Goal: Task Accomplishment & Management: Manage account settings

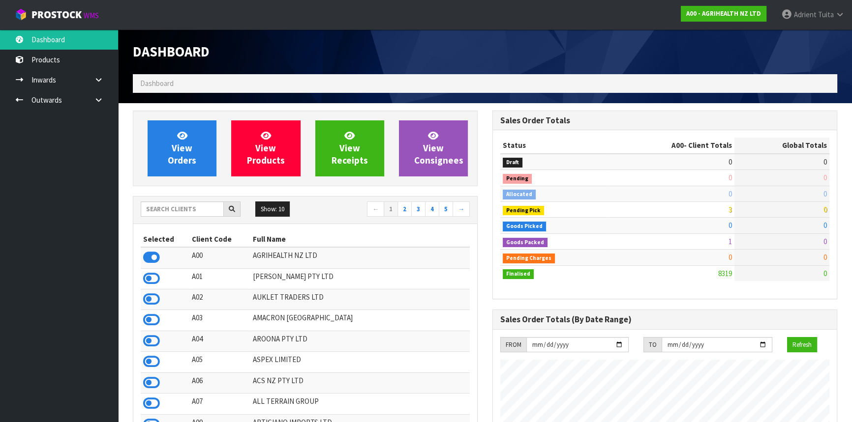
scroll to position [743, 359]
click at [188, 202] on input "text" at bounding box center [182, 209] width 83 height 15
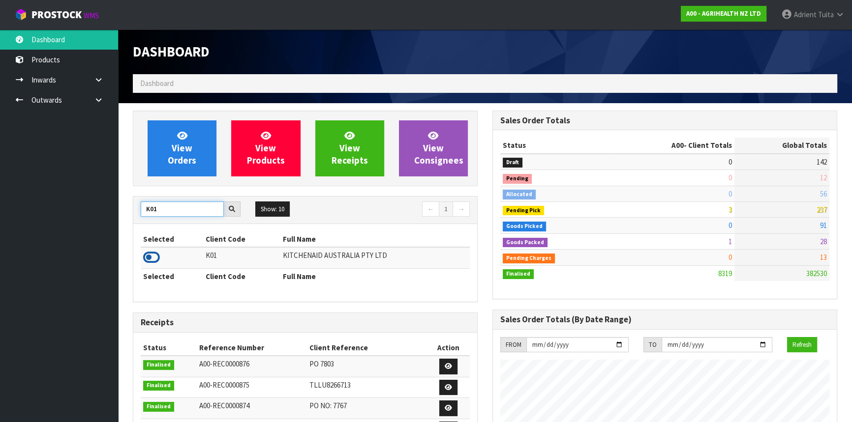
type input "K01"
click at [151, 258] on icon at bounding box center [151, 257] width 17 height 15
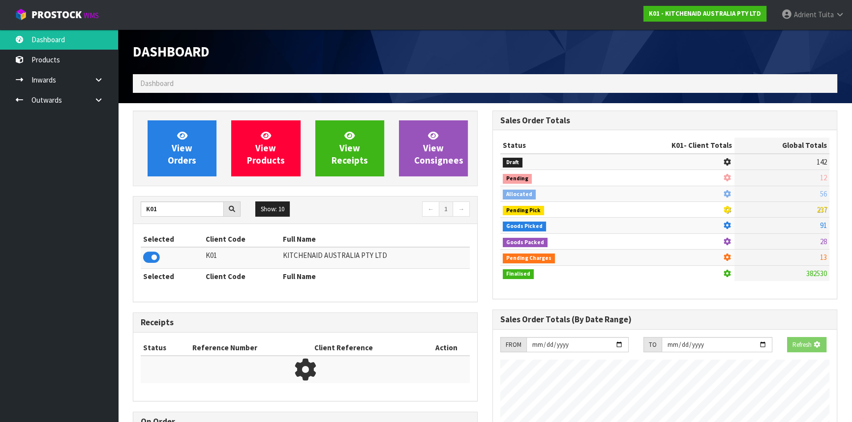
scroll to position [612, 359]
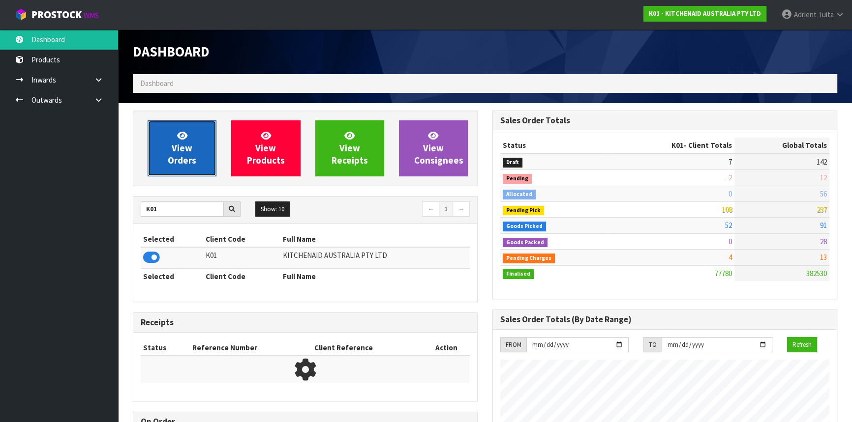
click at [162, 172] on link "View Orders" at bounding box center [182, 148] width 69 height 56
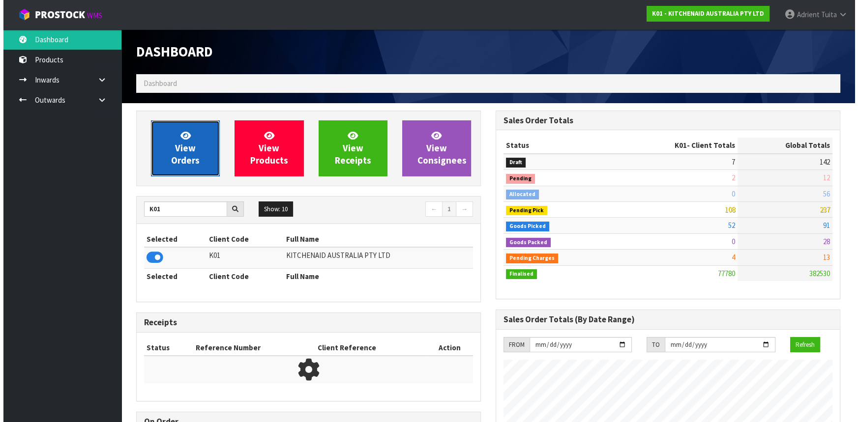
scroll to position [743, 359]
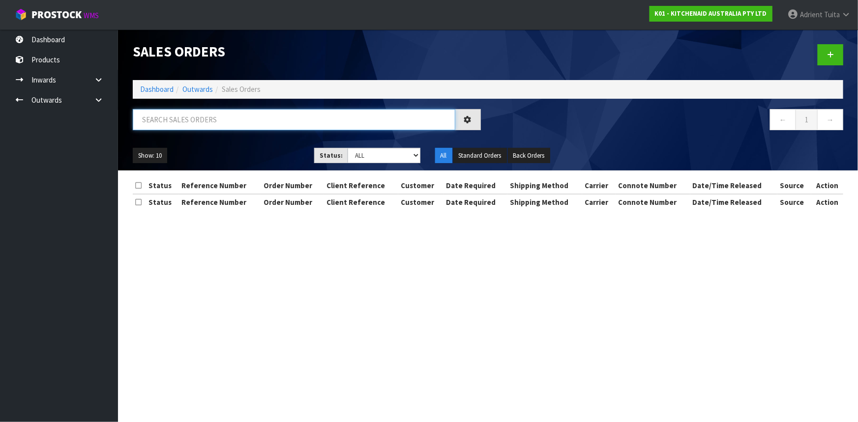
click at [164, 122] on input "text" at bounding box center [294, 119] width 323 height 21
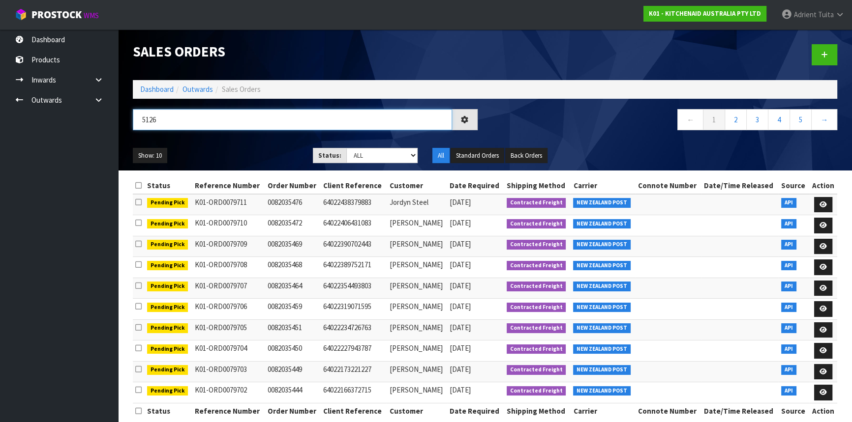
type input "5126"
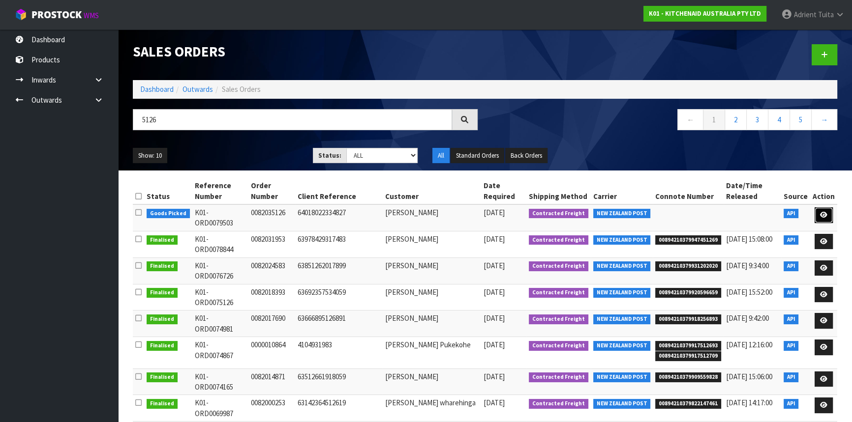
click at [819, 211] on link at bounding box center [823, 215] width 18 height 16
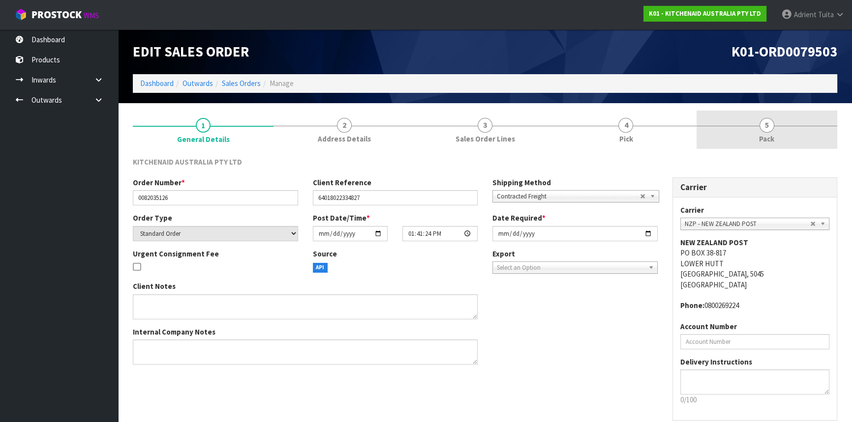
click at [798, 137] on link "5 Pack" at bounding box center [766, 130] width 141 height 39
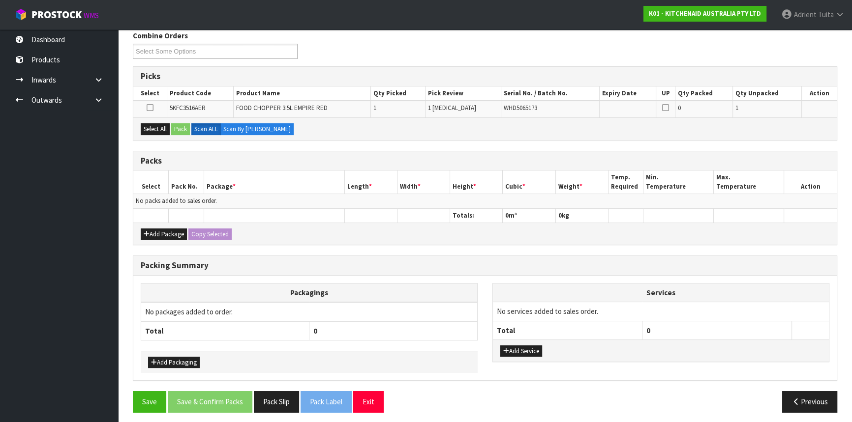
scroll to position [129, 0]
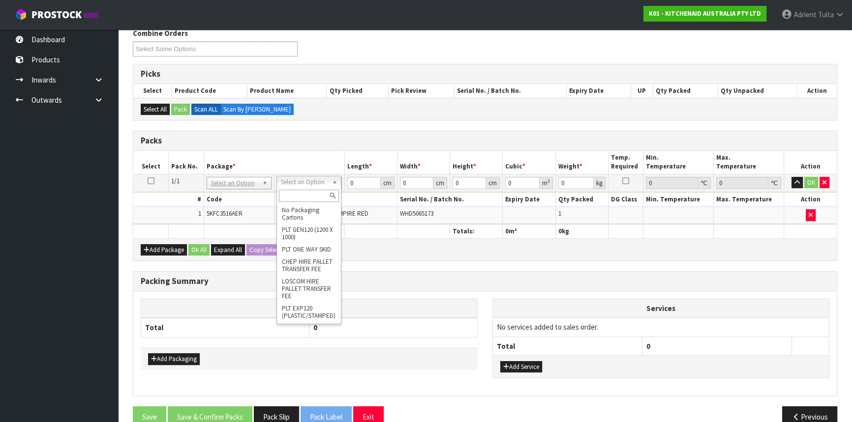
click at [311, 191] on input "text" at bounding box center [309, 196] width 60 height 12
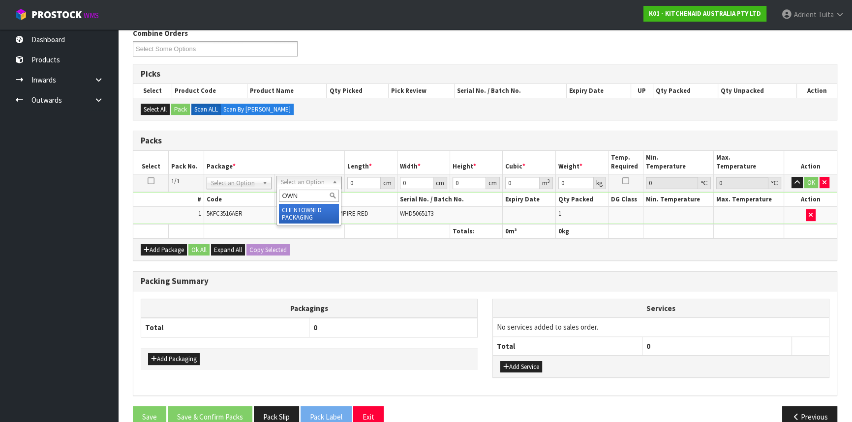
type input "OWN"
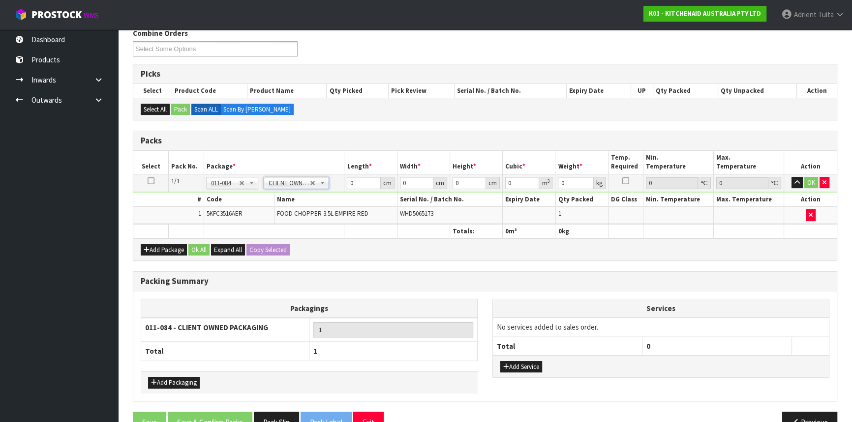
type input "1.75"
click at [359, 180] on input "0" at bounding box center [363, 183] width 33 height 12
type input "30"
type input "26"
type input "2"
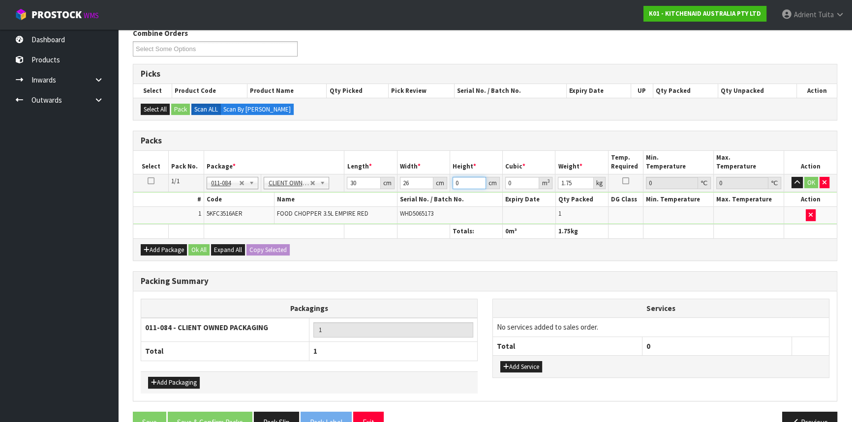
type input "0.00156"
type input "24"
type input "0.01872"
type input "24"
type input "2"
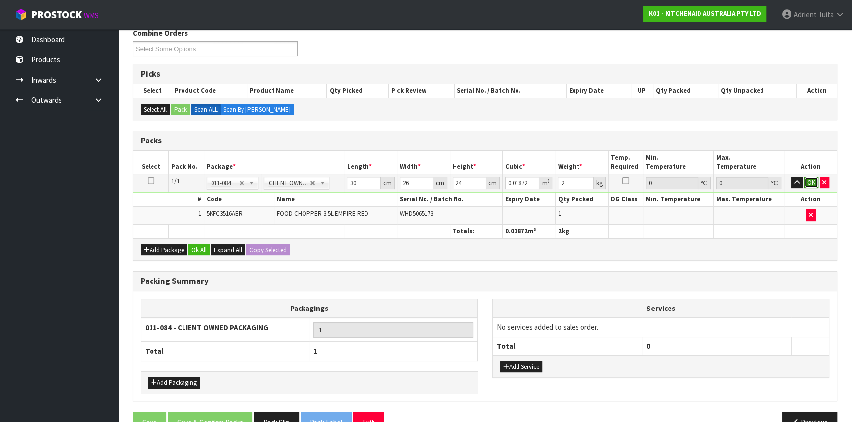
click at [804, 178] on button "OK" at bounding box center [811, 183] width 14 height 12
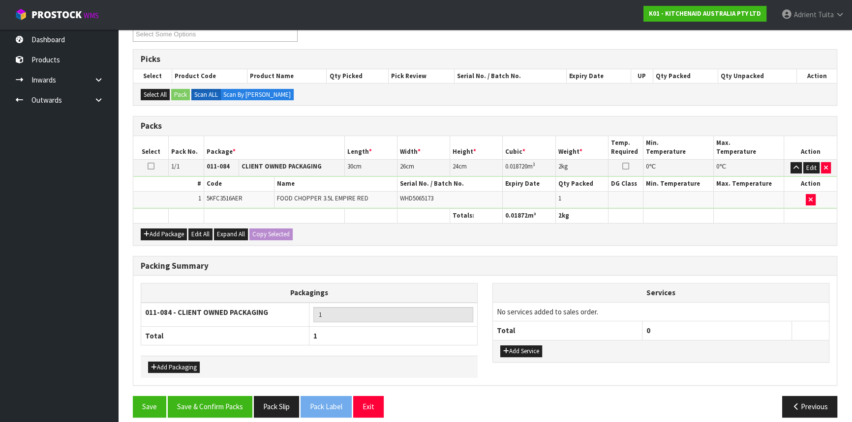
scroll to position [151, 0]
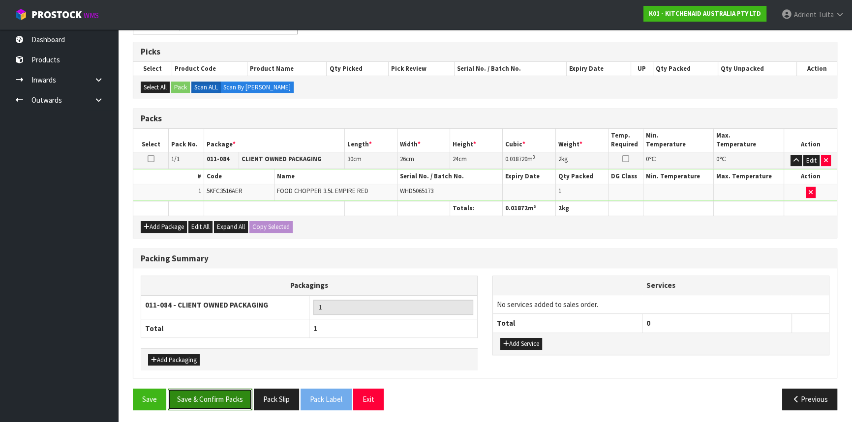
click at [210, 394] on button "Save & Confirm Packs" at bounding box center [210, 399] width 85 height 21
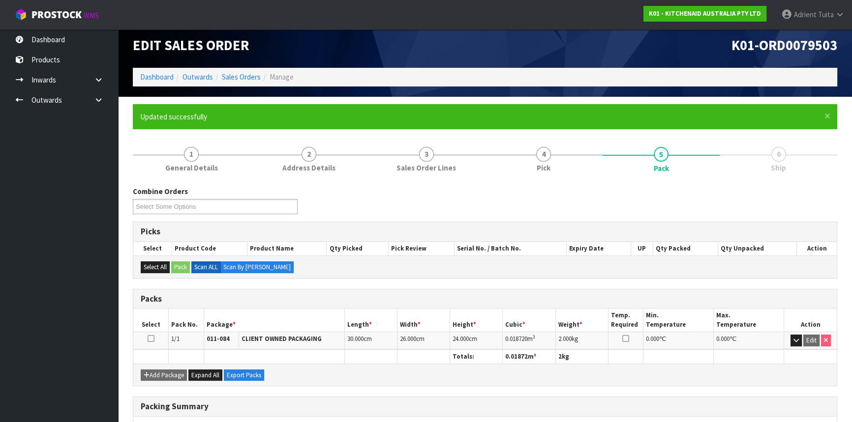
scroll to position [133, 0]
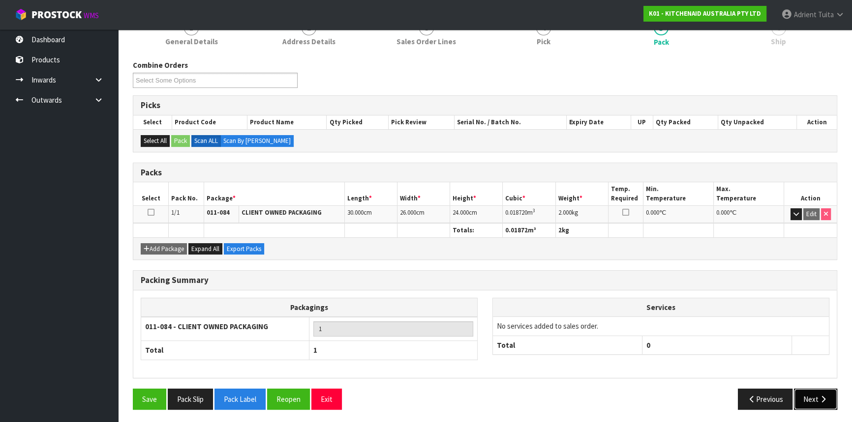
click at [822, 397] on icon "button" at bounding box center [822, 399] width 9 height 7
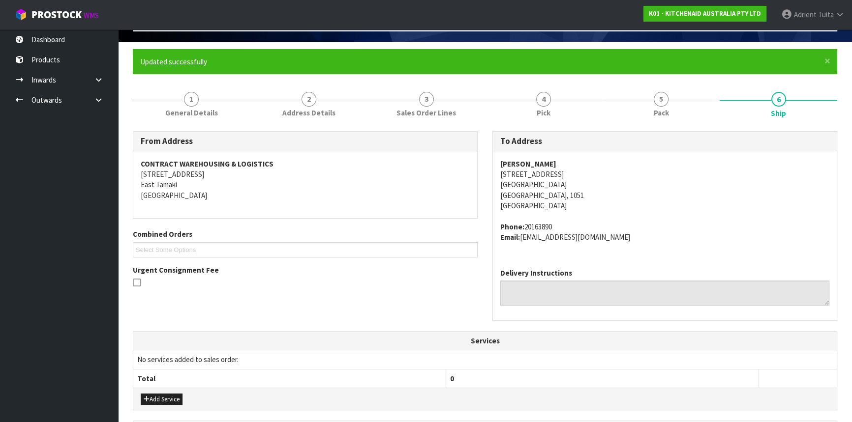
scroll to position [178, 0]
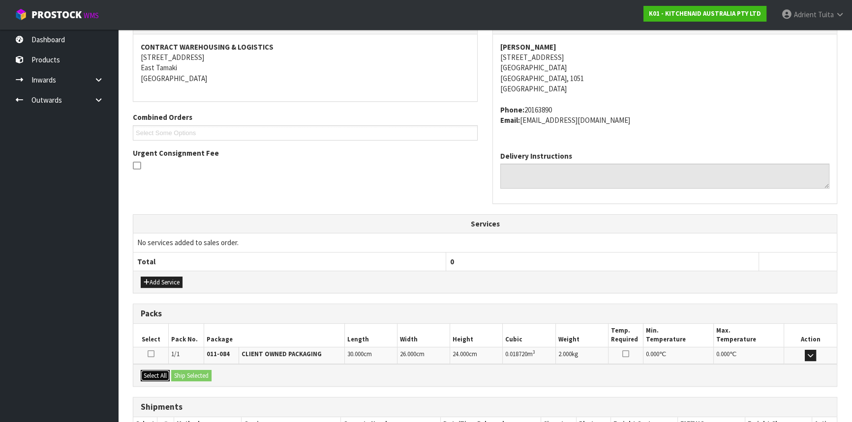
drag, startPoint x: 153, startPoint y: 371, endPoint x: 177, endPoint y: 376, distance: 24.1
click at [153, 371] on button "Select All" at bounding box center [155, 376] width 29 height 12
click at [181, 376] on button "Ship Selected" at bounding box center [191, 376] width 40 height 12
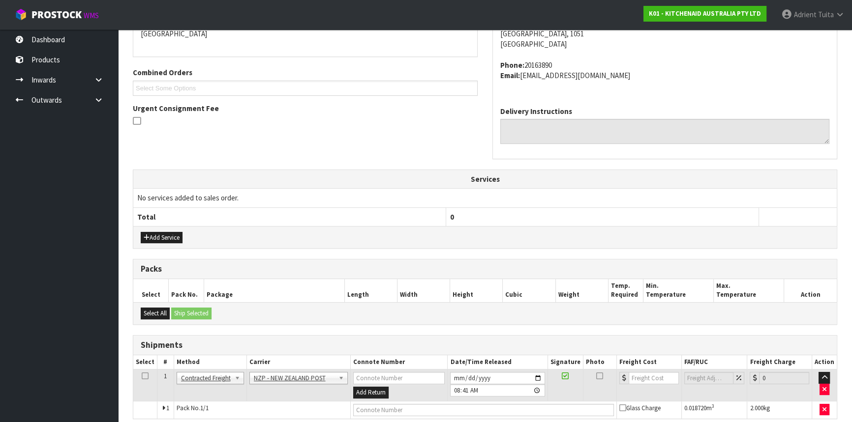
scroll to position [265, 0]
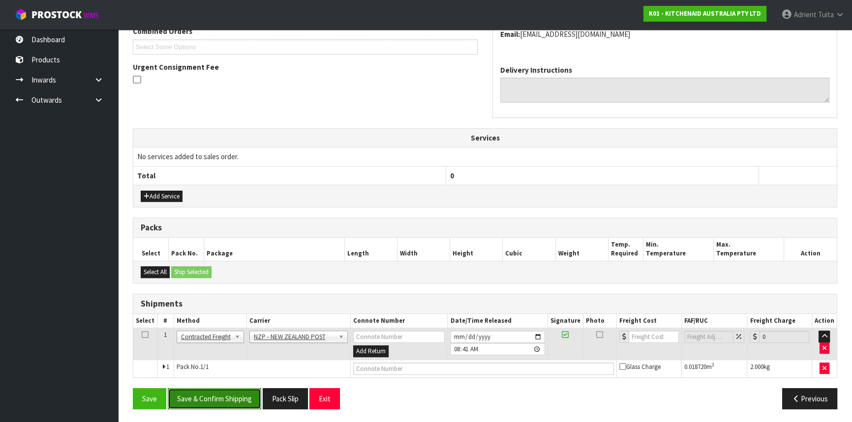
click at [214, 393] on button "Save & Confirm Shipping" at bounding box center [214, 398] width 93 height 21
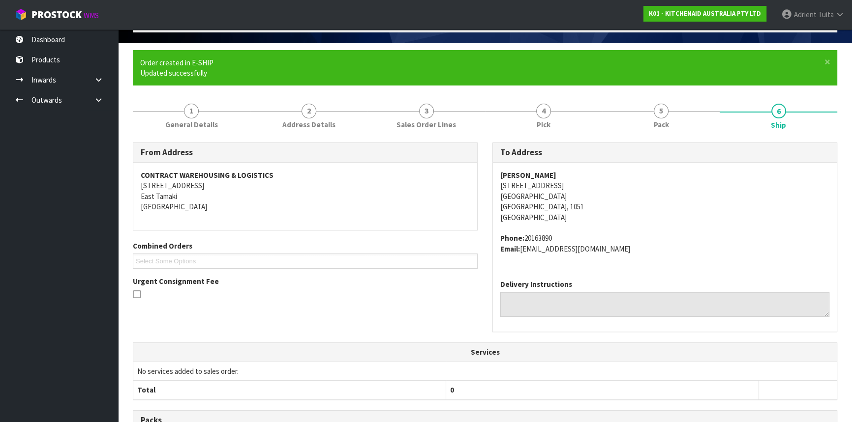
scroll to position [251, 0]
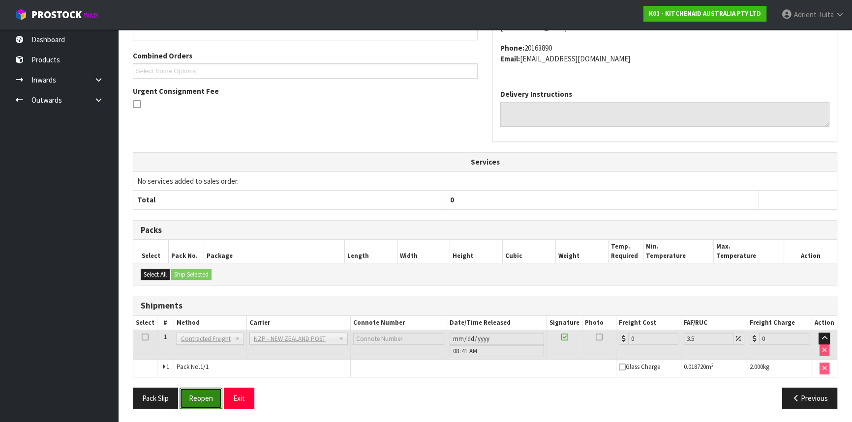
click at [199, 394] on button "Reopen" at bounding box center [200, 398] width 43 height 21
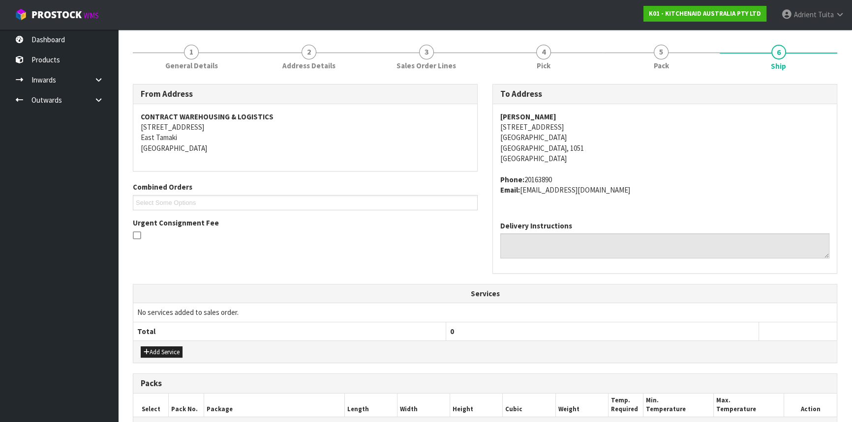
scroll to position [268, 0]
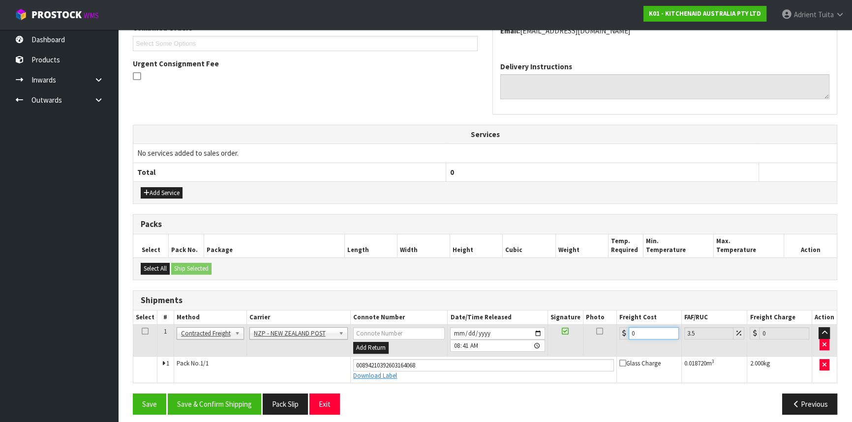
drag, startPoint x: 642, startPoint y: 336, endPoint x: 630, endPoint y: 334, distance: 11.4
click at [642, 335] on input "0" at bounding box center [653, 333] width 50 height 12
type input "4"
type input "4.14"
type input "4.3"
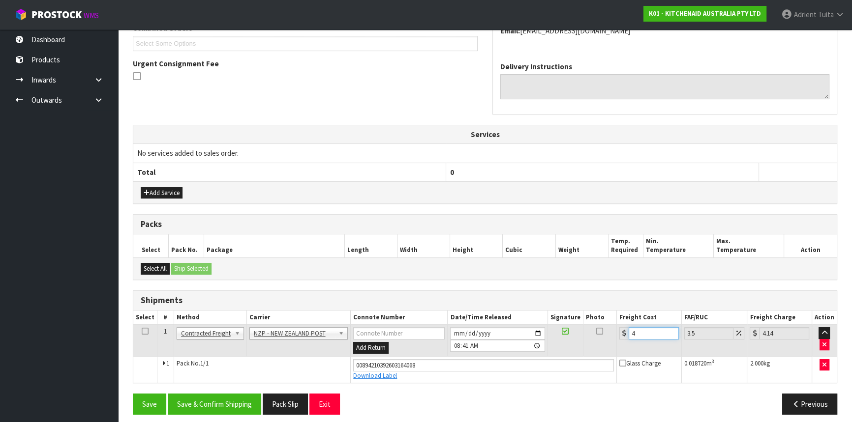
type input "4.45"
type input "4.33"
type input "4.48"
type input "4.33"
click at [253, 408] on button "Save & Confirm Shipping" at bounding box center [214, 404] width 93 height 21
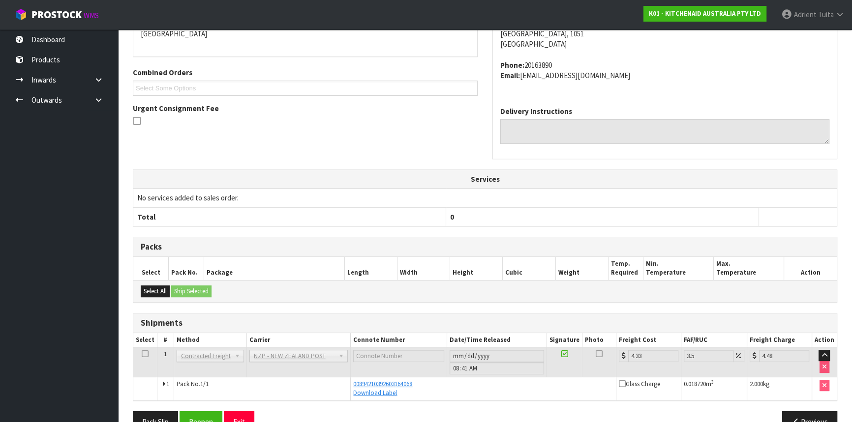
scroll to position [247, 0]
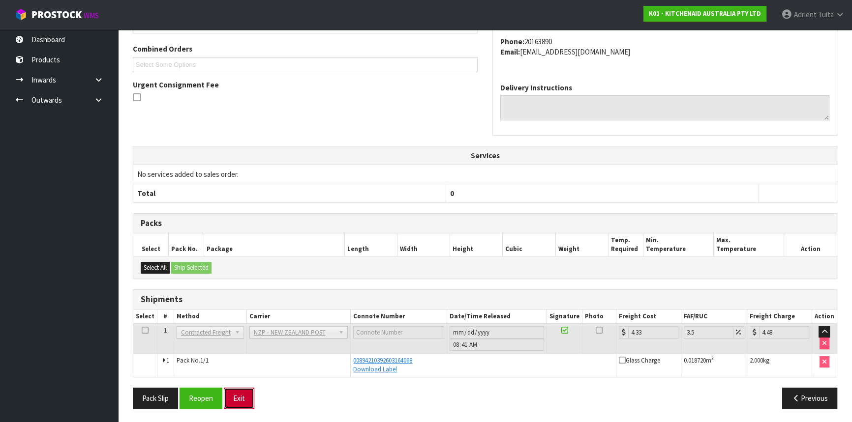
click at [233, 393] on button "Exit" at bounding box center [239, 398] width 30 height 21
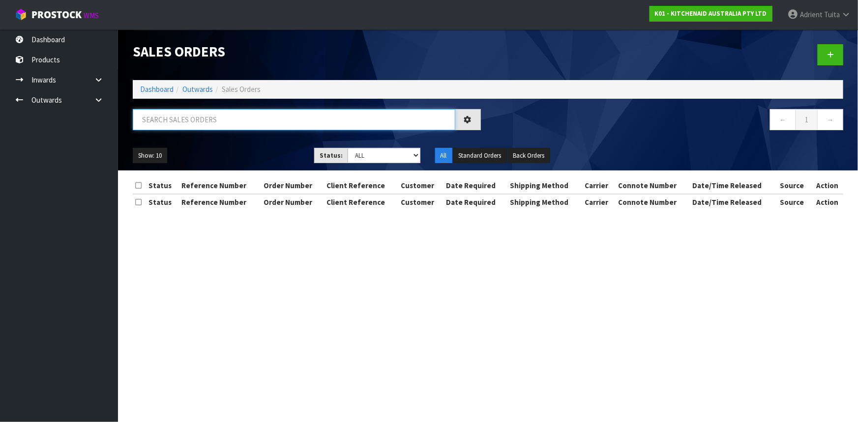
click at [208, 122] on input "text" at bounding box center [294, 119] width 323 height 21
type input "5152"
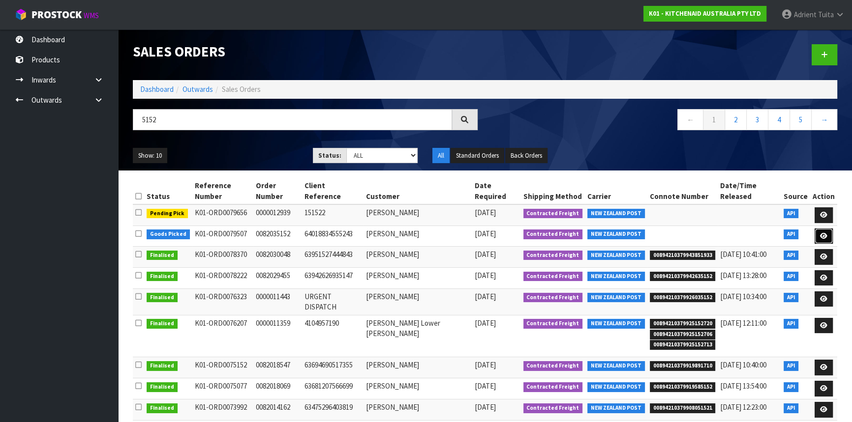
click at [829, 229] on link at bounding box center [823, 237] width 18 height 16
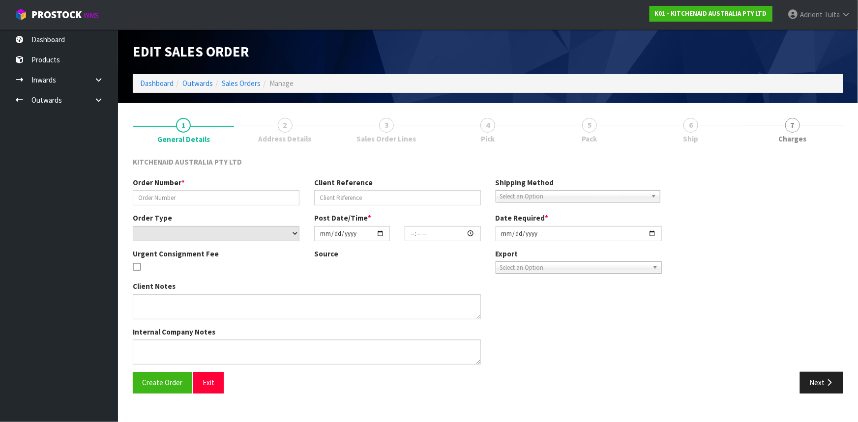
type input "0082035152"
type input "64018834555243"
select select "number:0"
type input "2025-09-22"
type input "13:41:34.000"
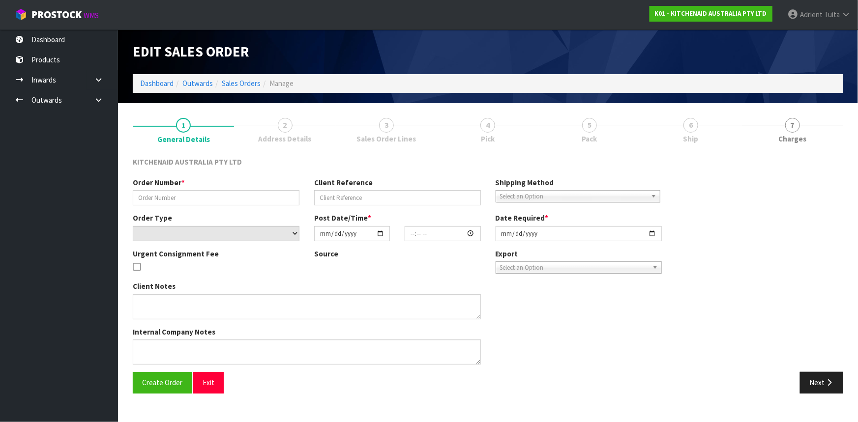
type input "2025-09-22"
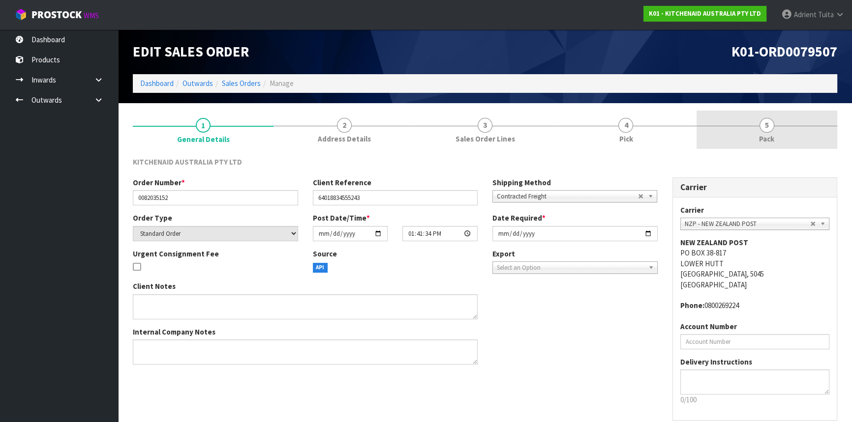
click at [782, 133] on link "5 Pack" at bounding box center [766, 130] width 141 height 39
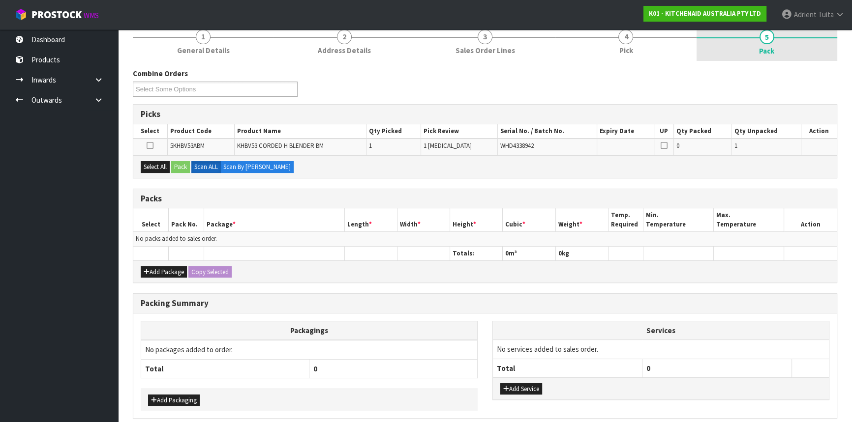
scroll to position [129, 0]
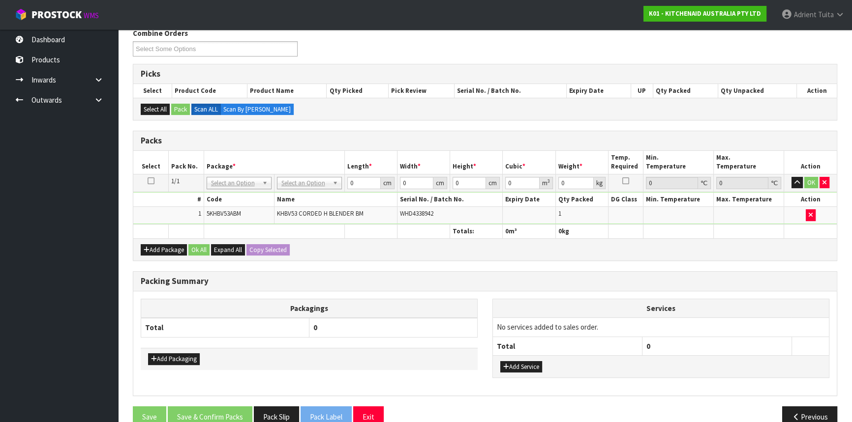
drag, startPoint x: 315, startPoint y: 182, endPoint x: 311, endPoint y: 202, distance: 20.0
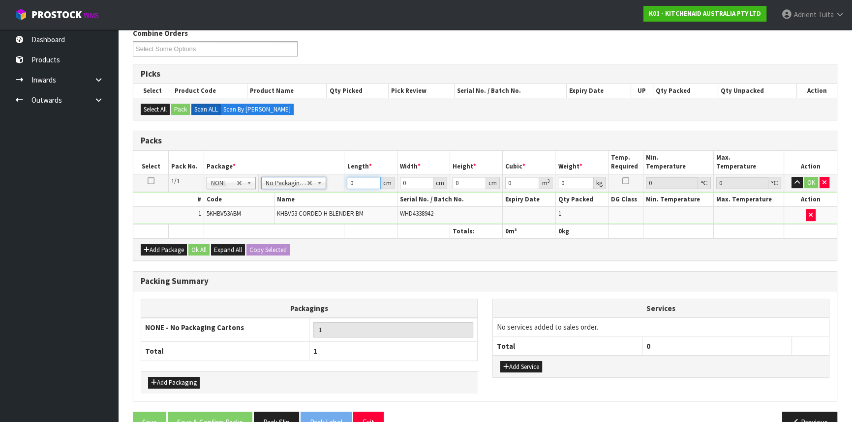
click at [360, 181] on input "0" at bounding box center [363, 183] width 33 height 12
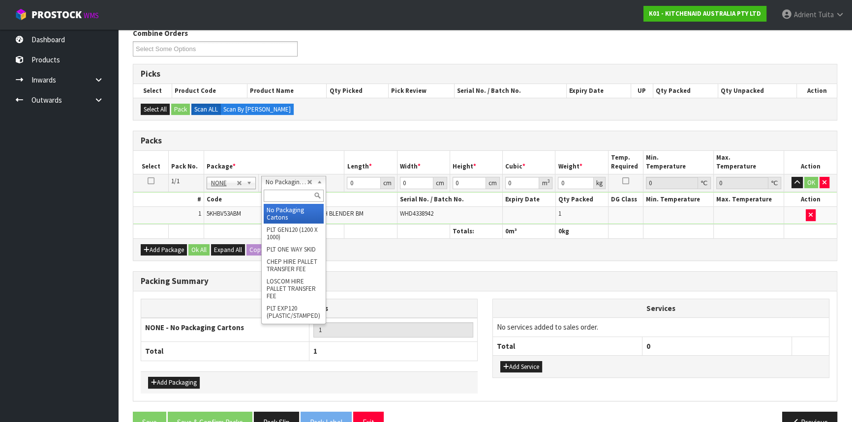
click at [271, 194] on input "text" at bounding box center [294, 196] width 60 height 12
type input "OWN"
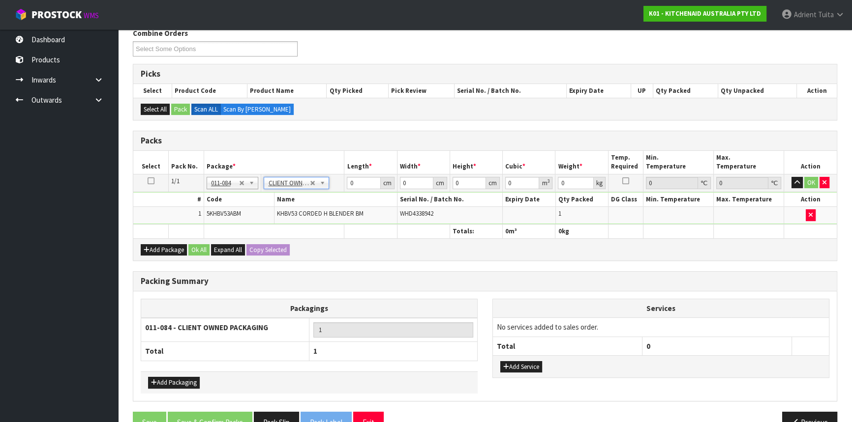
type input "1.3"
click at [359, 183] on input "0" at bounding box center [363, 183] width 33 height 12
type input "31"
type input "28"
type input "1"
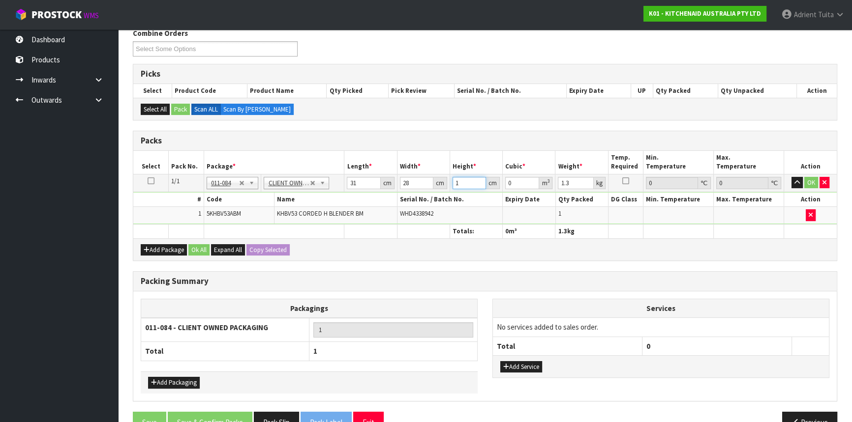
type input "0.000868"
type input "15"
type input "0.01302"
type input "15"
type input "2"
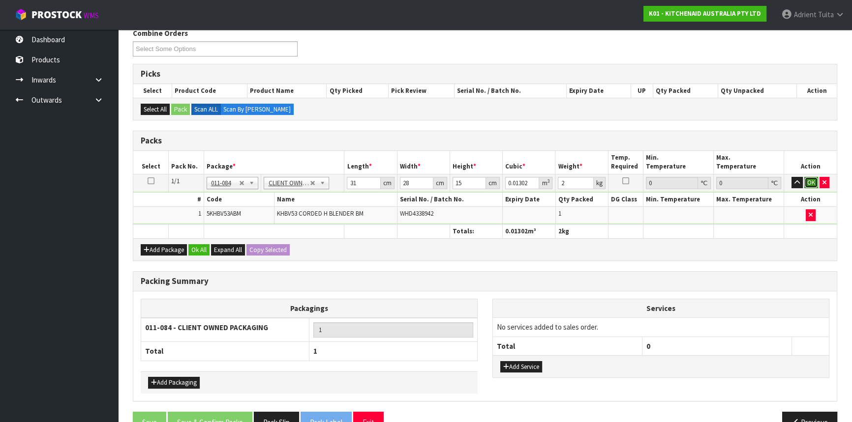
click at [811, 182] on button "OK" at bounding box center [811, 183] width 14 height 12
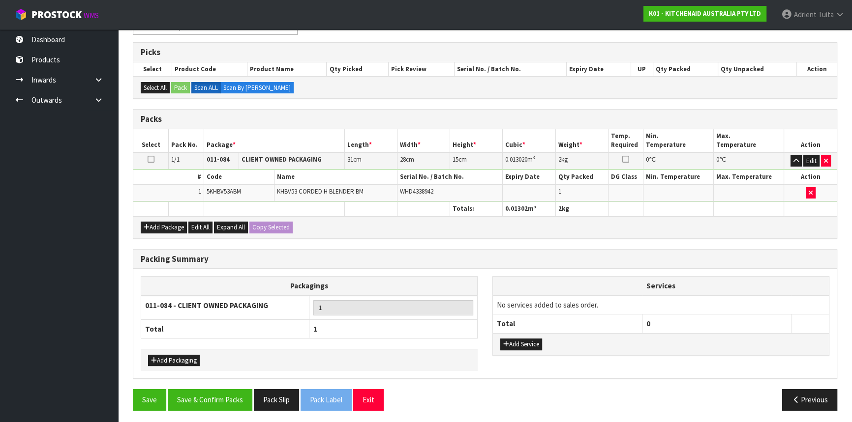
scroll to position [151, 0]
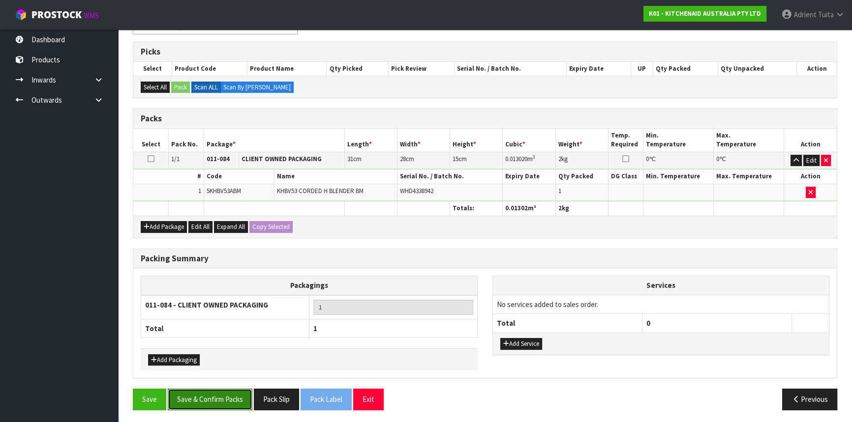
click at [221, 399] on button "Save & Confirm Packs" at bounding box center [210, 399] width 85 height 21
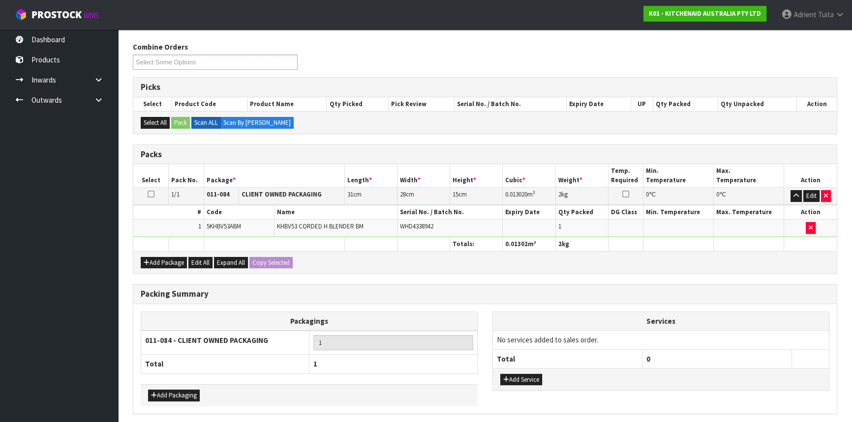
scroll to position [0, 0]
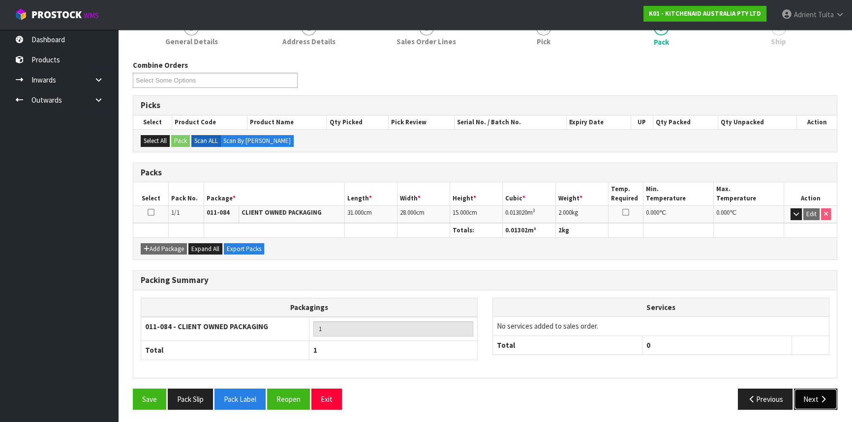
click at [817, 396] on button "Next" at bounding box center [815, 399] width 43 height 21
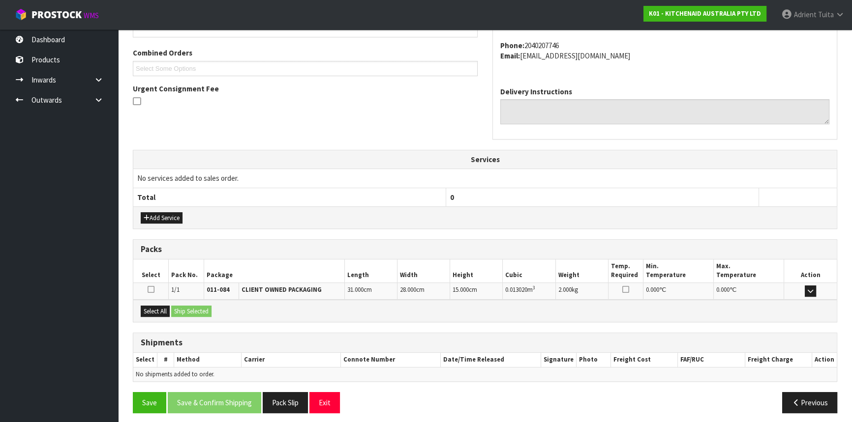
scroll to position [247, 0]
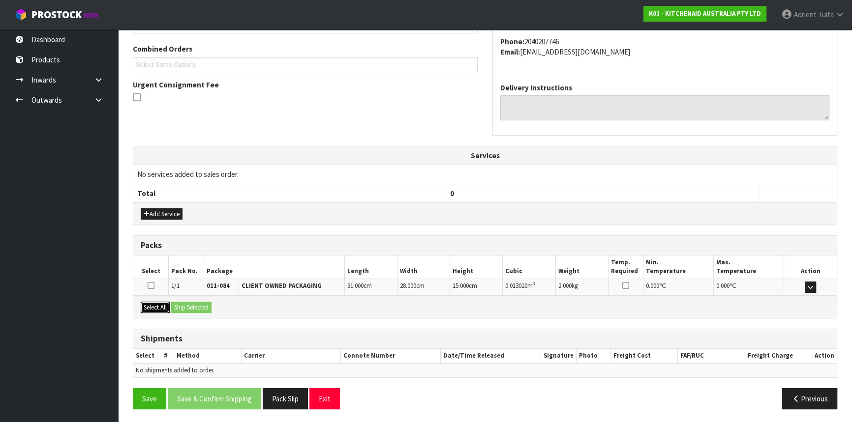
drag, startPoint x: 153, startPoint y: 303, endPoint x: 161, endPoint y: 305, distance: 8.6
click at [153, 304] on button "Select All" at bounding box center [155, 308] width 29 height 12
click at [202, 306] on button "Ship Selected" at bounding box center [191, 308] width 40 height 12
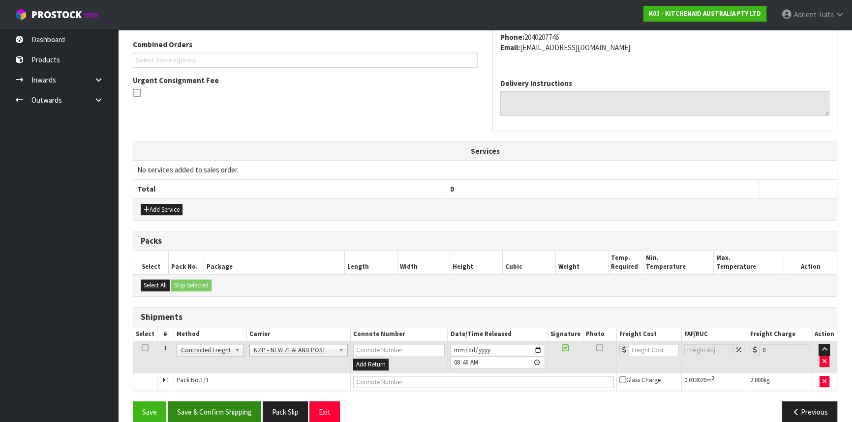
scroll to position [265, 0]
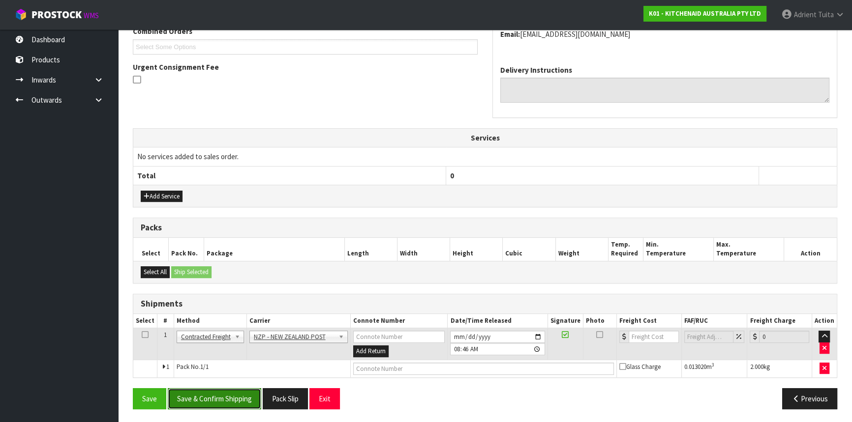
click at [210, 393] on button "Save & Confirm Shipping" at bounding box center [214, 398] width 93 height 21
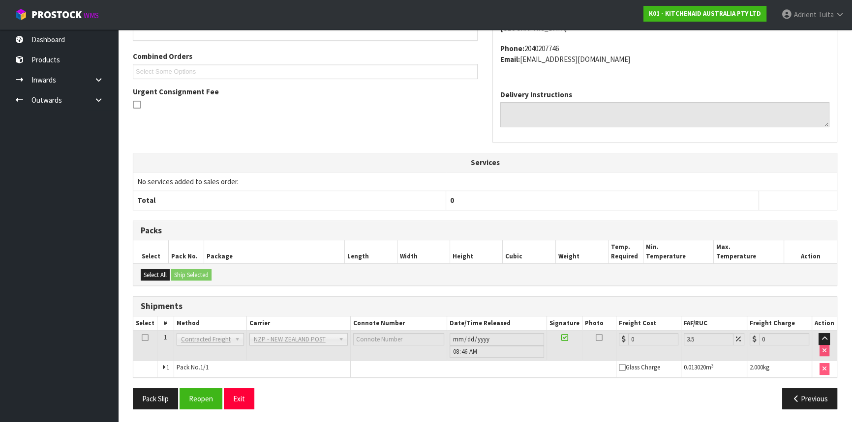
scroll to position [251, 0]
click at [199, 394] on button "Reopen" at bounding box center [200, 398] width 43 height 21
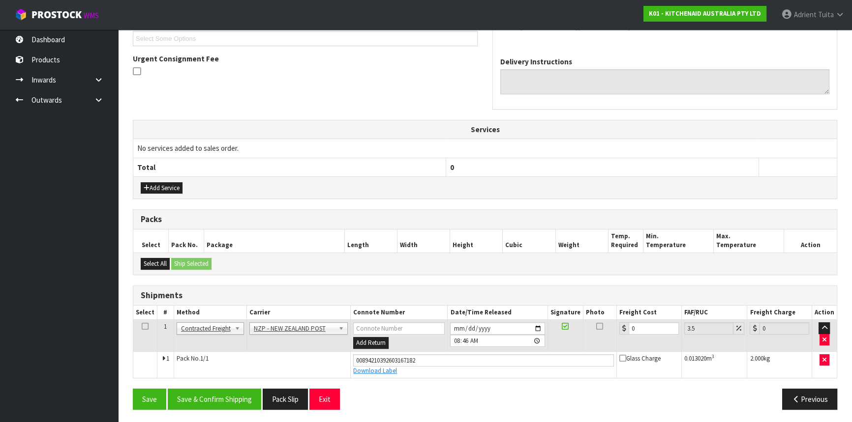
scroll to position [273, 0]
click at [645, 330] on input "0" at bounding box center [653, 328] width 50 height 12
type input "1"
type input "1.03"
type input "13"
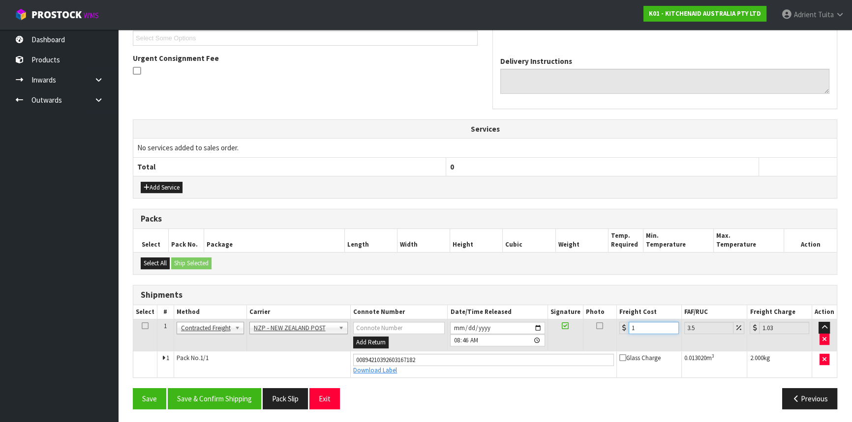
type input "13.45"
type input "13.04"
type input "13.5"
type input "13.04"
click at [246, 384] on div "From Address CONTRACT WAREHOUSING & LOGISTICS 17 Allens Road East Tamaki Auckla…" at bounding box center [485, 168] width 704 height 498
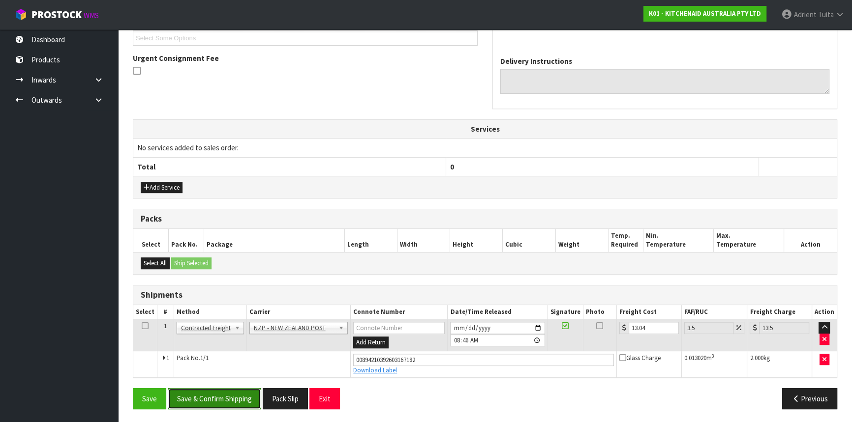
click at [244, 393] on button "Save & Confirm Shipping" at bounding box center [214, 398] width 93 height 21
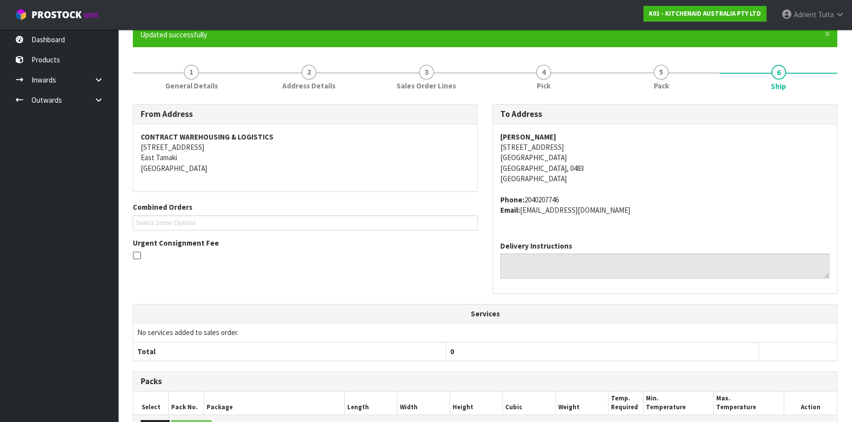
scroll to position [247, 0]
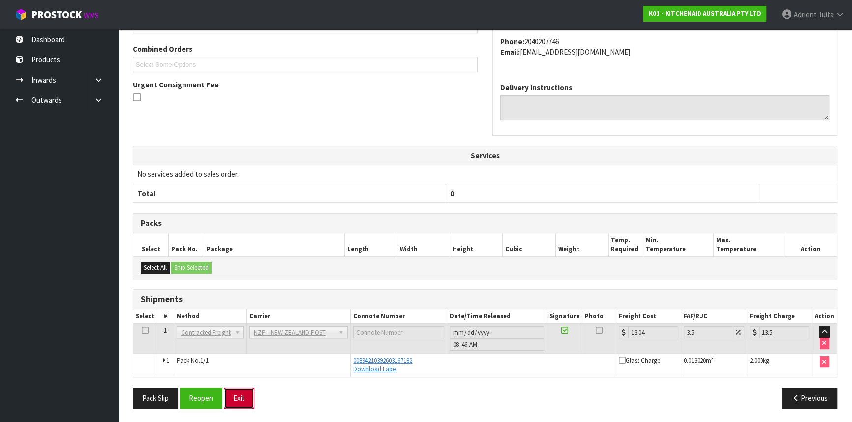
click at [238, 396] on button "Exit" at bounding box center [239, 398] width 30 height 21
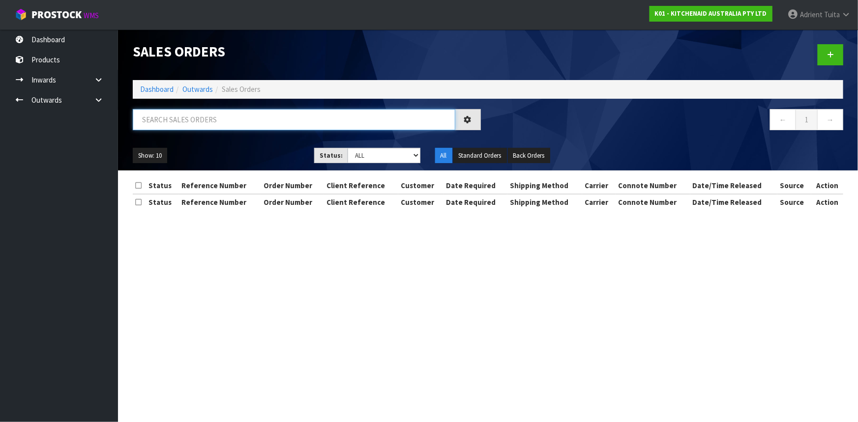
click at [171, 122] on input "text" at bounding box center [294, 119] width 323 height 21
type input "5143"
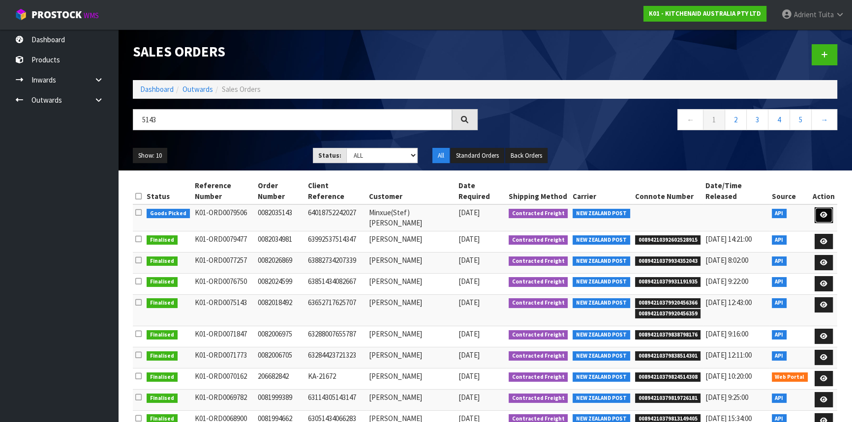
click at [828, 207] on link at bounding box center [823, 215] width 18 height 16
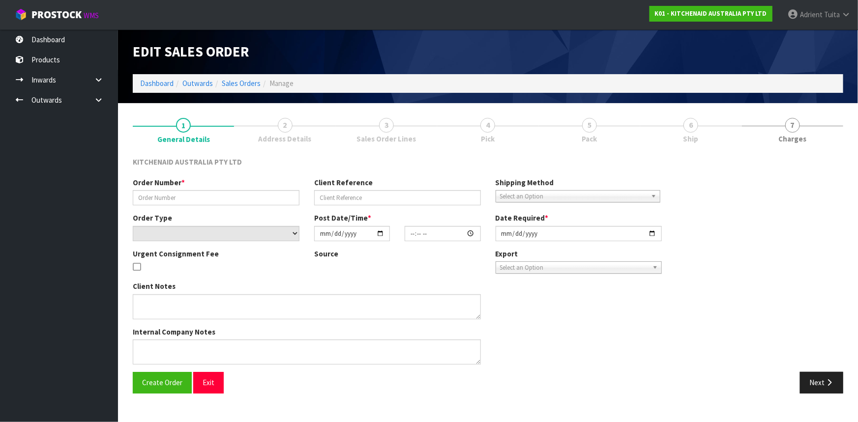
type input "0082035143"
type input "64018752242027"
select select "number:0"
type input "2025-09-22"
type input "13:41:32.000"
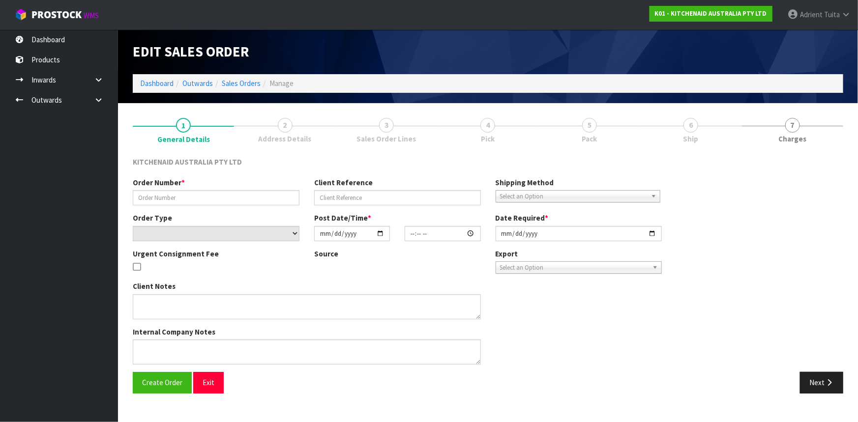
type input "2025-09-22"
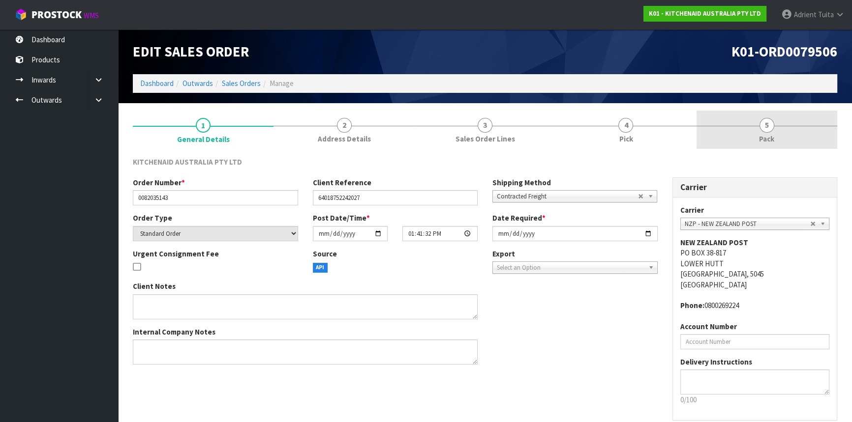
click at [807, 140] on link "5 Pack" at bounding box center [766, 130] width 141 height 39
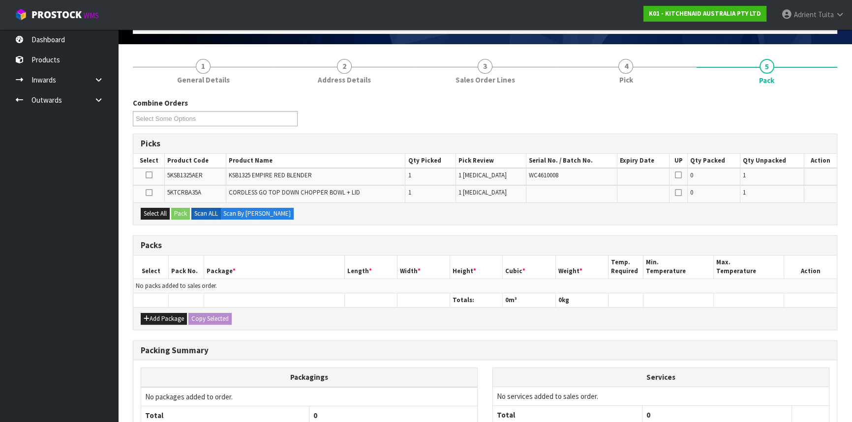
scroll to position [147, 0]
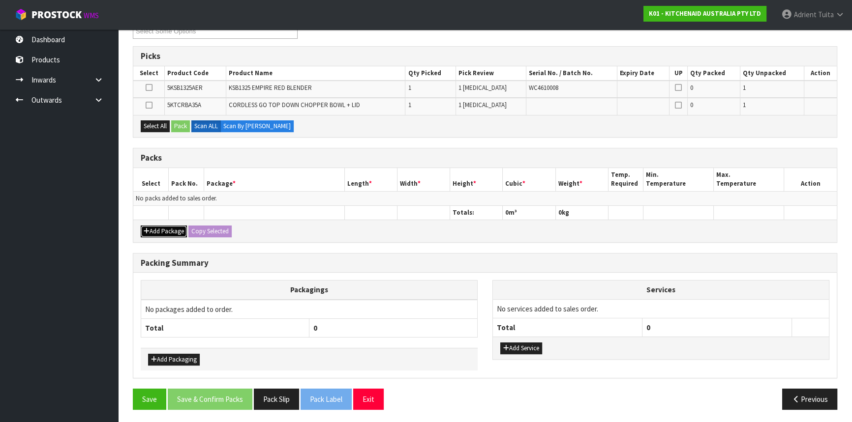
click at [162, 229] on button "Add Package" at bounding box center [164, 232] width 46 height 12
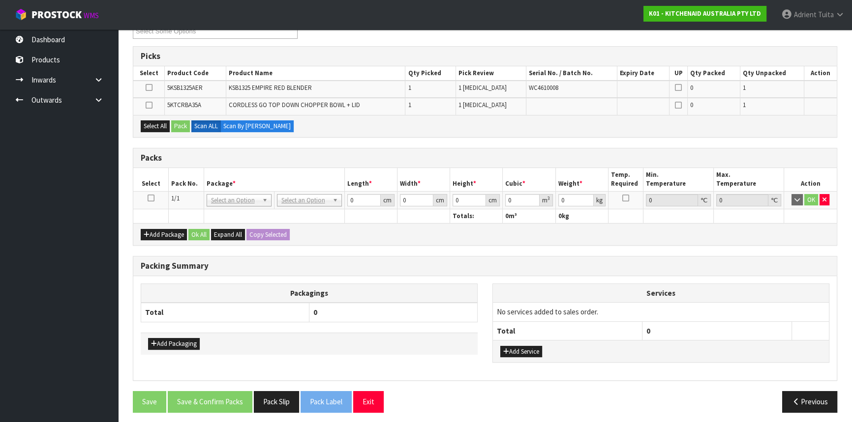
click at [152, 199] on icon at bounding box center [151, 198] width 7 height 0
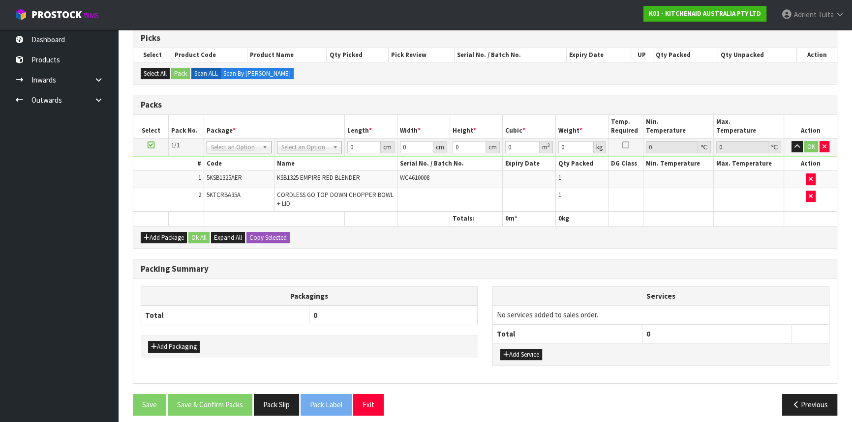
scroll to position [170, 0]
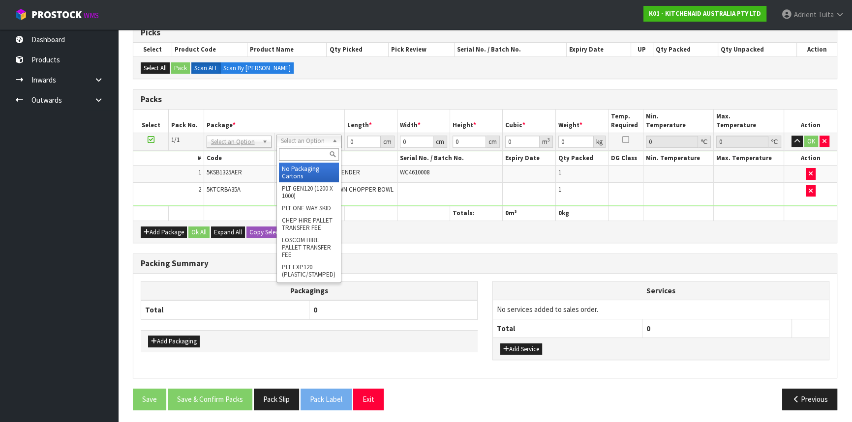
click at [304, 151] on input "text" at bounding box center [309, 154] width 60 height 12
type input "OC"
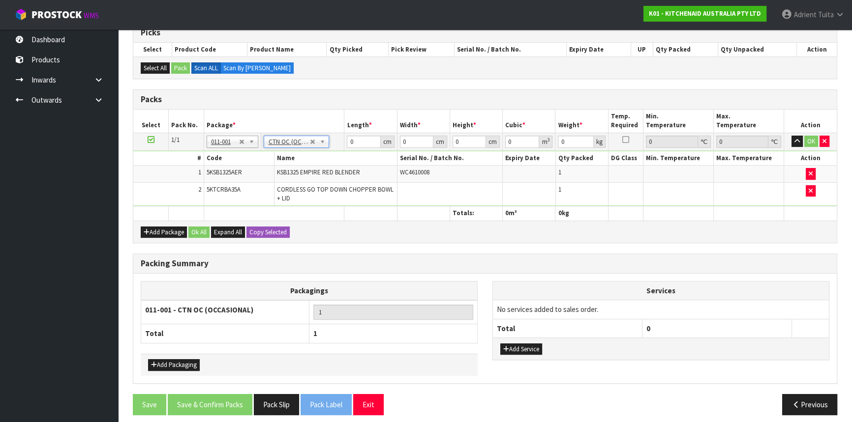
type input "4.7"
click at [327, 154] on th "Name" at bounding box center [335, 158] width 123 height 14
click at [355, 140] on input "0" at bounding box center [363, 142] width 33 height 12
type input "52"
type input "38"
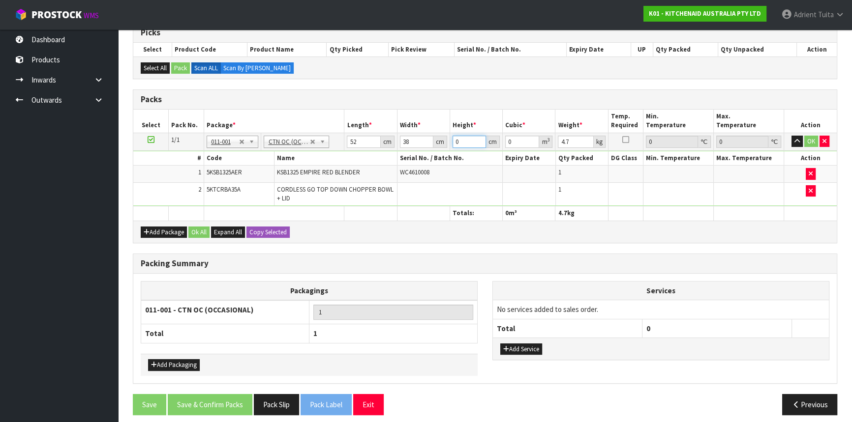
type input "3"
type input "0.005928"
type input "33"
type input "0.065208"
type input "33"
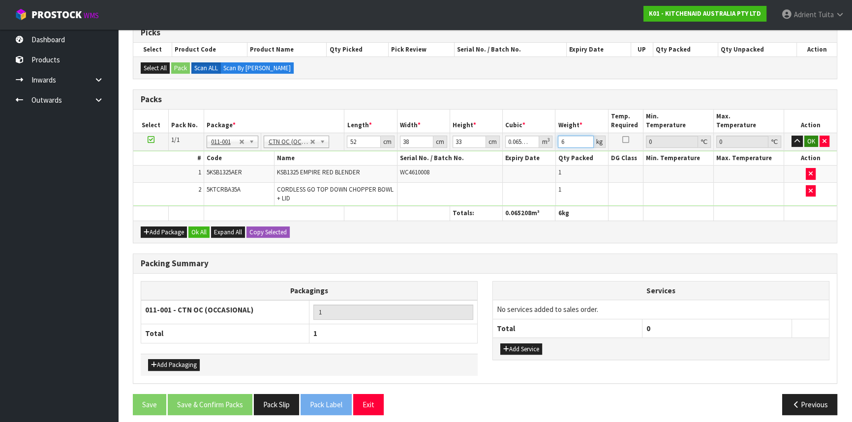
type input "6"
click at [811, 136] on button "OK" at bounding box center [811, 142] width 14 height 12
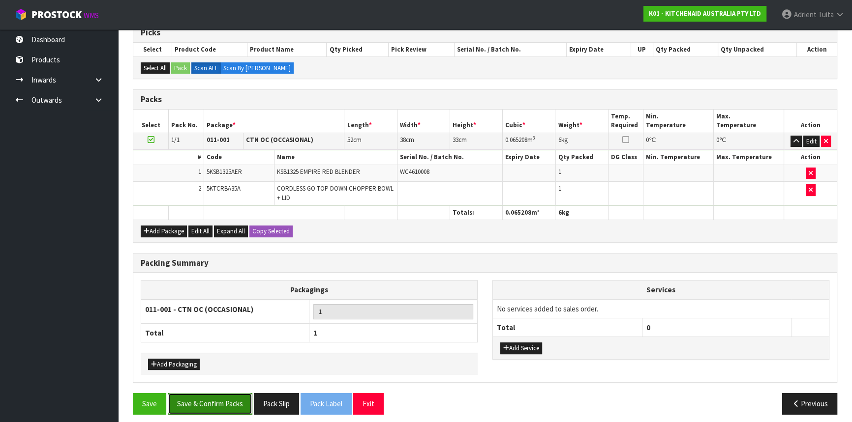
click at [244, 402] on button "Save & Confirm Packs" at bounding box center [210, 403] width 85 height 21
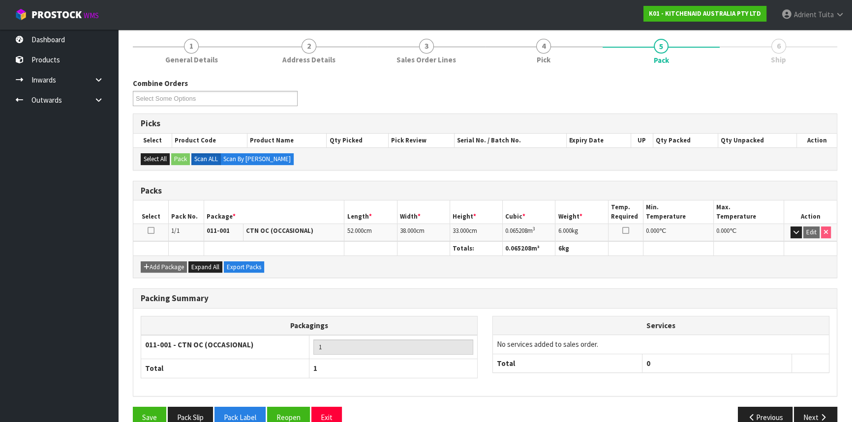
scroll to position [133, 0]
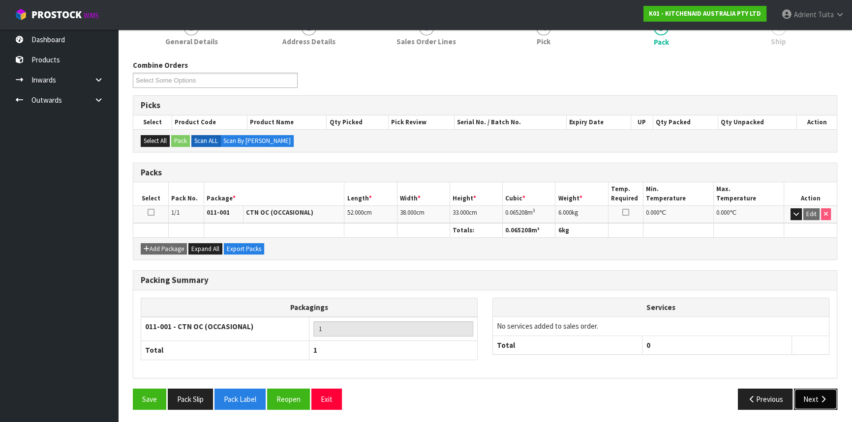
click at [802, 393] on button "Next" at bounding box center [815, 399] width 43 height 21
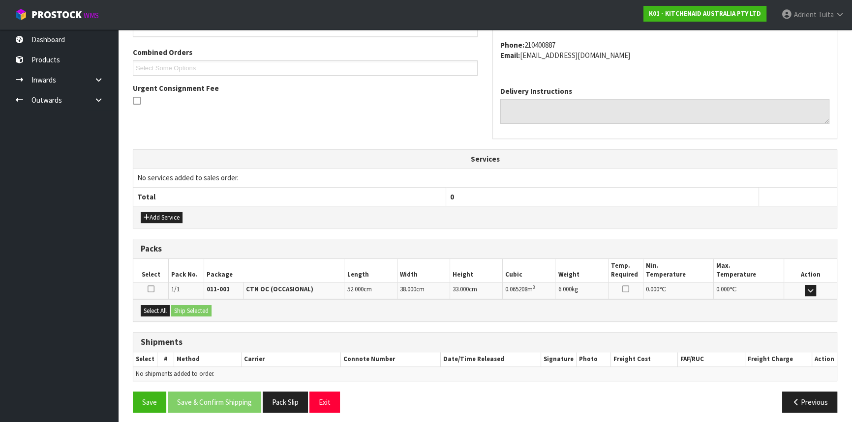
scroll to position [247, 0]
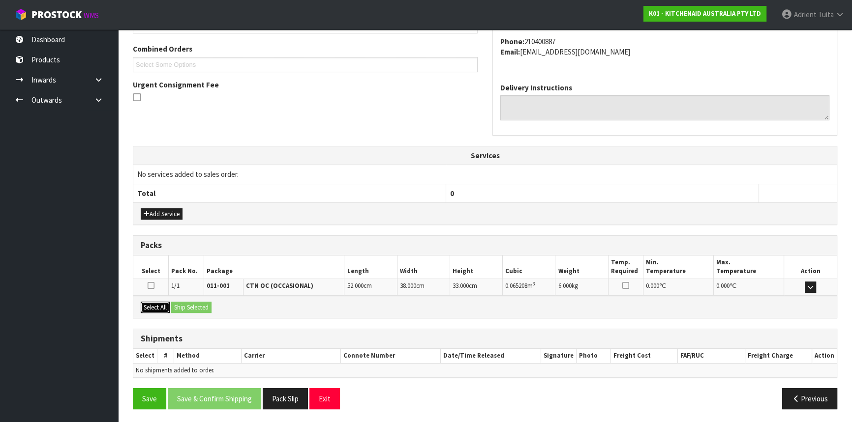
click at [168, 305] on button "Select All" at bounding box center [155, 308] width 29 height 12
click at [176, 306] on button "Ship Selected" at bounding box center [191, 308] width 40 height 12
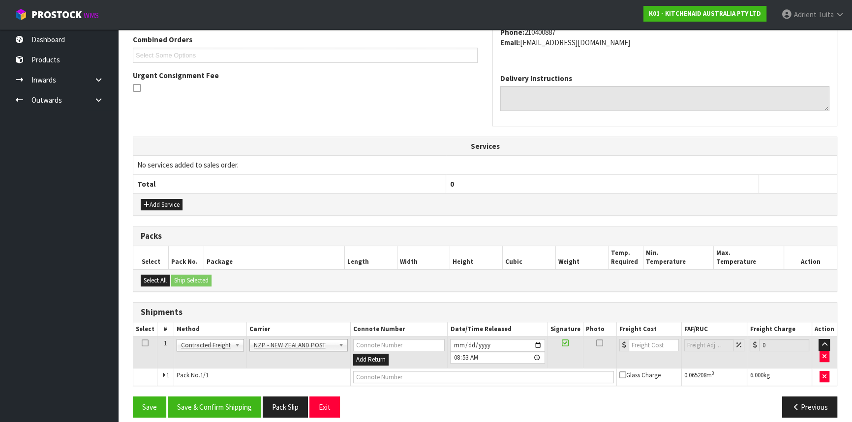
scroll to position [265, 0]
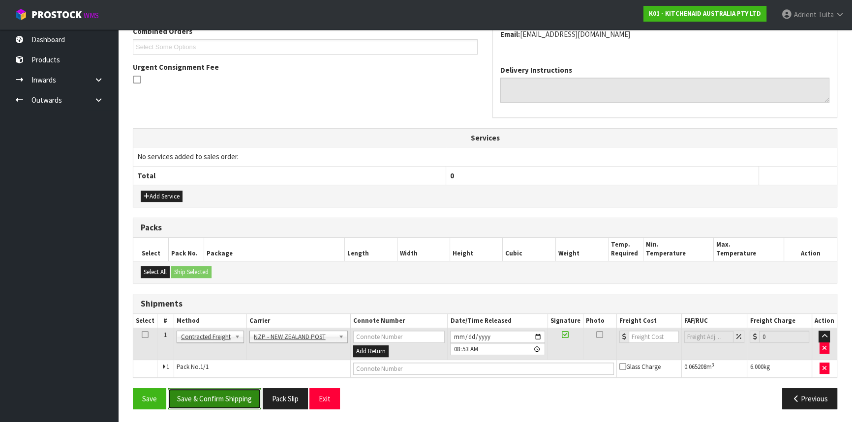
click at [216, 398] on button "Save & Confirm Shipping" at bounding box center [214, 398] width 93 height 21
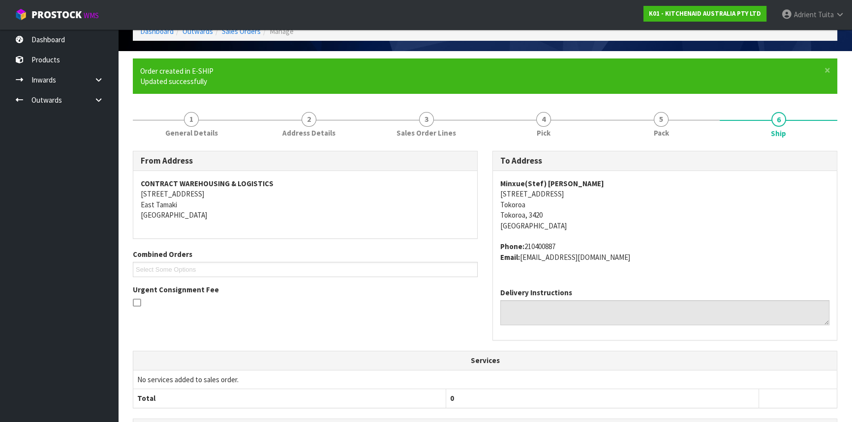
scroll to position [251, 0]
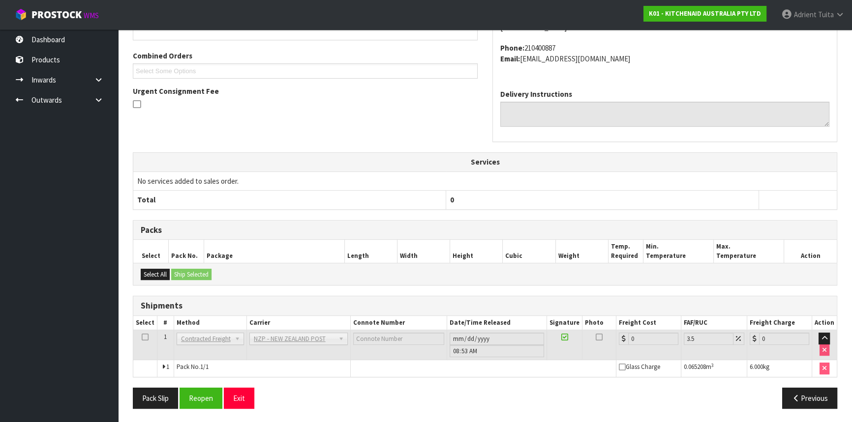
click at [202, 408] on div "Pack Slip Reopen Exit Previous" at bounding box center [484, 402] width 719 height 29
click at [199, 391] on button "Reopen" at bounding box center [200, 398] width 43 height 21
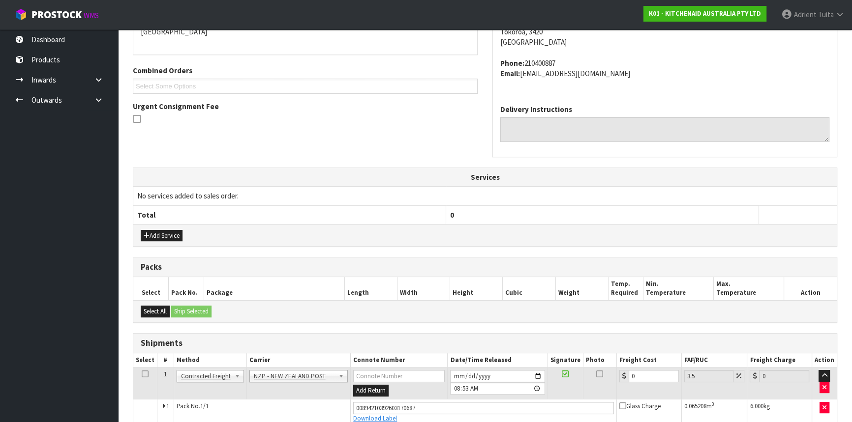
scroll to position [240, 0]
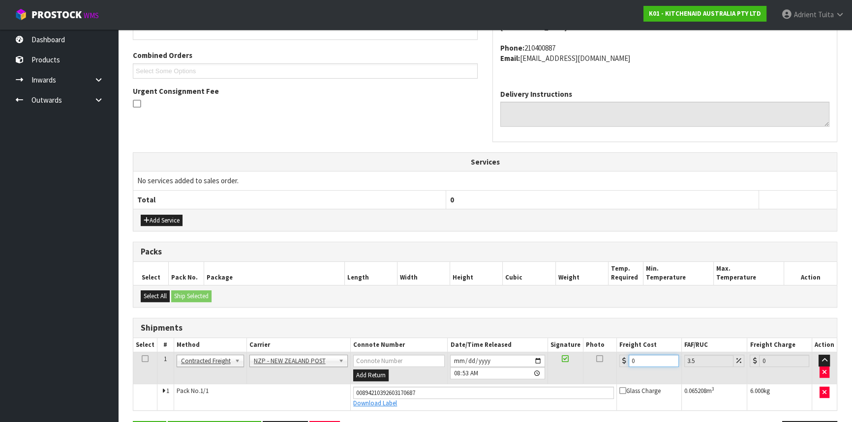
click at [652, 357] on input "0" at bounding box center [653, 361] width 50 height 12
type input "1"
type input "1.03"
type input "10"
type input "10.35"
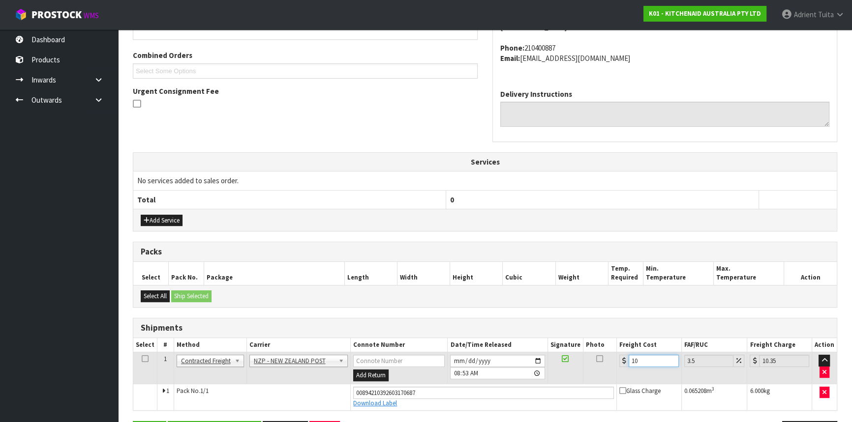
type input "10.8"
type input "11.18"
type input "10.89"
type input "11.27"
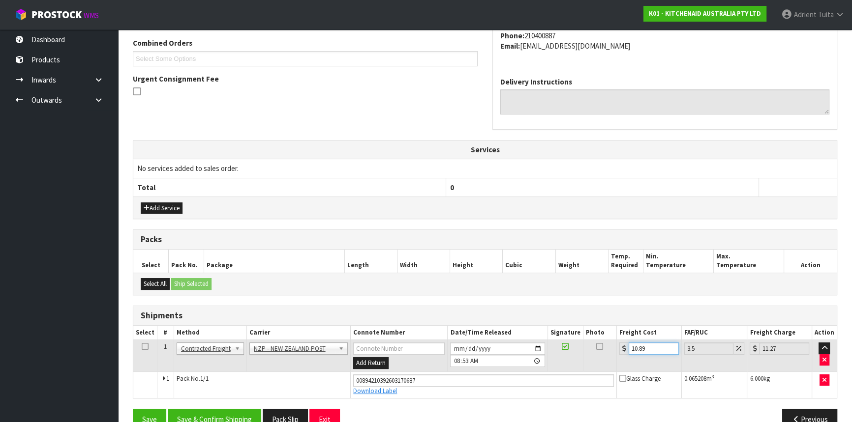
scroll to position [273, 0]
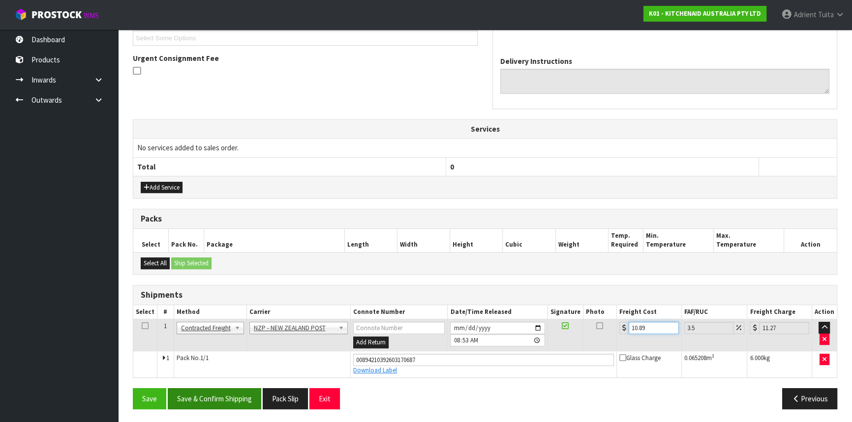
type input "10.89"
click at [222, 395] on button "Save & Confirm Shipping" at bounding box center [214, 398] width 93 height 21
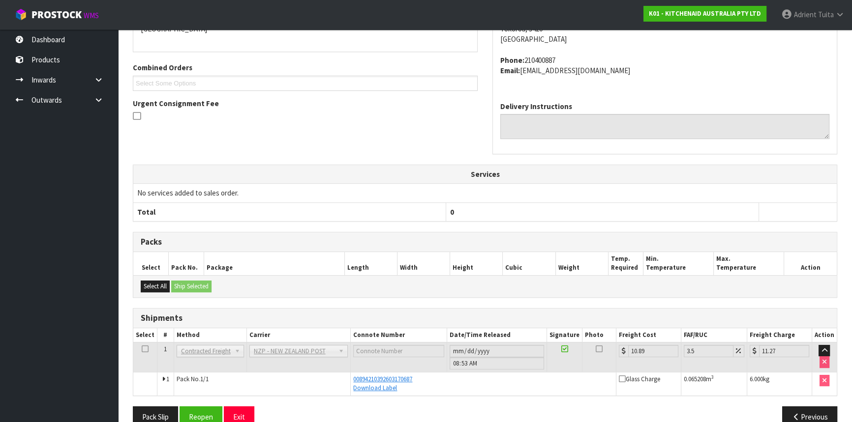
scroll to position [247, 0]
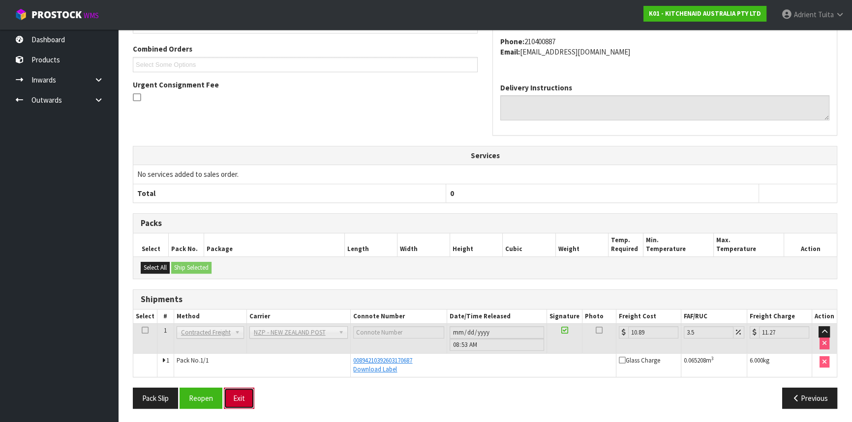
click at [237, 393] on button "Exit" at bounding box center [239, 398] width 30 height 21
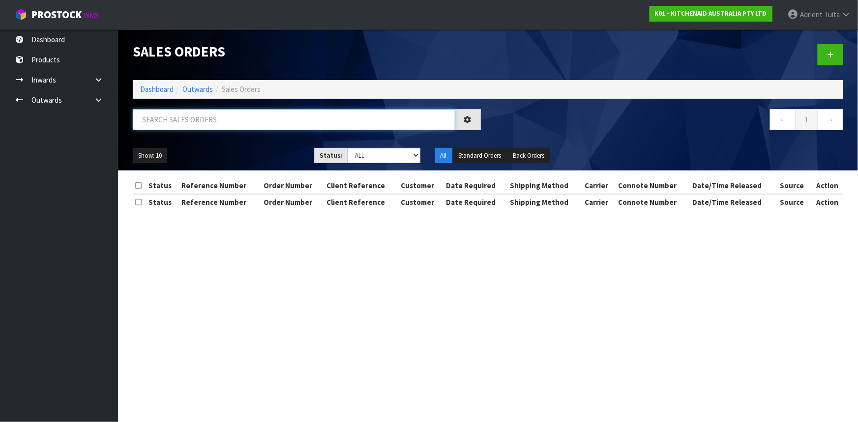
click at [203, 113] on input "text" at bounding box center [294, 119] width 323 height 21
type input "5030"
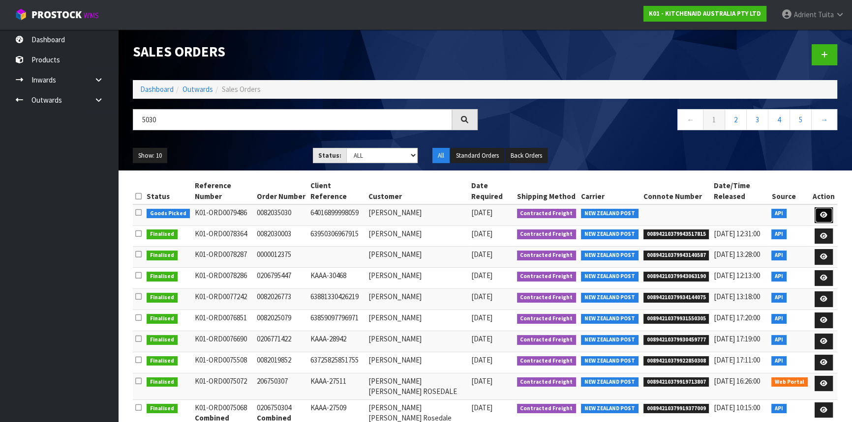
click at [825, 208] on link at bounding box center [823, 215] width 18 height 16
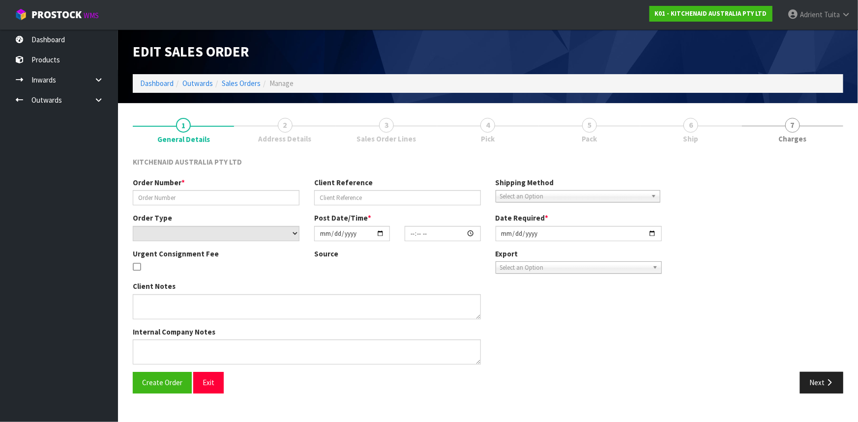
type input "0082035030"
type input "64016899998059"
select select "number:0"
type input "2025-09-21"
type input "23:38:56.000"
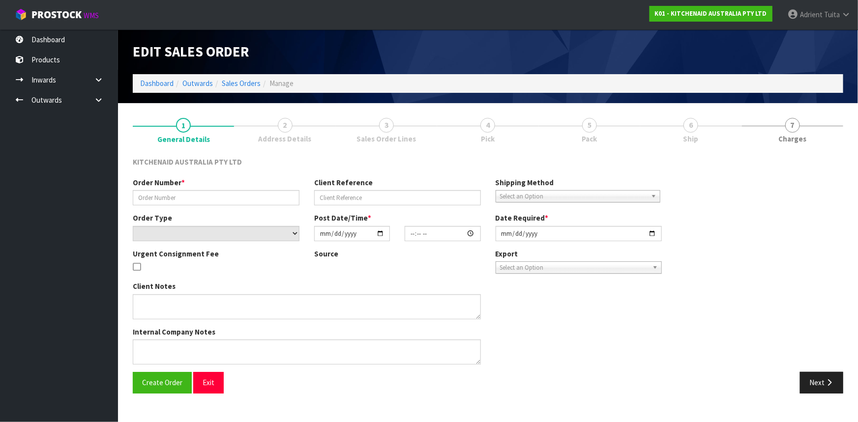
type input "2025-09-21"
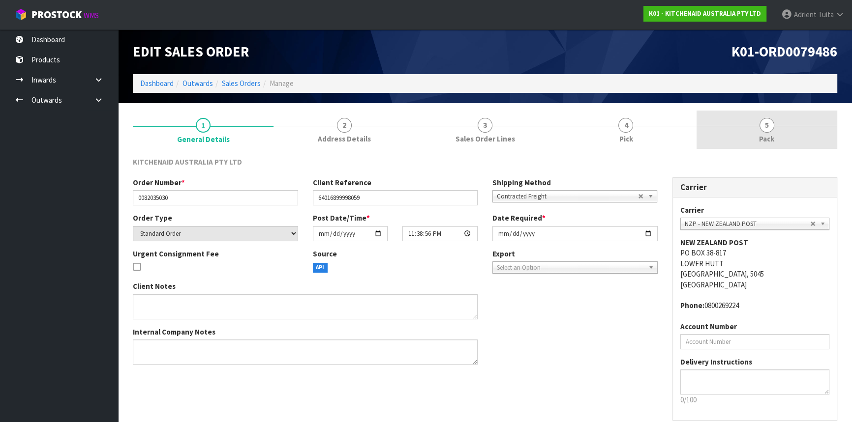
click at [792, 148] on link "5 Pack" at bounding box center [766, 130] width 141 height 39
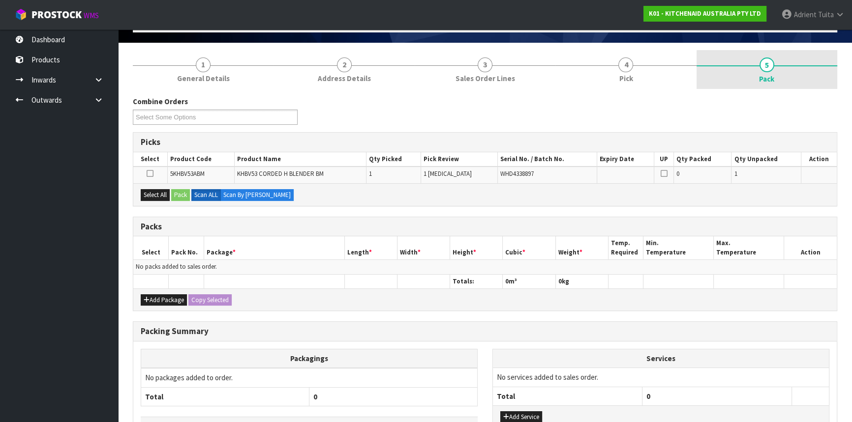
scroll to position [129, 0]
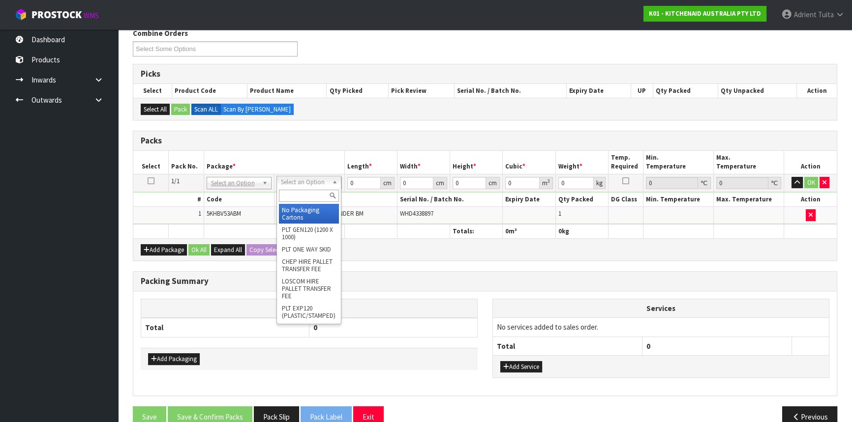
click at [301, 192] on input "text" at bounding box center [309, 196] width 60 height 12
type input "oc"
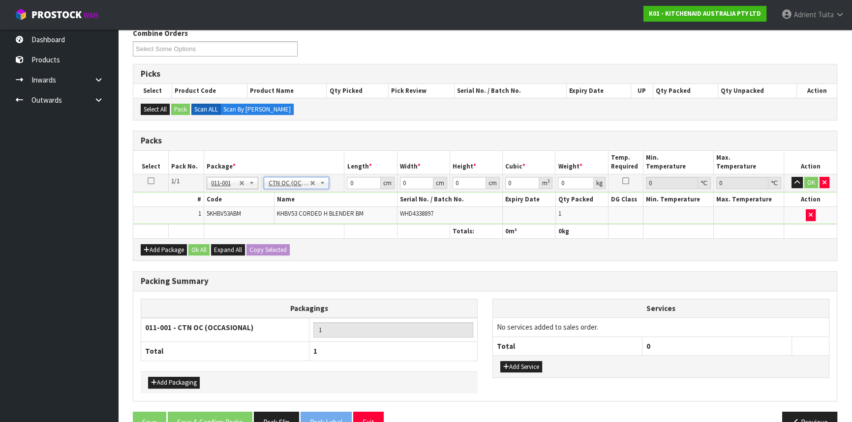
type input "1.3"
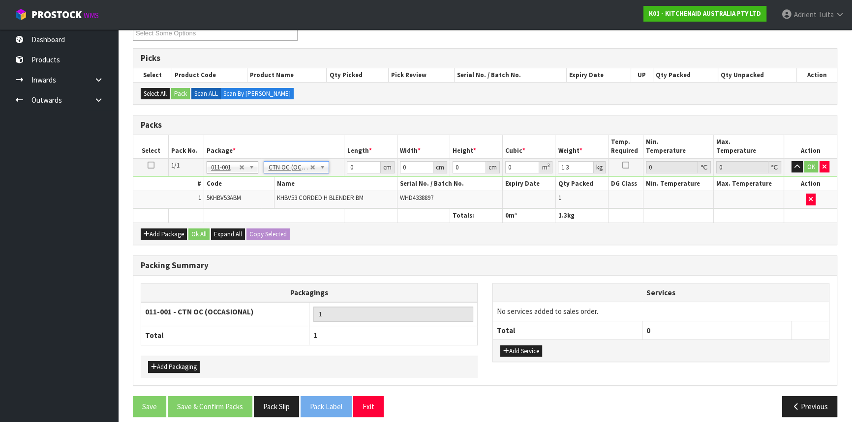
scroll to position [152, 0]
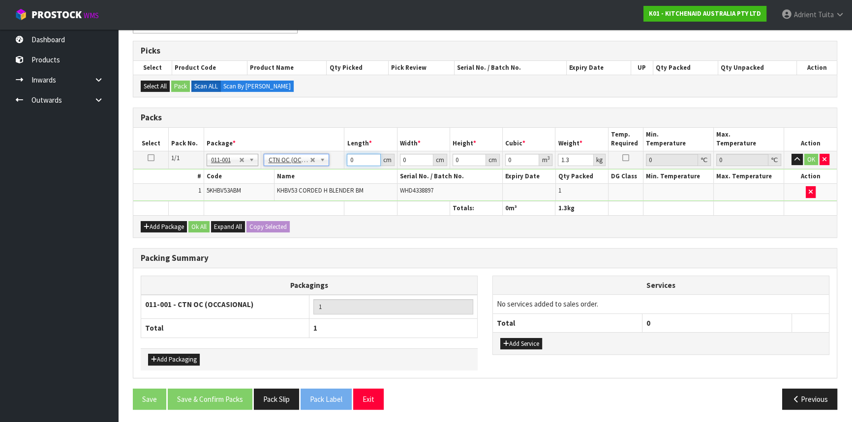
click at [363, 162] on input "0" at bounding box center [363, 160] width 33 height 12
type input "26"
type input "22"
type input "2"
type input "0.001144"
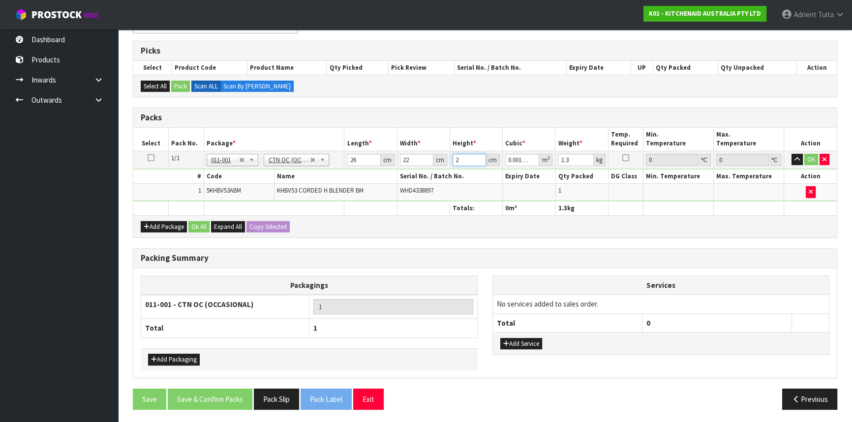
type input "29"
type input "0.016588"
type input "29"
type input "2"
click at [809, 158] on button "OK" at bounding box center [811, 160] width 14 height 12
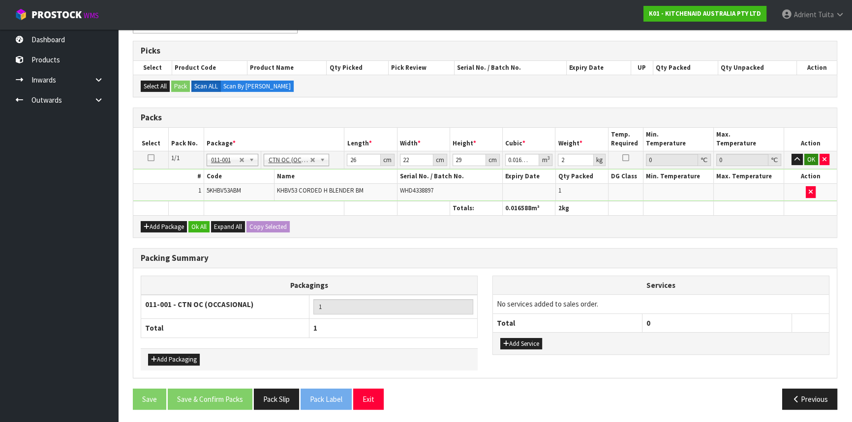
scroll to position [151, 0]
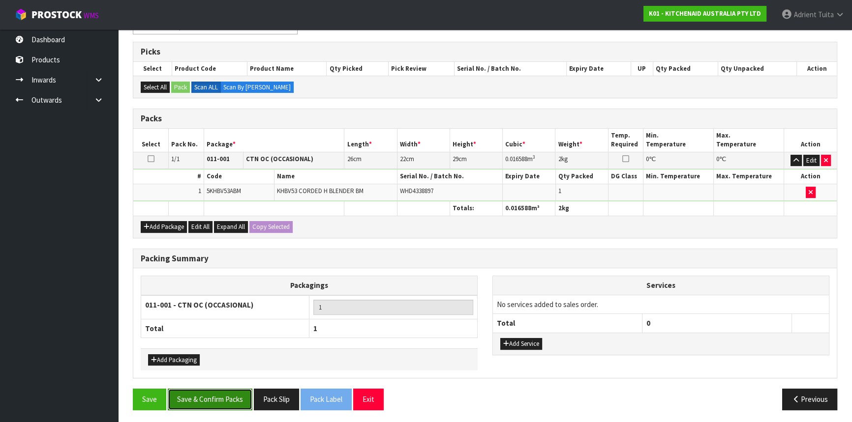
click at [196, 394] on button "Save & Confirm Packs" at bounding box center [210, 399] width 85 height 21
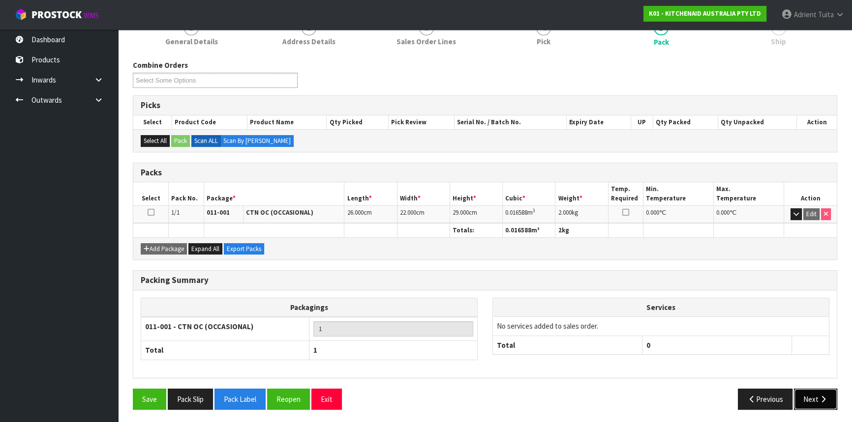
click at [818, 402] on button "Next" at bounding box center [815, 399] width 43 height 21
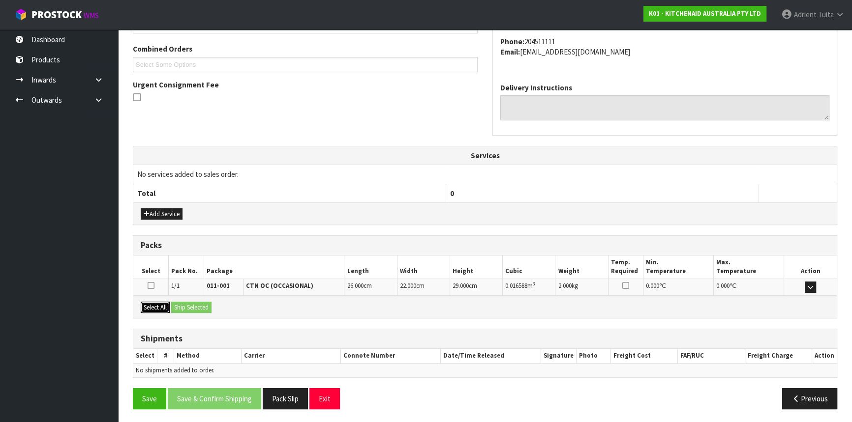
drag, startPoint x: 156, startPoint y: 308, endPoint x: 181, endPoint y: 308, distance: 25.6
click at [157, 308] on button "Select All" at bounding box center [155, 308] width 29 height 12
click at [188, 306] on button "Ship Selected" at bounding box center [191, 308] width 40 height 12
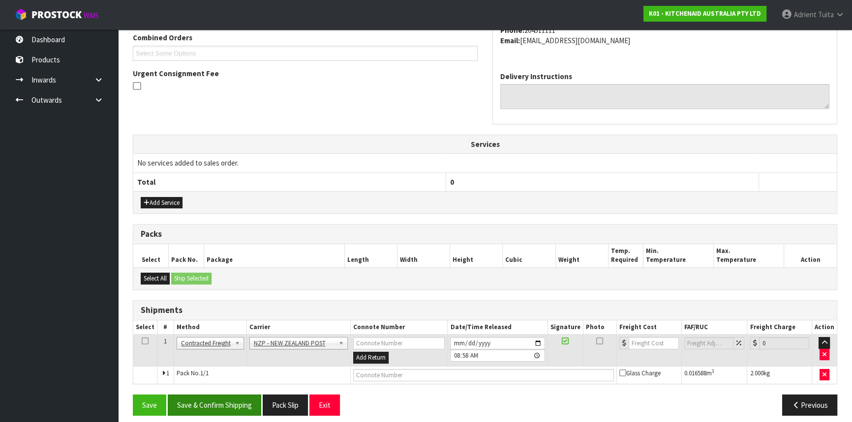
scroll to position [265, 0]
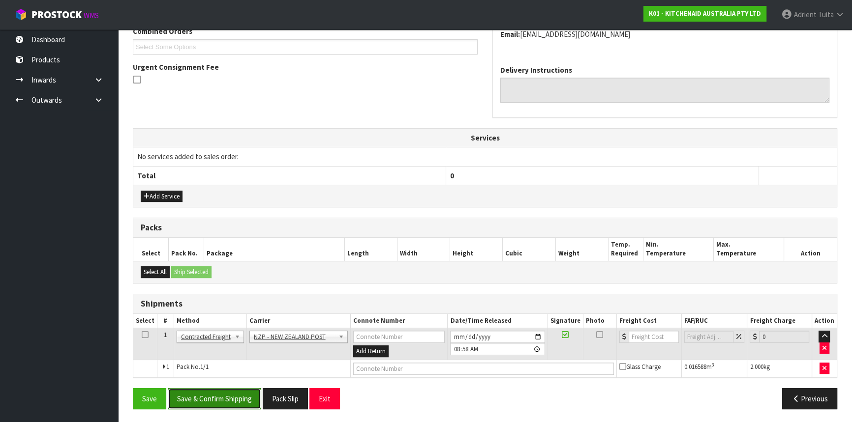
click at [214, 389] on button "Save & Confirm Shipping" at bounding box center [214, 398] width 93 height 21
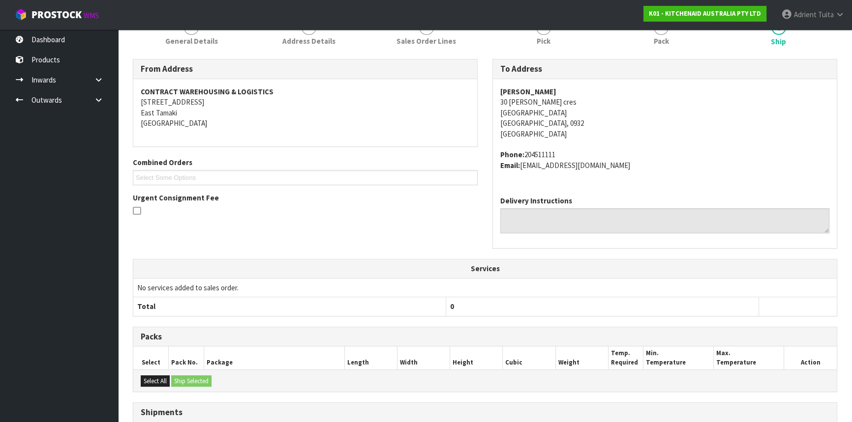
scroll to position [251, 0]
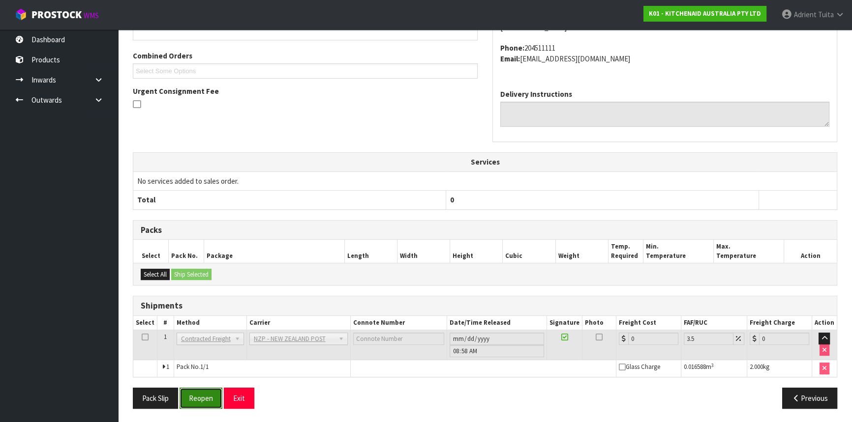
click at [200, 401] on button "Reopen" at bounding box center [200, 398] width 43 height 21
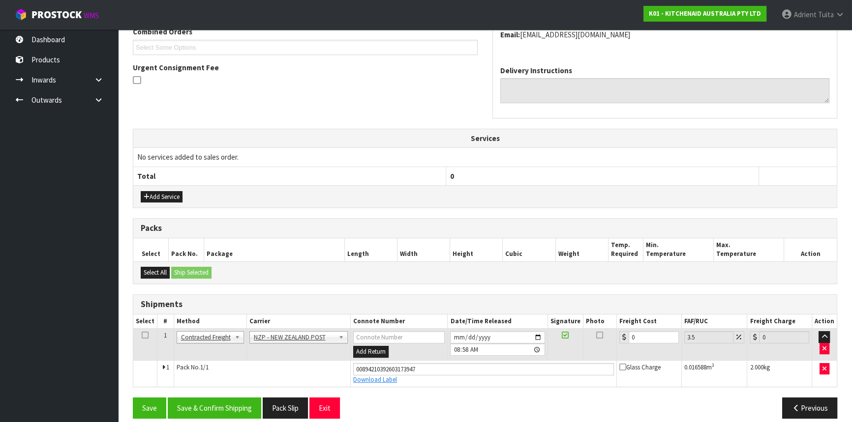
scroll to position [273, 0]
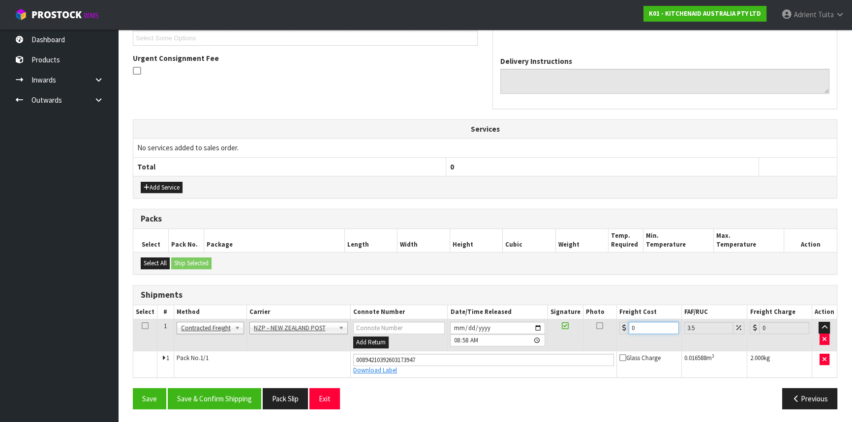
click at [655, 329] on input "0" at bounding box center [653, 328] width 50 height 12
type input "4"
type input "4.14"
type input "4.3"
type input "4.45"
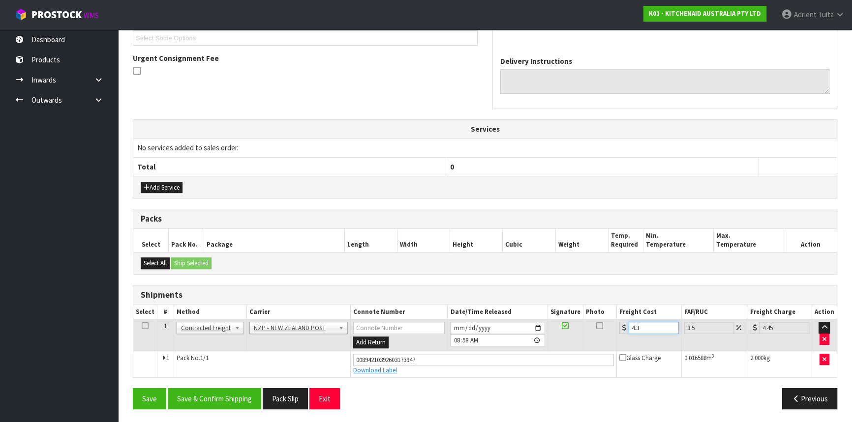
type input "4.33"
type input "4.48"
type input "4.33"
click at [207, 398] on button "Save & Confirm Shipping" at bounding box center [214, 398] width 93 height 21
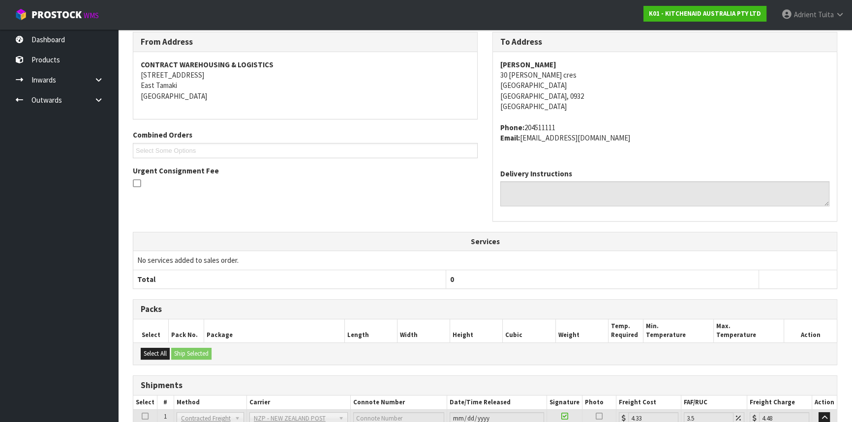
scroll to position [247, 0]
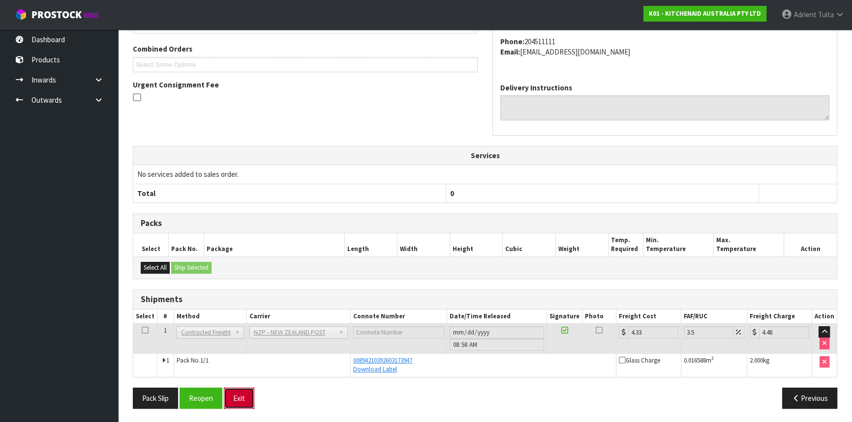
click at [248, 399] on button "Exit" at bounding box center [239, 398] width 30 height 21
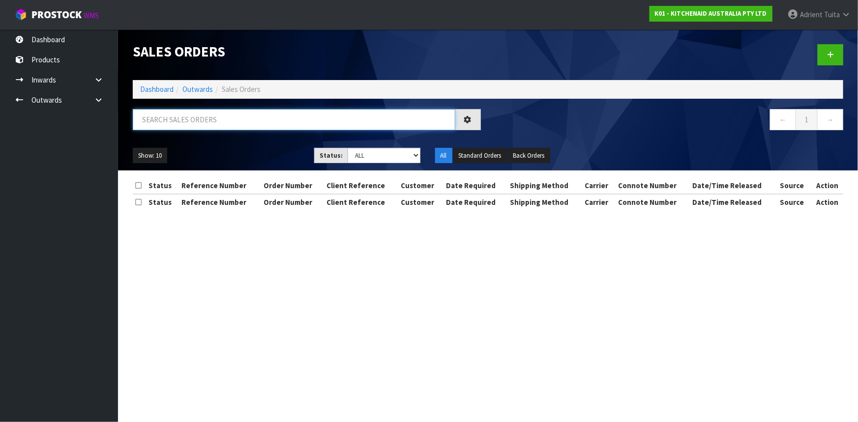
click at [211, 120] on input "text" at bounding box center [294, 119] width 323 height 21
type input "4417"
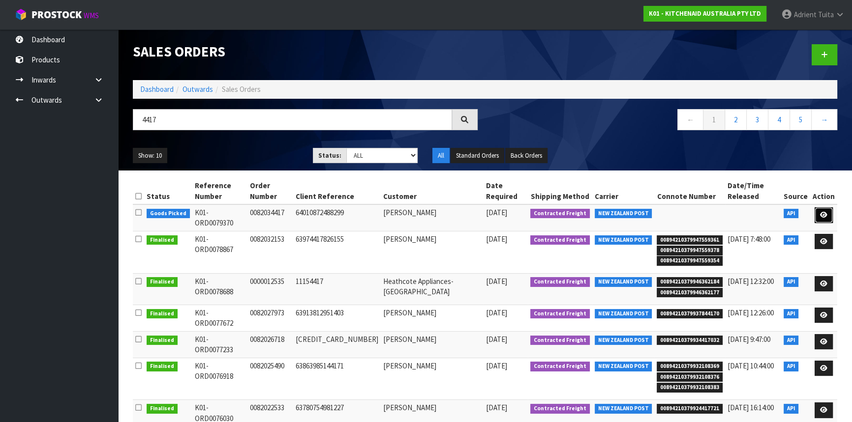
drag, startPoint x: 821, startPoint y: 202, endPoint x: 807, endPoint y: 203, distance: 13.3
click at [821, 212] on icon at bounding box center [823, 215] width 7 height 6
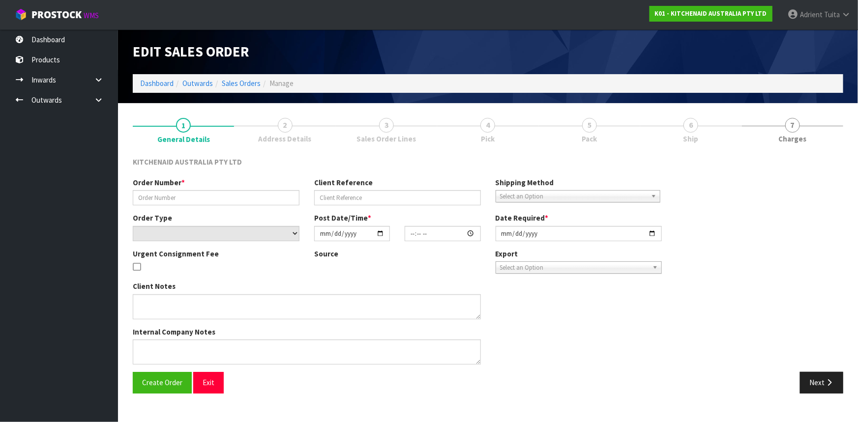
type input "0082034417"
type input "64010872488299"
select select "number:0"
type input "2025-09-19"
type input "13:41:09.000"
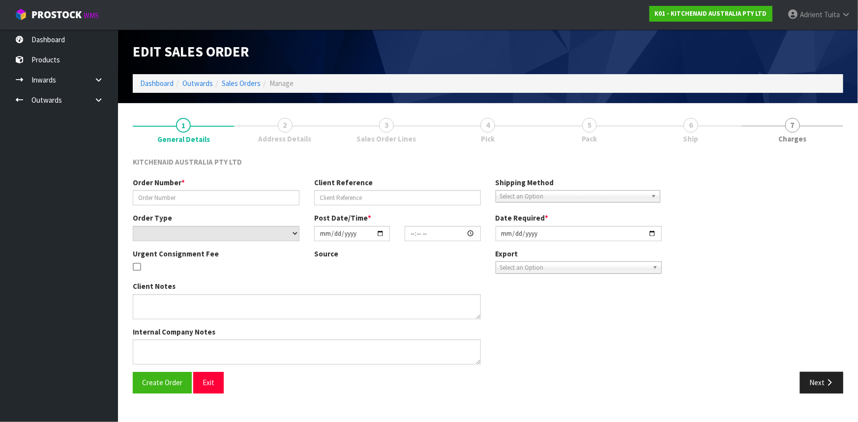
type input "2025-09-19"
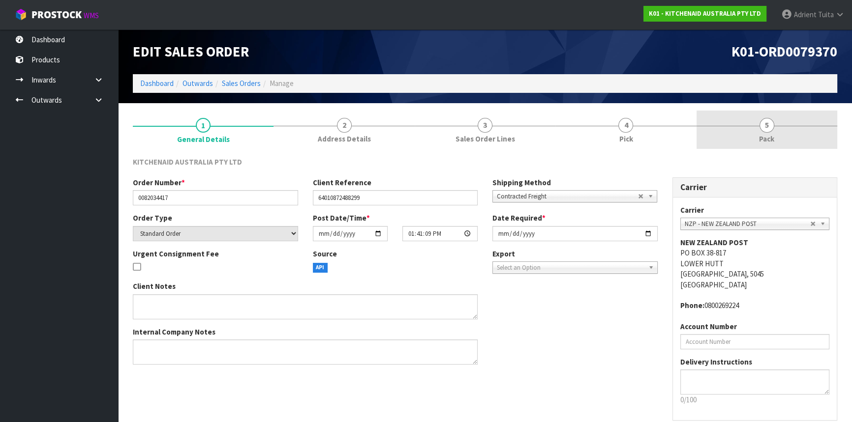
click at [769, 129] on span "5" at bounding box center [766, 125] width 15 height 15
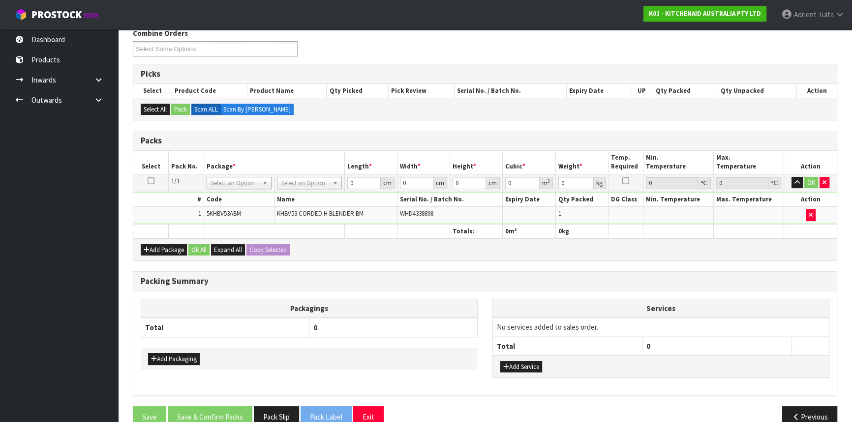
scroll to position [147, 0]
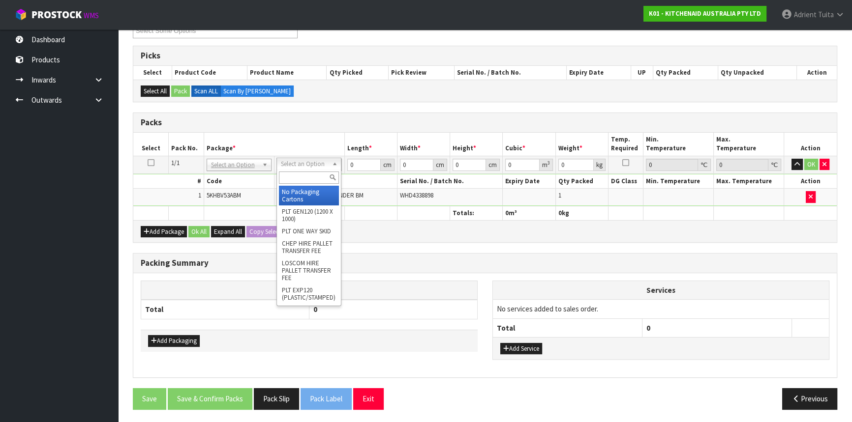
drag, startPoint x: 284, startPoint y: 160, endPoint x: 285, endPoint y: 167, distance: 7.4
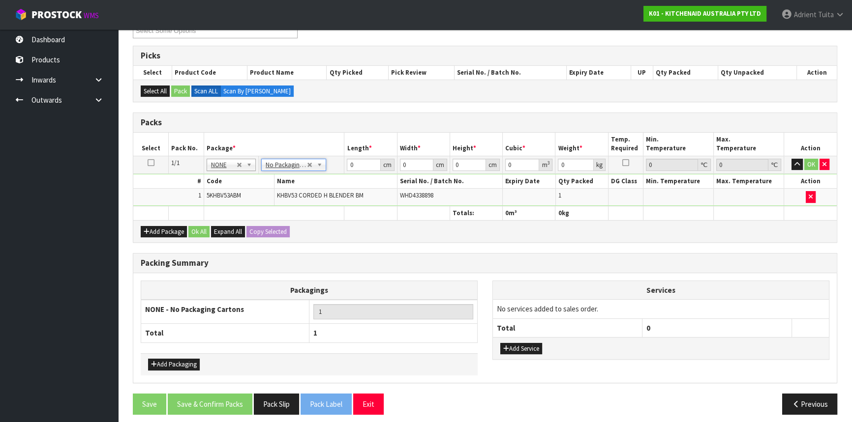
click at [289, 171] on td "No Packaging Cartons PLT GEN120 (1200 X 1000) PLT ONE WAY SKID CHEP HIRE PALLET…" at bounding box center [301, 165] width 86 height 18
drag, startPoint x: 288, startPoint y: 163, endPoint x: 288, endPoint y: 175, distance: 11.3
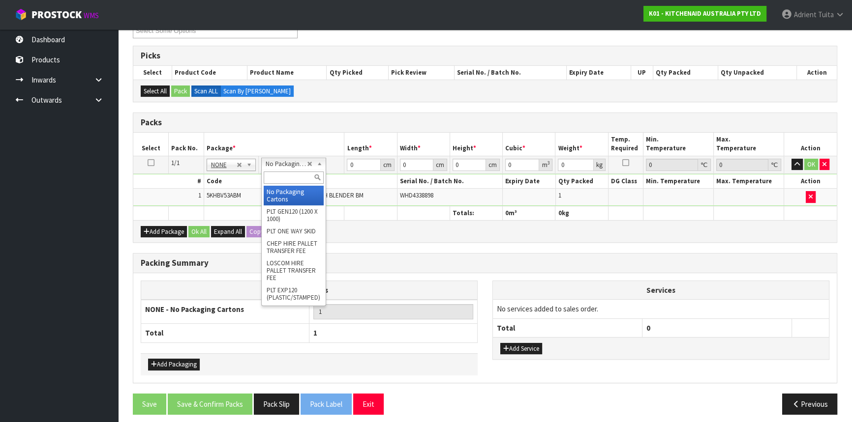
click at [288, 179] on input "text" at bounding box center [294, 178] width 60 height 12
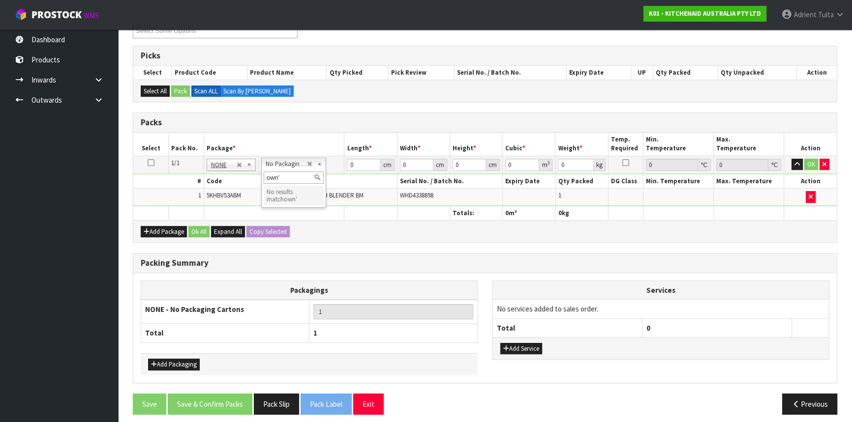
type input "own"
type input "1.3"
click at [364, 164] on input "0" at bounding box center [363, 165] width 33 height 12
type input "30"
type input "29"
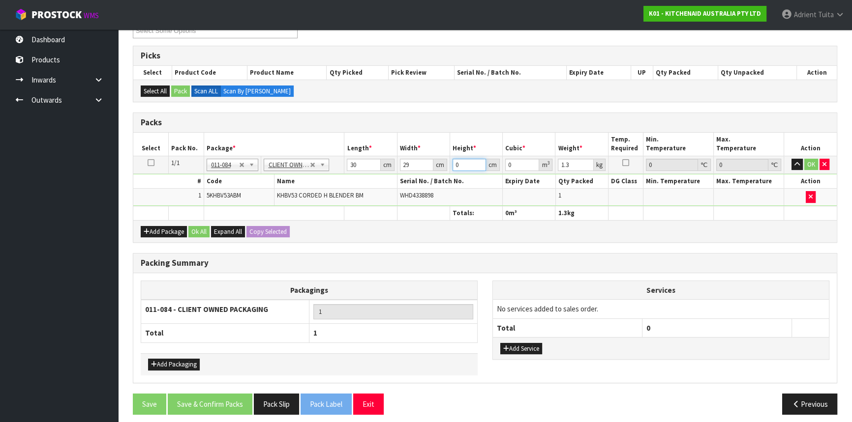
type input "1"
type input "0.00087"
type input "15"
type input "0.01305"
type input "15"
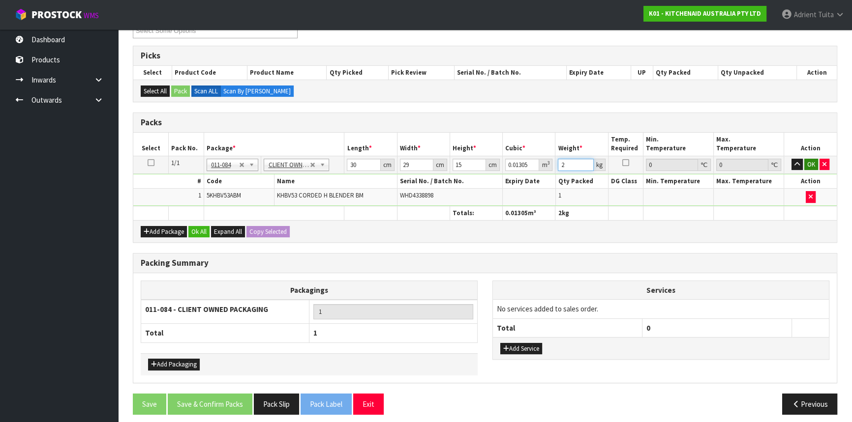
type input "2"
click at [809, 163] on button "OK" at bounding box center [811, 165] width 14 height 12
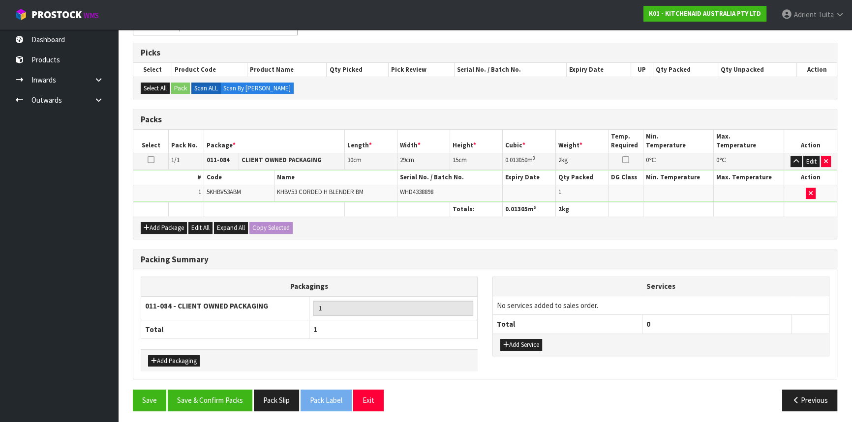
scroll to position [151, 0]
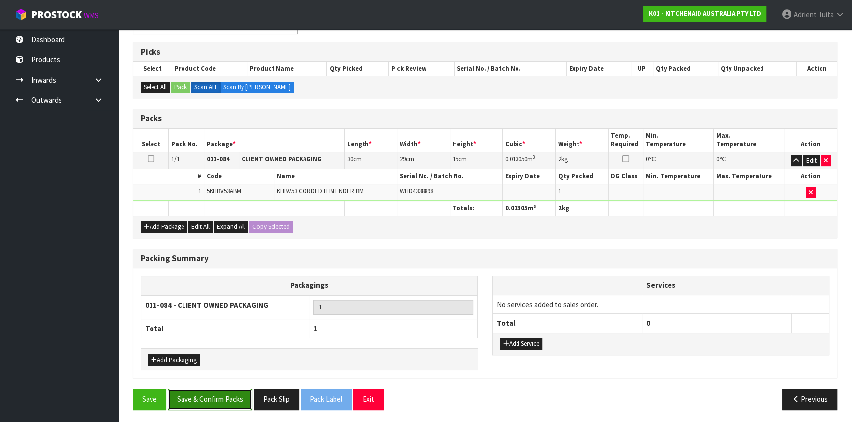
click at [209, 396] on button "Save & Confirm Packs" at bounding box center [210, 399] width 85 height 21
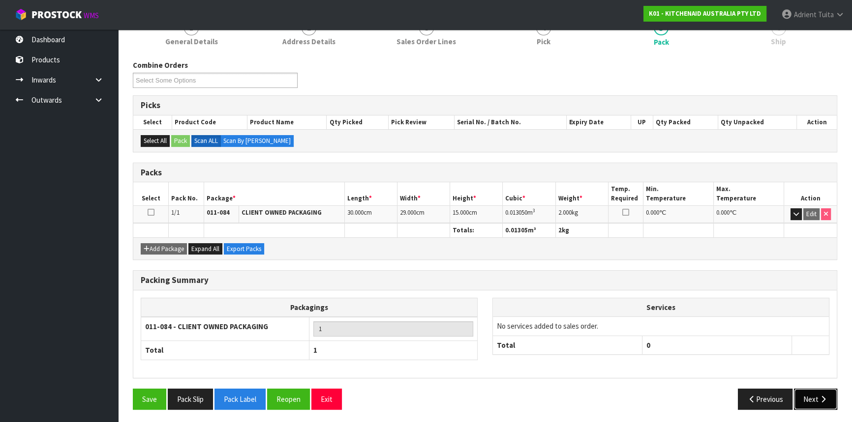
click at [814, 392] on button "Next" at bounding box center [815, 399] width 43 height 21
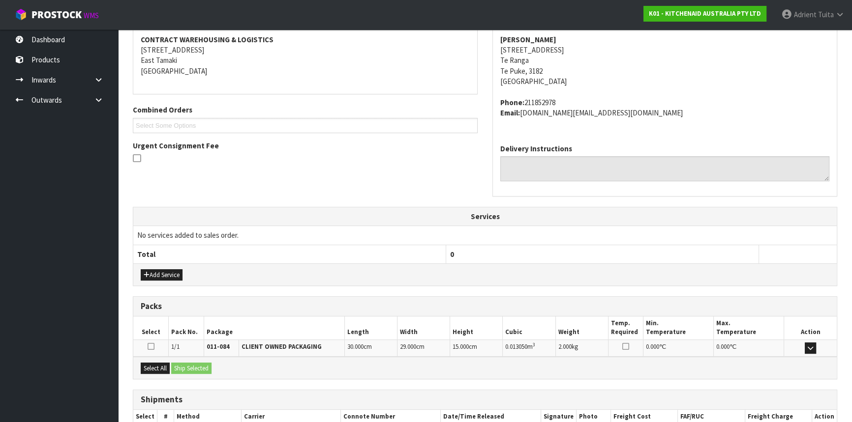
scroll to position [247, 0]
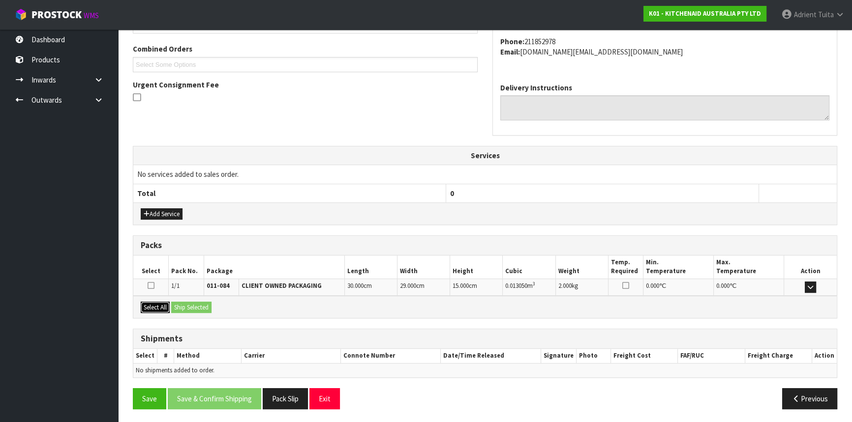
click at [157, 304] on button "Select All" at bounding box center [155, 308] width 29 height 12
click at [180, 302] on button "Ship Selected" at bounding box center [191, 308] width 40 height 12
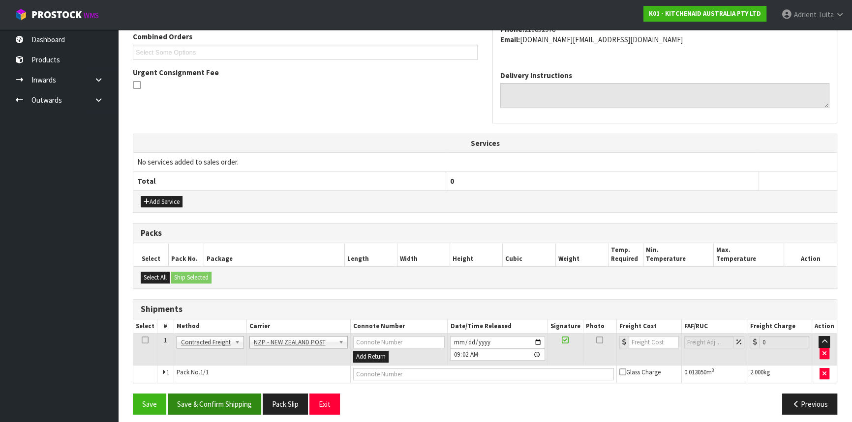
scroll to position [265, 0]
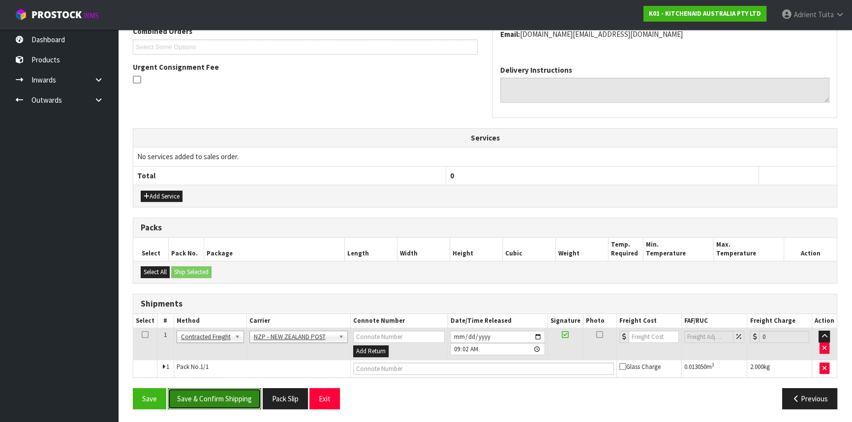
drag, startPoint x: 205, startPoint y: 393, endPoint x: 250, endPoint y: 391, distance: 45.8
click at [206, 393] on button "Save & Confirm Shipping" at bounding box center [214, 398] width 93 height 21
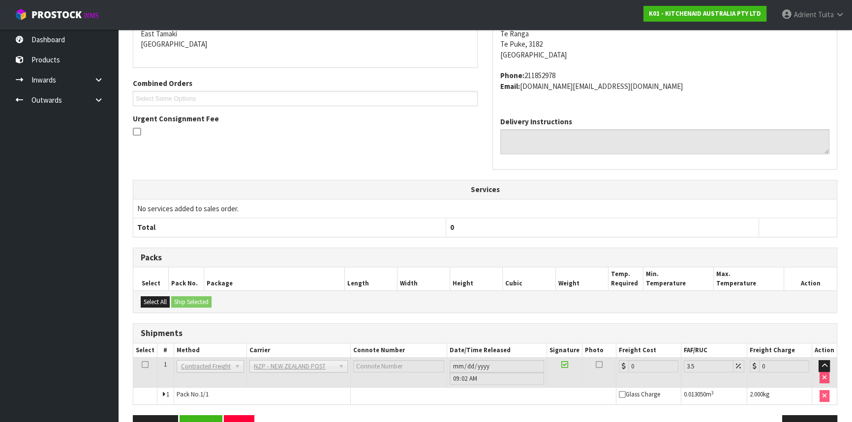
scroll to position [251, 0]
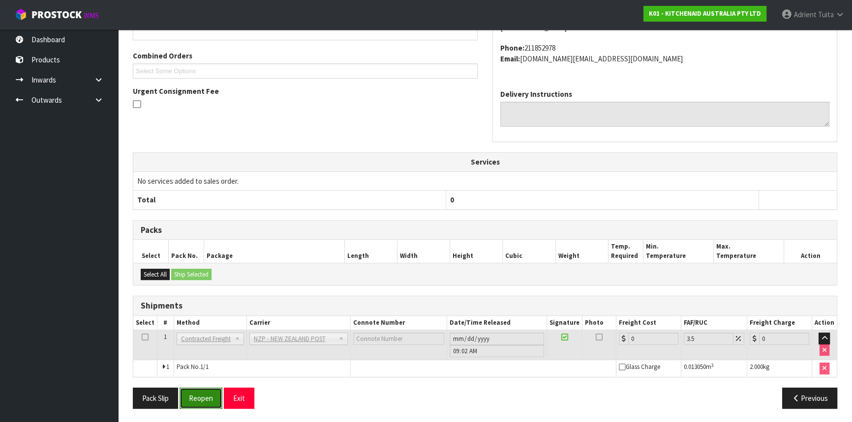
click at [189, 393] on button "Reopen" at bounding box center [200, 398] width 43 height 21
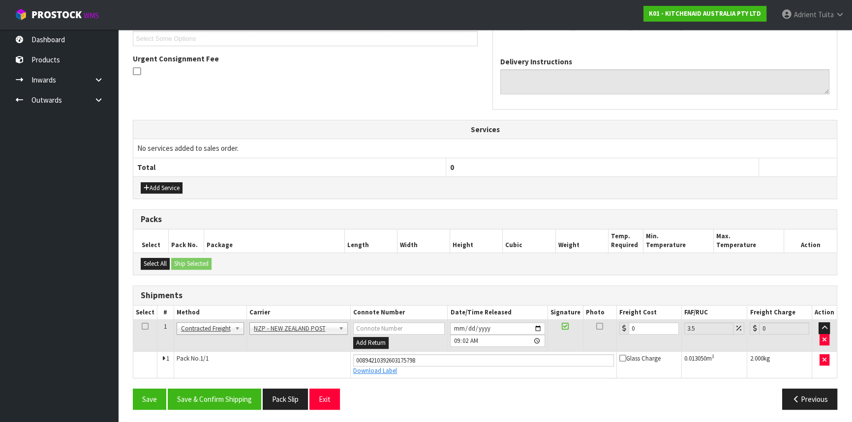
scroll to position [273, 0]
click at [639, 328] on input "0" at bounding box center [653, 328] width 50 height 12
type input "1"
type input "1.03"
type input "13"
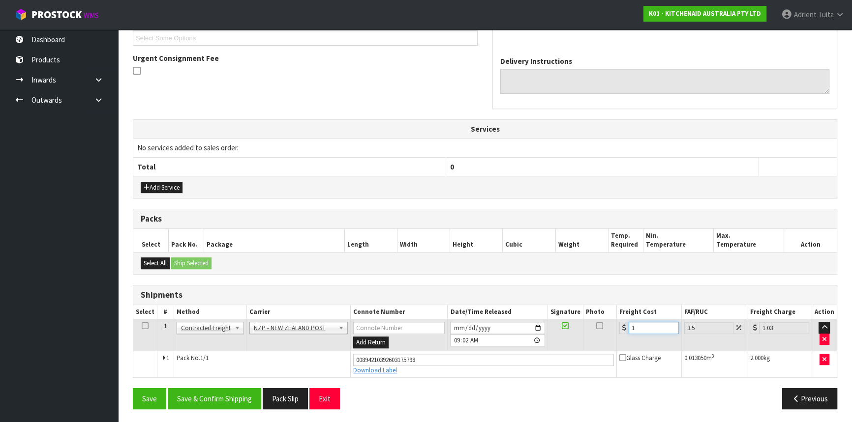
type input "13.45"
type input "13.04"
type input "13.5"
type input "13.04"
click at [182, 393] on button "Save & Confirm Shipping" at bounding box center [214, 398] width 93 height 21
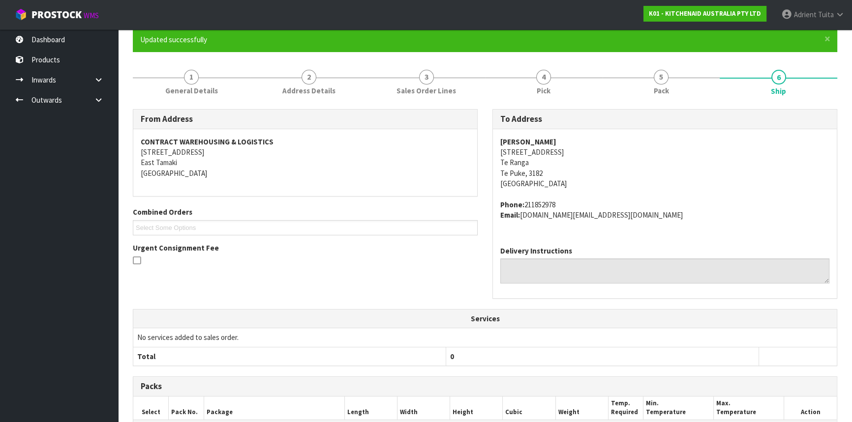
scroll to position [223, 0]
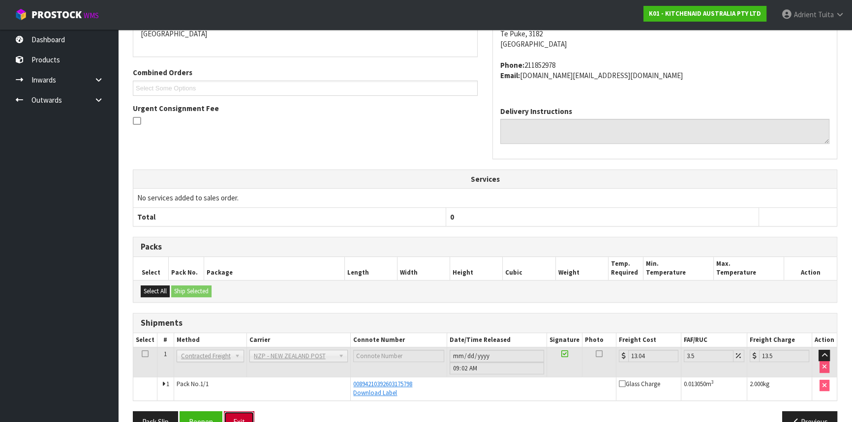
click at [234, 418] on button "Exit" at bounding box center [239, 422] width 30 height 21
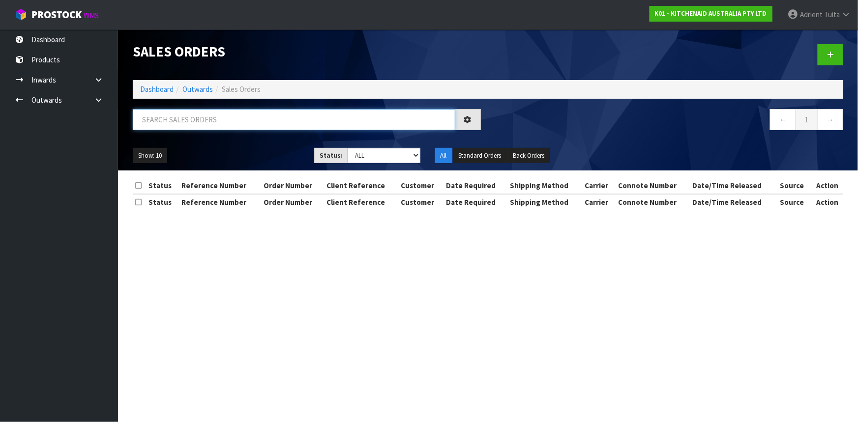
click at [253, 114] on input "text" at bounding box center [294, 119] width 323 height 21
type input "4423"
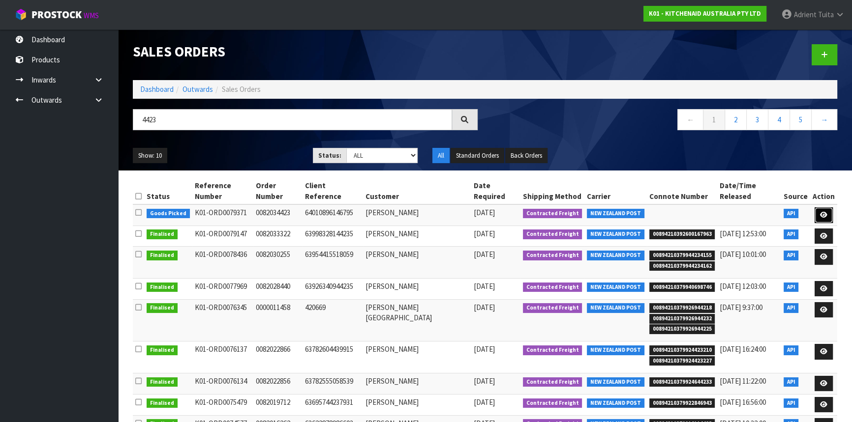
click at [819, 207] on link at bounding box center [823, 215] width 18 height 16
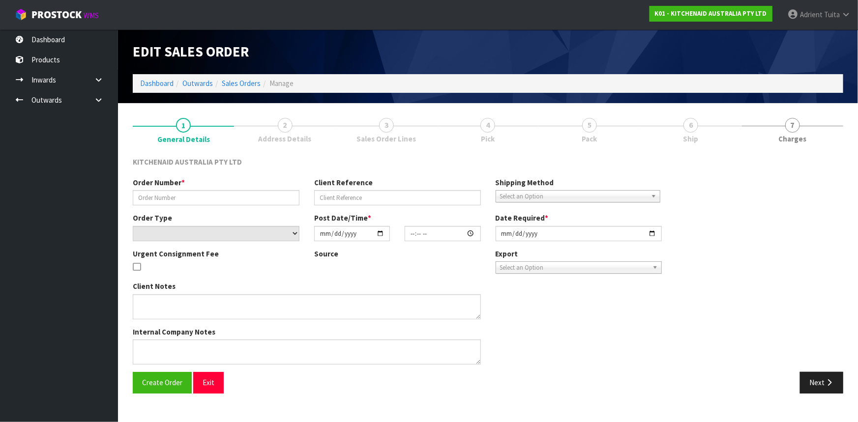
type input "0082034423"
type input "64010896146795"
select select "number:0"
type input "2025-09-19"
type input "13:41:11.000"
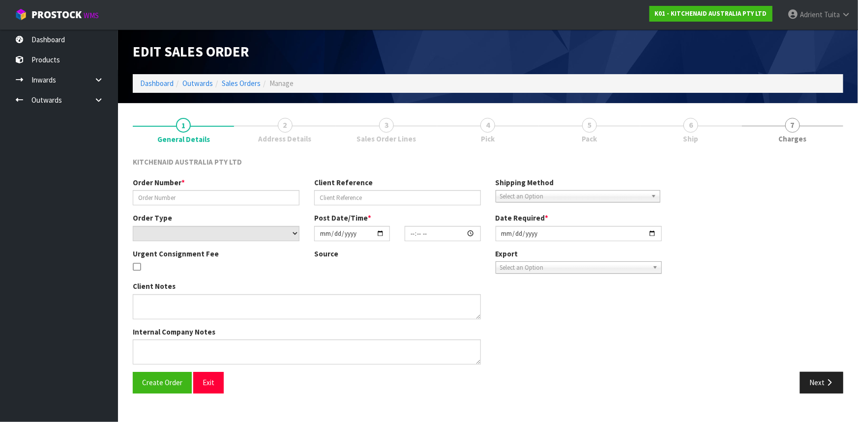
type input "2025-09-19"
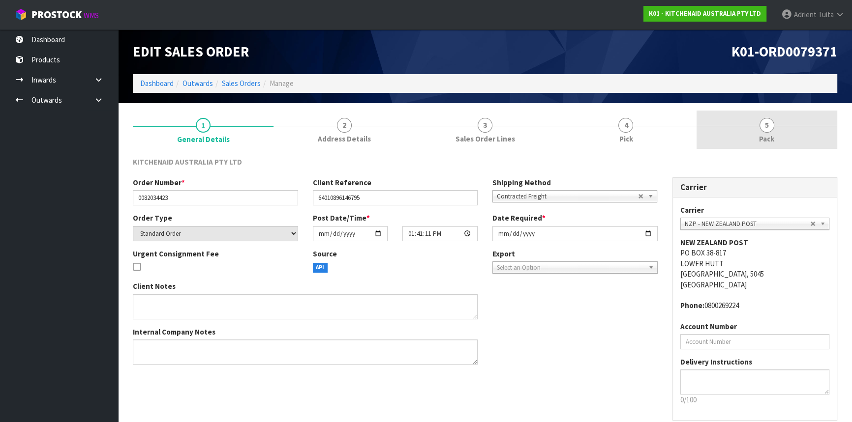
click at [795, 132] on link "5 Pack" at bounding box center [766, 130] width 141 height 39
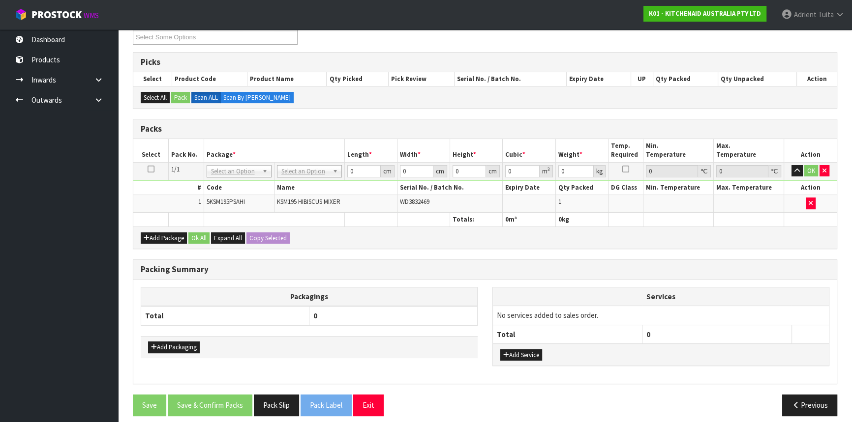
scroll to position [147, 0]
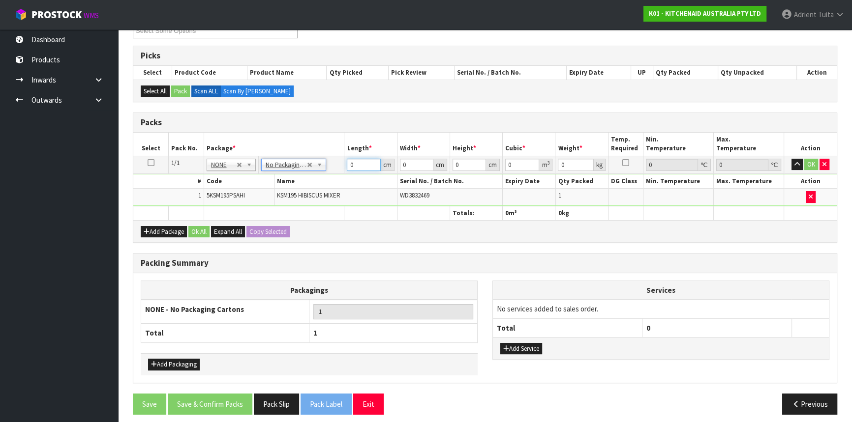
click at [364, 168] on input "0" at bounding box center [363, 165] width 33 height 12
type input "42"
type input "29"
type input "4"
type input "0.004872"
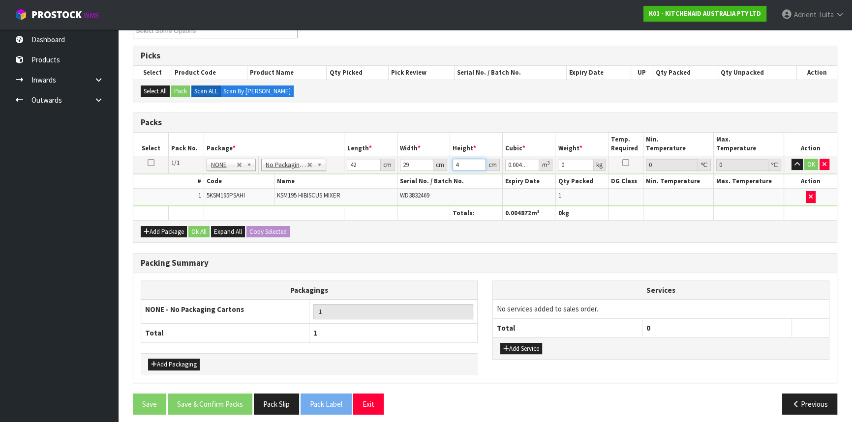
type input "43"
type input "0.052374"
type input "43"
type input "13"
click at [806, 166] on button "OK" at bounding box center [811, 165] width 14 height 12
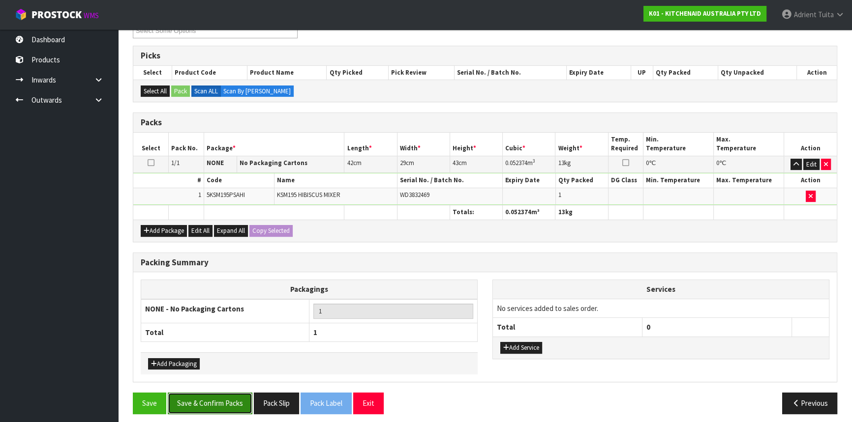
click at [231, 398] on button "Save & Confirm Packs" at bounding box center [210, 403] width 85 height 21
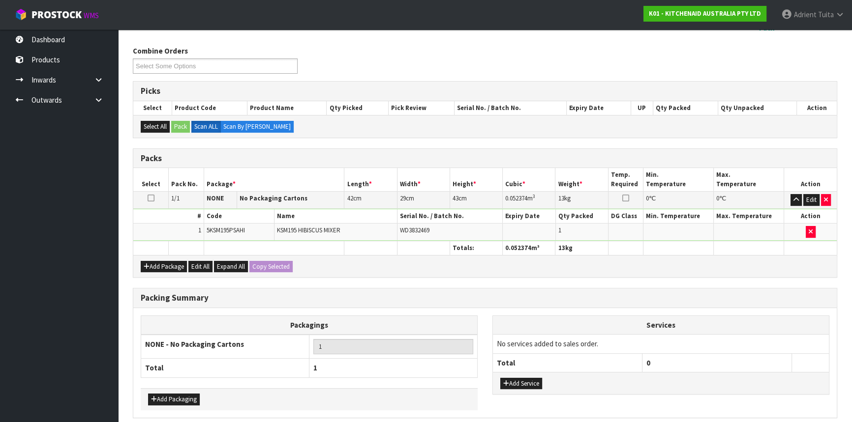
scroll to position [0, 0]
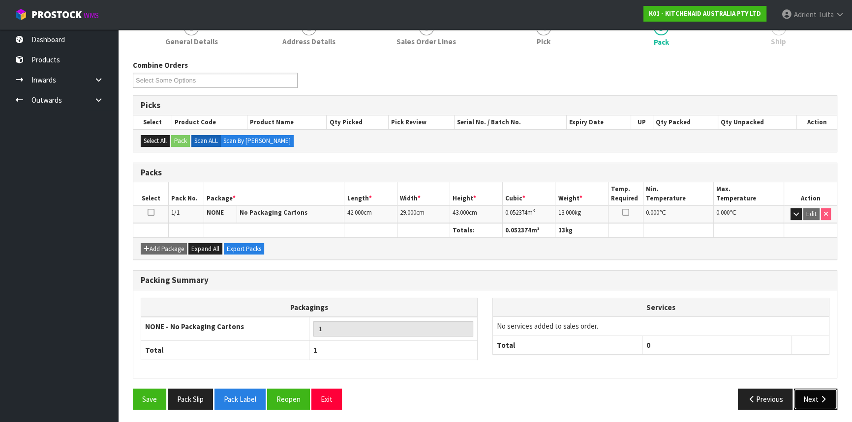
click at [822, 396] on icon "button" at bounding box center [822, 399] width 9 height 7
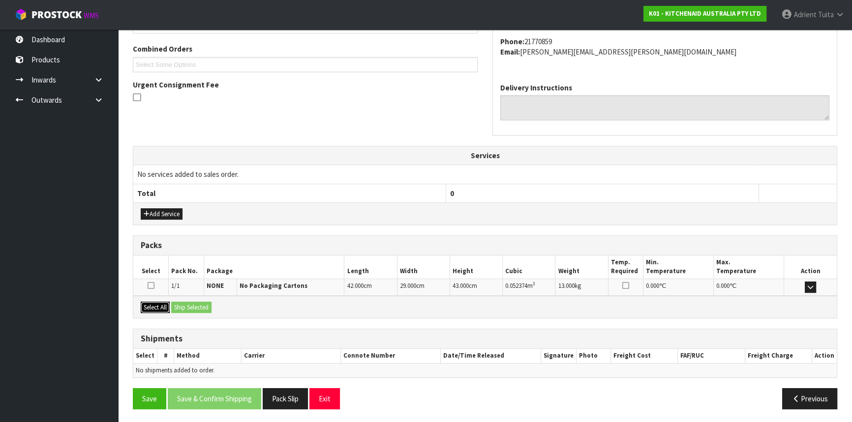
click at [146, 307] on button "Select All" at bounding box center [155, 308] width 29 height 12
click at [190, 304] on button "Ship Selected" at bounding box center [191, 308] width 40 height 12
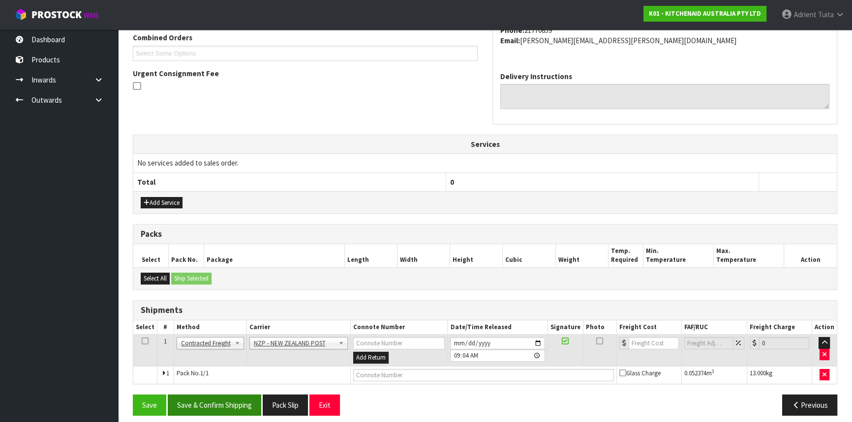
scroll to position [265, 0]
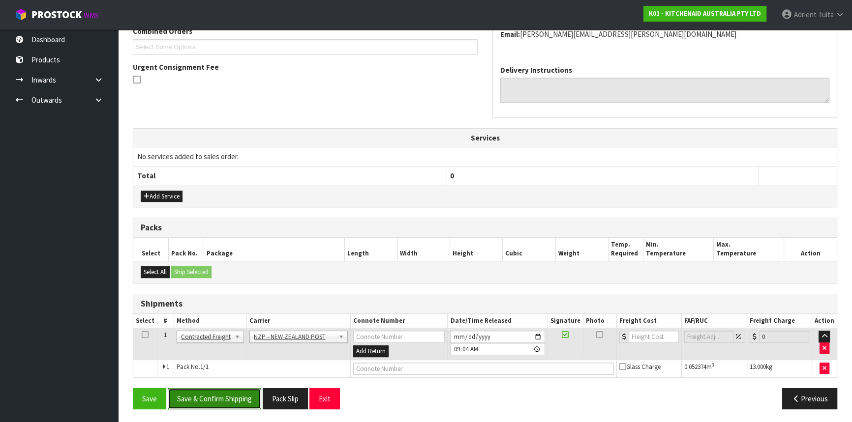
click at [245, 402] on button "Save & Confirm Shipping" at bounding box center [214, 398] width 93 height 21
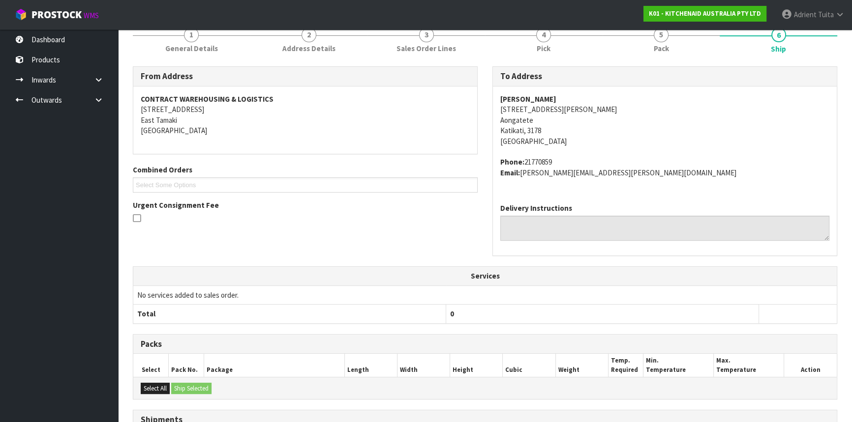
scroll to position [251, 0]
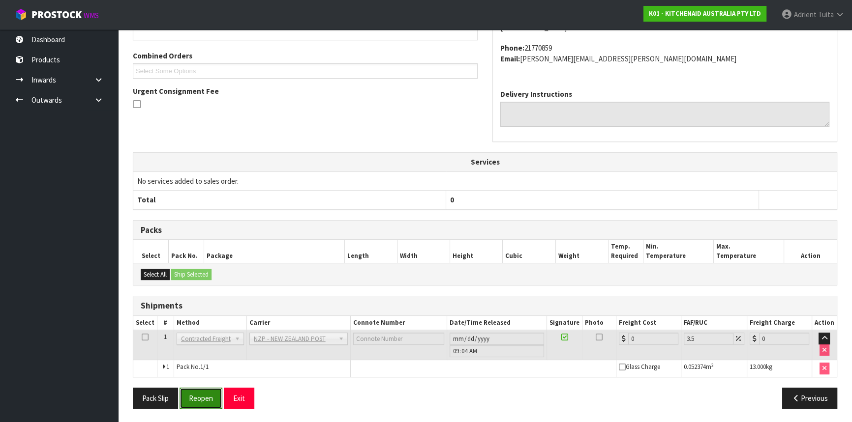
click at [202, 389] on button "Reopen" at bounding box center [200, 398] width 43 height 21
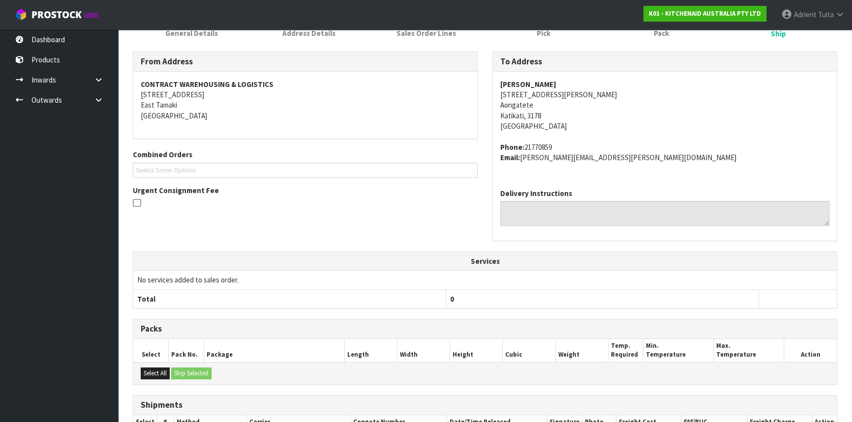
scroll to position [240, 0]
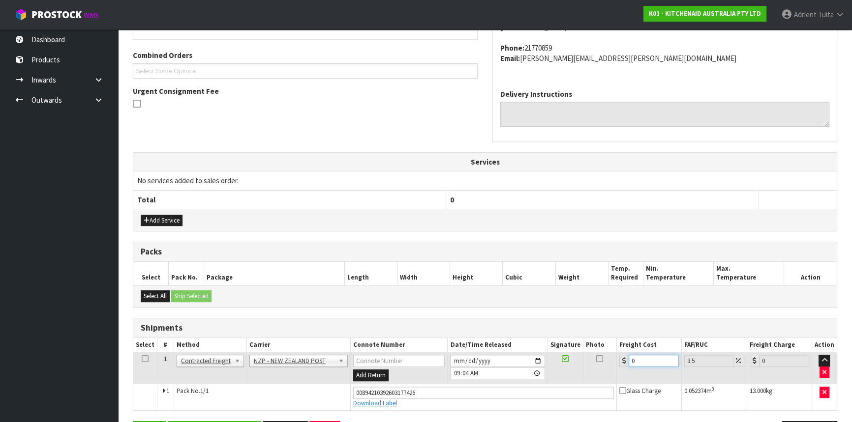
click at [638, 360] on input "0" at bounding box center [653, 361] width 50 height 12
type input "1"
type input "1.03"
type input "15"
type input "15.52"
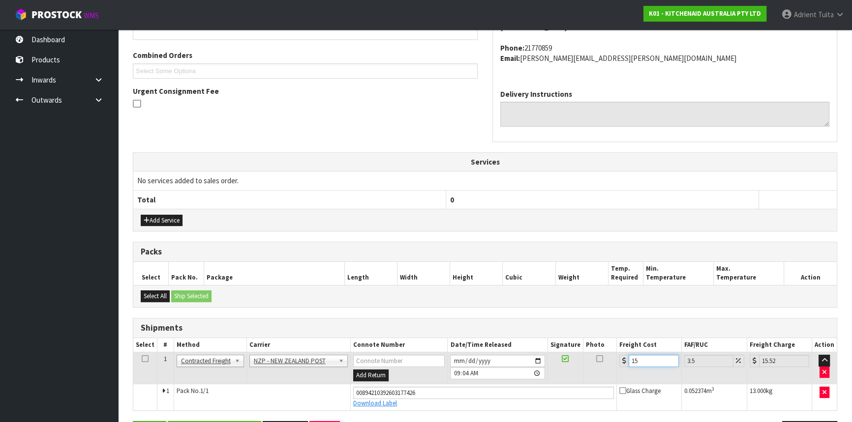
type input "15.4"
type input "15.94"
type input "15.48"
type input "16.02"
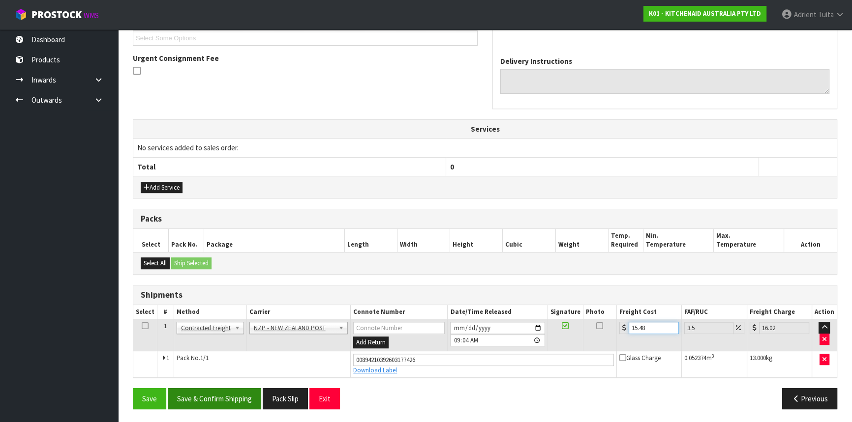
type input "15.48"
click at [223, 400] on button "Save & Confirm Shipping" at bounding box center [214, 398] width 93 height 21
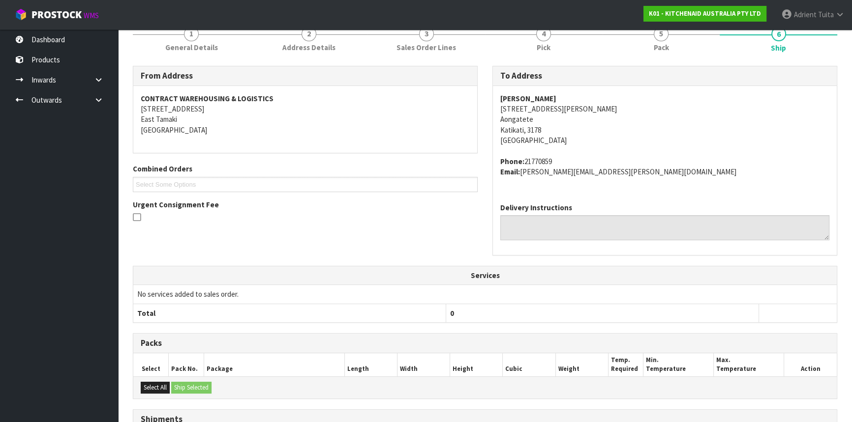
scroll to position [247, 0]
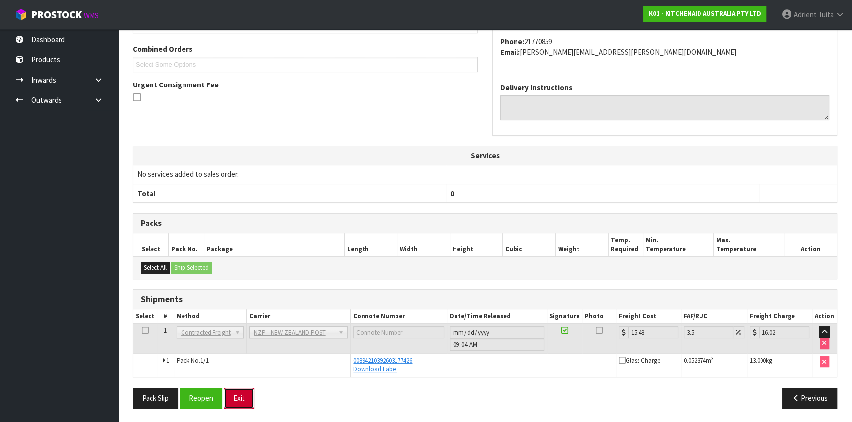
click at [239, 393] on button "Exit" at bounding box center [239, 398] width 30 height 21
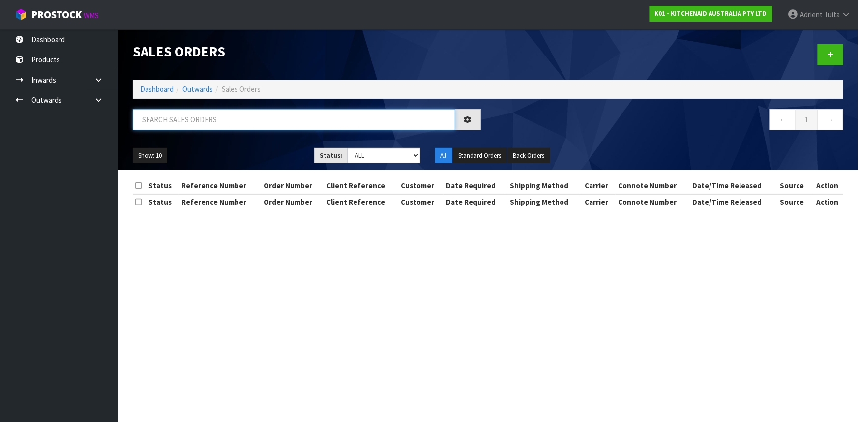
click at [181, 125] on input "text" at bounding box center [294, 119] width 323 height 21
type input "5317"
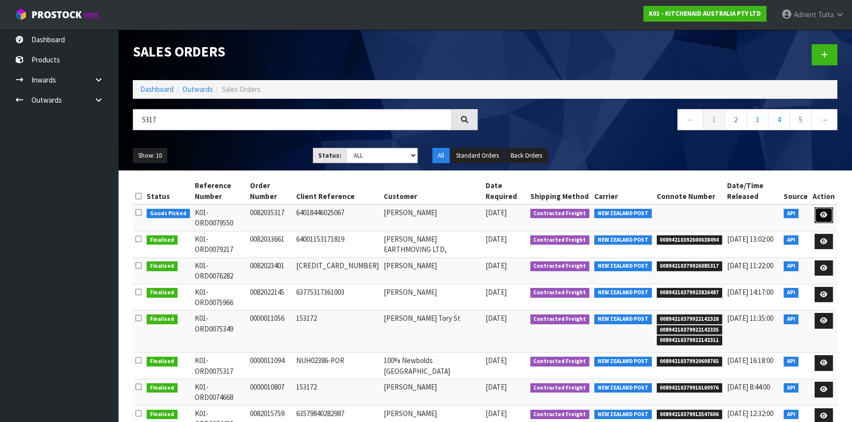
click at [821, 212] on icon at bounding box center [823, 215] width 7 height 6
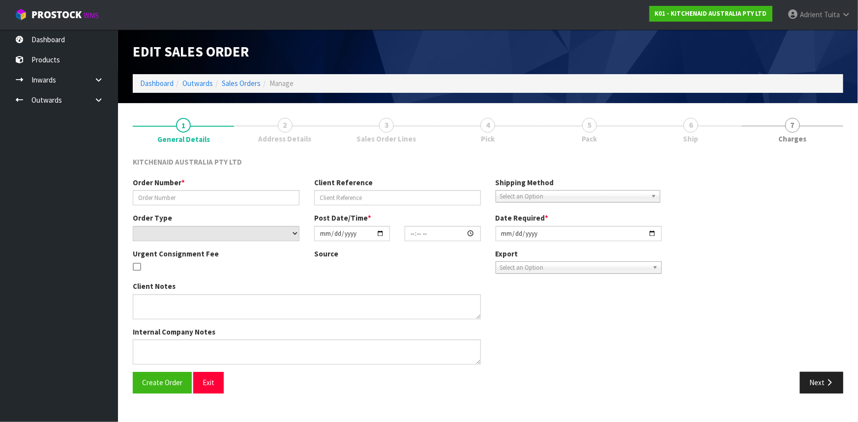
type input "0082035317"
type input "64018446025067"
select select "number:0"
type input "2025-09-23"
type input "09:40:23.000"
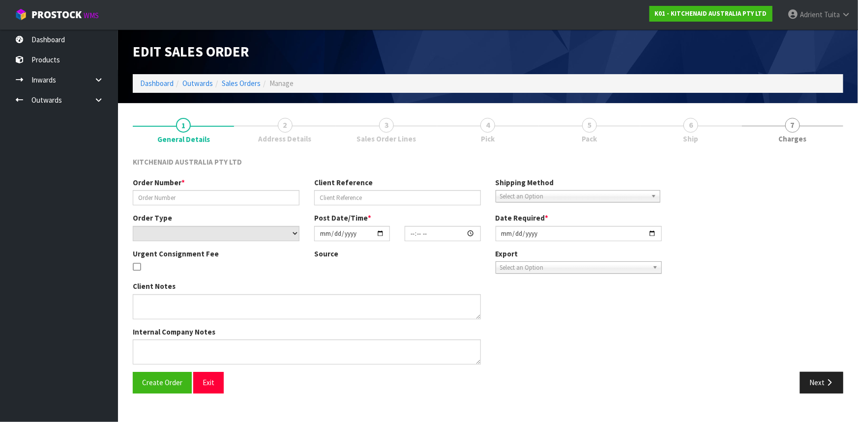
type input "2025-09-23"
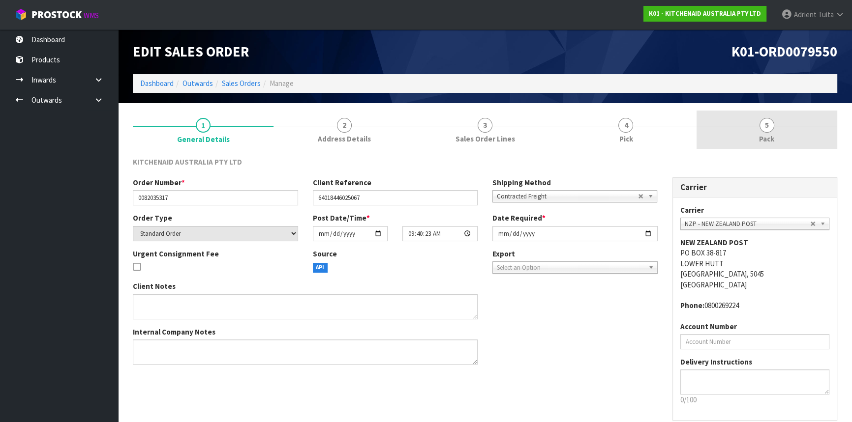
click at [762, 131] on span "5" at bounding box center [766, 125] width 15 height 15
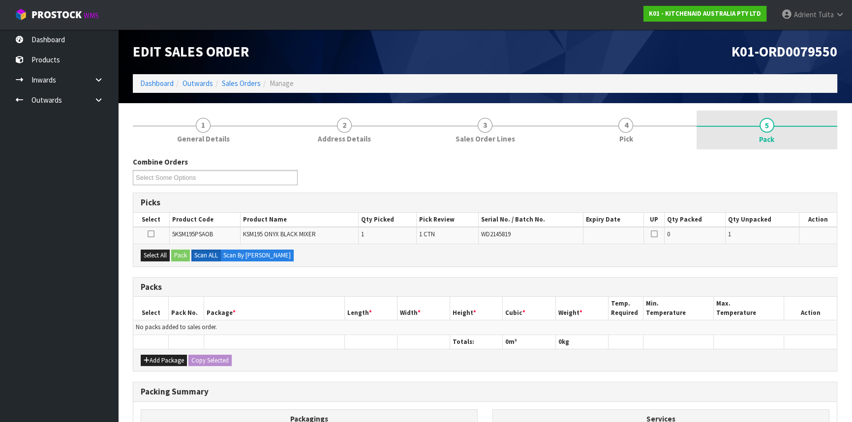
scroll to position [129, 0]
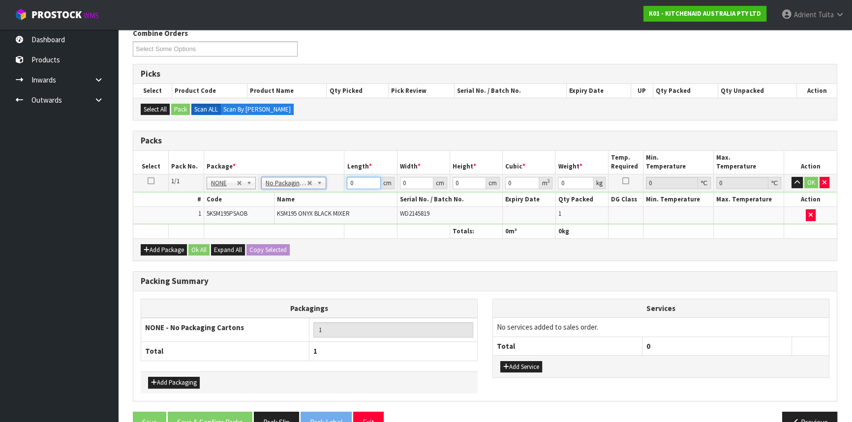
click at [365, 181] on input "0" at bounding box center [363, 183] width 33 height 12
type input "42"
type input "29"
type input "4"
type input "0.004872"
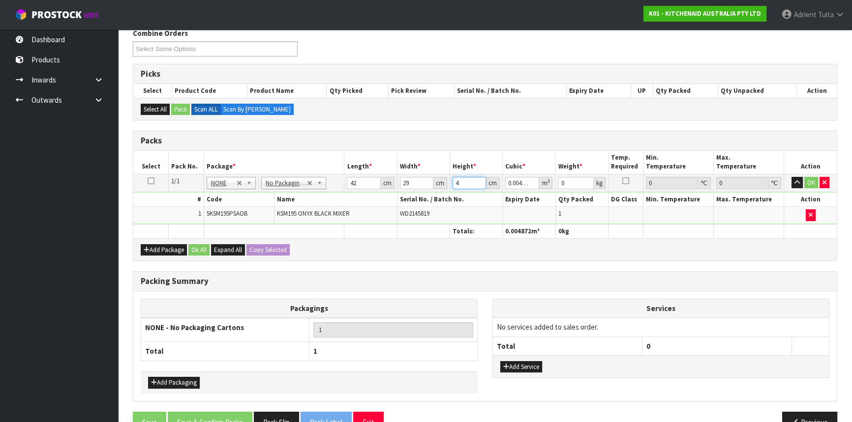
type input "43"
type input "0.052374"
type input "43"
type input "13"
drag, startPoint x: 805, startPoint y: 183, endPoint x: 561, endPoint y: 229, distance: 249.1
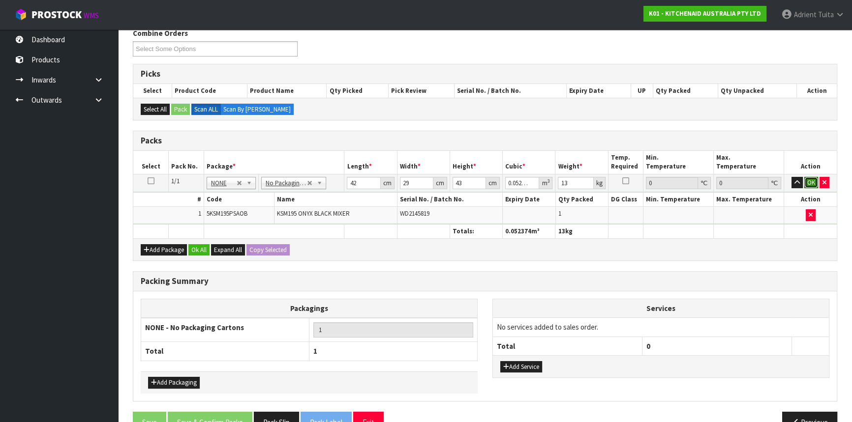
click at [805, 183] on button "OK" at bounding box center [811, 183] width 14 height 12
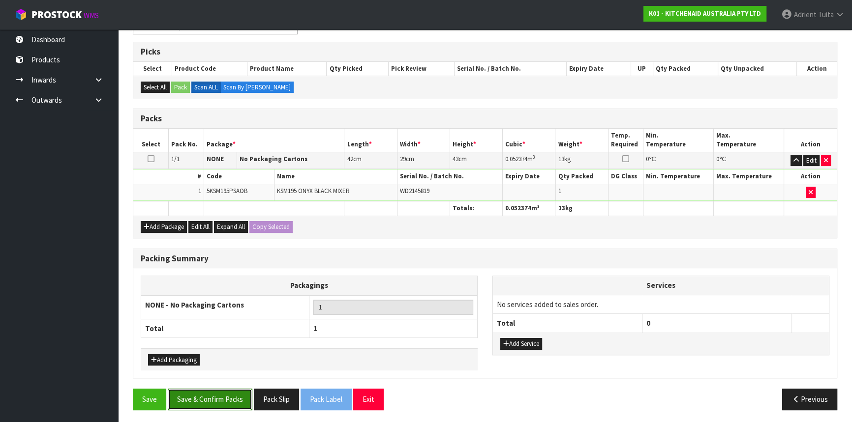
click at [189, 390] on button "Save & Confirm Packs" at bounding box center [210, 399] width 85 height 21
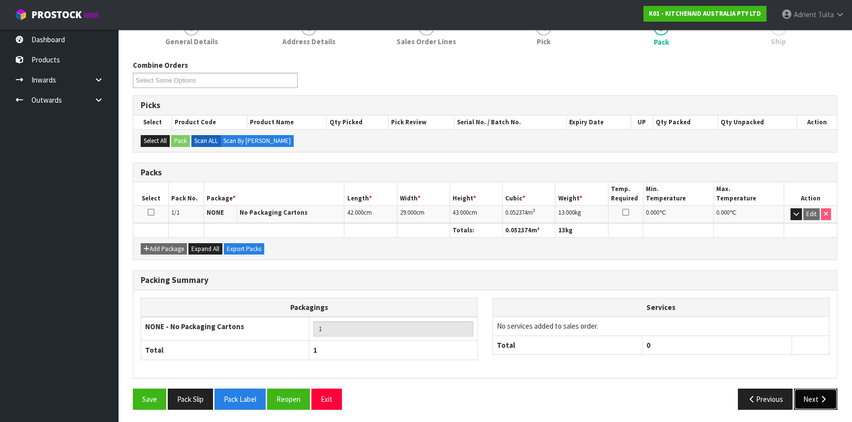
click at [812, 390] on button "Next" at bounding box center [815, 399] width 43 height 21
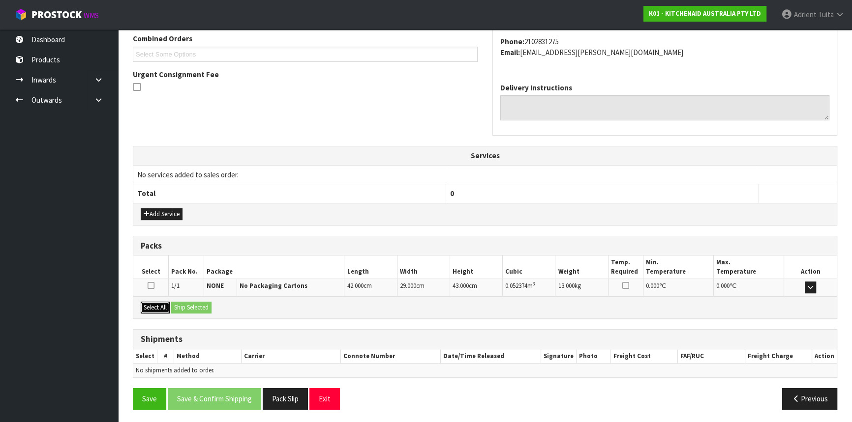
click at [160, 303] on button "Select All" at bounding box center [155, 308] width 29 height 12
click at [178, 303] on button "Ship Selected" at bounding box center [191, 308] width 40 height 12
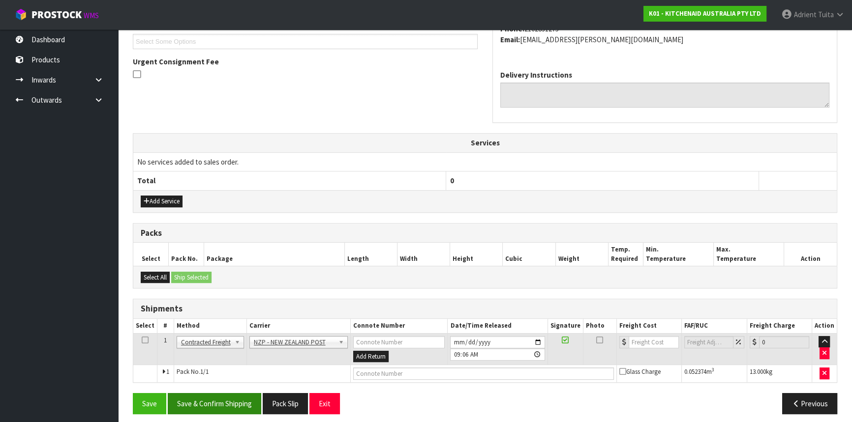
scroll to position [275, 0]
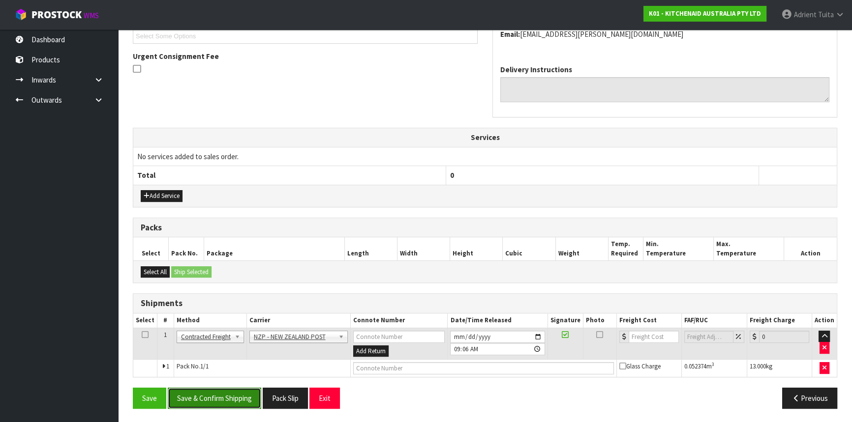
click at [206, 388] on button "Save & Confirm Shipping" at bounding box center [214, 398] width 93 height 21
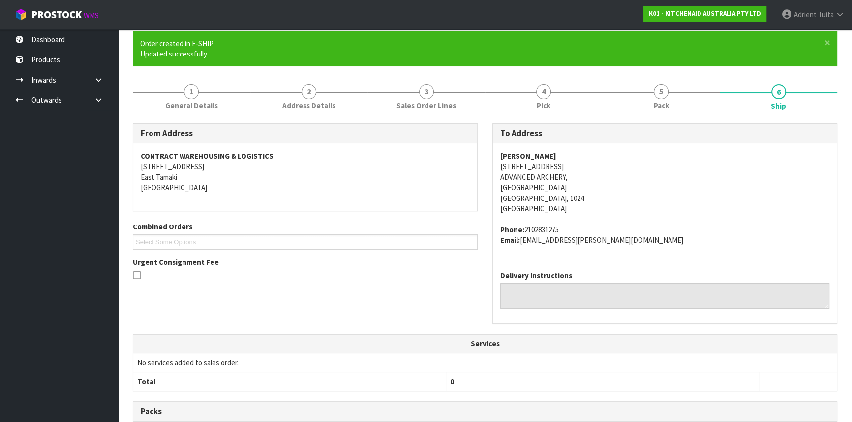
scroll to position [261, 0]
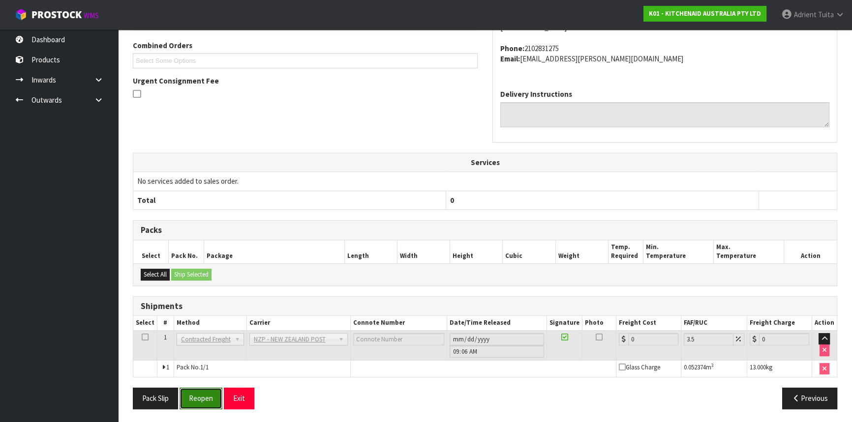
click at [206, 393] on button "Reopen" at bounding box center [200, 398] width 43 height 21
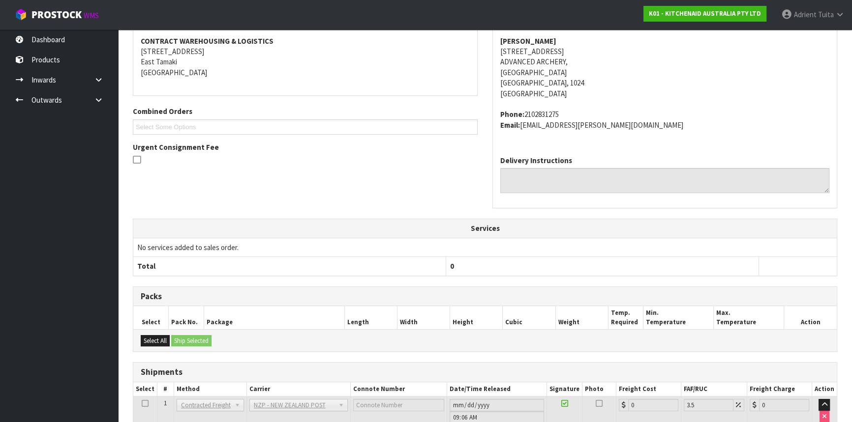
scroll to position [251, 0]
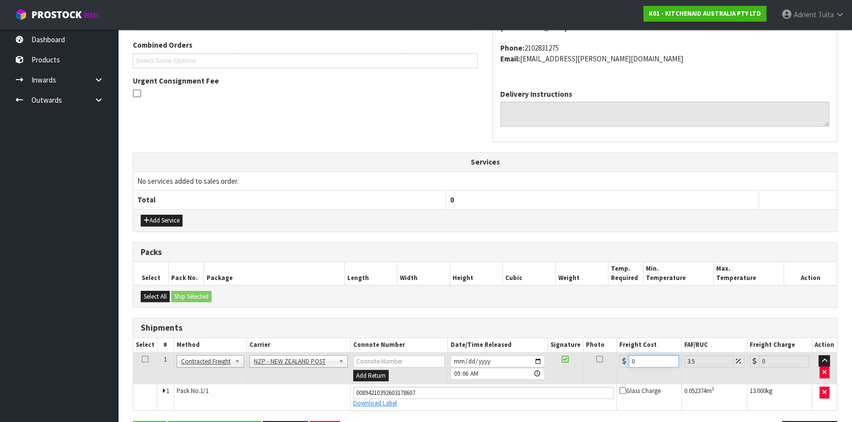
click at [648, 358] on input "0" at bounding box center [653, 362] width 50 height 12
type input "4"
type input "4.14"
type input "4.3"
type input "4.45"
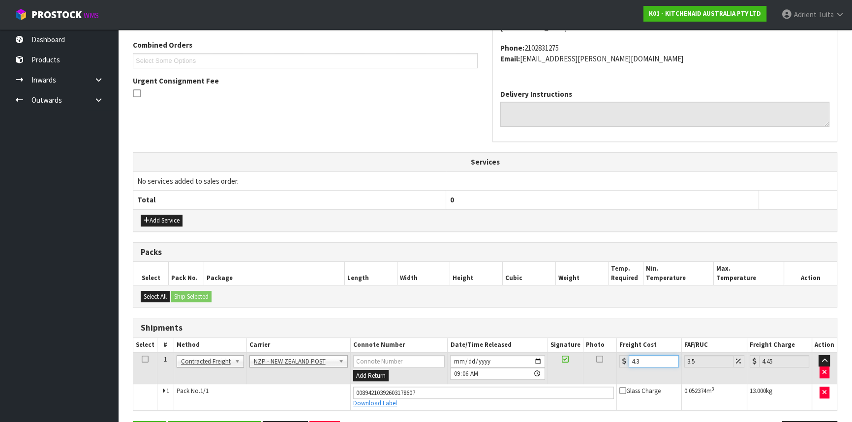
type input "4.33"
type input "4.48"
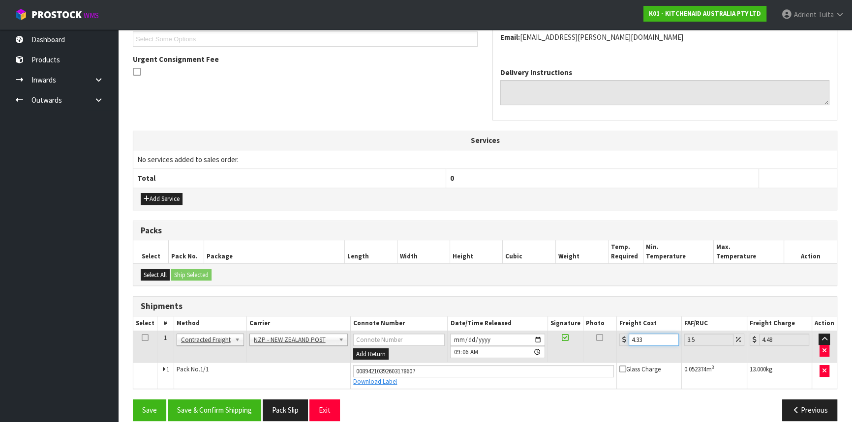
scroll to position [284, 0]
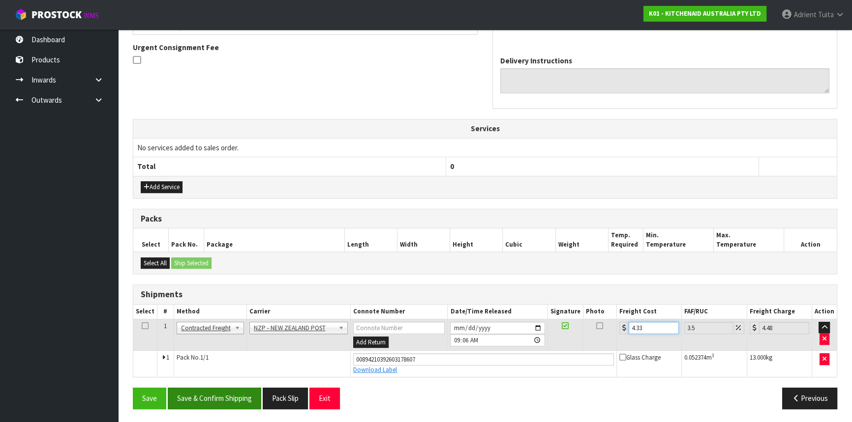
type input "4.33"
click at [231, 390] on button "Save & Confirm Shipping" at bounding box center [214, 398] width 93 height 21
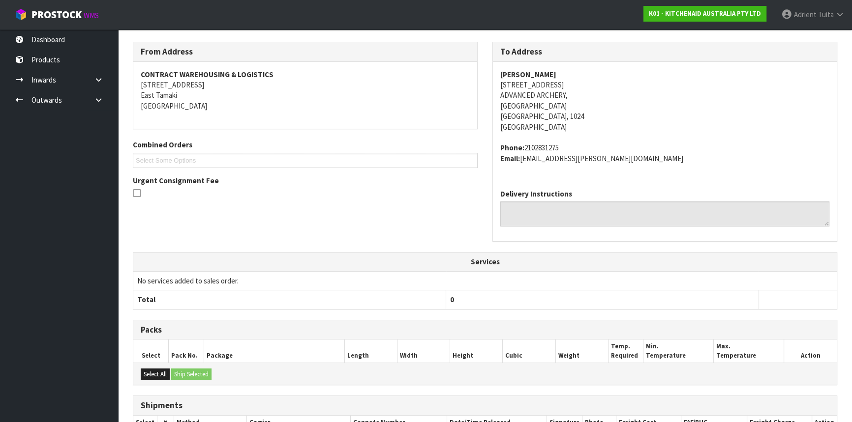
scroll to position [257, 0]
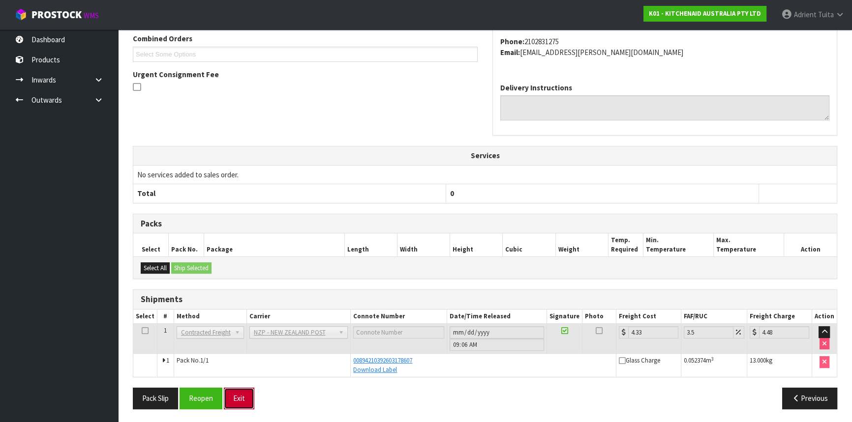
click at [242, 396] on button "Exit" at bounding box center [239, 398] width 30 height 21
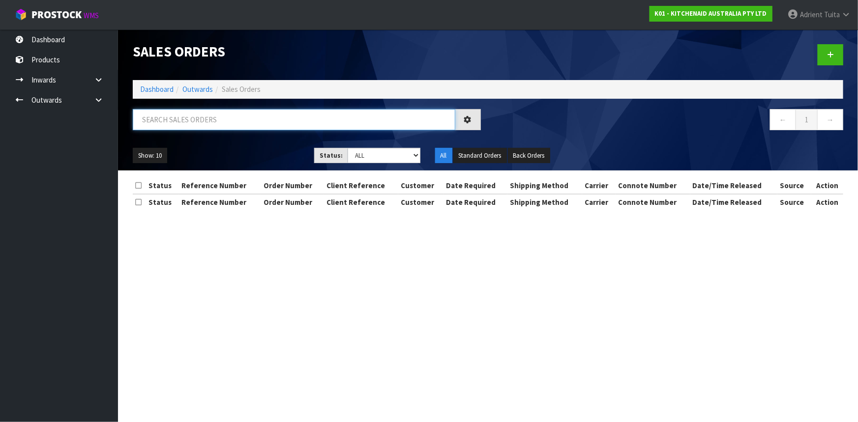
click at [173, 122] on input "text" at bounding box center [294, 119] width 323 height 21
type input "2877"
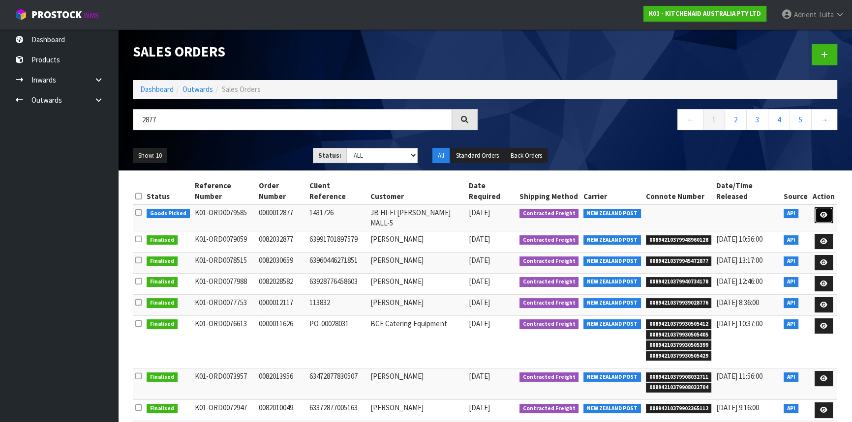
click at [818, 207] on link at bounding box center [823, 215] width 18 height 16
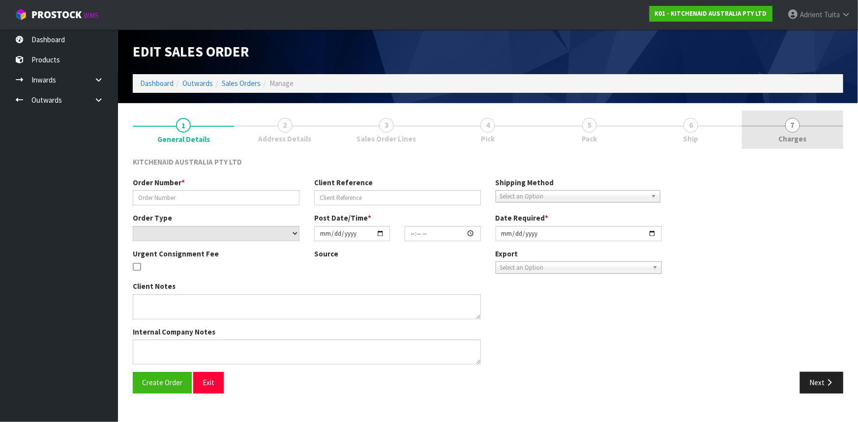
type input "0000012877"
type input "1431726"
select select "number:0"
type input "2025-09-23"
type input "11:33:50.000"
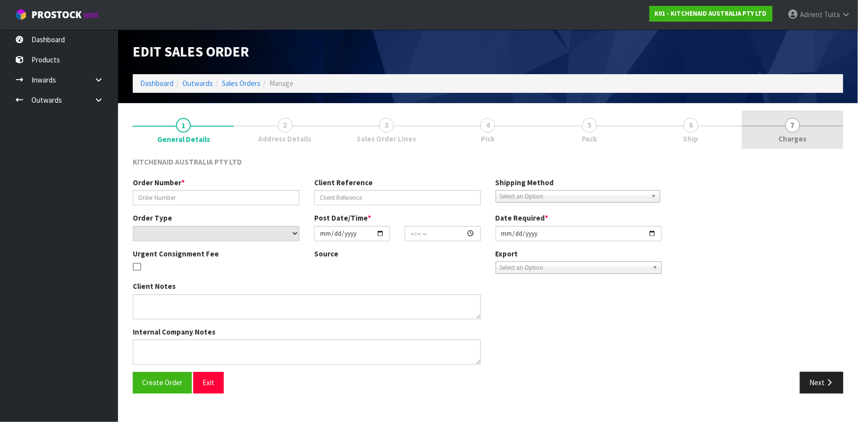
type input "2025-09-23"
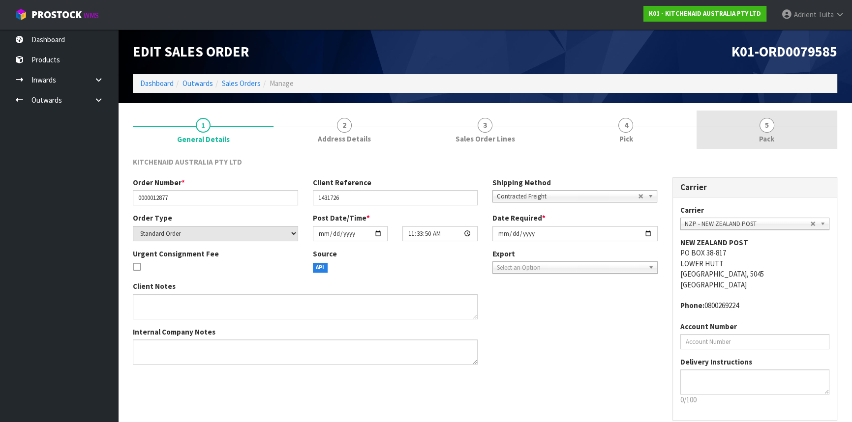
click at [792, 119] on link "5 Pack" at bounding box center [766, 130] width 141 height 39
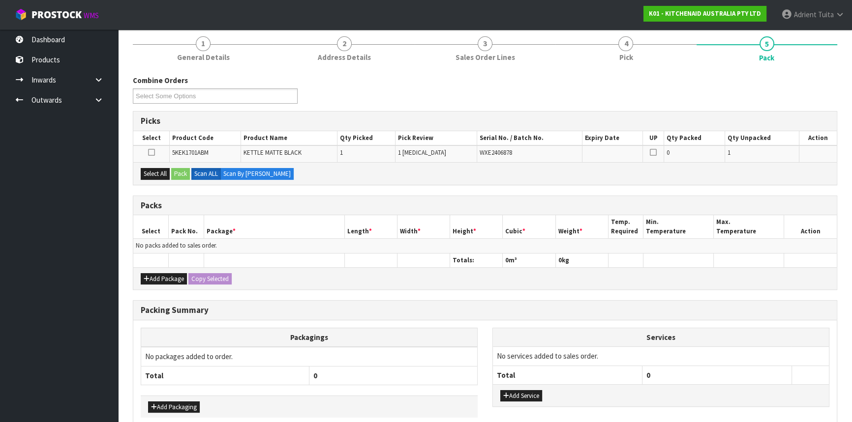
scroll to position [129, 0]
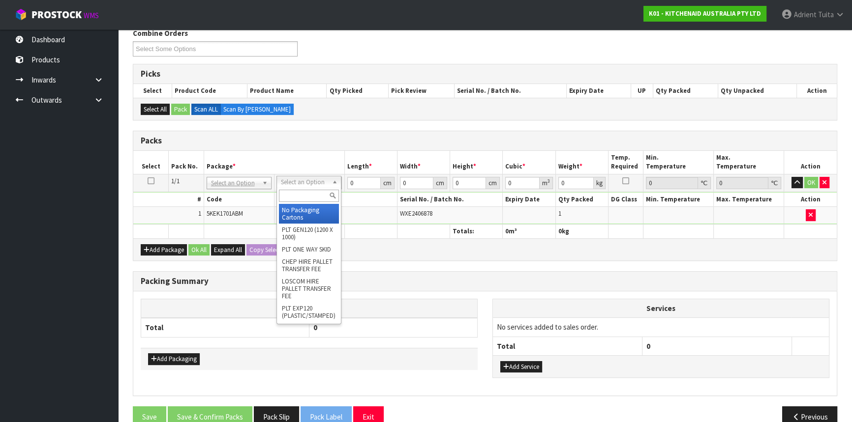
click at [289, 188] on div at bounding box center [309, 196] width 64 height 16
click at [289, 193] on input "text" at bounding box center [309, 196] width 60 height 12
type input "oc"
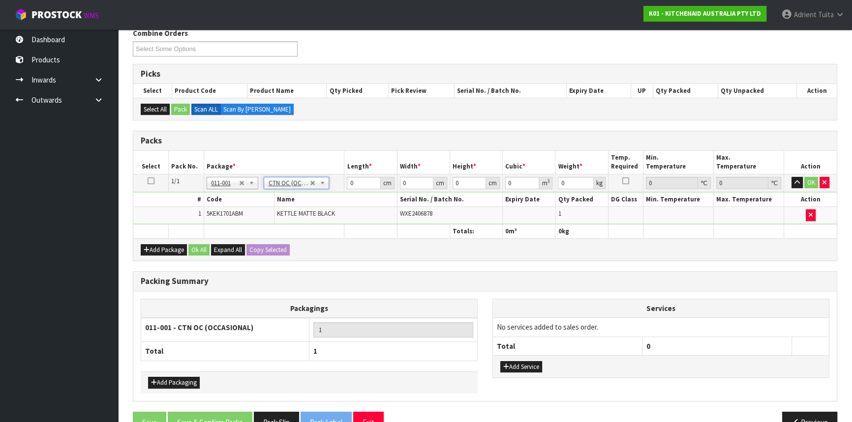
type input "2"
click at [353, 179] on input "0" at bounding box center [363, 183] width 33 height 12
type input "42"
type input "30"
type input "2"
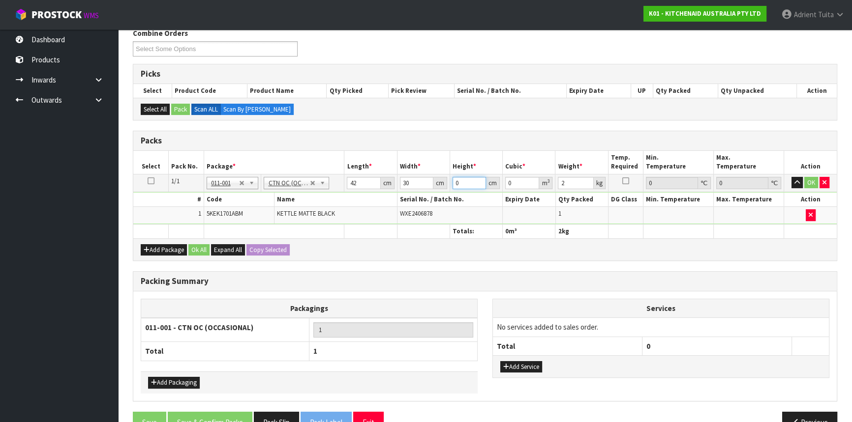
type input "0.00252"
type input "23"
type input "0.02898"
type input "23"
type input "3"
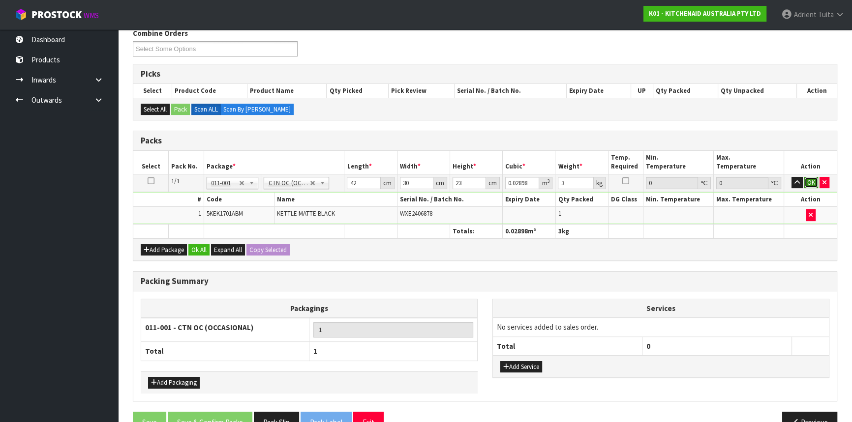
click at [810, 180] on button "OK" at bounding box center [811, 183] width 14 height 12
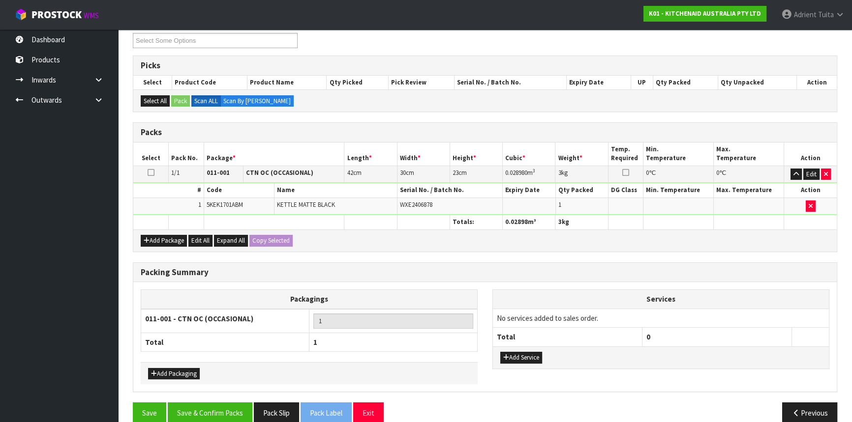
scroll to position [151, 0]
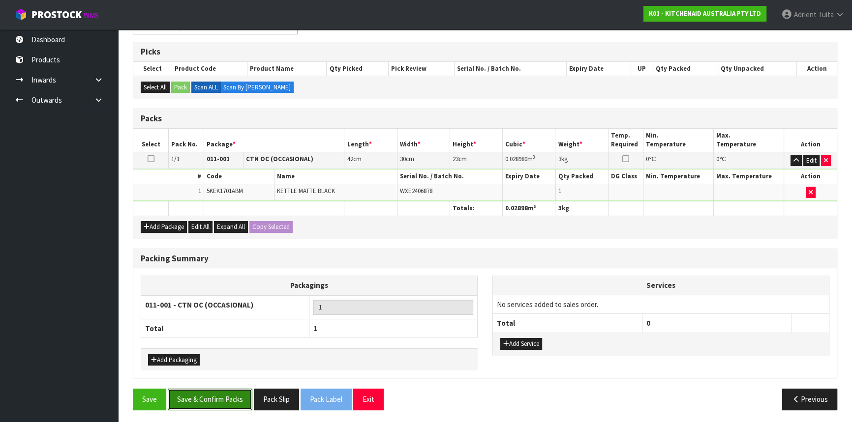
click at [231, 393] on button "Save & Confirm Packs" at bounding box center [210, 399] width 85 height 21
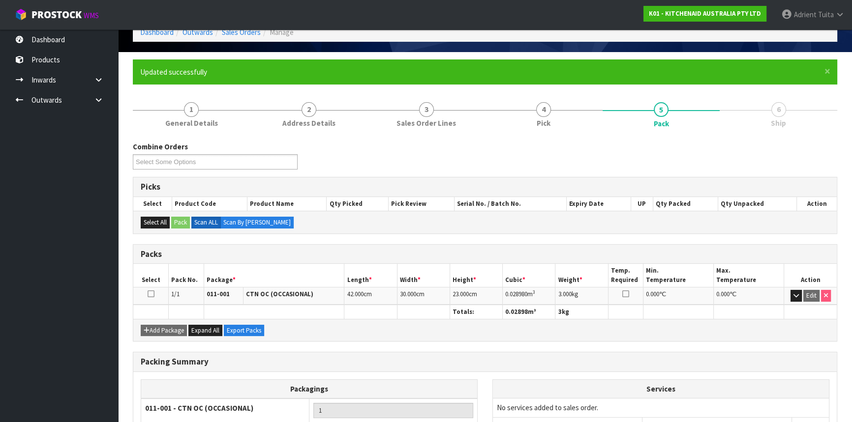
scroll to position [133, 0]
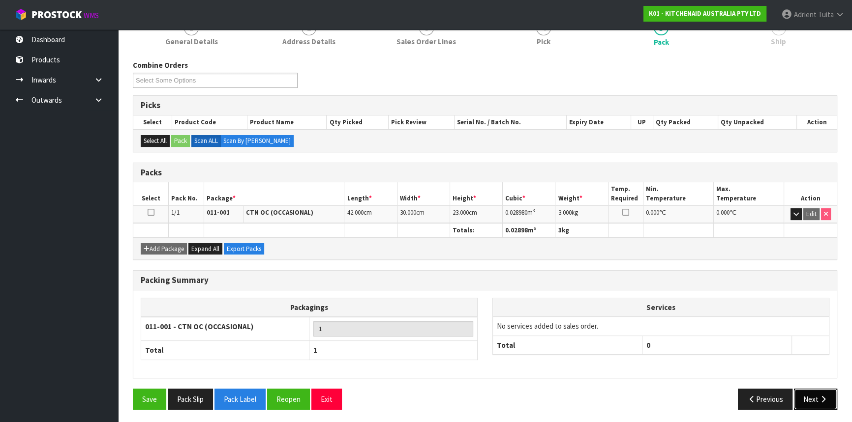
click at [820, 397] on icon "button" at bounding box center [822, 399] width 9 height 7
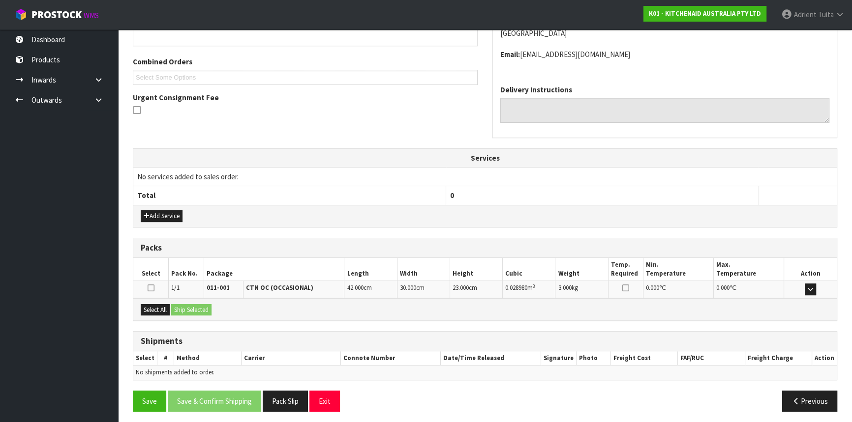
scroll to position [236, 0]
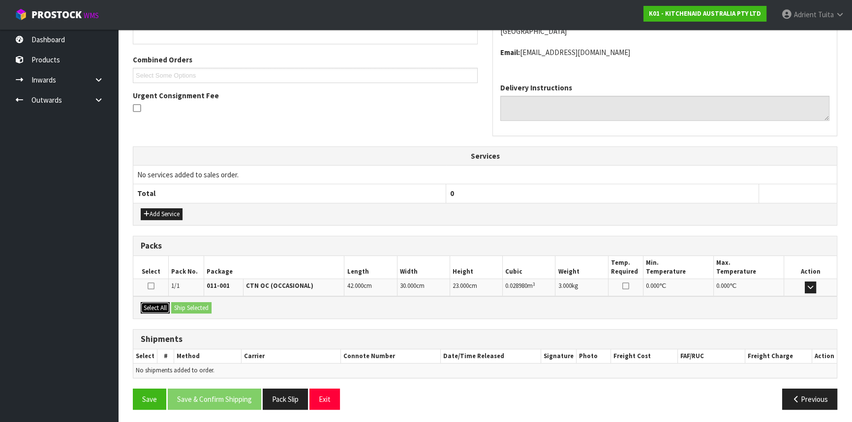
click at [158, 307] on button "Select All" at bounding box center [155, 308] width 29 height 12
click at [168, 305] on button "Select All" at bounding box center [155, 308] width 29 height 12
click at [198, 309] on button "Ship Selected" at bounding box center [191, 308] width 40 height 12
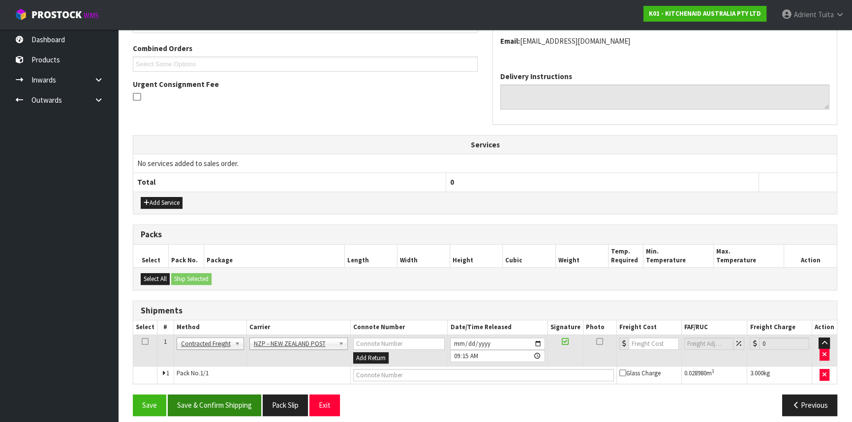
scroll to position [254, 0]
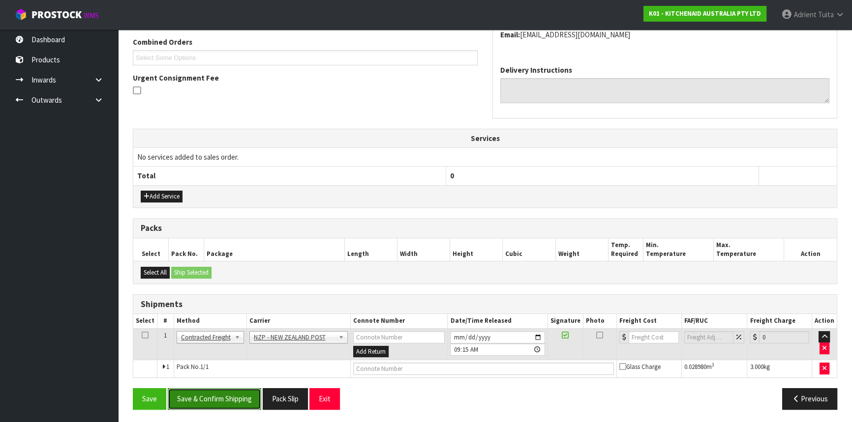
click at [217, 394] on button "Save & Confirm Shipping" at bounding box center [214, 398] width 93 height 21
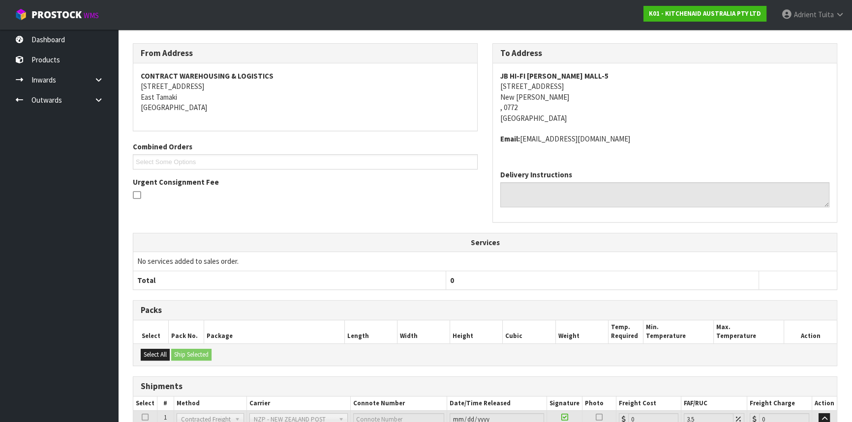
scroll to position [240, 0]
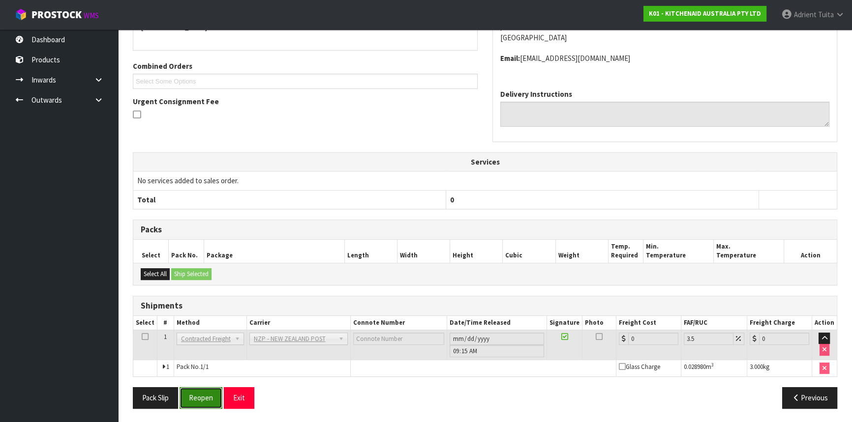
click at [198, 399] on button "Reopen" at bounding box center [200, 397] width 43 height 21
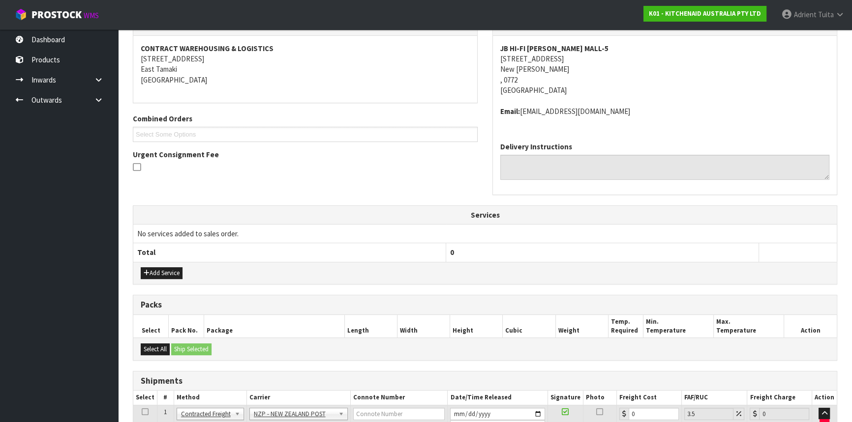
scroll to position [230, 0]
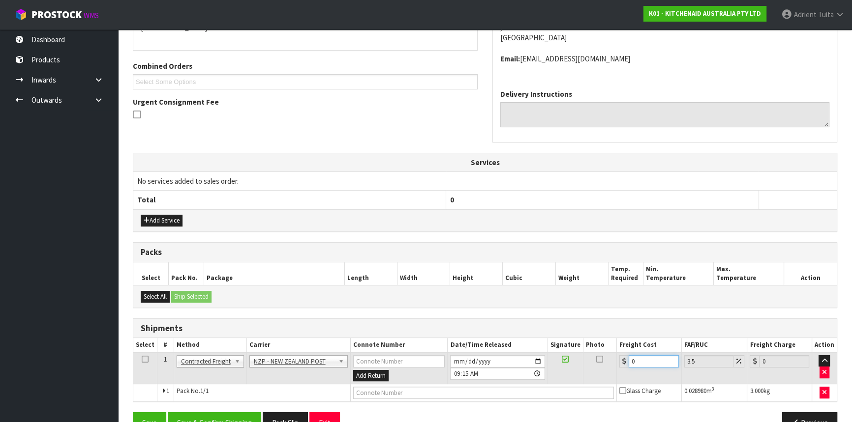
click at [652, 363] on input "0" at bounding box center [653, 362] width 50 height 12
type input "8"
type input "8.28"
type input "8.9"
type input "9.21"
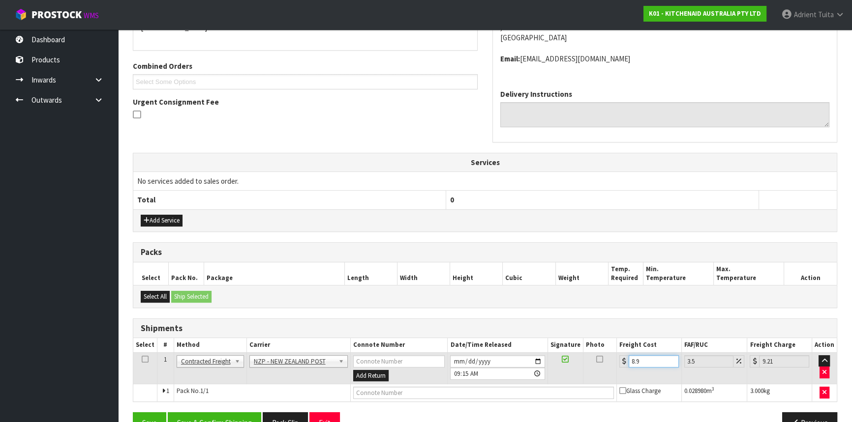
type input "8.92"
type input "9.23"
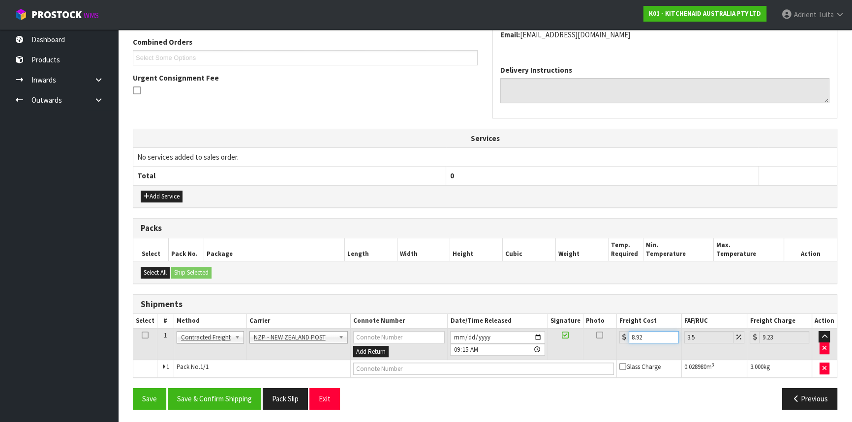
type input "8.92"
click at [368, 366] on input "text" at bounding box center [483, 369] width 261 height 12
type input "00894210392603185971"
click at [133, 388] on button "Save" at bounding box center [149, 398] width 33 height 21
click at [208, 391] on button "Save & Confirm Shipping" at bounding box center [214, 398] width 93 height 21
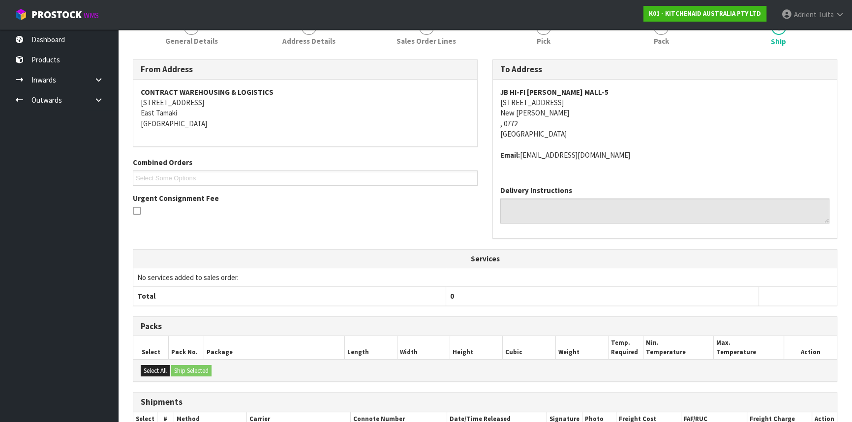
scroll to position [230, 0]
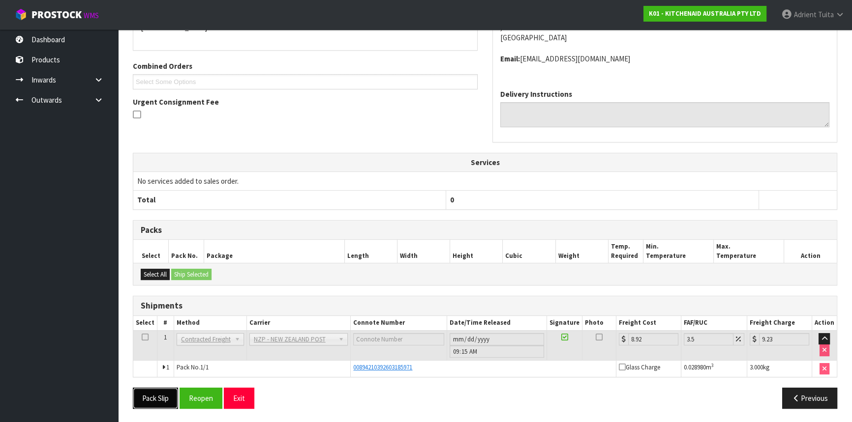
click at [146, 401] on button "Pack Slip" at bounding box center [155, 398] width 45 height 21
click at [244, 393] on button "Exit" at bounding box center [239, 398] width 30 height 21
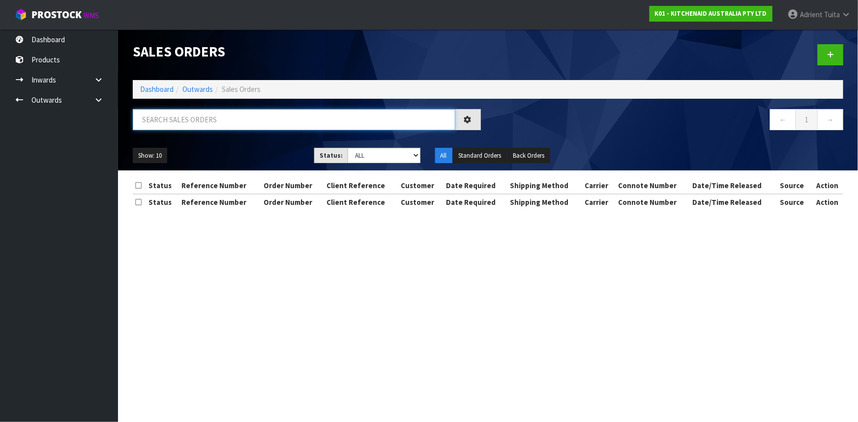
click at [173, 121] on input "text" at bounding box center [294, 119] width 323 height 21
type input "2908"
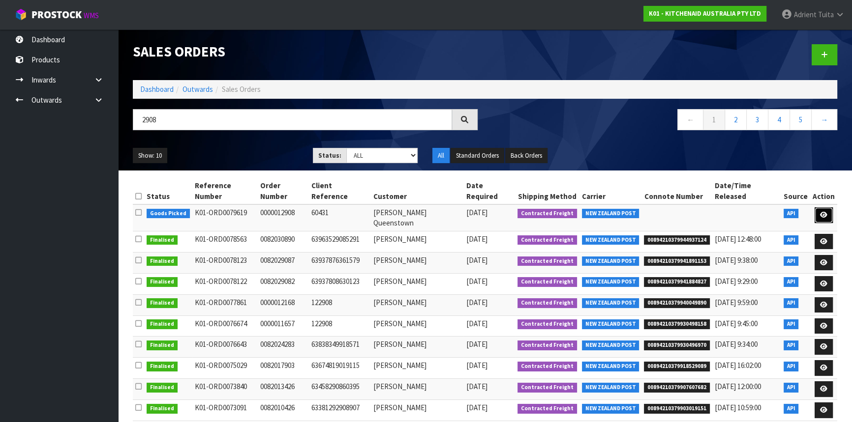
click at [823, 207] on link at bounding box center [823, 215] width 18 height 16
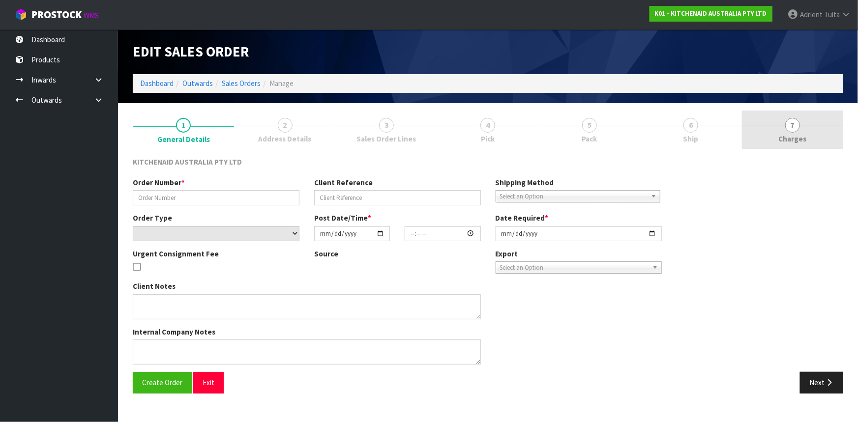
click at [804, 136] on span "Charges" at bounding box center [792, 139] width 28 height 10
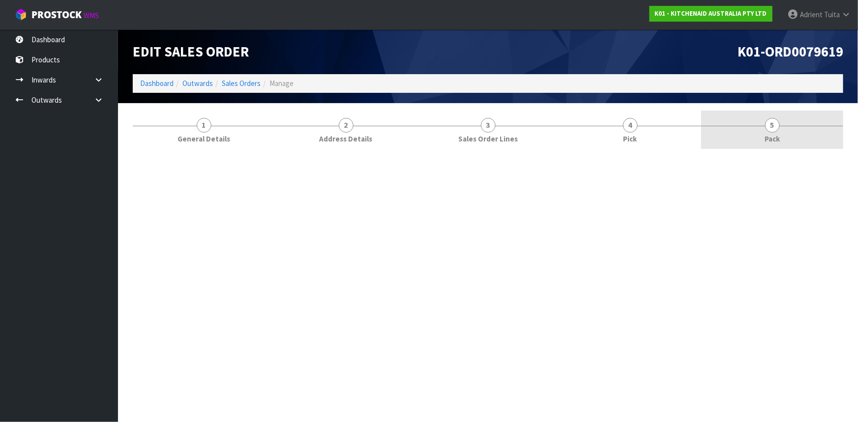
click at [804, 133] on link "5 Pack" at bounding box center [772, 130] width 142 height 39
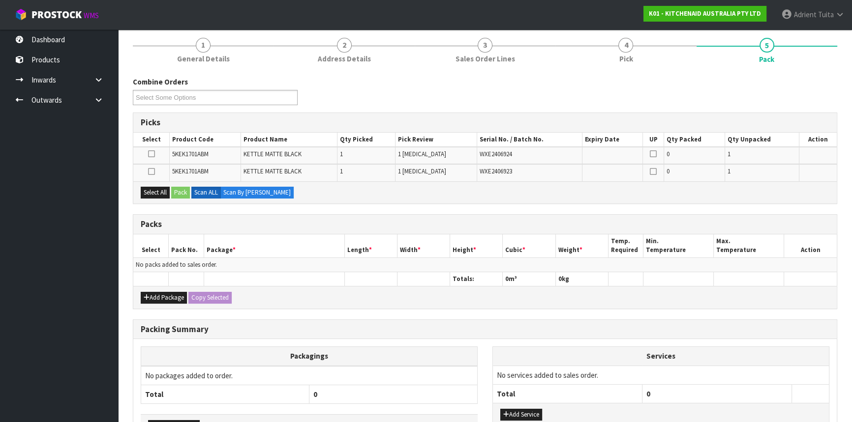
scroll to position [147, 0]
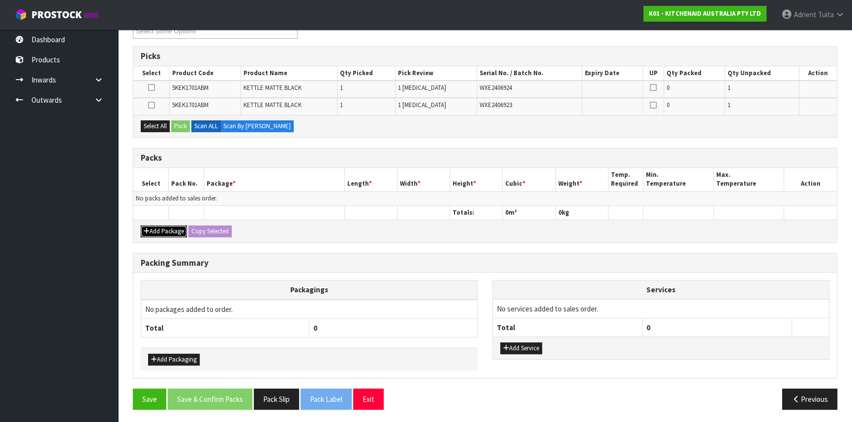
click at [167, 230] on button "Add Package" at bounding box center [164, 232] width 46 height 12
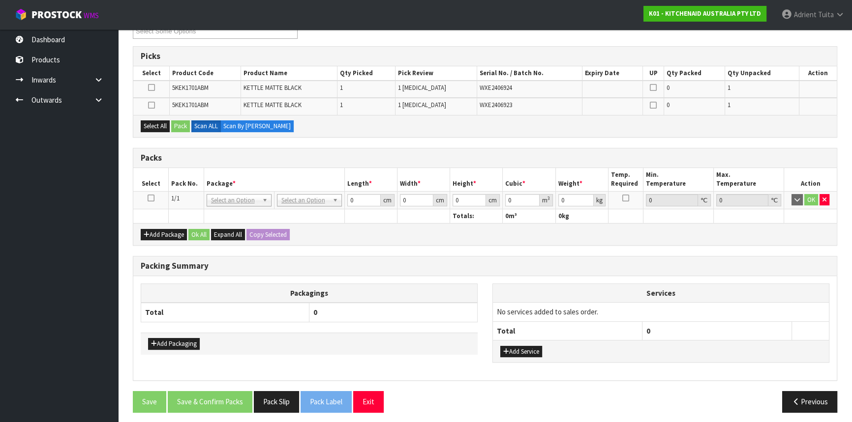
click at [146, 198] on td at bounding box center [150, 200] width 35 height 18
click at [149, 198] on icon at bounding box center [151, 198] width 7 height 0
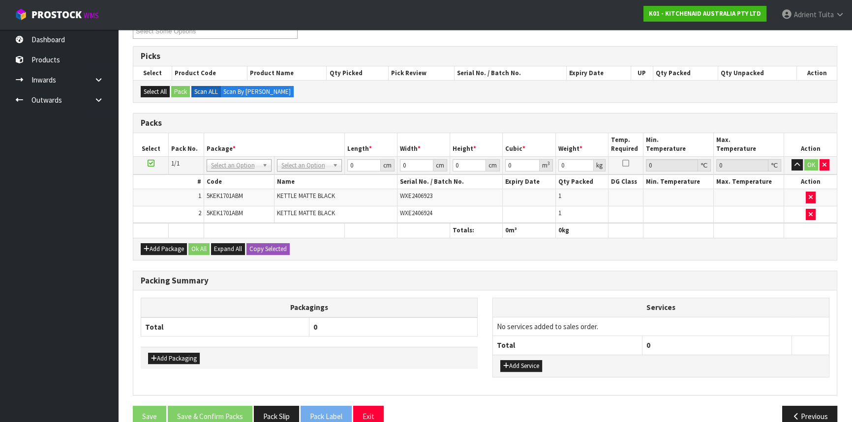
click at [321, 170] on td "No Packaging Cartons PLT GEN120 (1200 X 1000) PLT ONE WAY SKID CHEP HIRE PALLET…" at bounding box center [309, 165] width 70 height 18
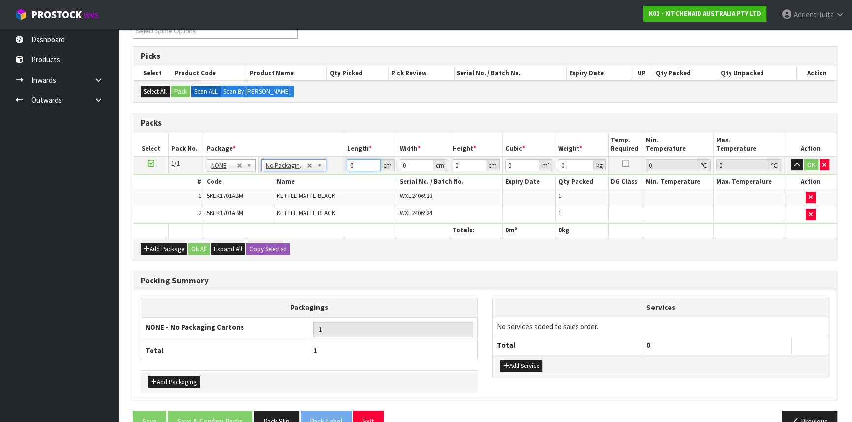
click at [359, 165] on input "0" at bounding box center [363, 165] width 33 height 12
type input "41"
type input "28"
type input "3"
type input "0.003444"
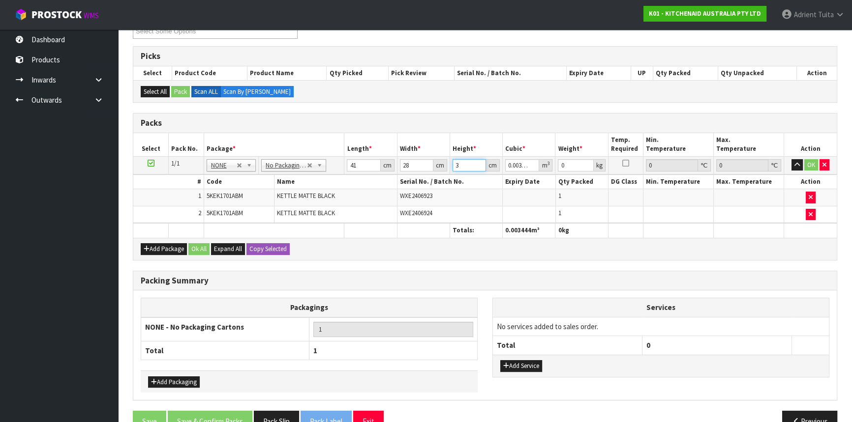
type input "35"
type input "0.04018"
type input "35"
type input "5"
click at [809, 161] on button "OK" at bounding box center [811, 165] width 14 height 12
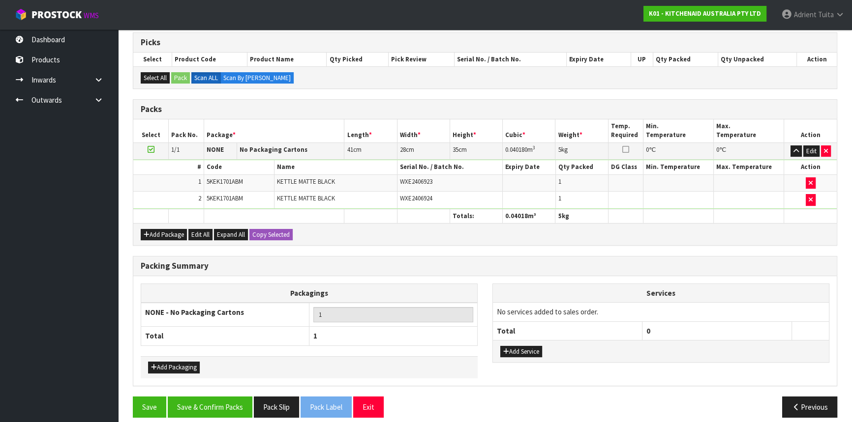
scroll to position [168, 0]
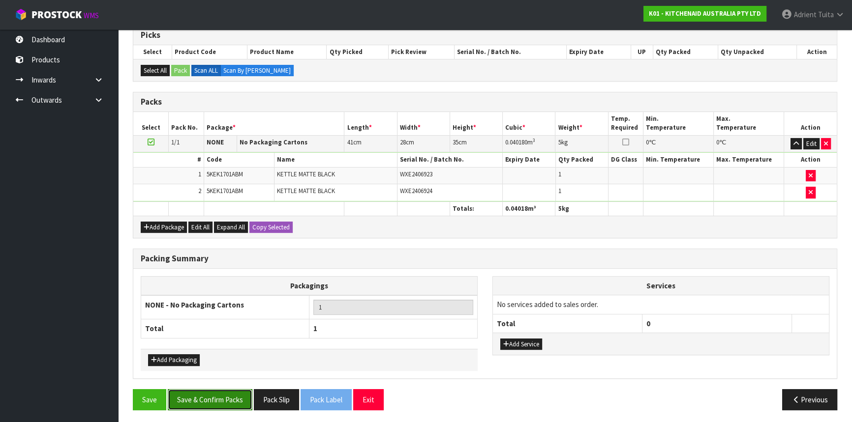
click at [224, 398] on button "Save & Confirm Packs" at bounding box center [210, 399] width 85 height 21
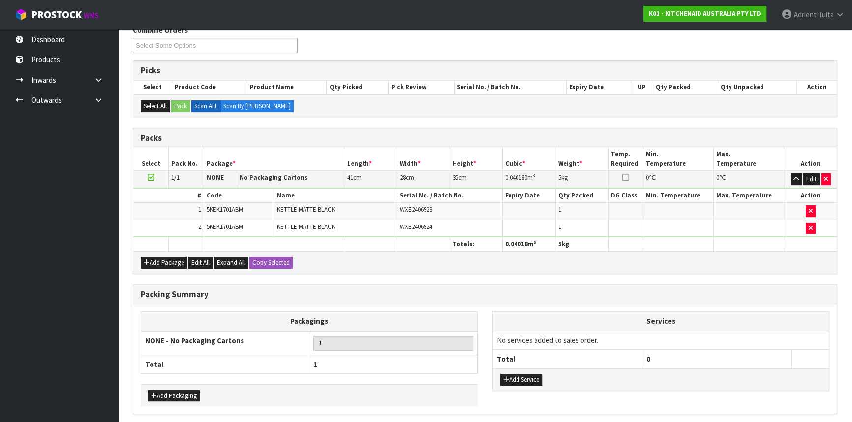
scroll to position [0, 0]
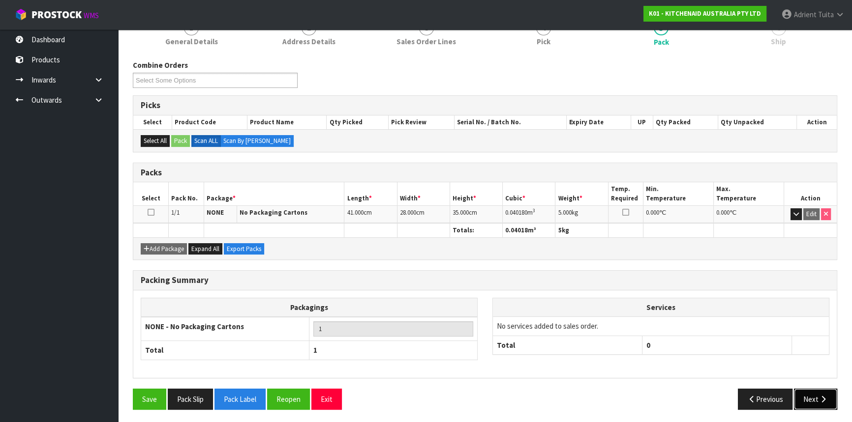
click at [805, 389] on button "Next" at bounding box center [815, 399] width 43 height 21
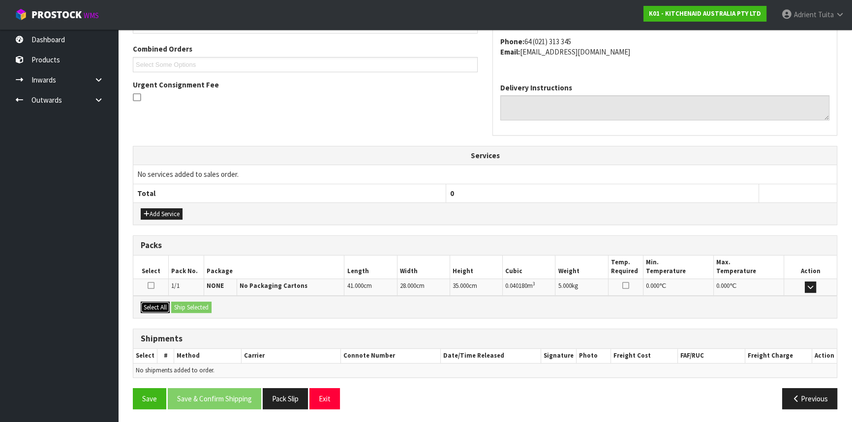
drag, startPoint x: 152, startPoint y: 300, endPoint x: 195, endPoint y: 300, distance: 42.8
click at [152, 303] on button "Select All" at bounding box center [155, 308] width 29 height 12
click at [195, 302] on button "Ship Selected" at bounding box center [191, 308] width 40 height 12
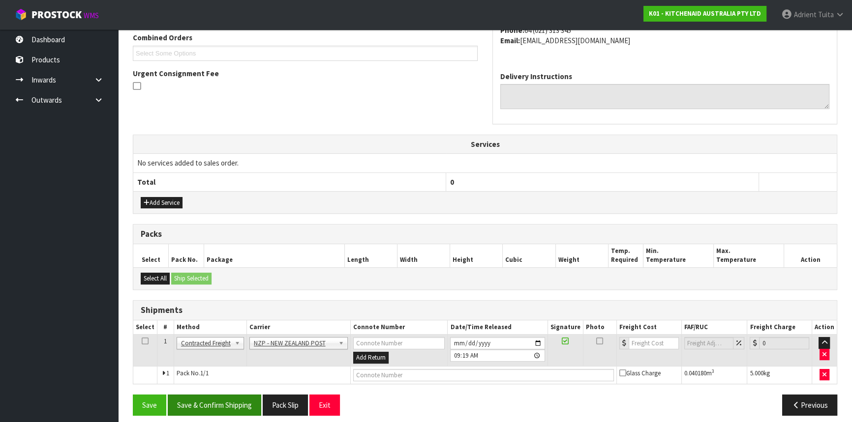
scroll to position [265, 0]
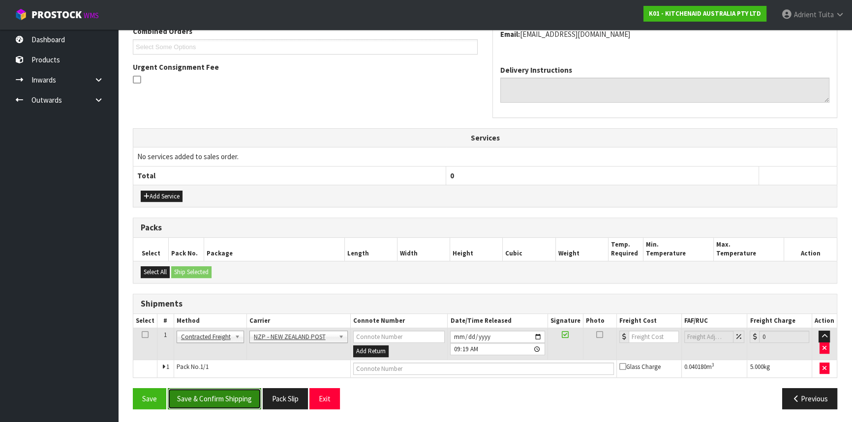
click at [230, 399] on button "Save & Confirm Shipping" at bounding box center [214, 398] width 93 height 21
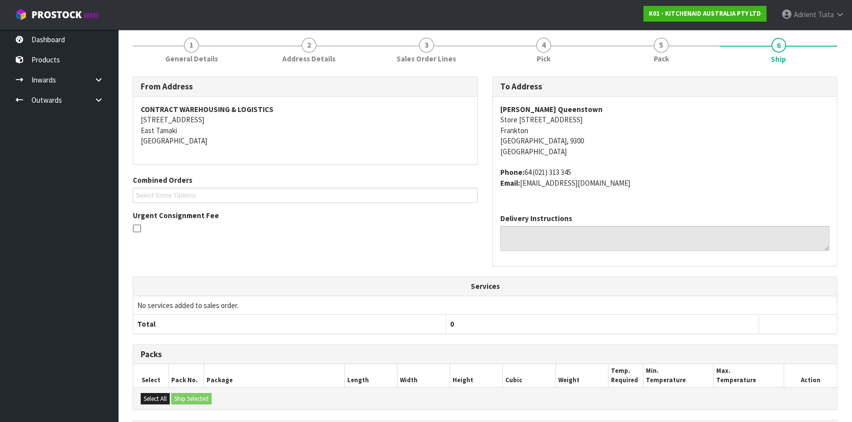
scroll to position [251, 0]
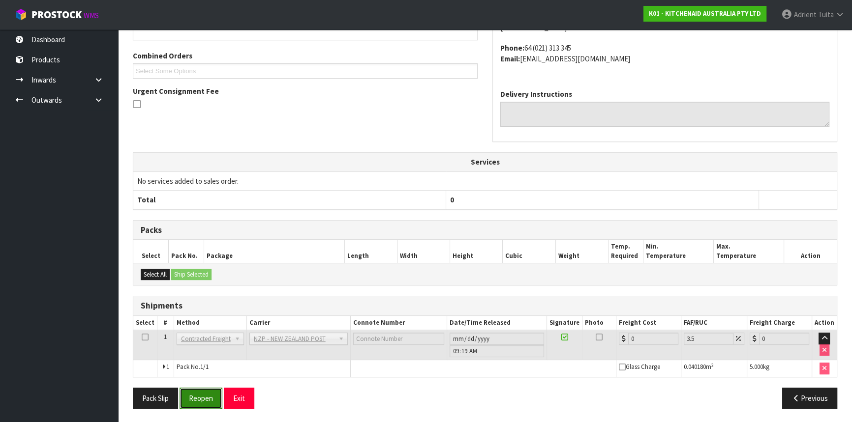
click at [188, 393] on button "Reopen" at bounding box center [200, 398] width 43 height 21
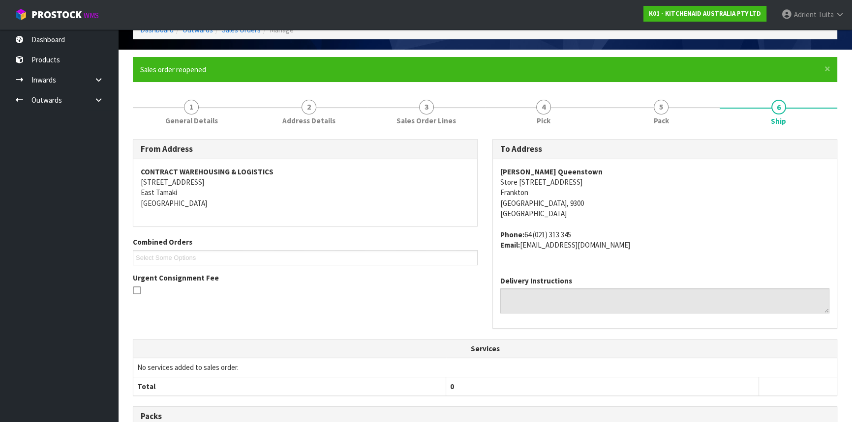
scroll to position [240, 0]
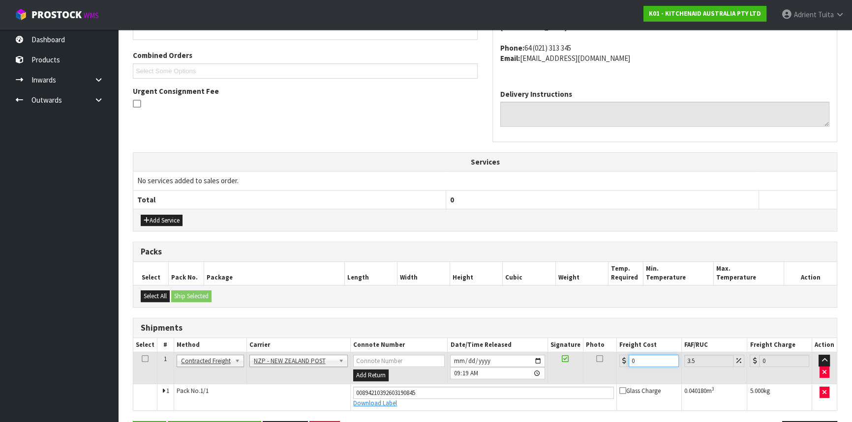
click at [658, 361] on input "0" at bounding box center [653, 361] width 50 height 12
type input "1"
type input "1.03"
type input "11"
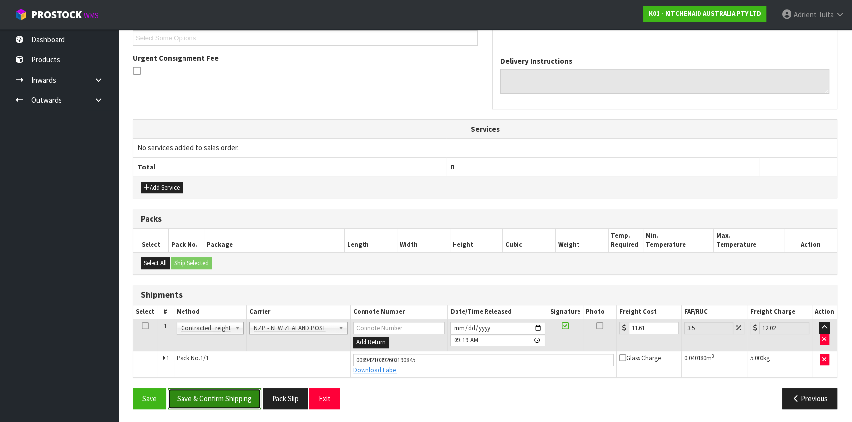
click at [218, 394] on button "Save & Confirm Shipping" at bounding box center [214, 398] width 93 height 21
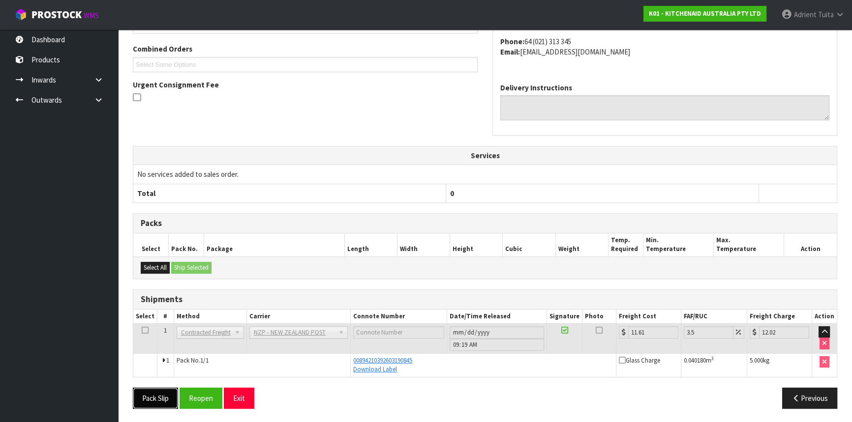
click at [153, 394] on button "Pack Slip" at bounding box center [155, 398] width 45 height 21
click at [232, 389] on button "Exit" at bounding box center [239, 398] width 30 height 21
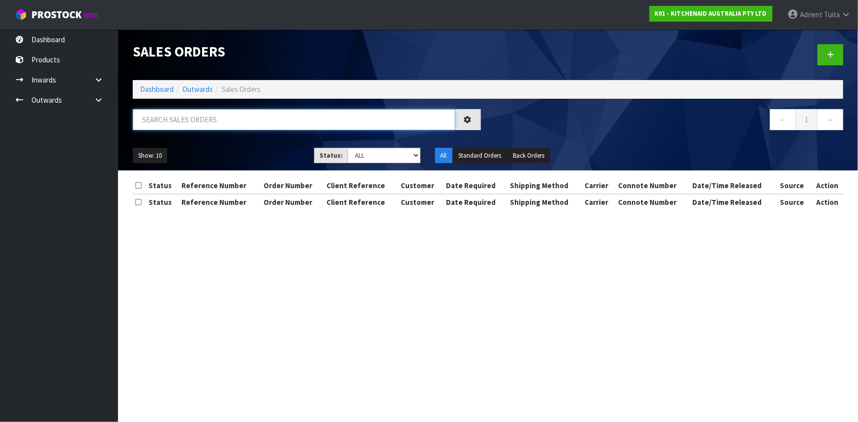
click at [188, 109] on input "text" at bounding box center [294, 119] width 323 height 21
click at [188, 122] on input "text" at bounding box center [294, 119] width 323 height 21
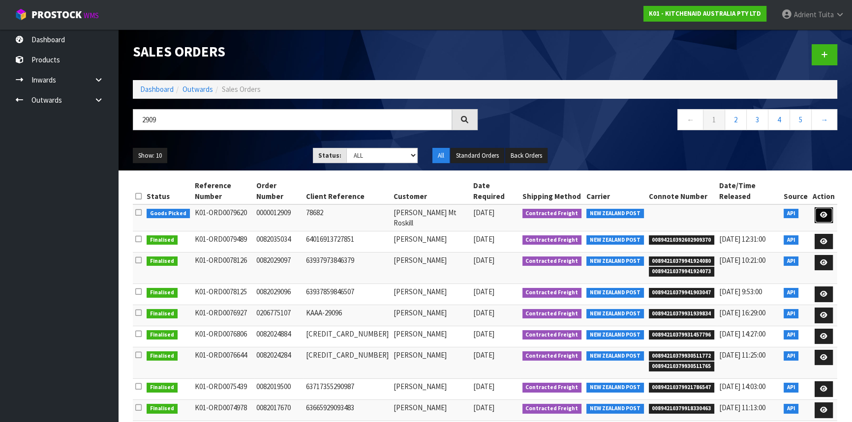
click at [823, 212] on icon at bounding box center [823, 215] width 7 height 6
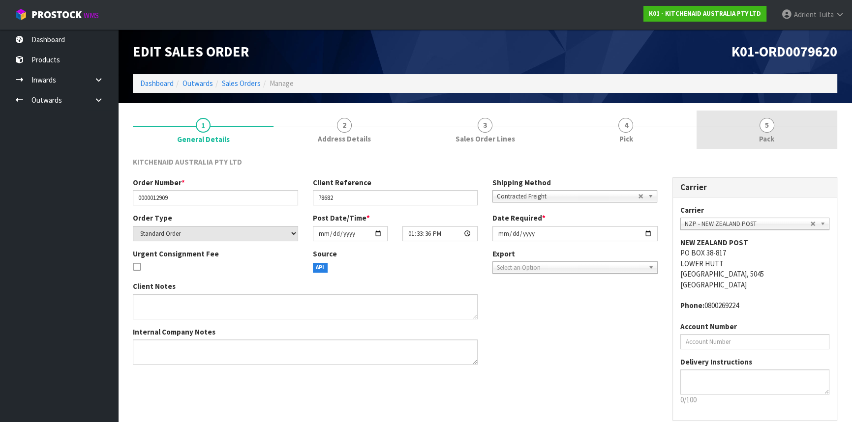
click at [780, 120] on link "5 Pack" at bounding box center [766, 130] width 141 height 39
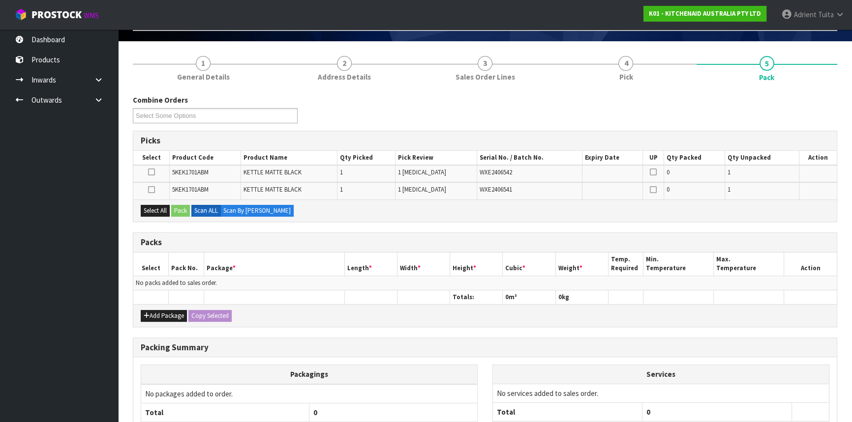
scroll to position [147, 0]
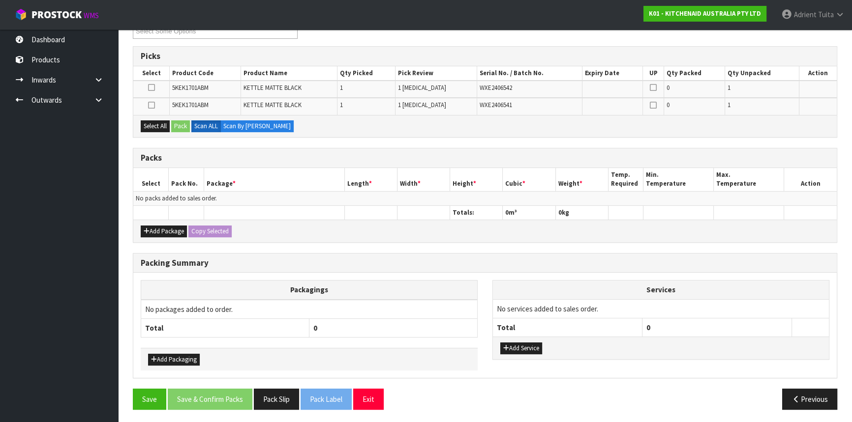
click at [165, 222] on div "Add Package Copy Selected" at bounding box center [484, 231] width 703 height 22
click at [154, 227] on button "Add Package" at bounding box center [164, 232] width 46 height 12
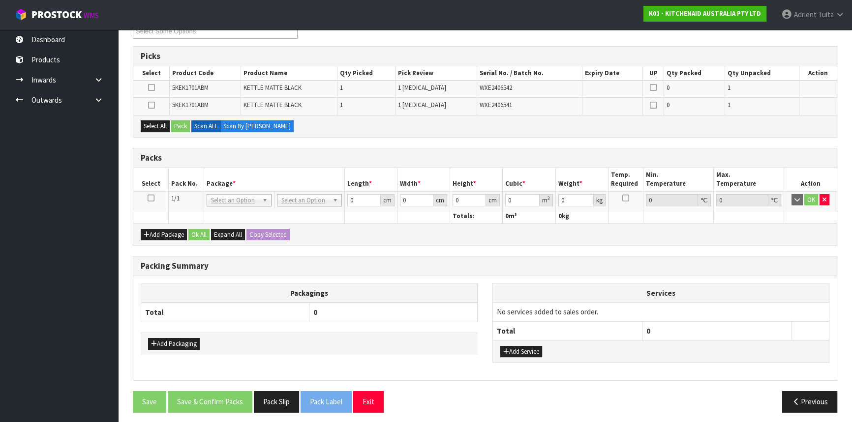
click at [151, 199] on icon at bounding box center [151, 198] width 7 height 0
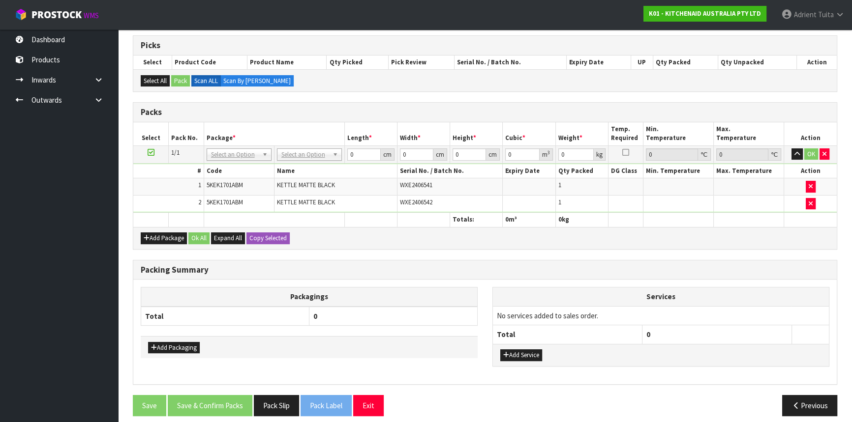
scroll to position [163, 0]
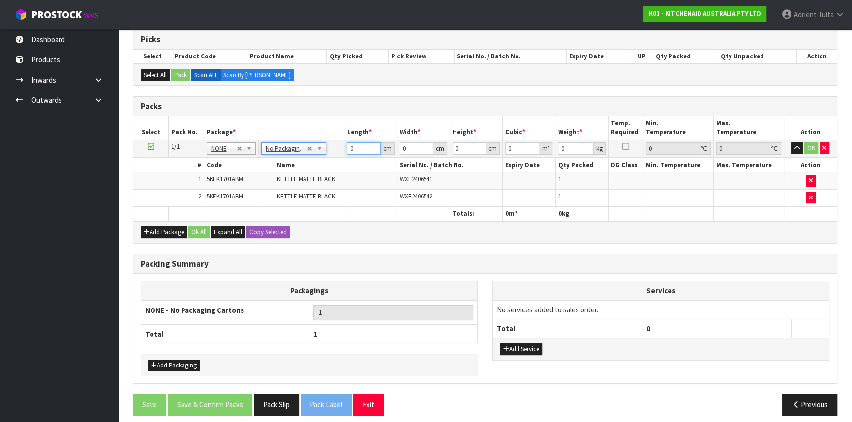
click at [357, 148] on input "0" at bounding box center [363, 149] width 33 height 12
click at [813, 148] on button "OK" at bounding box center [811, 149] width 14 height 12
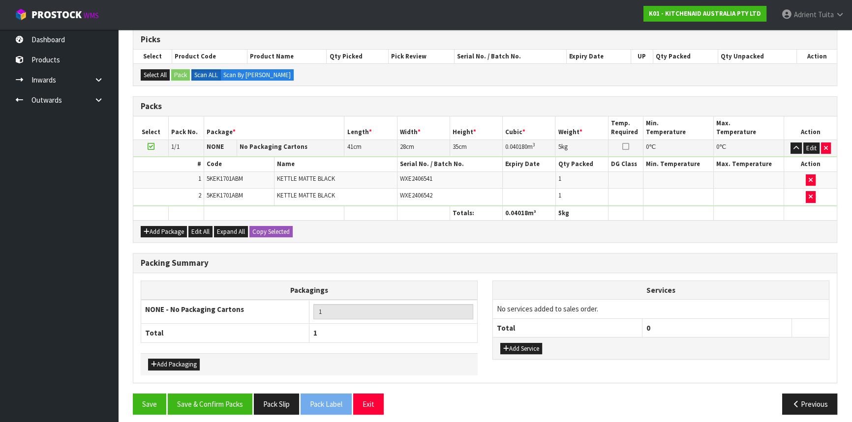
scroll to position [168, 0]
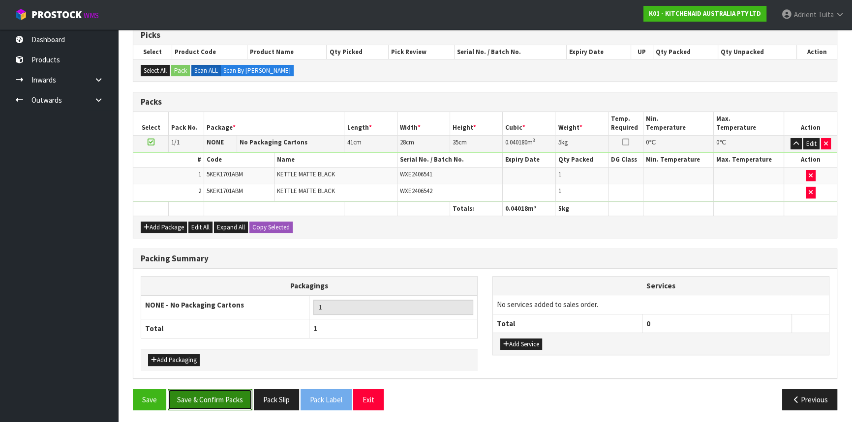
click at [209, 399] on button "Save & Confirm Packs" at bounding box center [210, 399] width 85 height 21
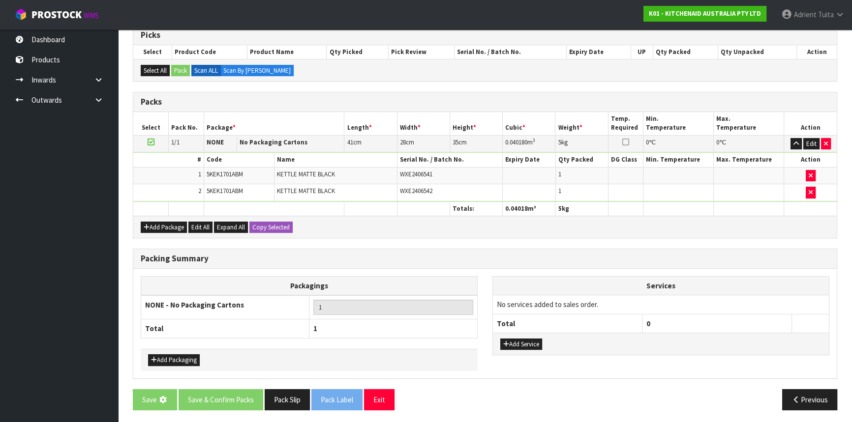
scroll to position [0, 0]
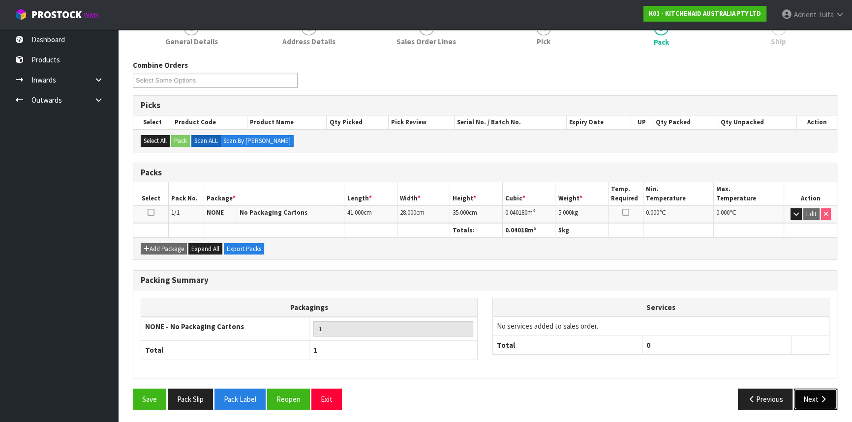
click at [811, 400] on button "Next" at bounding box center [815, 399] width 43 height 21
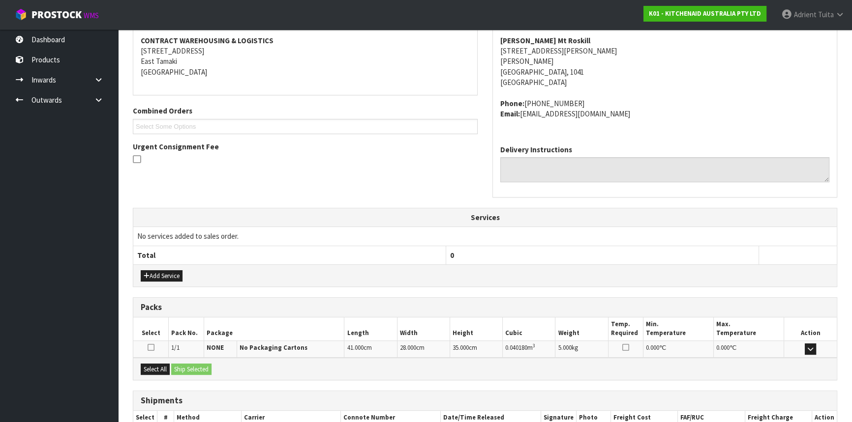
scroll to position [247, 0]
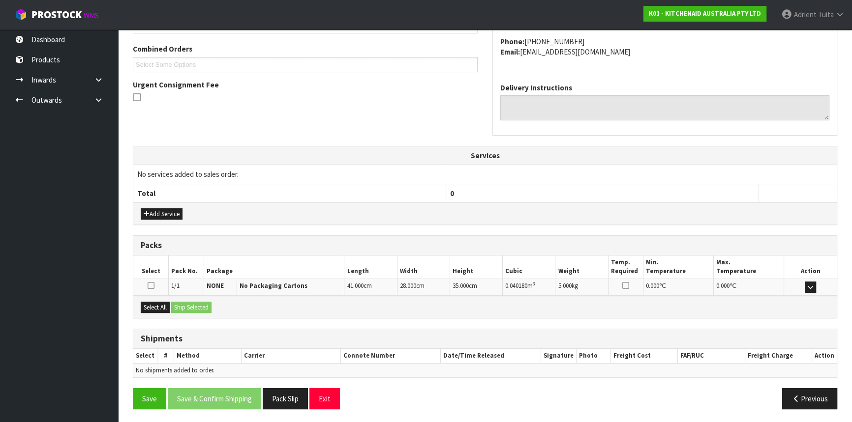
click at [160, 298] on div "Select All Ship Selected" at bounding box center [484, 307] width 703 height 22
drag, startPoint x: 160, startPoint y: 311, endPoint x: 181, endPoint y: 309, distance: 21.3
click at [162, 311] on button "Select All" at bounding box center [155, 308] width 29 height 12
click at [181, 309] on button "Ship Selected" at bounding box center [191, 308] width 40 height 12
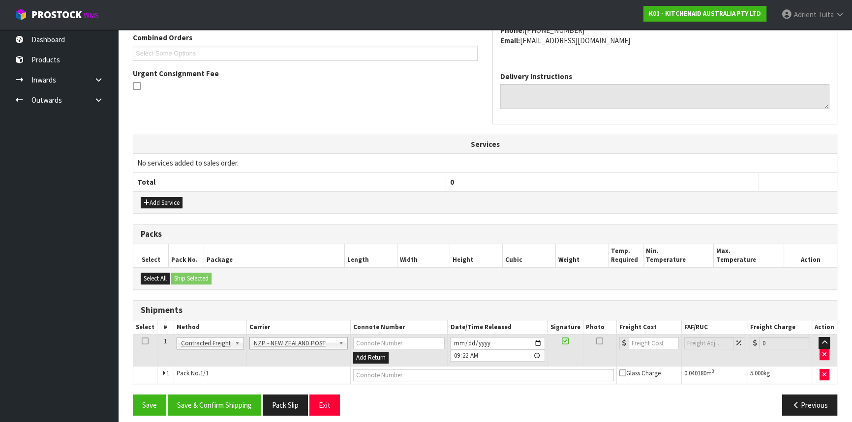
scroll to position [265, 0]
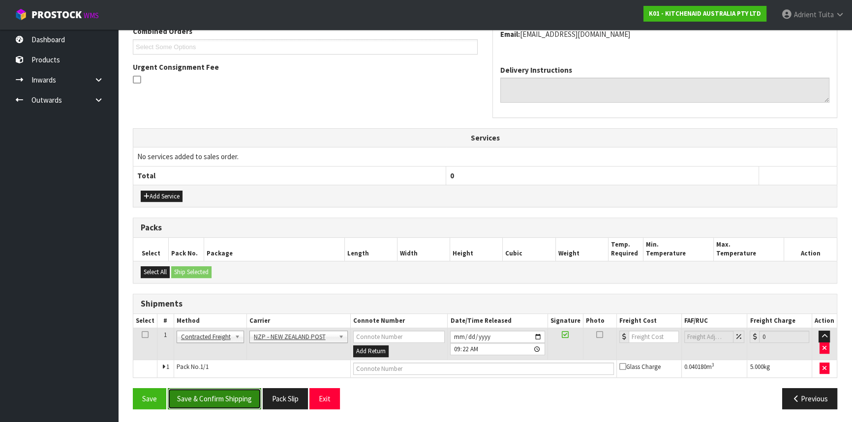
click at [189, 395] on button "Save & Confirm Shipping" at bounding box center [214, 398] width 93 height 21
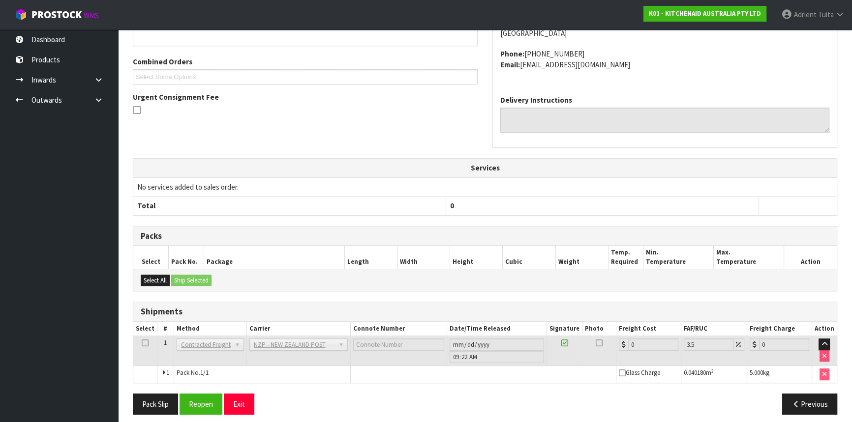
scroll to position [251, 0]
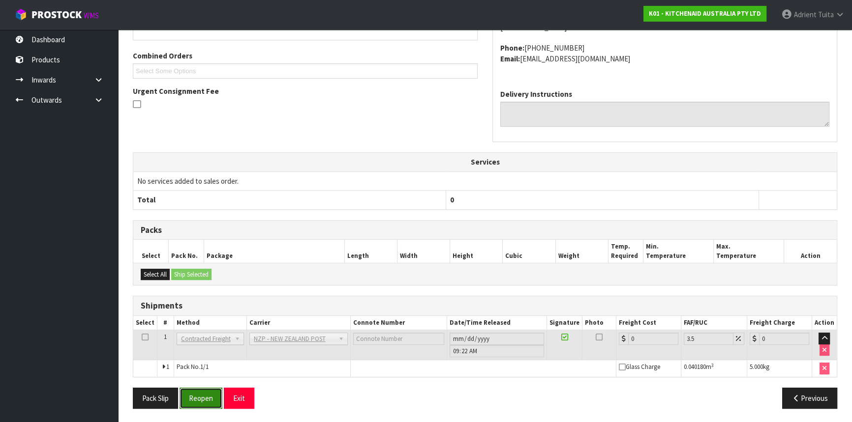
click at [201, 398] on button "Reopen" at bounding box center [200, 398] width 43 height 21
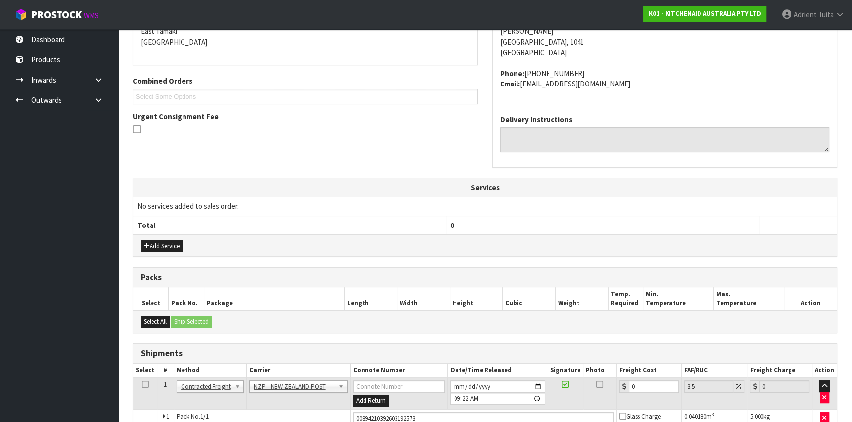
scroll to position [240, 0]
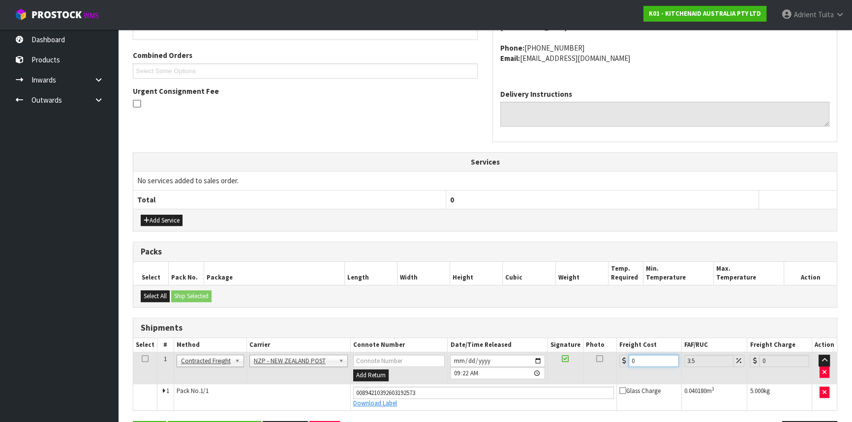
click at [638, 360] on input "0" at bounding box center [653, 361] width 50 height 12
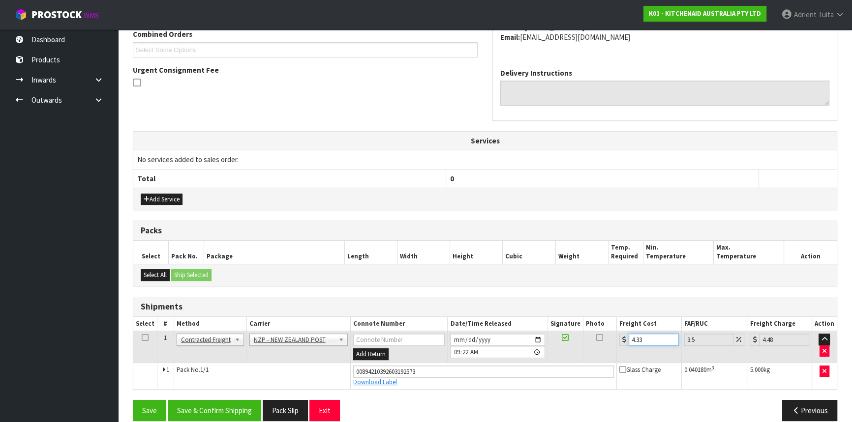
scroll to position [273, 0]
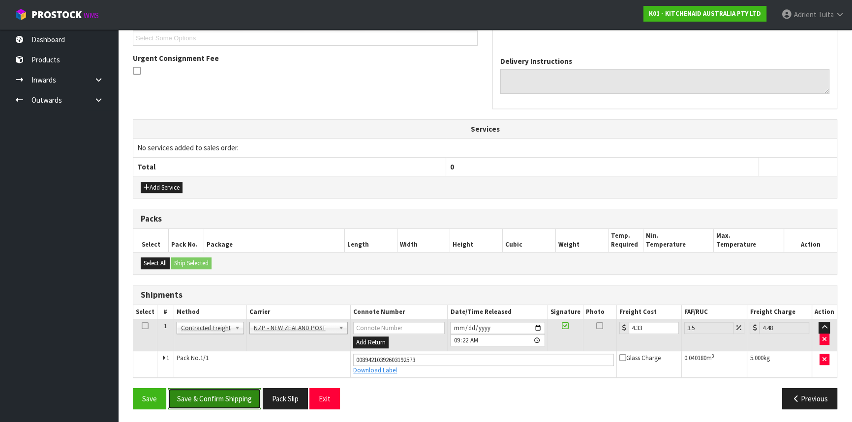
click at [183, 388] on button "Save & Confirm Shipping" at bounding box center [214, 398] width 93 height 21
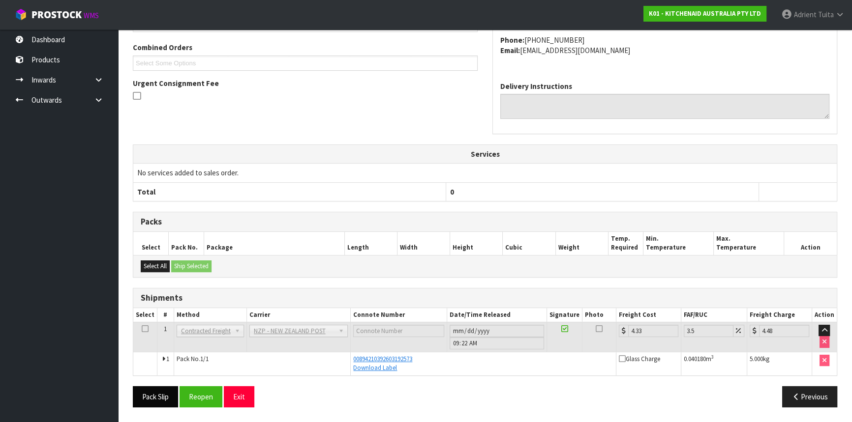
scroll to position [247, 0]
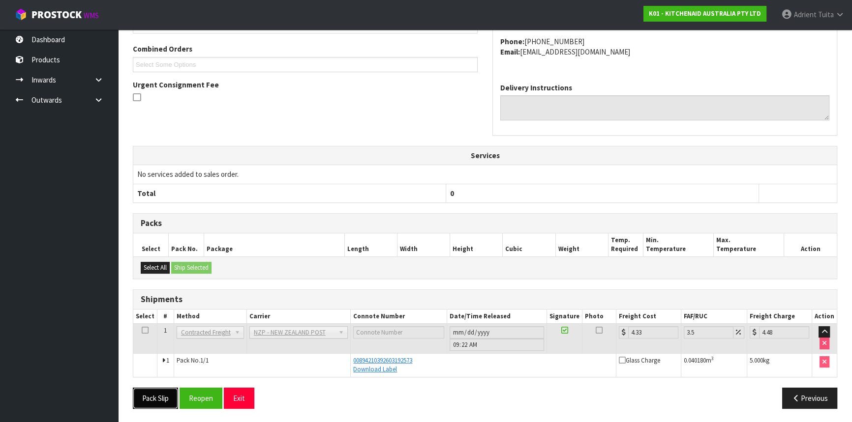
click at [146, 398] on button "Pack Slip" at bounding box center [155, 398] width 45 height 21
click at [248, 392] on button "Exit" at bounding box center [239, 398] width 30 height 21
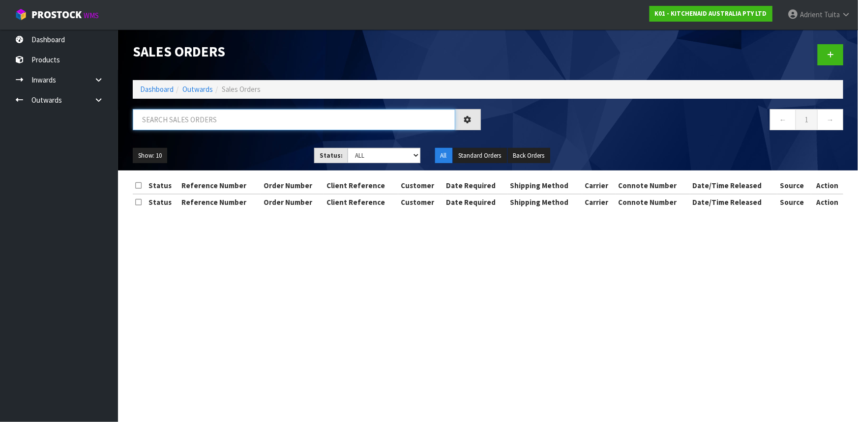
click at [264, 125] on input "text" at bounding box center [294, 119] width 323 height 21
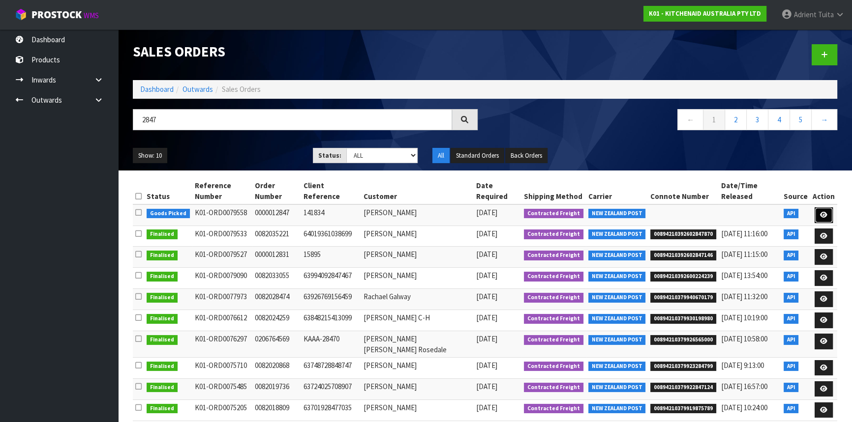
click at [831, 207] on link at bounding box center [823, 215] width 18 height 16
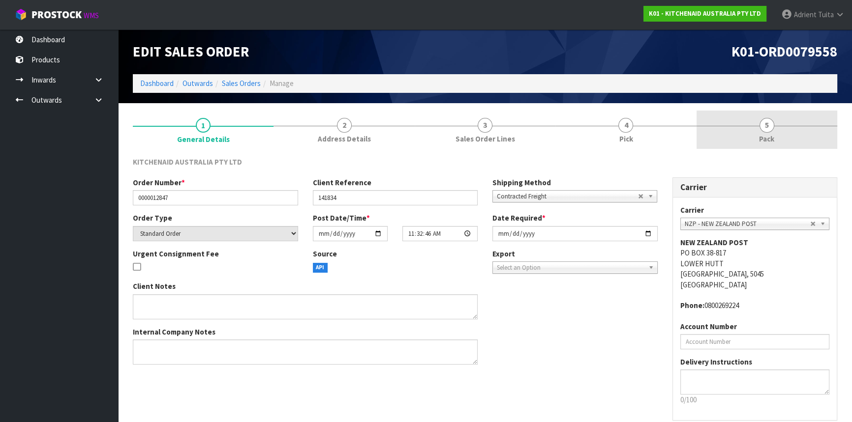
click at [787, 139] on link "5 Pack" at bounding box center [766, 130] width 141 height 39
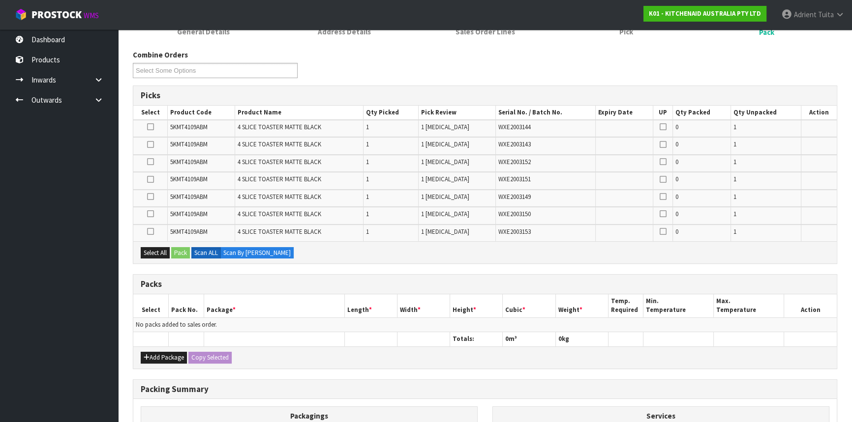
scroll to position [233, 0]
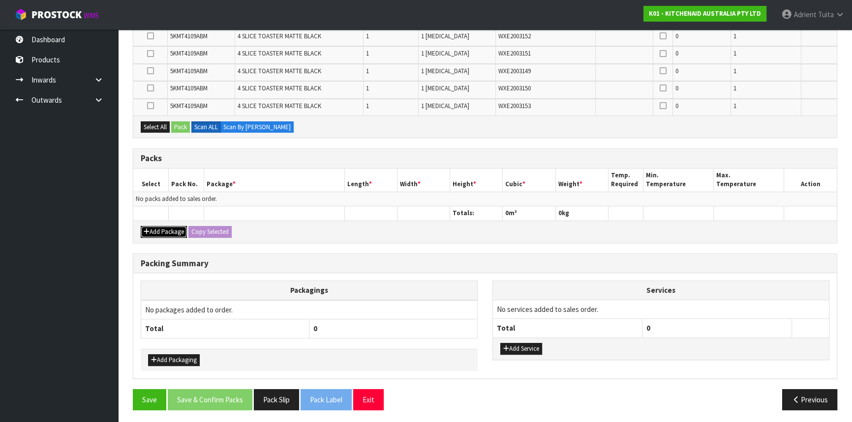
click at [156, 234] on button "Add Package" at bounding box center [164, 232] width 46 height 12
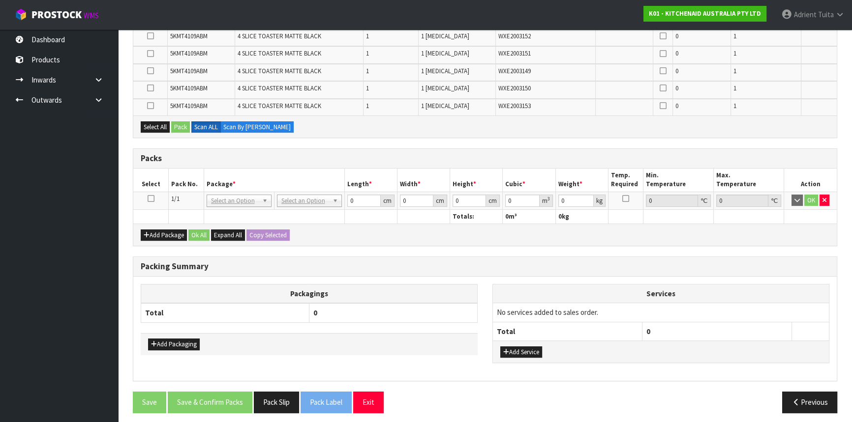
click at [153, 199] on icon at bounding box center [151, 199] width 7 height 0
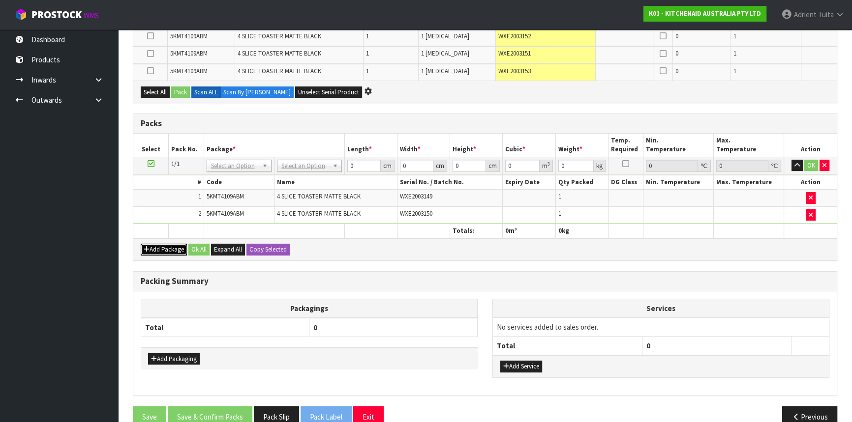
click at [153, 247] on button "Add Package" at bounding box center [164, 250] width 46 height 12
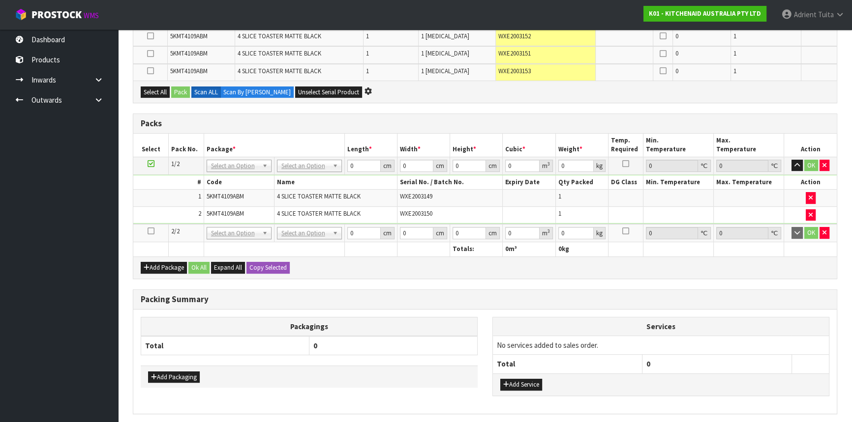
click at [149, 231] on icon at bounding box center [151, 231] width 7 height 0
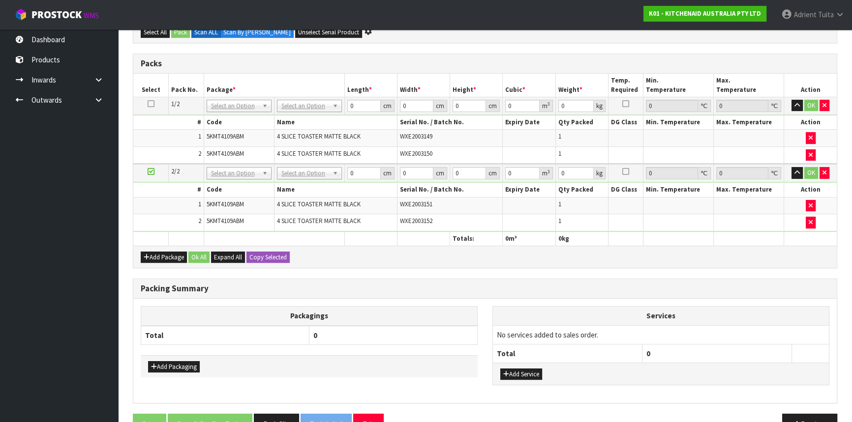
scroll to position [282, 0]
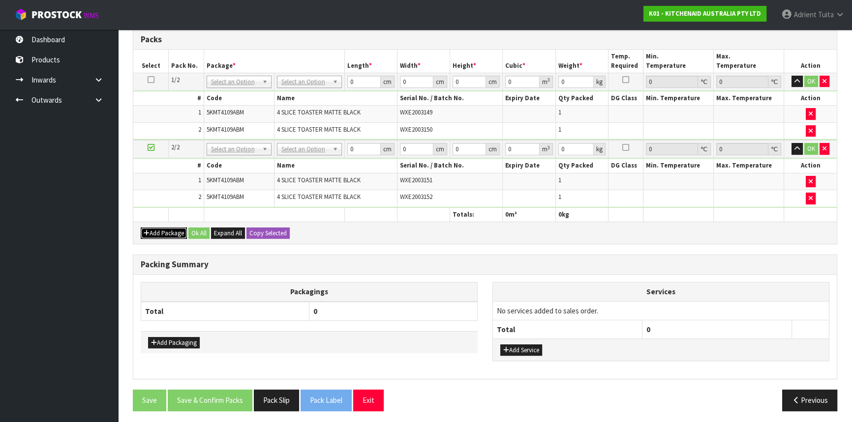
click at [148, 230] on icon "button" at bounding box center [147, 233] width 6 height 6
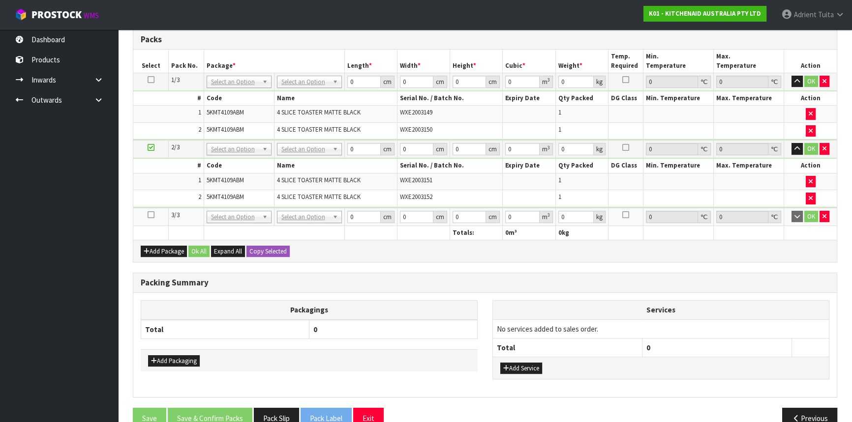
click at [149, 215] on icon at bounding box center [151, 215] width 7 height 0
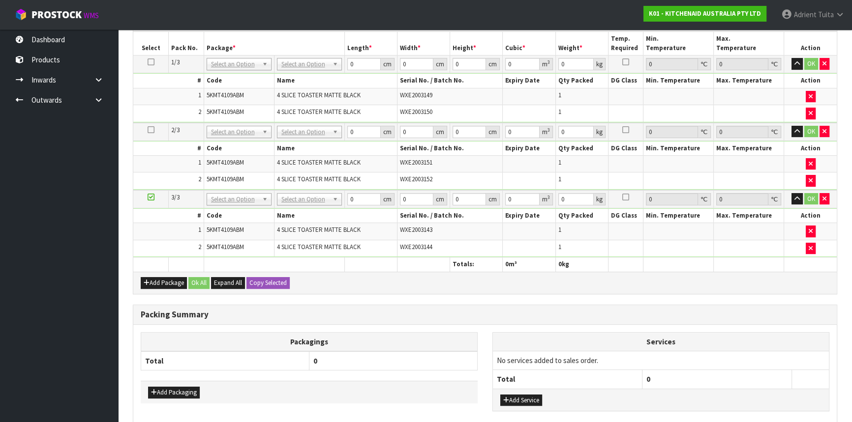
scroll to position [247, 0]
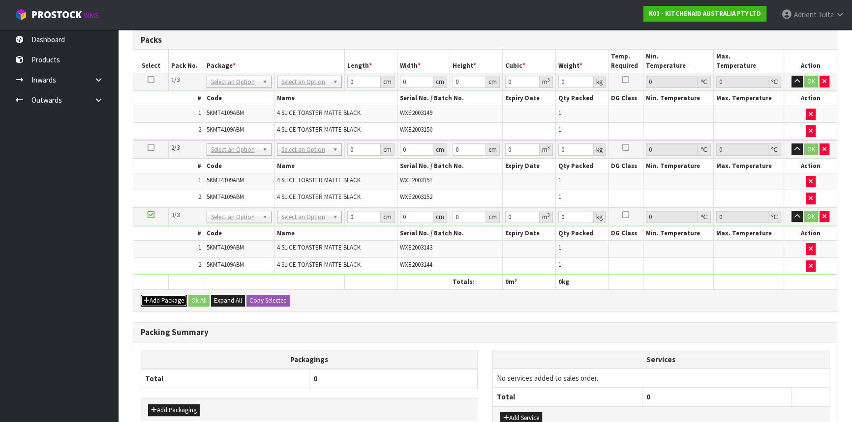
click at [153, 301] on button "Add Package" at bounding box center [164, 301] width 46 height 12
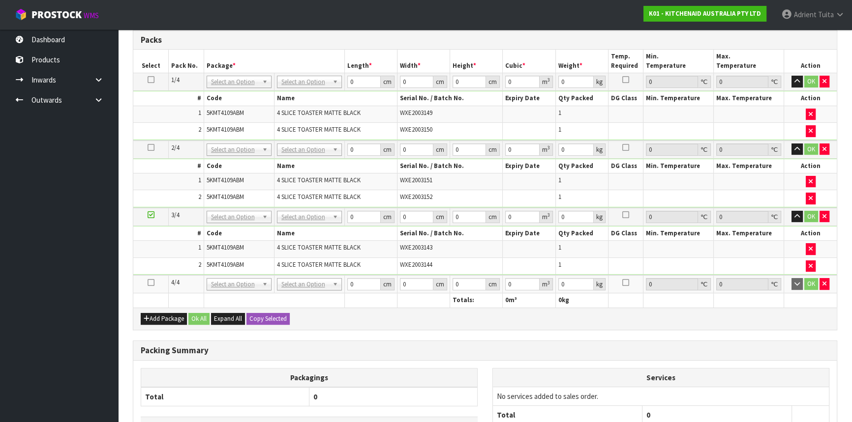
click at [151, 283] on icon at bounding box center [151, 283] width 7 height 0
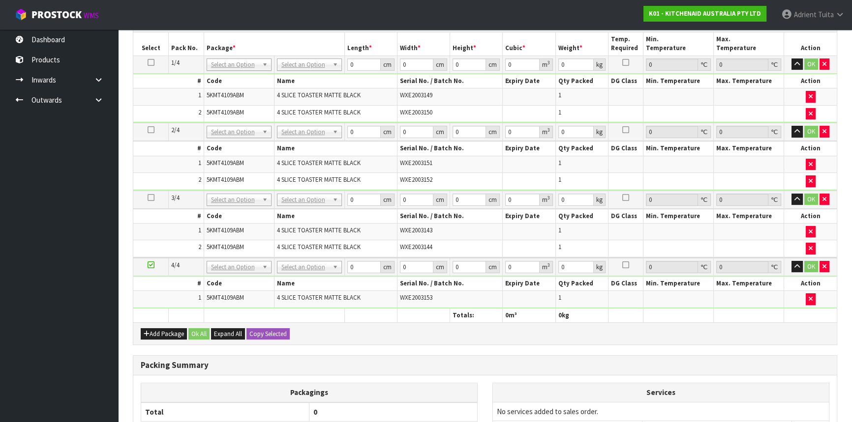
scroll to position [231, 0]
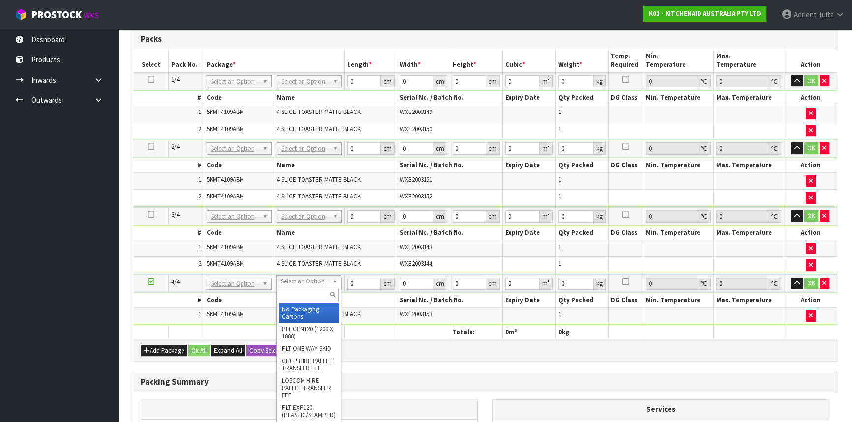
drag, startPoint x: 317, startPoint y: 282, endPoint x: 313, endPoint y: 299, distance: 17.1
click at [313, 299] on input "text" at bounding box center [309, 295] width 60 height 12
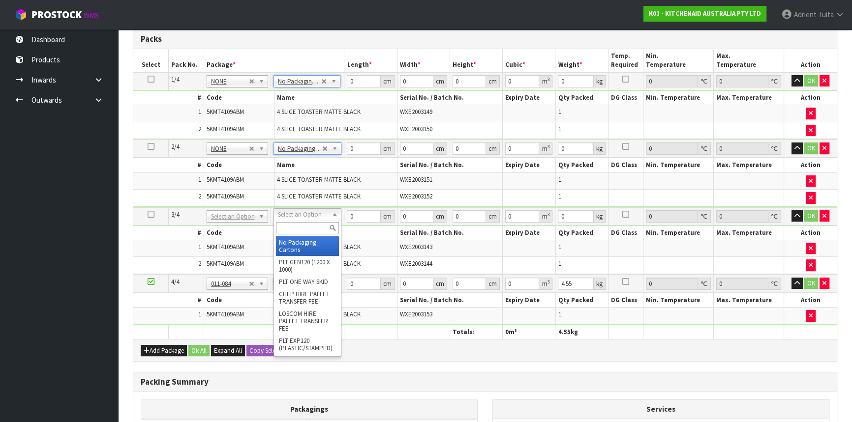
drag, startPoint x: 285, startPoint y: 212, endPoint x: 285, endPoint y: 225, distance: 12.8
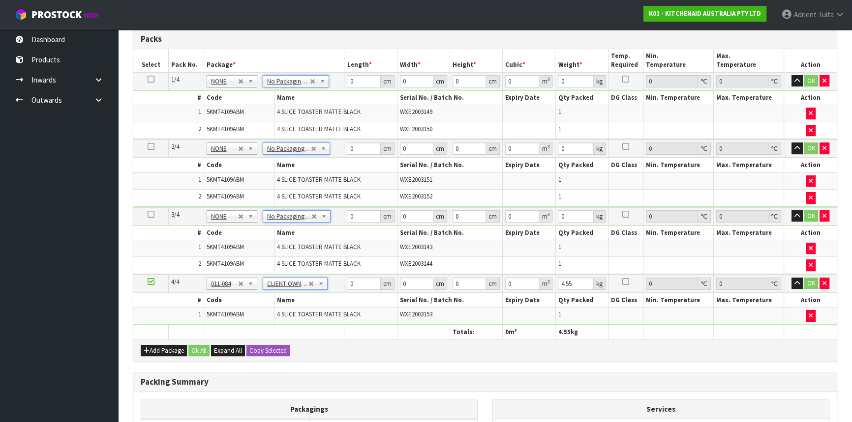
click at [356, 91] on th "Name" at bounding box center [335, 98] width 123 height 14
click at [356, 81] on input "0" at bounding box center [363, 81] width 33 height 12
click at [359, 148] on input "0" at bounding box center [363, 149] width 33 height 12
click at [362, 212] on input "0" at bounding box center [363, 216] width 33 height 12
click at [365, 278] on input "0" at bounding box center [363, 284] width 33 height 12
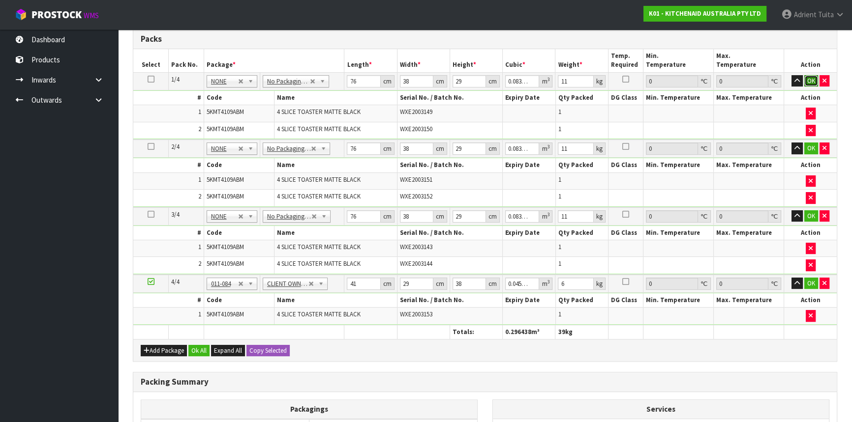
click at [807, 81] on button "OK" at bounding box center [811, 81] width 14 height 12
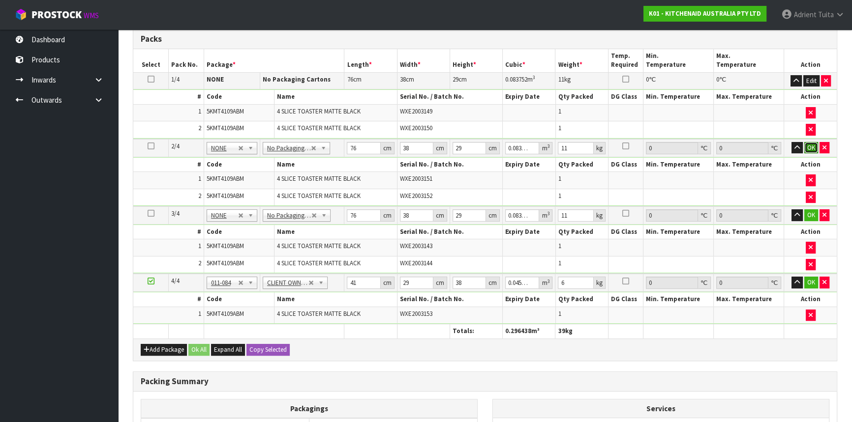
click at [804, 143] on button "OK" at bounding box center [811, 148] width 14 height 12
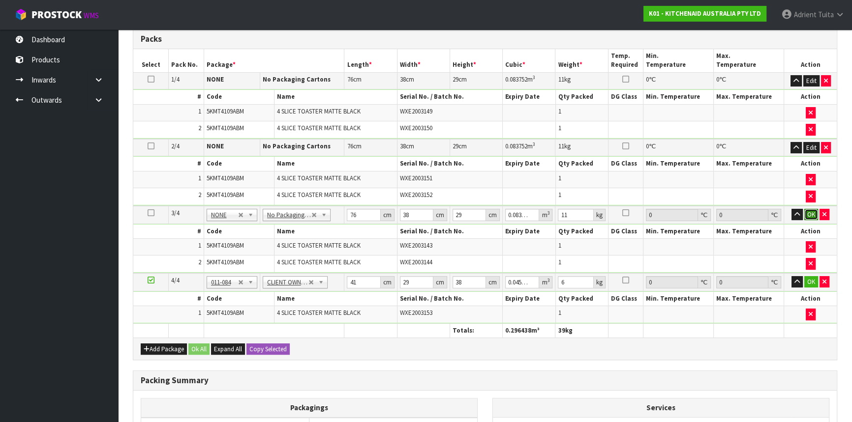
click at [806, 209] on button "OK" at bounding box center [811, 215] width 14 height 12
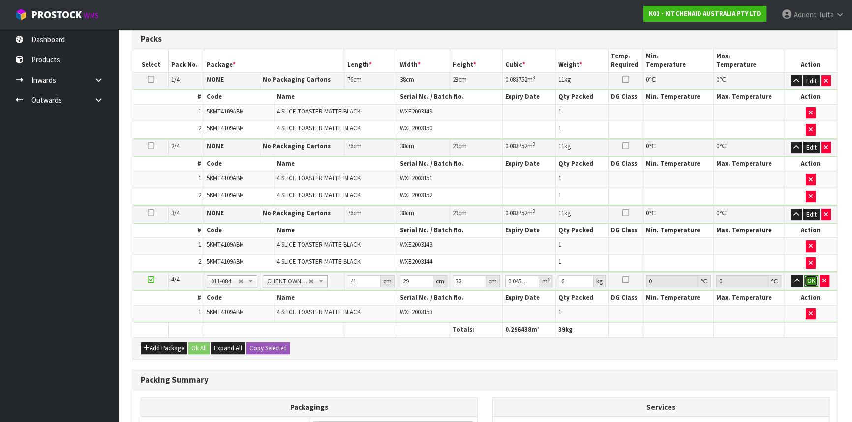
click at [809, 275] on button "OK" at bounding box center [811, 281] width 14 height 12
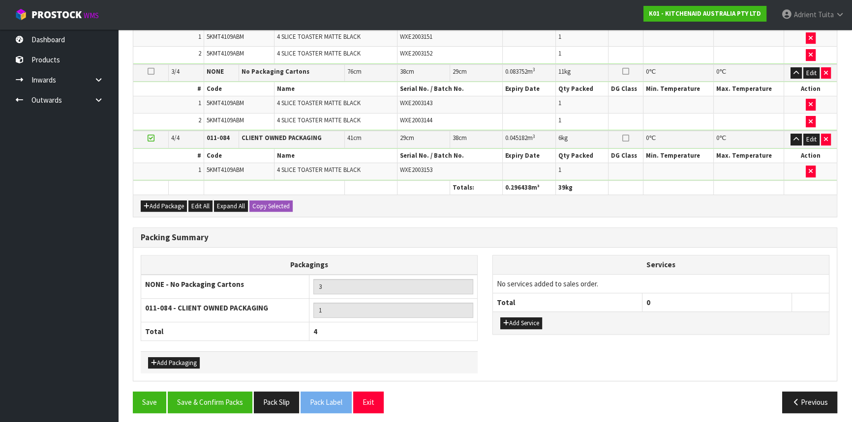
scroll to position [374, 0]
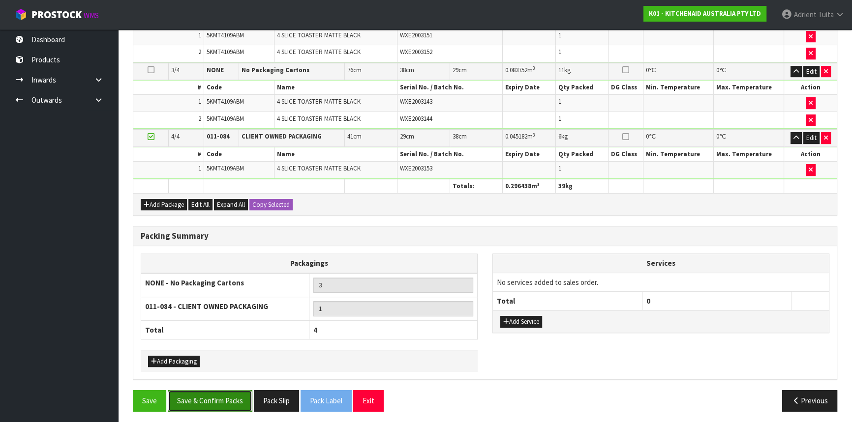
click at [220, 393] on button "Save & Confirm Packs" at bounding box center [210, 400] width 85 height 21
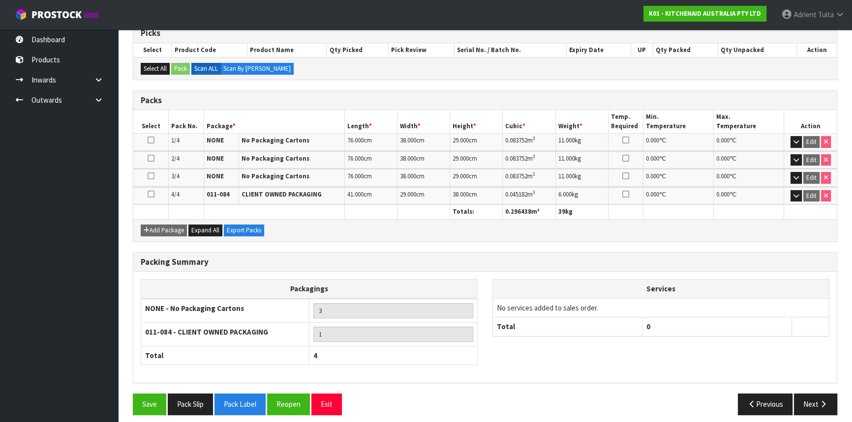
scroll to position [210, 0]
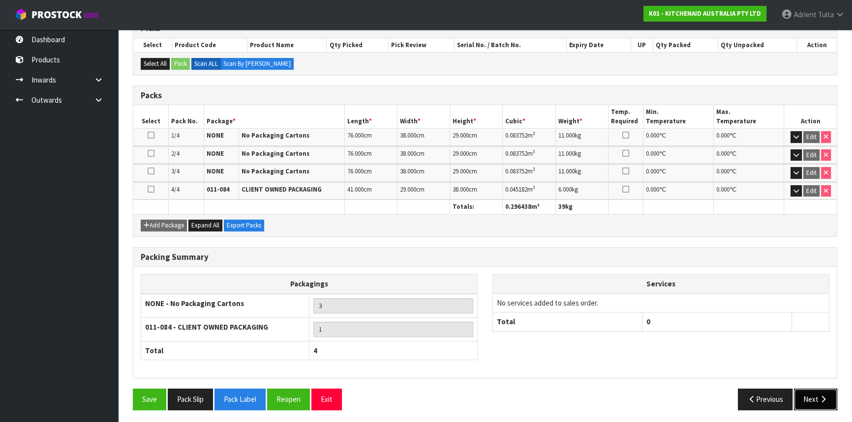
click at [811, 394] on button "Next" at bounding box center [815, 399] width 43 height 21
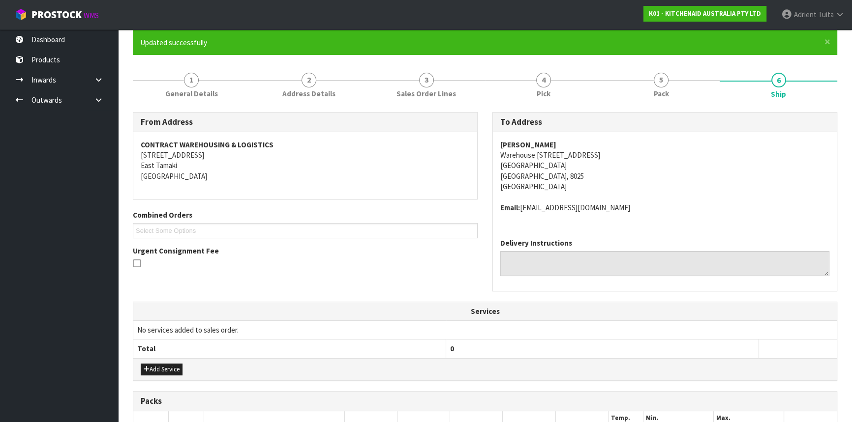
scroll to position [223, 0]
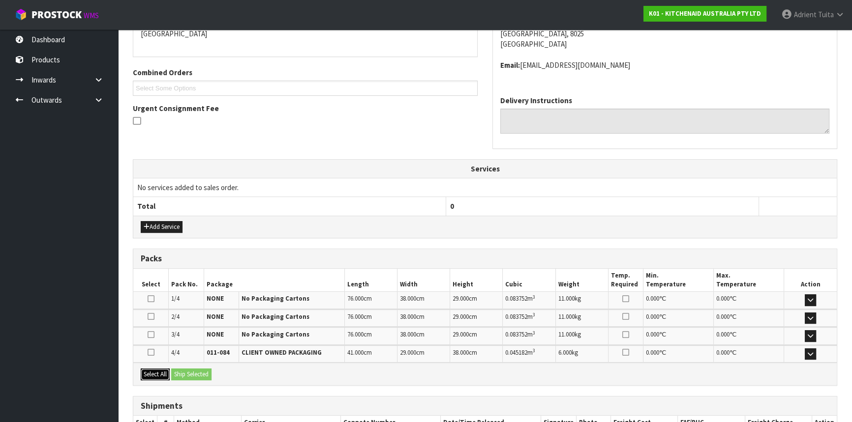
click at [156, 373] on button "Select All" at bounding box center [155, 375] width 29 height 12
click at [192, 369] on button "Ship Selected" at bounding box center [191, 375] width 40 height 12
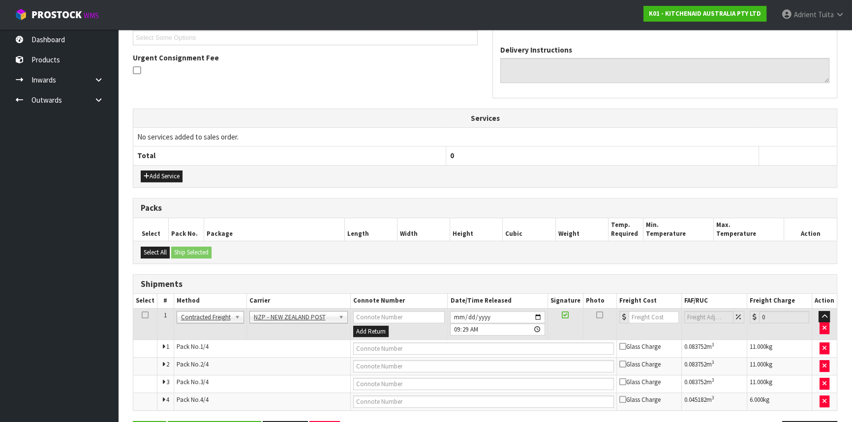
scroll to position [307, 0]
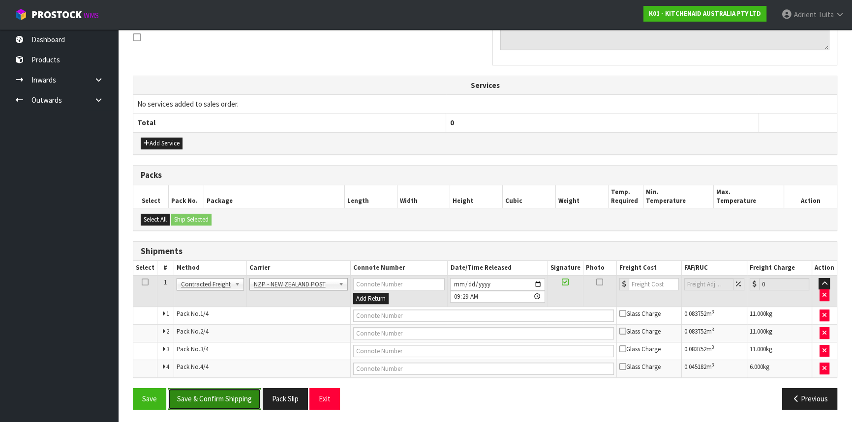
click at [227, 402] on button "Save & Confirm Shipping" at bounding box center [214, 398] width 93 height 21
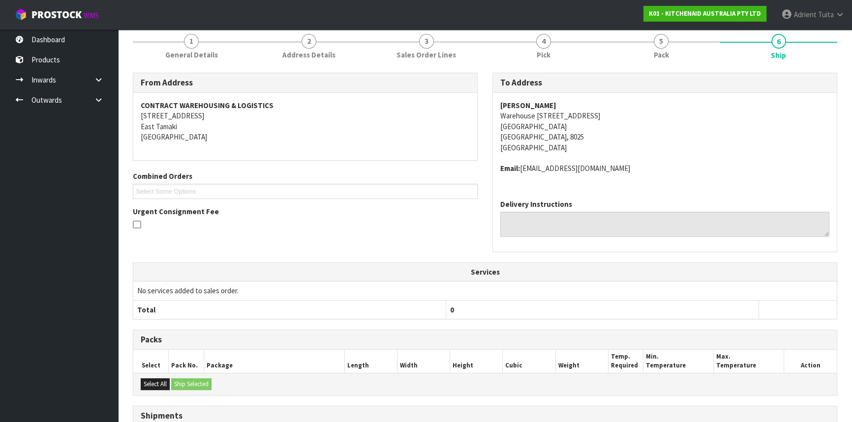
scroll to position [291, 0]
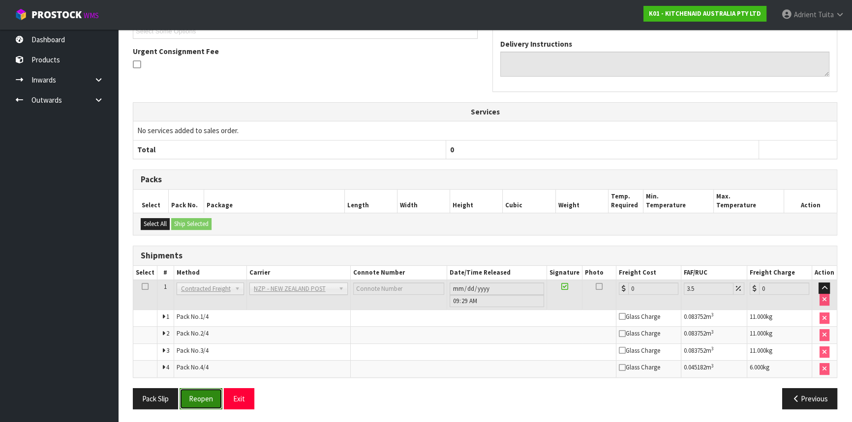
click at [192, 393] on button "Reopen" at bounding box center [200, 398] width 43 height 21
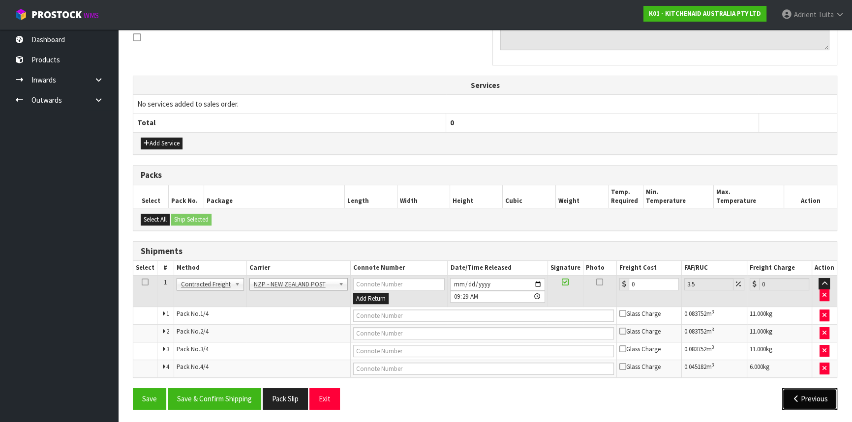
click at [801, 397] on button "Previous" at bounding box center [809, 398] width 55 height 21
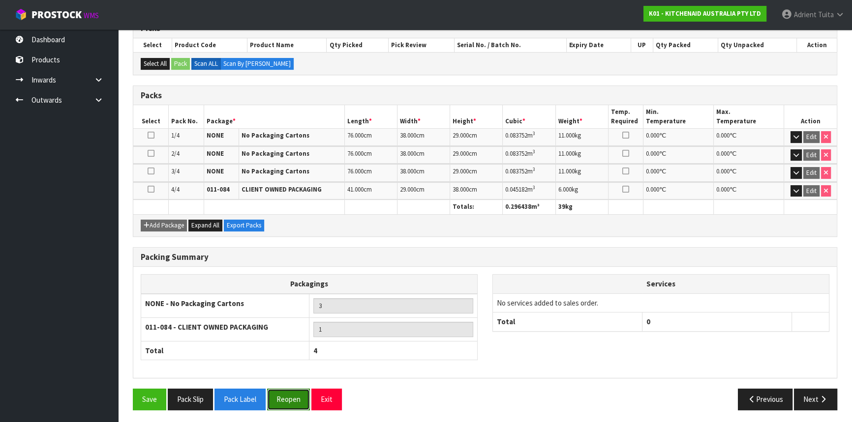
click at [282, 395] on button "Reopen" at bounding box center [288, 399] width 43 height 21
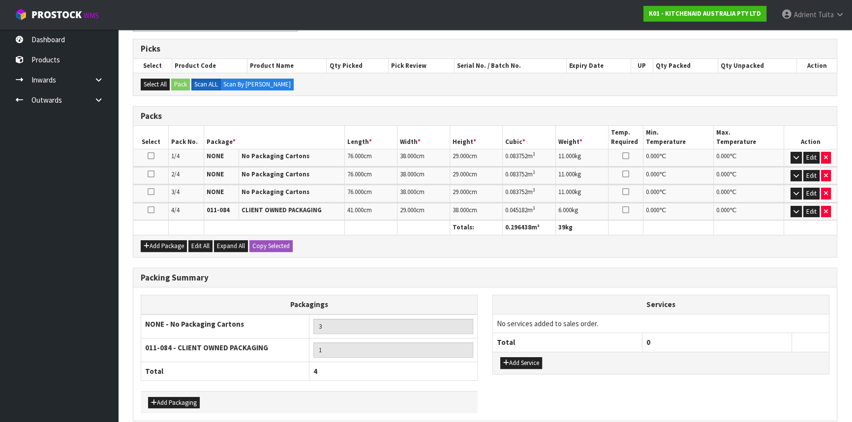
scroll to position [232, 0]
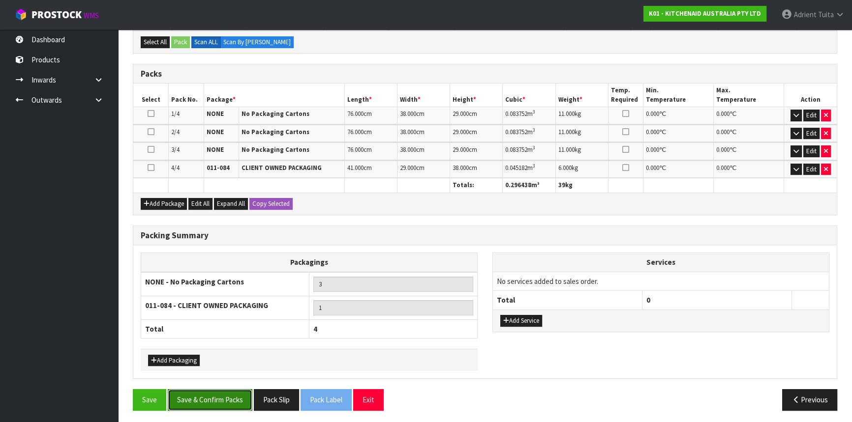
click at [230, 397] on button "Save & Confirm Packs" at bounding box center [210, 399] width 85 height 21
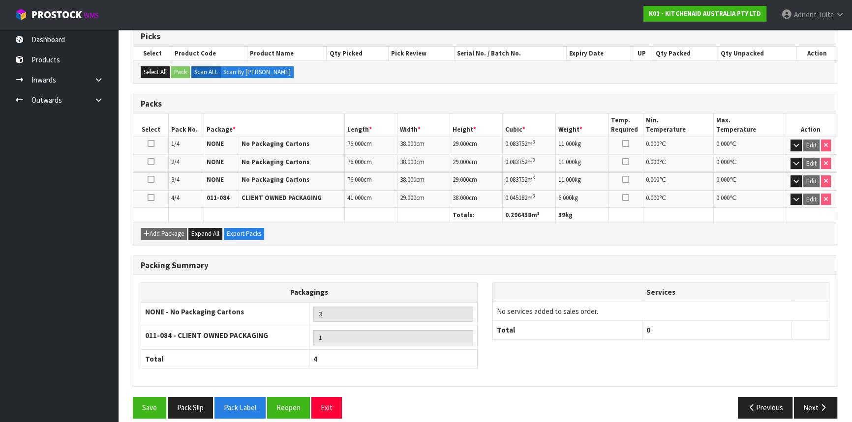
scroll to position [210, 0]
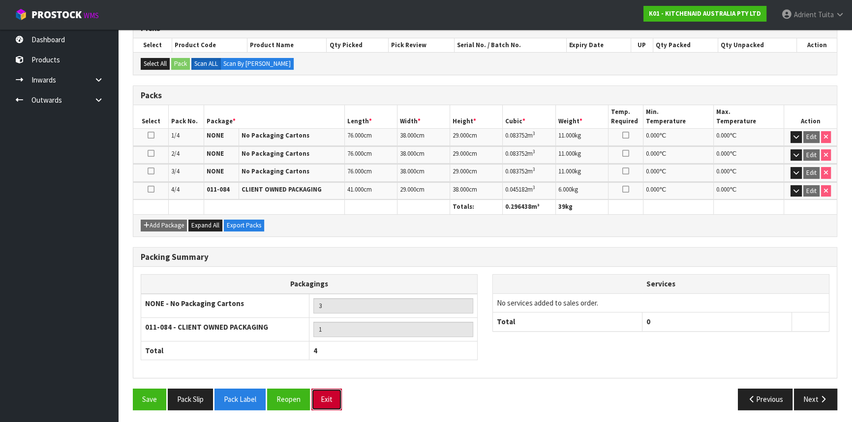
click at [332, 403] on button "Exit" at bounding box center [326, 399] width 30 height 21
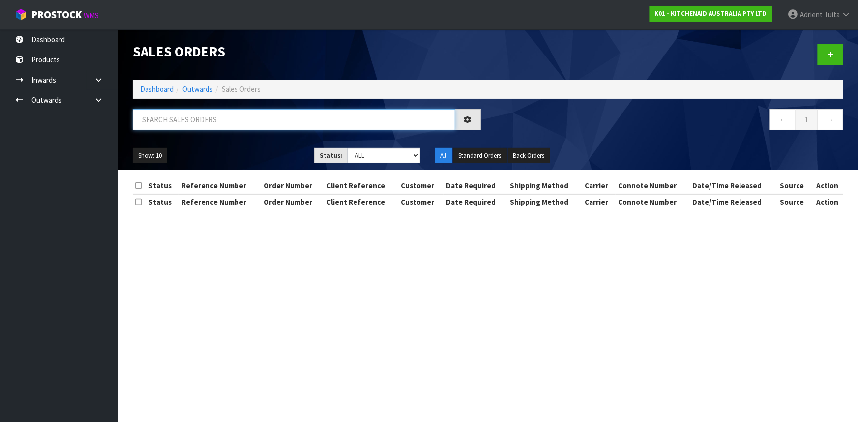
click at [195, 124] on input "text" at bounding box center [294, 119] width 323 height 21
click at [154, 118] on input "text" at bounding box center [294, 119] width 323 height 21
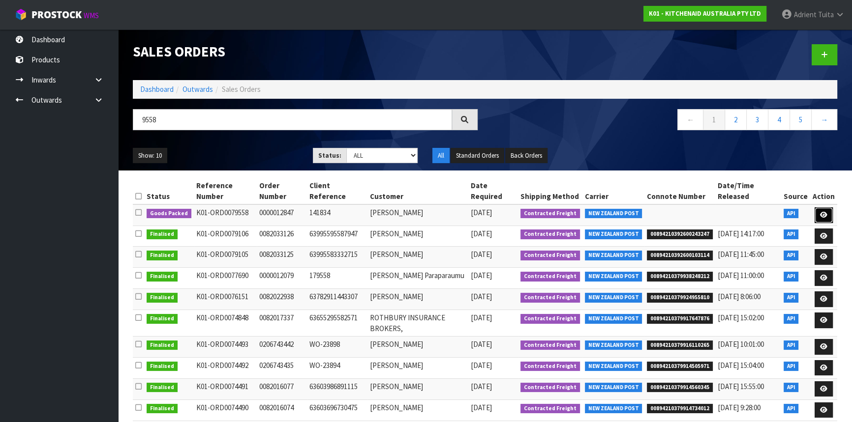
click at [824, 212] on icon at bounding box center [823, 215] width 7 height 6
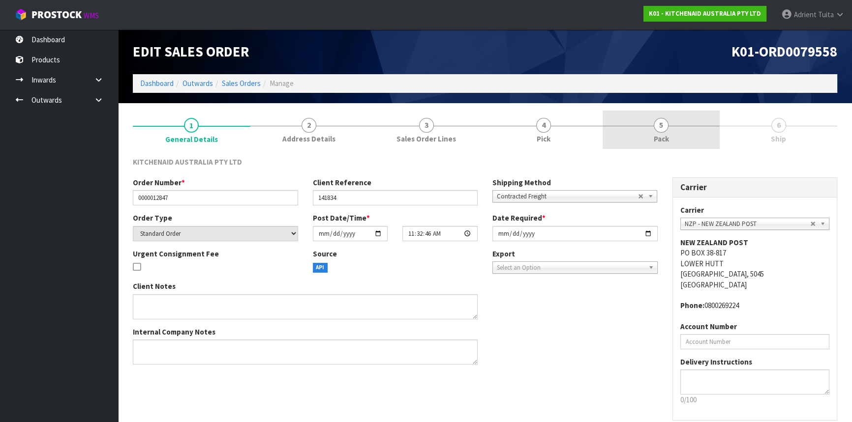
click at [675, 133] on link "5 Pack" at bounding box center [661, 130] width 118 height 39
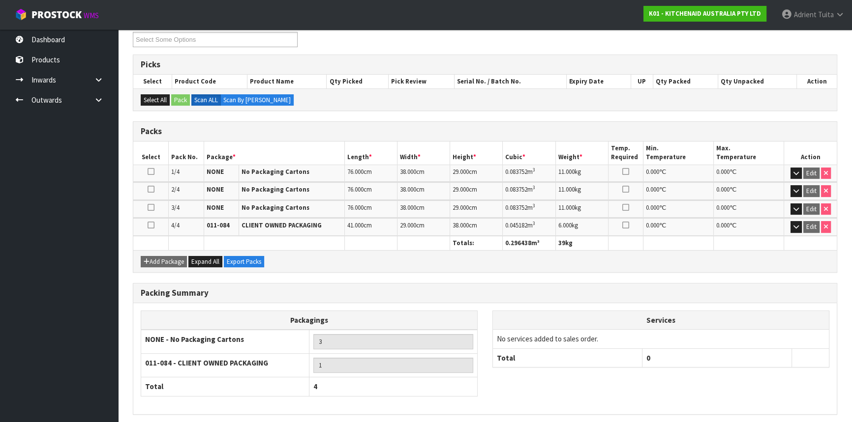
scroll to position [175, 0]
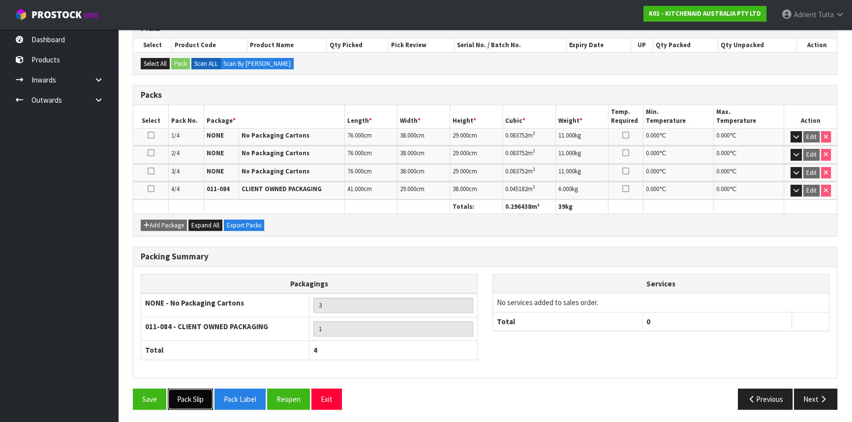
click at [202, 401] on button "Pack Slip" at bounding box center [190, 399] width 45 height 21
click at [334, 393] on button "Exit" at bounding box center [326, 399] width 30 height 21
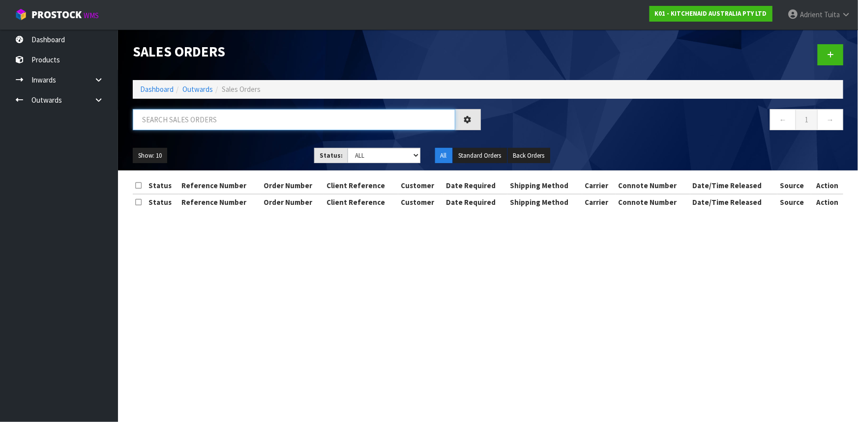
click at [238, 114] on input "text" at bounding box center [294, 119] width 323 height 21
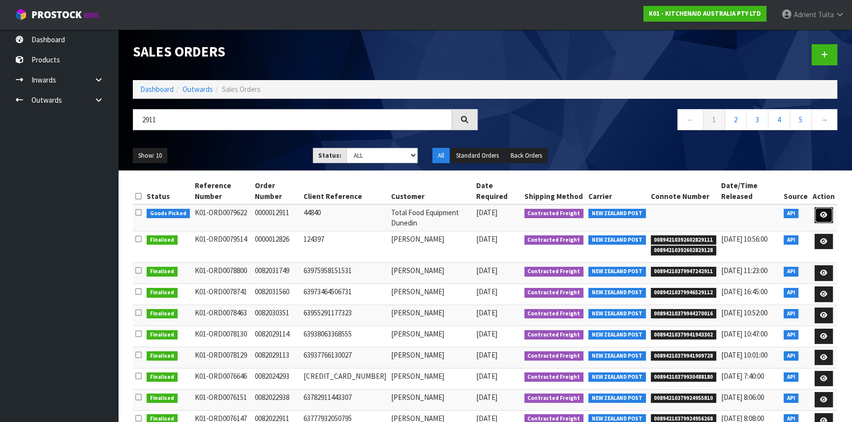
click at [826, 207] on link at bounding box center [823, 215] width 18 height 16
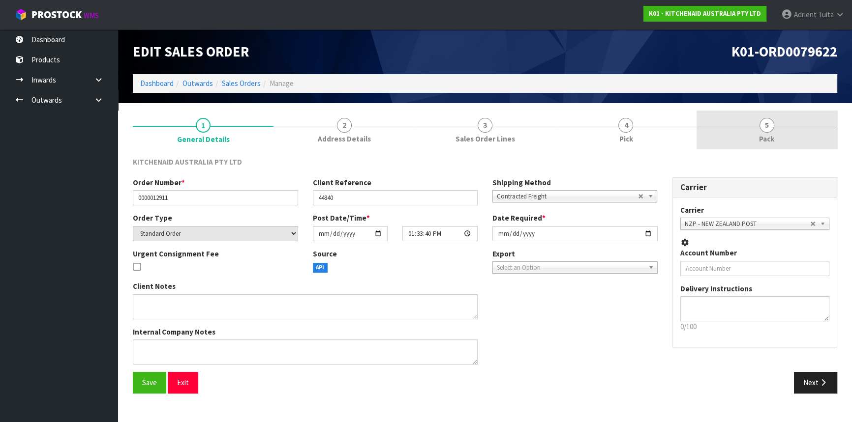
click at [792, 132] on link "5 Pack" at bounding box center [766, 130] width 141 height 39
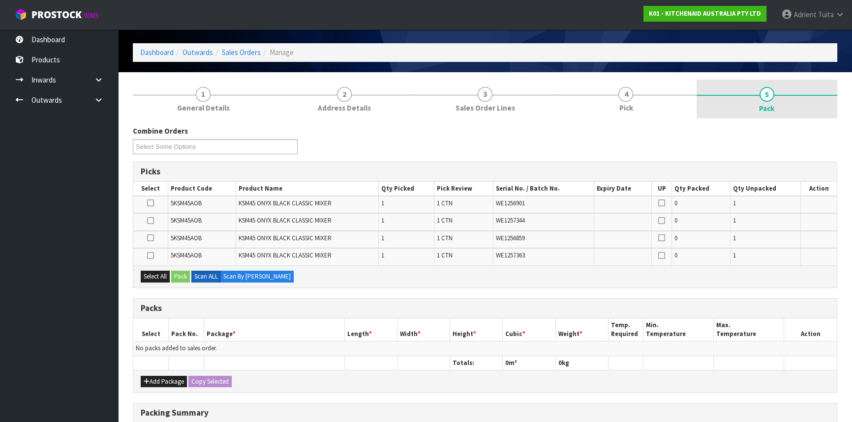
scroll to position [181, 0]
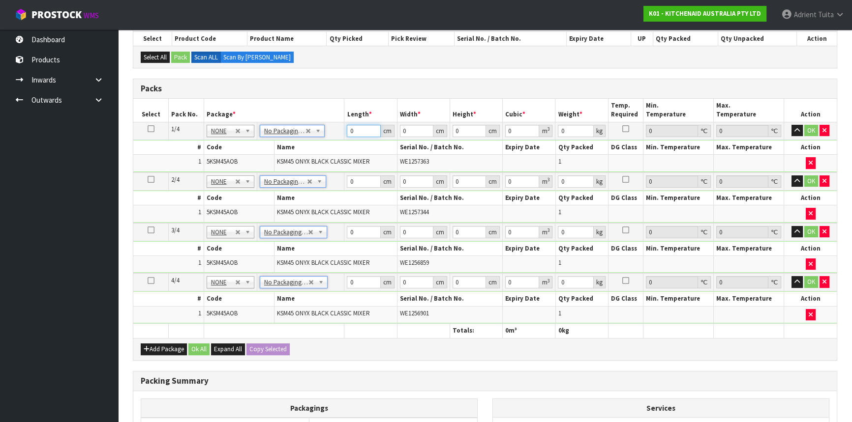
click at [364, 133] on input "0" at bounding box center [363, 131] width 33 height 12
click at [370, 181] on input "0" at bounding box center [363, 182] width 33 height 12
click at [362, 228] on input "0" at bounding box center [363, 232] width 33 height 12
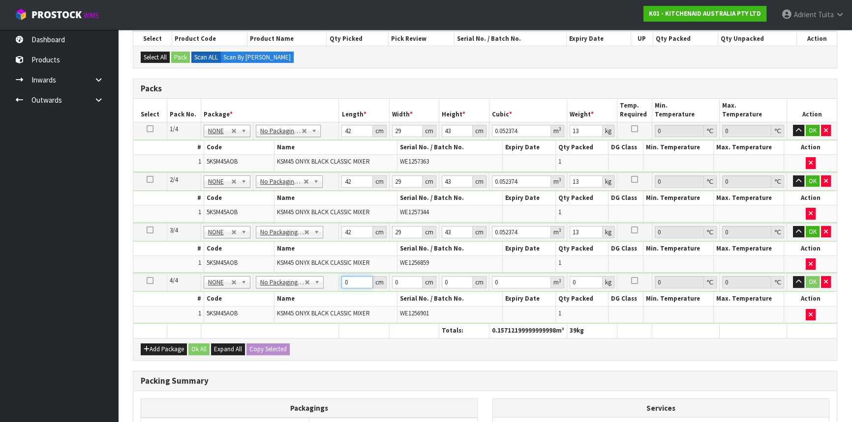
click at [354, 282] on input "0" at bounding box center [356, 282] width 31 height 12
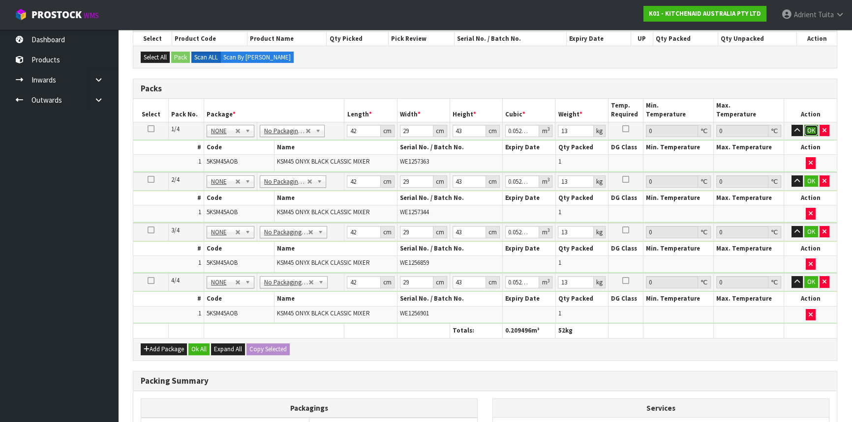
click at [812, 134] on button "OK" at bounding box center [811, 131] width 14 height 12
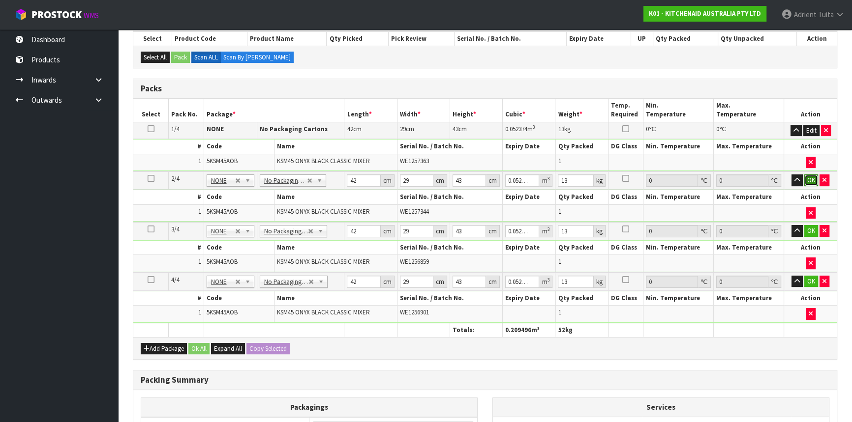
click at [807, 182] on button "OK" at bounding box center [811, 181] width 14 height 12
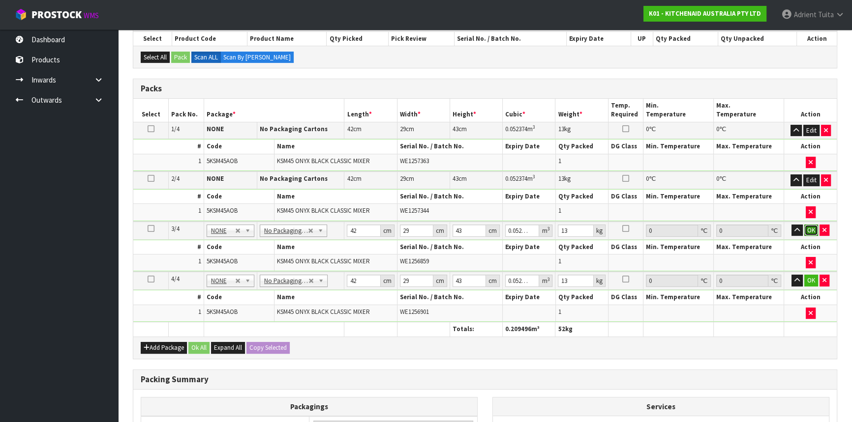
click at [807, 225] on button "OK" at bounding box center [811, 231] width 14 height 12
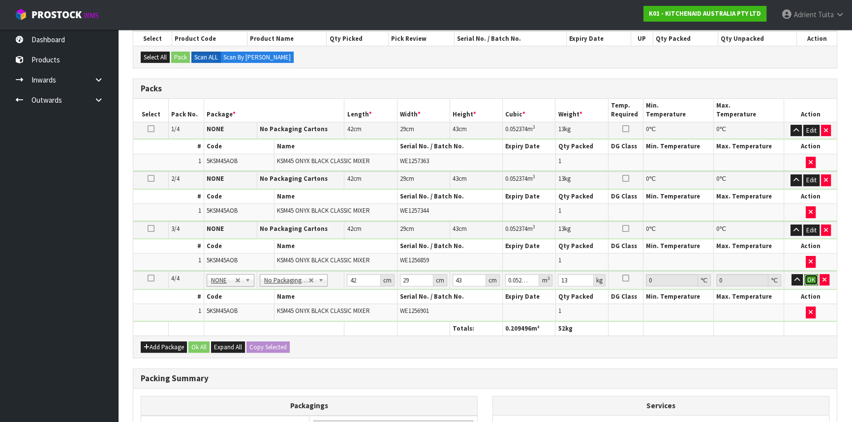
click at [808, 278] on button "OK" at bounding box center [811, 280] width 14 height 12
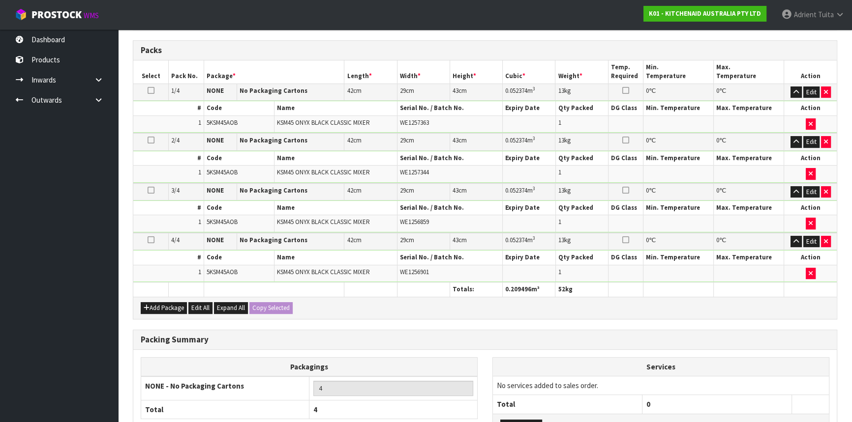
scroll to position [299, 0]
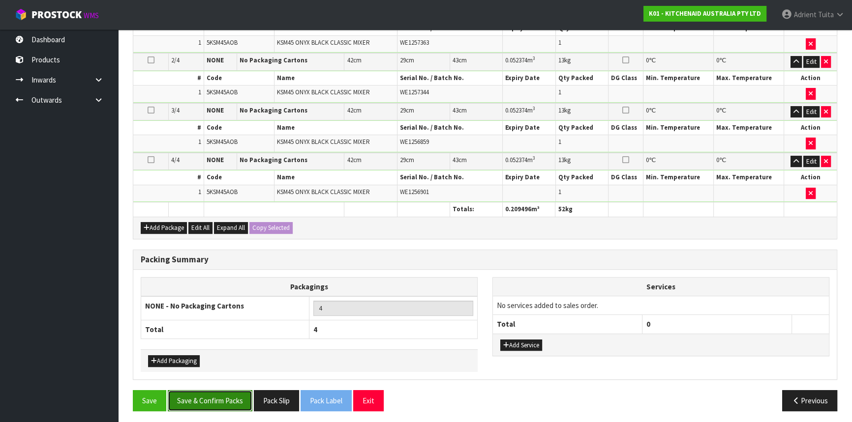
click at [175, 398] on button "Save & Confirm Packs" at bounding box center [210, 400] width 85 height 21
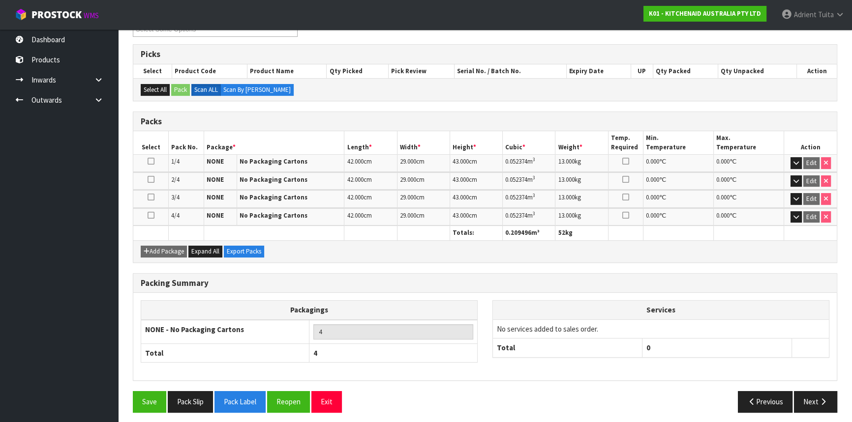
scroll to position [187, 0]
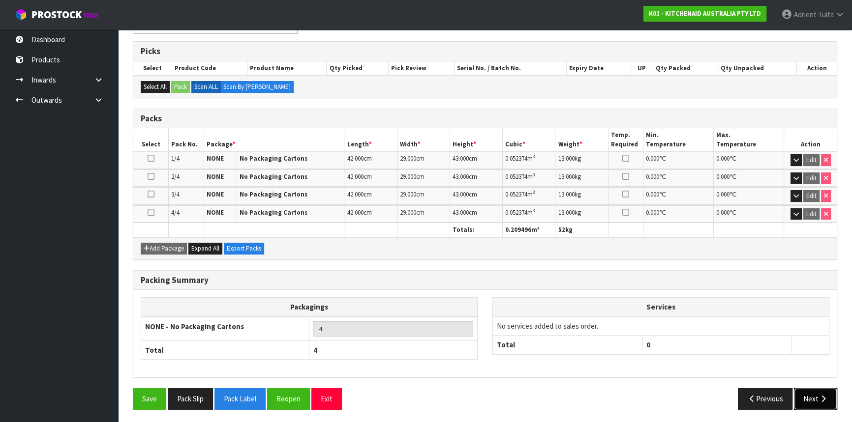
click at [810, 396] on button "Next" at bounding box center [815, 398] width 43 height 21
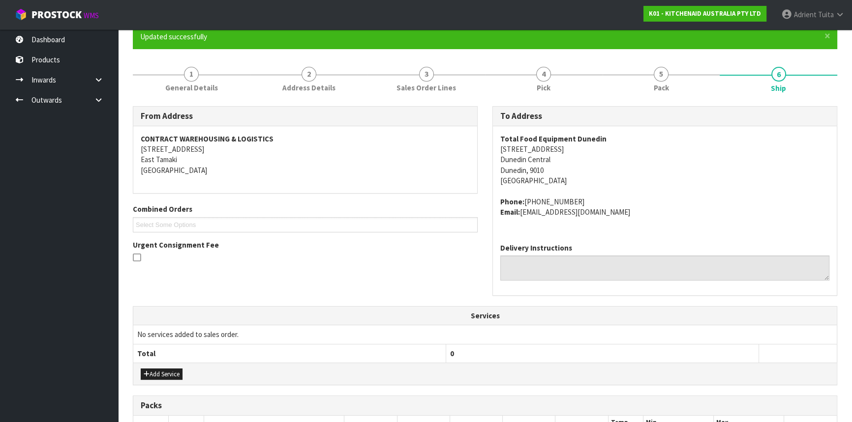
scroll to position [268, 0]
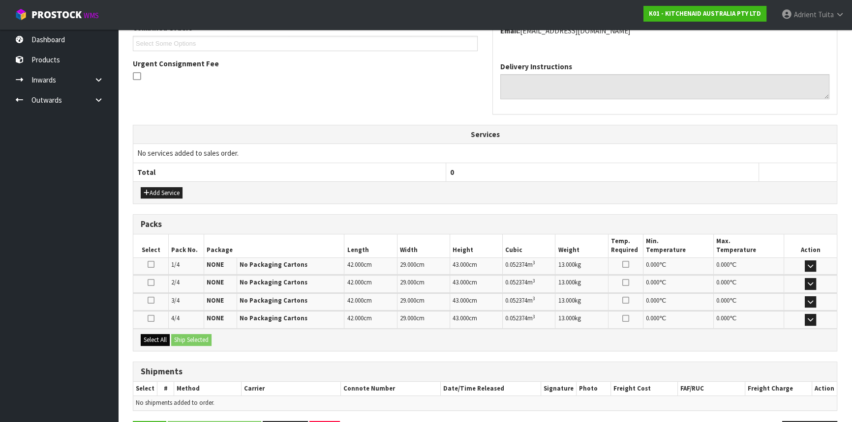
drag, startPoint x: 148, startPoint y: 329, endPoint x: 151, endPoint y: 338, distance: 9.7
click at [148, 333] on div "Select All Ship Selected" at bounding box center [484, 340] width 703 height 22
click at [152, 338] on button "Select All" at bounding box center [155, 340] width 29 height 12
click at [179, 341] on button "Ship Selected" at bounding box center [191, 340] width 40 height 12
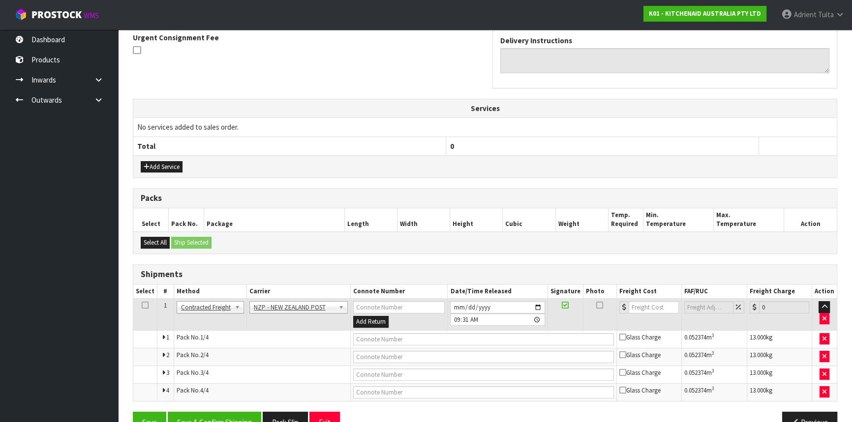
scroll to position [318, 0]
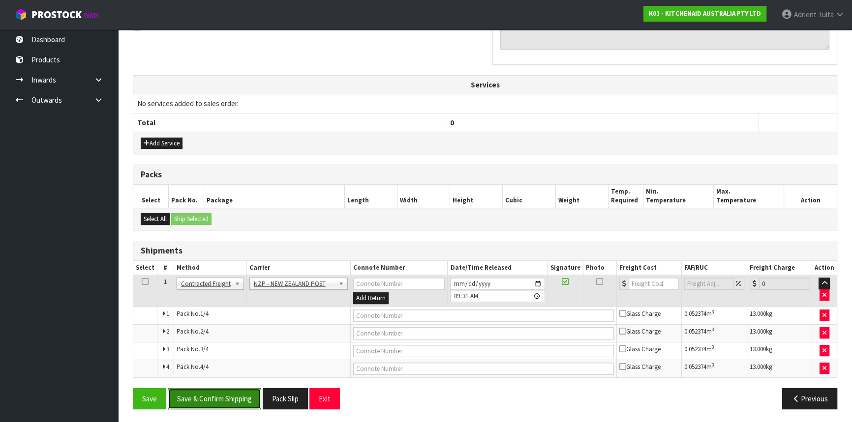
click at [210, 395] on button "Save & Confirm Shipping" at bounding box center [214, 398] width 93 height 21
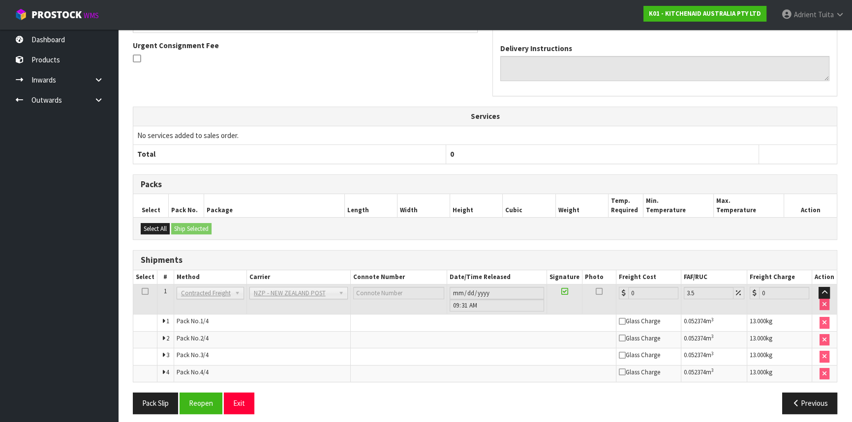
scroll to position [301, 0]
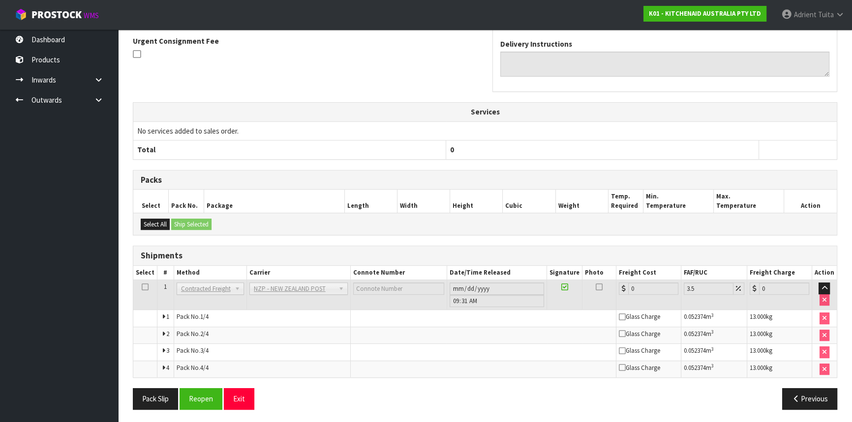
click at [206, 385] on div "From Address CONTRACT WAREHOUSING & LOGISTICS 17 Allens Road East Tamaki Auckla…" at bounding box center [485, 159] width 704 height 515
click at [195, 385] on div "From Address CONTRACT WAREHOUSING & LOGISTICS 17 Allens Road East Tamaki Auckla…" at bounding box center [485, 159] width 704 height 515
click at [200, 400] on button "Reopen" at bounding box center [200, 398] width 43 height 21
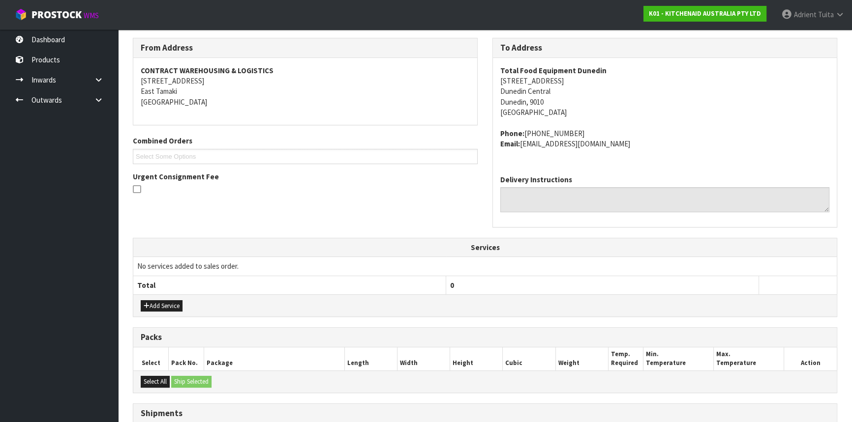
scroll to position [291, 0]
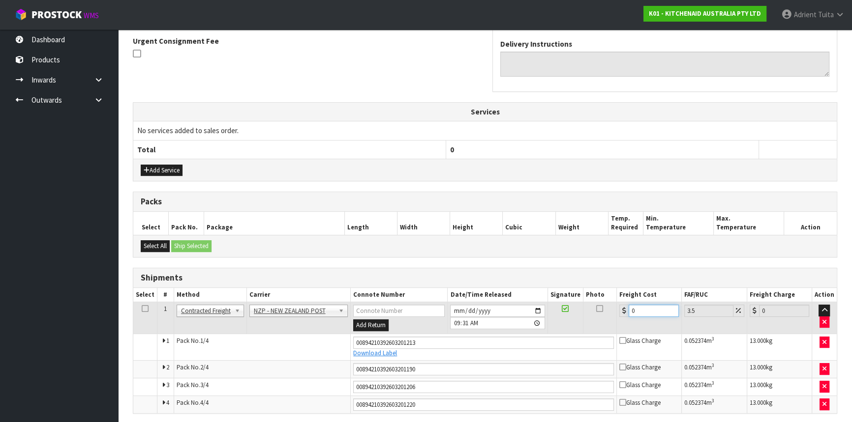
click at [643, 310] on input "0" at bounding box center [653, 311] width 50 height 12
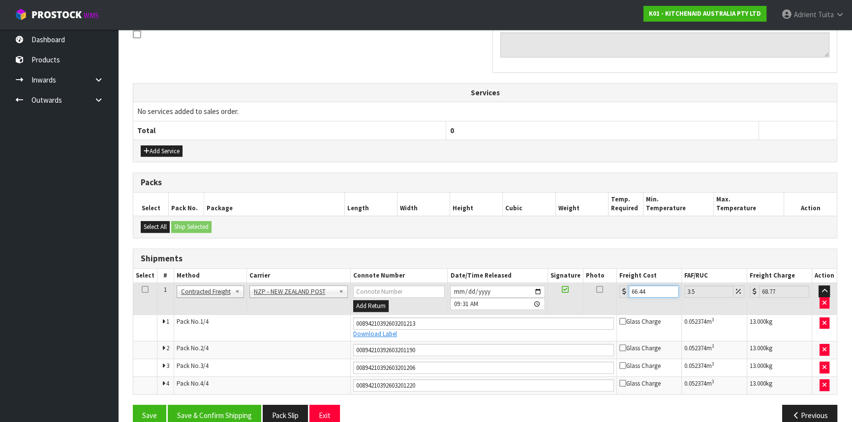
scroll to position [326, 0]
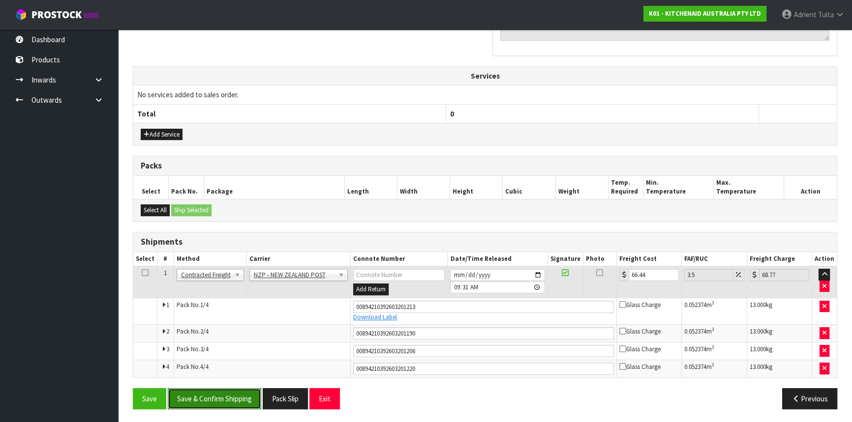
click at [190, 389] on button "Save & Confirm Shipping" at bounding box center [214, 398] width 93 height 21
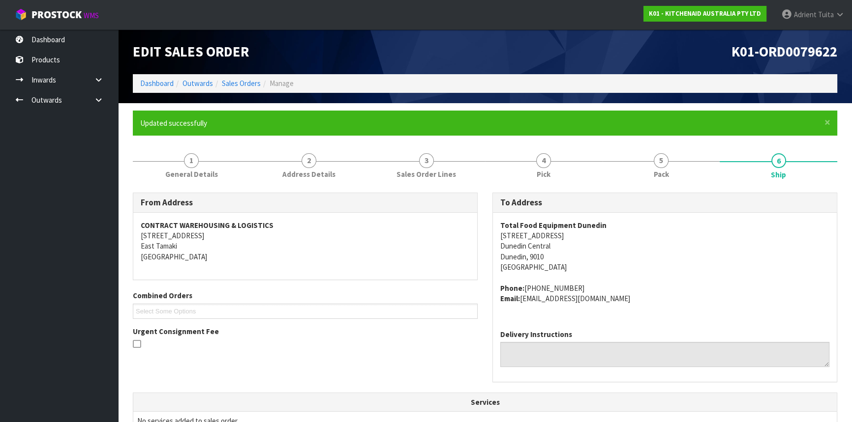
scroll to position [297, 0]
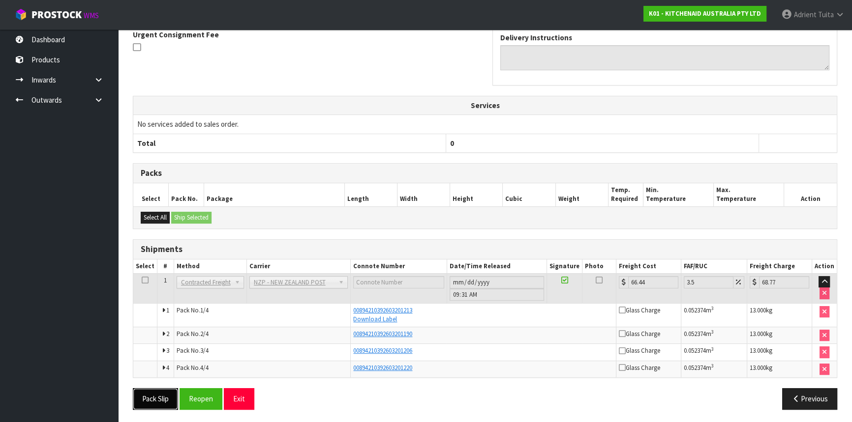
click at [158, 401] on button "Pack Slip" at bounding box center [155, 398] width 45 height 21
click at [241, 395] on button "Exit" at bounding box center [239, 398] width 30 height 21
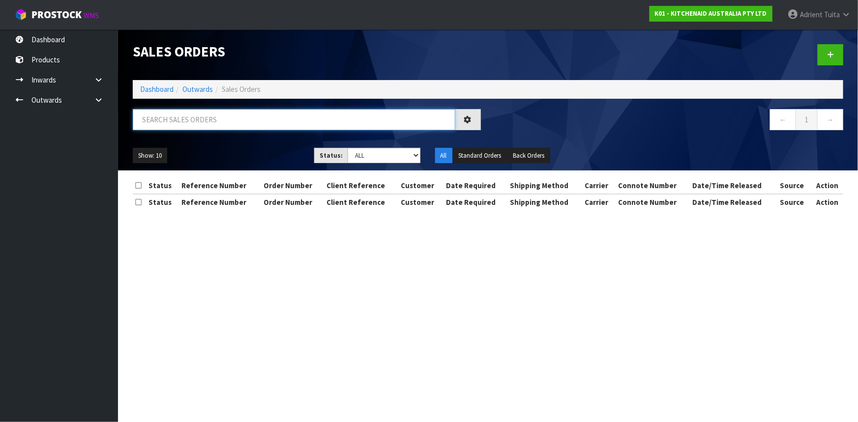
click at [239, 110] on input "text" at bounding box center [294, 119] width 323 height 21
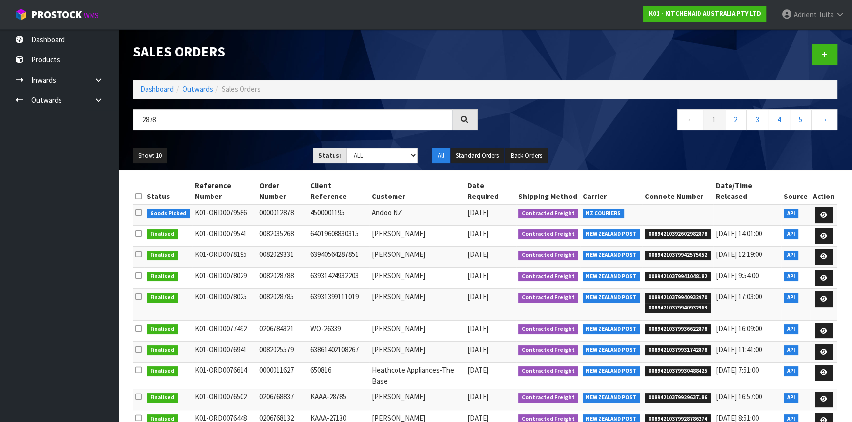
click at [363, 205] on td "4500001195" at bounding box center [338, 215] width 61 height 21
click at [380, 205] on td "Andoo NZ" at bounding box center [416, 215] width 95 height 21
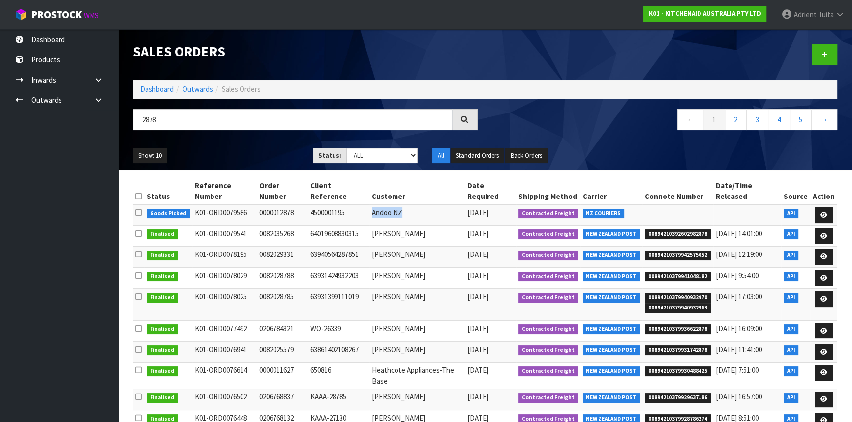
copy tr "Andoo NZ"
click at [279, 123] on input "2878" at bounding box center [292, 119] width 319 height 21
paste input "Andoo NZ"
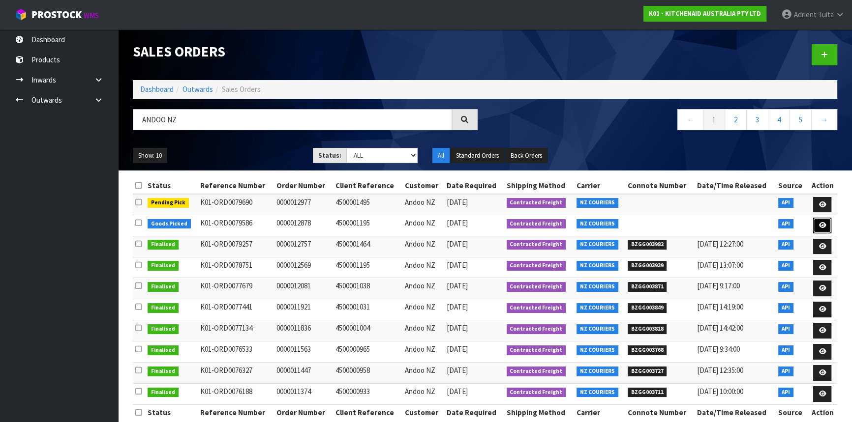
drag, startPoint x: 824, startPoint y: 222, endPoint x: 819, endPoint y: 213, distance: 10.0
click at [824, 222] on icon at bounding box center [821, 225] width 7 height 6
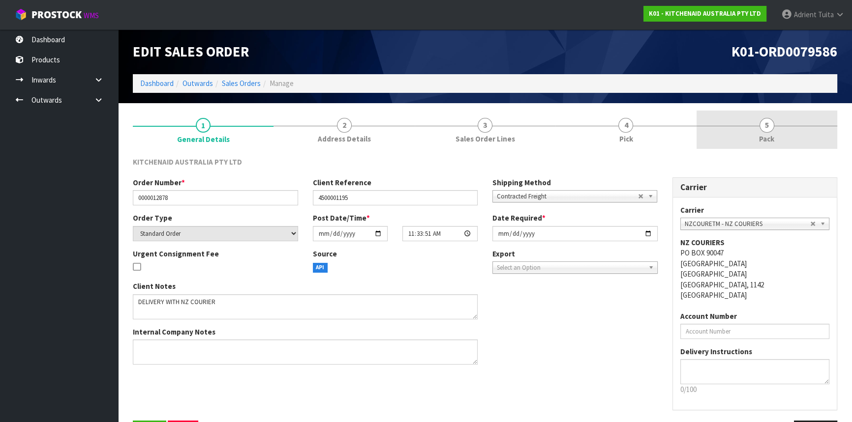
click at [808, 126] on div at bounding box center [766, 126] width 141 height 0
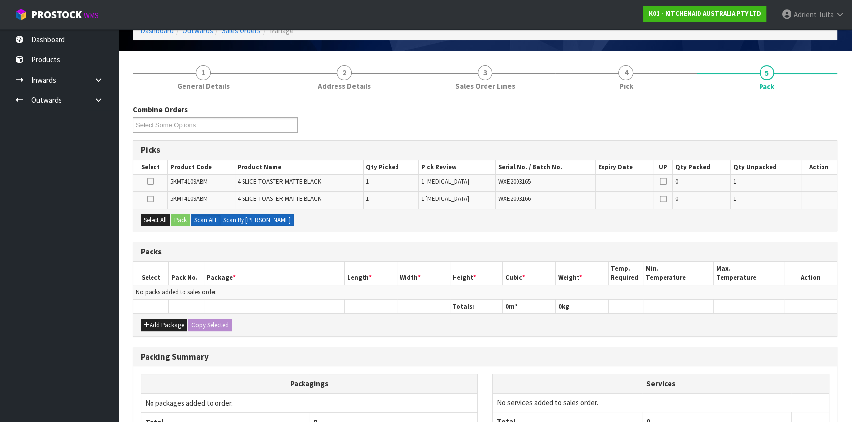
scroll to position [147, 0]
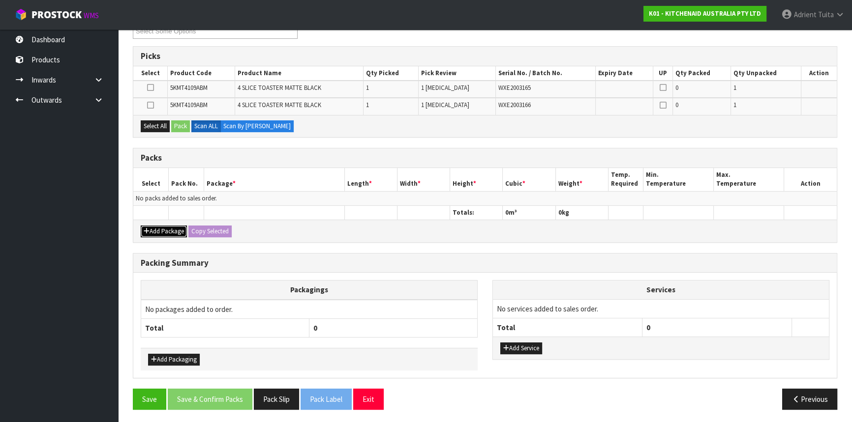
click at [149, 226] on button "Add Package" at bounding box center [164, 232] width 46 height 12
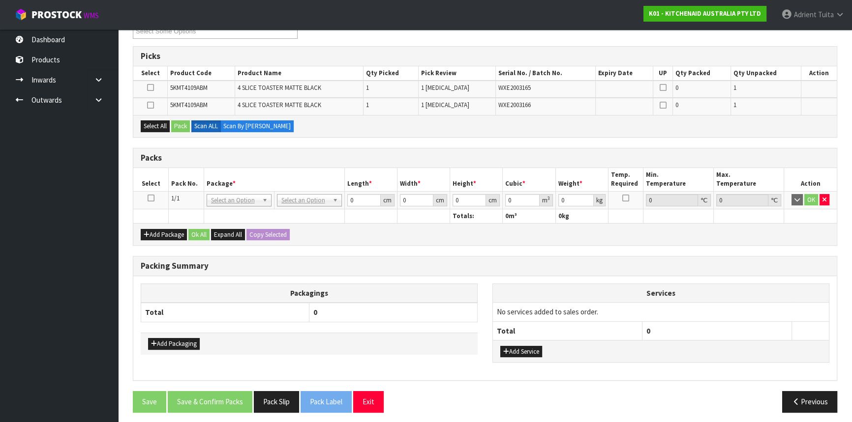
click at [152, 198] on icon at bounding box center [151, 198] width 7 height 0
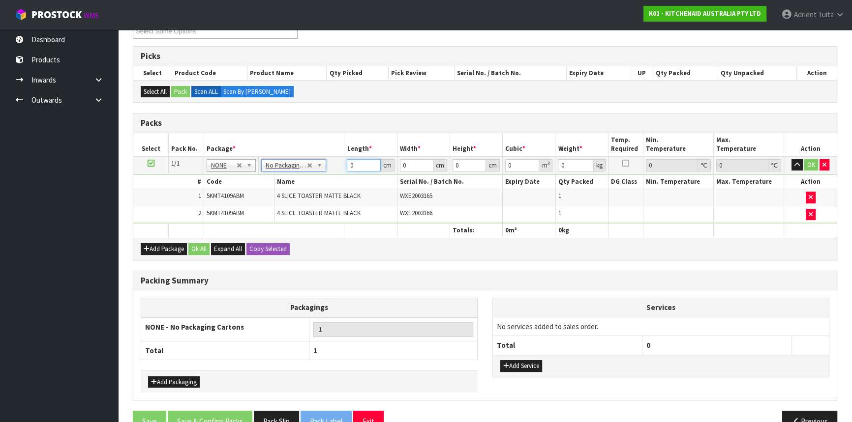
click at [364, 167] on input "0" at bounding box center [363, 165] width 33 height 12
click at [809, 163] on button "OK" at bounding box center [811, 165] width 14 height 12
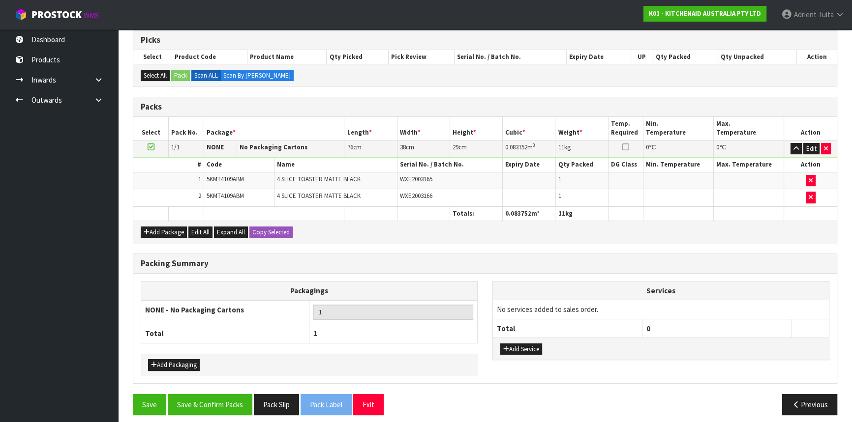
scroll to position [168, 0]
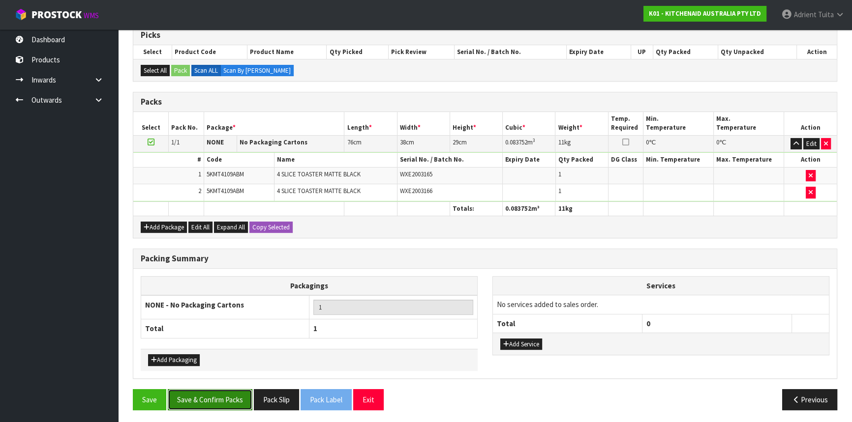
click at [192, 403] on button "Save & Confirm Packs" at bounding box center [210, 399] width 85 height 21
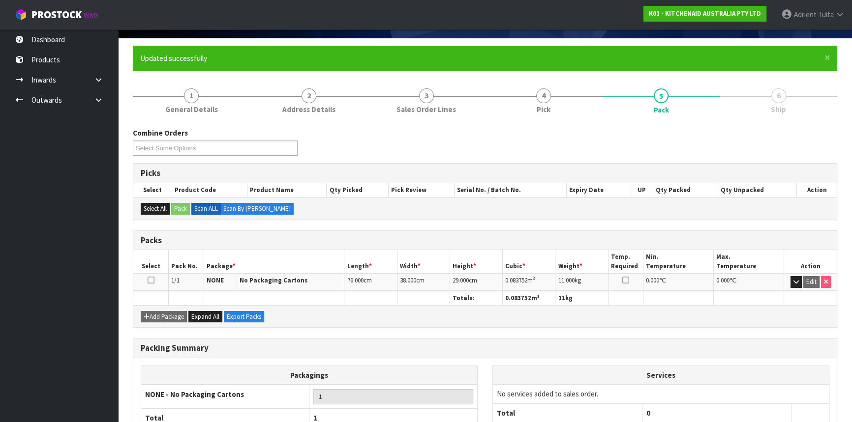
scroll to position [133, 0]
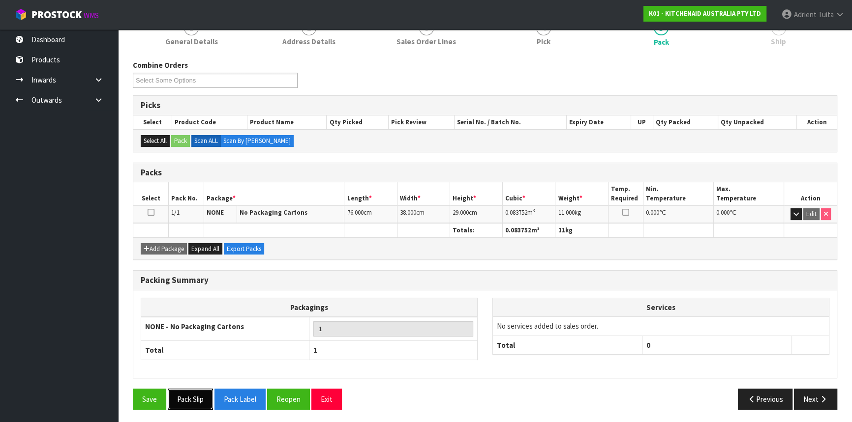
click at [170, 394] on button "Pack Slip" at bounding box center [190, 399] width 45 height 21
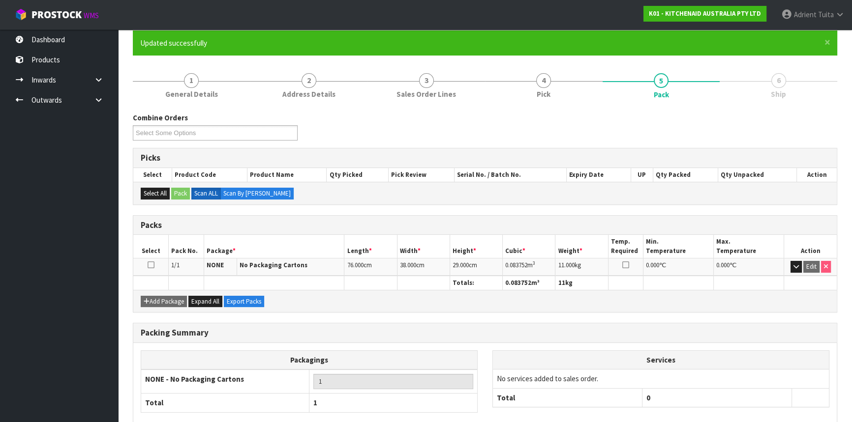
scroll to position [0, 0]
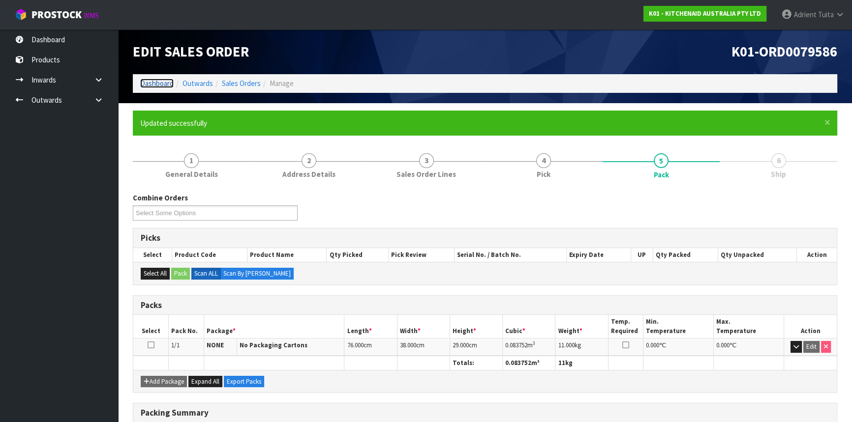
click at [156, 82] on link "Dashboard" at bounding box center [156, 83] width 33 height 9
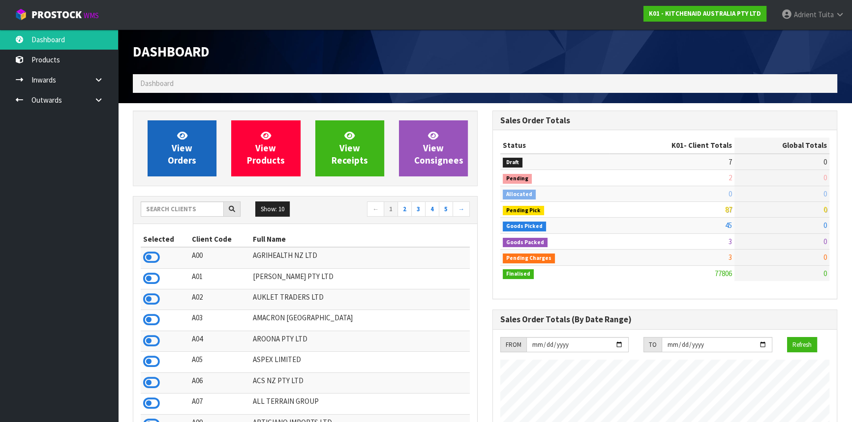
scroll to position [743, 359]
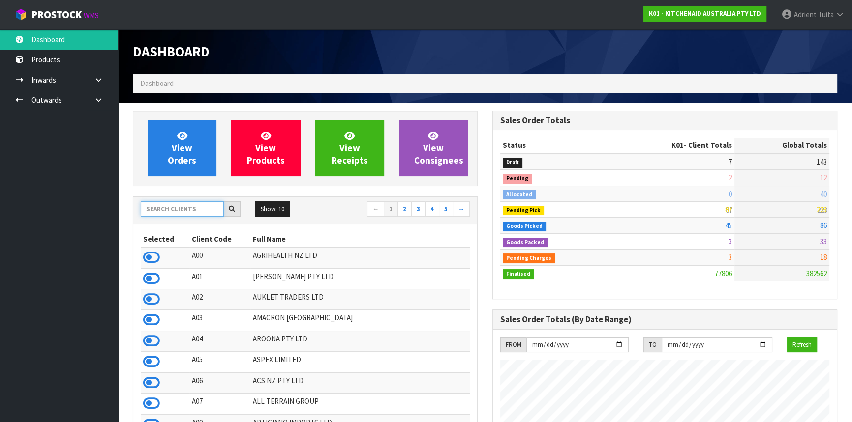
drag, startPoint x: 162, startPoint y: 210, endPoint x: 159, endPoint y: 201, distance: 9.8
click at [162, 210] on input "text" at bounding box center [182, 209] width 83 height 15
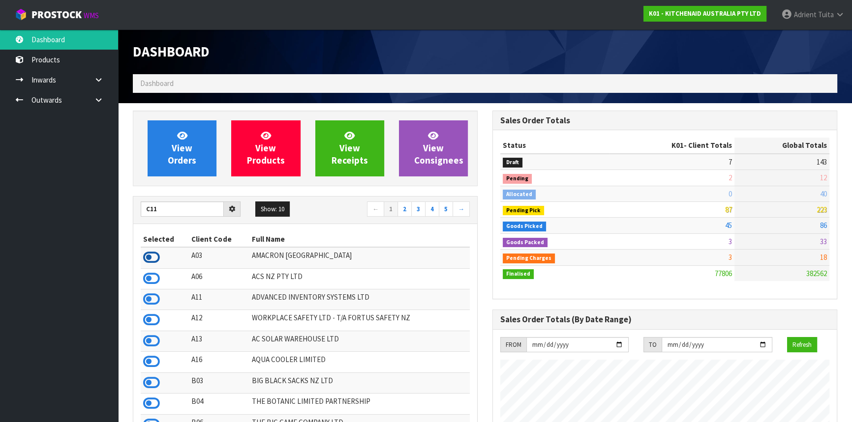
click at [148, 256] on icon at bounding box center [151, 257] width 17 height 15
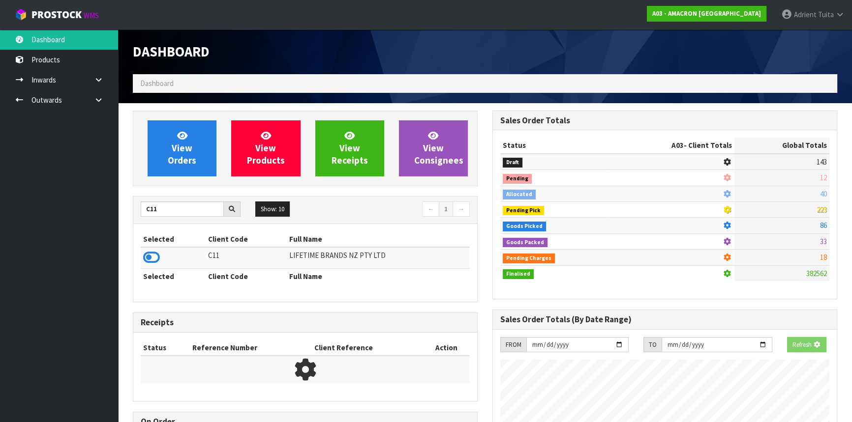
scroll to position [616, 359]
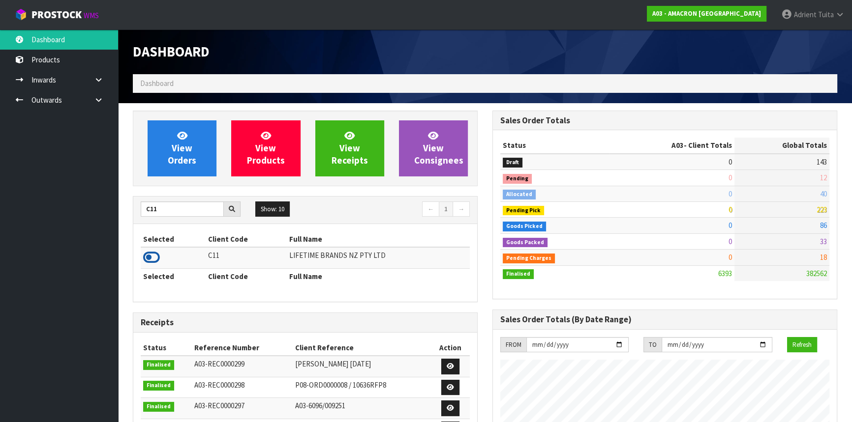
click at [153, 257] on icon at bounding box center [151, 257] width 17 height 15
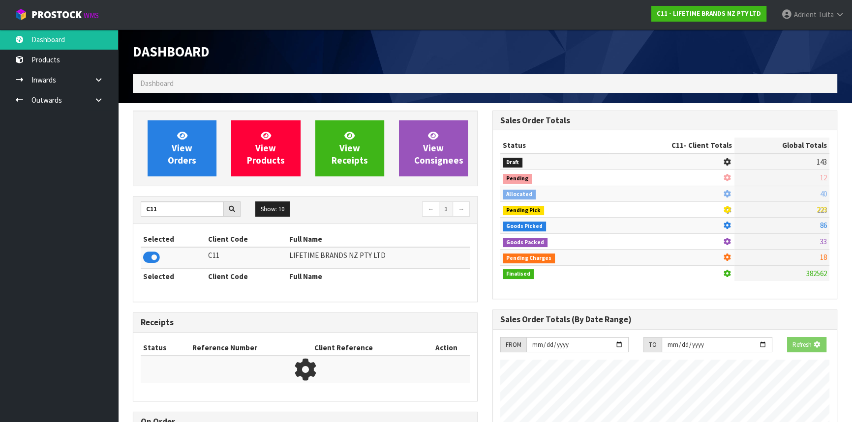
scroll to position [743, 359]
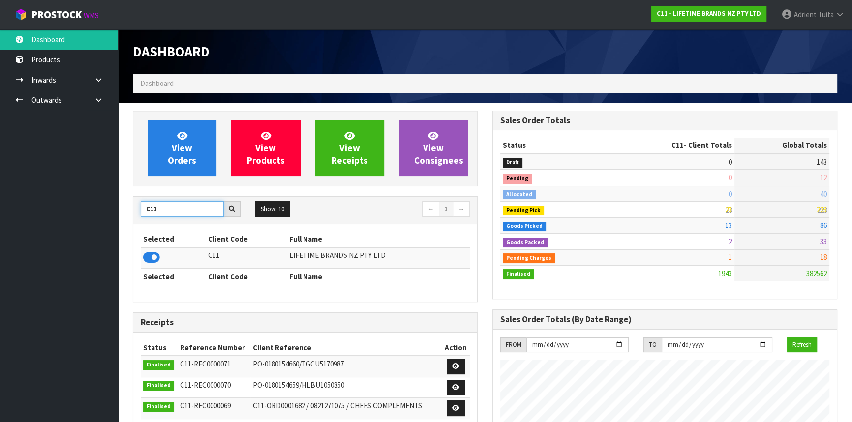
click at [156, 210] on input "C11" at bounding box center [182, 209] width 83 height 15
click at [155, 257] on icon at bounding box center [151, 257] width 17 height 15
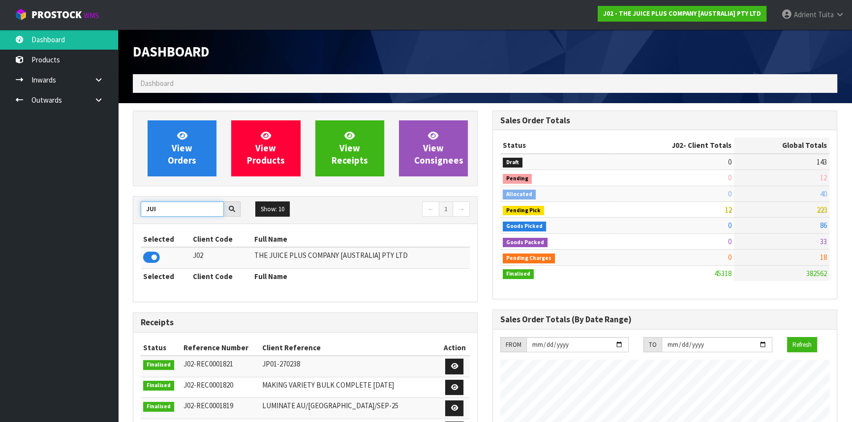
click at [153, 207] on input "JUI" at bounding box center [182, 209] width 83 height 15
click at [148, 247] on td at bounding box center [174, 257] width 67 height 21
click at [148, 251] on icon at bounding box center [151, 257] width 17 height 15
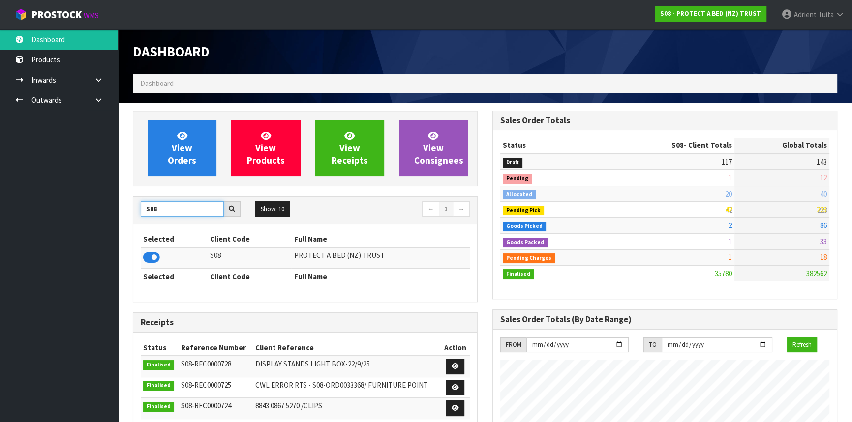
click at [151, 212] on input "S08" at bounding box center [182, 209] width 83 height 15
click at [141, 256] on td at bounding box center [186, 257] width 91 height 21
click at [144, 260] on icon at bounding box center [151, 257] width 17 height 15
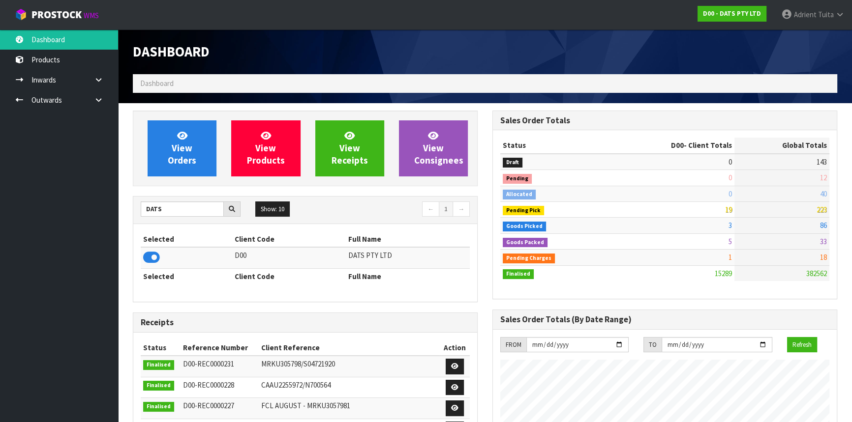
scroll to position [765, 359]
click at [153, 211] on input "DATS" at bounding box center [182, 209] width 83 height 15
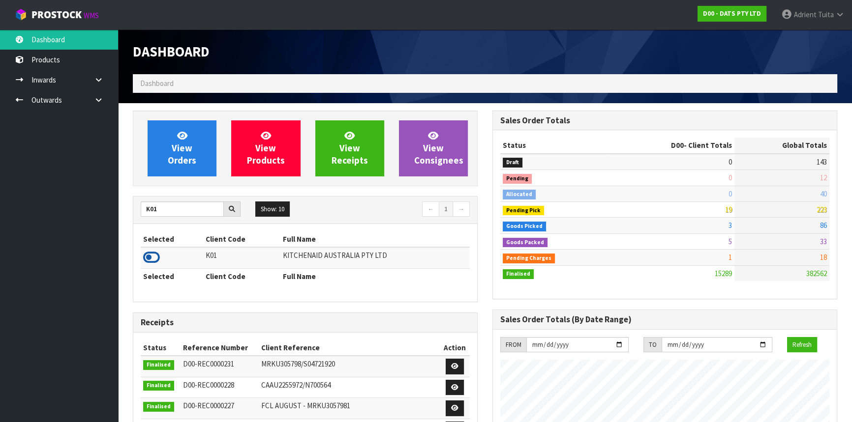
click at [152, 258] on icon at bounding box center [151, 257] width 17 height 15
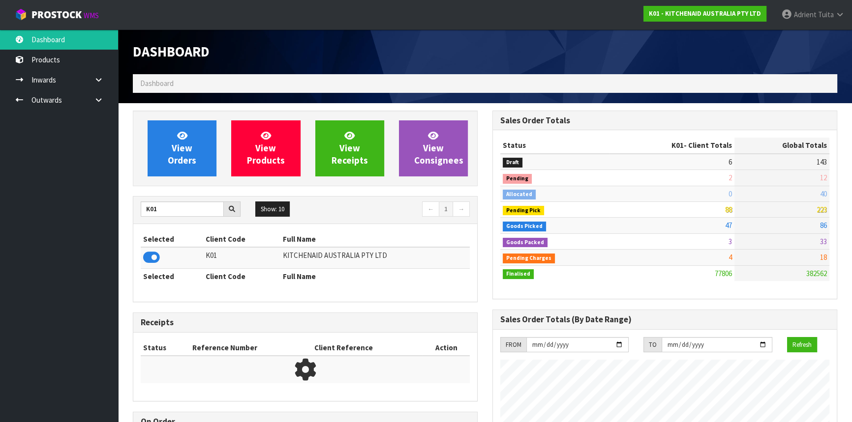
scroll to position [743, 359]
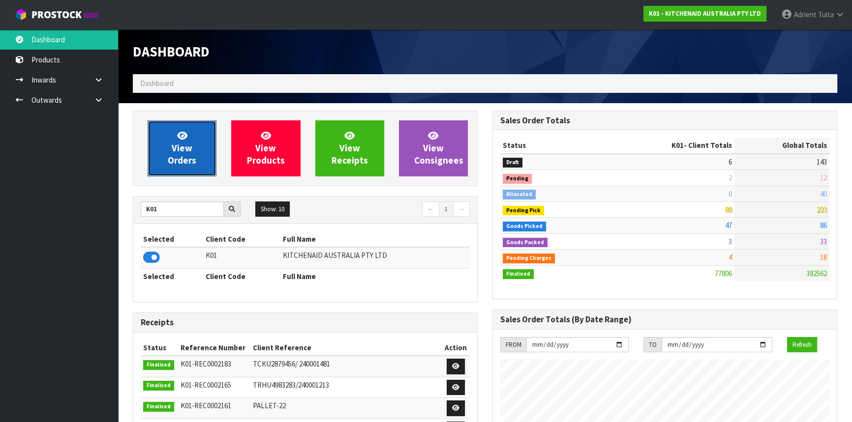
click at [185, 145] on span "View Orders" at bounding box center [182, 148] width 29 height 37
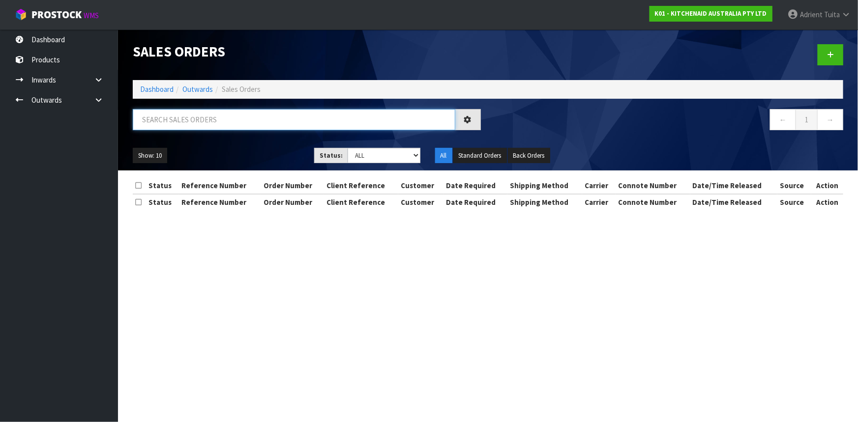
click at [203, 127] on input "text" at bounding box center [294, 119] width 323 height 21
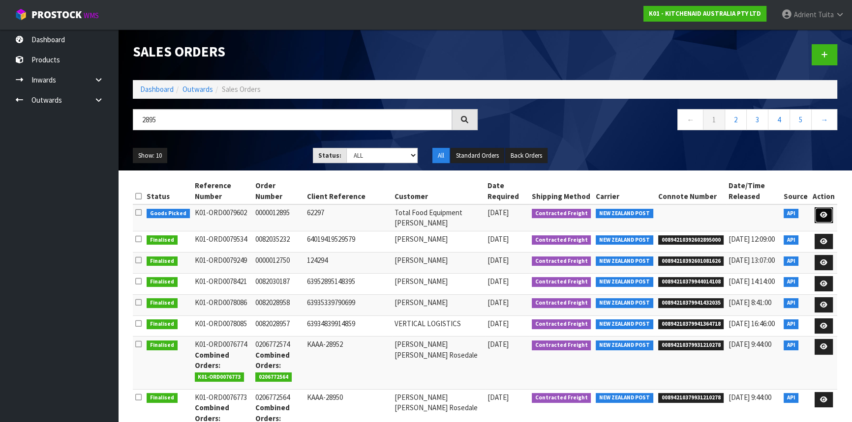
click at [817, 207] on link at bounding box center [823, 215] width 18 height 16
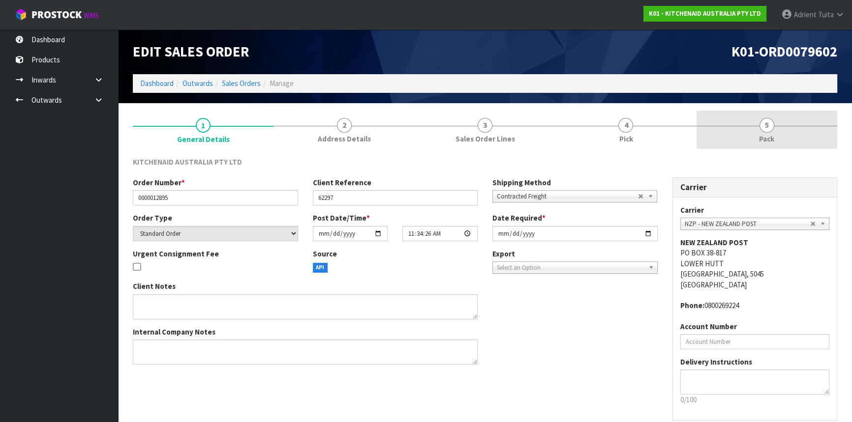
click at [792, 126] on link "5 Pack" at bounding box center [766, 130] width 141 height 39
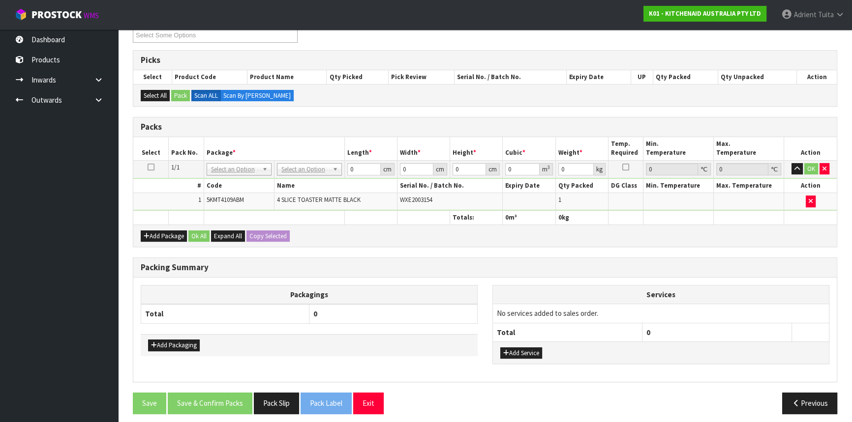
scroll to position [147, 0]
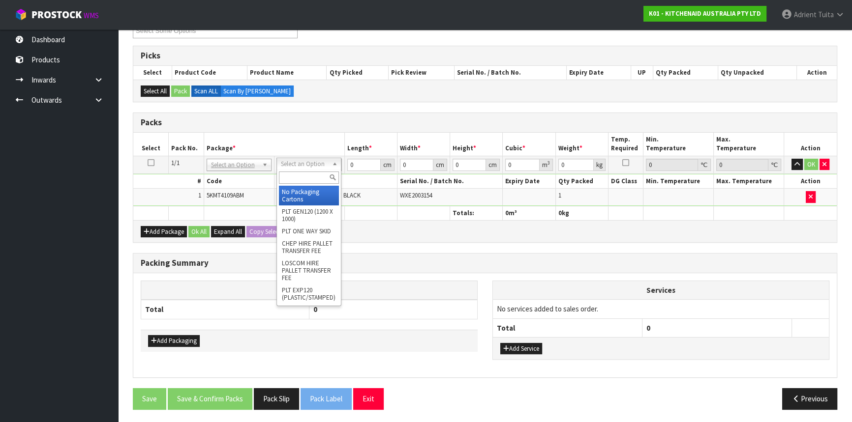
click at [299, 179] on input "text" at bounding box center [309, 178] width 60 height 12
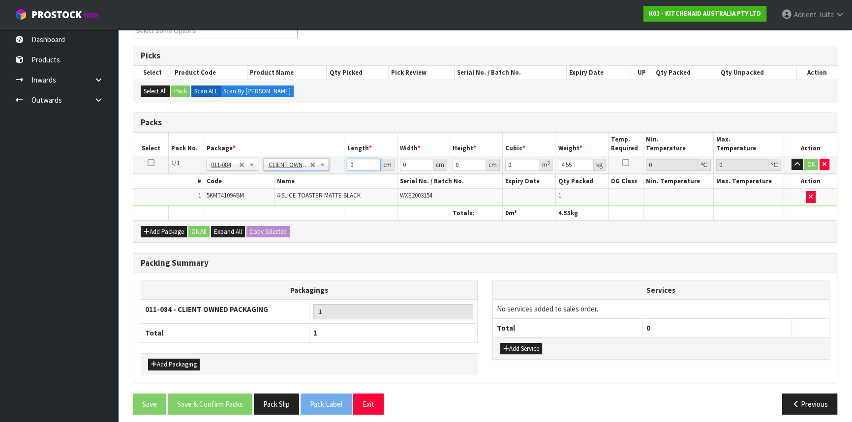
click at [358, 160] on input "0" at bounding box center [363, 165] width 33 height 12
click at [415, 162] on input "number" at bounding box center [416, 165] width 33 height 12
click at [814, 161] on button "OK" at bounding box center [811, 165] width 14 height 12
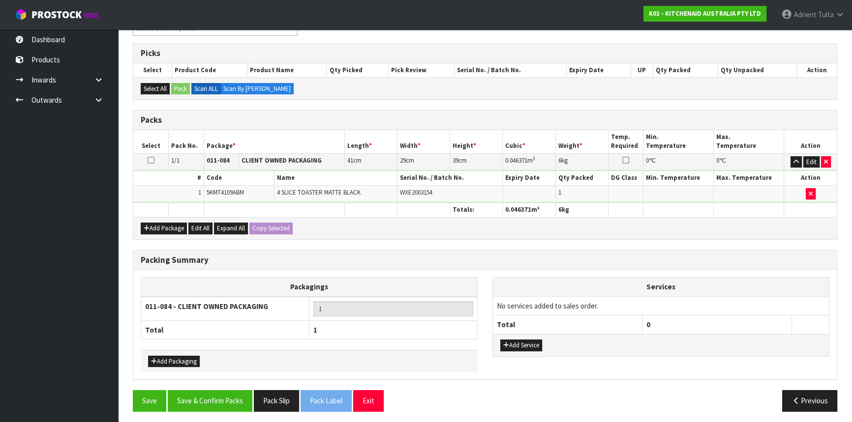
scroll to position [151, 0]
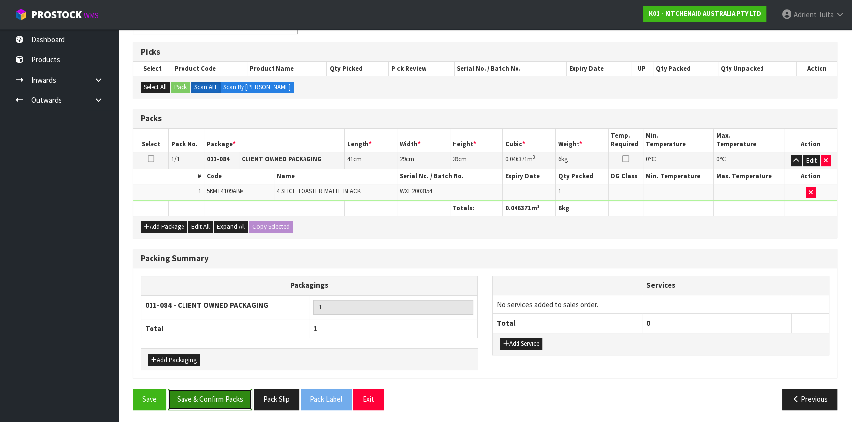
click at [185, 393] on button "Save & Confirm Packs" at bounding box center [210, 399] width 85 height 21
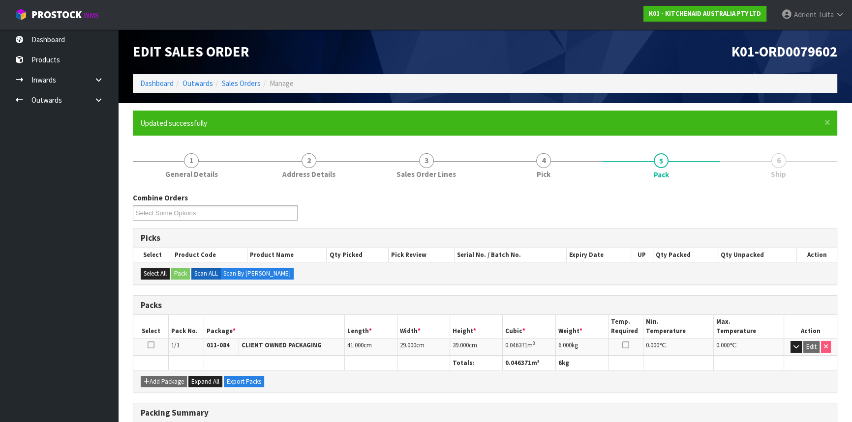
scroll to position [133, 0]
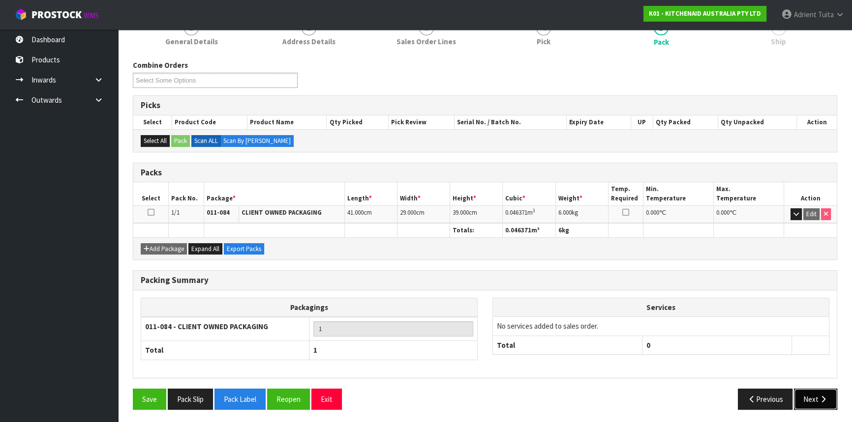
click at [817, 389] on button "Next" at bounding box center [815, 399] width 43 height 21
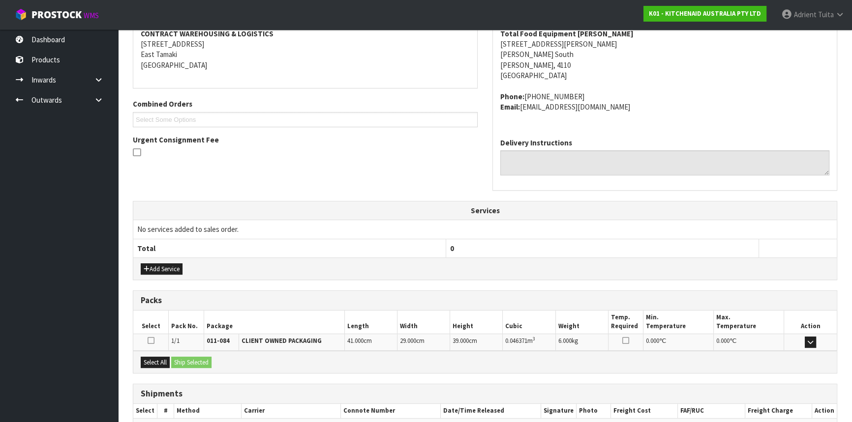
scroll to position [247, 0]
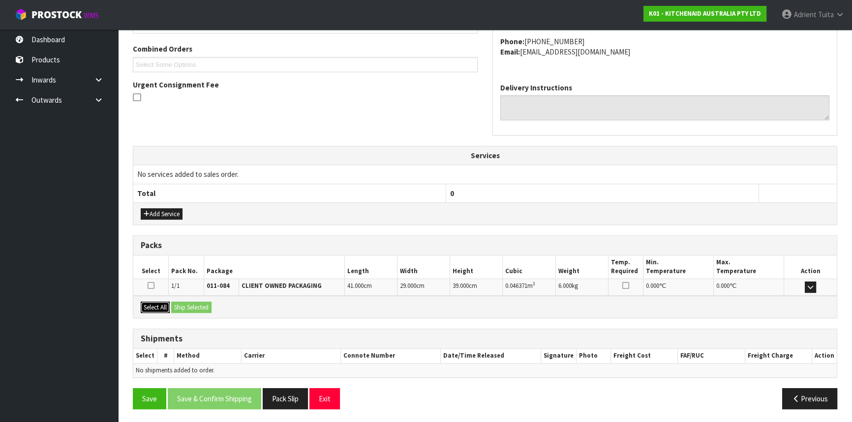
click at [151, 306] on button "Select All" at bounding box center [155, 308] width 29 height 12
click at [172, 303] on button "Ship Selected" at bounding box center [191, 308] width 40 height 12
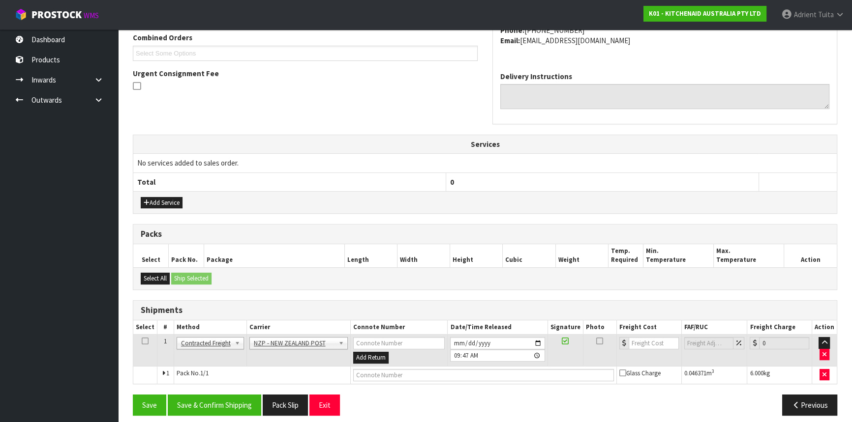
scroll to position [265, 0]
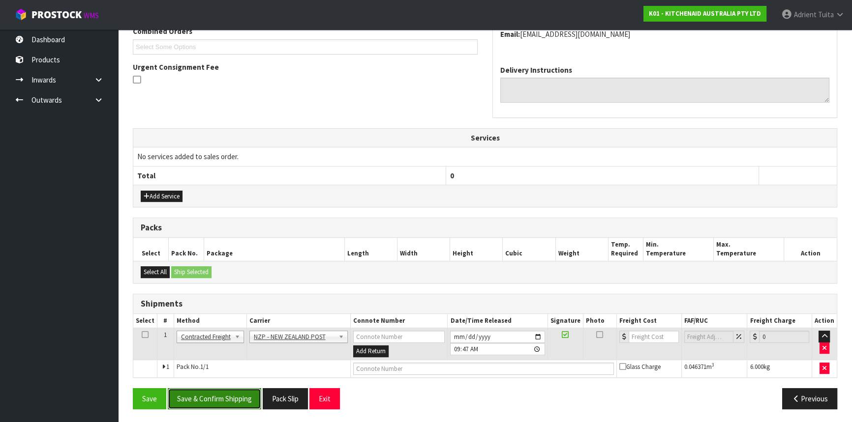
click at [209, 396] on button "Save & Confirm Shipping" at bounding box center [214, 398] width 93 height 21
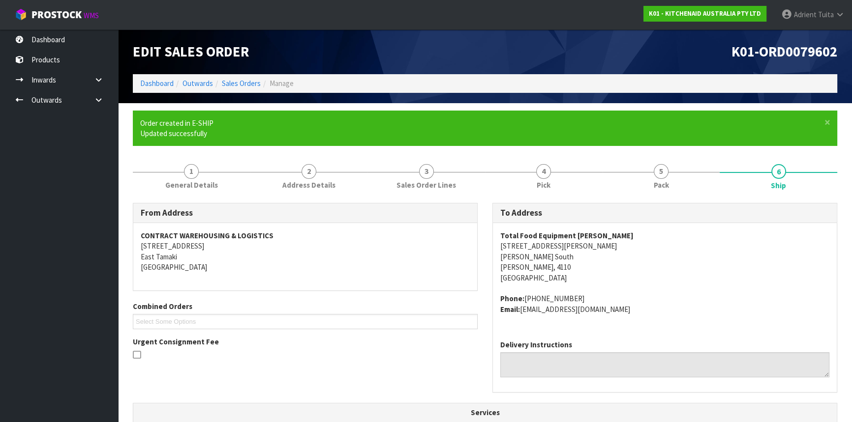
scroll to position [251, 0]
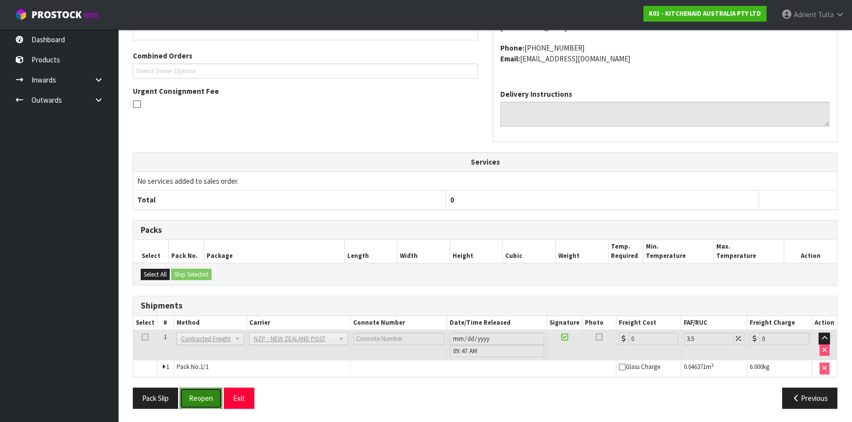
click at [188, 395] on button "Reopen" at bounding box center [200, 398] width 43 height 21
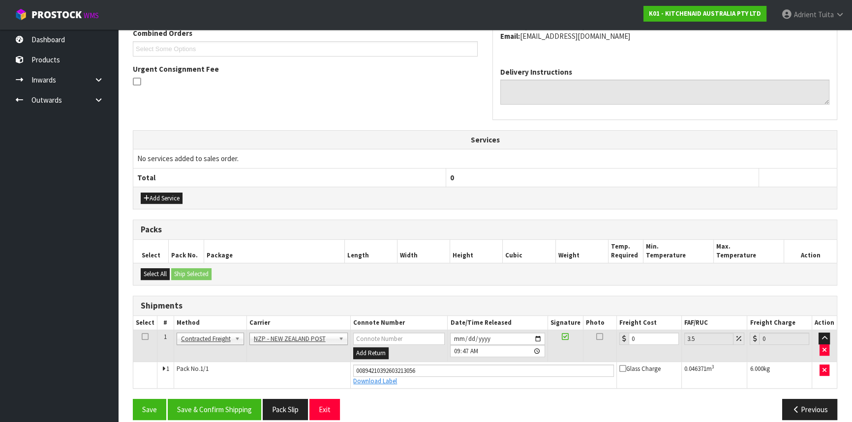
scroll to position [273, 0]
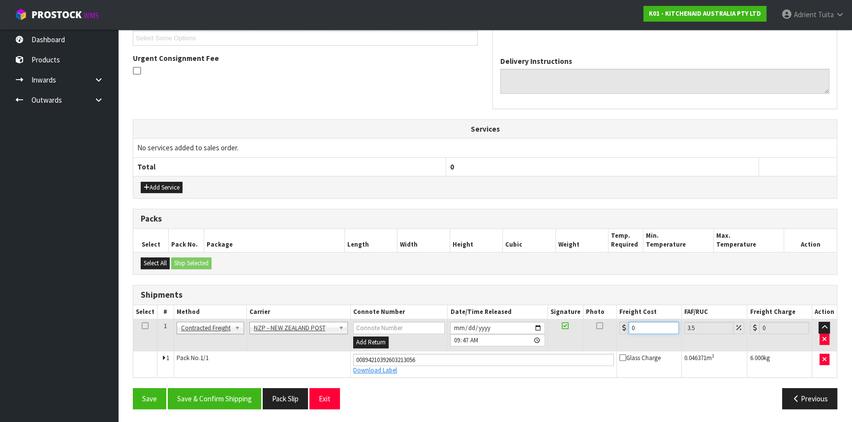
drag, startPoint x: 675, startPoint y: 328, endPoint x: 667, endPoint y: 328, distance: 7.9
click at [675, 328] on input "0" at bounding box center [653, 328] width 50 height 12
click at [248, 400] on button "Save & Confirm Shipping" at bounding box center [214, 398] width 93 height 21
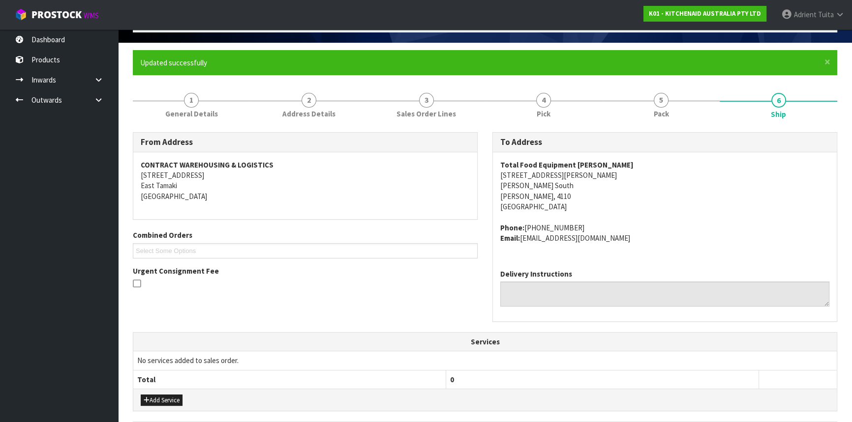
scroll to position [247, 0]
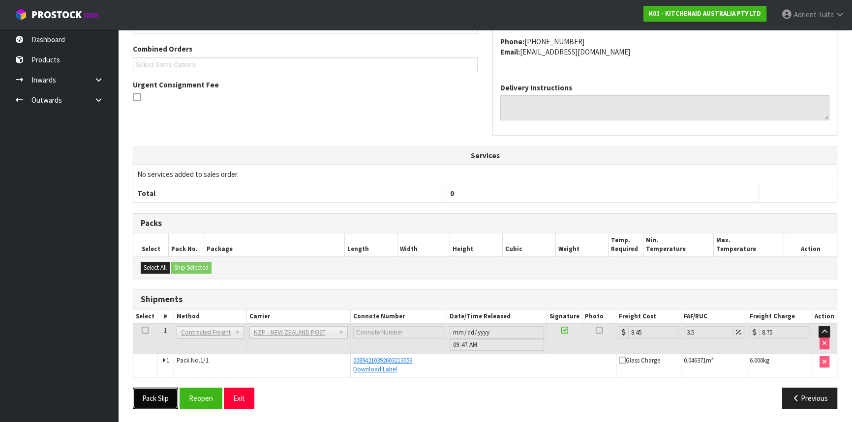
click at [148, 398] on button "Pack Slip" at bounding box center [155, 398] width 45 height 21
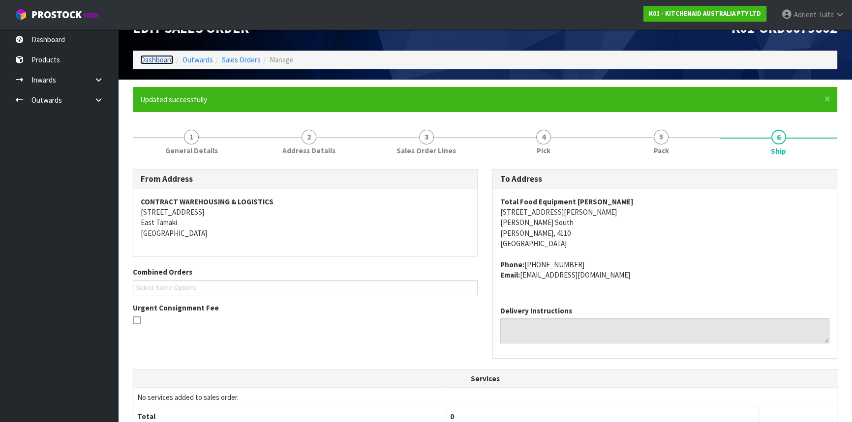
click at [169, 57] on link "Dashboard" at bounding box center [156, 59] width 33 height 9
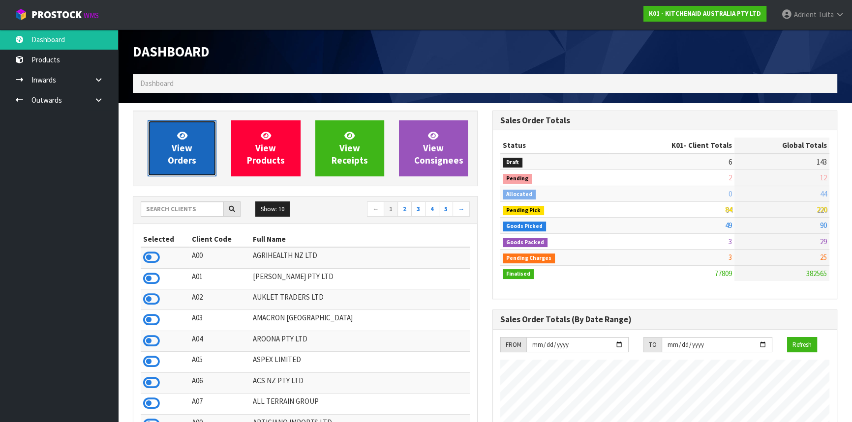
click at [184, 154] on span "View Orders" at bounding box center [182, 148] width 29 height 37
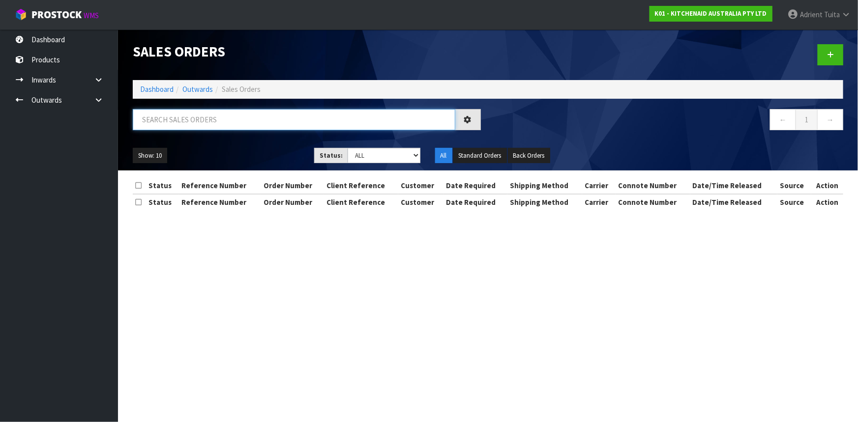
click at [201, 117] on input "text" at bounding box center [294, 119] width 323 height 21
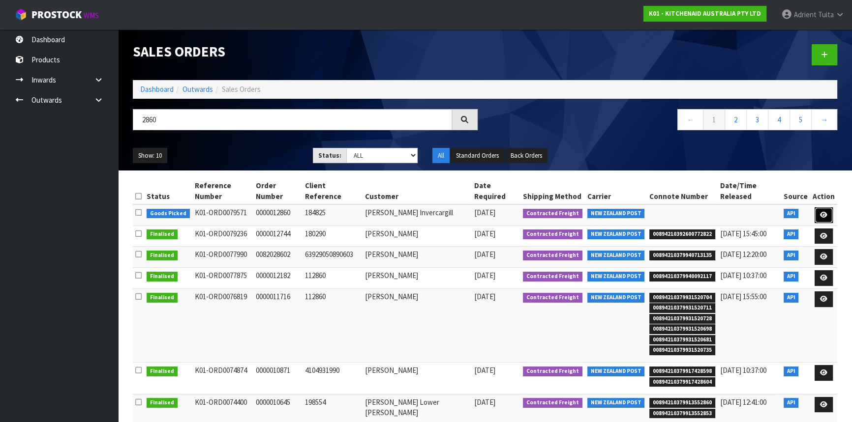
click at [825, 212] on icon at bounding box center [823, 215] width 7 height 6
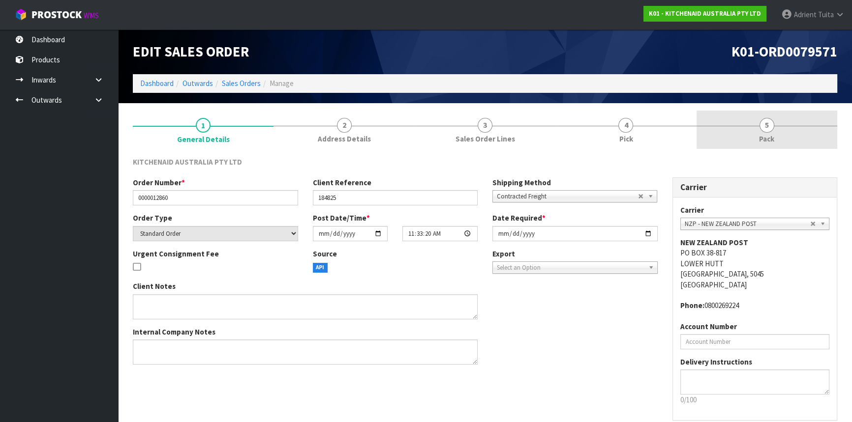
click at [780, 127] on link "5 Pack" at bounding box center [766, 130] width 141 height 39
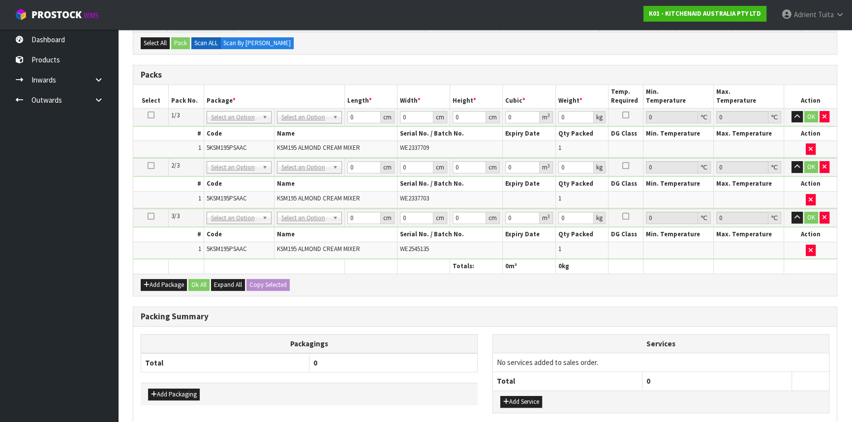
scroll to position [282, 0]
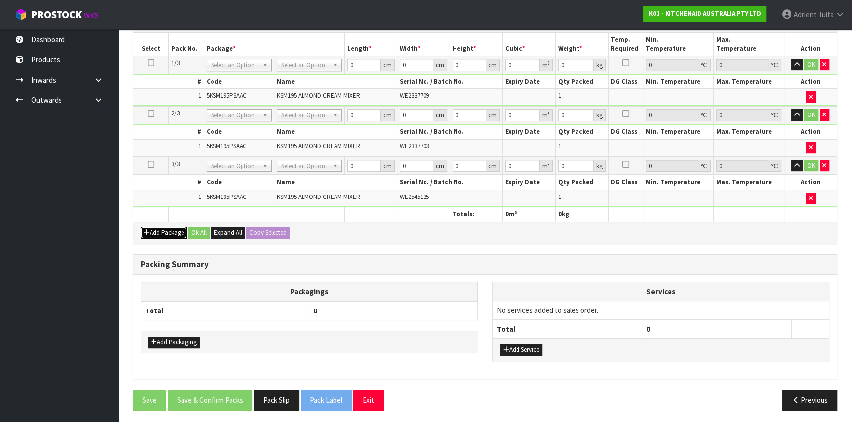
click at [148, 232] on icon "button" at bounding box center [147, 233] width 6 height 6
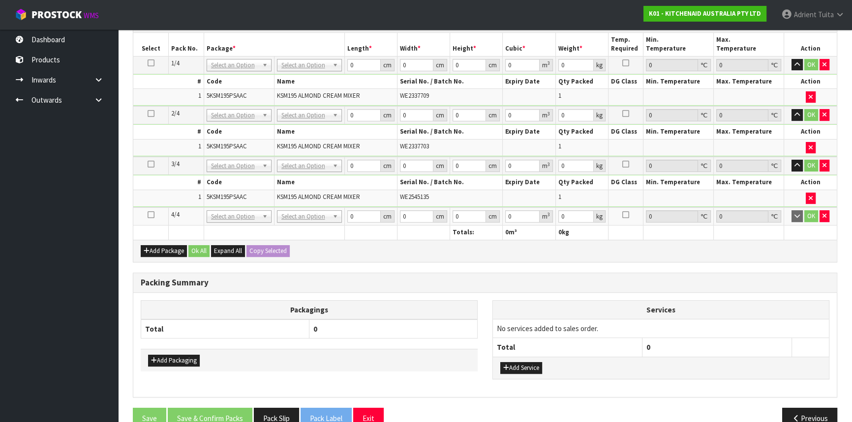
click at [149, 215] on icon at bounding box center [151, 215] width 7 height 0
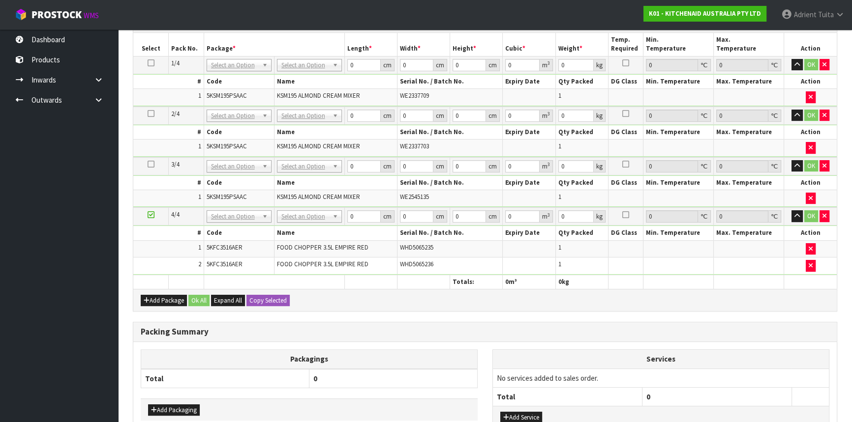
scroll to position [202, 0]
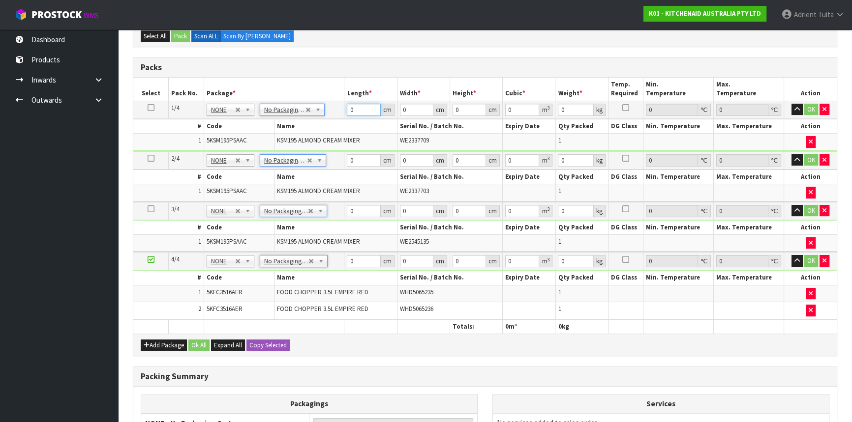
click at [363, 105] on input "0" at bounding box center [363, 110] width 33 height 12
click at [361, 160] on input "0" at bounding box center [363, 160] width 33 height 12
click at [355, 211] on input "0" at bounding box center [363, 211] width 33 height 12
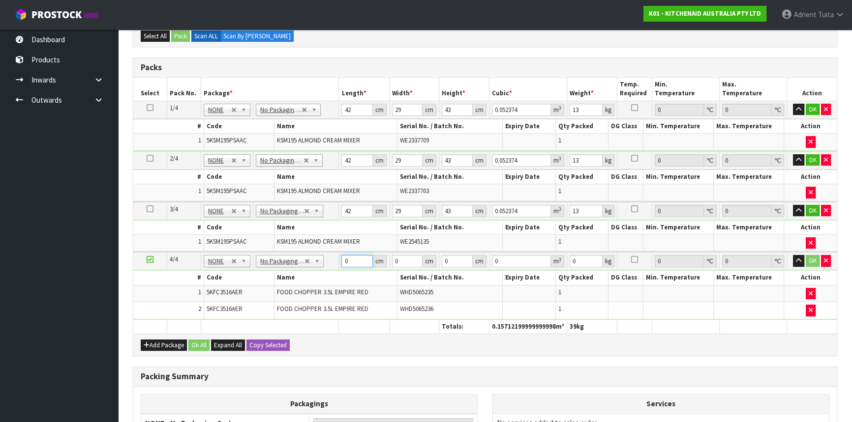
click at [359, 263] on input "0" at bounding box center [356, 261] width 31 height 12
click at [808, 105] on button "OK" at bounding box center [812, 110] width 14 height 12
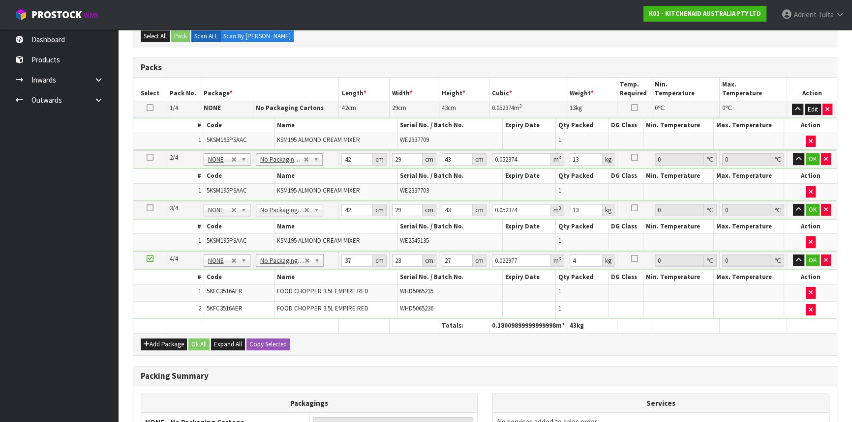
click at [812, 150] on td "OK" at bounding box center [812, 159] width 50 height 18
click at [814, 158] on button "OK" at bounding box center [812, 159] width 14 height 12
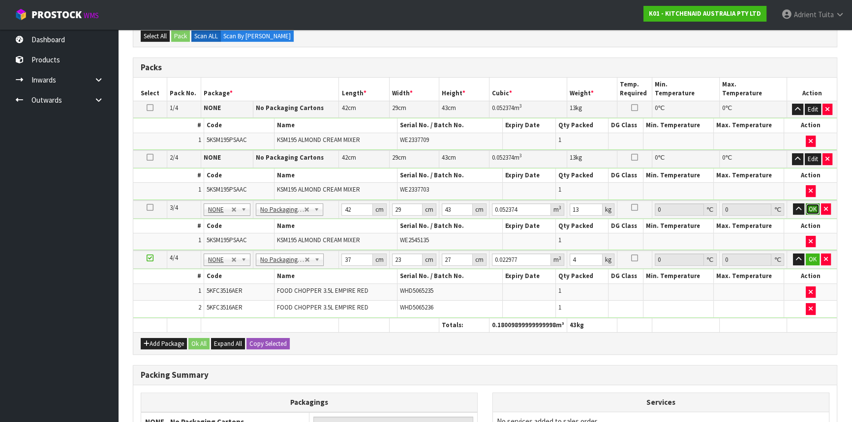
click at [808, 206] on button "OK" at bounding box center [812, 210] width 14 height 12
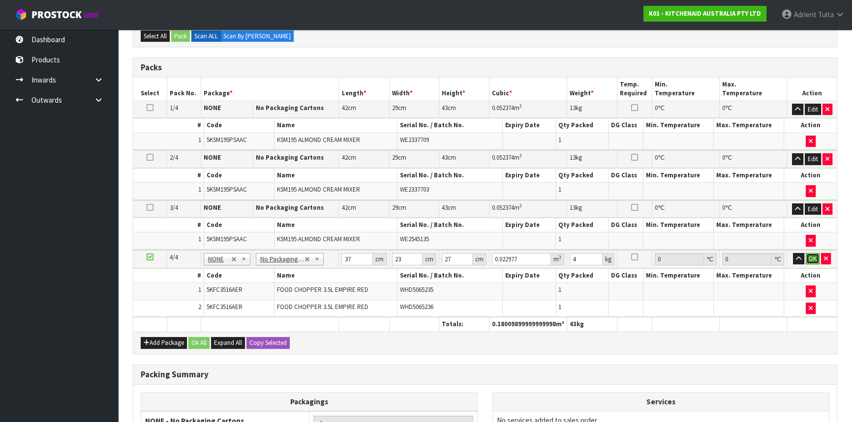
click at [808, 254] on button "OK" at bounding box center [812, 259] width 14 height 12
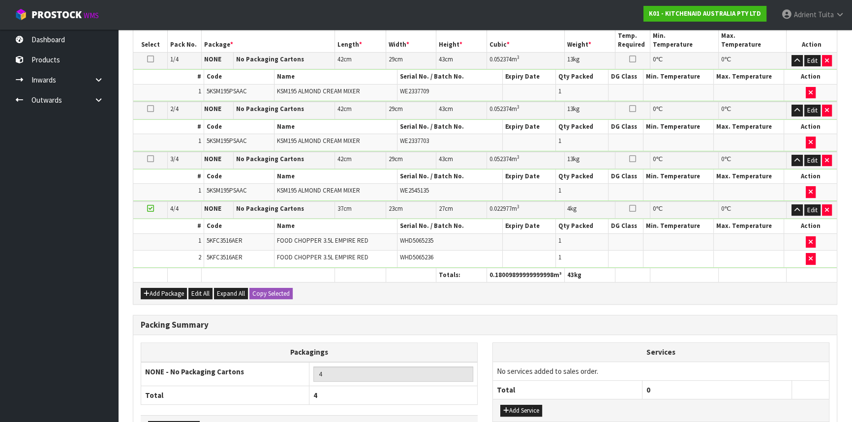
scroll to position [316, 0]
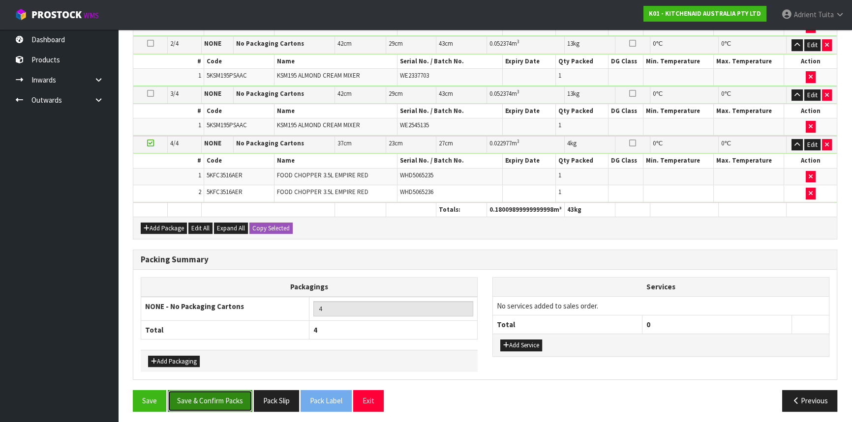
click at [215, 400] on button "Save & Confirm Packs" at bounding box center [210, 400] width 85 height 21
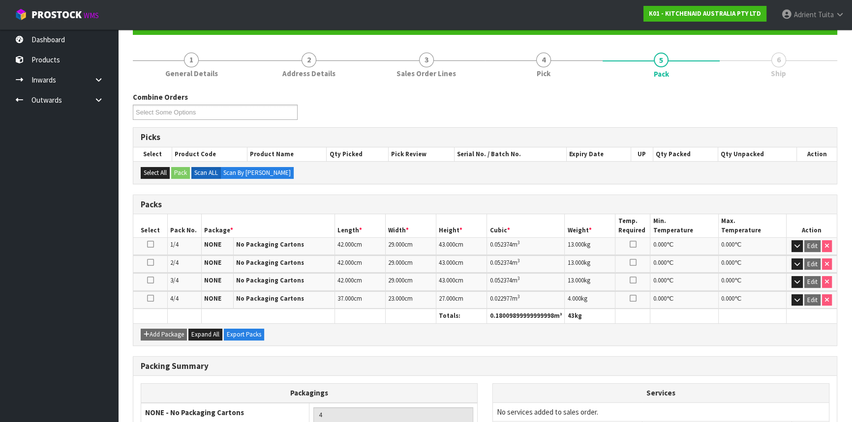
scroll to position [187, 0]
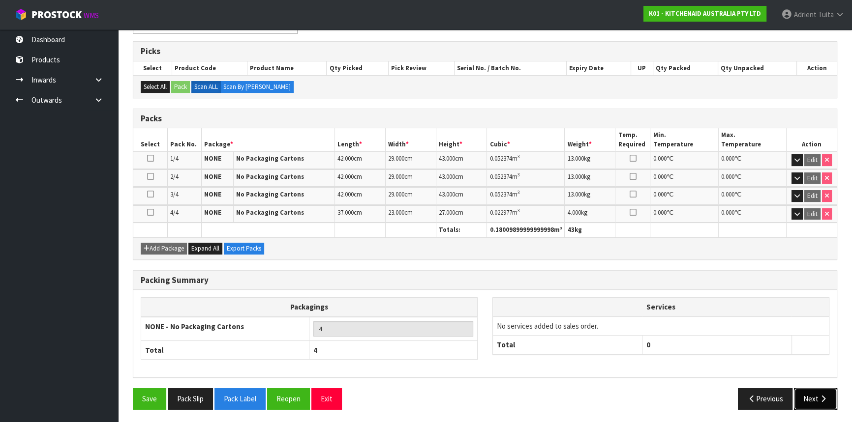
click at [814, 394] on button "Next" at bounding box center [815, 398] width 43 height 21
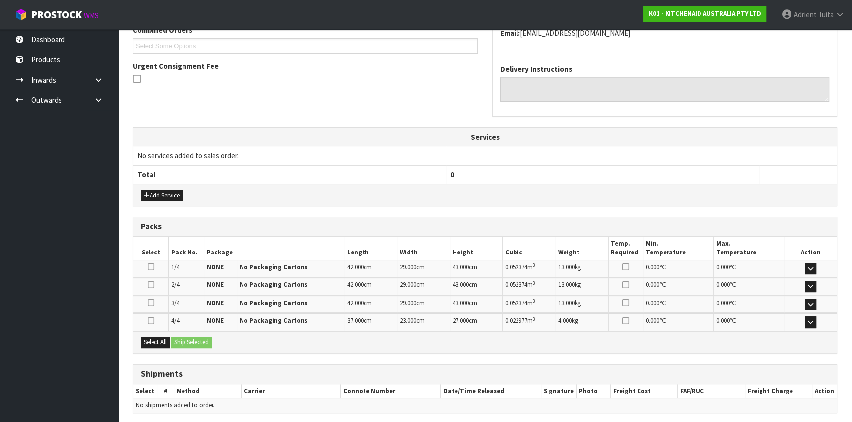
scroll to position [300, 0]
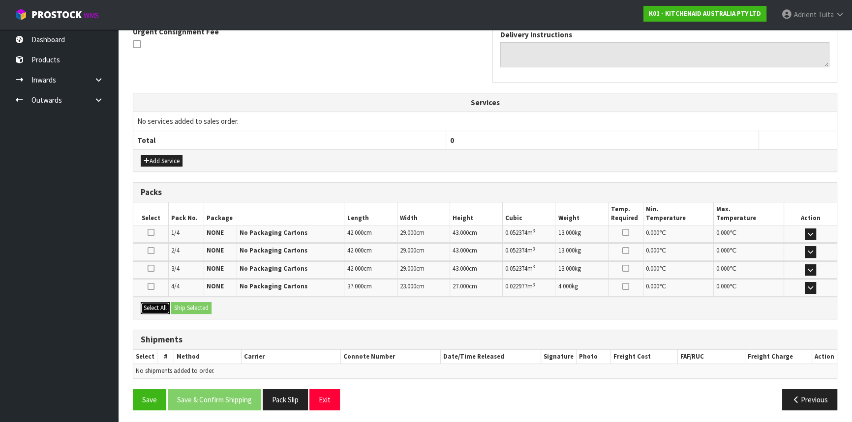
click at [166, 306] on button "Select All" at bounding box center [155, 308] width 29 height 12
click at [178, 306] on button "Ship Selected" at bounding box center [191, 308] width 40 height 12
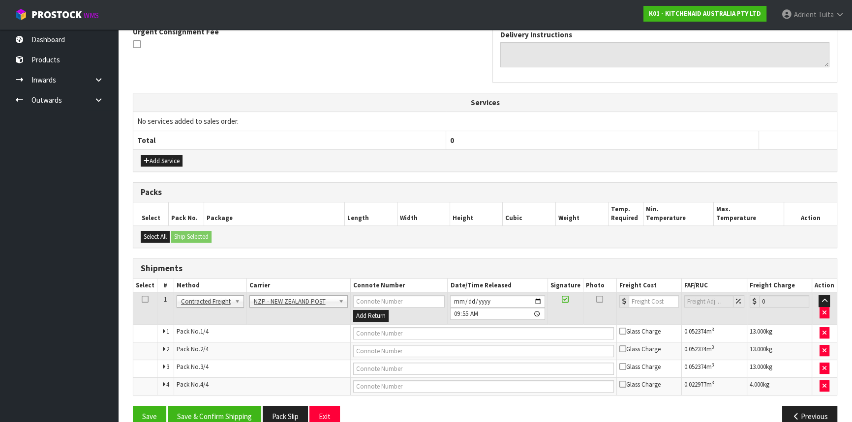
scroll to position [318, 0]
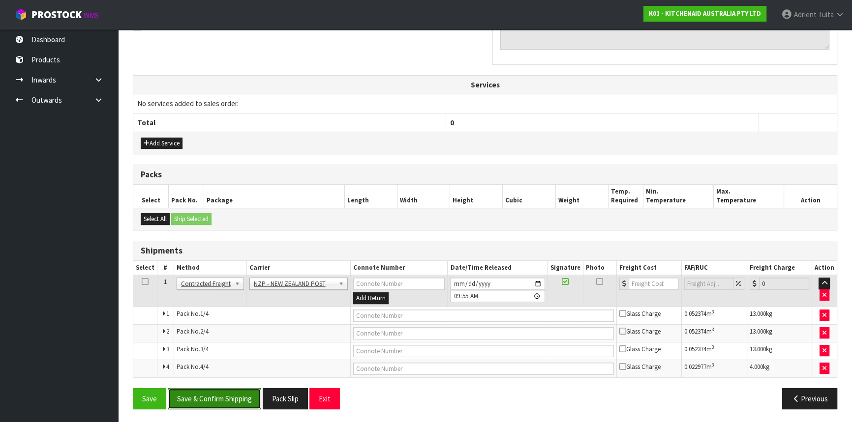
click at [202, 391] on button "Save & Confirm Shipping" at bounding box center [214, 398] width 93 height 21
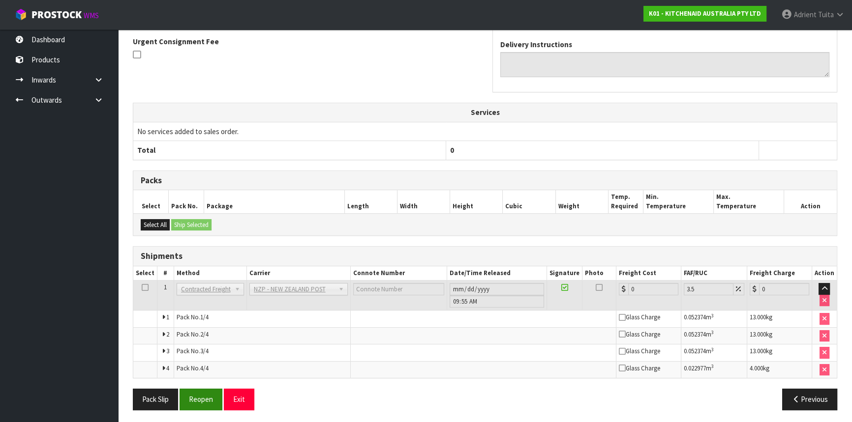
scroll to position [301, 0]
click at [208, 390] on button "Reopen" at bounding box center [200, 398] width 43 height 21
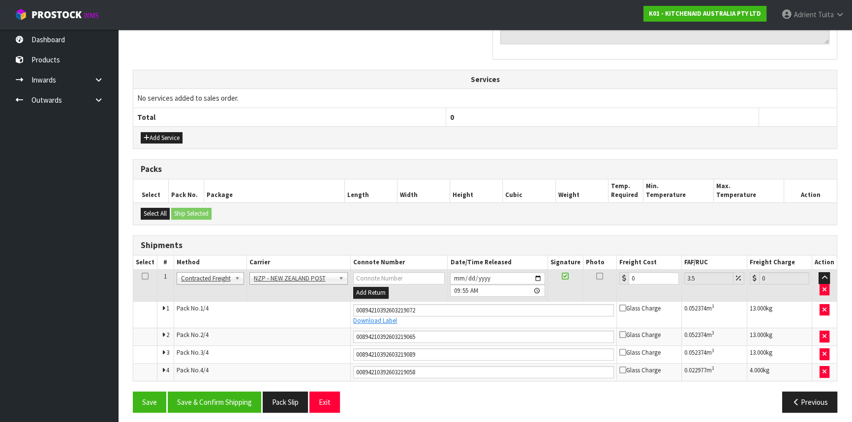
scroll to position [326, 0]
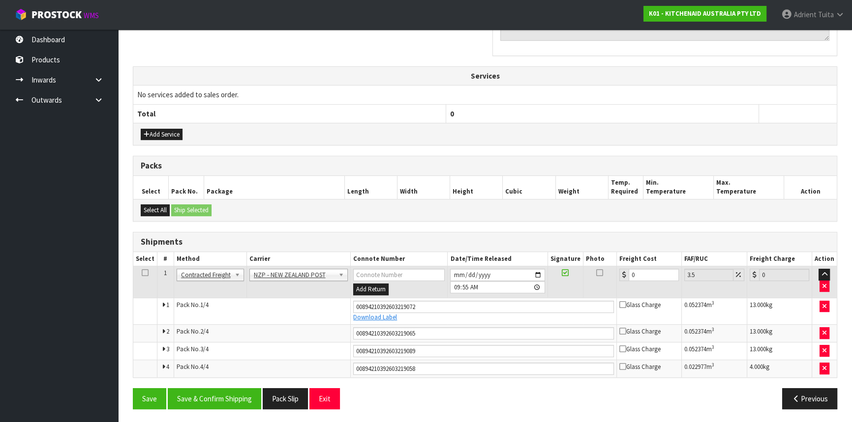
click at [656, 267] on td "0" at bounding box center [649, 283] width 65 height 32
click at [655, 272] on input "0" at bounding box center [653, 275] width 50 height 12
click at [223, 404] on button "Save & Confirm Shipping" at bounding box center [214, 398] width 93 height 21
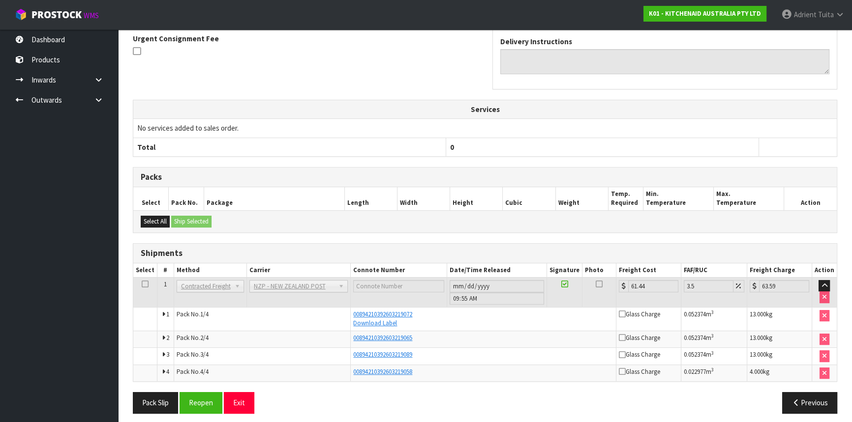
scroll to position [297, 0]
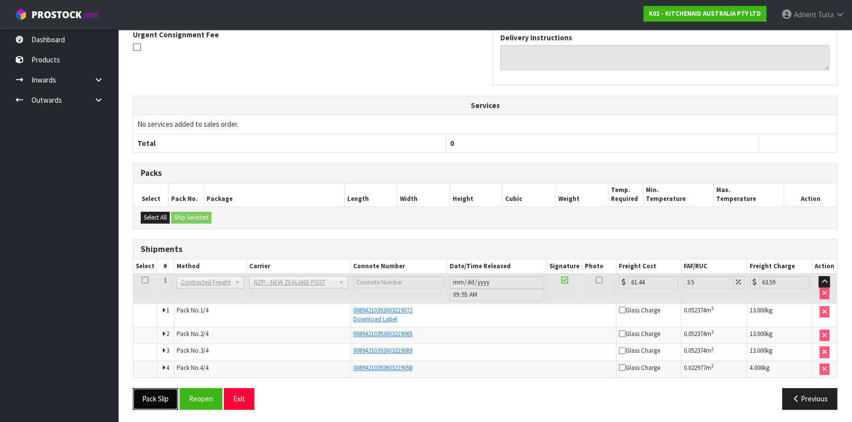
click at [137, 398] on button "Pack Slip" at bounding box center [155, 398] width 45 height 21
click at [231, 395] on button "Exit" at bounding box center [239, 398] width 30 height 21
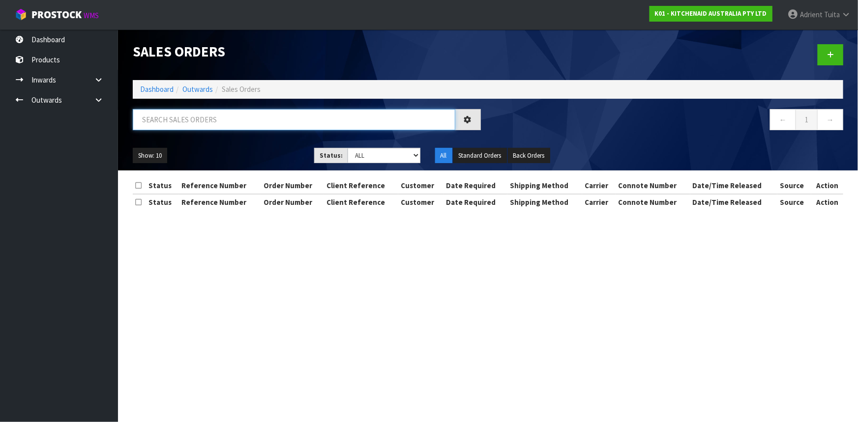
click at [175, 121] on input "text" at bounding box center [294, 119] width 323 height 21
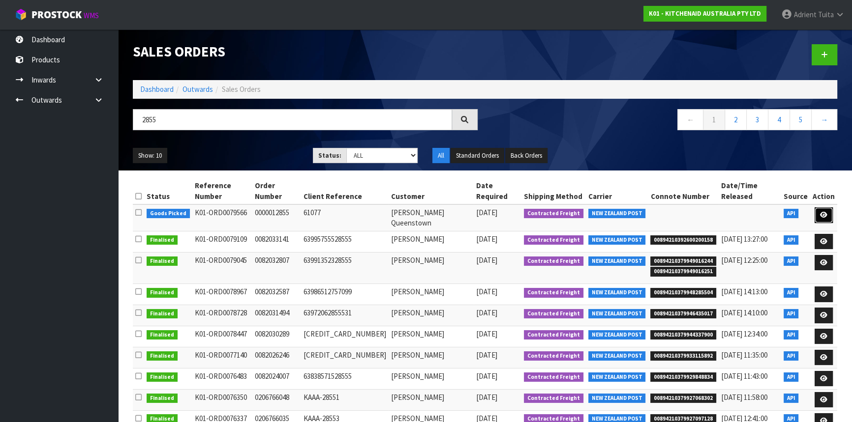
click at [817, 207] on link at bounding box center [823, 215] width 18 height 16
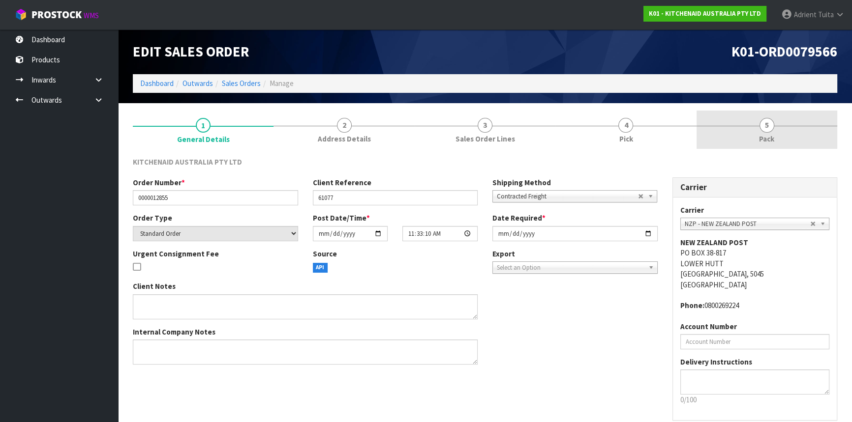
click at [773, 136] on span "Pack" at bounding box center [766, 139] width 15 height 10
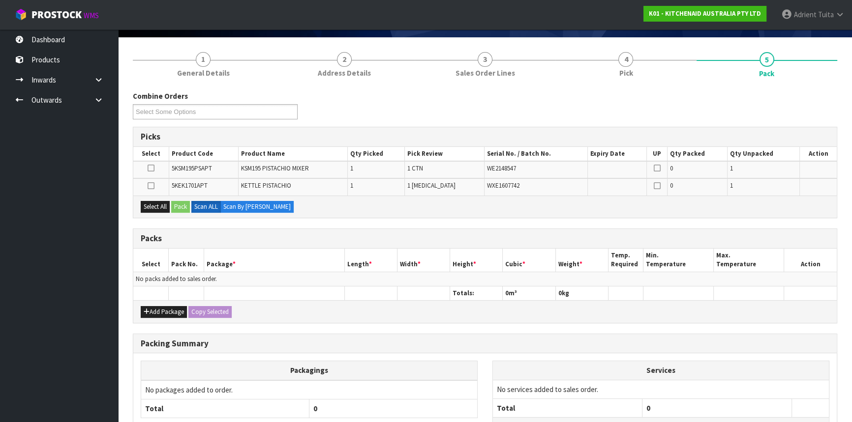
scroll to position [147, 0]
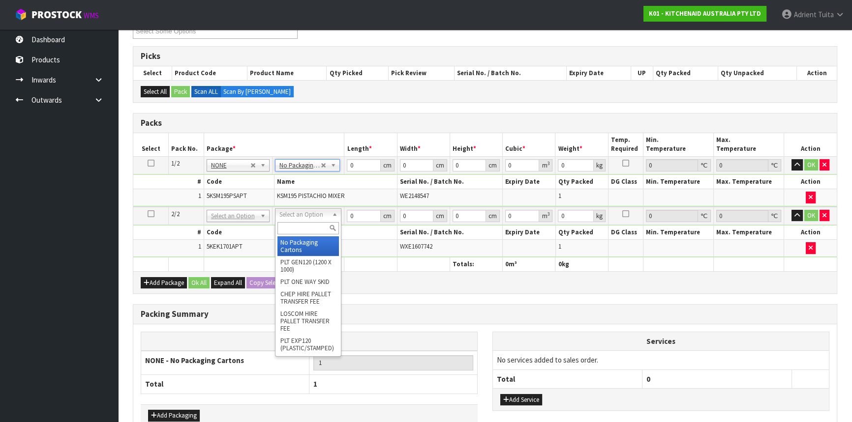
click at [306, 221] on div at bounding box center [307, 228] width 65 height 16
click at [306, 224] on input "text" at bounding box center [307, 228] width 61 height 12
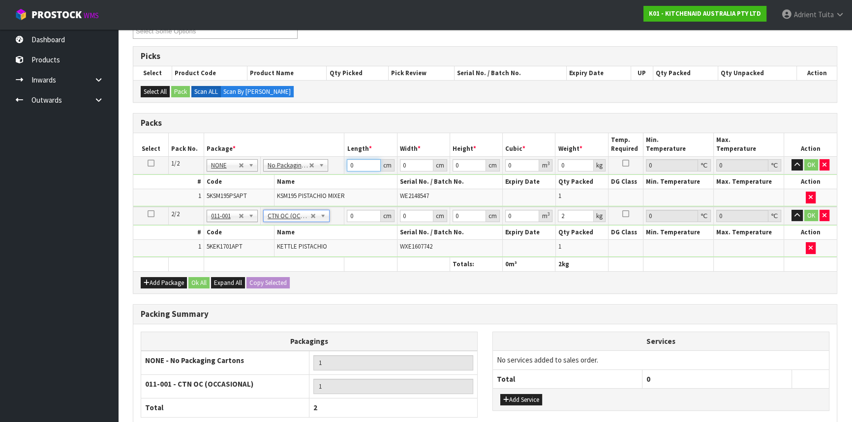
click at [352, 165] on input "0" at bounding box center [363, 165] width 33 height 12
click at [366, 213] on input "0" at bounding box center [363, 216] width 33 height 12
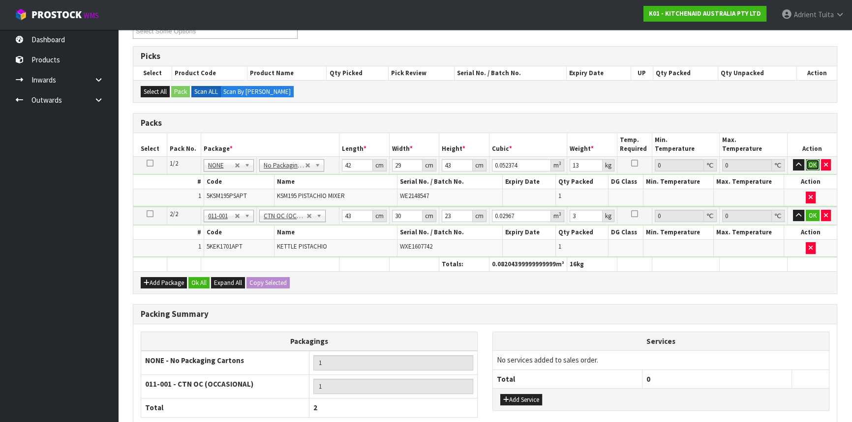
click at [811, 164] on button "OK" at bounding box center [812, 165] width 14 height 12
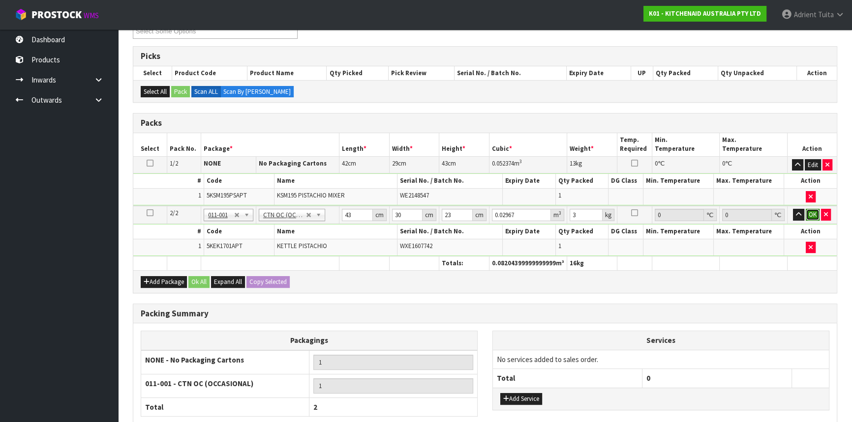
click at [813, 210] on button "OK" at bounding box center [812, 215] width 14 height 12
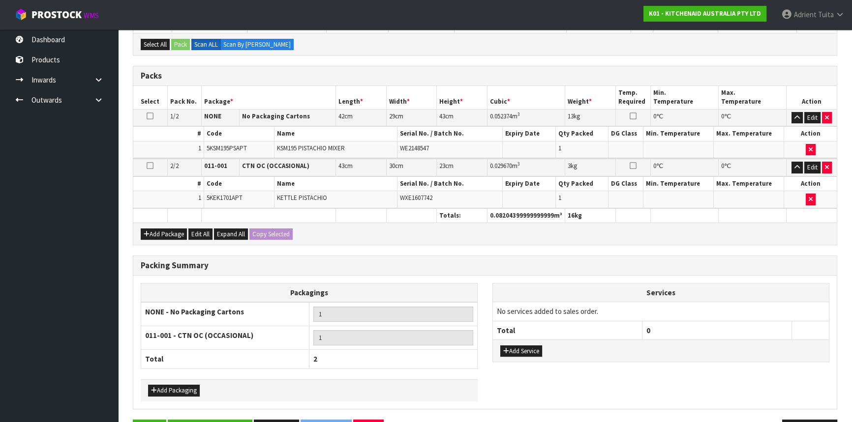
scroll to position [224, 0]
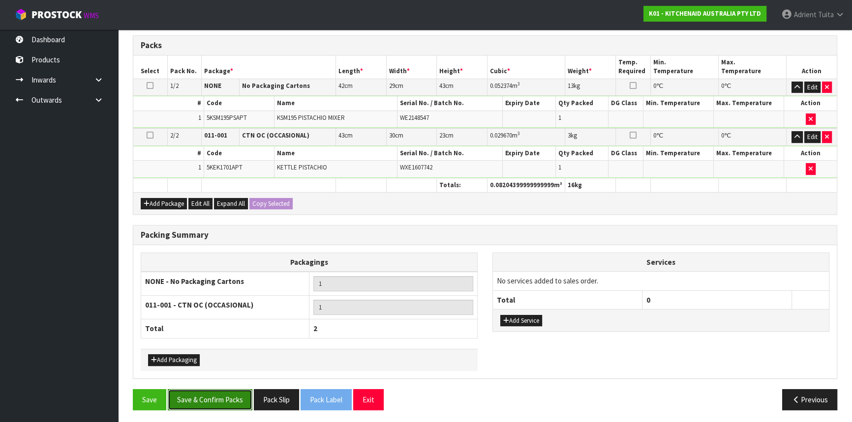
click at [224, 400] on button "Save & Confirm Packs" at bounding box center [210, 399] width 85 height 21
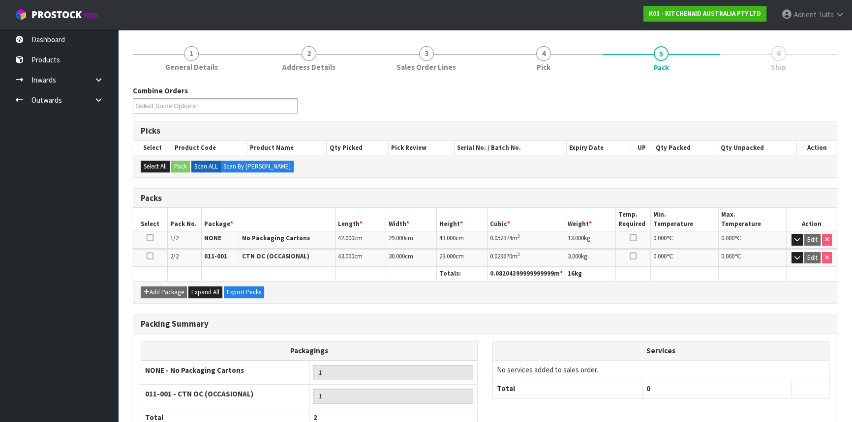
scroll to position [175, 0]
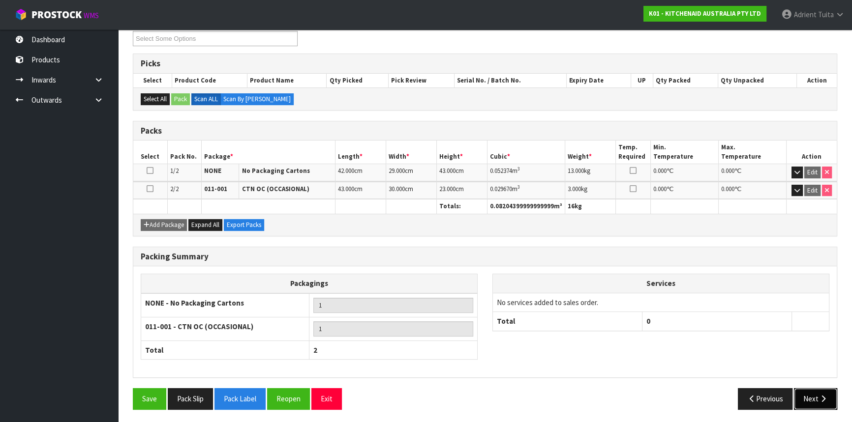
click at [821, 392] on button "Next" at bounding box center [815, 398] width 43 height 21
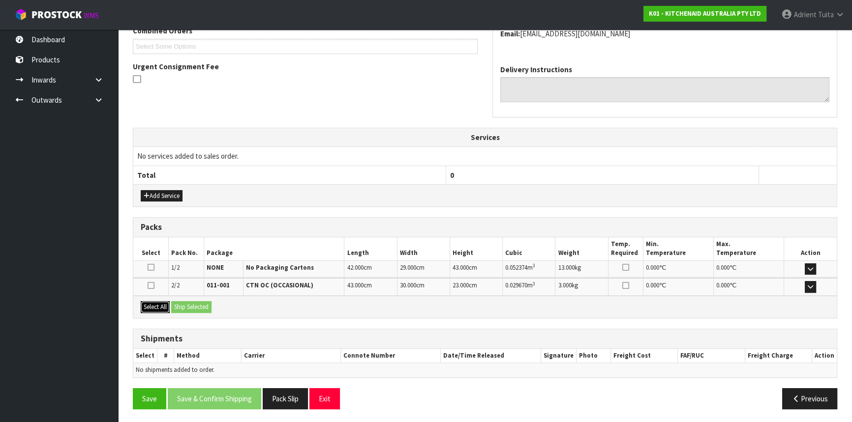
click at [145, 305] on button "Select All" at bounding box center [155, 307] width 29 height 12
click at [185, 306] on button "Ship Selected" at bounding box center [191, 307] width 40 height 12
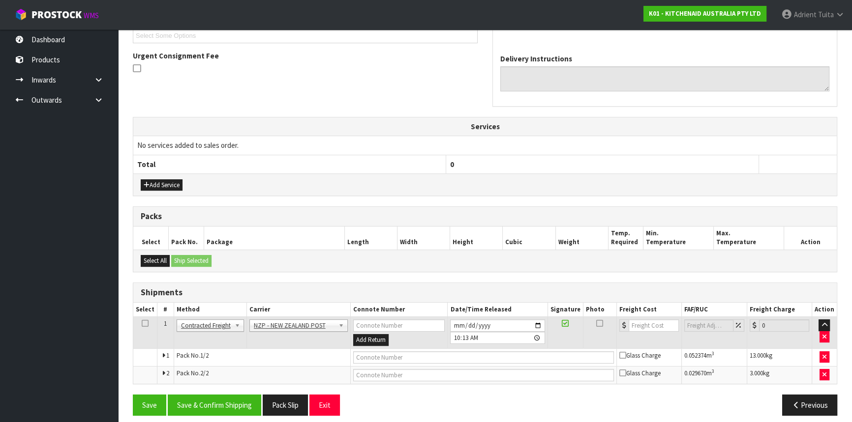
scroll to position [282, 0]
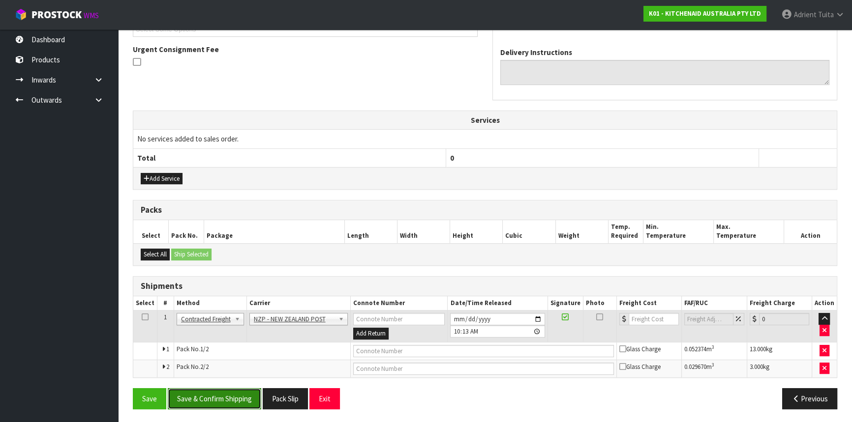
click at [218, 399] on button "Save & Confirm Shipping" at bounding box center [214, 398] width 93 height 21
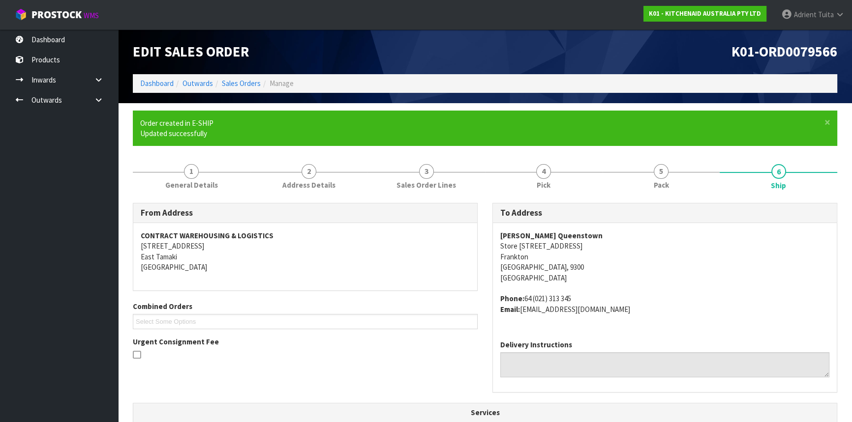
scroll to position [267, 0]
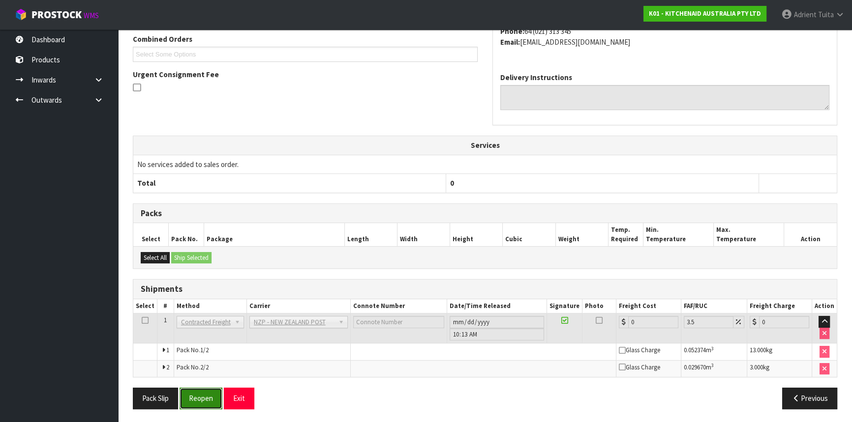
click at [208, 400] on button "Reopen" at bounding box center [200, 398] width 43 height 21
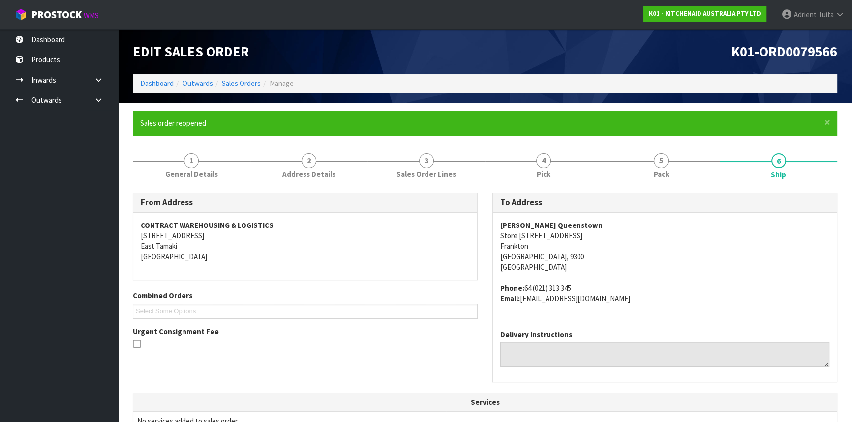
scroll to position [291, 0]
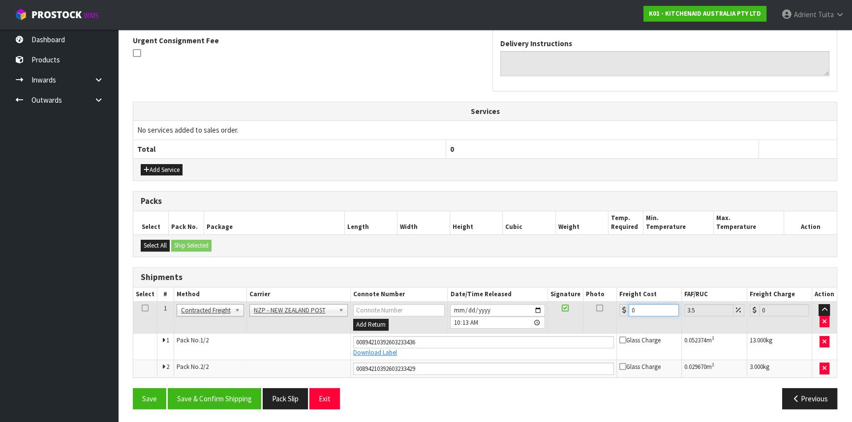
click at [640, 311] on input "0" at bounding box center [653, 310] width 50 height 12
click at [221, 391] on button "Save & Confirm Shipping" at bounding box center [214, 398] width 93 height 21
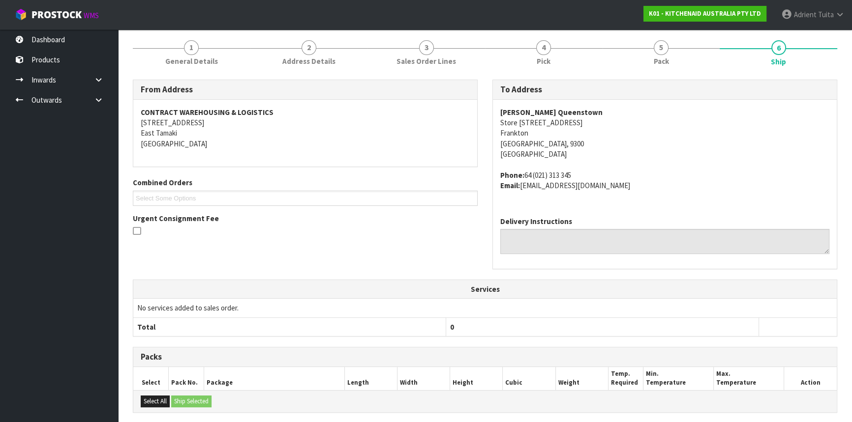
scroll to position [264, 0]
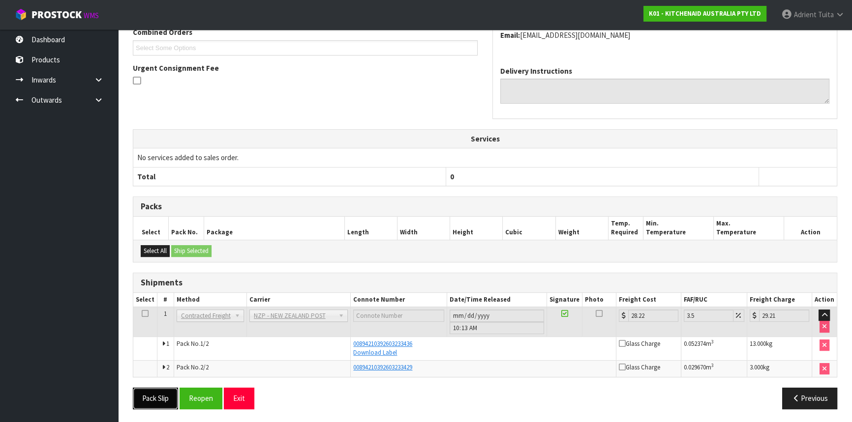
click at [160, 407] on button "Pack Slip" at bounding box center [155, 398] width 45 height 21
click at [251, 396] on button "Exit" at bounding box center [239, 398] width 30 height 21
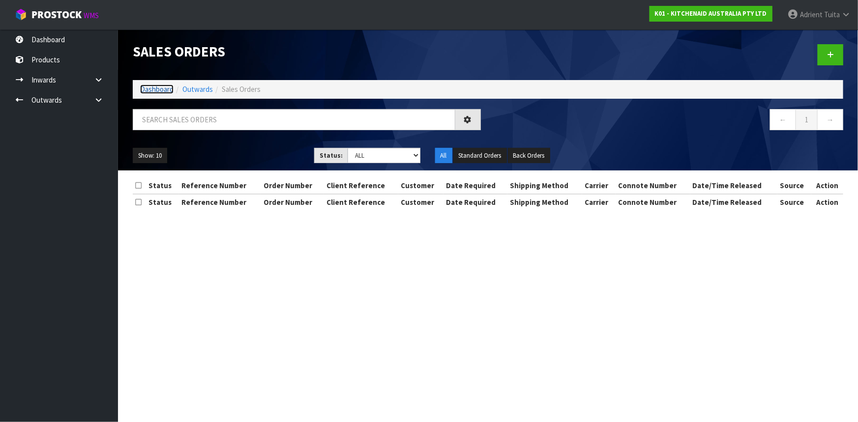
click at [163, 87] on link "Dashboard" at bounding box center [156, 89] width 33 height 9
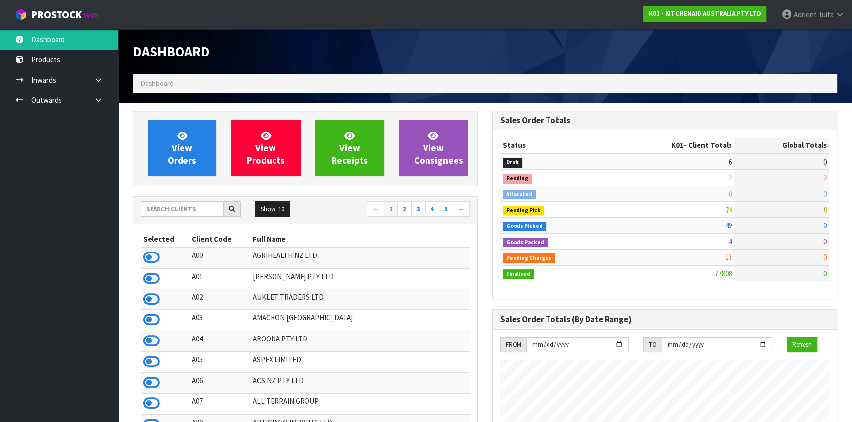
scroll to position [743, 359]
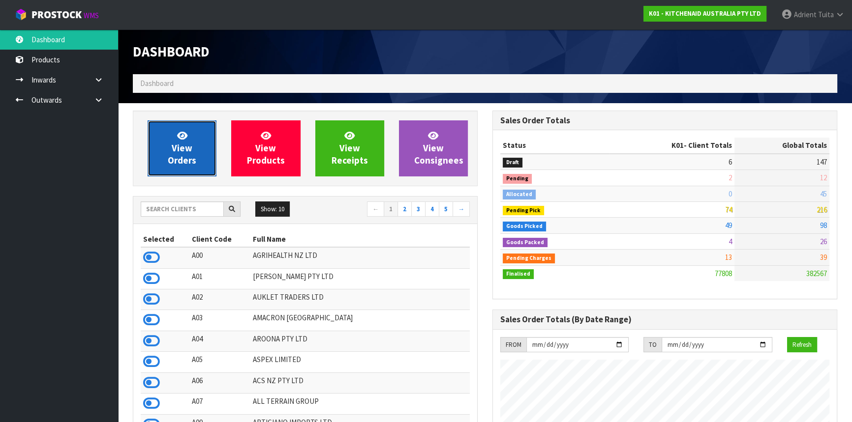
click at [177, 133] on icon at bounding box center [182, 135] width 10 height 9
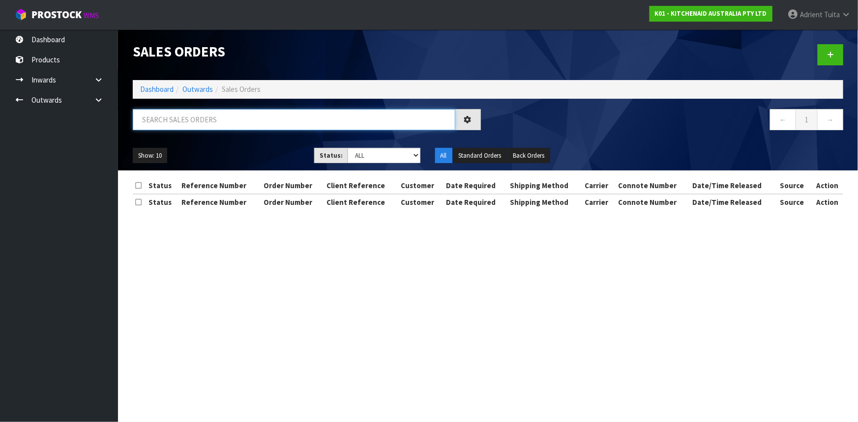
drag, startPoint x: 192, startPoint y: 114, endPoint x: 234, endPoint y: 113, distance: 41.3
click at [192, 114] on input "text" at bounding box center [294, 119] width 323 height 21
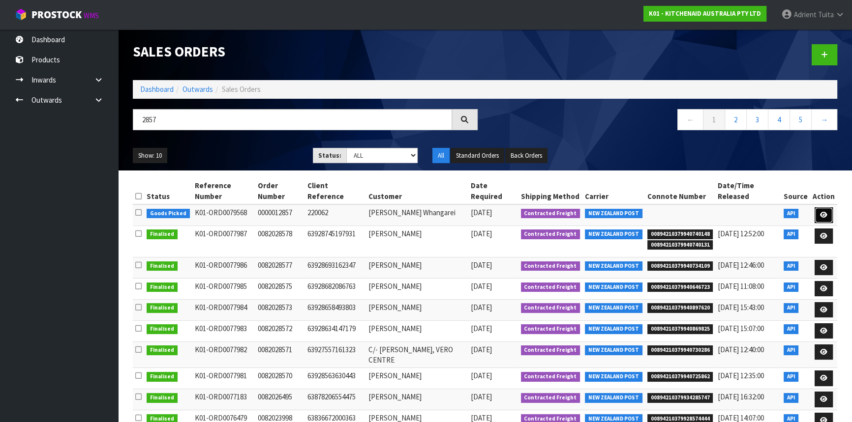
click at [824, 215] on icon at bounding box center [823, 215] width 7 height 6
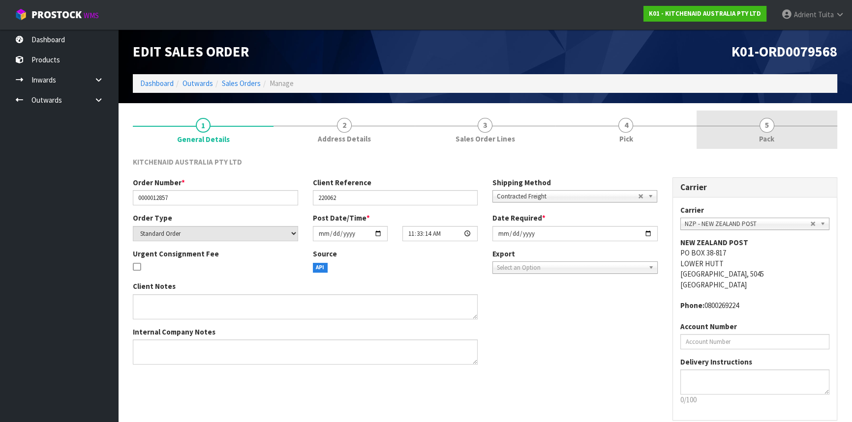
click at [809, 145] on link "5 Pack" at bounding box center [766, 130] width 141 height 39
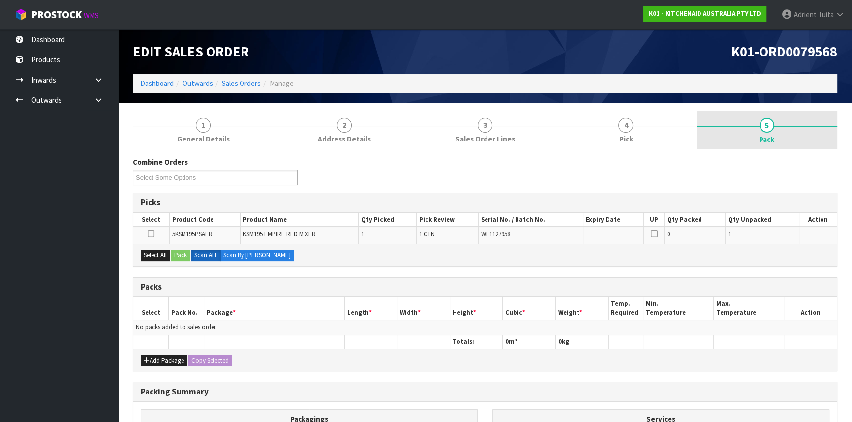
scroll to position [129, 0]
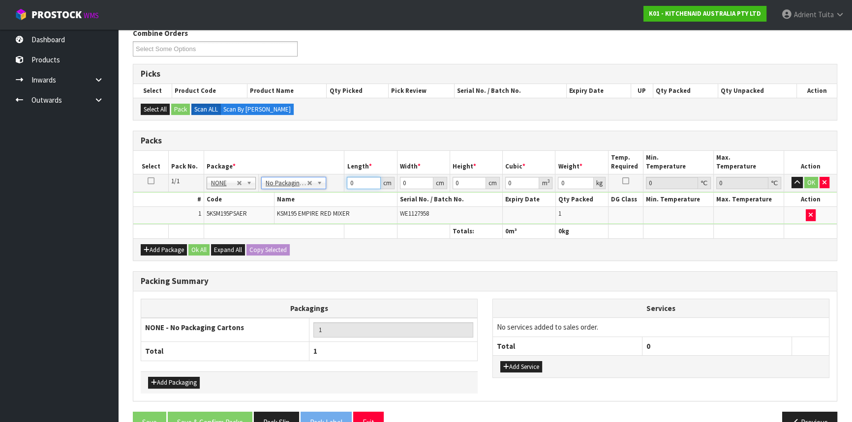
click at [359, 184] on input "0" at bounding box center [363, 183] width 33 height 12
click at [804, 185] on button "OK" at bounding box center [811, 183] width 14 height 12
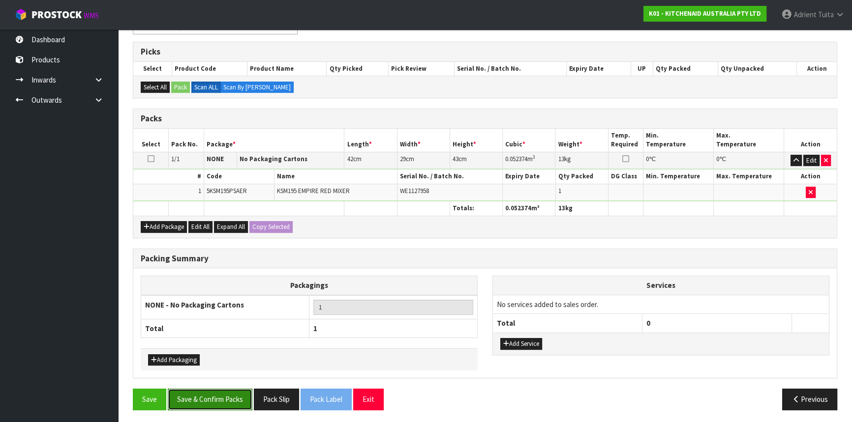
click at [186, 394] on button "Save & Confirm Packs" at bounding box center [210, 399] width 85 height 21
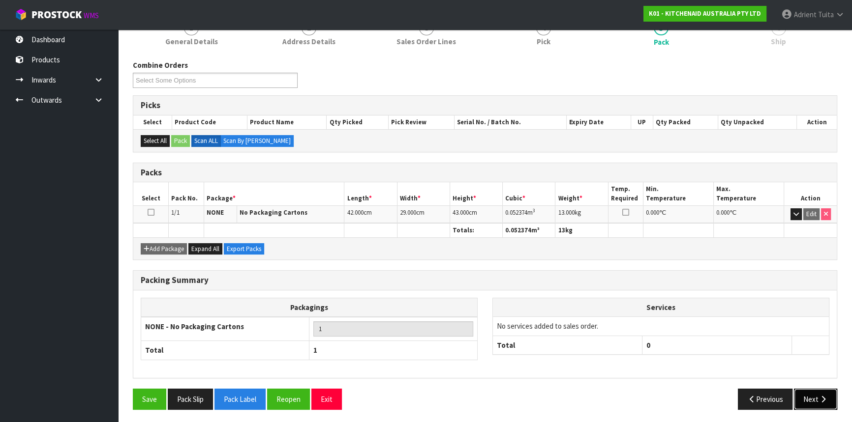
click at [803, 399] on button "Next" at bounding box center [815, 399] width 43 height 21
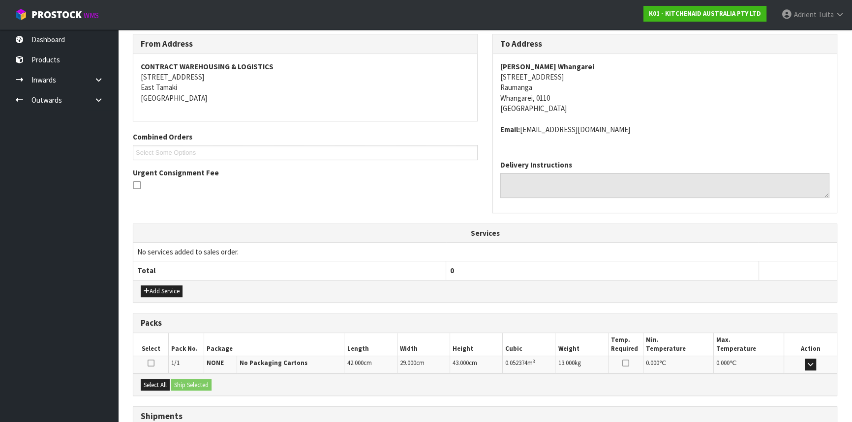
scroll to position [236, 0]
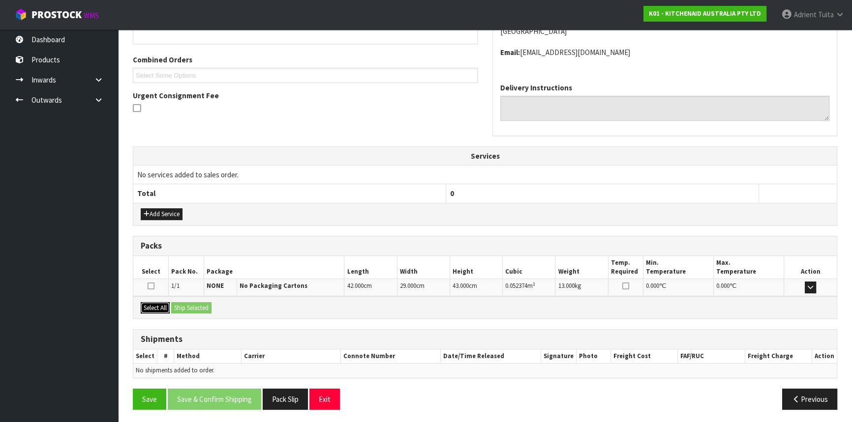
click at [160, 307] on button "Select All" at bounding box center [155, 308] width 29 height 12
click at [182, 307] on button "Ship Selected" at bounding box center [191, 308] width 40 height 12
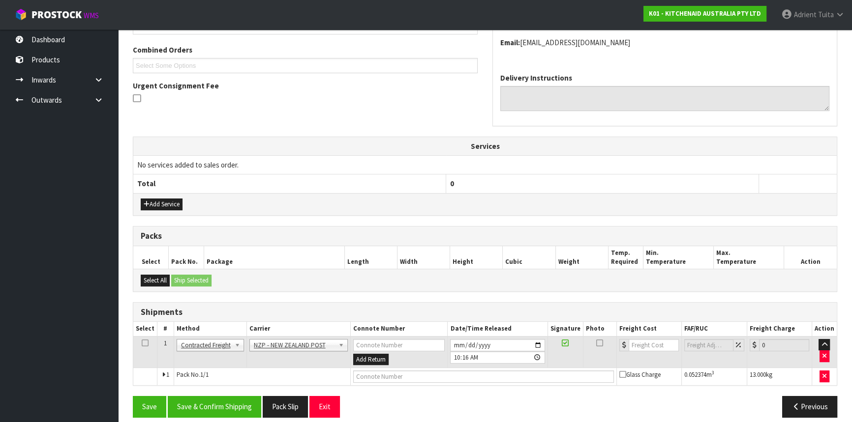
scroll to position [254, 0]
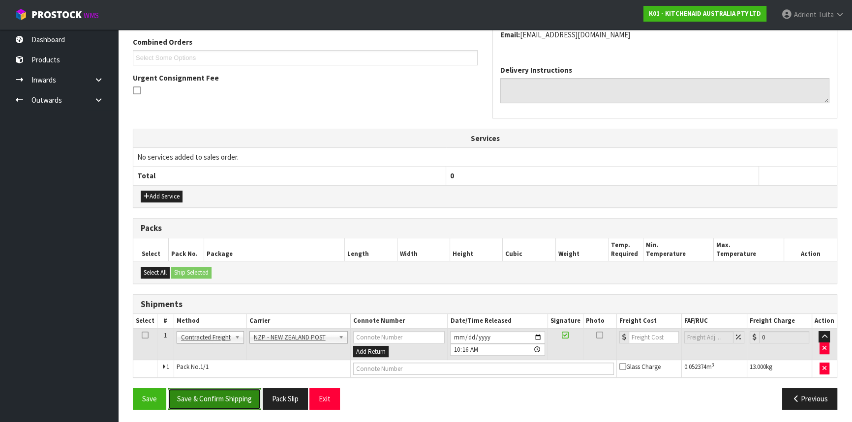
click at [236, 394] on button "Save & Confirm Shipping" at bounding box center [214, 398] width 93 height 21
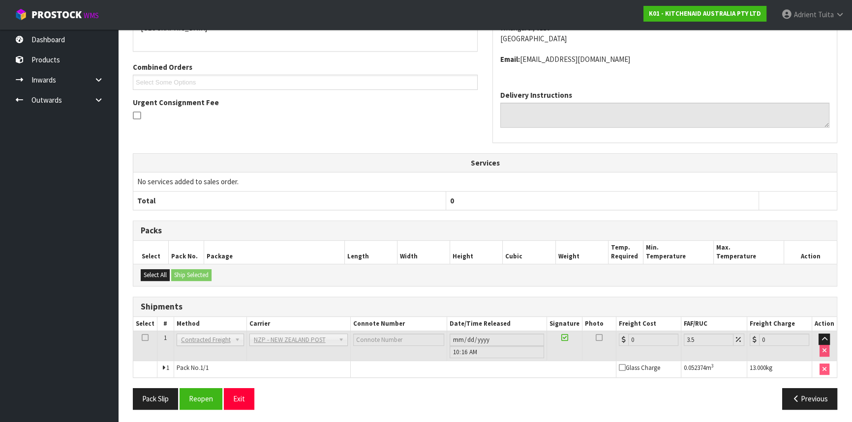
scroll to position [240, 0]
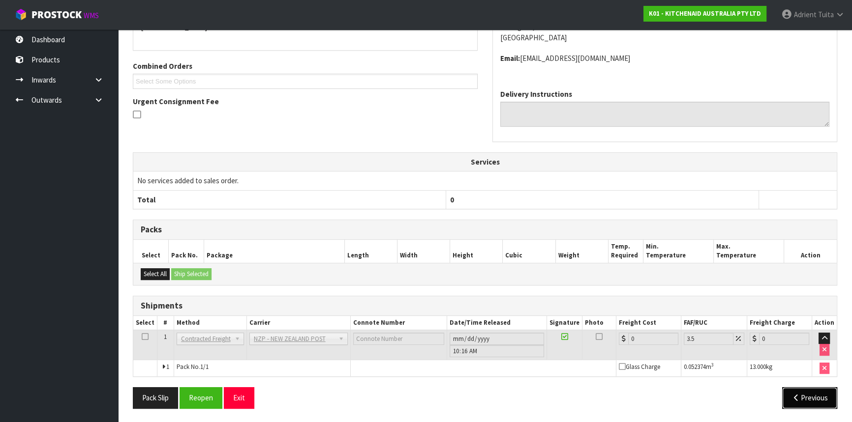
click at [826, 395] on button "Previous" at bounding box center [809, 397] width 55 height 21
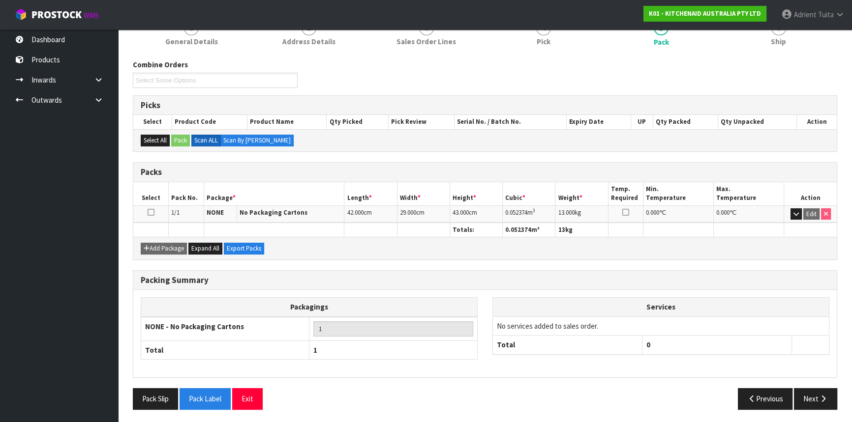
scroll to position [0, 0]
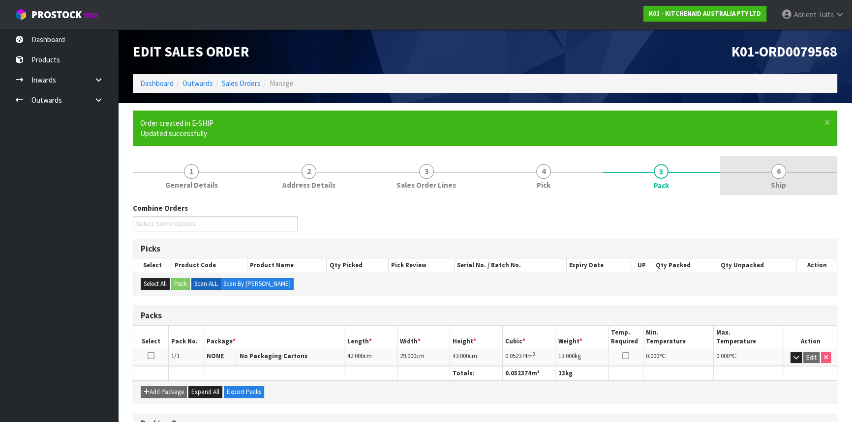
click at [793, 174] on link "6 Ship" at bounding box center [778, 175] width 118 height 39
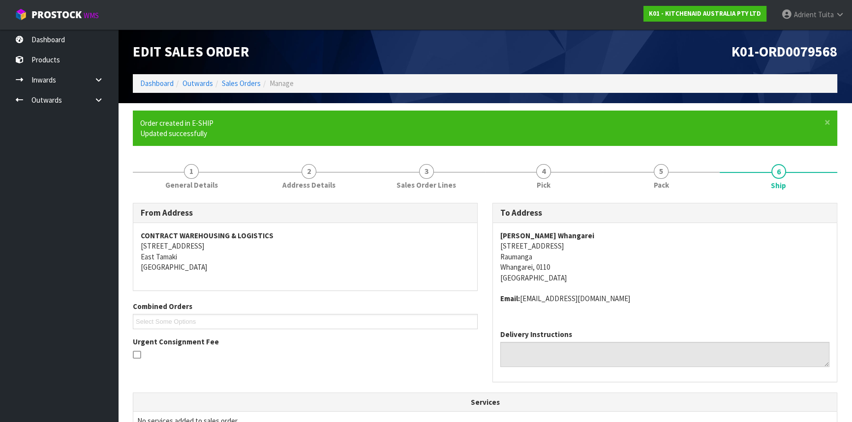
scroll to position [240, 0]
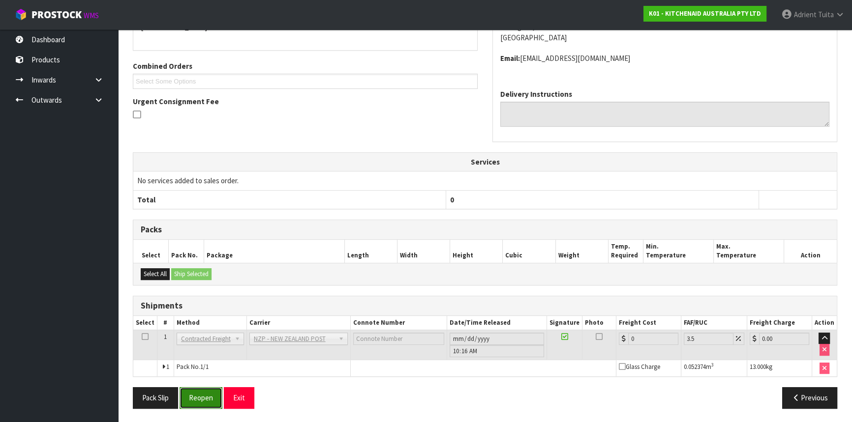
click at [192, 391] on button "Reopen" at bounding box center [200, 397] width 43 height 21
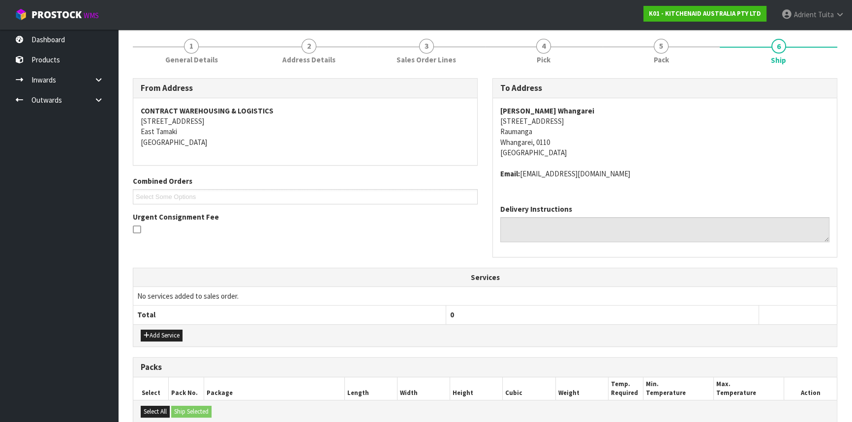
scroll to position [263, 0]
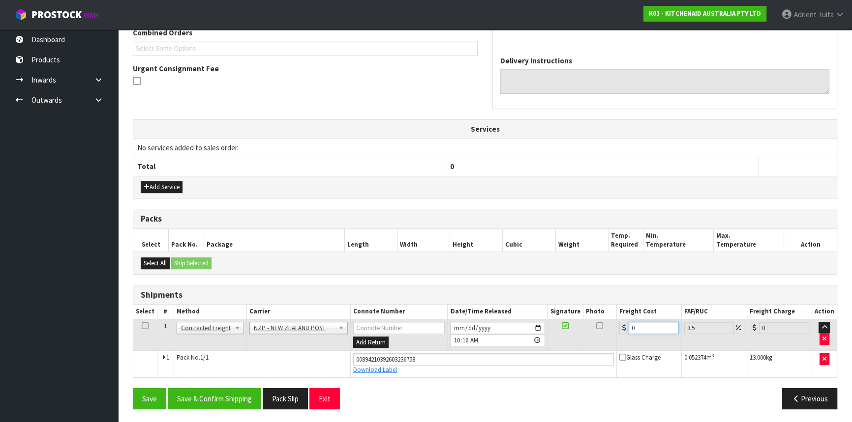
click at [636, 326] on input "0" at bounding box center [653, 328] width 50 height 12
click at [243, 388] on button "Save & Confirm Shipping" at bounding box center [214, 398] width 93 height 21
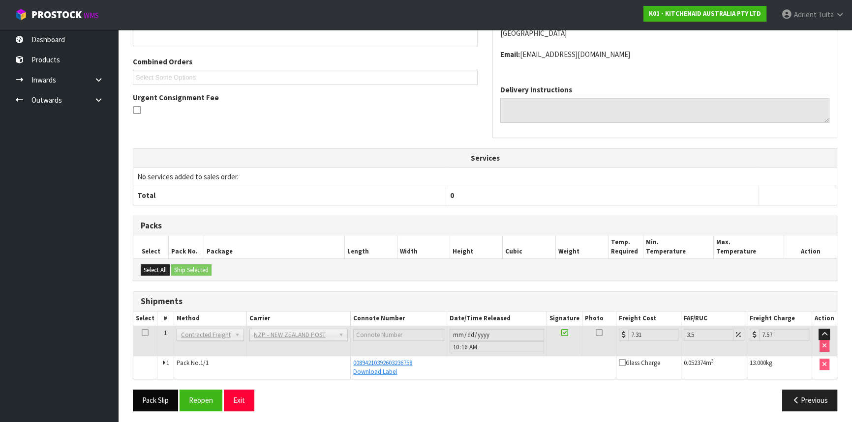
scroll to position [236, 0]
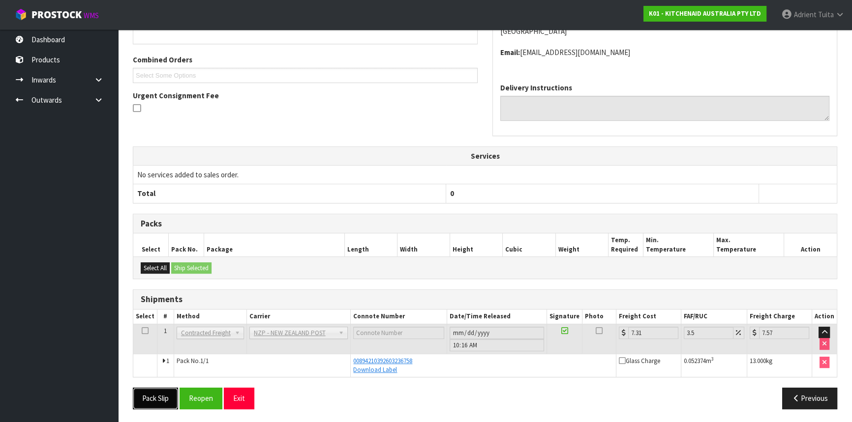
click at [169, 394] on button "Pack Slip" at bounding box center [155, 398] width 45 height 21
click at [246, 392] on button "Exit" at bounding box center [239, 398] width 30 height 21
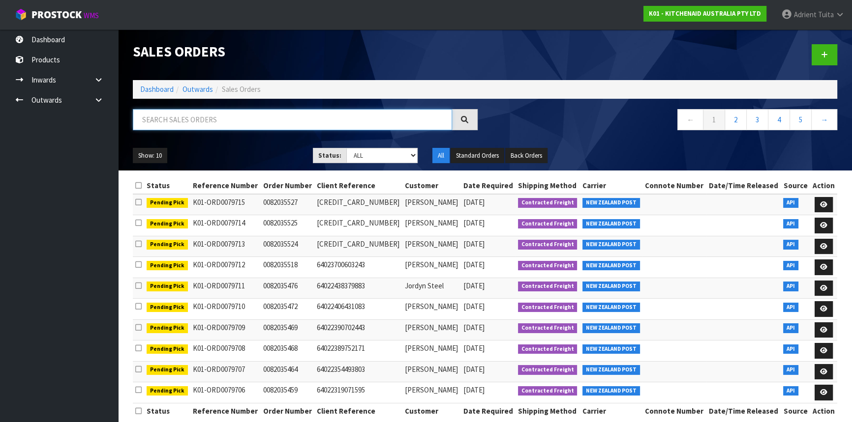
click at [181, 120] on input "text" at bounding box center [292, 119] width 319 height 21
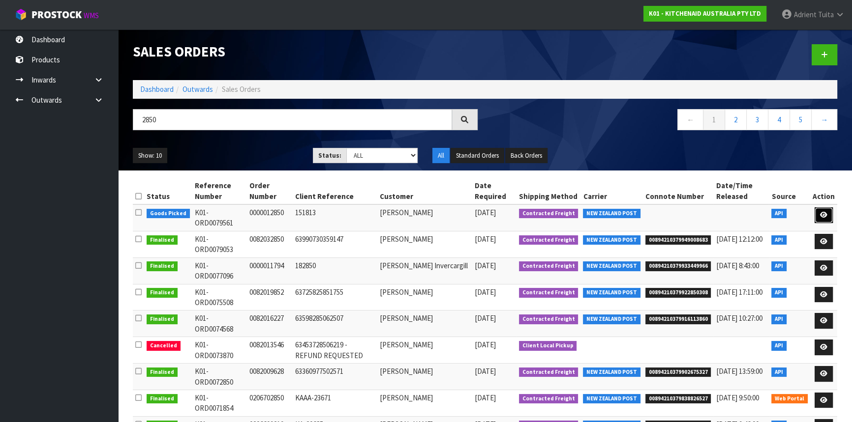
click at [818, 211] on link at bounding box center [823, 215] width 18 height 16
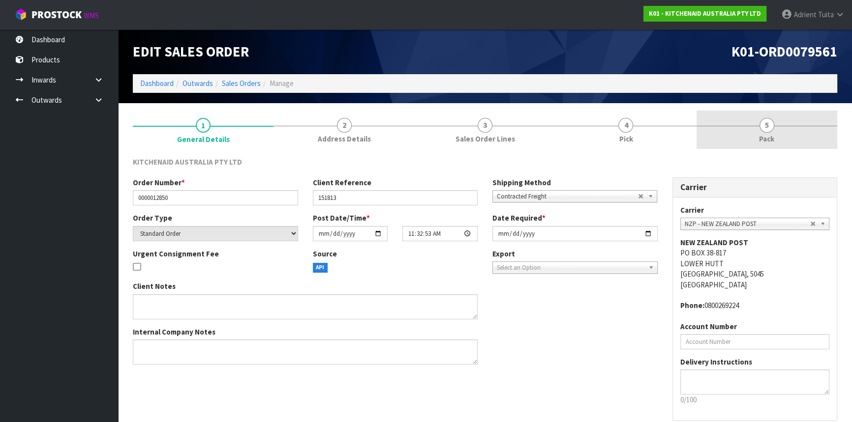
click at [787, 123] on link "5 Pack" at bounding box center [766, 130] width 141 height 39
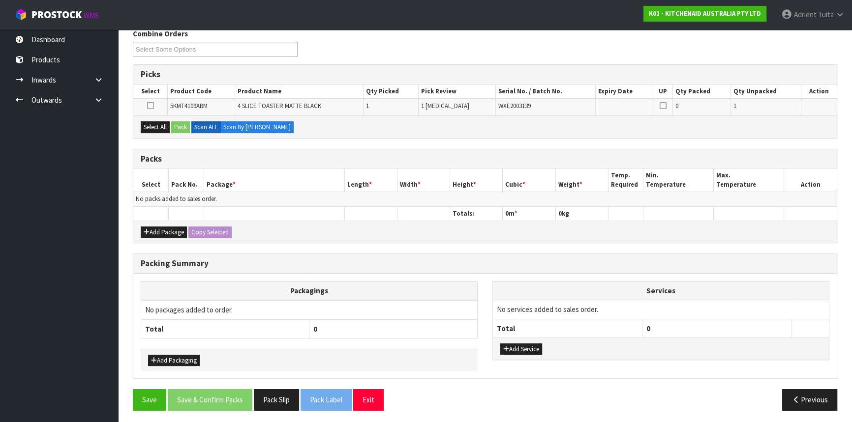
scroll to position [129, 0]
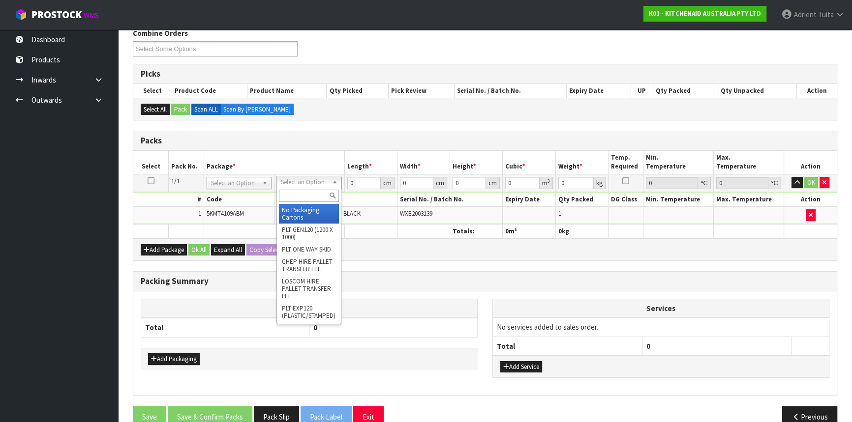
click at [320, 201] on input "text" at bounding box center [309, 196] width 60 height 12
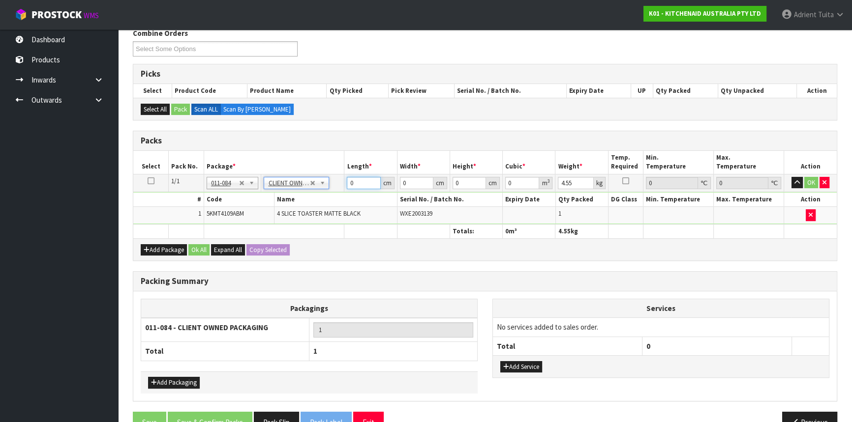
click at [353, 182] on input "0" at bounding box center [363, 183] width 33 height 12
click at [805, 178] on button "OK" at bounding box center [811, 183] width 14 height 12
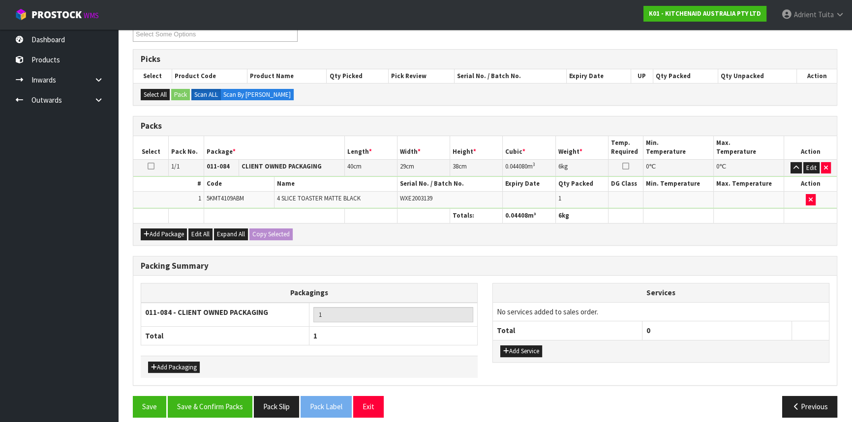
scroll to position [151, 0]
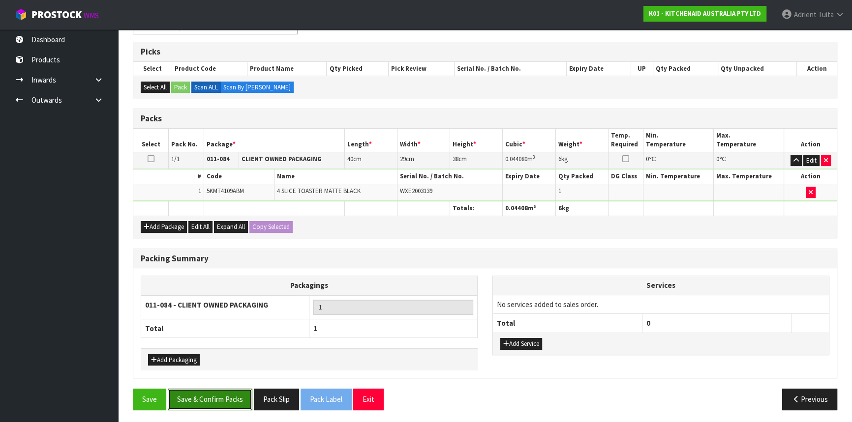
click at [236, 393] on button "Save & Confirm Packs" at bounding box center [210, 399] width 85 height 21
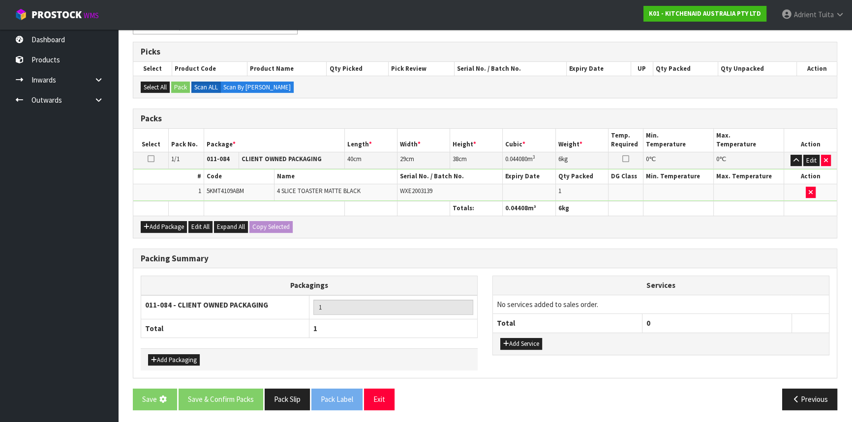
scroll to position [0, 0]
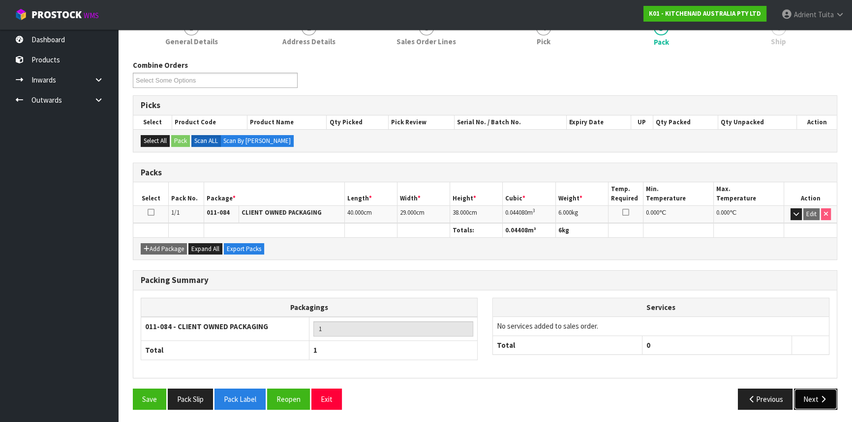
click at [823, 390] on button "Next" at bounding box center [815, 399] width 43 height 21
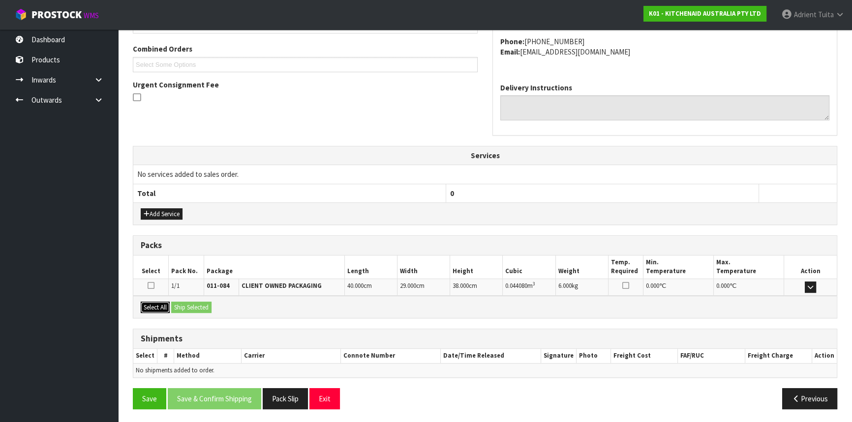
click at [158, 305] on button "Select All" at bounding box center [155, 308] width 29 height 12
click at [179, 309] on button "Ship Selected" at bounding box center [191, 308] width 40 height 12
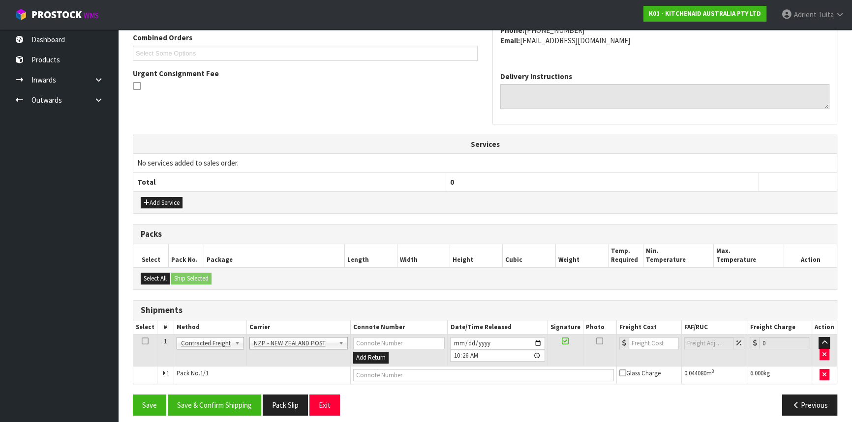
scroll to position [265, 0]
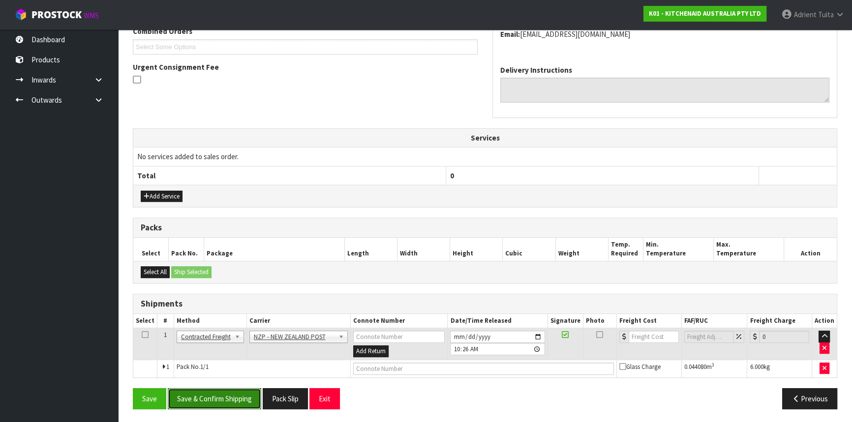
click at [202, 393] on button "Save & Confirm Shipping" at bounding box center [214, 398] width 93 height 21
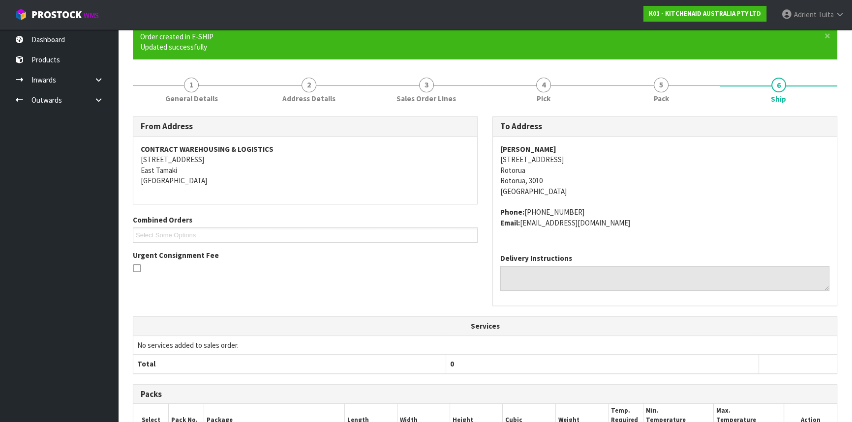
scroll to position [251, 0]
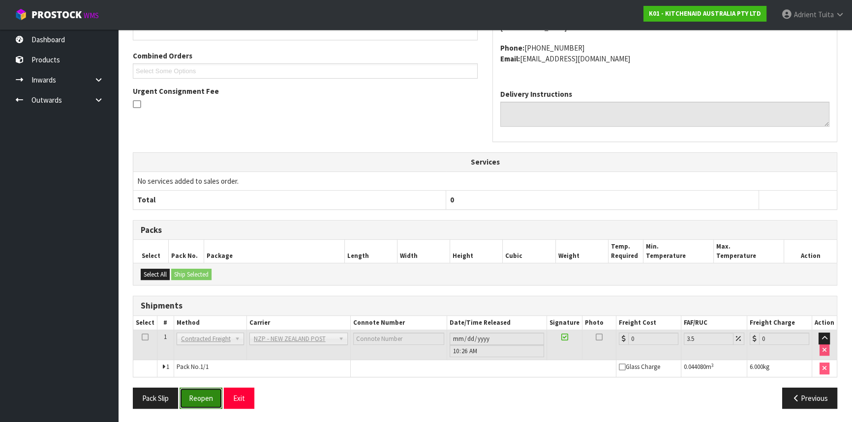
click at [207, 390] on button "Reopen" at bounding box center [200, 398] width 43 height 21
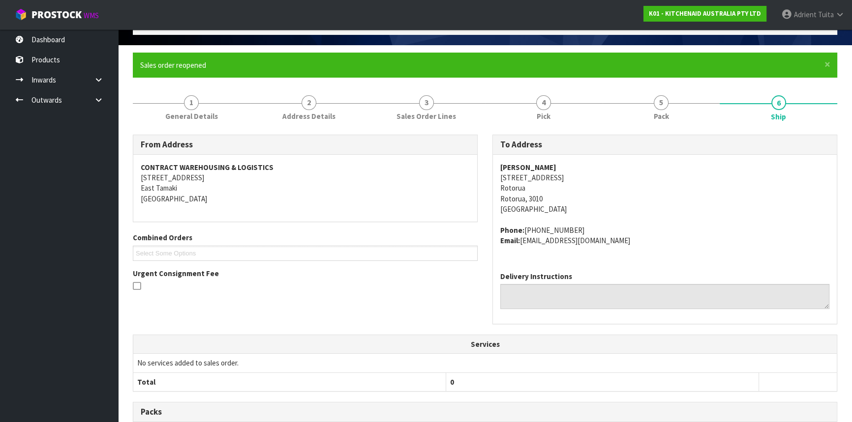
scroll to position [240, 0]
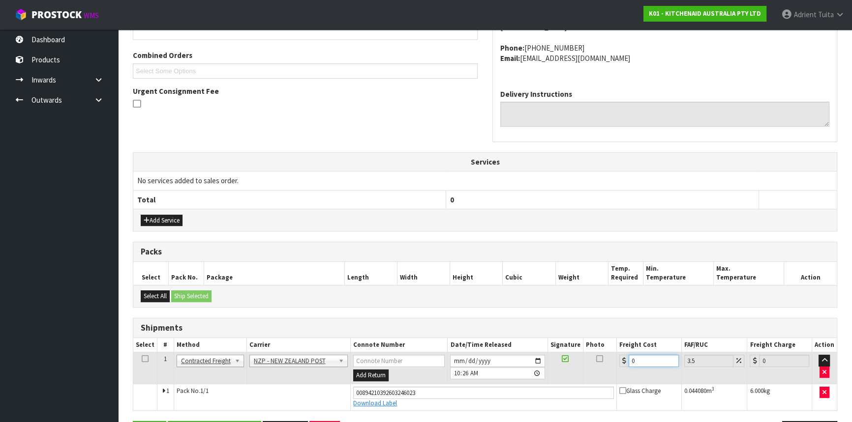
click at [652, 361] on input "0" at bounding box center [653, 361] width 50 height 12
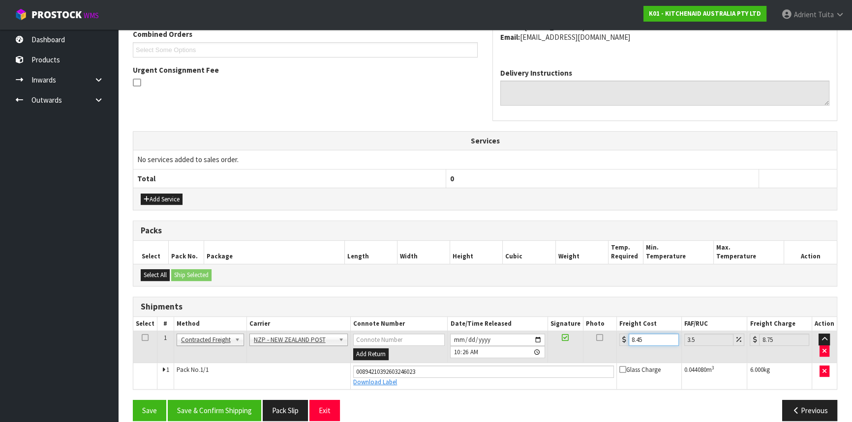
scroll to position [273, 0]
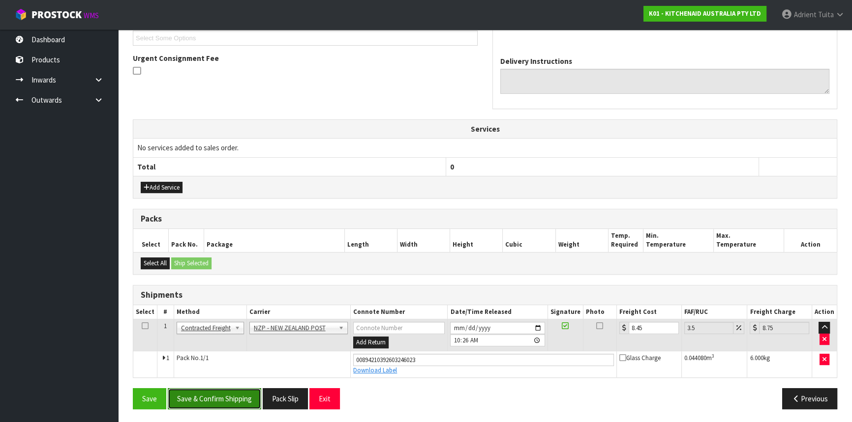
click at [200, 393] on button "Save & Confirm Shipping" at bounding box center [214, 398] width 93 height 21
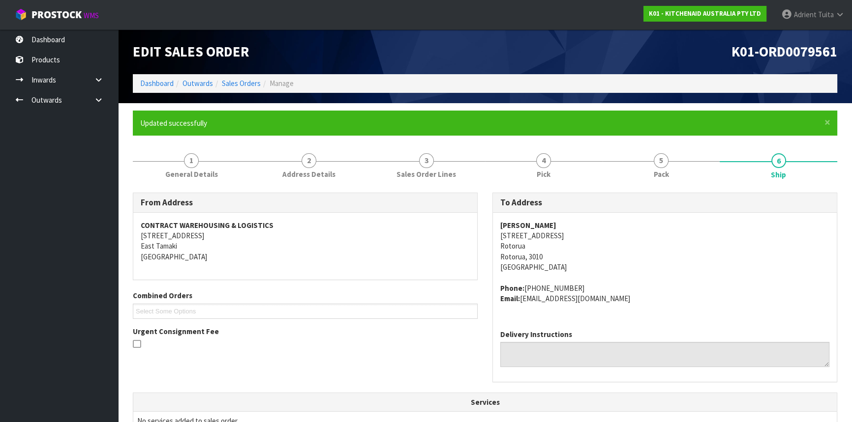
scroll to position [247, 0]
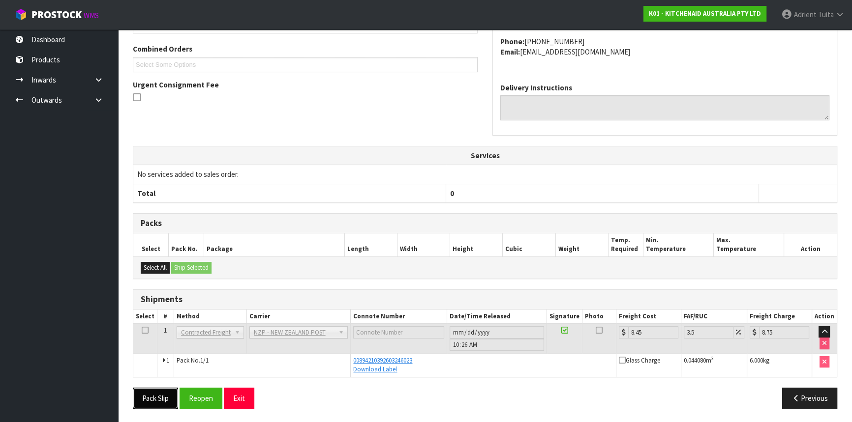
click at [141, 396] on button "Pack Slip" at bounding box center [155, 398] width 45 height 21
click at [237, 399] on button "Exit" at bounding box center [239, 398] width 30 height 21
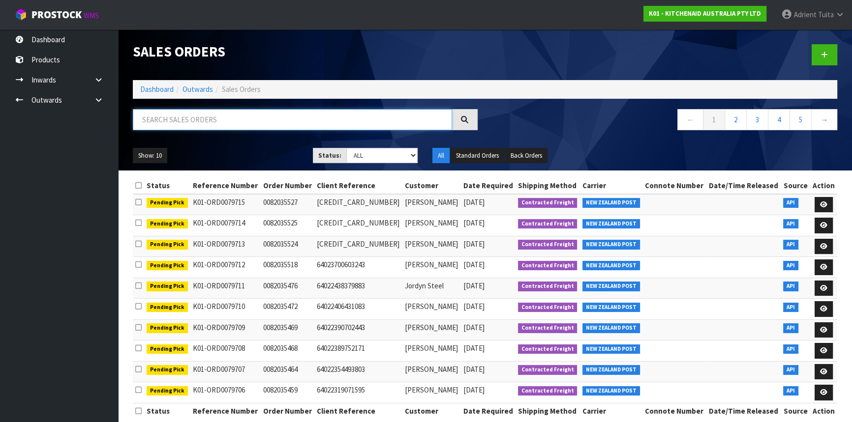
click at [361, 118] on input "text" at bounding box center [292, 119] width 319 height 21
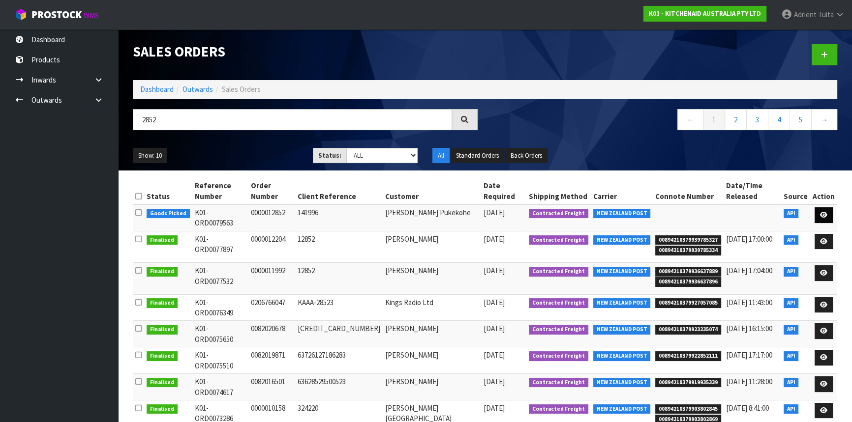
click at [813, 206] on td at bounding box center [823, 218] width 27 height 27
click at [821, 212] on icon at bounding box center [823, 215] width 7 height 6
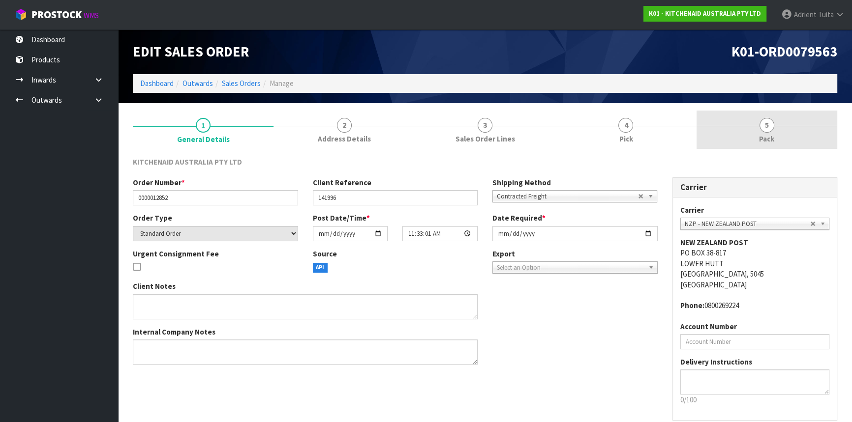
click at [805, 129] on link "5 Pack" at bounding box center [766, 130] width 141 height 39
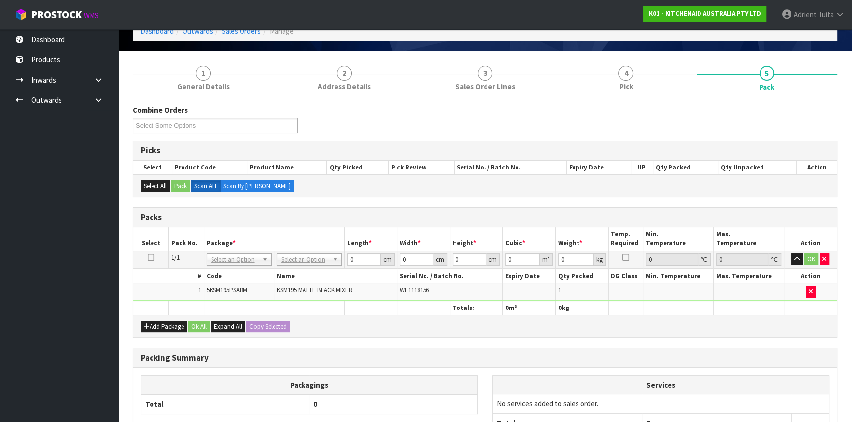
scroll to position [134, 0]
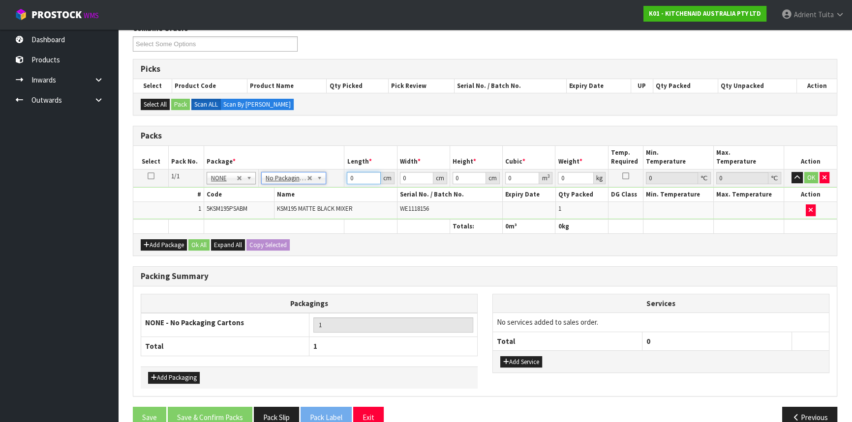
click at [364, 177] on input "0" at bounding box center [363, 178] width 33 height 12
click at [810, 173] on button "OK" at bounding box center [811, 178] width 14 height 12
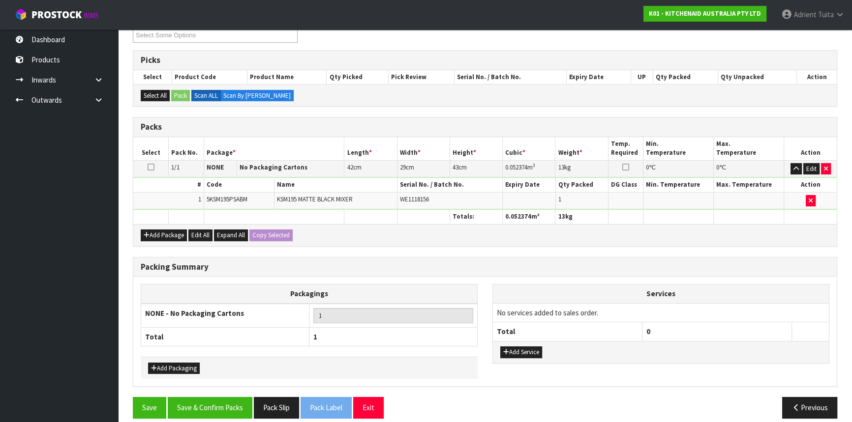
scroll to position [151, 0]
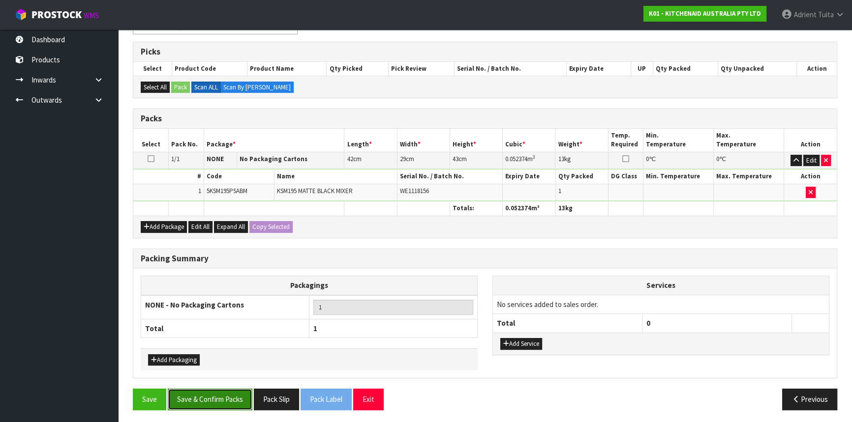
click at [200, 396] on button "Save & Confirm Packs" at bounding box center [210, 399] width 85 height 21
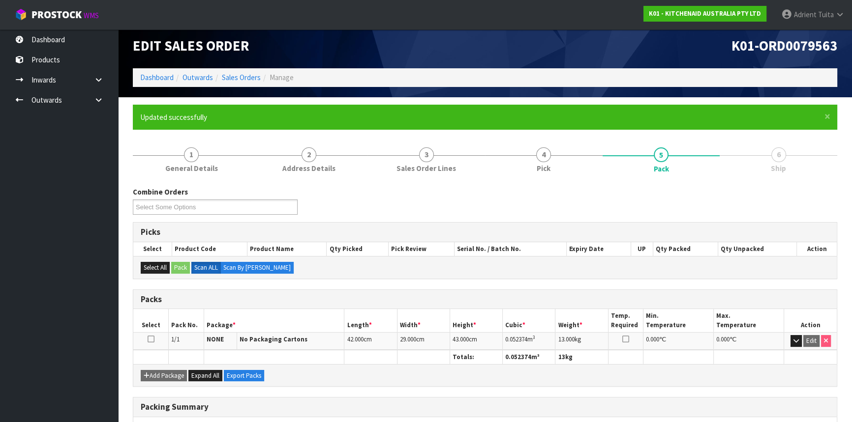
scroll to position [133, 0]
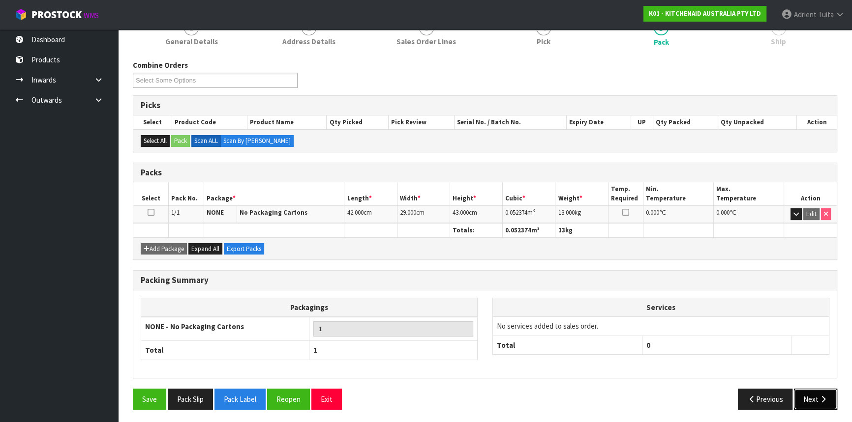
click at [820, 396] on icon "button" at bounding box center [822, 399] width 9 height 7
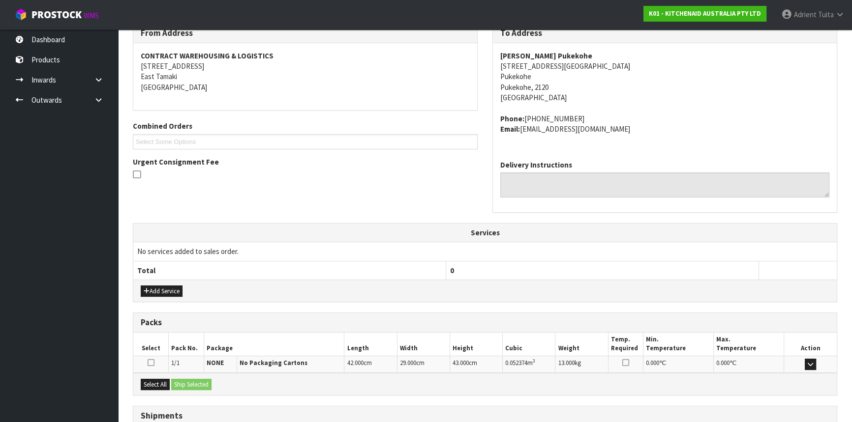
scroll to position [247, 0]
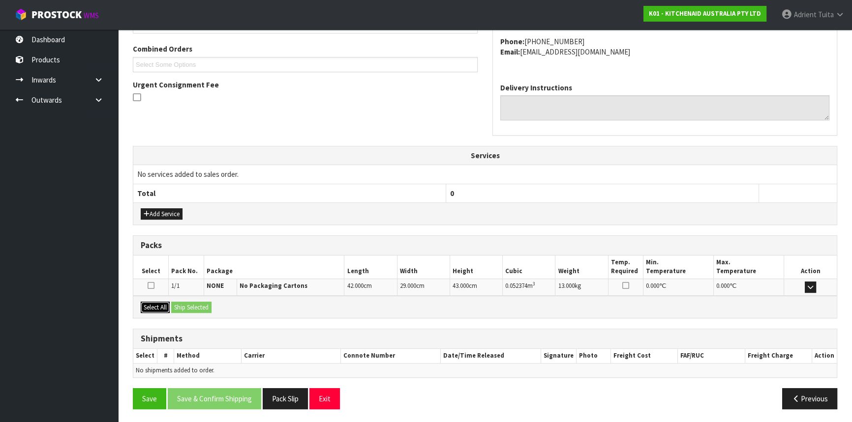
drag, startPoint x: 162, startPoint y: 308, endPoint x: 188, endPoint y: 304, distance: 26.8
click at [162, 308] on button "Select All" at bounding box center [155, 308] width 29 height 12
click at [188, 304] on button "Ship Selected" at bounding box center [191, 308] width 40 height 12
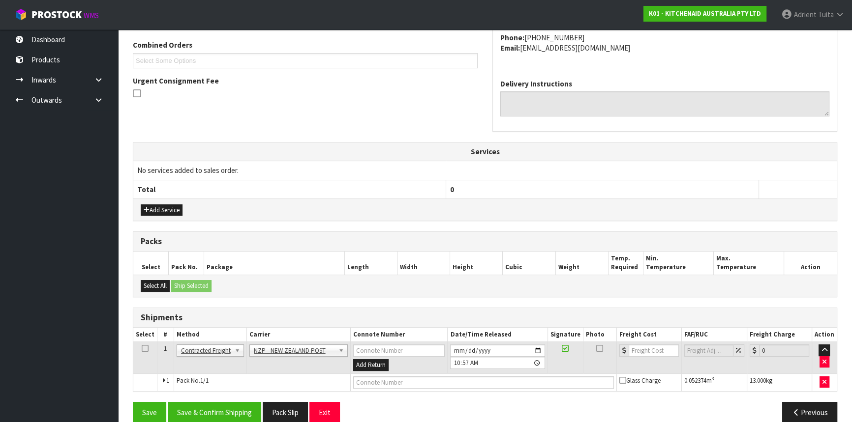
scroll to position [265, 0]
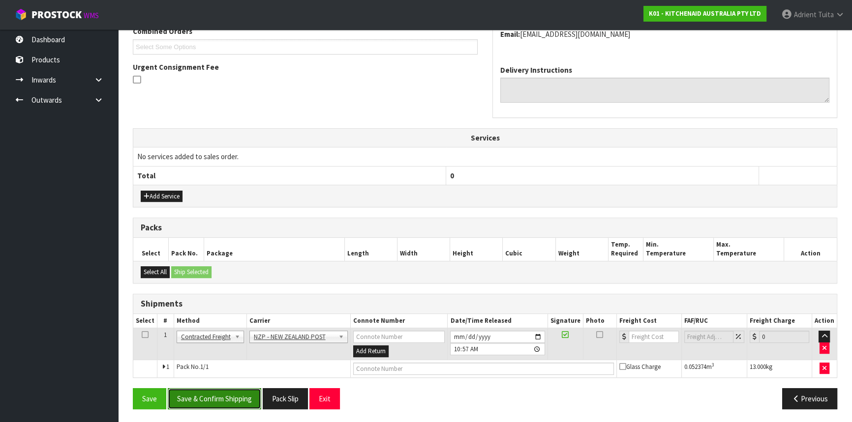
click at [192, 398] on button "Save & Confirm Shipping" at bounding box center [214, 398] width 93 height 21
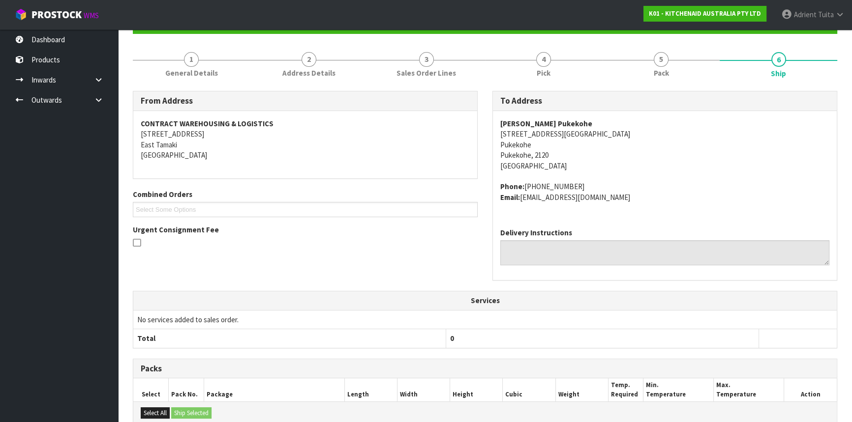
scroll to position [251, 0]
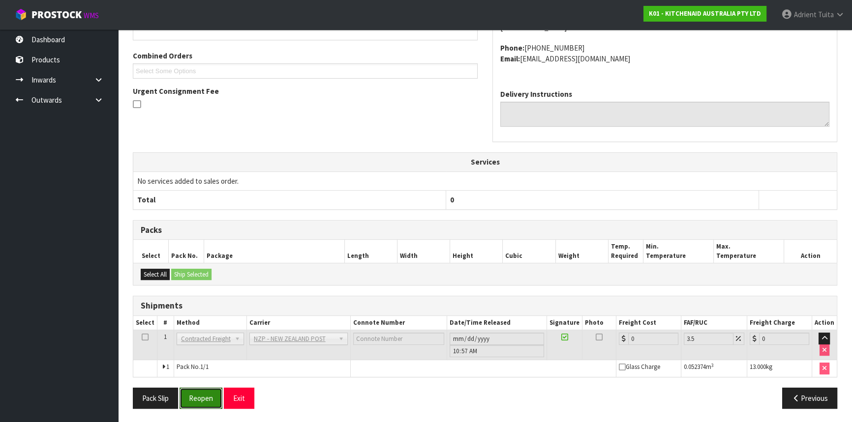
drag, startPoint x: 197, startPoint y: 398, endPoint x: 186, endPoint y: 384, distance: 17.6
click at [197, 398] on button "Reopen" at bounding box center [200, 398] width 43 height 21
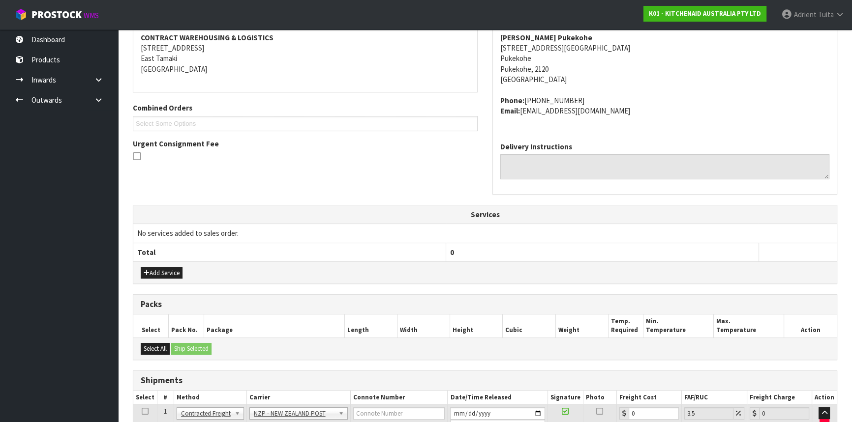
scroll to position [240, 0]
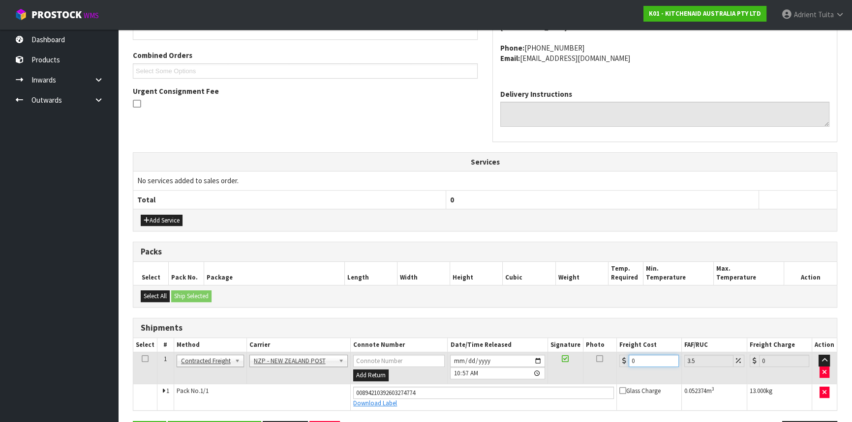
click at [646, 364] on input "0" at bounding box center [653, 361] width 50 height 12
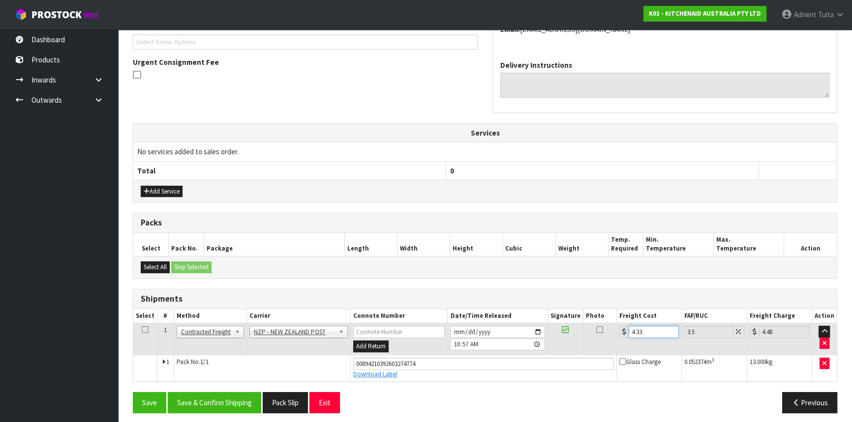
scroll to position [273, 0]
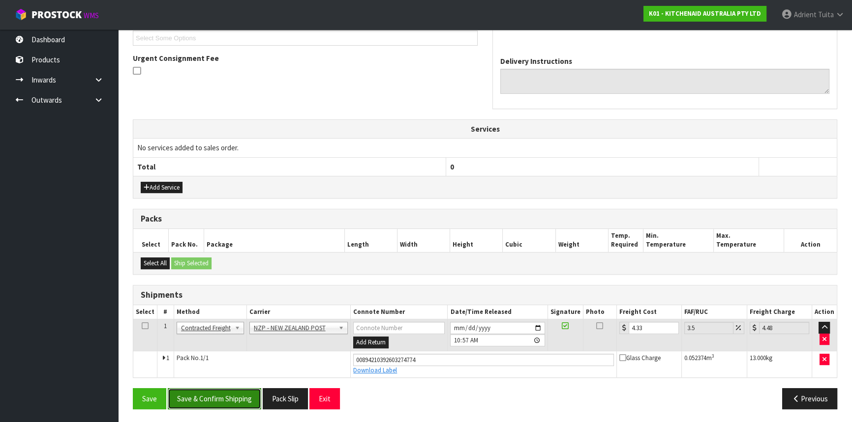
click at [187, 393] on button "Save & Confirm Shipping" at bounding box center [214, 398] width 93 height 21
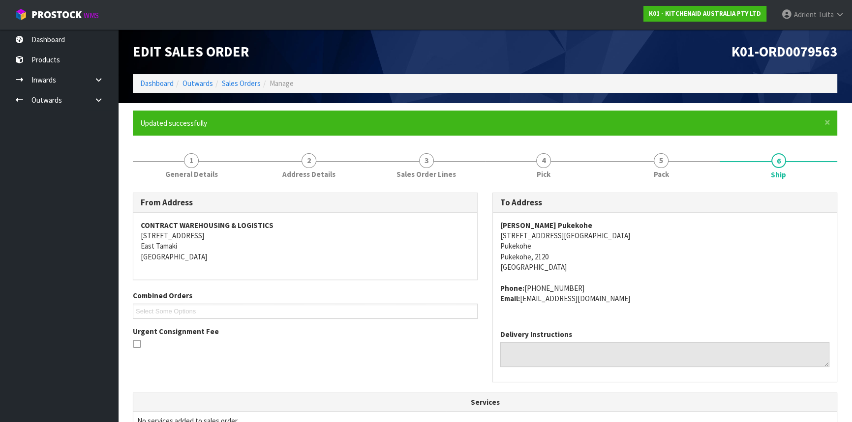
scroll to position [247, 0]
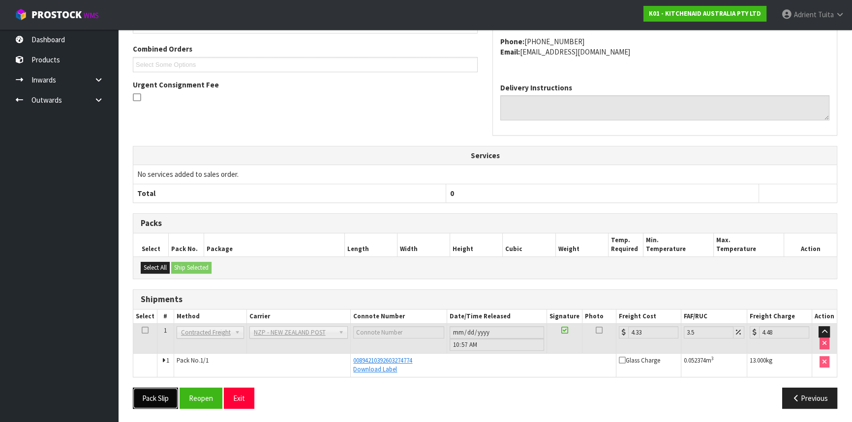
click at [152, 398] on button "Pack Slip" at bounding box center [155, 398] width 45 height 21
click at [246, 391] on button "Exit" at bounding box center [239, 398] width 30 height 21
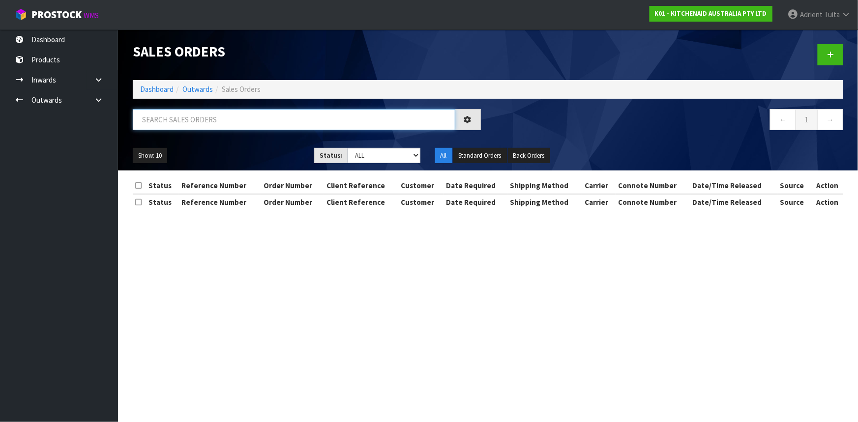
click at [178, 114] on input "text" at bounding box center [294, 119] width 323 height 21
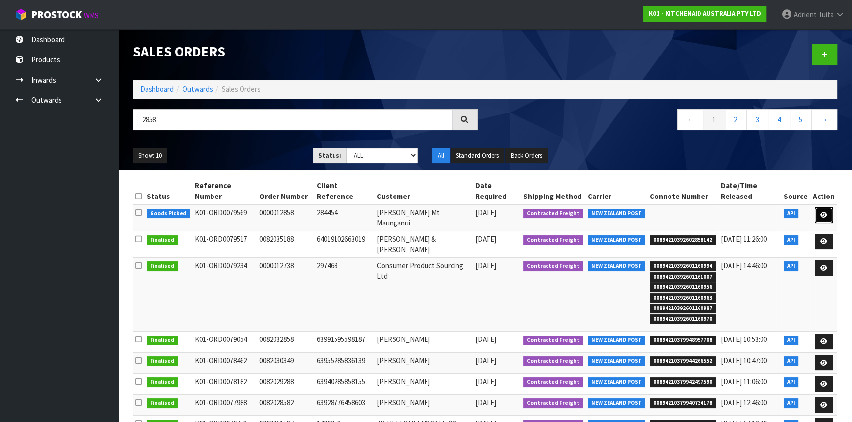
click at [823, 215] on icon at bounding box center [823, 215] width 7 height 6
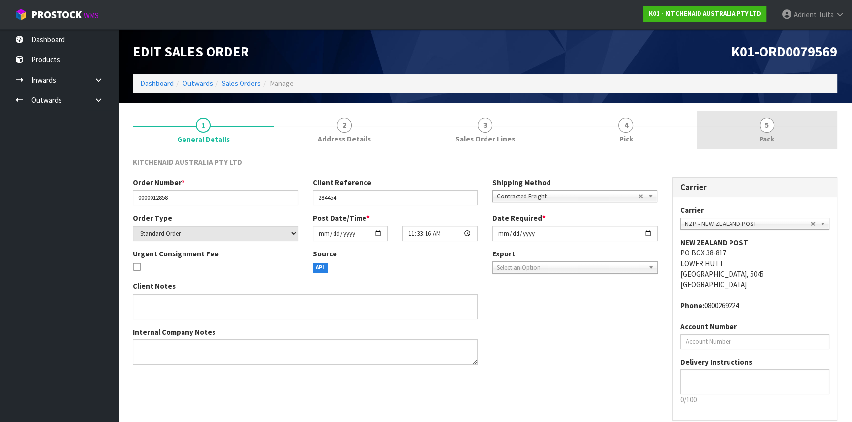
click at [784, 143] on link "5 Pack" at bounding box center [766, 130] width 141 height 39
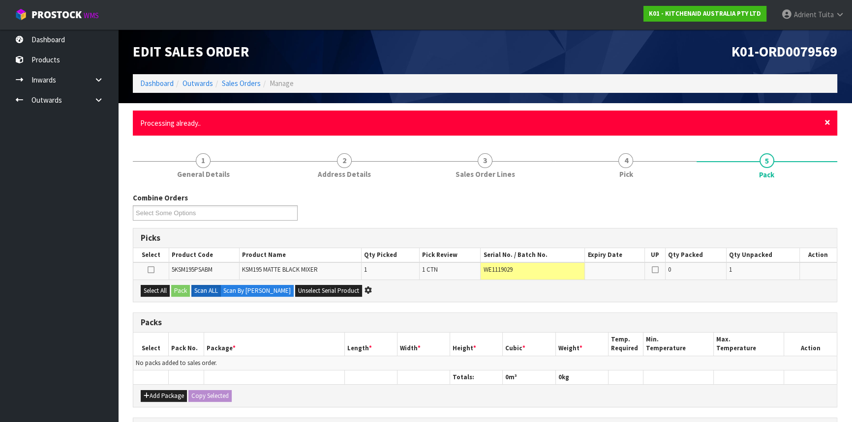
click at [827, 124] on span "×" at bounding box center [827, 123] width 6 height 14
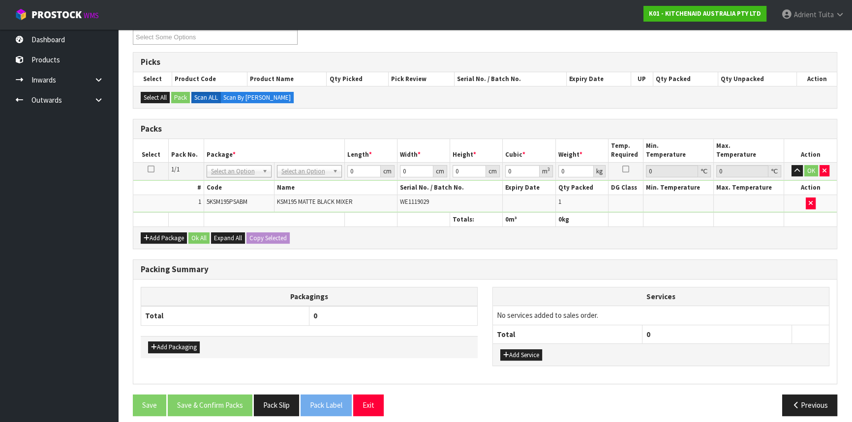
scroll to position [147, 0]
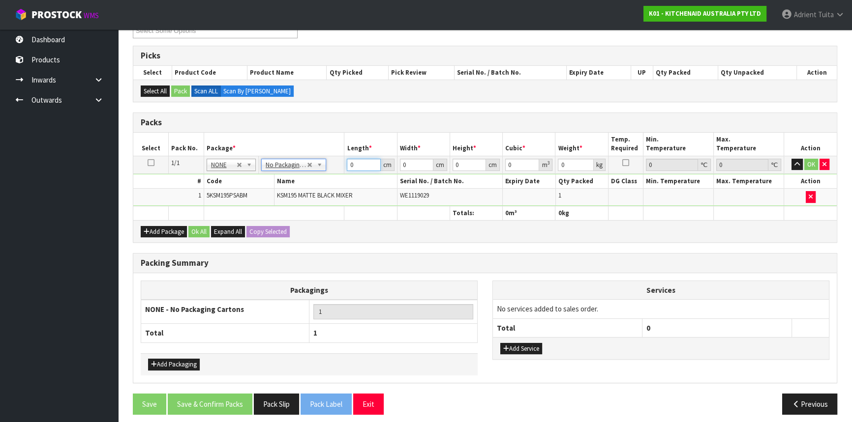
click at [368, 161] on input "0" at bounding box center [363, 165] width 33 height 12
click at [816, 166] on button "OK" at bounding box center [811, 165] width 14 height 12
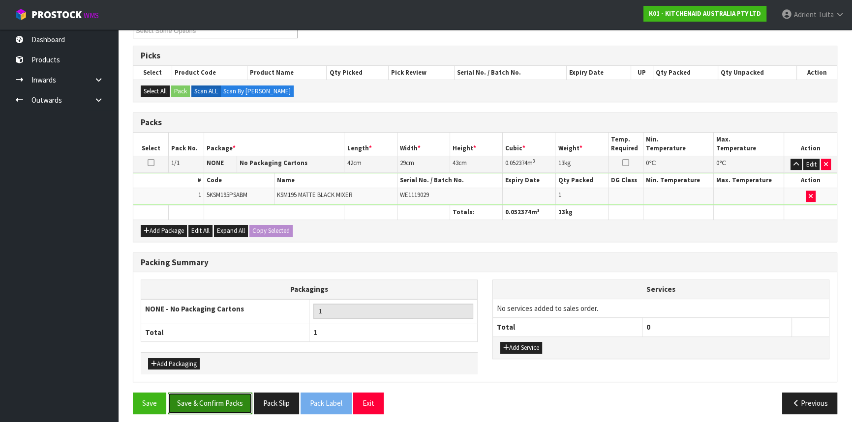
click at [231, 393] on button "Save & Confirm Packs" at bounding box center [210, 403] width 85 height 21
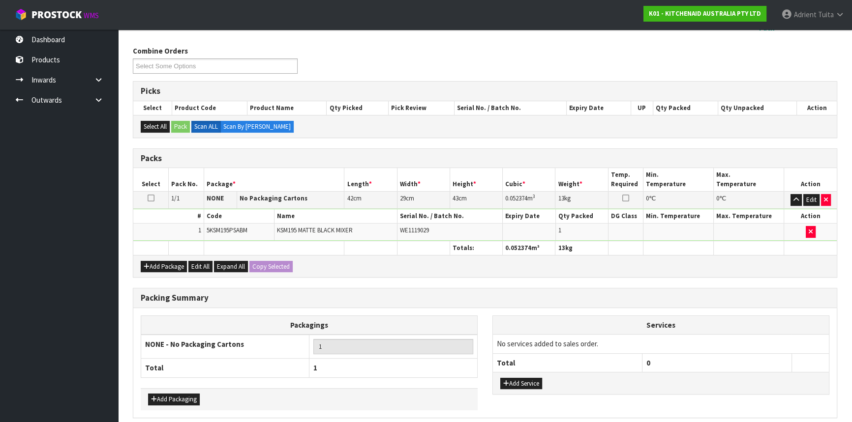
scroll to position [0, 0]
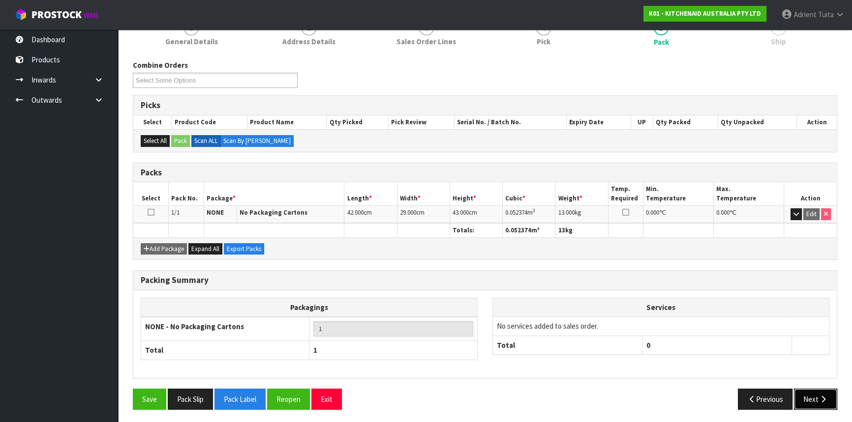
click at [812, 392] on button "Next" at bounding box center [815, 399] width 43 height 21
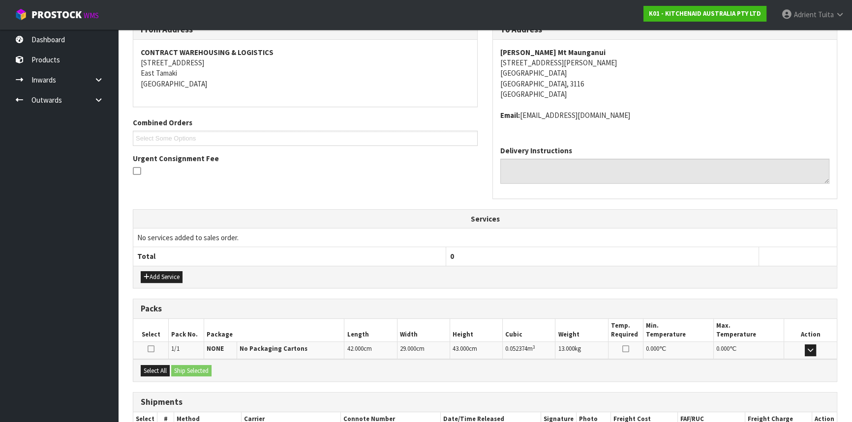
scroll to position [236, 0]
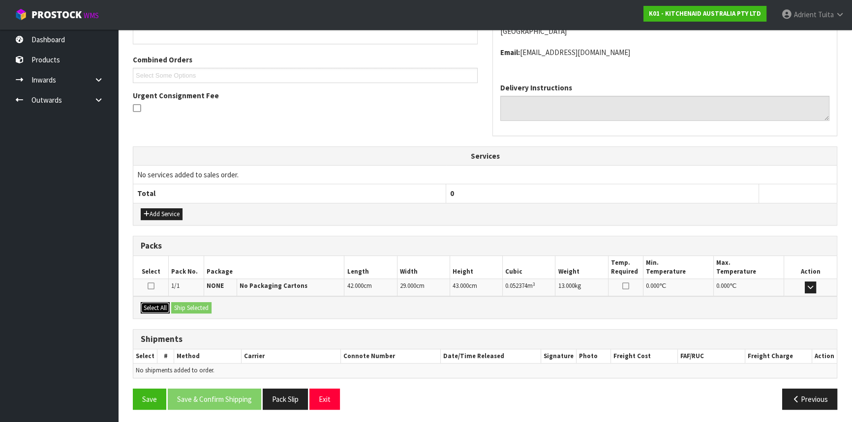
click at [152, 307] on button "Select All" at bounding box center [155, 308] width 29 height 12
click at [178, 302] on button "Ship Selected" at bounding box center [191, 308] width 40 height 12
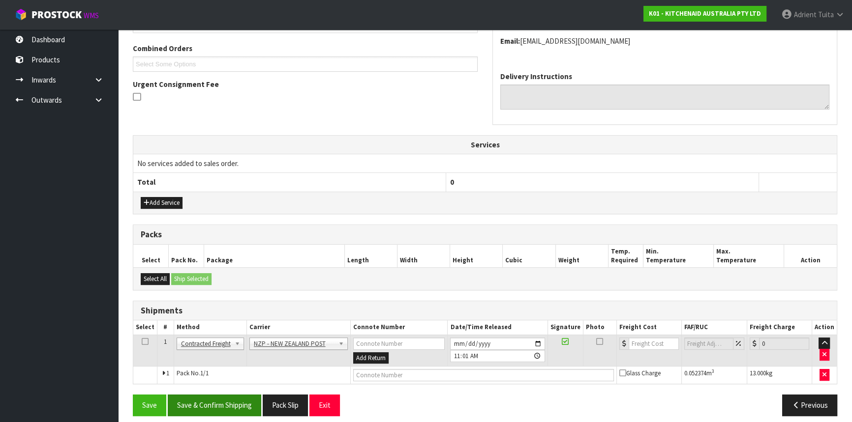
scroll to position [254, 0]
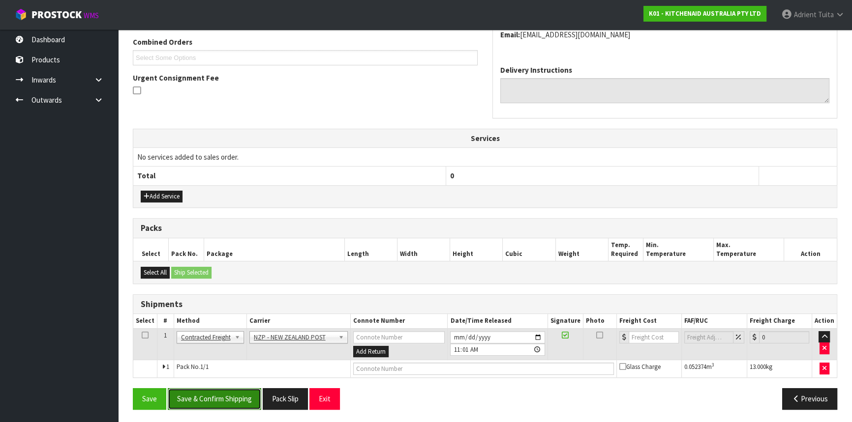
click at [198, 398] on button "Save & Confirm Shipping" at bounding box center [214, 398] width 93 height 21
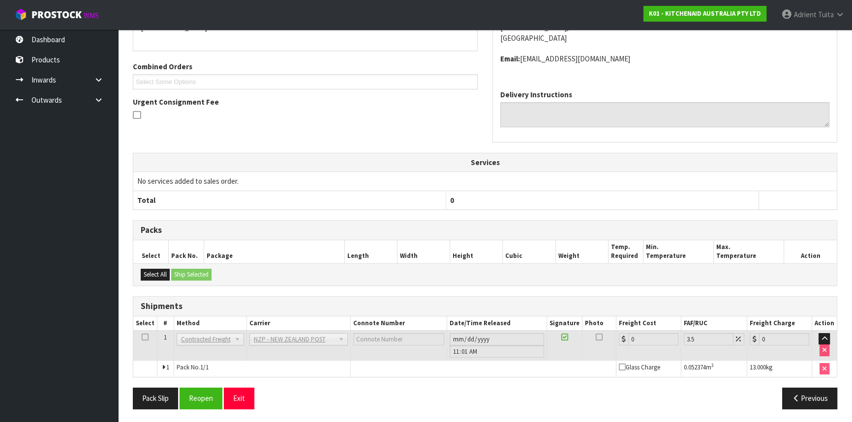
scroll to position [240, 0]
click at [192, 389] on button "Reopen" at bounding box center [200, 397] width 43 height 21
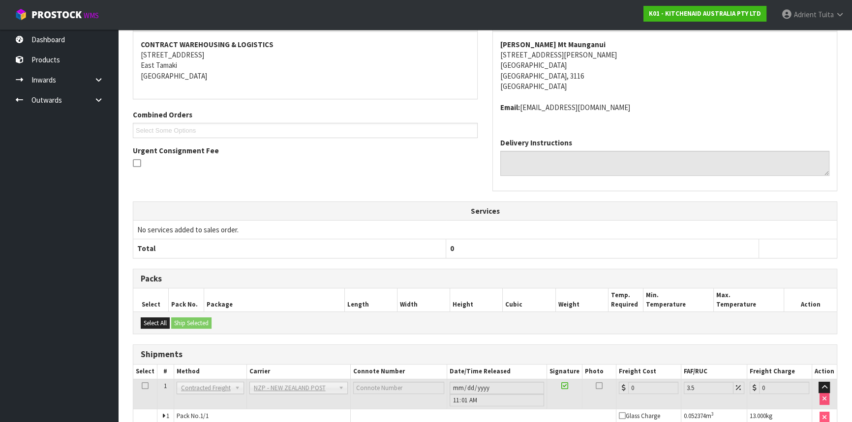
scroll to position [230, 0]
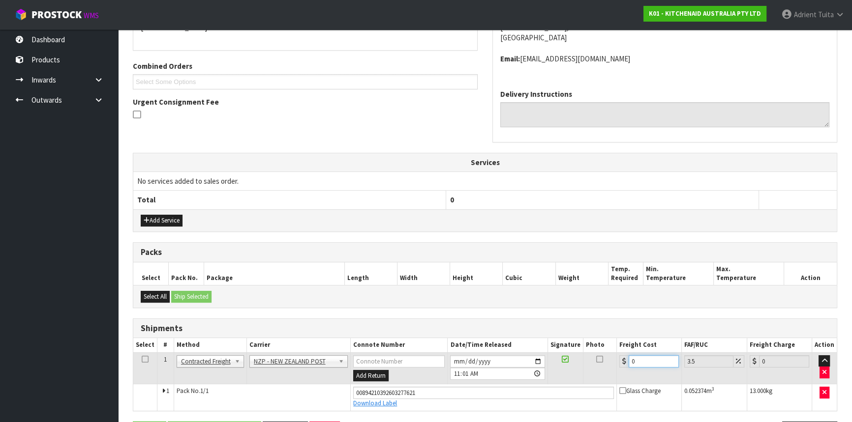
click at [644, 361] on input "0" at bounding box center [653, 362] width 50 height 12
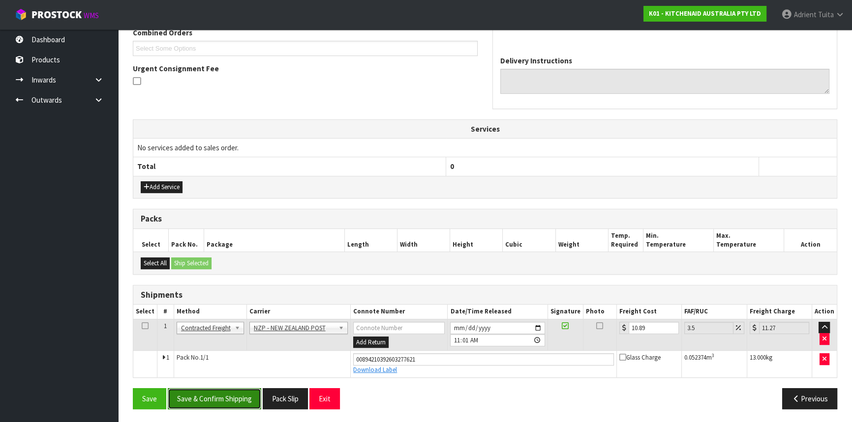
click at [187, 394] on button "Save & Confirm Shipping" at bounding box center [214, 398] width 93 height 21
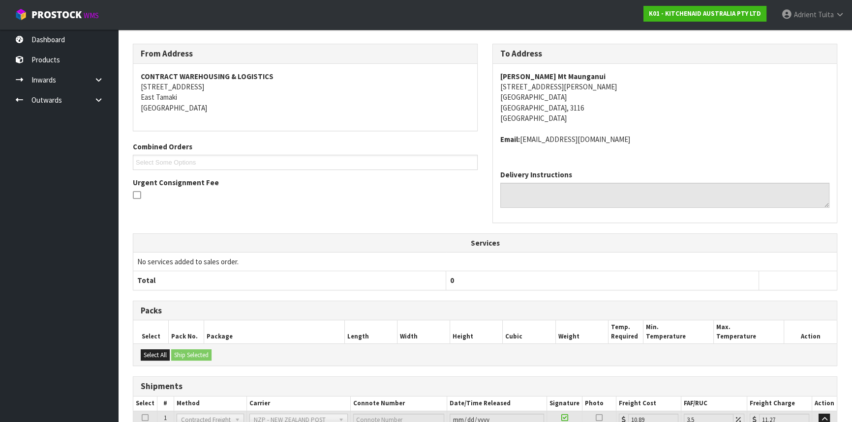
scroll to position [236, 0]
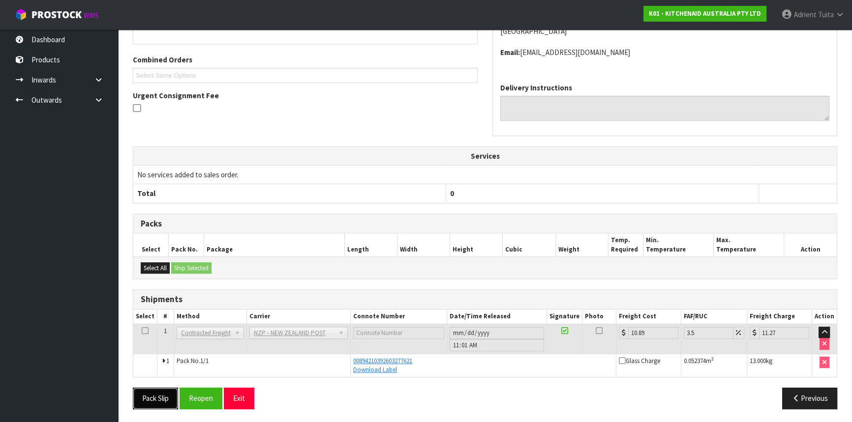
click at [136, 394] on button "Pack Slip" at bounding box center [155, 398] width 45 height 21
click at [237, 397] on button "Exit" at bounding box center [239, 398] width 30 height 21
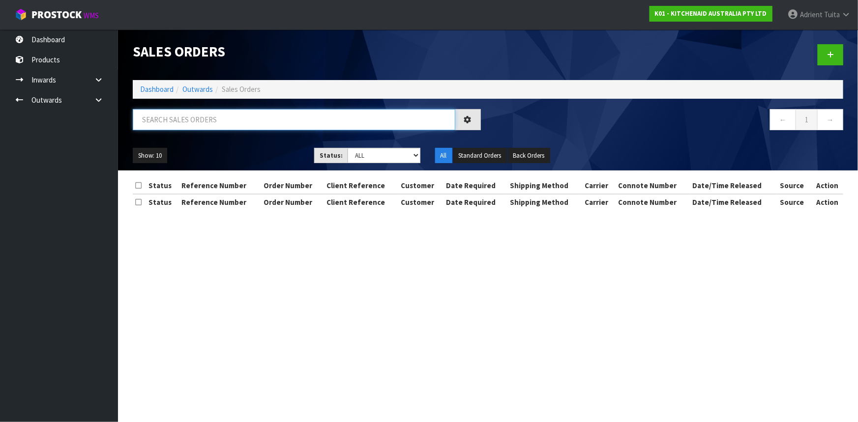
click at [204, 119] on input "text" at bounding box center [294, 119] width 323 height 21
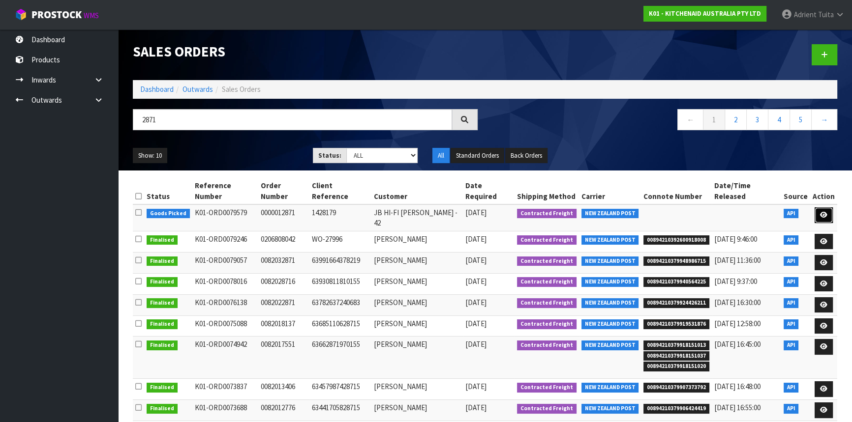
click at [822, 212] on icon at bounding box center [823, 215] width 7 height 6
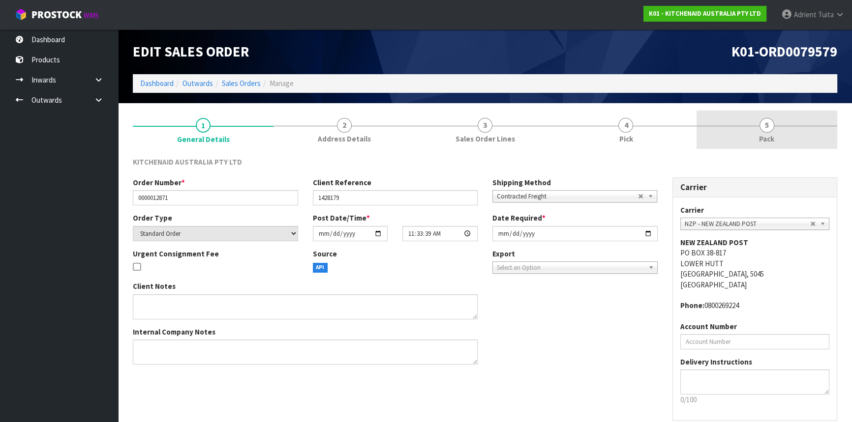
click at [772, 126] on span "5" at bounding box center [766, 125] width 15 height 15
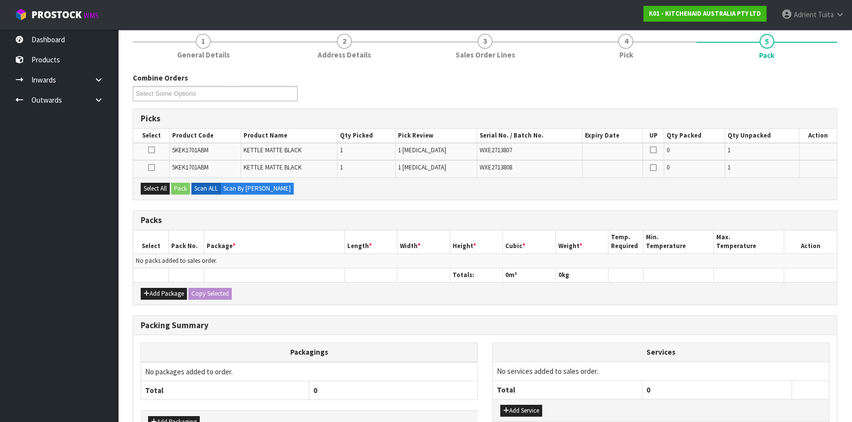
scroll to position [147, 0]
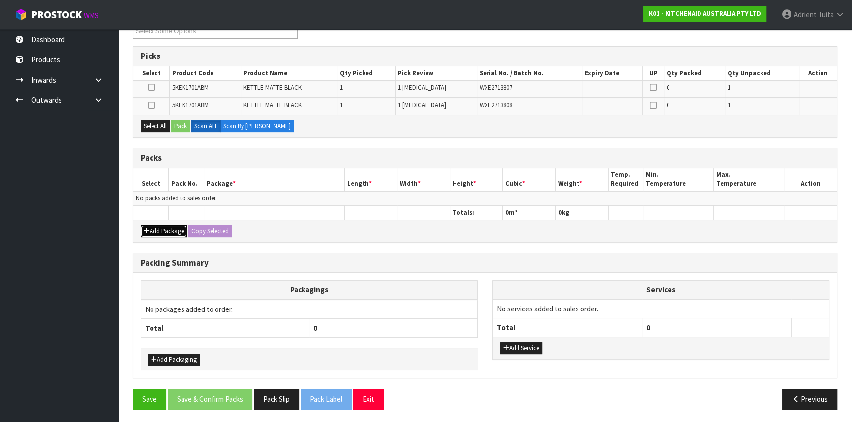
click at [158, 228] on button "Add Package" at bounding box center [164, 232] width 46 height 12
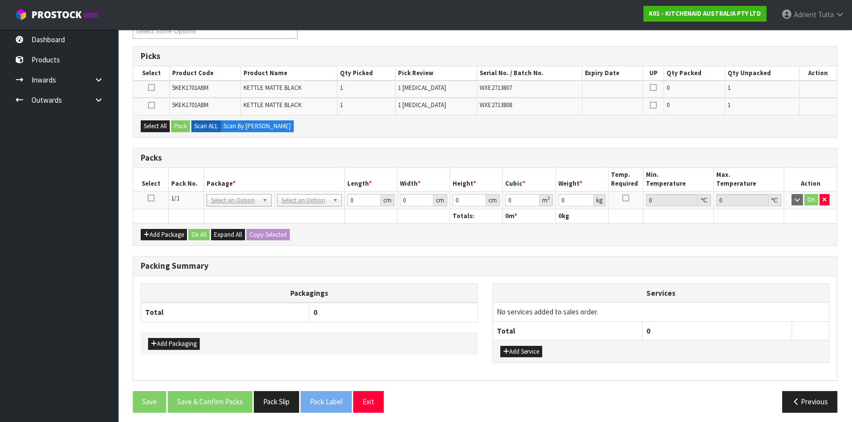
click at [151, 198] on icon at bounding box center [151, 198] width 7 height 0
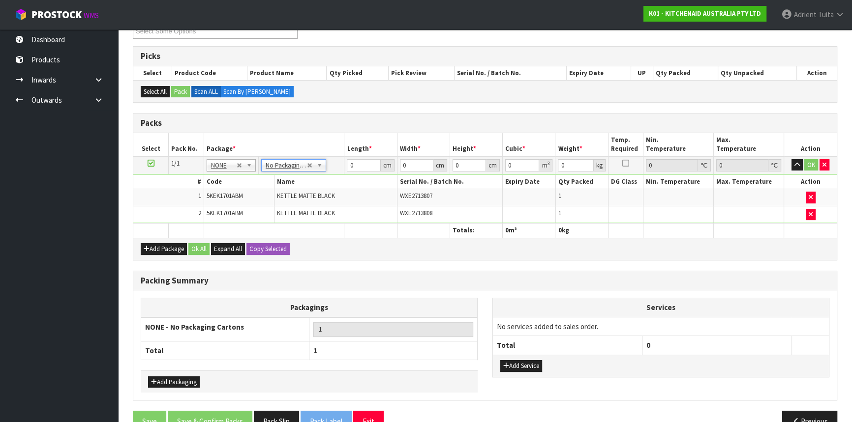
click at [366, 157] on td "0 cm" at bounding box center [370, 165] width 53 height 18
click at [366, 160] on input "0" at bounding box center [363, 165] width 33 height 12
click at [810, 165] on button "OK" at bounding box center [811, 165] width 14 height 12
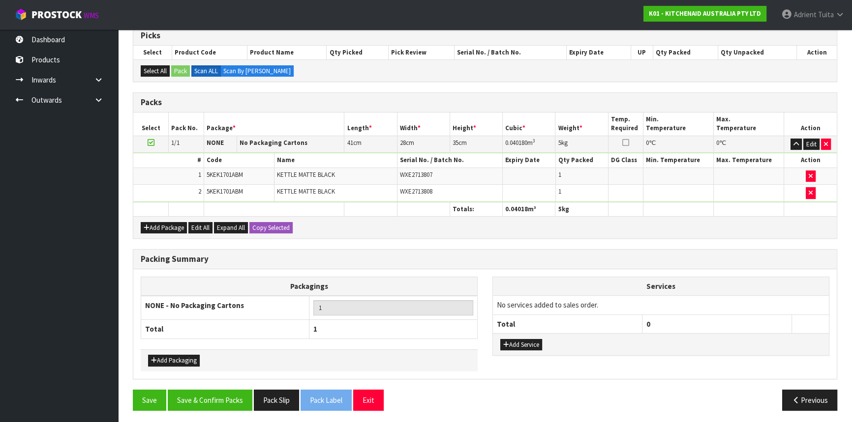
scroll to position [168, 0]
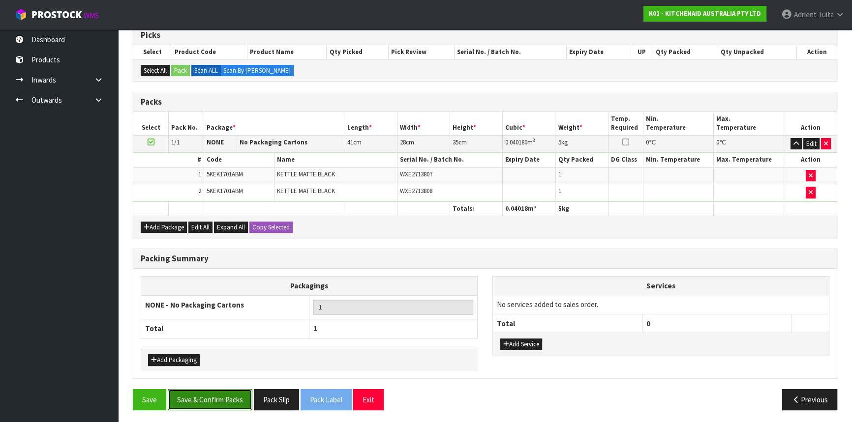
click at [237, 397] on button "Save & Confirm Packs" at bounding box center [210, 399] width 85 height 21
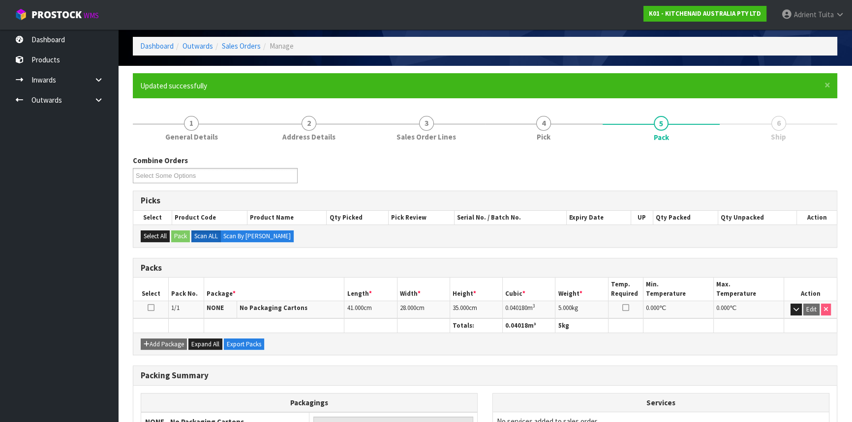
scroll to position [133, 0]
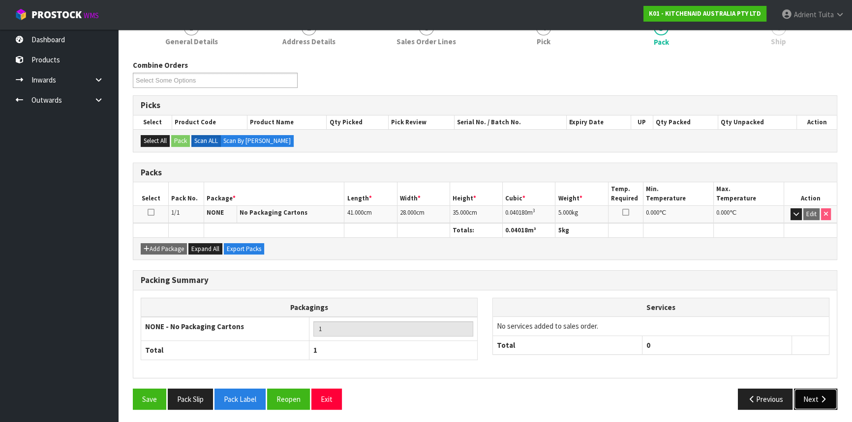
click at [822, 396] on icon "button" at bounding box center [822, 399] width 9 height 7
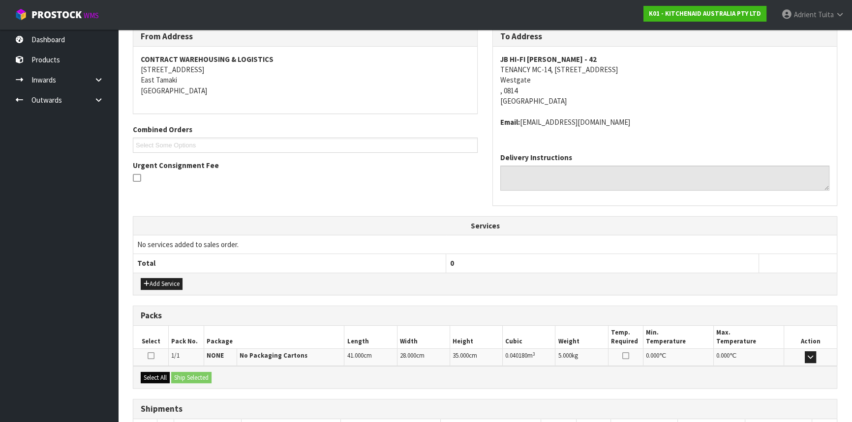
scroll to position [236, 0]
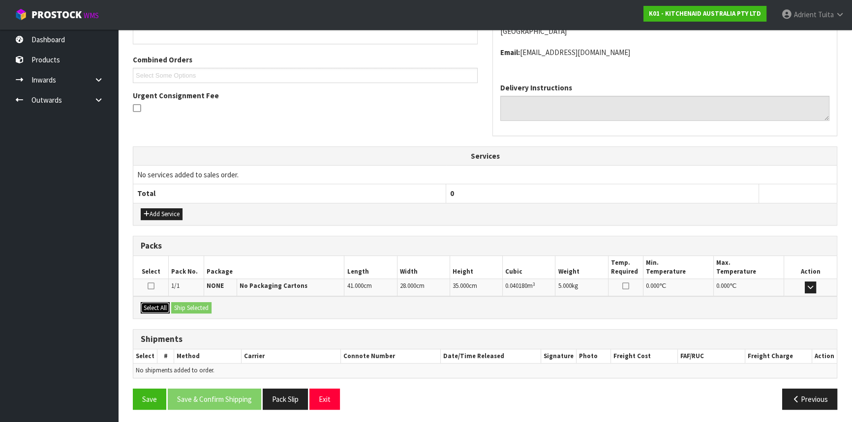
click at [152, 302] on button "Select All" at bounding box center [155, 308] width 29 height 12
click at [180, 305] on button "Ship Selected" at bounding box center [191, 308] width 40 height 12
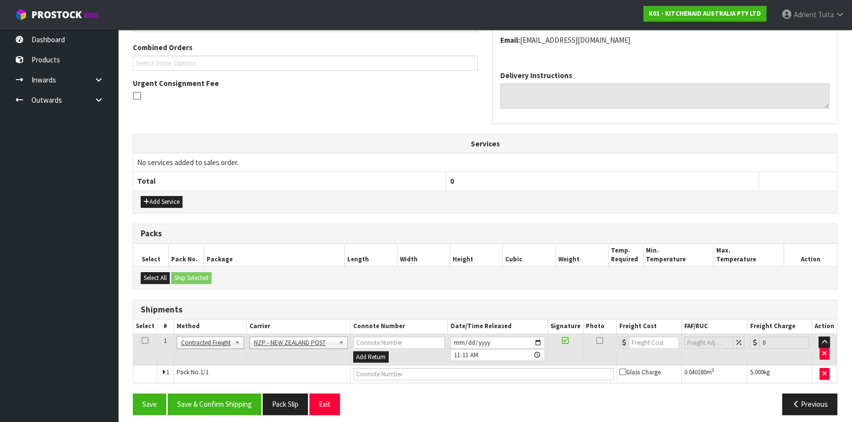
scroll to position [254, 0]
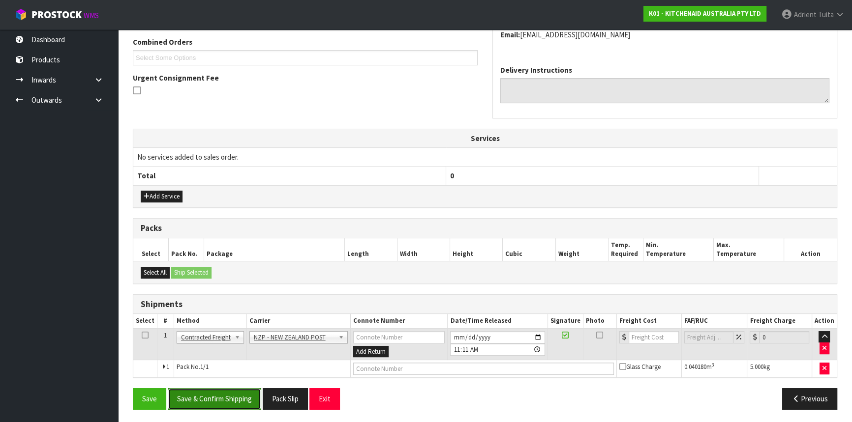
click at [197, 392] on button "Save & Confirm Shipping" at bounding box center [214, 398] width 93 height 21
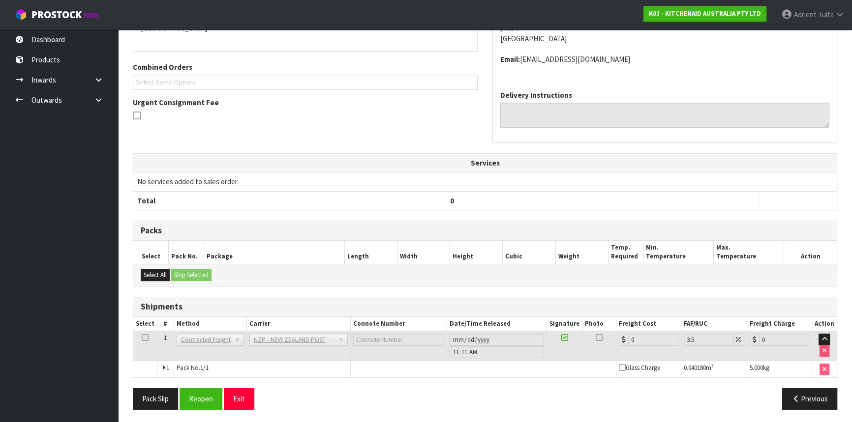
scroll to position [240, 0]
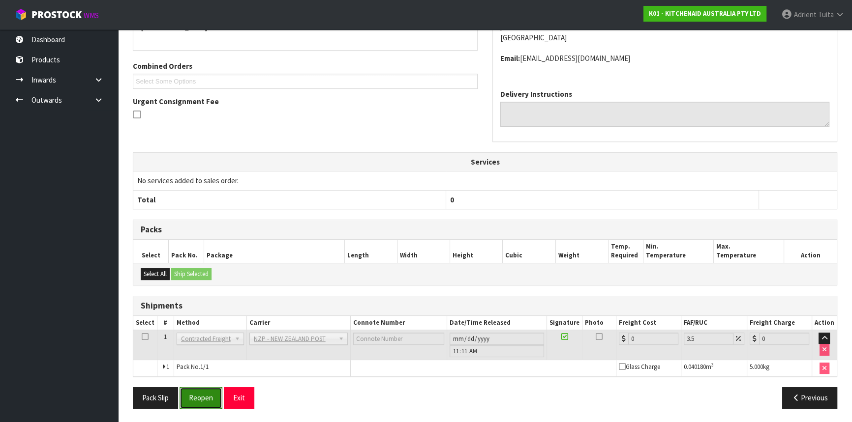
click at [194, 397] on button "Reopen" at bounding box center [200, 397] width 43 height 21
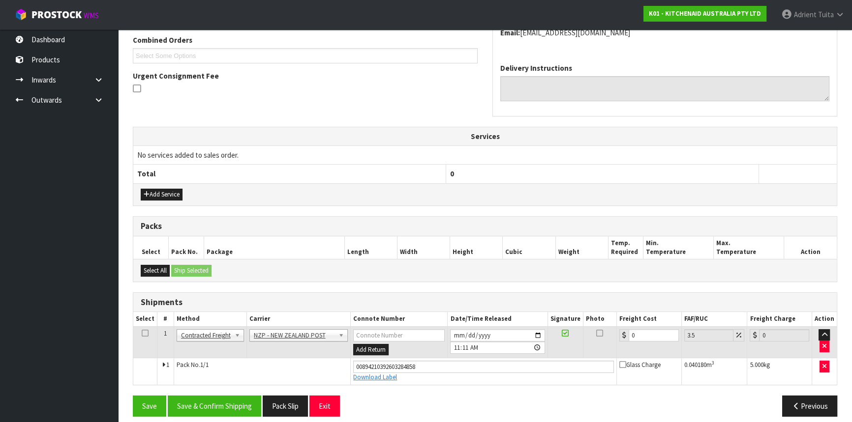
scroll to position [263, 0]
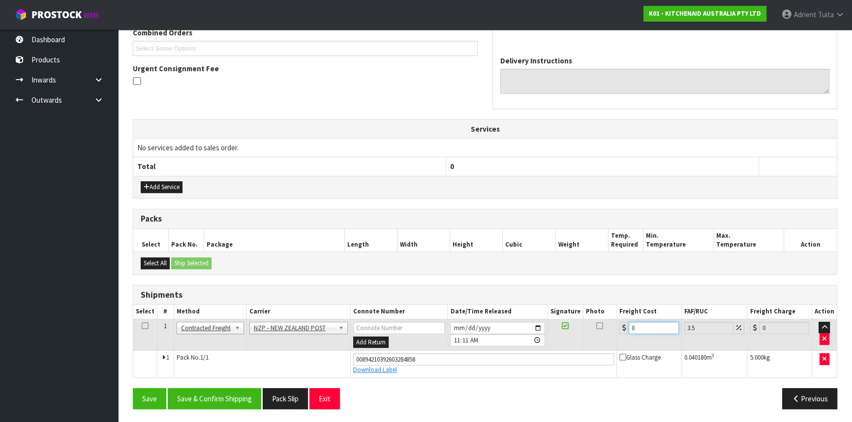
click at [655, 329] on input "0" at bounding box center [653, 328] width 50 height 12
click at [235, 389] on button "Save & Confirm Shipping" at bounding box center [214, 398] width 93 height 21
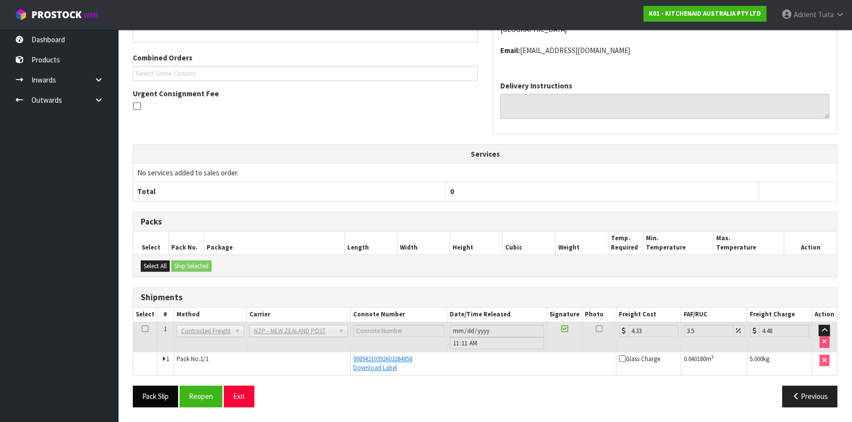
scroll to position [236, 0]
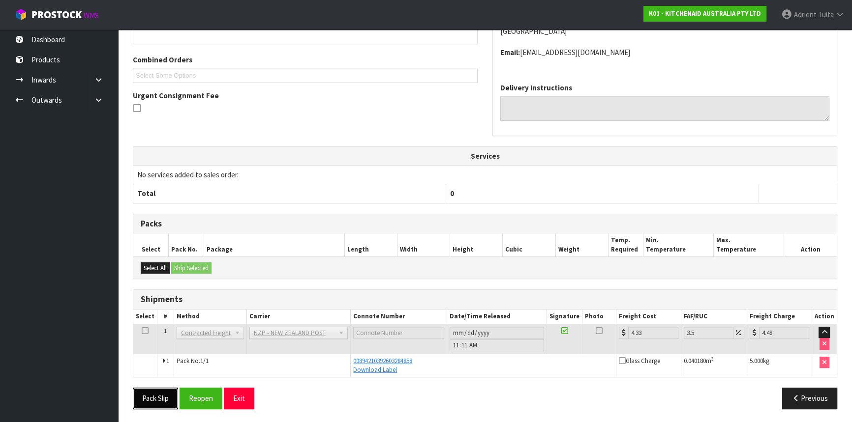
click at [152, 395] on button "Pack Slip" at bounding box center [155, 398] width 45 height 21
click at [245, 405] on button "Exit" at bounding box center [239, 398] width 30 height 21
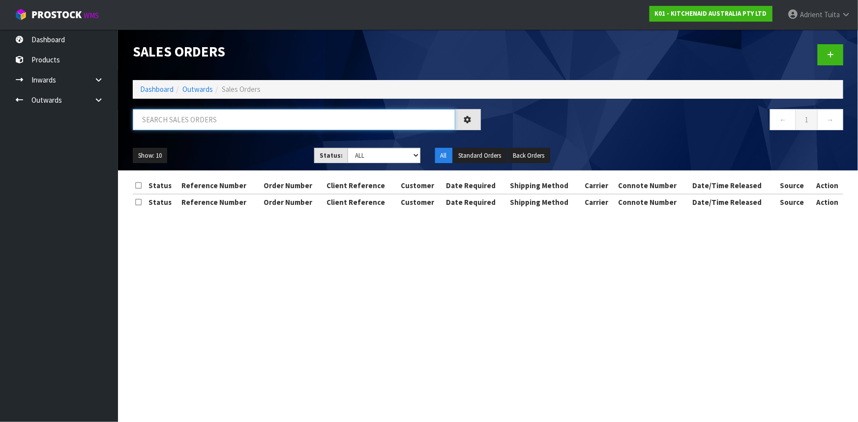
click at [216, 124] on input "text" at bounding box center [294, 119] width 323 height 21
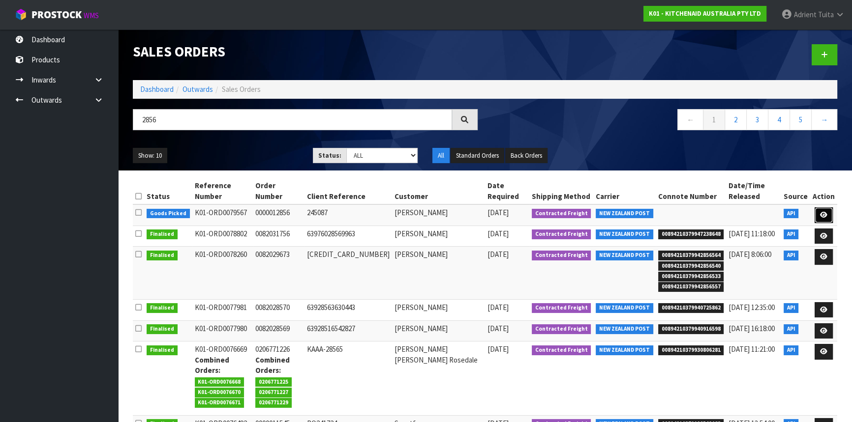
click at [822, 207] on link at bounding box center [823, 215] width 18 height 16
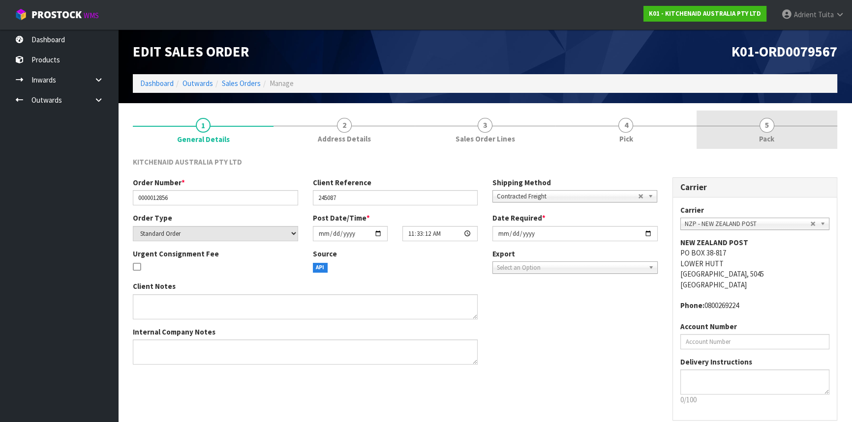
click at [789, 118] on link "5 Pack" at bounding box center [766, 130] width 141 height 39
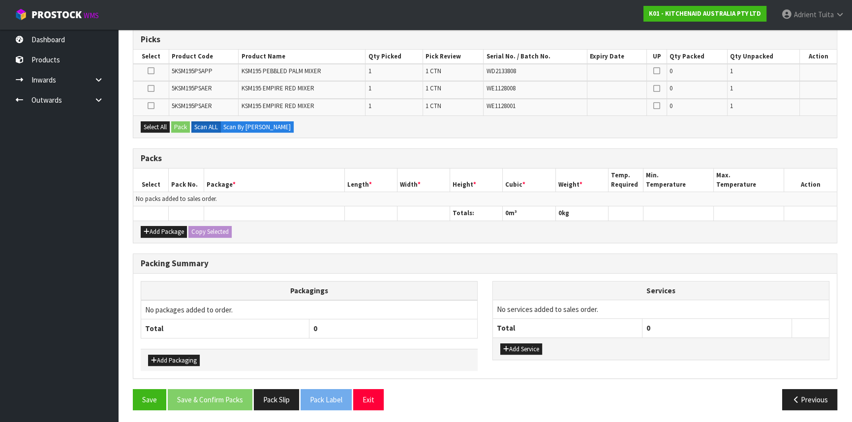
scroll to position [164, 0]
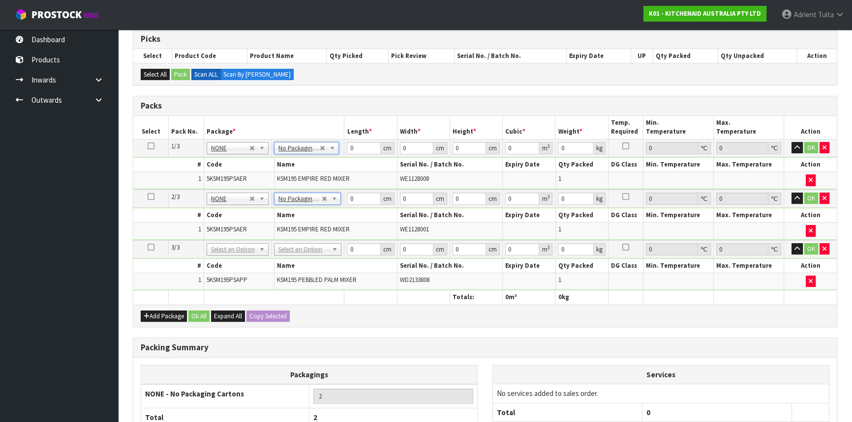
drag, startPoint x: 303, startPoint y: 252, endPoint x: 304, endPoint y: 257, distance: 5.4
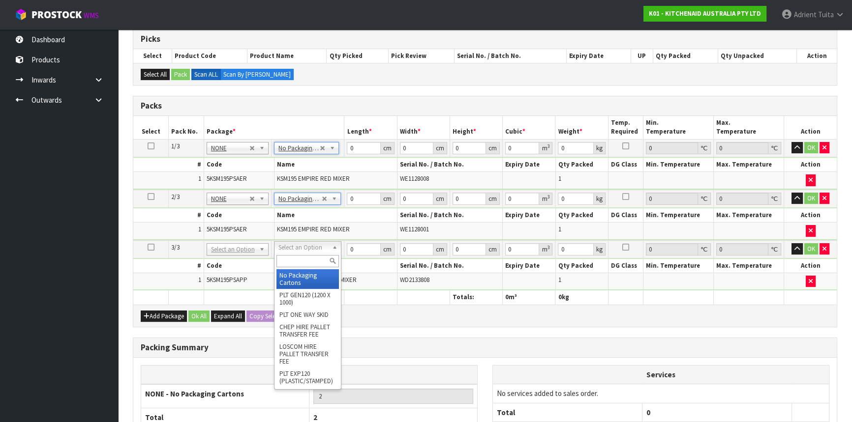
click at [306, 260] on input "text" at bounding box center [307, 261] width 62 height 12
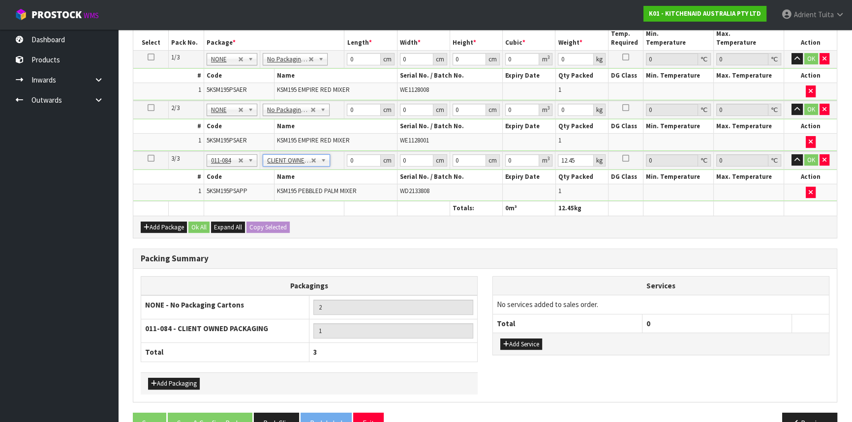
scroll to position [253, 0]
click at [359, 54] on input "0" at bounding box center [363, 59] width 33 height 12
click at [367, 105] on input "0" at bounding box center [363, 109] width 33 height 12
click at [360, 160] on input "0" at bounding box center [363, 160] width 33 height 12
click at [808, 55] on button "OK" at bounding box center [811, 59] width 14 height 12
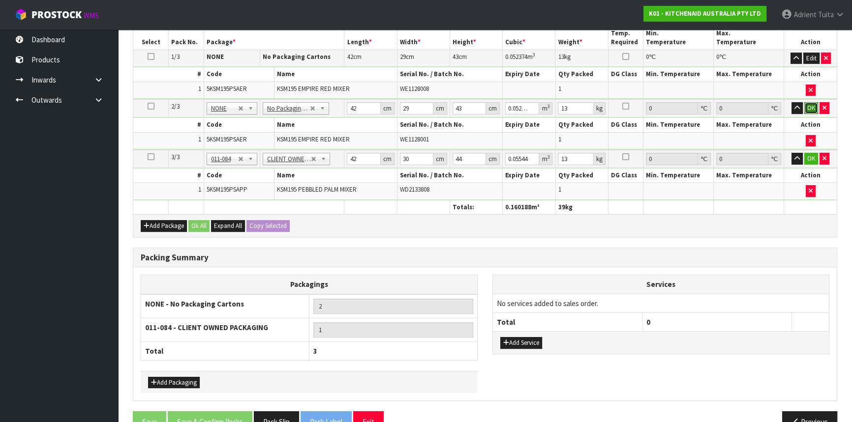
click at [806, 105] on button "OK" at bounding box center [811, 108] width 14 height 12
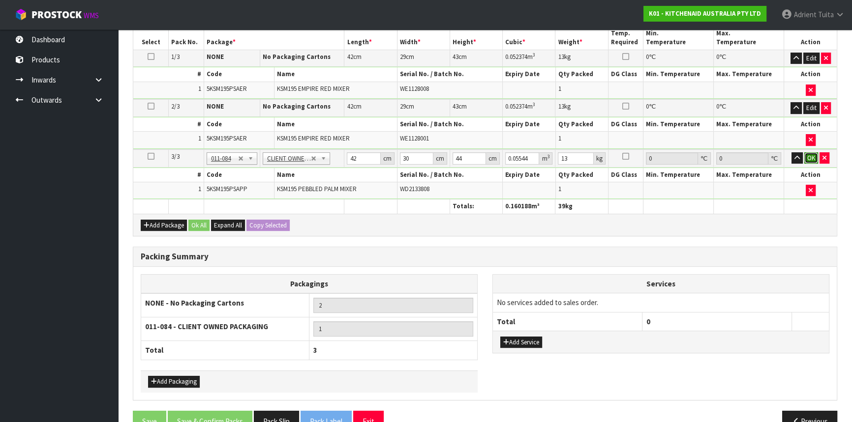
click at [808, 155] on button "OK" at bounding box center [811, 158] width 14 height 12
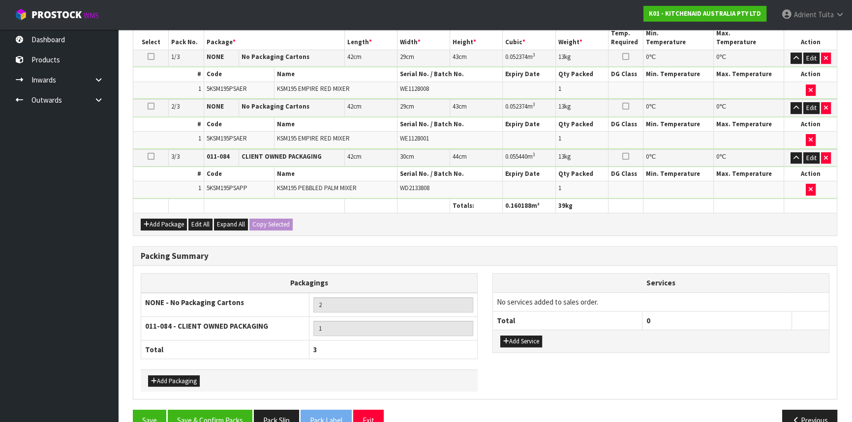
scroll to position [273, 0]
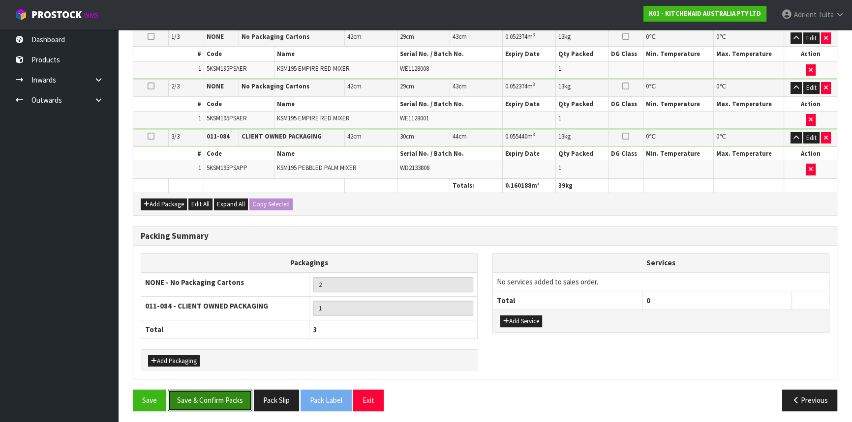
click at [233, 390] on button "Save & Confirm Packs" at bounding box center [210, 400] width 85 height 21
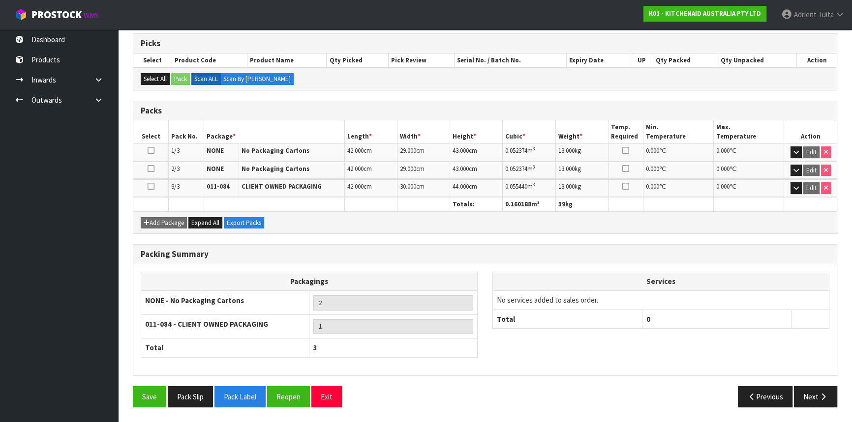
scroll to position [192, 0]
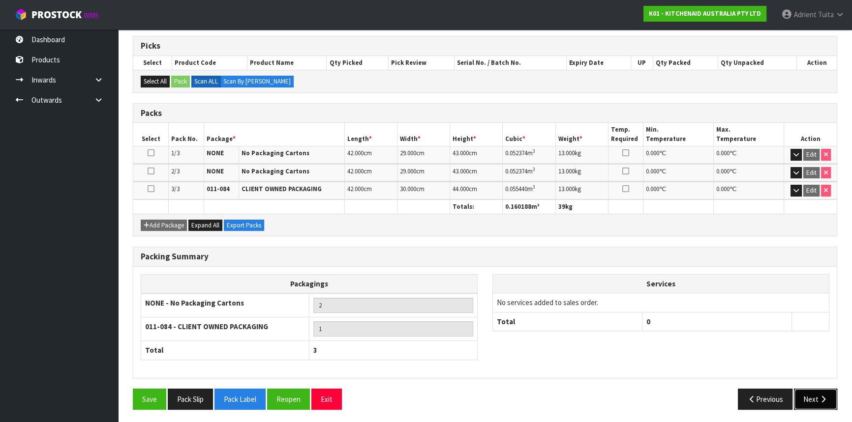
click at [808, 390] on button "Next" at bounding box center [815, 399] width 43 height 21
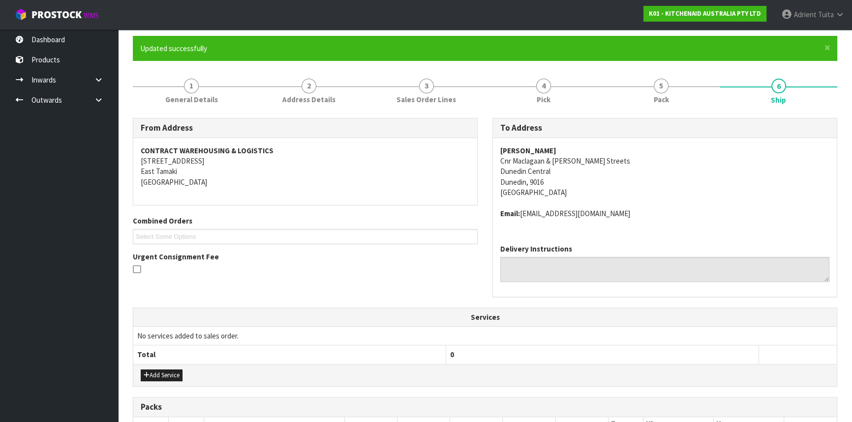
scroll to position [268, 0]
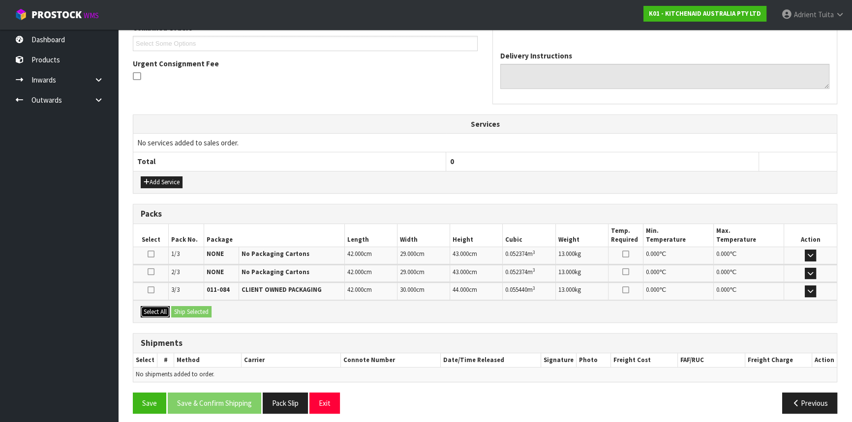
click at [159, 306] on button "Select All" at bounding box center [155, 312] width 29 height 12
click at [178, 306] on button "Ship Selected" at bounding box center [191, 312] width 40 height 12
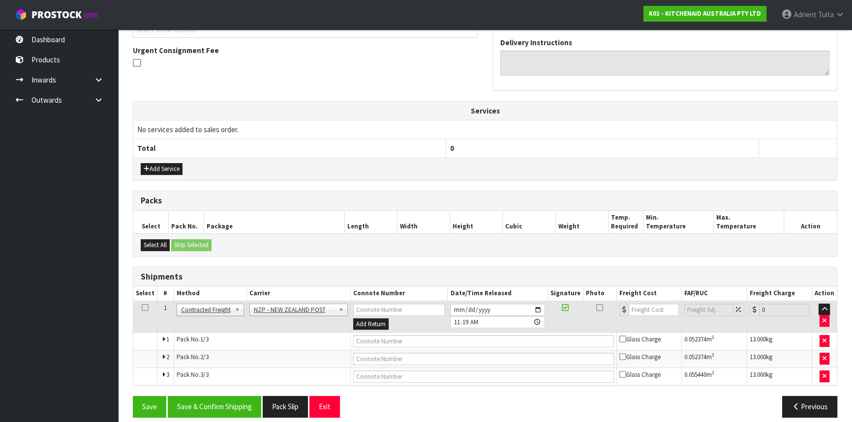
scroll to position [289, 0]
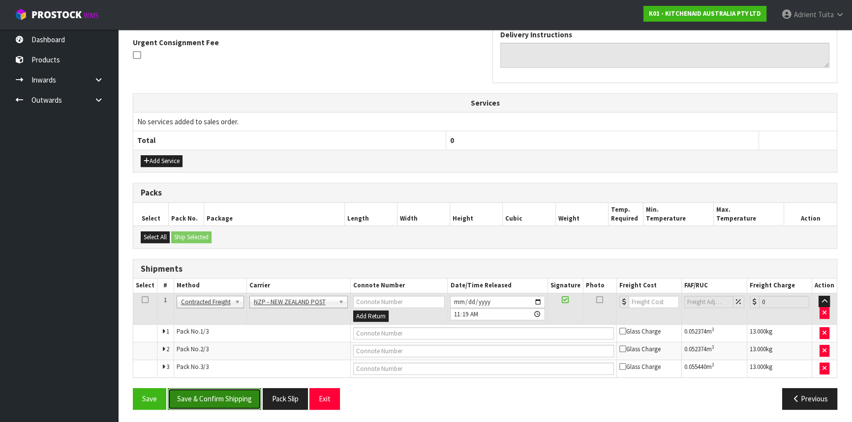
click at [227, 395] on button "Save & Confirm Shipping" at bounding box center [214, 398] width 93 height 21
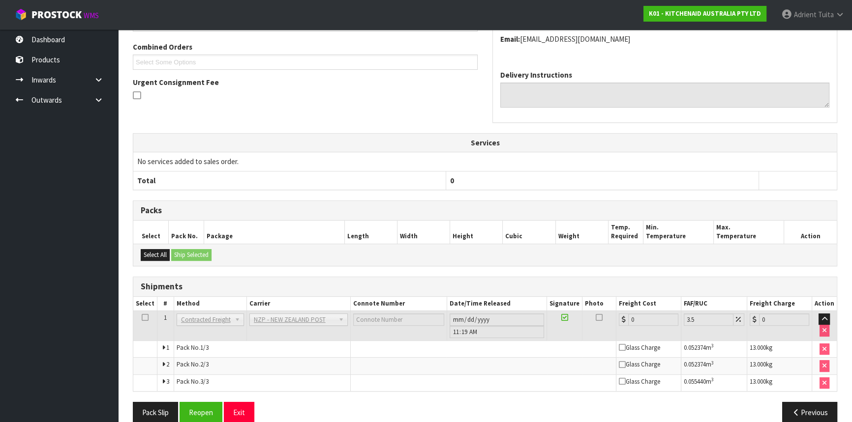
scroll to position [268, 0]
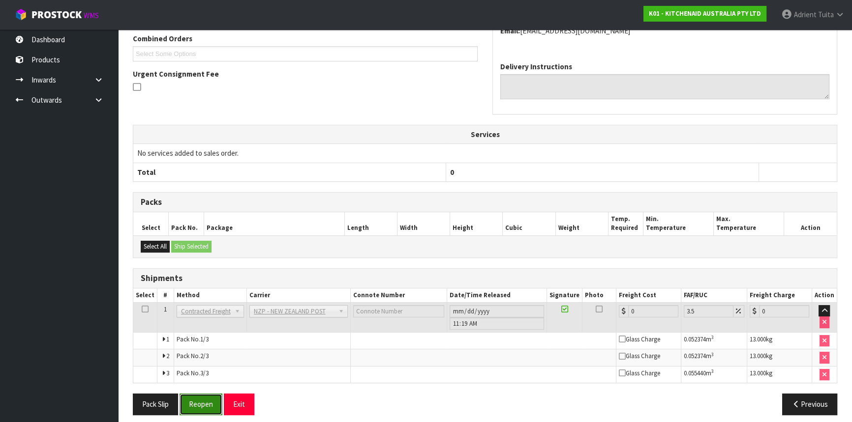
click at [211, 401] on button "Reopen" at bounding box center [200, 404] width 43 height 21
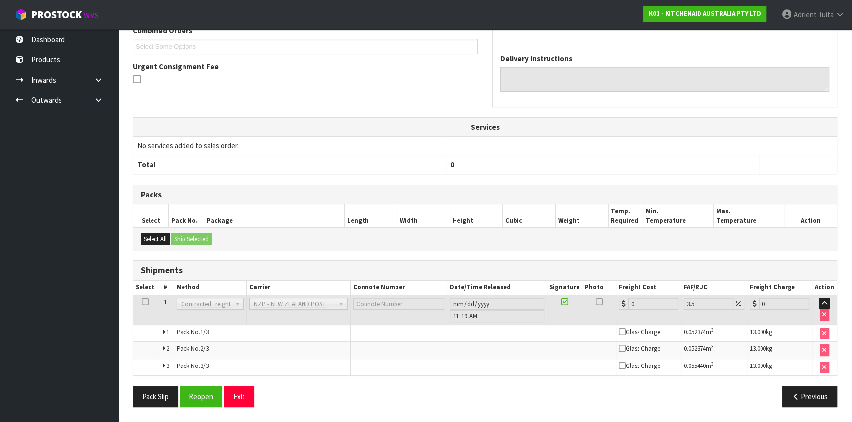
scroll to position [263, 0]
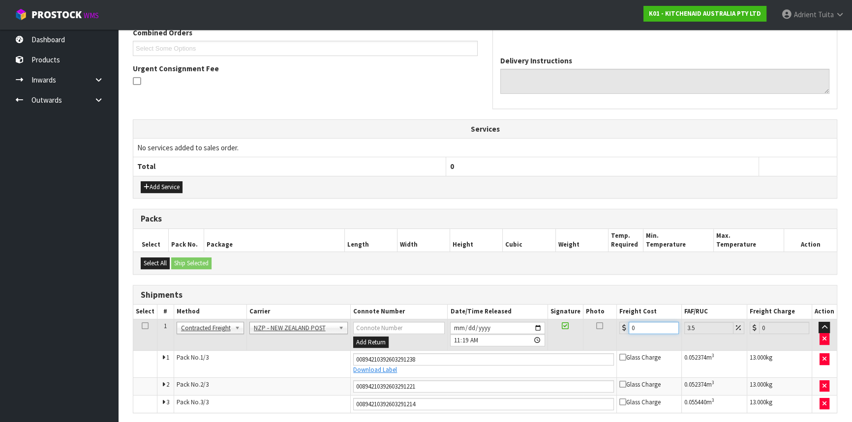
click at [649, 328] on input "0" at bounding box center [653, 328] width 50 height 12
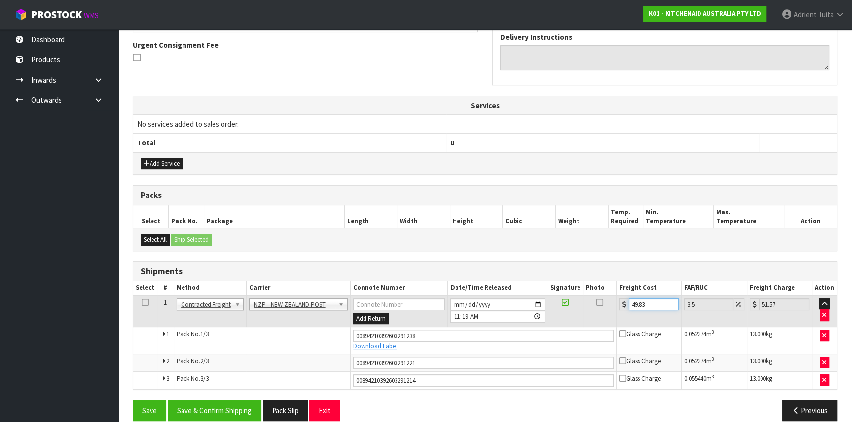
scroll to position [298, 0]
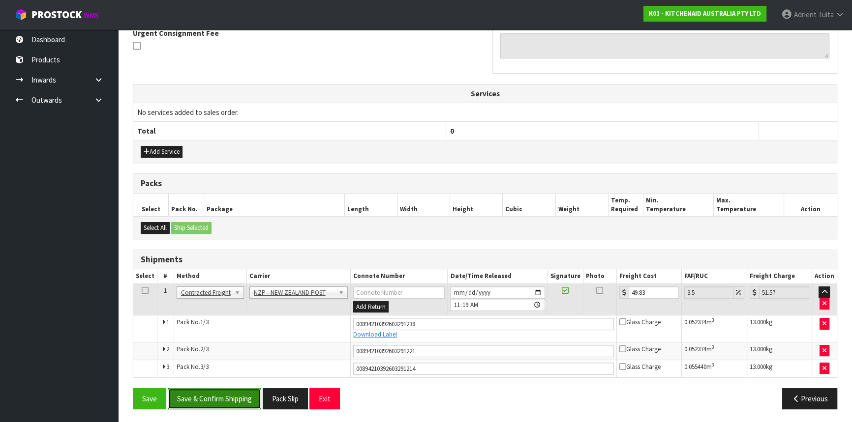
click at [235, 388] on button "Save & Confirm Shipping" at bounding box center [214, 398] width 93 height 21
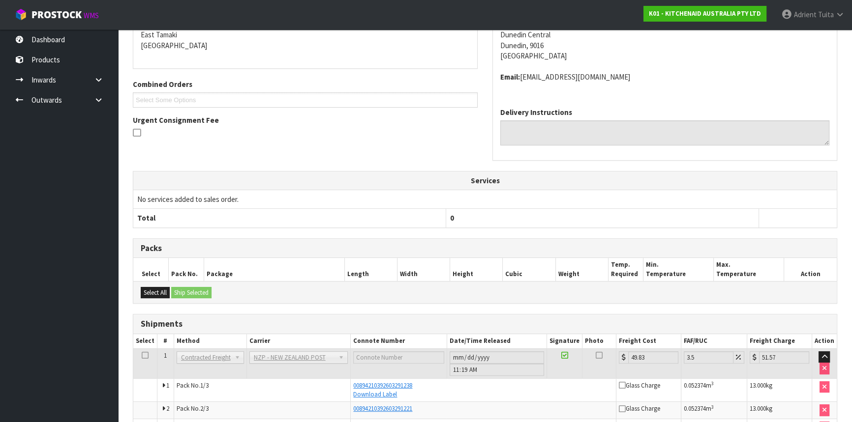
scroll to position [268, 0]
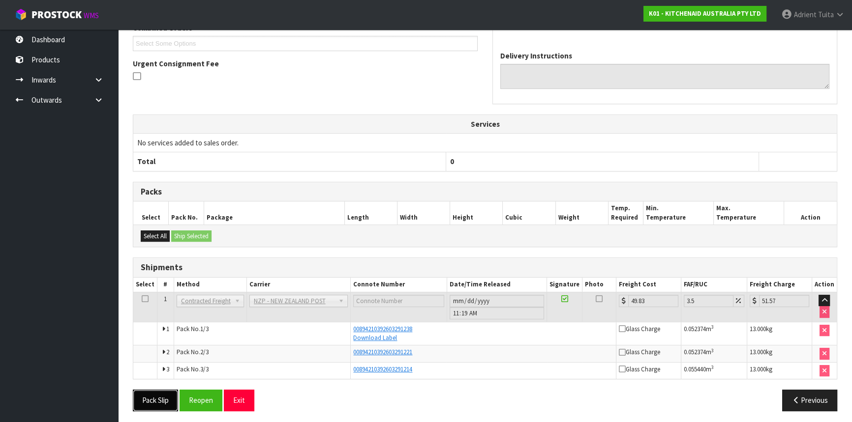
click at [171, 393] on button "Pack Slip" at bounding box center [155, 400] width 45 height 21
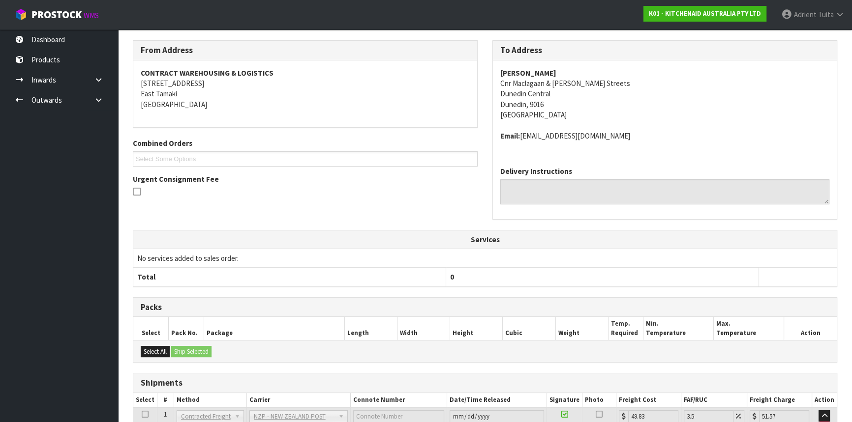
scroll to position [0, 0]
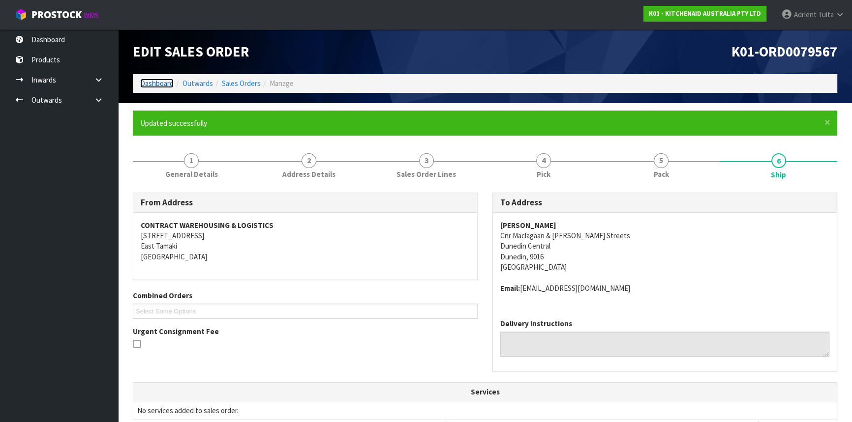
click at [155, 84] on link "Dashboard" at bounding box center [156, 83] width 33 height 9
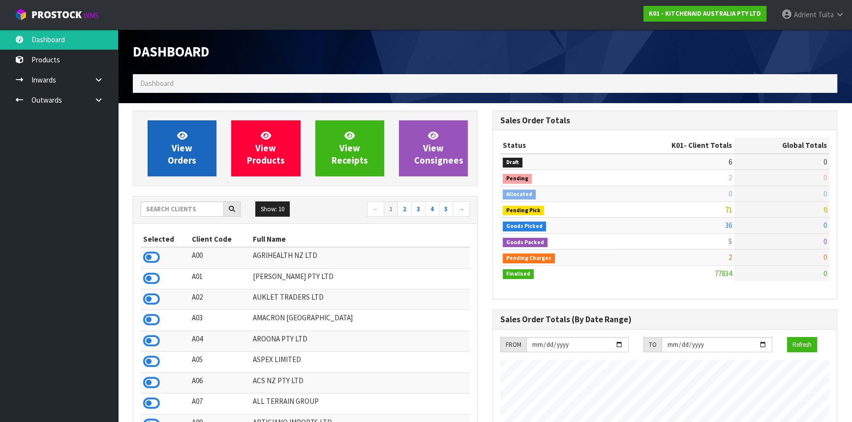
scroll to position [743, 359]
click at [170, 153] on link "View Orders" at bounding box center [182, 148] width 69 height 56
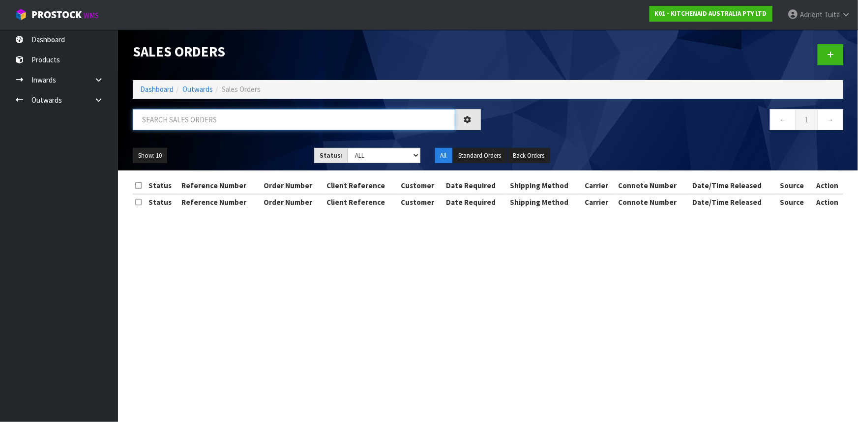
drag, startPoint x: 185, startPoint y: 117, endPoint x: 210, endPoint y: 115, distance: 24.7
click at [185, 117] on input "text" at bounding box center [294, 119] width 323 height 21
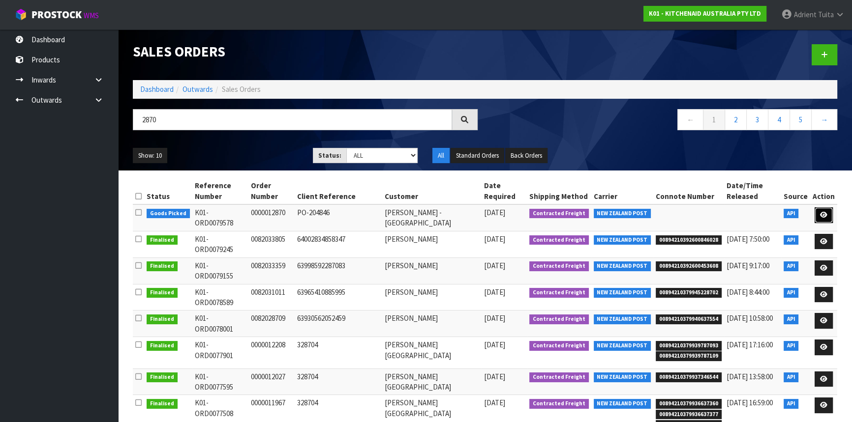
click at [820, 212] on icon at bounding box center [823, 215] width 7 height 6
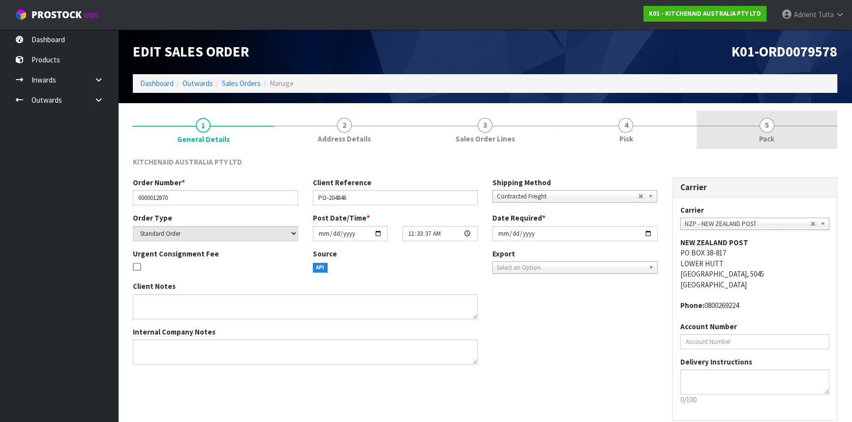
click at [797, 131] on link "5 Pack" at bounding box center [766, 130] width 141 height 39
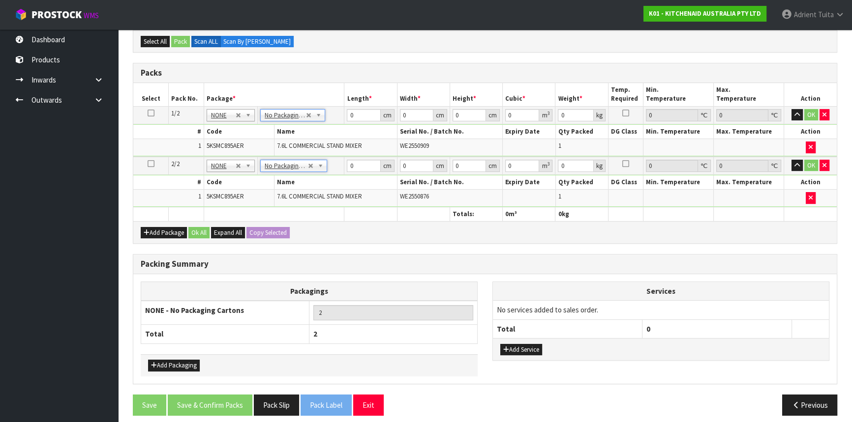
scroll to position [202, 0]
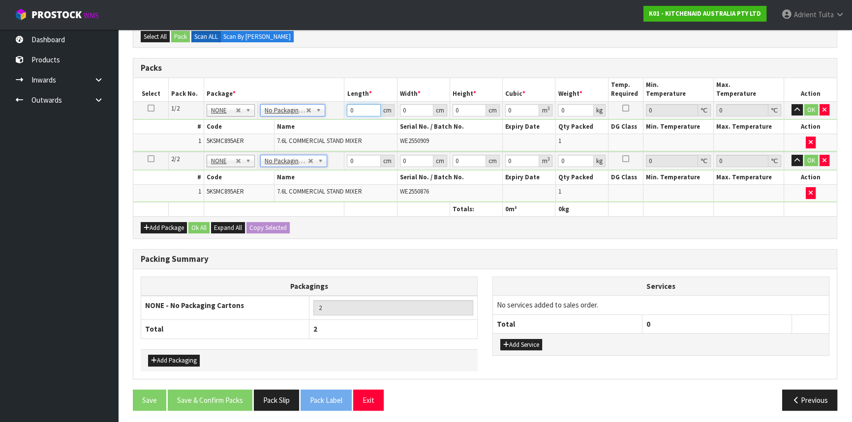
click at [361, 113] on input "0" at bounding box center [363, 110] width 33 height 12
click at [358, 110] on input "number" at bounding box center [363, 110] width 33 height 12
click at [361, 164] on input "0" at bounding box center [363, 161] width 33 height 12
click at [811, 107] on button "OK" at bounding box center [811, 110] width 14 height 12
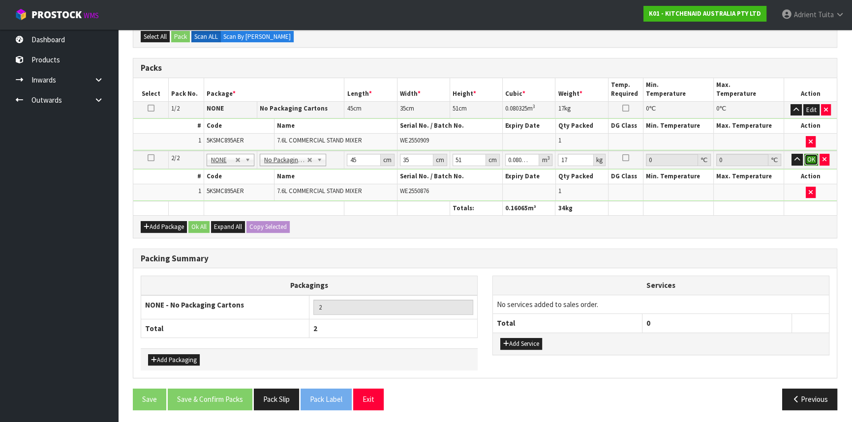
click at [812, 161] on button "OK" at bounding box center [811, 160] width 14 height 12
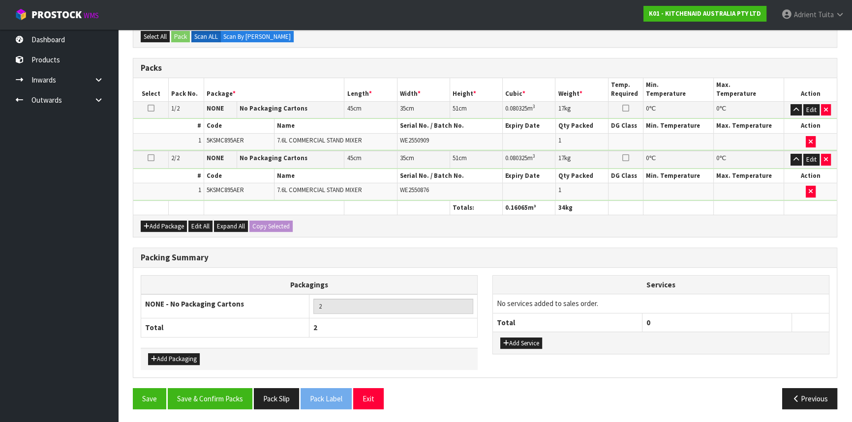
scroll to position [201, 0]
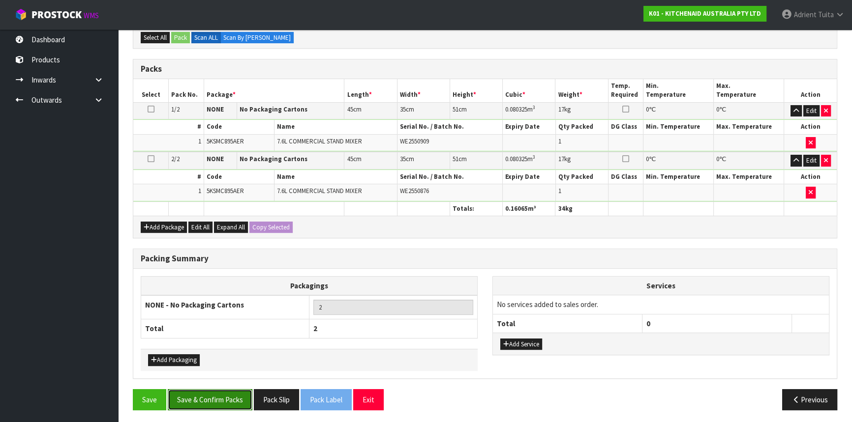
click at [224, 391] on button "Save & Confirm Packs" at bounding box center [210, 399] width 85 height 21
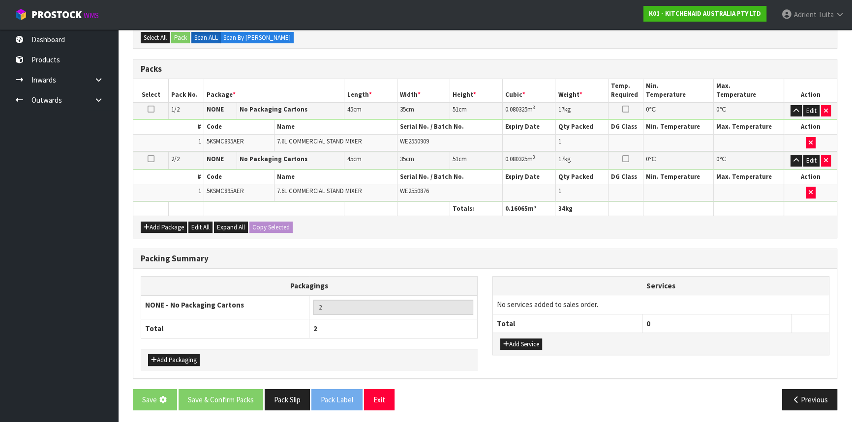
scroll to position [0, 0]
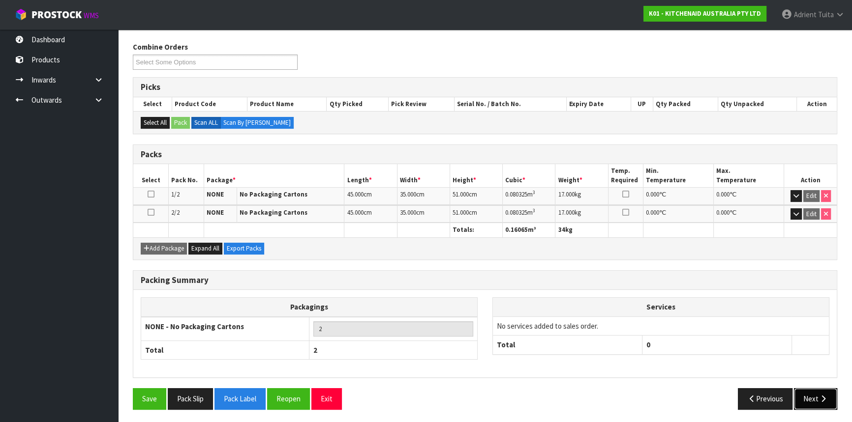
click at [824, 395] on icon "button" at bounding box center [822, 398] width 9 height 7
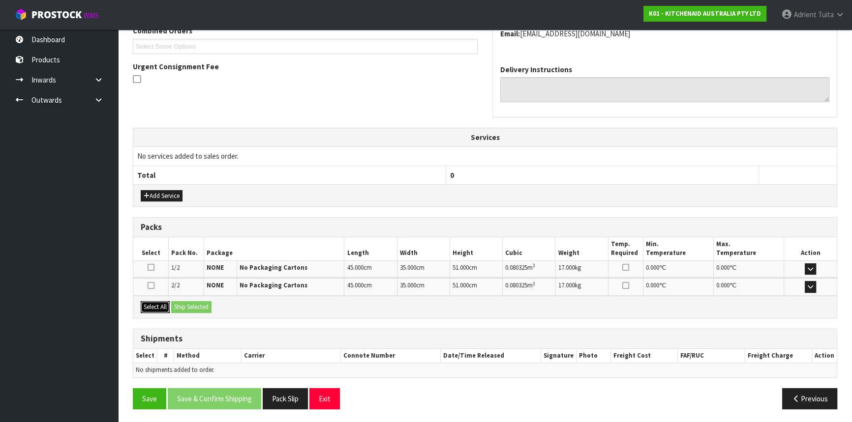
click at [163, 309] on button "Select All" at bounding box center [155, 307] width 29 height 12
click at [186, 306] on button "Ship Selected" at bounding box center [191, 307] width 40 height 12
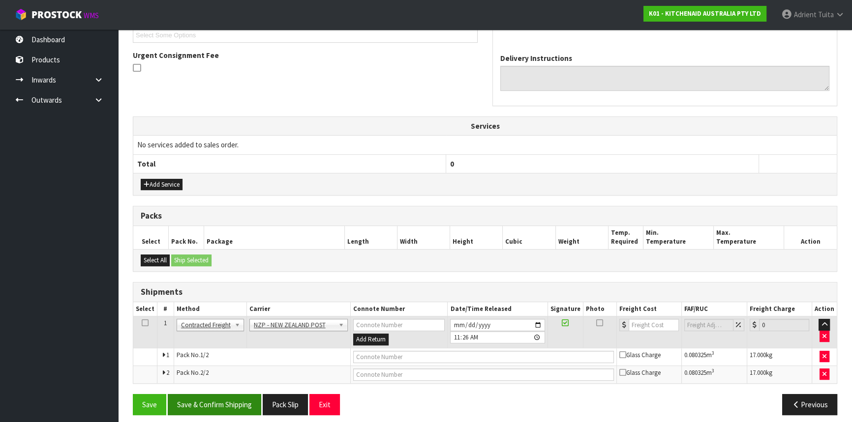
scroll to position [282, 0]
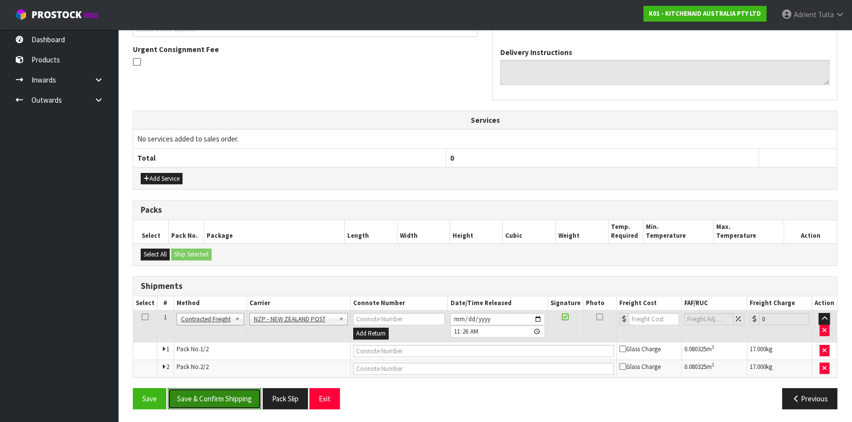
click at [209, 390] on button "Save & Confirm Shipping" at bounding box center [214, 398] width 93 height 21
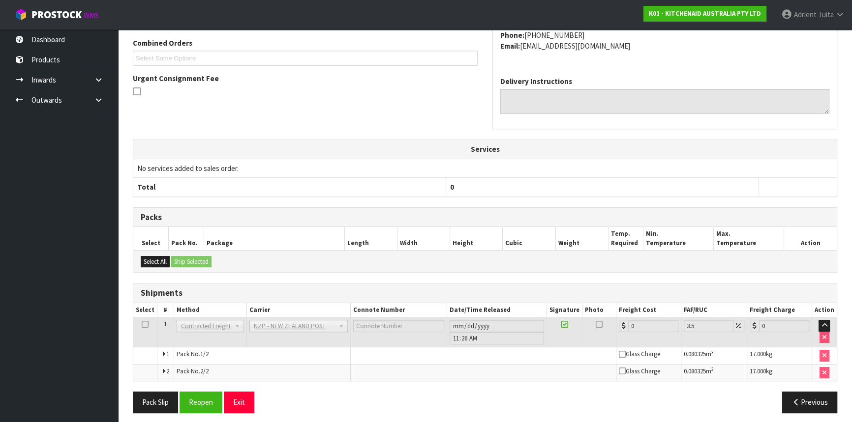
scroll to position [267, 0]
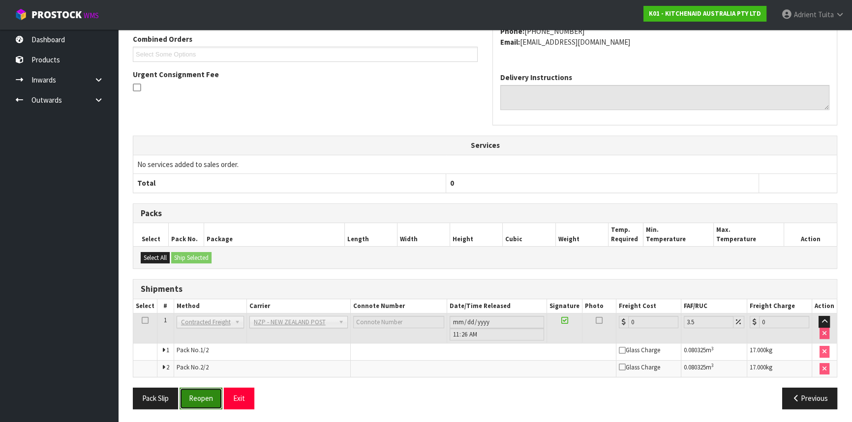
click at [188, 392] on button "Reopen" at bounding box center [200, 398] width 43 height 21
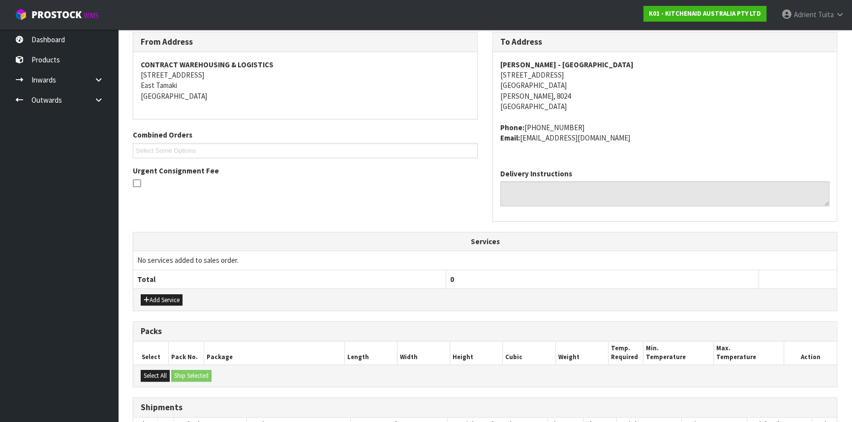
scroll to position [291, 0]
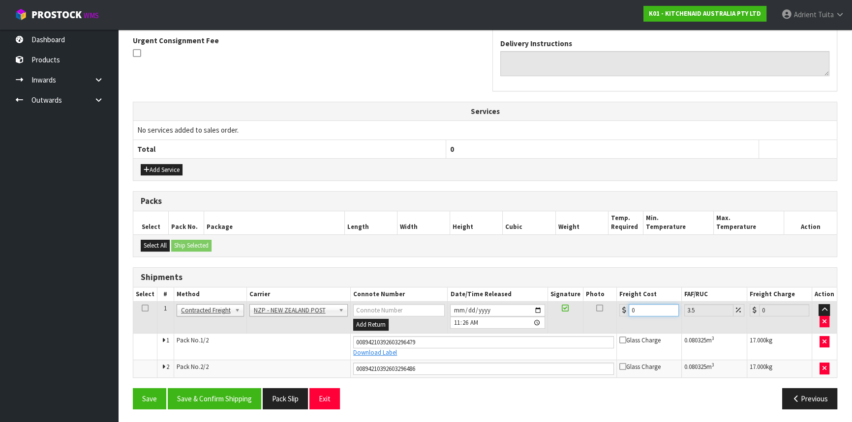
click at [662, 310] on input "0" at bounding box center [653, 310] width 50 height 12
click at [222, 388] on button "Save & Confirm Shipping" at bounding box center [214, 398] width 93 height 21
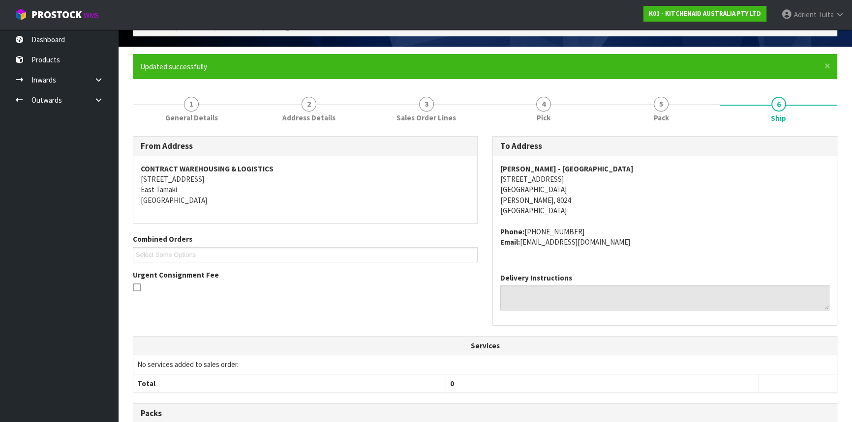
scroll to position [264, 0]
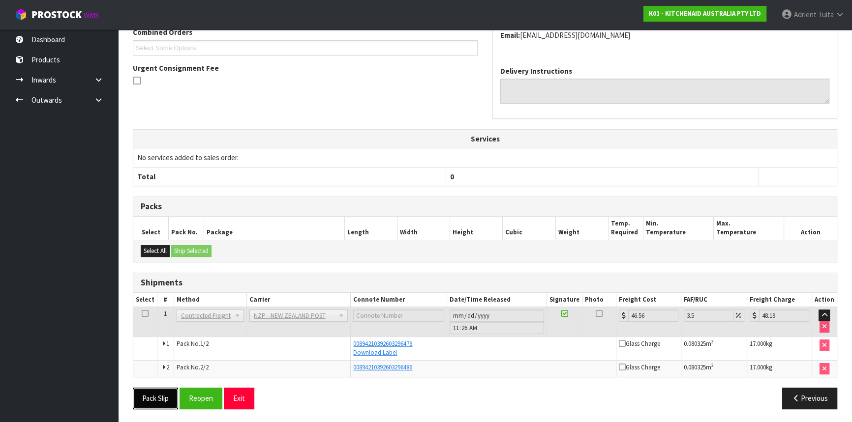
click at [169, 391] on button "Pack Slip" at bounding box center [155, 398] width 45 height 21
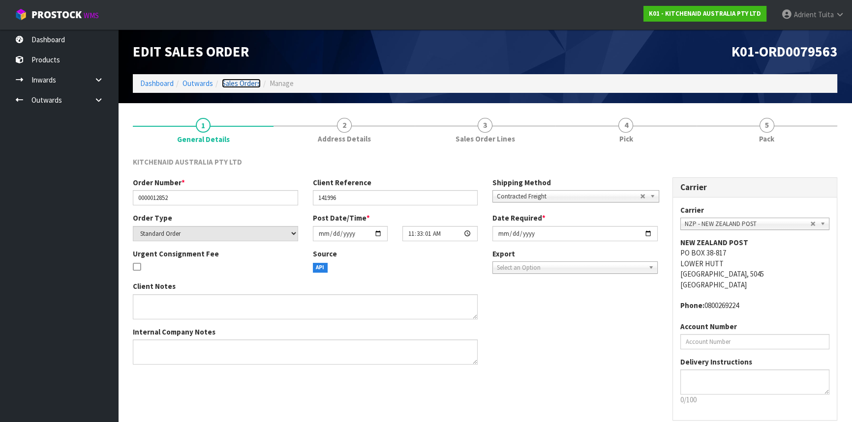
click at [235, 80] on link "Sales Orders" at bounding box center [241, 83] width 39 height 9
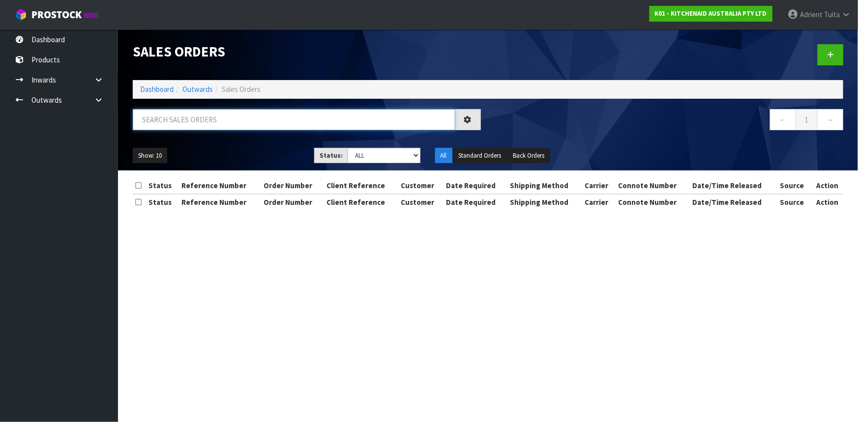
click at [231, 119] on input "text" at bounding box center [294, 119] width 323 height 21
type input "JOB-0414013"
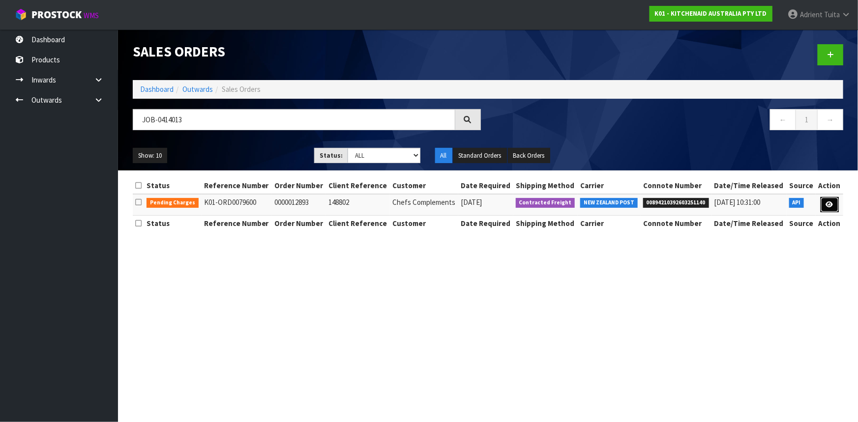
click at [830, 205] on icon at bounding box center [829, 205] width 7 height 6
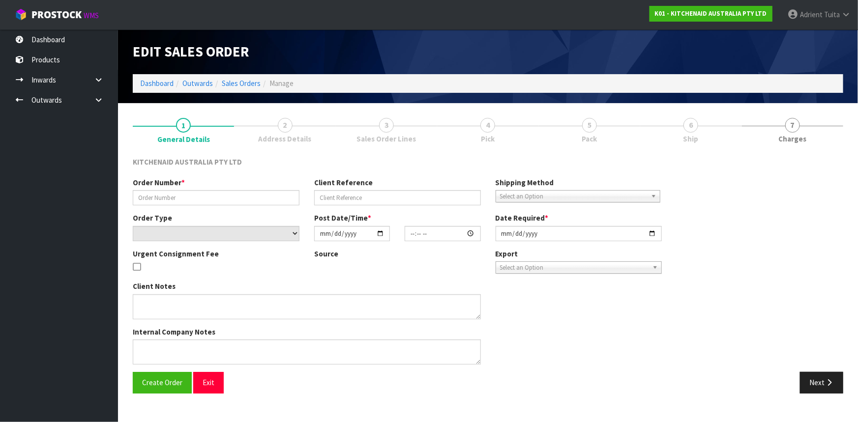
type input "0000012893"
type input "148802"
select select "number:0"
type input "[DATE]"
type input "11:34:23.000"
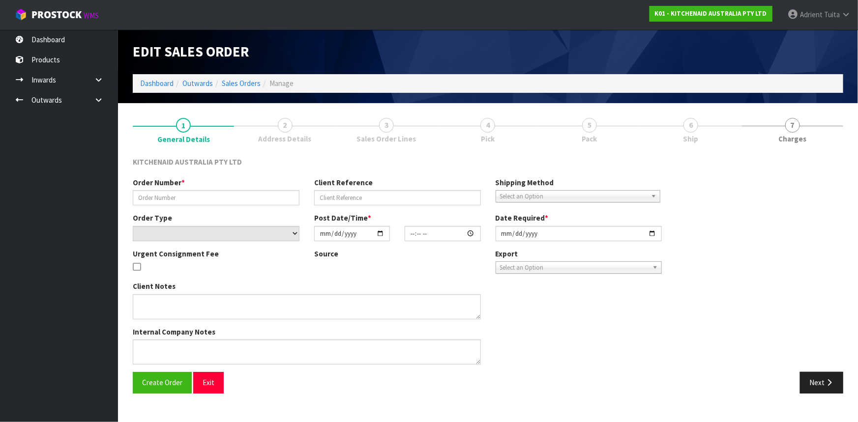
type input "[DATE]"
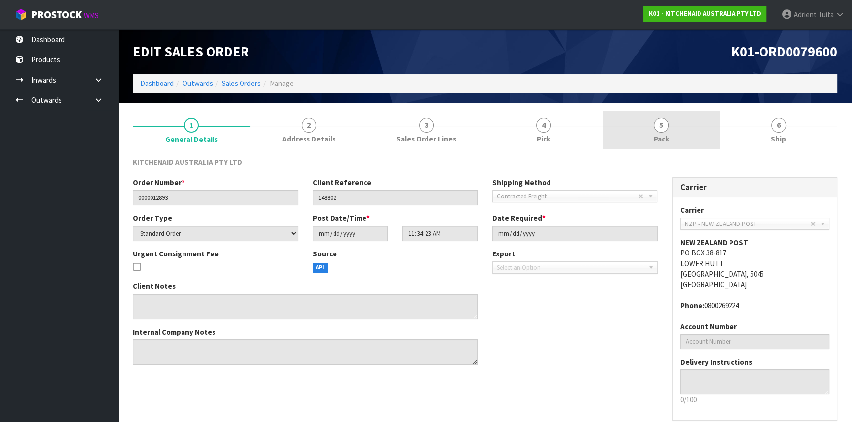
click at [683, 127] on link "5 Pack" at bounding box center [661, 130] width 118 height 39
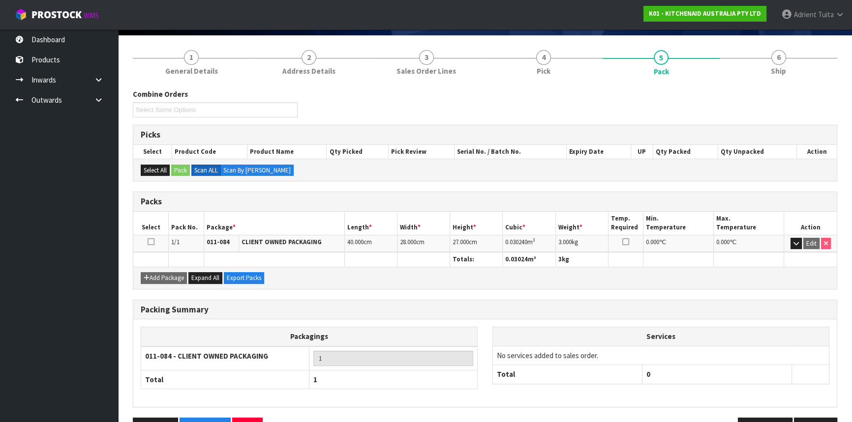
scroll to position [98, 0]
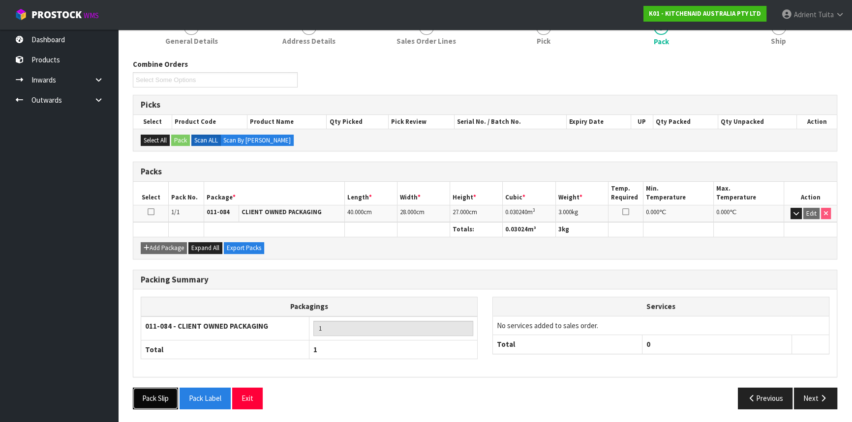
click at [170, 399] on button "Pack Slip" at bounding box center [155, 398] width 45 height 21
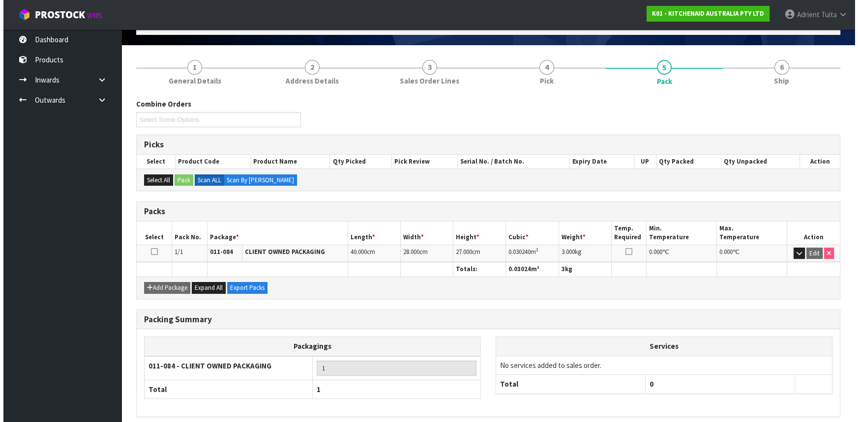
scroll to position [0, 0]
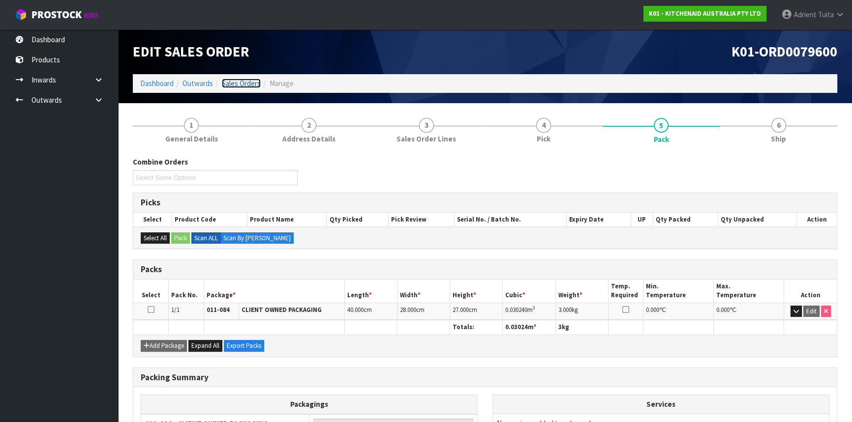
click at [242, 86] on link "Sales Orders" at bounding box center [241, 83] width 39 height 9
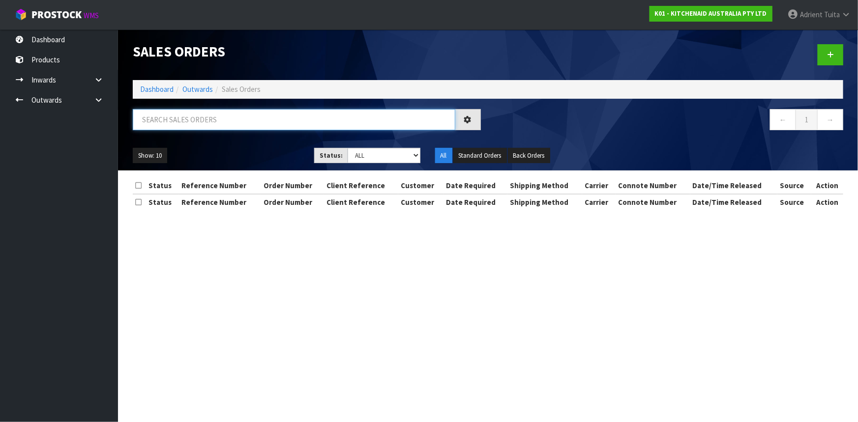
click at [233, 117] on input "text" at bounding box center [294, 119] width 323 height 21
type input "JOB-0414023"
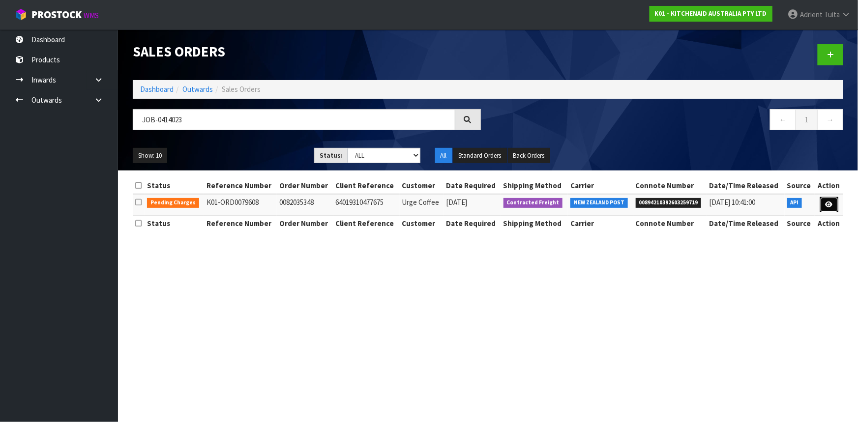
click at [831, 204] on icon at bounding box center [829, 205] width 7 height 6
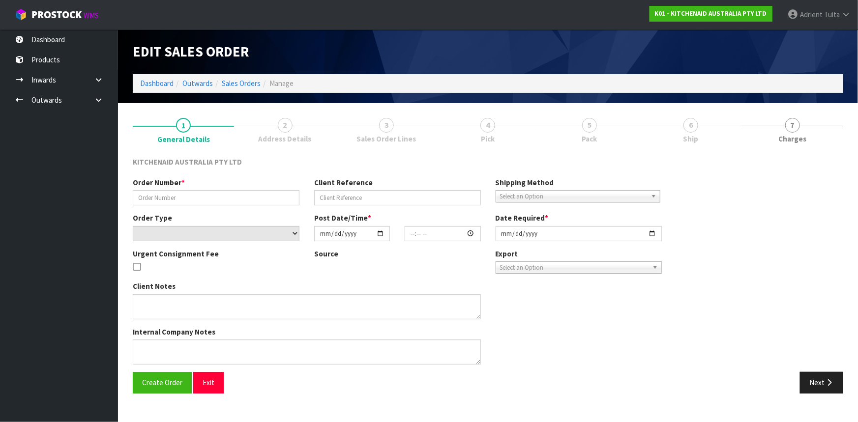
type input "0082035348"
type input "64019310477675"
select select "number:0"
type input "[DATE]"
type input "11:41:41.000"
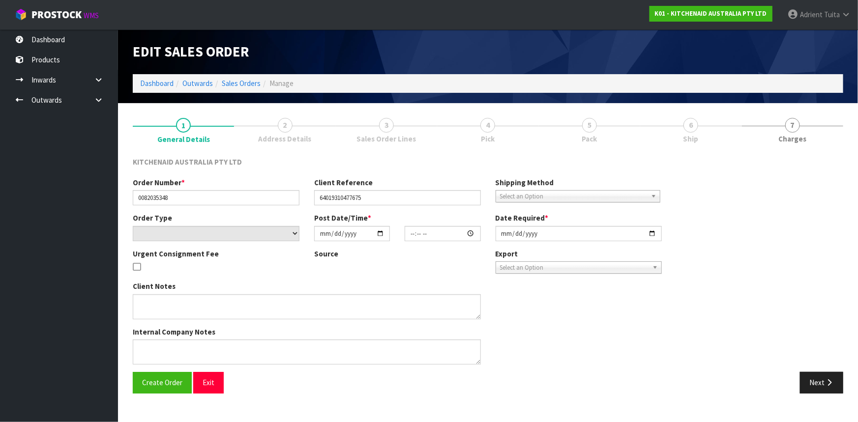
type input "[DATE]"
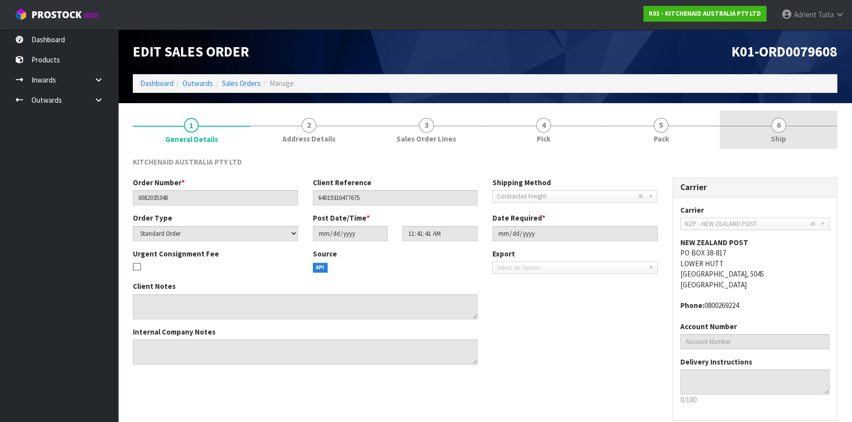
click at [776, 127] on span "6" at bounding box center [778, 125] width 15 height 15
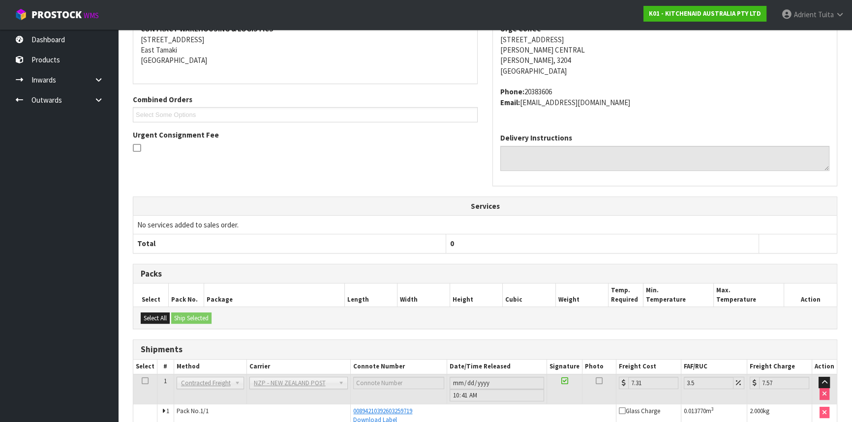
scroll to position [211, 0]
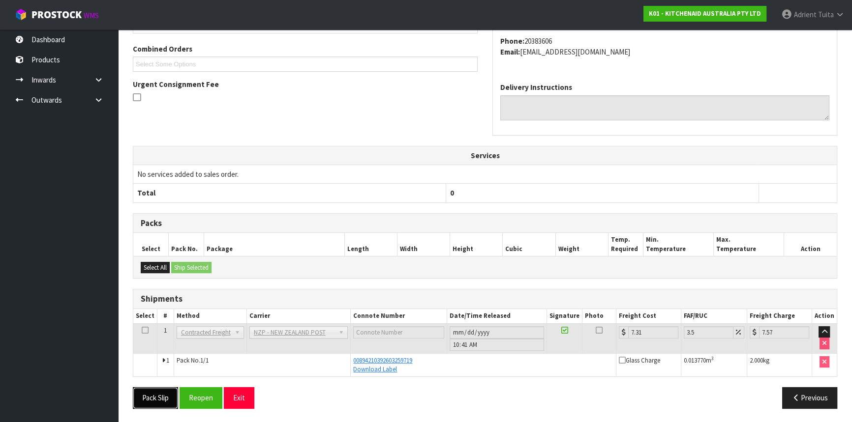
click at [158, 403] on button "Pack Slip" at bounding box center [155, 397] width 45 height 21
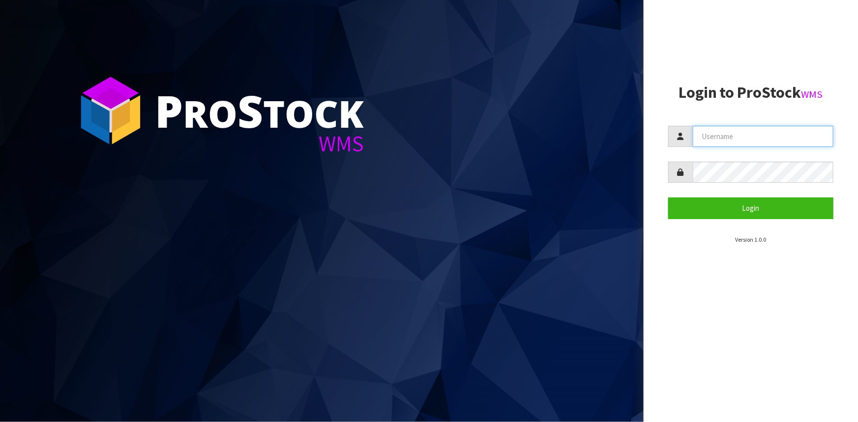
click at [746, 130] on input "text" at bounding box center [763, 136] width 141 height 21
click at [742, 142] on input "ad" at bounding box center [763, 136] width 141 height 21
type input "[PERSON_NAME][EMAIL_ADDRESS][DOMAIN_NAME]"
click at [668, 198] on button "Login" at bounding box center [750, 208] width 165 height 21
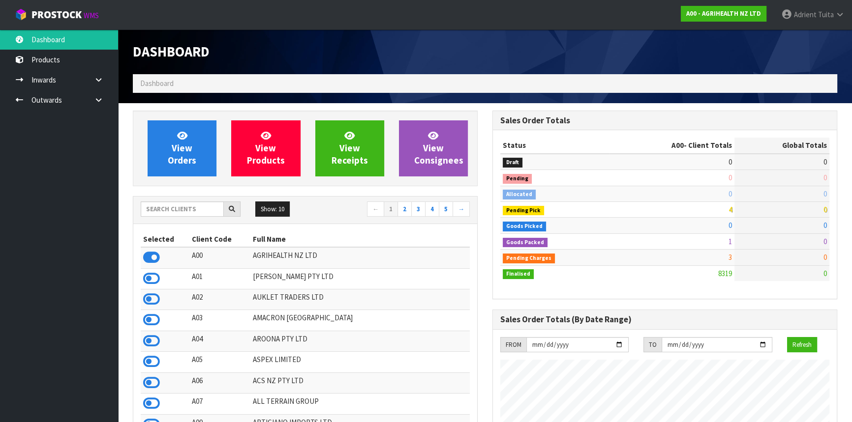
scroll to position [743, 359]
click at [161, 208] on input "text" at bounding box center [182, 209] width 83 height 15
type input "K01"
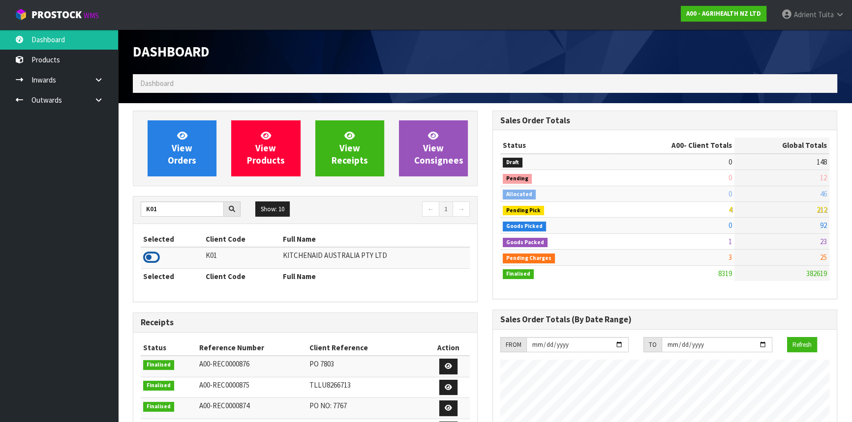
click at [153, 256] on icon at bounding box center [151, 257] width 17 height 15
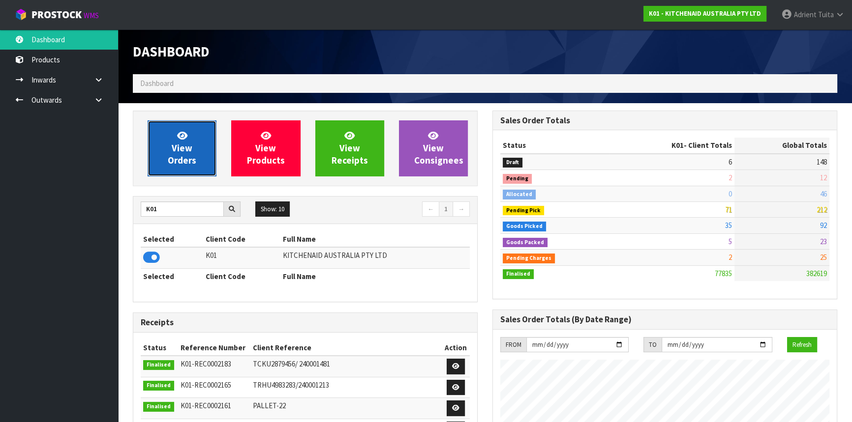
click at [187, 161] on span "View Orders" at bounding box center [182, 148] width 29 height 37
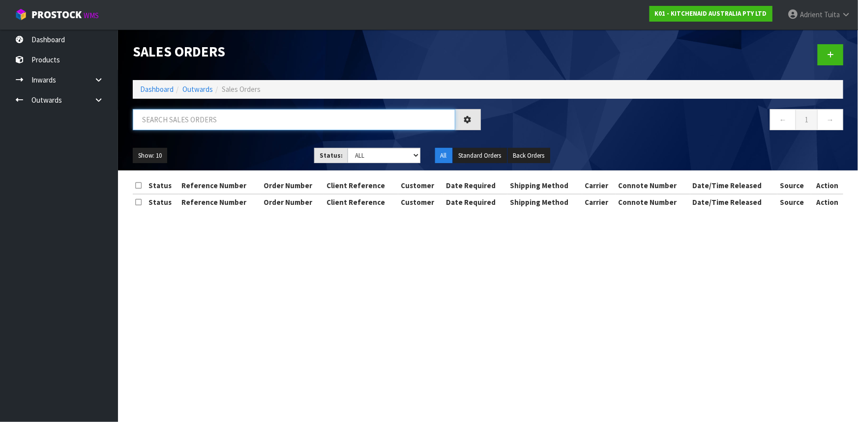
click at [188, 122] on input "text" at bounding box center [294, 119] width 323 height 21
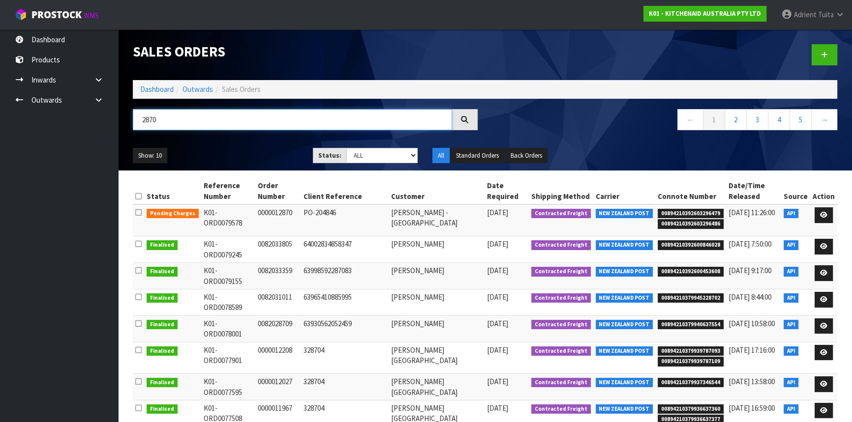
click at [155, 119] on input "2870" at bounding box center [292, 119] width 319 height 21
type input "2865"
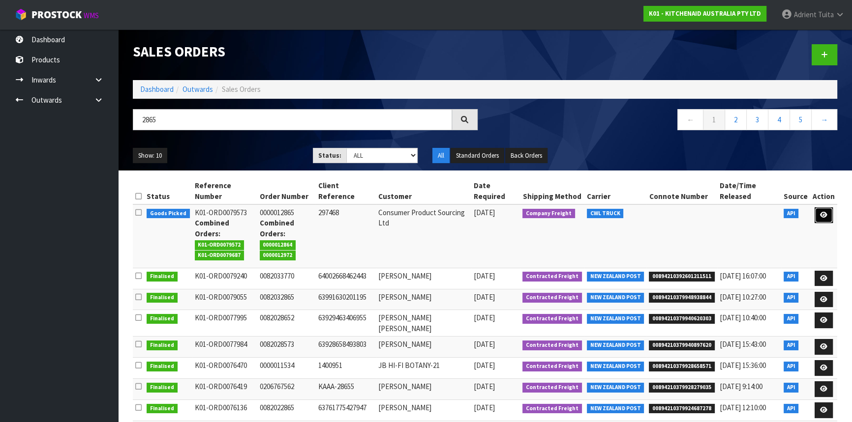
click at [821, 210] on link at bounding box center [823, 215] width 18 height 16
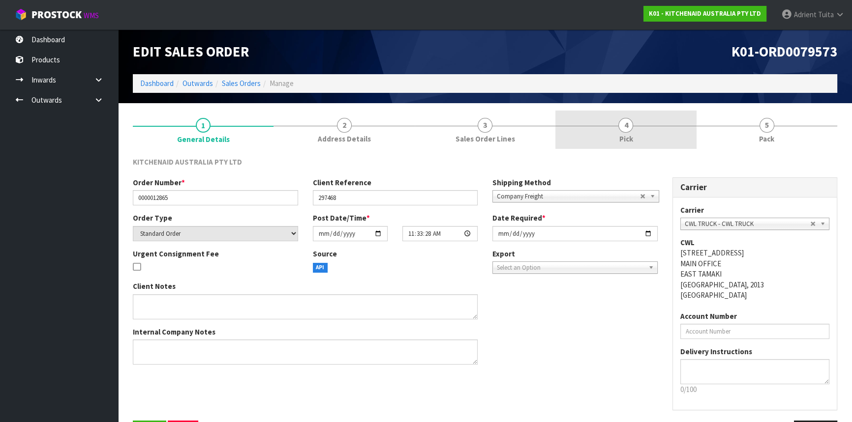
click at [620, 133] on link "4 Pick" at bounding box center [625, 130] width 141 height 39
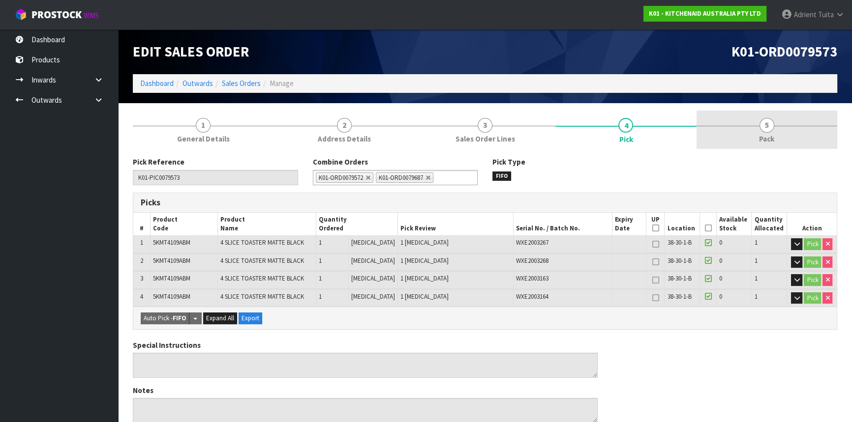
click at [768, 123] on span "5" at bounding box center [766, 125] width 15 height 15
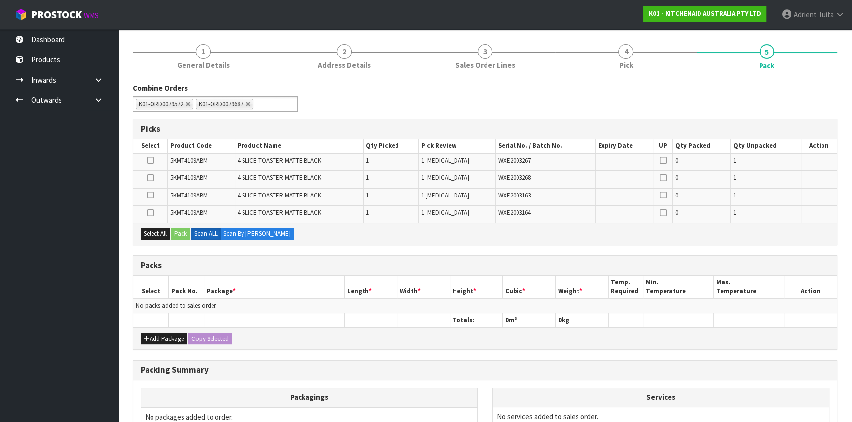
scroll to position [181, 0]
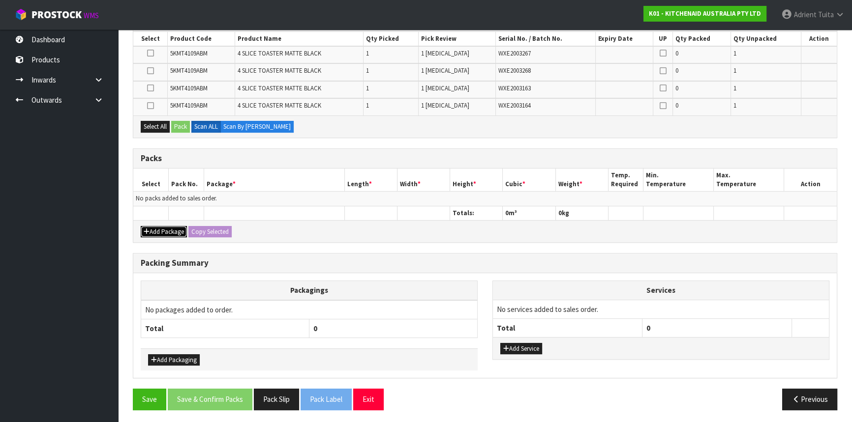
click at [152, 227] on button "Add Package" at bounding box center [164, 232] width 46 height 12
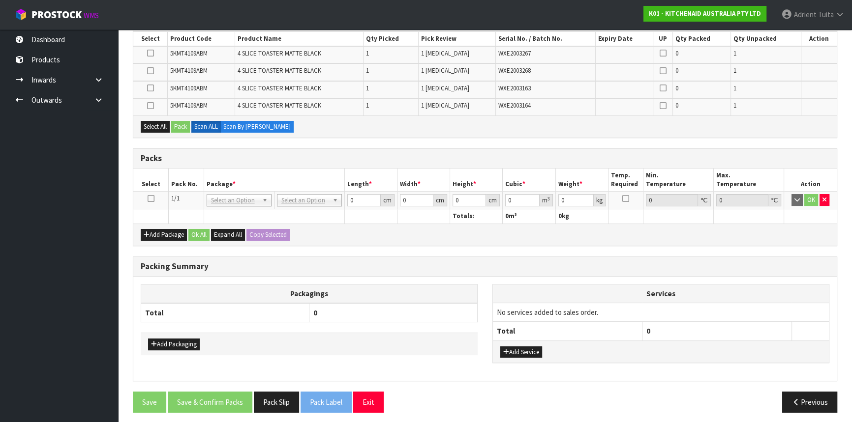
click at [152, 199] on icon at bounding box center [151, 199] width 7 height 0
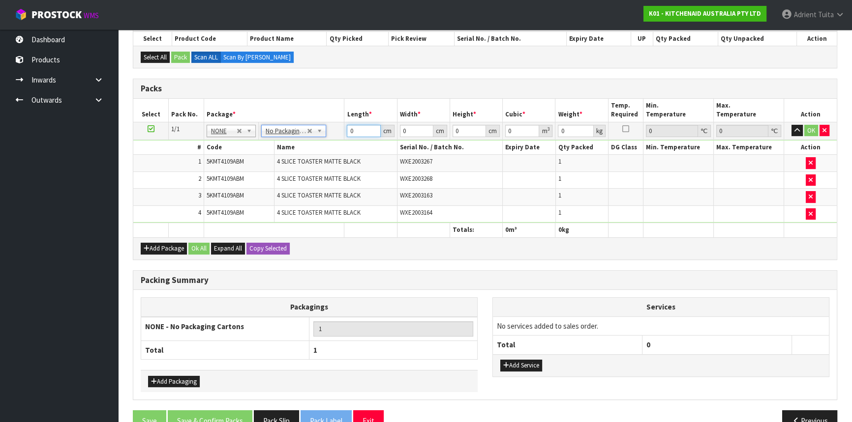
click at [359, 125] on input "0" at bounding box center [363, 131] width 33 height 12
type input "1"
type input "0.000001"
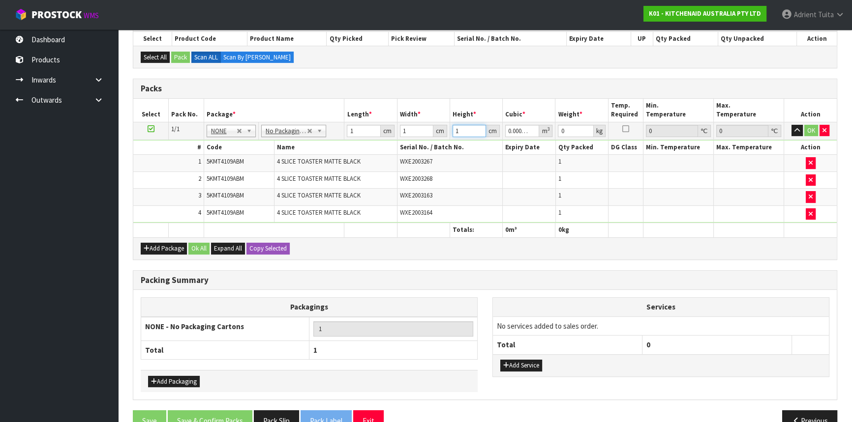
type input "1"
click at [810, 127] on button "OK" at bounding box center [811, 131] width 14 height 12
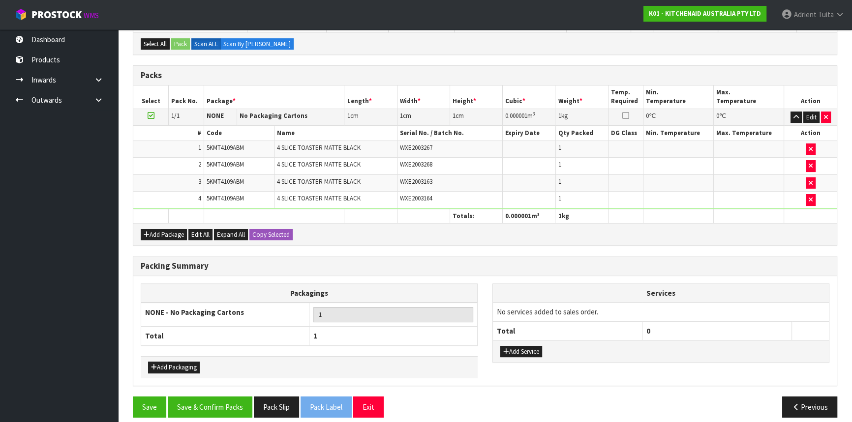
scroll to position [202, 0]
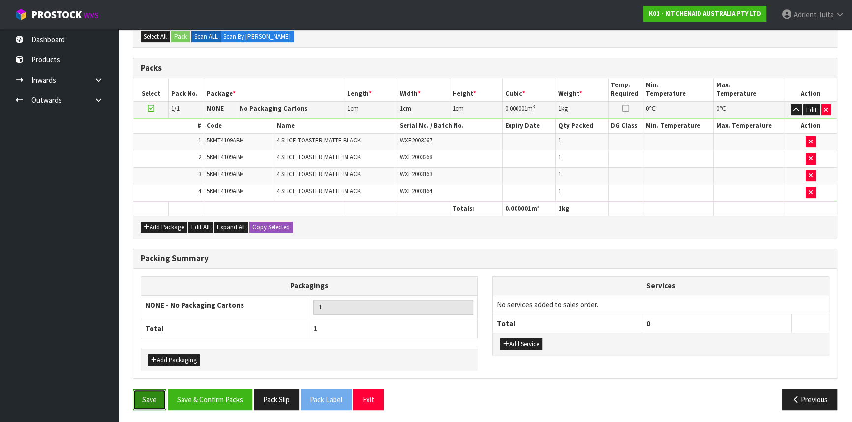
click at [149, 398] on button "Save" at bounding box center [149, 399] width 33 height 21
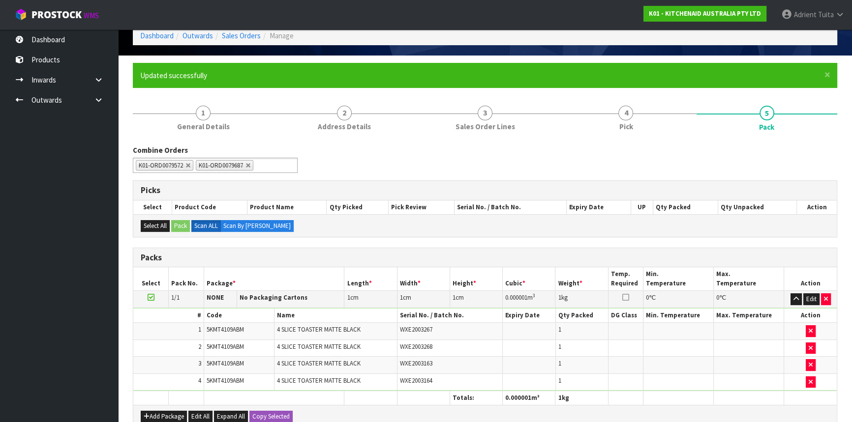
scroll to position [155, 0]
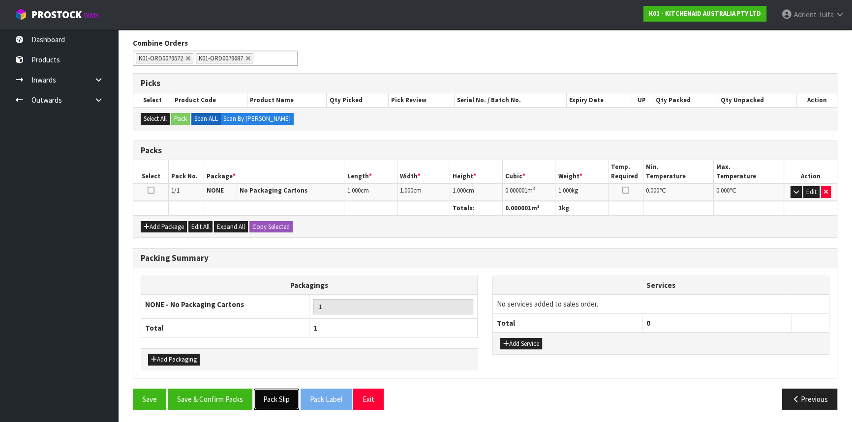
click at [266, 401] on button "Pack Slip" at bounding box center [276, 399] width 45 height 21
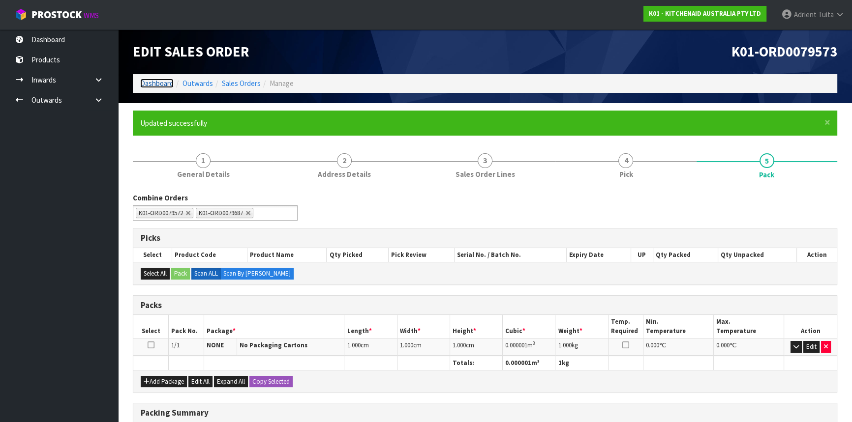
click at [172, 86] on link "Dashboard" at bounding box center [156, 83] width 33 height 9
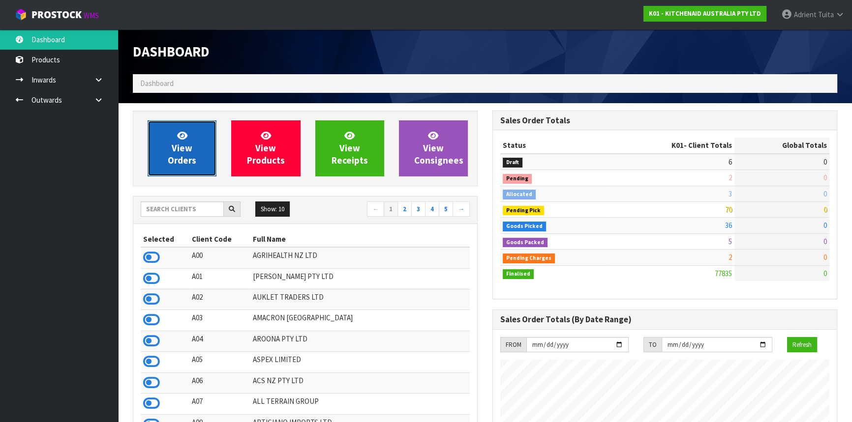
click at [182, 152] on span "View Orders" at bounding box center [182, 148] width 29 height 37
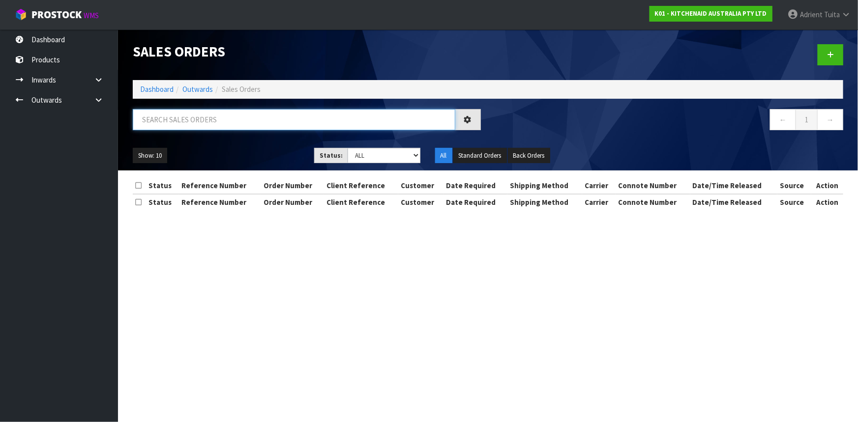
click at [207, 120] on input "text" at bounding box center [294, 119] width 323 height 21
type input "CONSUMER"
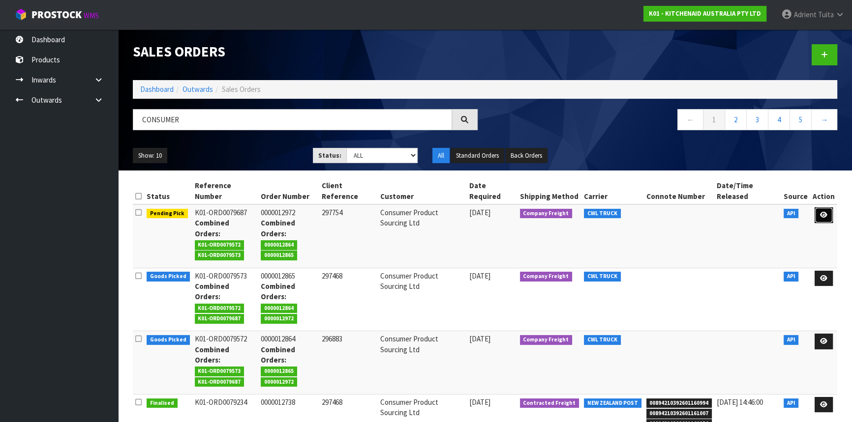
click at [822, 212] on icon at bounding box center [823, 215] width 7 height 6
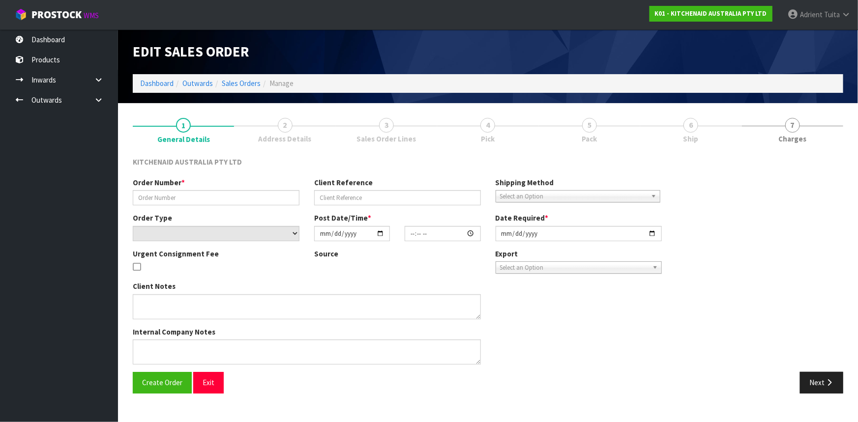
type input "0000012972"
type input "297754"
select select "number:0"
type input "2025-09-23"
type input "17:35:37.000"
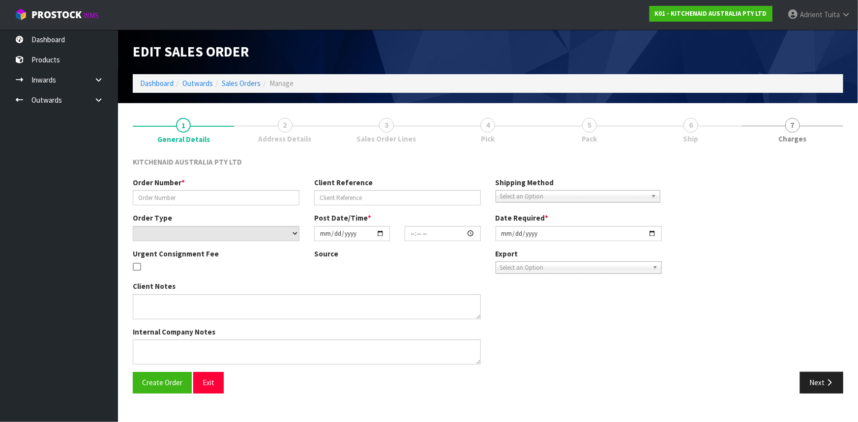
type input "2025-09-23"
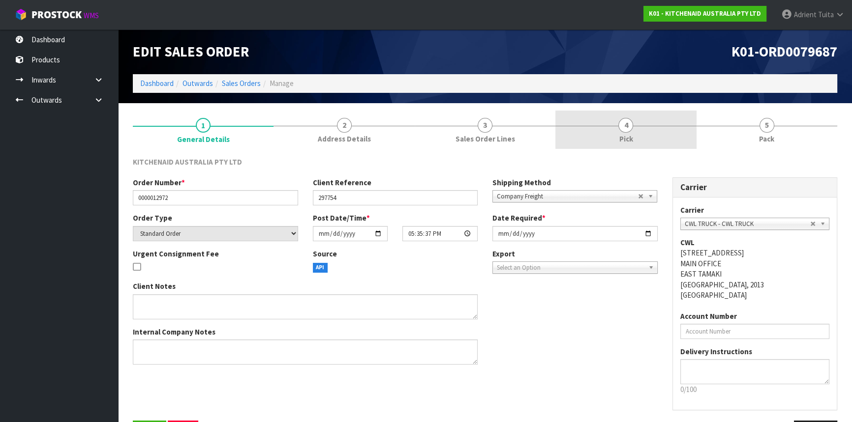
click at [619, 123] on span "4" at bounding box center [625, 125] width 15 height 15
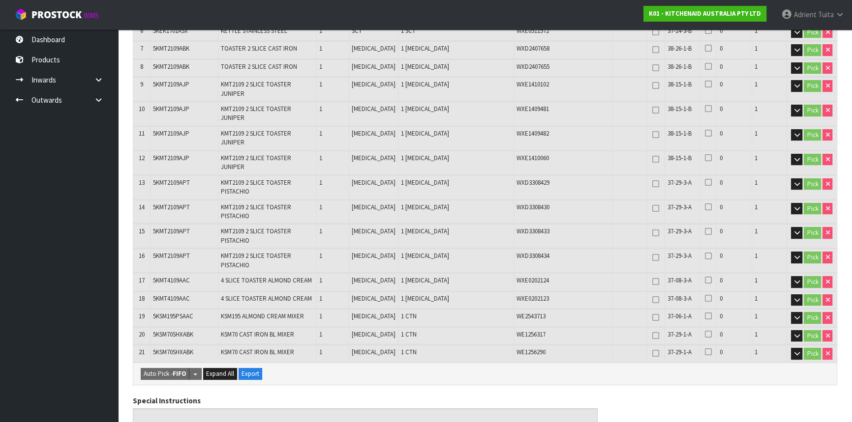
scroll to position [605, 0]
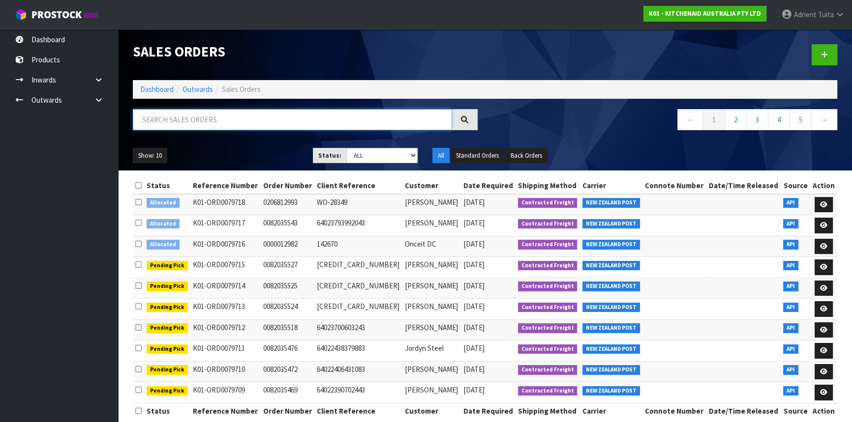
click at [280, 115] on input "text" at bounding box center [292, 119] width 319 height 21
type input "2902"
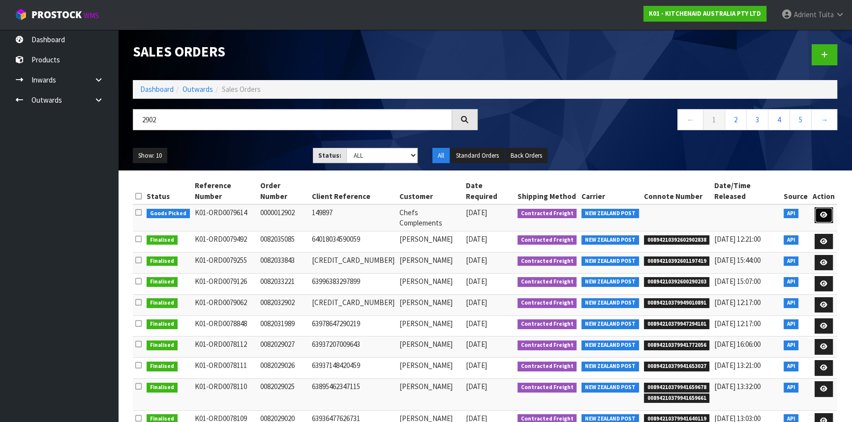
click at [817, 207] on link at bounding box center [823, 215] width 18 height 16
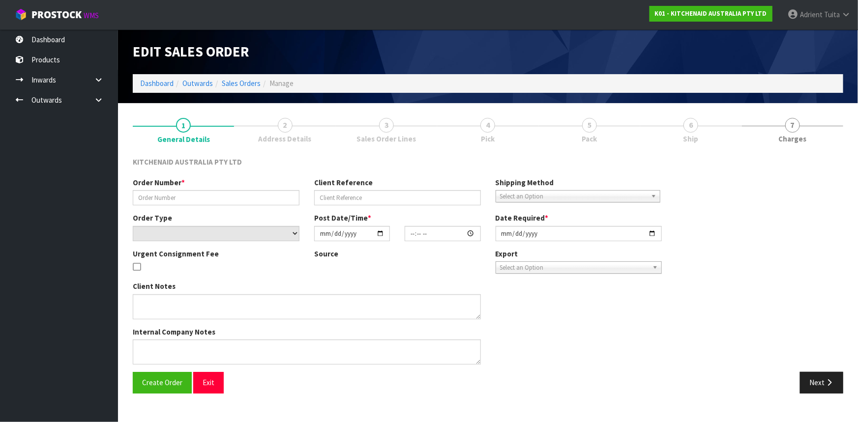
type input "0000012902"
type input "149897"
select select "number:0"
type input "2025-09-23"
type input "13:33:21.000"
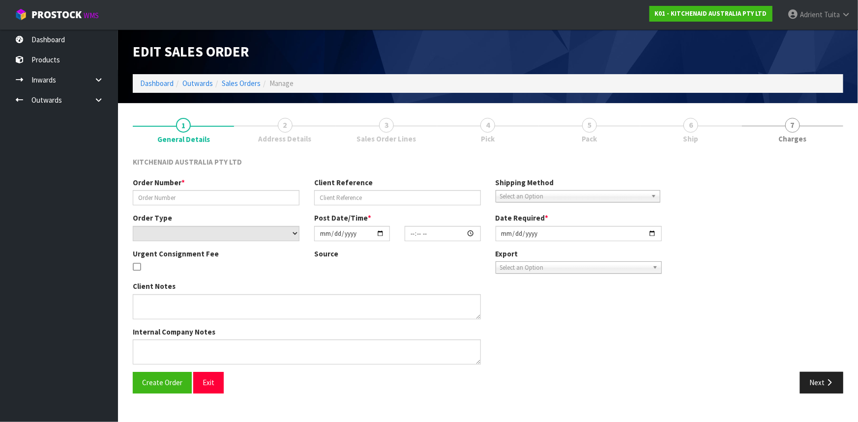
type input "2025-09-23"
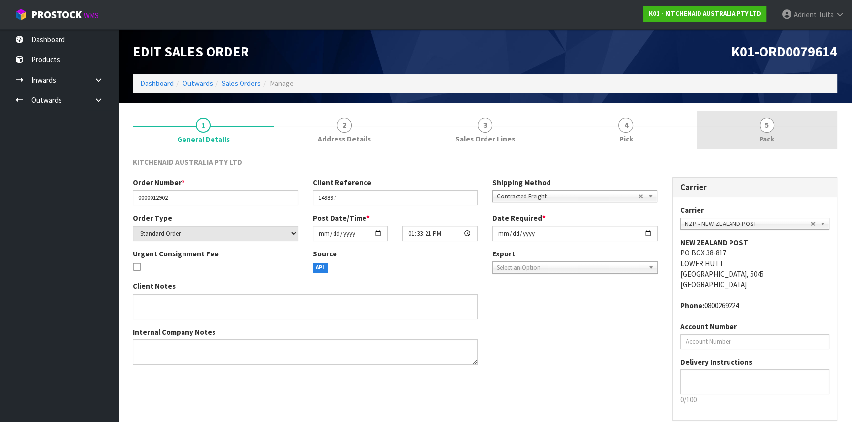
click at [782, 135] on link "5 Pack" at bounding box center [766, 130] width 141 height 39
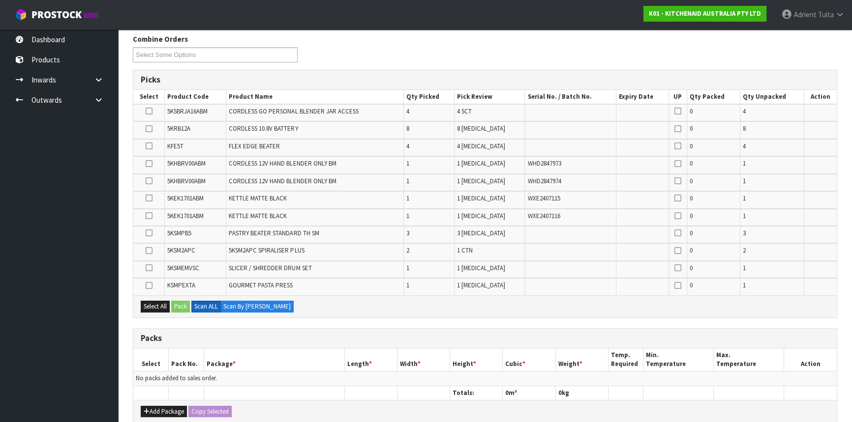
scroll to position [302, 0]
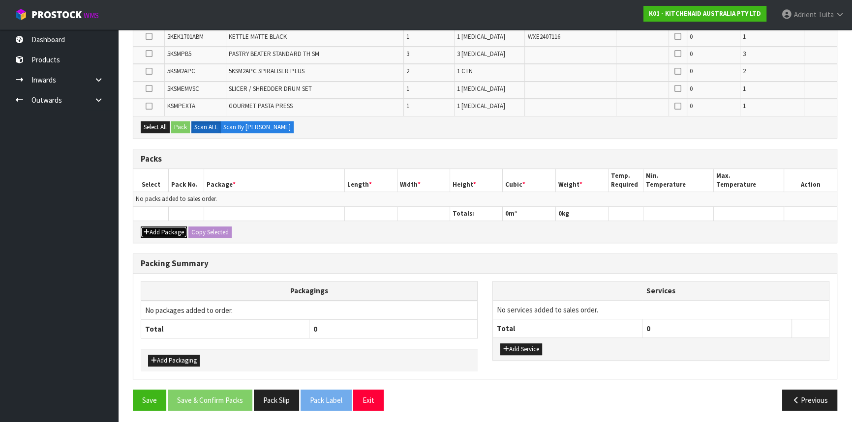
click at [157, 228] on button "Add Package" at bounding box center [164, 233] width 46 height 12
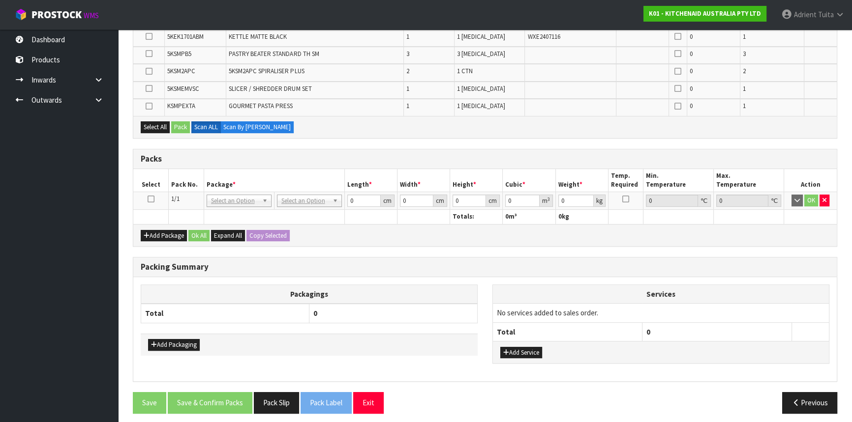
click at [151, 199] on icon at bounding box center [151, 199] width 7 height 0
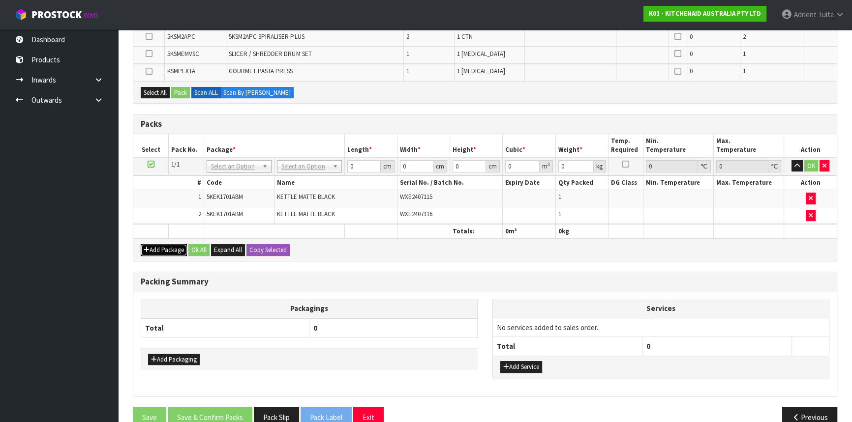
click at [171, 245] on button "Add Package" at bounding box center [164, 250] width 46 height 12
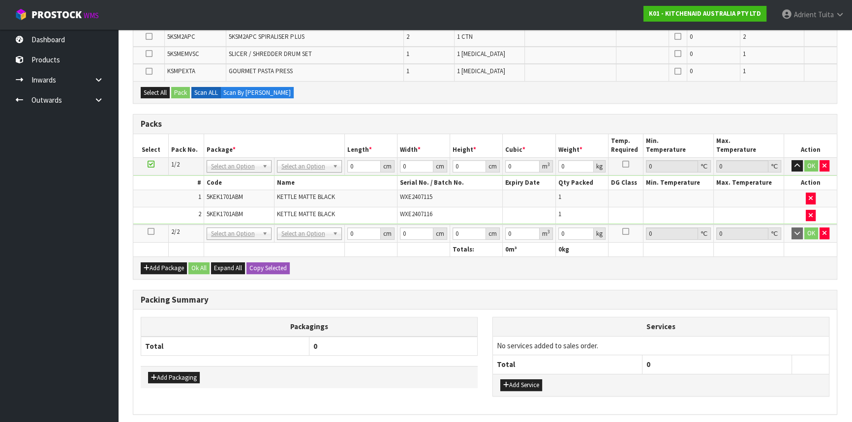
click at [151, 232] on icon at bounding box center [151, 232] width 7 height 0
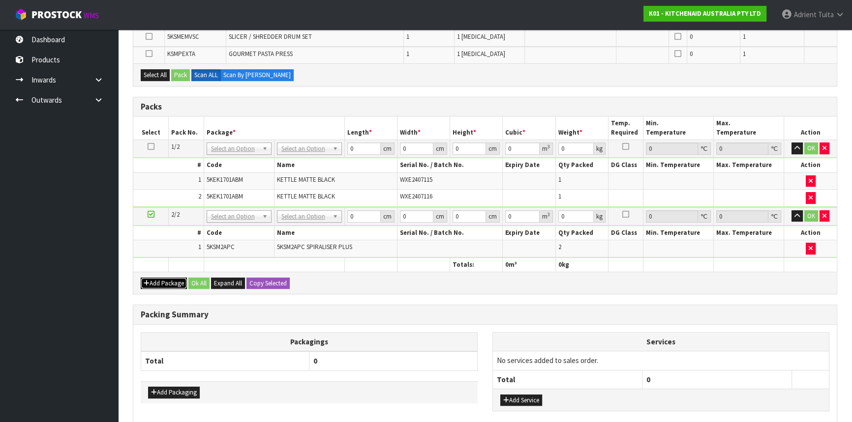
click at [154, 285] on button "Add Package" at bounding box center [164, 284] width 46 height 12
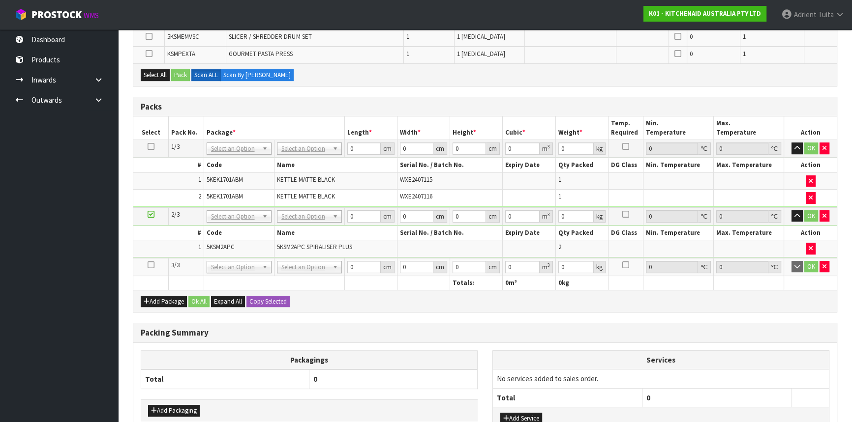
click at [153, 265] on icon at bounding box center [151, 265] width 7 height 0
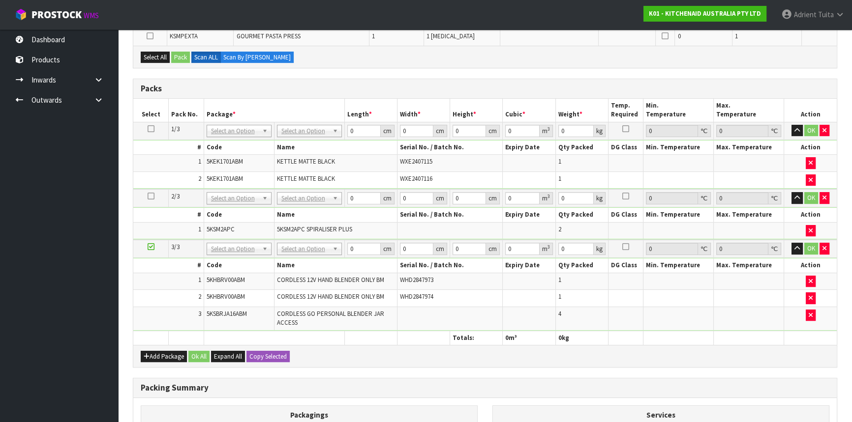
scroll to position [251, 0]
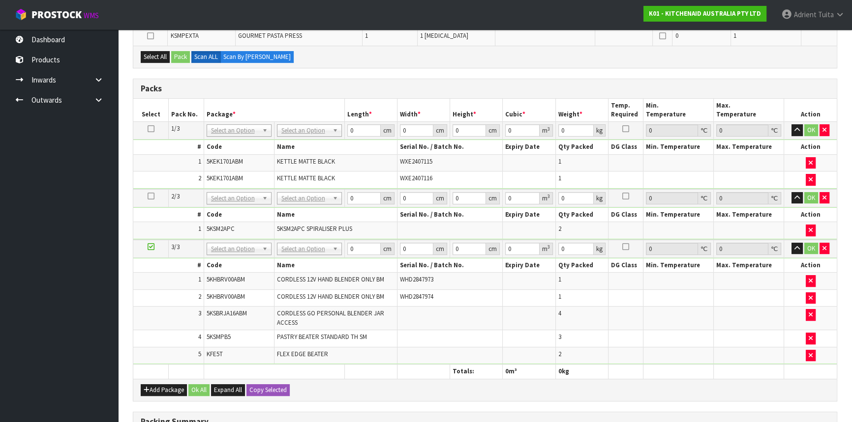
click at [152, 247] on icon at bounding box center [151, 247] width 7 height 0
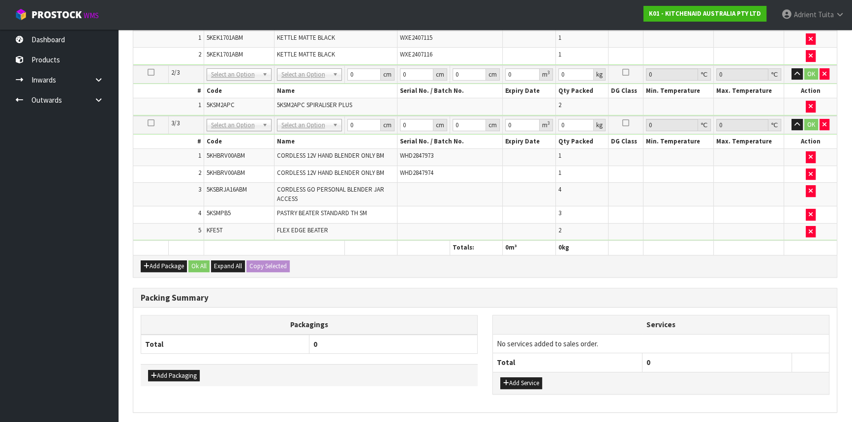
scroll to position [385, 0]
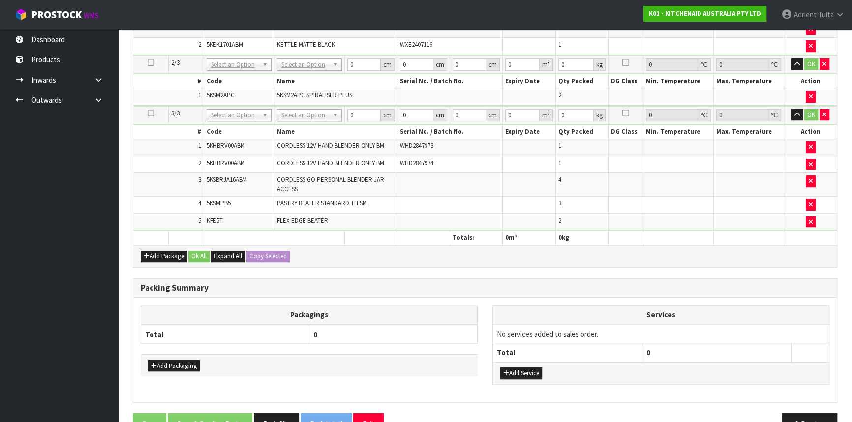
click at [156, 259] on div "Add Package Ok All Expand All Copy Selected" at bounding box center [484, 256] width 703 height 22
click at [150, 254] on button "Add Package" at bounding box center [164, 257] width 46 height 12
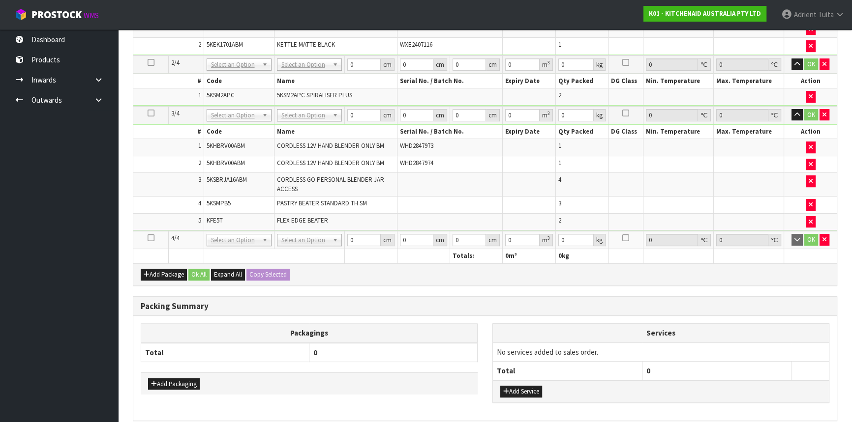
click at [152, 238] on icon at bounding box center [151, 238] width 7 height 0
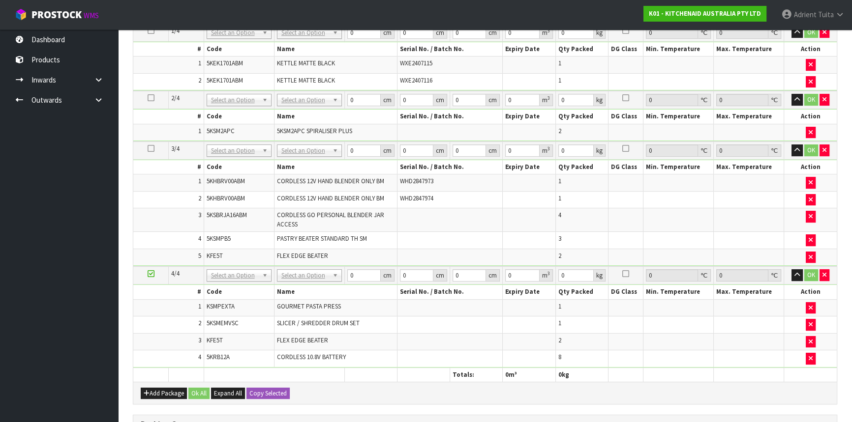
scroll to position [260, 0]
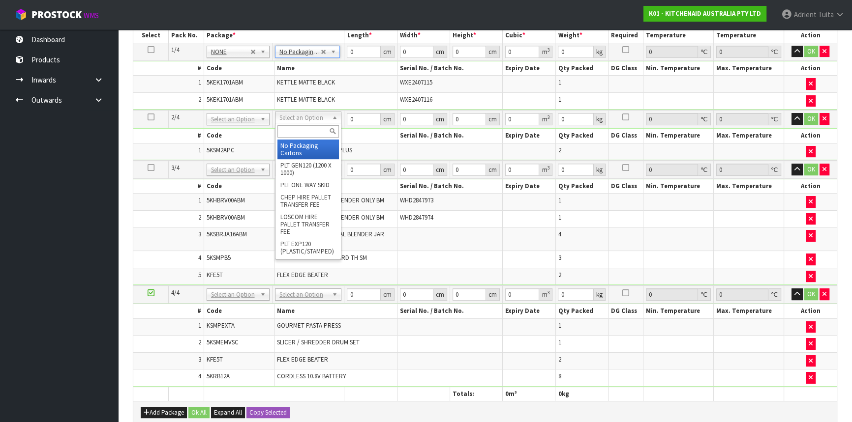
type input "2"
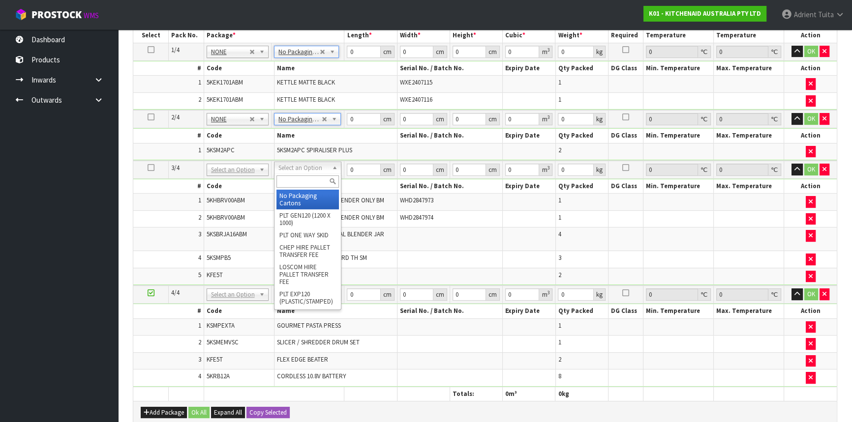
click at [300, 178] on input "text" at bounding box center [307, 182] width 62 height 12
type input "OWN"
type input "5.14"
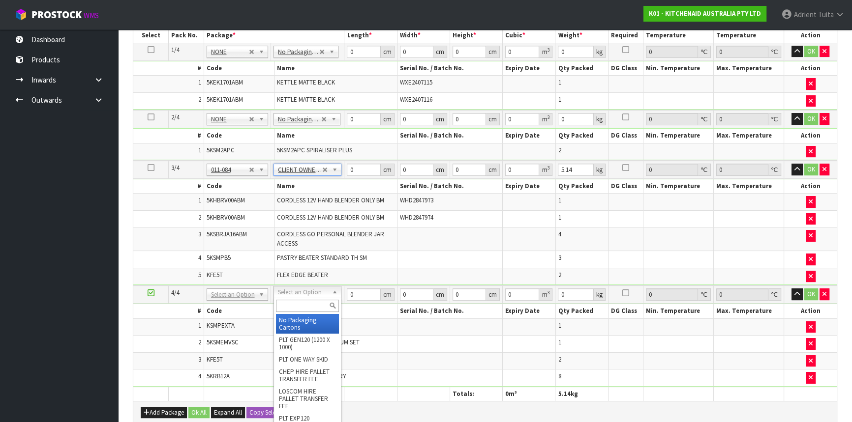
click at [300, 311] on input "text" at bounding box center [307, 306] width 63 height 12
type input "OWN"
type input "2"
type input "6.01"
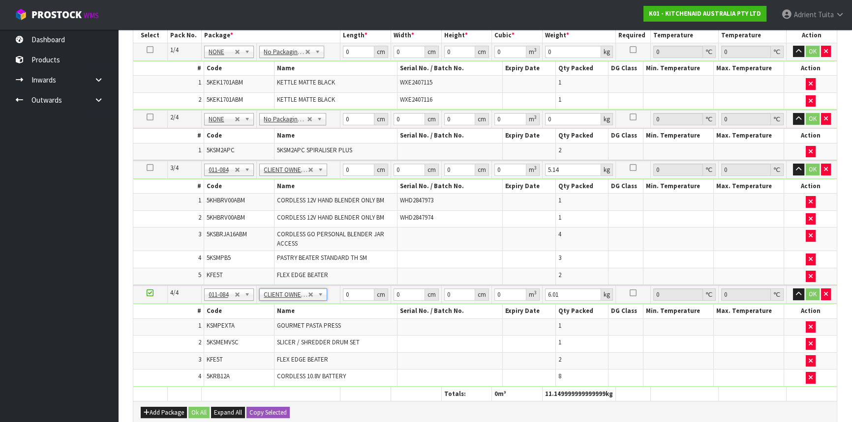
drag, startPoint x: 360, startPoint y: 59, endPoint x: 363, endPoint y: 51, distance: 7.9
click at [360, 57] on td "0 cm" at bounding box center [365, 52] width 51 height 18
click at [363, 51] on input "0" at bounding box center [358, 52] width 31 height 12
type input "41"
type input "28"
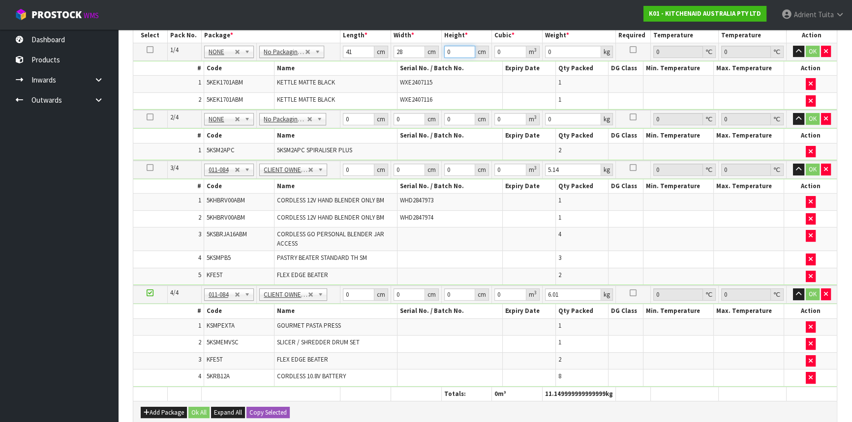
type input "3"
type input "0.003444"
type input "35"
type input "0.04018"
type input "35"
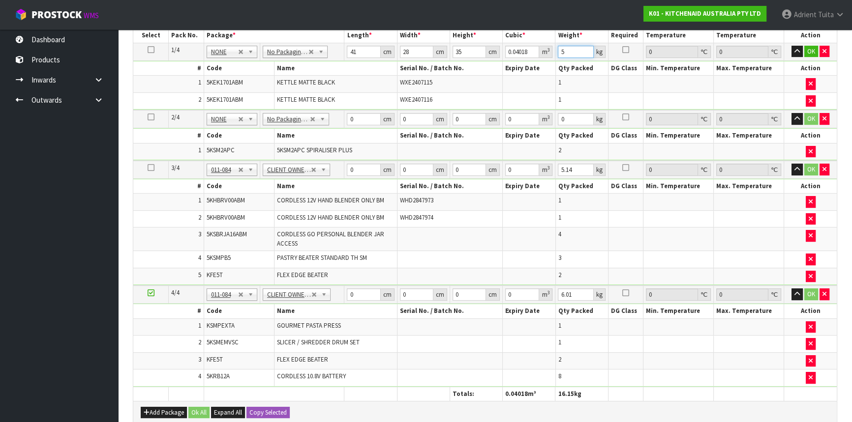
type input "5"
click at [363, 122] on input "0" at bounding box center [363, 119] width 33 height 12
type input "40"
type input "26"
type input "1"
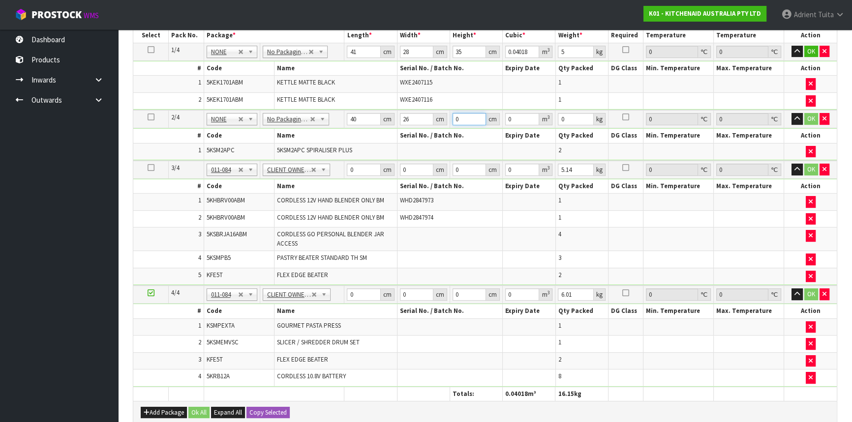
type input "0.00104"
type input "19"
type input "0.01976"
type input "19"
type input "5"
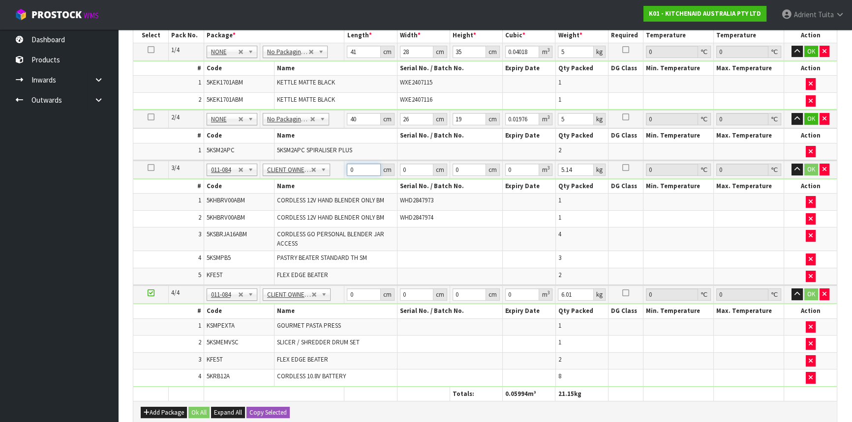
click at [356, 171] on input "0" at bounding box center [363, 170] width 33 height 12
type input "57"
type input "38"
type input "2"
type input "0.004332"
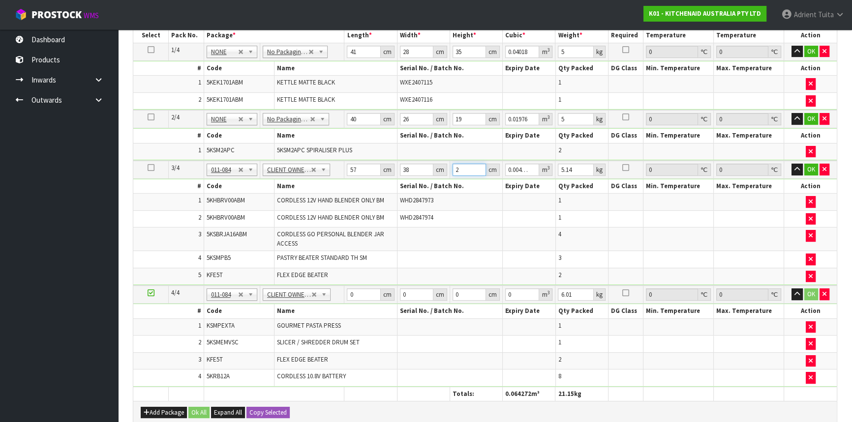
type input "25"
type input "0.05415"
type input "25"
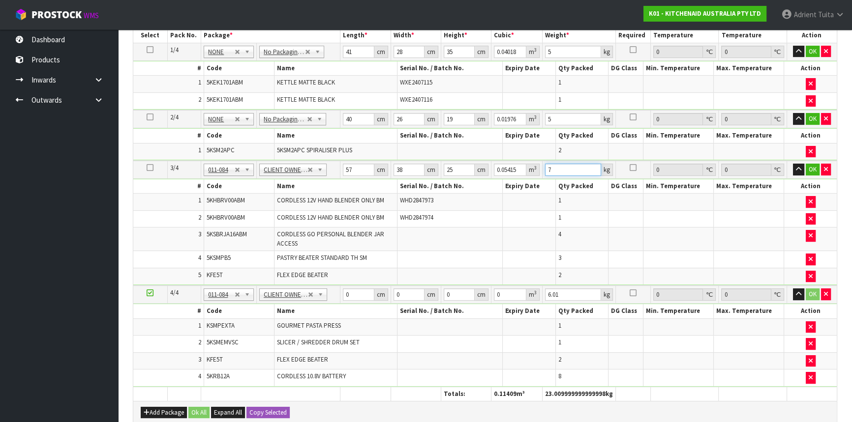
type input "7"
click at [355, 286] on td "0 cm" at bounding box center [365, 295] width 51 height 18
click at [354, 291] on input "0" at bounding box center [358, 295] width 31 height 12
type input "40"
type input "30"
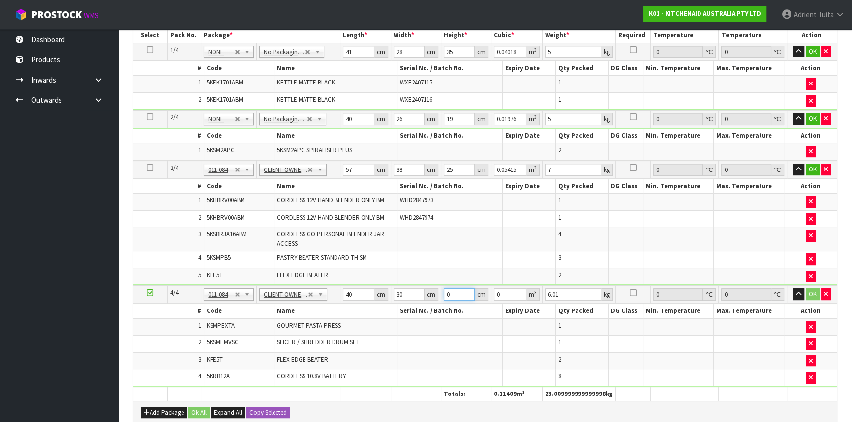
type input "3"
type input "0.0036"
type input "33"
type input "0.0396"
type input "33"
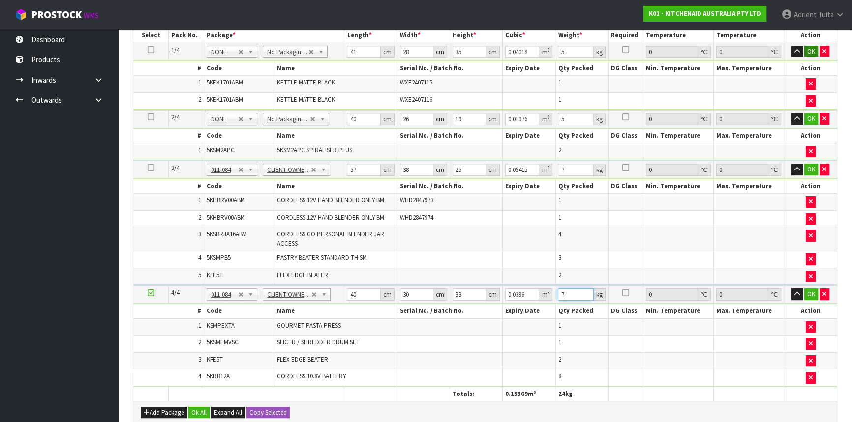
type input "7"
click at [808, 50] on button "OK" at bounding box center [811, 52] width 14 height 12
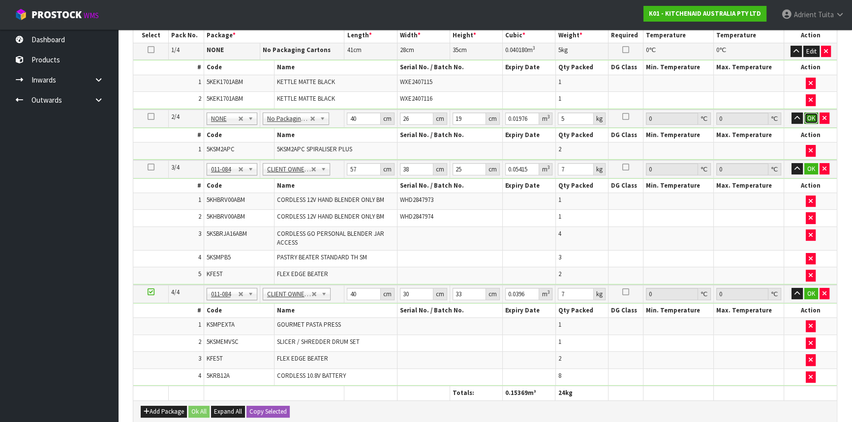
click at [808, 119] on button "OK" at bounding box center [811, 119] width 14 height 12
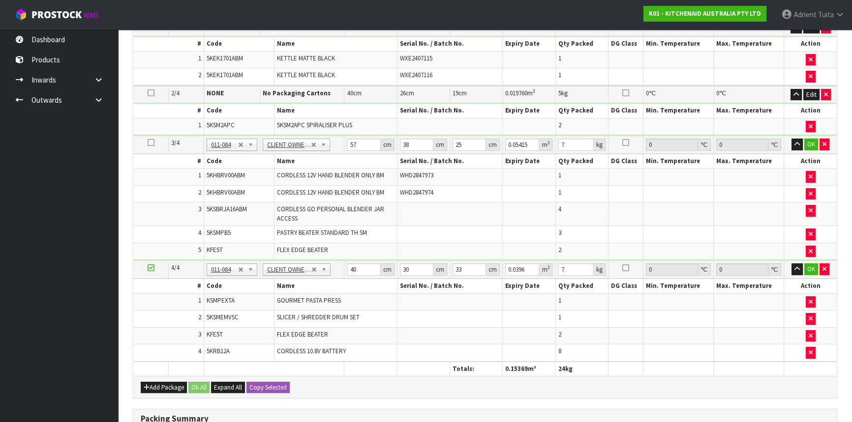
scroll to position [305, 0]
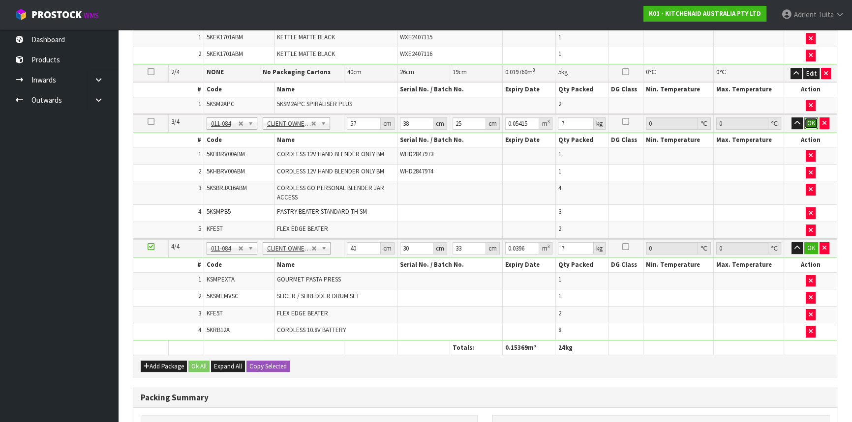
click at [809, 124] on button "OK" at bounding box center [811, 124] width 14 height 12
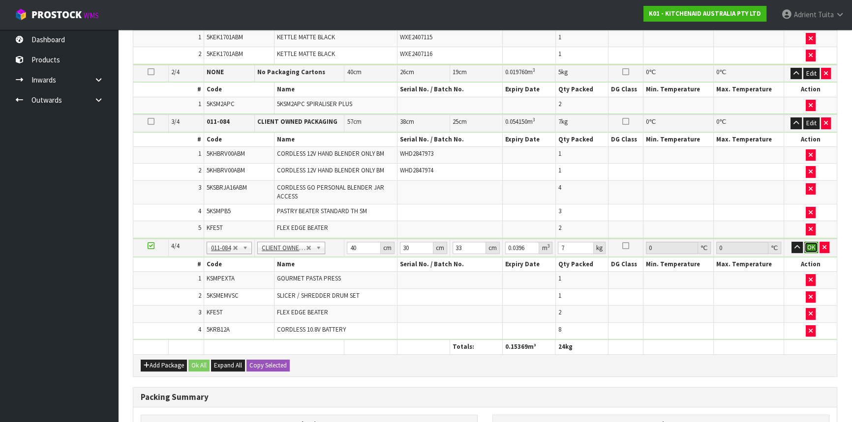
click at [807, 245] on button "OK" at bounding box center [811, 248] width 14 height 12
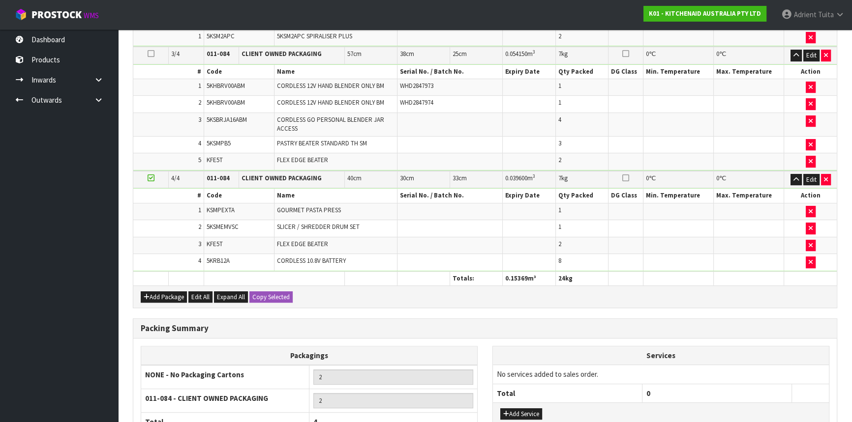
scroll to position [464, 0]
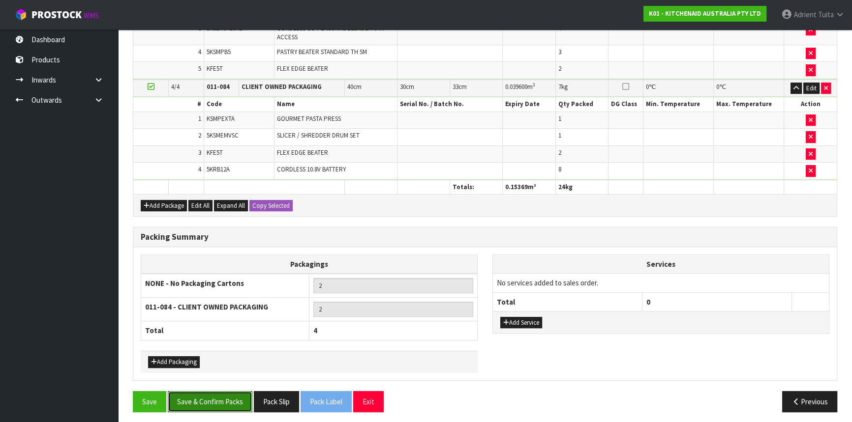
click at [220, 391] on button "Save & Confirm Packs" at bounding box center [210, 401] width 85 height 21
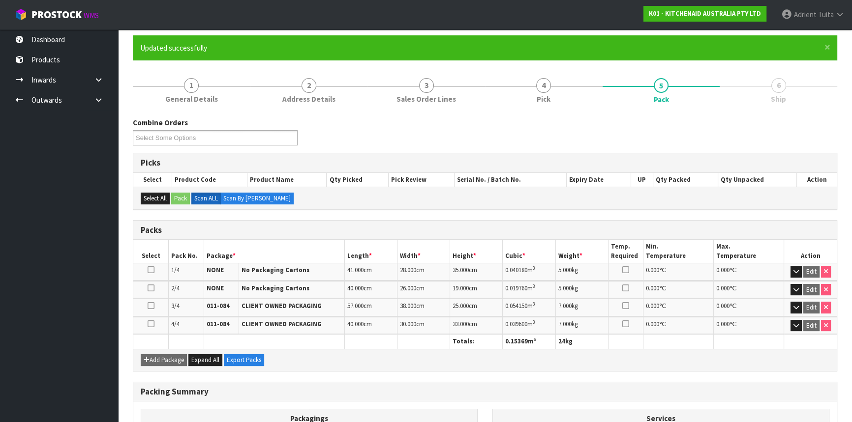
scroll to position [210, 0]
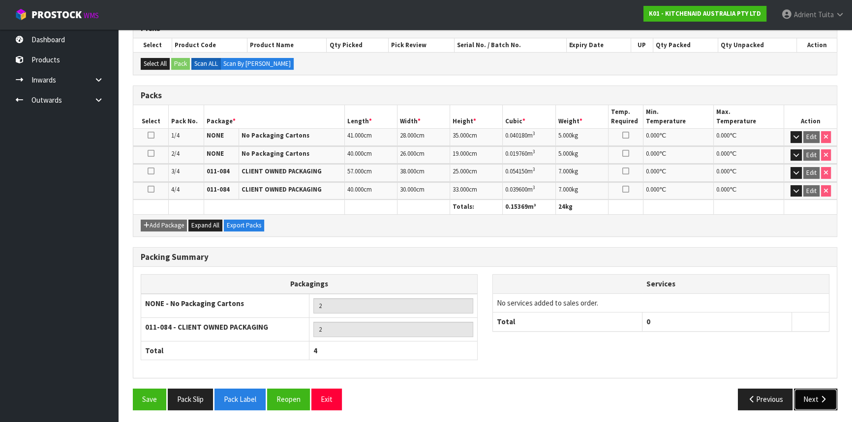
click at [810, 389] on button "Next" at bounding box center [815, 399] width 43 height 21
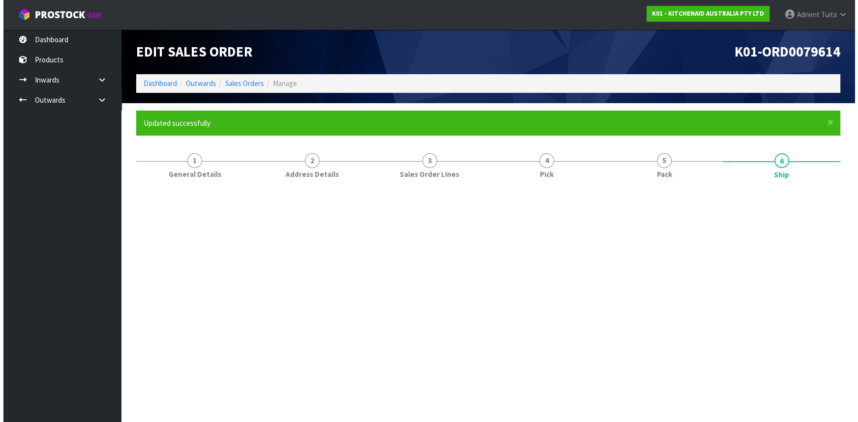
scroll to position [0, 0]
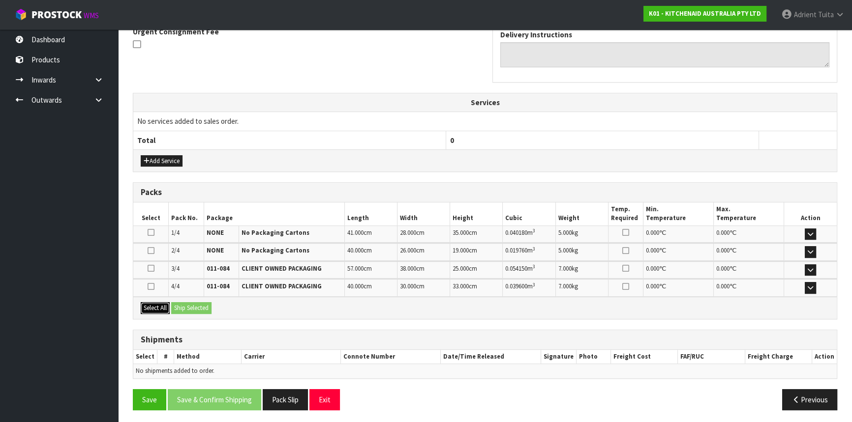
click at [158, 310] on button "Select All" at bounding box center [155, 308] width 29 height 12
click at [175, 307] on button "Ship Selected" at bounding box center [191, 308] width 40 height 12
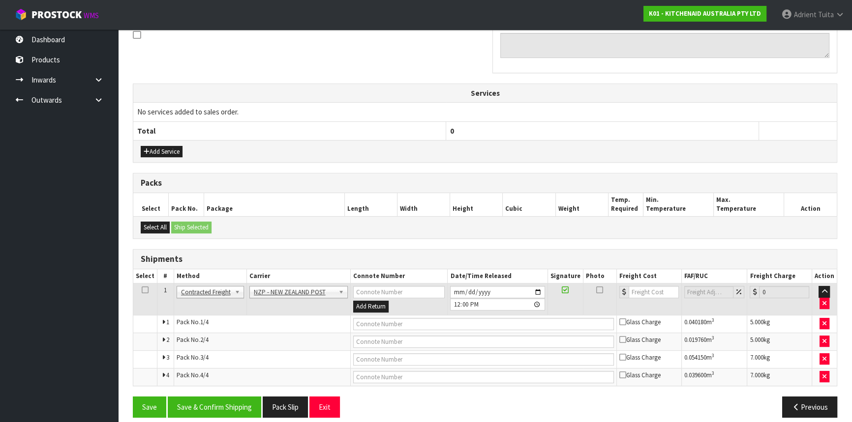
scroll to position [318, 0]
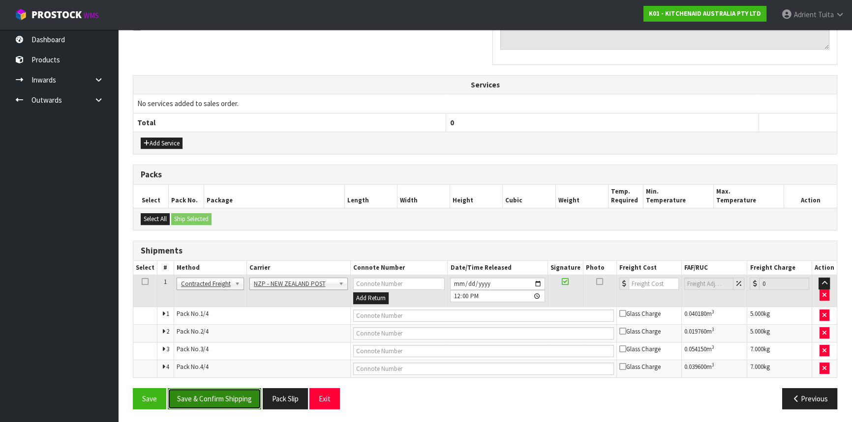
click at [212, 402] on button "Save & Confirm Shipping" at bounding box center [214, 398] width 93 height 21
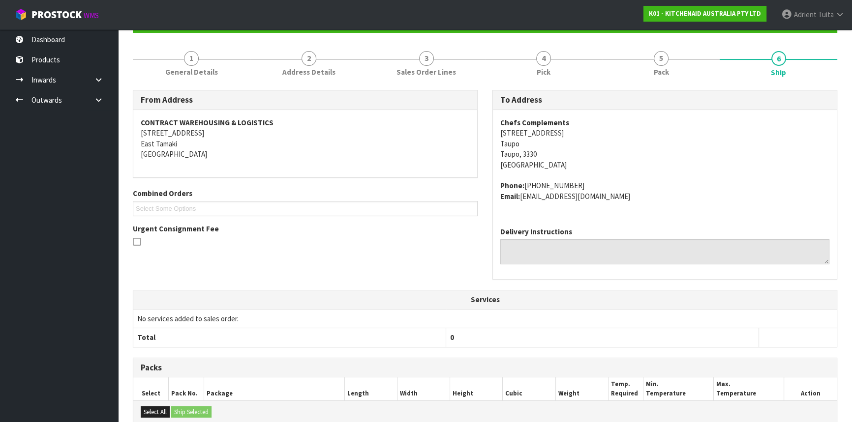
scroll to position [301, 0]
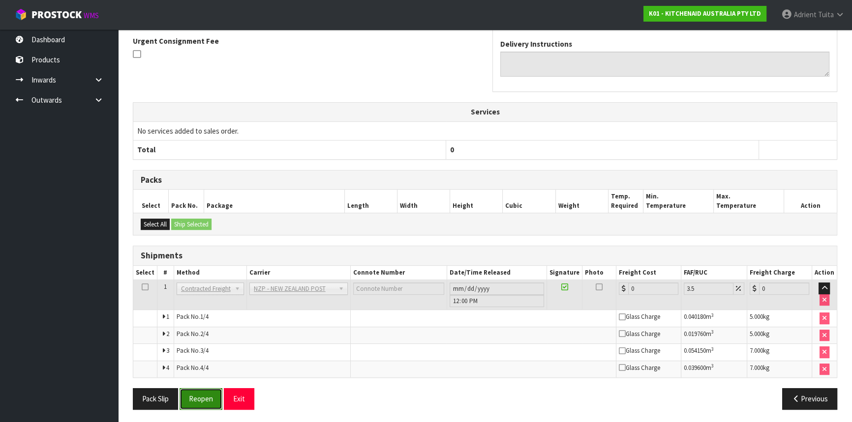
click at [211, 390] on button "Reopen" at bounding box center [200, 398] width 43 height 21
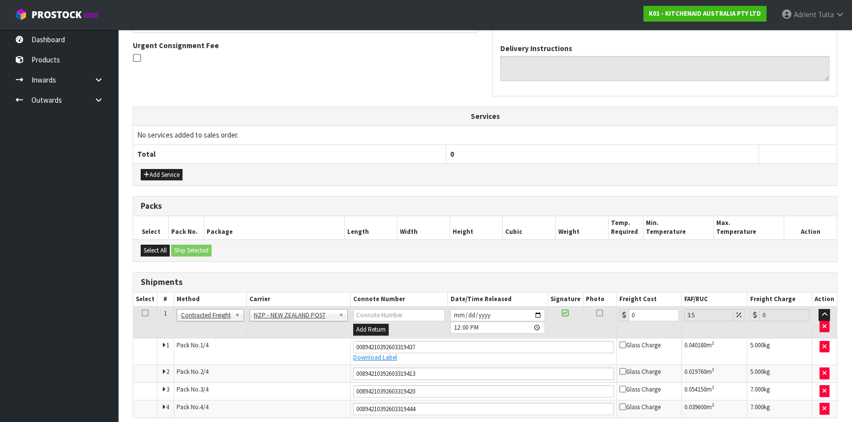
scroll to position [291, 0]
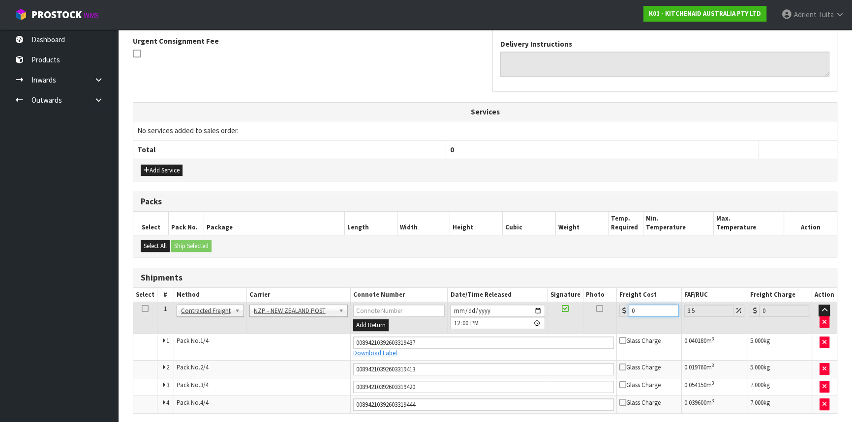
click at [652, 314] on input "0" at bounding box center [653, 311] width 50 height 12
type input "3"
type input "3.1"
type input "34"
type input "35.19"
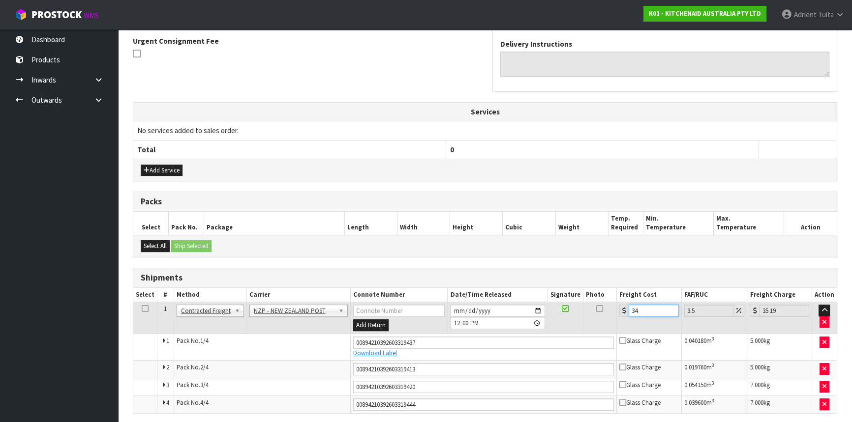
type input "34.6"
type input "35.81"
type input "34.61"
type input "35.82"
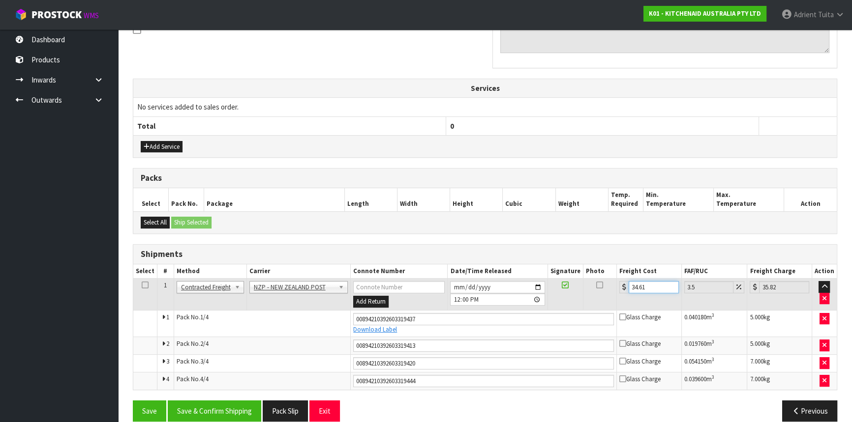
scroll to position [326, 0]
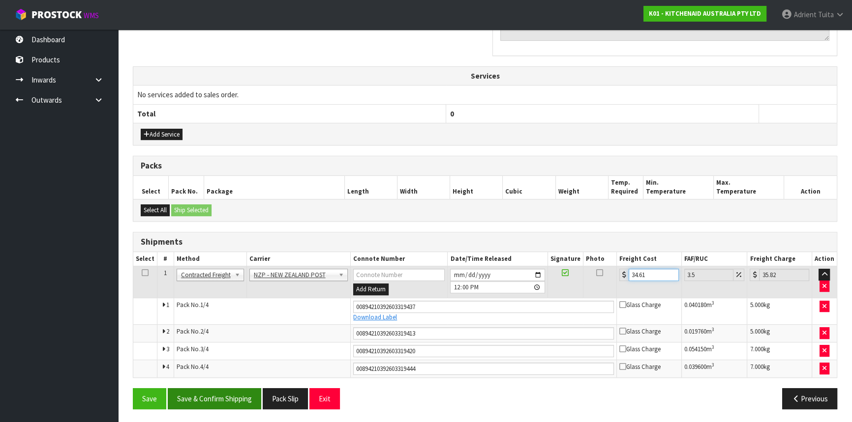
type input "34.61"
click at [199, 398] on button "Save & Confirm Shipping" at bounding box center [214, 398] width 93 height 21
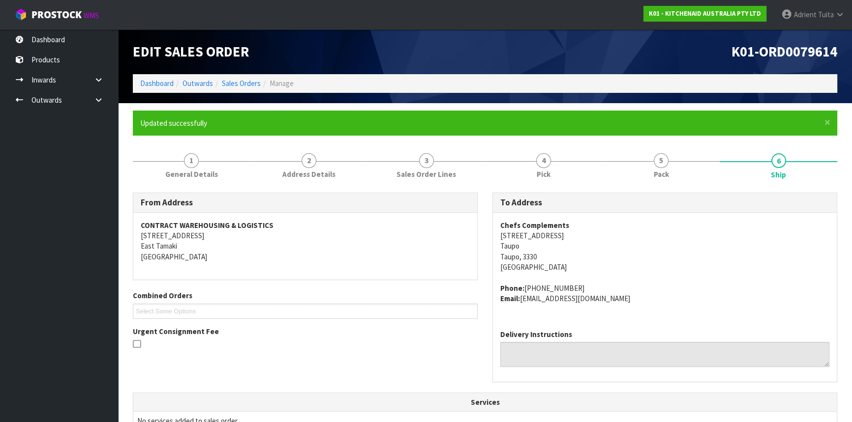
scroll to position [297, 0]
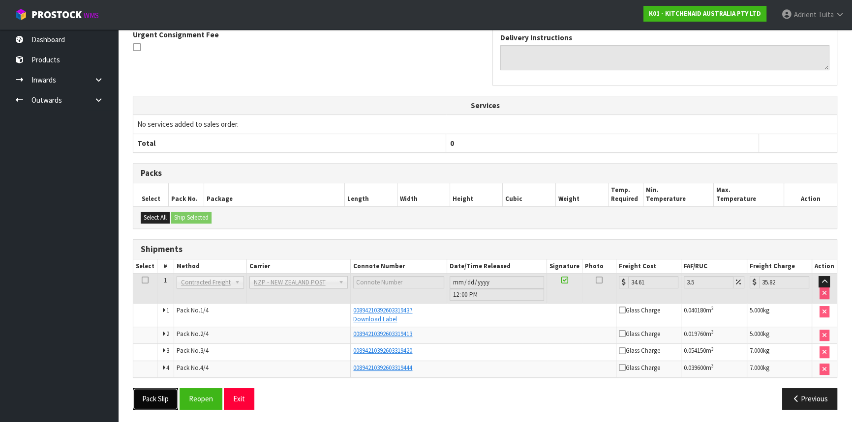
click at [152, 394] on button "Pack Slip" at bounding box center [155, 398] width 45 height 21
click at [241, 392] on button "Exit" at bounding box center [239, 398] width 30 height 21
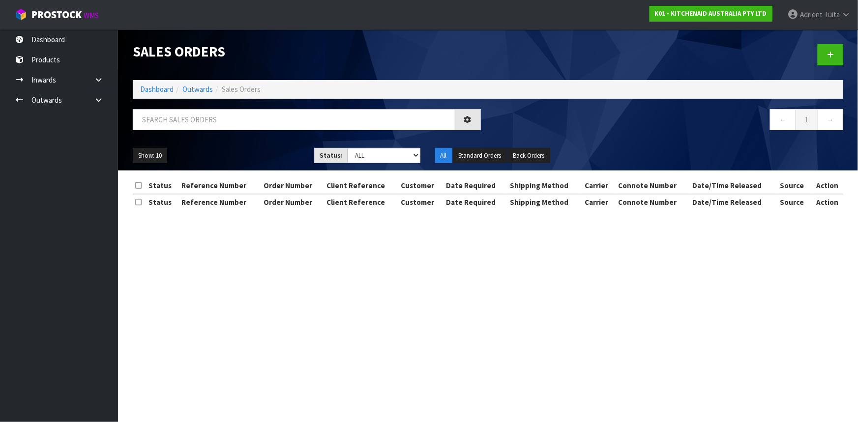
click at [201, 107] on div "Sales Orders Dashboard Outwards Sales Orders ← 1 → Show: 10 5 10 25 50 Status: …" at bounding box center [487, 100] width 725 height 141
click at [199, 123] on input "text" at bounding box center [294, 119] width 323 height 21
click at [200, 123] on input "text" at bounding box center [294, 119] width 323 height 21
type input "2919"
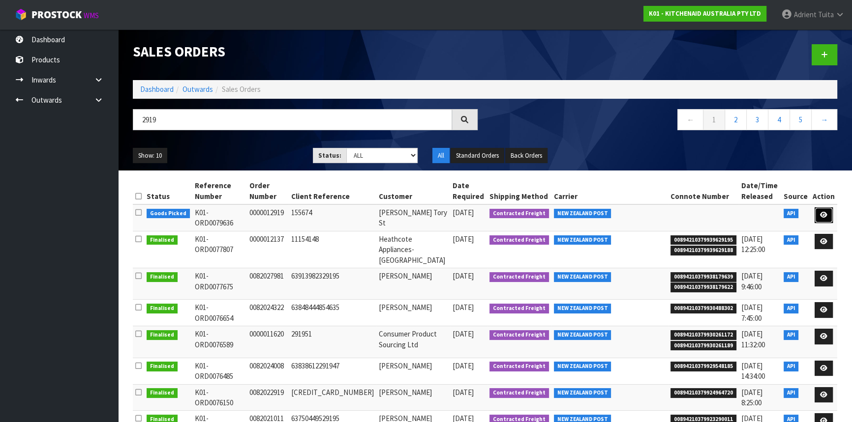
click at [823, 215] on icon at bounding box center [823, 215] width 7 height 6
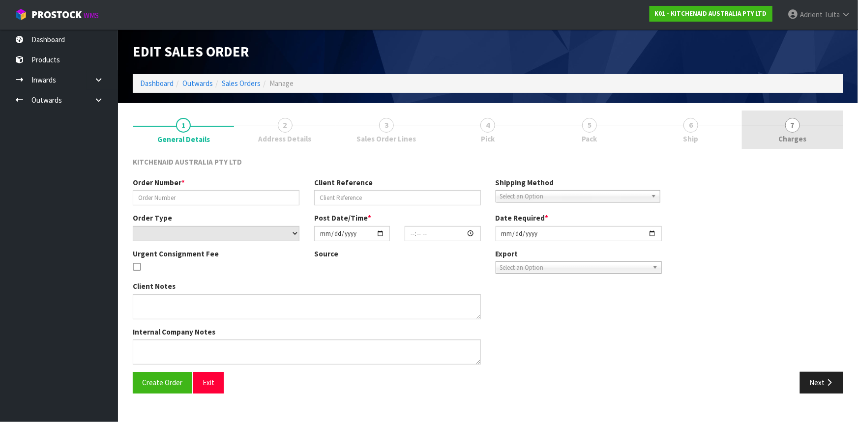
type input "0000012919"
type input "155674"
select select "number:0"
type input "2025-09-23"
type input "17:33:39.000"
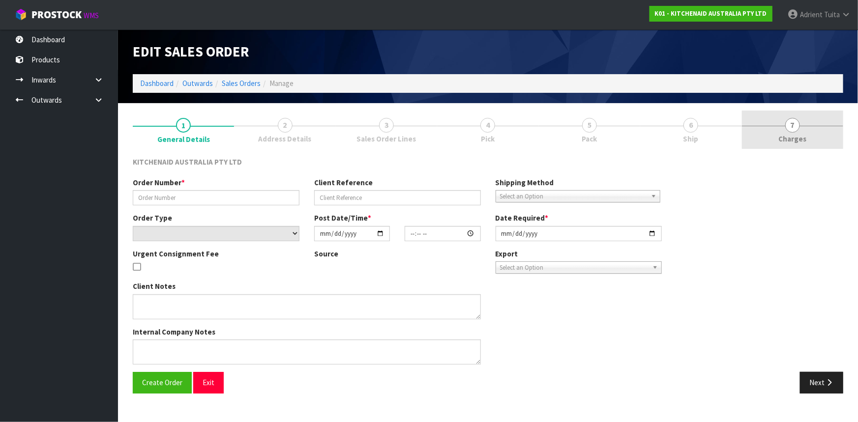
type input "2025-09-23"
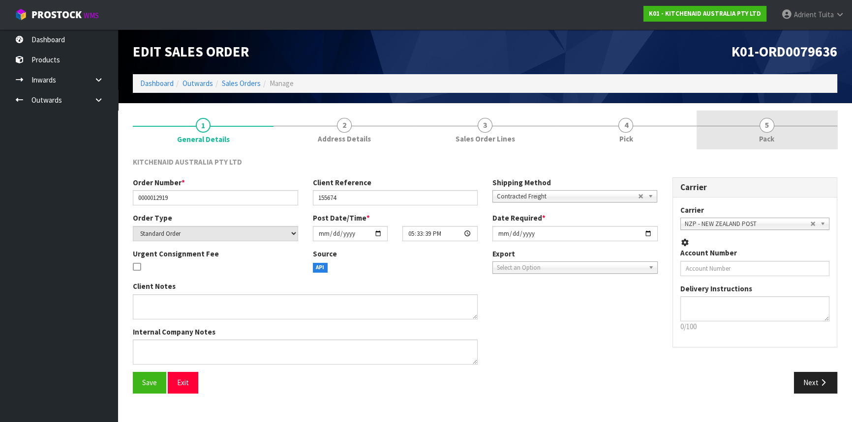
click at [796, 138] on link "5 Pack" at bounding box center [766, 130] width 141 height 39
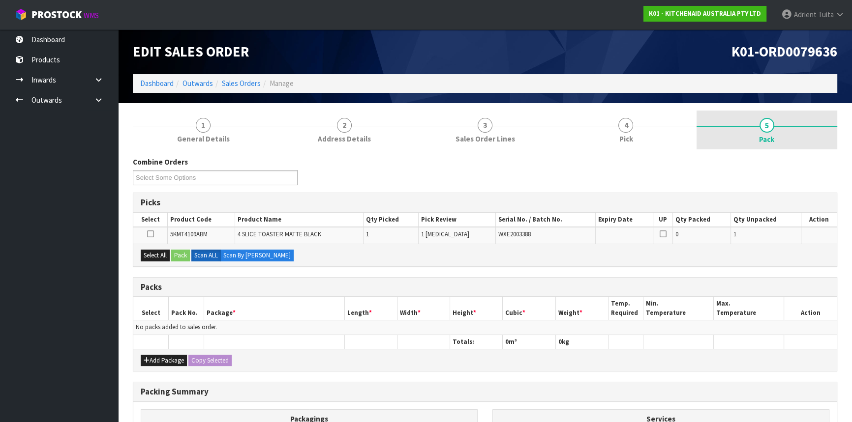
scroll to position [129, 0]
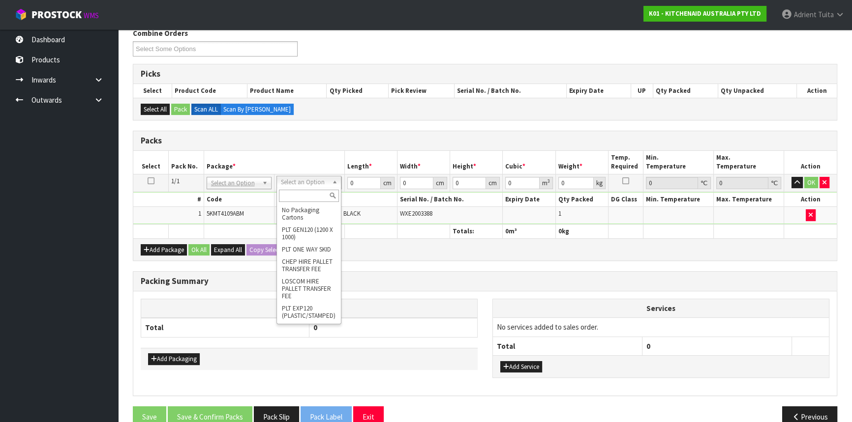
click at [295, 198] on input "text" at bounding box center [309, 196] width 60 height 12
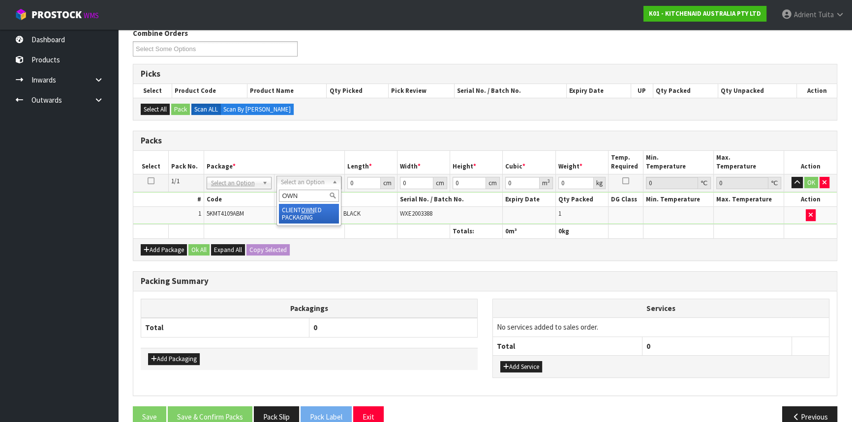
type input "OWN"
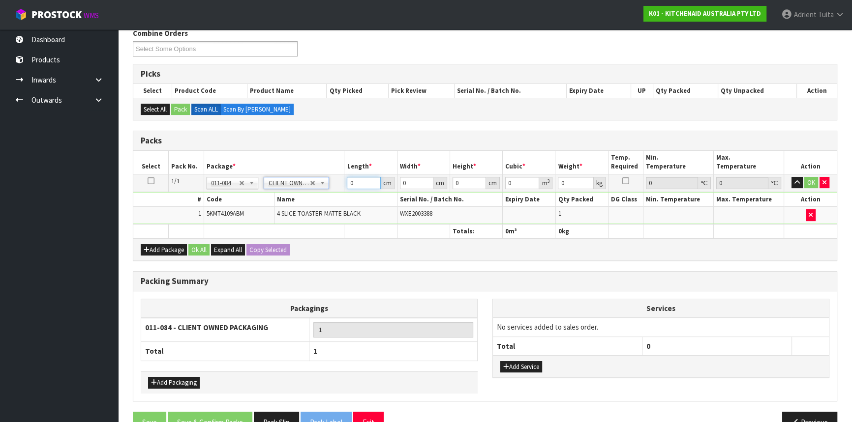
type input "4.55"
click at [354, 182] on input "0" at bounding box center [363, 183] width 33 height 12
type input "40"
type input "29"
type input "3"
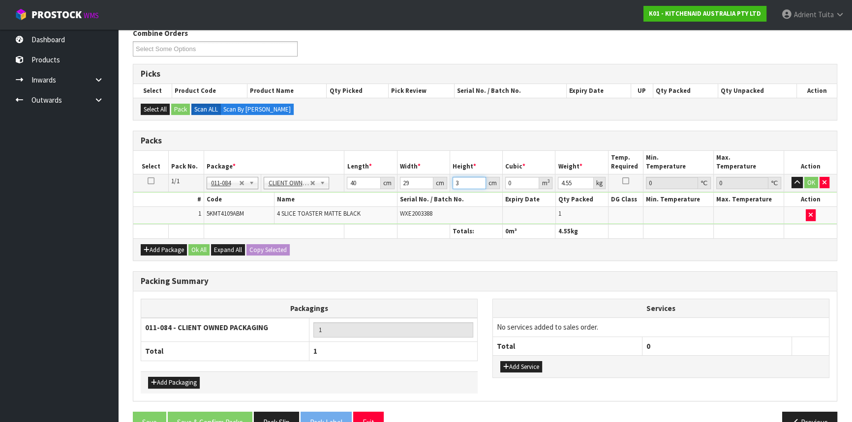
type input "0.00348"
type input "39"
type input "0.04524"
type input "39"
type input "6"
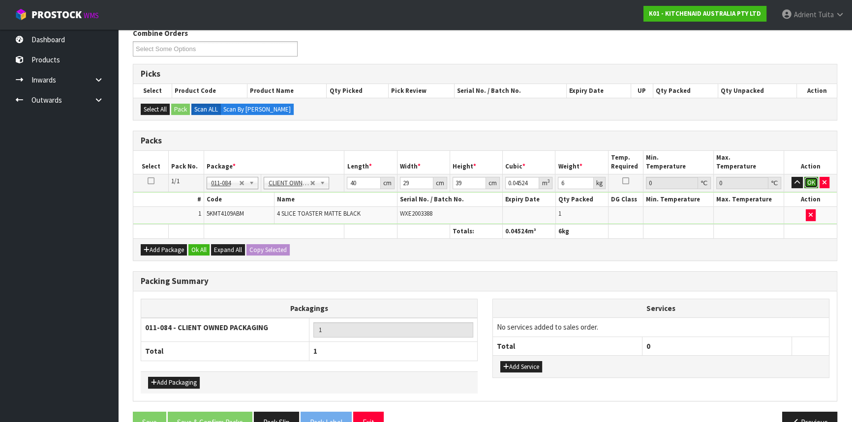
click at [807, 185] on button "OK" at bounding box center [811, 183] width 14 height 12
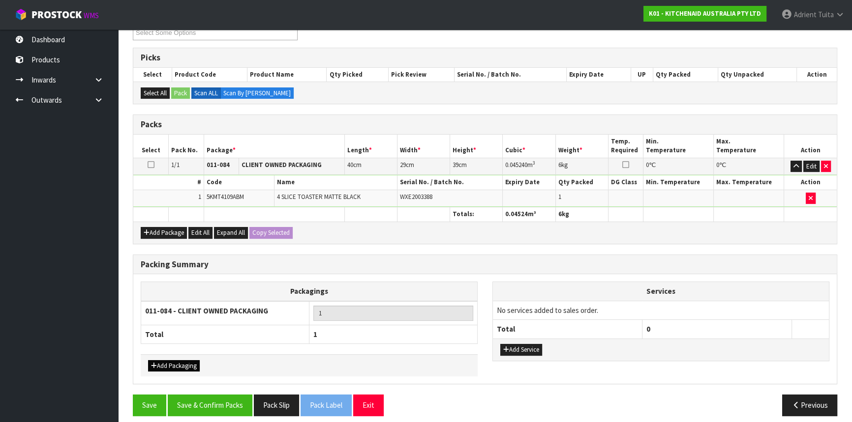
scroll to position [151, 0]
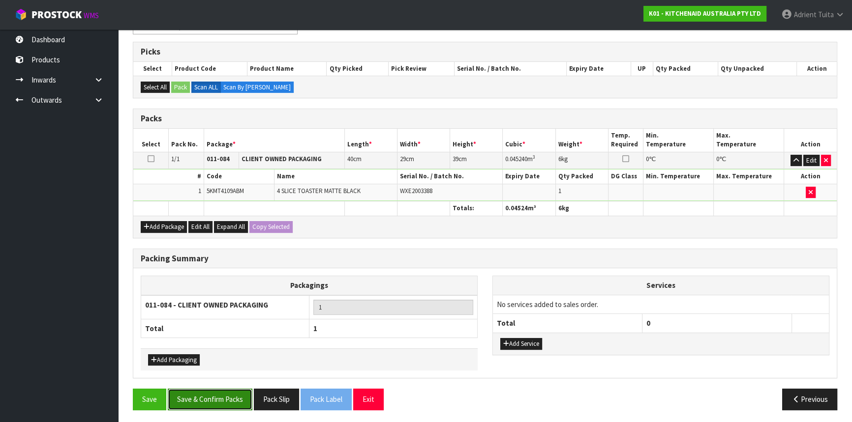
click at [191, 402] on button "Save & Confirm Packs" at bounding box center [210, 399] width 85 height 21
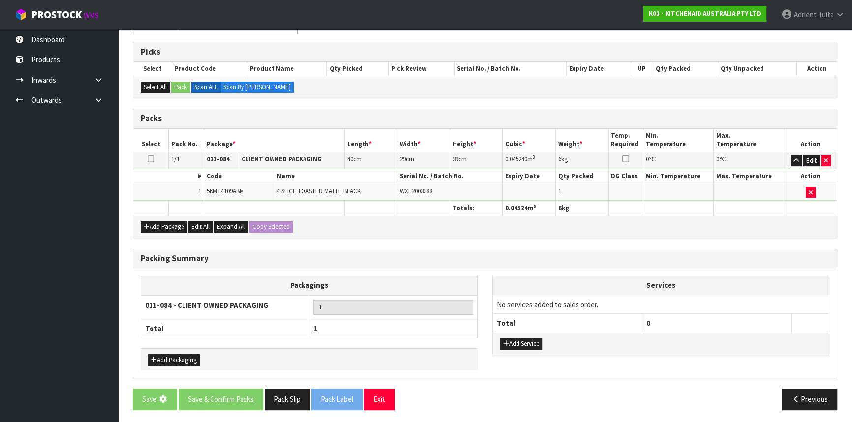
scroll to position [0, 0]
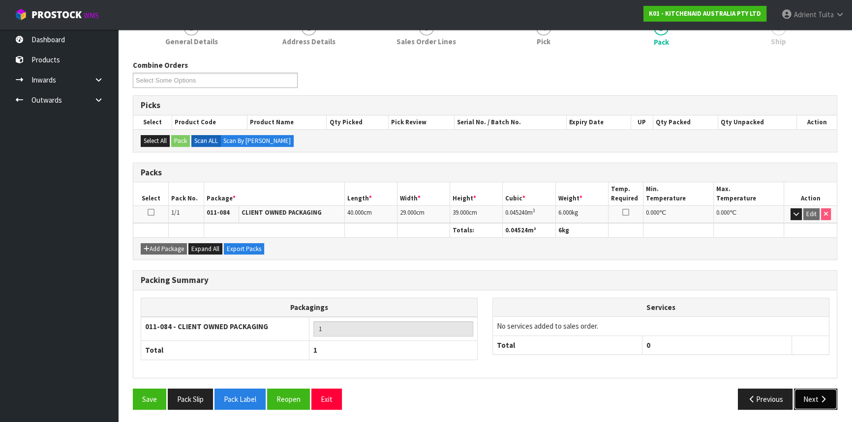
click at [823, 389] on button "Next" at bounding box center [815, 399] width 43 height 21
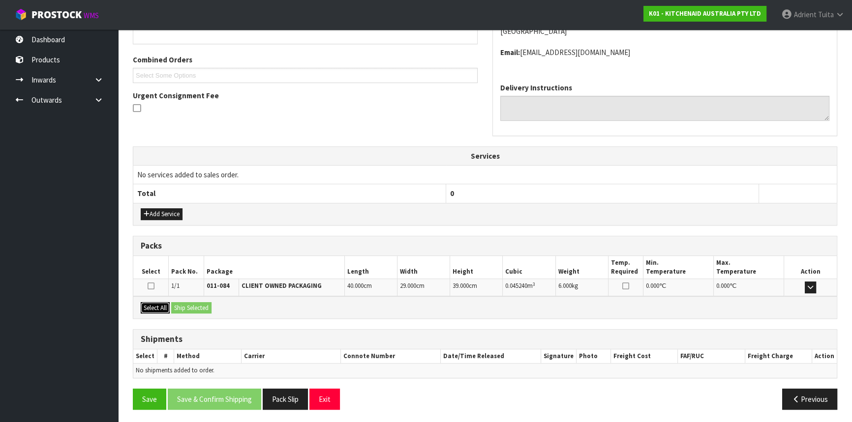
click at [164, 308] on button "Select All" at bounding box center [155, 308] width 29 height 12
click at [177, 307] on button "Ship Selected" at bounding box center [191, 308] width 40 height 12
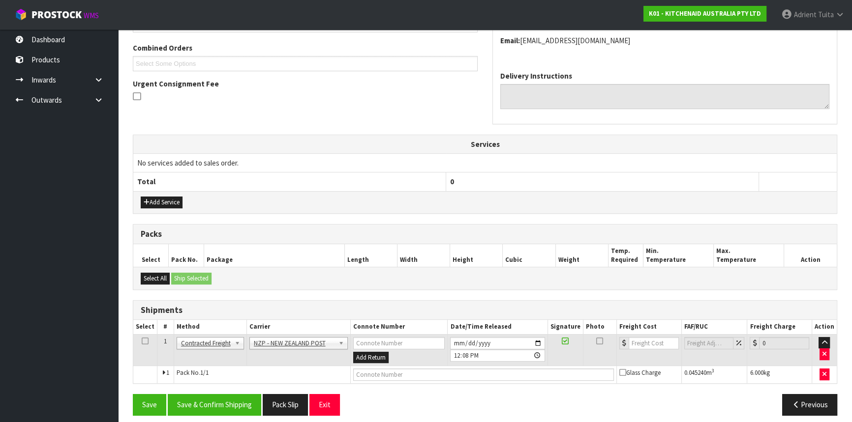
scroll to position [254, 0]
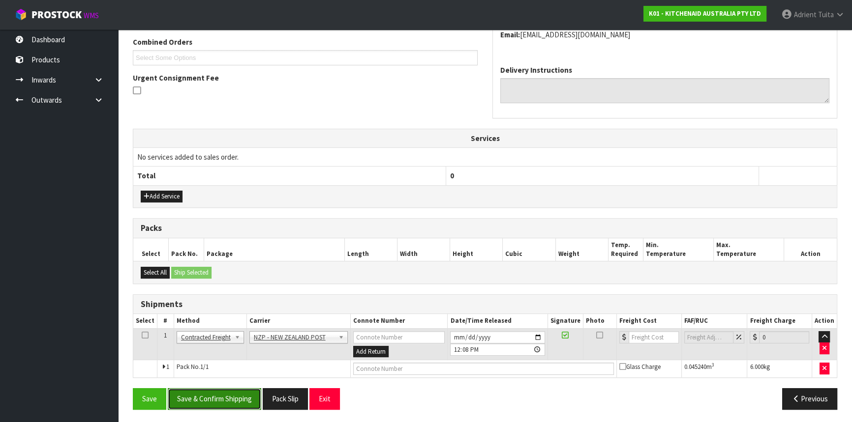
drag, startPoint x: 234, startPoint y: 402, endPoint x: 233, endPoint y: 396, distance: 6.1
click at [234, 402] on button "Save & Confirm Shipping" at bounding box center [214, 398] width 93 height 21
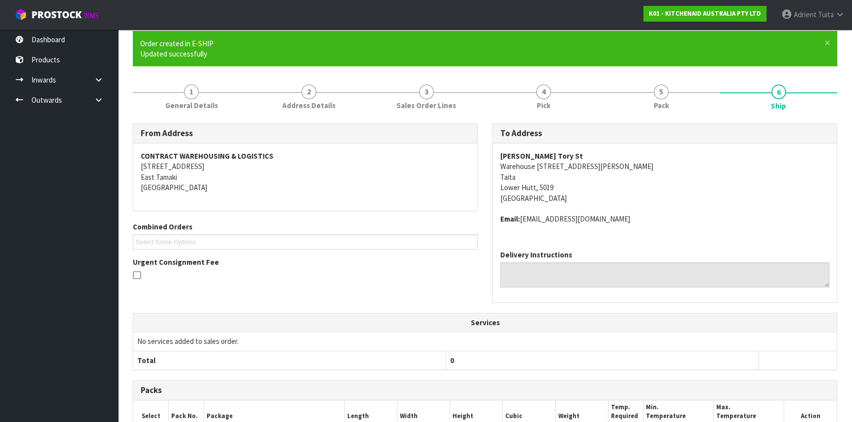
scroll to position [240, 0]
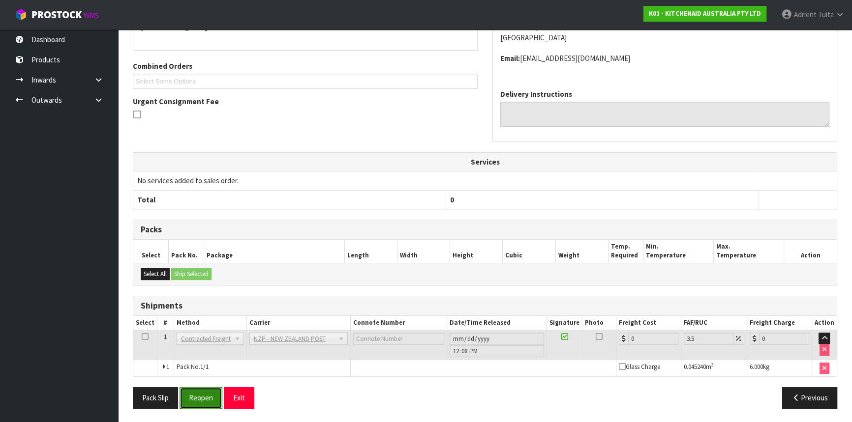
click at [203, 390] on button "Reopen" at bounding box center [200, 397] width 43 height 21
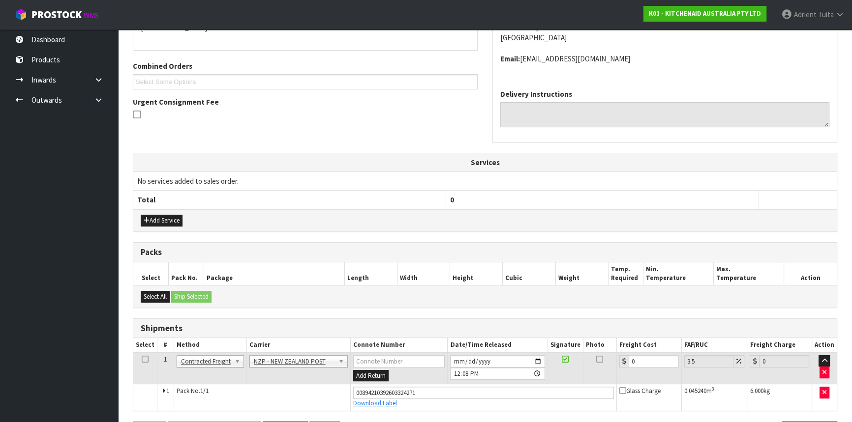
scroll to position [263, 0]
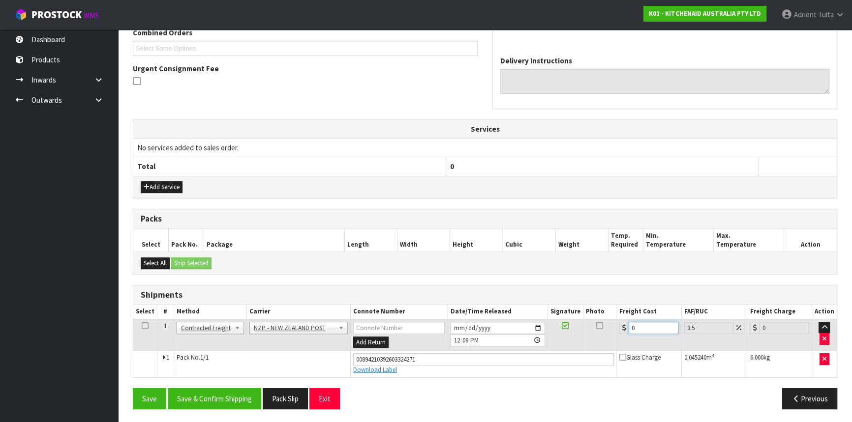
click at [635, 326] on input "0" at bounding box center [653, 328] width 50 height 12
type input "8"
type input "8.28"
type input "8.4"
type input "8.69"
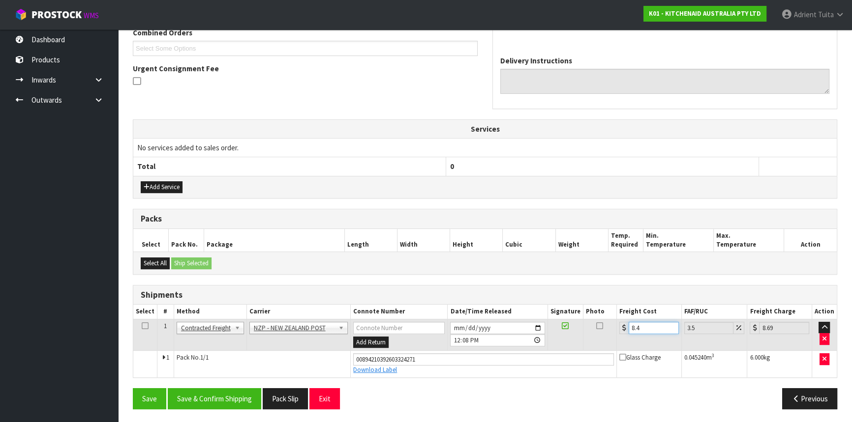
type input "8.45"
type input "8.75"
type input "8.45"
click at [216, 399] on button "Save & Confirm Shipping" at bounding box center [214, 398] width 93 height 21
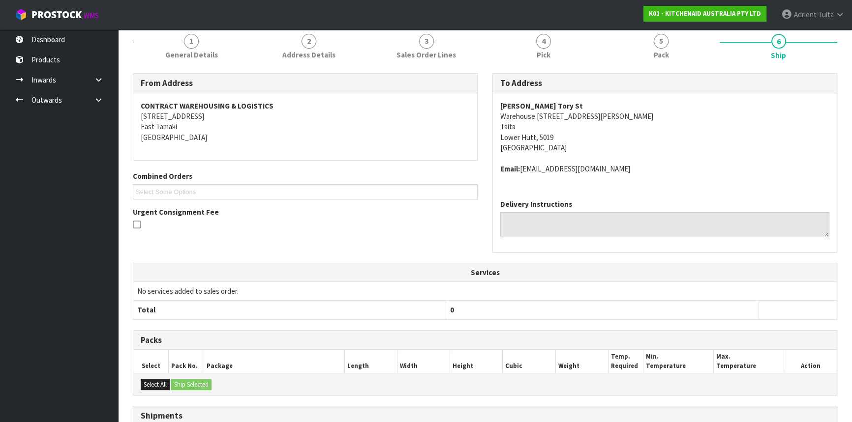
scroll to position [236, 0]
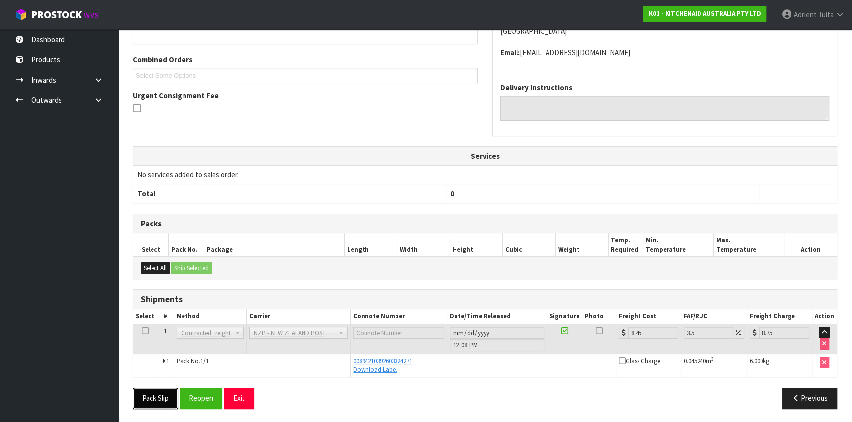
drag, startPoint x: 145, startPoint y: 392, endPoint x: 145, endPoint y: 381, distance: 11.8
click at [146, 392] on button "Pack Slip" at bounding box center [155, 398] width 45 height 21
click at [241, 402] on button "Exit" at bounding box center [239, 398] width 30 height 21
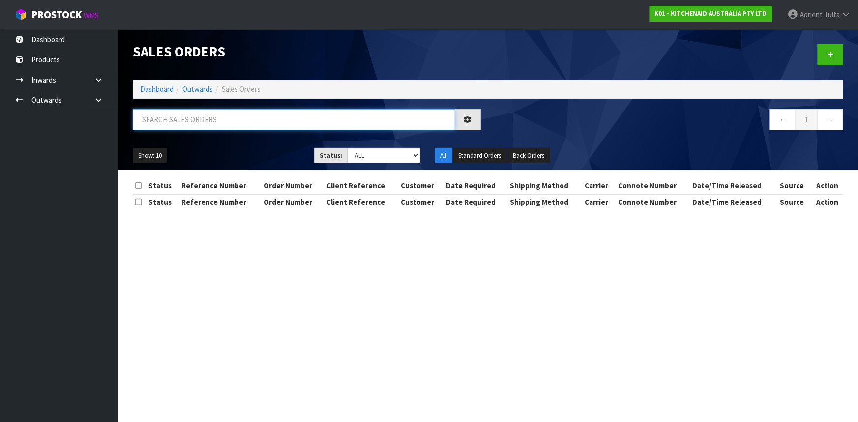
click at [202, 123] on input "text" at bounding box center [294, 119] width 323 height 21
type input "2924"
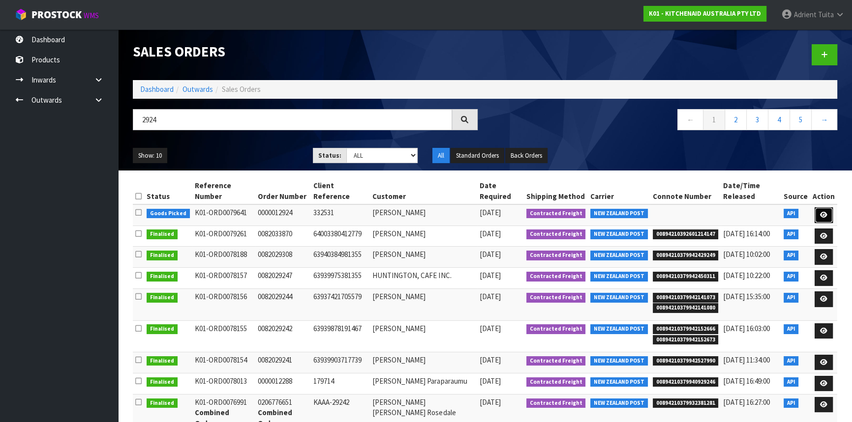
click at [819, 207] on link at bounding box center [823, 215] width 18 height 16
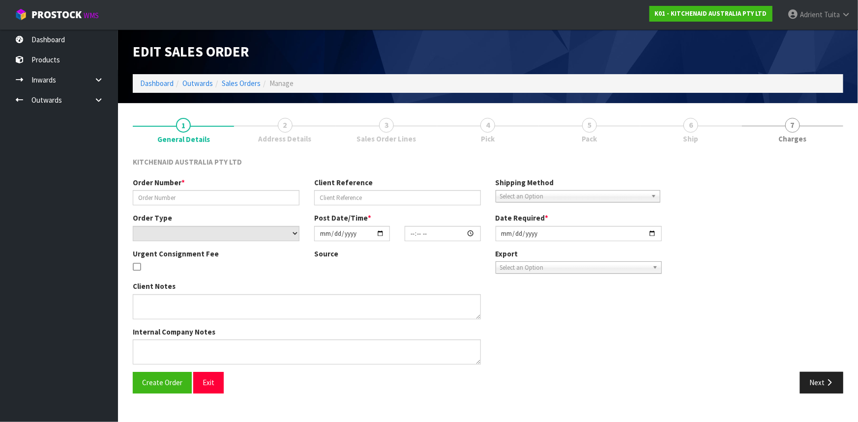
type input "0000012924"
type input "332531"
select select "number:0"
type input "2025-09-23"
type input "17:33:53.000"
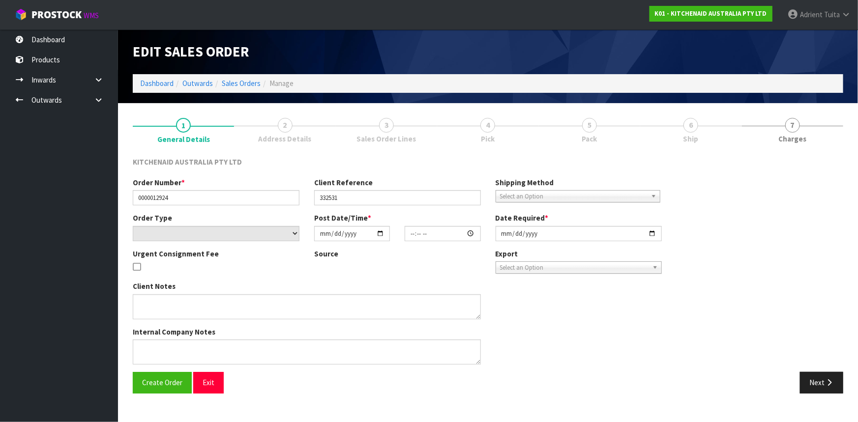
type input "2025-09-23"
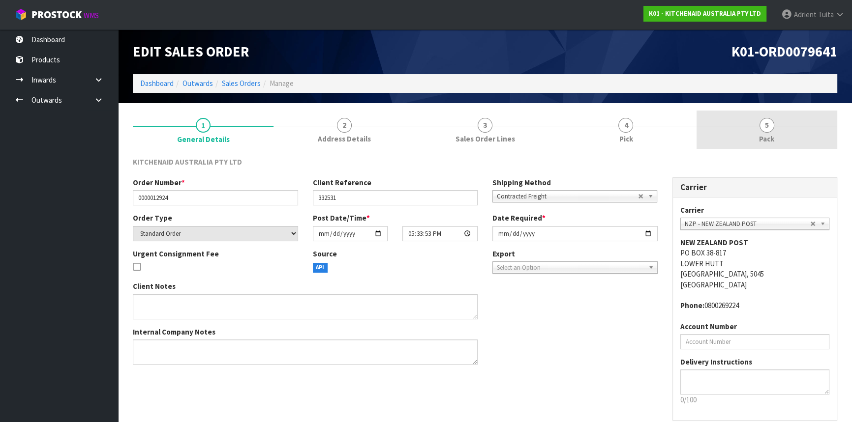
click at [794, 140] on link "5 Pack" at bounding box center [766, 130] width 141 height 39
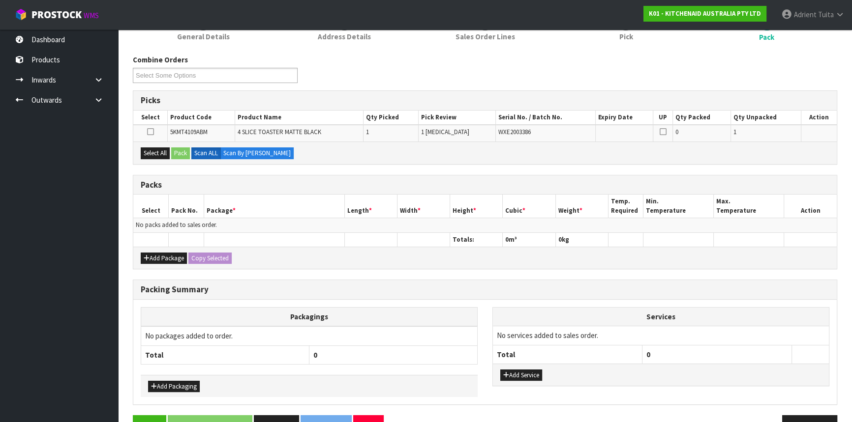
scroll to position [129, 0]
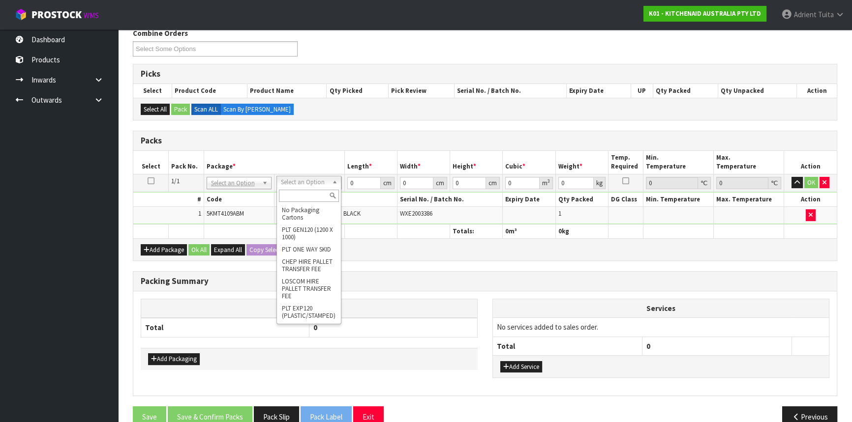
click at [305, 200] on input "text" at bounding box center [309, 196] width 60 height 12
type input "OC"
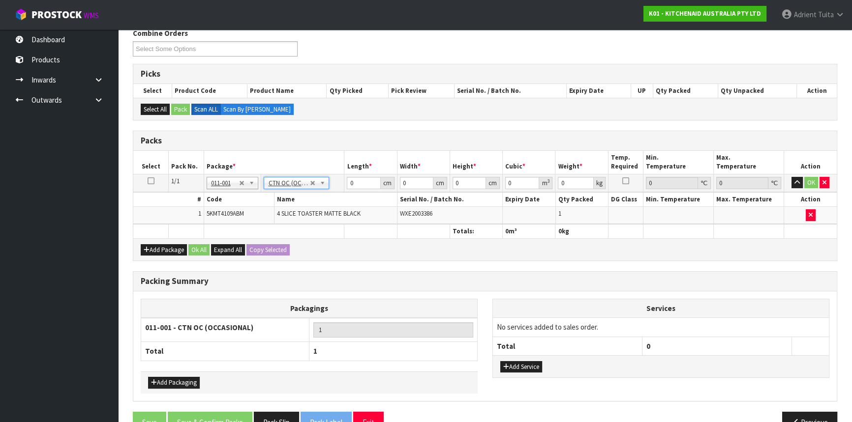
type input "4.55"
click at [354, 181] on input "0" at bounding box center [363, 183] width 33 height 12
type input "40"
type input "38"
type input "3"
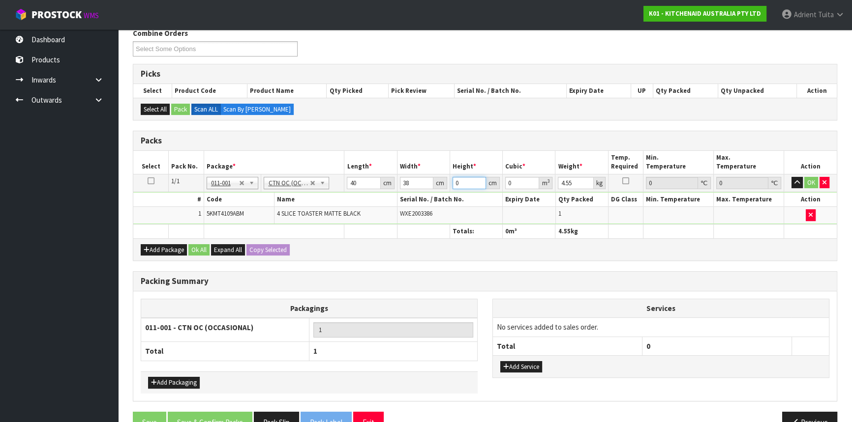
type input "0.00456"
type input "30"
type input "0.0456"
type input "30"
type input "6"
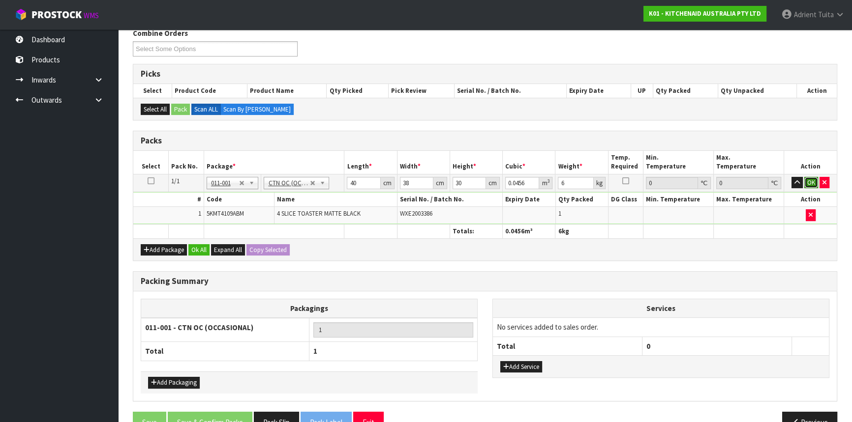
click at [811, 182] on button "OK" at bounding box center [811, 183] width 14 height 12
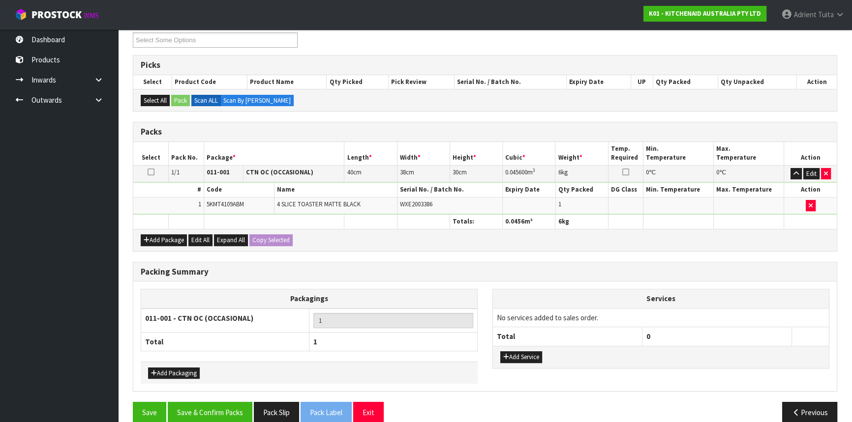
scroll to position [151, 0]
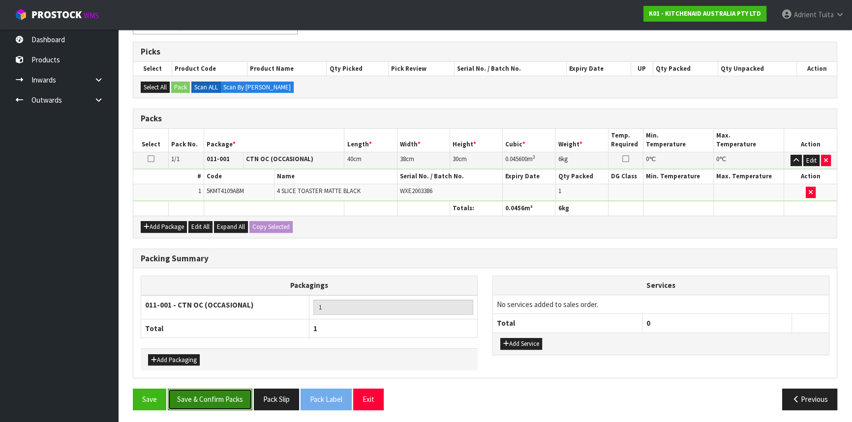
click at [233, 389] on button "Save & Confirm Packs" at bounding box center [210, 399] width 85 height 21
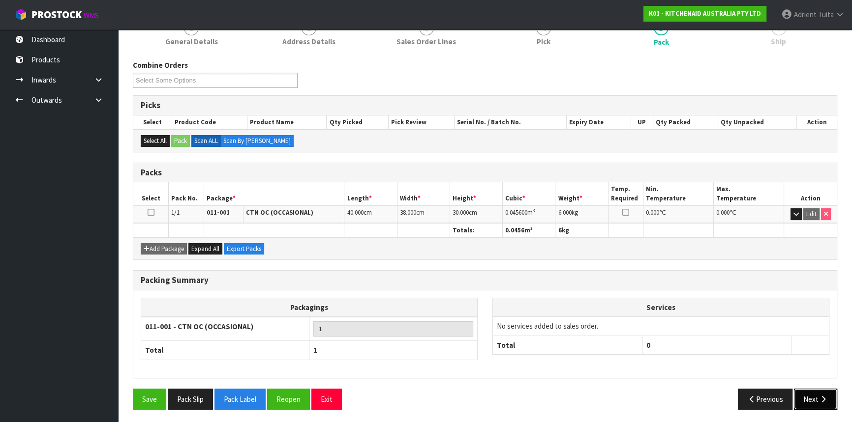
click at [825, 399] on icon "button" at bounding box center [822, 399] width 9 height 7
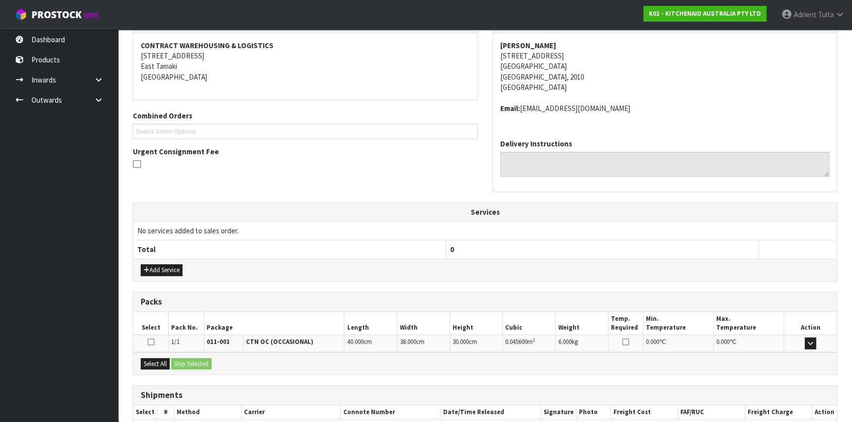
scroll to position [236, 0]
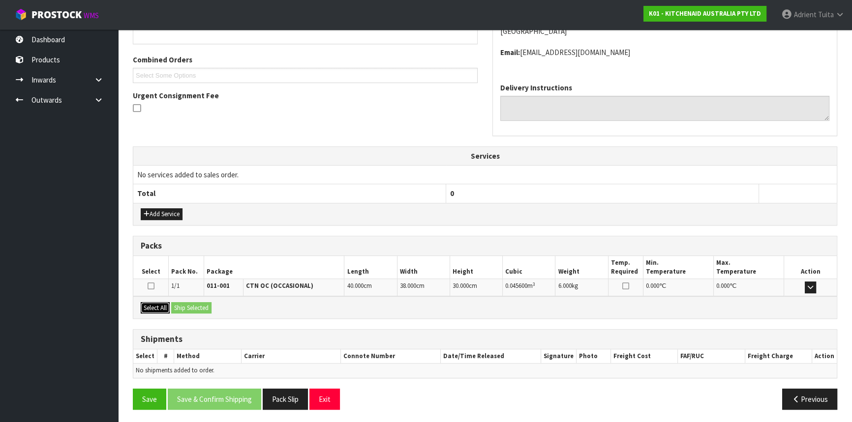
click at [156, 310] on button "Select All" at bounding box center [155, 308] width 29 height 12
click at [181, 302] on button "Ship Selected" at bounding box center [191, 308] width 40 height 12
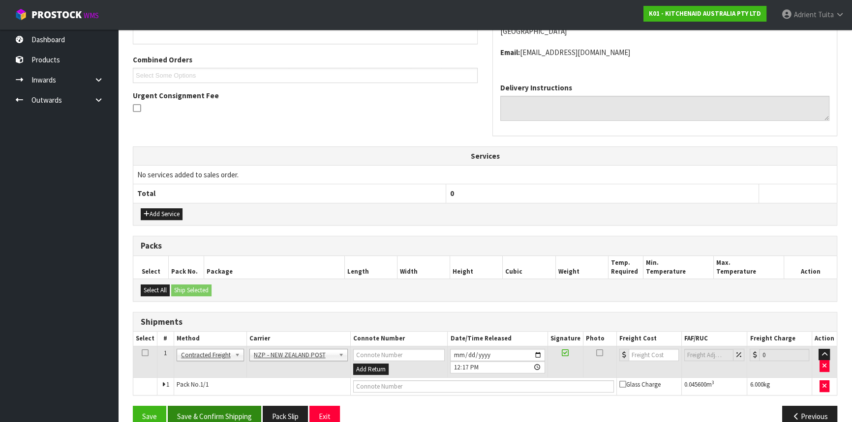
scroll to position [254, 0]
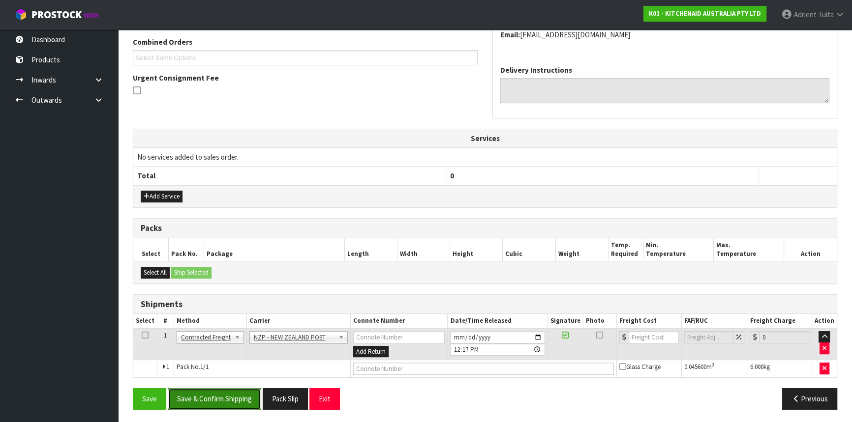
click at [240, 390] on button "Save & Confirm Shipping" at bounding box center [214, 398] width 93 height 21
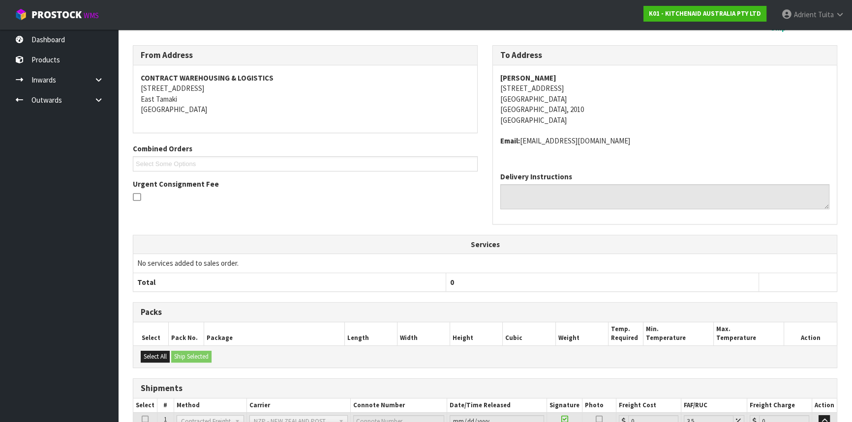
scroll to position [240, 0]
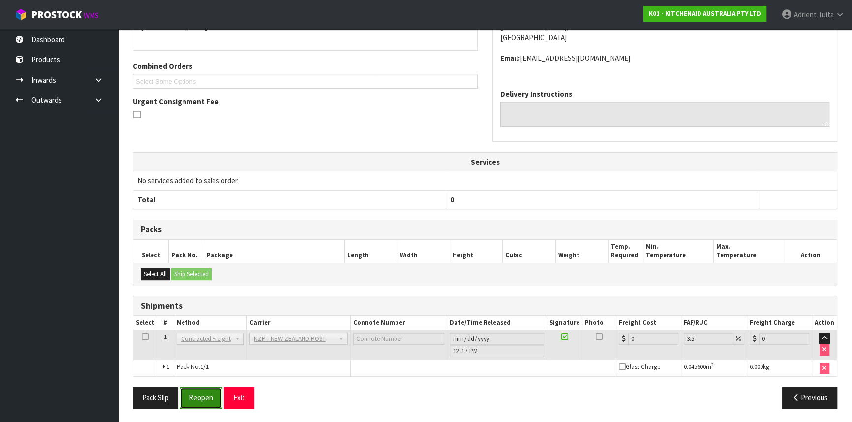
click at [198, 396] on button "Reopen" at bounding box center [200, 397] width 43 height 21
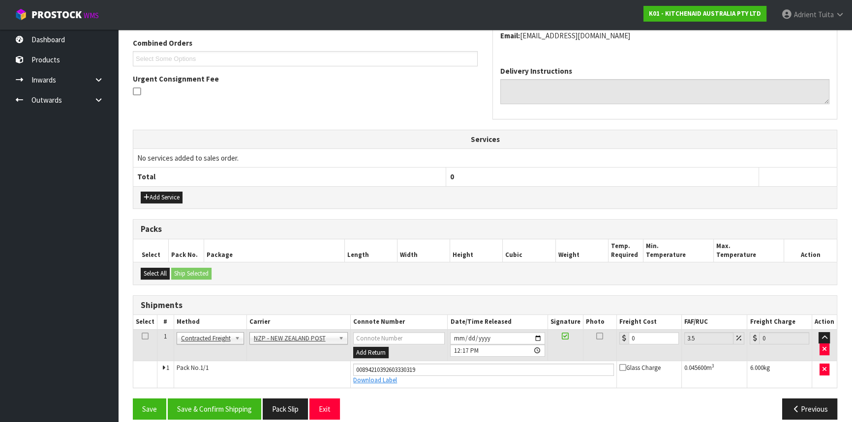
scroll to position [263, 0]
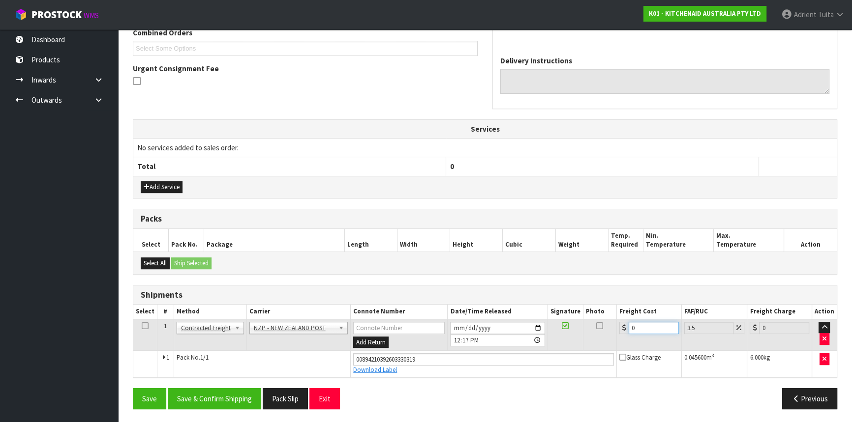
click at [634, 328] on input "0" at bounding box center [653, 328] width 50 height 12
click at [651, 327] on input "0" at bounding box center [653, 328] width 50 height 12
type input "4"
type input "4.14"
type input "4.3"
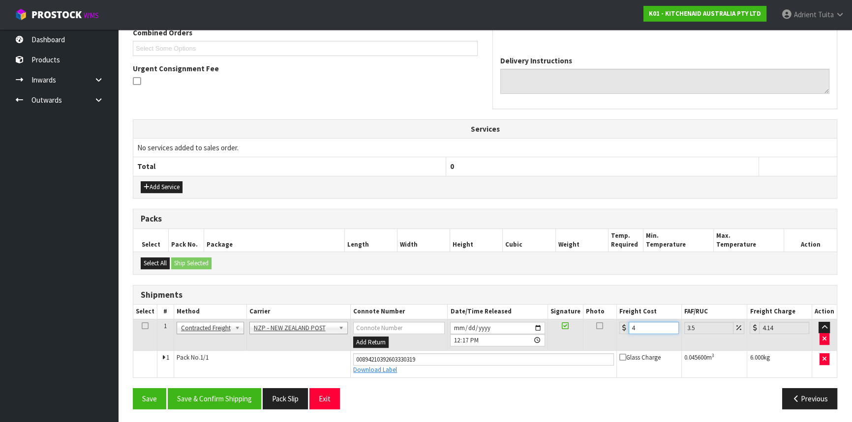
type input "4.45"
type input "4"
type input "4.14"
type input "0"
type input "4"
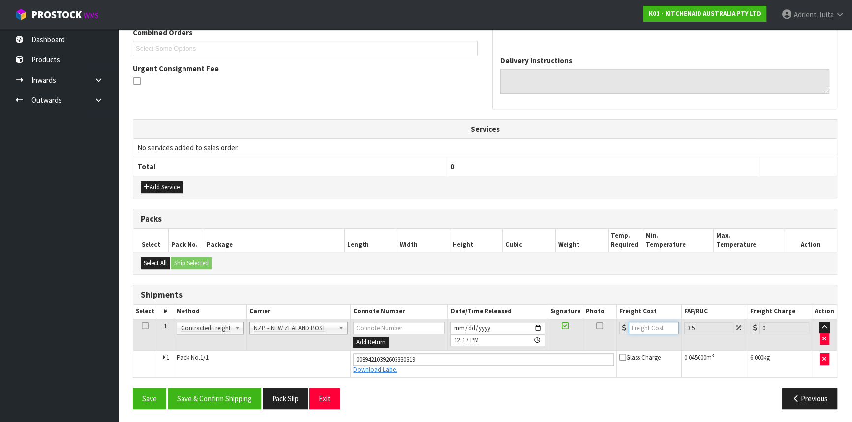
type input "4.14"
type input "4.3"
type input "4.45"
type input "4.33"
type input "4.48"
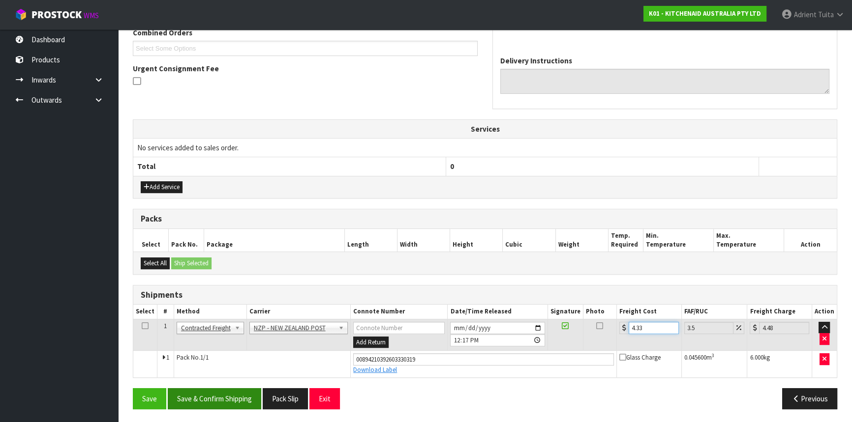
type input "4.33"
click at [226, 390] on button "Save & Confirm Shipping" at bounding box center [214, 398] width 93 height 21
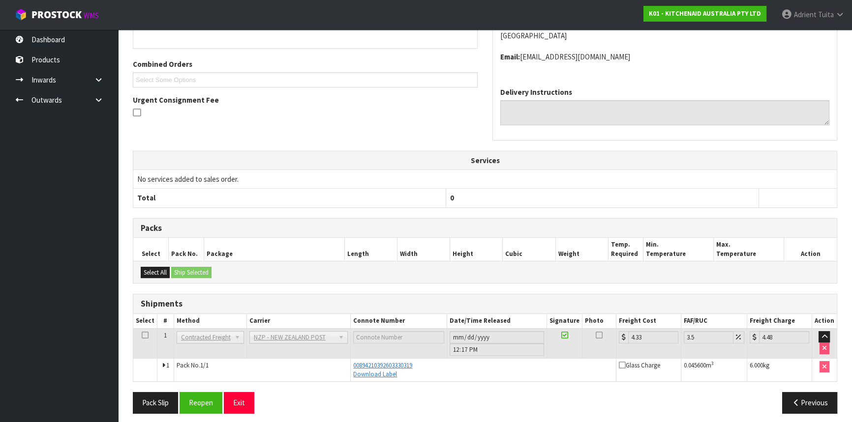
scroll to position [236, 0]
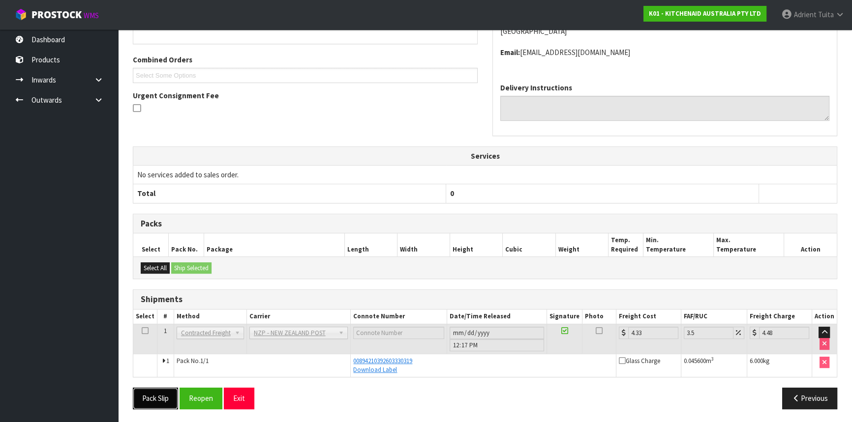
click at [146, 391] on button "Pack Slip" at bounding box center [155, 398] width 45 height 21
click at [237, 395] on button "Exit" at bounding box center [239, 398] width 30 height 21
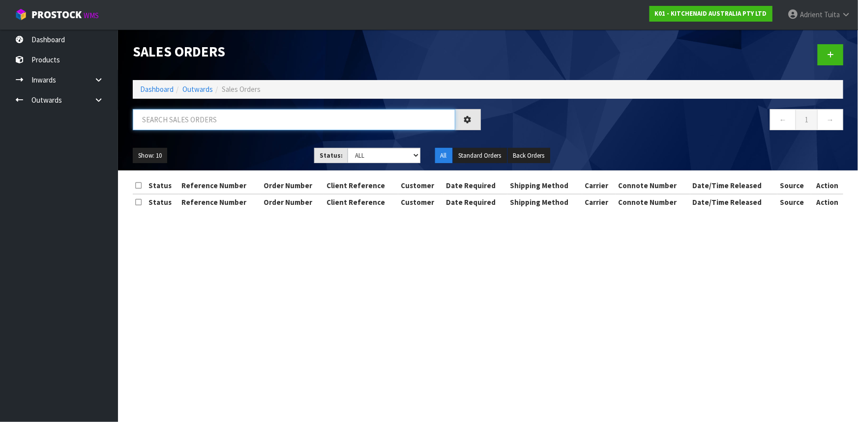
click at [191, 128] on input "text" at bounding box center [294, 119] width 323 height 21
type input "2945"
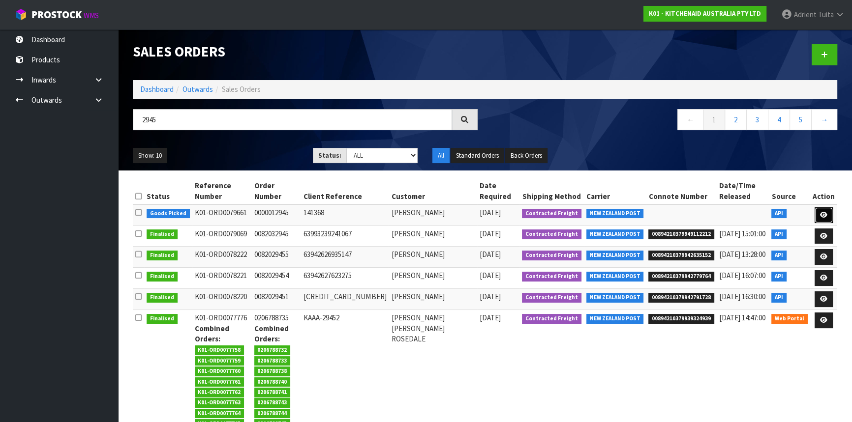
click at [816, 211] on link at bounding box center [823, 215] width 18 height 16
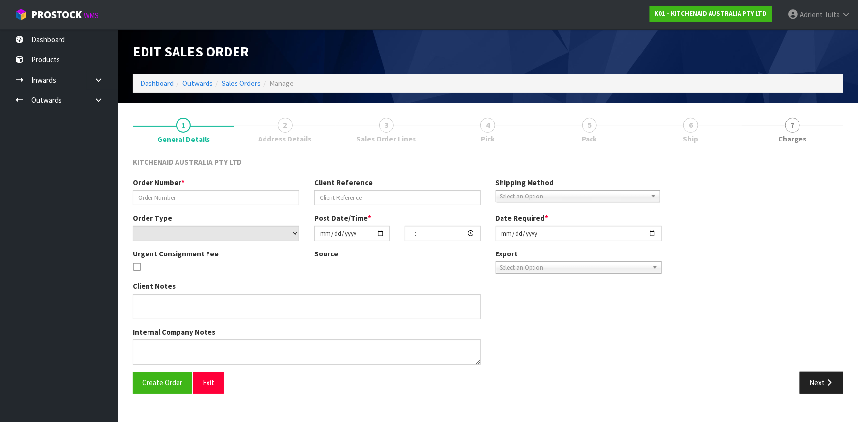
type input "0000012945"
type input "141368"
select select "number:0"
type input "2025-09-23"
type input "17:34:40.000"
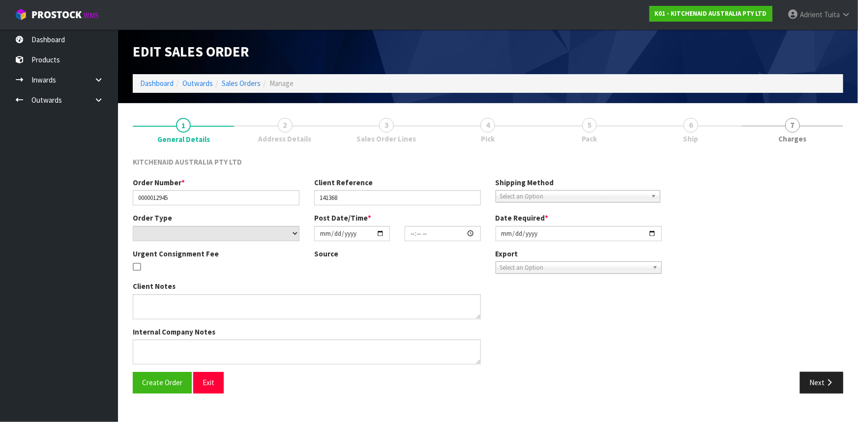
type input "2025-09-23"
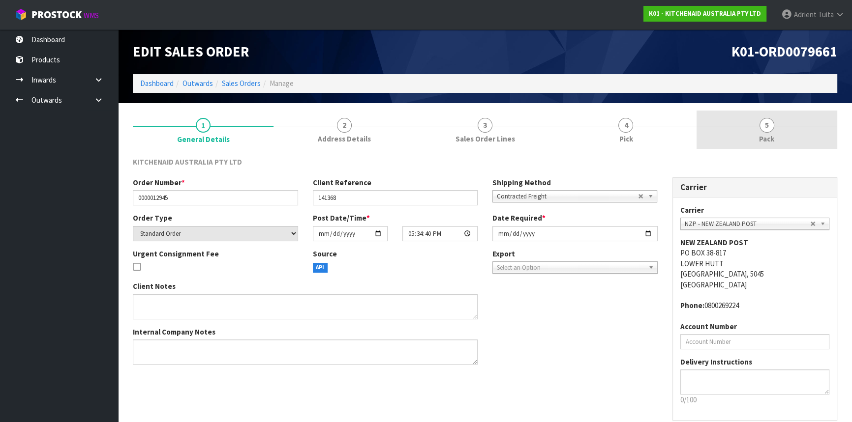
click at [777, 138] on link "5 Pack" at bounding box center [766, 130] width 141 height 39
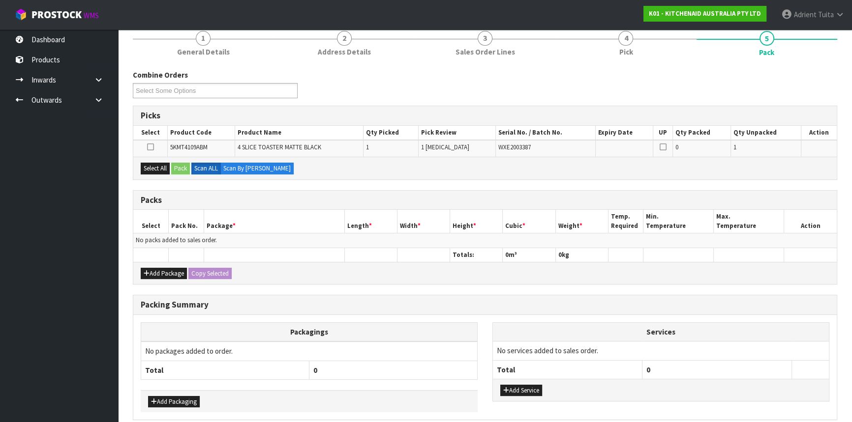
scroll to position [129, 0]
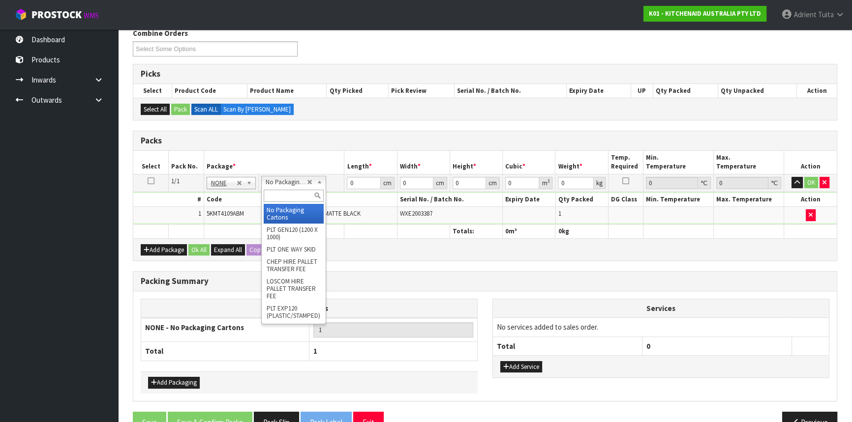
click at [275, 191] on input "text" at bounding box center [294, 196] width 60 height 12
type input "OWN"
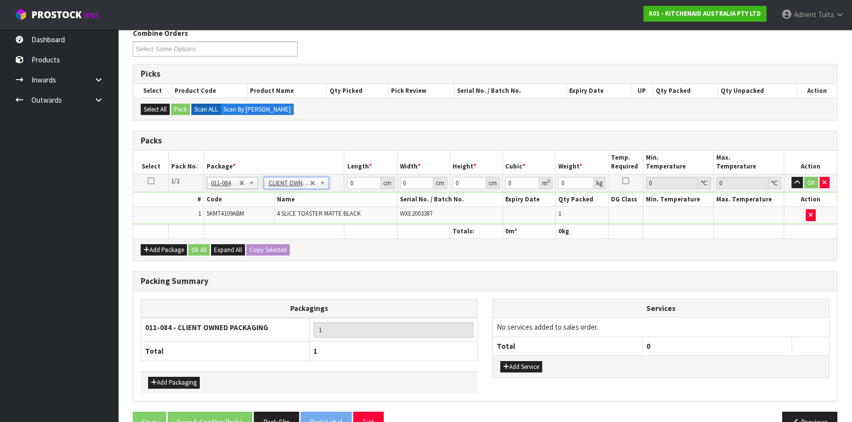
type input "4.55"
click at [357, 181] on input "0" at bounding box center [363, 183] width 33 height 12
type input "41"
type input "29"
type input "4"
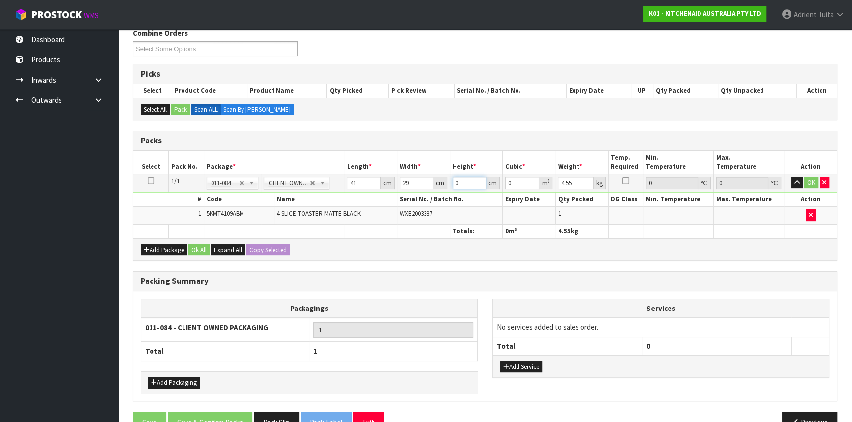
type input "0.004756"
type input "40"
type input "0.04756"
type input "40"
type input "6"
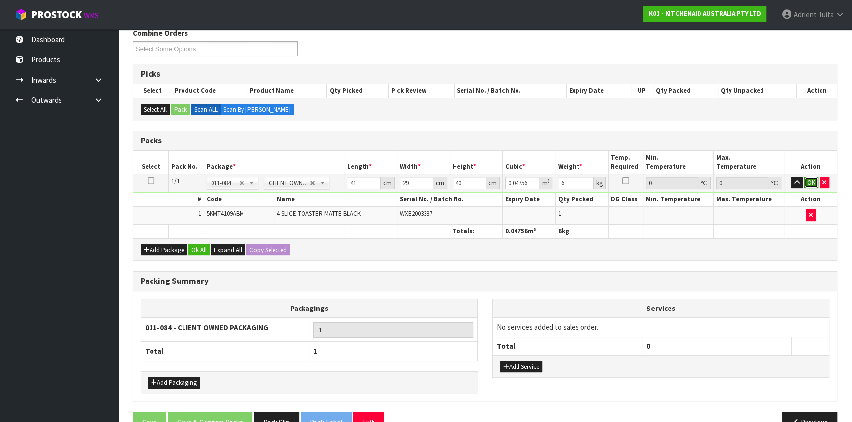
click at [806, 182] on button "OK" at bounding box center [811, 183] width 14 height 12
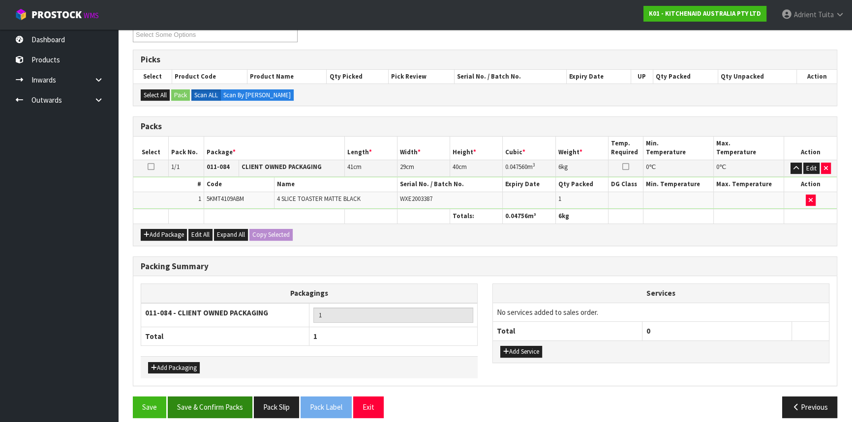
scroll to position [151, 0]
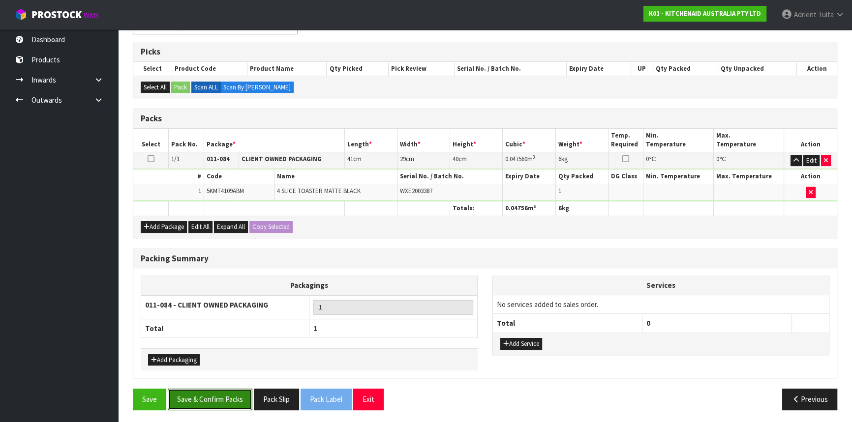
click at [196, 393] on button "Save & Confirm Packs" at bounding box center [210, 399] width 85 height 21
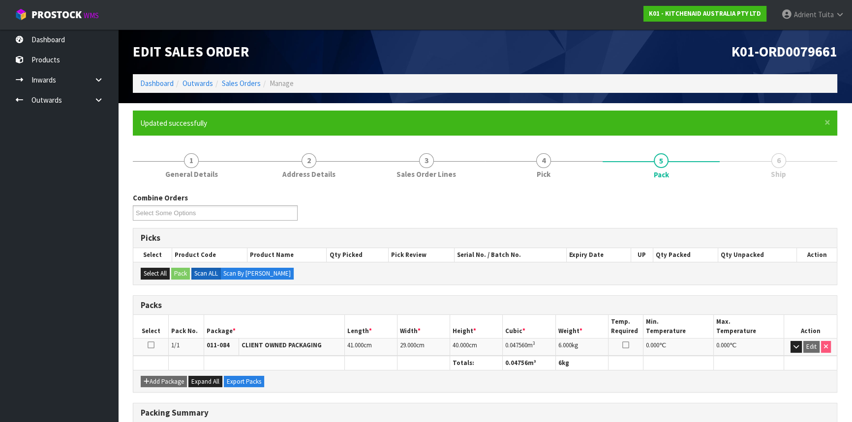
scroll to position [133, 0]
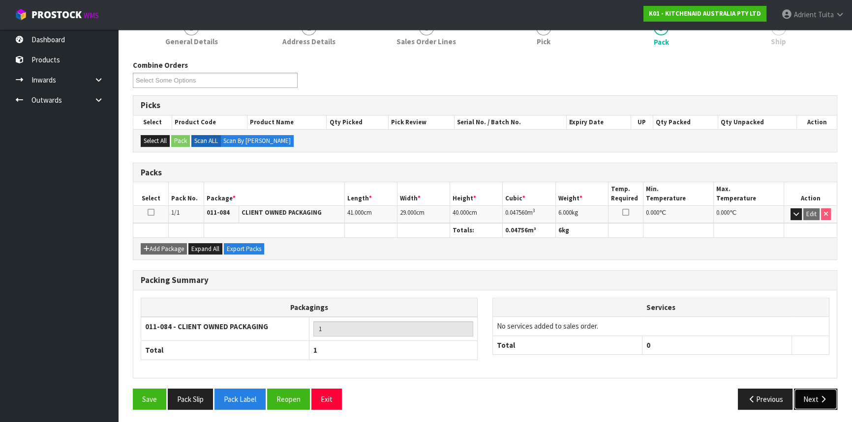
click at [820, 389] on button "Next" at bounding box center [815, 399] width 43 height 21
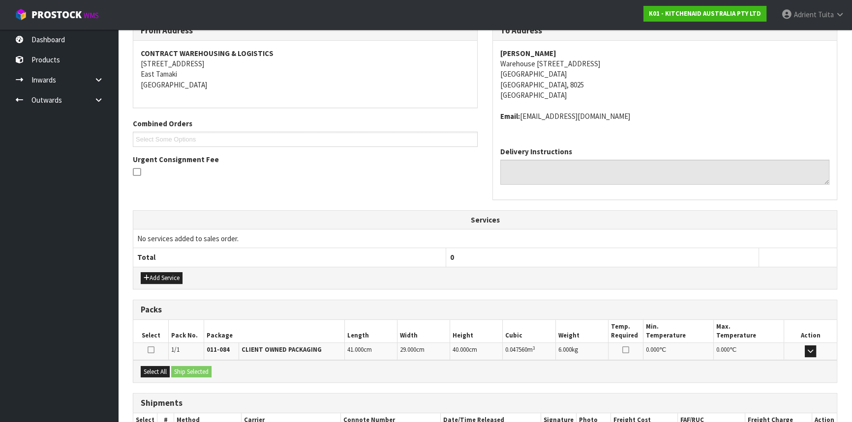
scroll to position [236, 0]
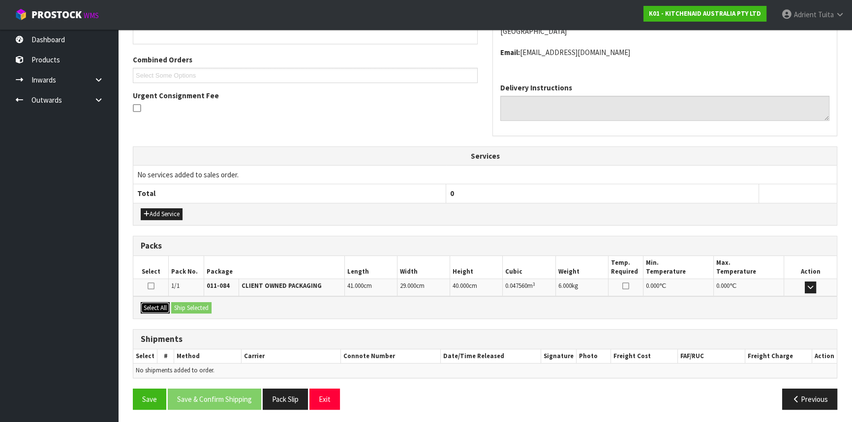
click at [143, 307] on button "Select All" at bounding box center [155, 308] width 29 height 12
click at [175, 305] on button "Ship Selected" at bounding box center [191, 308] width 40 height 12
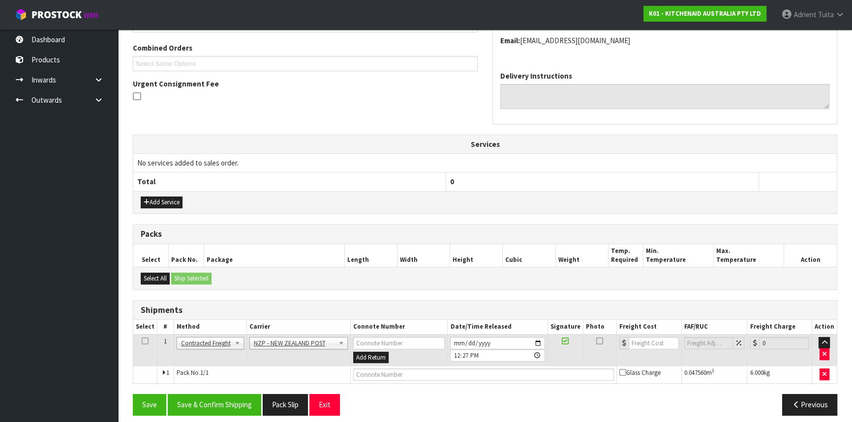
scroll to position [254, 0]
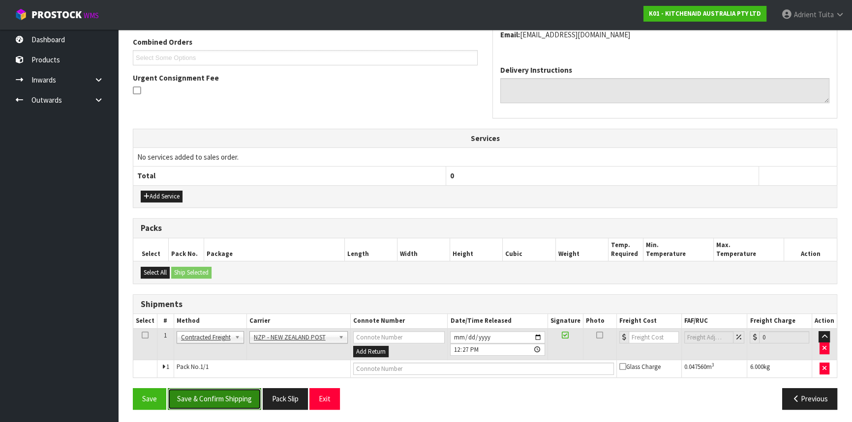
click at [221, 399] on button "Save & Confirm Shipping" at bounding box center [214, 398] width 93 height 21
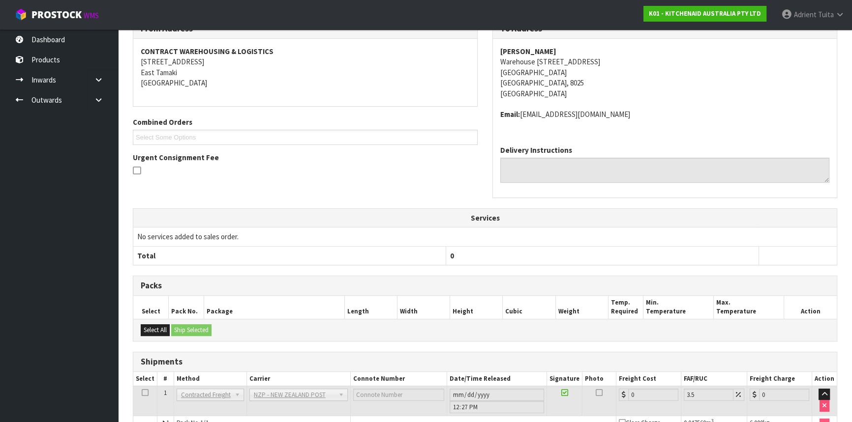
scroll to position [240, 0]
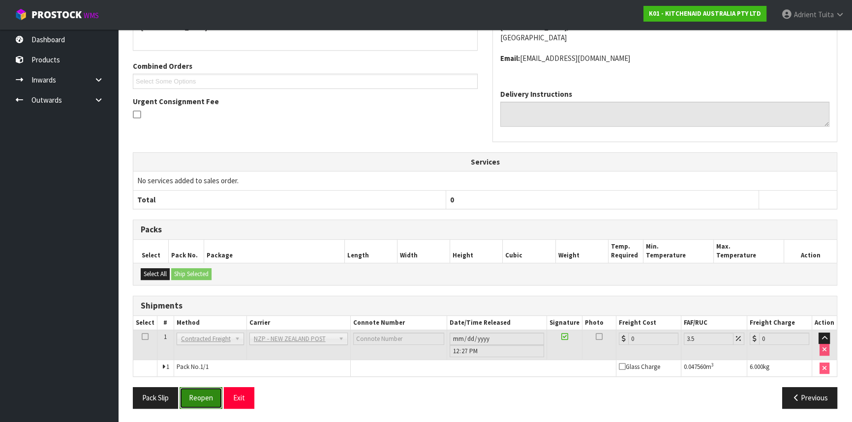
click at [201, 394] on button "Reopen" at bounding box center [200, 397] width 43 height 21
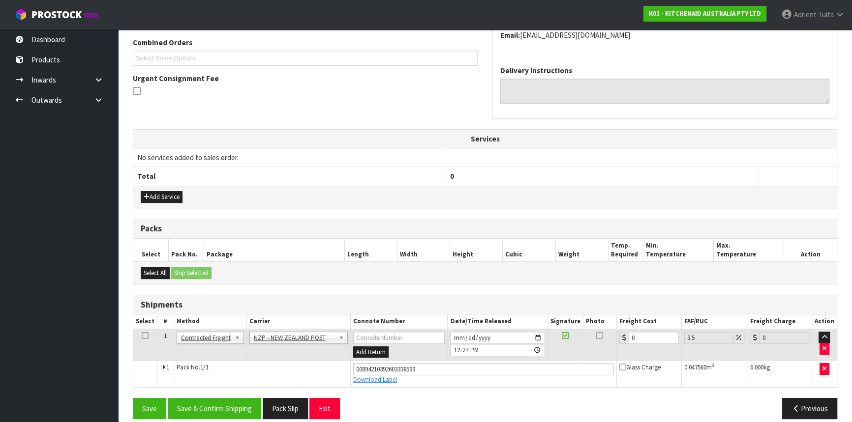
scroll to position [263, 0]
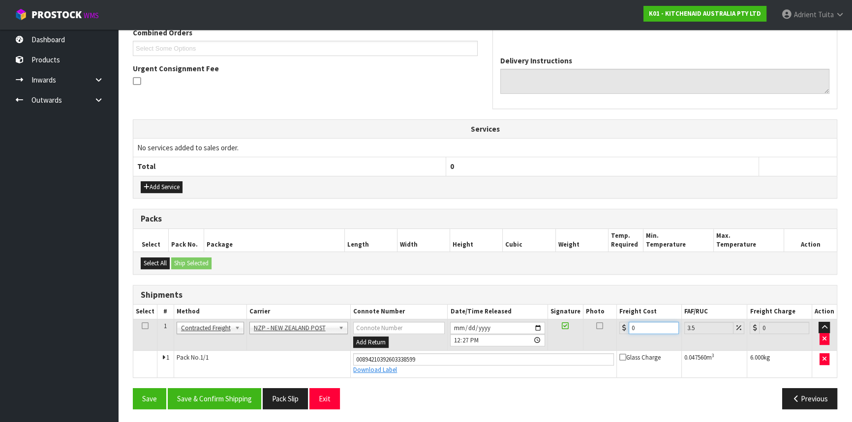
click at [633, 329] on input "0" at bounding box center [653, 328] width 50 height 12
type input "1"
type input "1.03"
type input "11"
type input "11.38"
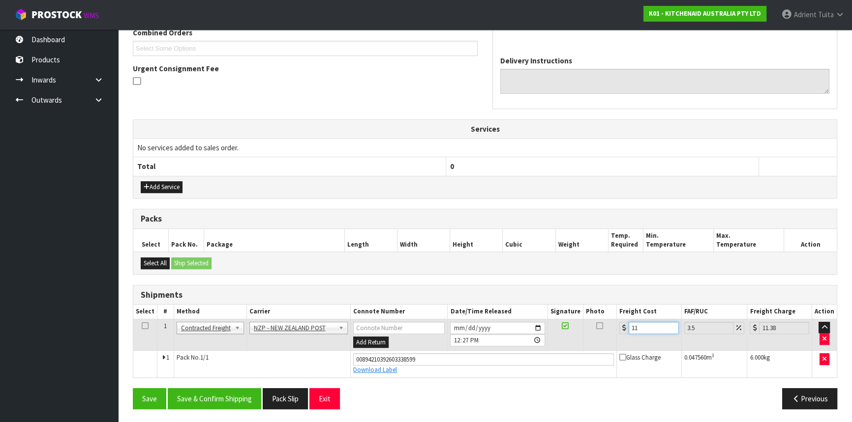
type input "11.6"
type input "12.01"
type input "11.61"
type input "12.02"
type input "11.61"
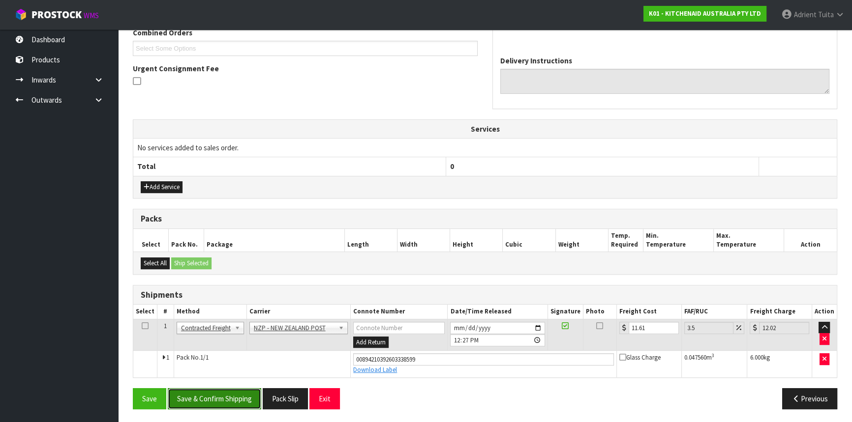
click at [258, 396] on button "Save & Confirm Shipping" at bounding box center [214, 398] width 93 height 21
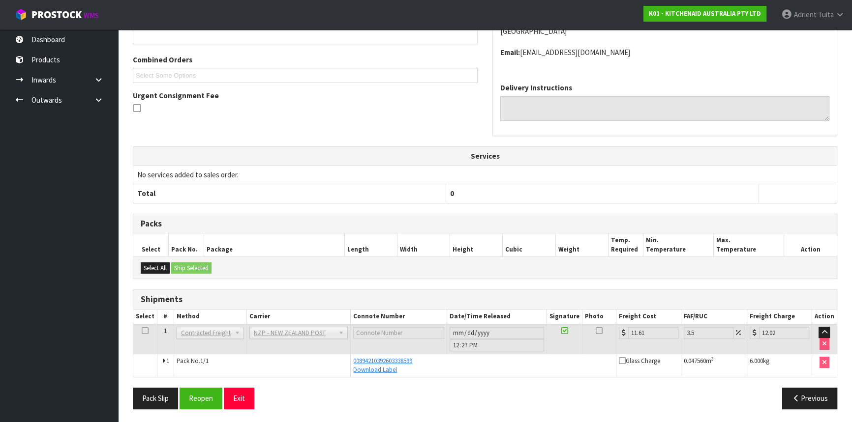
scroll to position [236, 0]
click at [156, 388] on button "Pack Slip" at bounding box center [155, 398] width 45 height 21
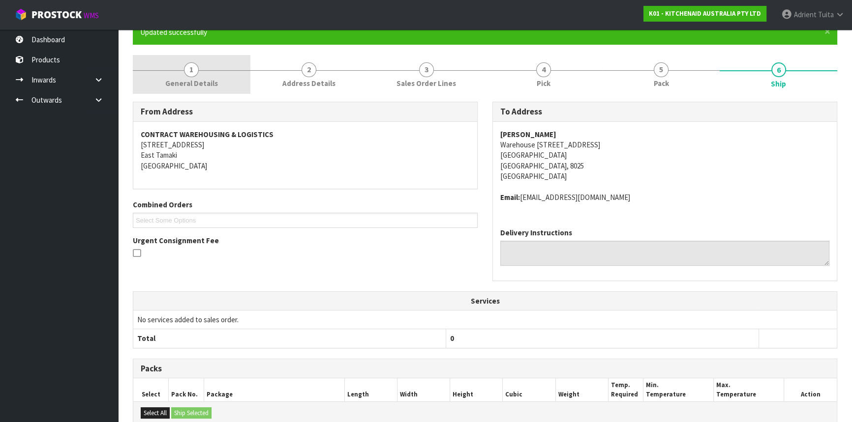
scroll to position [13, 0]
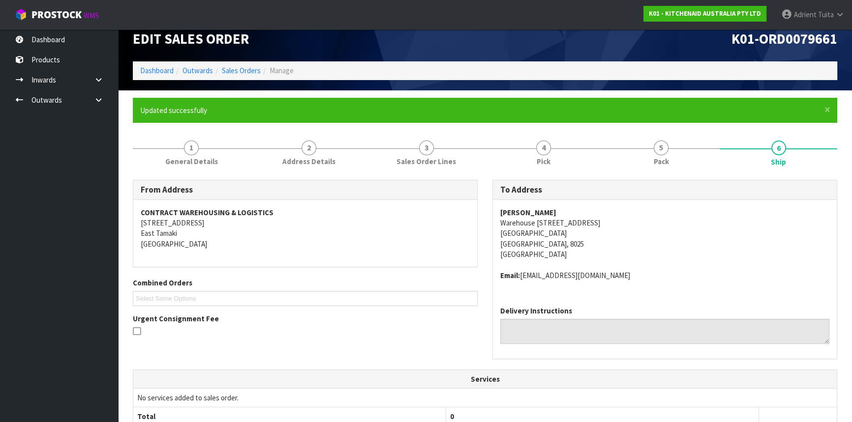
click at [174, 69] on li "Outwards" at bounding box center [193, 70] width 39 height 10
click at [171, 70] on link "Dashboard" at bounding box center [156, 70] width 33 height 9
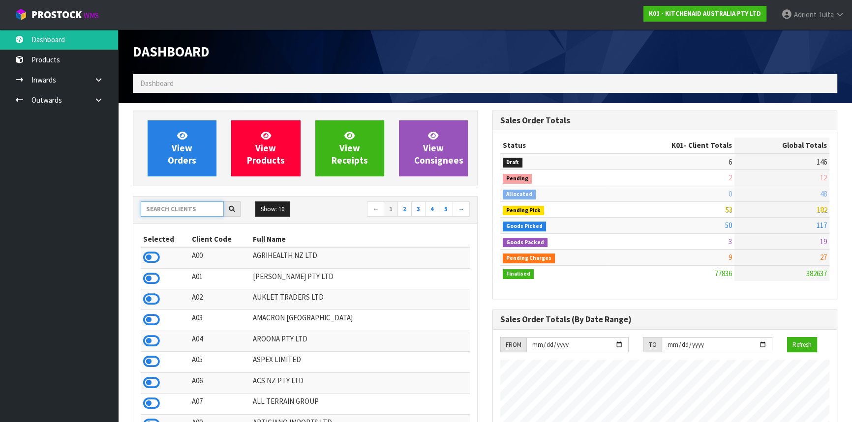
click at [206, 207] on input "text" at bounding box center [182, 209] width 83 height 15
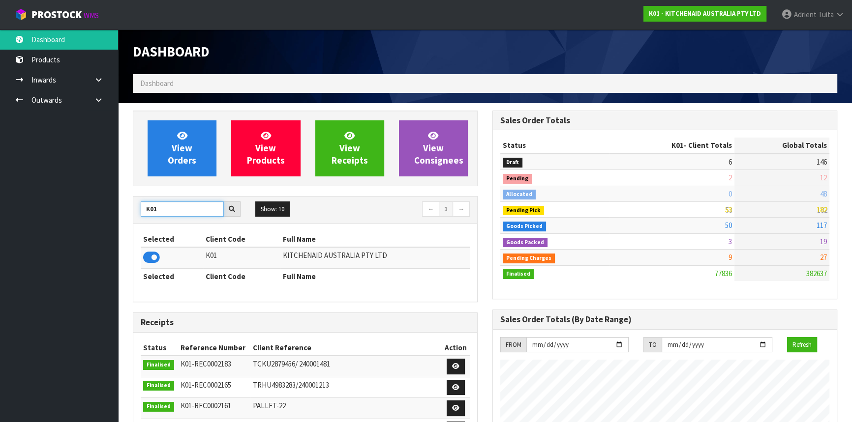
type input "K01"
click at [150, 262] on icon at bounding box center [151, 257] width 17 height 15
click at [103, 93] on link at bounding box center [102, 100] width 31 height 20
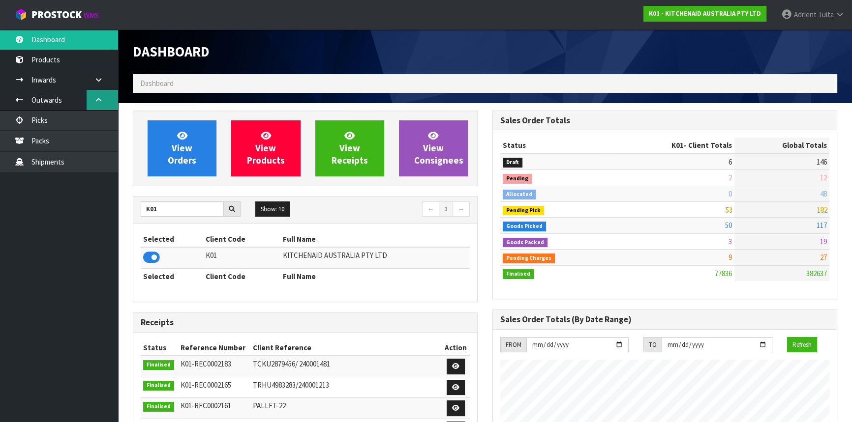
click at [100, 95] on link at bounding box center [102, 100] width 31 height 20
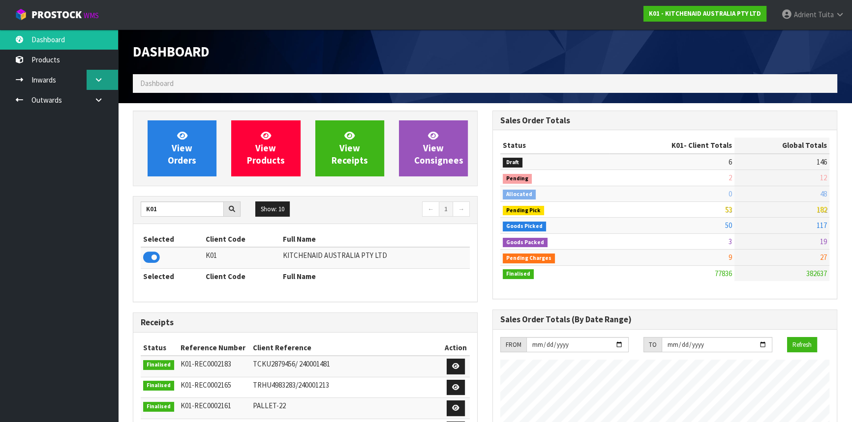
click at [100, 82] on icon at bounding box center [98, 79] width 9 height 7
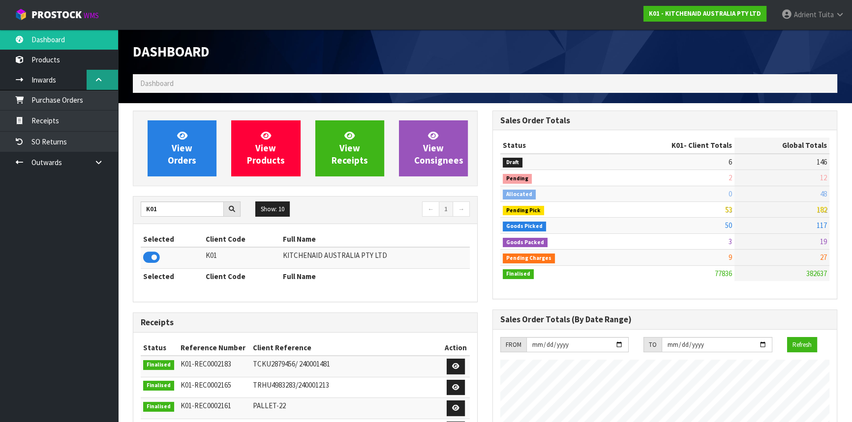
click at [100, 82] on icon at bounding box center [98, 79] width 9 height 7
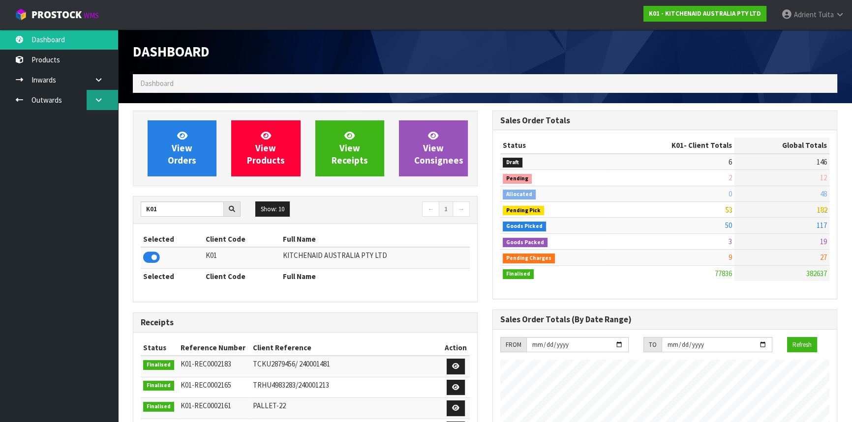
click at [100, 95] on link at bounding box center [102, 100] width 31 height 20
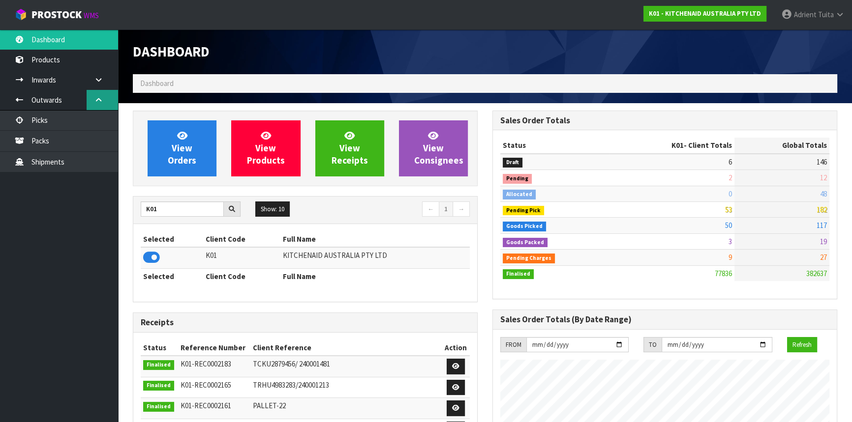
click at [96, 103] on link at bounding box center [102, 100] width 31 height 20
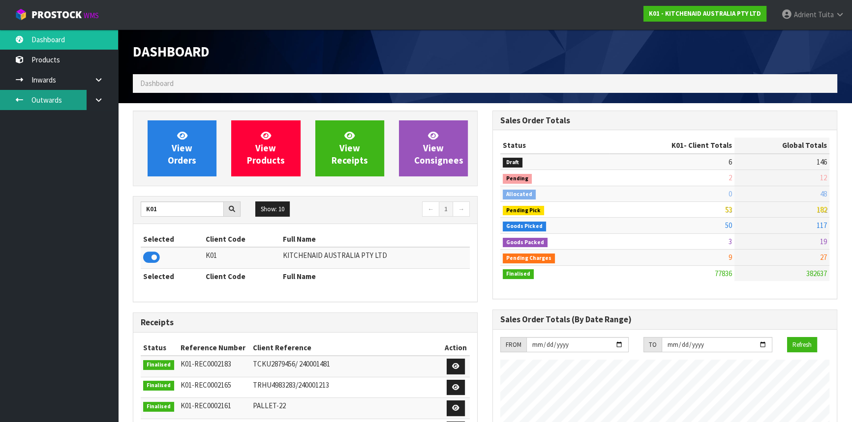
click at [44, 103] on link "Outwards" at bounding box center [59, 100] width 118 height 20
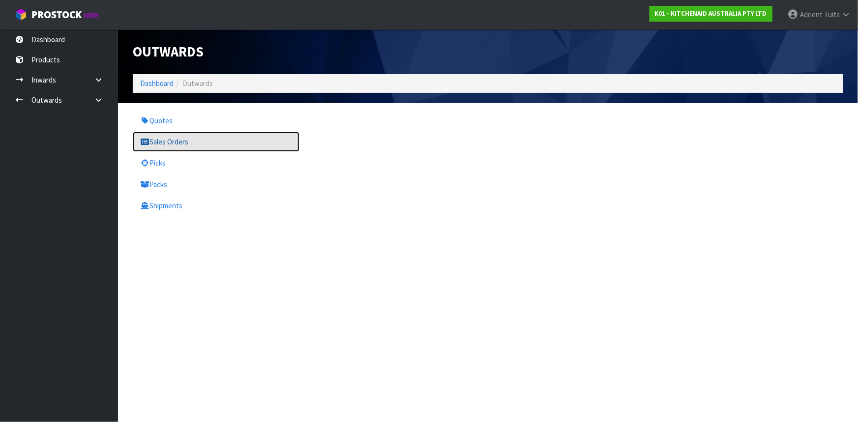
click at [203, 146] on link "Sales Orders" at bounding box center [216, 142] width 167 height 20
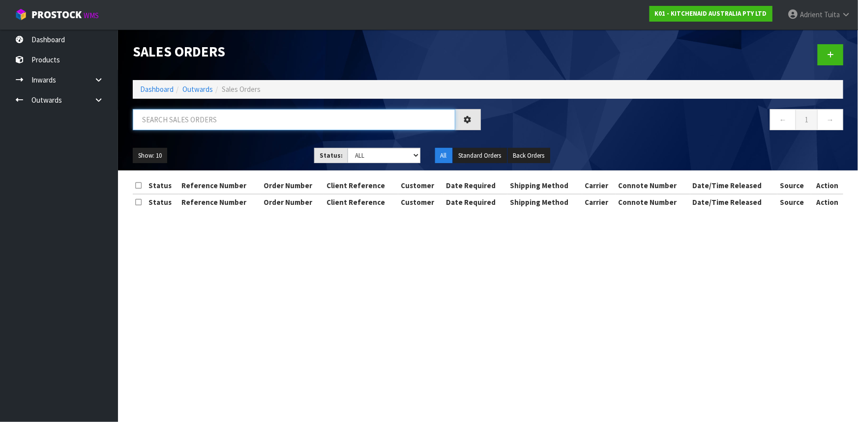
click at [215, 117] on input "text" at bounding box center [294, 119] width 323 height 21
type input "JOB-0413970"
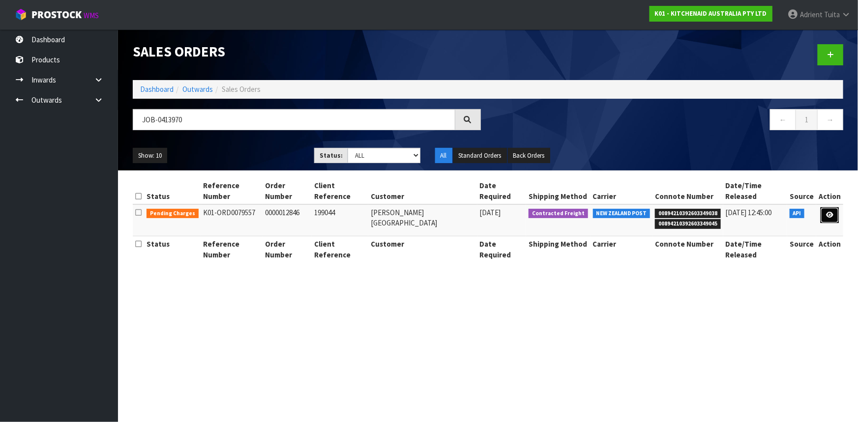
click at [832, 212] on icon at bounding box center [829, 215] width 7 height 6
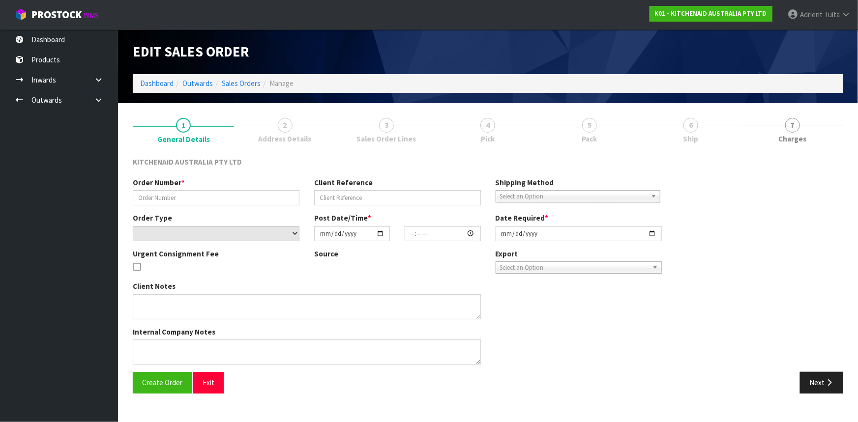
type input "0000012846"
type input "199044"
select select "number:0"
type input "2025-09-23"
type input "11:32:44.000"
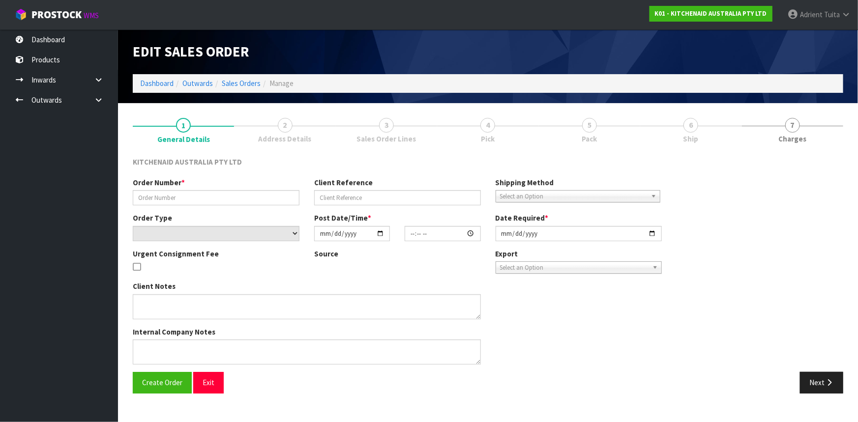
type input "2025-09-23"
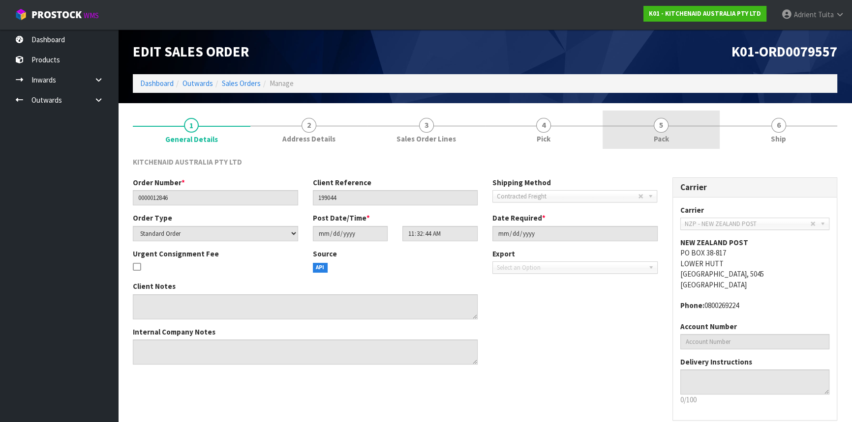
drag, startPoint x: 698, startPoint y: 130, endPoint x: 673, endPoint y: 139, distance: 26.8
click at [697, 129] on link "5 Pack" at bounding box center [661, 130] width 118 height 39
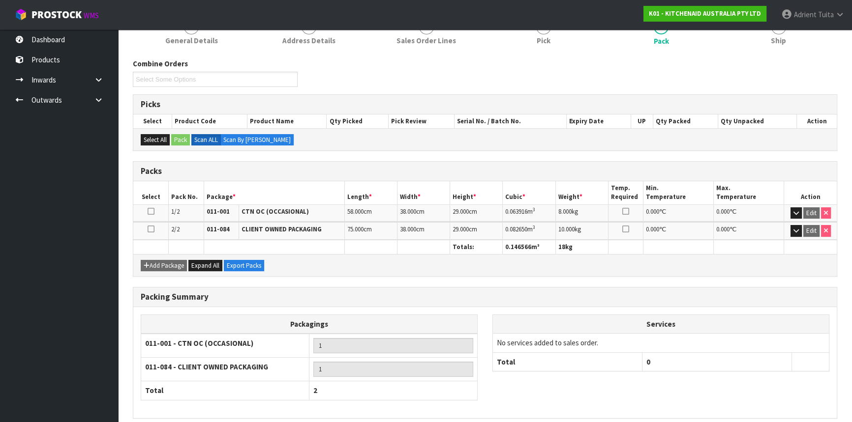
scroll to position [139, 0]
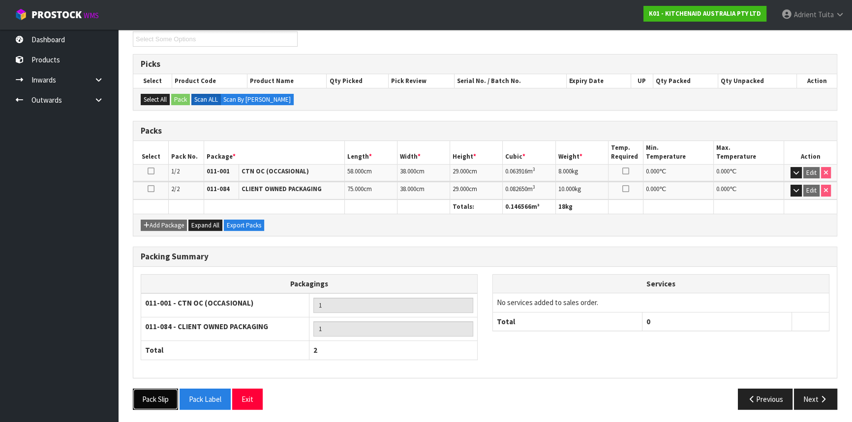
click at [158, 397] on button "Pack Slip" at bounding box center [155, 399] width 45 height 21
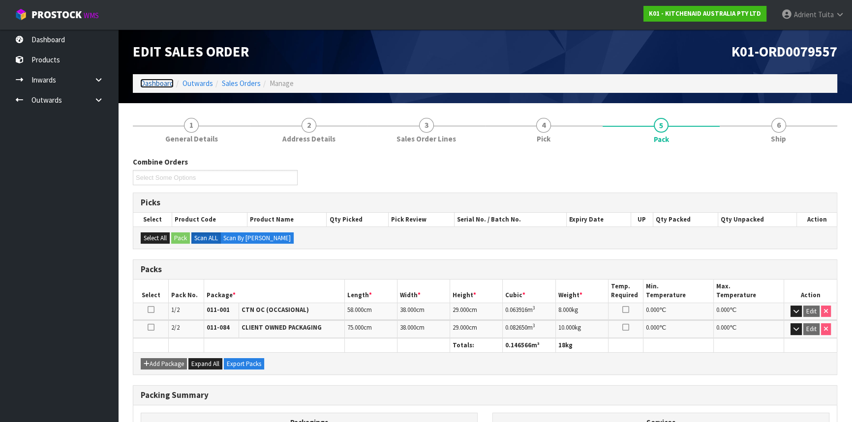
click at [151, 86] on link "Dashboard" at bounding box center [156, 83] width 33 height 9
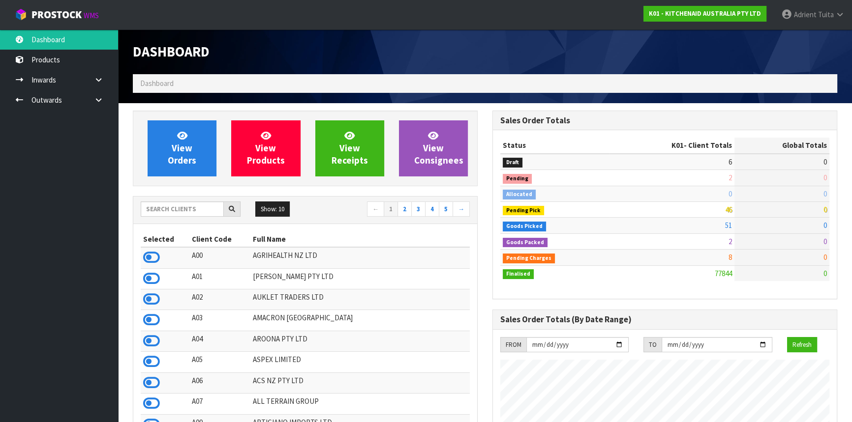
scroll to position [743, 359]
click at [45, 97] on link "Outwards" at bounding box center [59, 100] width 118 height 20
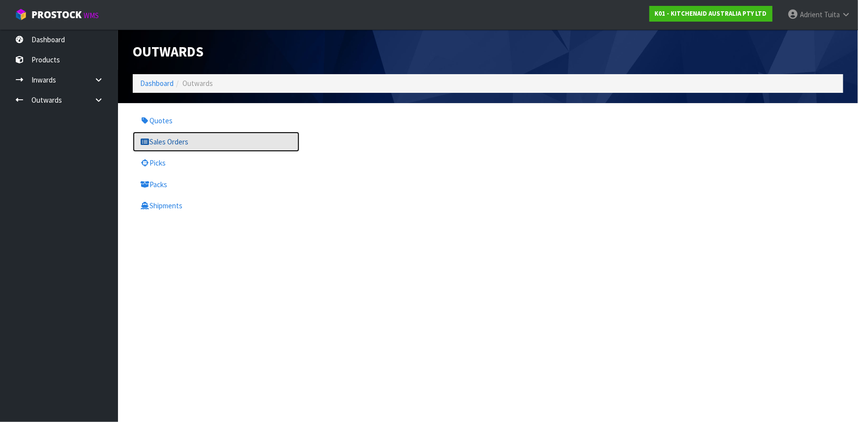
click at [172, 142] on link "Sales Orders" at bounding box center [216, 142] width 167 height 20
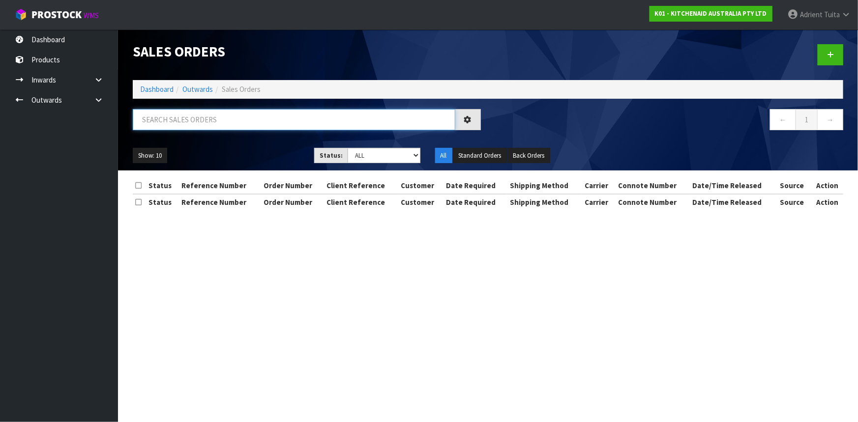
click at [290, 119] on input "text" at bounding box center [294, 119] width 323 height 21
type input "JOB-0414011"
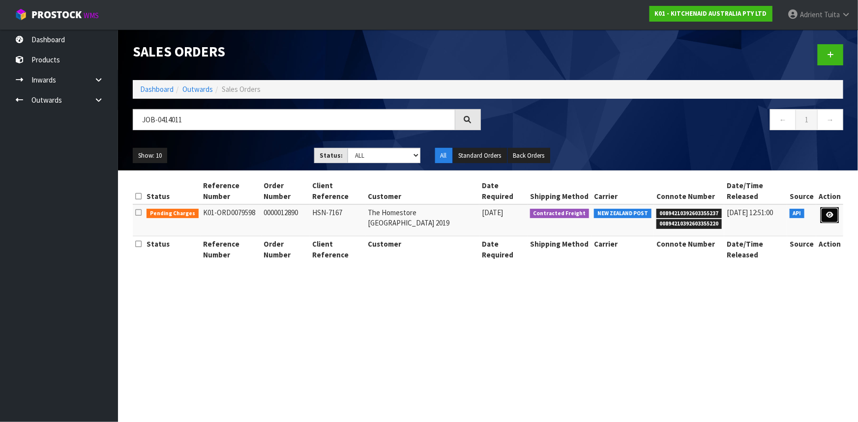
click at [832, 212] on icon at bounding box center [829, 215] width 7 height 6
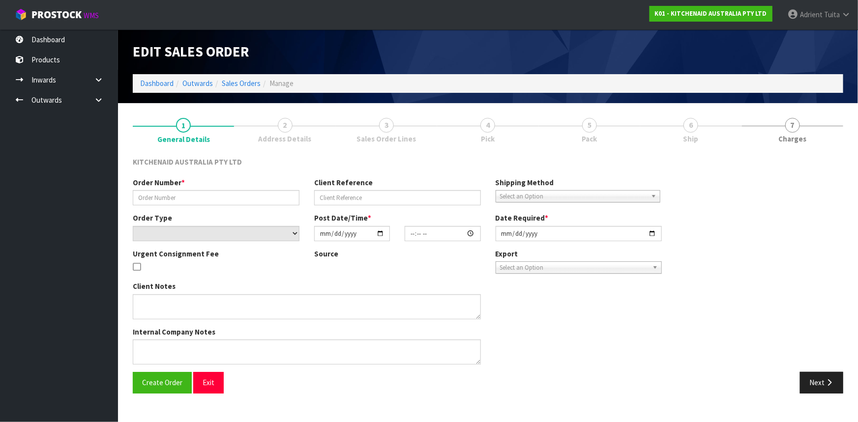
type input "0000012890"
type input "HSN-7167"
select select "number:0"
type input "2025-09-23"
type input "11:34:19.000"
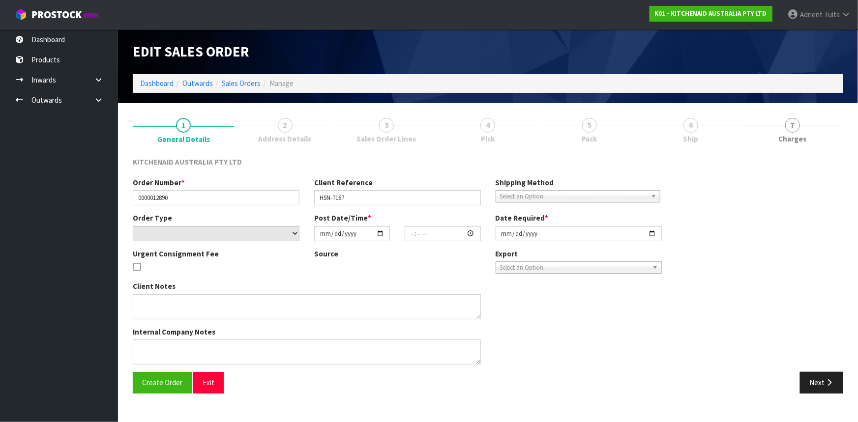
type input "2025-09-23"
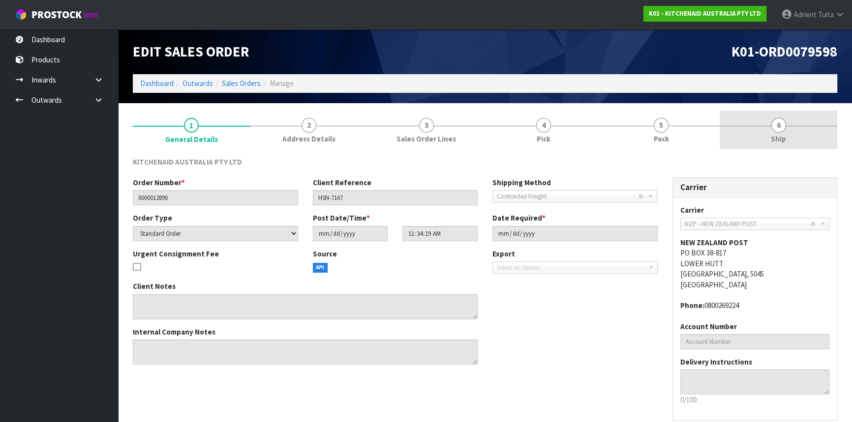
click at [766, 135] on link "6 Ship" at bounding box center [778, 130] width 118 height 39
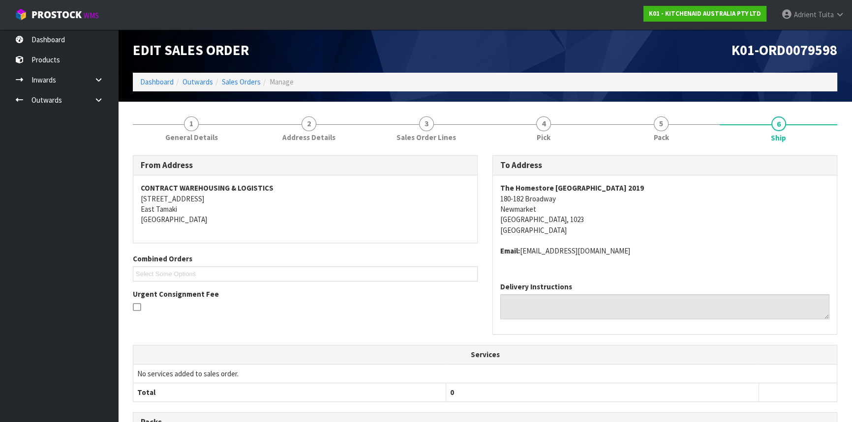
scroll to position [217, 0]
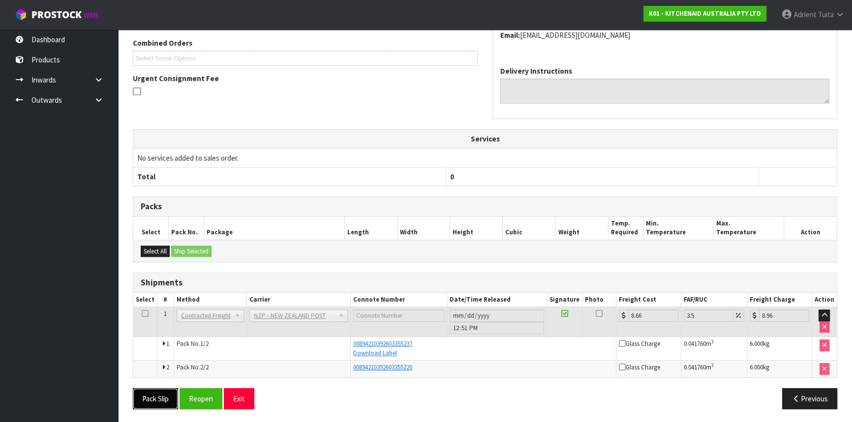
click at [147, 399] on button "Pack Slip" at bounding box center [155, 398] width 45 height 21
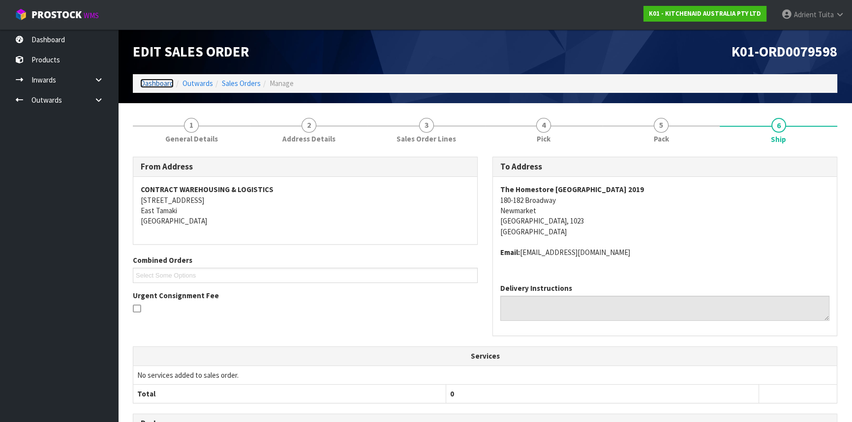
click at [146, 80] on link "Dashboard" at bounding box center [156, 83] width 33 height 9
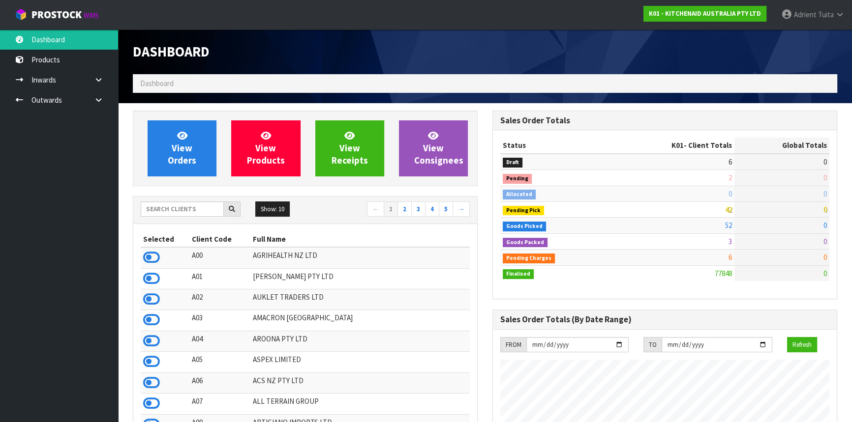
scroll to position [743, 359]
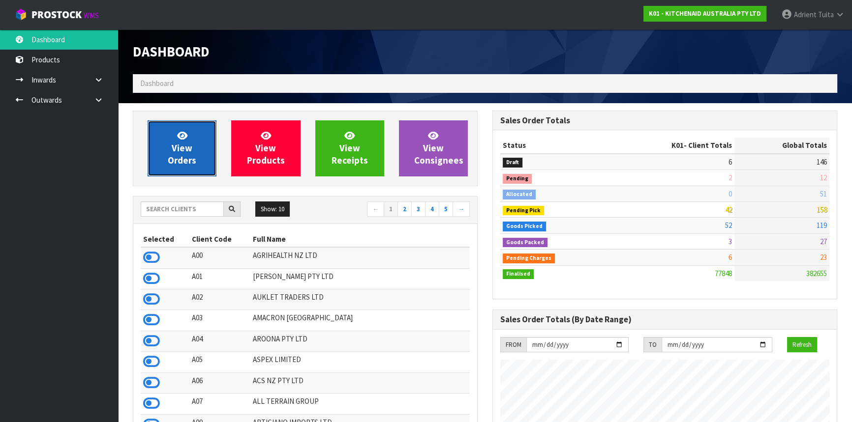
click at [195, 136] on link "View Orders" at bounding box center [182, 148] width 69 height 56
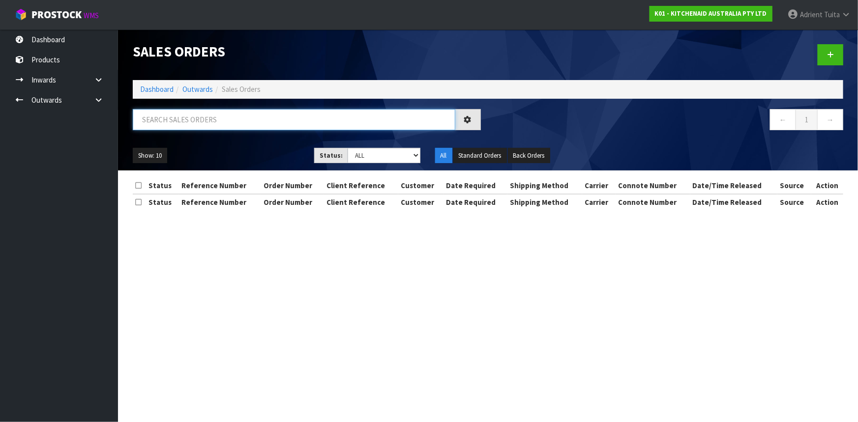
click at [199, 122] on input "text" at bounding box center [294, 119] width 323 height 21
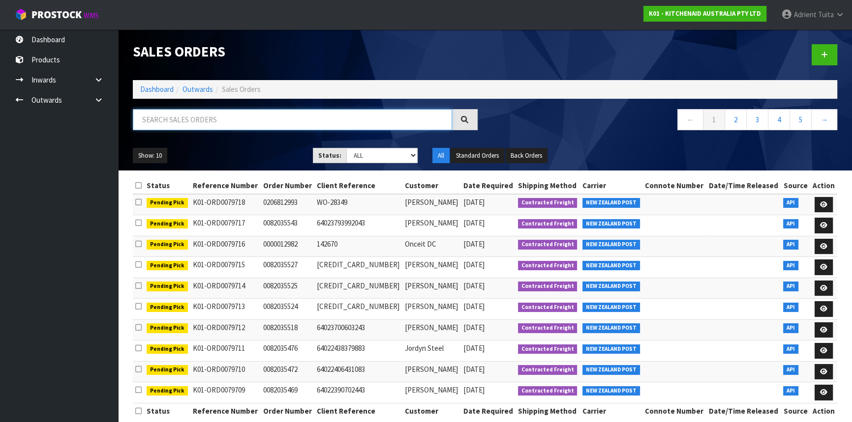
click at [207, 116] on input "text" at bounding box center [292, 119] width 319 height 21
type input "2"
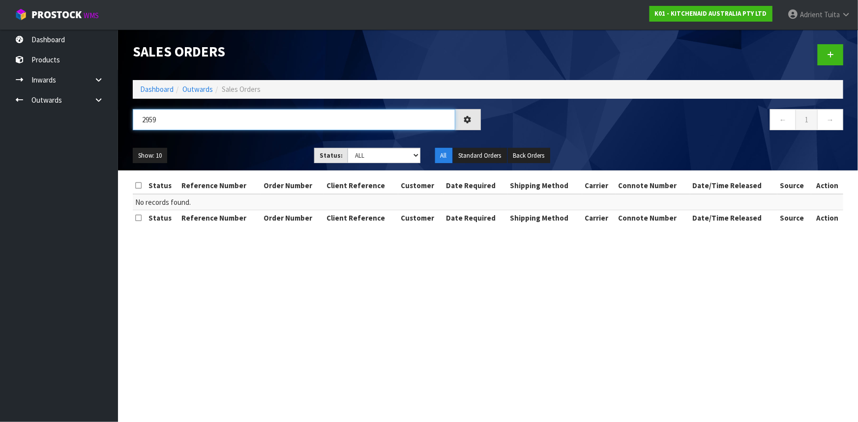
type input "2959"
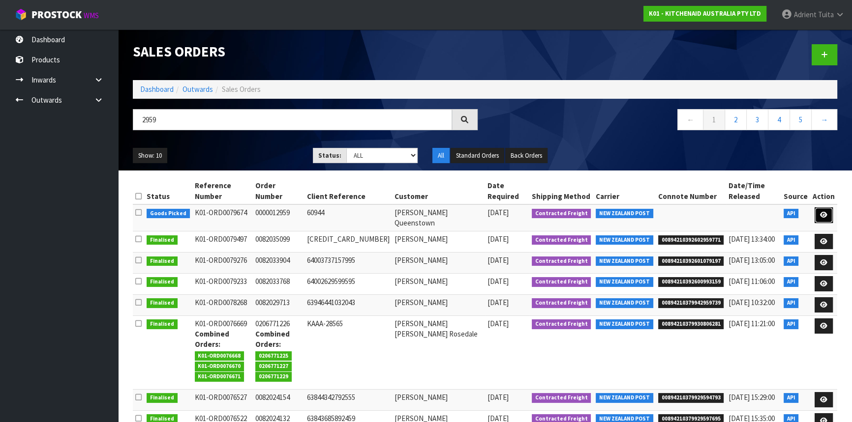
click at [818, 207] on link at bounding box center [823, 215] width 18 height 16
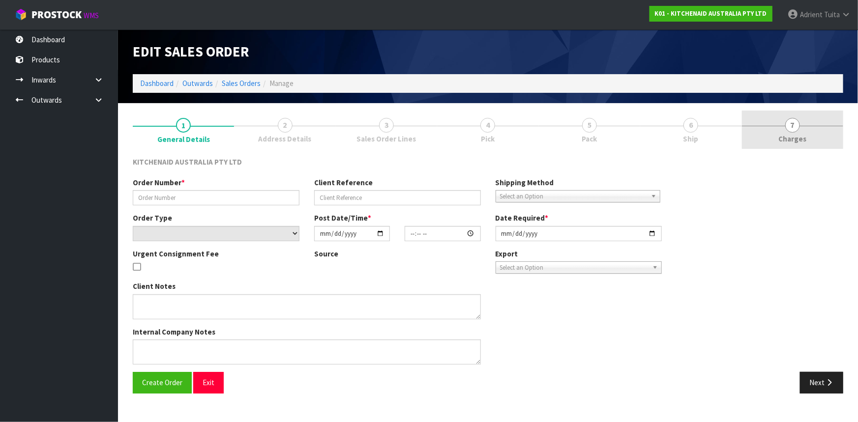
type input "0000012959"
type input "60944"
select select "number:0"
type input "2025-09-23"
type input "17:35:06.000"
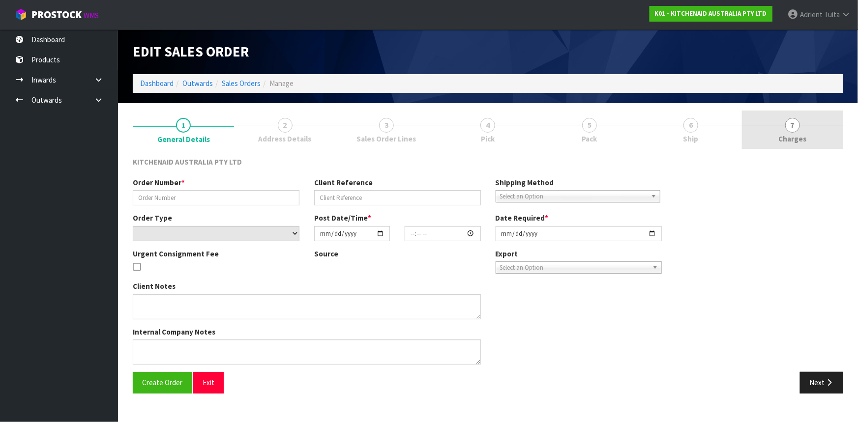
type input "2025-09-23"
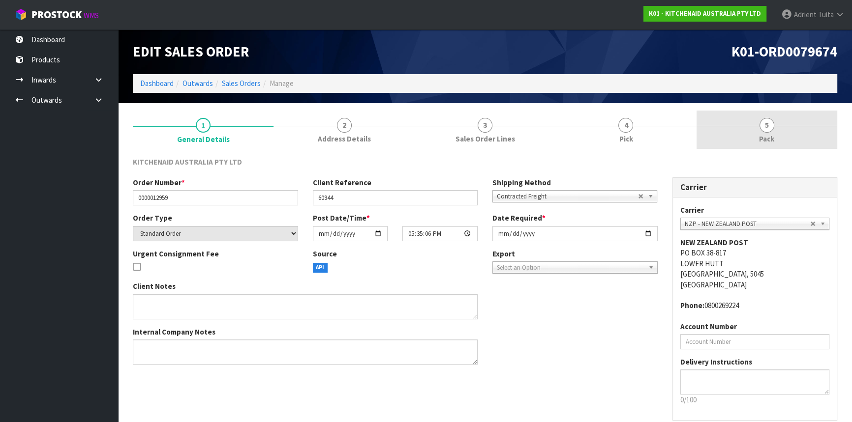
click at [778, 139] on link "5 Pack" at bounding box center [766, 130] width 141 height 39
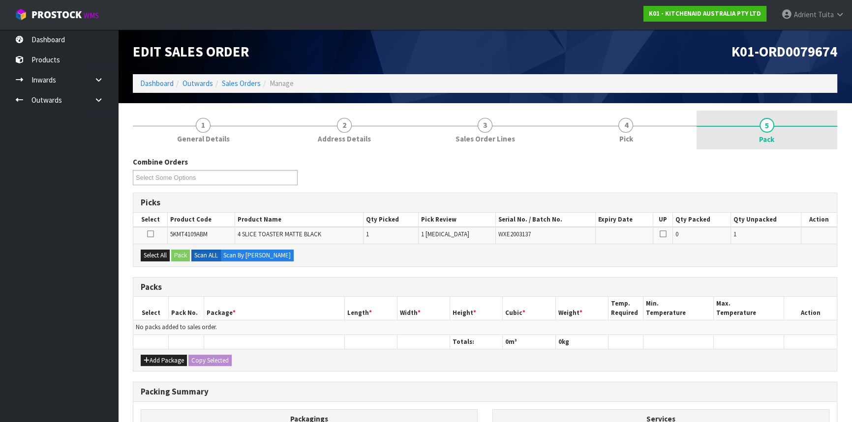
scroll to position [129, 0]
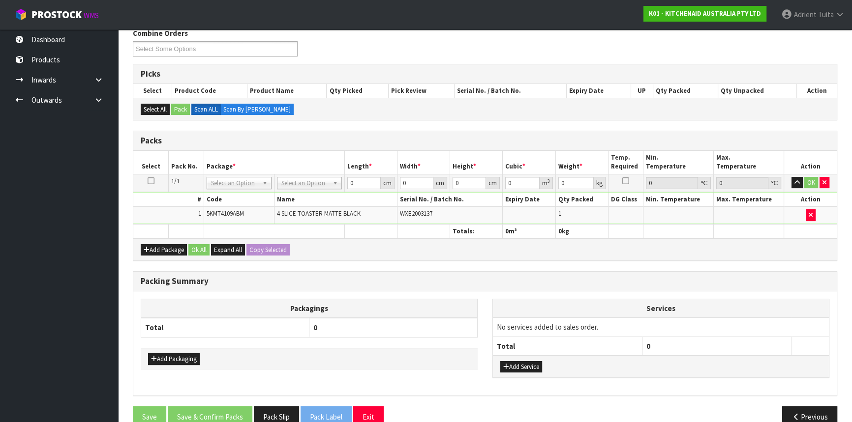
click at [301, 188] on td "No Packaging Cartons PLT GEN120 (1200 X 1000) PLT ONE WAY SKID CHEP HIRE PALLET…" at bounding box center [309, 183] width 70 height 18
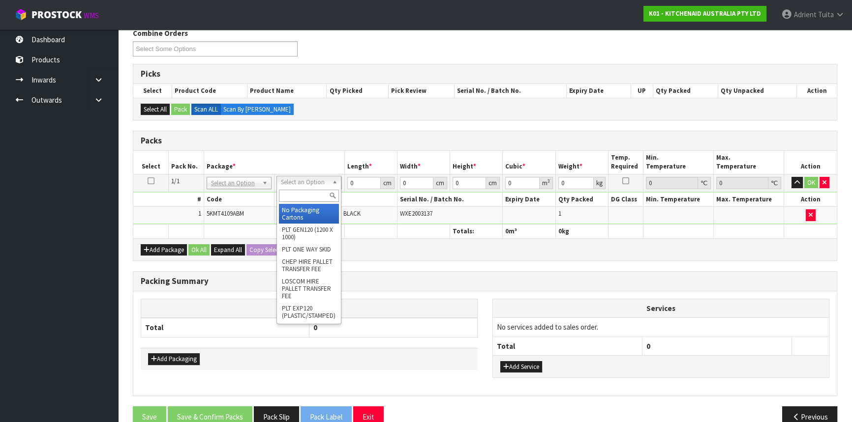
drag, startPoint x: 303, startPoint y: 187, endPoint x: 303, endPoint y: 193, distance: 5.9
click at [303, 193] on input "text" at bounding box center [309, 196] width 60 height 12
type input "OWN"
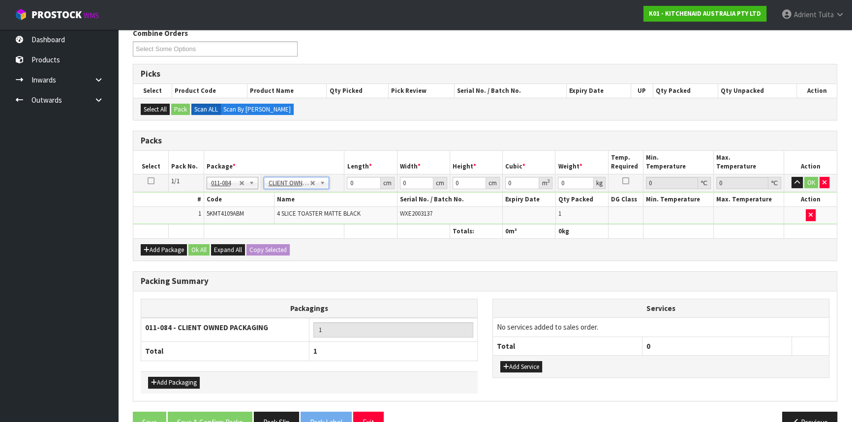
type input "4.55"
click at [358, 184] on input "0" at bounding box center [363, 183] width 33 height 12
type input "41"
type input "29"
type input "3"
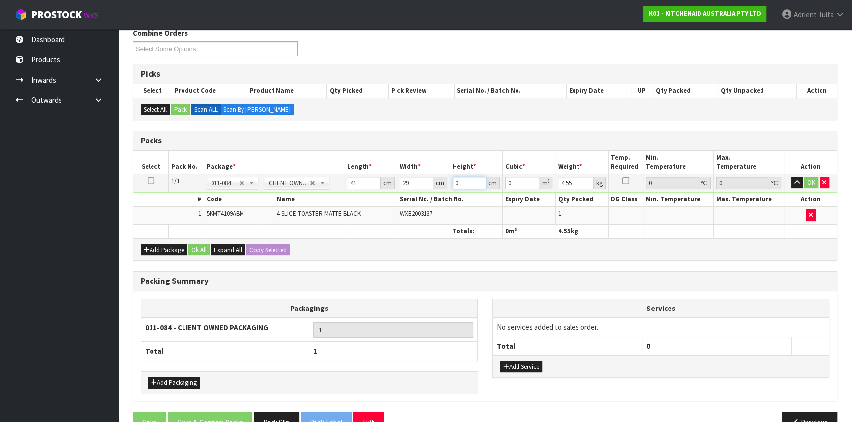
type input "0.003567"
type input "39"
type input "0.046371"
type input "39"
type input "6"
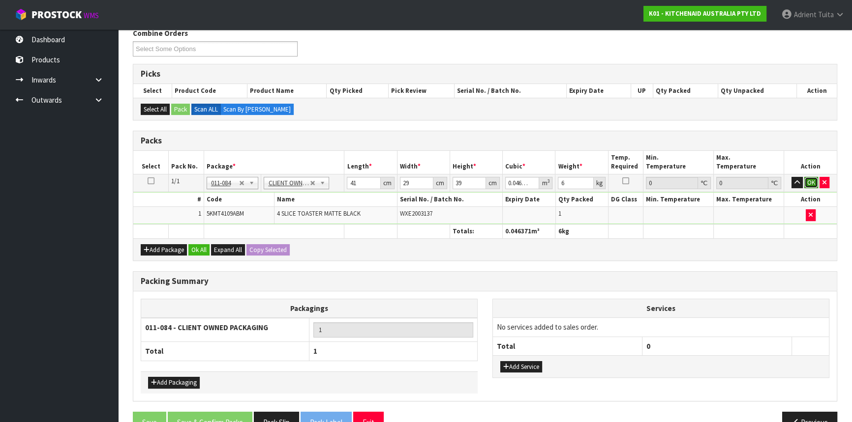
click at [810, 179] on button "OK" at bounding box center [811, 183] width 14 height 12
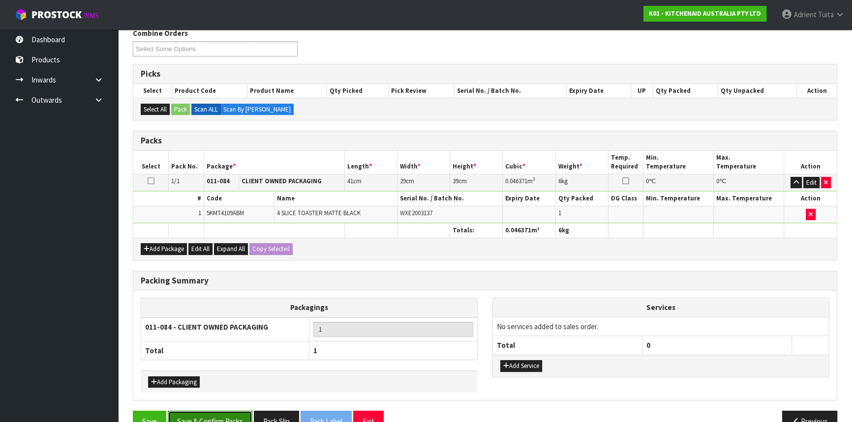
click at [196, 412] on button "Save & Confirm Packs" at bounding box center [210, 421] width 85 height 21
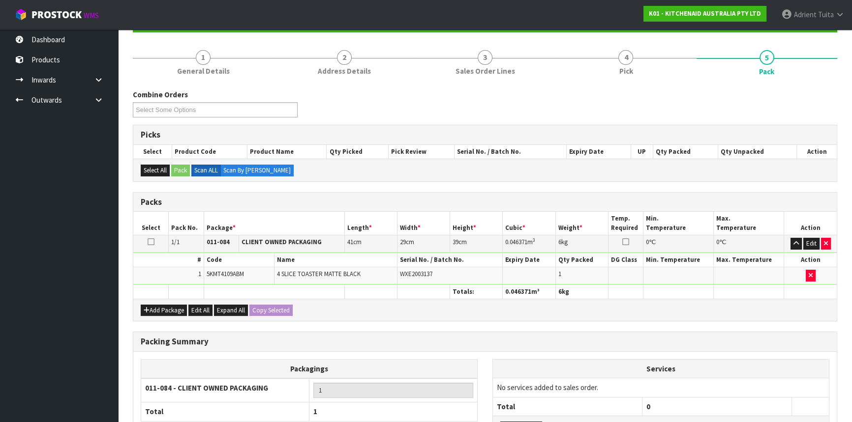
scroll to position [133, 0]
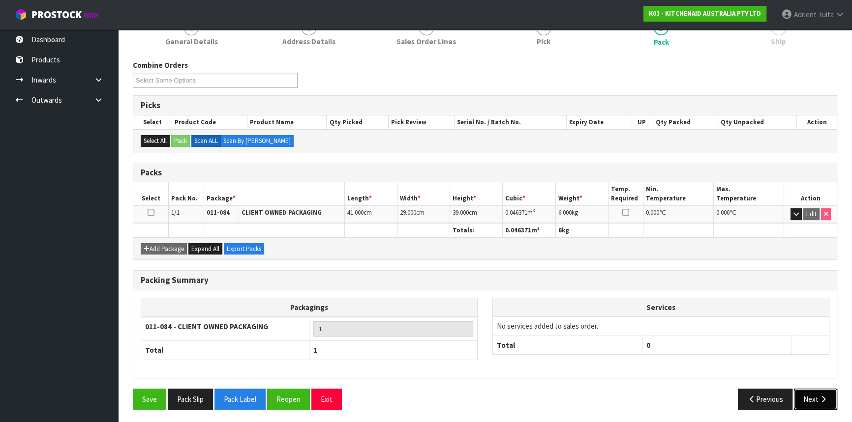
click at [808, 393] on button "Next" at bounding box center [815, 399] width 43 height 21
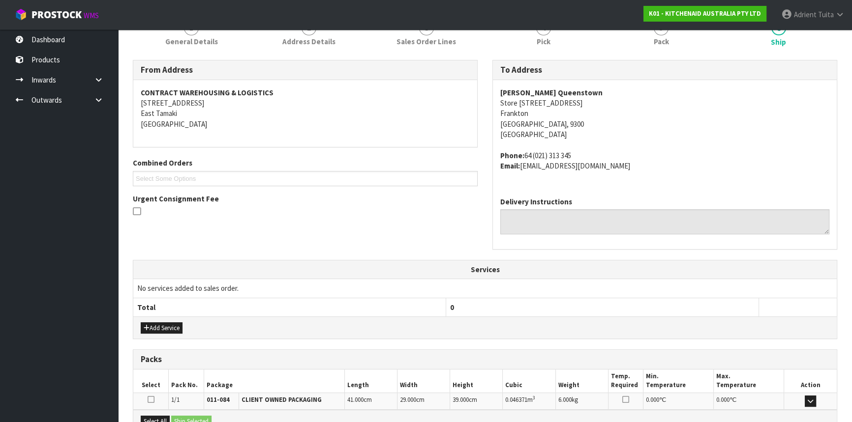
scroll to position [247, 0]
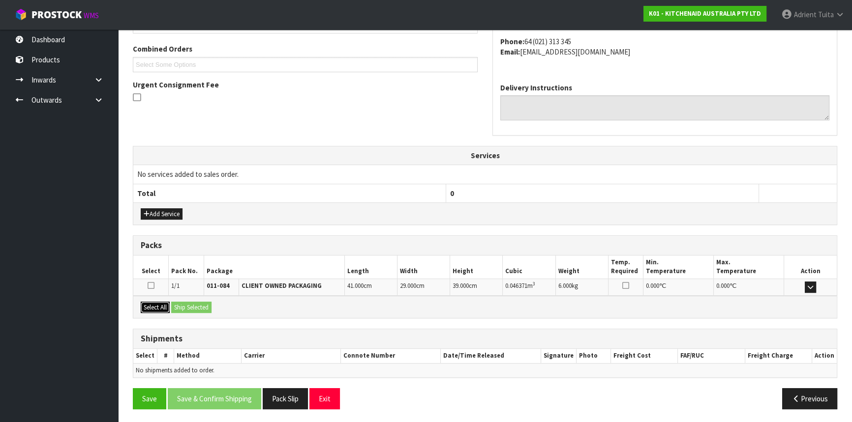
click at [148, 308] on button "Select All" at bounding box center [155, 308] width 29 height 12
click at [181, 308] on button "Ship Selected" at bounding box center [191, 308] width 40 height 12
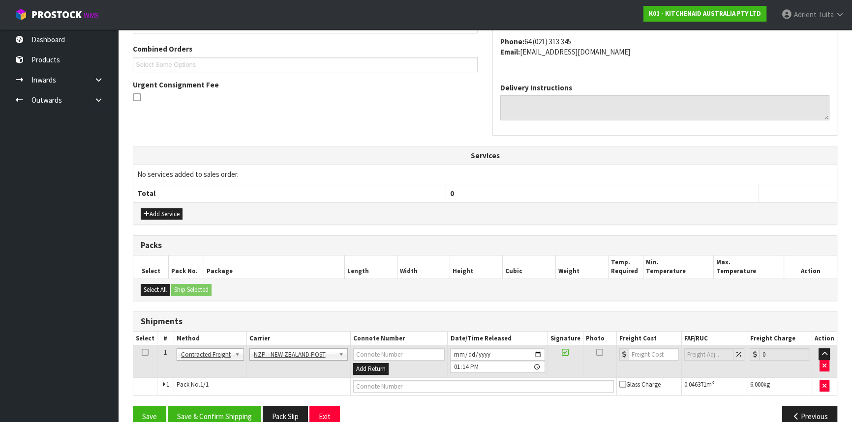
scroll to position [265, 0]
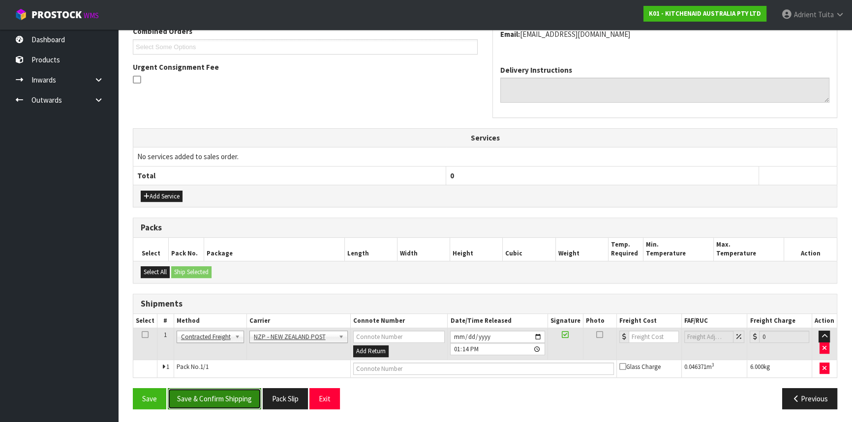
click at [192, 400] on button "Save & Confirm Shipping" at bounding box center [214, 398] width 93 height 21
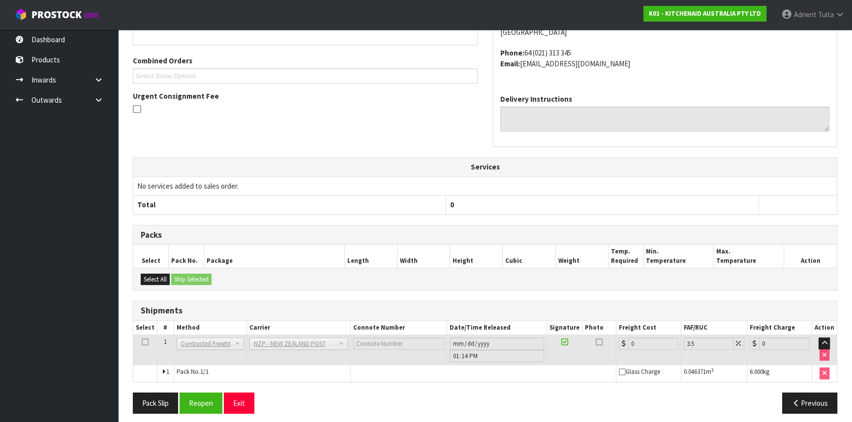
scroll to position [251, 0]
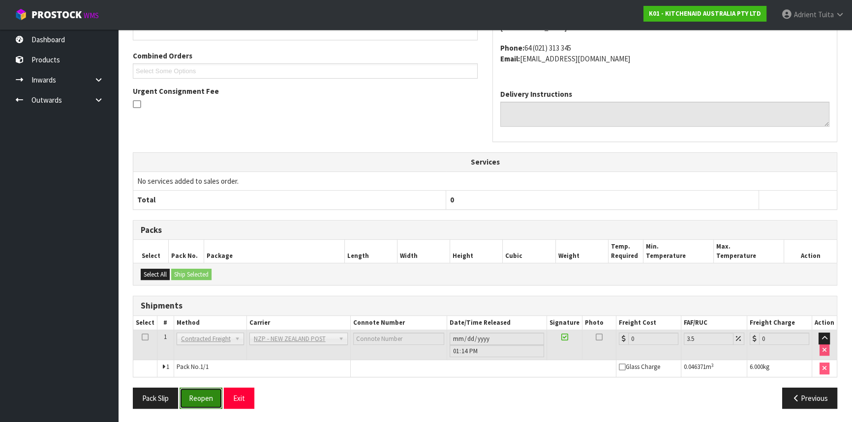
click at [192, 394] on button "Reopen" at bounding box center [200, 398] width 43 height 21
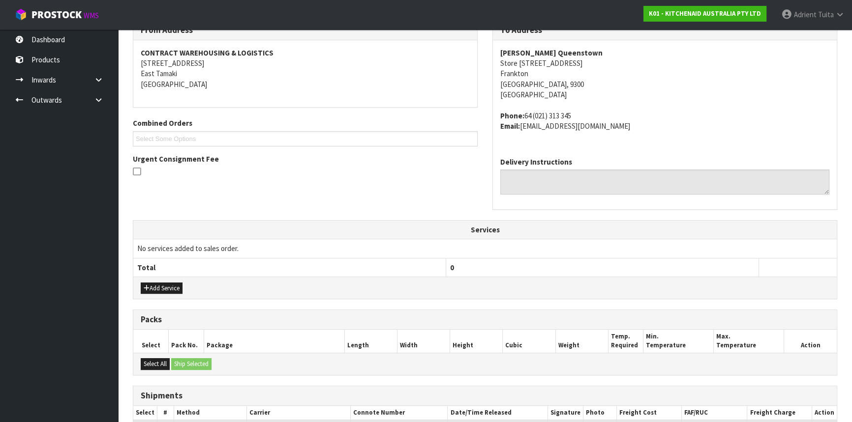
scroll to position [273, 0]
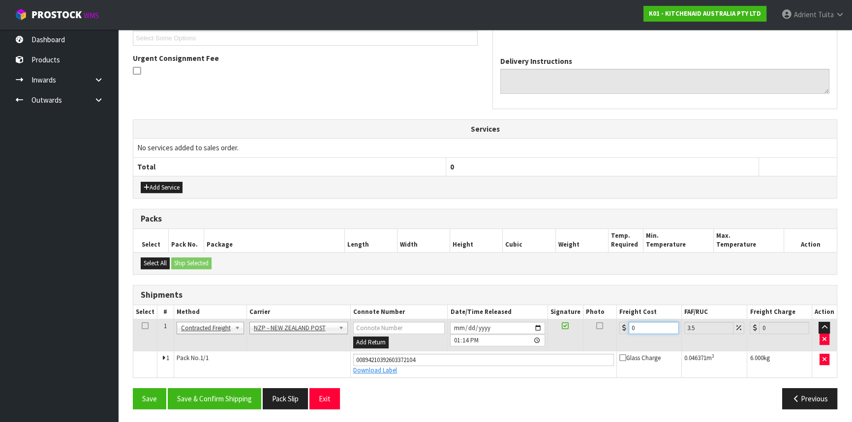
click at [639, 326] on input "0" at bounding box center [653, 328] width 50 height 12
type input "1"
type input "1.03"
type input "11"
type input "11.38"
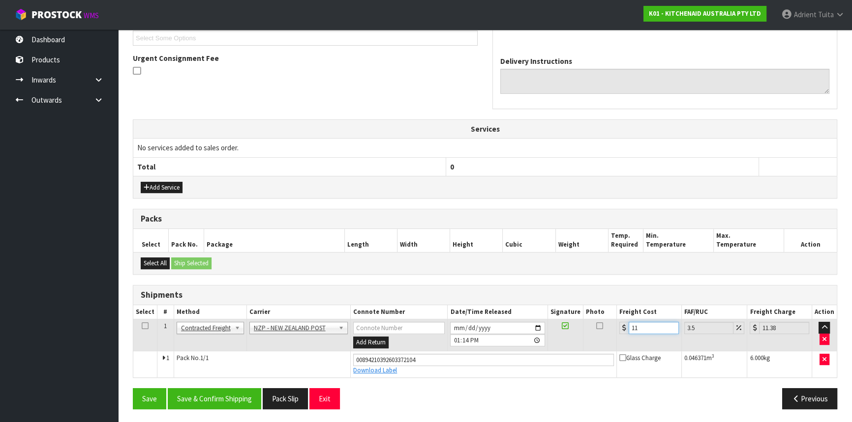
type input "11.6"
type input "12.01"
type input "11.61"
type input "12.02"
type input "11.61"
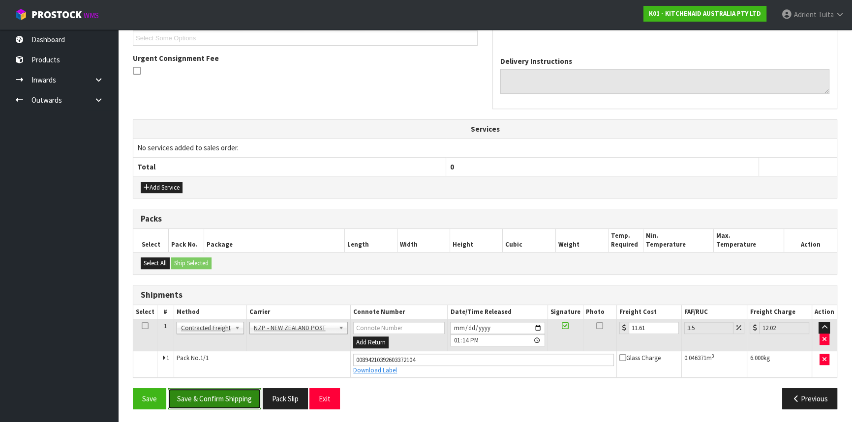
click at [192, 398] on button "Save & Confirm Shipping" at bounding box center [214, 398] width 93 height 21
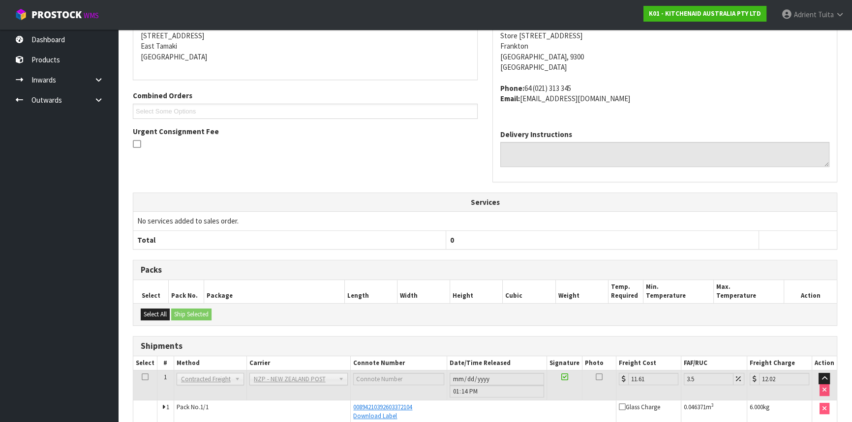
scroll to position [247, 0]
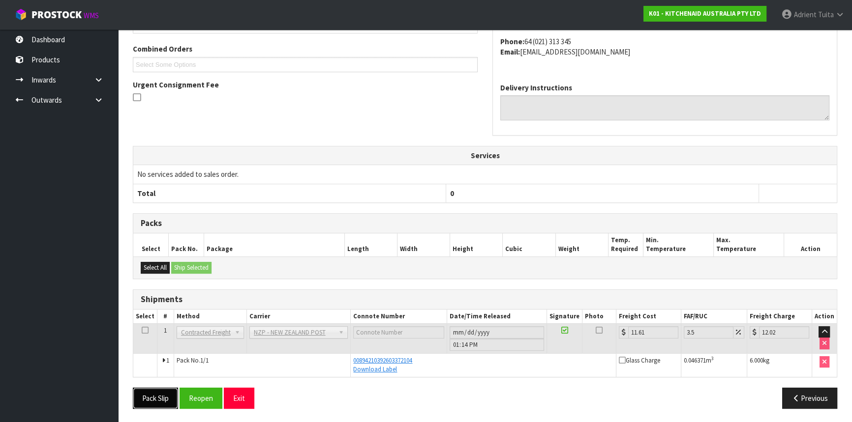
click at [142, 394] on button "Pack Slip" at bounding box center [155, 398] width 45 height 21
click at [236, 395] on button "Exit" at bounding box center [239, 398] width 30 height 21
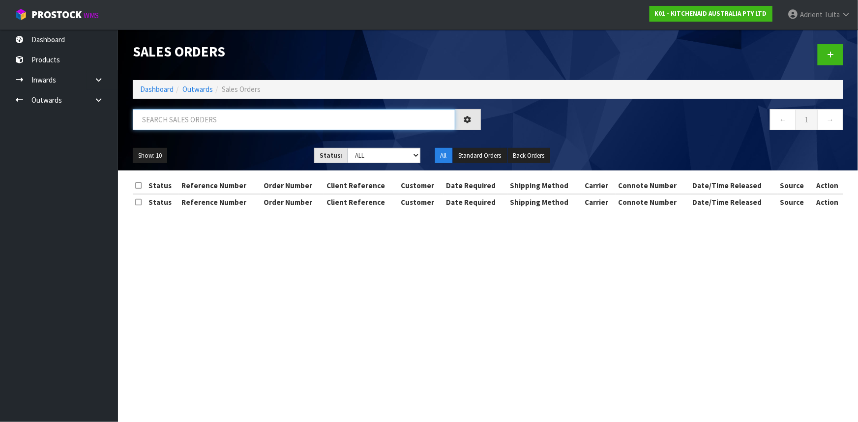
click at [207, 119] on input "text" at bounding box center [294, 119] width 323 height 21
type input "2954"
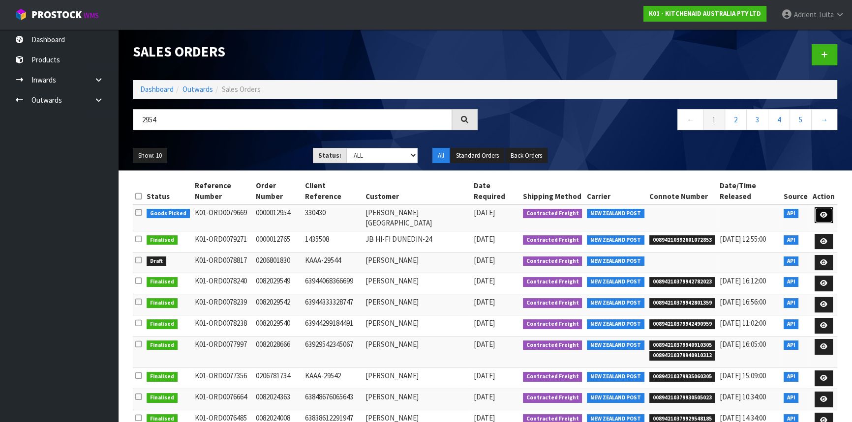
click at [826, 212] on icon at bounding box center [823, 215] width 7 height 6
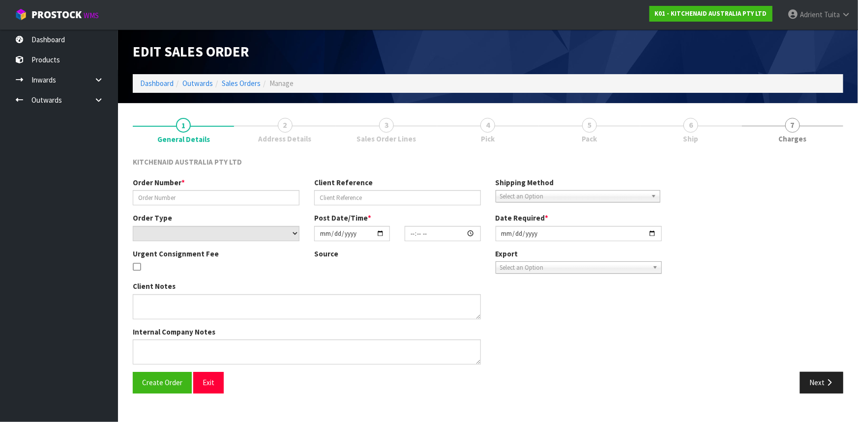
type input "0000012954"
type input "330430"
select select "number:0"
type input "2025-09-23"
type input "17:34:56.000"
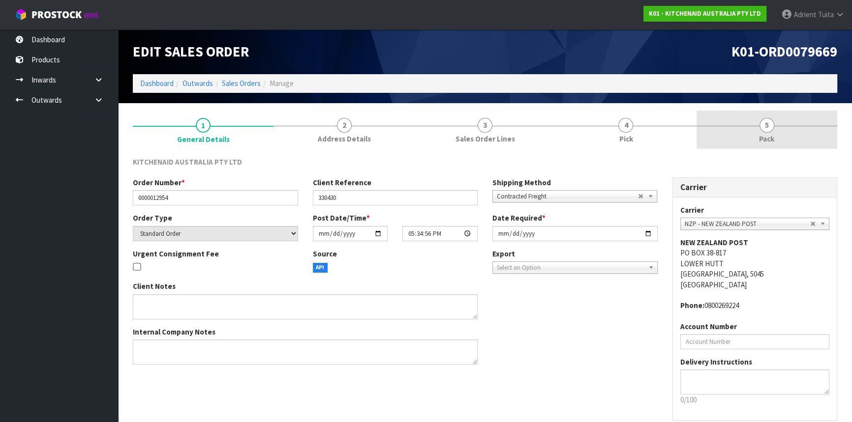
drag, startPoint x: 786, startPoint y: 137, endPoint x: 765, endPoint y: 143, distance: 21.5
click at [787, 137] on link "5 Pack" at bounding box center [766, 130] width 141 height 39
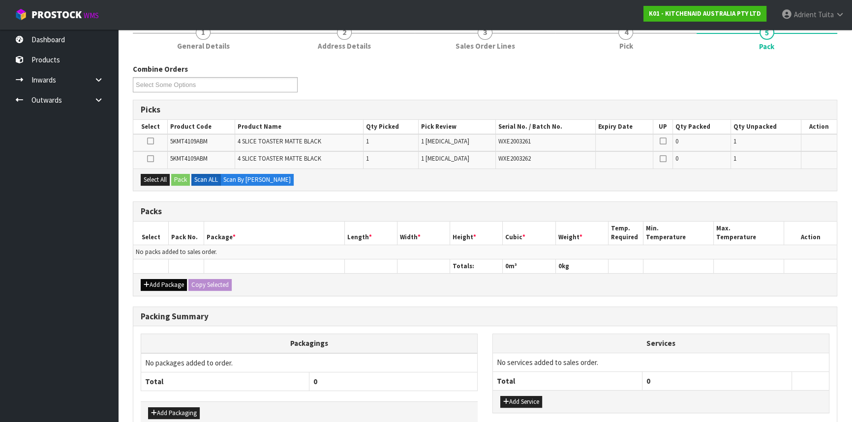
scroll to position [147, 0]
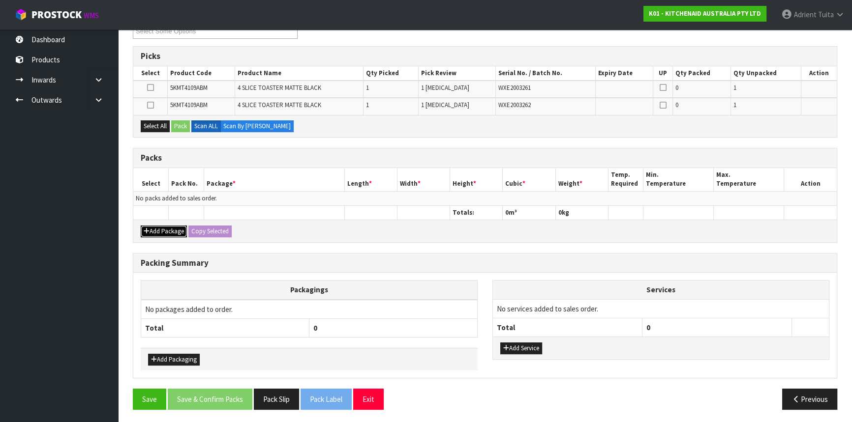
click at [152, 226] on button "Add Package" at bounding box center [164, 232] width 46 height 12
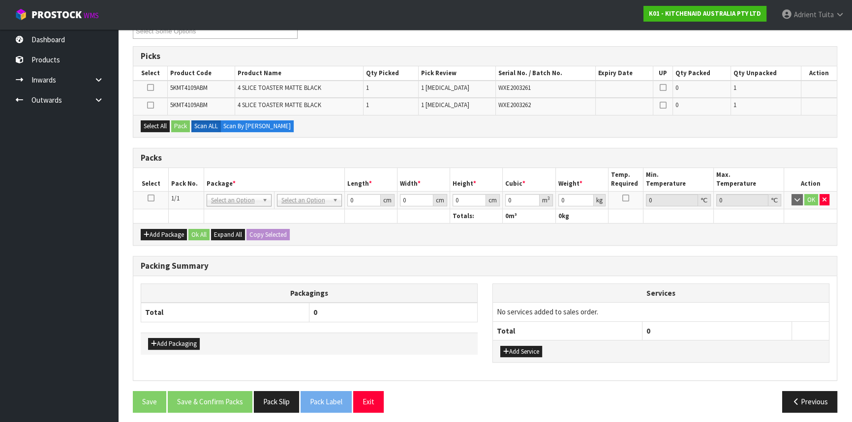
click at [151, 202] on td at bounding box center [150, 200] width 35 height 18
click at [150, 199] on icon at bounding box center [151, 198] width 7 height 0
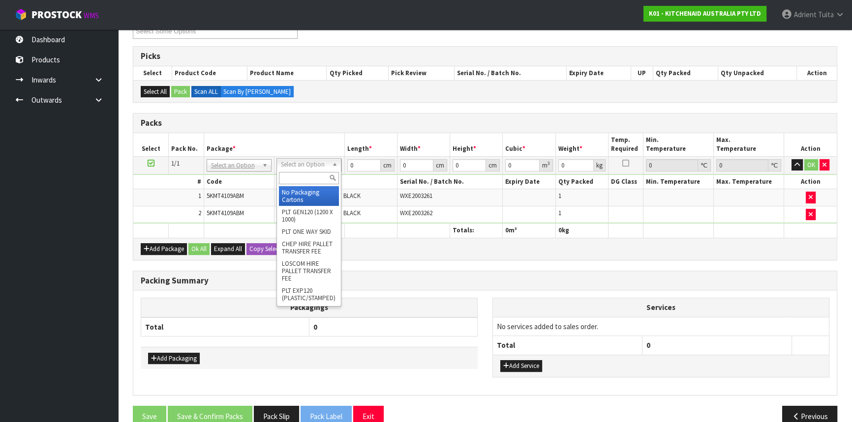
click at [318, 185] on div at bounding box center [309, 178] width 64 height 16
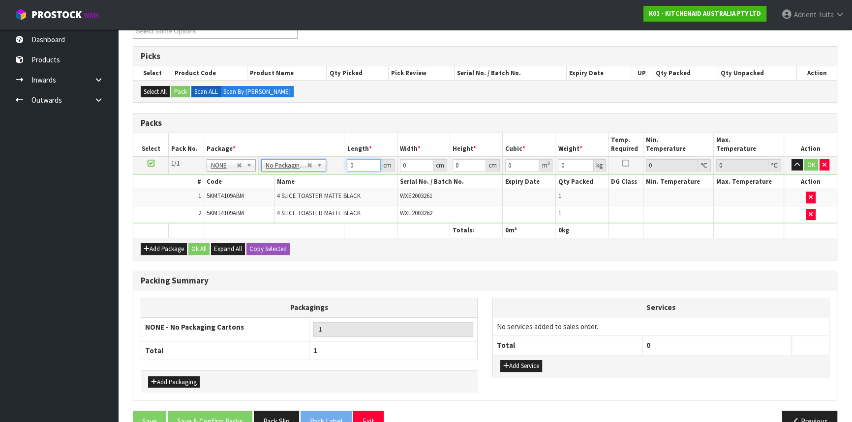
click at [360, 169] on input "0" at bounding box center [363, 165] width 33 height 12
click at [813, 164] on button "OK" at bounding box center [811, 165] width 14 height 12
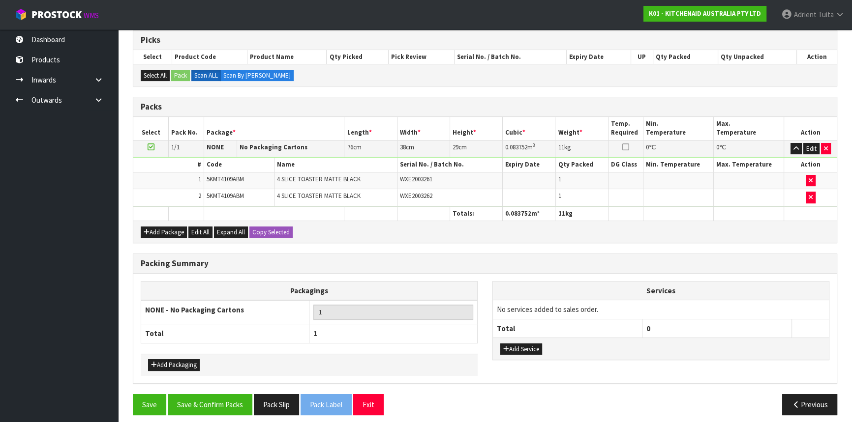
scroll to position [168, 0]
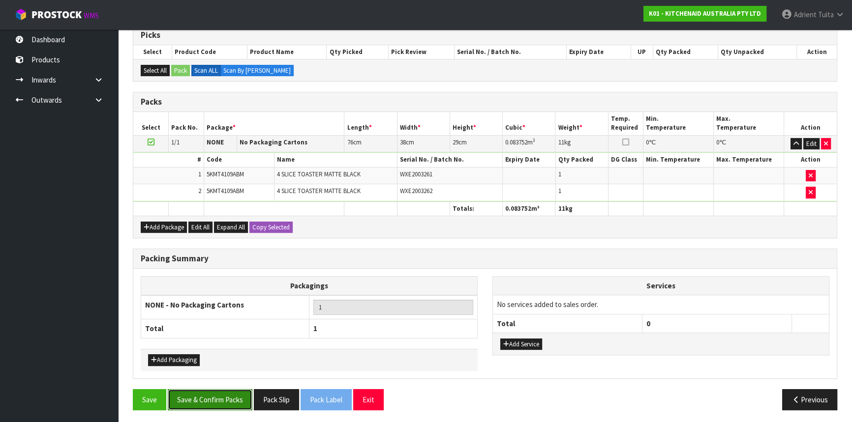
click at [221, 393] on button "Save & Confirm Packs" at bounding box center [210, 399] width 85 height 21
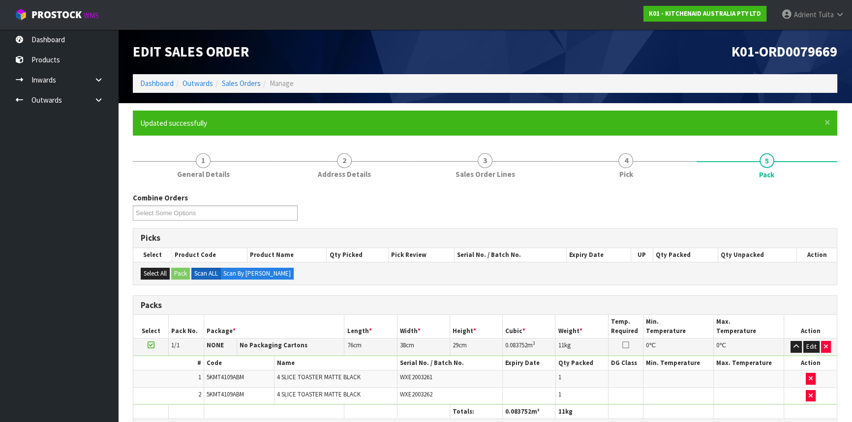
scroll to position [133, 0]
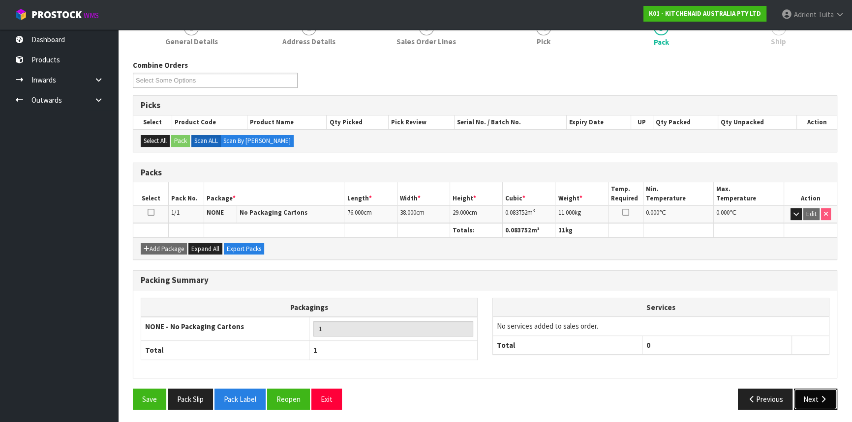
click at [817, 392] on button "Next" at bounding box center [815, 399] width 43 height 21
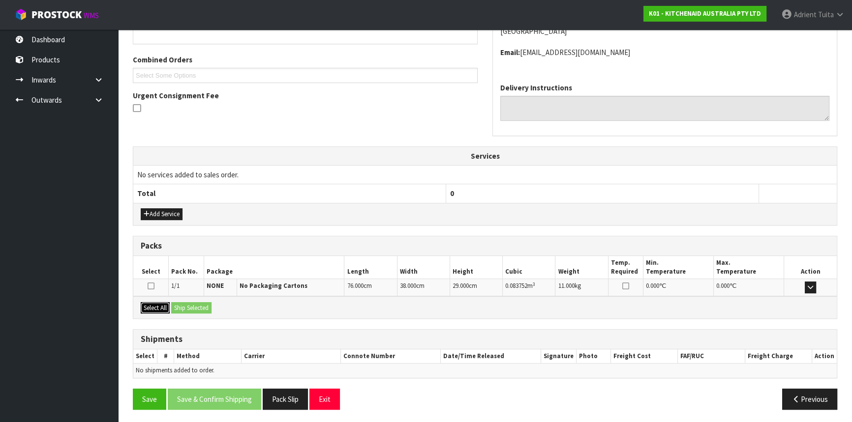
click at [159, 305] on button "Select All" at bounding box center [155, 308] width 29 height 12
click at [180, 307] on button "Ship Selected" at bounding box center [191, 308] width 40 height 12
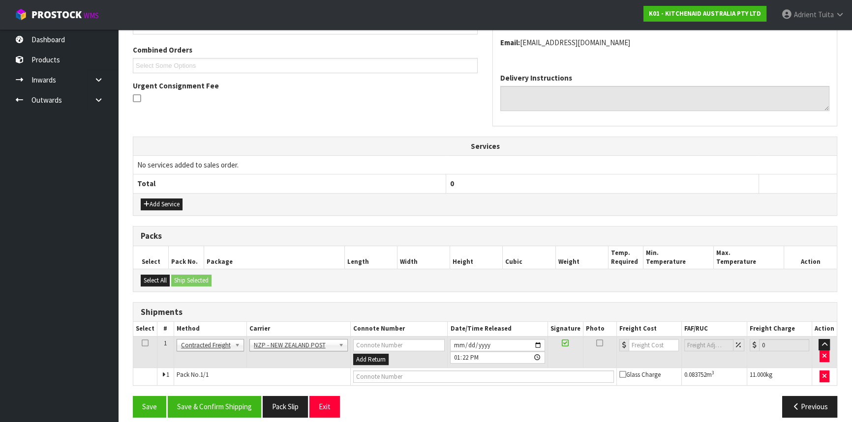
scroll to position [254, 0]
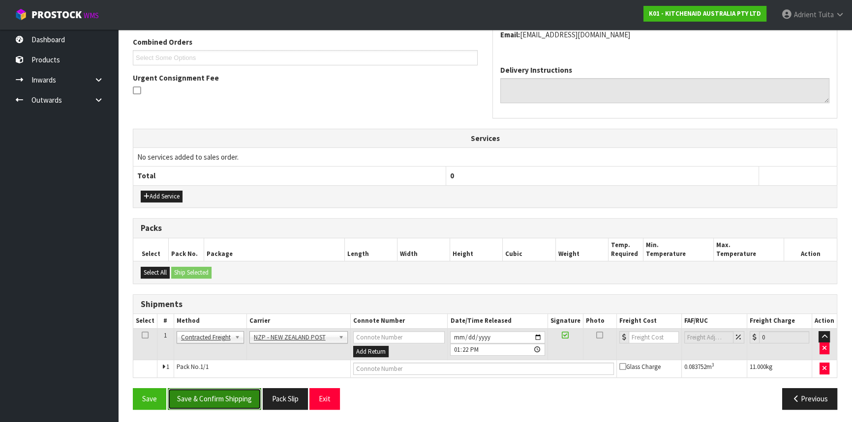
click at [213, 393] on button "Save & Confirm Shipping" at bounding box center [214, 398] width 93 height 21
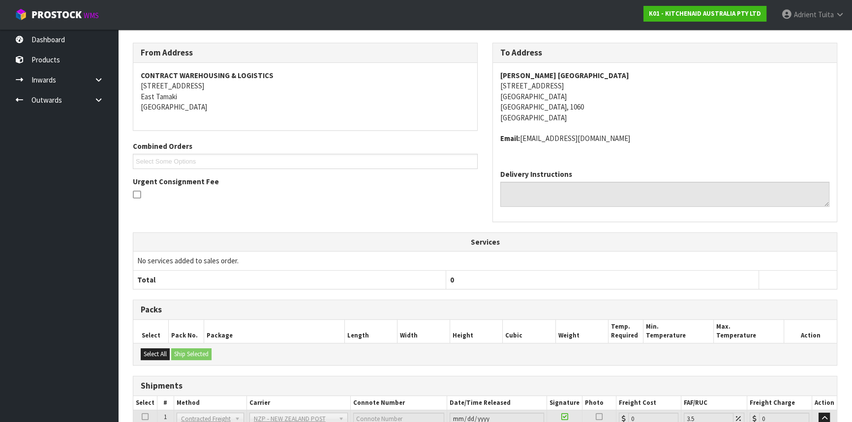
scroll to position [240, 0]
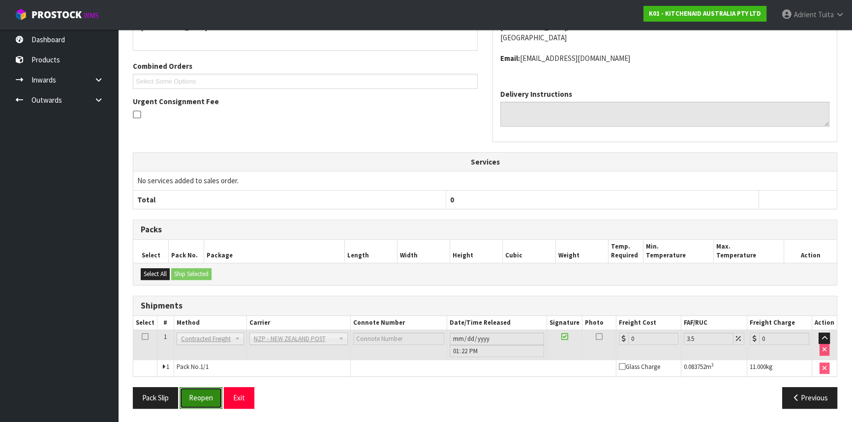
click at [204, 388] on button "Reopen" at bounding box center [200, 397] width 43 height 21
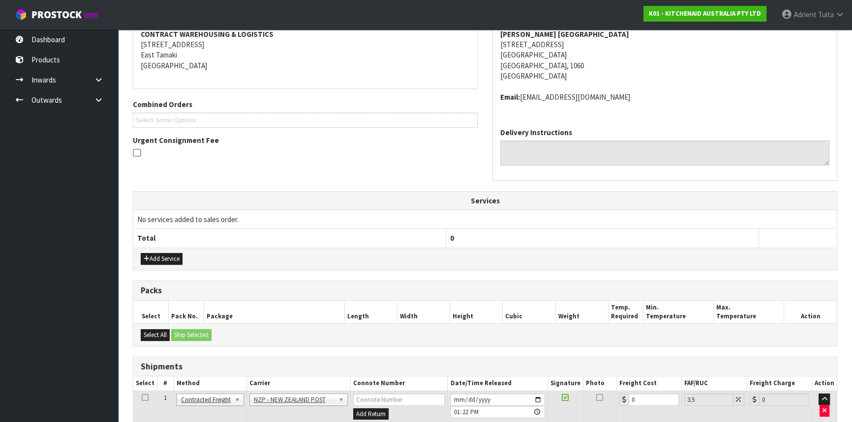
scroll to position [263, 0]
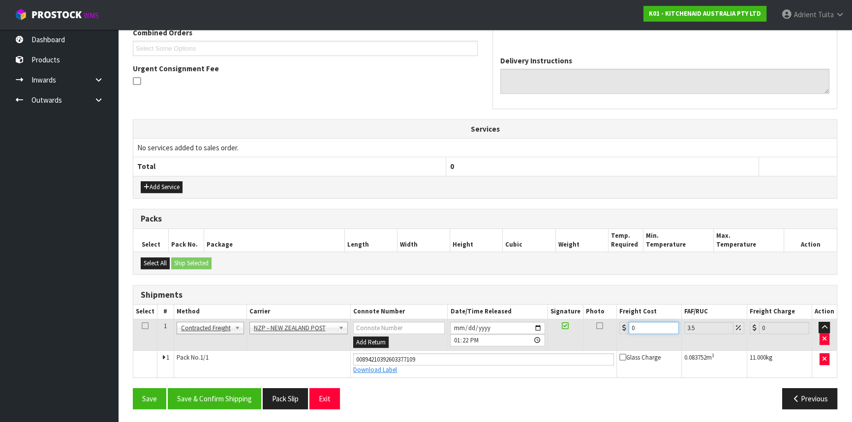
click at [640, 326] on input "0" at bounding box center [653, 328] width 50 height 12
click at [211, 400] on button "Save & Confirm Shipping" at bounding box center [214, 398] width 93 height 21
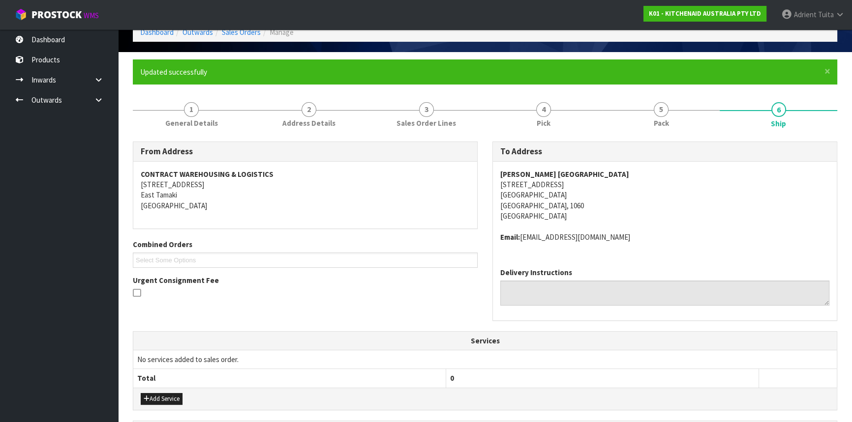
scroll to position [236, 0]
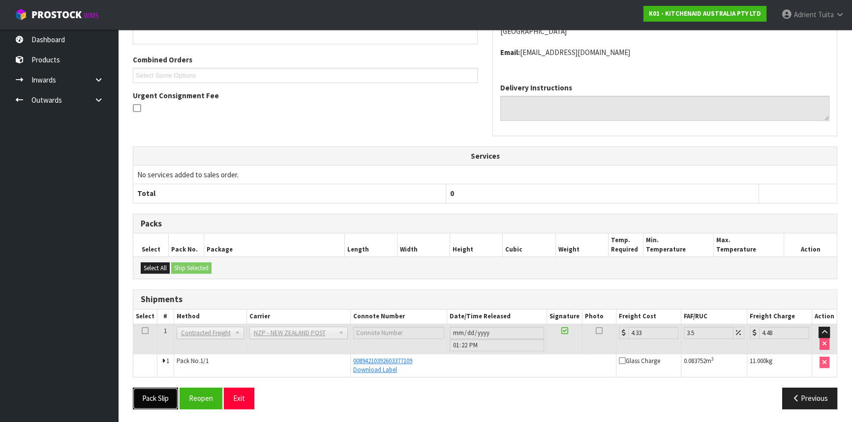
click at [156, 394] on button "Pack Slip" at bounding box center [155, 398] width 45 height 21
click at [242, 412] on div "Pack Slip Reopen Exit Previous" at bounding box center [484, 402] width 719 height 29
click at [245, 389] on button "Exit" at bounding box center [239, 398] width 30 height 21
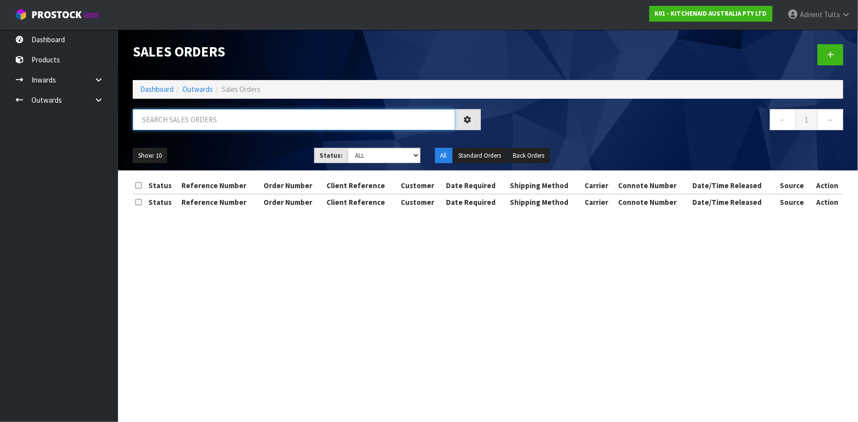
click at [214, 121] on input "text" at bounding box center [294, 119] width 323 height 21
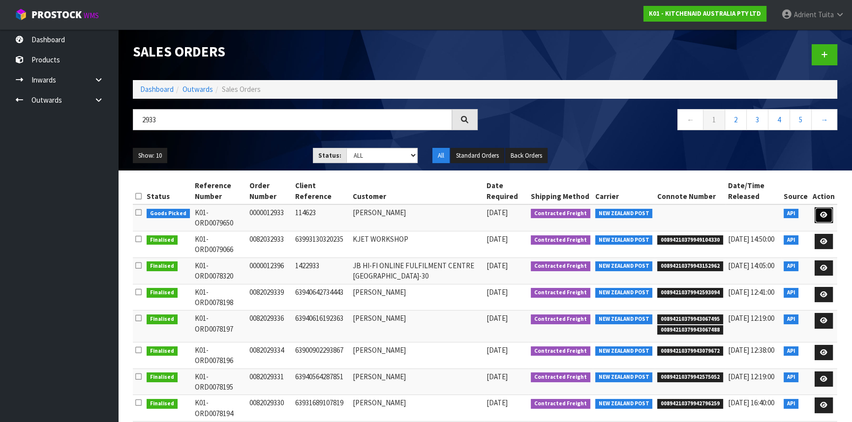
click at [827, 216] on icon at bounding box center [823, 215] width 7 height 6
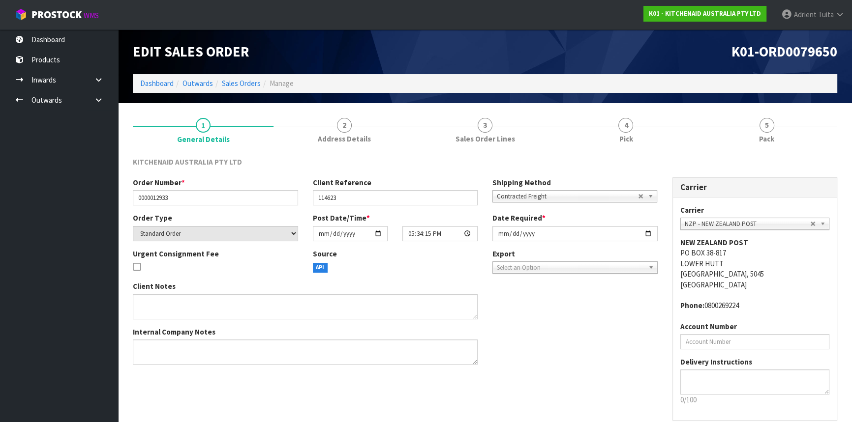
click at [779, 131] on link "5 Pack" at bounding box center [766, 130] width 141 height 39
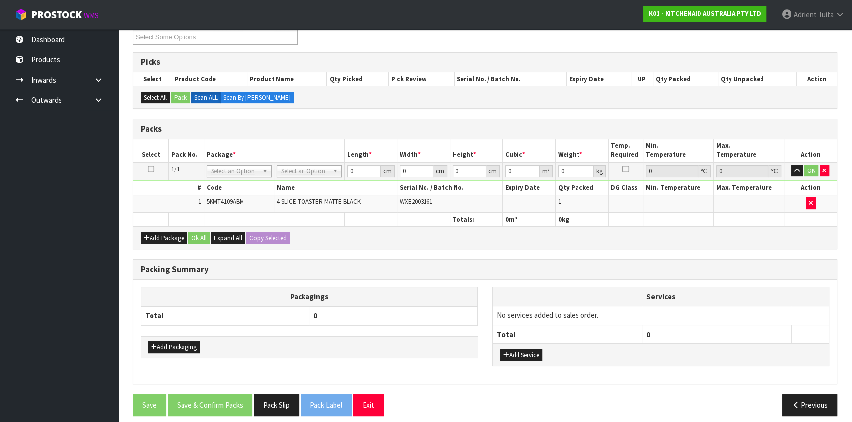
scroll to position [147, 0]
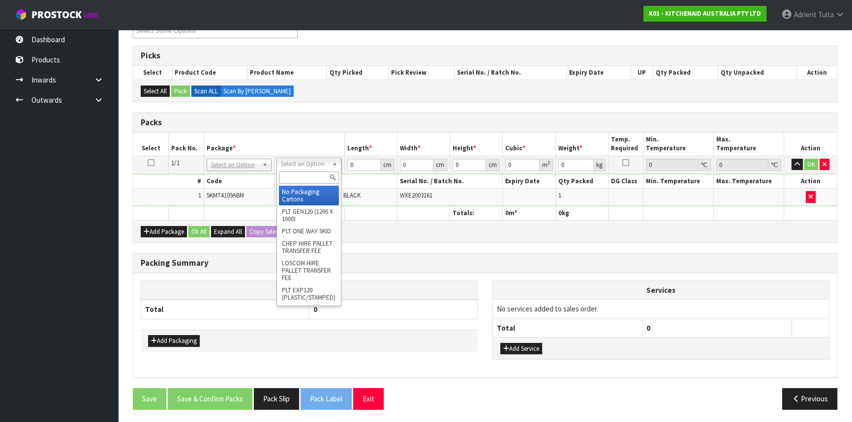
click at [309, 178] on input "text" at bounding box center [309, 178] width 60 height 12
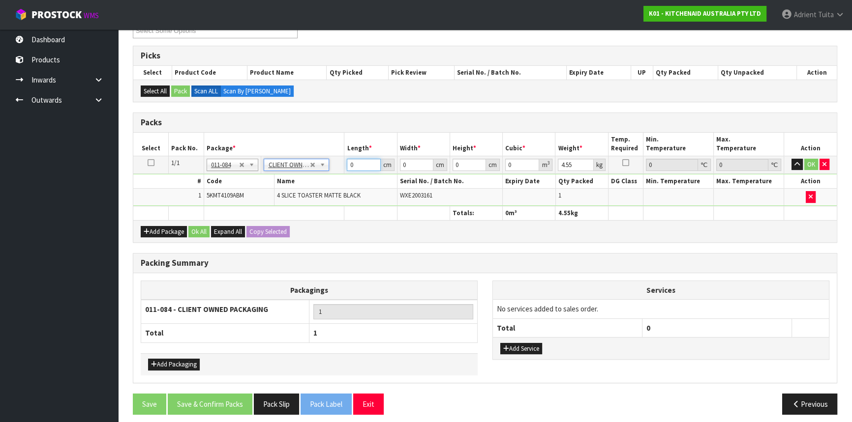
click at [363, 159] on input "0" at bounding box center [363, 165] width 33 height 12
click at [804, 164] on button "OK" at bounding box center [811, 165] width 14 height 12
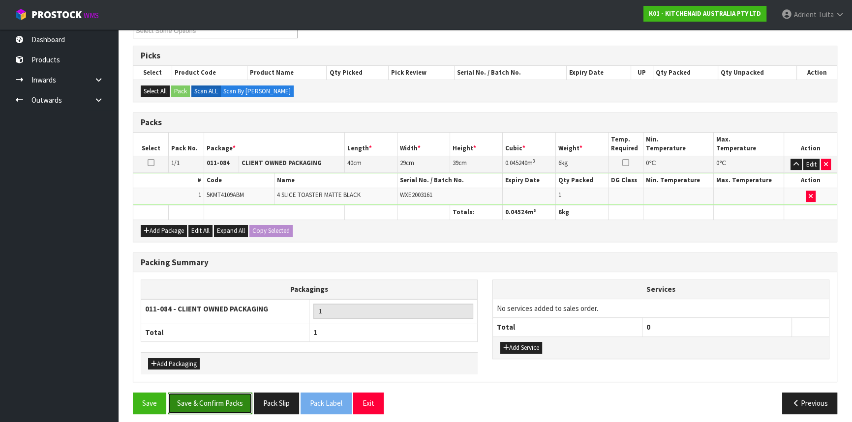
click at [200, 395] on button "Save & Confirm Packs" at bounding box center [210, 403] width 85 height 21
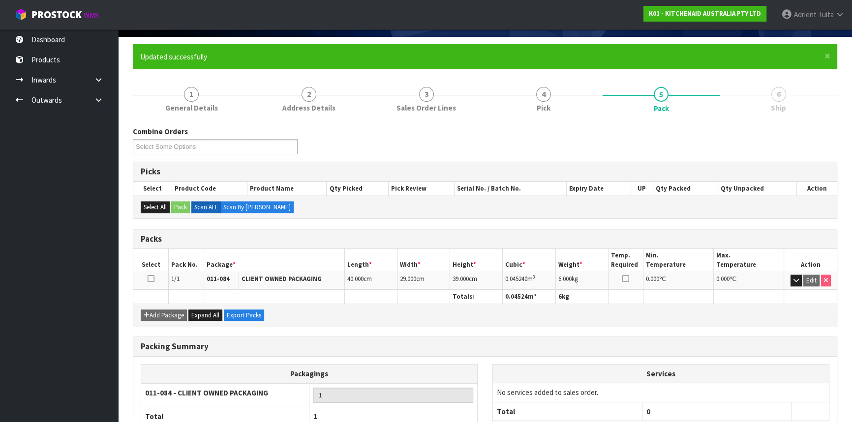
scroll to position [133, 0]
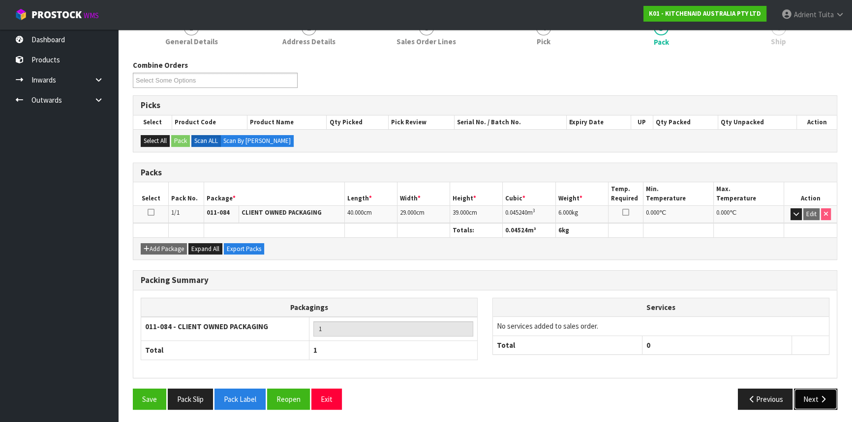
click at [826, 392] on button "Next" at bounding box center [815, 399] width 43 height 21
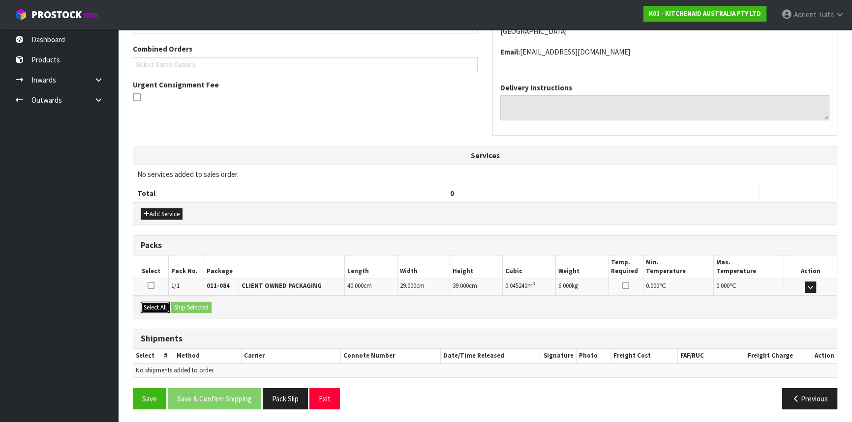
click at [155, 302] on button "Select All" at bounding box center [155, 308] width 29 height 12
click at [178, 302] on button "Ship Selected" at bounding box center [191, 308] width 40 height 12
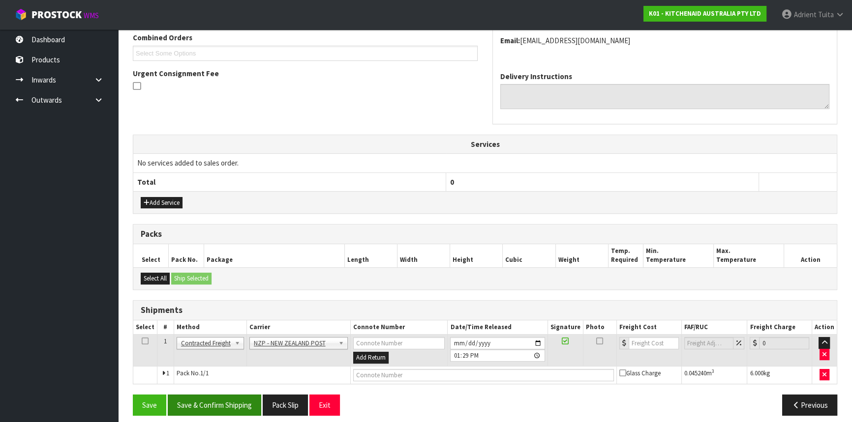
scroll to position [265, 0]
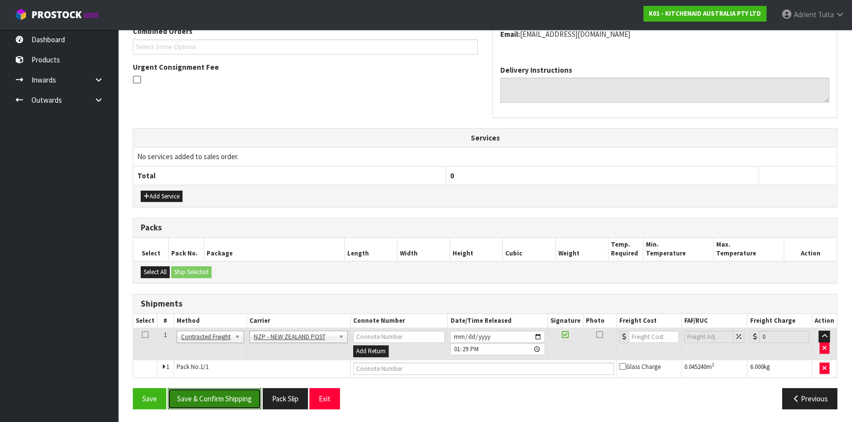
click at [200, 393] on button "Save & Confirm Shipping" at bounding box center [214, 398] width 93 height 21
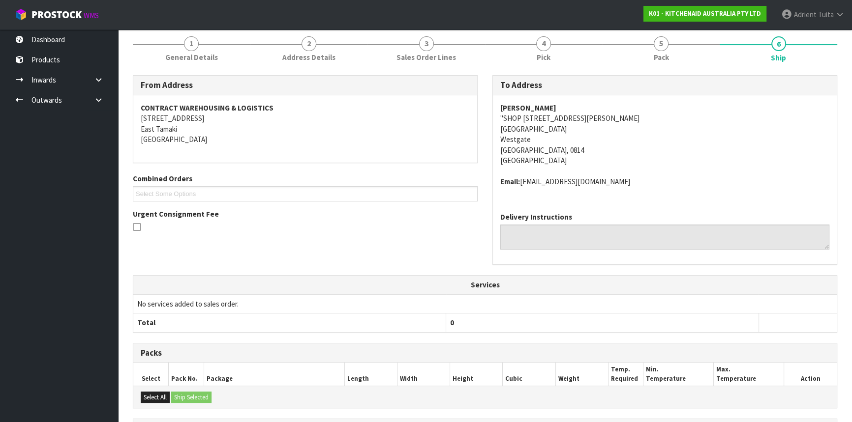
scroll to position [251, 0]
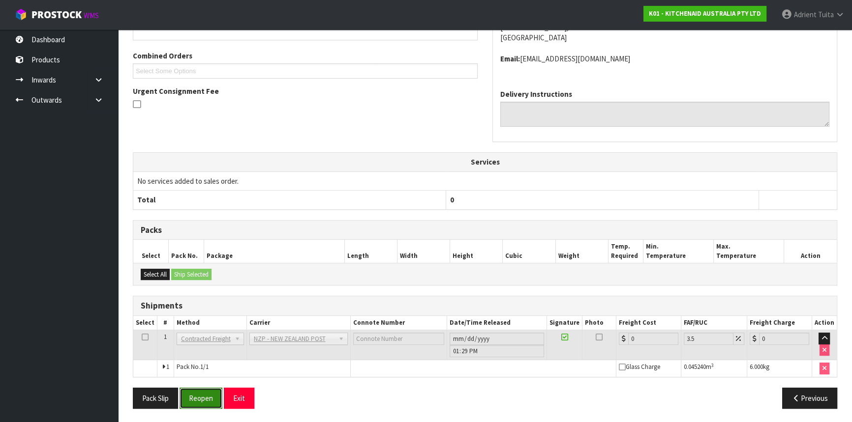
click at [202, 397] on button "Reopen" at bounding box center [200, 398] width 43 height 21
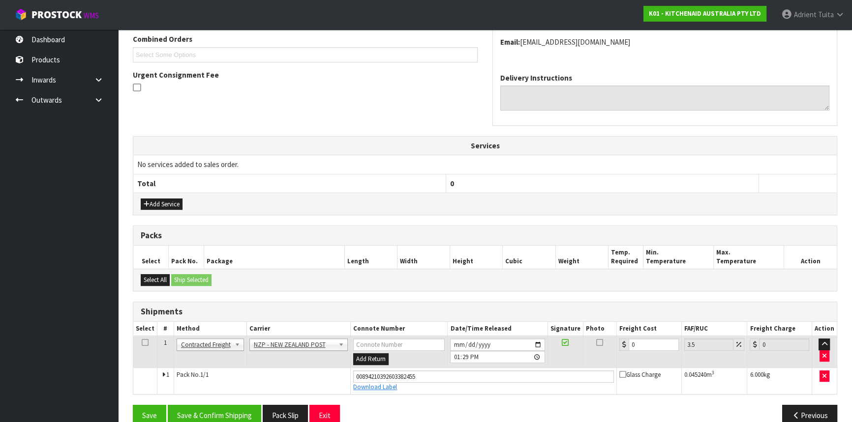
scroll to position [273, 0]
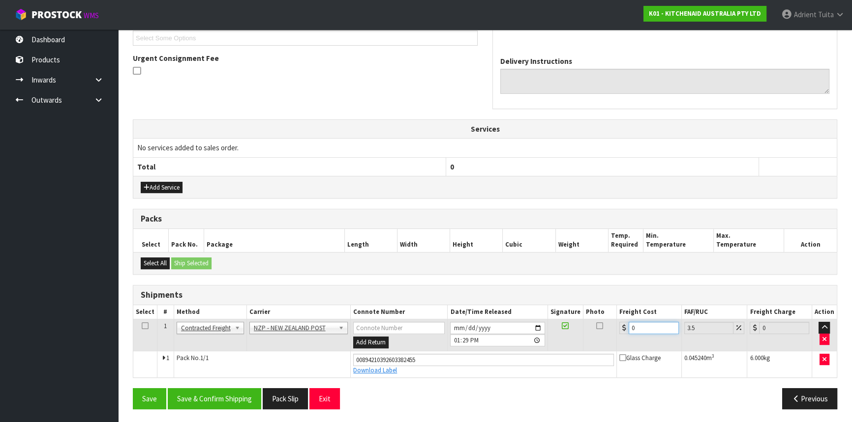
click at [643, 331] on input "0" at bounding box center [653, 328] width 50 height 12
click at [225, 402] on button "Save & Confirm Shipping" at bounding box center [214, 398] width 93 height 21
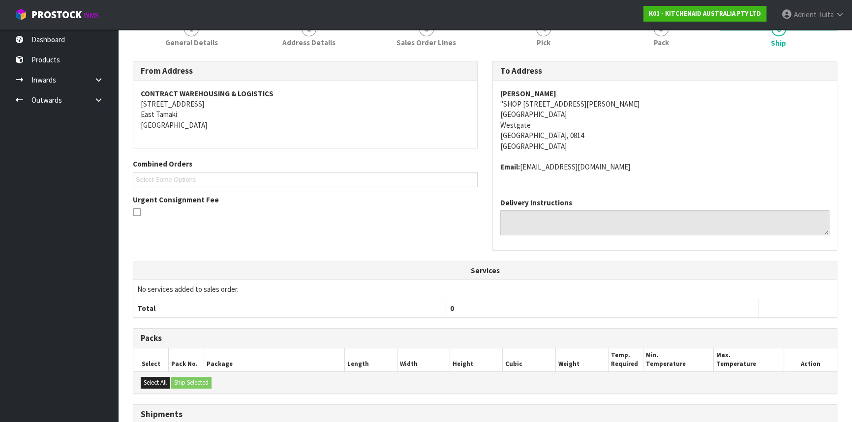
scroll to position [223, 0]
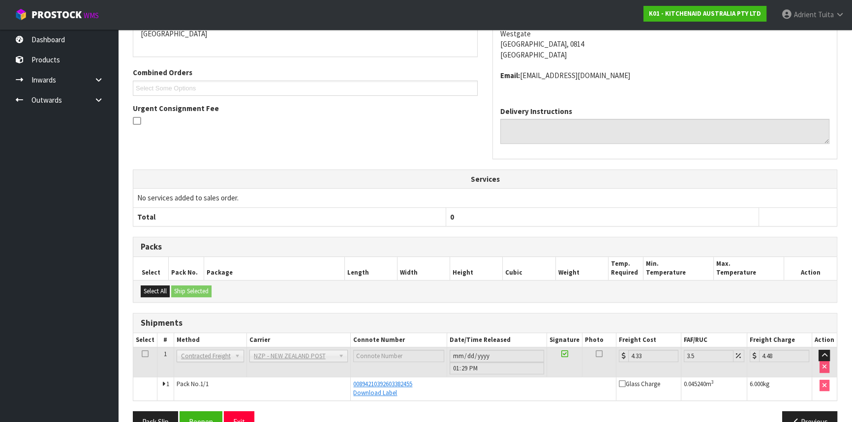
click at [680, 295] on div "Select All Ship Selected" at bounding box center [484, 291] width 703 height 22
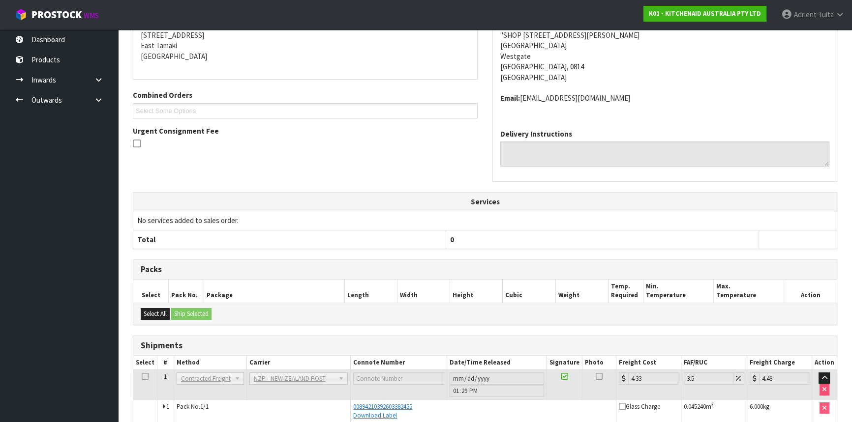
scroll to position [178, 0]
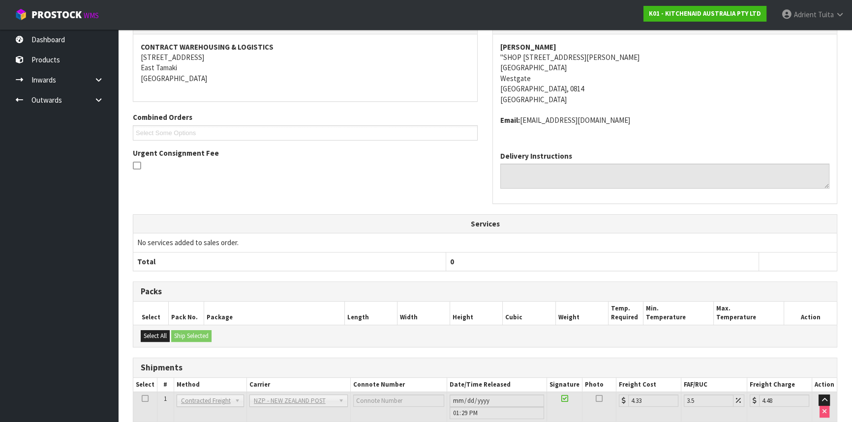
click at [672, 92] on address "Harvey Norman Westgate "SHOP 74 63 - 65 MAKI STREET WESTGATE LIFESTYLE CENTRE W…" at bounding box center [664, 73] width 329 height 63
click at [1, 176] on ul "Dashboard Products Categories Serial Numbers Kitsets Packagings Inwards Purchas…" at bounding box center [59, 226] width 118 height 393
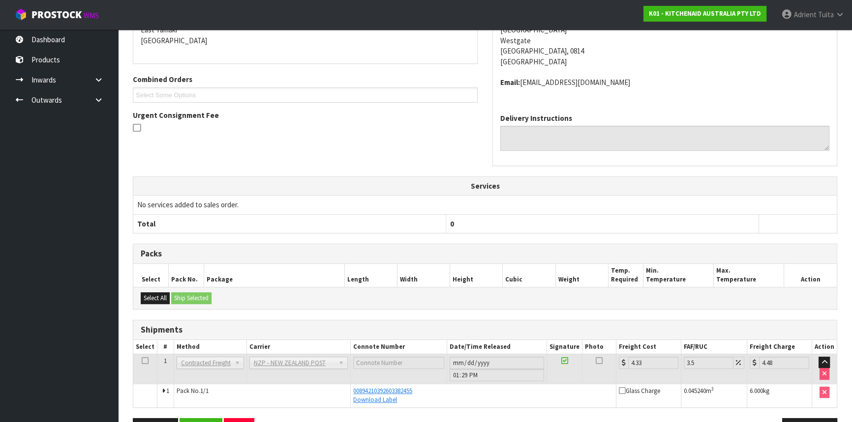
scroll to position [247, 0]
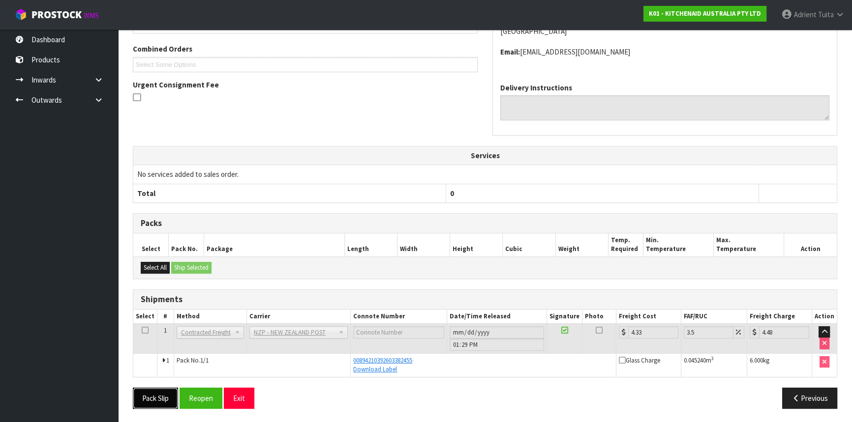
click at [168, 397] on button "Pack Slip" at bounding box center [155, 398] width 45 height 21
click at [233, 393] on button "Exit" at bounding box center [239, 398] width 30 height 21
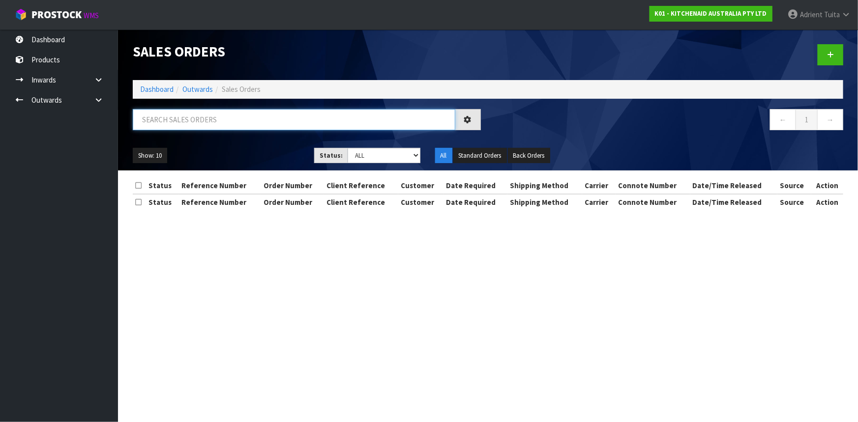
click at [162, 115] on input "text" at bounding box center [294, 119] width 323 height 21
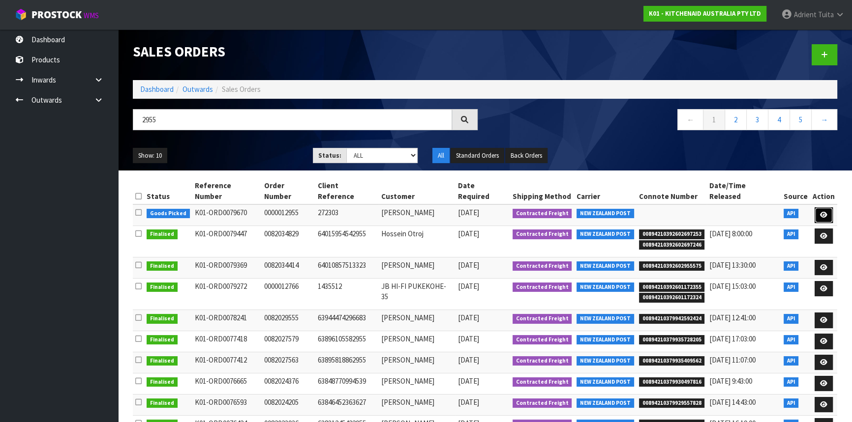
click at [825, 212] on icon at bounding box center [823, 215] width 7 height 6
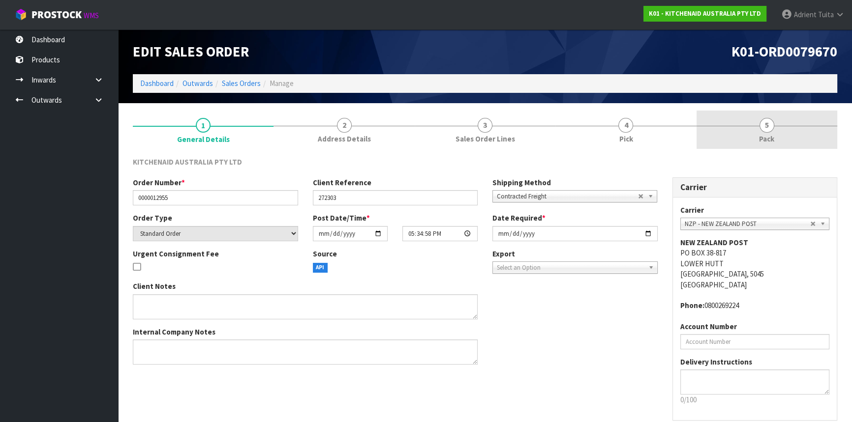
click at [798, 134] on link "5 Pack" at bounding box center [766, 130] width 141 height 39
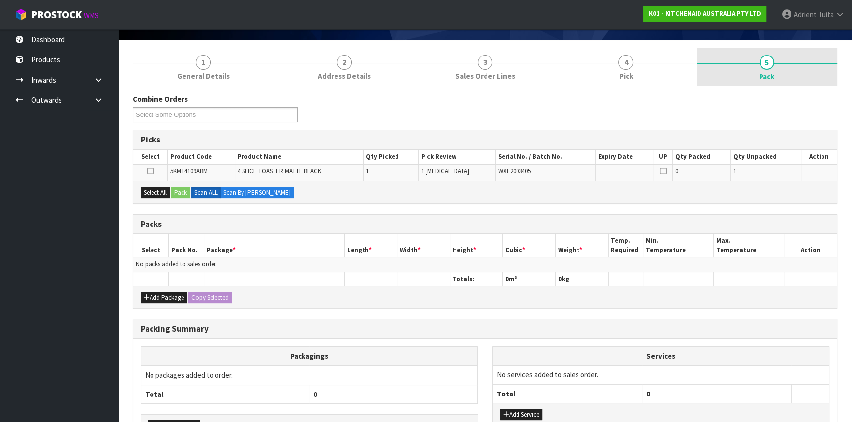
scroll to position [129, 0]
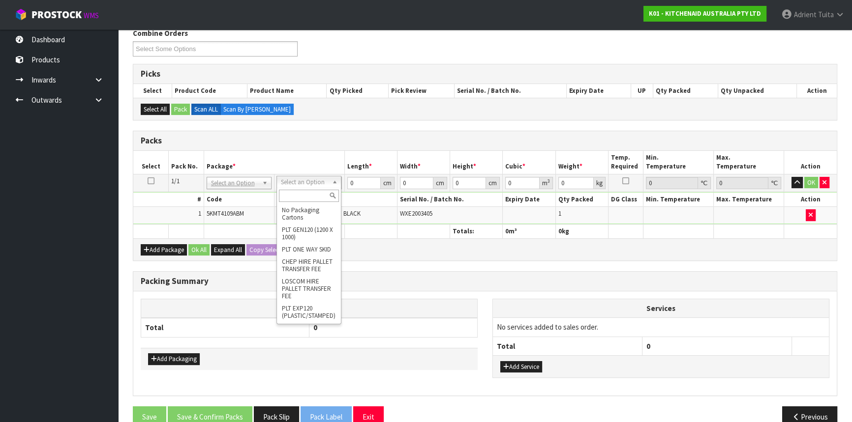
click at [295, 191] on input "text" at bounding box center [309, 196] width 60 height 12
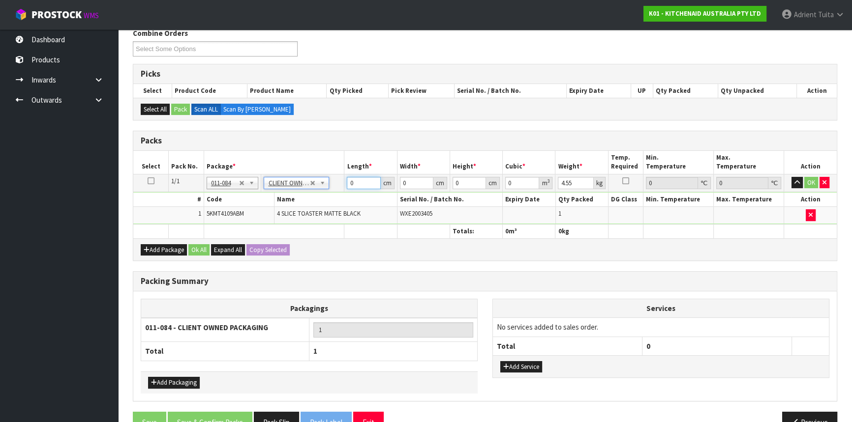
click at [354, 177] on input "0" at bounding box center [363, 183] width 33 height 12
click at [805, 181] on button "OK" at bounding box center [811, 183] width 14 height 12
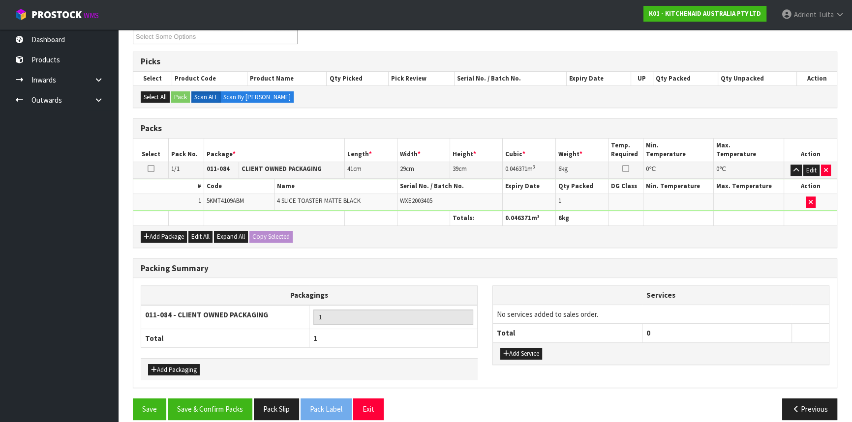
scroll to position [151, 0]
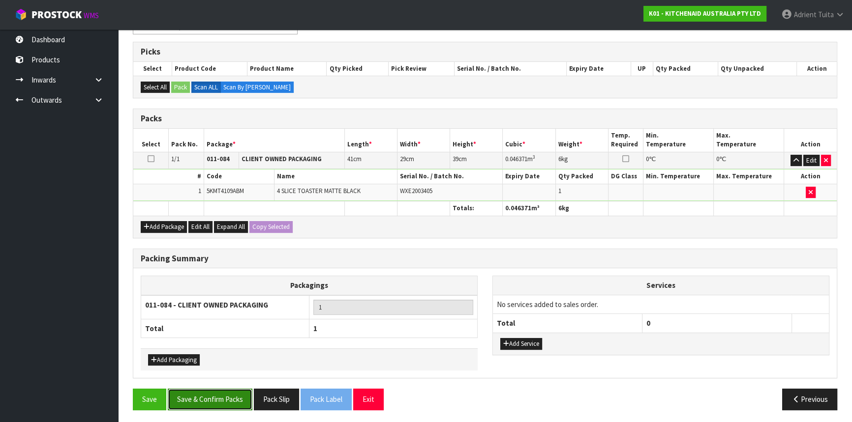
click at [227, 393] on button "Save & Confirm Packs" at bounding box center [210, 399] width 85 height 21
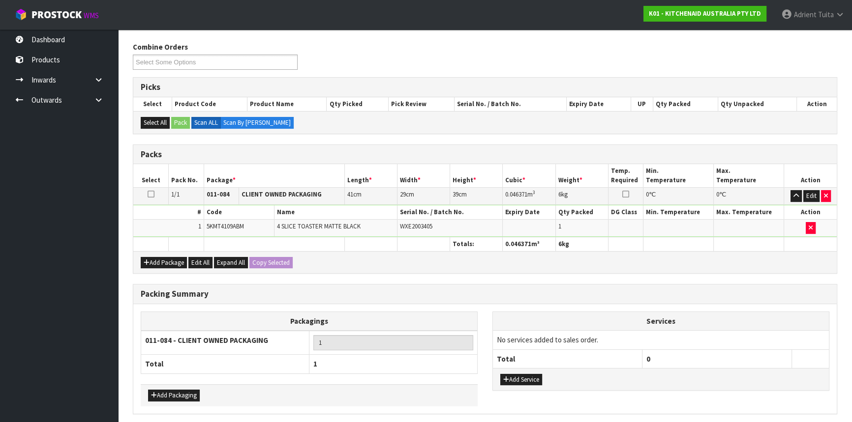
scroll to position [0, 0]
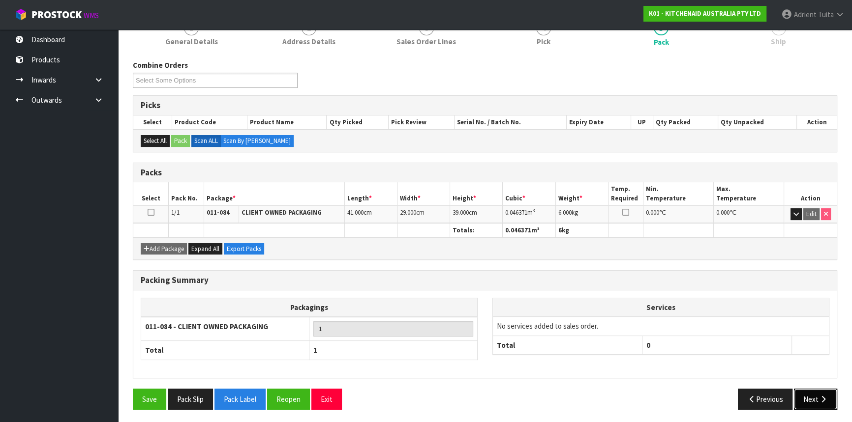
click at [815, 399] on button "Next" at bounding box center [815, 399] width 43 height 21
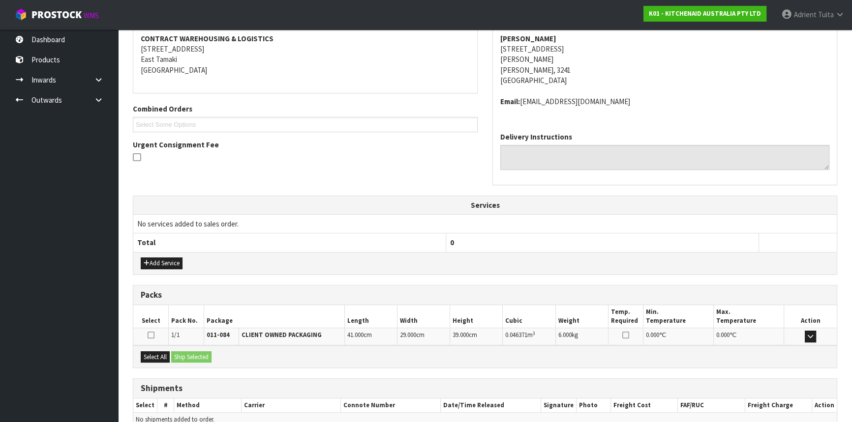
scroll to position [236, 0]
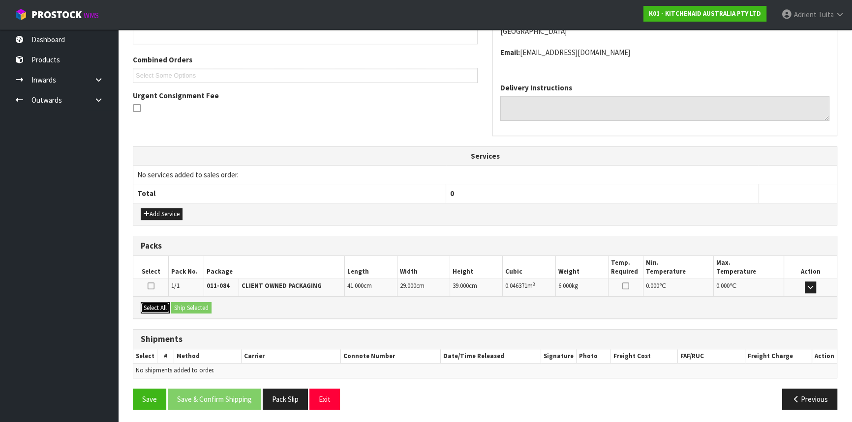
click at [170, 302] on button "Select All" at bounding box center [155, 308] width 29 height 12
click at [180, 302] on button "Ship Selected" at bounding box center [191, 308] width 40 height 12
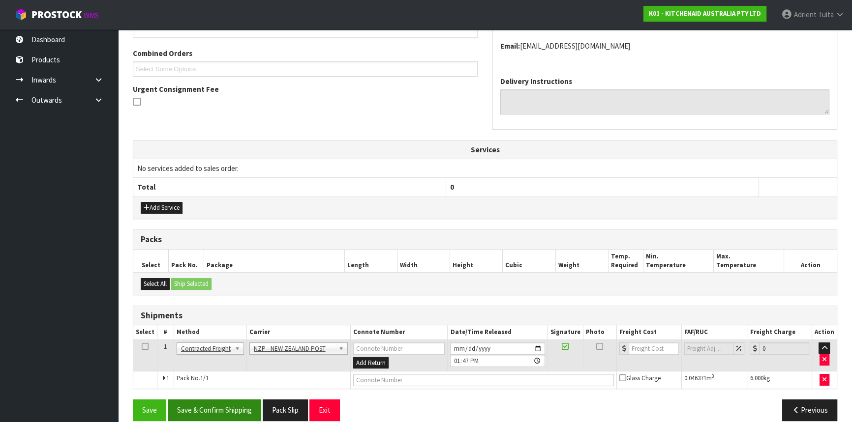
scroll to position [254, 0]
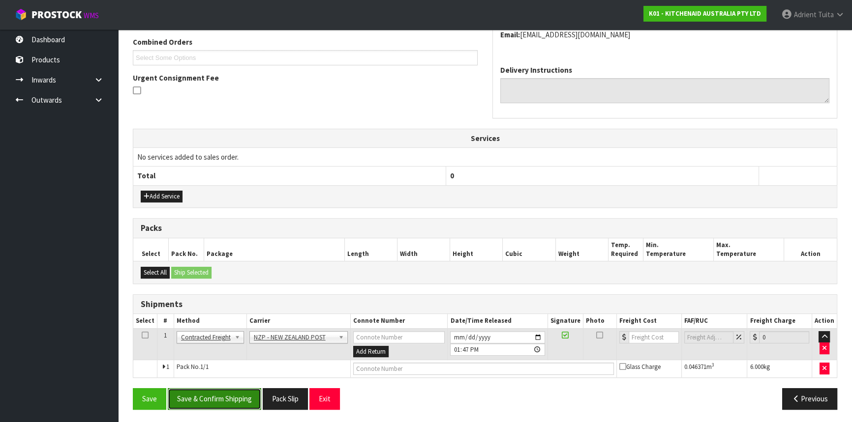
click at [213, 399] on button "Save & Confirm Shipping" at bounding box center [214, 398] width 93 height 21
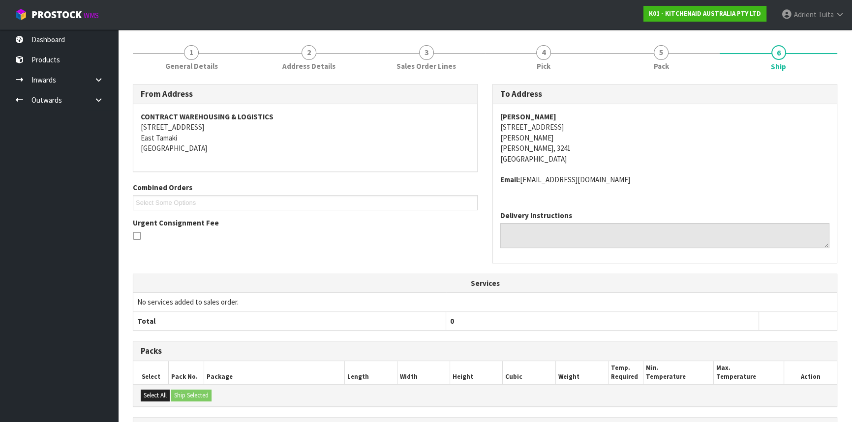
scroll to position [240, 0]
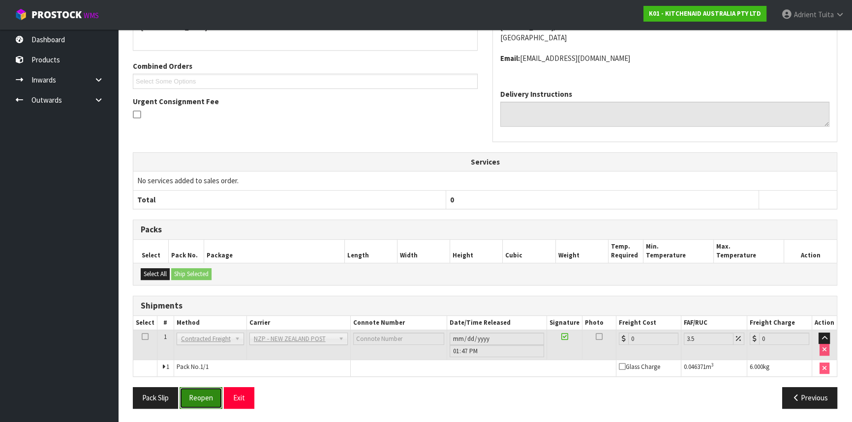
click at [193, 388] on button "Reopen" at bounding box center [200, 397] width 43 height 21
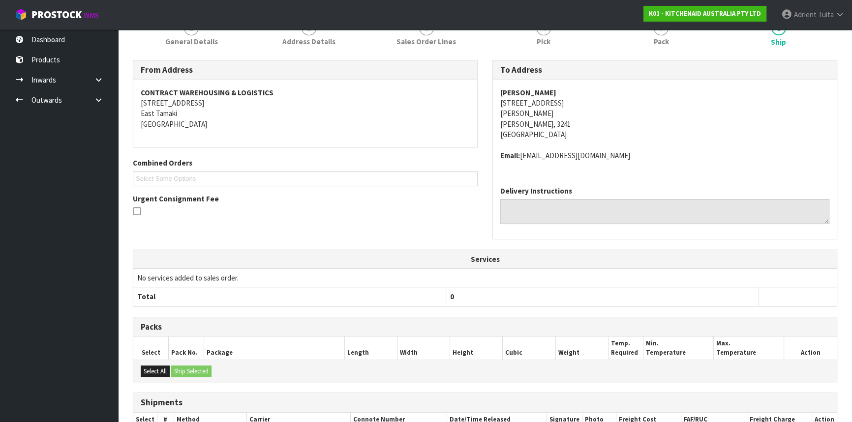
scroll to position [230, 0]
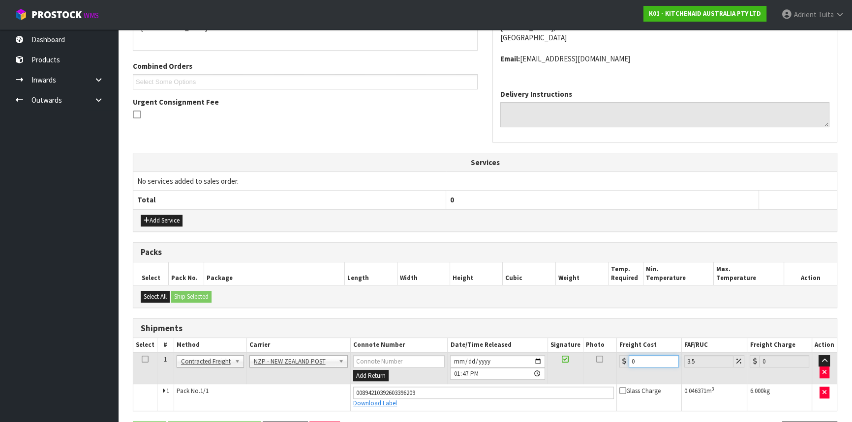
click at [652, 356] on input "0" at bounding box center [653, 362] width 50 height 12
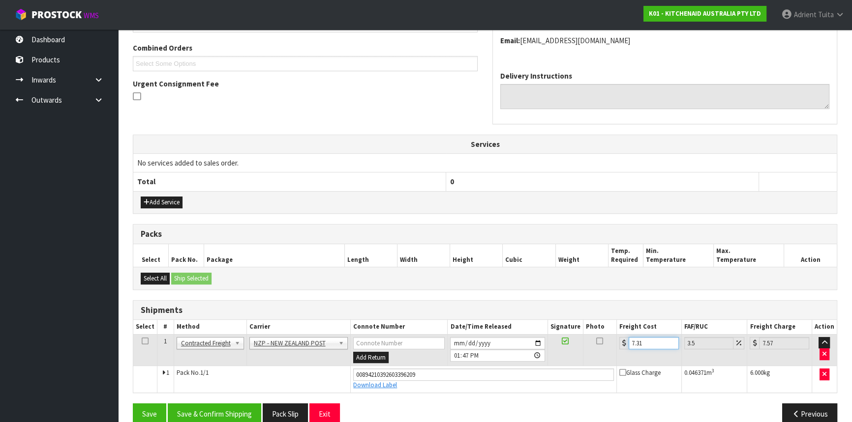
scroll to position [263, 0]
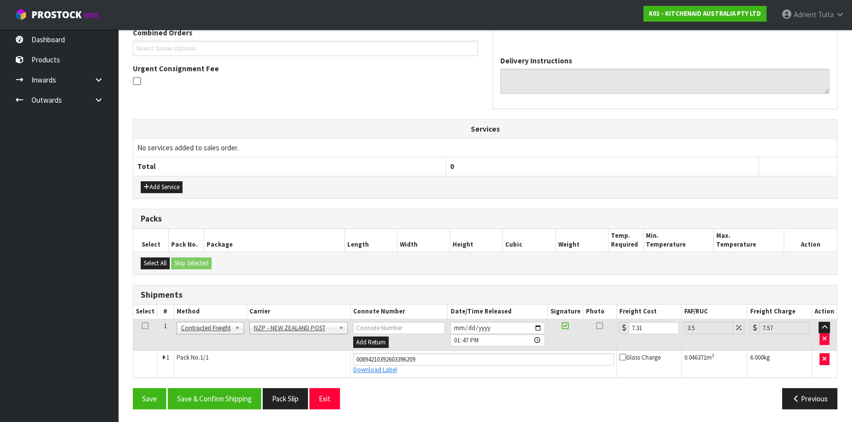
click at [193, 409] on div "Save Save & Confirm Shipping Pack Slip Exit Previous" at bounding box center [484, 402] width 719 height 29
click at [203, 396] on button "Save & Confirm Shipping" at bounding box center [214, 398] width 93 height 21
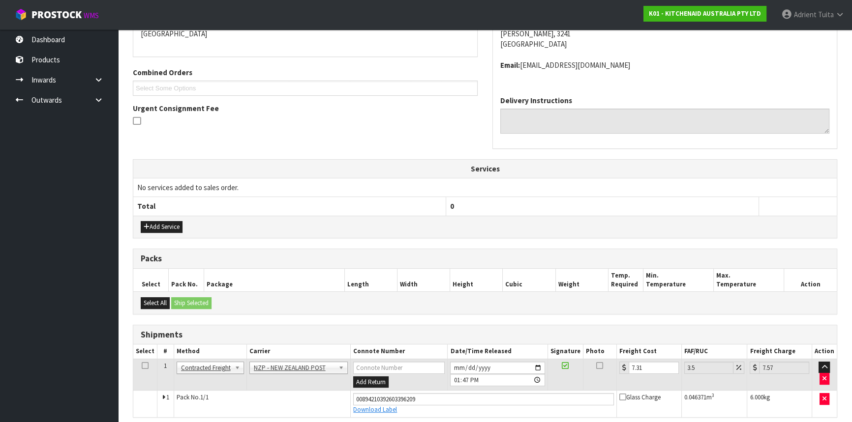
scroll to position [236, 0]
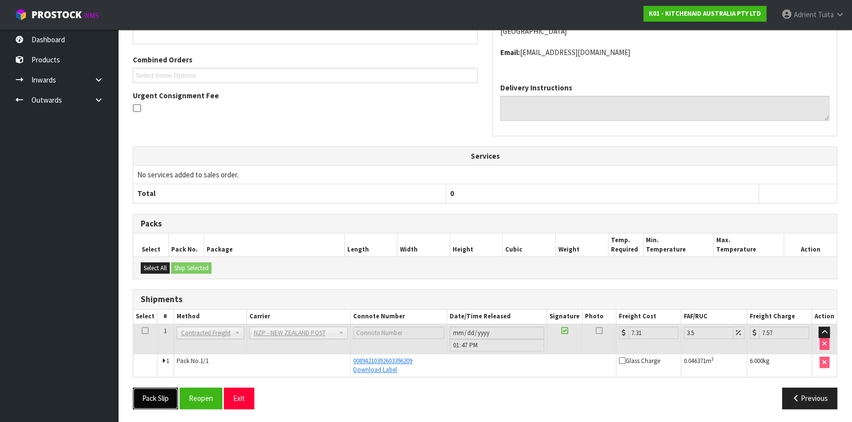
click at [150, 388] on button "Pack Slip" at bounding box center [155, 398] width 45 height 21
click at [235, 392] on button "Exit" at bounding box center [239, 398] width 30 height 21
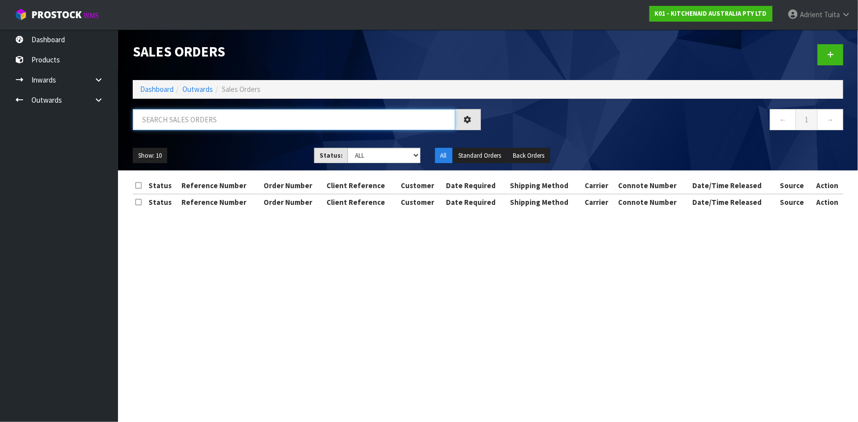
click at [217, 121] on input "text" at bounding box center [294, 119] width 323 height 21
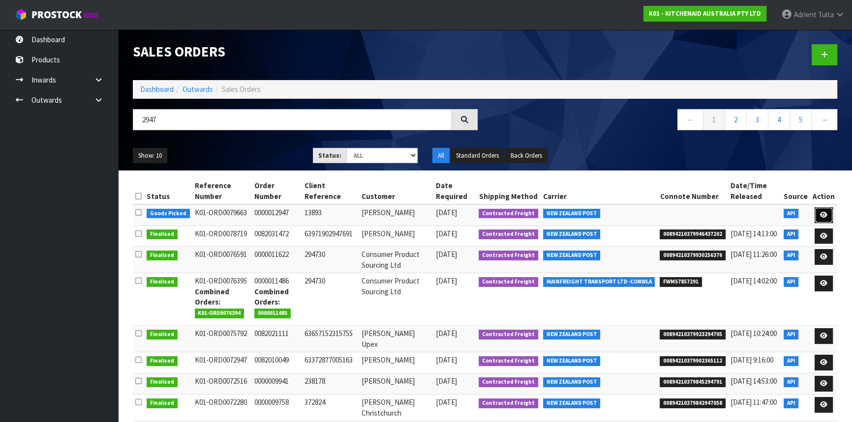
click at [823, 209] on link at bounding box center [823, 215] width 18 height 16
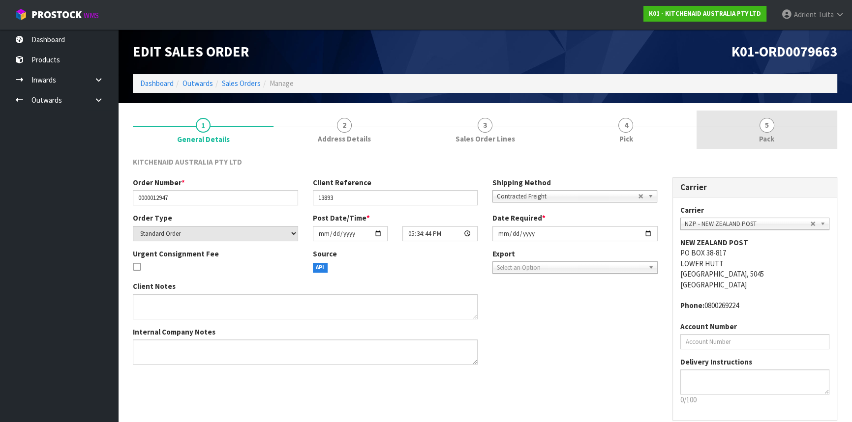
click at [794, 136] on link "5 Pack" at bounding box center [766, 130] width 141 height 39
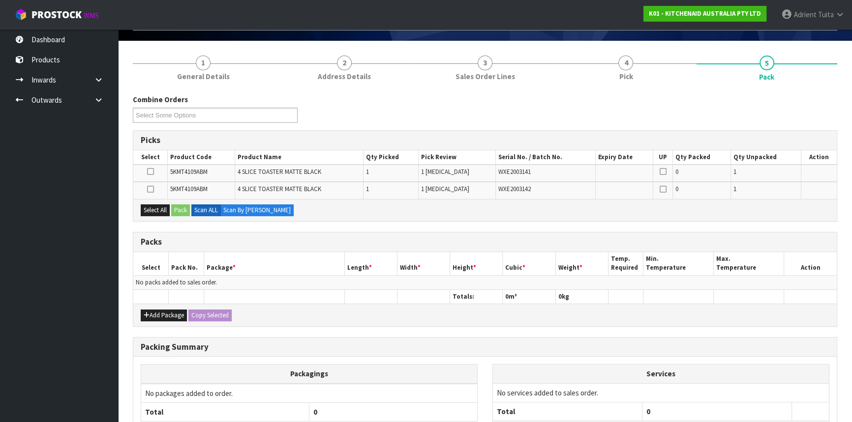
scroll to position [147, 0]
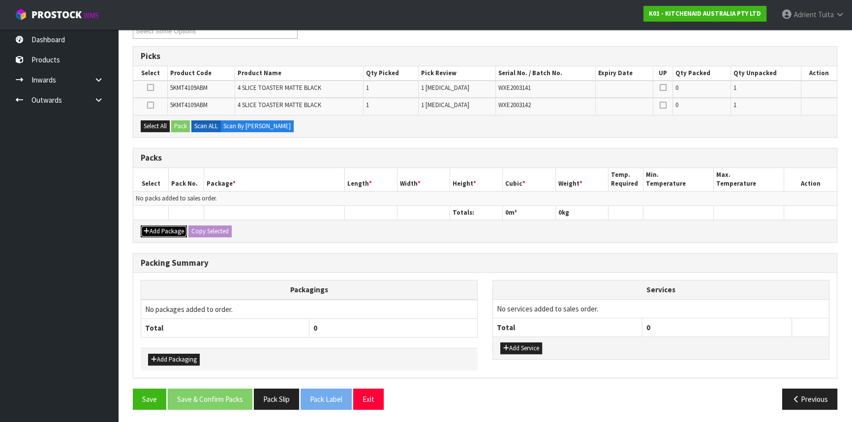
click at [156, 227] on button "Add Package" at bounding box center [164, 232] width 46 height 12
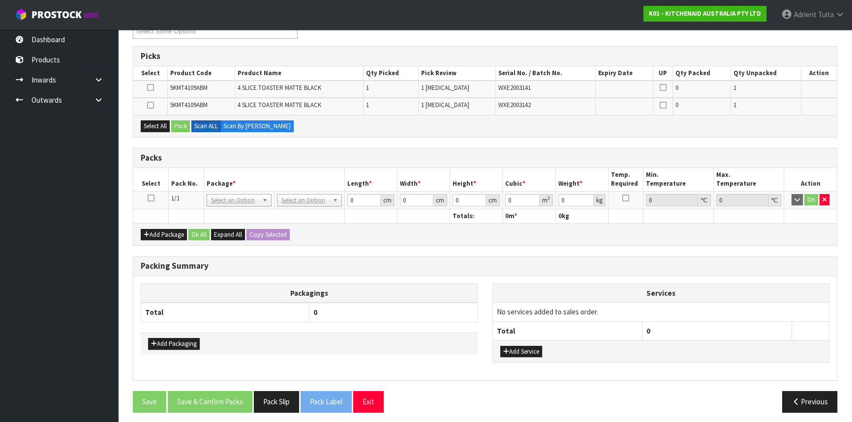
click at [152, 198] on icon at bounding box center [151, 198] width 7 height 0
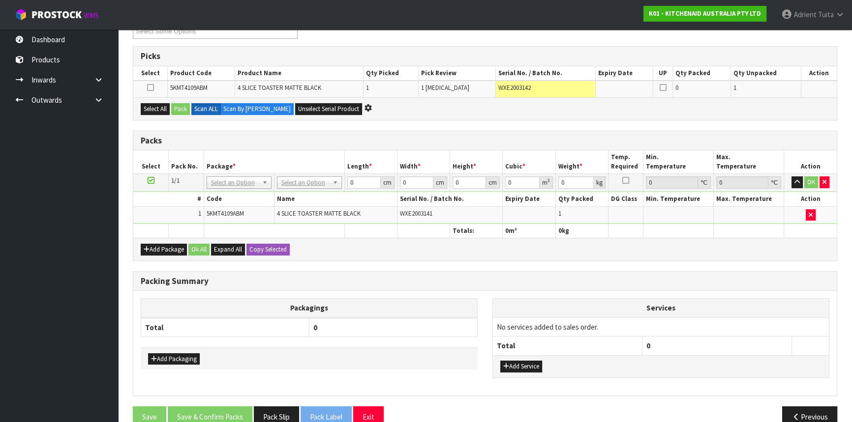
scroll to position [0, 0]
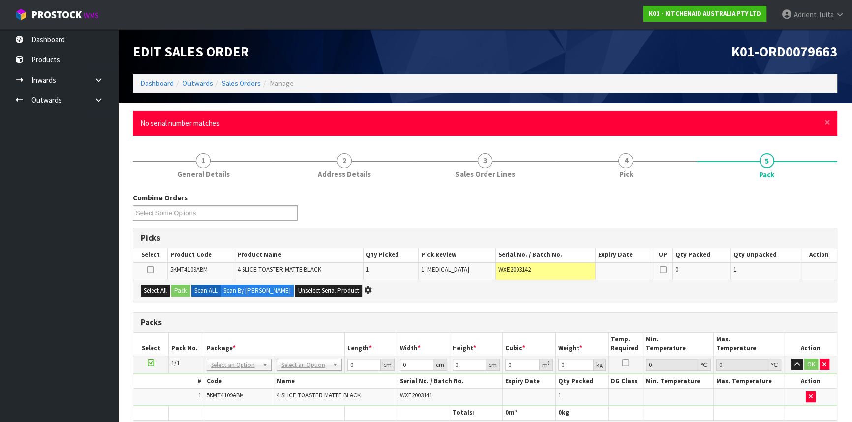
click at [830, 120] on div "× Close No serial number matches" at bounding box center [485, 123] width 704 height 25
click at [827, 120] on span "×" at bounding box center [827, 123] width 6 height 14
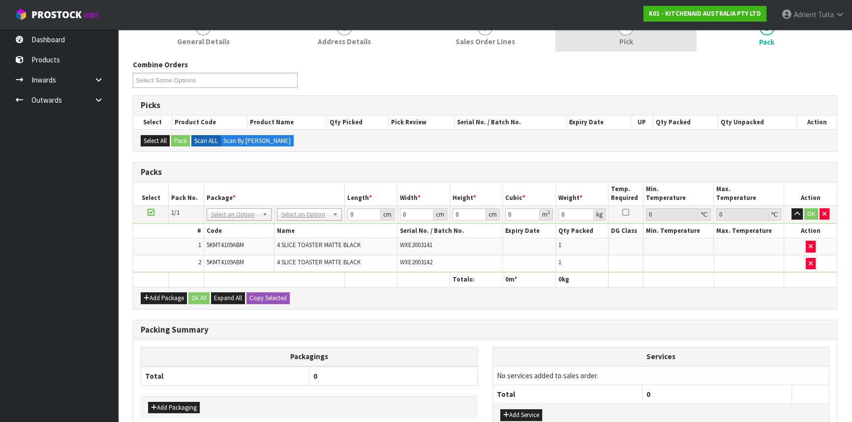
scroll to position [163, 0]
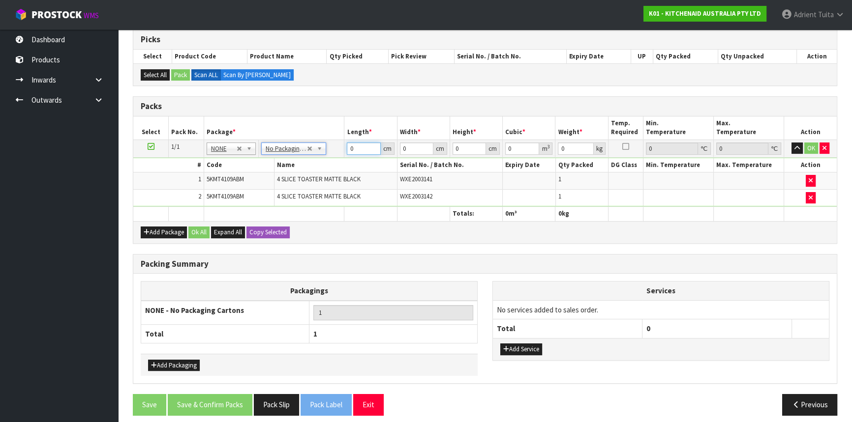
click at [359, 147] on input "0" at bounding box center [363, 149] width 33 height 12
click at [807, 146] on button "OK" at bounding box center [811, 149] width 14 height 12
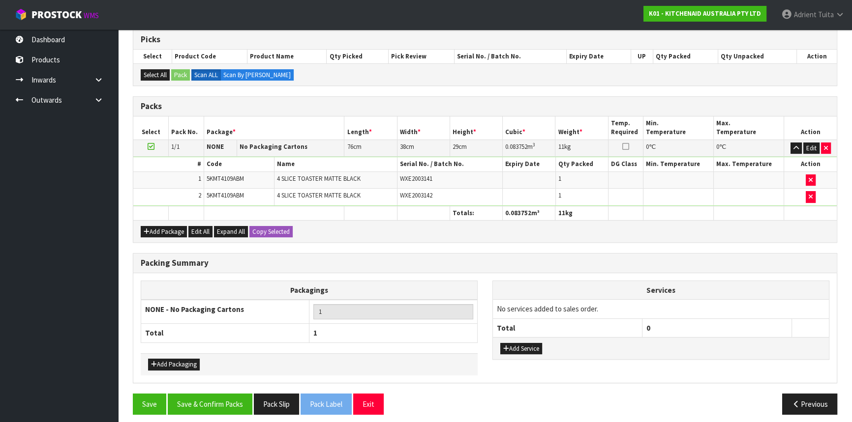
click at [230, 389] on div "Packing Summary Packagings NONE - No Packaging Cartons 1 Total 1 Add Packaging …" at bounding box center [484, 323] width 719 height 141
click at [214, 396] on button "Save & Confirm Packs" at bounding box center [210, 404] width 85 height 21
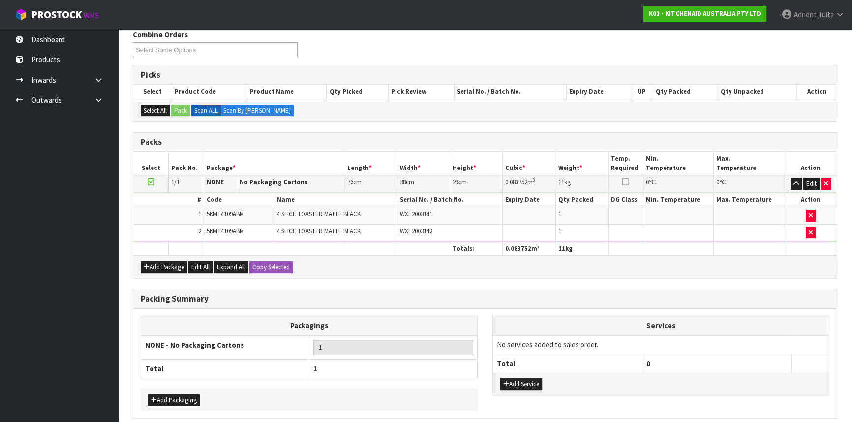
scroll to position [0, 0]
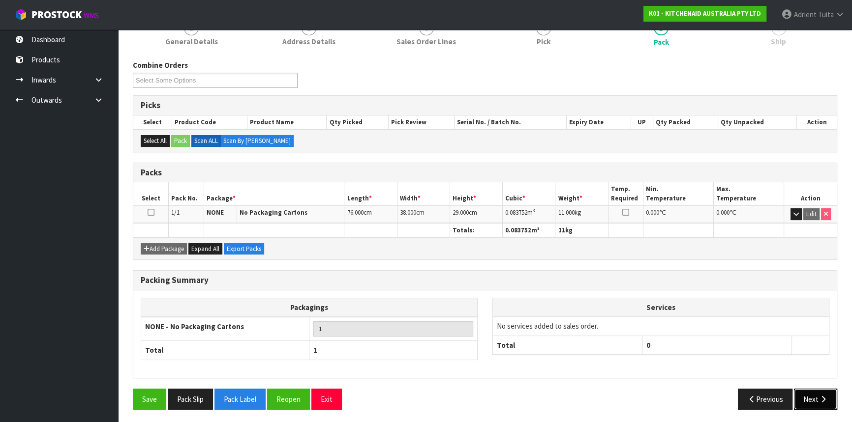
click at [819, 406] on button "Next" at bounding box center [815, 399] width 43 height 21
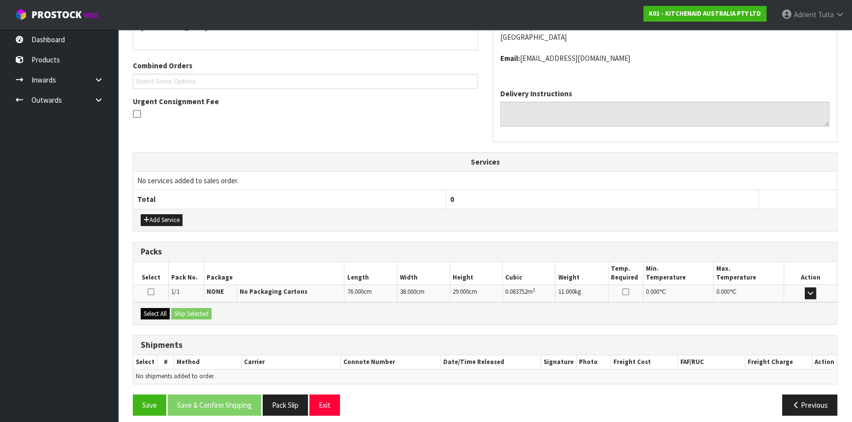
scroll to position [236, 0]
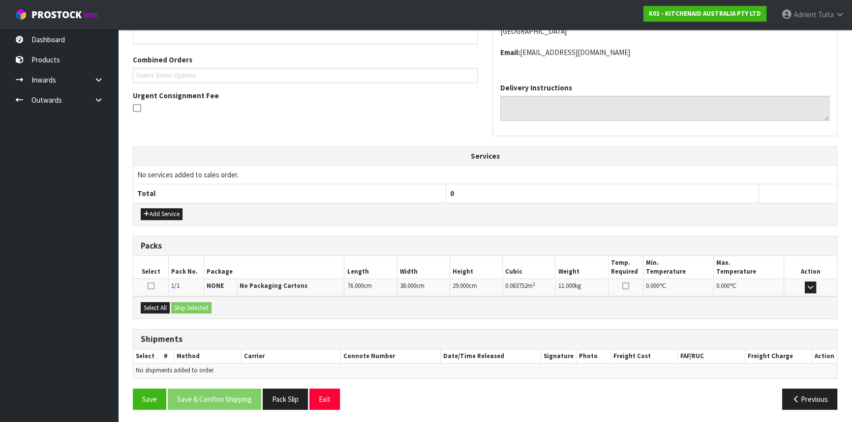
click at [155, 294] on td at bounding box center [150, 287] width 35 height 17
click at [156, 305] on button "Select All" at bounding box center [155, 308] width 29 height 12
click at [191, 310] on button "Ship Selected" at bounding box center [191, 308] width 40 height 12
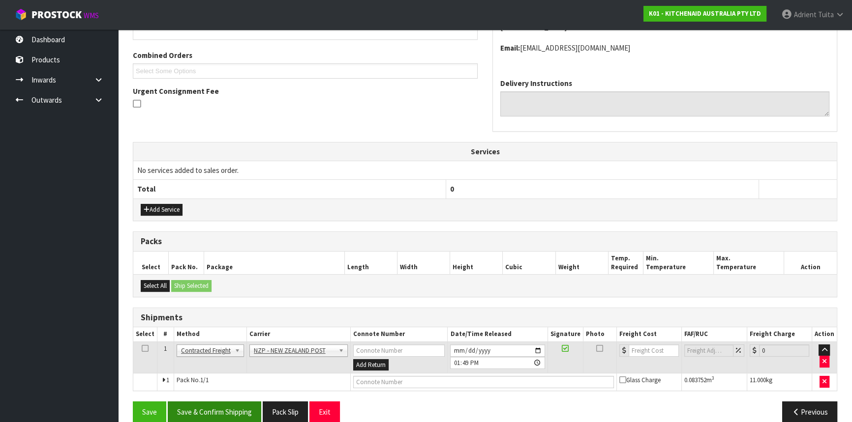
scroll to position [254, 0]
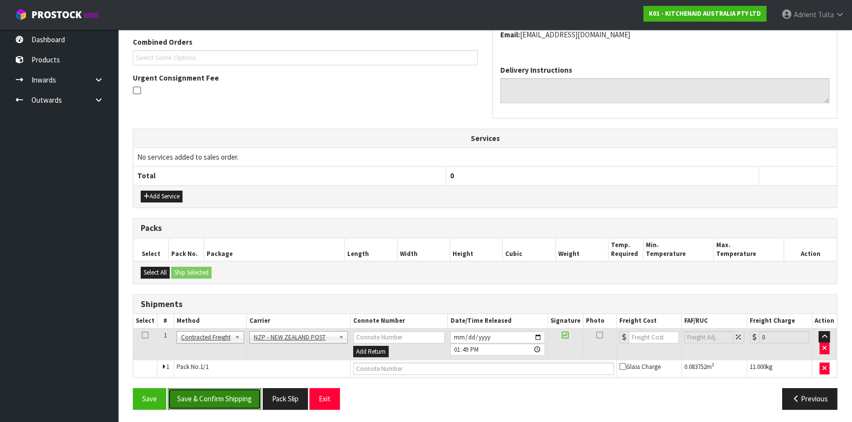
click at [231, 395] on button "Save & Confirm Shipping" at bounding box center [214, 398] width 93 height 21
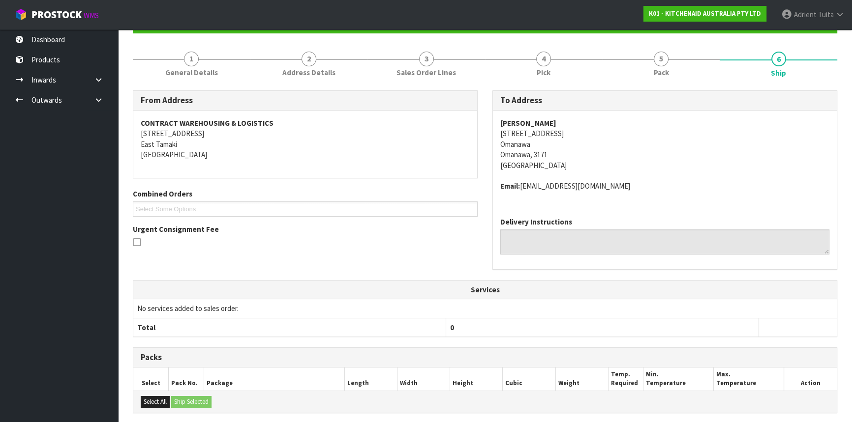
scroll to position [240, 0]
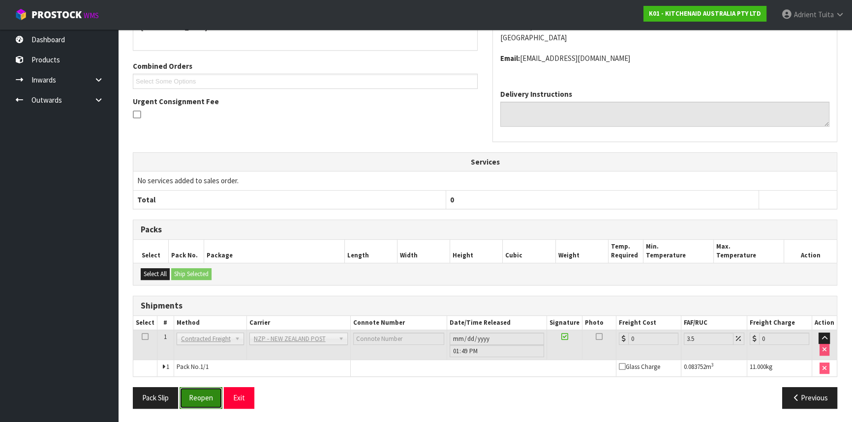
click at [203, 396] on button "Reopen" at bounding box center [200, 397] width 43 height 21
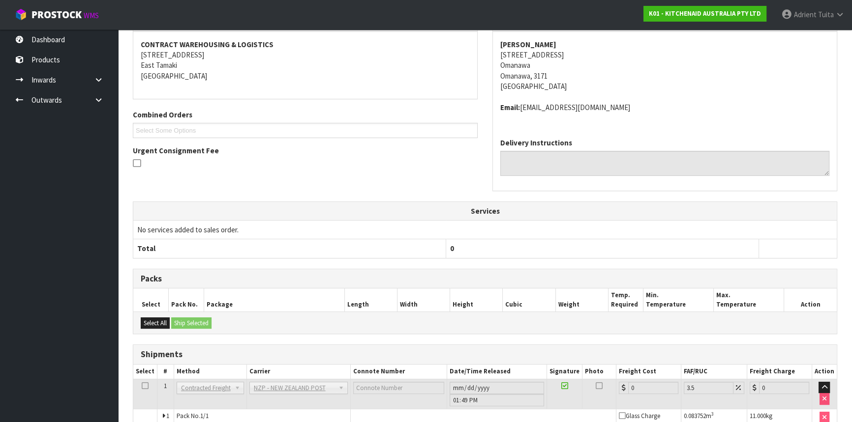
scroll to position [230, 0]
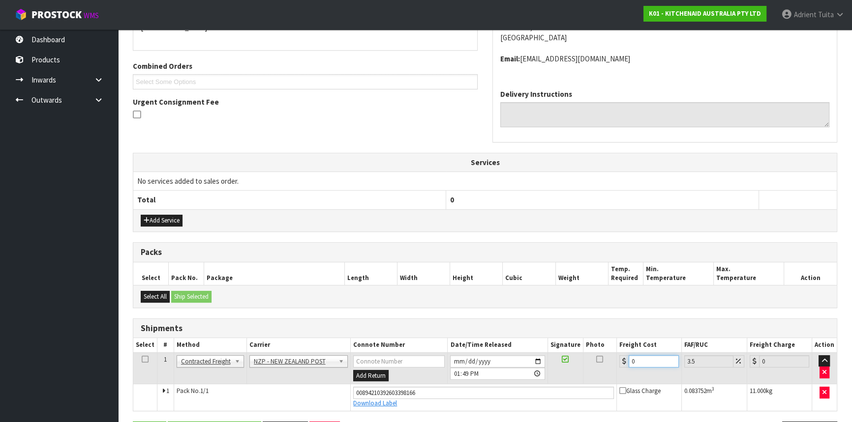
click at [639, 357] on input "0" at bounding box center [653, 362] width 50 height 12
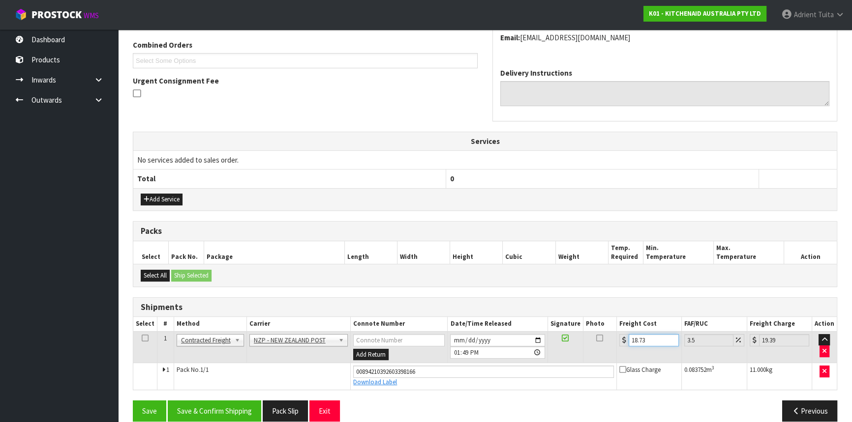
scroll to position [263, 0]
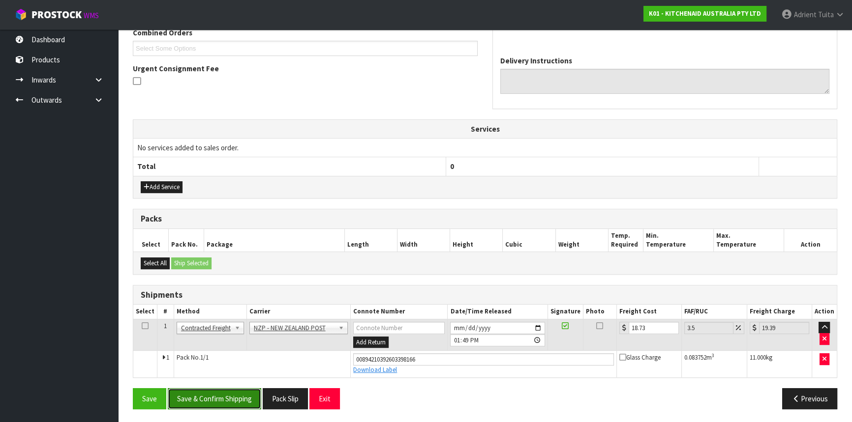
click at [218, 394] on button "Save & Confirm Shipping" at bounding box center [214, 398] width 93 height 21
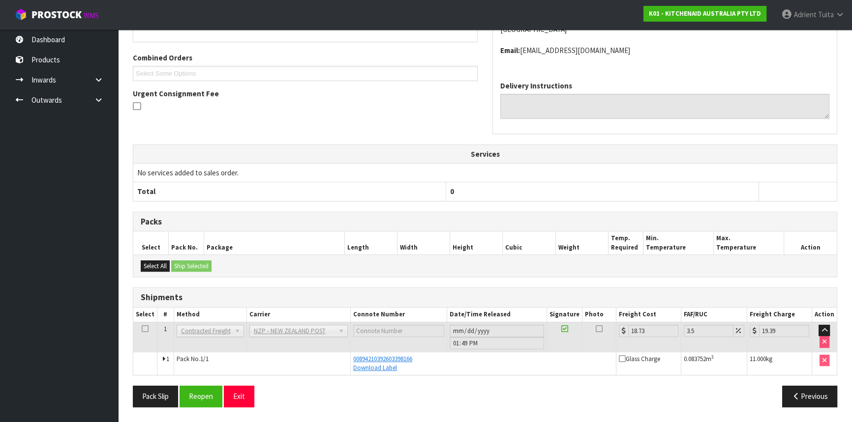
scroll to position [236, 0]
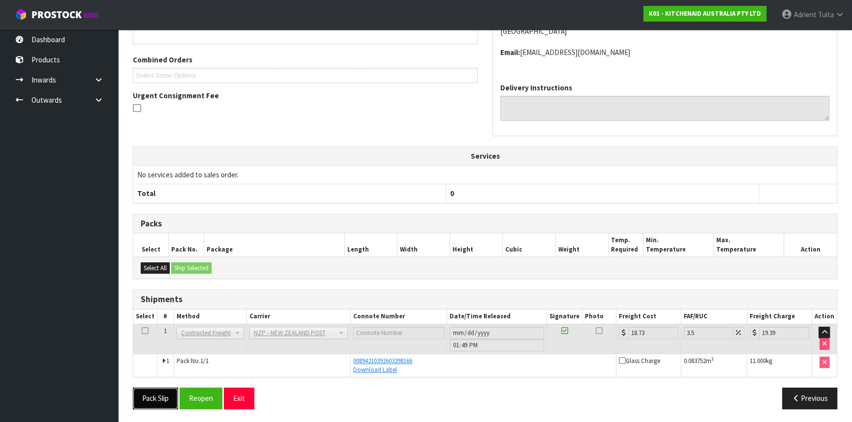
click at [148, 399] on button "Pack Slip" at bounding box center [155, 398] width 45 height 21
click at [231, 391] on button "Exit" at bounding box center [239, 398] width 30 height 21
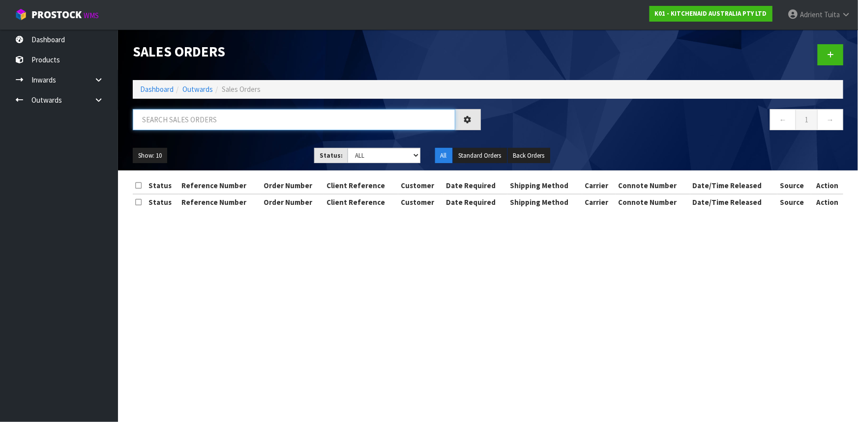
click at [208, 125] on input "text" at bounding box center [294, 119] width 323 height 21
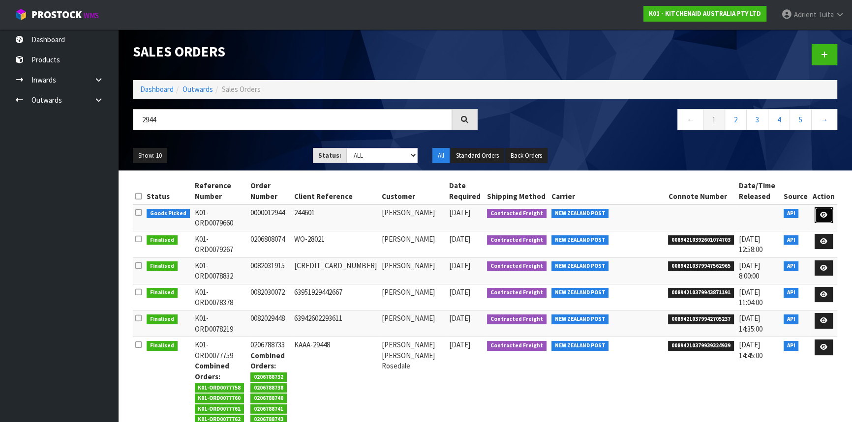
click at [816, 214] on link at bounding box center [823, 215] width 18 height 16
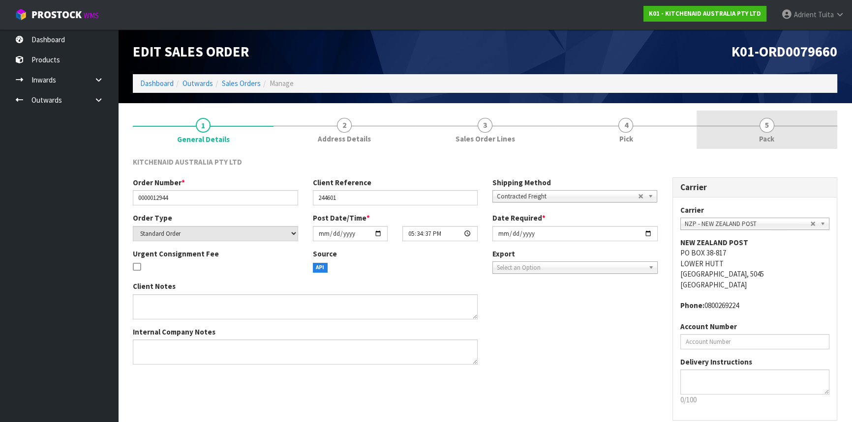
click at [776, 137] on link "5 Pack" at bounding box center [766, 130] width 141 height 39
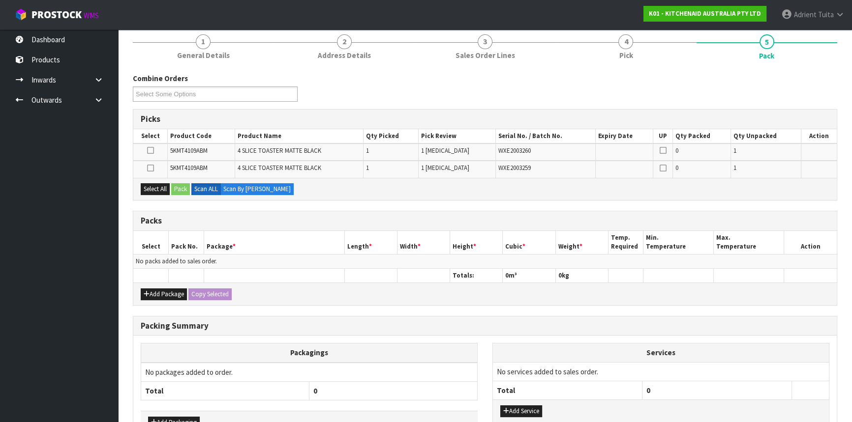
scroll to position [147, 0]
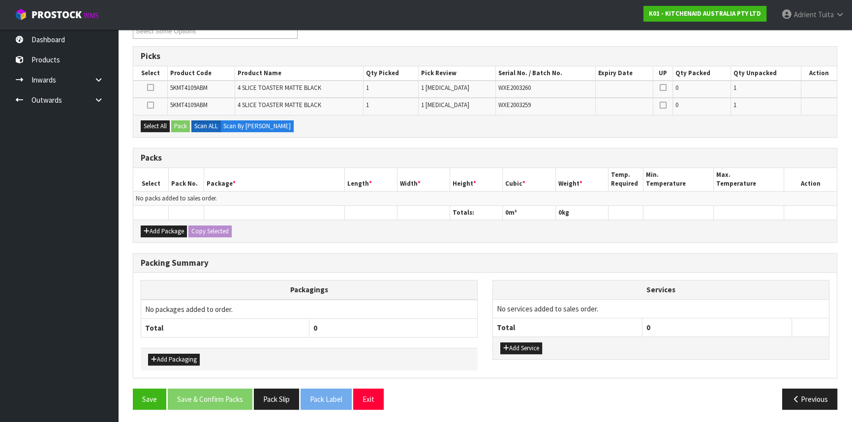
click at [150, 223] on div "Add Package Copy Selected" at bounding box center [484, 231] width 703 height 22
click at [150, 226] on button "Add Package" at bounding box center [164, 232] width 46 height 12
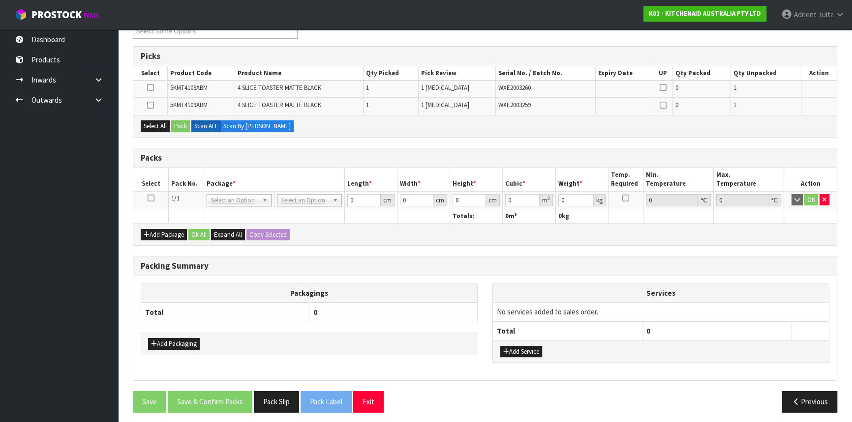
click at [153, 198] on icon at bounding box center [151, 198] width 7 height 0
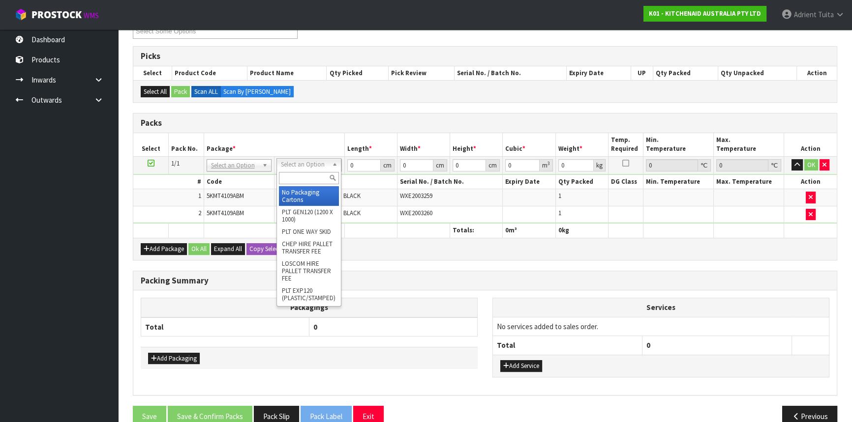
drag, startPoint x: 294, startPoint y: 197, endPoint x: 305, endPoint y: 197, distance: 10.8
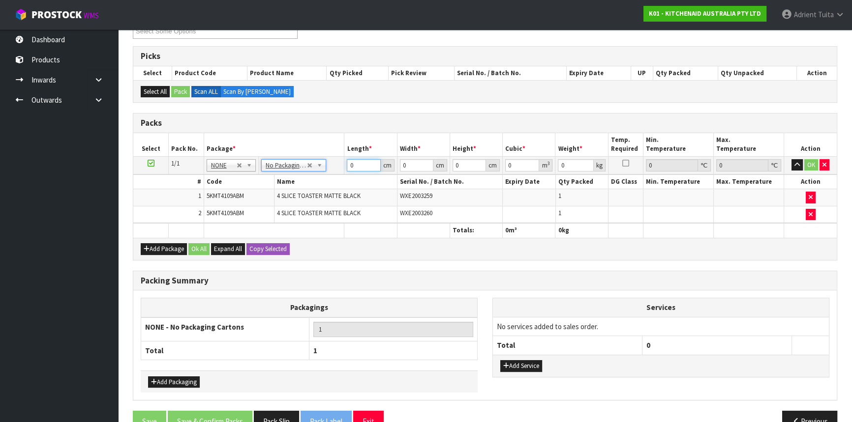
click at [361, 163] on input "0" at bounding box center [363, 165] width 33 height 12
click at [813, 162] on button "OK" at bounding box center [811, 165] width 14 height 12
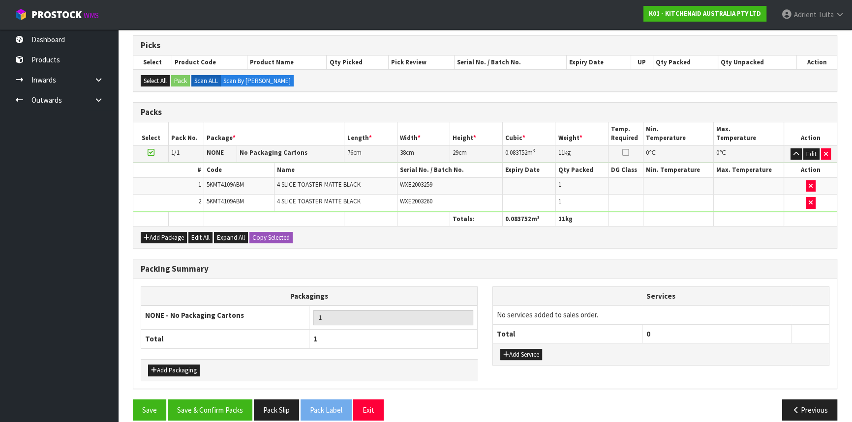
scroll to position [168, 0]
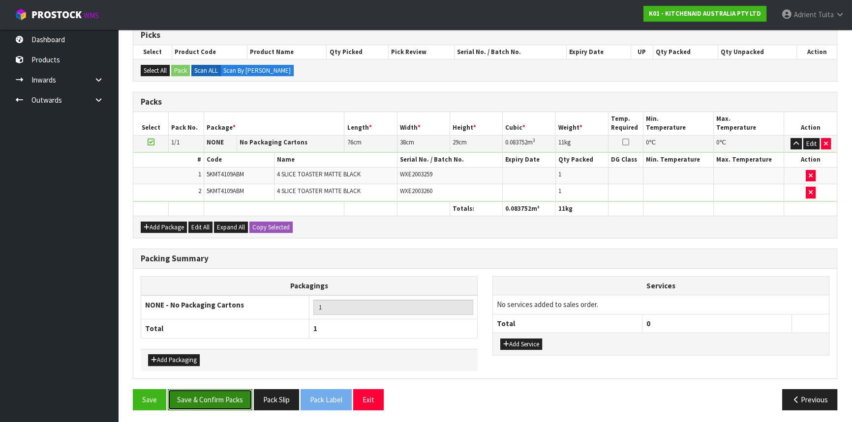
click at [231, 391] on button "Save & Confirm Packs" at bounding box center [210, 399] width 85 height 21
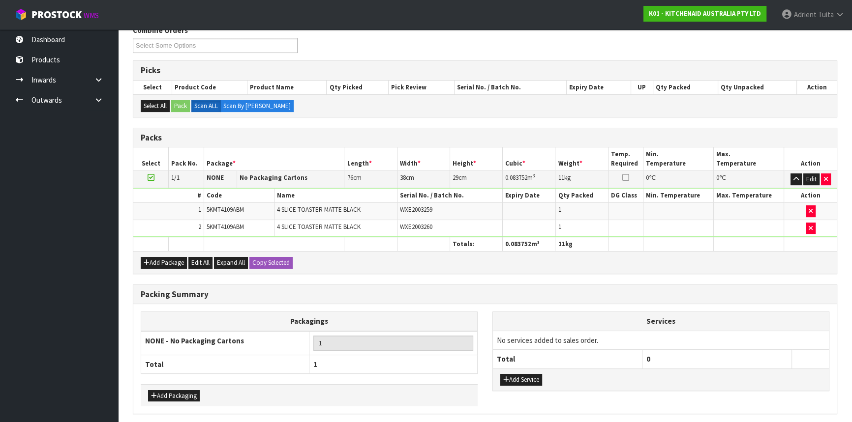
scroll to position [0, 0]
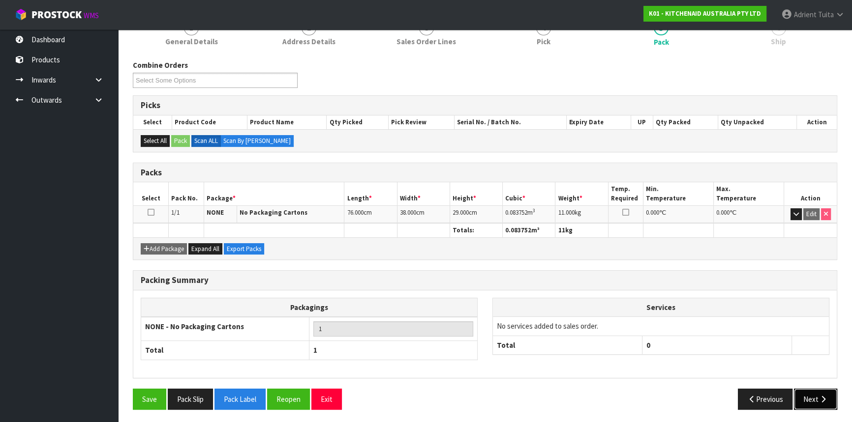
click at [822, 396] on icon "button" at bounding box center [822, 399] width 9 height 7
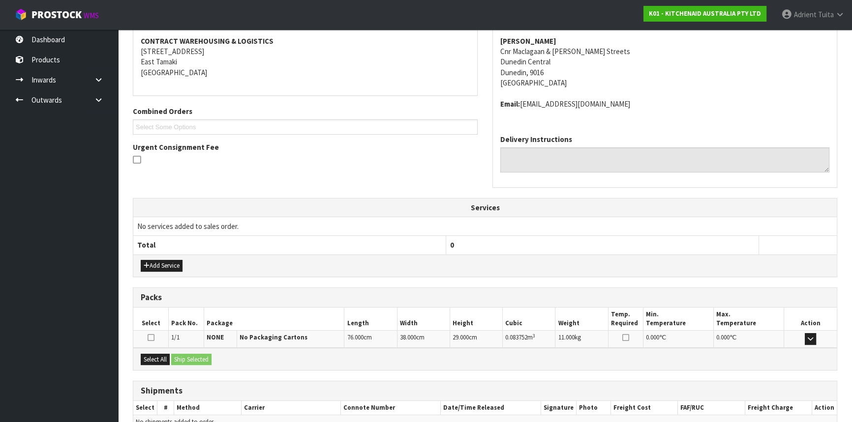
scroll to position [236, 0]
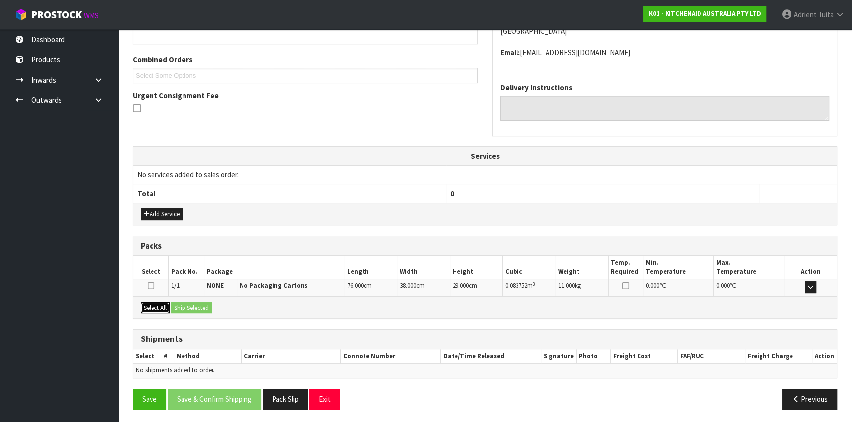
click at [158, 302] on button "Select All" at bounding box center [155, 308] width 29 height 12
click at [176, 307] on button "Ship Selected" at bounding box center [191, 308] width 40 height 12
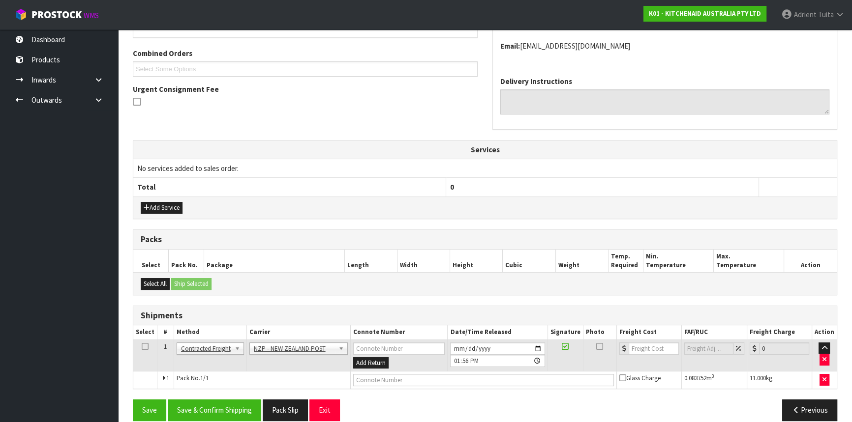
scroll to position [254, 0]
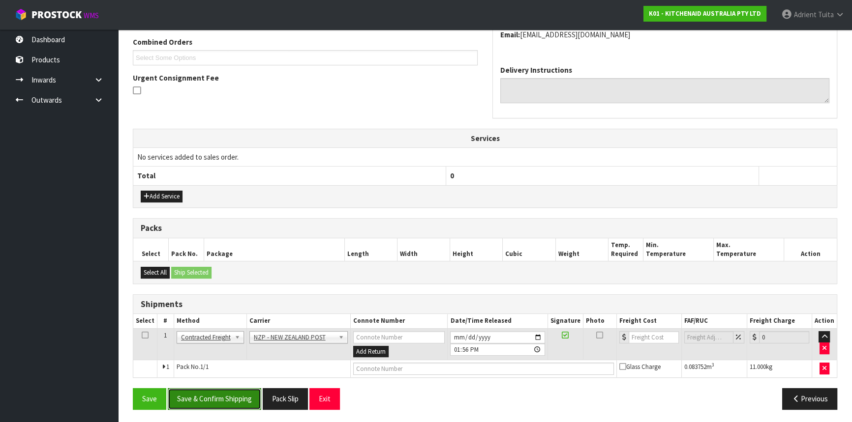
click at [203, 390] on button "Save & Confirm Shipping" at bounding box center [214, 398] width 93 height 21
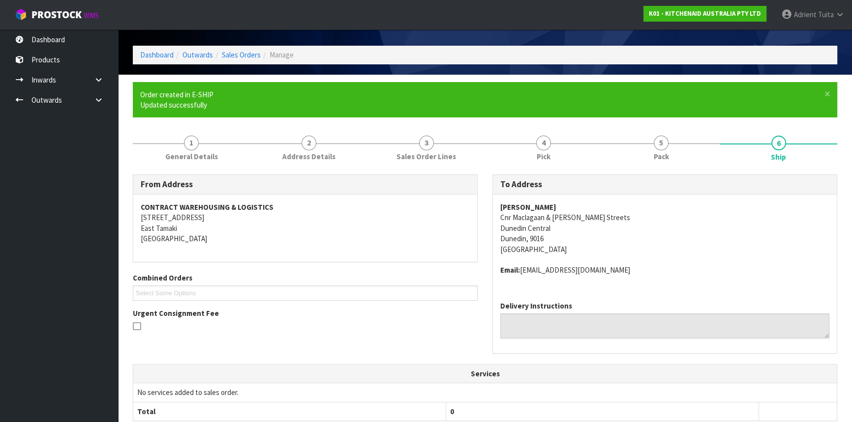
scroll to position [240, 0]
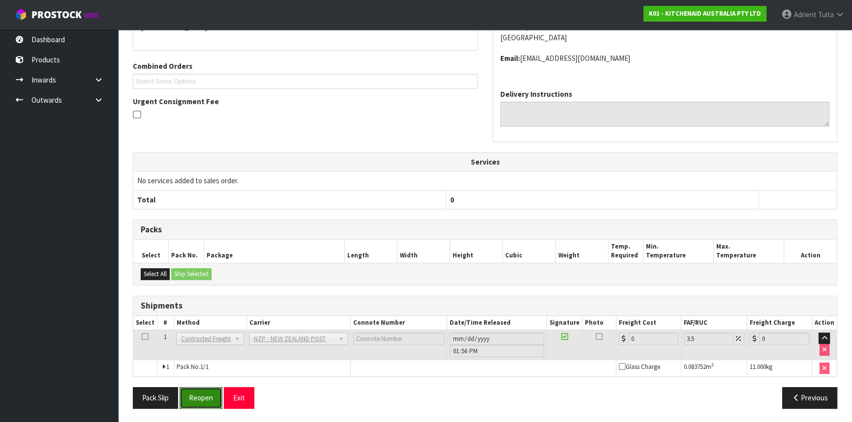
drag, startPoint x: 209, startPoint y: 390, endPoint x: 202, endPoint y: 378, distance: 14.3
click at [209, 390] on button "Reopen" at bounding box center [200, 397] width 43 height 21
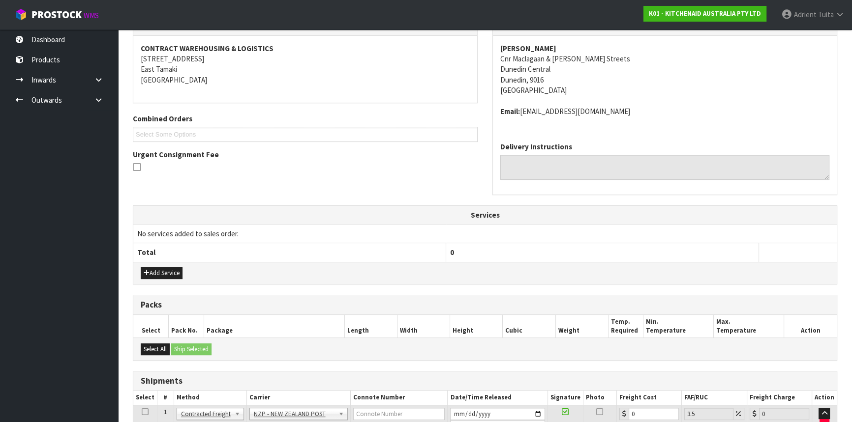
scroll to position [230, 0]
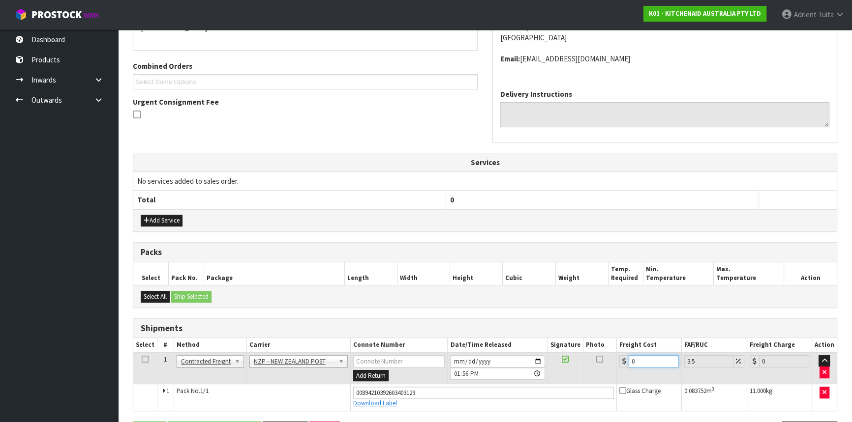
click at [641, 358] on input "0" at bounding box center [653, 362] width 50 height 12
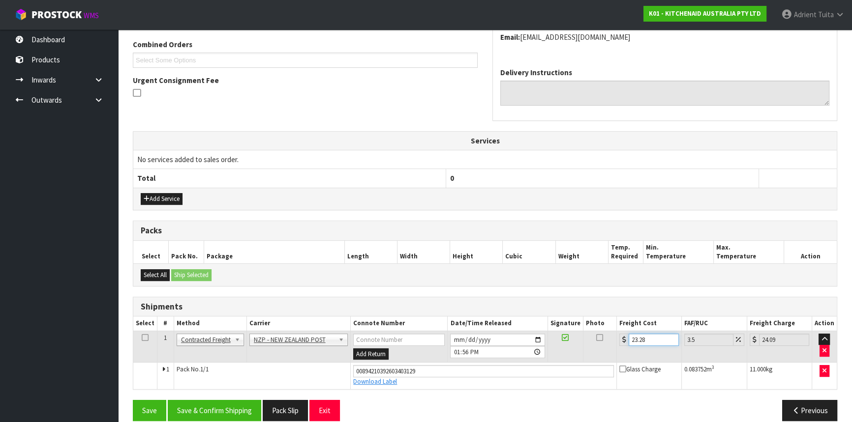
scroll to position [263, 0]
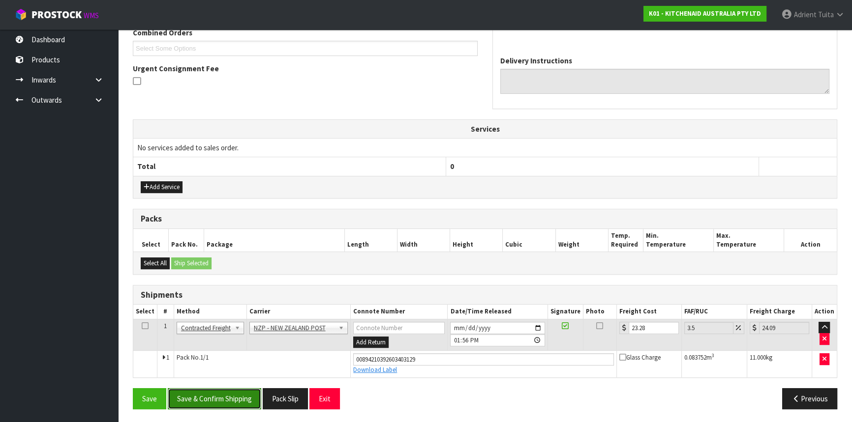
click at [229, 402] on button "Save & Confirm Shipping" at bounding box center [214, 398] width 93 height 21
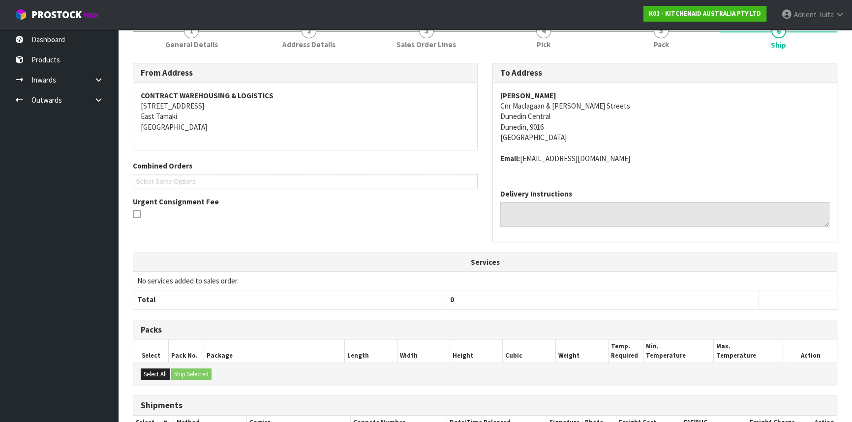
scroll to position [236, 0]
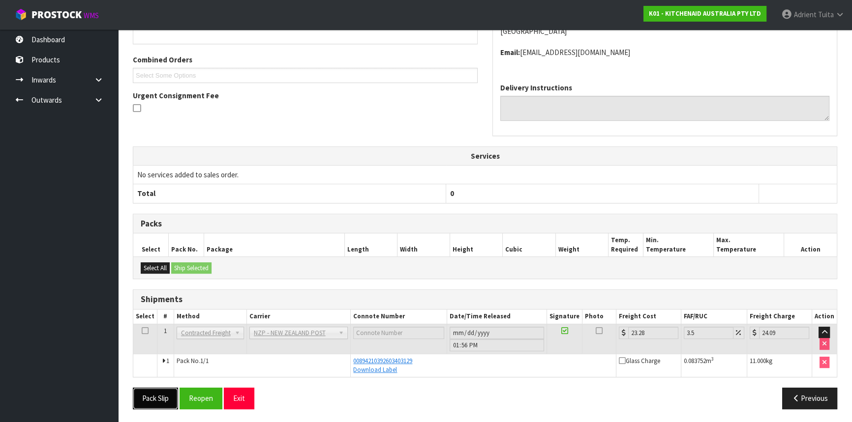
click at [166, 389] on button "Pack Slip" at bounding box center [155, 398] width 45 height 21
click at [239, 385] on div "From Address CONTRACT WAREHOUSING & LOGISTICS 17 Allens Road East Tamaki Auckla…" at bounding box center [485, 187] width 704 height 460
click at [239, 391] on button "Exit" at bounding box center [239, 398] width 30 height 21
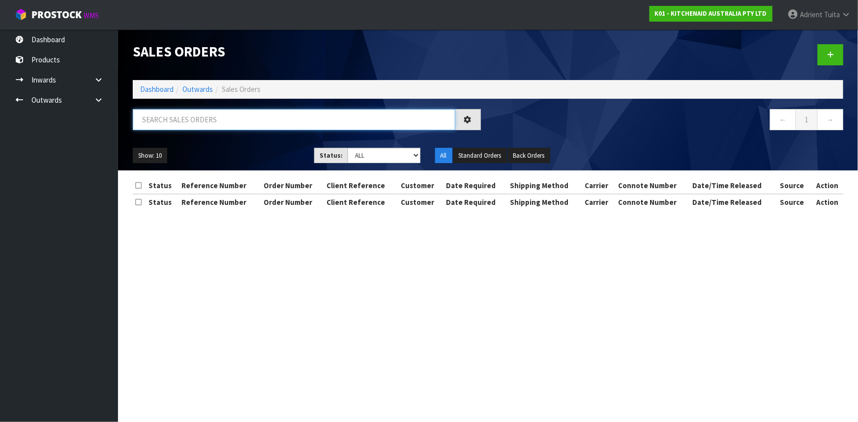
click at [173, 114] on input "text" at bounding box center [294, 119] width 323 height 21
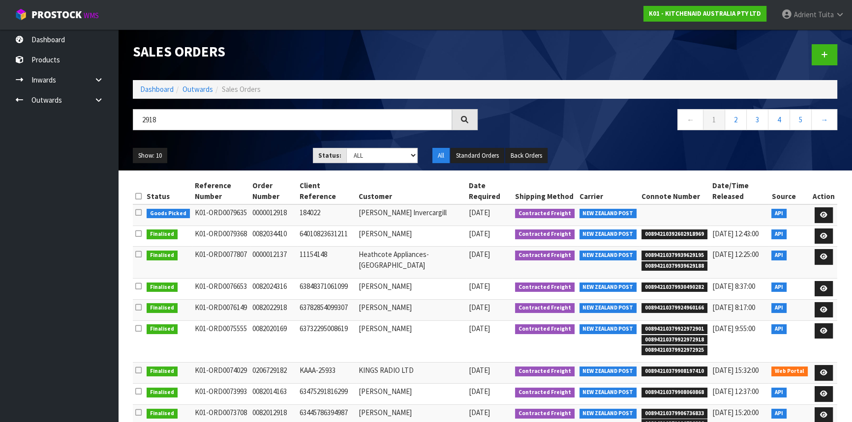
click at [814, 213] on td at bounding box center [823, 215] width 27 height 21
click at [817, 216] on link at bounding box center [823, 215] width 18 height 16
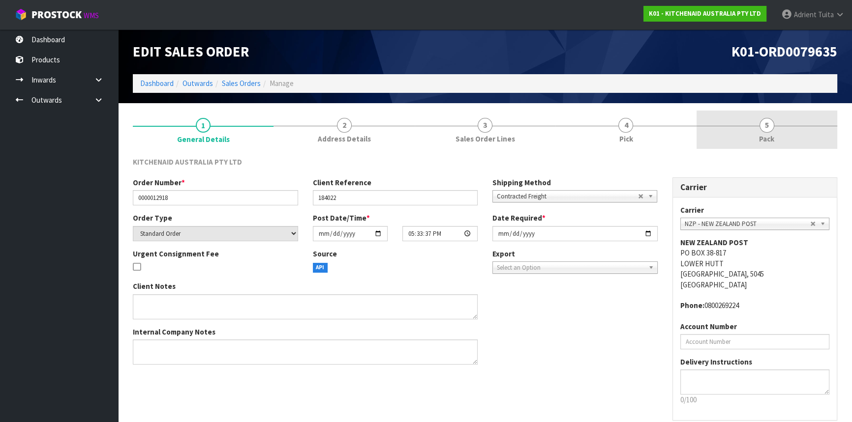
click at [801, 133] on link "5 Pack" at bounding box center [766, 130] width 141 height 39
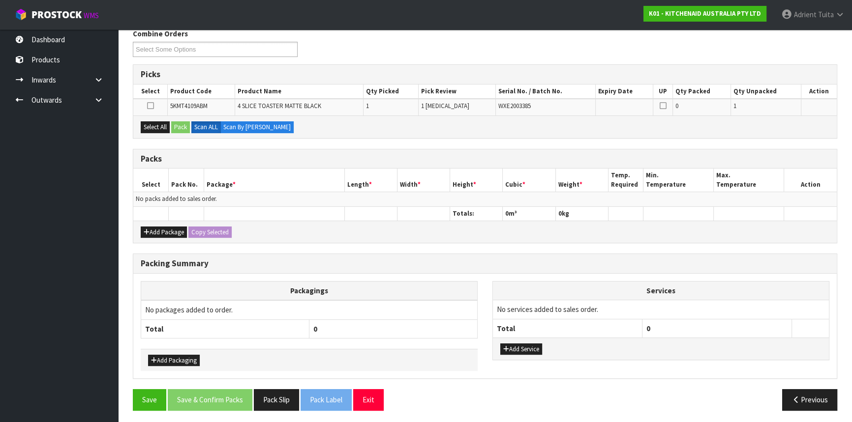
scroll to position [129, 0]
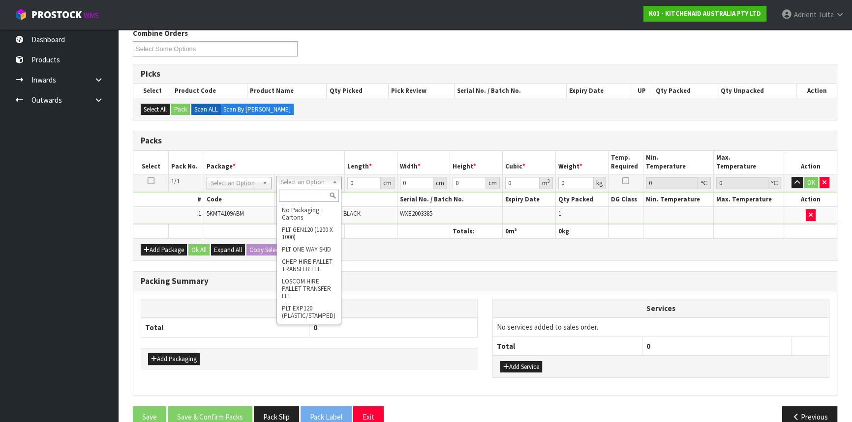
click at [305, 198] on input "text" at bounding box center [309, 196] width 60 height 12
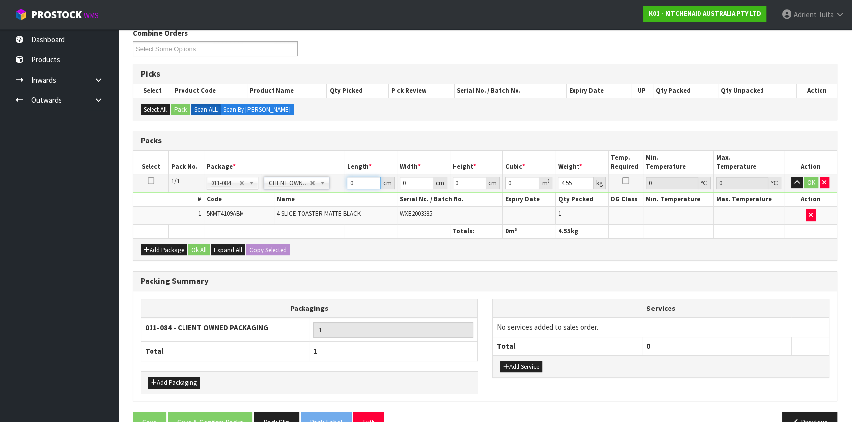
click at [359, 184] on input "0" at bounding box center [363, 183] width 33 height 12
click at [809, 178] on button "OK" at bounding box center [811, 183] width 14 height 12
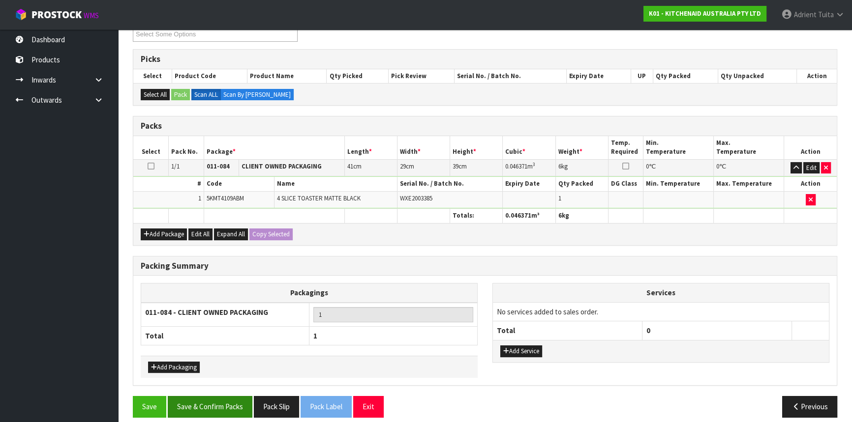
scroll to position [151, 0]
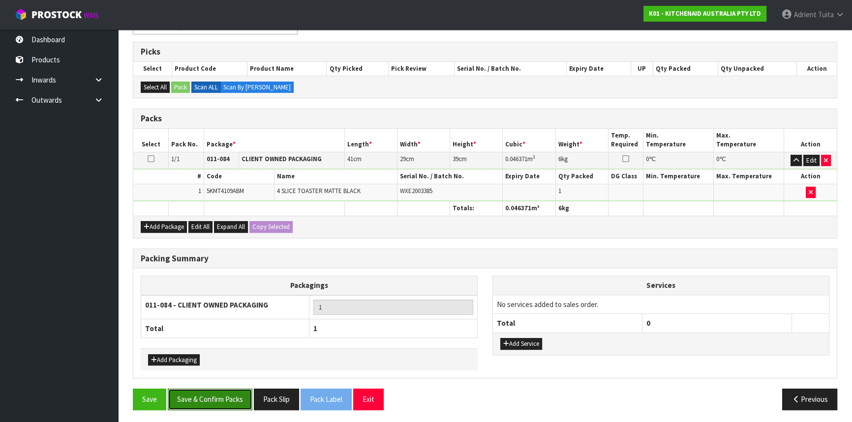
click at [212, 391] on button "Save & Confirm Packs" at bounding box center [210, 399] width 85 height 21
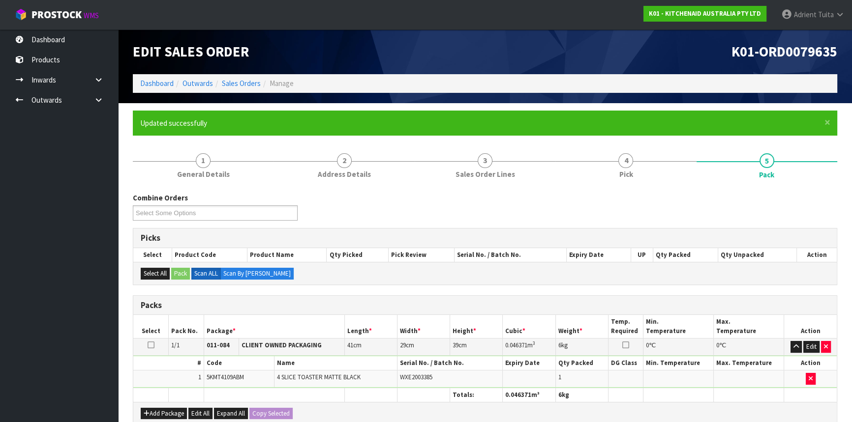
scroll to position [133, 0]
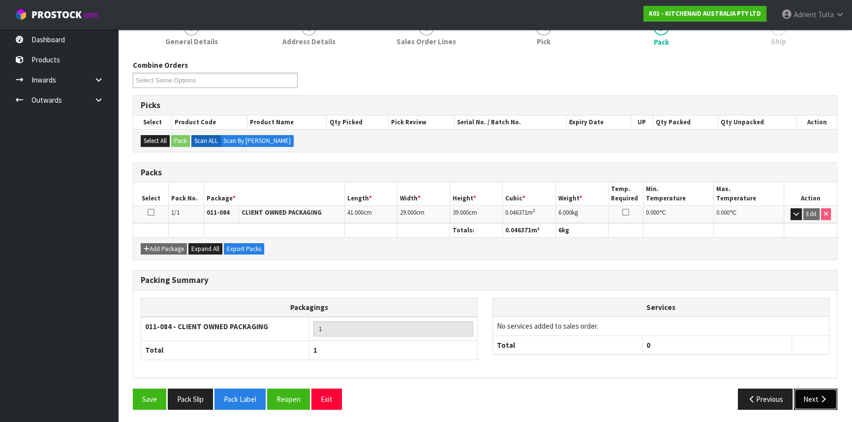
click at [815, 389] on button "Next" at bounding box center [815, 399] width 43 height 21
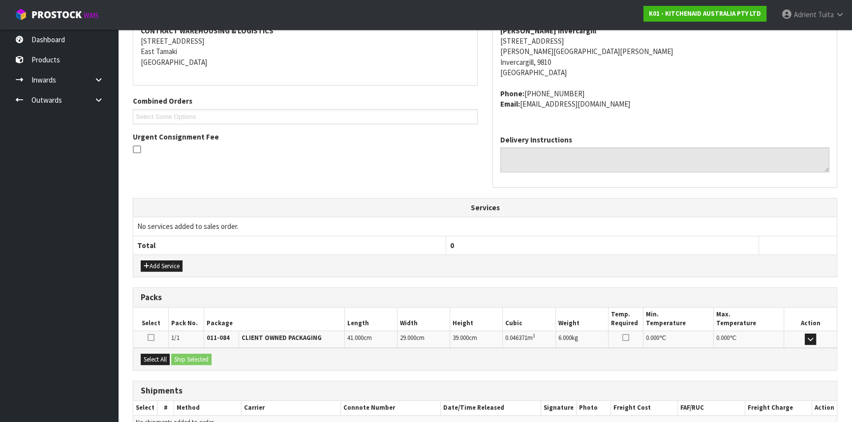
scroll to position [247, 0]
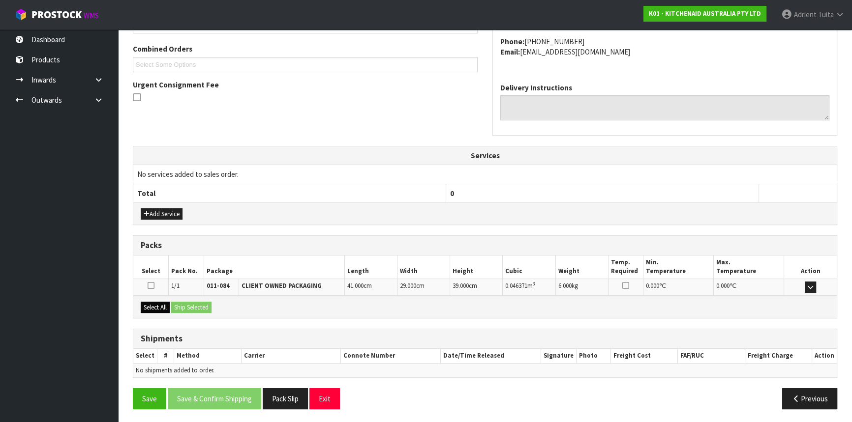
drag, startPoint x: 153, startPoint y: 296, endPoint x: 159, endPoint y: 308, distance: 14.1
click at [154, 300] on div "Select All Ship Selected" at bounding box center [484, 307] width 703 height 22
click at [159, 308] on button "Select All" at bounding box center [155, 308] width 29 height 12
click at [186, 304] on button "Ship Selected" at bounding box center [191, 308] width 40 height 12
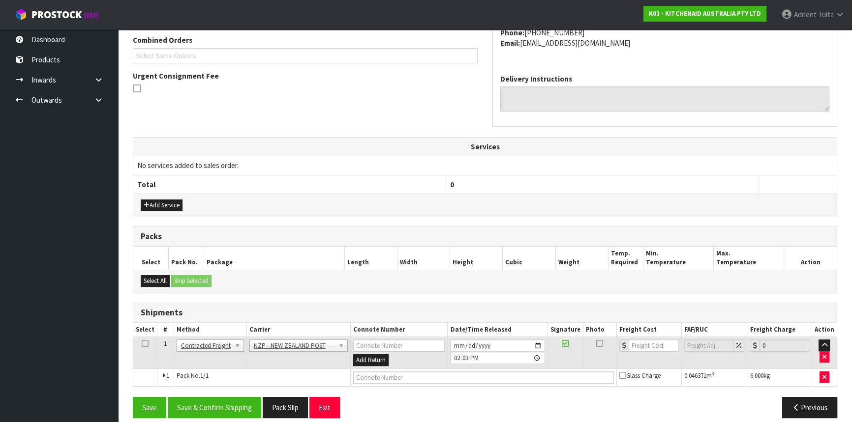
scroll to position [265, 0]
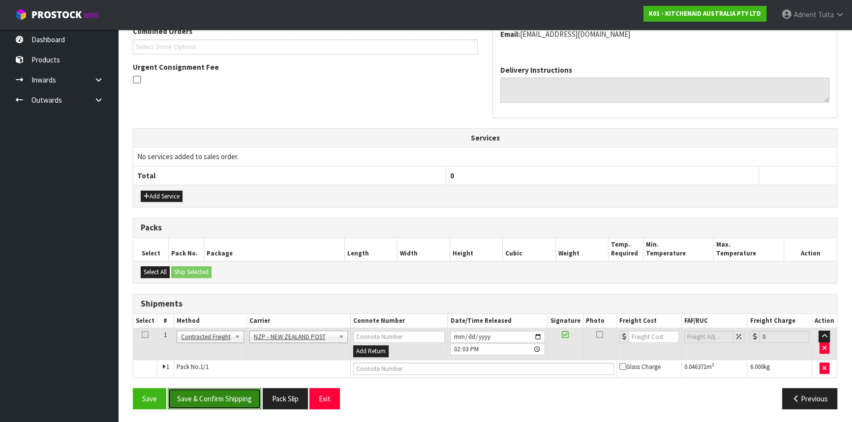
click at [232, 401] on button "Save & Confirm Shipping" at bounding box center [214, 398] width 93 height 21
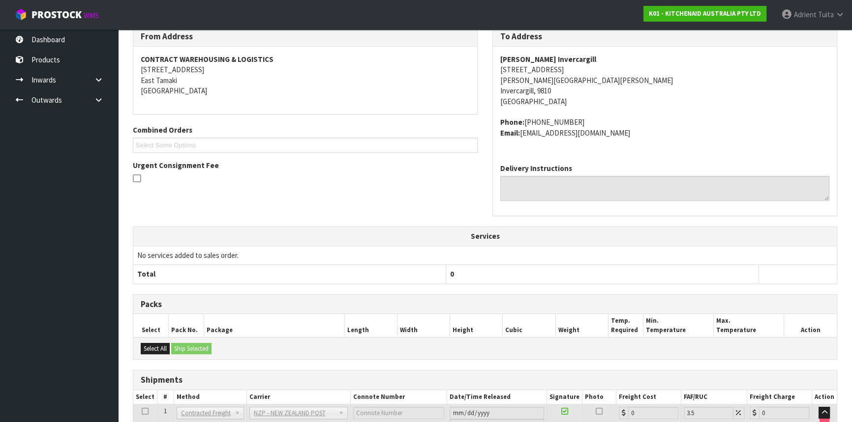
scroll to position [251, 0]
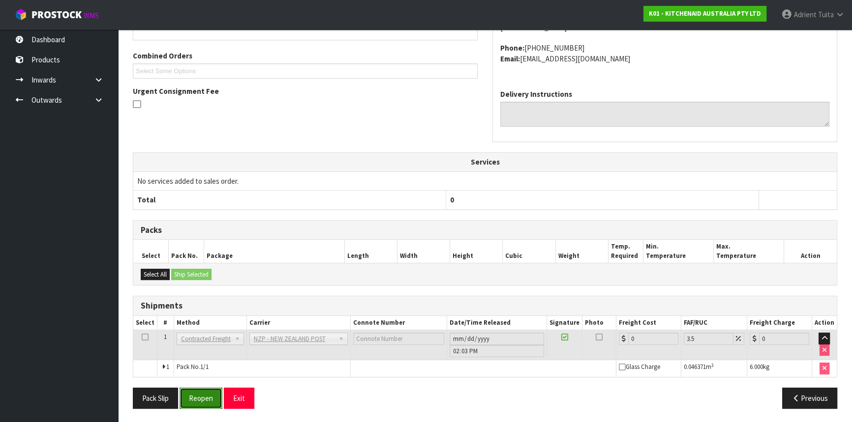
click at [199, 400] on button "Reopen" at bounding box center [200, 398] width 43 height 21
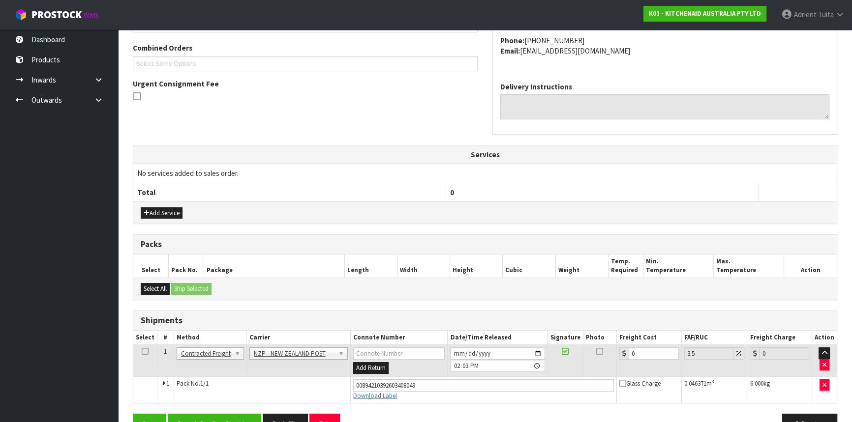
scroll to position [273, 0]
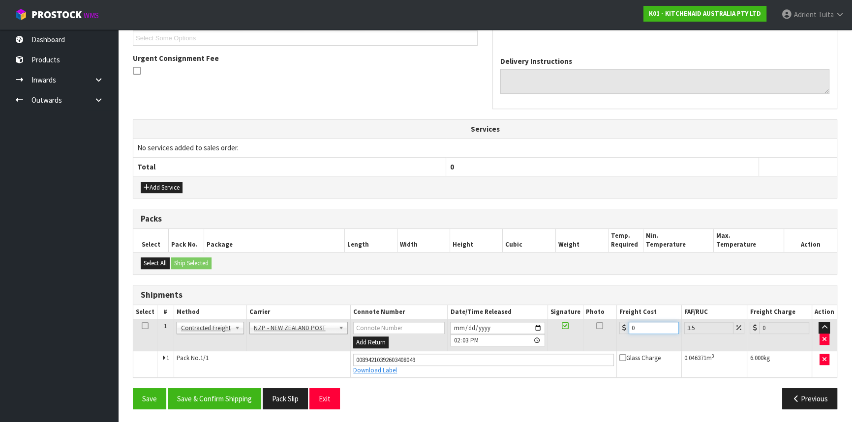
click at [648, 329] on input "0" at bounding box center [653, 328] width 50 height 12
click at [234, 389] on button "Save & Confirm Shipping" at bounding box center [214, 398] width 93 height 21
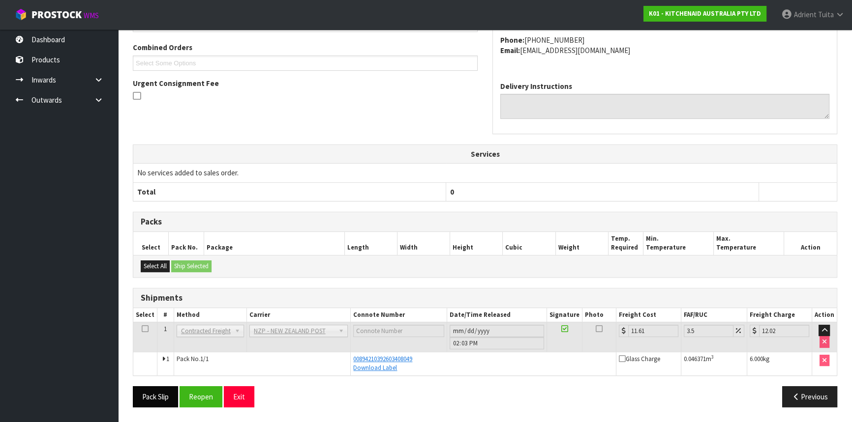
scroll to position [247, 0]
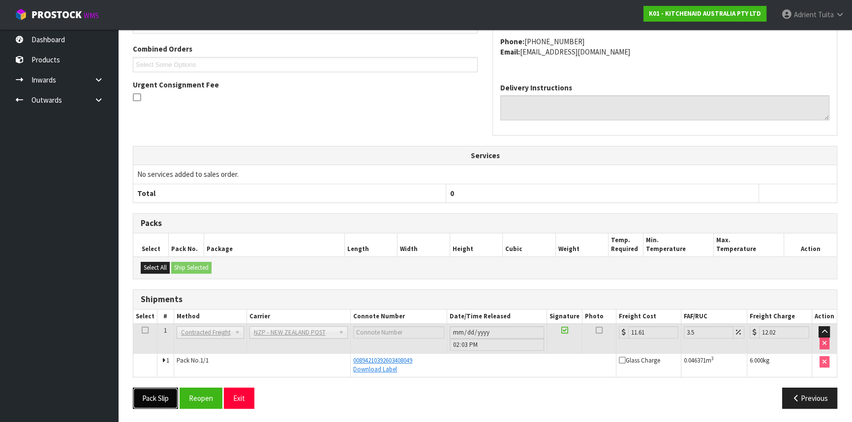
click at [140, 390] on button "Pack Slip" at bounding box center [155, 398] width 45 height 21
click at [235, 396] on button "Exit" at bounding box center [239, 398] width 30 height 21
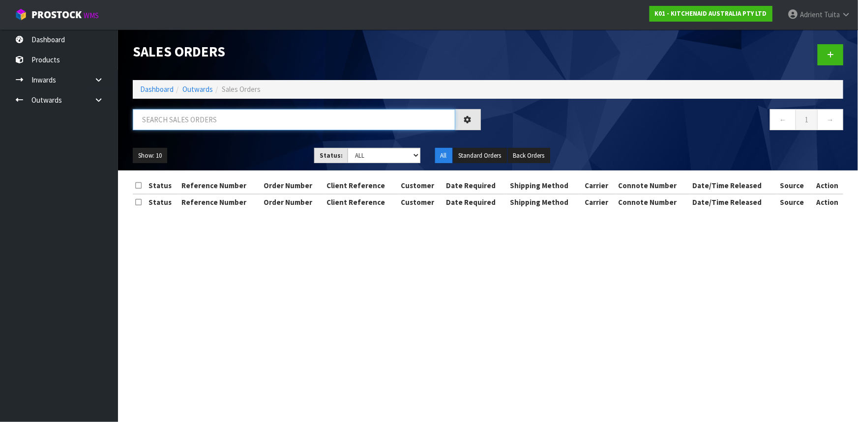
click at [168, 118] on input "text" at bounding box center [294, 119] width 323 height 21
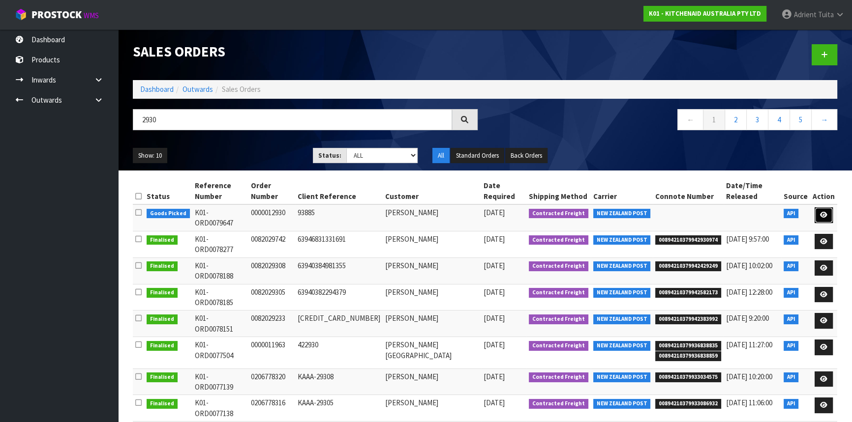
click at [821, 212] on icon at bounding box center [823, 215] width 7 height 6
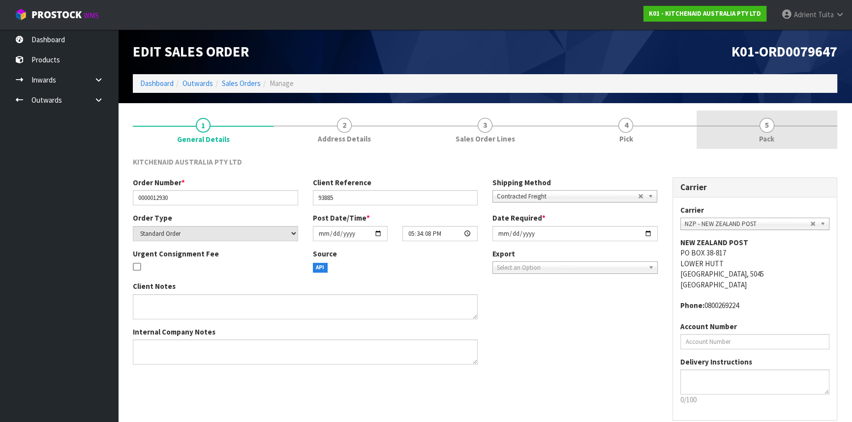
click at [785, 127] on link "5 Pack" at bounding box center [766, 130] width 141 height 39
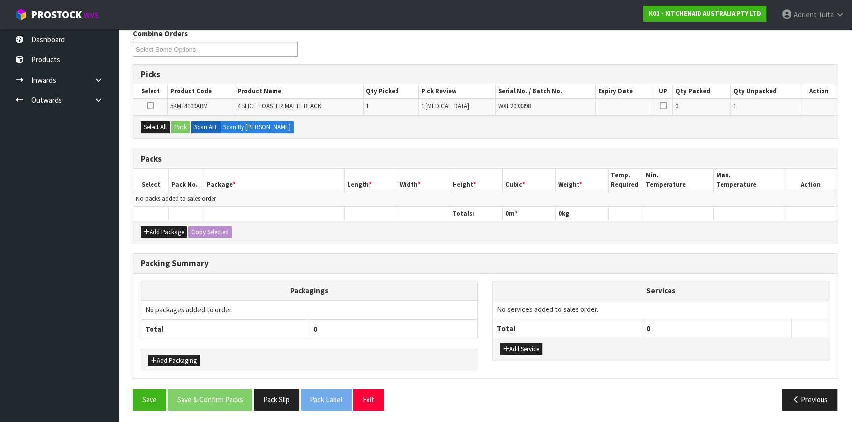
scroll to position [129, 0]
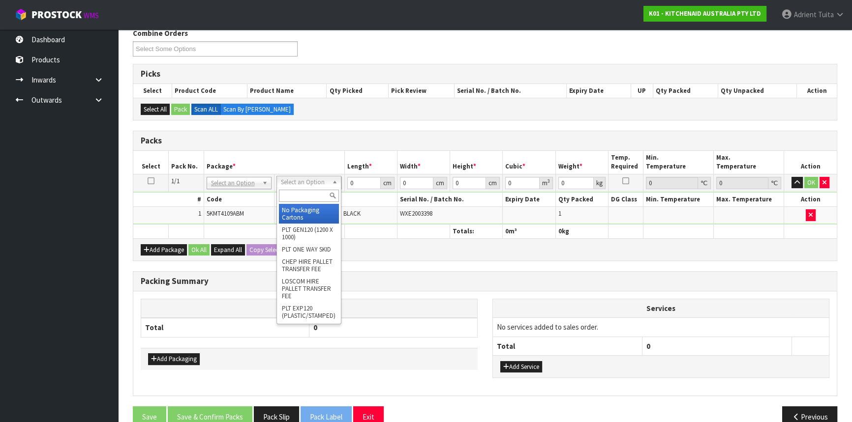
click at [311, 197] on input "text" at bounding box center [309, 196] width 60 height 12
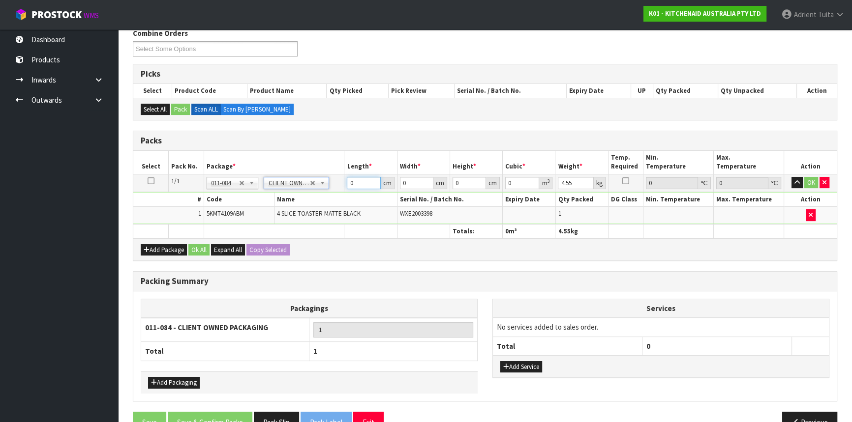
click at [357, 179] on input "0" at bounding box center [363, 183] width 33 height 12
click at [810, 180] on button "OK" at bounding box center [811, 183] width 14 height 12
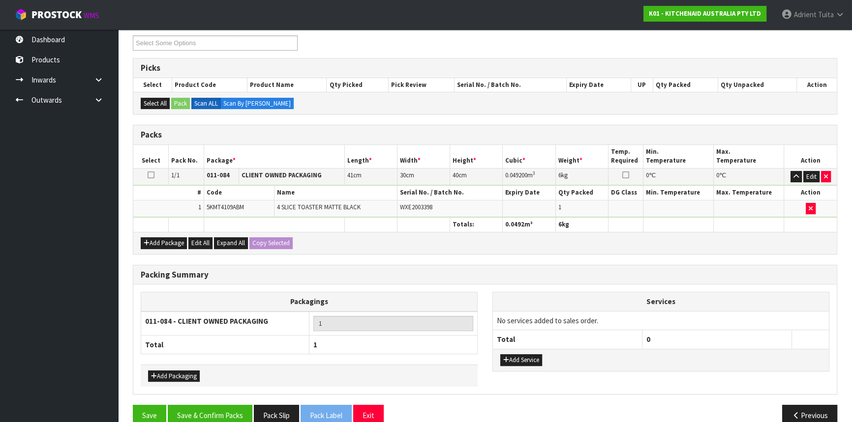
scroll to position [151, 0]
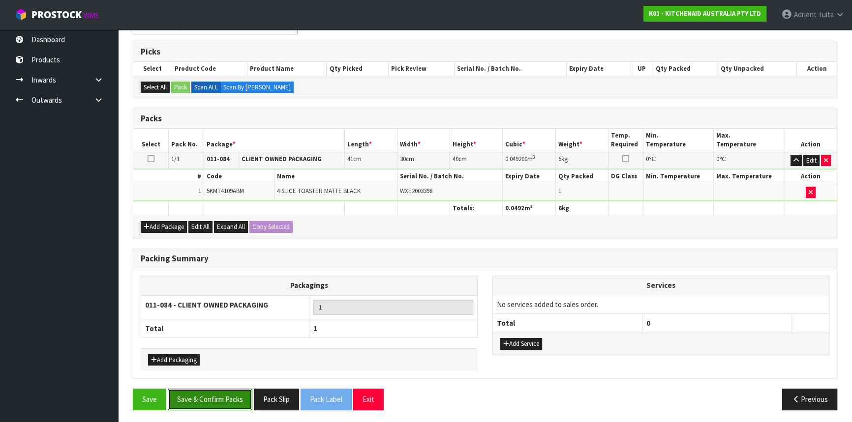
click at [235, 389] on button "Save & Confirm Packs" at bounding box center [210, 399] width 85 height 21
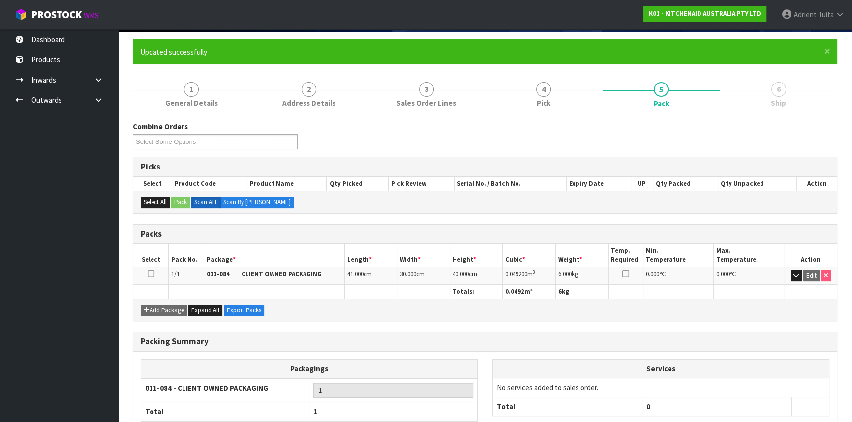
scroll to position [133, 0]
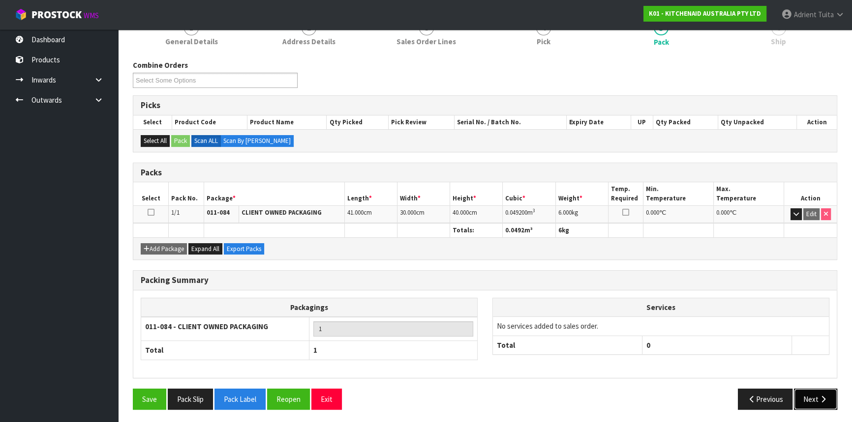
click at [802, 393] on button "Next" at bounding box center [815, 399] width 43 height 21
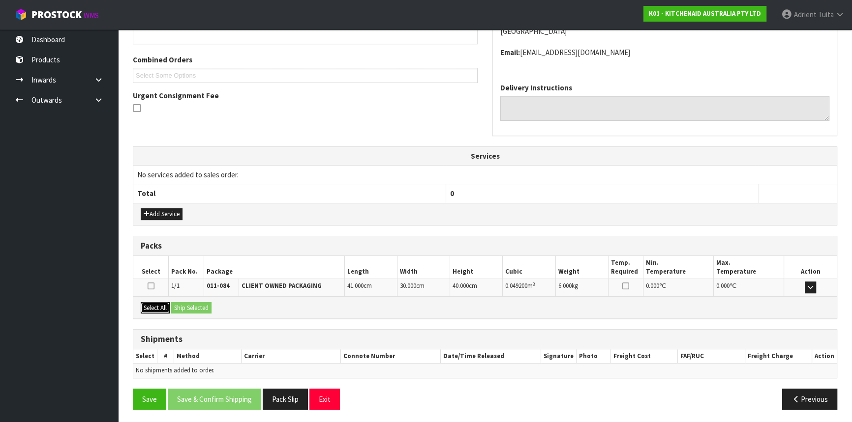
click at [149, 305] on button "Select All" at bounding box center [155, 308] width 29 height 12
click at [191, 306] on button "Ship Selected" at bounding box center [191, 308] width 40 height 12
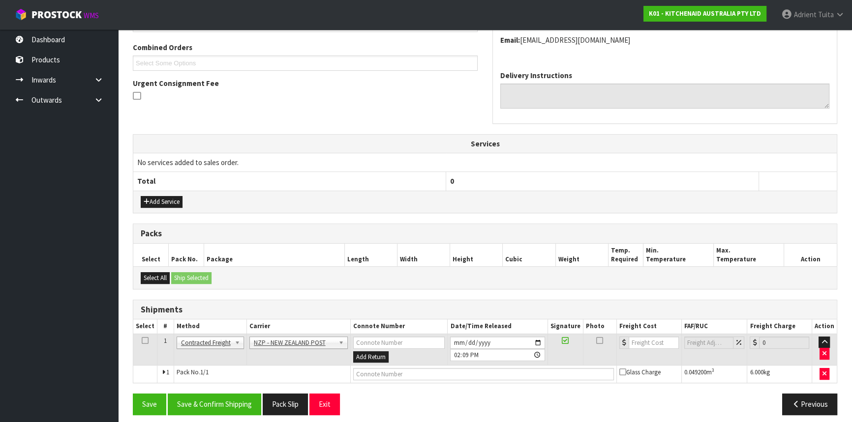
scroll to position [254, 0]
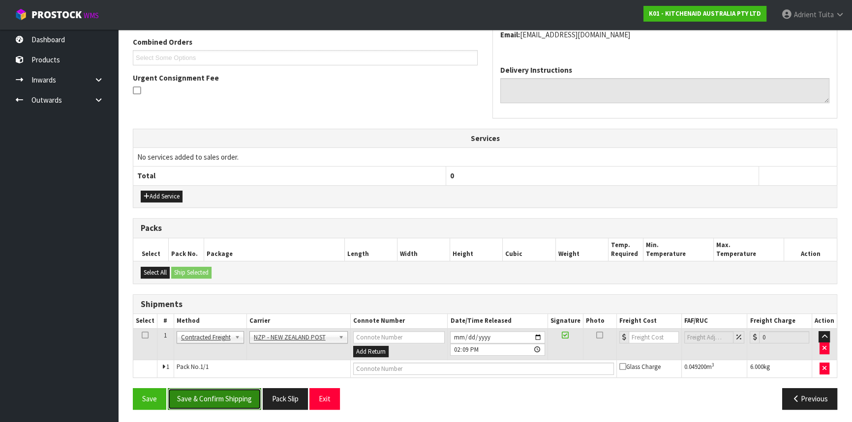
click at [222, 398] on button "Save & Confirm Shipping" at bounding box center [214, 398] width 93 height 21
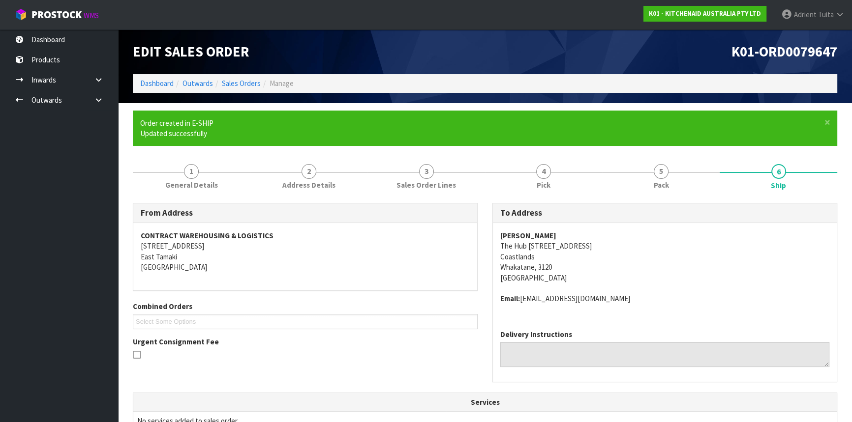
scroll to position [240, 0]
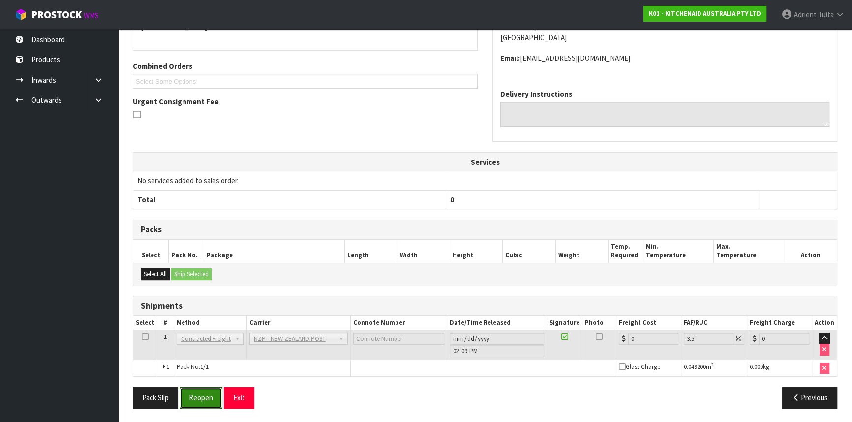
drag, startPoint x: 201, startPoint y: 394, endPoint x: 177, endPoint y: 383, distance: 26.6
click at [201, 395] on button "Reopen" at bounding box center [200, 397] width 43 height 21
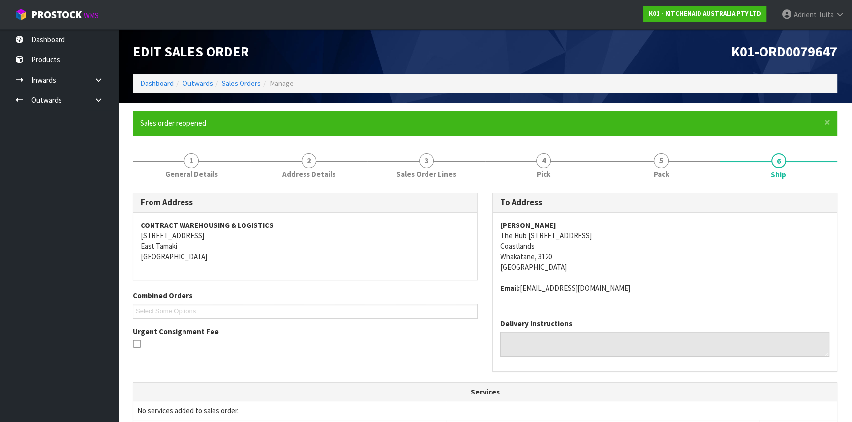
scroll to position [263, 0]
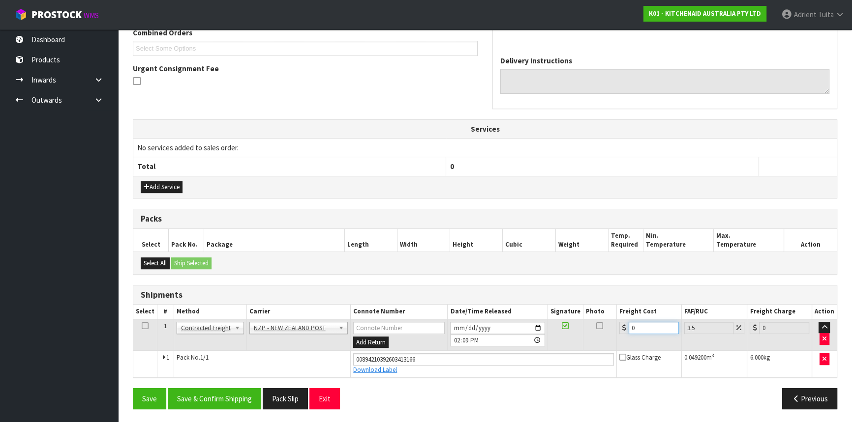
click at [649, 329] on input "0" at bounding box center [653, 328] width 50 height 12
click at [197, 391] on button "Save & Confirm Shipping" at bounding box center [214, 398] width 93 height 21
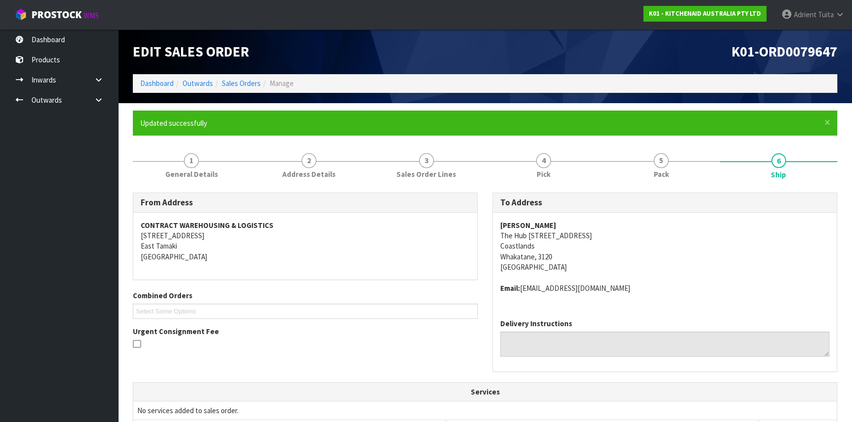
scroll to position [236, 0]
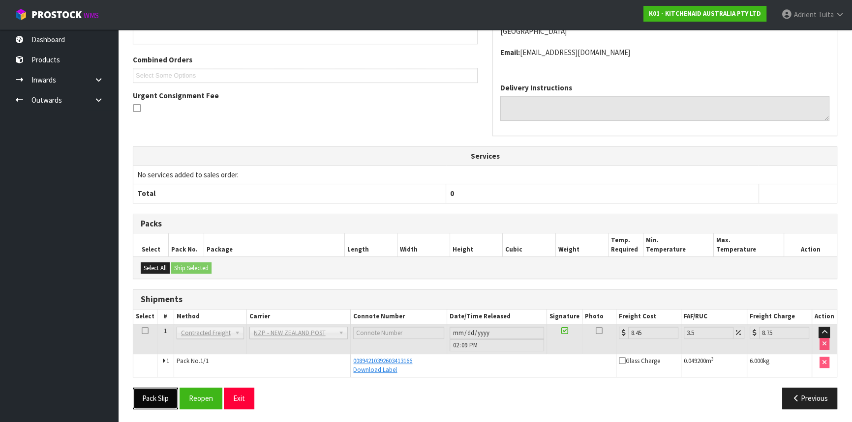
click at [169, 397] on button "Pack Slip" at bounding box center [155, 398] width 45 height 21
click at [235, 388] on button "Exit" at bounding box center [239, 398] width 30 height 21
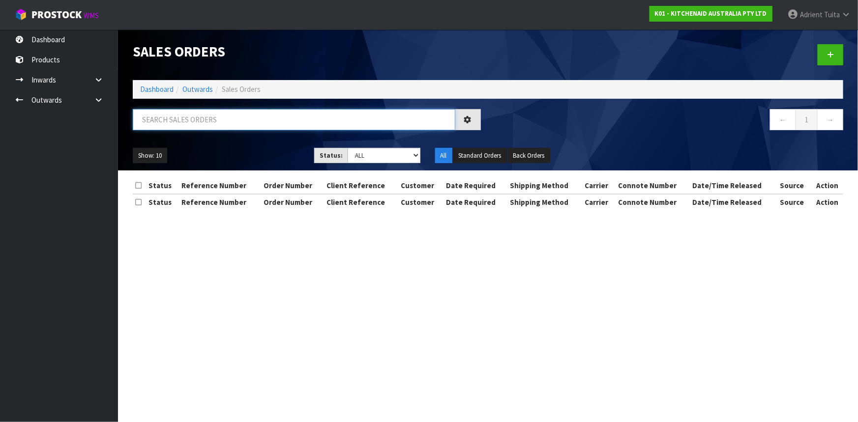
click at [198, 125] on input "text" at bounding box center [294, 119] width 323 height 21
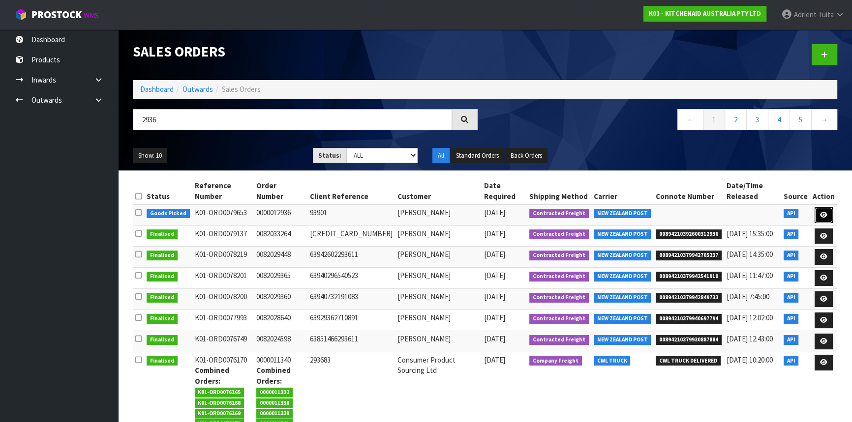
click at [821, 212] on icon at bounding box center [823, 215] width 7 height 6
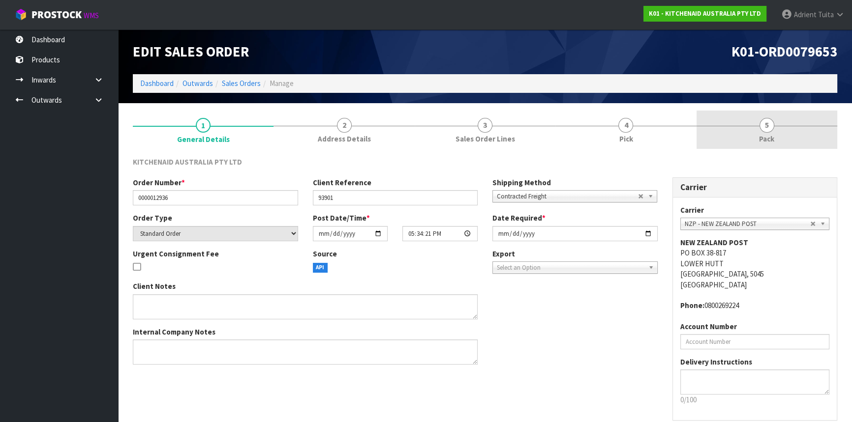
click at [778, 135] on link "5 Pack" at bounding box center [766, 130] width 141 height 39
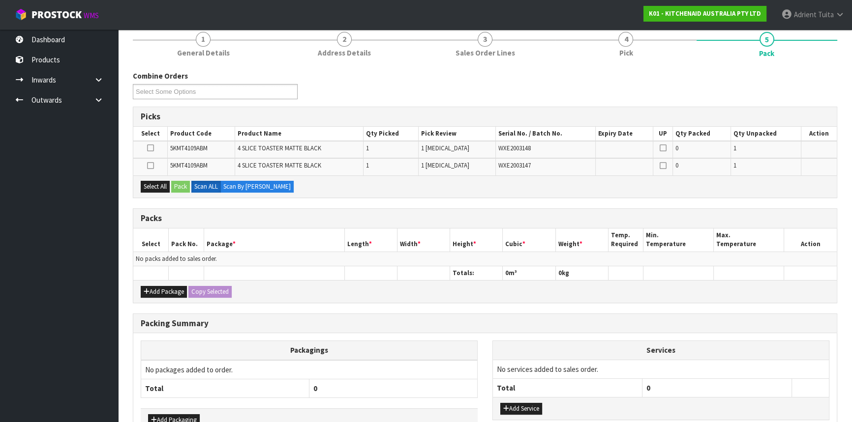
scroll to position [147, 0]
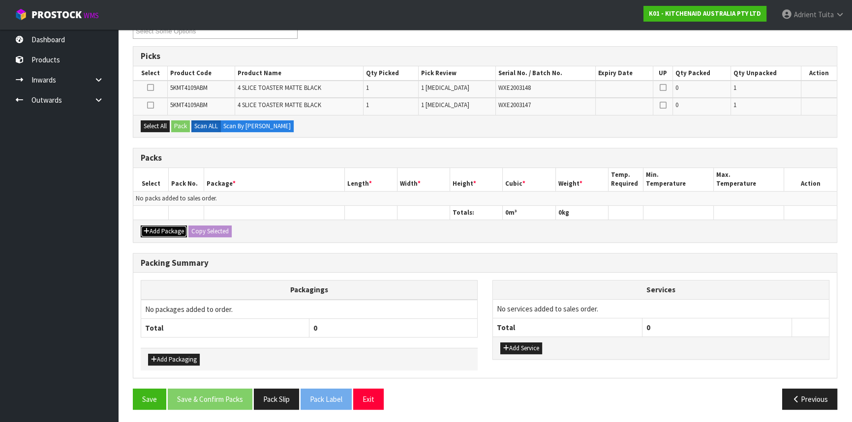
click at [178, 233] on button "Add Package" at bounding box center [164, 232] width 46 height 12
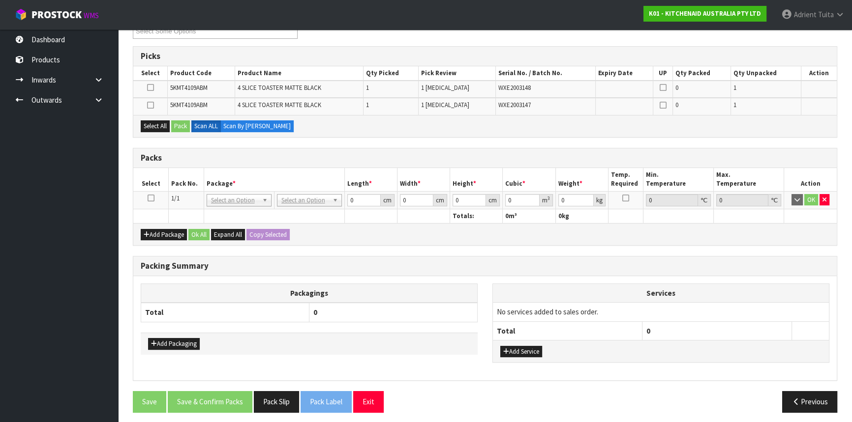
click at [151, 199] on icon at bounding box center [151, 198] width 7 height 0
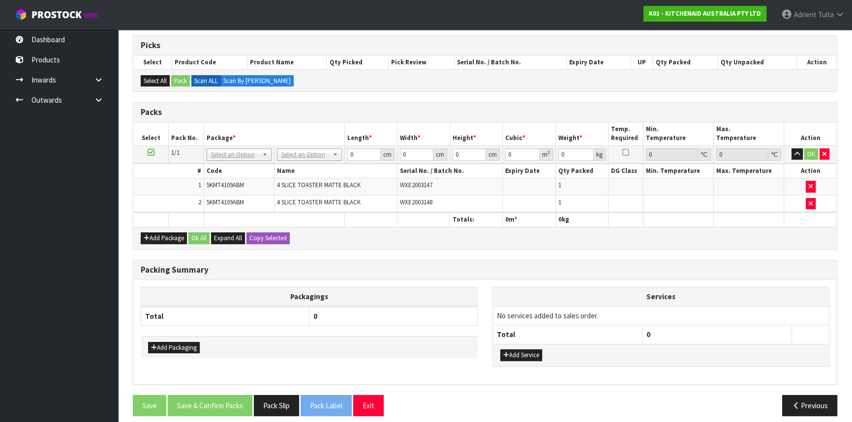
scroll to position [163, 0]
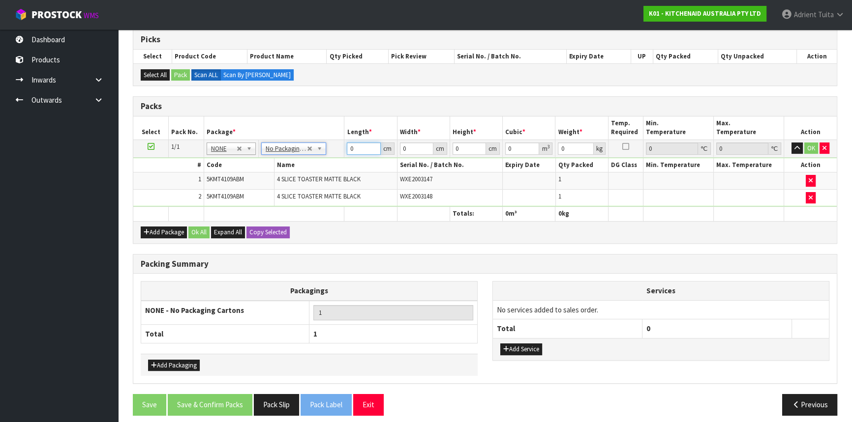
click at [362, 146] on input "0" at bounding box center [363, 149] width 33 height 12
click at [813, 145] on button "OK" at bounding box center [811, 149] width 14 height 12
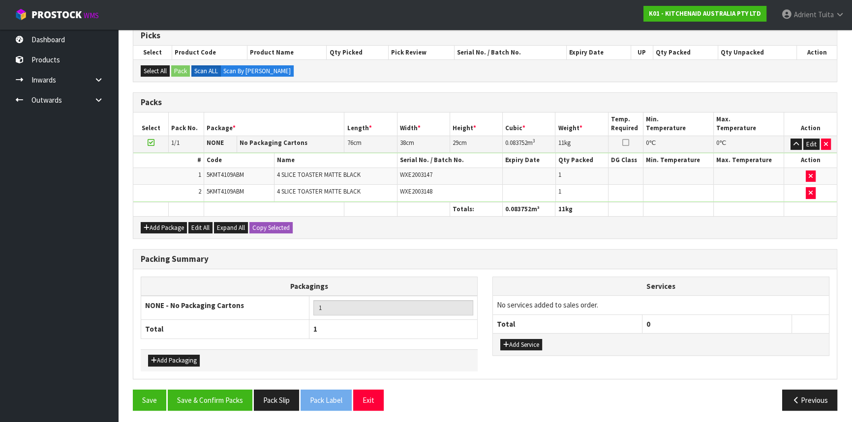
scroll to position [168, 0]
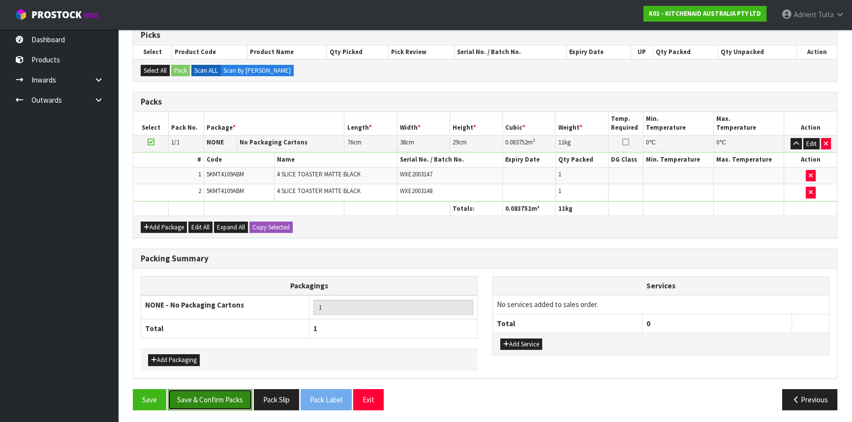
click at [215, 400] on button "Save & Confirm Packs" at bounding box center [210, 399] width 85 height 21
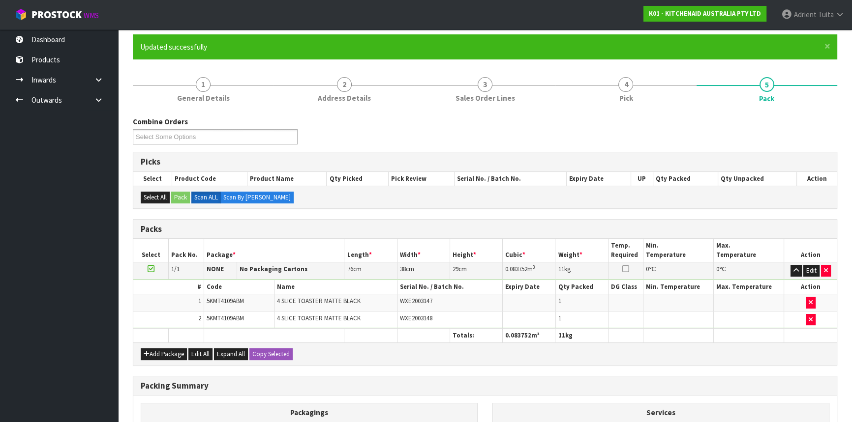
scroll to position [133, 0]
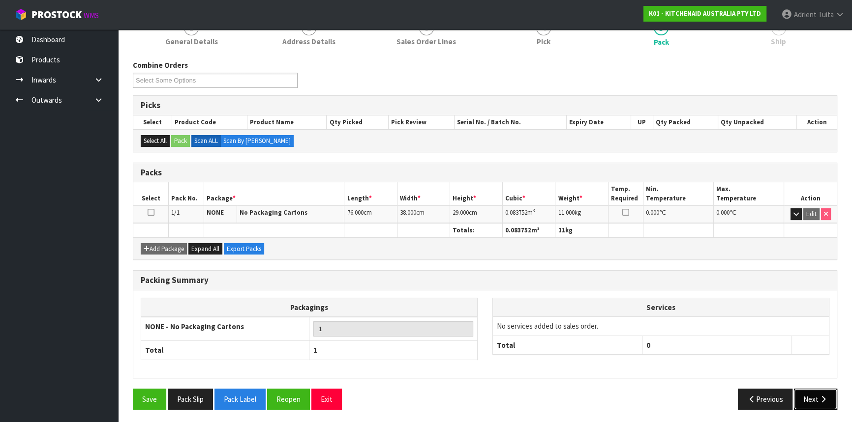
click at [810, 392] on button "Next" at bounding box center [815, 399] width 43 height 21
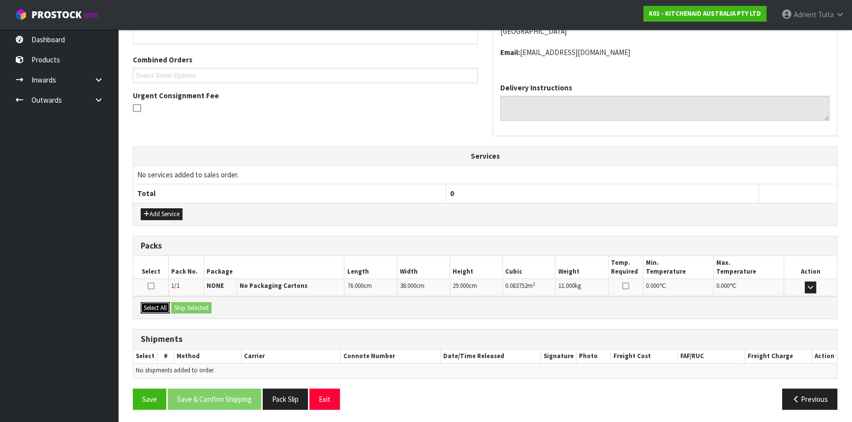
click at [150, 302] on button "Select All" at bounding box center [155, 308] width 29 height 12
click at [175, 302] on button "Ship Selected" at bounding box center [191, 308] width 40 height 12
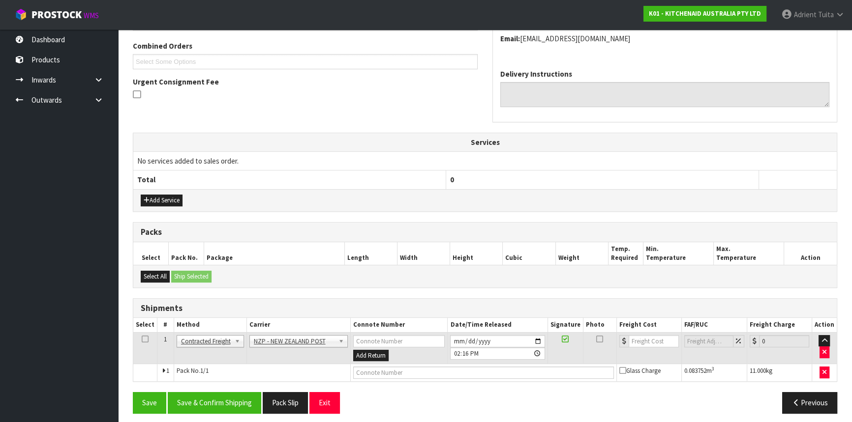
scroll to position [254, 0]
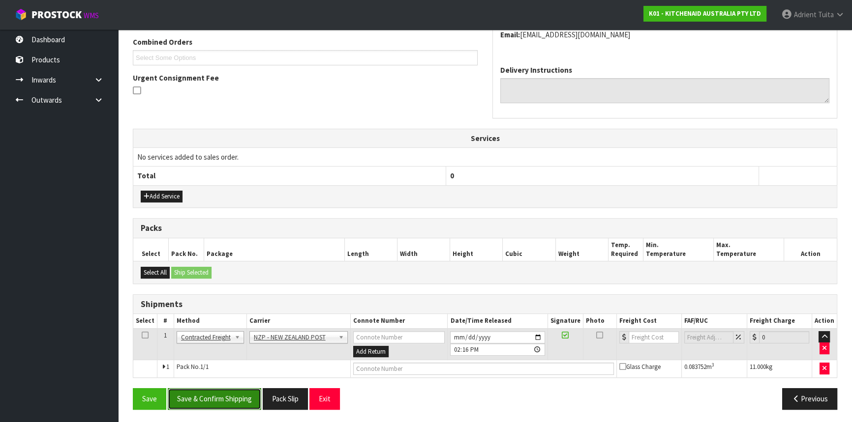
click at [194, 388] on button "Save & Confirm Shipping" at bounding box center [214, 398] width 93 height 21
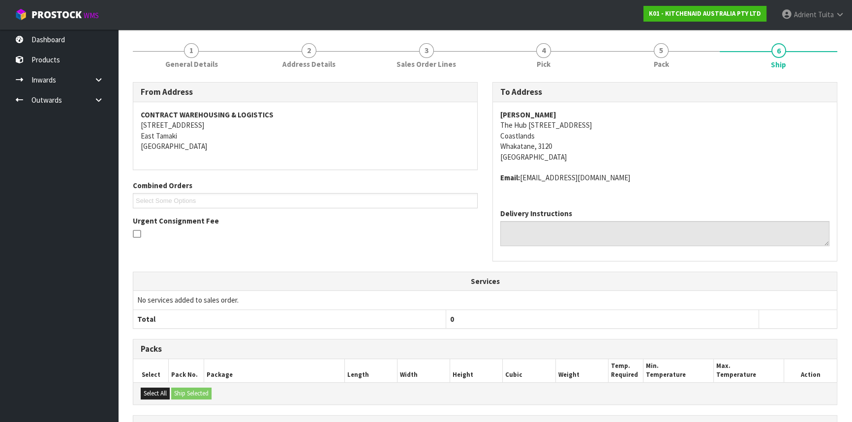
scroll to position [240, 0]
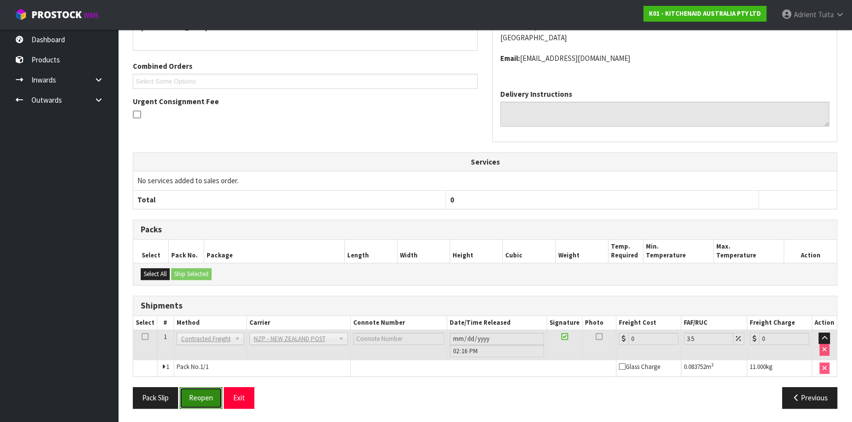
click at [195, 395] on button "Reopen" at bounding box center [200, 397] width 43 height 21
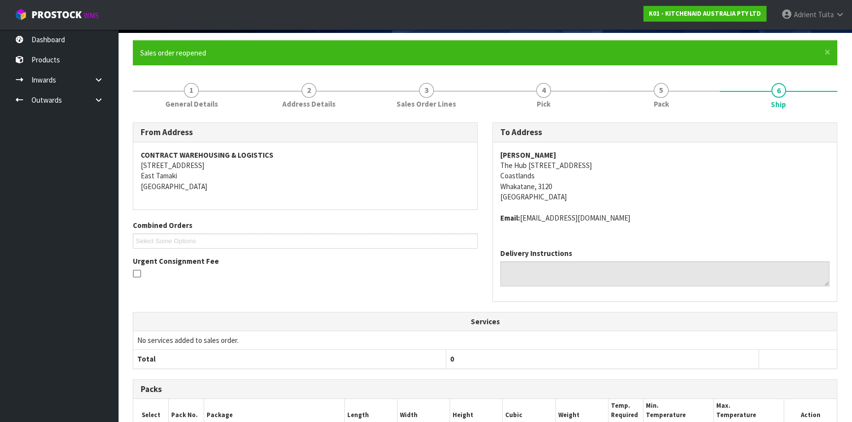
scroll to position [230, 0]
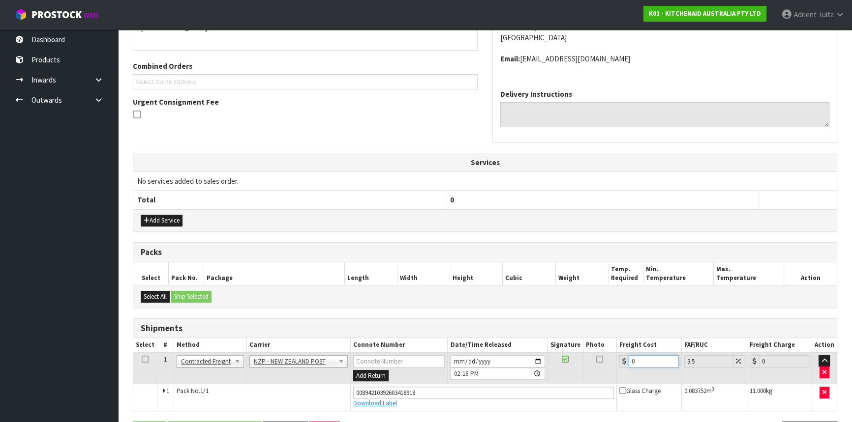
click at [633, 359] on input "0" at bounding box center [653, 362] width 50 height 12
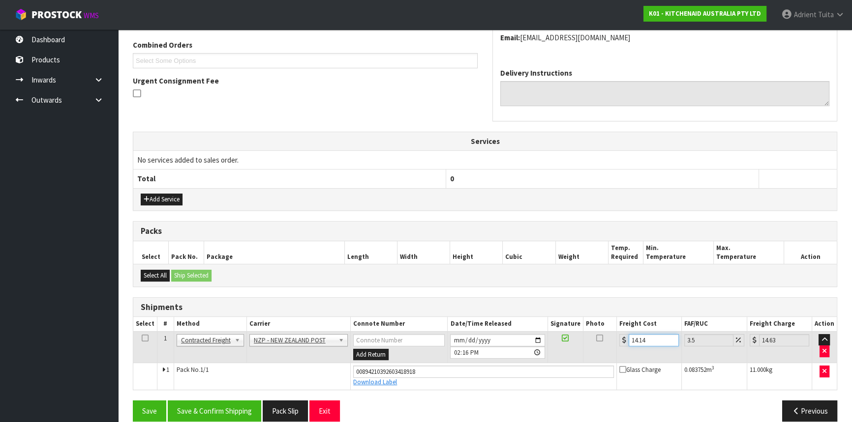
scroll to position [263, 0]
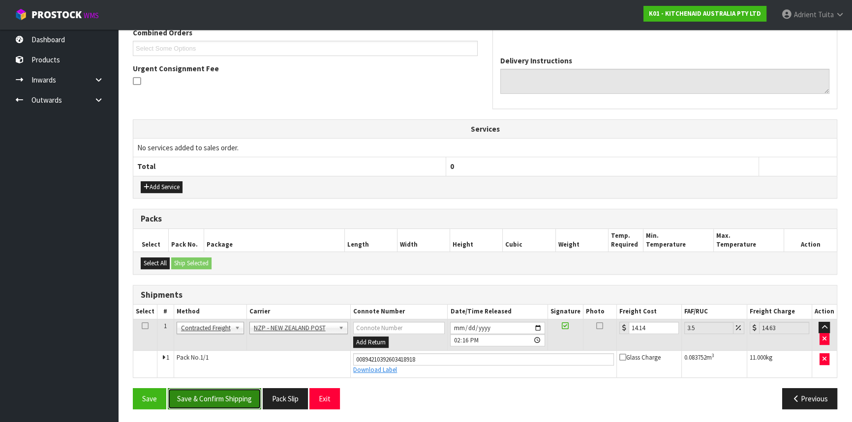
click at [219, 389] on button "Save & Confirm Shipping" at bounding box center [214, 398] width 93 height 21
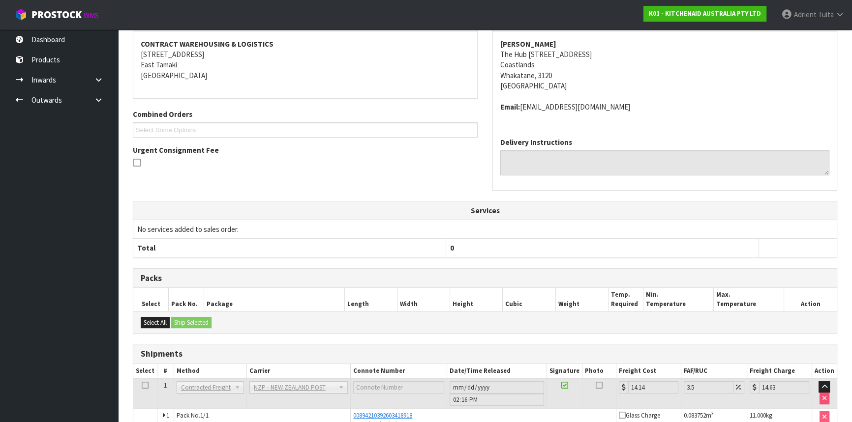
scroll to position [236, 0]
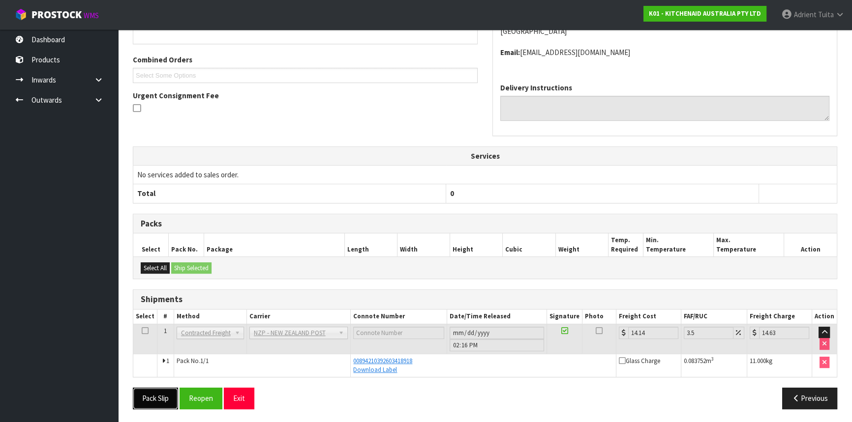
click at [143, 393] on button "Pack Slip" at bounding box center [155, 398] width 45 height 21
click at [232, 394] on button "Exit" at bounding box center [239, 398] width 30 height 21
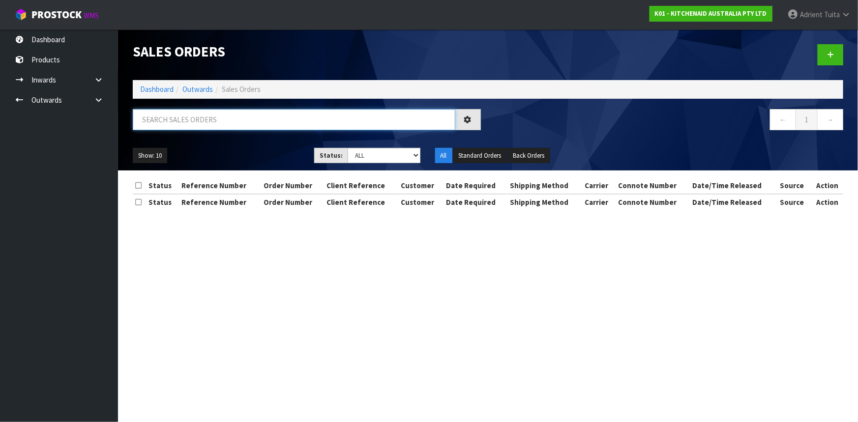
click at [228, 122] on input "text" at bounding box center [294, 119] width 323 height 21
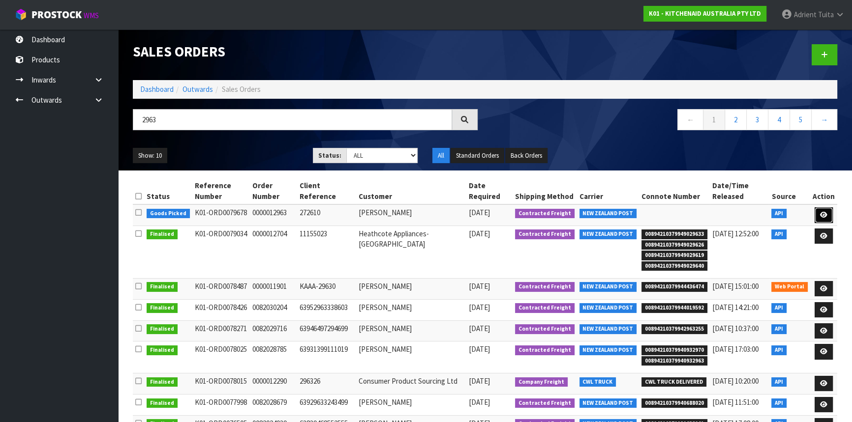
click at [816, 217] on link at bounding box center [823, 215] width 18 height 16
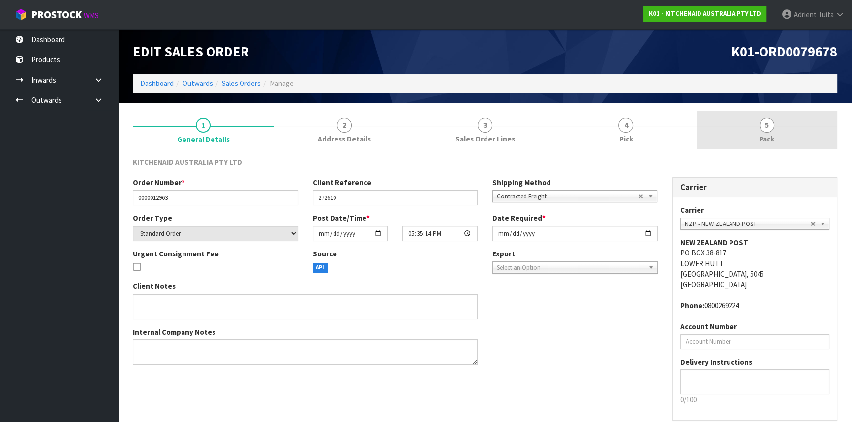
click at [783, 138] on link "5 Pack" at bounding box center [766, 130] width 141 height 39
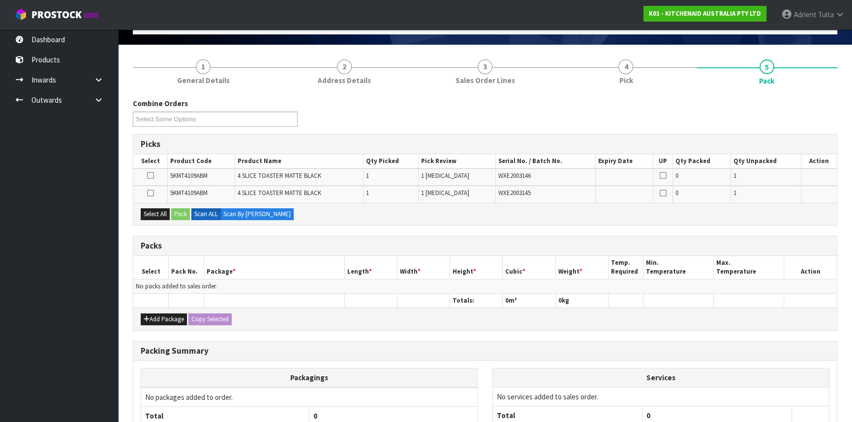
scroll to position [147, 0]
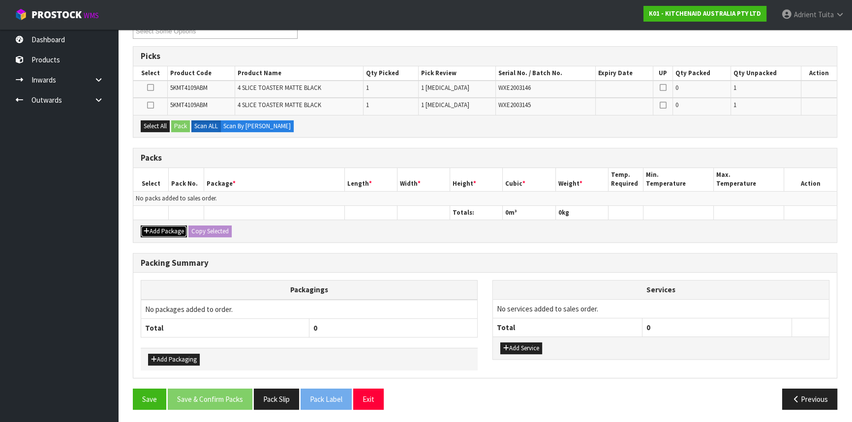
drag, startPoint x: 159, startPoint y: 232, endPoint x: 156, endPoint y: 226, distance: 7.0
click at [159, 233] on button "Add Package" at bounding box center [164, 232] width 46 height 12
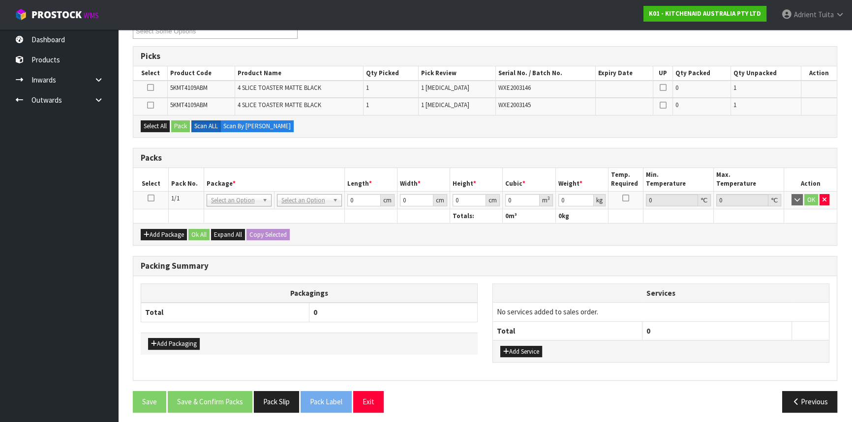
click at [148, 198] on icon at bounding box center [151, 198] width 7 height 0
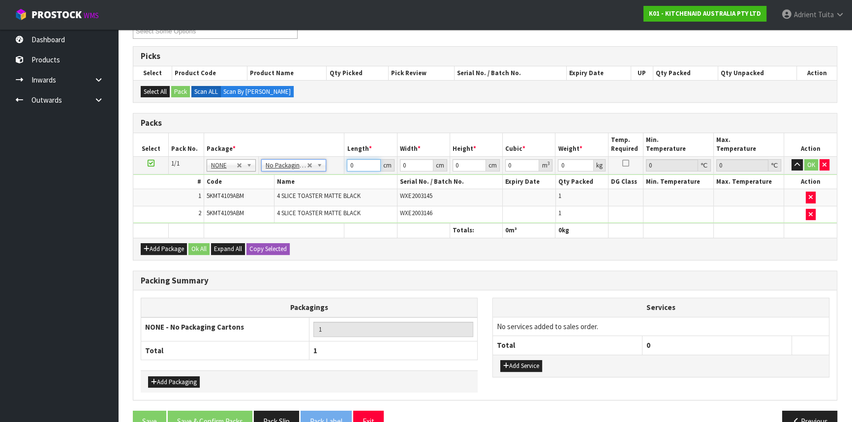
click at [356, 164] on input "0" at bounding box center [363, 165] width 33 height 12
click at [804, 164] on button "OK" at bounding box center [811, 165] width 14 height 12
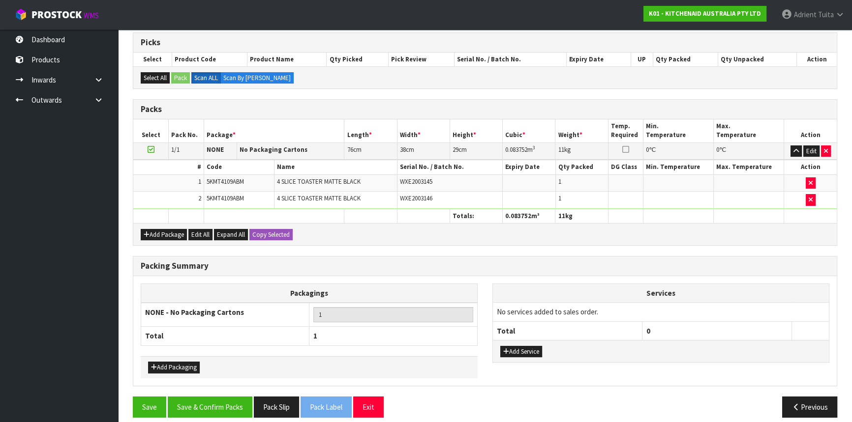
scroll to position [168, 0]
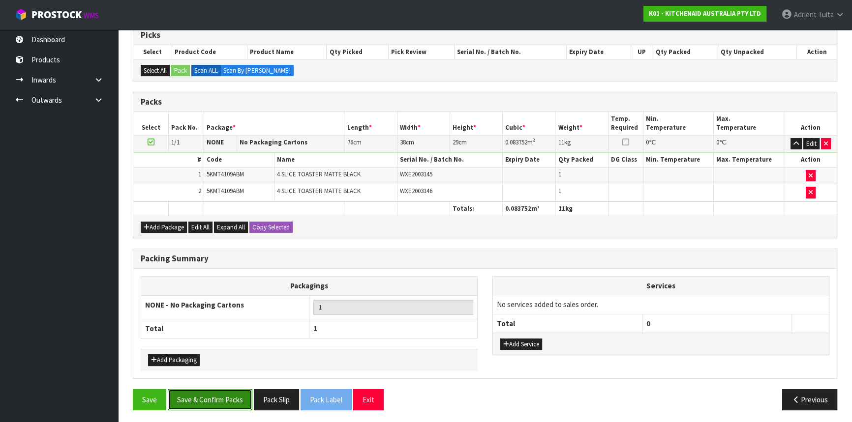
click at [223, 400] on button "Save & Confirm Packs" at bounding box center [210, 399] width 85 height 21
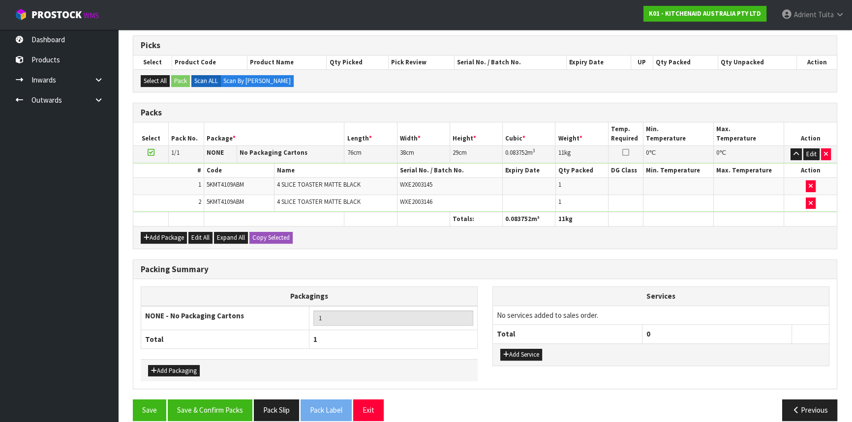
scroll to position [133, 0]
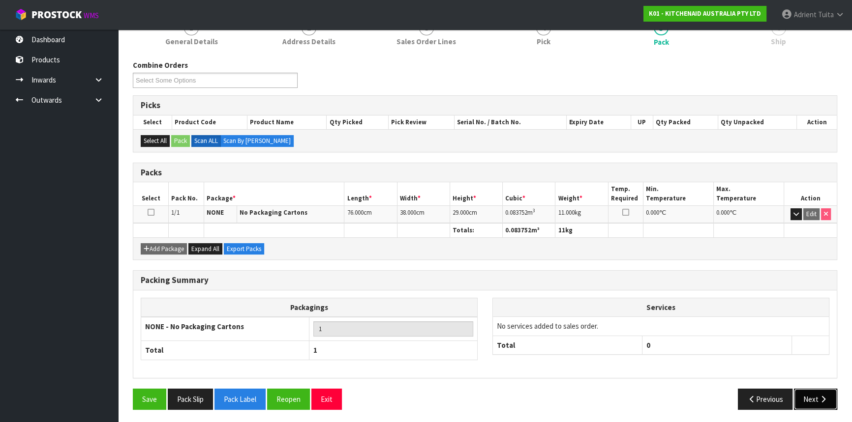
click at [807, 389] on button "Next" at bounding box center [815, 399] width 43 height 21
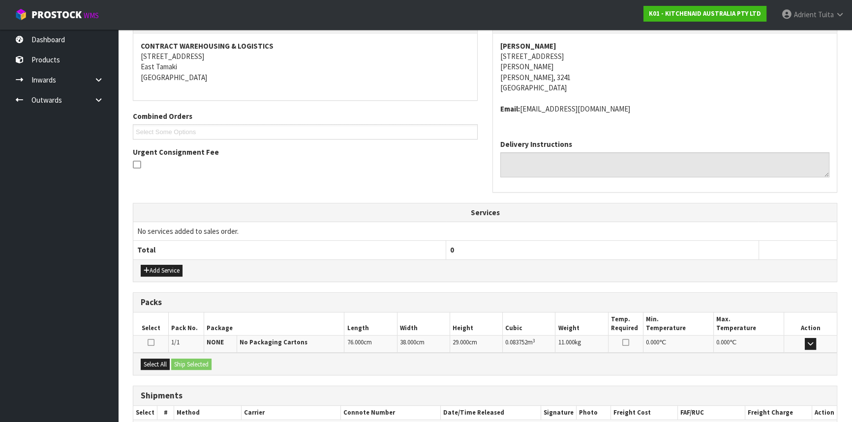
scroll to position [236, 0]
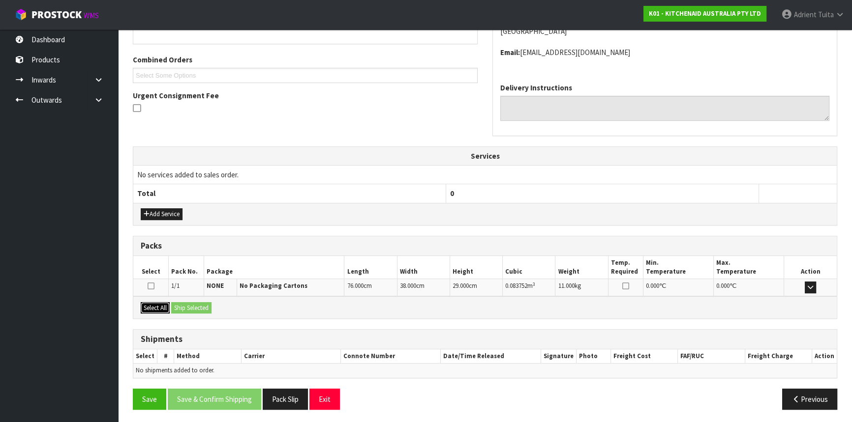
click at [161, 308] on button "Select All" at bounding box center [155, 308] width 29 height 12
click at [179, 308] on button "Ship Selected" at bounding box center [191, 308] width 40 height 12
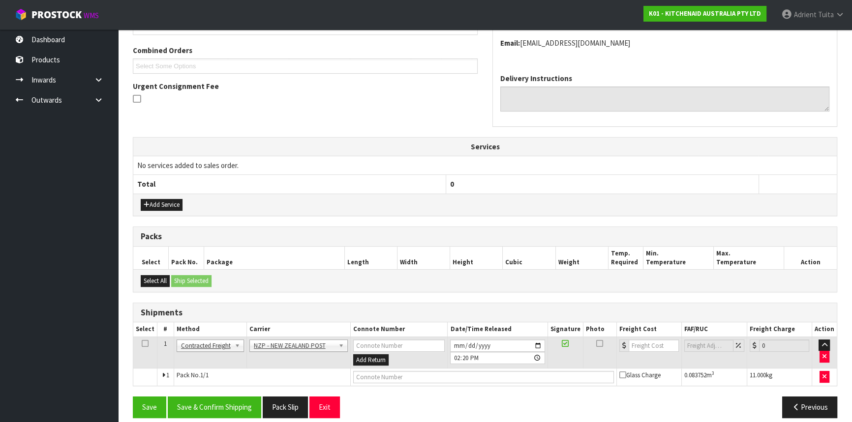
scroll to position [254, 0]
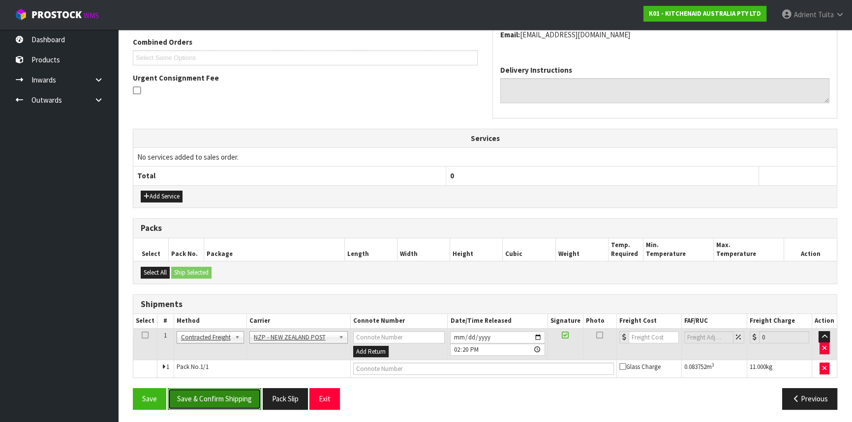
click at [202, 389] on button "Save & Confirm Shipping" at bounding box center [214, 398] width 93 height 21
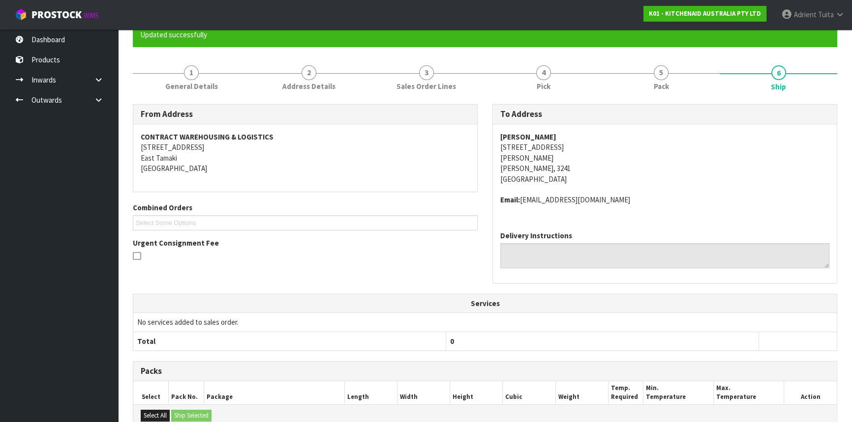
scroll to position [240, 0]
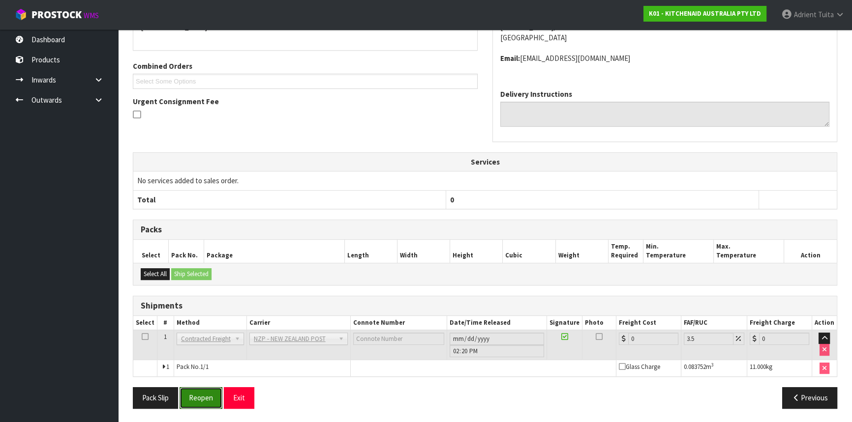
drag, startPoint x: 197, startPoint y: 403, endPoint x: 176, endPoint y: 378, distance: 32.8
click at [197, 403] on button "Reopen" at bounding box center [200, 397] width 43 height 21
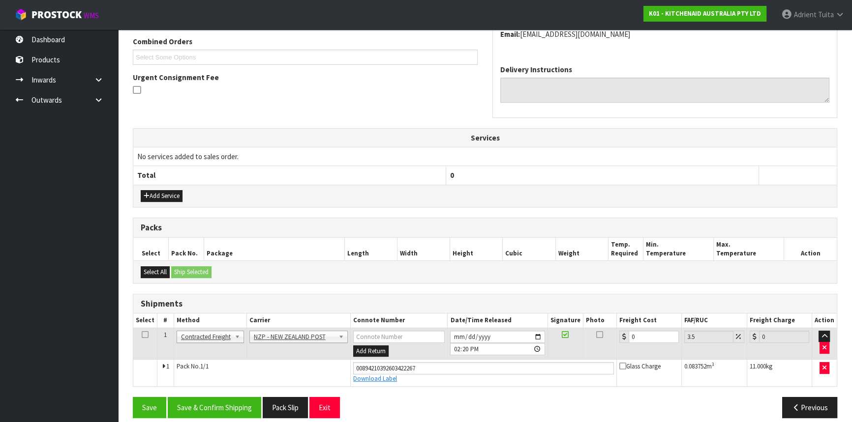
scroll to position [263, 0]
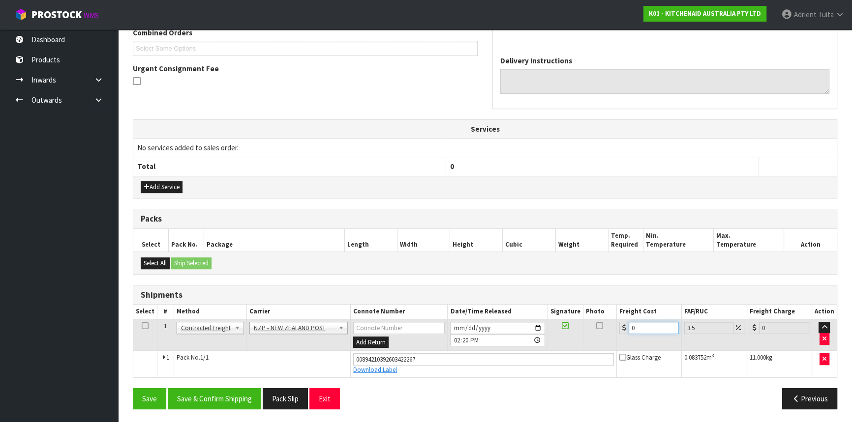
click at [650, 329] on input "0" at bounding box center [653, 328] width 50 height 12
click at [211, 395] on button "Save & Confirm Shipping" at bounding box center [214, 398] width 93 height 21
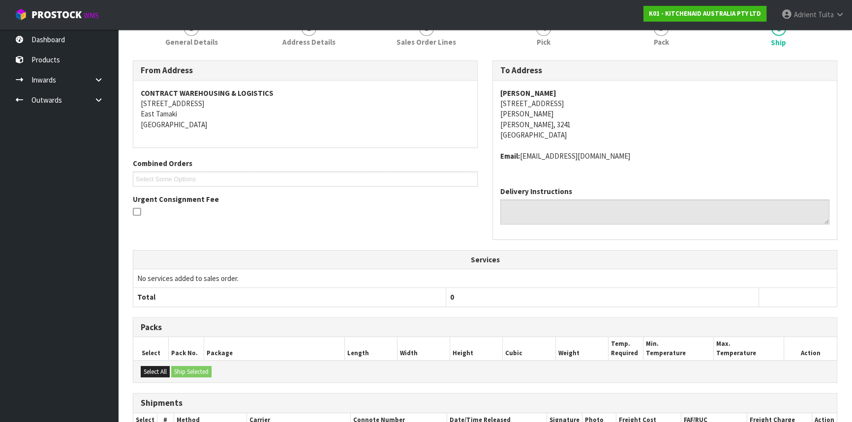
scroll to position [236, 0]
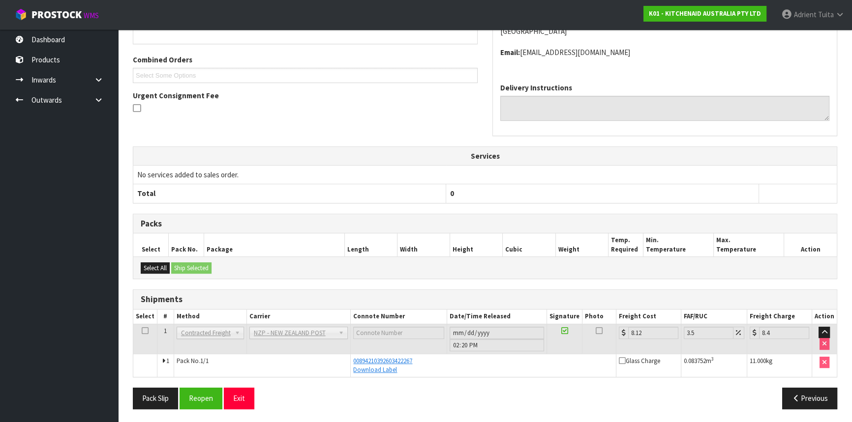
click at [173, 383] on div "From Address CONTRACT WAREHOUSING & LOGISTICS 17 Allens Road East Tamaki Auckla…" at bounding box center [485, 187] width 704 height 460
click at [173, 388] on button "Pack Slip" at bounding box center [155, 398] width 45 height 21
click at [232, 394] on button "Exit" at bounding box center [239, 398] width 30 height 21
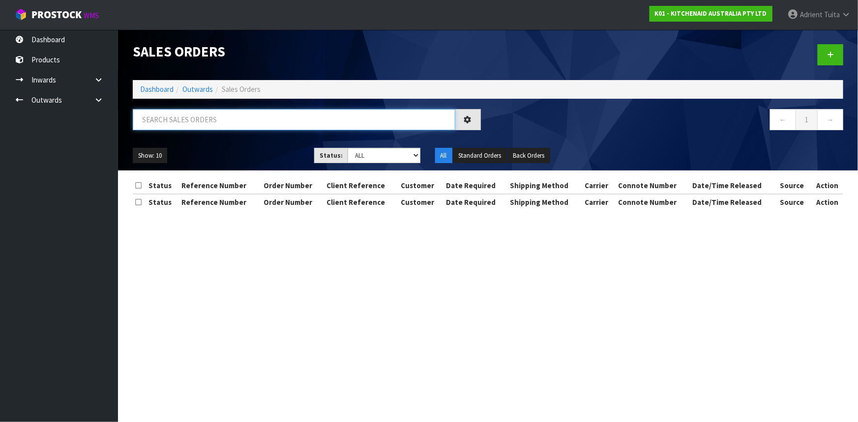
click at [259, 115] on input "text" at bounding box center [294, 119] width 323 height 21
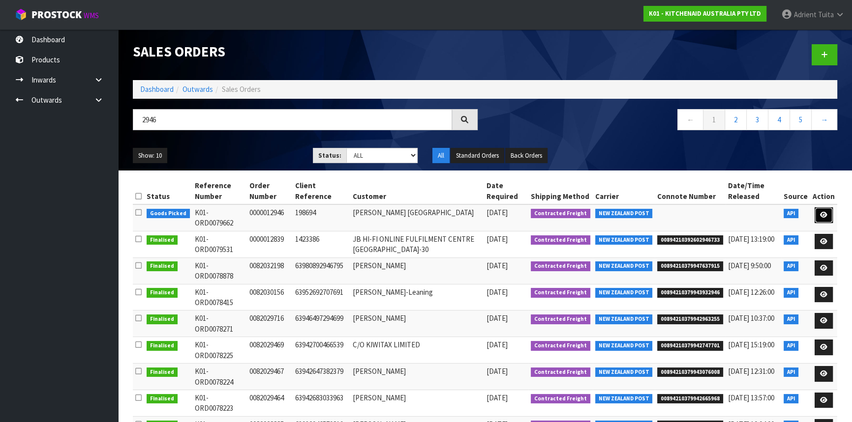
click at [821, 210] on link at bounding box center [823, 215] width 18 height 16
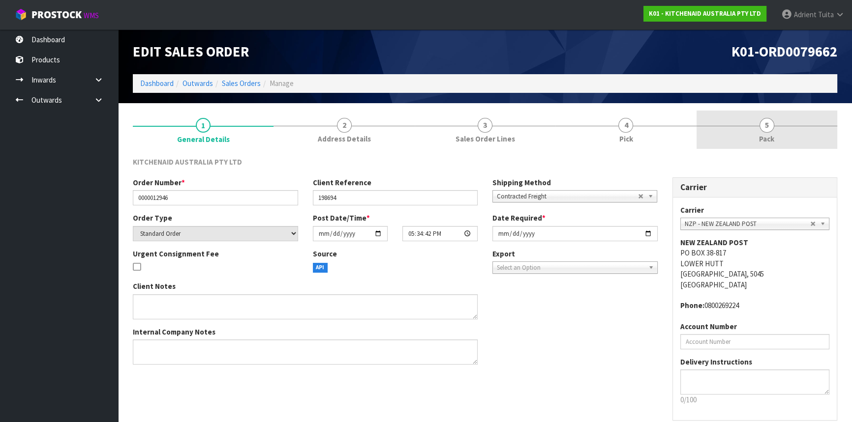
click at [768, 141] on span "Pack" at bounding box center [766, 139] width 15 height 10
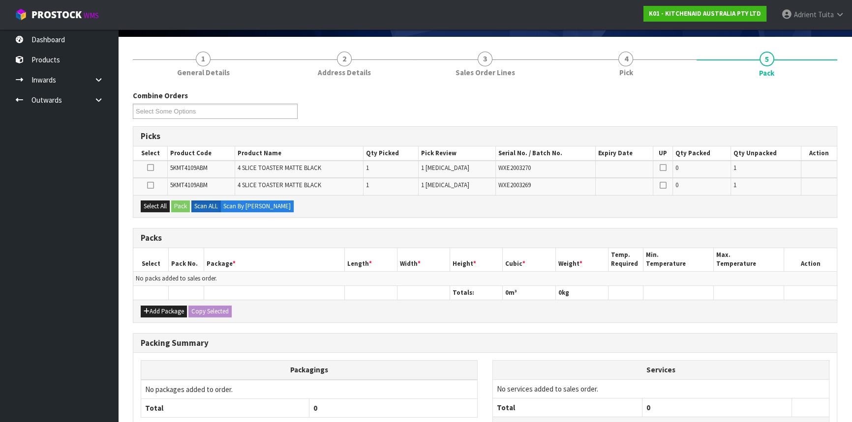
scroll to position [147, 0]
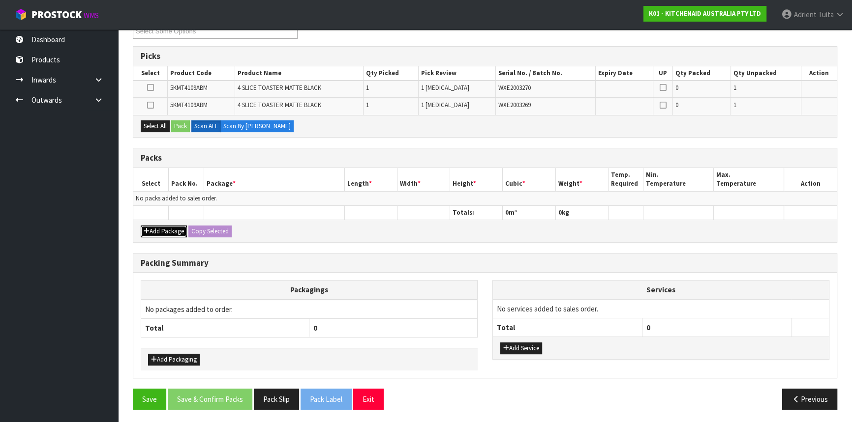
click at [151, 227] on button "Add Package" at bounding box center [164, 232] width 46 height 12
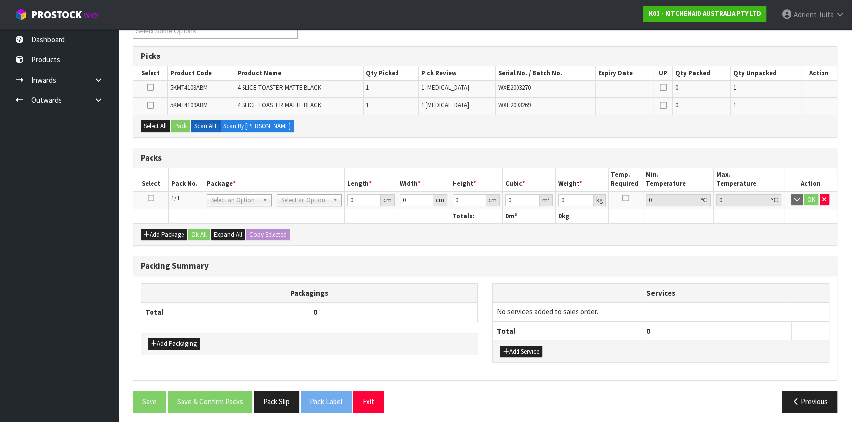
click at [153, 198] on icon at bounding box center [151, 198] width 7 height 0
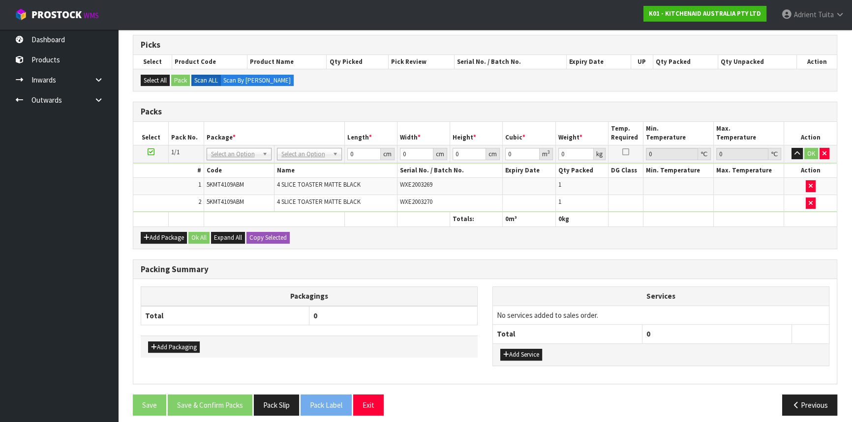
scroll to position [163, 0]
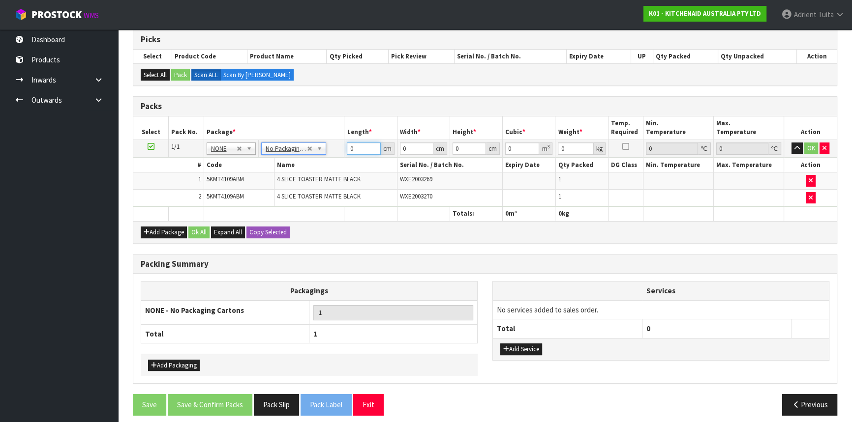
click at [364, 146] on input "0" at bounding box center [363, 149] width 33 height 12
click at [810, 147] on button "OK" at bounding box center [811, 149] width 14 height 12
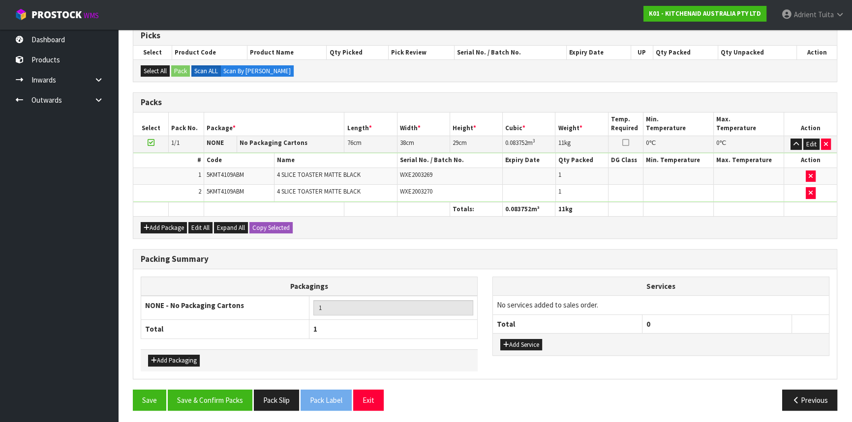
scroll to position [168, 0]
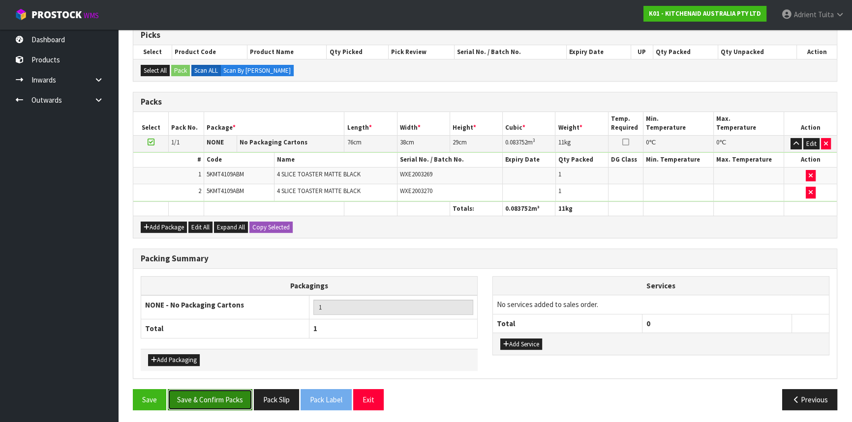
click at [219, 406] on button "Save & Confirm Packs" at bounding box center [210, 399] width 85 height 21
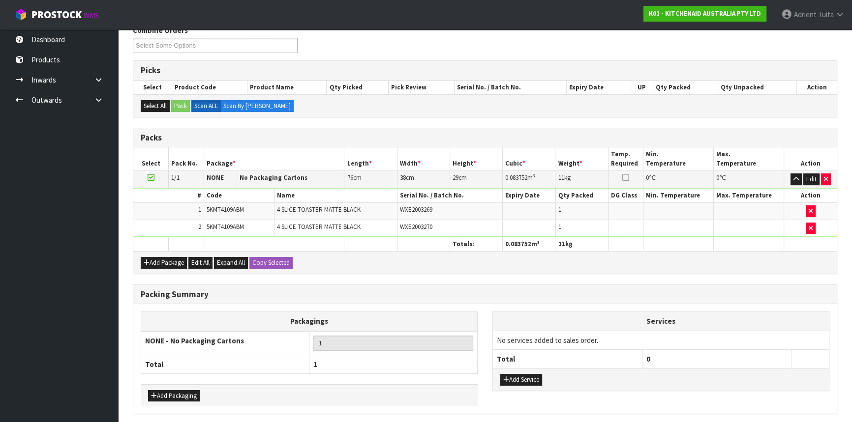
scroll to position [0, 0]
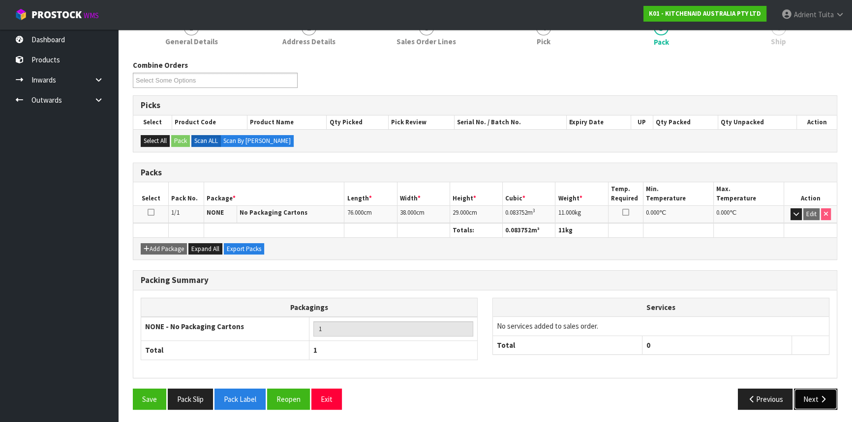
click at [817, 393] on button "Next" at bounding box center [815, 399] width 43 height 21
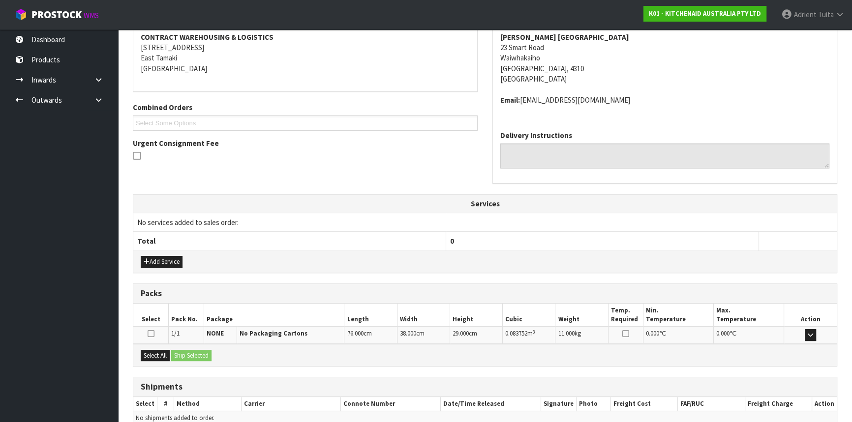
scroll to position [236, 0]
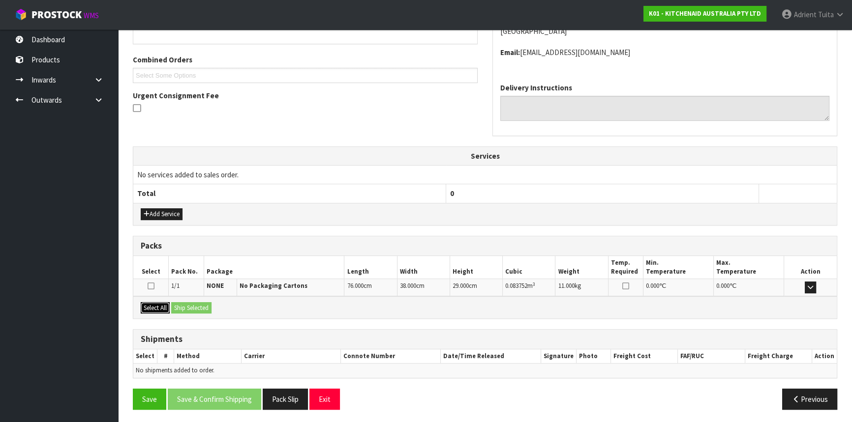
click at [165, 304] on button "Select All" at bounding box center [155, 308] width 29 height 12
click at [174, 304] on button "Ship Selected" at bounding box center [191, 308] width 40 height 12
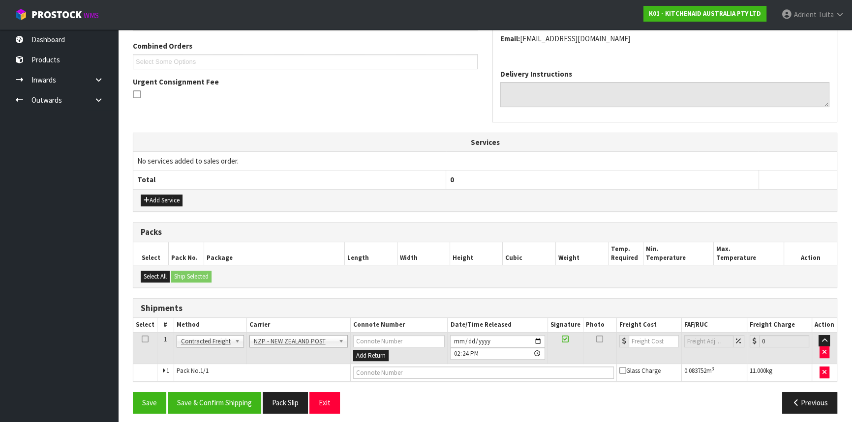
scroll to position [254, 0]
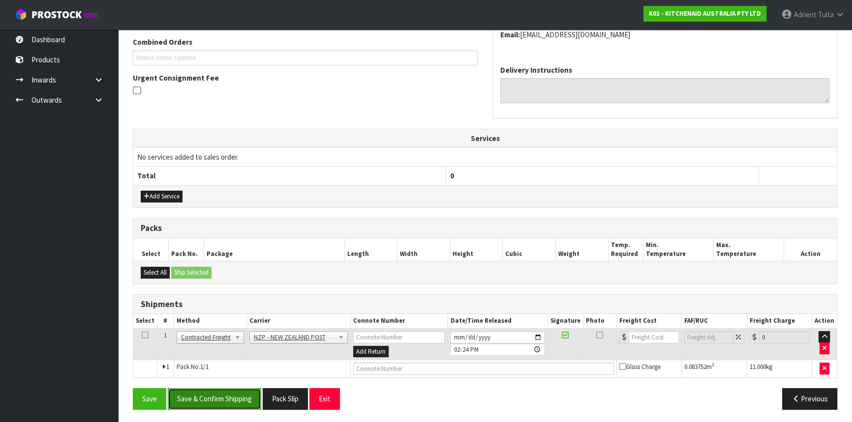
click at [221, 400] on button "Save & Confirm Shipping" at bounding box center [214, 398] width 93 height 21
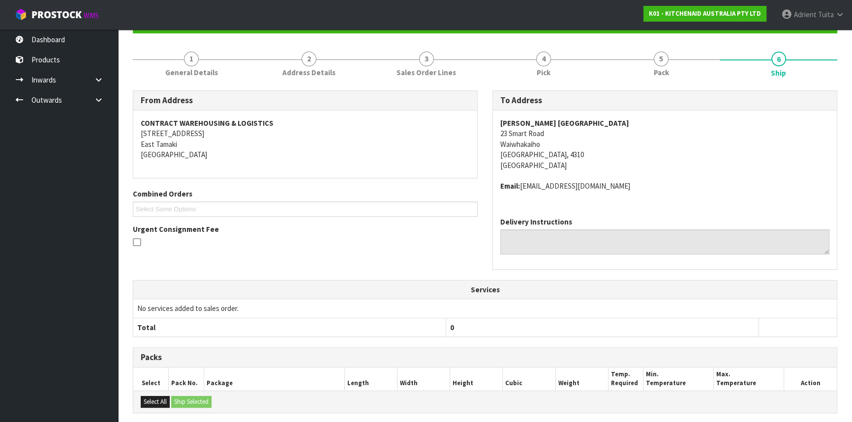
scroll to position [240, 0]
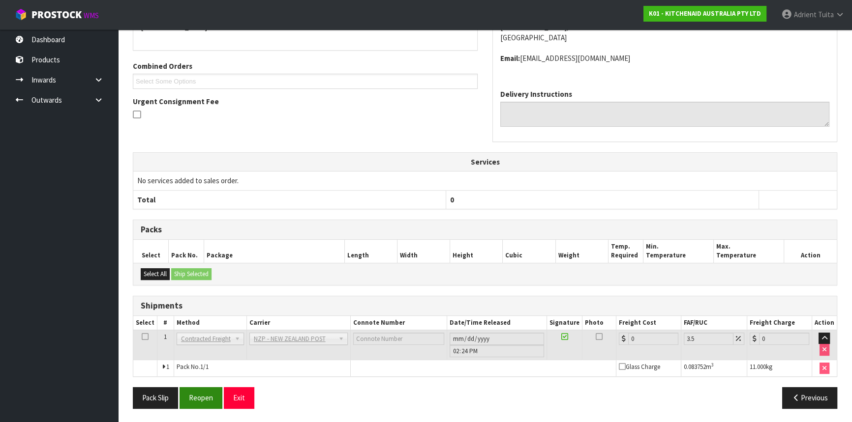
drag, startPoint x: 221, startPoint y: 385, endPoint x: 217, endPoint y: 388, distance: 5.3
click at [218, 387] on div "From Address CONTRACT WAREHOUSING & LOGISTICS 17 Allens Road East Tamaki Auckla…" at bounding box center [485, 190] width 704 height 454
click at [217, 388] on button "Reopen" at bounding box center [200, 397] width 43 height 21
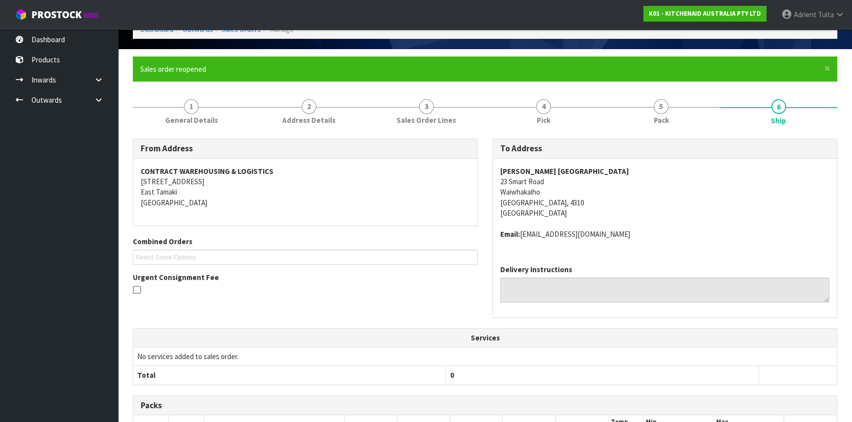
scroll to position [230, 0]
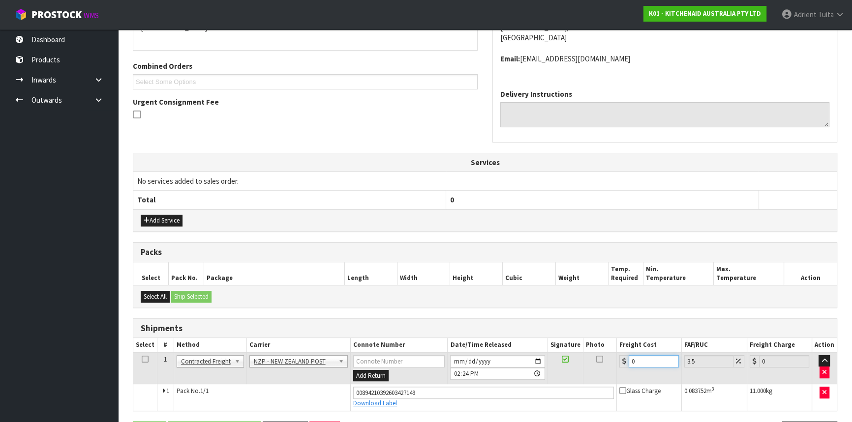
click at [636, 363] on input "0" at bounding box center [653, 362] width 50 height 12
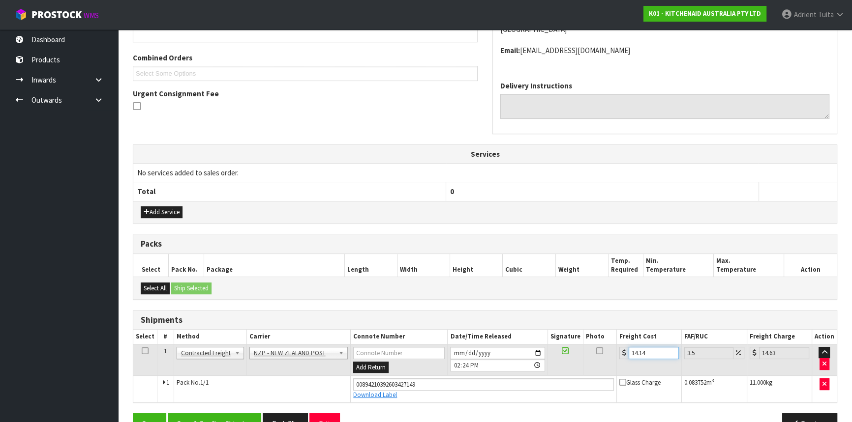
scroll to position [263, 0]
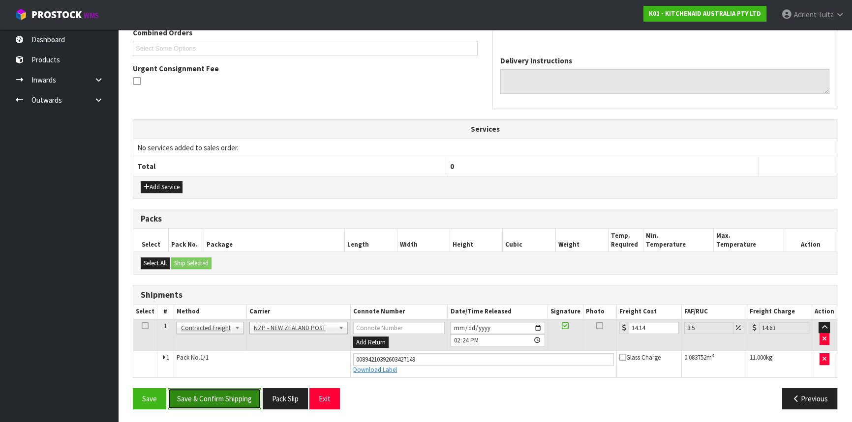
click at [211, 399] on button "Save & Confirm Shipping" at bounding box center [214, 398] width 93 height 21
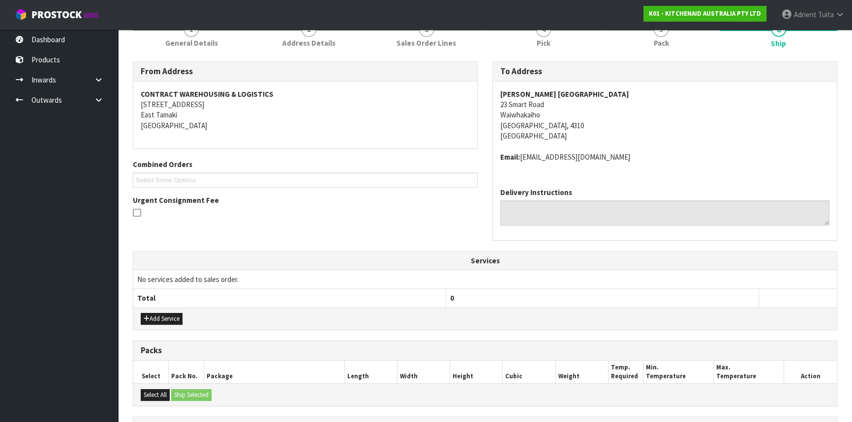
scroll to position [223, 0]
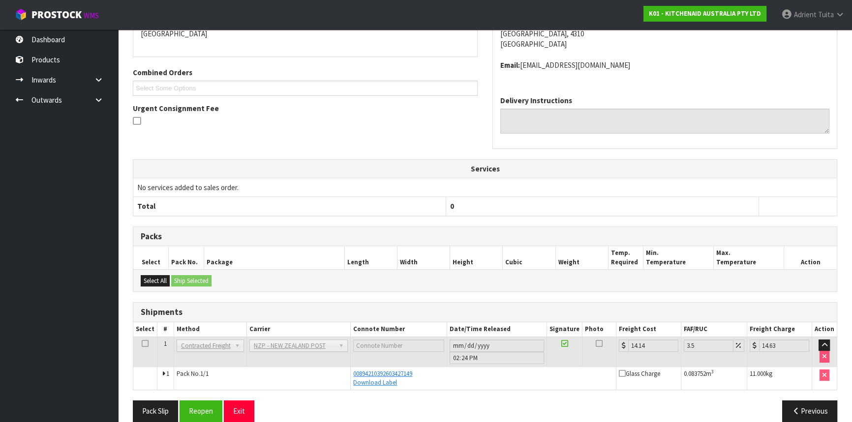
click at [148, 398] on div "From Address CONTRACT WAREHOUSING & LOGISTICS 17 Allens Road East Tamaki Auckla…" at bounding box center [485, 200] width 704 height 460
click at [150, 409] on button "Pack Slip" at bounding box center [155, 411] width 45 height 21
click at [247, 408] on button "Exit" at bounding box center [239, 411] width 30 height 21
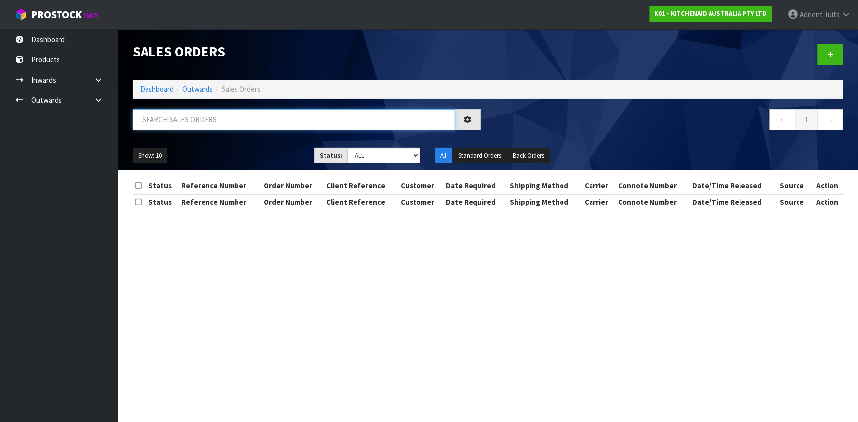
click at [223, 122] on input "text" at bounding box center [294, 119] width 323 height 21
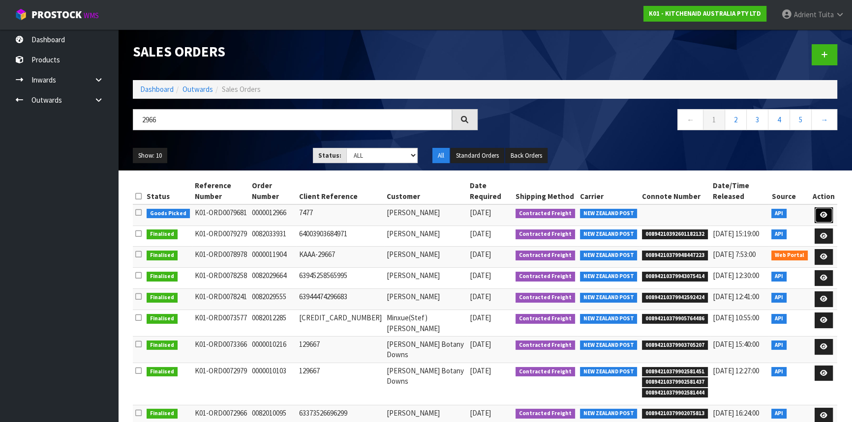
click at [829, 216] on link at bounding box center [823, 215] width 18 height 16
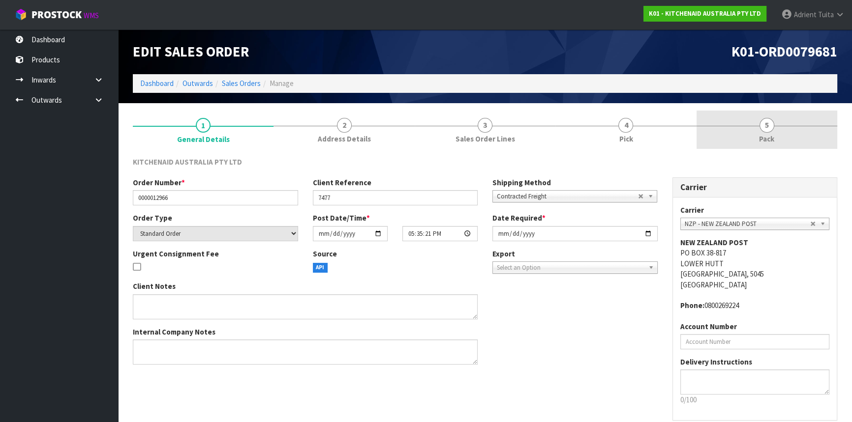
click at [781, 127] on link "5 Pack" at bounding box center [766, 130] width 141 height 39
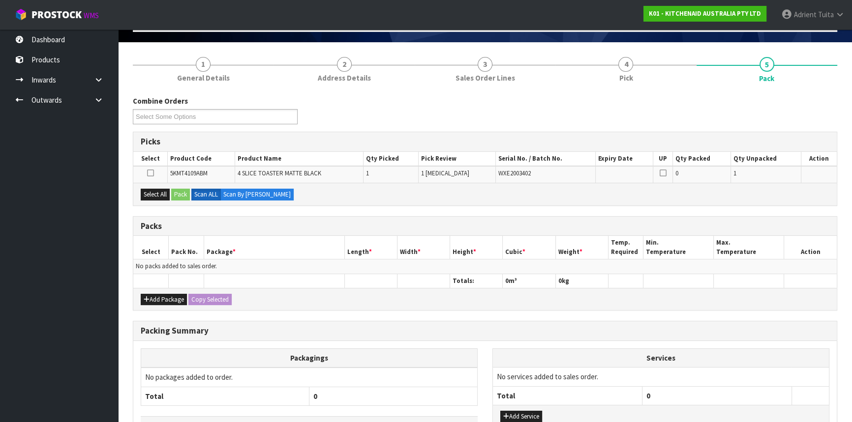
scroll to position [129, 0]
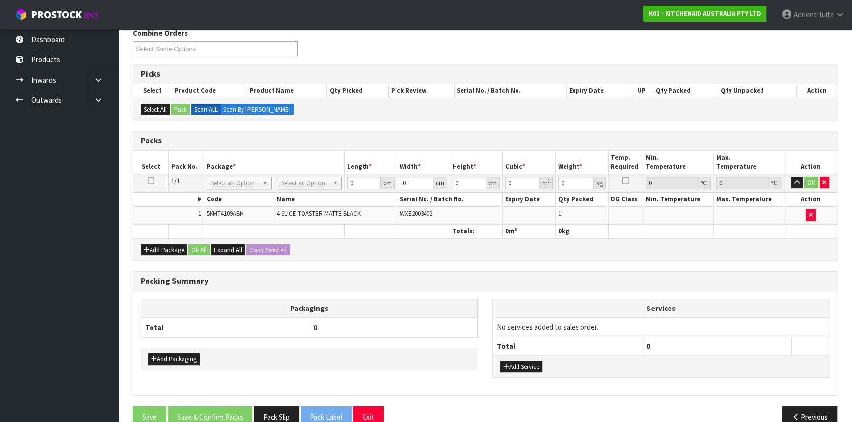
drag, startPoint x: 298, startPoint y: 185, endPoint x: 298, endPoint y: 193, distance: 8.4
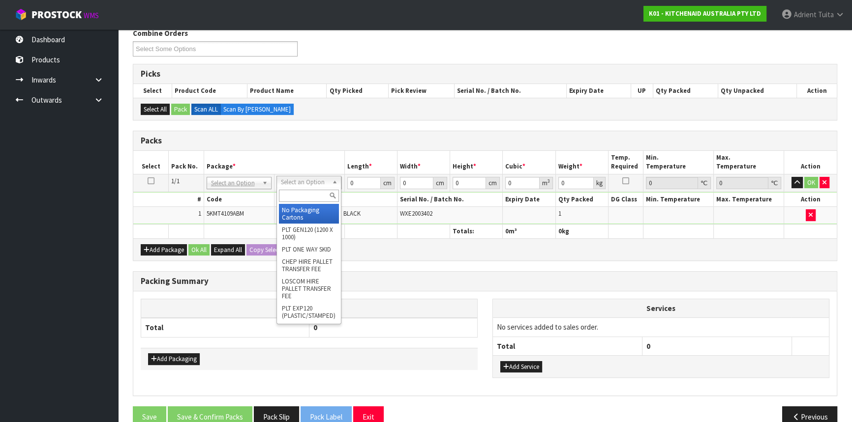
click at [298, 193] on input "text" at bounding box center [309, 196] width 60 height 12
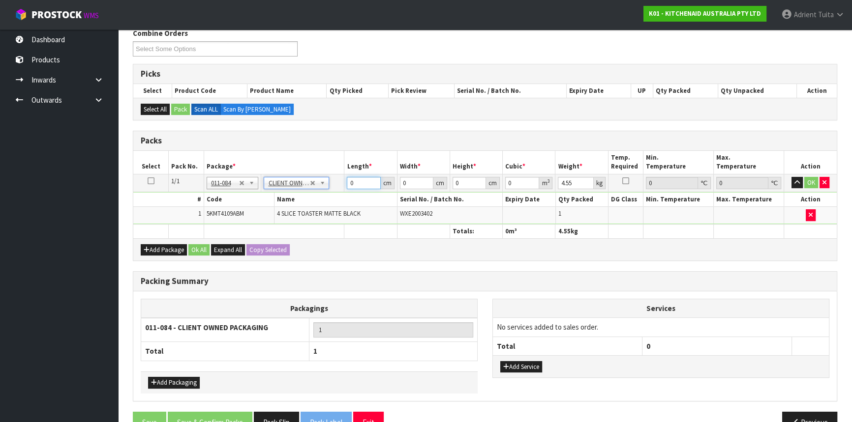
click at [350, 186] on input "0" at bounding box center [363, 183] width 33 height 12
click at [355, 186] on input "0" at bounding box center [363, 183] width 33 height 12
click at [812, 188] on td "OK" at bounding box center [810, 183] width 53 height 18
click at [812, 187] on td "OK" at bounding box center [810, 183] width 53 height 18
click at [812, 181] on button "OK" at bounding box center [811, 183] width 14 height 12
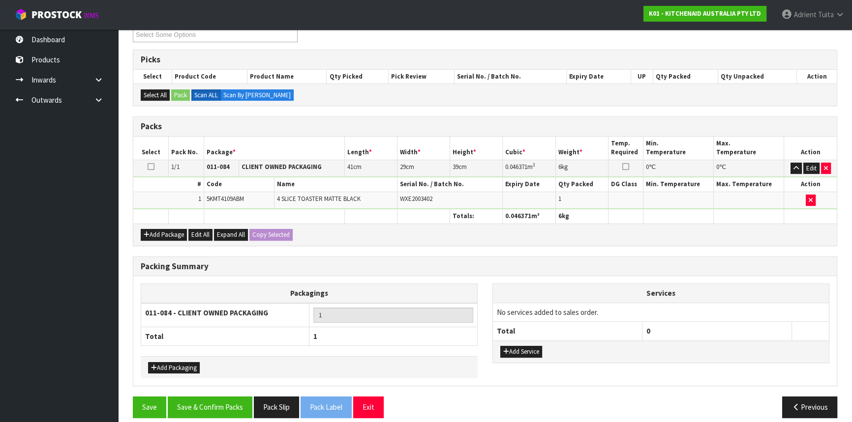
scroll to position [151, 0]
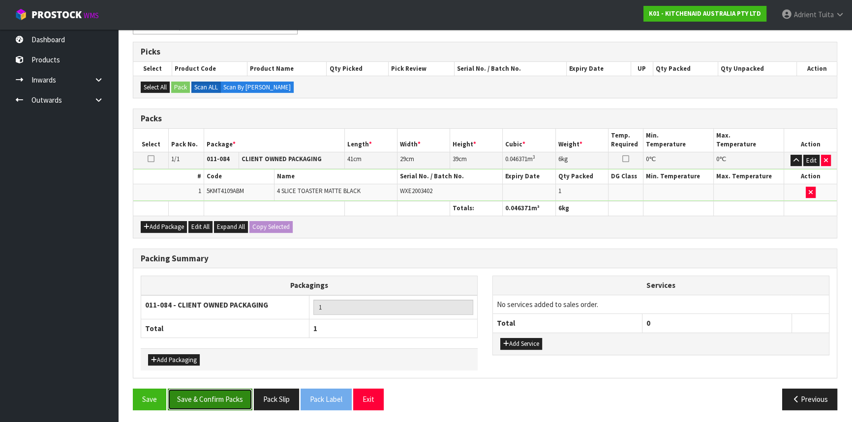
click at [213, 395] on button "Save & Confirm Packs" at bounding box center [210, 399] width 85 height 21
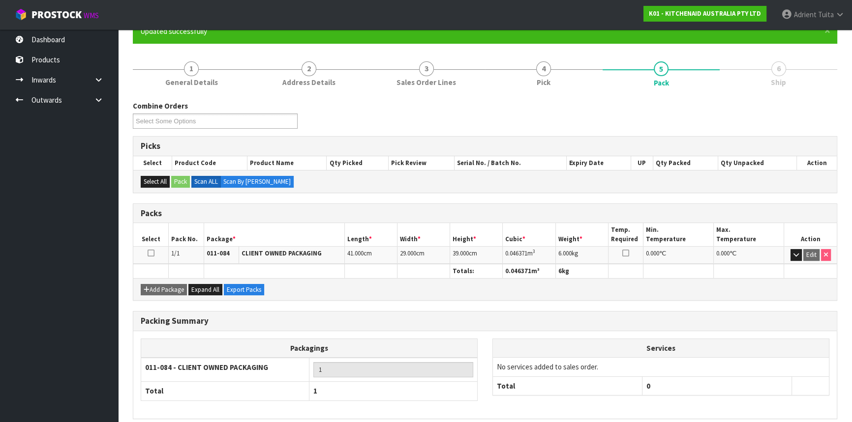
scroll to position [133, 0]
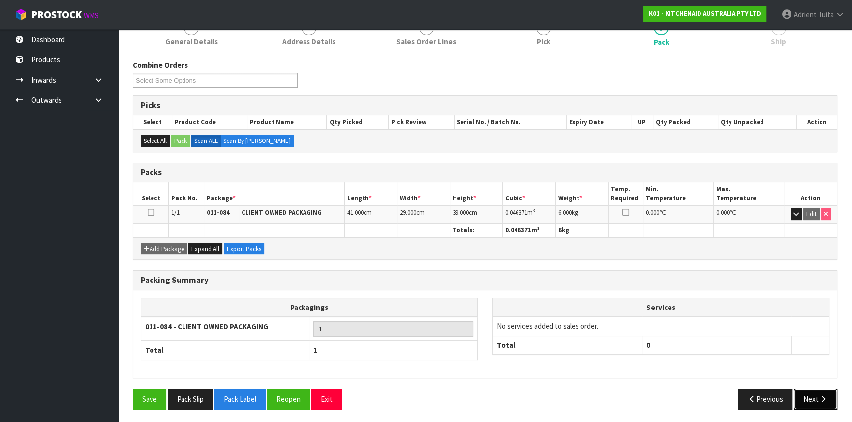
click at [820, 402] on button "Next" at bounding box center [815, 399] width 43 height 21
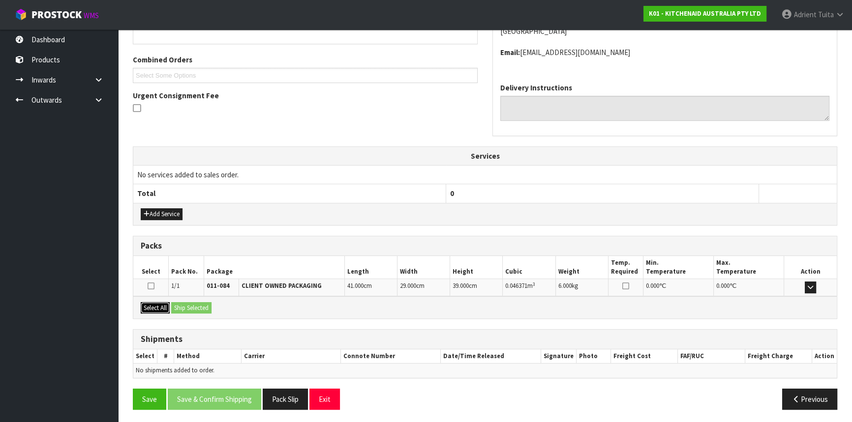
click at [156, 303] on button "Select All" at bounding box center [155, 308] width 29 height 12
click at [178, 303] on button "Ship Selected" at bounding box center [191, 308] width 40 height 12
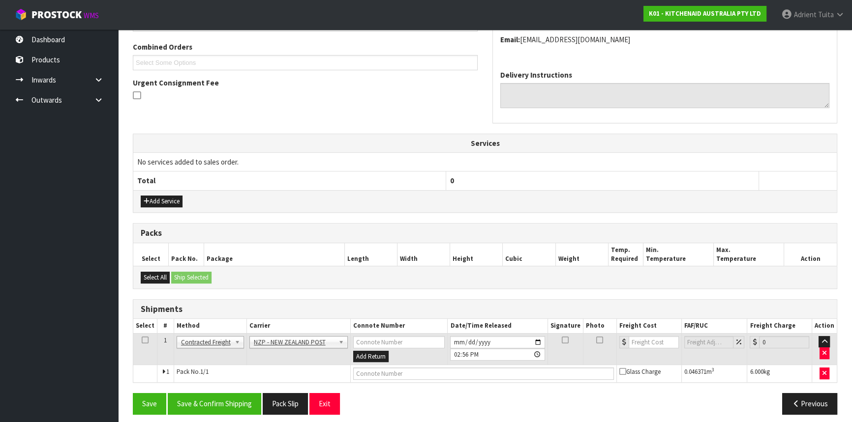
scroll to position [254, 0]
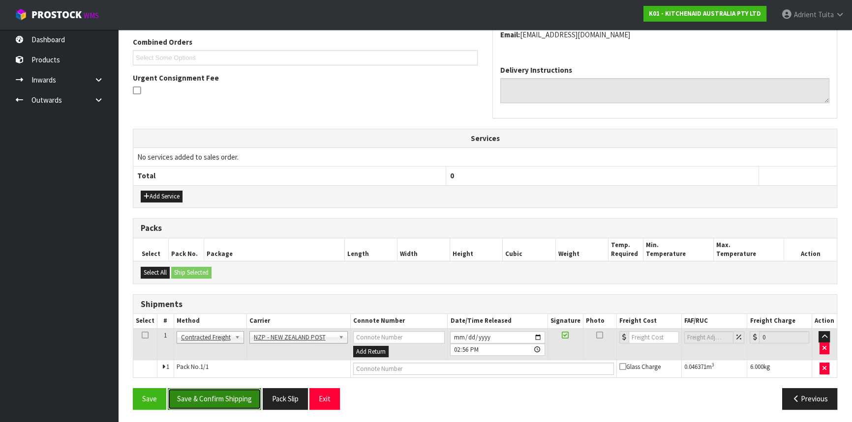
click at [240, 395] on button "Save & Confirm Shipping" at bounding box center [214, 398] width 93 height 21
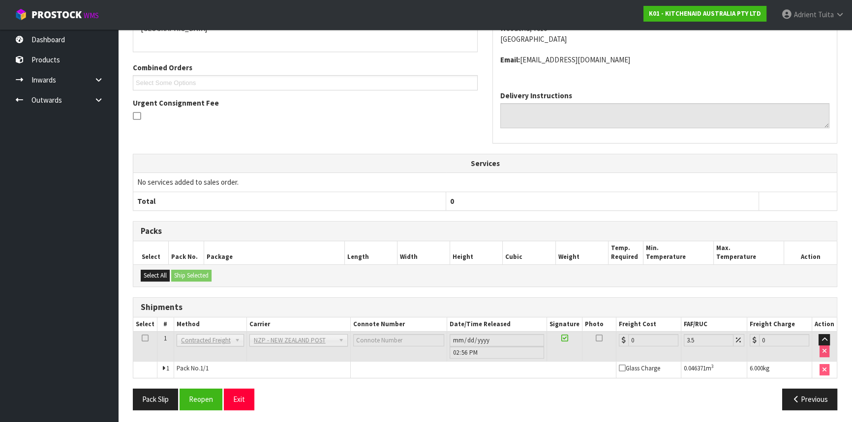
scroll to position [240, 0]
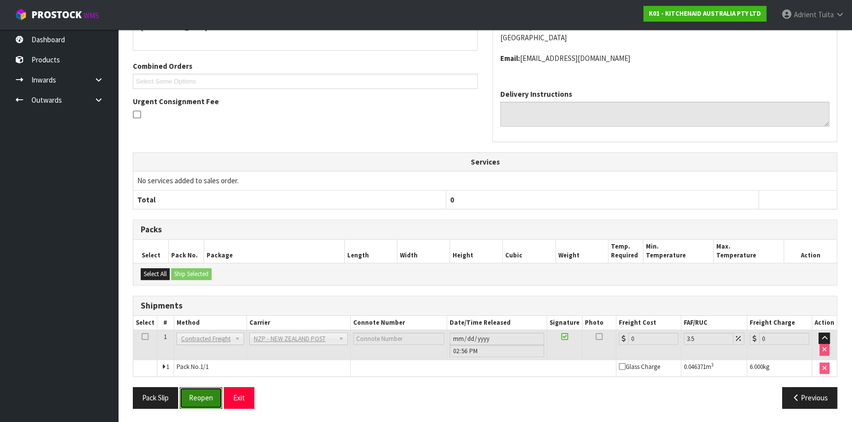
click at [197, 388] on button "Reopen" at bounding box center [200, 397] width 43 height 21
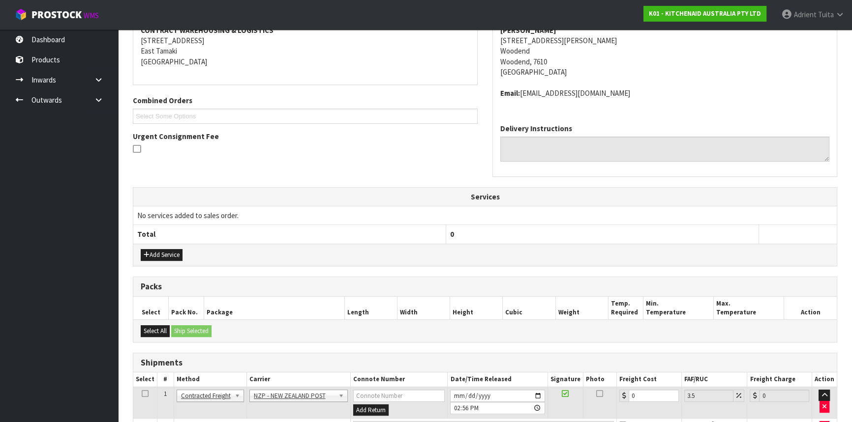
scroll to position [230, 0]
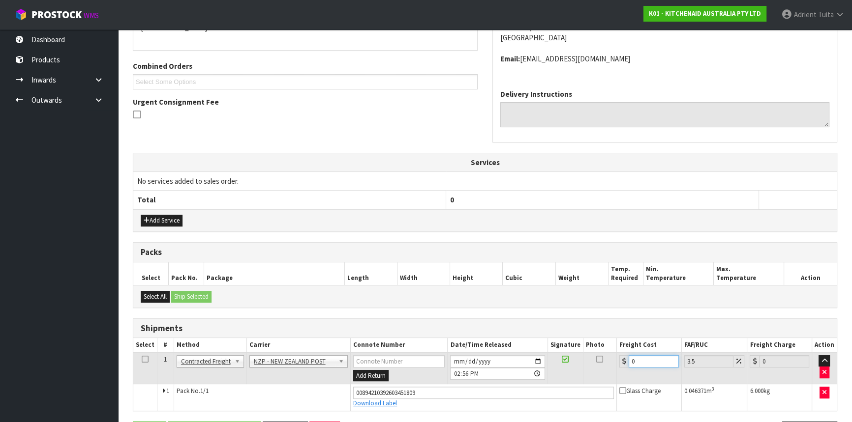
click at [646, 362] on input "0" at bounding box center [653, 362] width 50 height 12
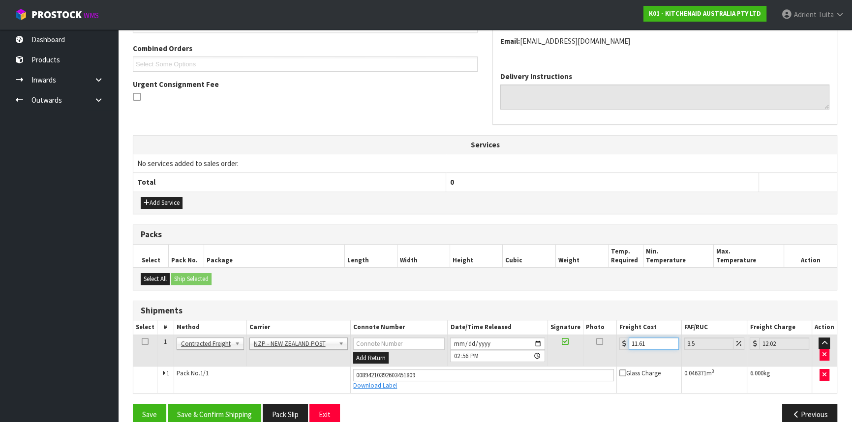
scroll to position [263, 0]
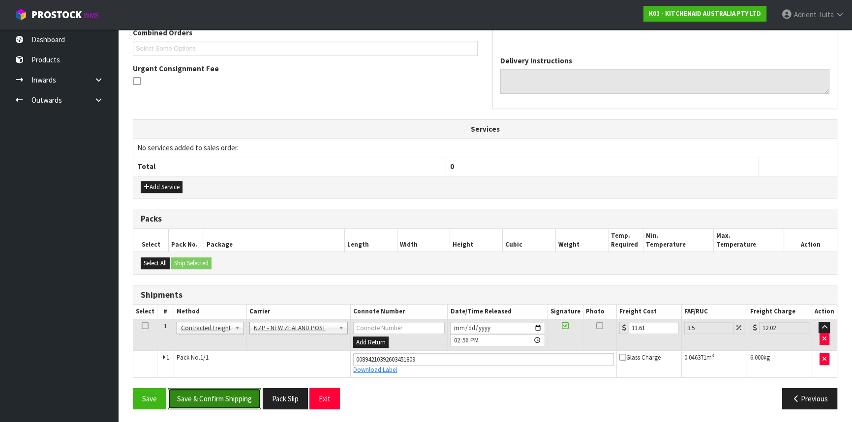
click at [245, 394] on button "Save & Confirm Shipping" at bounding box center [214, 398] width 93 height 21
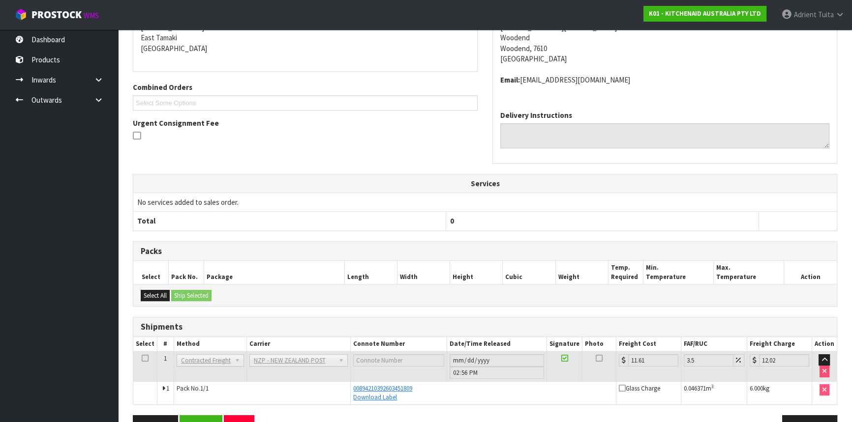
scroll to position [236, 0]
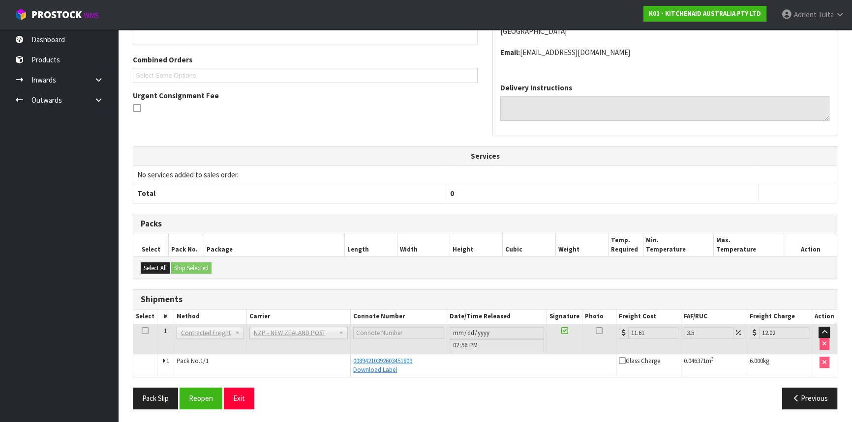
click at [149, 385] on div "From Address CONTRACT WAREHOUSING & LOGISTICS 17 Allens Road East Tamaki Auckla…" at bounding box center [485, 187] width 704 height 460
click at [145, 399] on button "Pack Slip" at bounding box center [155, 398] width 45 height 21
click at [227, 391] on button "Exit" at bounding box center [239, 398] width 30 height 21
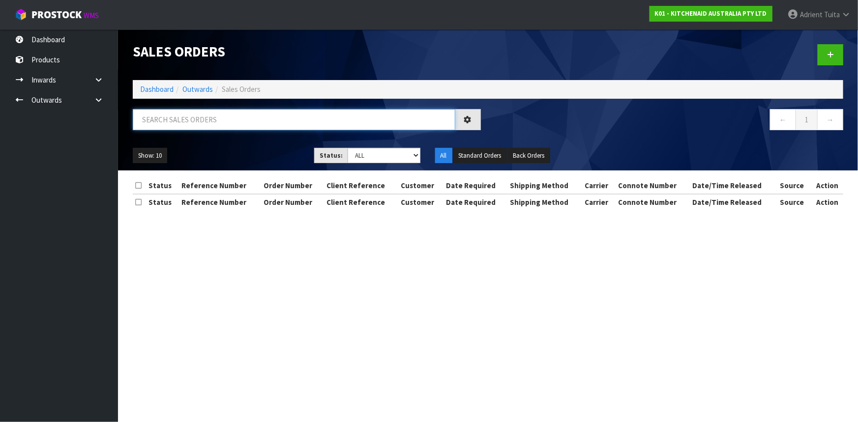
click at [144, 121] on input "text" at bounding box center [294, 119] width 323 height 21
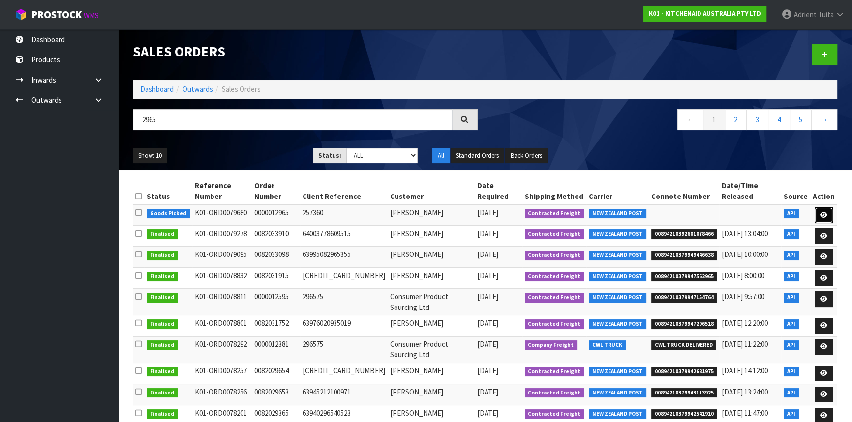
click at [822, 212] on icon at bounding box center [823, 215] width 7 height 6
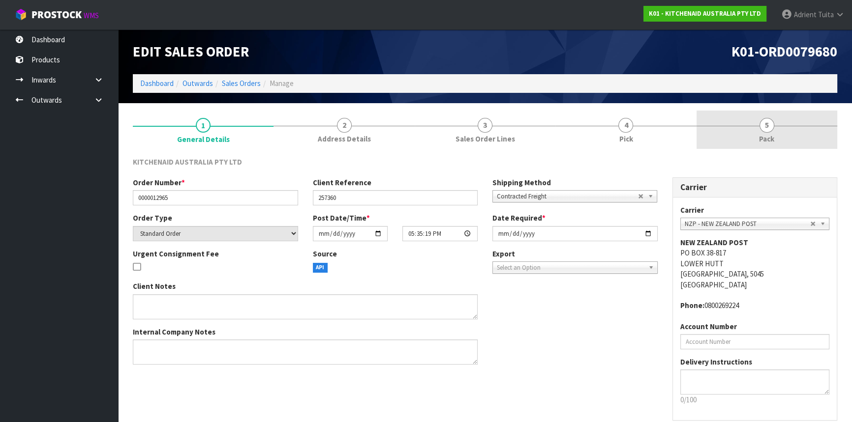
click at [787, 126] on div at bounding box center [766, 126] width 141 height 0
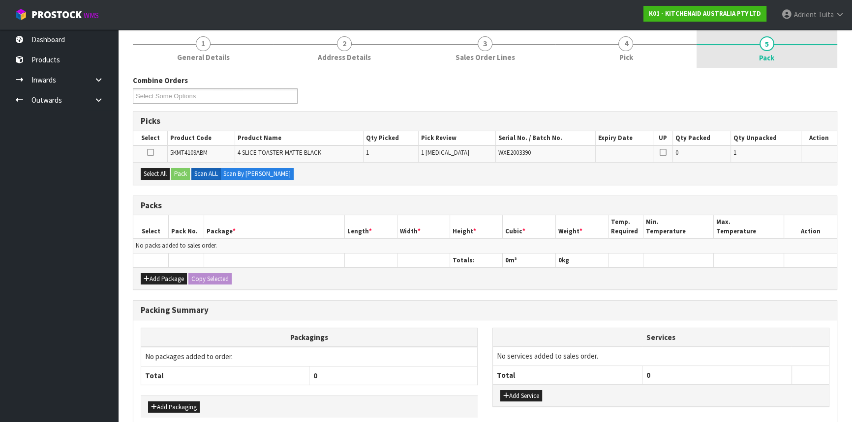
scroll to position [129, 0]
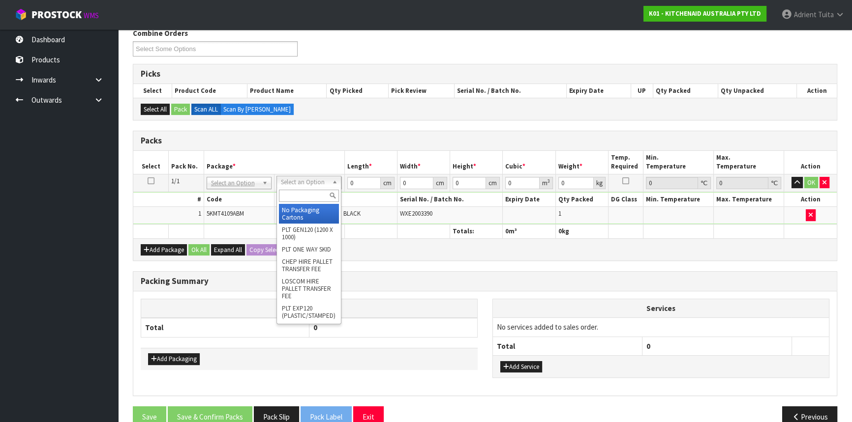
click at [313, 192] on input "text" at bounding box center [309, 196] width 60 height 12
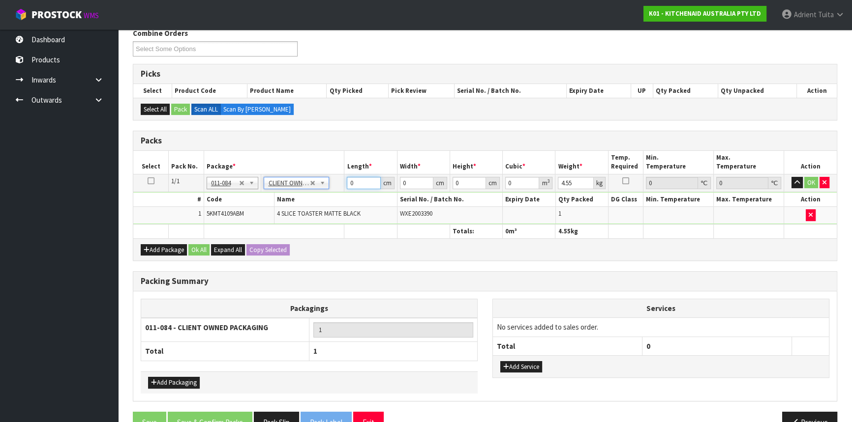
click at [365, 177] on input "0" at bounding box center [363, 183] width 33 height 12
click at [802, 180] on button "button" at bounding box center [796, 183] width 11 height 12
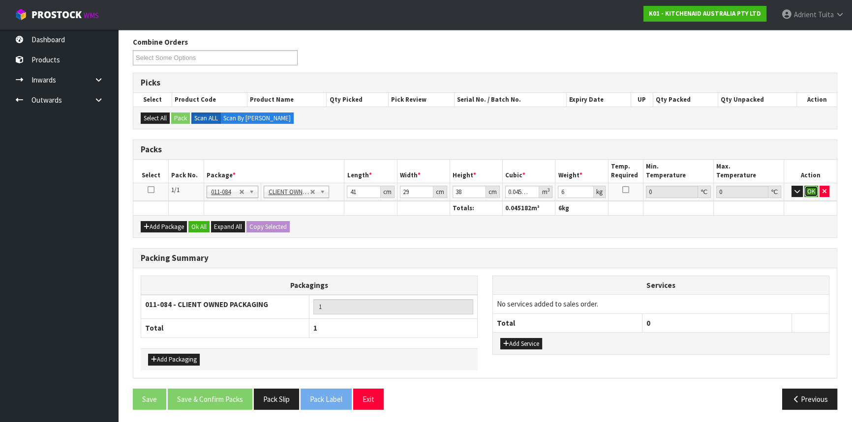
click at [807, 187] on button "OK" at bounding box center [811, 192] width 14 height 12
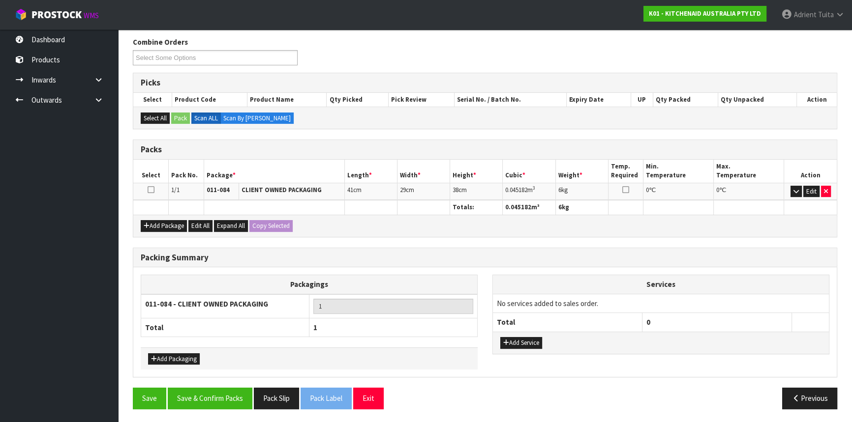
scroll to position [119, 0]
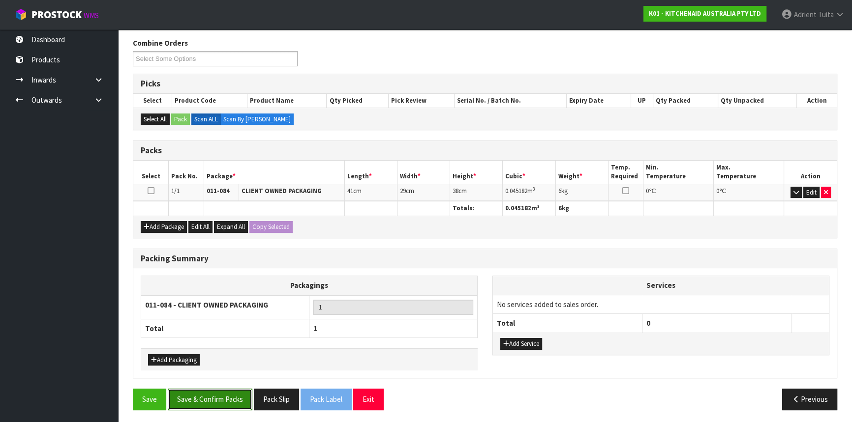
click at [220, 394] on button "Save & Confirm Packs" at bounding box center [210, 399] width 85 height 21
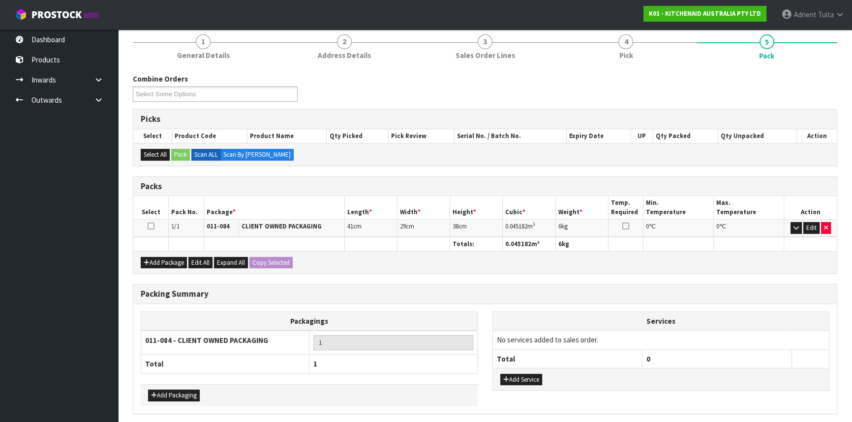
scroll to position [0, 0]
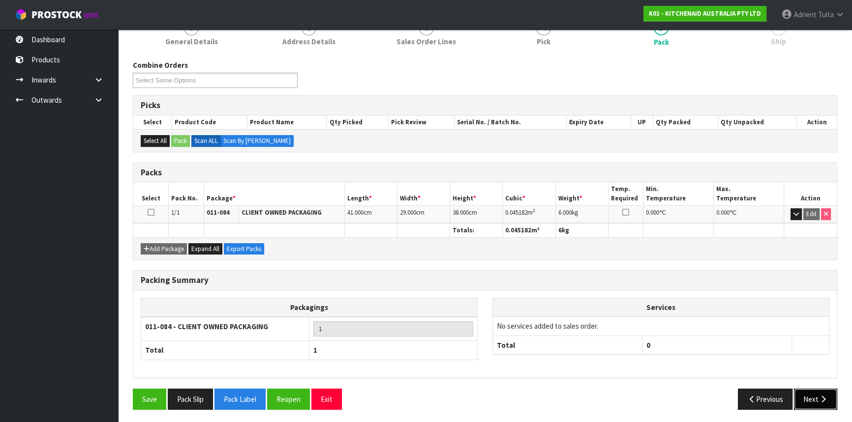
click at [813, 389] on button "Next" at bounding box center [815, 399] width 43 height 21
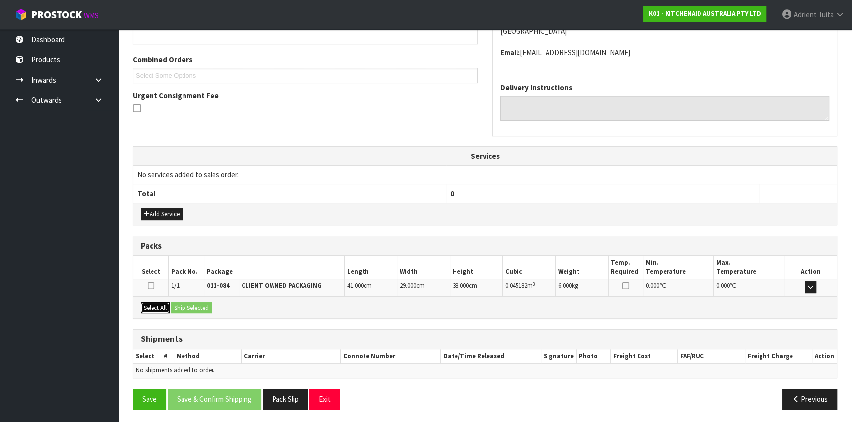
click at [151, 309] on button "Select All" at bounding box center [155, 308] width 29 height 12
click at [179, 307] on button "Ship Selected" at bounding box center [191, 308] width 40 height 12
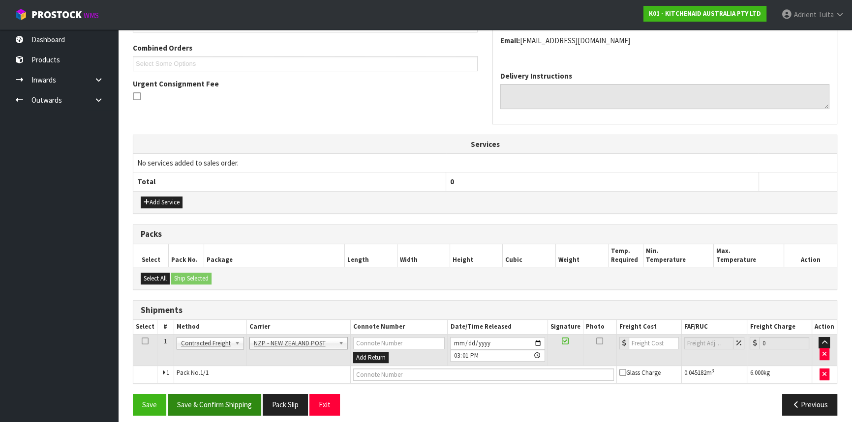
scroll to position [254, 0]
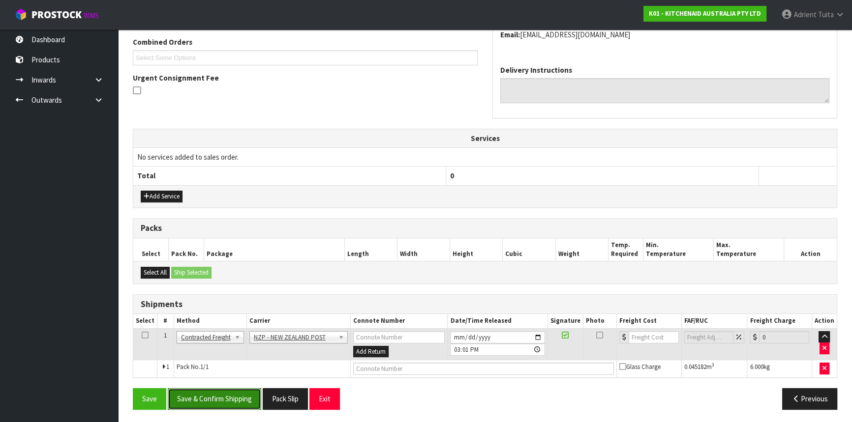
click at [201, 392] on button "Save & Confirm Shipping" at bounding box center [214, 398] width 93 height 21
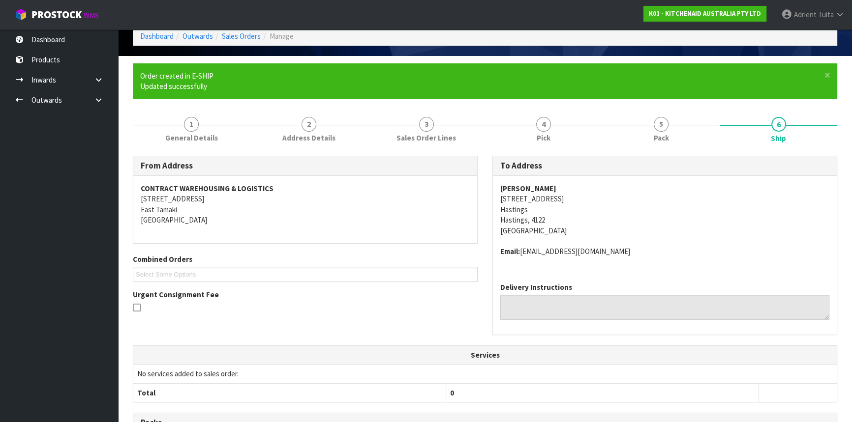
scroll to position [240, 0]
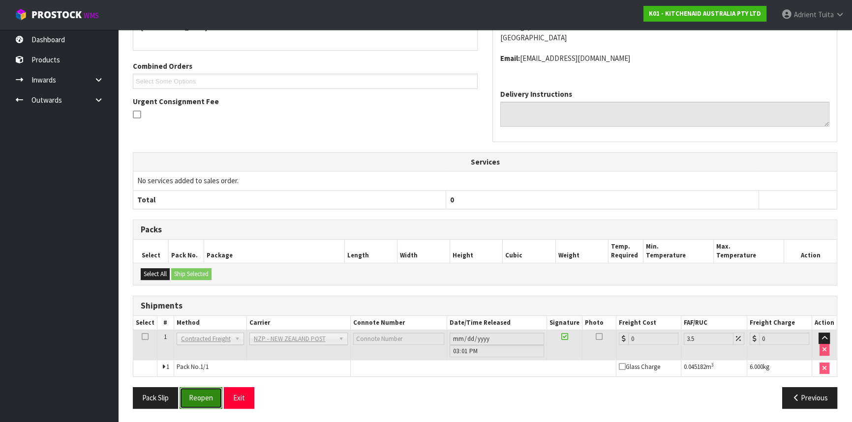
click at [201, 396] on button "Reopen" at bounding box center [200, 397] width 43 height 21
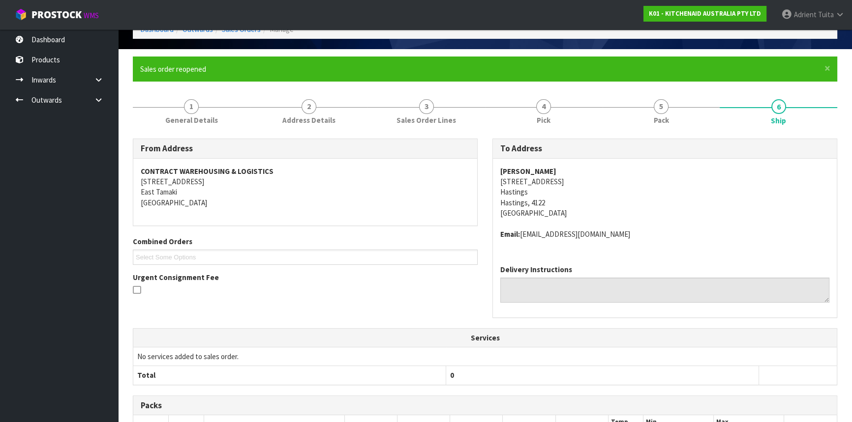
scroll to position [230, 0]
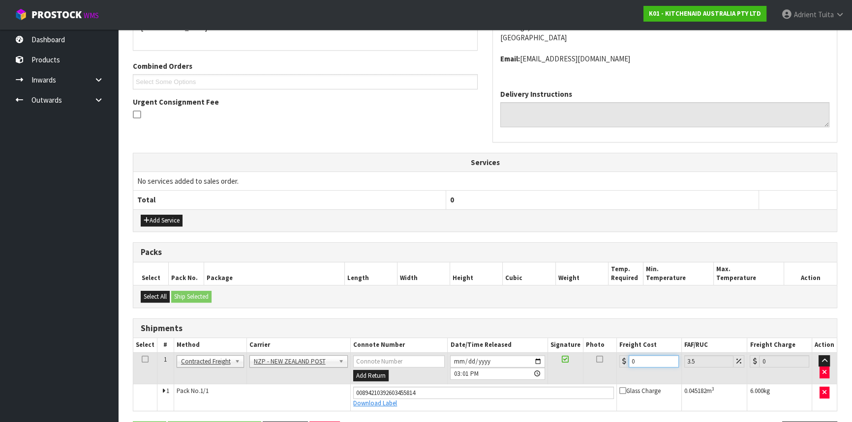
click at [649, 364] on input "0" at bounding box center [653, 362] width 50 height 12
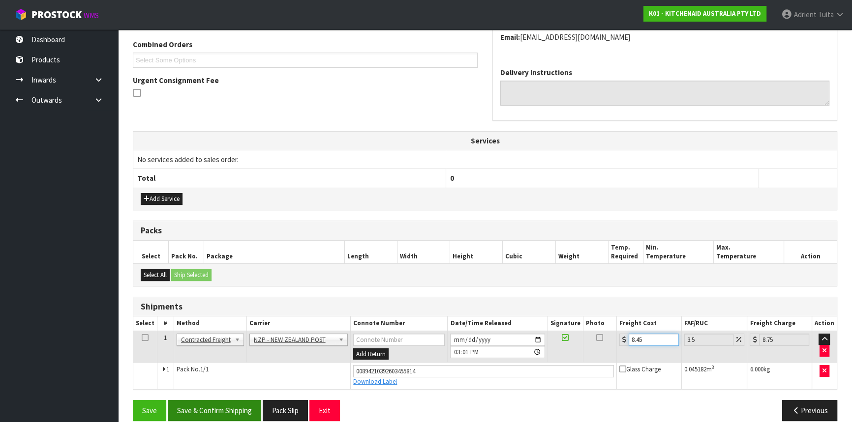
scroll to position [263, 0]
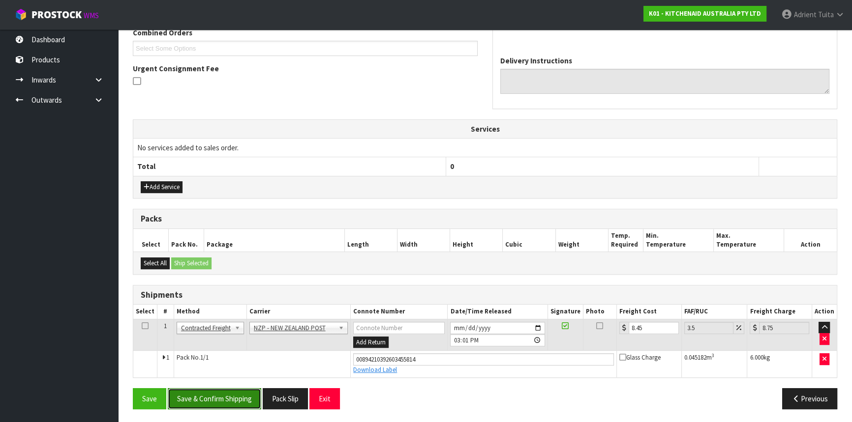
click at [228, 398] on button "Save & Confirm Shipping" at bounding box center [214, 398] width 93 height 21
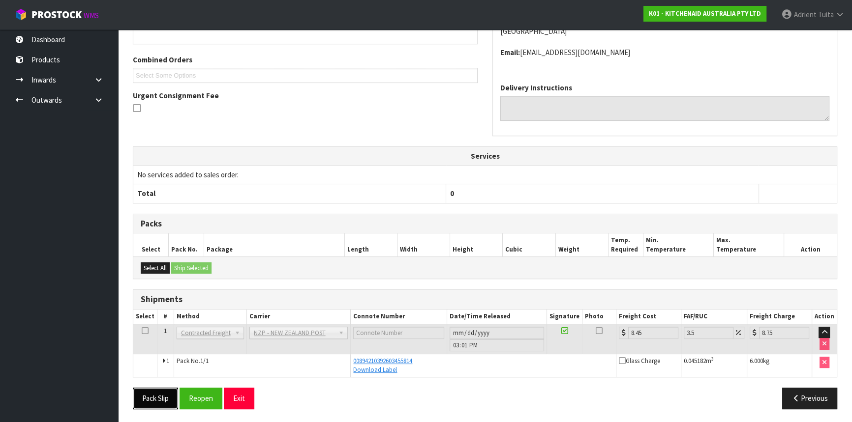
click at [152, 398] on button "Pack Slip" at bounding box center [155, 398] width 45 height 21
click at [235, 397] on button "Exit" at bounding box center [239, 398] width 30 height 21
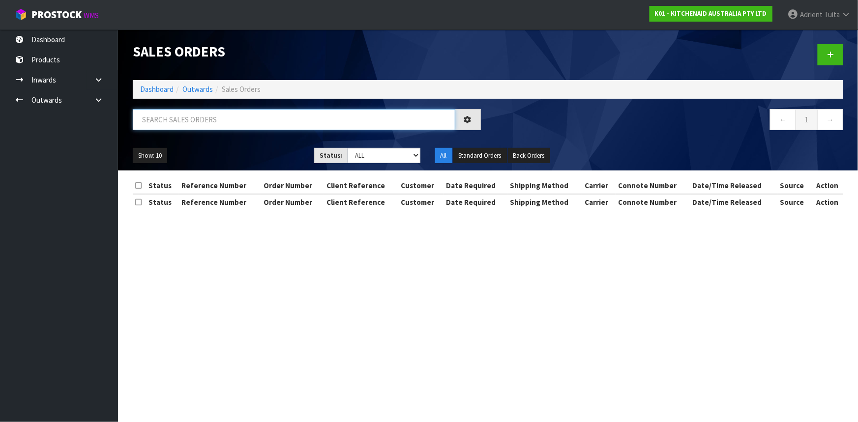
click at [251, 129] on input "text" at bounding box center [294, 119] width 323 height 21
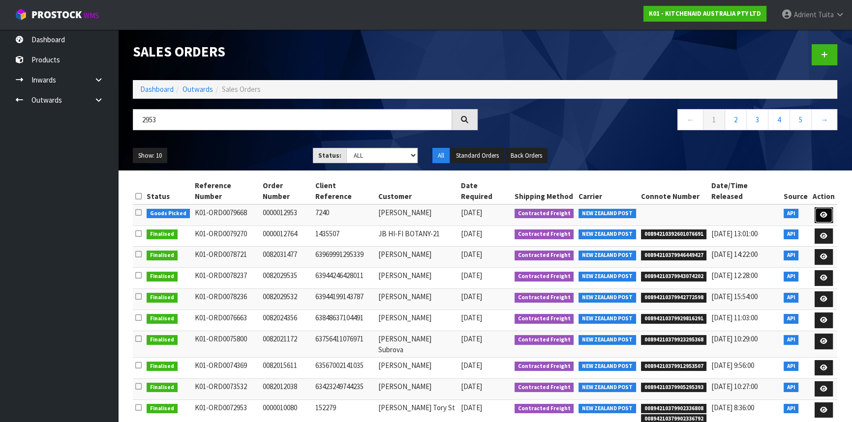
click at [821, 212] on icon at bounding box center [823, 215] width 7 height 6
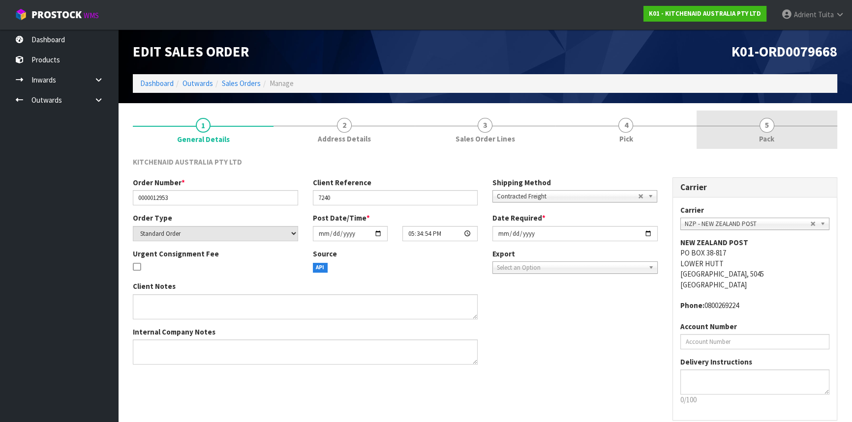
click at [759, 133] on link "5 Pack" at bounding box center [766, 130] width 141 height 39
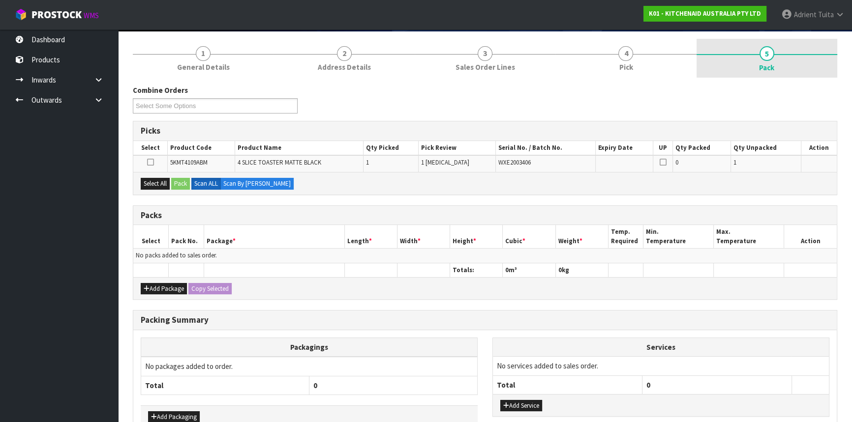
scroll to position [129, 0]
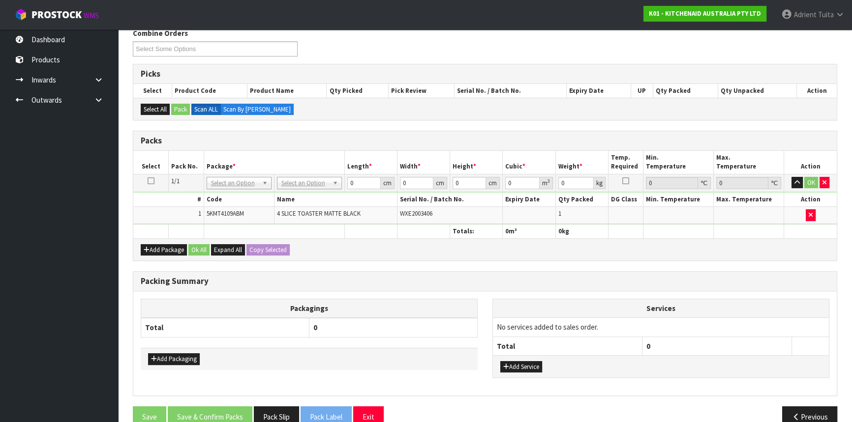
drag, startPoint x: 282, startPoint y: 184, endPoint x: 285, endPoint y: 189, distance: 5.6
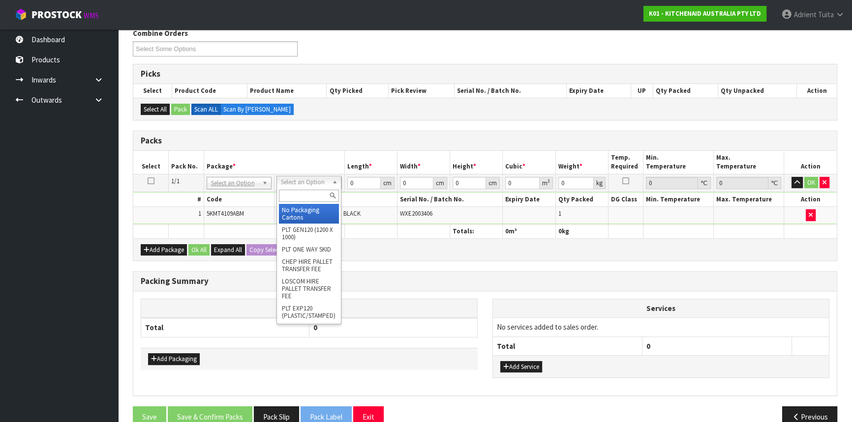
click at [286, 194] on input "text" at bounding box center [309, 196] width 60 height 12
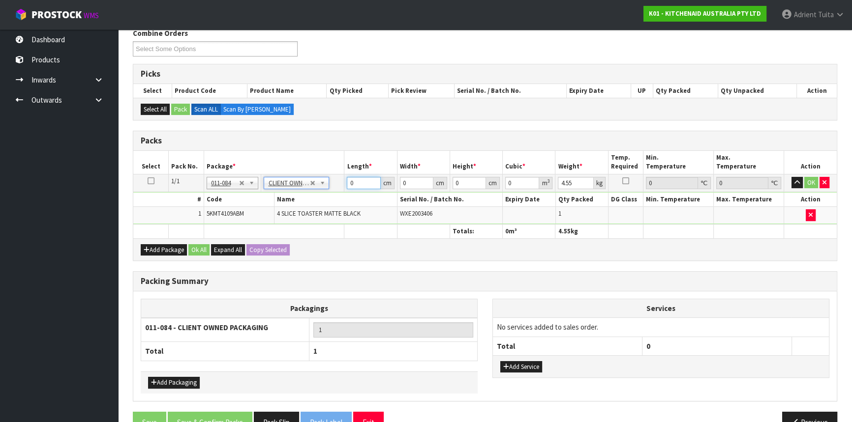
click at [362, 181] on input "0" at bounding box center [363, 183] width 33 height 12
click at [811, 182] on button "OK" at bounding box center [811, 183] width 14 height 12
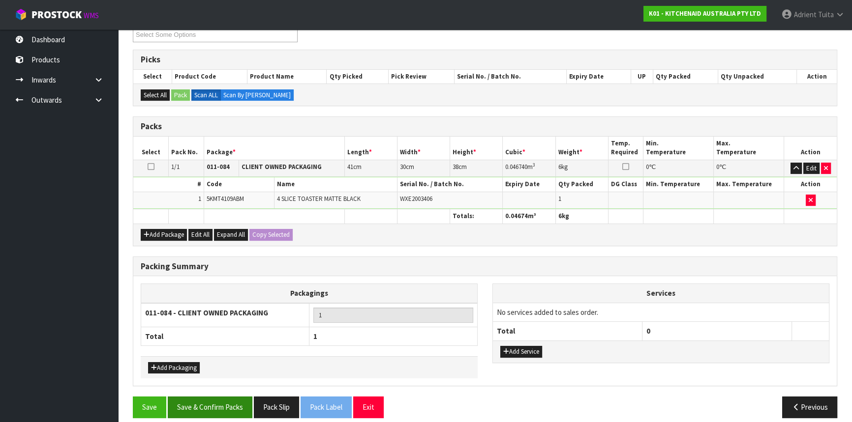
scroll to position [151, 0]
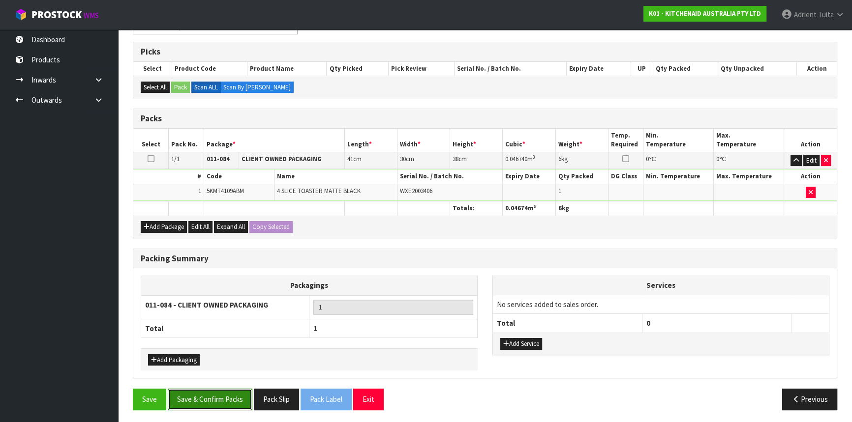
click at [230, 395] on button "Save & Confirm Packs" at bounding box center [210, 399] width 85 height 21
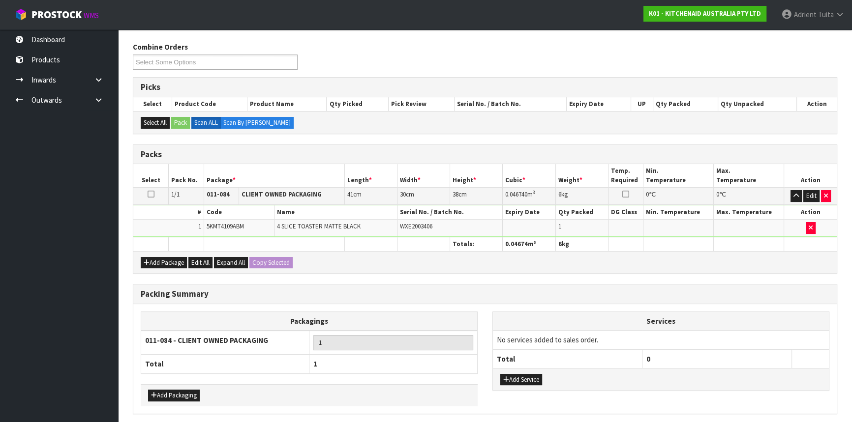
scroll to position [0, 0]
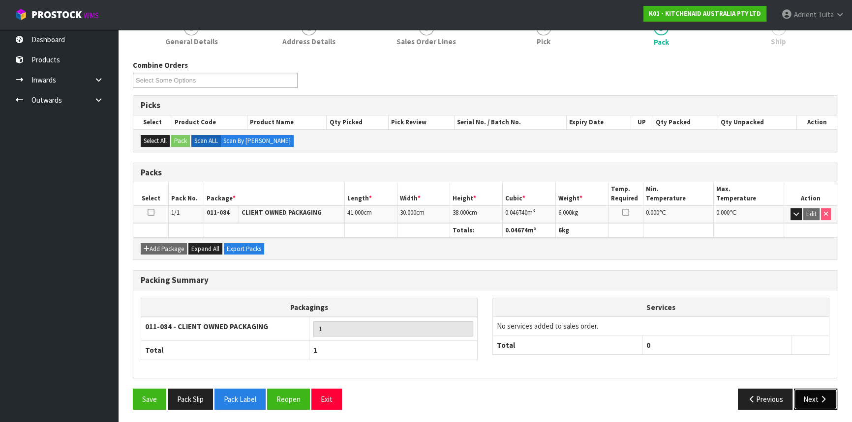
click at [812, 404] on button "Next" at bounding box center [815, 399] width 43 height 21
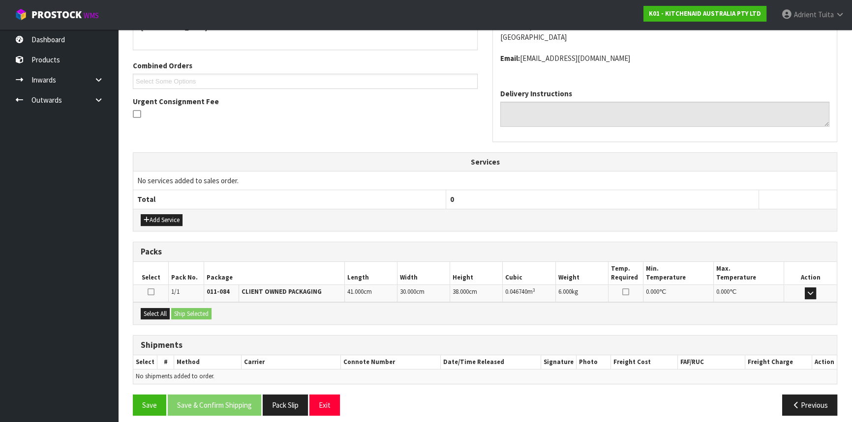
scroll to position [236, 0]
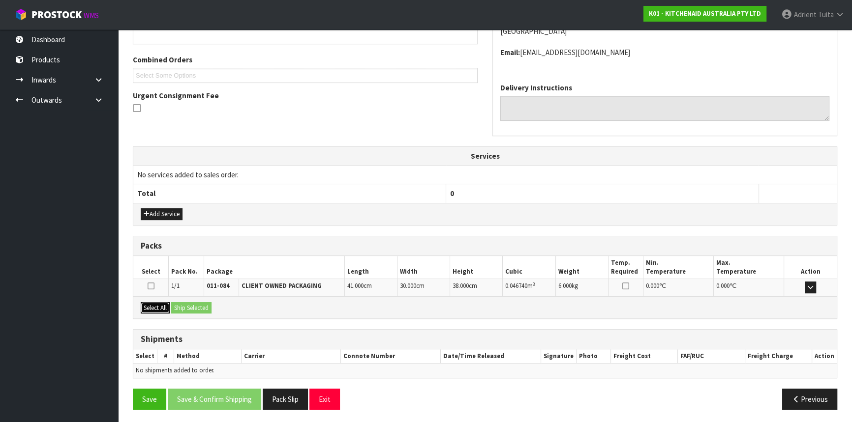
click at [153, 309] on button "Select All" at bounding box center [155, 308] width 29 height 12
click at [211, 305] on button "Ship Selected" at bounding box center [191, 308] width 40 height 12
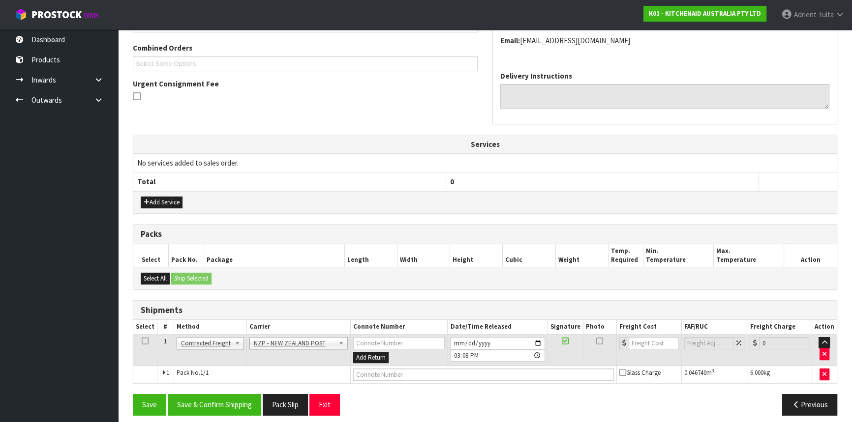
scroll to position [254, 0]
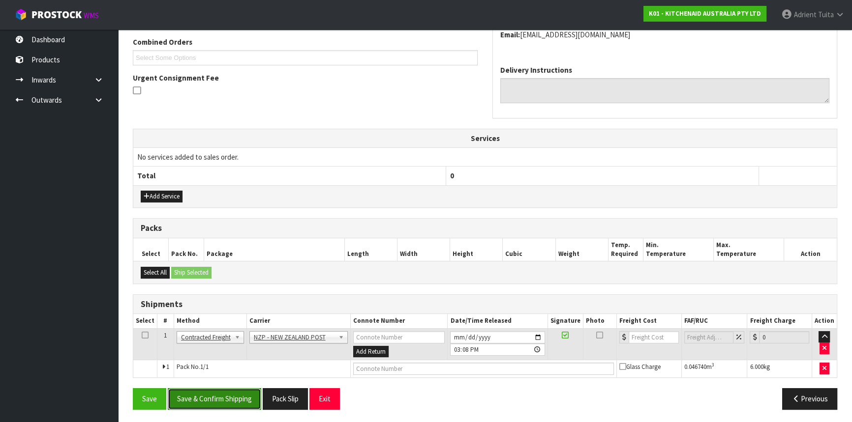
click at [236, 391] on button "Save & Confirm Shipping" at bounding box center [214, 398] width 93 height 21
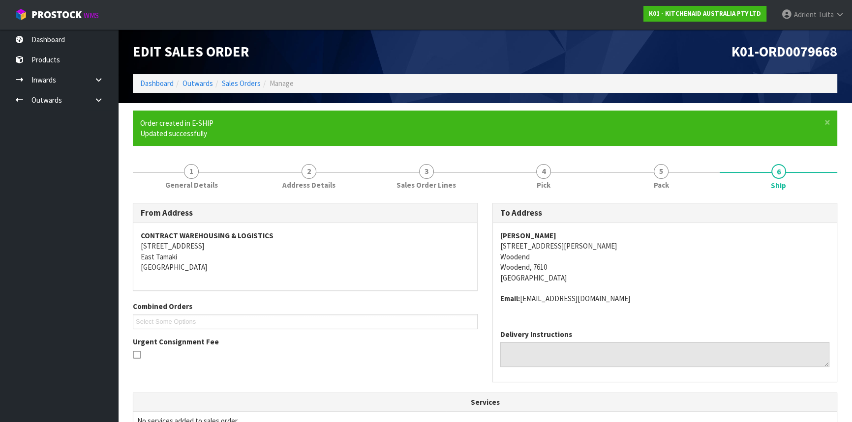
scroll to position [240, 0]
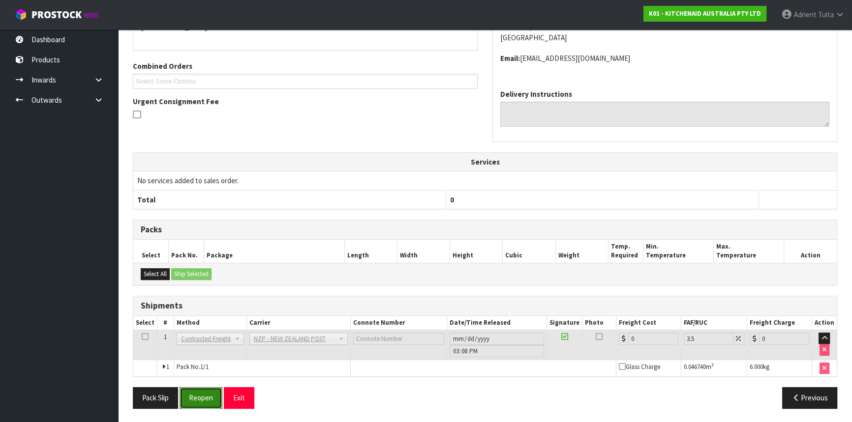
click at [203, 396] on button "Reopen" at bounding box center [200, 397] width 43 height 21
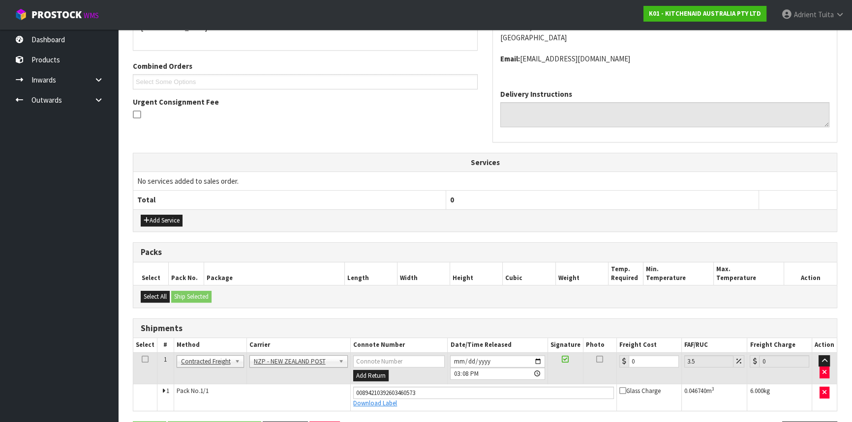
scroll to position [263, 0]
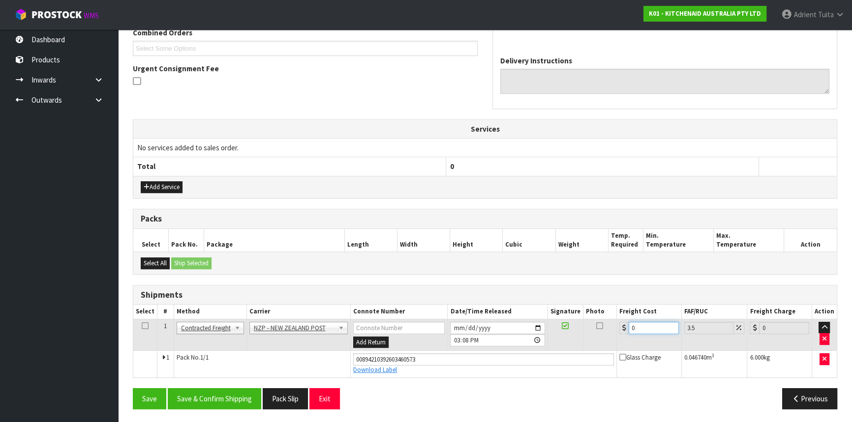
click at [640, 325] on input "0" at bounding box center [653, 328] width 50 height 12
click at [185, 398] on button "Save & Confirm Shipping" at bounding box center [214, 398] width 93 height 21
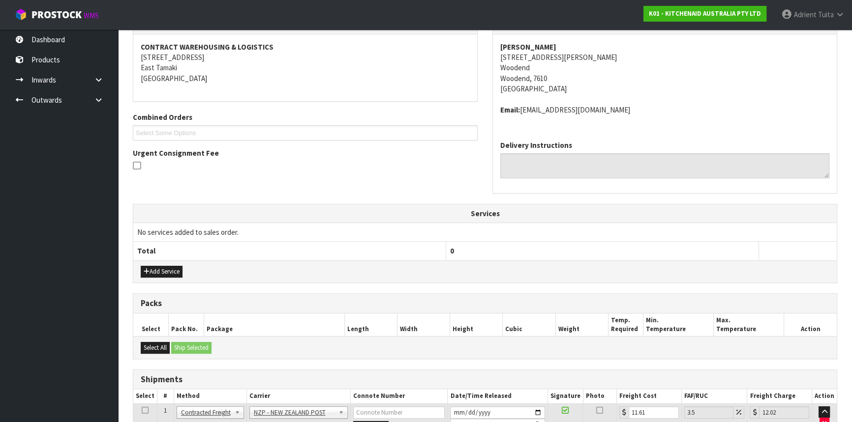
scroll to position [236, 0]
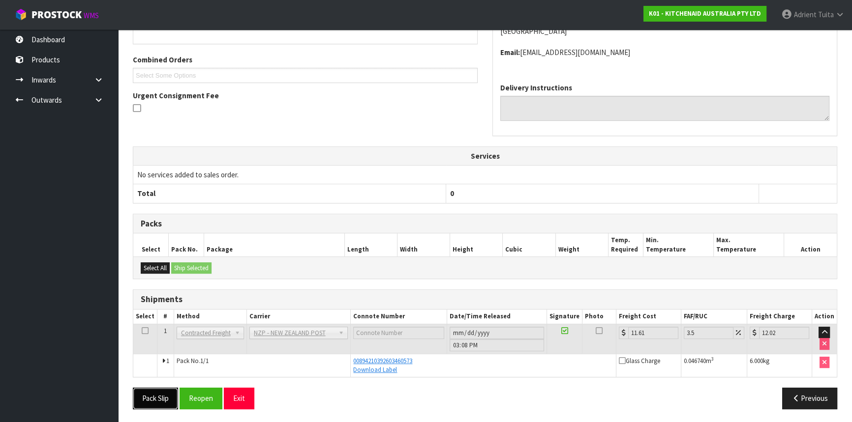
click at [150, 398] on button "Pack Slip" at bounding box center [155, 398] width 45 height 21
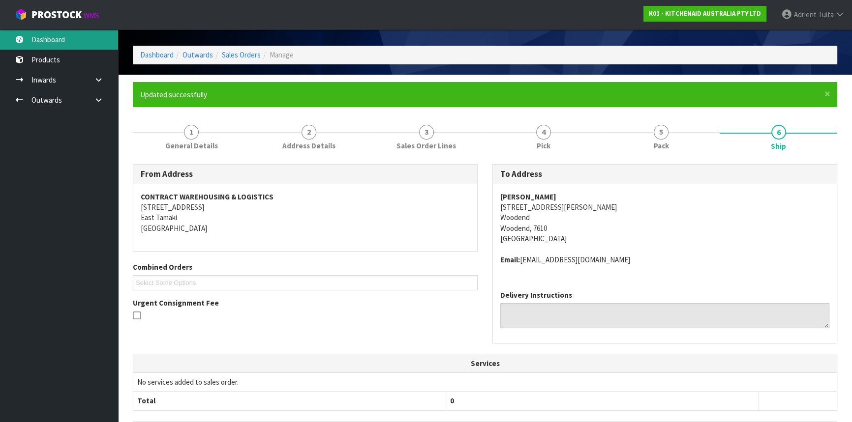
scroll to position [0, 0]
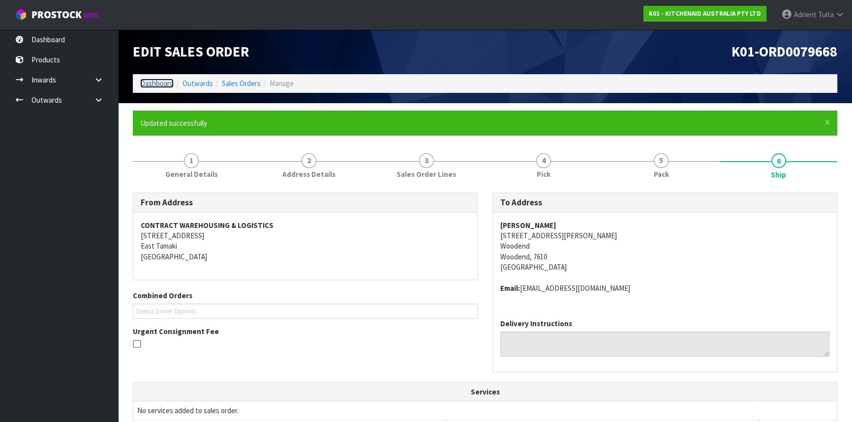
click at [147, 79] on link "Dashboard" at bounding box center [156, 83] width 33 height 9
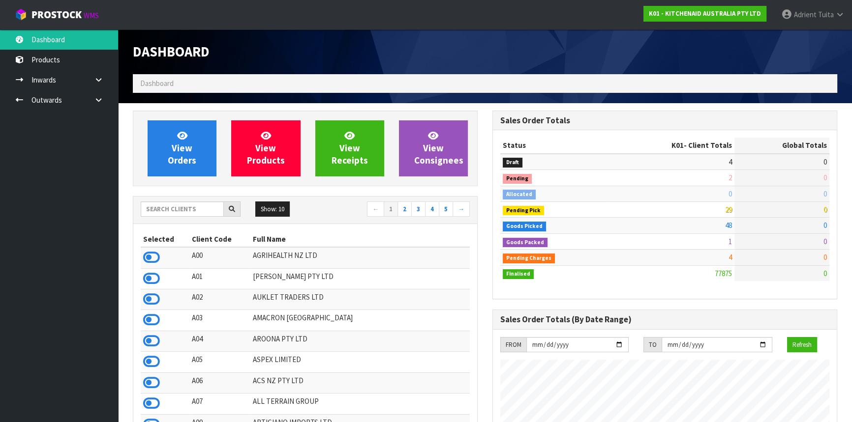
scroll to position [743, 359]
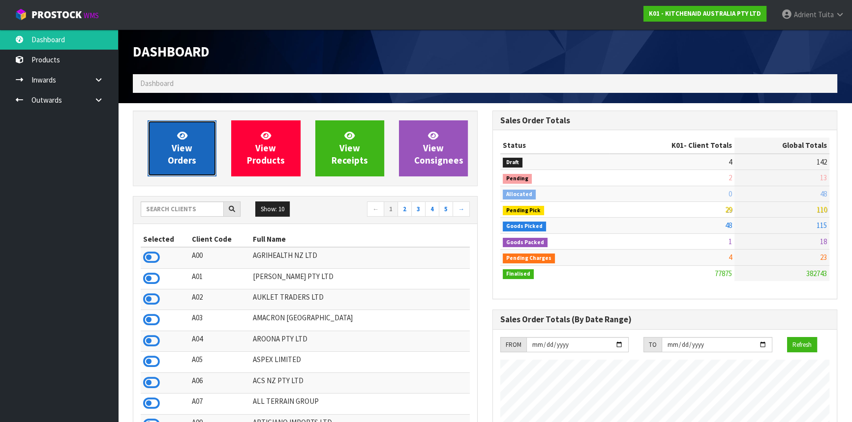
click at [167, 148] on link "View Orders" at bounding box center [182, 148] width 69 height 56
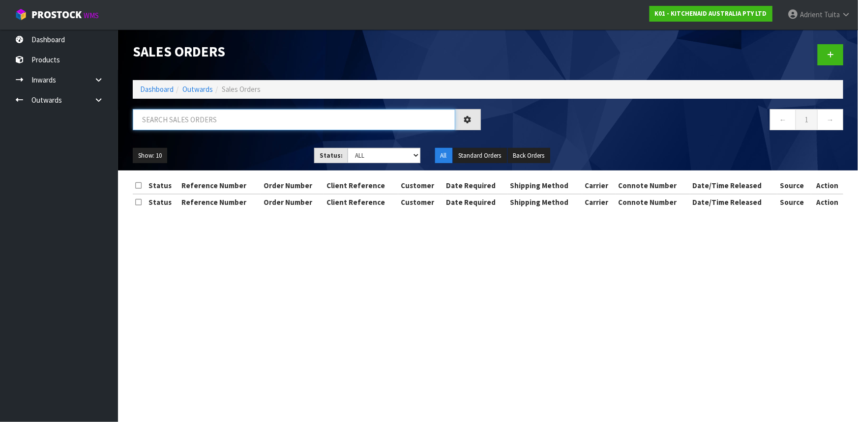
click at [190, 122] on input "text" at bounding box center [294, 119] width 323 height 21
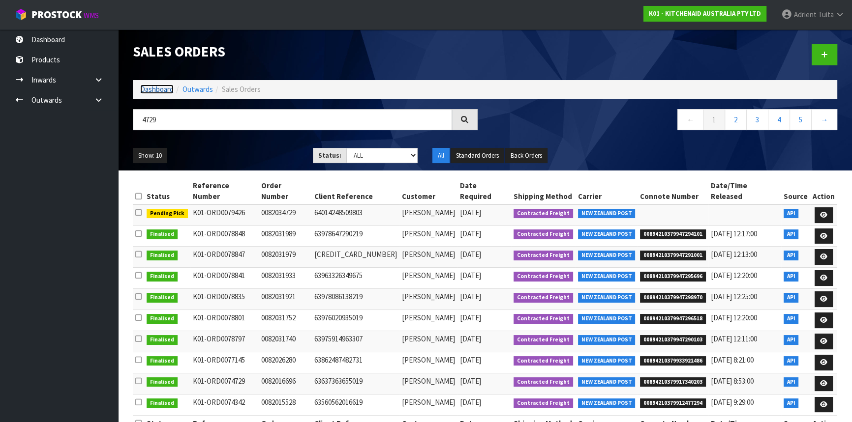
click at [172, 88] on link "Dashboard" at bounding box center [156, 89] width 33 height 9
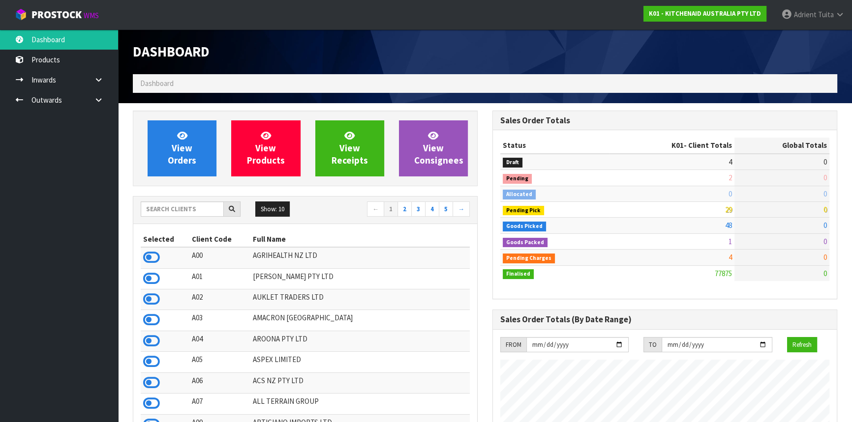
scroll to position [743, 359]
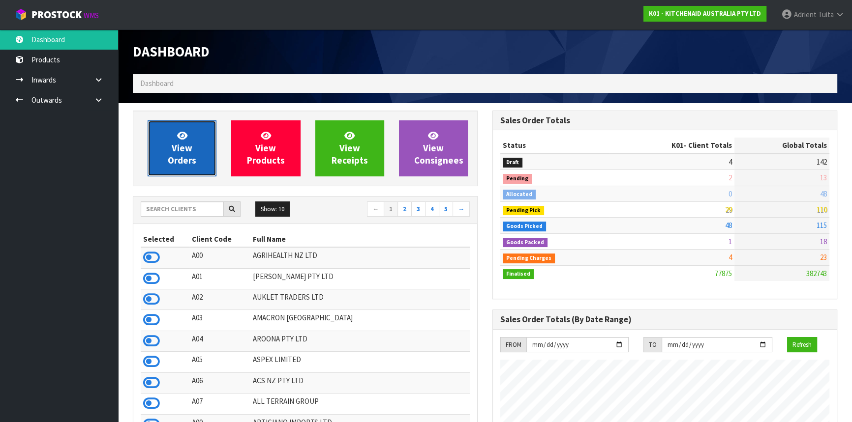
click at [190, 152] on span "View Orders" at bounding box center [182, 148] width 29 height 37
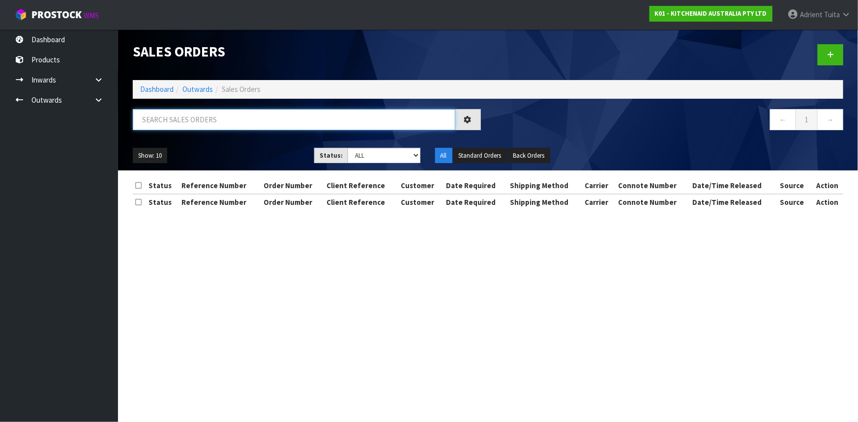
click at [195, 118] on input "text" at bounding box center [294, 119] width 323 height 21
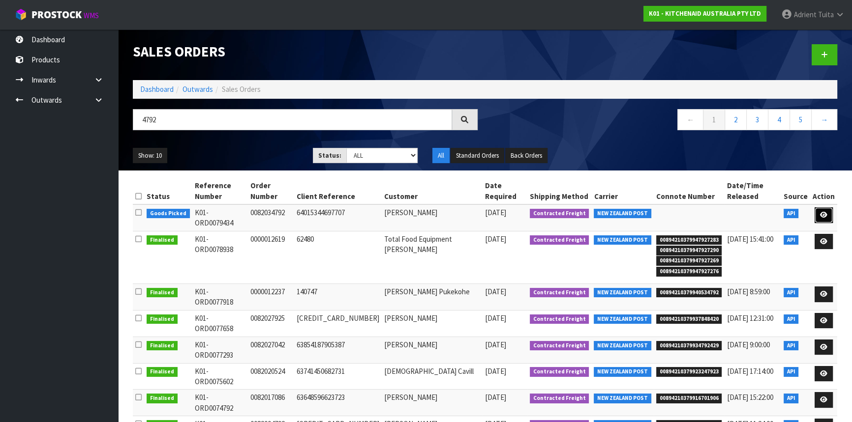
click at [821, 207] on link at bounding box center [823, 215] width 18 height 16
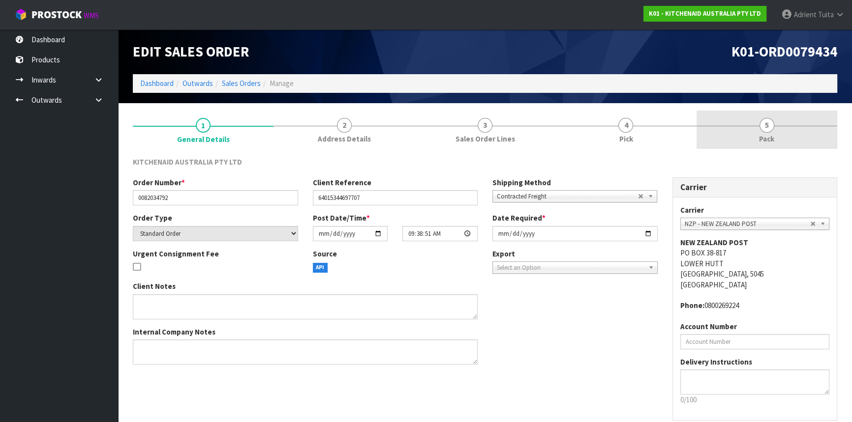
click at [785, 138] on link "5 Pack" at bounding box center [766, 130] width 141 height 39
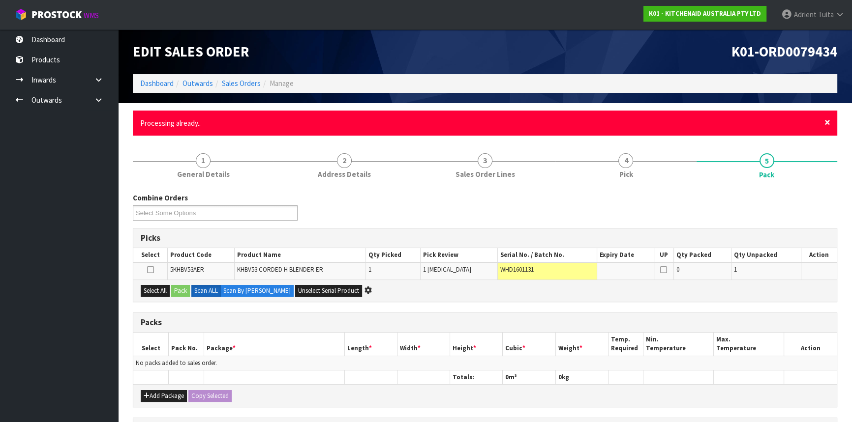
click at [826, 121] on span "×" at bounding box center [827, 123] width 6 height 14
click at [827, 118] on span "×" at bounding box center [827, 123] width 6 height 14
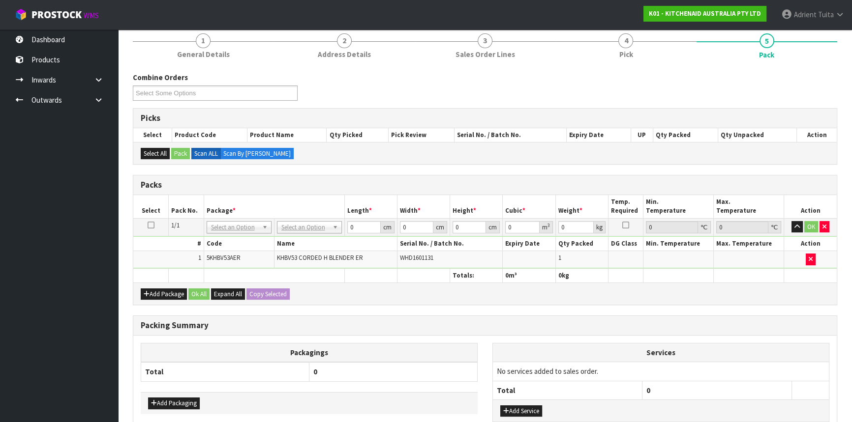
scroll to position [147, 0]
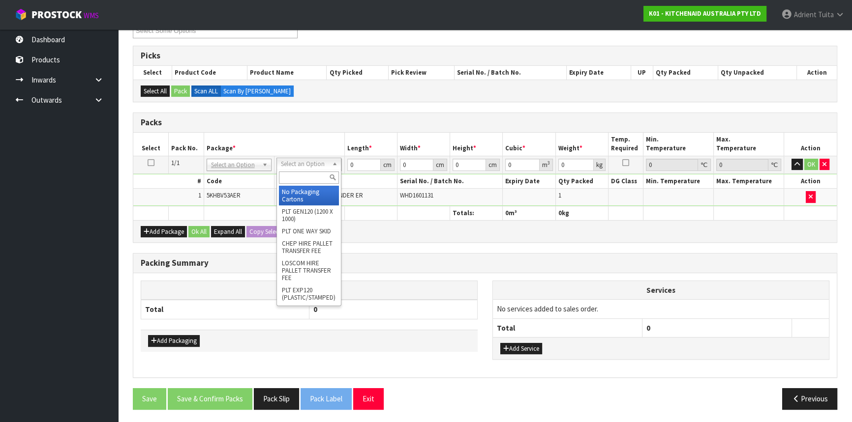
click at [290, 173] on input "text" at bounding box center [309, 178] width 60 height 12
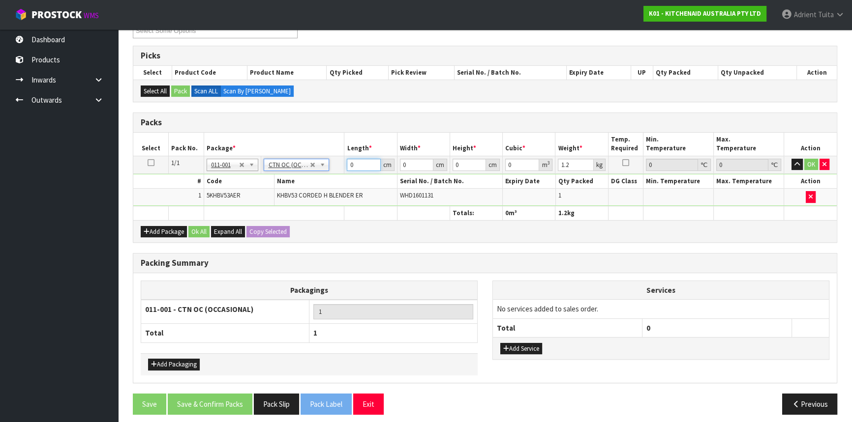
click at [356, 165] on input "0" at bounding box center [363, 165] width 33 height 12
click at [807, 160] on button "OK" at bounding box center [811, 165] width 14 height 12
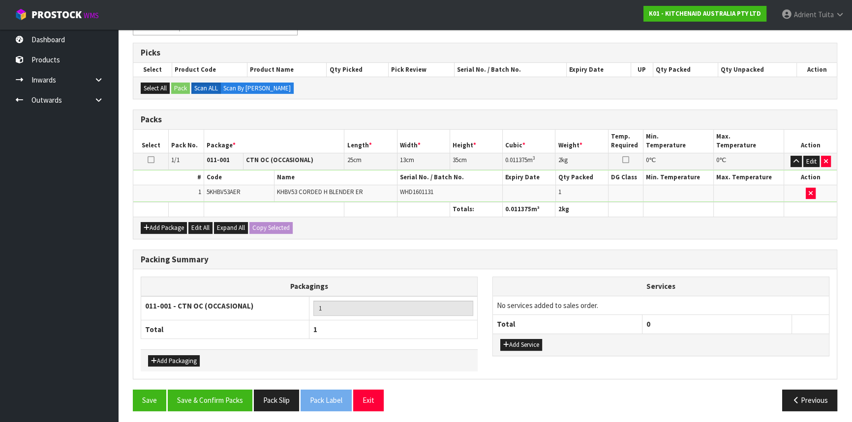
scroll to position [151, 0]
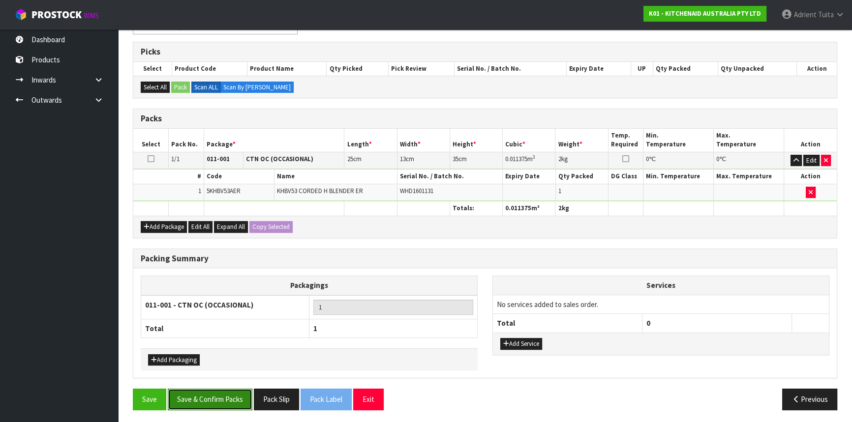
click at [226, 390] on button "Save & Confirm Packs" at bounding box center [210, 399] width 85 height 21
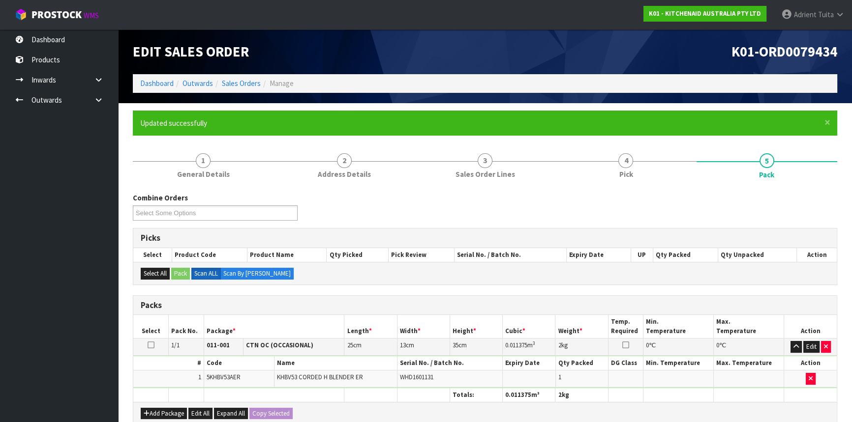
scroll to position [133, 0]
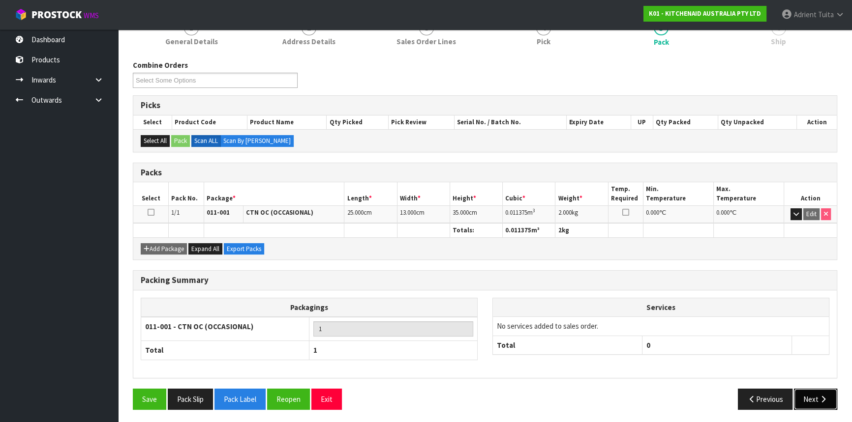
click at [826, 402] on button "Next" at bounding box center [815, 399] width 43 height 21
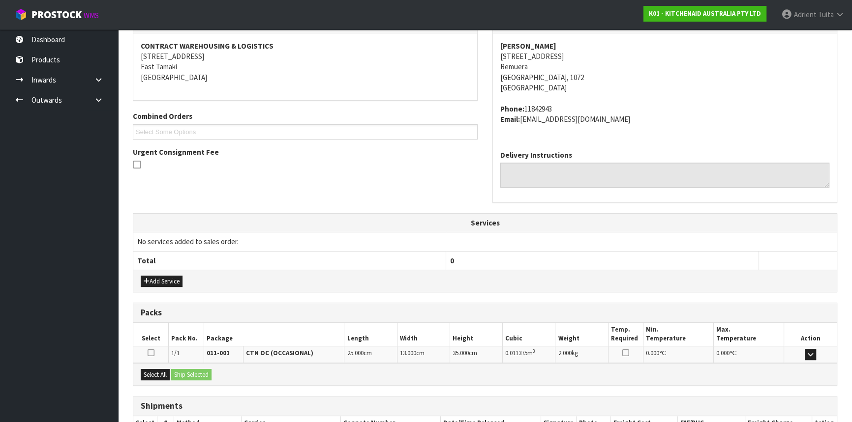
scroll to position [247, 0]
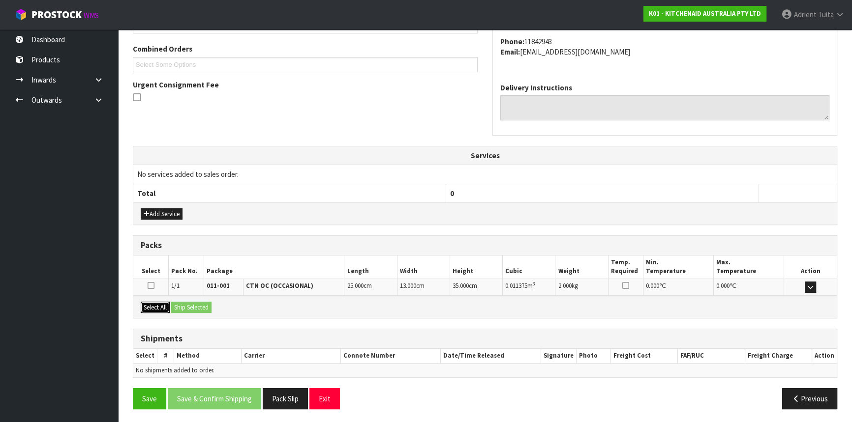
click at [159, 311] on button "Select All" at bounding box center [155, 308] width 29 height 12
click at [179, 307] on button "Ship Selected" at bounding box center [191, 308] width 40 height 12
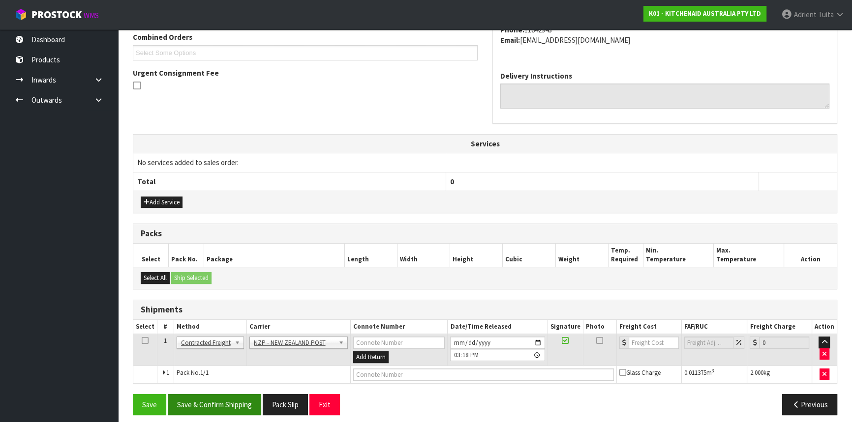
scroll to position [265, 0]
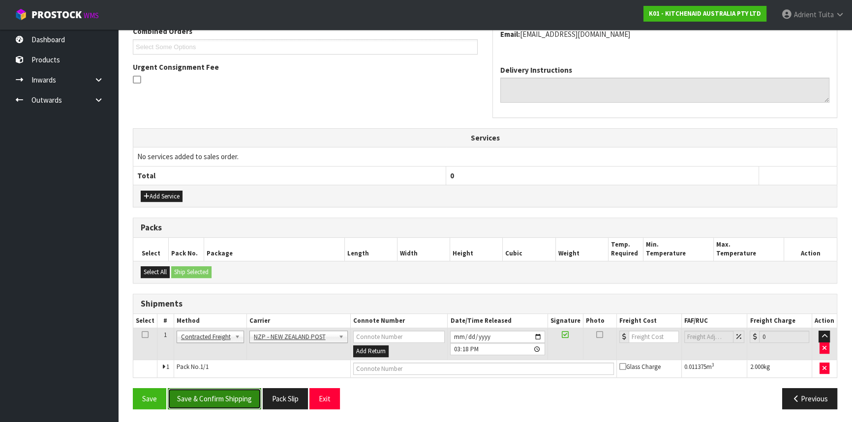
click at [203, 388] on button "Save & Confirm Shipping" at bounding box center [214, 398] width 93 height 21
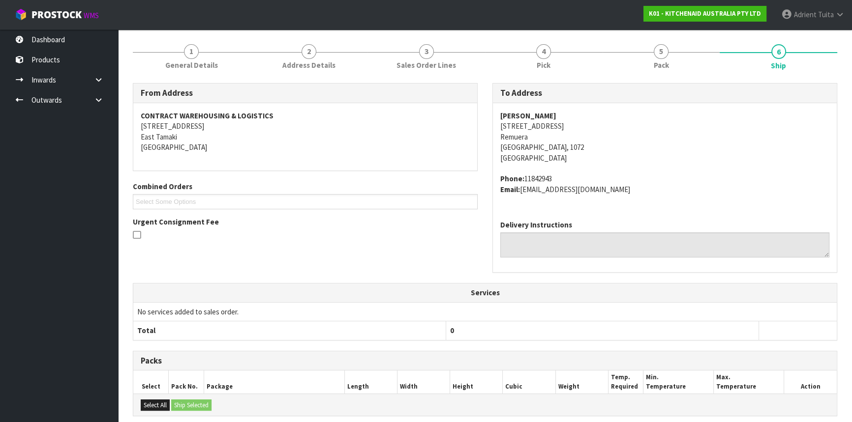
scroll to position [251, 0]
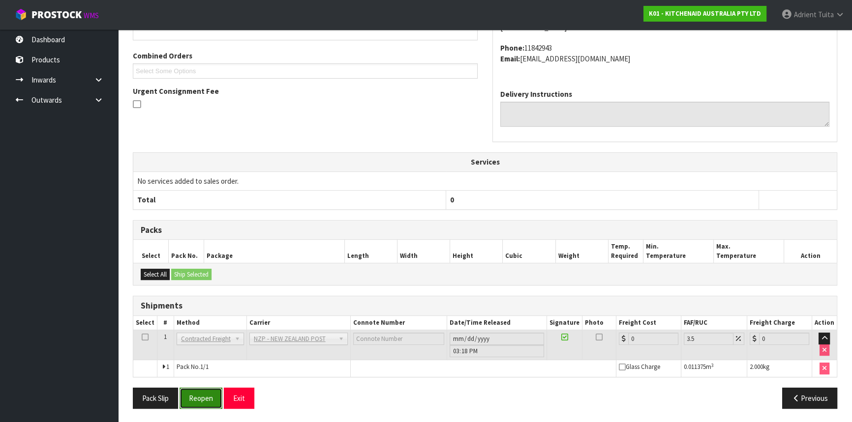
click at [217, 392] on button "Reopen" at bounding box center [200, 398] width 43 height 21
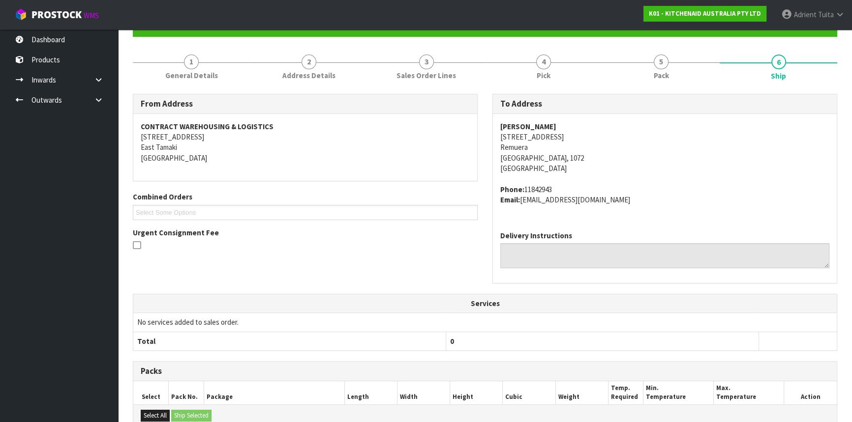
scroll to position [240, 0]
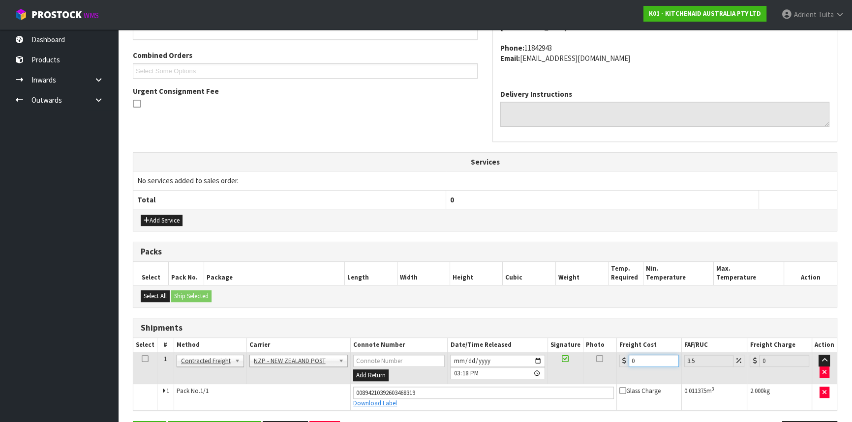
click at [648, 360] on input "0" at bounding box center [653, 361] width 50 height 12
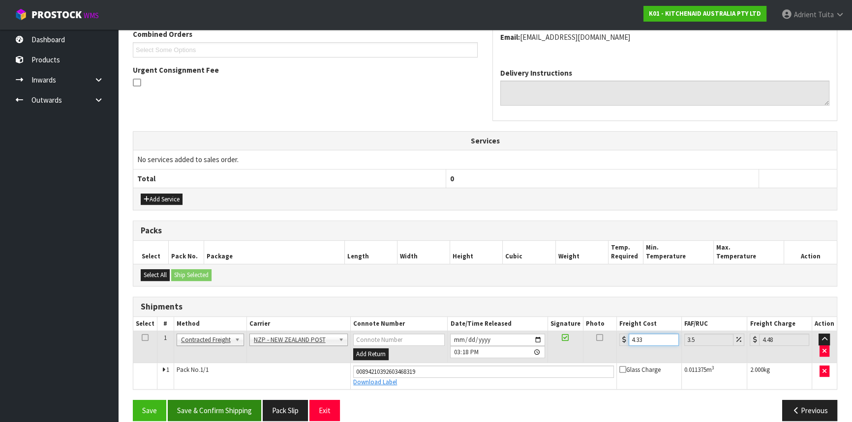
scroll to position [273, 0]
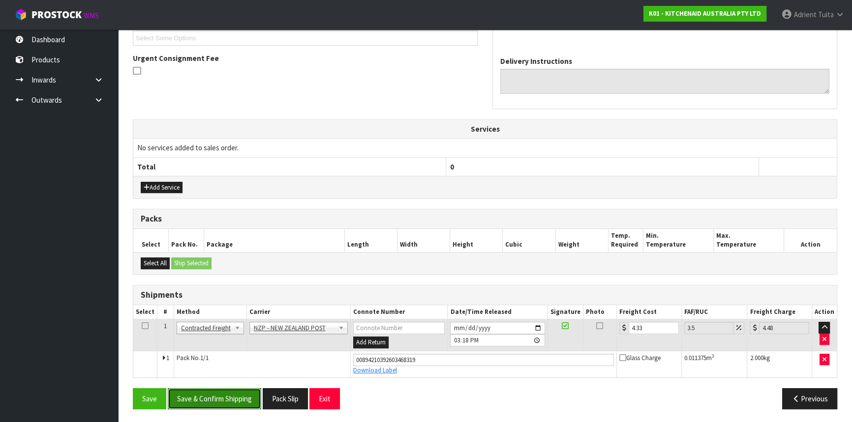
click at [244, 396] on button "Save & Confirm Shipping" at bounding box center [214, 398] width 93 height 21
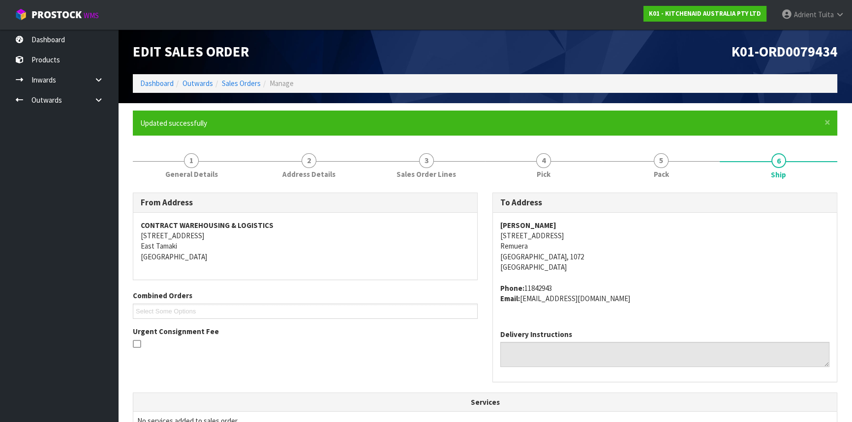
scroll to position [247, 0]
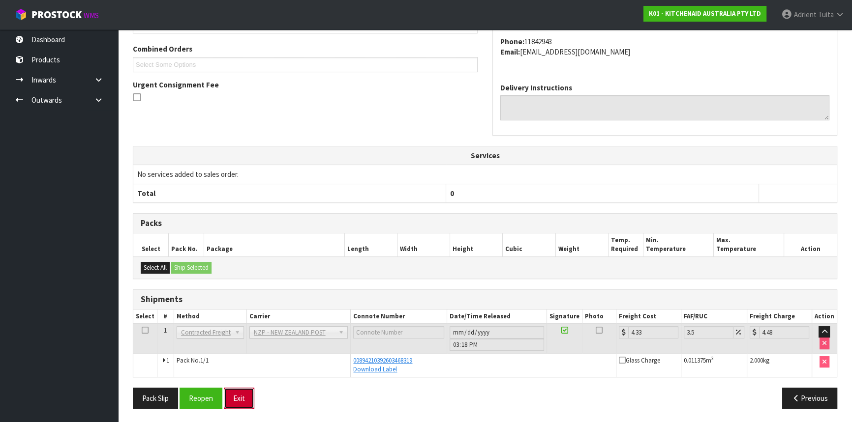
click at [240, 400] on button "Exit" at bounding box center [239, 398] width 30 height 21
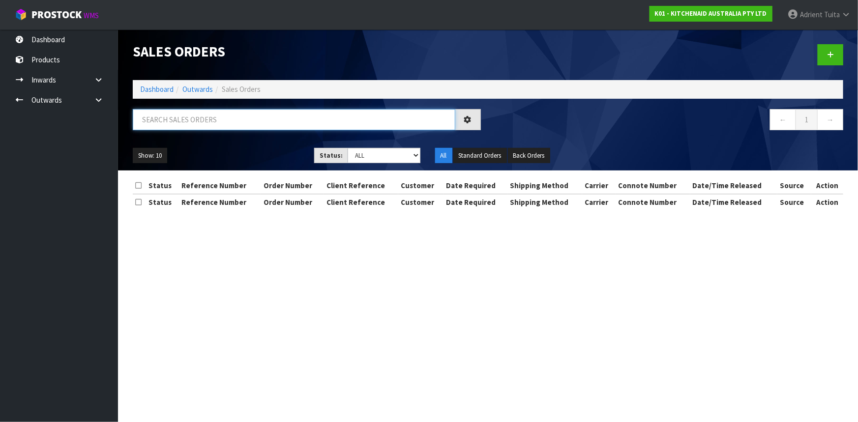
click at [158, 119] on input "text" at bounding box center [294, 119] width 323 height 21
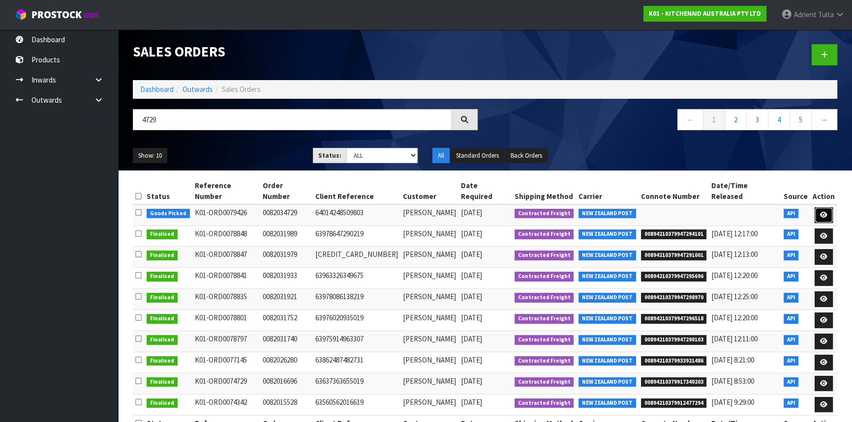
click at [821, 212] on icon at bounding box center [823, 215] width 7 height 6
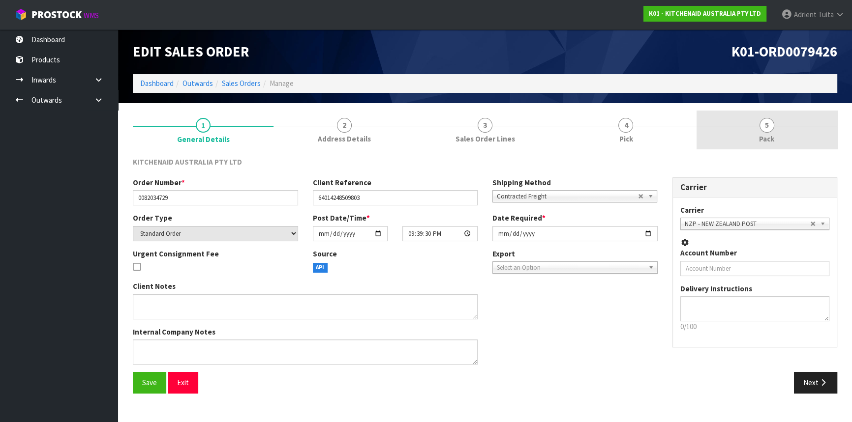
click at [787, 141] on link "5 Pack" at bounding box center [766, 130] width 141 height 39
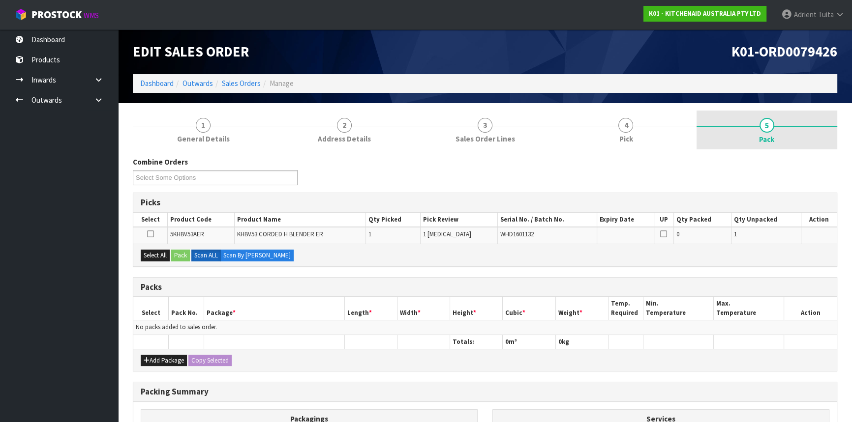
scroll to position [129, 0]
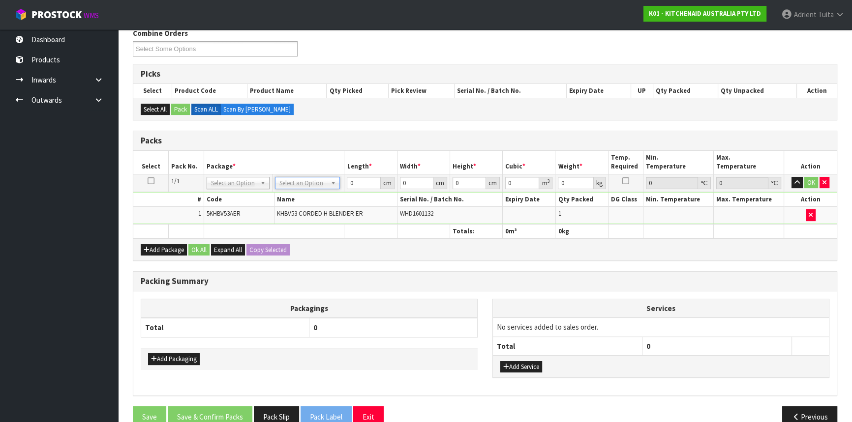
click at [305, 188] on td "No Packaging Cartons PLT GEN120 (1200 X 1000) PLT ONE WAY SKID CHEP HIRE PALLET…" at bounding box center [308, 183] width 72 height 18
drag, startPoint x: 312, startPoint y: 169, endPoint x: 312, endPoint y: 176, distance: 6.9
click at [312, 174] on table "Select Pack No. Package * Length * Width * Height * Cubic * Weight * Temp. Requ…" at bounding box center [484, 195] width 703 height 88
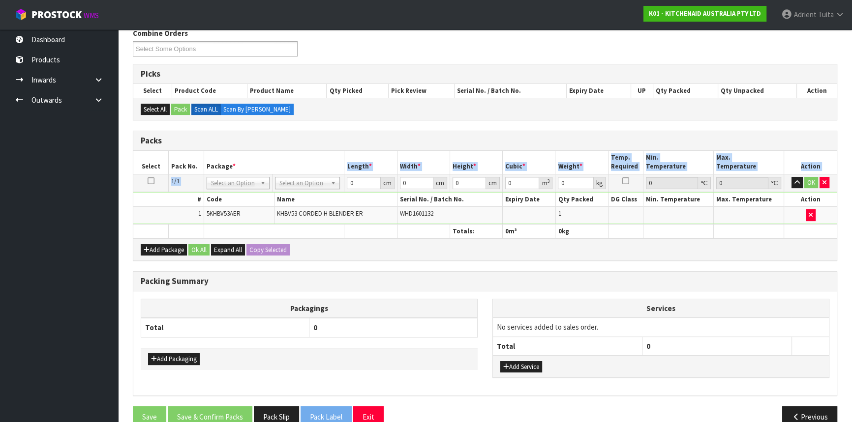
drag, startPoint x: 311, startPoint y: 178, endPoint x: 311, endPoint y: 192, distance: 14.3
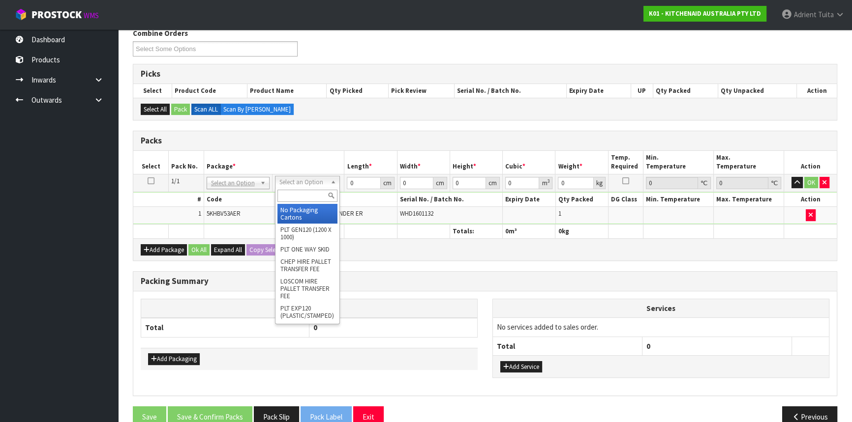
click at [311, 192] on input "text" at bounding box center [307, 196] width 60 height 12
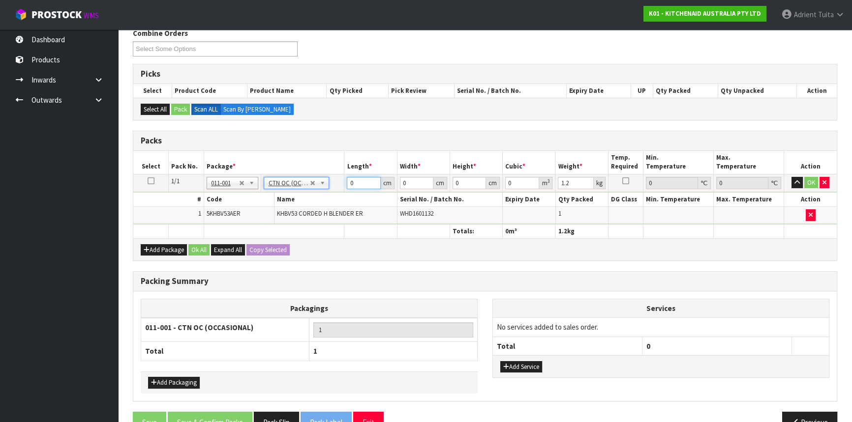
click at [360, 184] on input "0" at bounding box center [363, 183] width 33 height 12
click at [812, 186] on button "OK" at bounding box center [811, 183] width 14 height 12
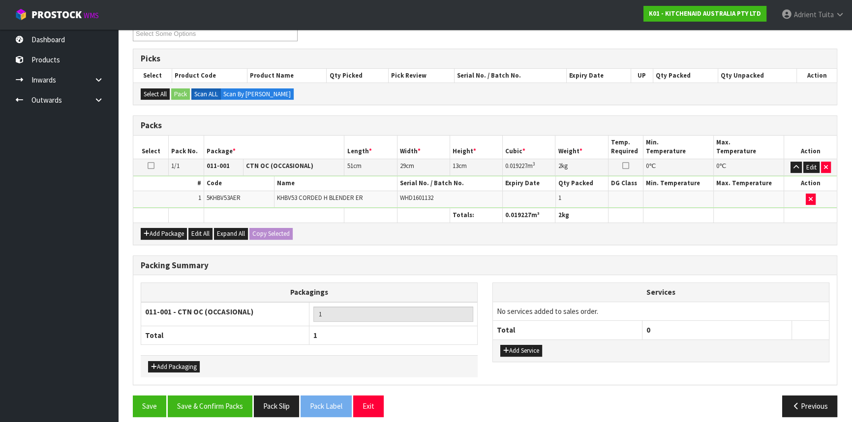
scroll to position [151, 0]
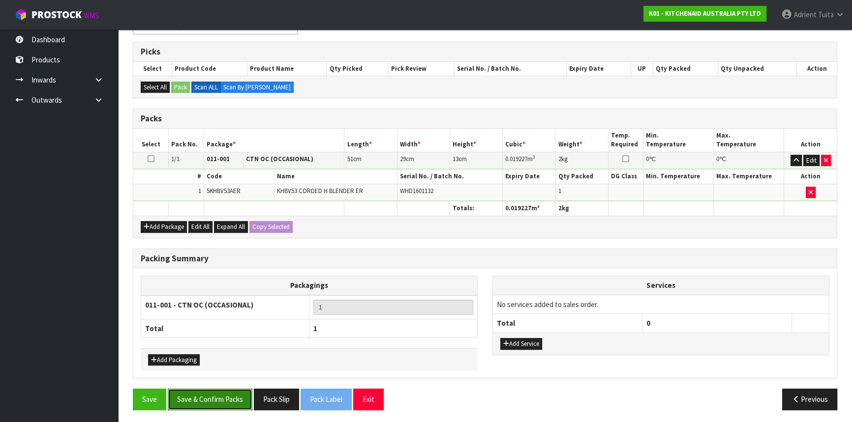
click at [221, 389] on button "Save & Confirm Packs" at bounding box center [210, 399] width 85 height 21
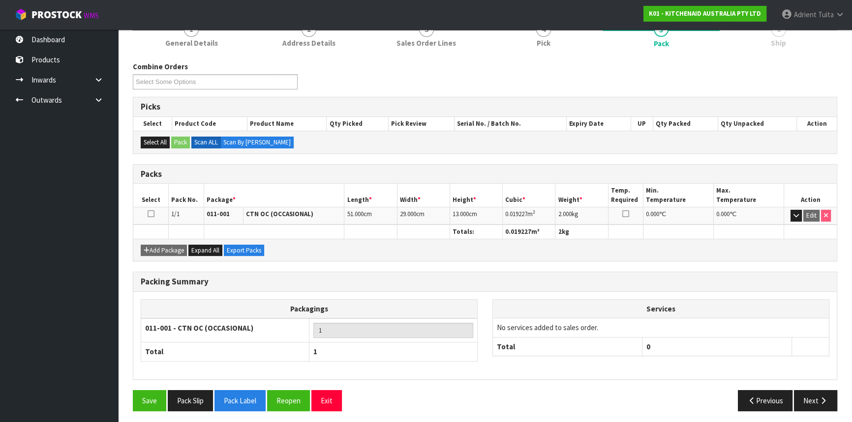
scroll to position [133, 0]
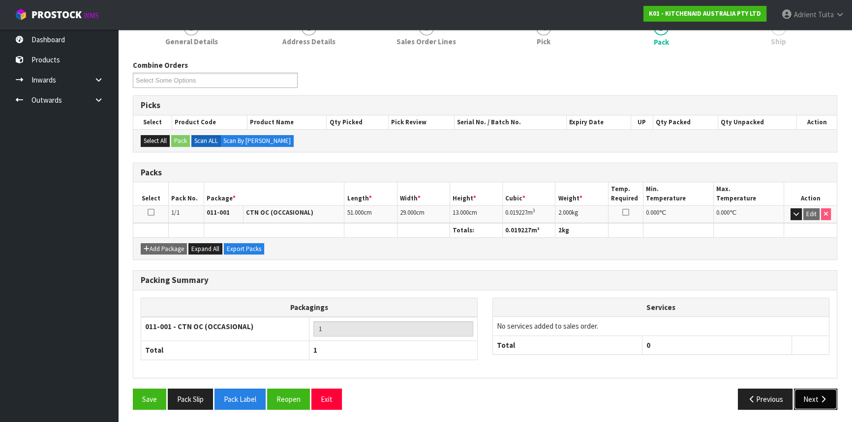
click at [818, 389] on button "Next" at bounding box center [815, 399] width 43 height 21
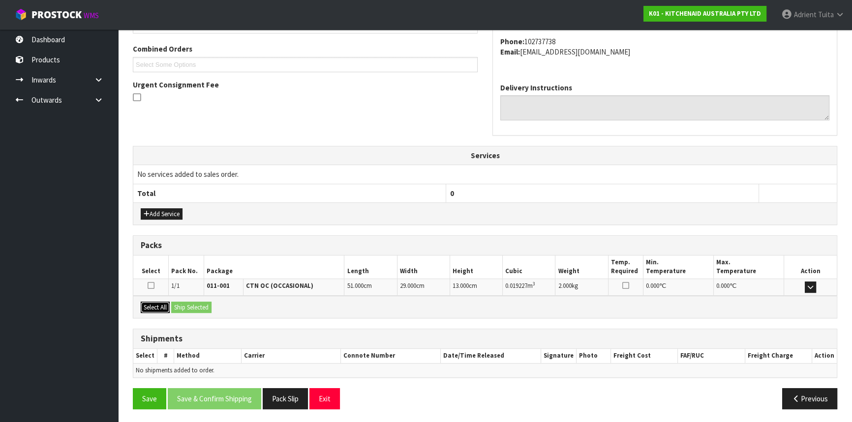
click at [156, 305] on button "Select All" at bounding box center [155, 308] width 29 height 12
click at [187, 307] on button "Ship Selected" at bounding box center [191, 308] width 40 height 12
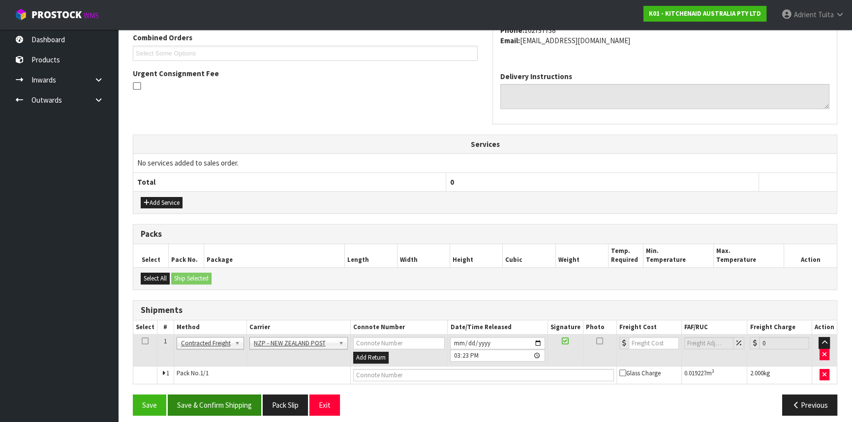
scroll to position [265, 0]
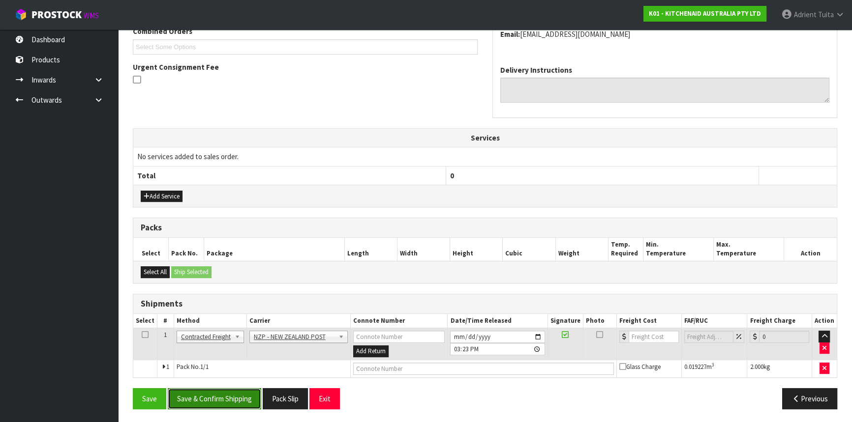
click at [205, 394] on button "Save & Confirm Shipping" at bounding box center [214, 398] width 93 height 21
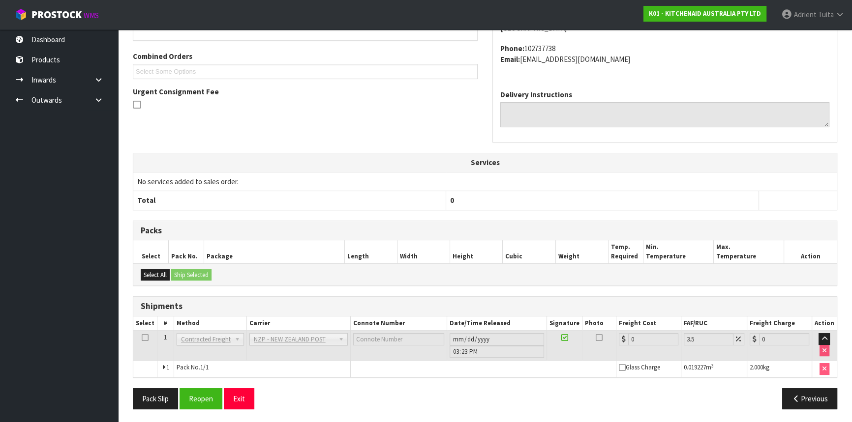
scroll to position [251, 0]
click at [192, 402] on button "Reopen" at bounding box center [200, 398] width 43 height 21
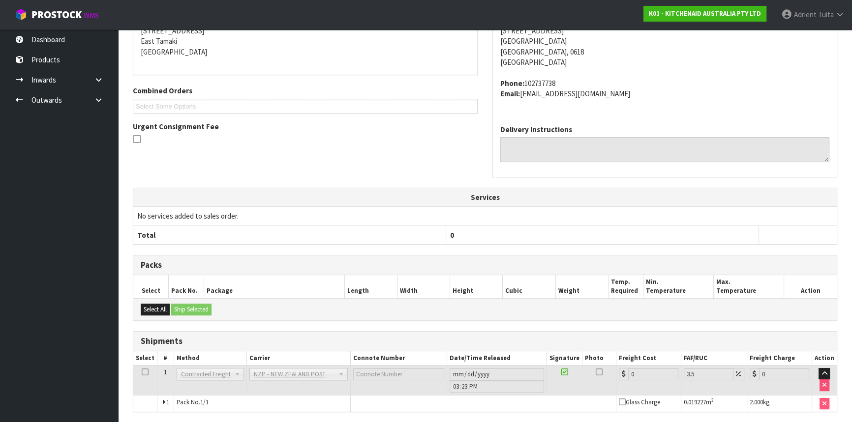
scroll to position [240, 0]
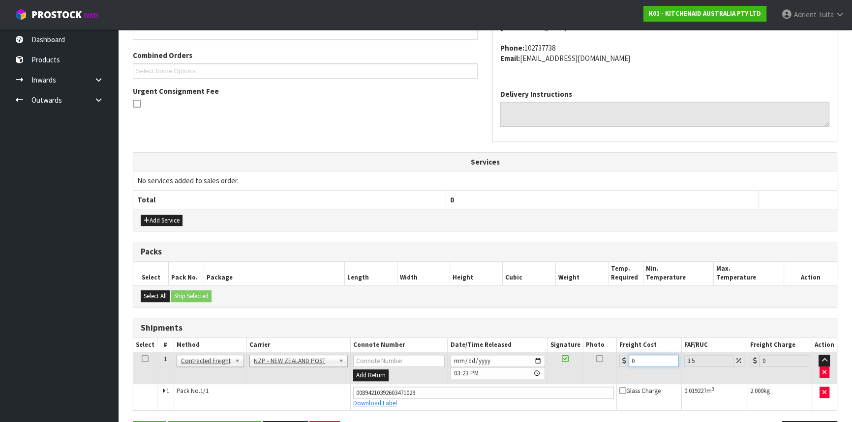
click at [661, 363] on input "0" at bounding box center [653, 361] width 50 height 12
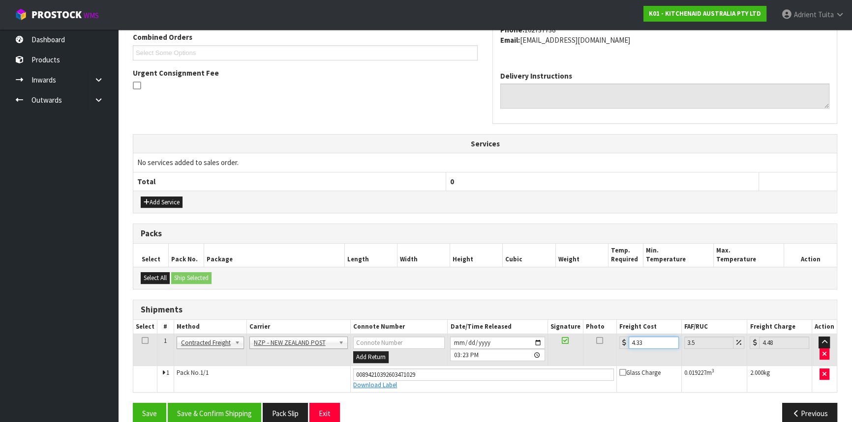
scroll to position [273, 0]
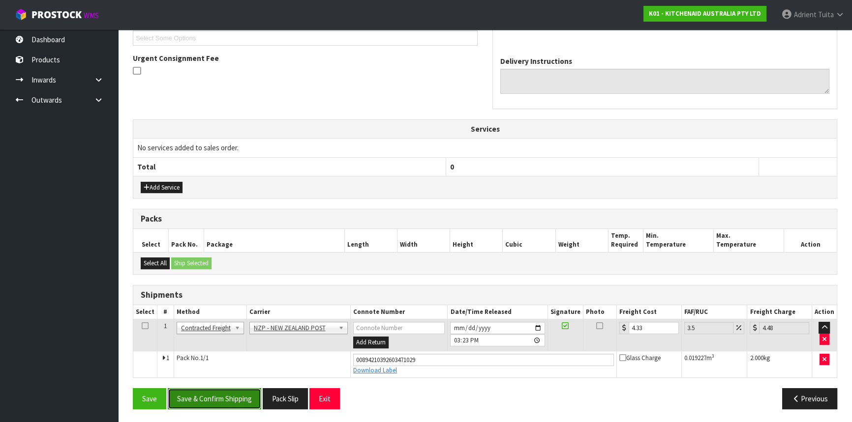
click at [239, 390] on button "Save & Confirm Shipping" at bounding box center [214, 398] width 93 height 21
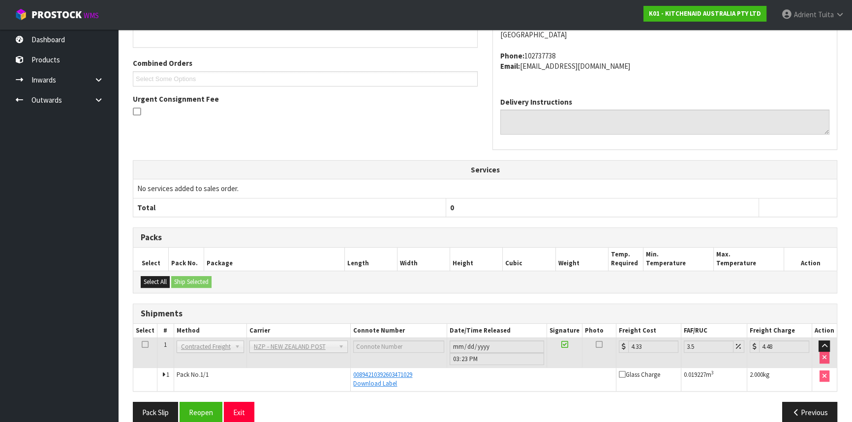
scroll to position [247, 0]
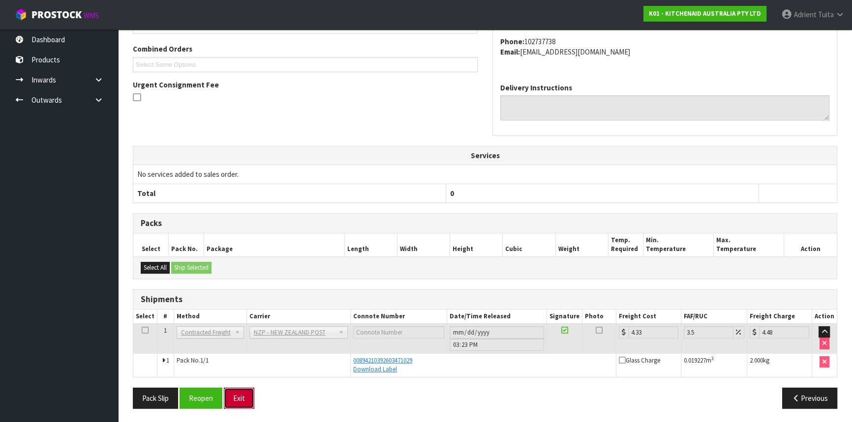
click at [238, 388] on button "Exit" at bounding box center [239, 398] width 30 height 21
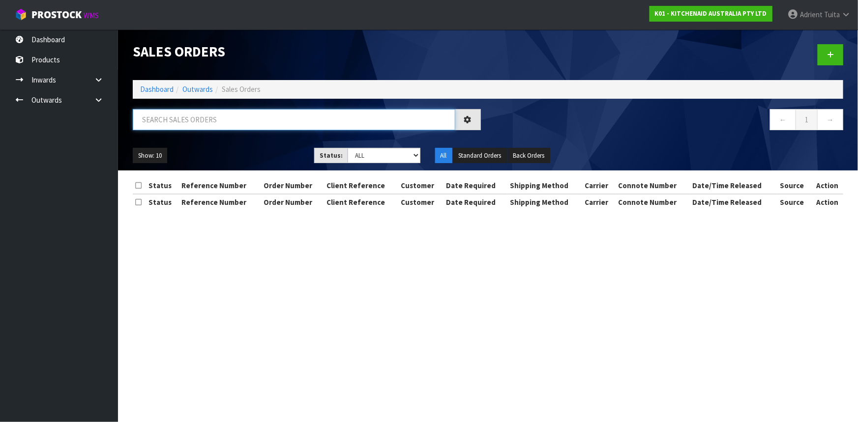
click at [351, 125] on input "text" at bounding box center [294, 119] width 323 height 21
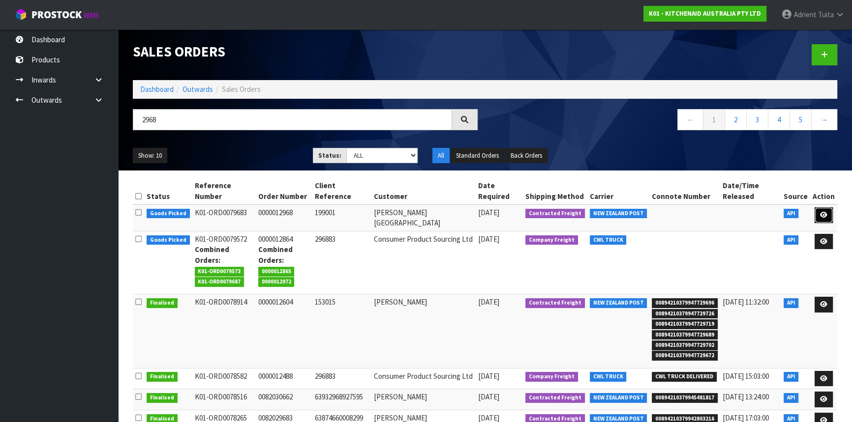
click at [821, 219] on link at bounding box center [823, 215] width 18 height 16
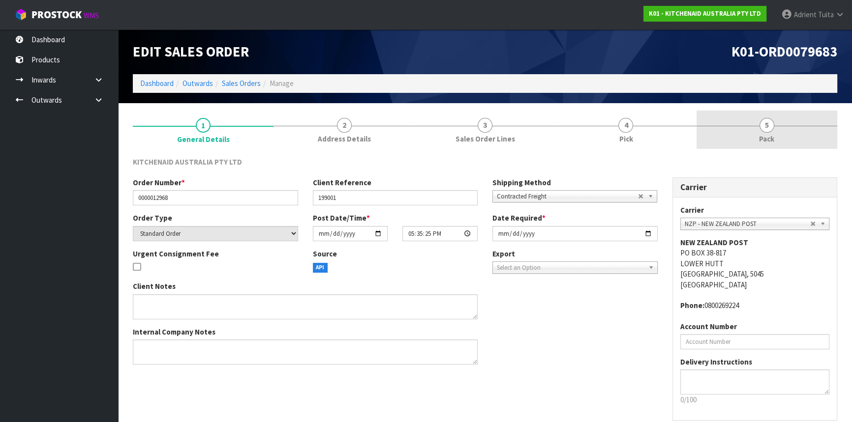
click at [800, 143] on link "5 Pack" at bounding box center [766, 130] width 141 height 39
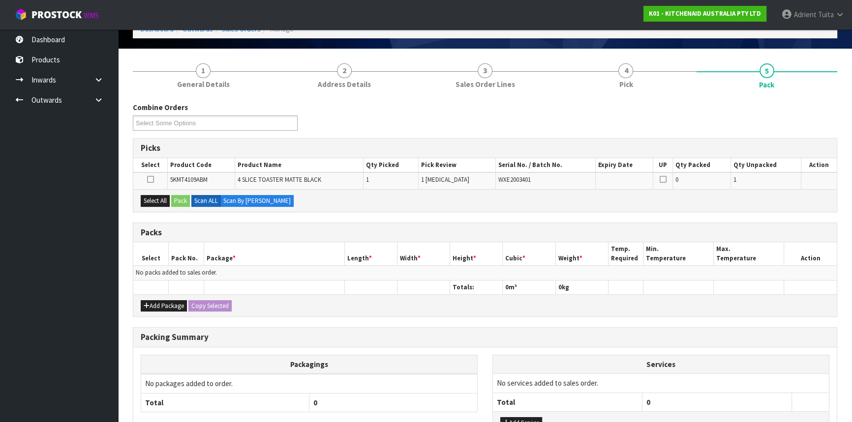
scroll to position [129, 0]
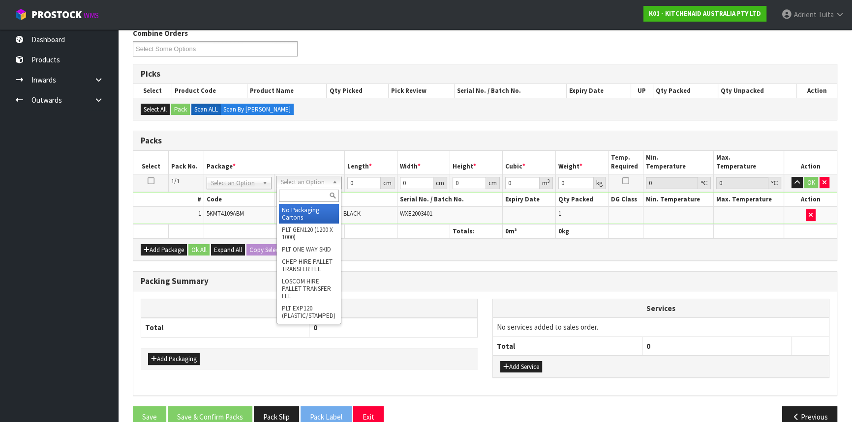
click at [321, 190] on input "text" at bounding box center [309, 196] width 60 height 12
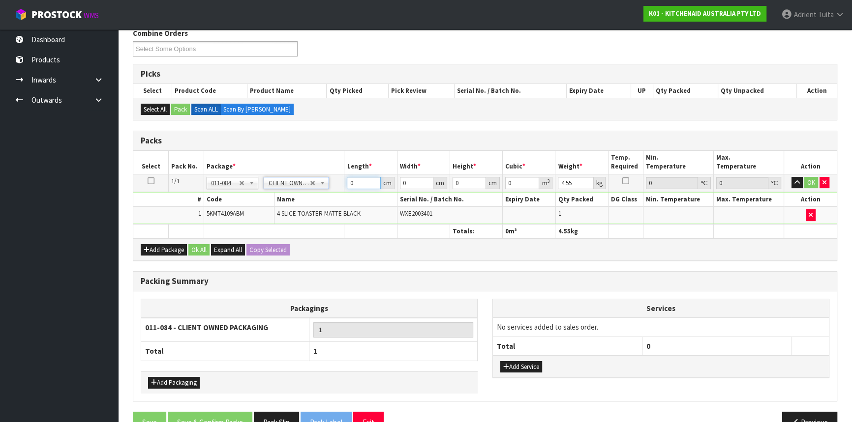
click at [354, 184] on input "0" at bounding box center [363, 183] width 33 height 12
click at [811, 183] on button "OK" at bounding box center [811, 183] width 14 height 12
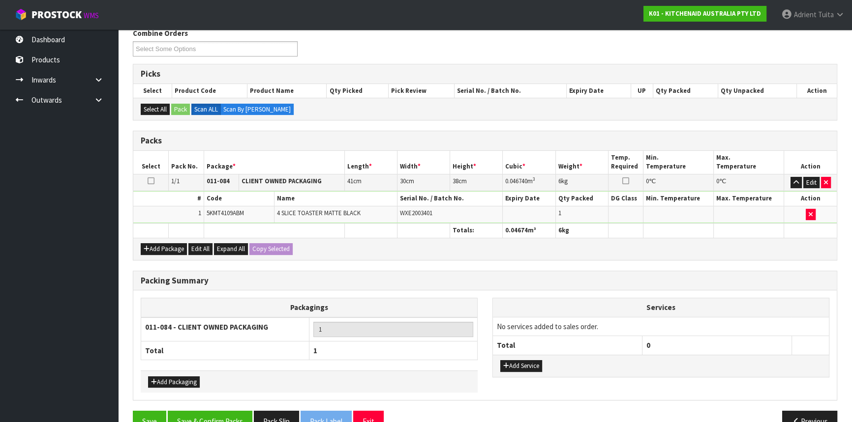
scroll to position [151, 0]
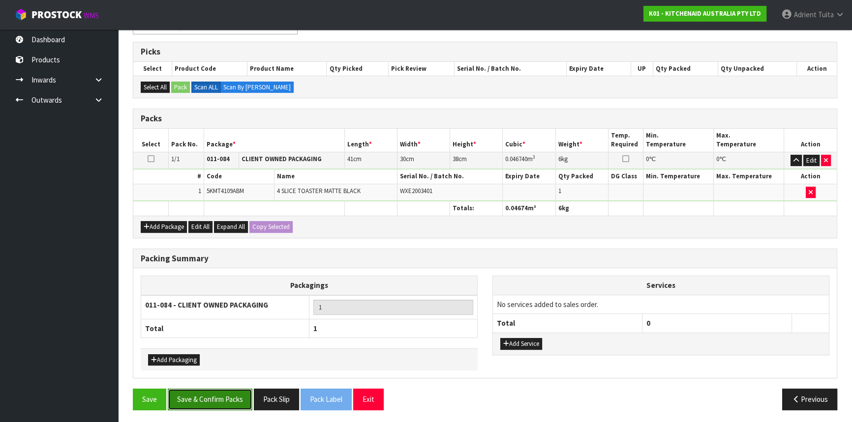
click at [225, 399] on button "Save & Confirm Packs" at bounding box center [210, 399] width 85 height 21
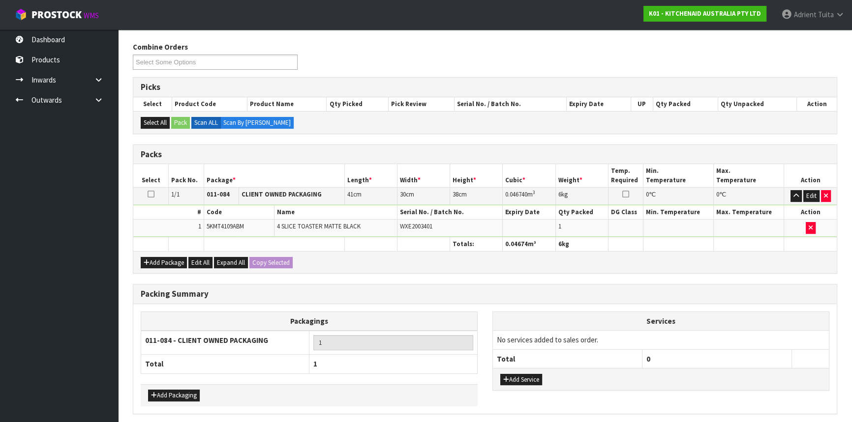
scroll to position [0, 0]
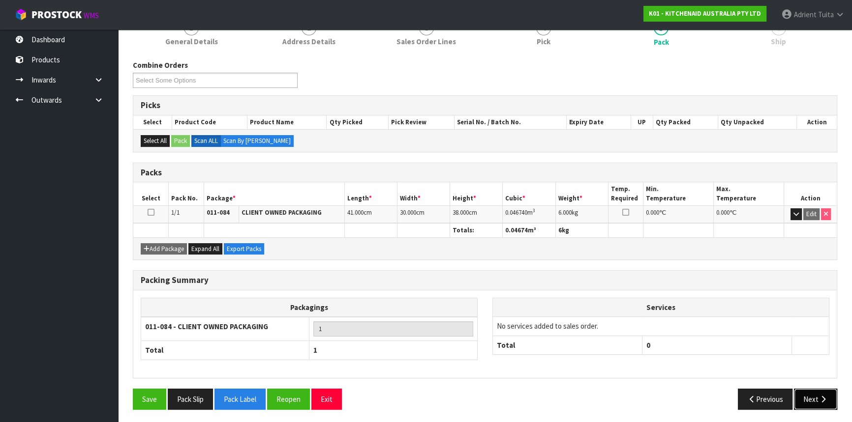
click at [813, 395] on button "Next" at bounding box center [815, 399] width 43 height 21
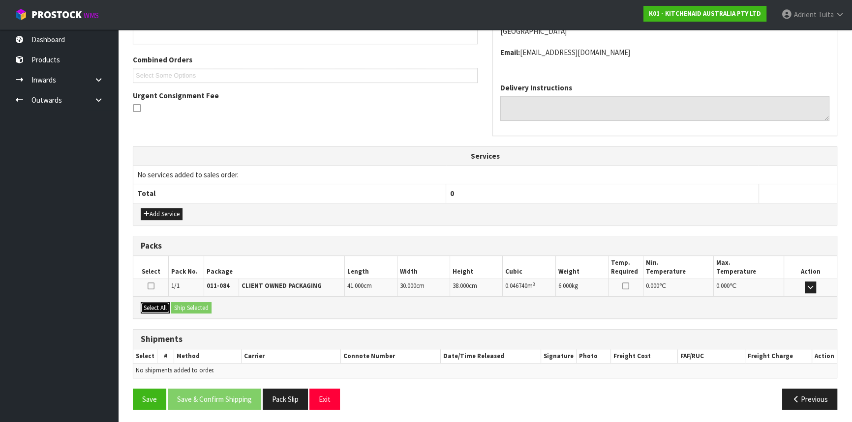
click at [159, 303] on button "Select All" at bounding box center [155, 308] width 29 height 12
click at [175, 303] on button "Ship Selected" at bounding box center [191, 308] width 40 height 12
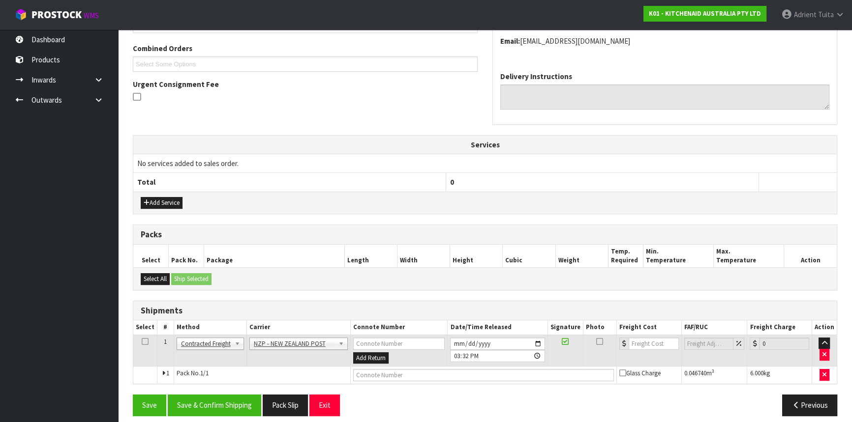
scroll to position [254, 0]
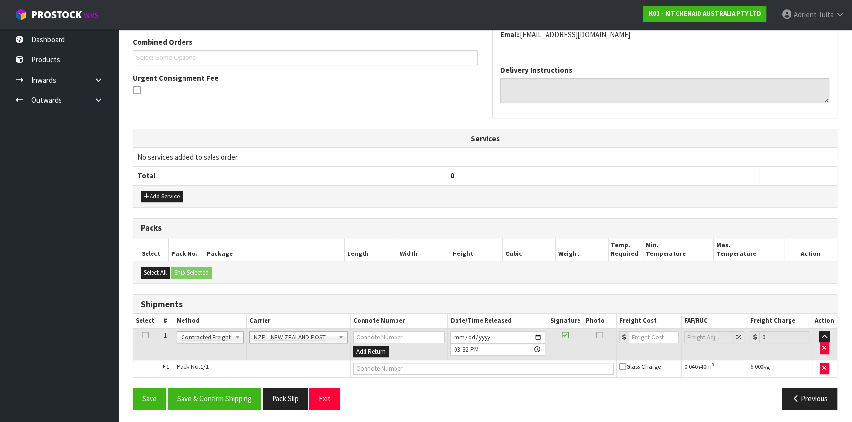
click at [213, 408] on div "Save Save & Confirm Shipping Pack Slip Exit Previous" at bounding box center [484, 402] width 719 height 29
click at [217, 388] on button "Save & Confirm Shipping" at bounding box center [214, 398] width 93 height 21
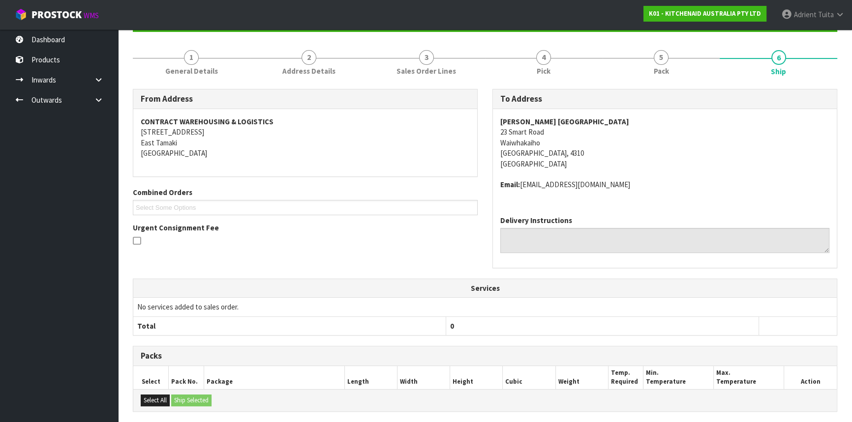
scroll to position [240, 0]
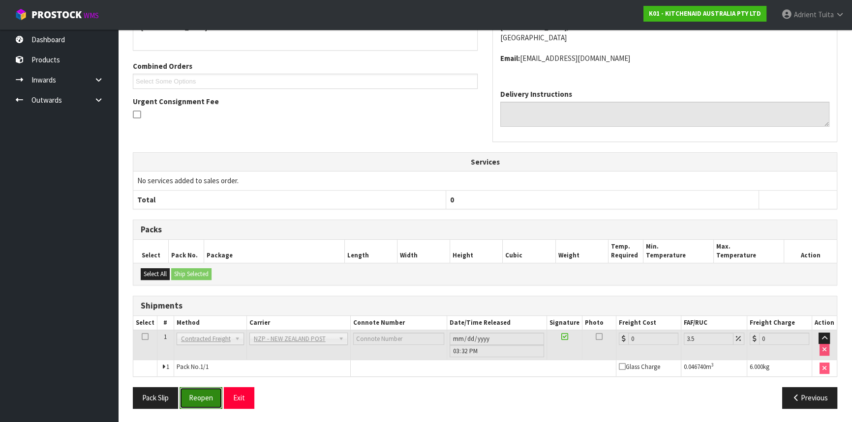
click at [216, 390] on button "Reopen" at bounding box center [200, 397] width 43 height 21
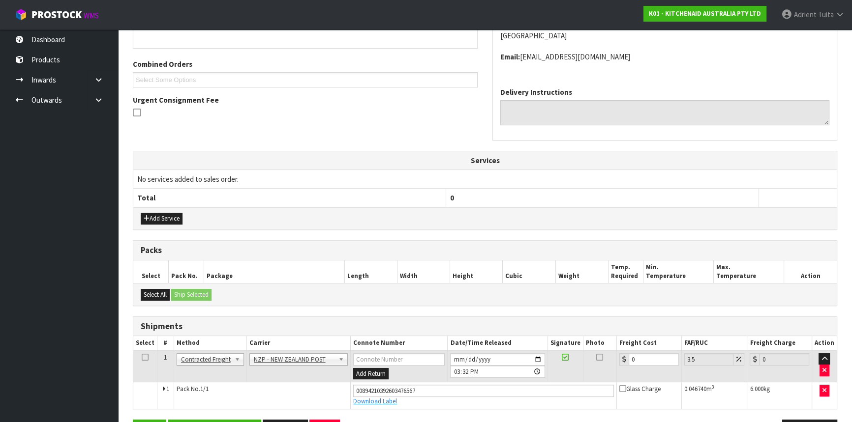
scroll to position [263, 0]
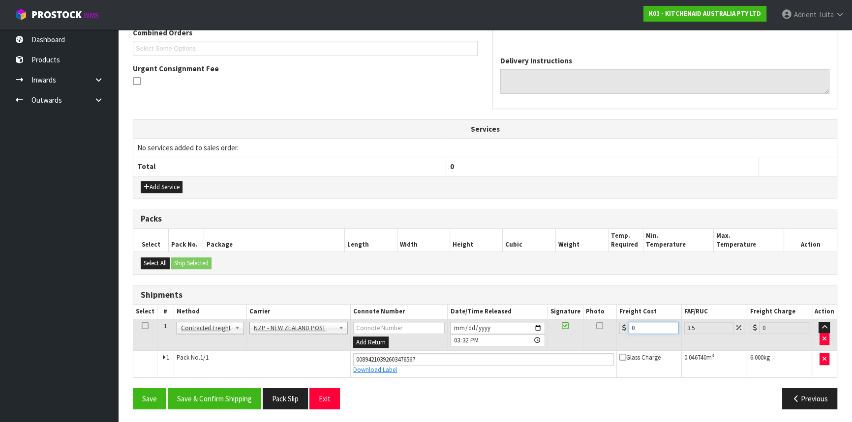
click at [630, 329] on input "0" at bounding box center [653, 328] width 50 height 12
click at [636, 329] on input "0" at bounding box center [653, 328] width 50 height 12
click at [227, 388] on button "Save & Confirm Shipping" at bounding box center [214, 398] width 93 height 21
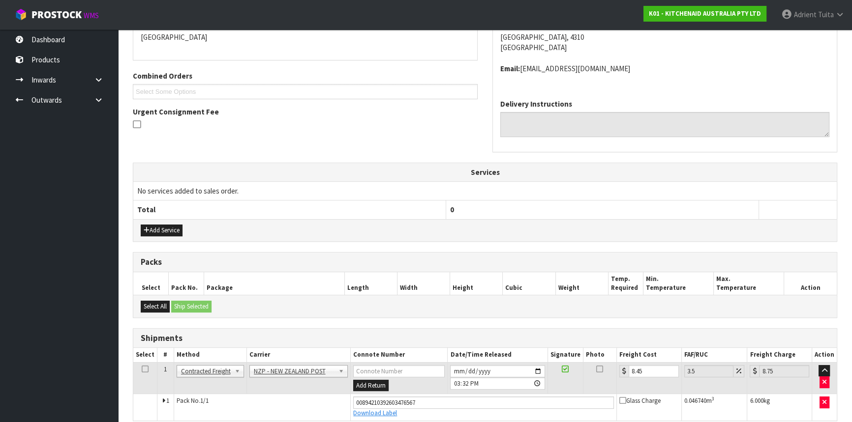
scroll to position [236, 0]
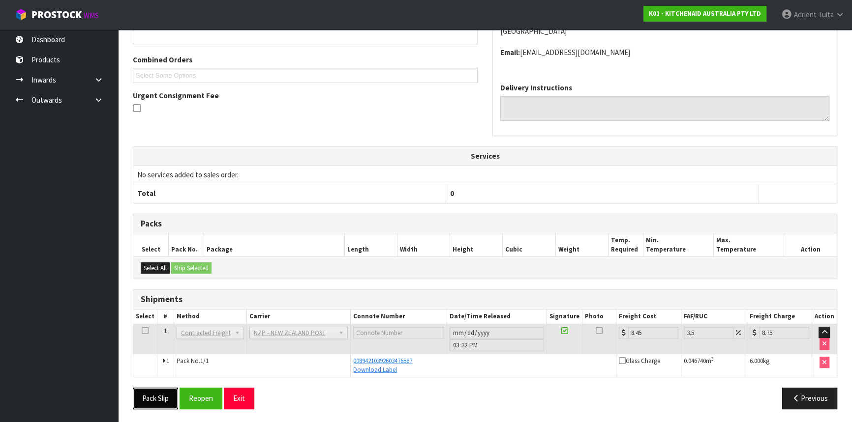
click at [144, 397] on button "Pack Slip" at bounding box center [155, 398] width 45 height 21
click at [240, 399] on button "Exit" at bounding box center [239, 398] width 30 height 21
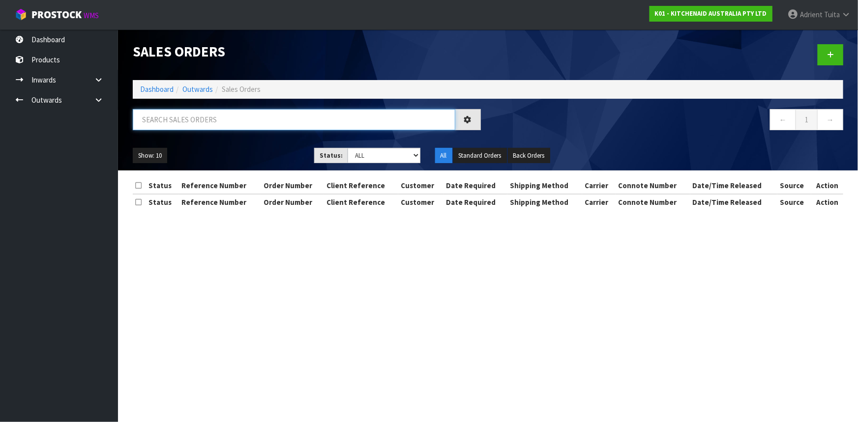
click at [201, 127] on input "text" at bounding box center [294, 119] width 323 height 21
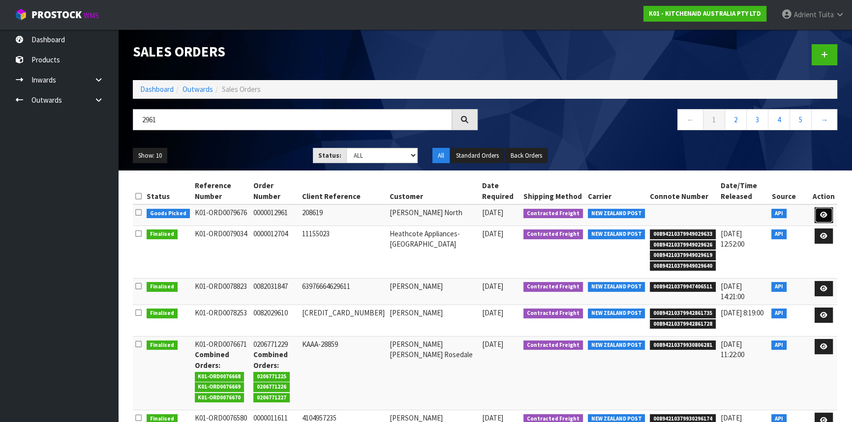
click at [824, 219] on link at bounding box center [823, 215] width 18 height 16
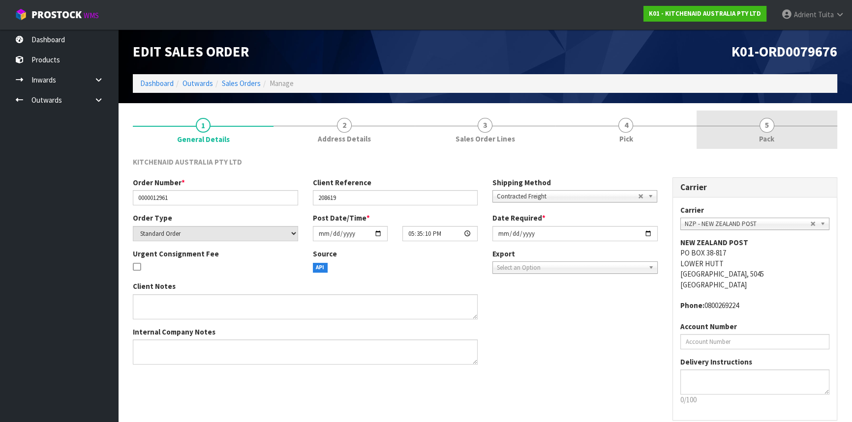
click at [786, 128] on link "5 Pack" at bounding box center [766, 130] width 141 height 39
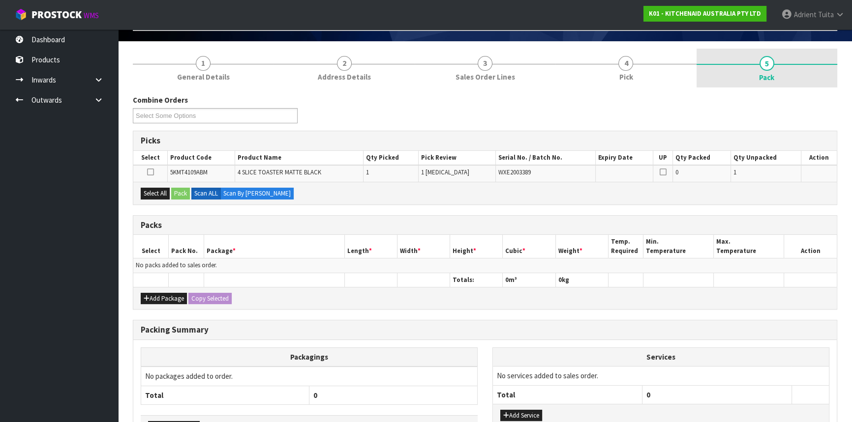
scroll to position [129, 0]
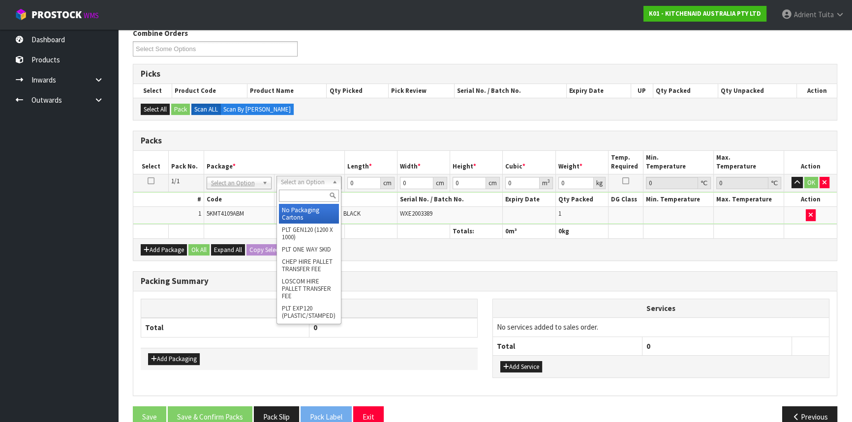
click at [309, 190] on input "text" at bounding box center [309, 196] width 60 height 12
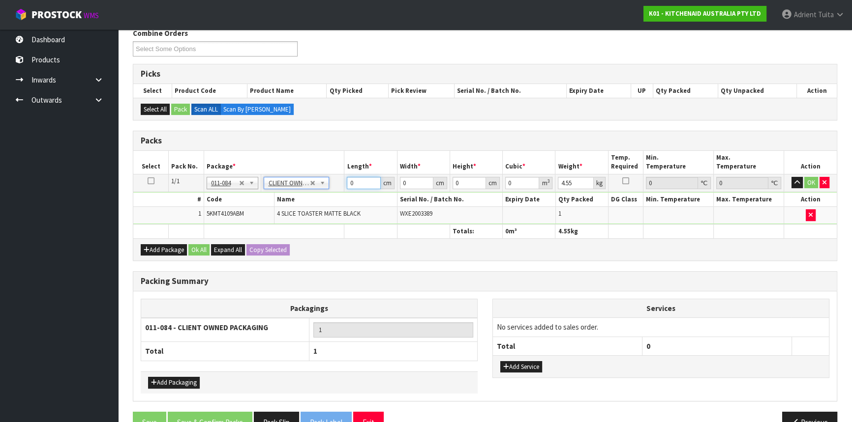
click at [353, 181] on input "0" at bounding box center [363, 183] width 33 height 12
click at [808, 182] on button "OK" at bounding box center [811, 183] width 14 height 12
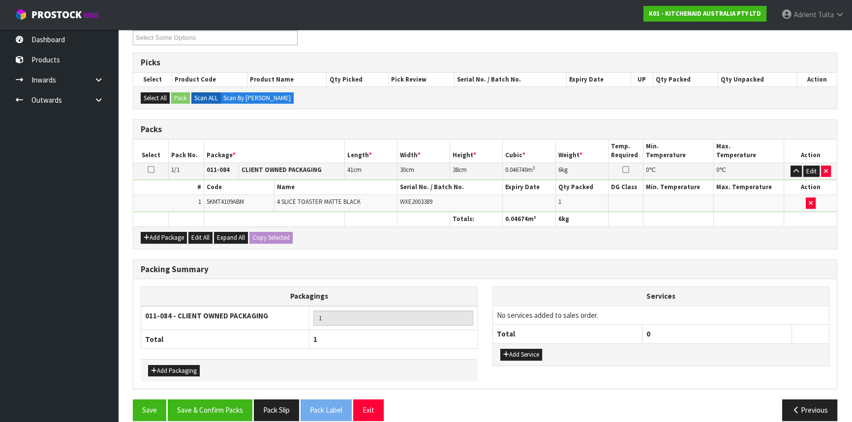
scroll to position [151, 0]
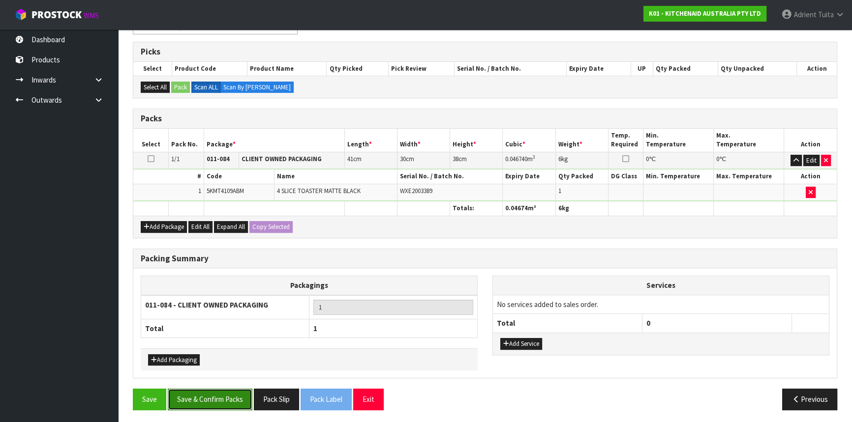
click at [235, 400] on button "Save & Confirm Packs" at bounding box center [210, 399] width 85 height 21
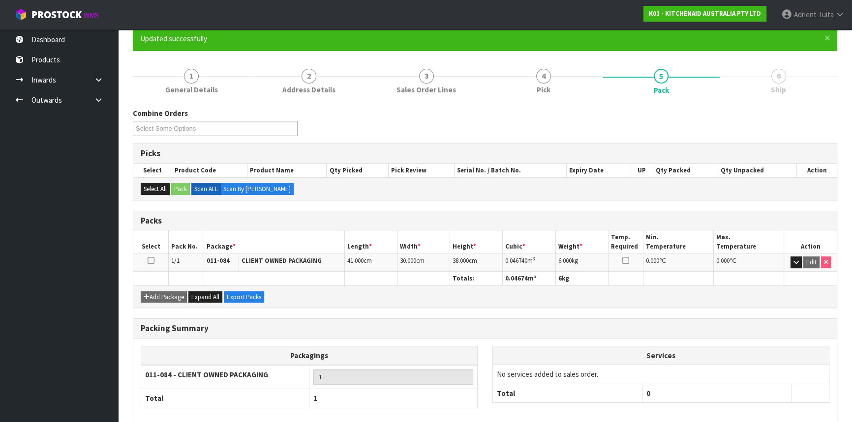
scroll to position [133, 0]
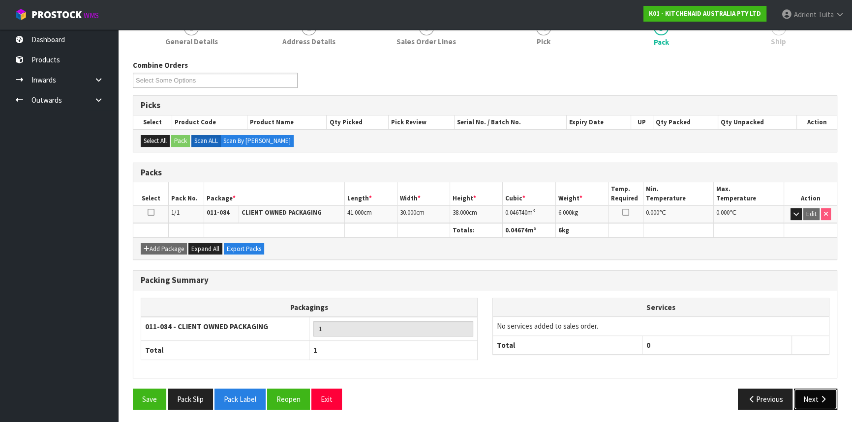
click at [810, 399] on button "Next" at bounding box center [815, 399] width 43 height 21
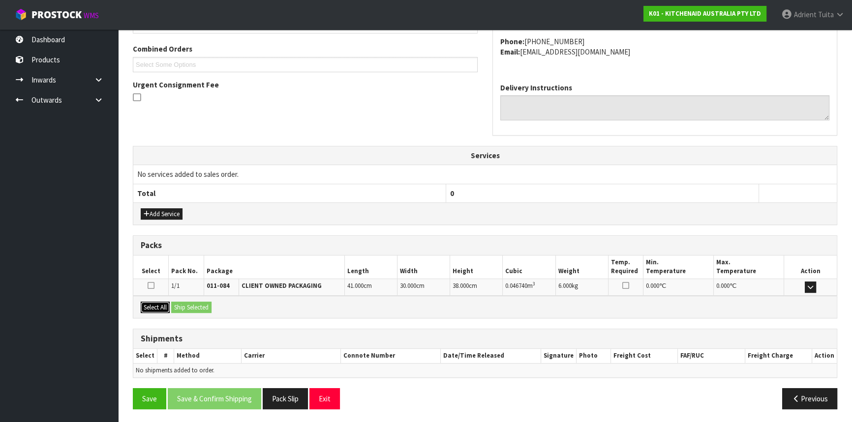
click at [167, 306] on button "Select All" at bounding box center [155, 308] width 29 height 12
click at [190, 308] on button "Ship Selected" at bounding box center [191, 308] width 40 height 12
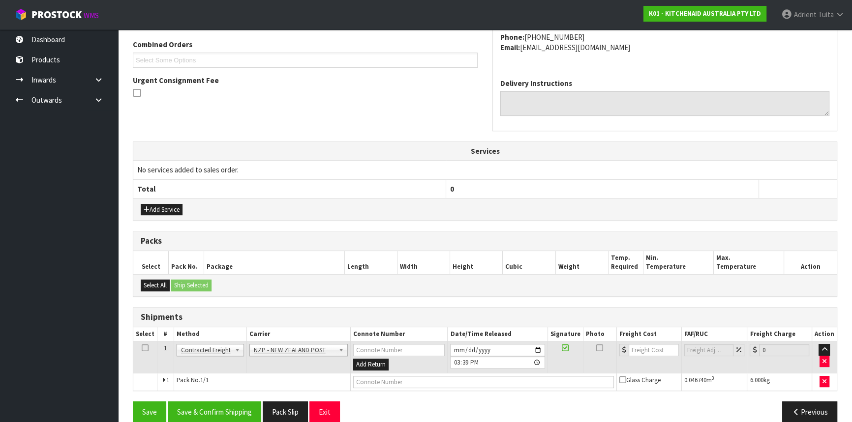
scroll to position [265, 0]
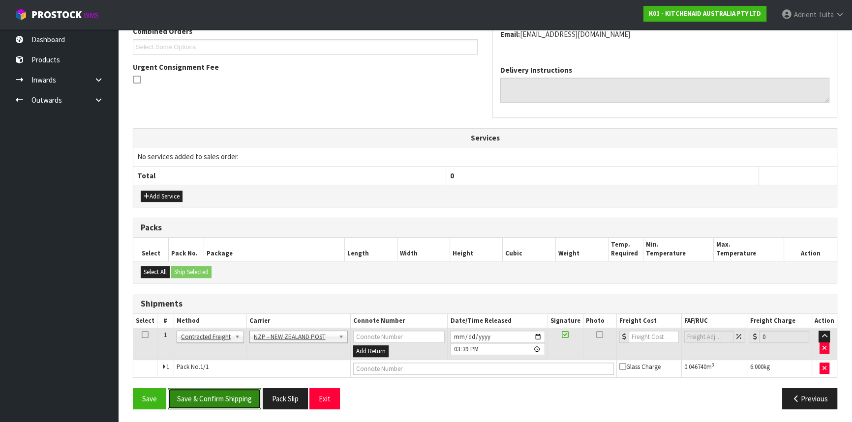
click at [228, 400] on button "Save & Confirm Shipping" at bounding box center [214, 398] width 93 height 21
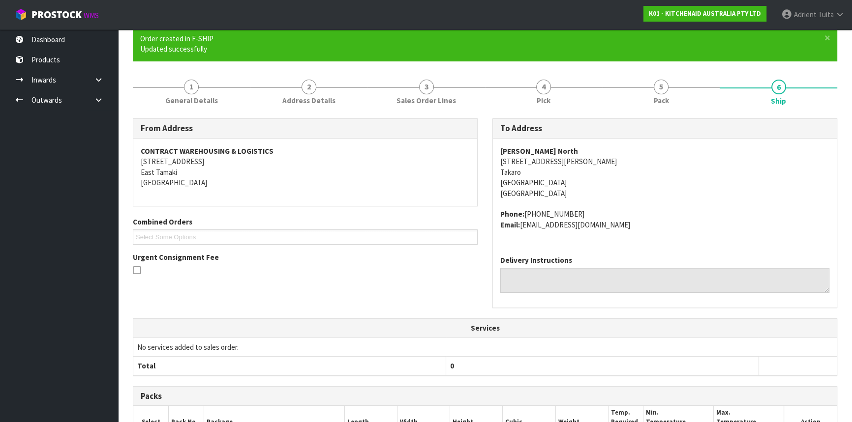
scroll to position [251, 0]
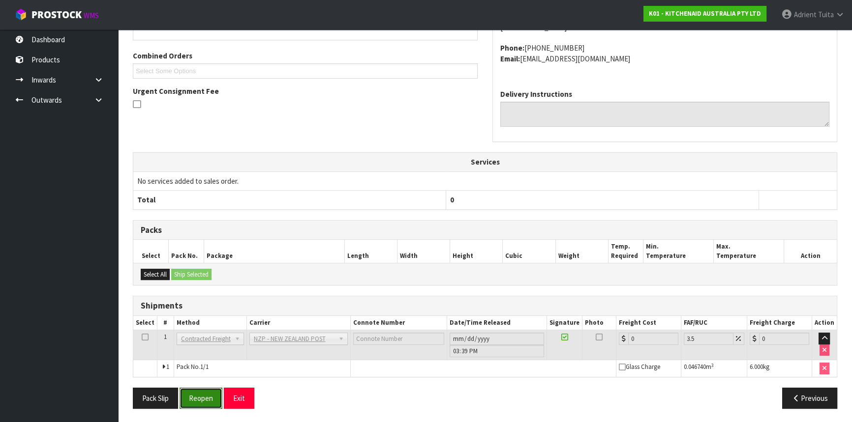
click at [210, 390] on button "Reopen" at bounding box center [200, 398] width 43 height 21
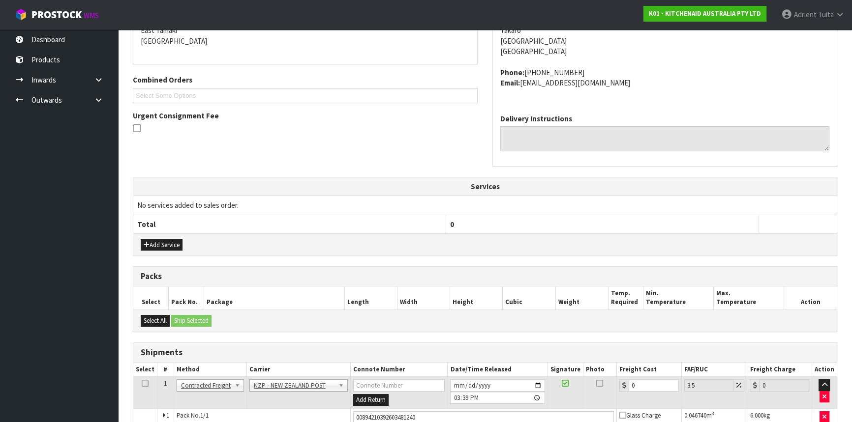
scroll to position [240, 0]
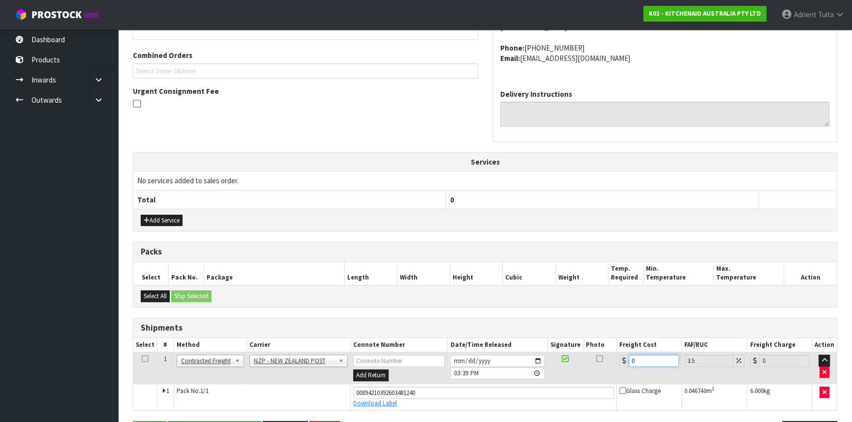
click at [654, 357] on input "0" at bounding box center [653, 361] width 50 height 12
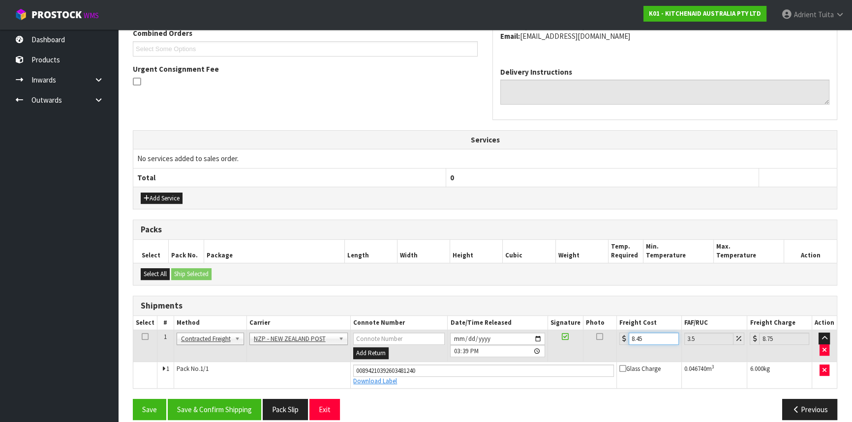
scroll to position [273, 0]
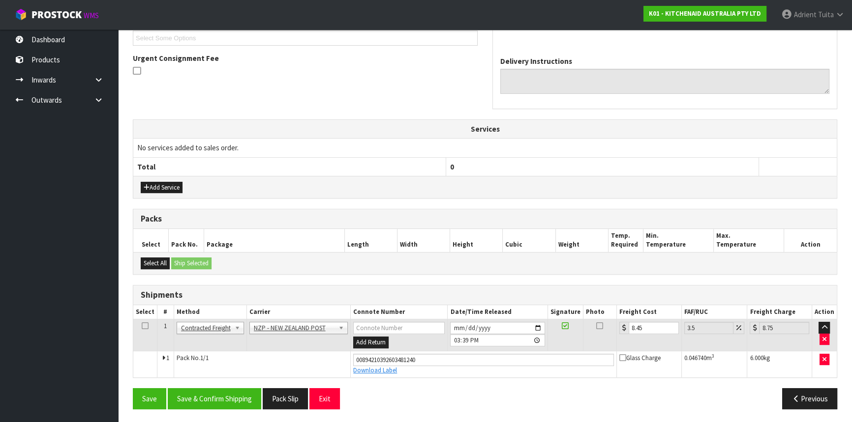
click at [246, 385] on div "From Address CONTRACT WAREHOUSING & LOGISTICS 17 Allens Road East Tamaki Auckla…" at bounding box center [485, 168] width 704 height 498
click at [245, 388] on button "Save & Confirm Shipping" at bounding box center [214, 398] width 93 height 21
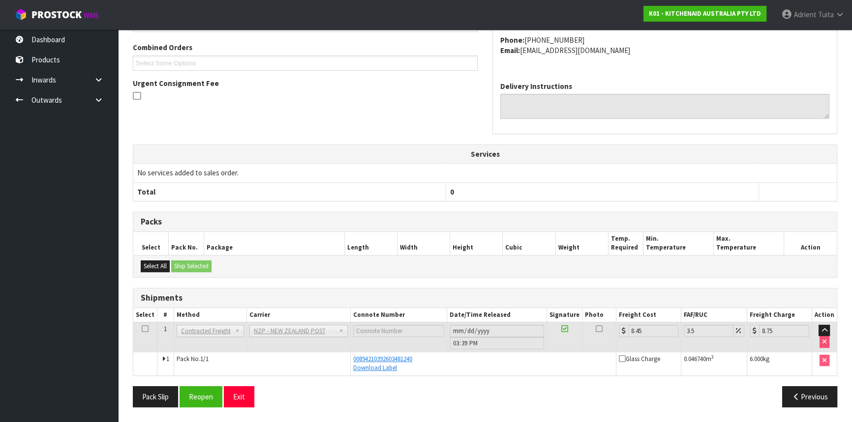
scroll to position [247, 0]
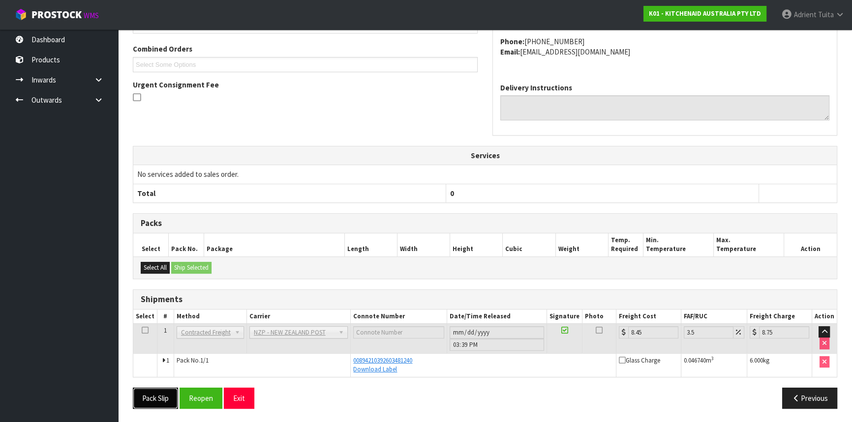
click at [156, 400] on button "Pack Slip" at bounding box center [155, 398] width 45 height 21
click at [155, 400] on button "Pack Slip" at bounding box center [155, 398] width 45 height 21
click at [250, 402] on button "Exit" at bounding box center [239, 398] width 30 height 21
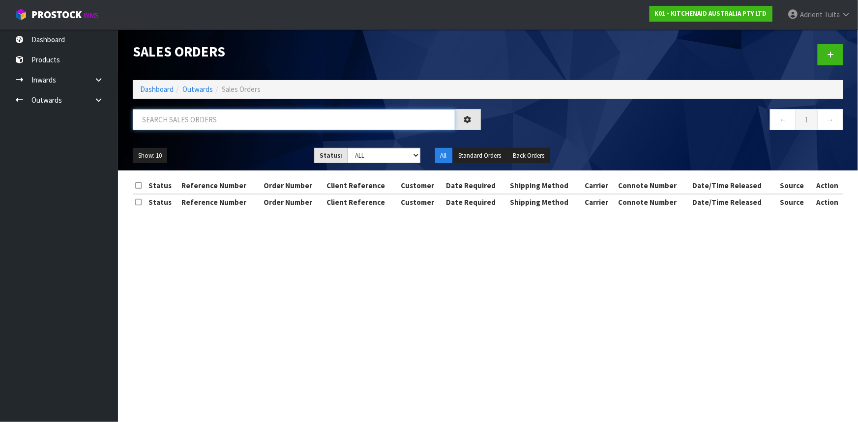
click at [153, 124] on input "text" at bounding box center [294, 119] width 323 height 21
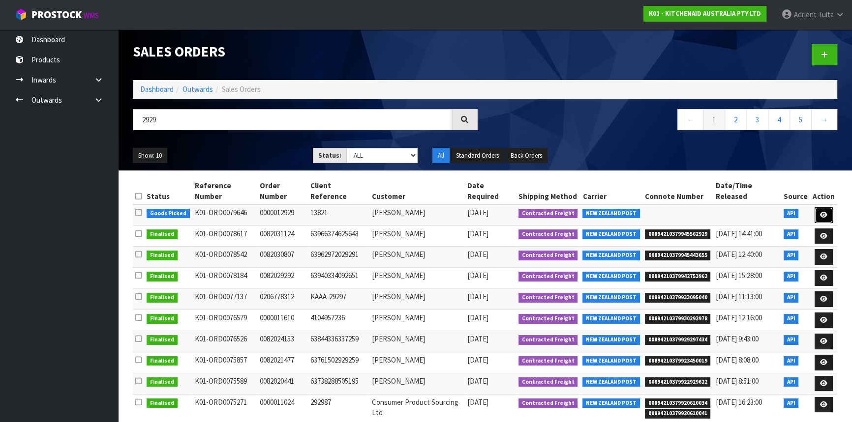
click at [823, 212] on icon at bounding box center [823, 215] width 7 height 6
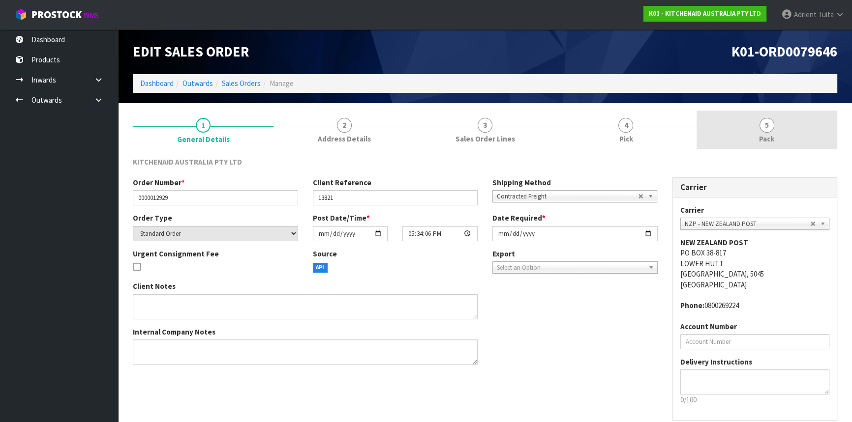
click at [780, 126] on link "5 Pack" at bounding box center [766, 130] width 141 height 39
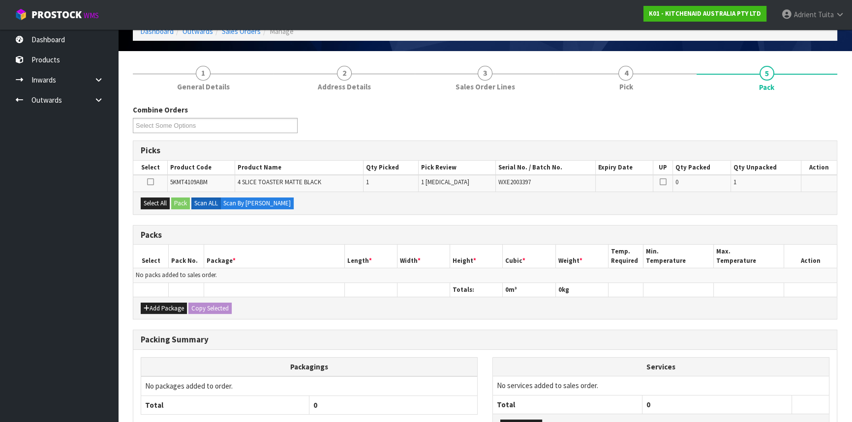
scroll to position [129, 0]
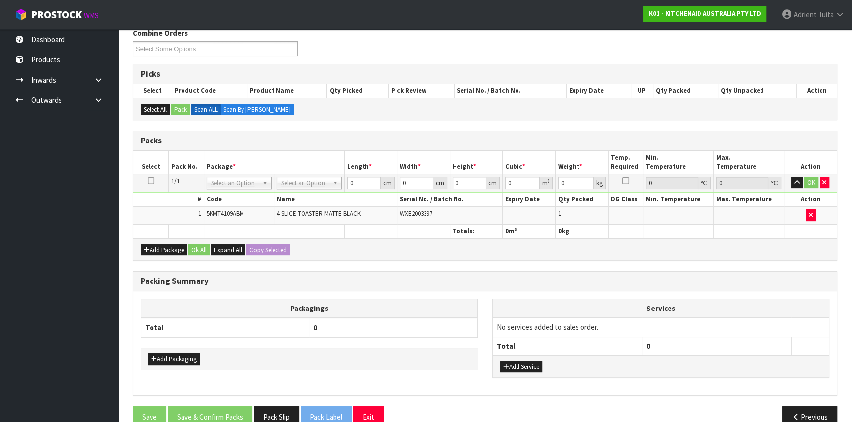
drag, startPoint x: 320, startPoint y: 177, endPoint x: 316, endPoint y: 185, distance: 9.0
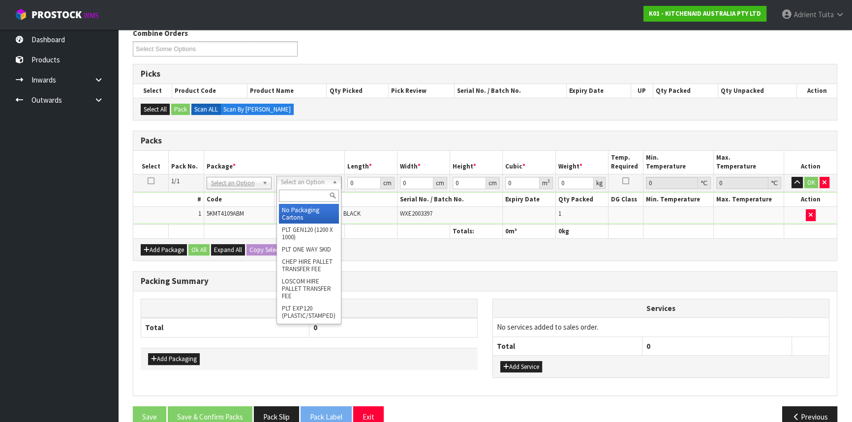
click at [315, 202] on div at bounding box center [309, 196] width 64 height 16
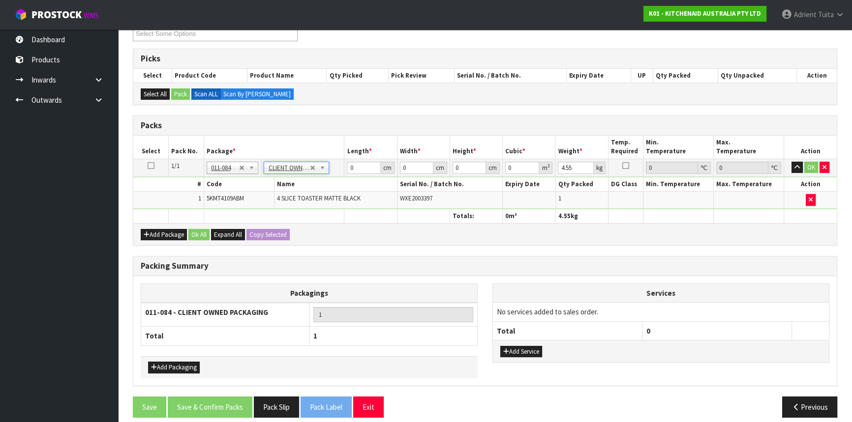
scroll to position [152, 0]
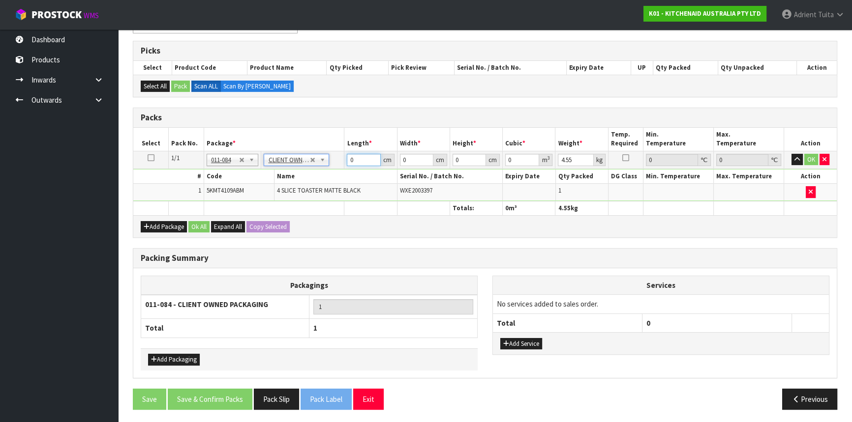
click at [355, 160] on input "0" at bounding box center [363, 160] width 33 height 12
click at [810, 161] on button "OK" at bounding box center [811, 160] width 14 height 12
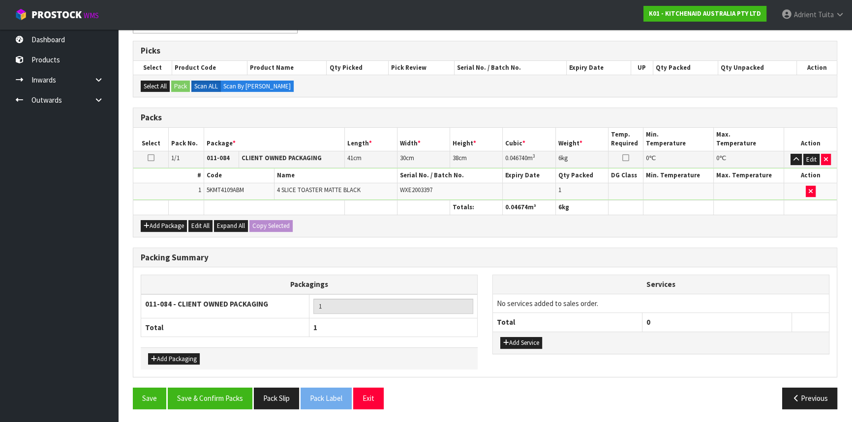
scroll to position [151, 0]
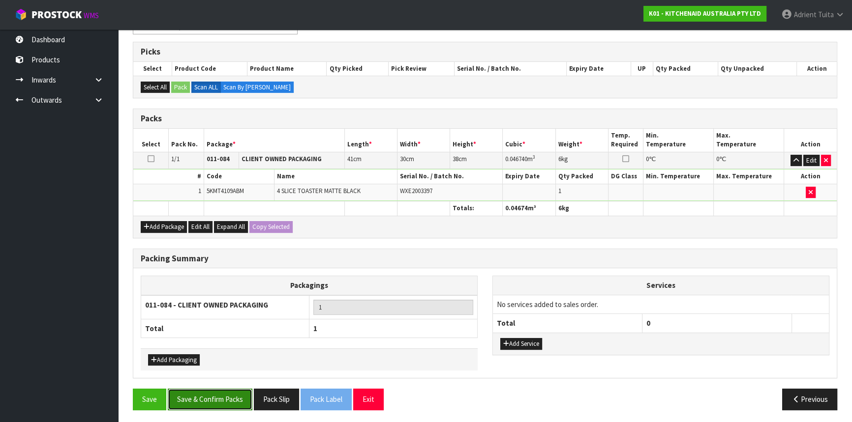
click at [238, 400] on button "Save & Confirm Packs" at bounding box center [210, 399] width 85 height 21
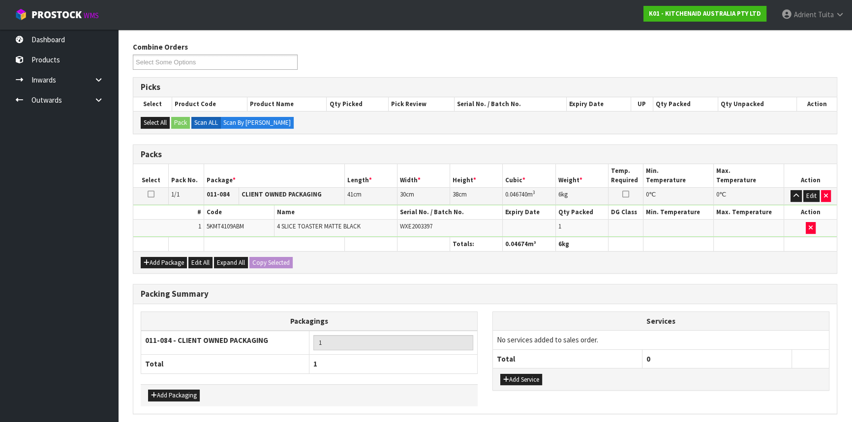
scroll to position [0, 0]
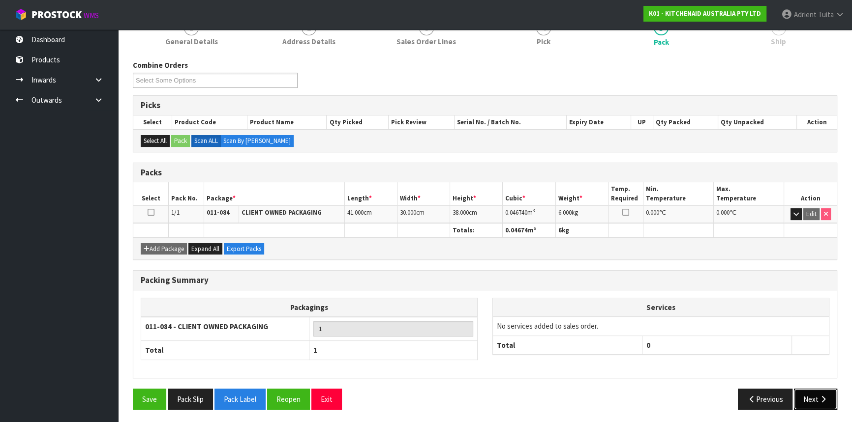
click at [805, 393] on button "Next" at bounding box center [815, 399] width 43 height 21
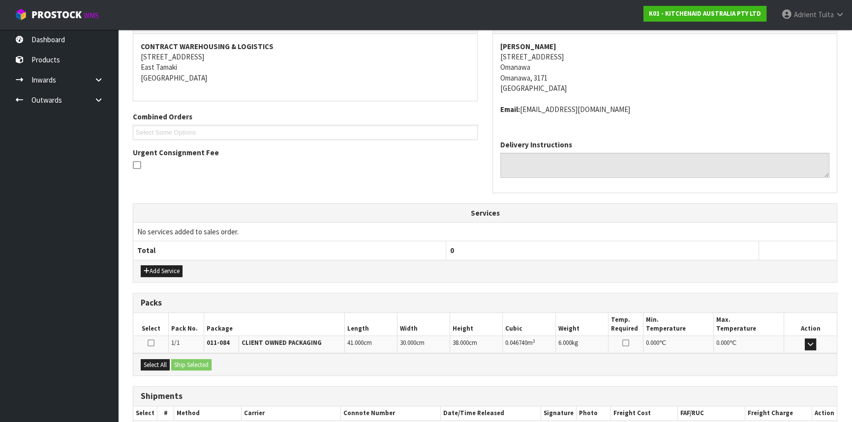
scroll to position [236, 0]
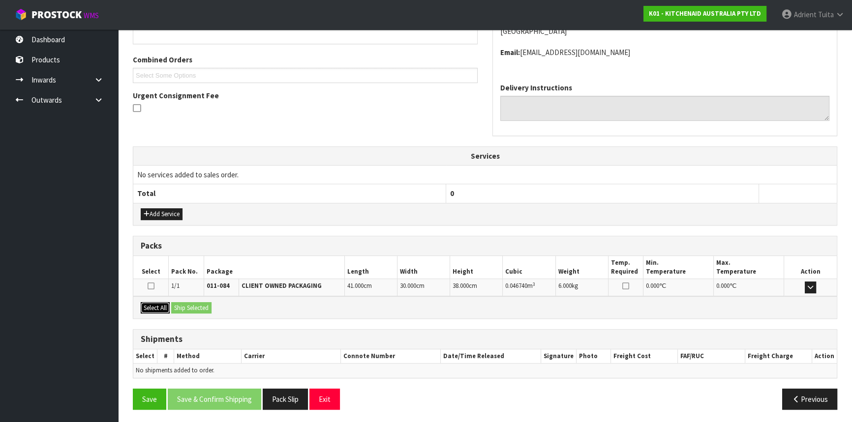
click at [159, 307] on button "Select All" at bounding box center [155, 308] width 29 height 12
click at [172, 307] on button "Ship Selected" at bounding box center [191, 308] width 40 height 12
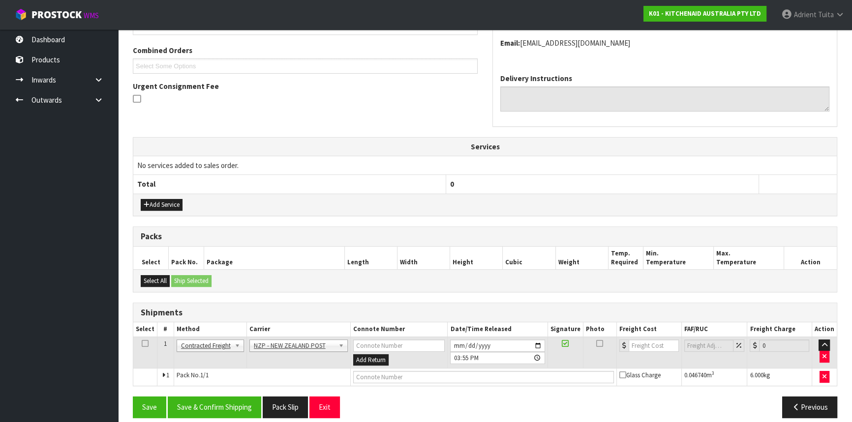
scroll to position [254, 0]
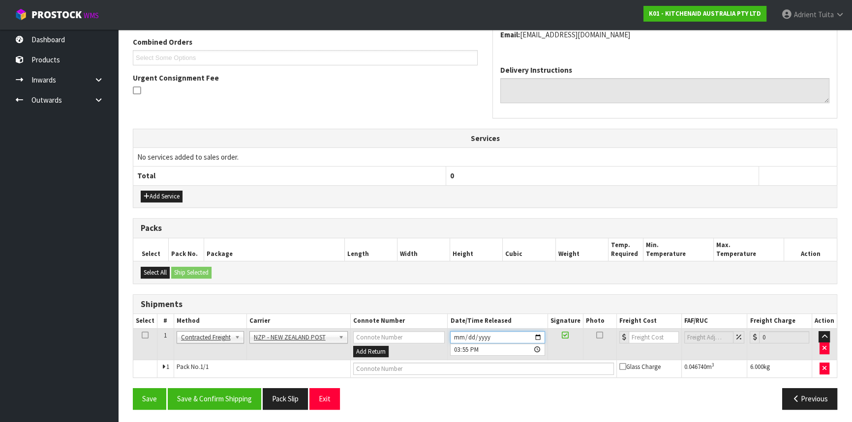
click at [541, 335] on input "2025-09-24" at bounding box center [497, 337] width 94 height 12
click at [236, 389] on button "Save & Confirm Shipping" at bounding box center [214, 398] width 93 height 21
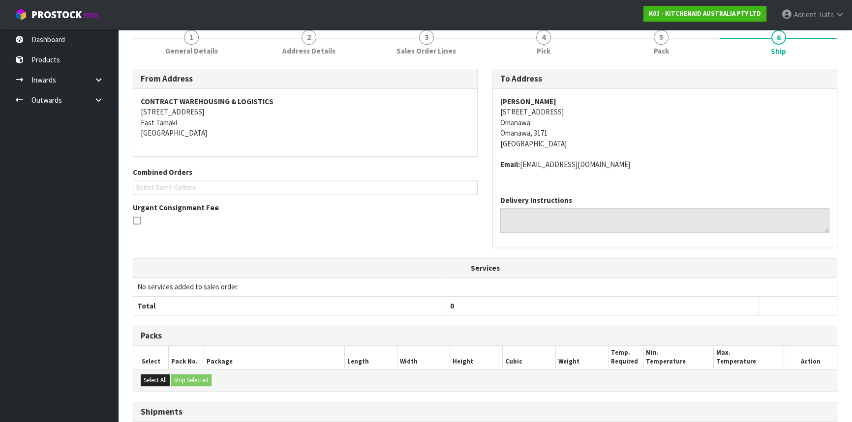
scroll to position [240, 0]
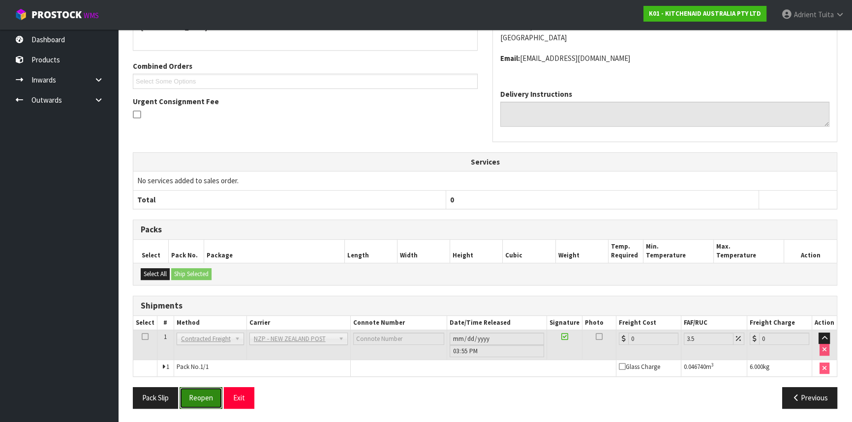
drag, startPoint x: 199, startPoint y: 388, endPoint x: 197, endPoint y: 382, distance: 6.6
click at [199, 388] on button "Reopen" at bounding box center [200, 397] width 43 height 21
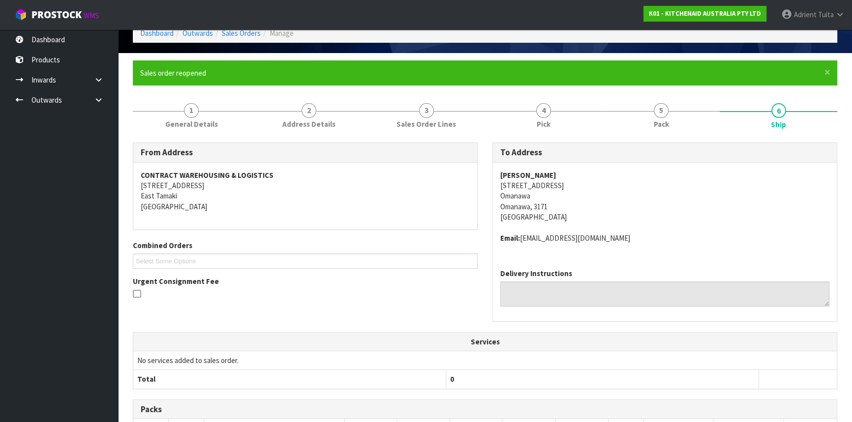
scroll to position [230, 0]
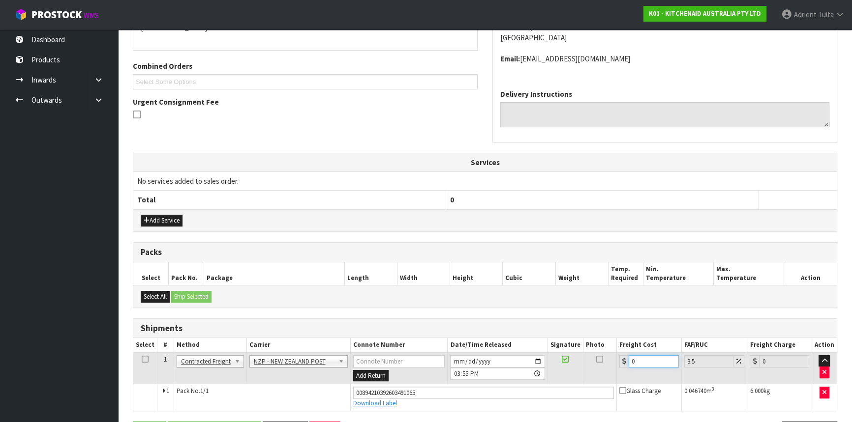
click at [648, 356] on input "0" at bounding box center [653, 362] width 50 height 12
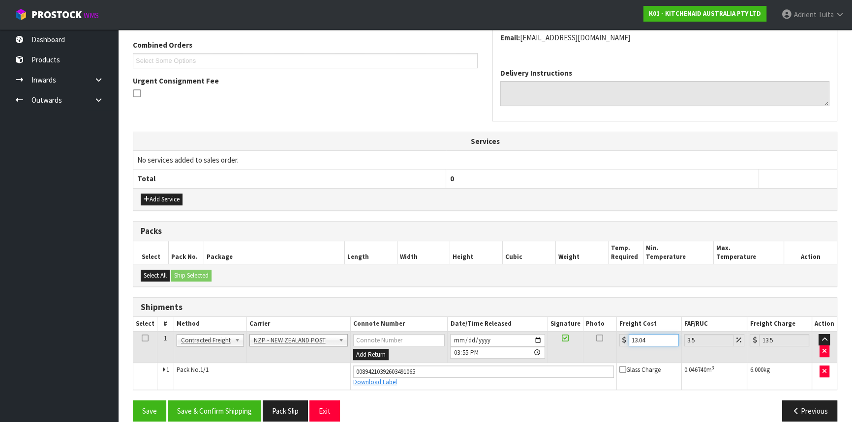
scroll to position [263, 0]
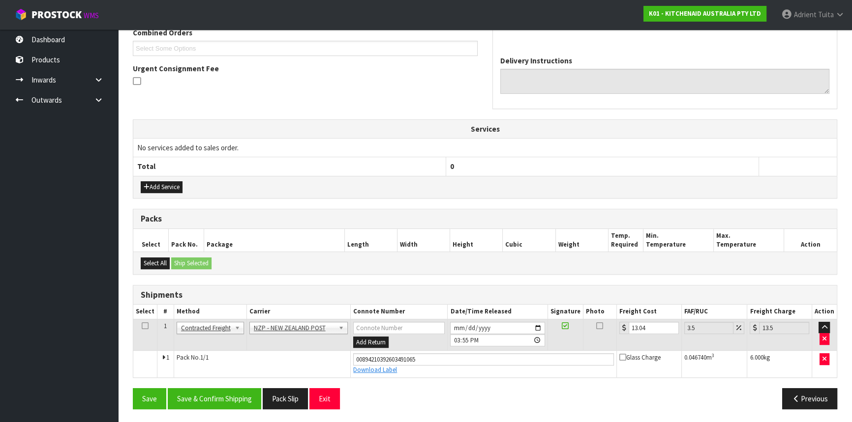
click at [238, 385] on div "From Address CONTRACT WAREHOUSING & LOGISTICS 17 Allens Road East Tamaki Auckla…" at bounding box center [485, 173] width 704 height 487
click at [230, 391] on button "Save & Confirm Shipping" at bounding box center [214, 398] width 93 height 21
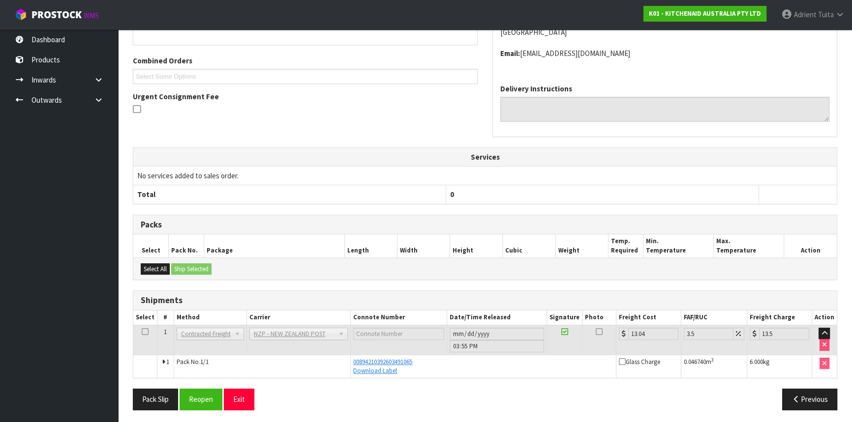
scroll to position [236, 0]
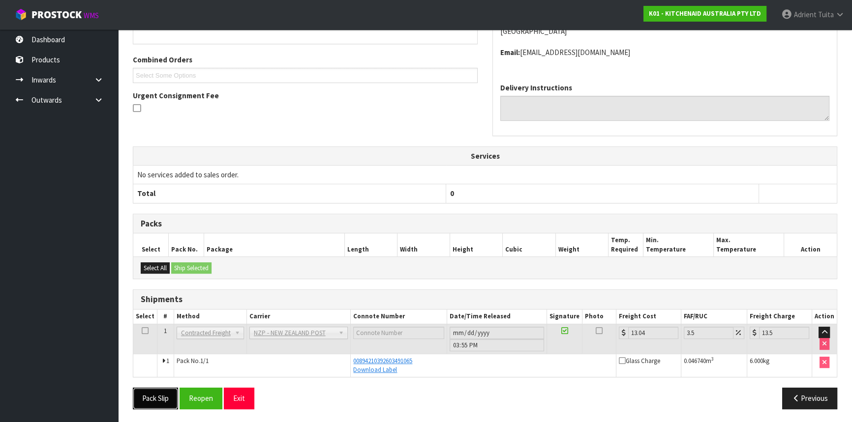
click at [149, 403] on button "Pack Slip" at bounding box center [155, 398] width 45 height 21
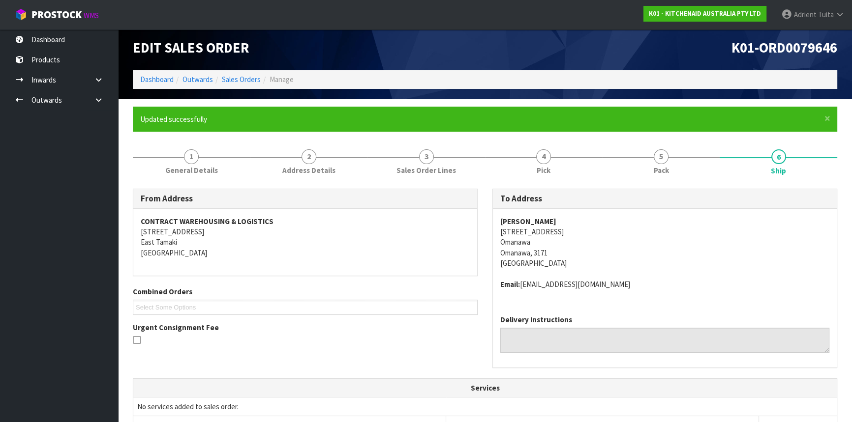
scroll to position [0, 0]
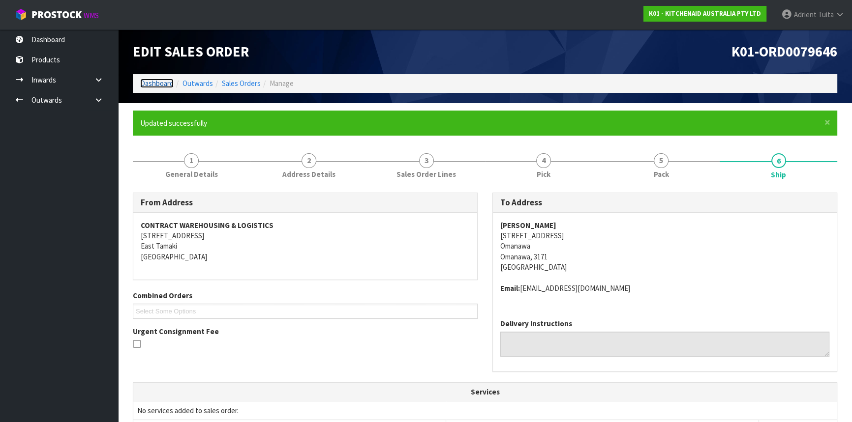
click at [152, 87] on link "Dashboard" at bounding box center [156, 83] width 33 height 9
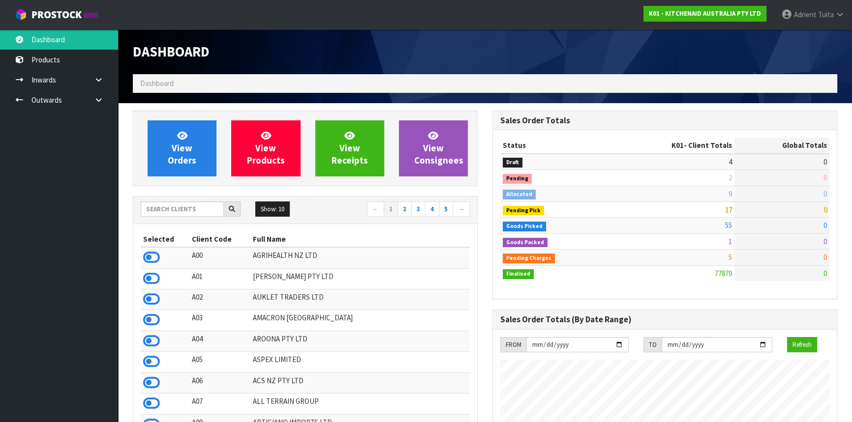
scroll to position [743, 359]
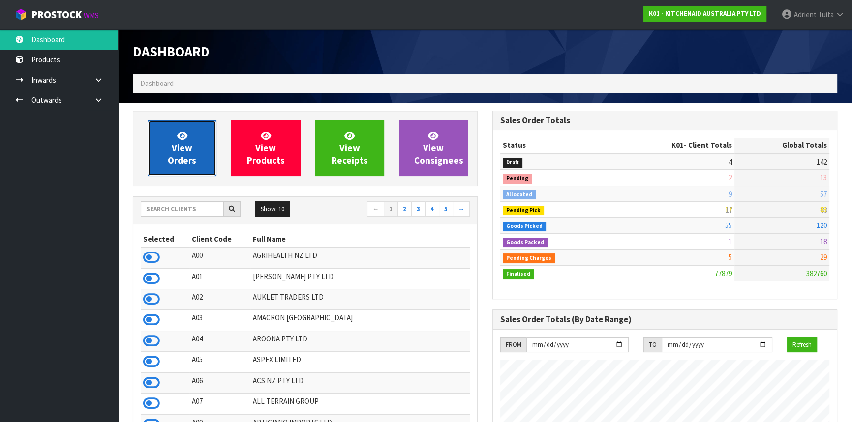
click at [195, 153] on link "View Orders" at bounding box center [182, 148] width 69 height 56
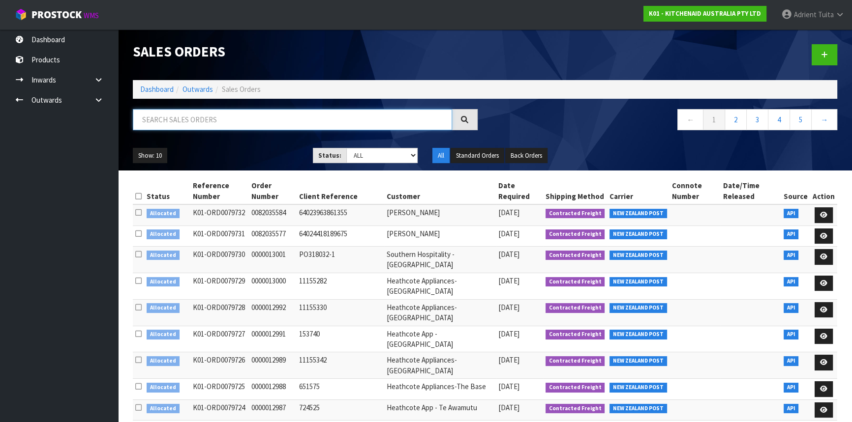
click at [189, 122] on input "text" at bounding box center [292, 119] width 319 height 21
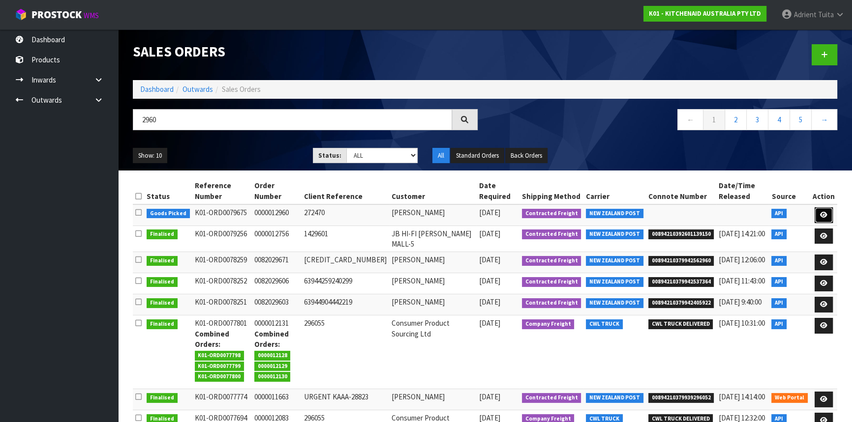
click at [826, 214] on icon at bounding box center [823, 215] width 7 height 6
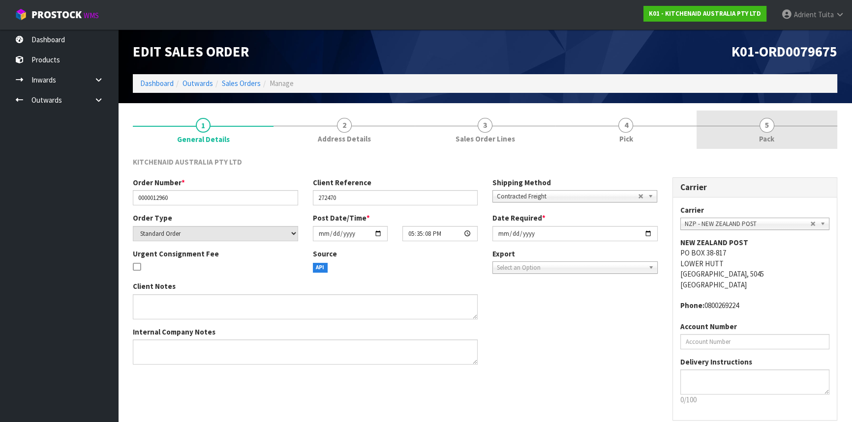
click at [795, 134] on link "5 Pack" at bounding box center [766, 130] width 141 height 39
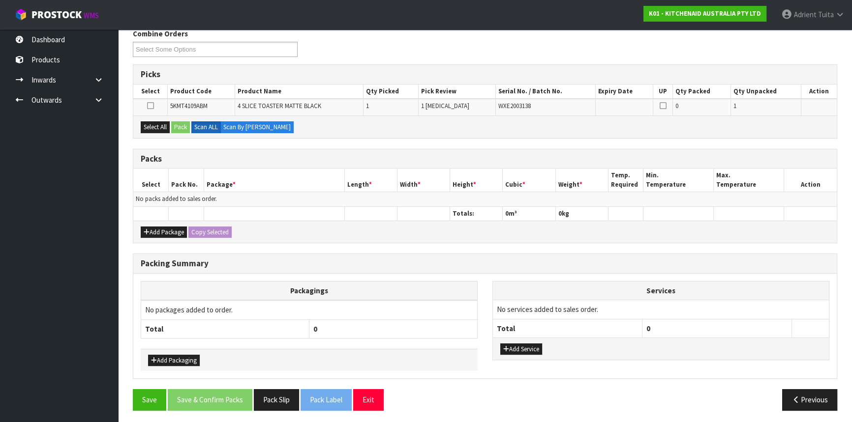
scroll to position [129, 0]
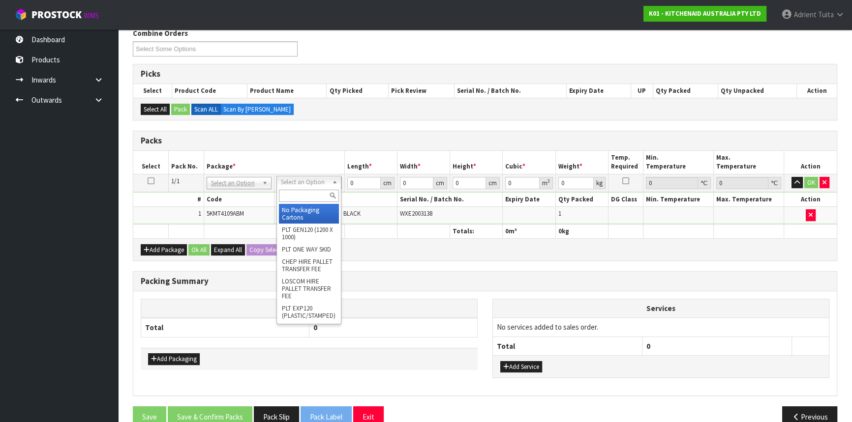
drag, startPoint x: 312, startPoint y: 180, endPoint x: 313, endPoint y: 188, distance: 8.4
click at [313, 188] on div at bounding box center [309, 196] width 64 height 16
click at [313, 191] on input "text" at bounding box center [309, 196] width 60 height 12
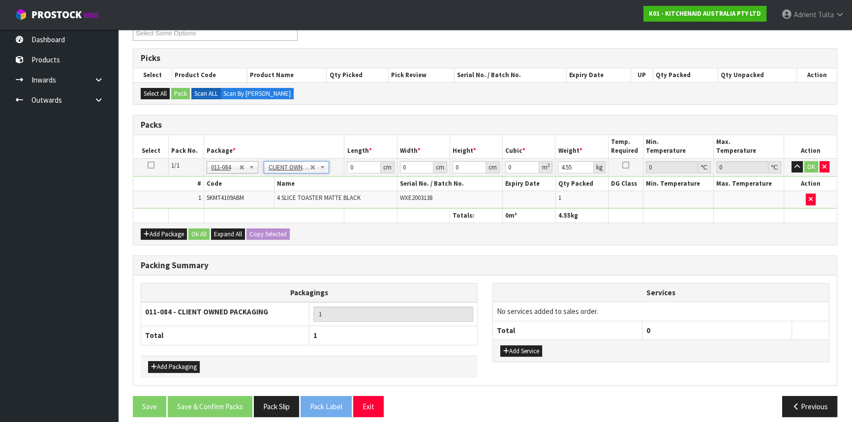
scroll to position [152, 0]
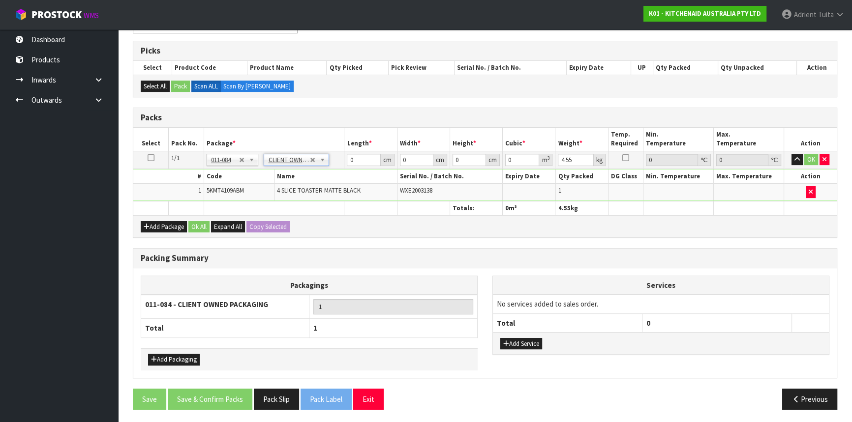
click at [363, 166] on td "0 cm" at bounding box center [370, 160] width 53 height 18
click at [360, 154] on input "0" at bounding box center [363, 160] width 33 height 12
click at [808, 157] on button "OK" at bounding box center [811, 160] width 14 height 12
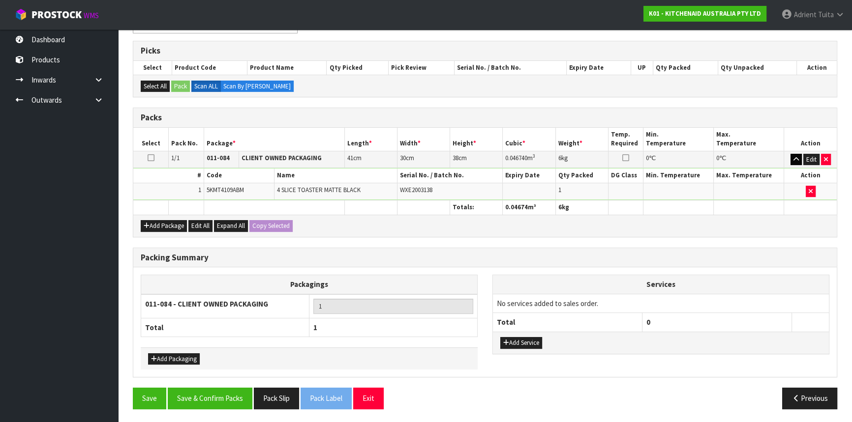
scroll to position [151, 0]
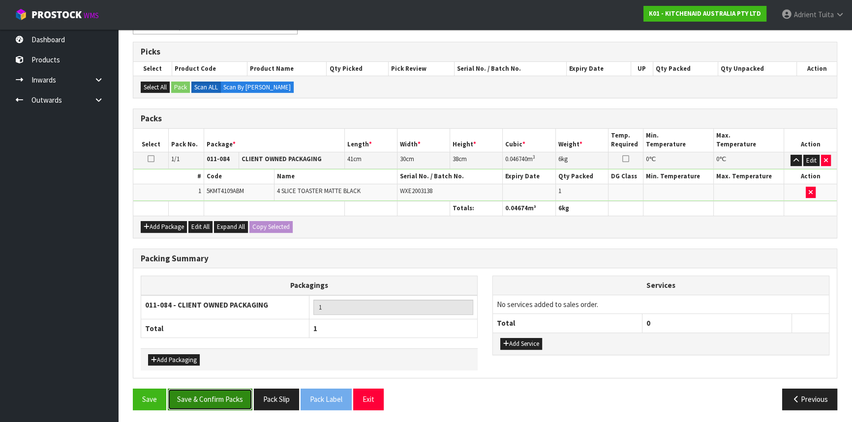
click at [195, 398] on button "Save & Confirm Packs" at bounding box center [210, 399] width 85 height 21
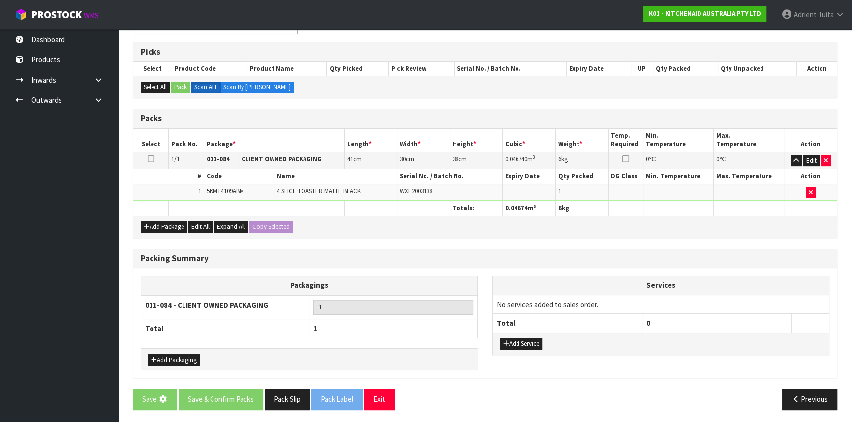
scroll to position [0, 0]
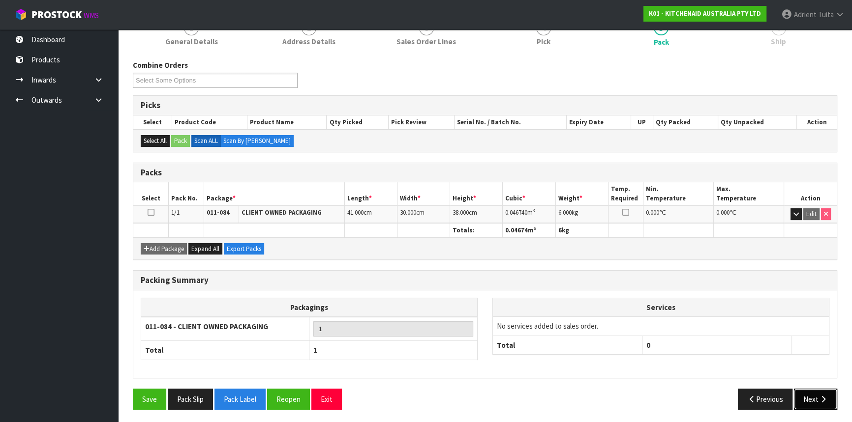
click at [807, 389] on button "Next" at bounding box center [815, 399] width 43 height 21
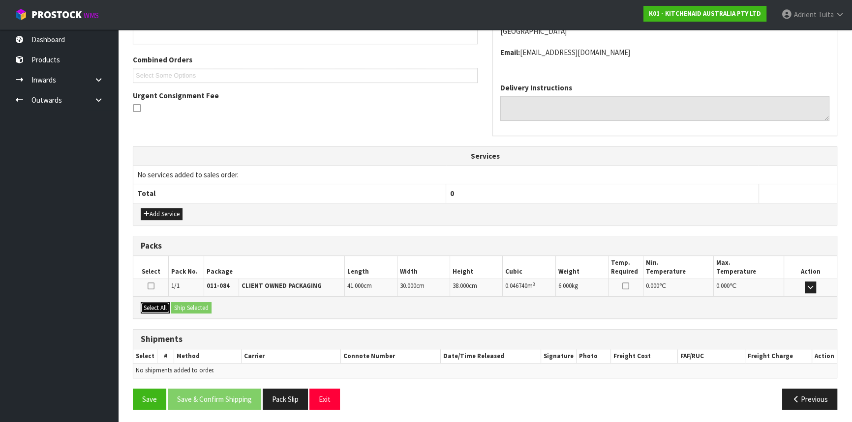
click at [149, 302] on button "Select All" at bounding box center [155, 308] width 29 height 12
click at [179, 302] on button "Ship Selected" at bounding box center [191, 308] width 40 height 12
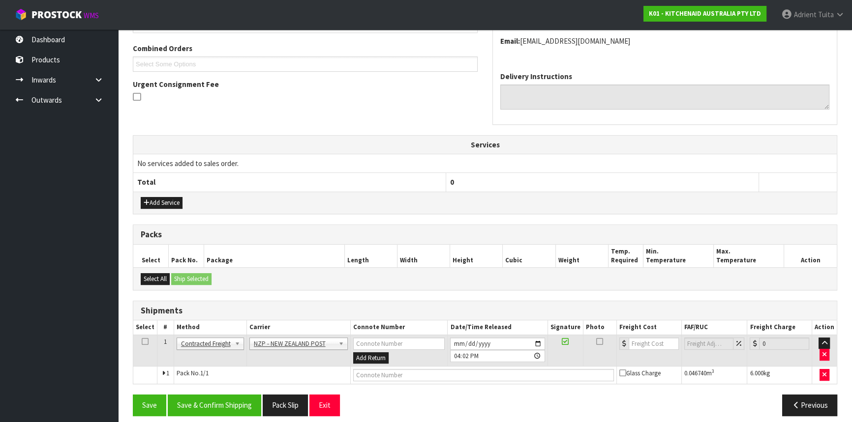
scroll to position [254, 0]
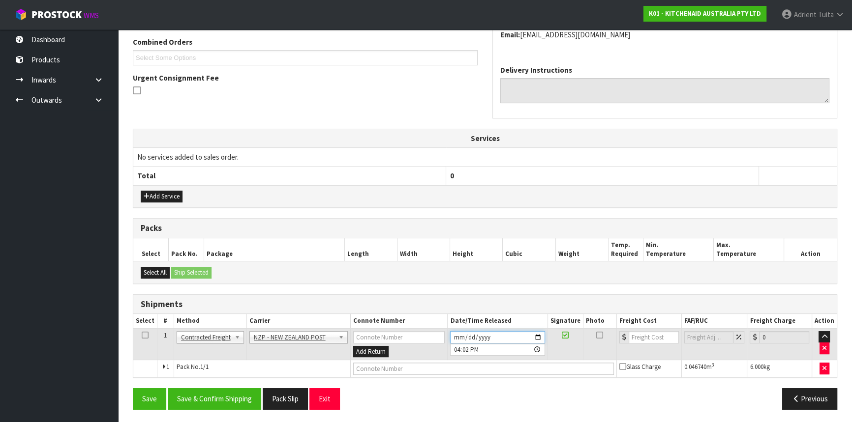
click at [537, 334] on input "2025-09-24" at bounding box center [497, 337] width 94 height 12
click at [231, 400] on button "Save & Confirm Shipping" at bounding box center [214, 398] width 93 height 21
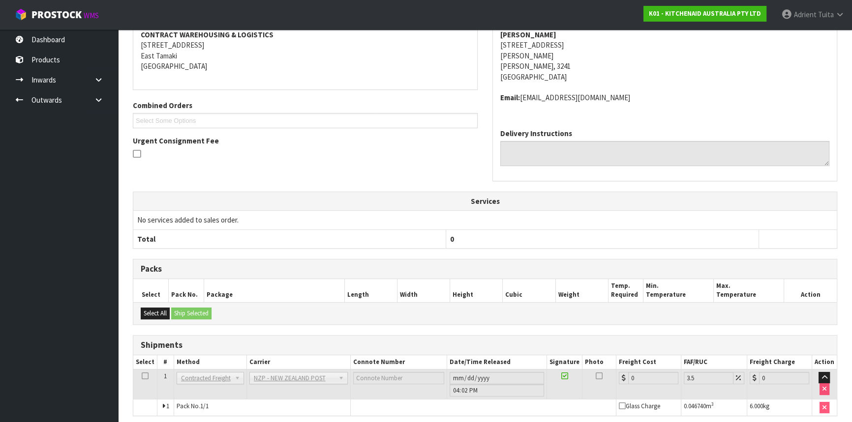
scroll to position [240, 0]
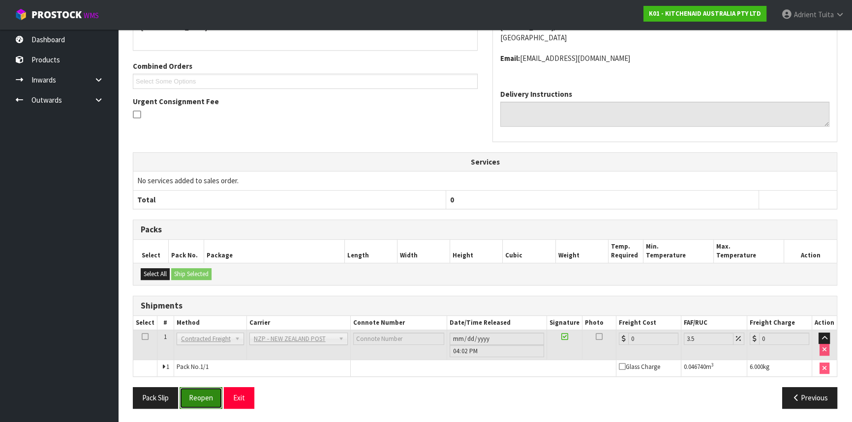
click at [199, 394] on button "Reopen" at bounding box center [200, 397] width 43 height 21
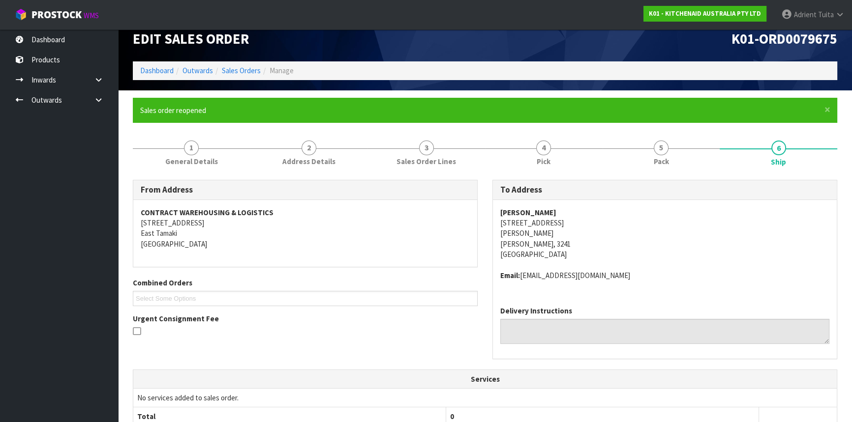
scroll to position [230, 0]
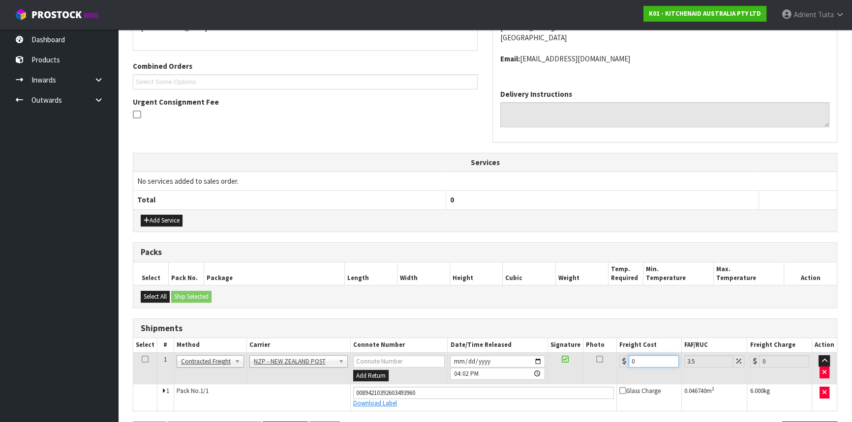
click at [645, 356] on input "0" at bounding box center [653, 362] width 50 height 12
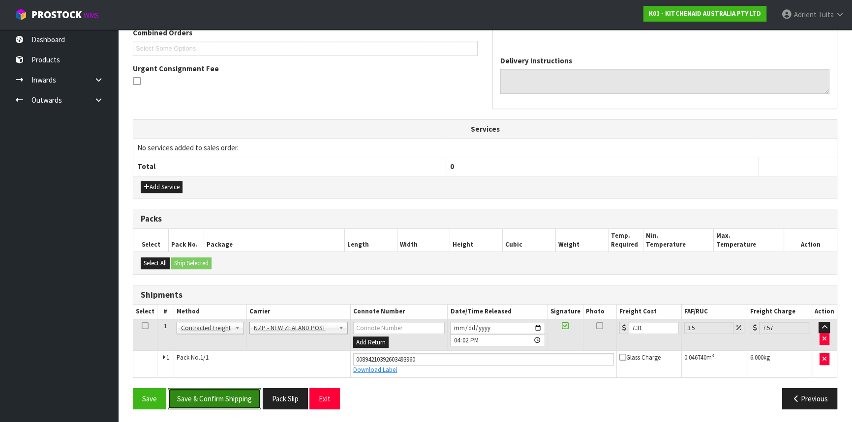
click at [237, 388] on button "Save & Confirm Shipping" at bounding box center [214, 398] width 93 height 21
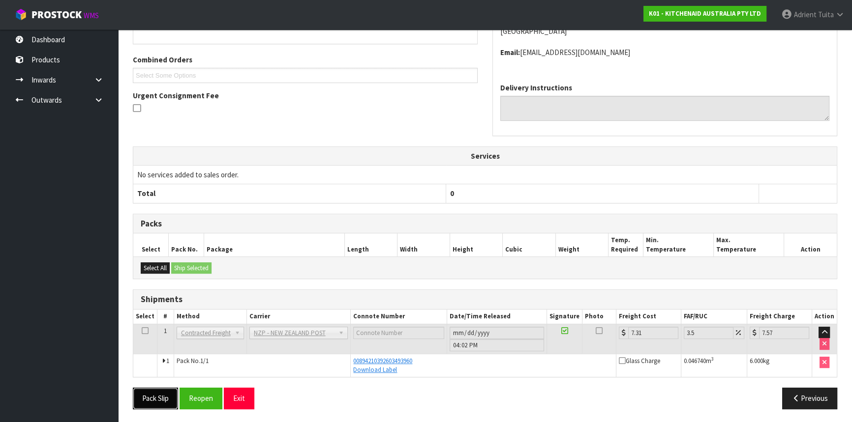
click at [158, 396] on button "Pack Slip" at bounding box center [155, 398] width 45 height 21
click at [251, 393] on button "Exit" at bounding box center [239, 398] width 30 height 21
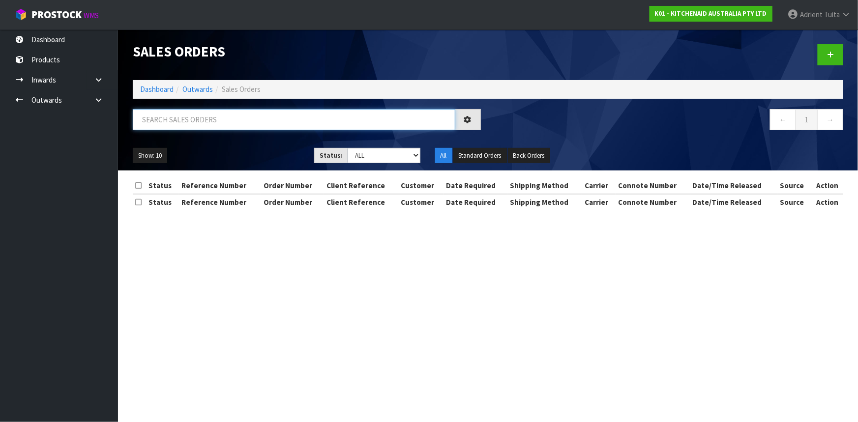
click at [221, 126] on input "text" at bounding box center [294, 119] width 323 height 21
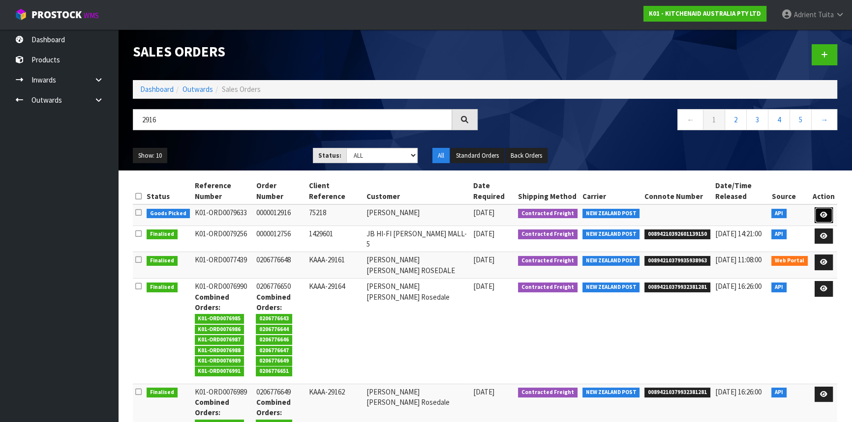
click at [831, 215] on link at bounding box center [823, 215] width 18 height 16
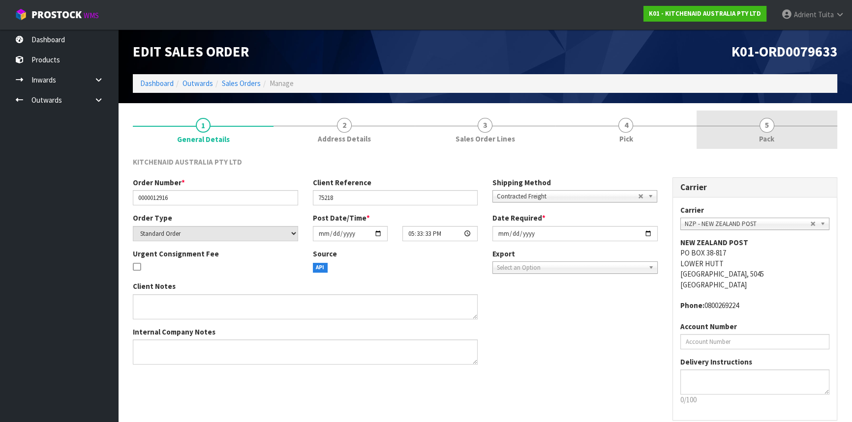
click at [805, 142] on link "5 Pack" at bounding box center [766, 130] width 141 height 39
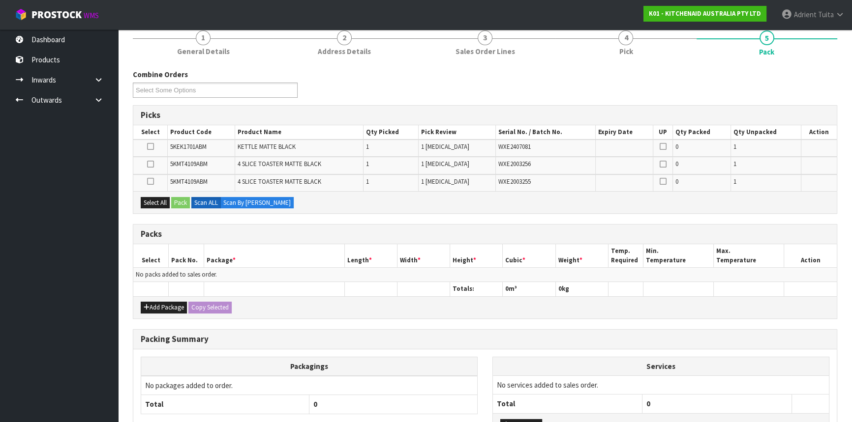
scroll to position [164, 0]
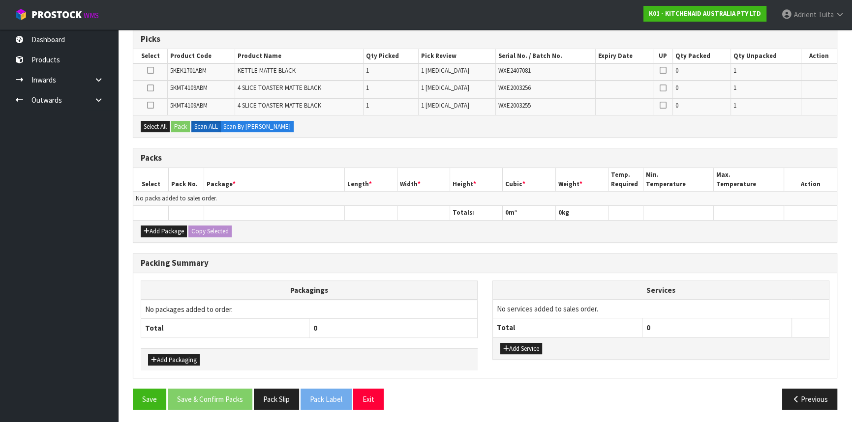
click at [157, 221] on div "Add Package Copy Selected" at bounding box center [484, 231] width 703 height 22
click at [151, 226] on button "Add Package" at bounding box center [164, 232] width 46 height 12
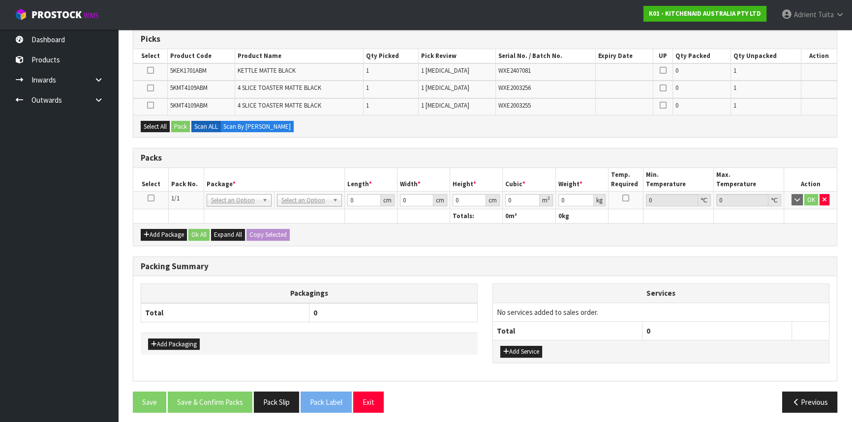
click at [153, 202] on td at bounding box center [150, 200] width 35 height 18
click at [151, 199] on icon at bounding box center [151, 198] width 7 height 0
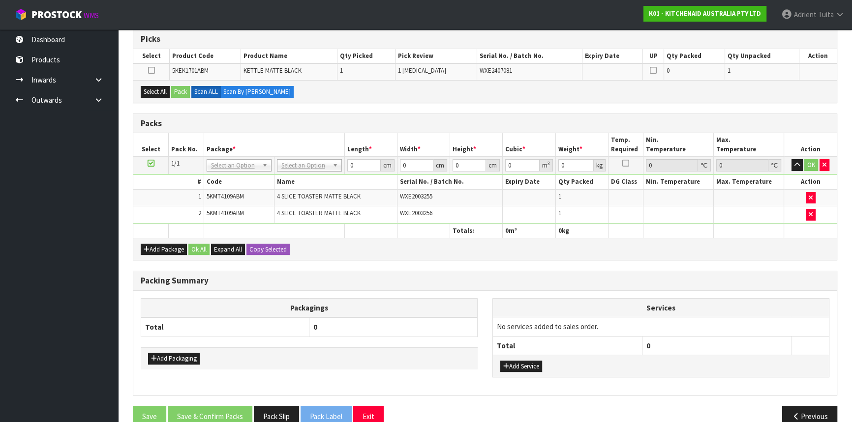
click at [148, 163] on icon at bounding box center [151, 163] width 7 height 0
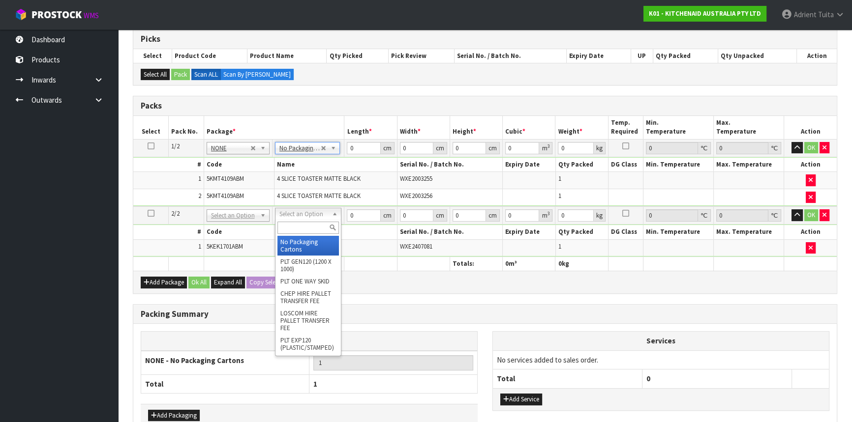
click at [302, 232] on input "text" at bounding box center [307, 228] width 61 height 12
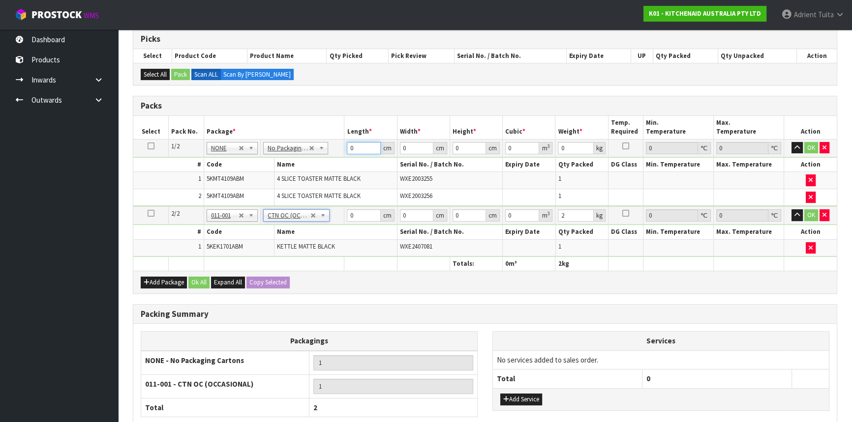
click at [362, 147] on input "0" at bounding box center [363, 148] width 33 height 12
click at [364, 211] on input "0" at bounding box center [363, 215] width 33 height 12
click at [808, 143] on button "OK" at bounding box center [811, 148] width 14 height 12
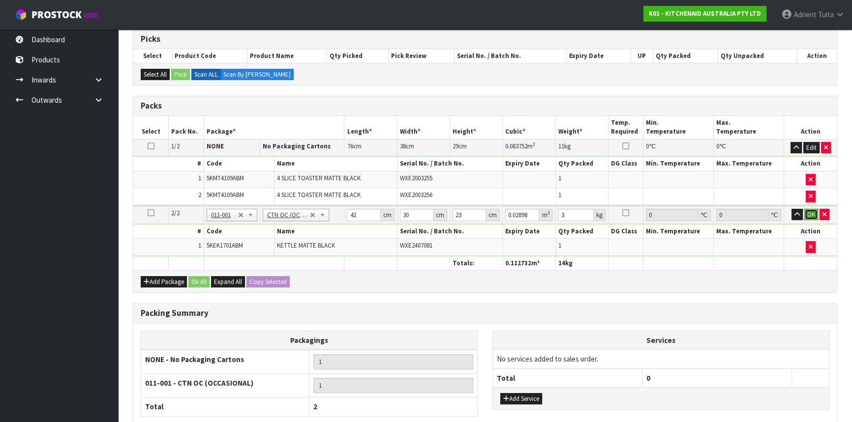
click at [810, 211] on button "OK" at bounding box center [811, 215] width 14 height 12
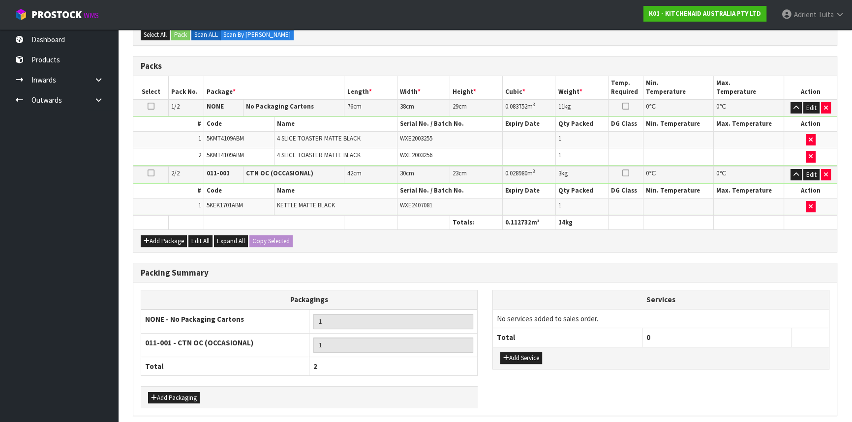
scroll to position [241, 0]
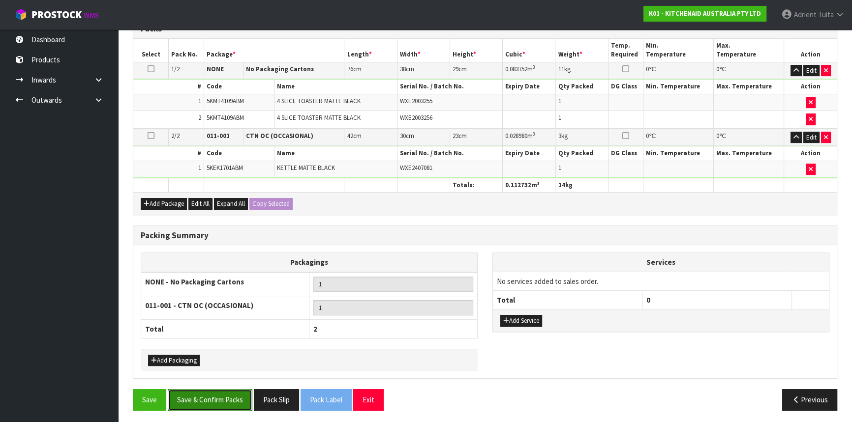
click at [220, 397] on button "Save & Confirm Packs" at bounding box center [210, 399] width 85 height 21
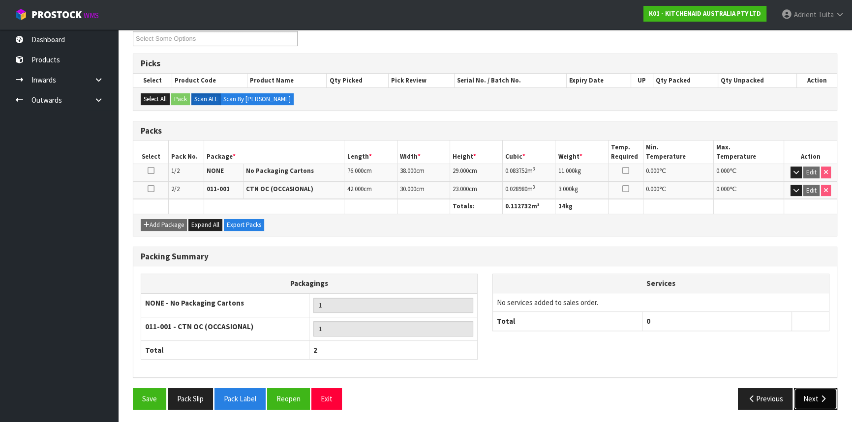
click at [819, 407] on button "Next" at bounding box center [815, 398] width 43 height 21
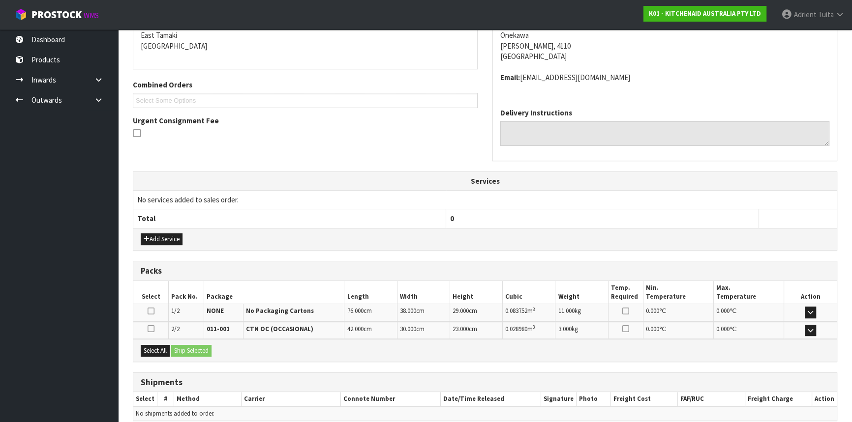
scroll to position [254, 0]
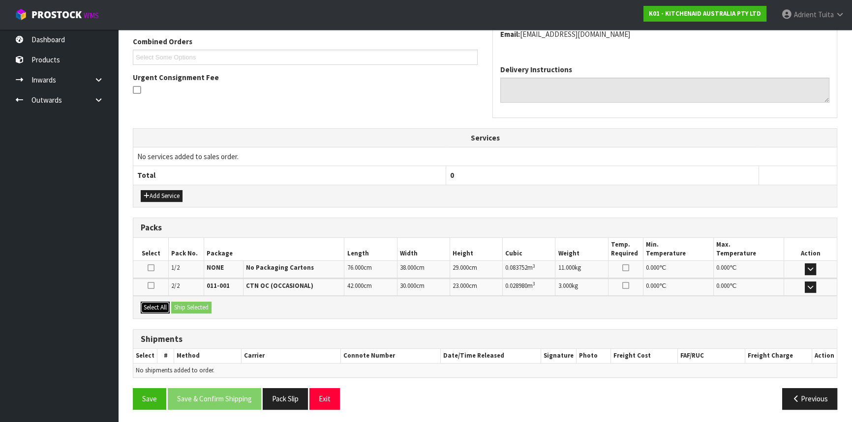
click at [153, 304] on button "Select All" at bounding box center [155, 308] width 29 height 12
click at [208, 309] on button "Ship Selected" at bounding box center [191, 308] width 40 height 12
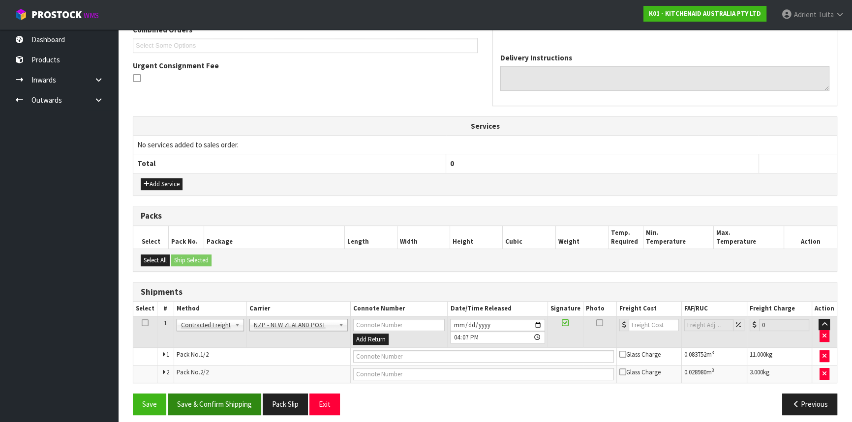
scroll to position [271, 0]
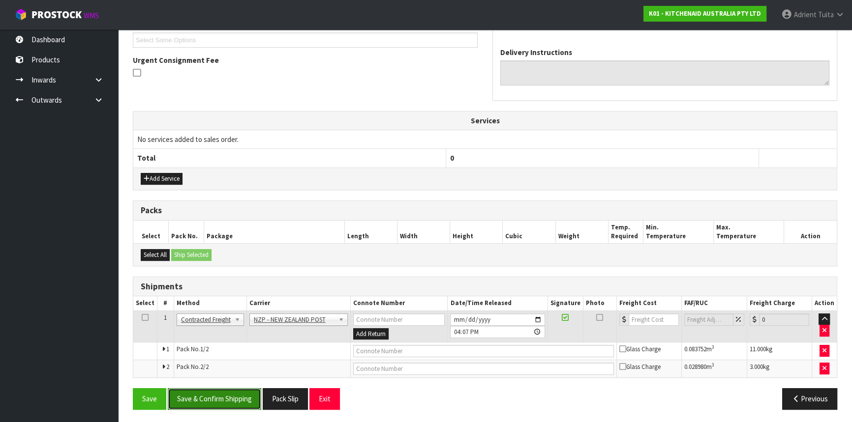
click at [222, 406] on button "Save & Confirm Shipping" at bounding box center [214, 398] width 93 height 21
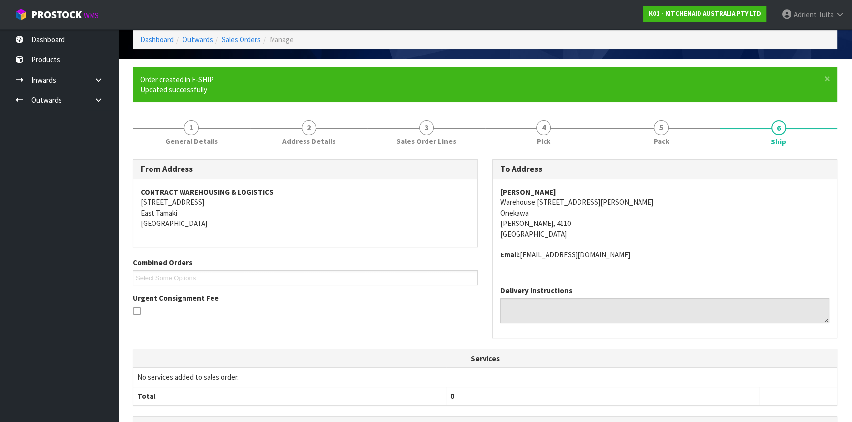
scroll to position [257, 0]
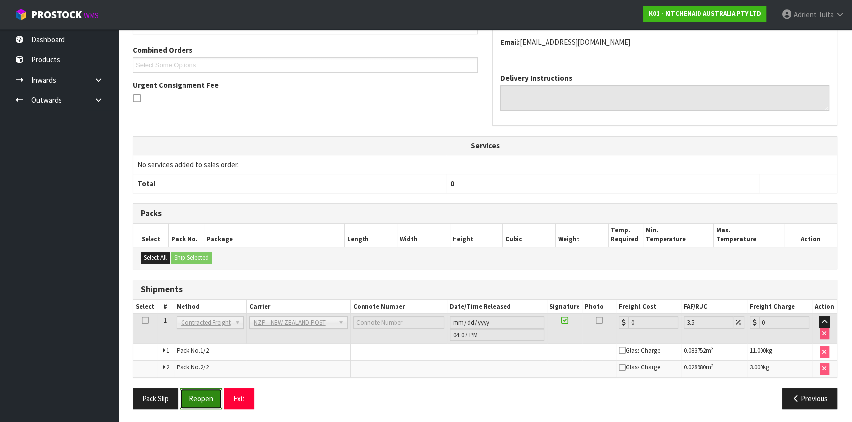
click at [193, 400] on button "Reopen" at bounding box center [200, 398] width 43 height 21
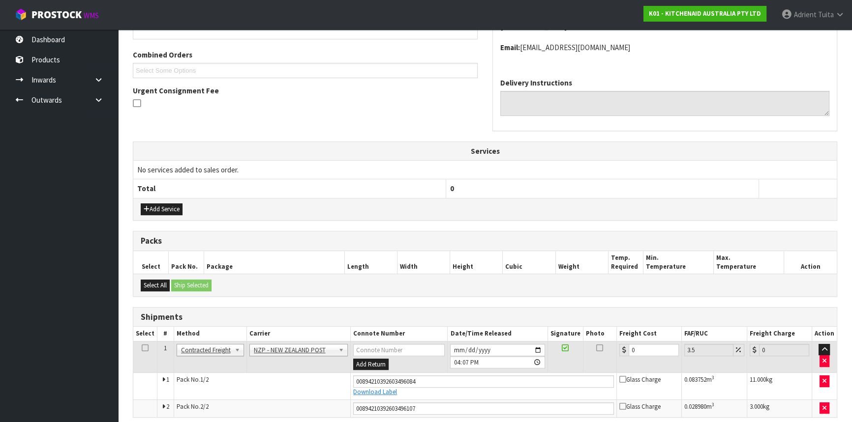
scroll to position [246, 0]
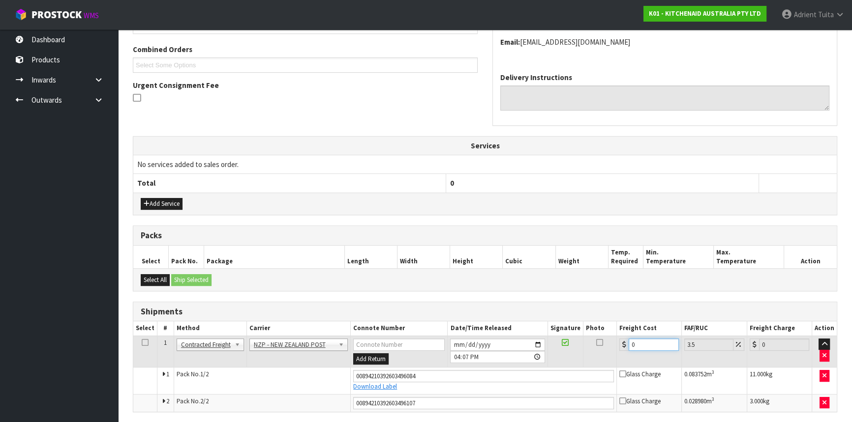
click at [653, 342] on input "0" at bounding box center [653, 345] width 50 height 12
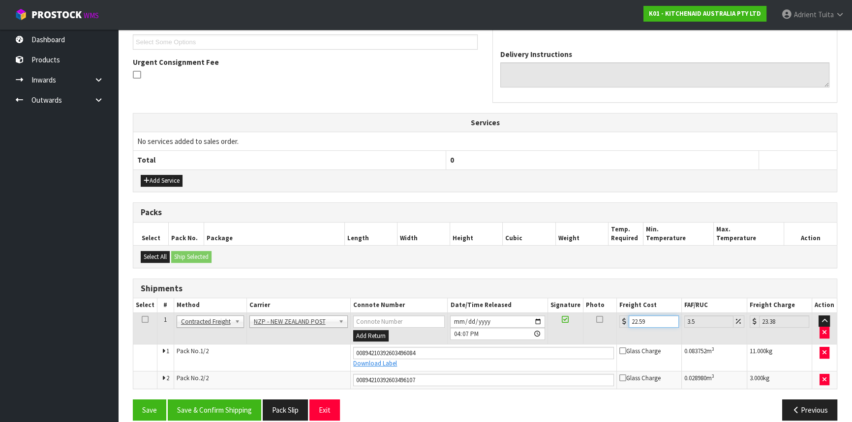
scroll to position [280, 0]
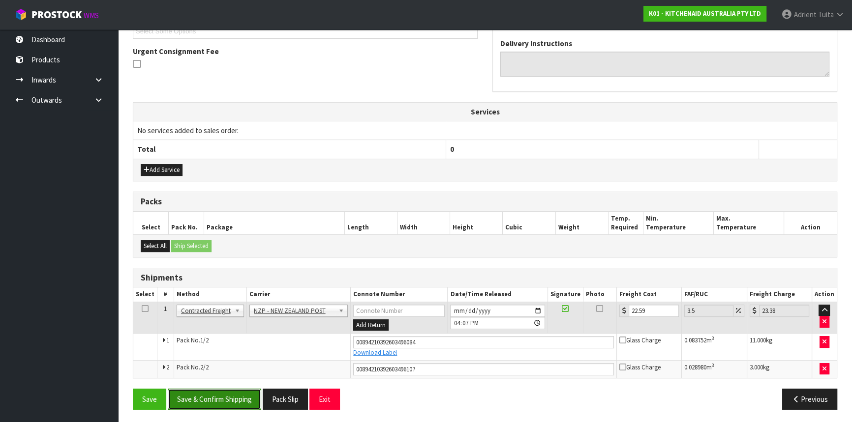
click at [223, 397] on button "Save & Confirm Shipping" at bounding box center [214, 399] width 93 height 21
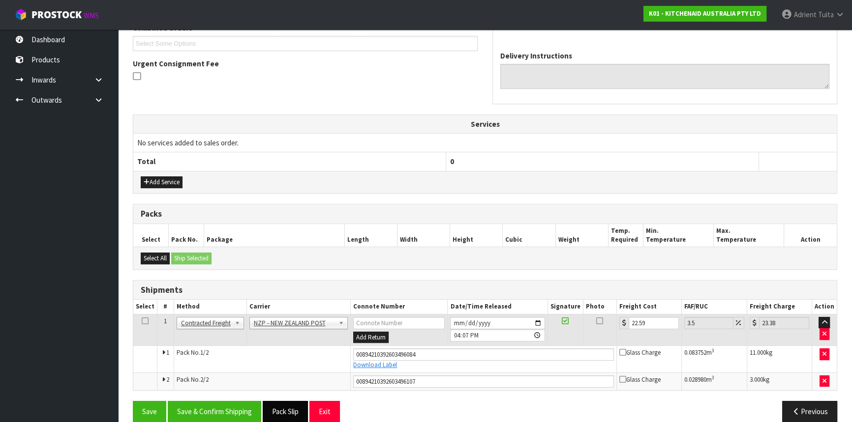
scroll to position [253, 0]
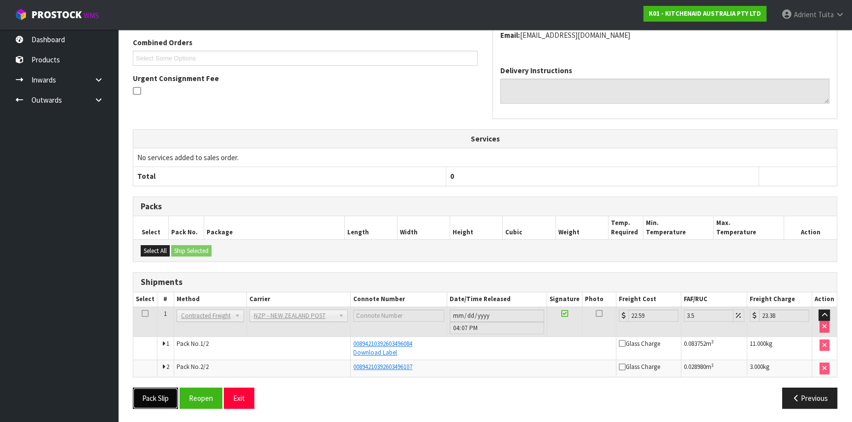
click at [143, 399] on button "Pack Slip" at bounding box center [155, 398] width 45 height 21
click at [197, 393] on button "Reopen" at bounding box center [200, 398] width 43 height 21
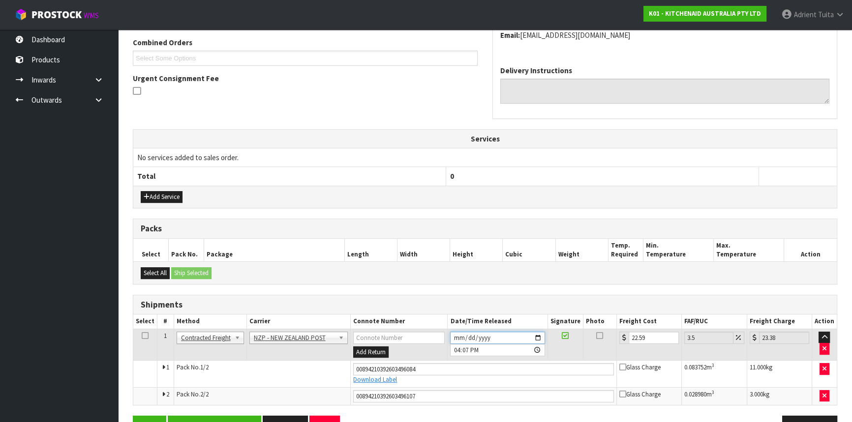
click at [540, 334] on input "2025-09-24" at bounding box center [497, 338] width 94 height 12
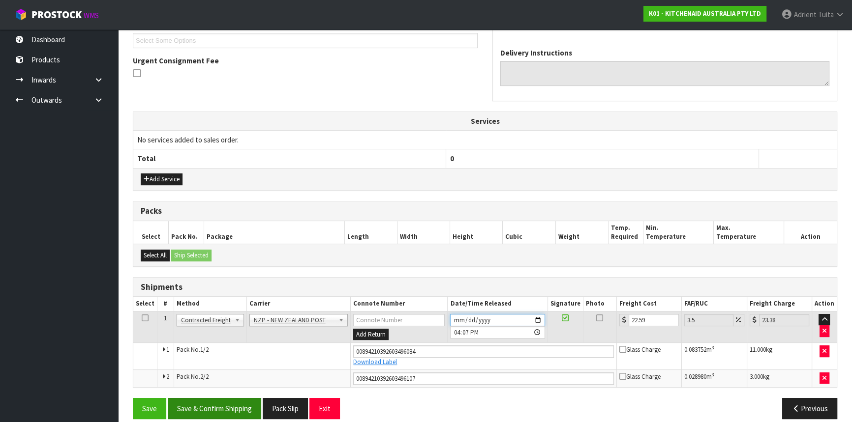
scroll to position [280, 0]
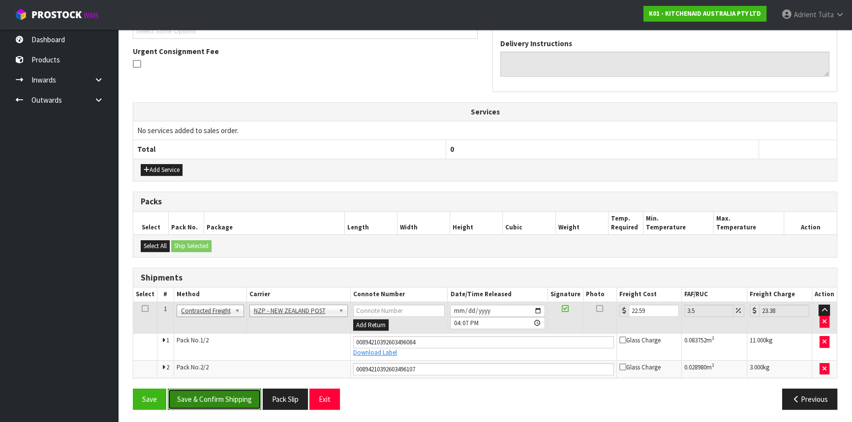
click at [197, 393] on button "Save & Confirm Shipping" at bounding box center [214, 399] width 93 height 21
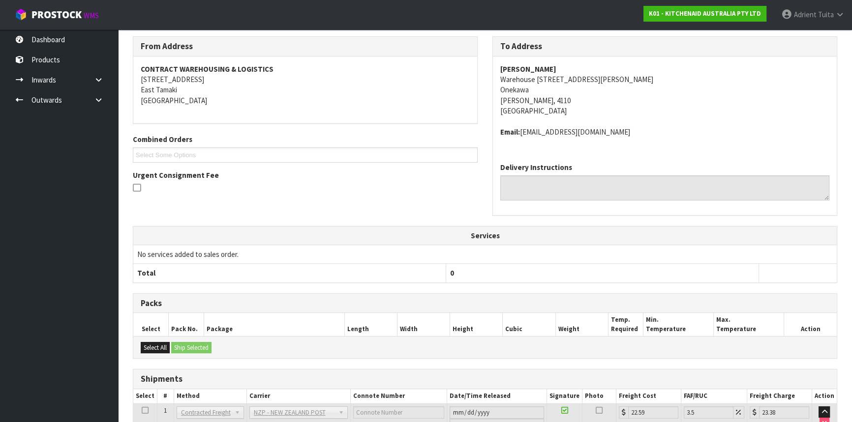
scroll to position [253, 0]
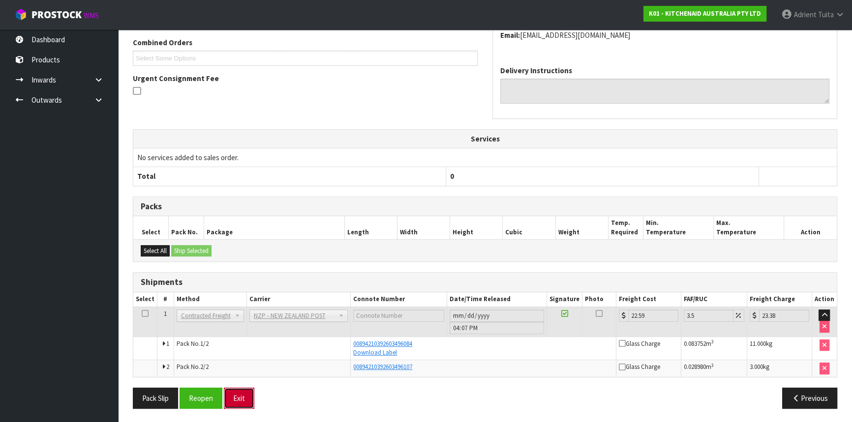
click at [231, 396] on button "Exit" at bounding box center [239, 398] width 30 height 21
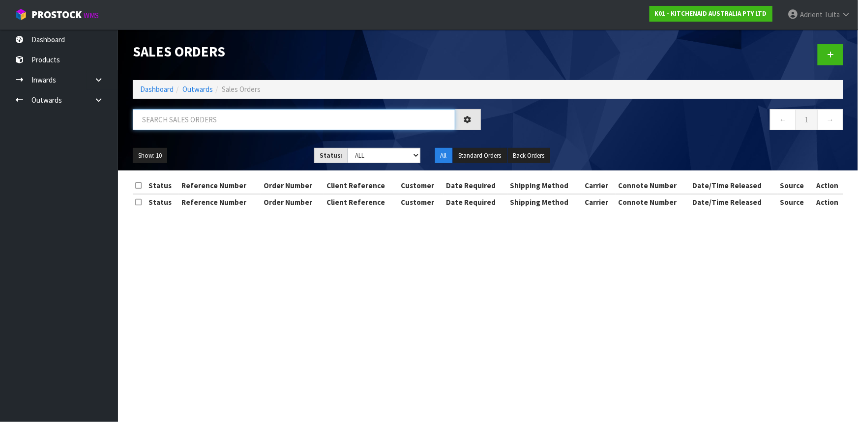
click at [230, 127] on input "text" at bounding box center [294, 119] width 323 height 21
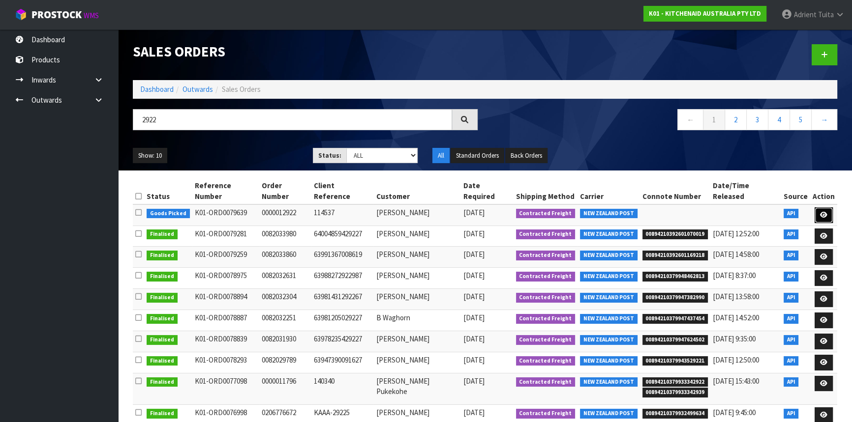
click at [828, 207] on link at bounding box center [823, 215] width 18 height 16
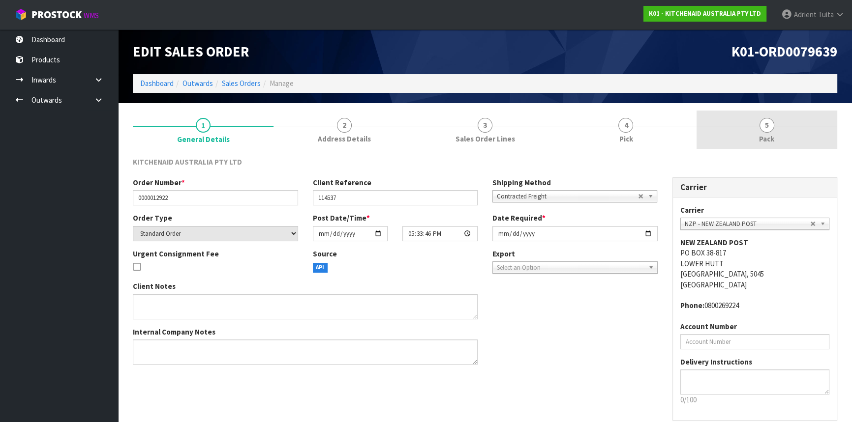
click at [781, 138] on link "5 Pack" at bounding box center [766, 130] width 141 height 39
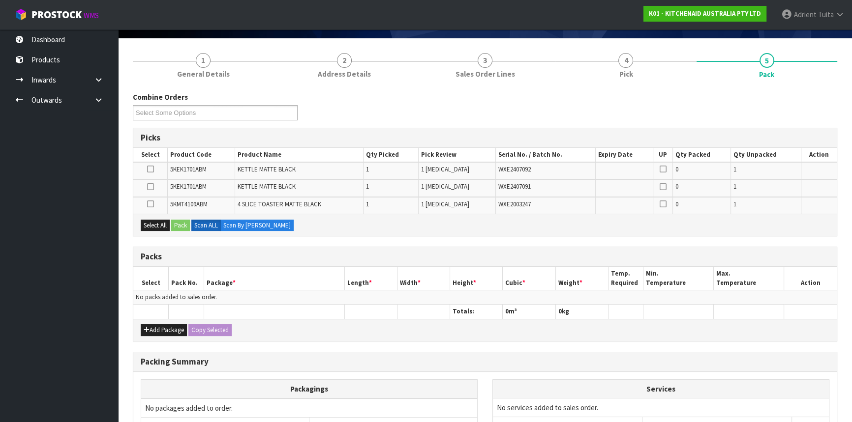
scroll to position [164, 0]
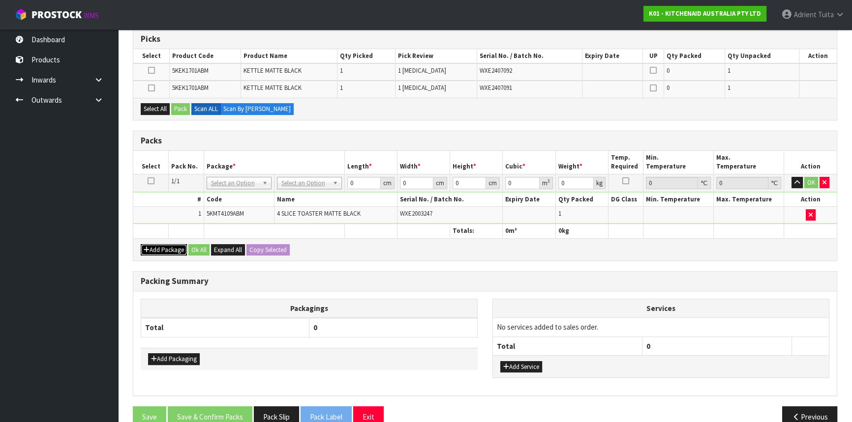
click at [163, 247] on button "Add Package" at bounding box center [164, 250] width 46 height 12
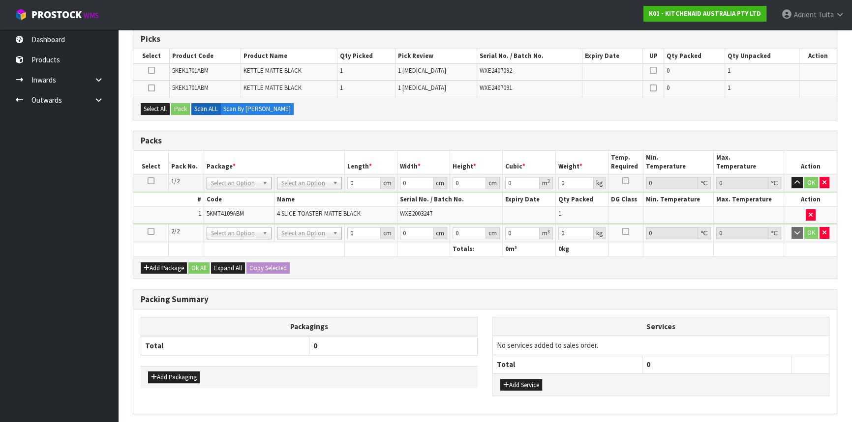
click at [151, 232] on icon at bounding box center [151, 232] width 7 height 0
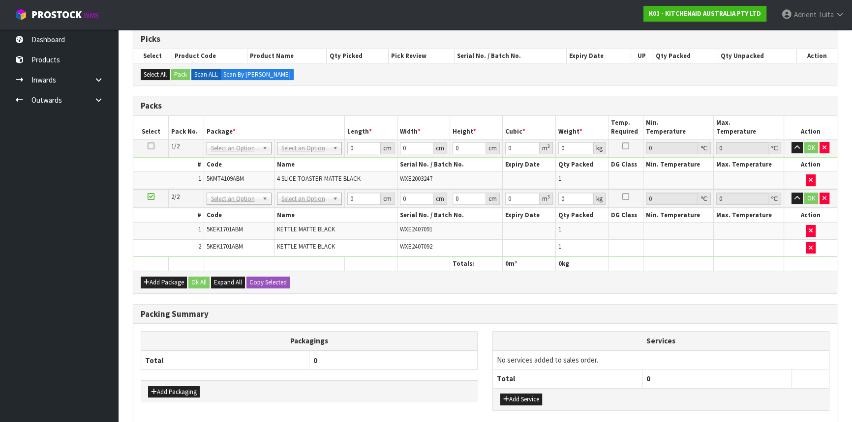
drag, startPoint x: 306, startPoint y: 151, endPoint x: 305, endPoint y: 167, distance: 15.8
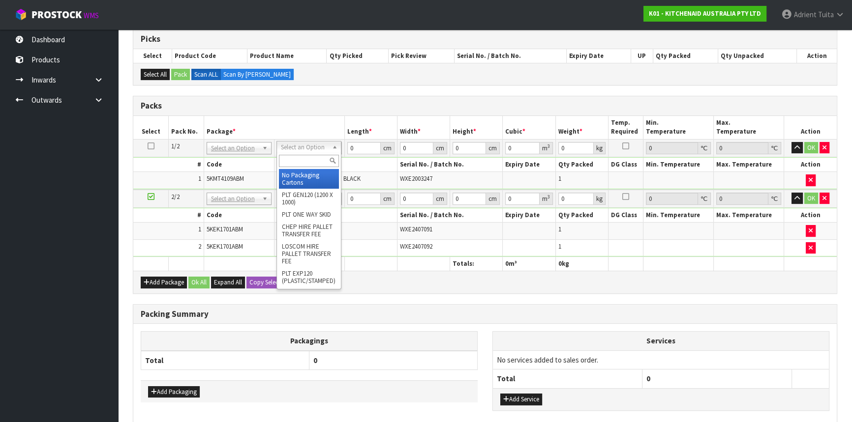
click at [306, 166] on input "text" at bounding box center [309, 161] width 60 height 12
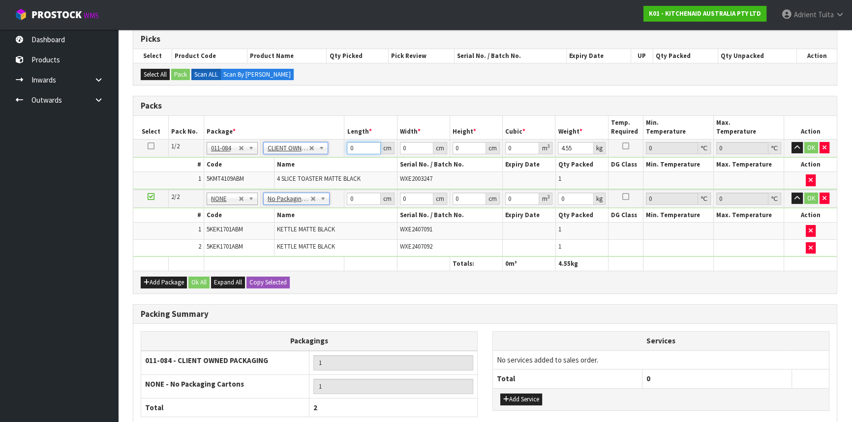
click at [361, 151] on input "0" at bounding box center [363, 148] width 33 height 12
click at [360, 190] on td "0 cm" at bounding box center [370, 199] width 53 height 18
click at [359, 194] on input "0" at bounding box center [363, 199] width 33 height 12
click at [813, 147] on button "OK" at bounding box center [811, 148] width 14 height 12
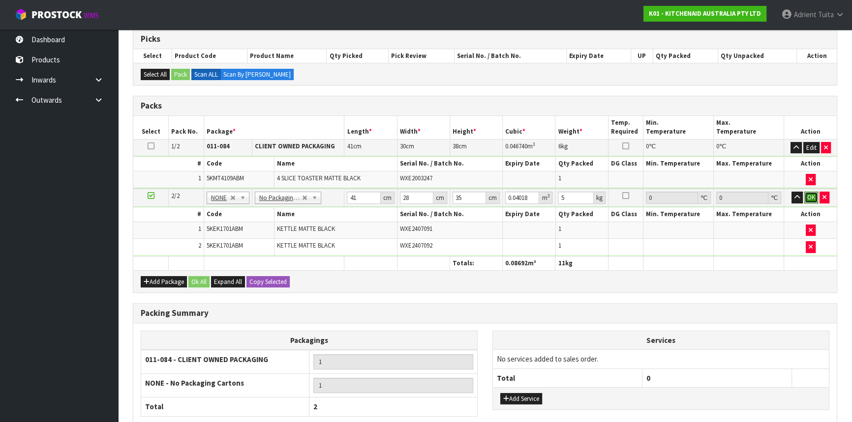
click at [810, 197] on button "OK" at bounding box center [811, 198] width 14 height 12
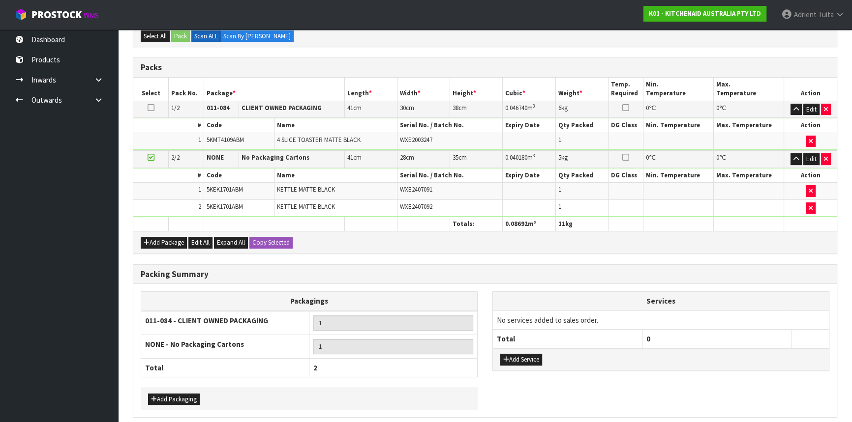
scroll to position [241, 0]
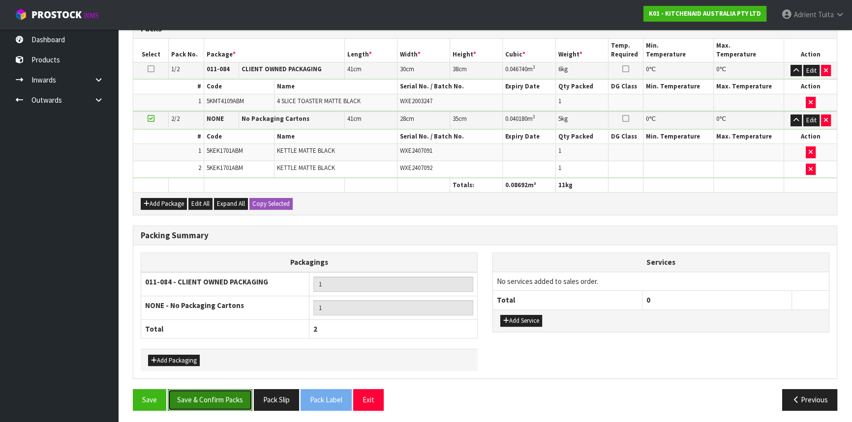
click at [224, 392] on button "Save & Confirm Packs" at bounding box center [210, 399] width 85 height 21
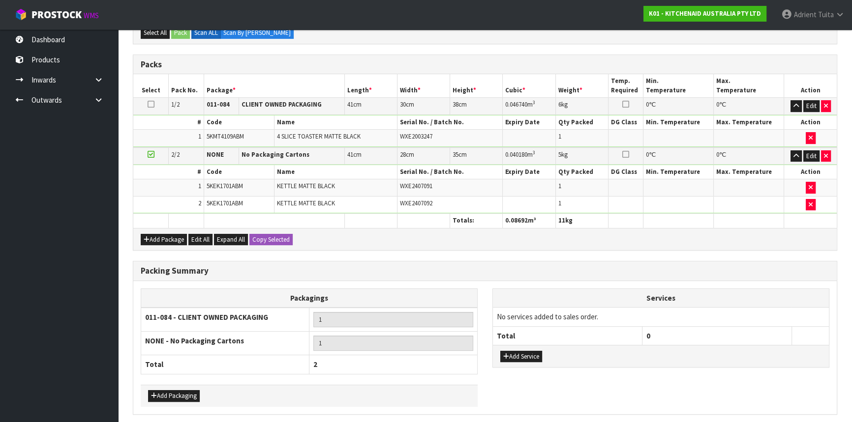
scroll to position [0, 0]
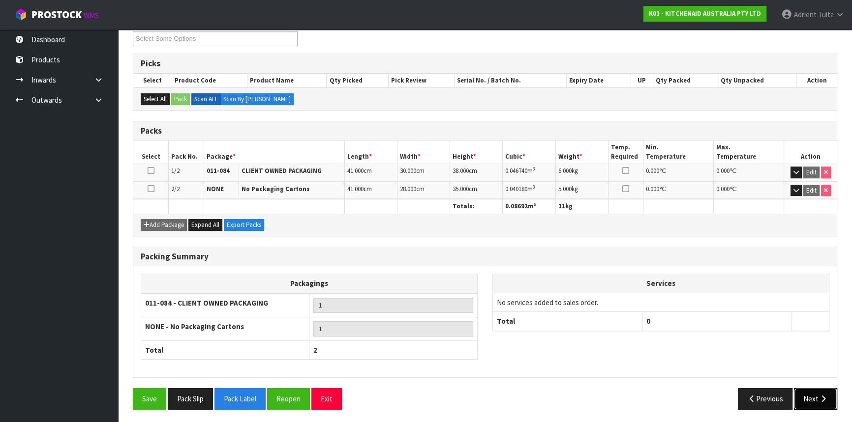
click at [815, 398] on button "Next" at bounding box center [815, 398] width 43 height 21
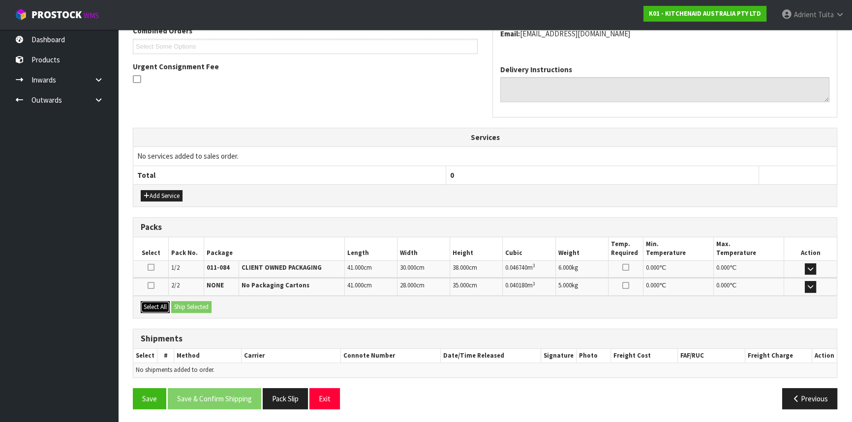
click at [160, 305] on button "Select All" at bounding box center [155, 307] width 29 height 12
click at [192, 309] on button "Ship Selected" at bounding box center [191, 307] width 40 height 12
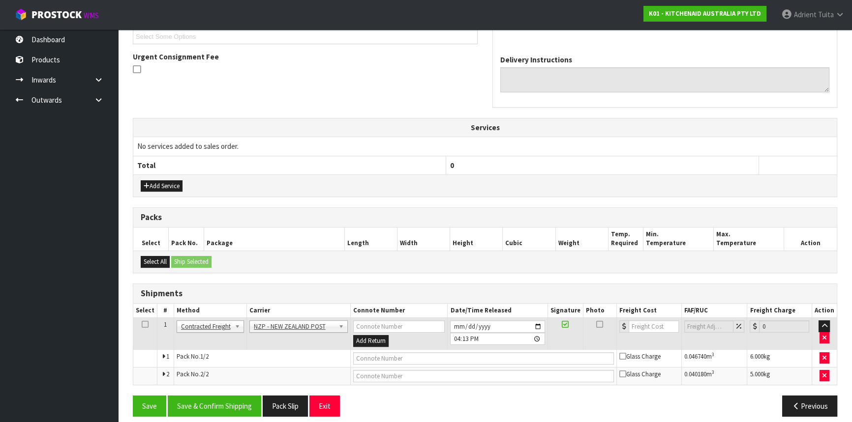
scroll to position [282, 0]
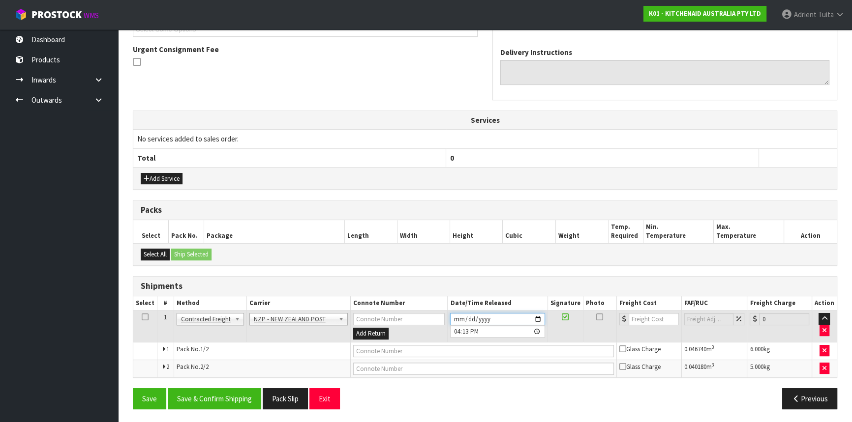
click at [539, 318] on input "2025-09-24" at bounding box center [497, 319] width 94 height 12
click at [220, 392] on button "Save & Confirm Shipping" at bounding box center [214, 398] width 93 height 21
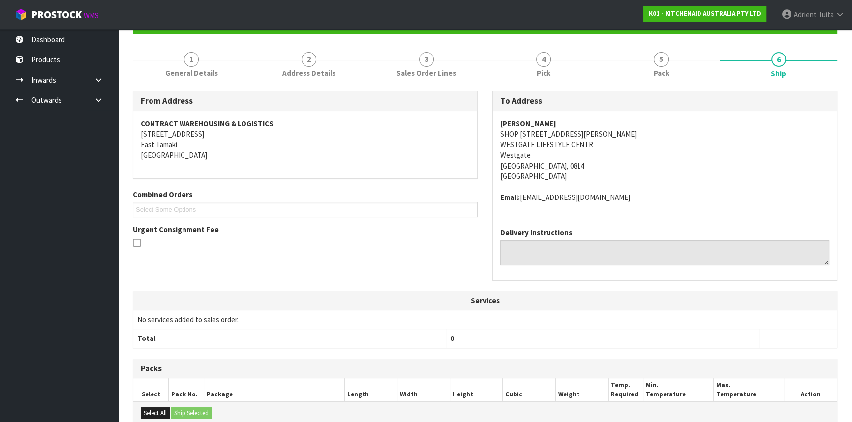
scroll to position [267, 0]
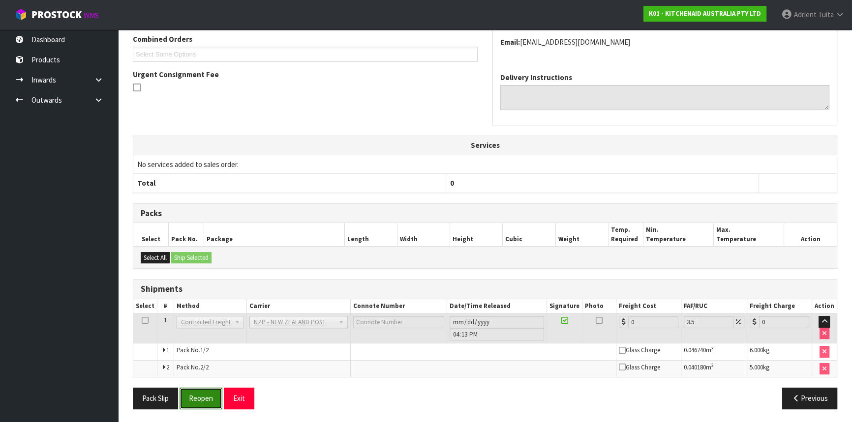
click at [203, 391] on button "Reopen" at bounding box center [200, 398] width 43 height 21
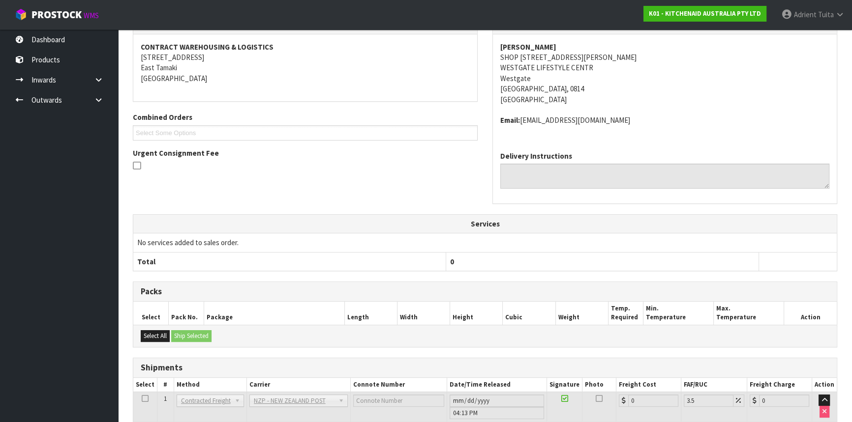
scroll to position [257, 0]
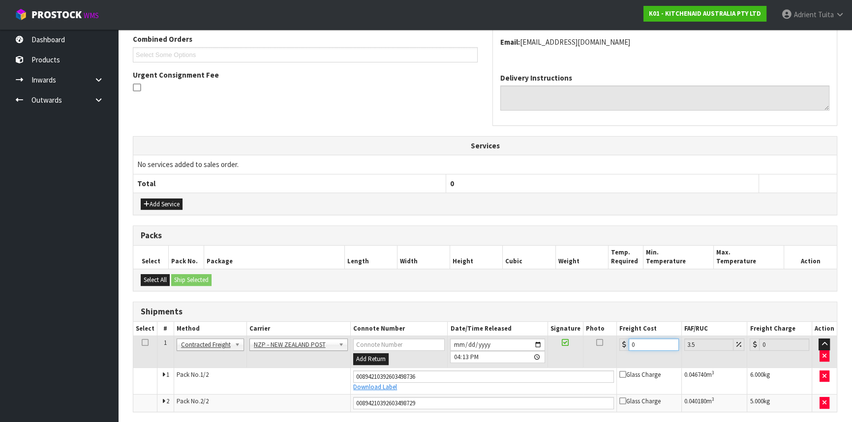
click at [645, 339] on input "0" at bounding box center [653, 345] width 50 height 12
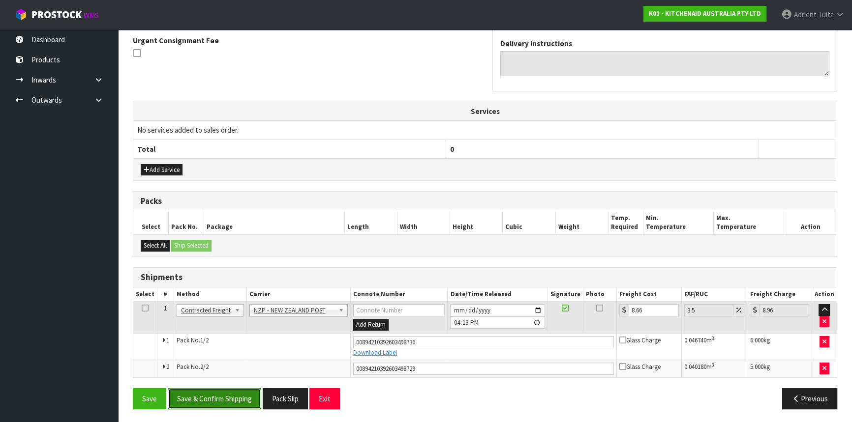
click at [230, 393] on button "Save & Confirm Shipping" at bounding box center [214, 398] width 93 height 21
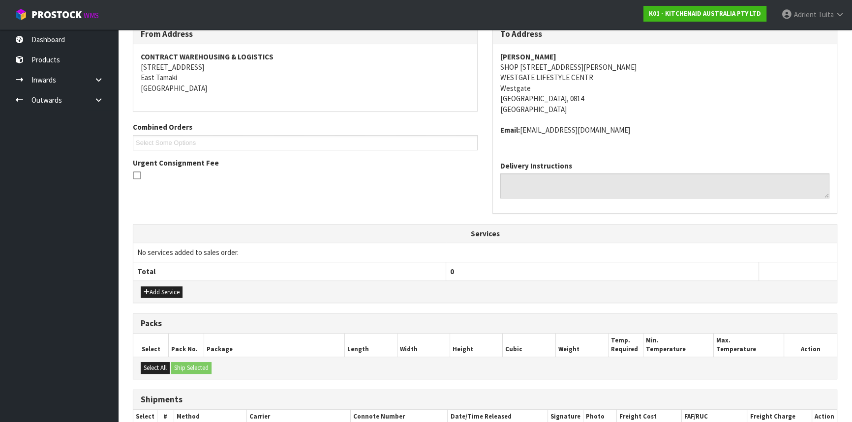
scroll to position [264, 0]
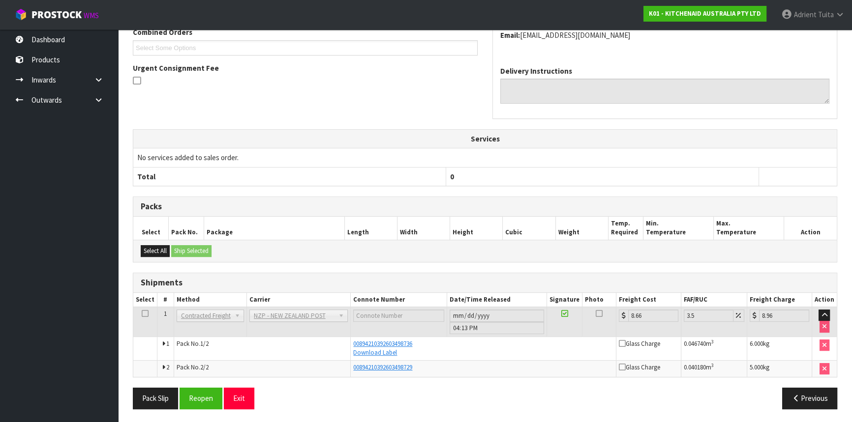
click at [142, 384] on div "From Address CONTRACT WAREHOUSING & LOGISTICS 17 Allens Road East Tamaki Auckla…" at bounding box center [485, 173] width 704 height 488
click at [140, 392] on button "Pack Slip" at bounding box center [155, 398] width 45 height 21
click at [246, 398] on button "Exit" at bounding box center [239, 398] width 30 height 21
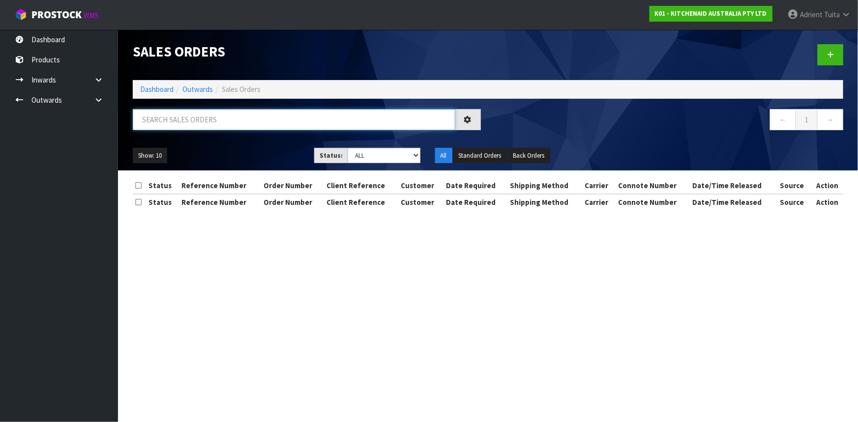
click at [186, 113] on input "text" at bounding box center [294, 119] width 323 height 21
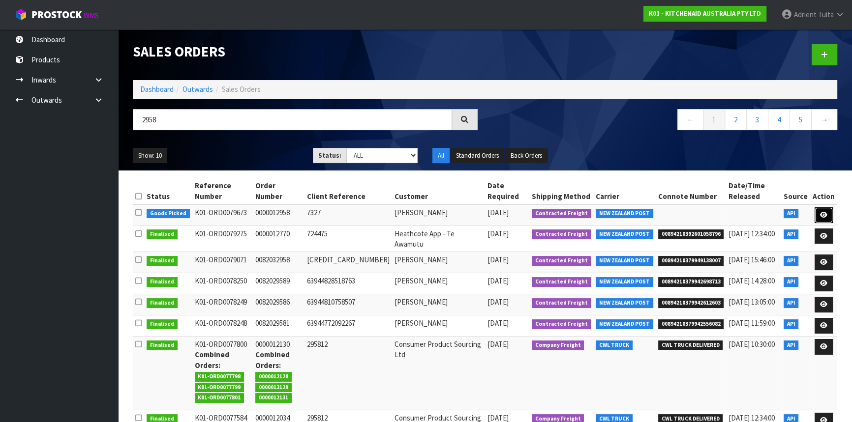
click at [818, 215] on link at bounding box center [823, 215] width 18 height 16
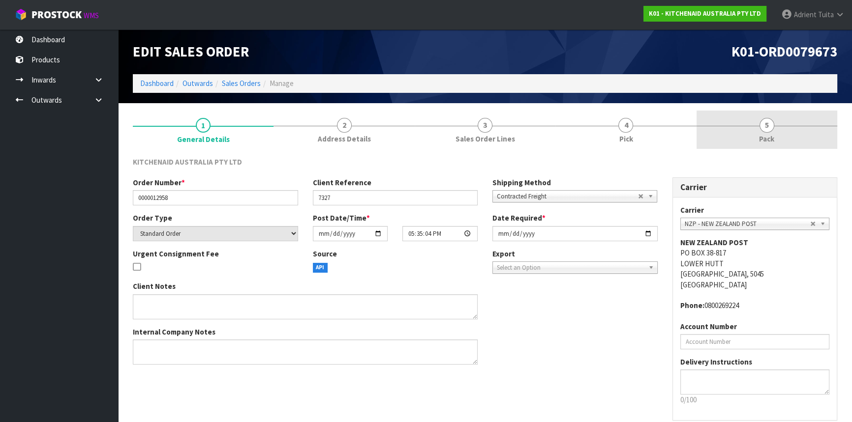
click at [792, 126] on link "5 Pack" at bounding box center [766, 130] width 141 height 39
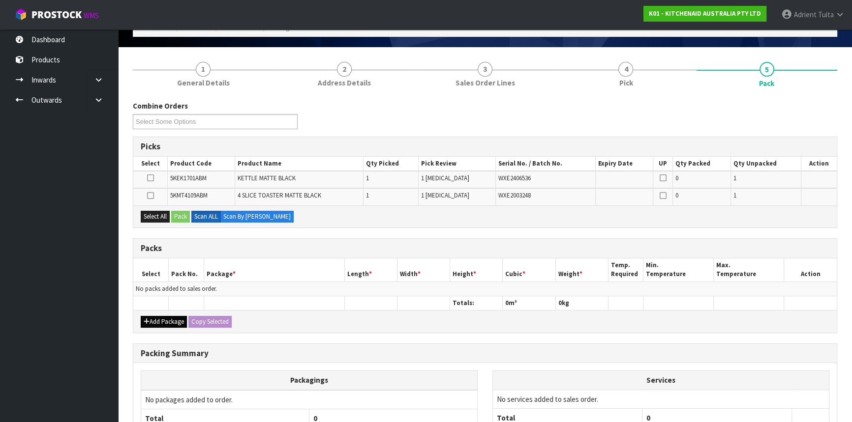
scroll to position [147, 0]
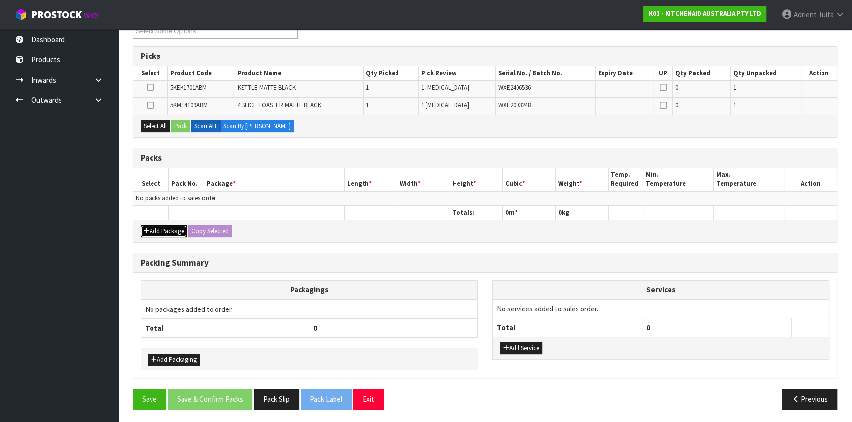
click at [153, 230] on button "Add Package" at bounding box center [164, 232] width 46 height 12
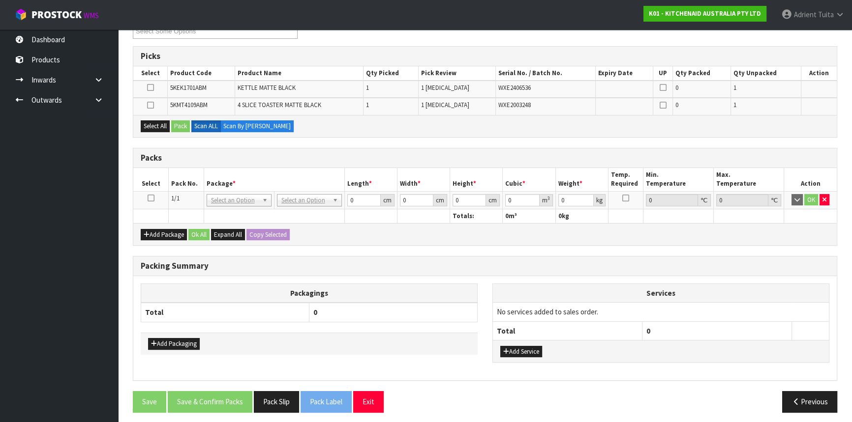
click at [151, 202] on td at bounding box center [150, 200] width 35 height 18
click at [152, 201] on td at bounding box center [150, 200] width 35 height 18
click at [150, 198] on icon at bounding box center [151, 198] width 7 height 0
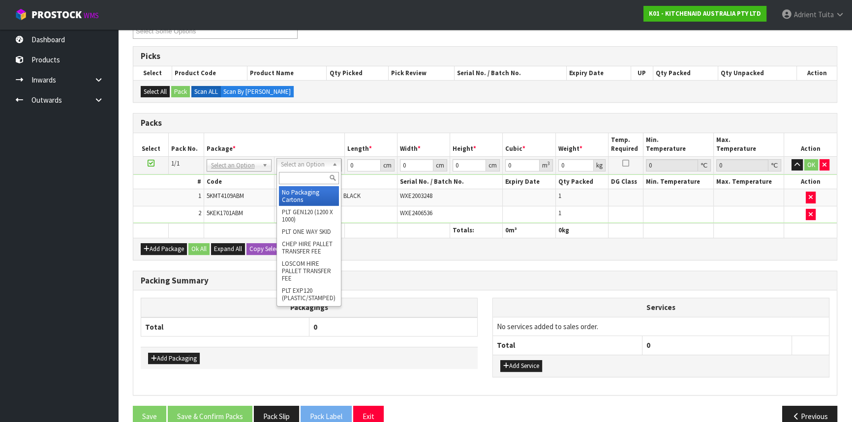
click at [292, 173] on input "text" at bounding box center [309, 178] width 60 height 12
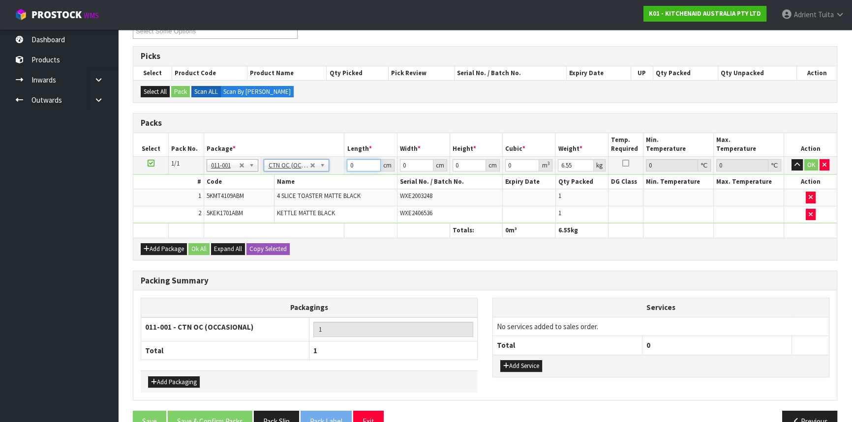
click at [356, 167] on input "0" at bounding box center [363, 165] width 33 height 12
click at [812, 163] on button "OK" at bounding box center [811, 165] width 14 height 12
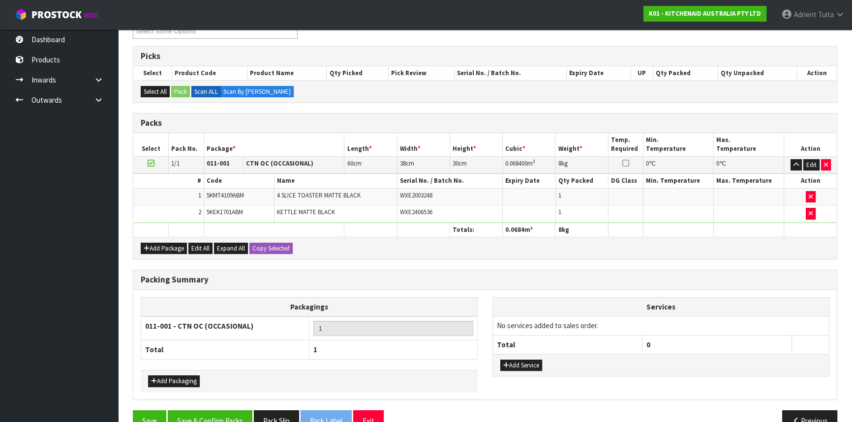
scroll to position [168, 0]
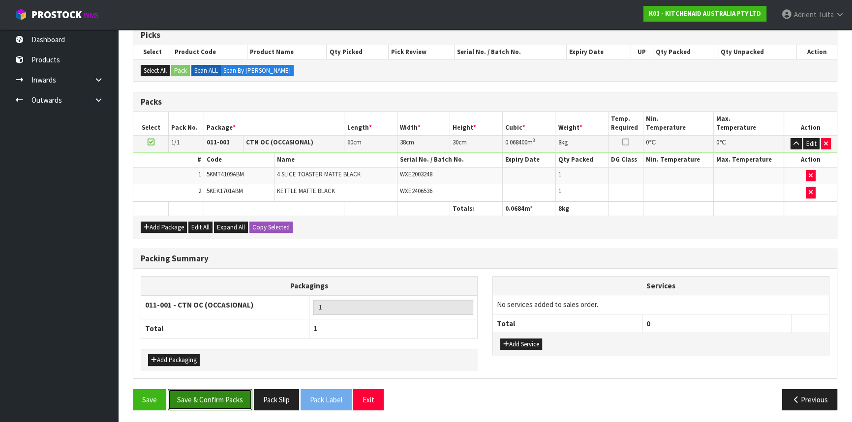
click at [218, 396] on button "Save & Confirm Packs" at bounding box center [210, 399] width 85 height 21
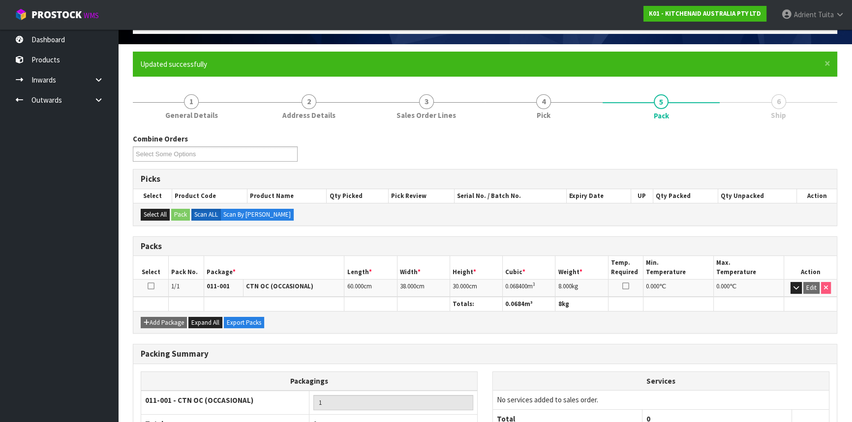
scroll to position [133, 0]
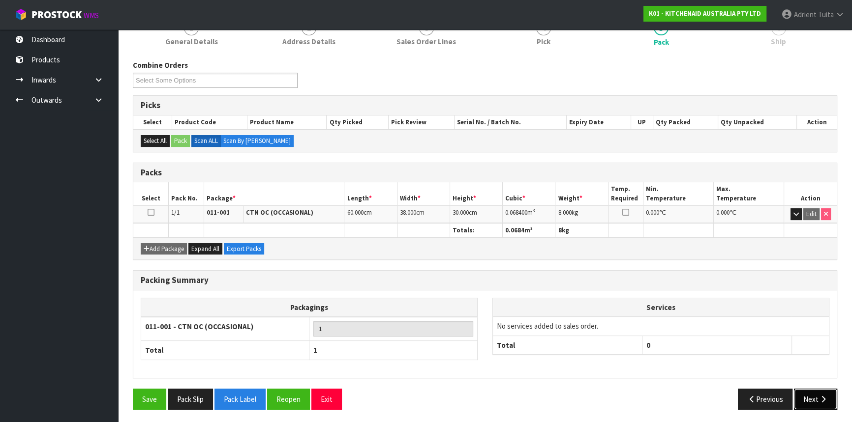
click at [816, 399] on button "Next" at bounding box center [815, 399] width 43 height 21
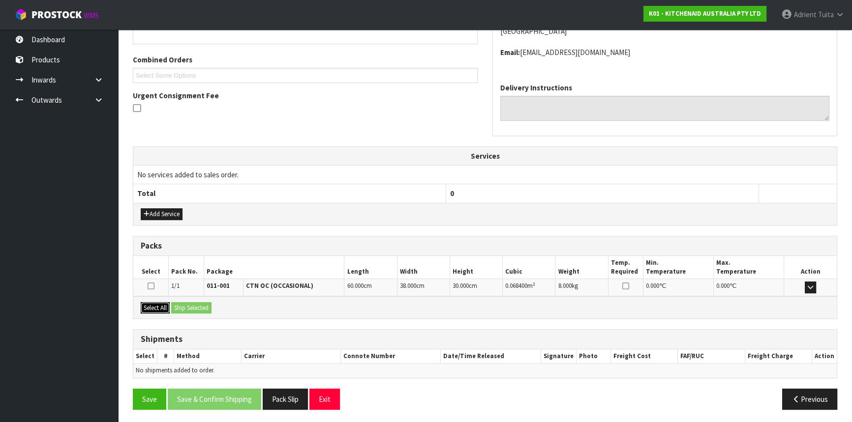
click at [160, 302] on button "Select All" at bounding box center [155, 308] width 29 height 12
click at [180, 302] on button "Ship Selected" at bounding box center [191, 308] width 40 height 12
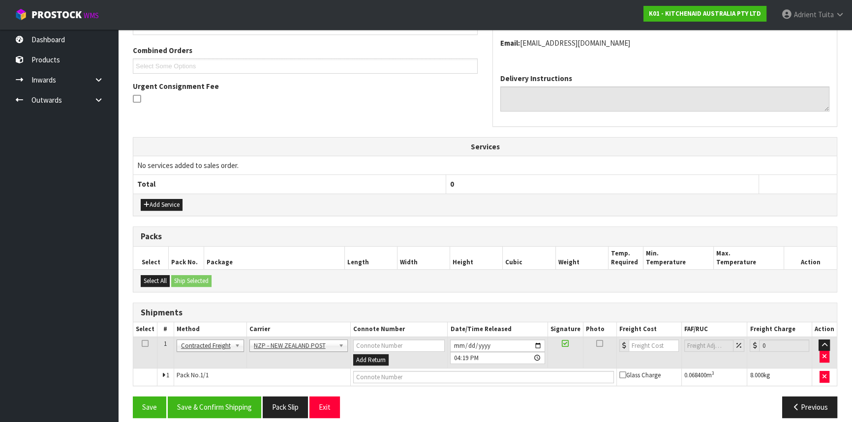
scroll to position [254, 0]
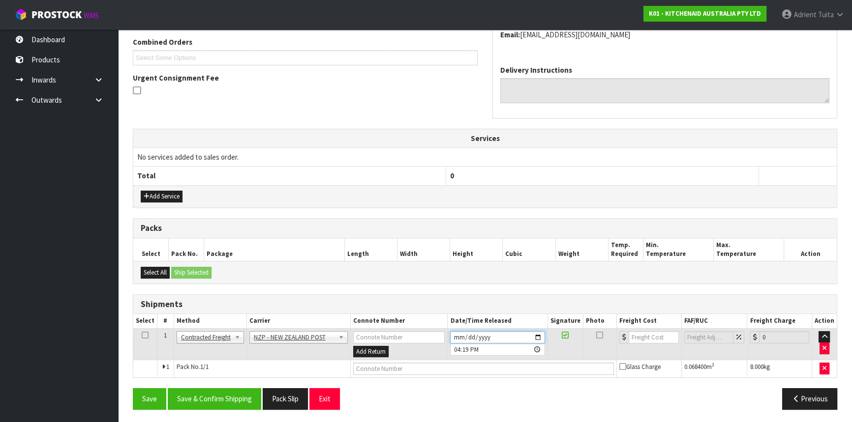
click at [543, 333] on input "2025-09-24" at bounding box center [497, 337] width 94 height 12
click at [539, 334] on input "2025-09-24" at bounding box center [497, 337] width 94 height 12
click at [233, 400] on button "Save & Confirm Shipping" at bounding box center [214, 398] width 93 height 21
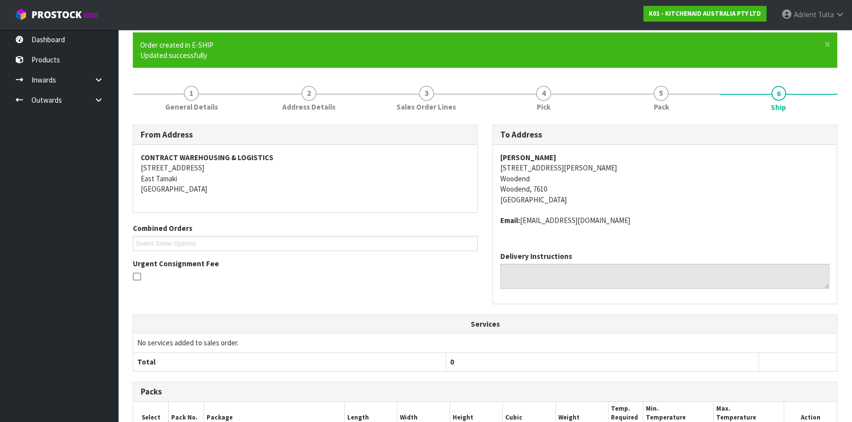
scroll to position [240, 0]
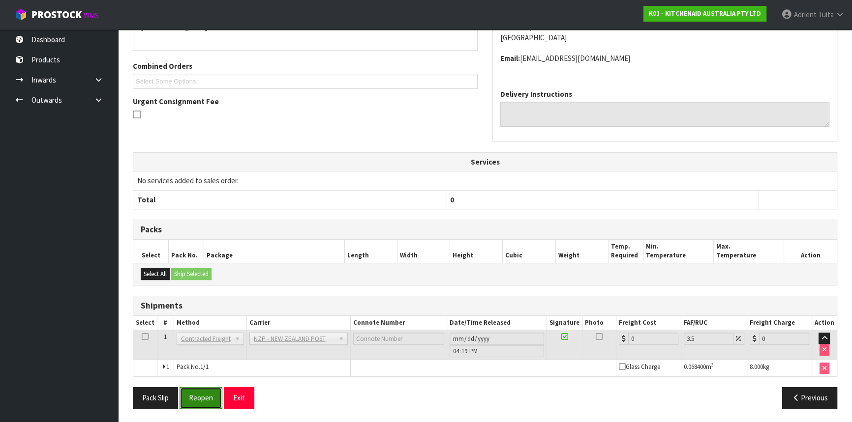
click at [206, 393] on button "Reopen" at bounding box center [200, 397] width 43 height 21
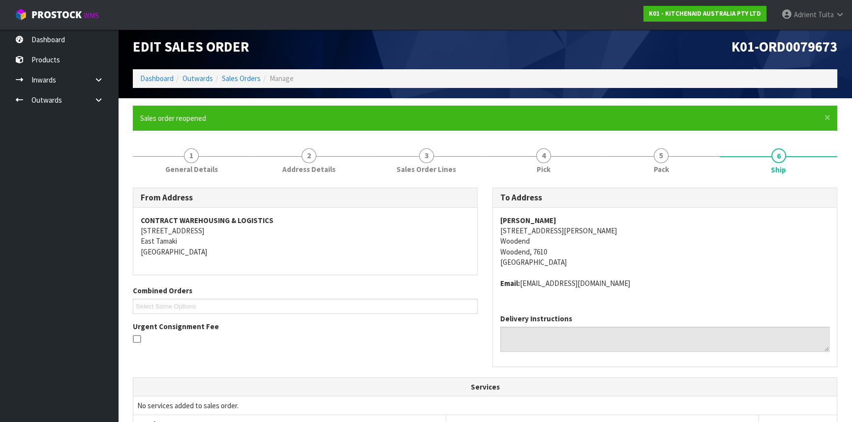
scroll to position [230, 0]
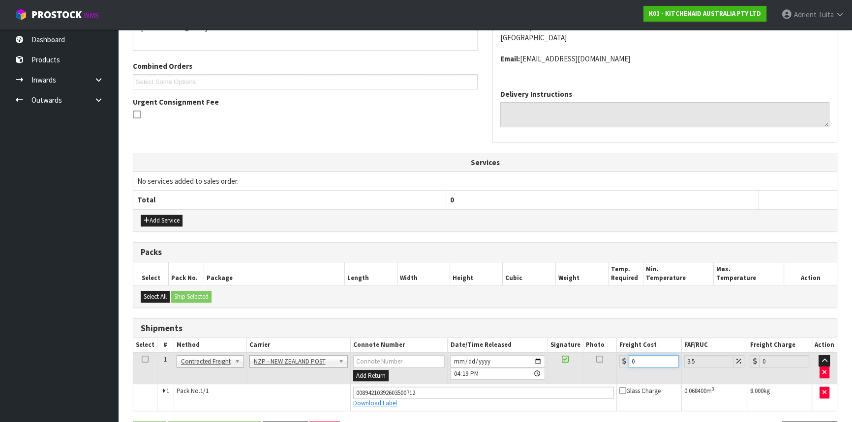
click at [637, 358] on input "0" at bounding box center [653, 362] width 50 height 12
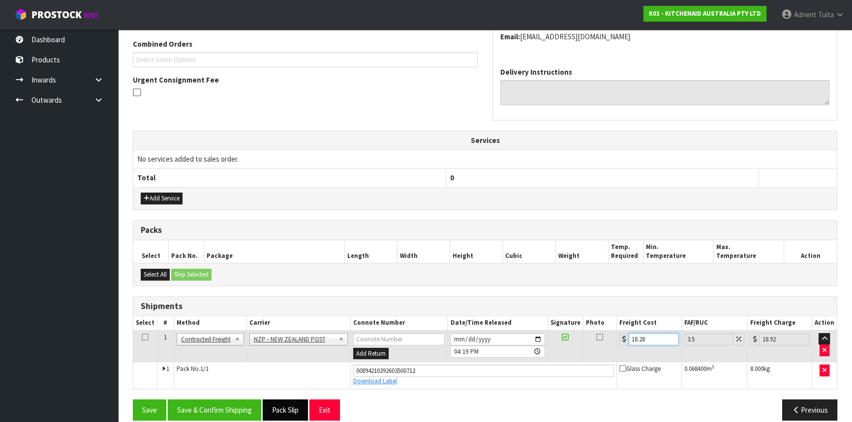
scroll to position [263, 0]
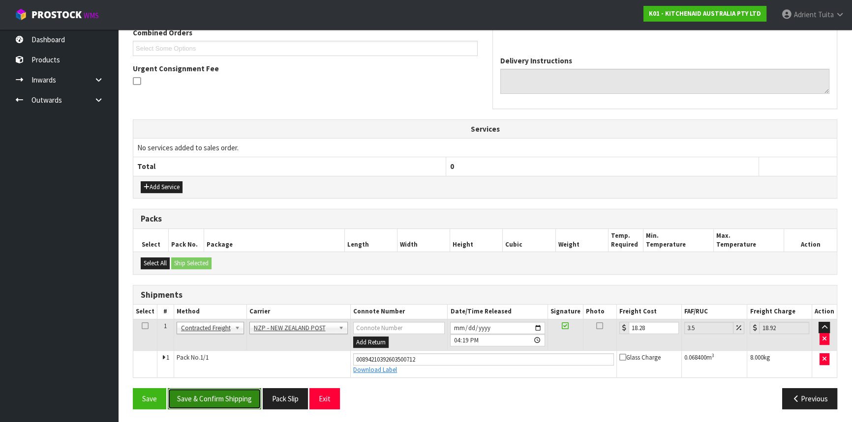
click at [231, 389] on button "Save & Confirm Shipping" at bounding box center [214, 398] width 93 height 21
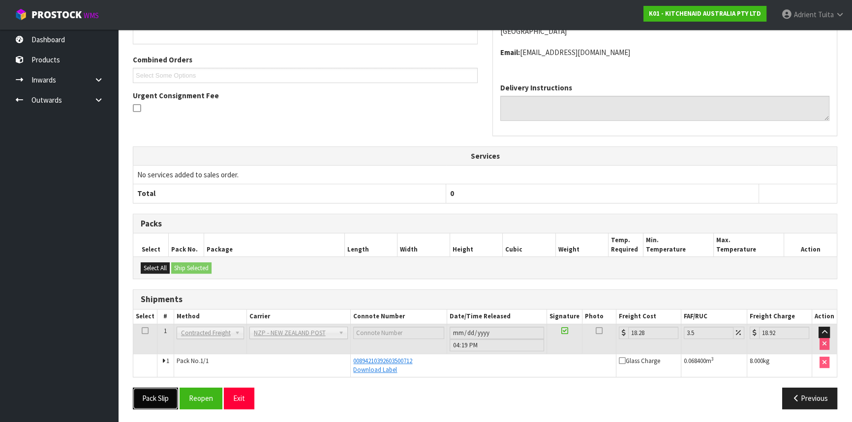
click at [144, 394] on button "Pack Slip" at bounding box center [155, 398] width 45 height 21
click at [236, 393] on button "Exit" at bounding box center [239, 398] width 30 height 21
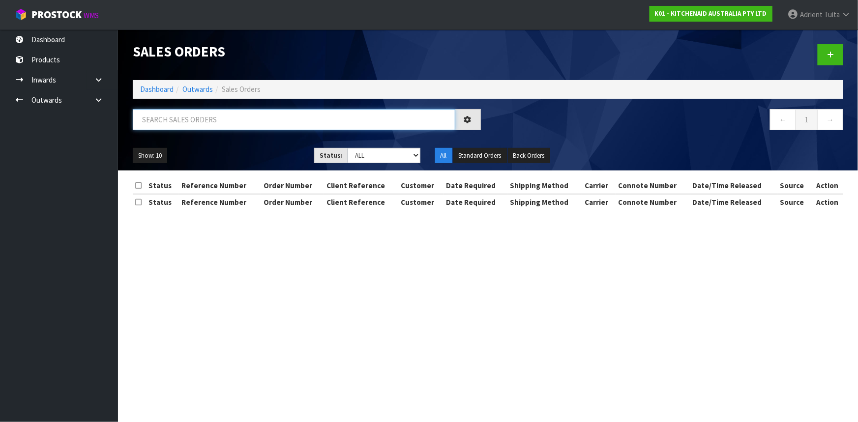
click at [215, 118] on input "text" at bounding box center [294, 119] width 323 height 21
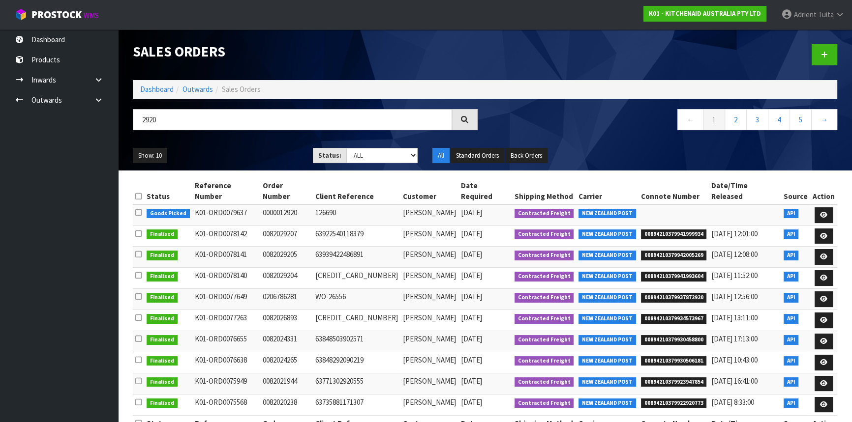
click at [820, 205] on td at bounding box center [823, 215] width 27 height 21
click at [820, 212] on icon at bounding box center [823, 215] width 7 height 6
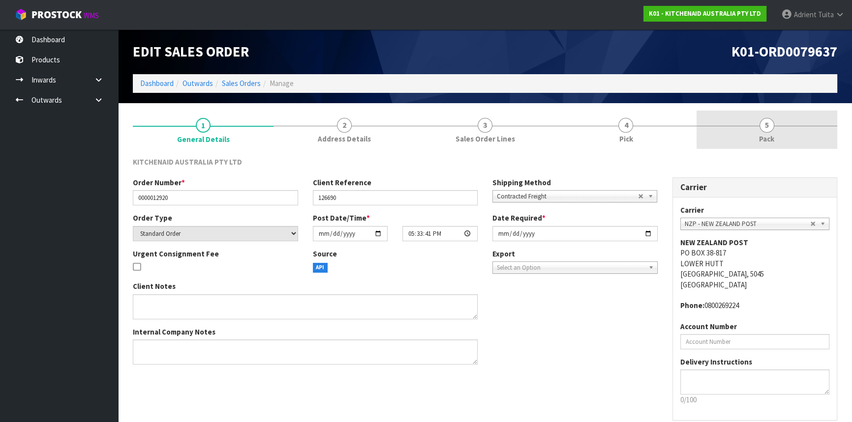
click at [796, 128] on link "5 Pack" at bounding box center [766, 130] width 141 height 39
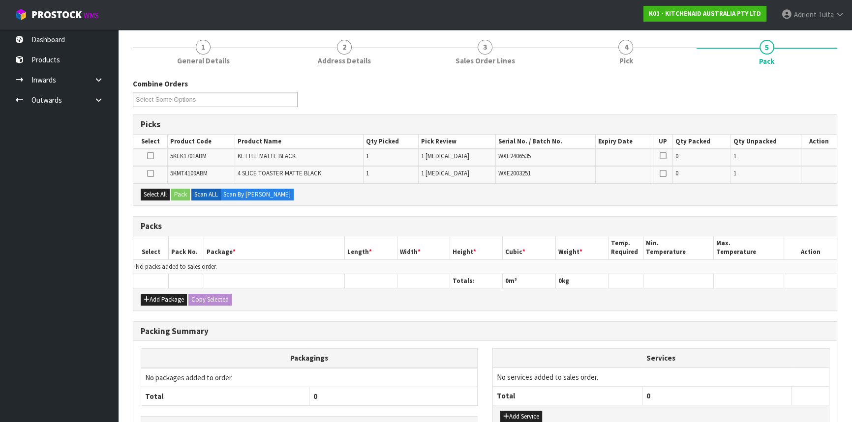
scroll to position [147, 0]
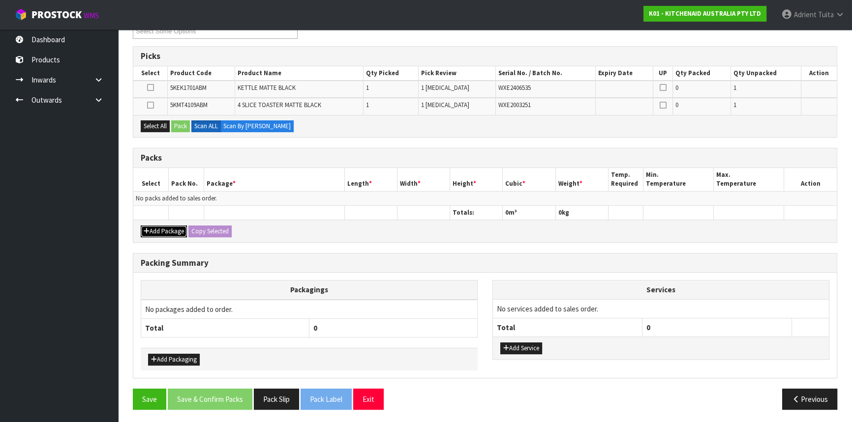
click at [177, 229] on button "Add Package" at bounding box center [164, 232] width 46 height 12
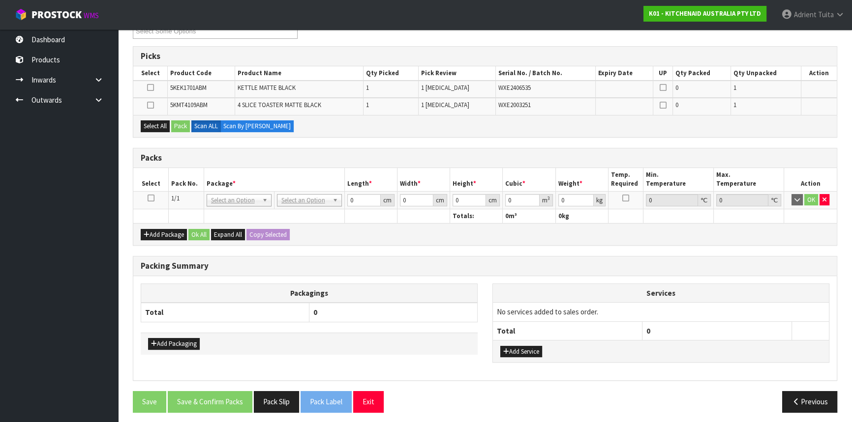
click at [151, 198] on icon at bounding box center [151, 198] width 7 height 0
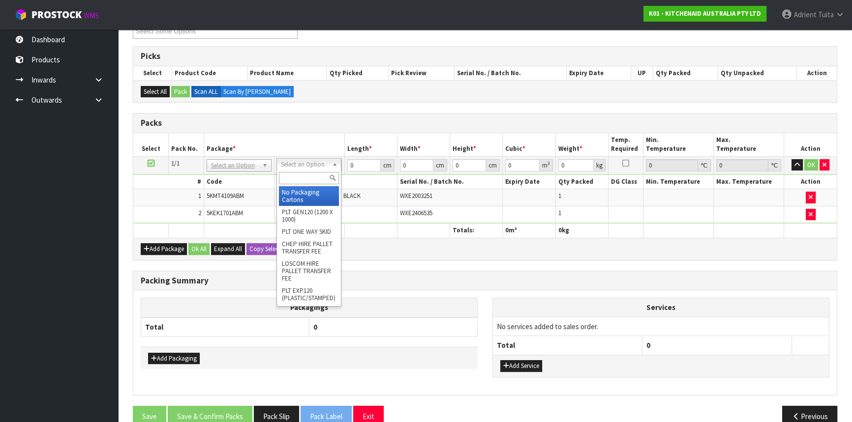
click at [330, 174] on input "text" at bounding box center [309, 178] width 60 height 12
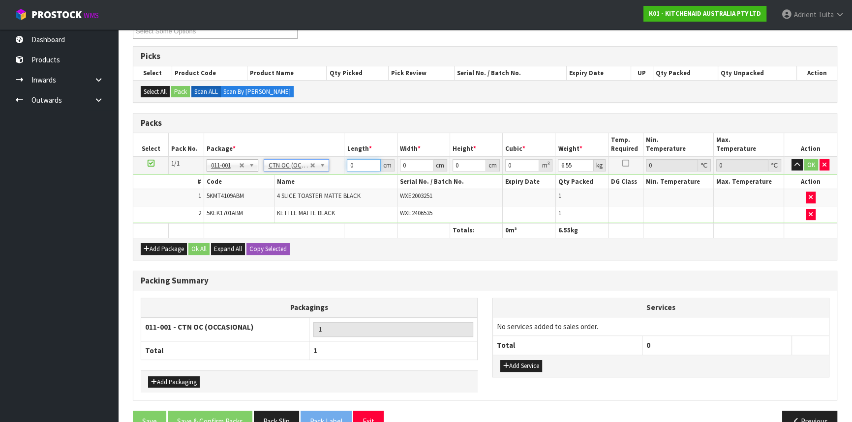
click at [358, 167] on input "0" at bounding box center [363, 165] width 33 height 12
click at [815, 161] on button "OK" at bounding box center [811, 165] width 14 height 12
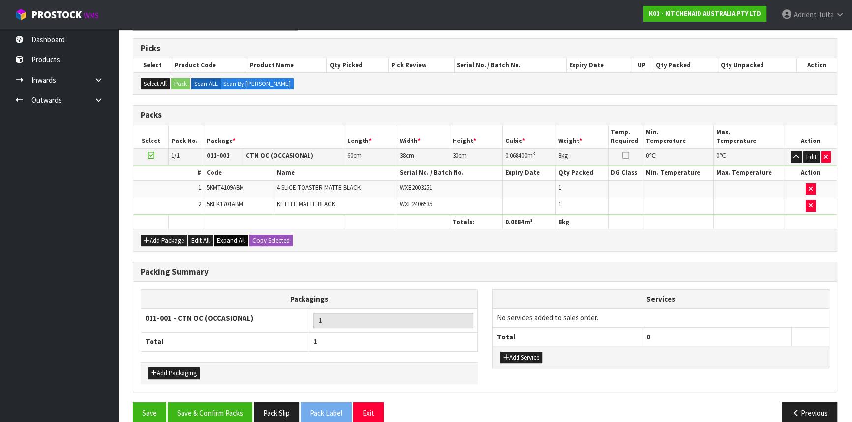
scroll to position [168, 0]
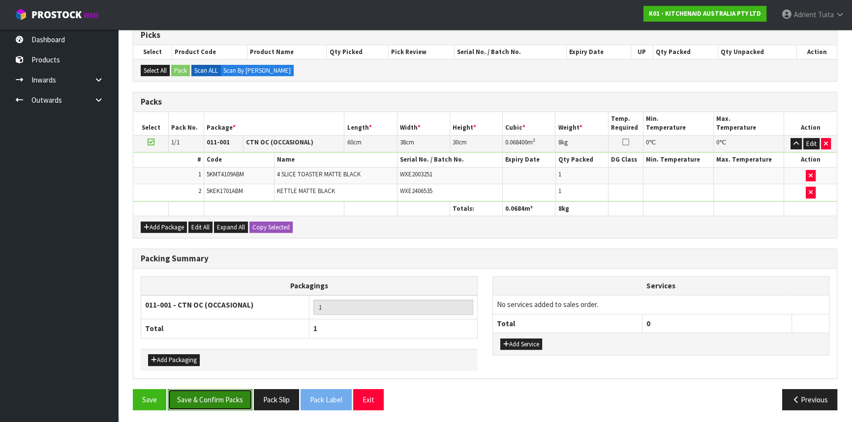
click at [202, 398] on button "Save & Confirm Packs" at bounding box center [210, 399] width 85 height 21
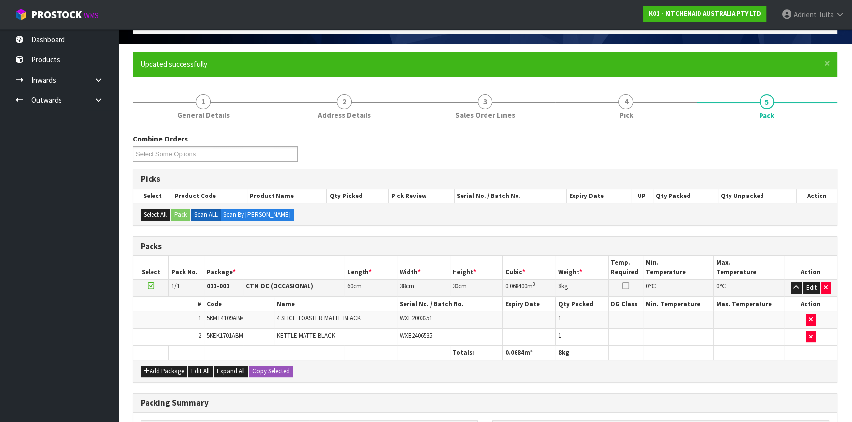
scroll to position [133, 0]
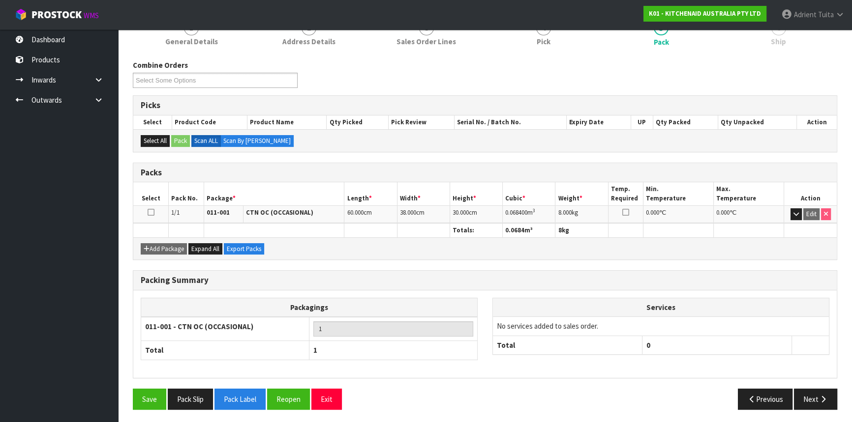
click at [813, 409] on div "Save Pack Slip Pack Label Reopen Exit Previous Next" at bounding box center [484, 403] width 719 height 29
click at [809, 398] on button "Next" at bounding box center [815, 399] width 43 height 21
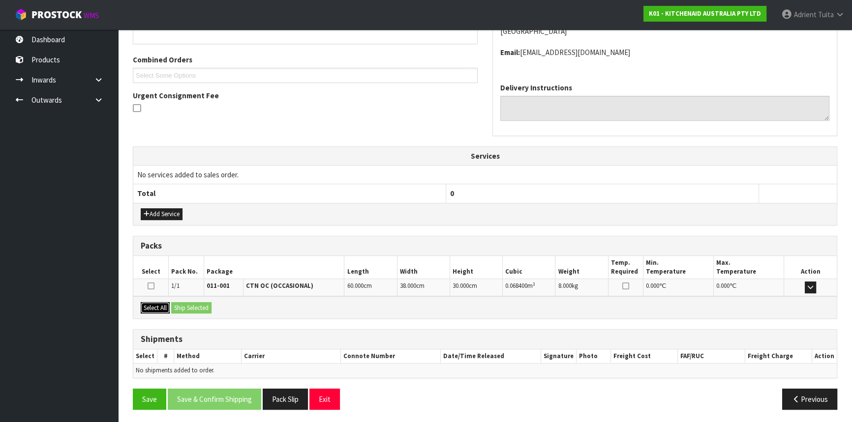
click at [163, 307] on button "Select All" at bounding box center [155, 308] width 29 height 12
click at [182, 303] on button "Ship Selected" at bounding box center [191, 308] width 40 height 12
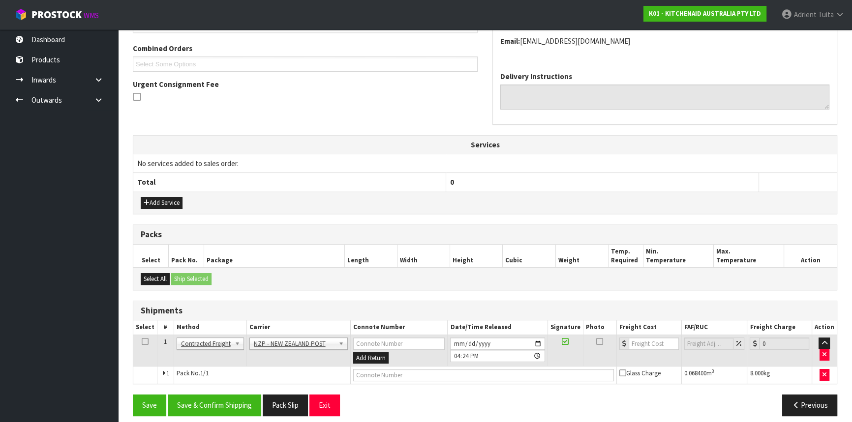
scroll to position [254, 0]
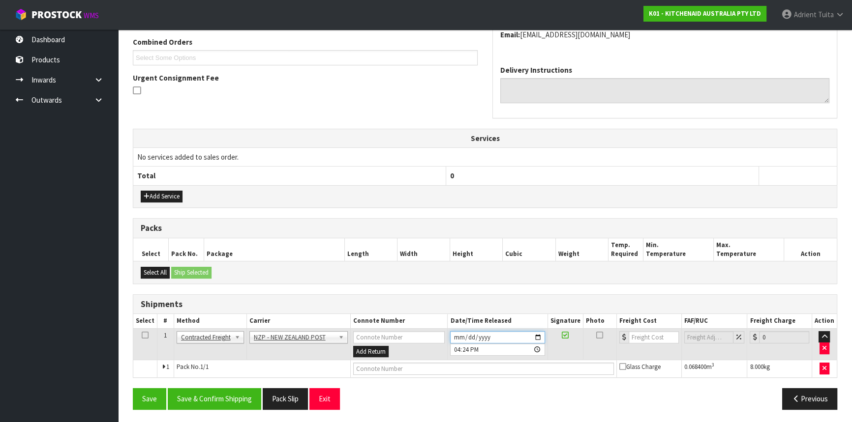
click at [541, 334] on input "2025-09-24" at bounding box center [497, 337] width 94 height 12
click at [233, 389] on button "Save & Confirm Shipping" at bounding box center [214, 398] width 93 height 21
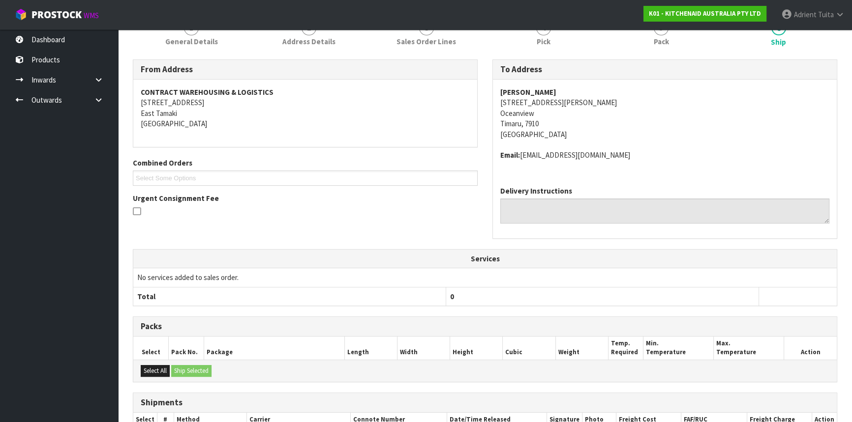
scroll to position [240, 0]
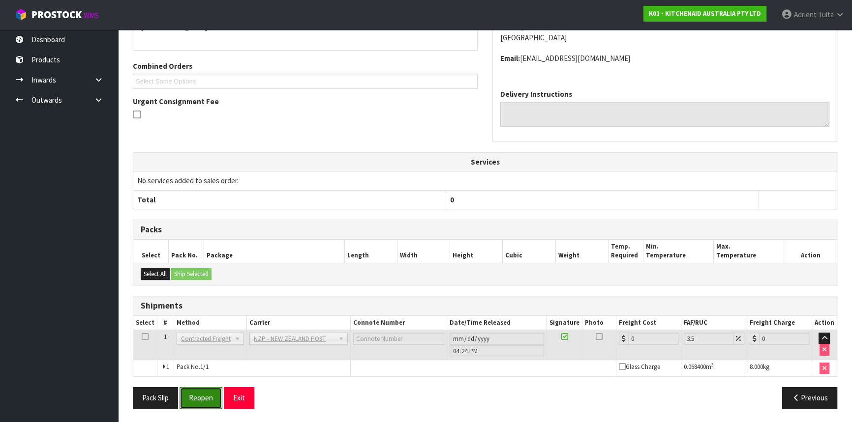
click at [199, 394] on button "Reopen" at bounding box center [200, 397] width 43 height 21
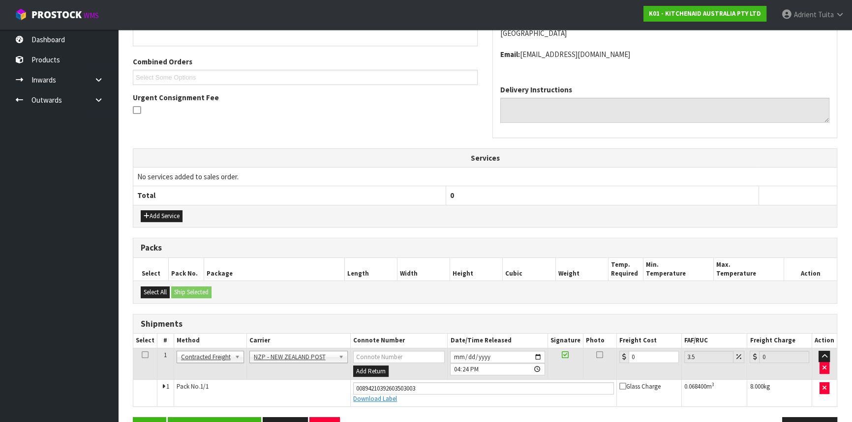
scroll to position [263, 0]
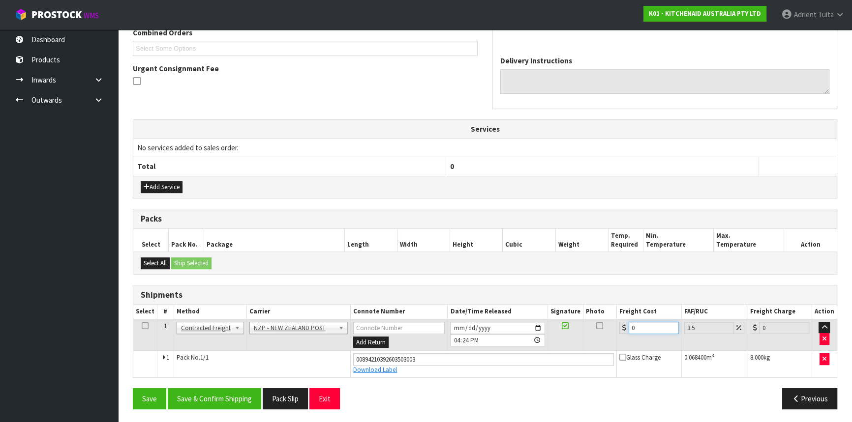
click at [640, 323] on input "0" at bounding box center [653, 328] width 50 height 12
click at [245, 406] on button "Save & Confirm Shipping" at bounding box center [214, 398] width 93 height 21
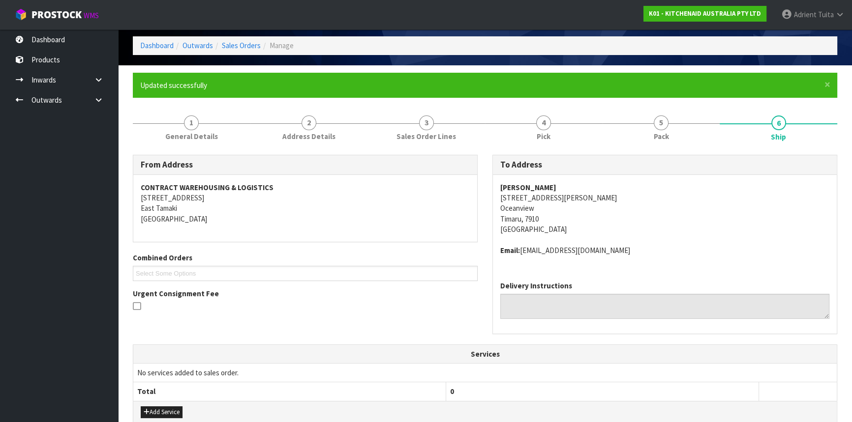
scroll to position [236, 0]
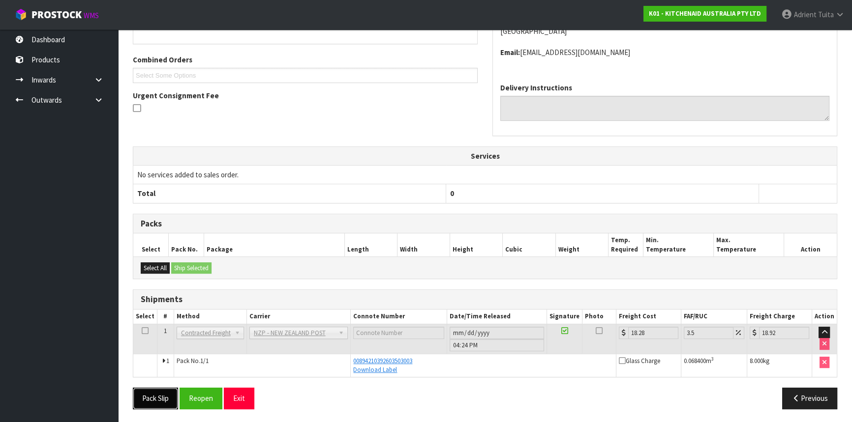
click at [149, 389] on button "Pack Slip" at bounding box center [155, 398] width 45 height 21
drag, startPoint x: 242, startPoint y: 392, endPoint x: 209, endPoint y: 357, distance: 47.6
click at [238, 392] on button "Exit" at bounding box center [239, 398] width 30 height 21
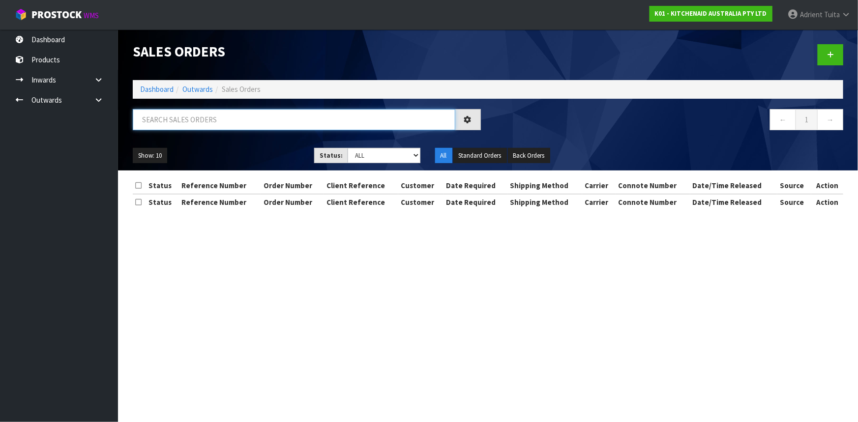
click at [162, 120] on input "text" at bounding box center [294, 119] width 323 height 21
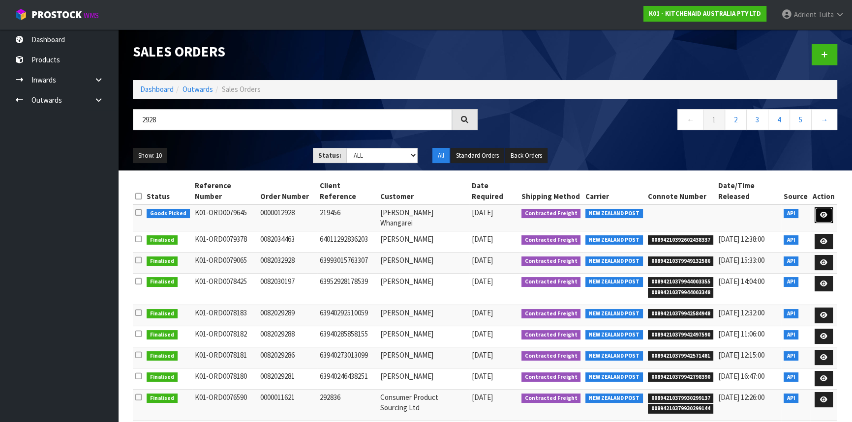
click at [824, 210] on link at bounding box center [823, 215] width 18 height 16
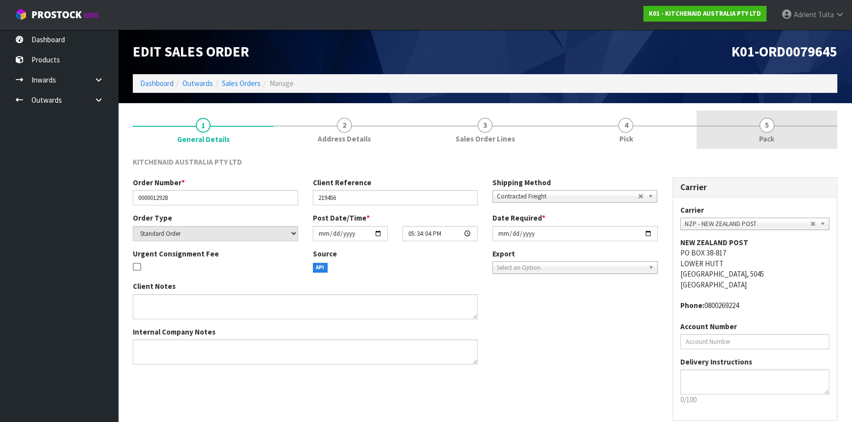
click at [761, 130] on span "5" at bounding box center [766, 125] width 15 height 15
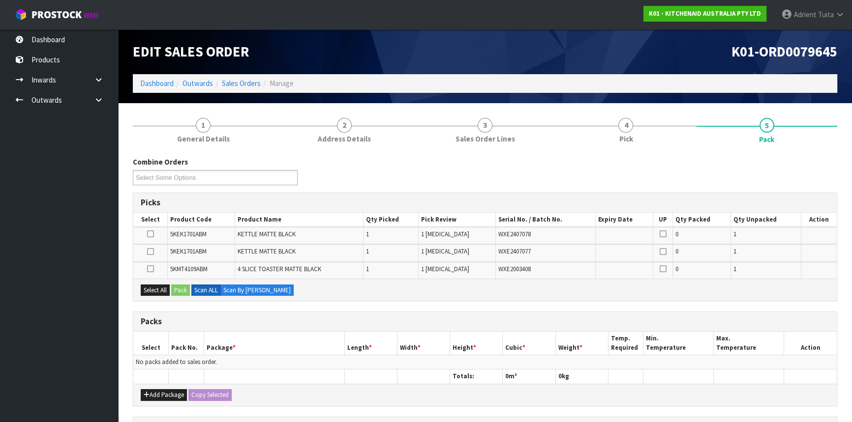
scroll to position [164, 0]
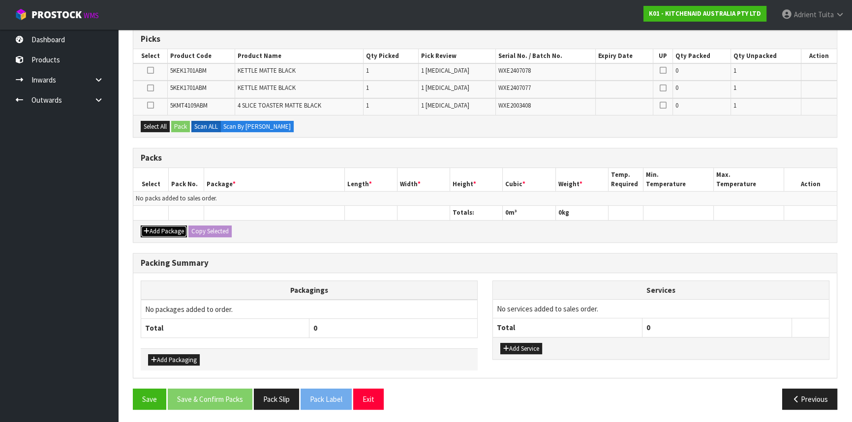
click at [171, 228] on button "Add Package" at bounding box center [164, 232] width 46 height 12
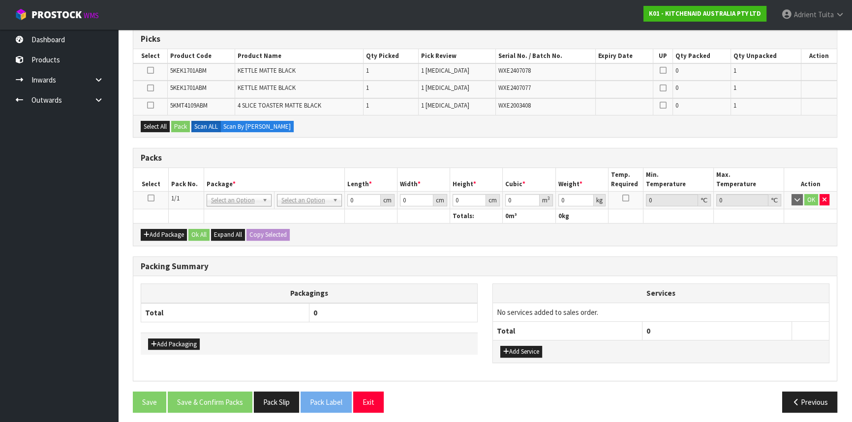
click at [147, 198] on td at bounding box center [150, 200] width 35 height 18
click at [152, 198] on icon at bounding box center [151, 198] width 7 height 0
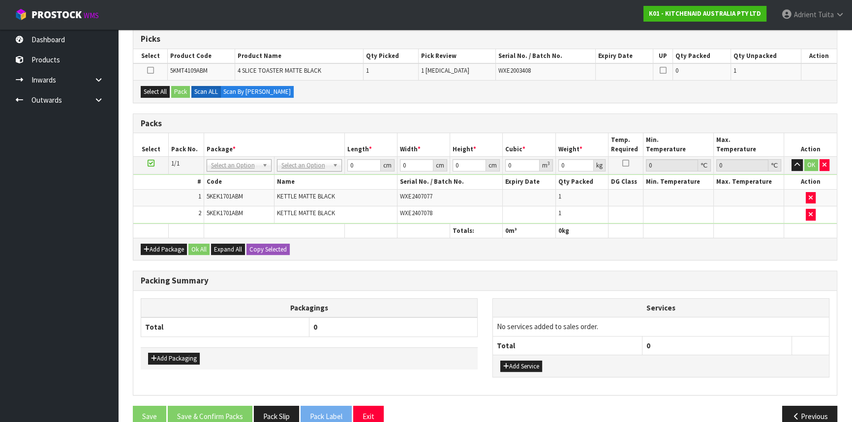
click at [152, 163] on icon at bounding box center [151, 163] width 7 height 0
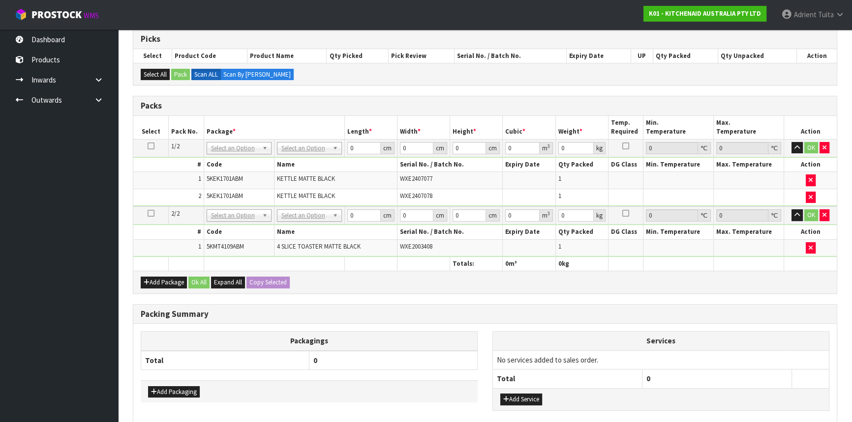
click at [310, 153] on td "No Packaging Cartons PLT GEN120 (1200 X 1000) PLT ONE WAY SKID CHEP HIRE PALLET…" at bounding box center [309, 148] width 70 height 18
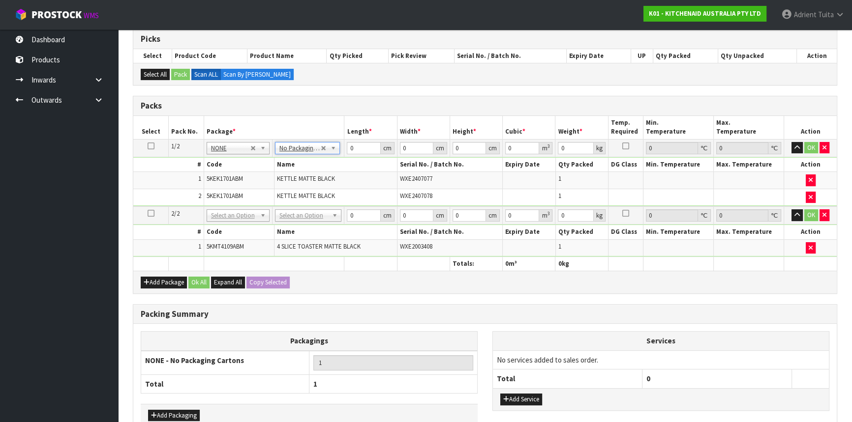
drag, startPoint x: 299, startPoint y: 208, endPoint x: 297, endPoint y: 220, distance: 12.0
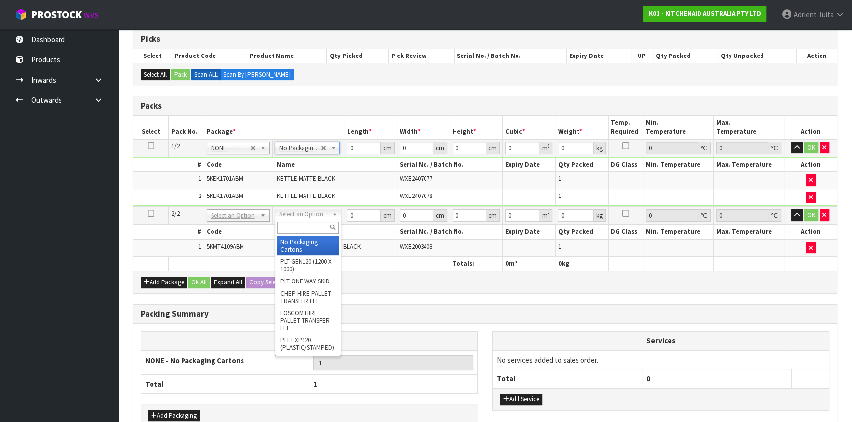
click at [297, 222] on input "text" at bounding box center [307, 228] width 61 height 12
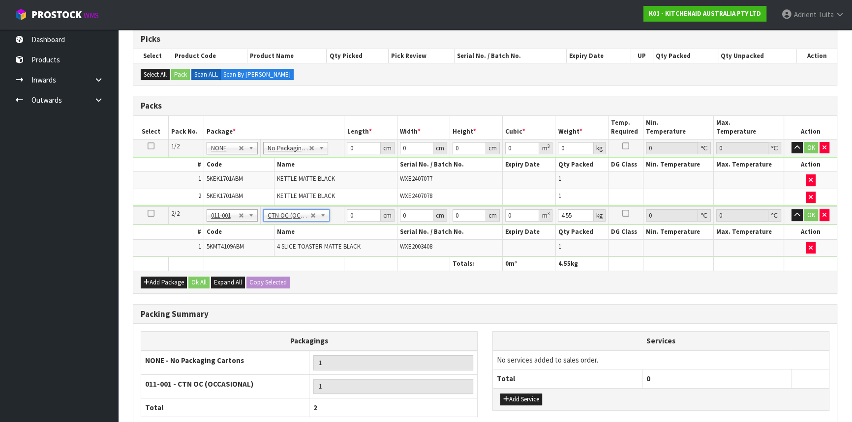
click at [359, 139] on td "0 cm" at bounding box center [370, 148] width 53 height 18
click at [359, 144] on input "0" at bounding box center [363, 148] width 33 height 12
click at [358, 217] on input "0" at bounding box center [363, 215] width 33 height 12
click at [806, 150] on button "OK" at bounding box center [811, 148] width 14 height 12
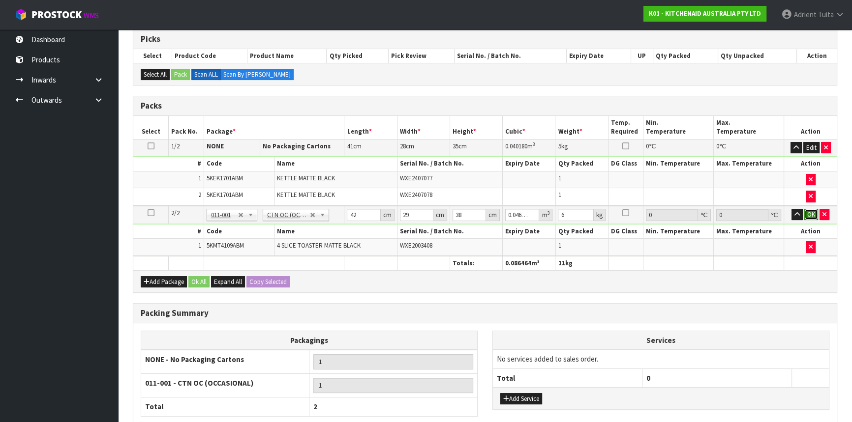
click at [809, 209] on button "OK" at bounding box center [811, 215] width 14 height 12
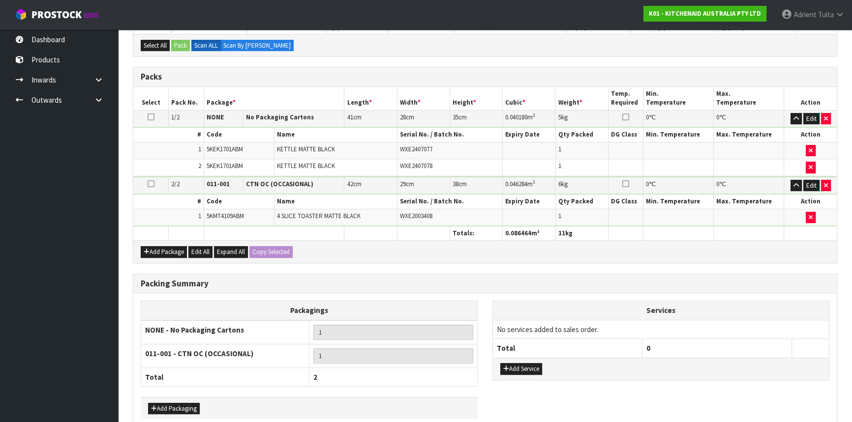
scroll to position [241, 0]
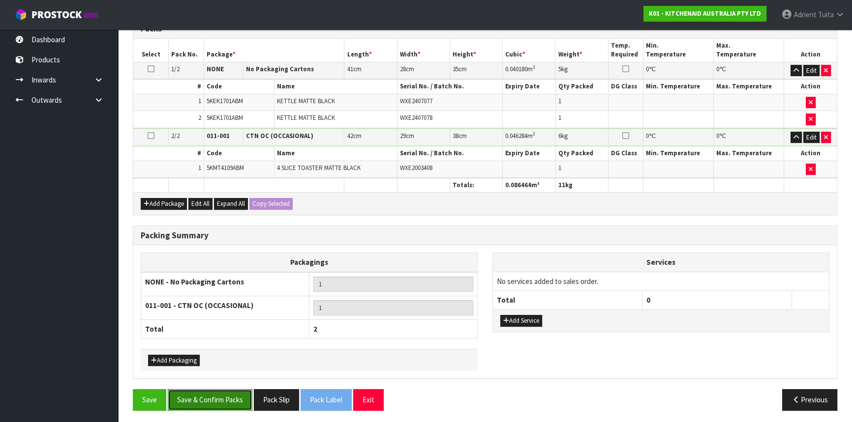
click at [216, 396] on button "Save & Confirm Packs" at bounding box center [210, 399] width 85 height 21
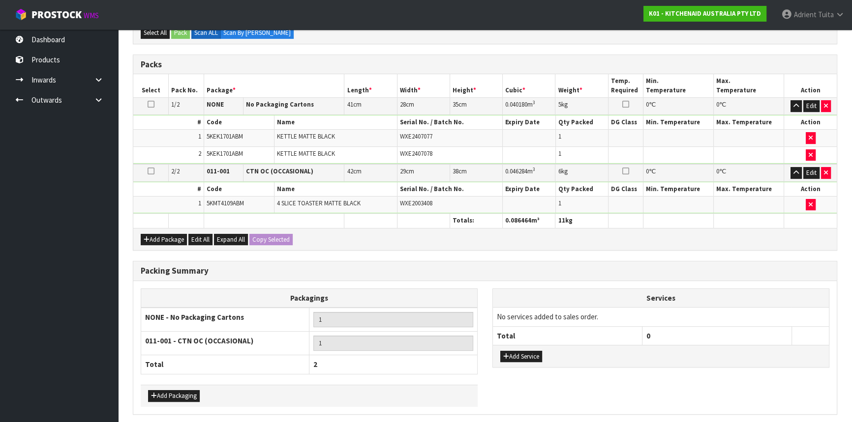
scroll to position [0, 0]
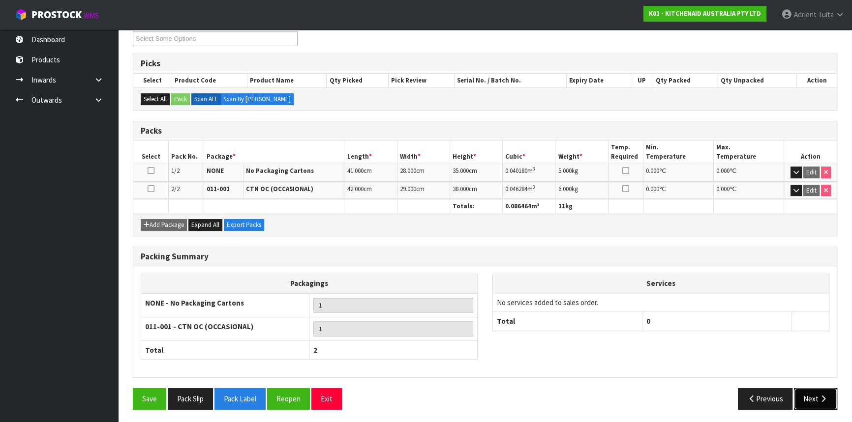
click at [817, 392] on button "Next" at bounding box center [815, 398] width 43 height 21
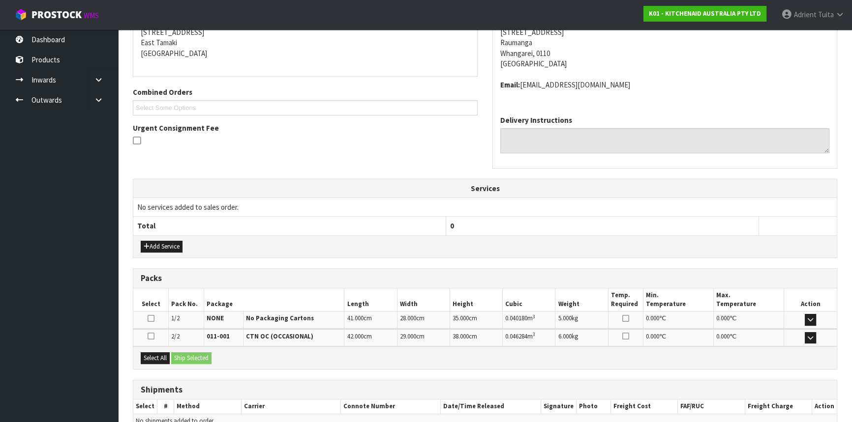
scroll to position [254, 0]
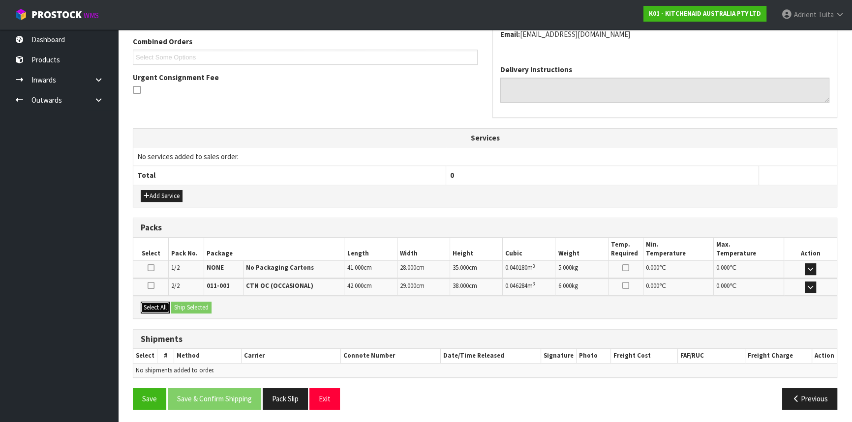
click at [156, 305] on button "Select All" at bounding box center [155, 308] width 29 height 12
click at [184, 305] on button "Ship Selected" at bounding box center [191, 308] width 40 height 12
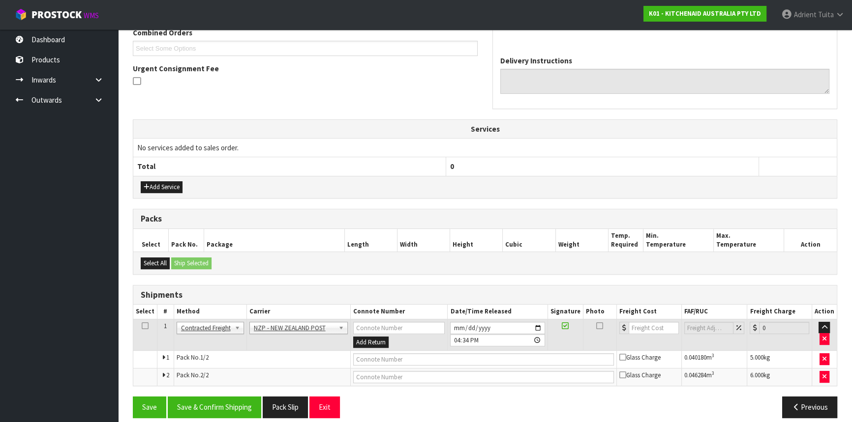
scroll to position [271, 0]
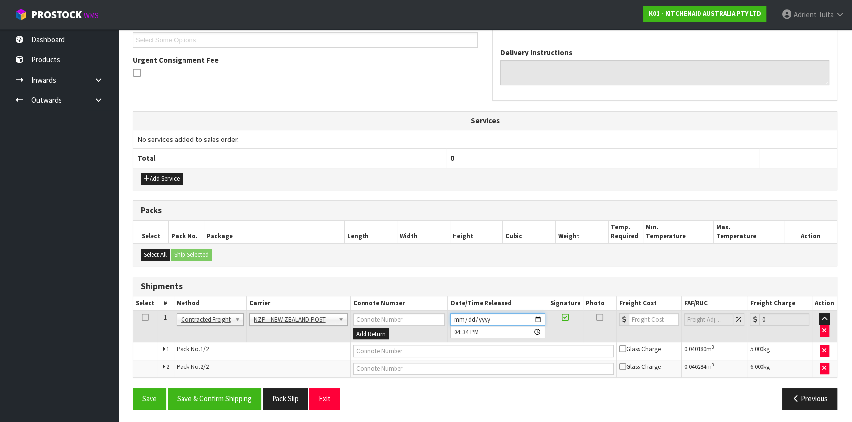
click at [537, 319] on input "2025-09-24" at bounding box center [497, 320] width 94 height 12
click at [207, 389] on button "Save & Confirm Shipping" at bounding box center [214, 398] width 93 height 21
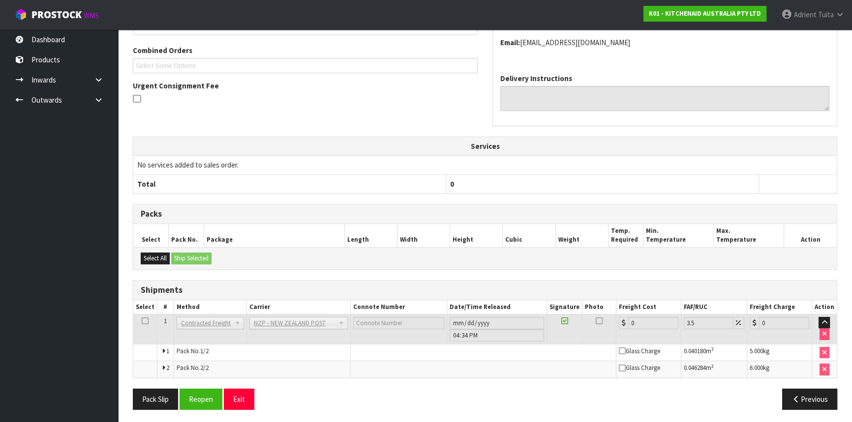
scroll to position [257, 0]
click at [210, 393] on button "Reopen" at bounding box center [200, 398] width 43 height 21
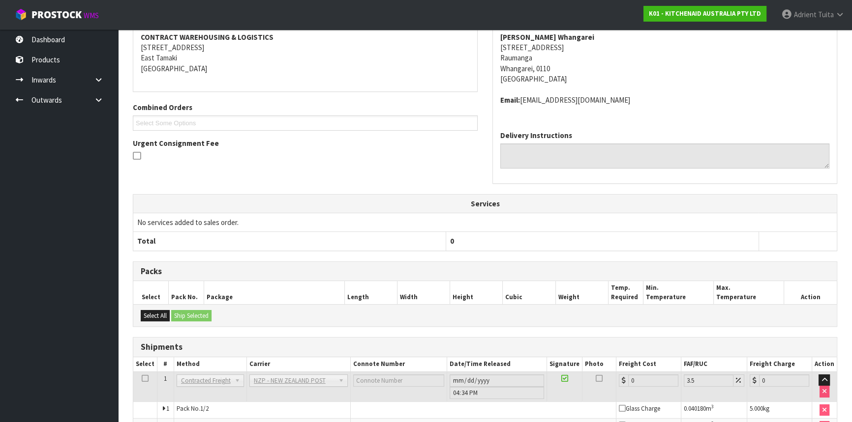
scroll to position [246, 0]
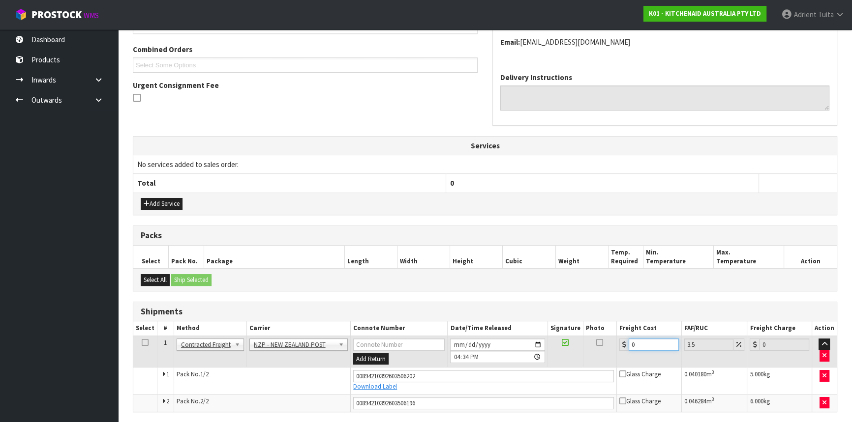
click at [638, 343] on input "0" at bounding box center [653, 345] width 50 height 12
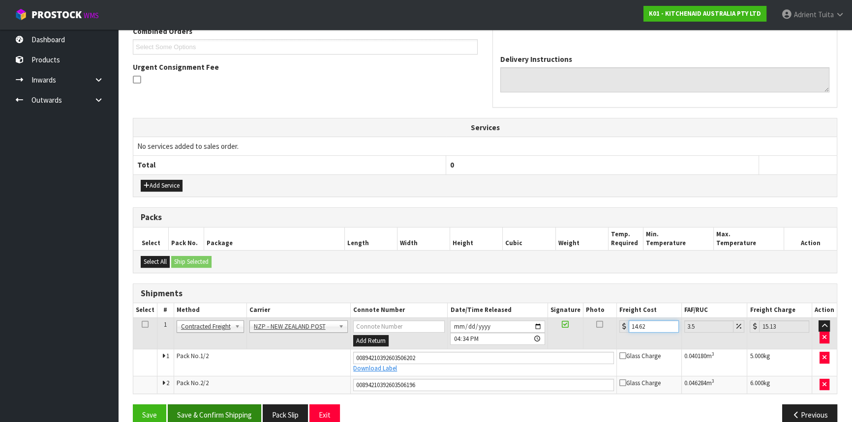
scroll to position [280, 0]
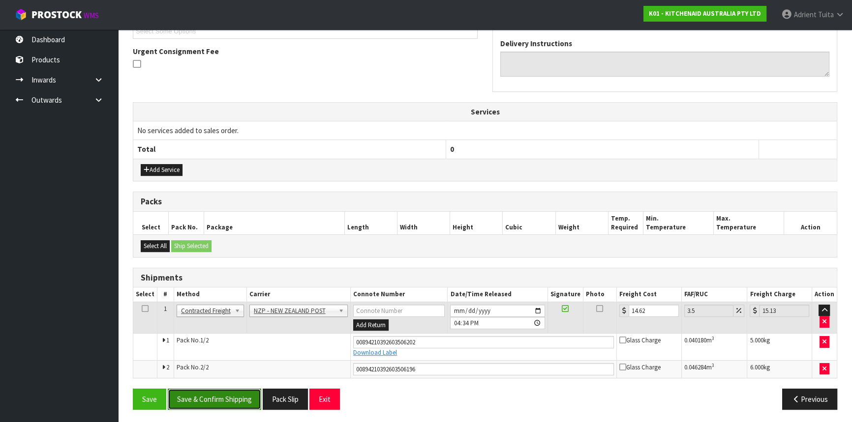
click at [233, 400] on button "Save & Confirm Shipping" at bounding box center [214, 399] width 93 height 21
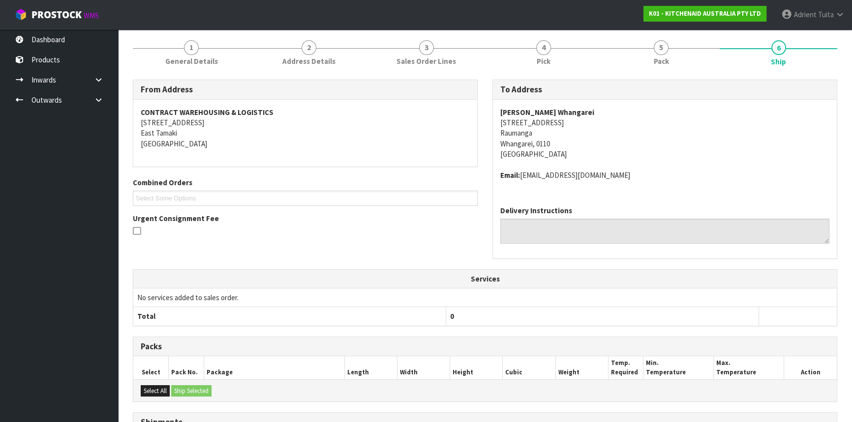
scroll to position [253, 0]
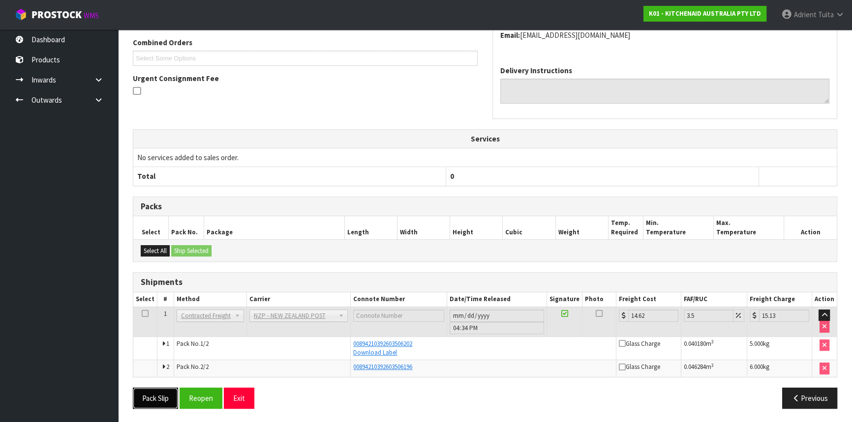
click at [161, 394] on button "Pack Slip" at bounding box center [155, 398] width 45 height 21
click at [239, 391] on button "Exit" at bounding box center [239, 398] width 30 height 21
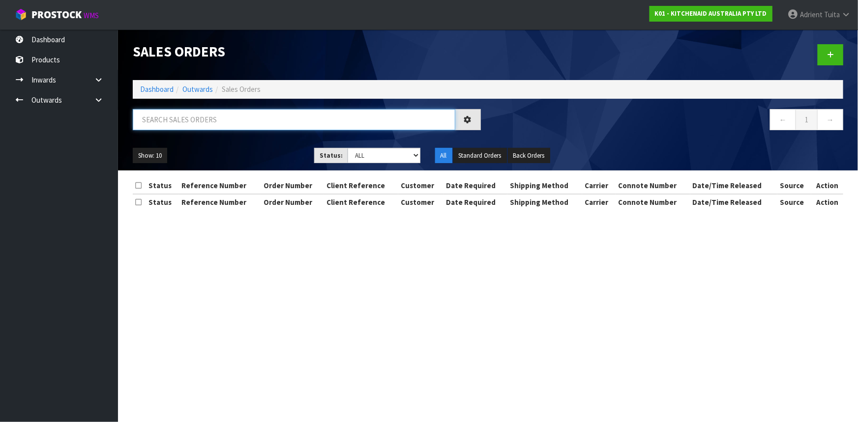
click at [267, 119] on input "text" at bounding box center [294, 119] width 323 height 21
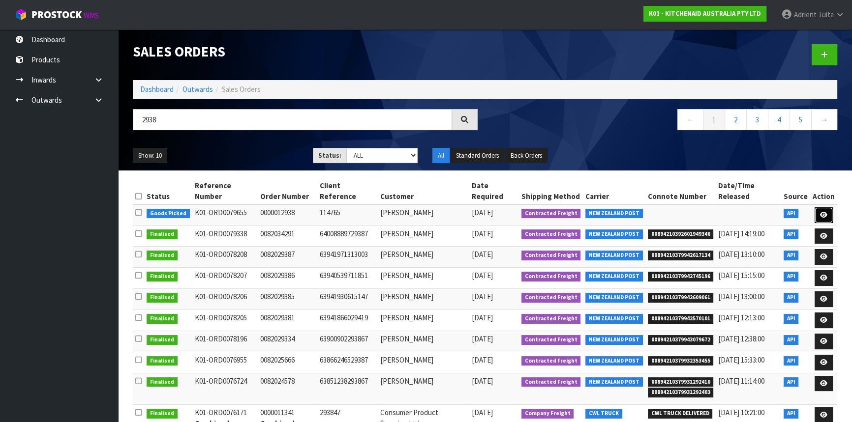
click at [825, 215] on icon at bounding box center [823, 215] width 7 height 6
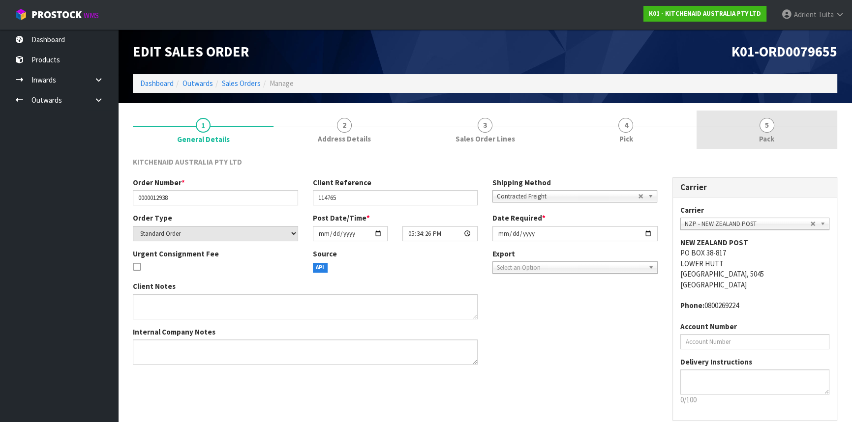
click at [797, 126] on div at bounding box center [766, 126] width 141 height 0
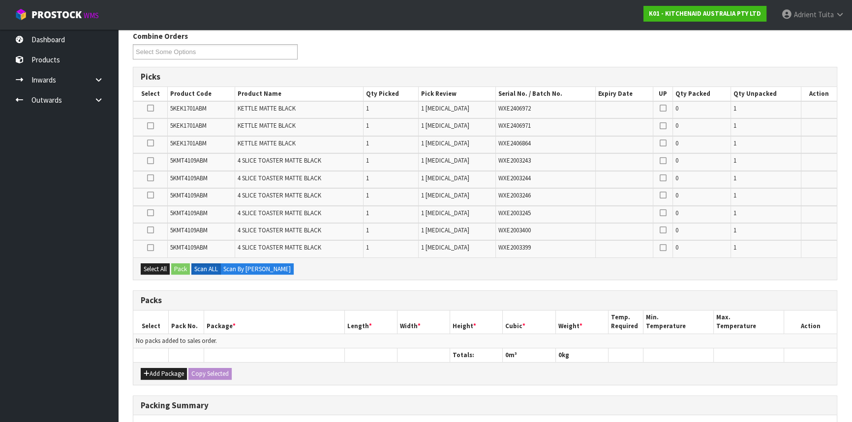
scroll to position [267, 0]
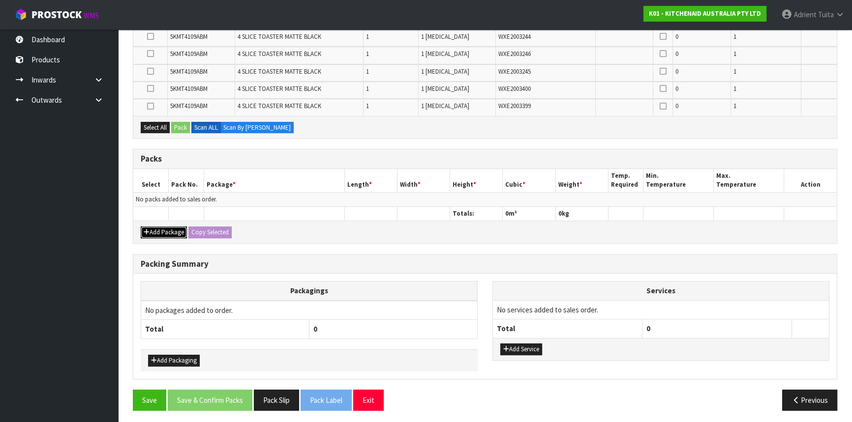
click at [159, 233] on button "Add Package" at bounding box center [164, 233] width 46 height 12
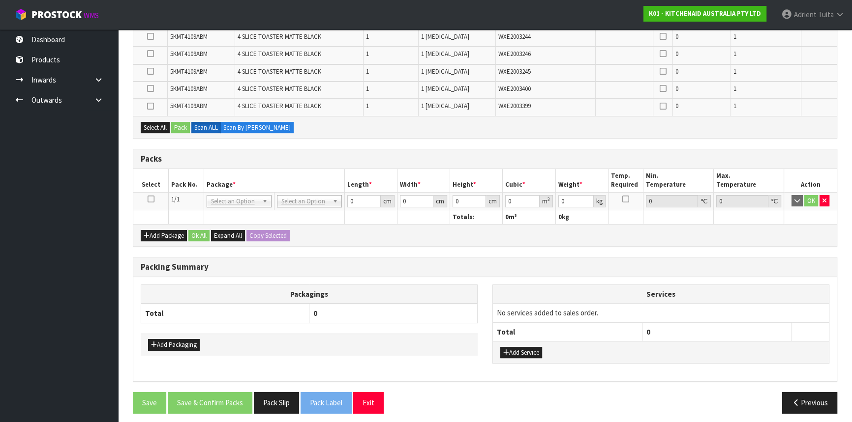
click at [151, 199] on icon at bounding box center [151, 199] width 7 height 0
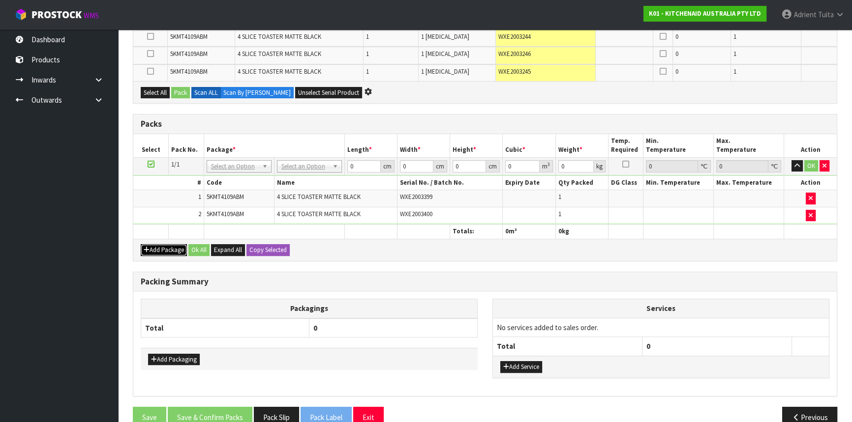
click at [157, 245] on button "Add Package" at bounding box center [164, 250] width 46 height 12
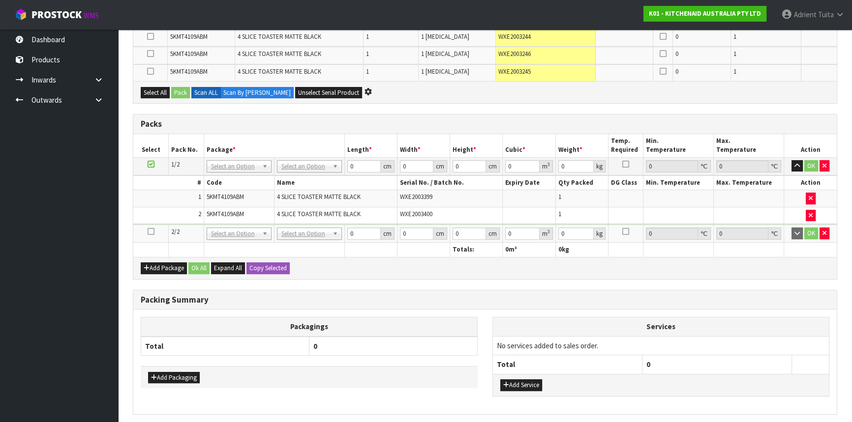
click at [148, 232] on icon at bounding box center [151, 232] width 7 height 0
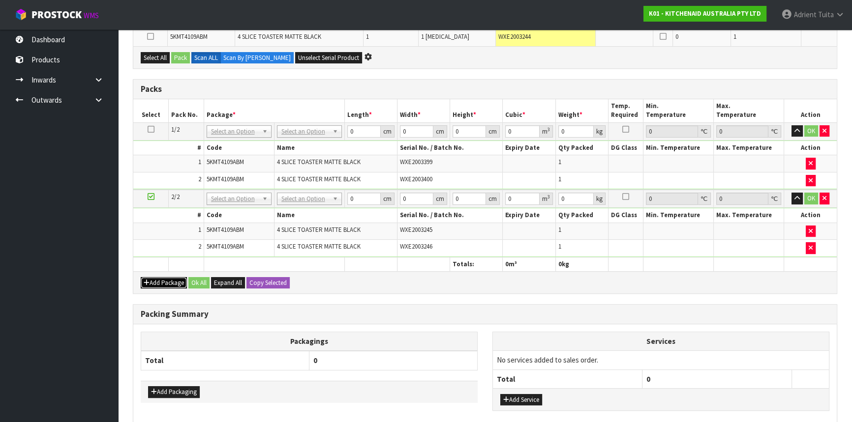
click at [168, 277] on button "Add Package" at bounding box center [164, 283] width 46 height 12
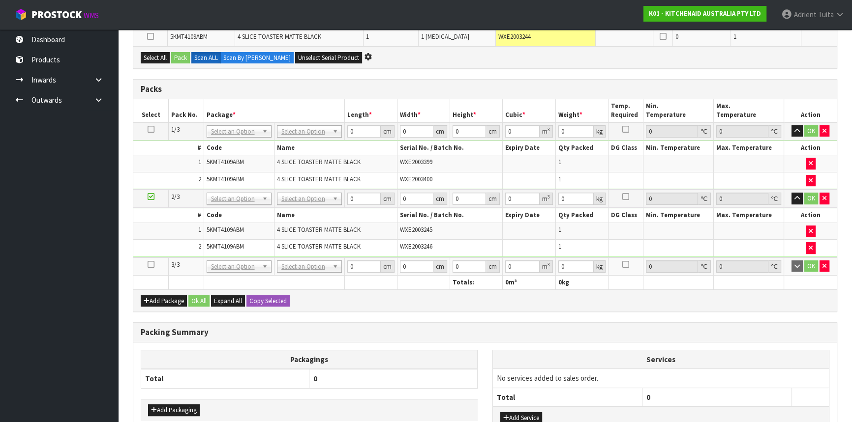
click at [150, 265] on icon at bounding box center [151, 265] width 7 height 0
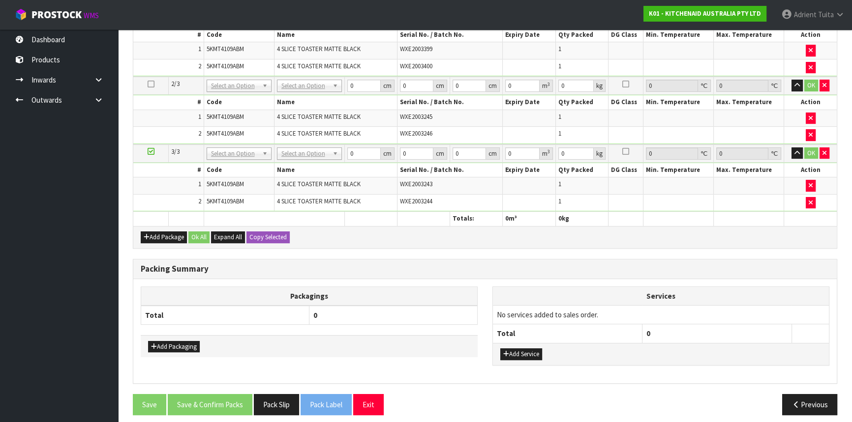
scroll to position [350, 0]
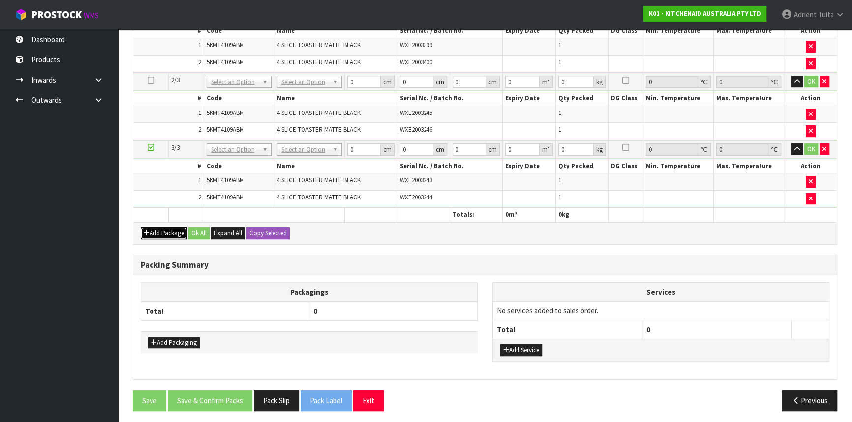
click at [162, 229] on button "Add Package" at bounding box center [164, 234] width 46 height 12
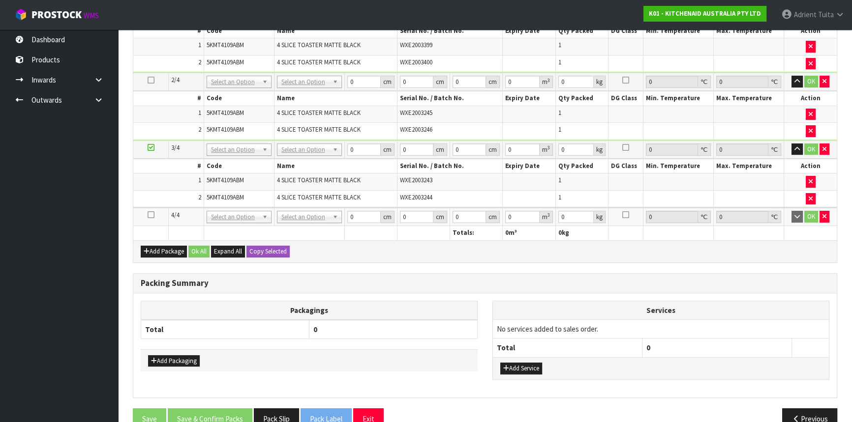
click at [148, 215] on icon at bounding box center [151, 215] width 7 height 0
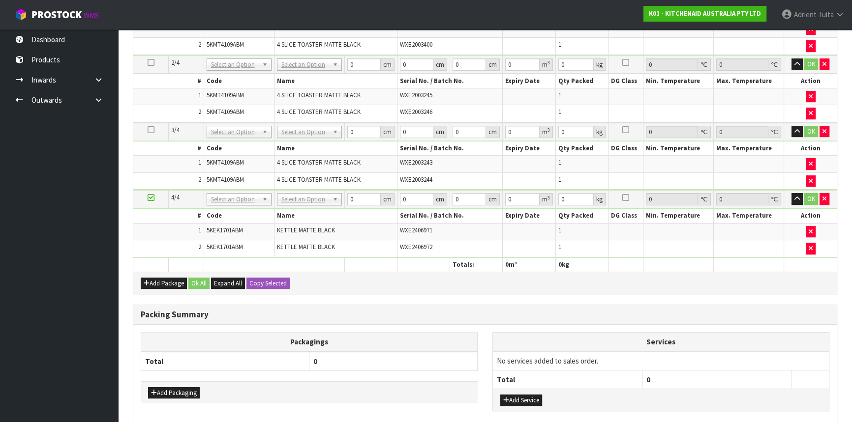
scroll to position [315, 0]
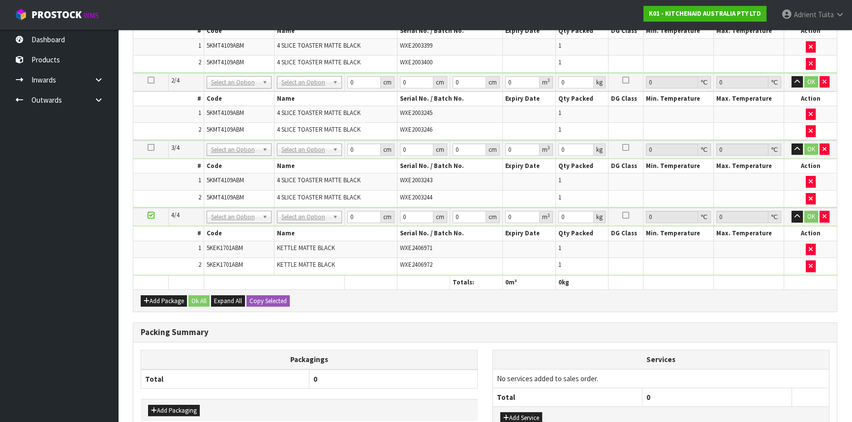
click at [148, 215] on icon at bounding box center [151, 215] width 7 height 0
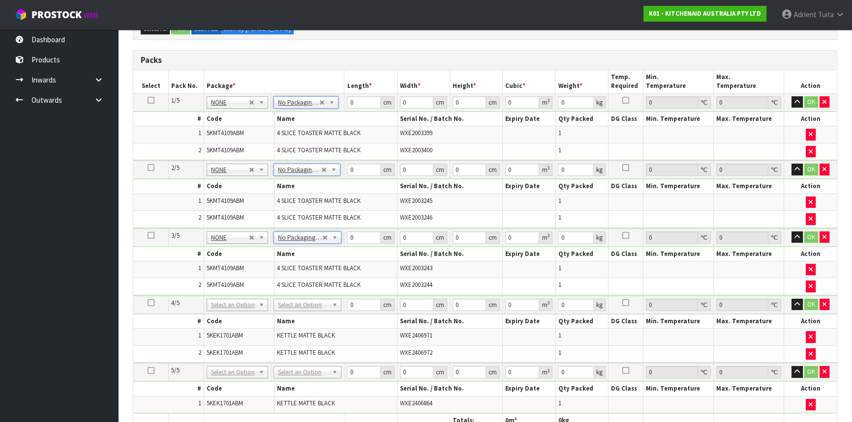
scroll to position [253, 0]
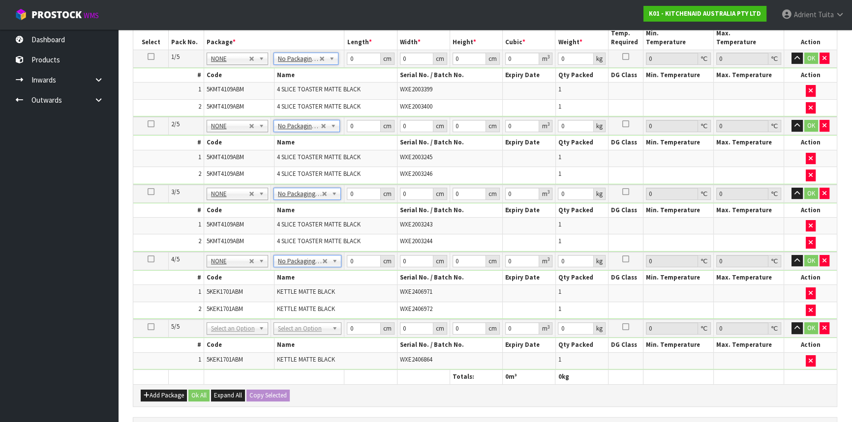
drag, startPoint x: 293, startPoint y: 322, endPoint x: 292, endPoint y: 331, distance: 8.9
click at [291, 341] on input "text" at bounding box center [307, 339] width 63 height 12
click at [358, 60] on input "0" at bounding box center [363, 59] width 33 height 12
click at [356, 131] on td "0 cm" at bounding box center [370, 126] width 53 height 18
click at [354, 126] on input "0" at bounding box center [363, 126] width 33 height 12
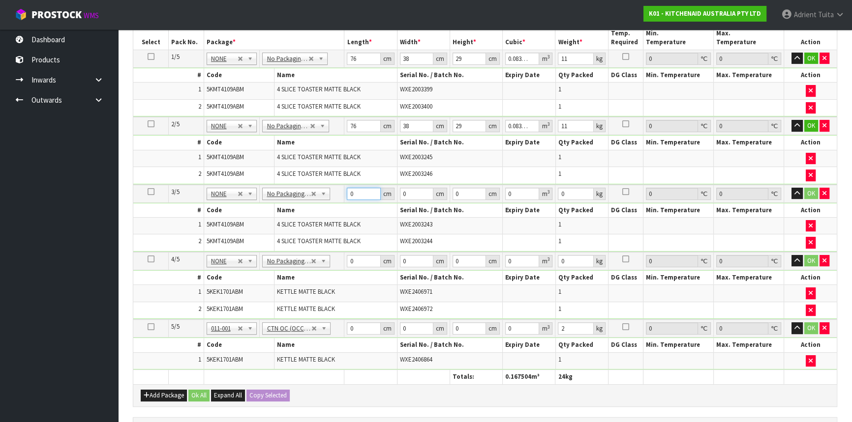
click at [360, 194] on input "0" at bounding box center [363, 194] width 33 height 12
click at [356, 255] on input "0" at bounding box center [363, 261] width 33 height 12
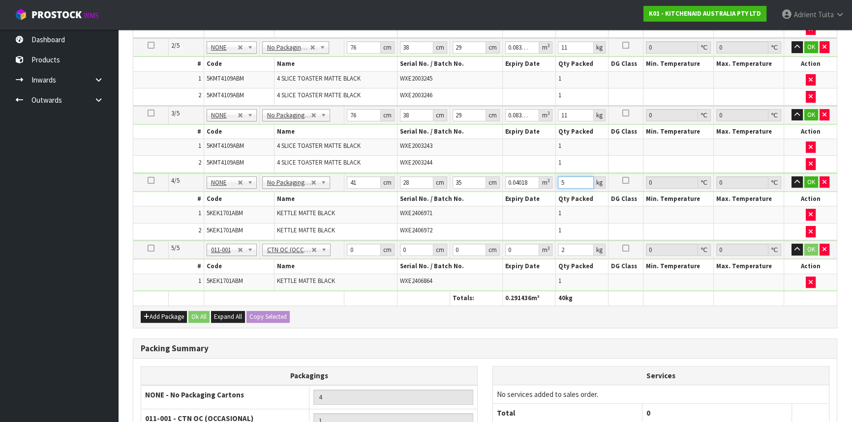
scroll to position [343, 0]
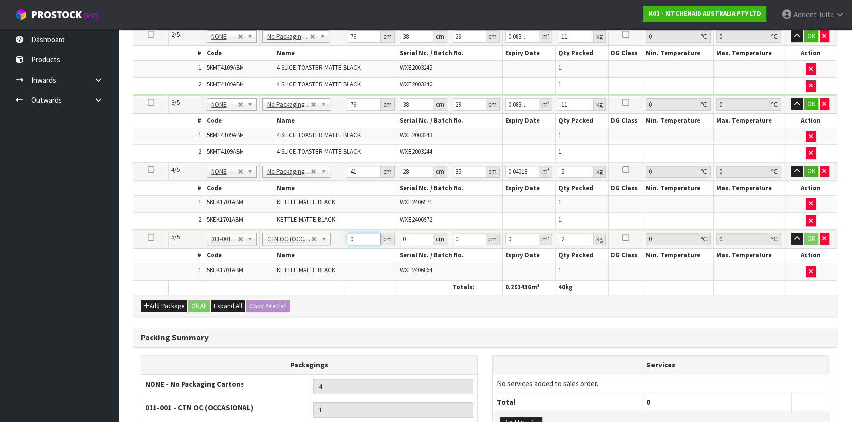
click at [365, 237] on input "0" at bounding box center [363, 239] width 33 height 12
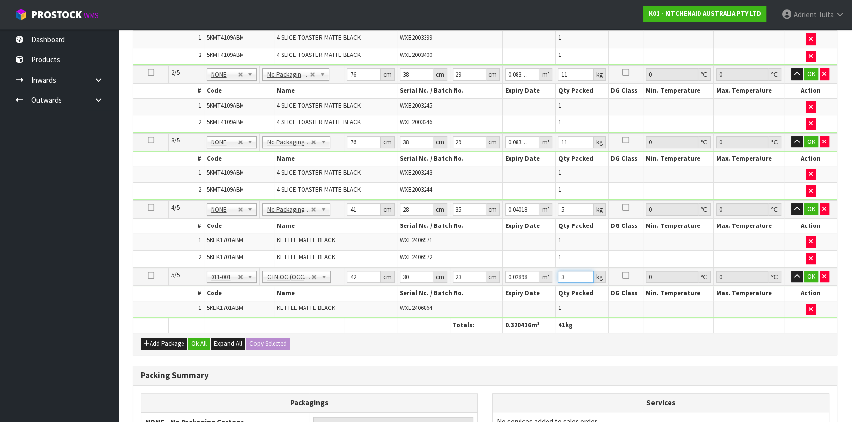
scroll to position [253, 0]
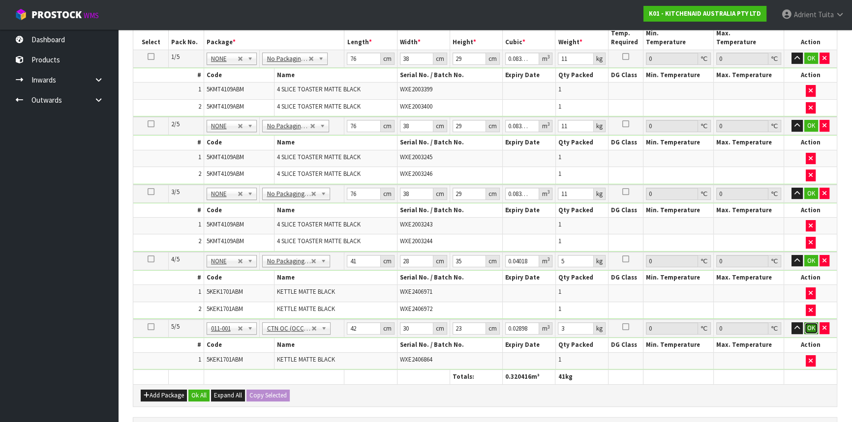
drag, startPoint x: 807, startPoint y: 328, endPoint x: 794, endPoint y: 262, distance: 67.6
click at [807, 327] on button "OK" at bounding box center [811, 329] width 14 height 12
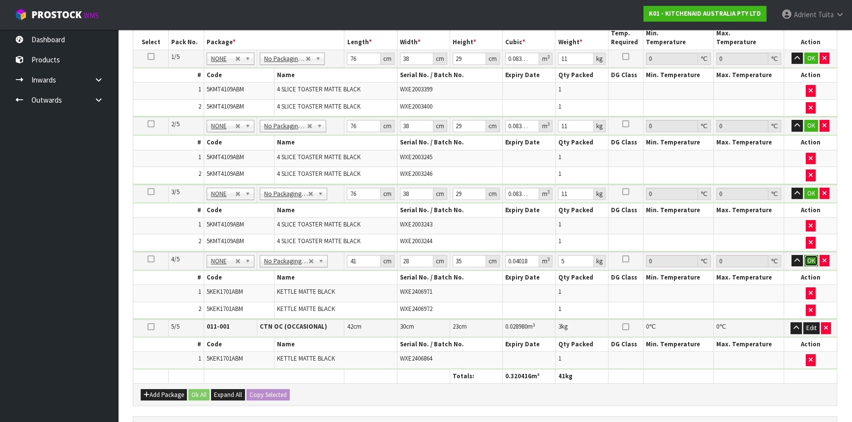
click at [807, 260] on button "OK" at bounding box center [811, 261] width 14 height 12
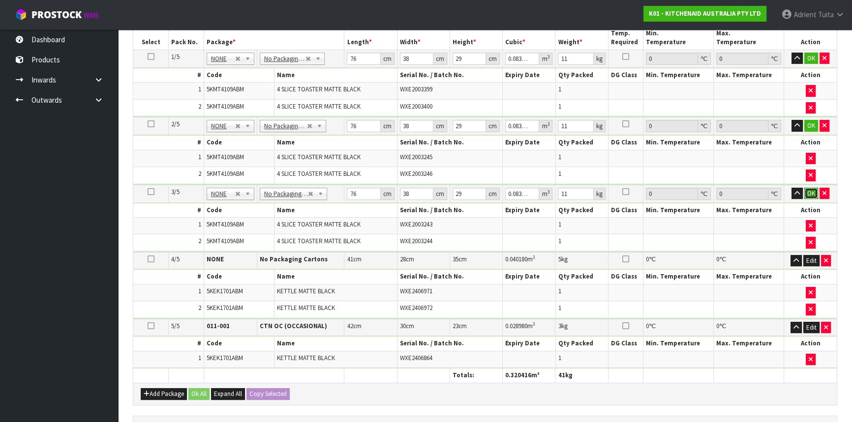
click at [812, 192] on button "OK" at bounding box center [811, 194] width 14 height 12
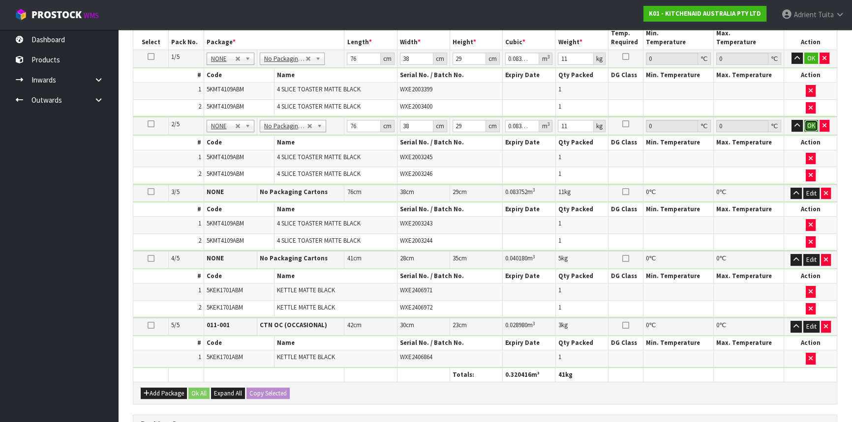
click at [808, 126] on button "OK" at bounding box center [811, 126] width 14 height 12
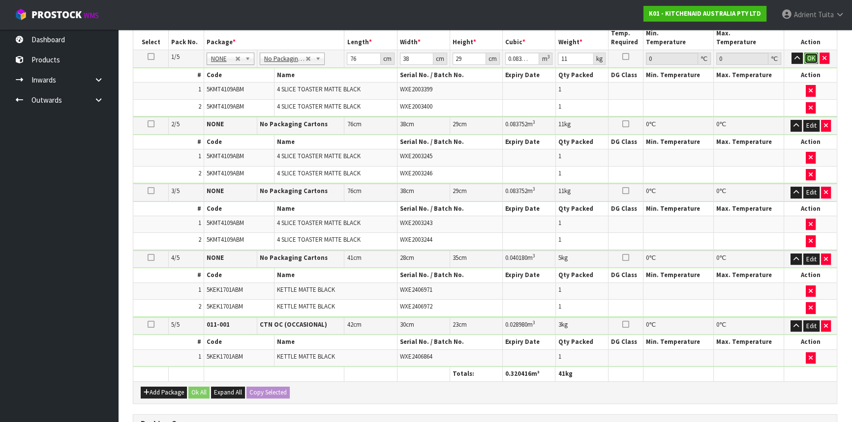
click at [812, 59] on button "OK" at bounding box center [811, 59] width 14 height 12
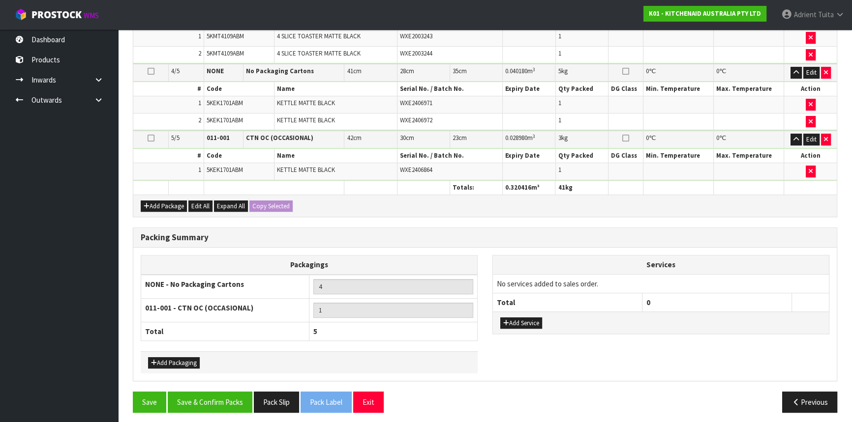
scroll to position [440, 0]
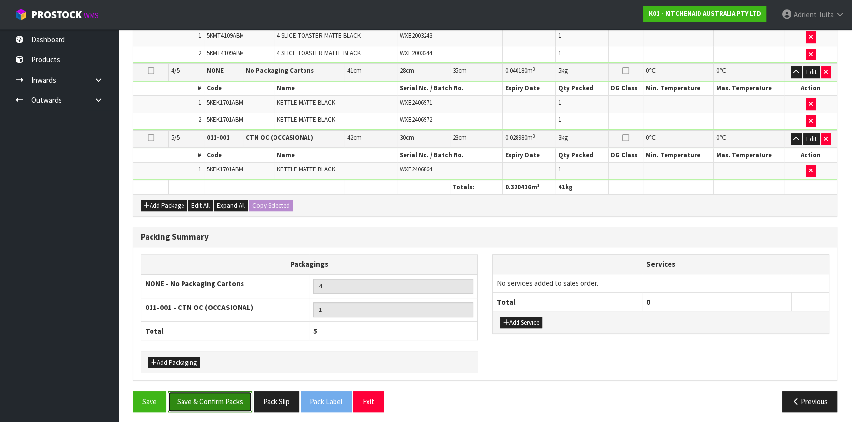
click at [204, 393] on button "Save & Confirm Packs" at bounding box center [210, 401] width 85 height 21
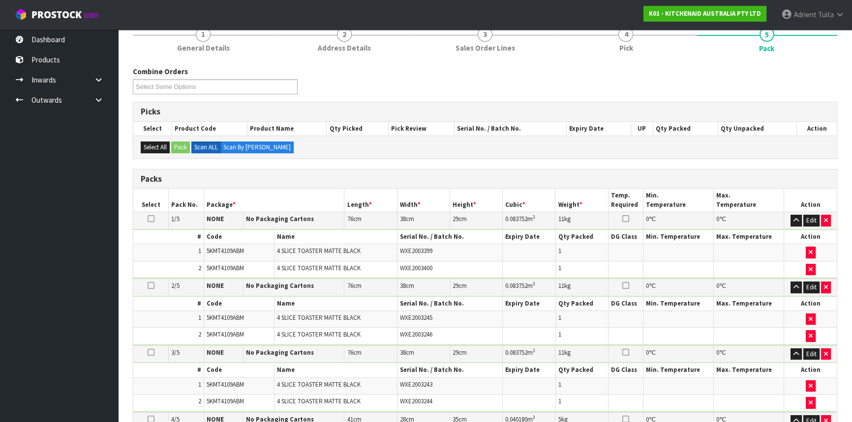
scroll to position [228, 0]
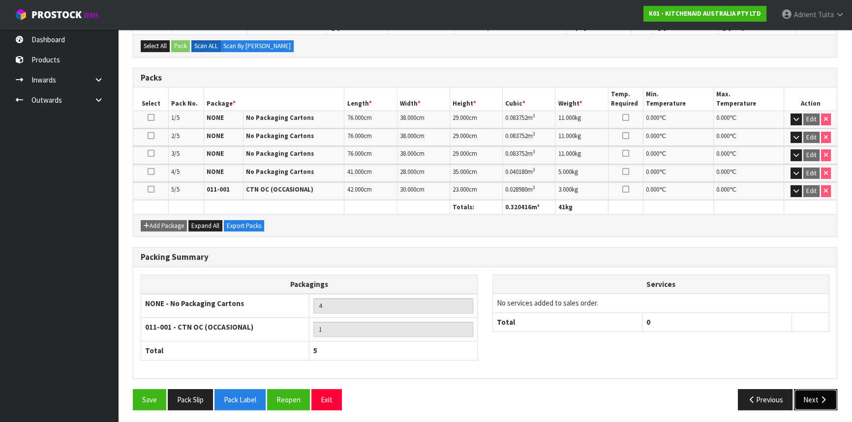
click at [811, 395] on button "Next" at bounding box center [815, 399] width 43 height 21
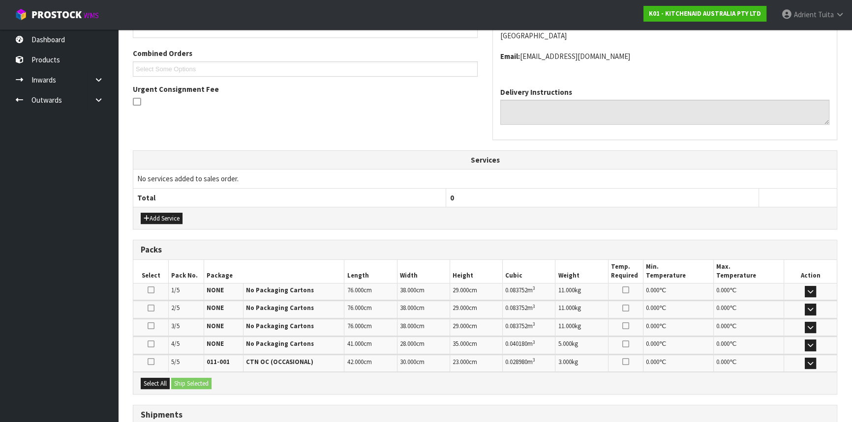
scroll to position [318, 0]
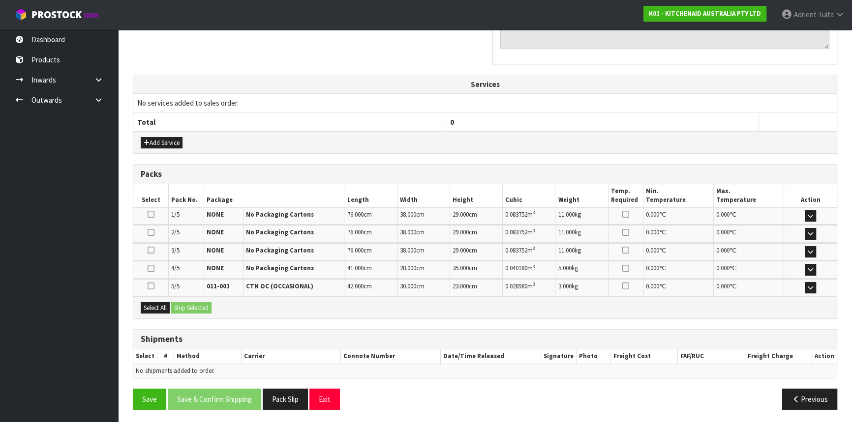
click at [155, 314] on div "Select All Ship Selected" at bounding box center [484, 307] width 703 height 22
click at [167, 305] on button "Select All" at bounding box center [155, 308] width 29 height 12
click at [187, 302] on button "Ship Selected" at bounding box center [191, 308] width 40 height 12
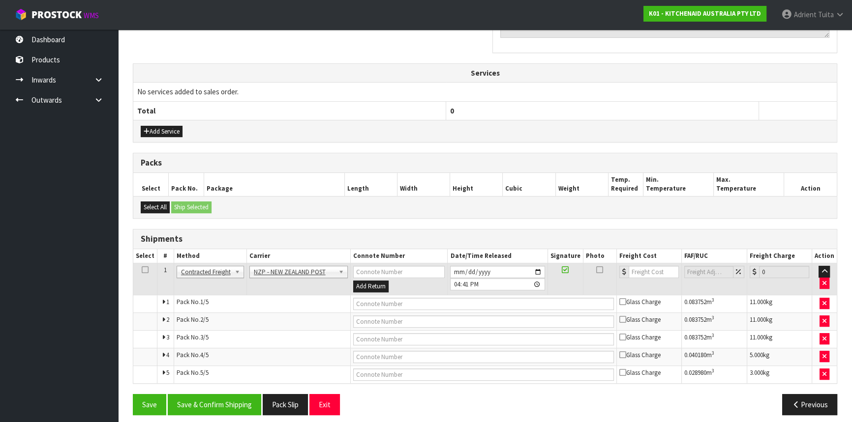
scroll to position [335, 0]
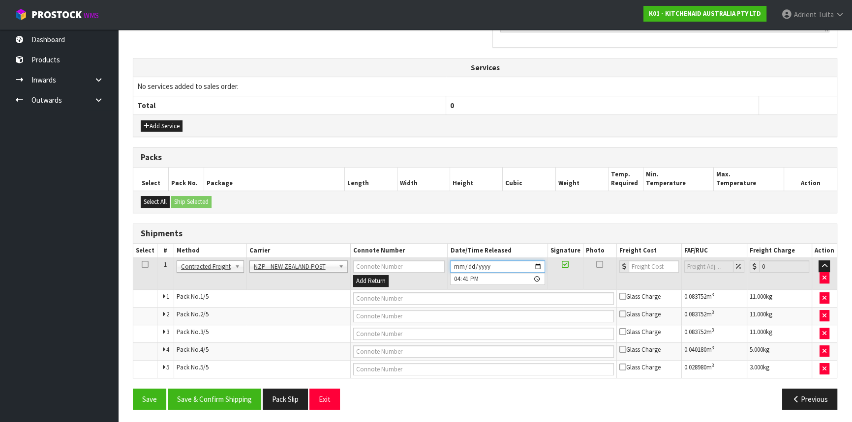
drag, startPoint x: 537, startPoint y: 268, endPoint x: 533, endPoint y: 263, distance: 7.3
click at [538, 268] on input "2025-09-24" at bounding box center [497, 267] width 94 height 12
click at [199, 391] on button "Save & Confirm Shipping" at bounding box center [214, 399] width 93 height 21
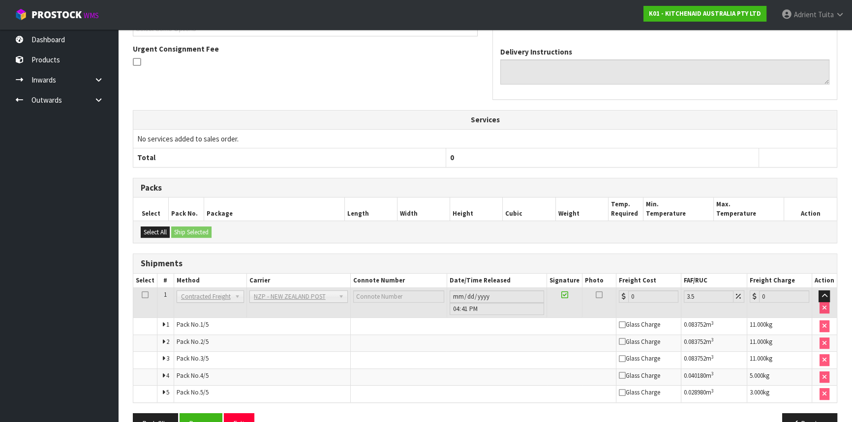
scroll to position [318, 0]
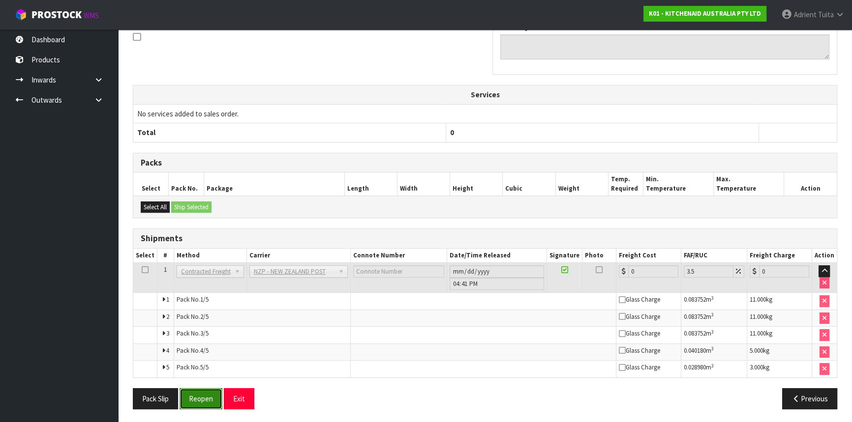
click at [197, 395] on button "Reopen" at bounding box center [200, 398] width 43 height 21
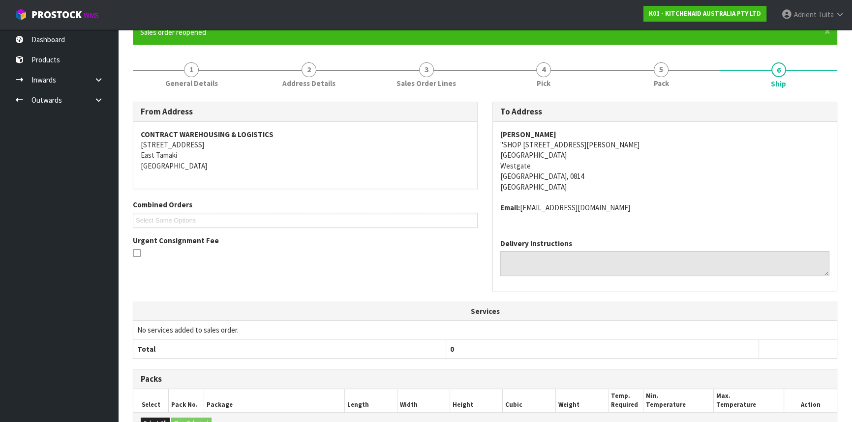
scroll to position [307, 0]
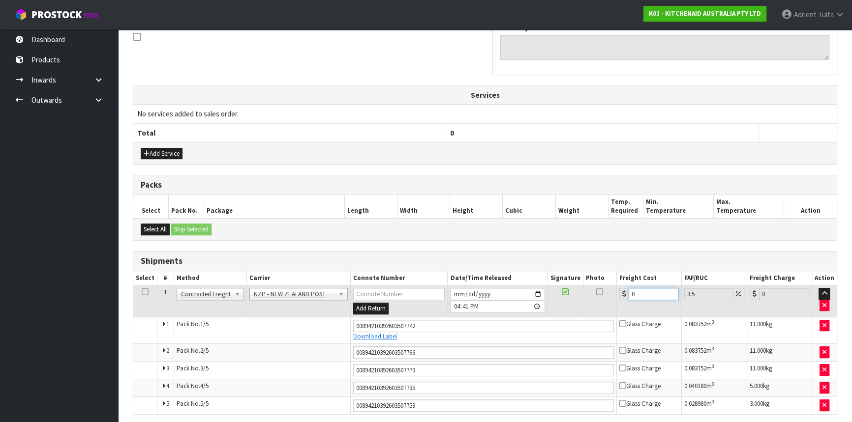
click at [644, 295] on input "0" at bounding box center [653, 294] width 50 height 12
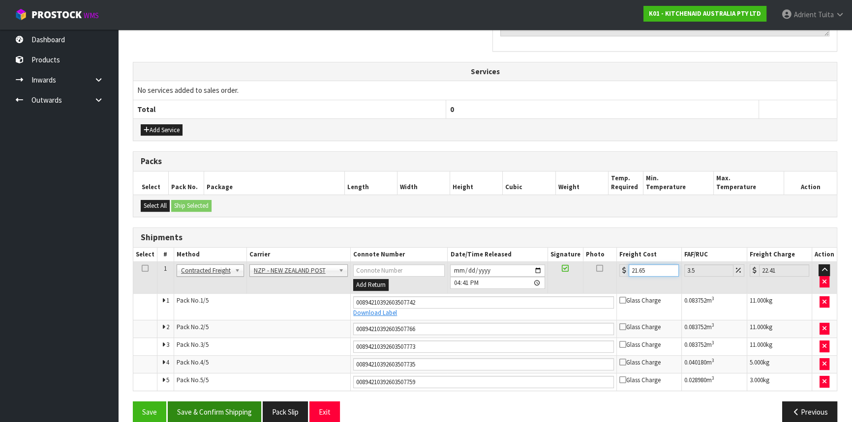
scroll to position [344, 0]
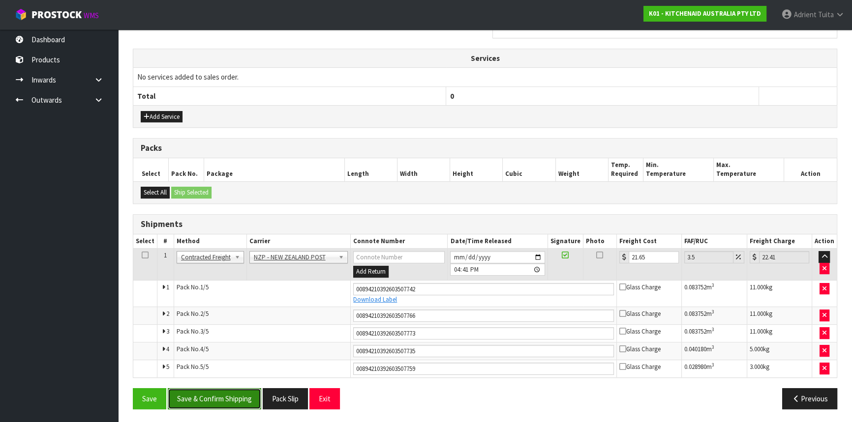
click at [211, 402] on button "Save & Confirm Shipping" at bounding box center [214, 398] width 93 height 21
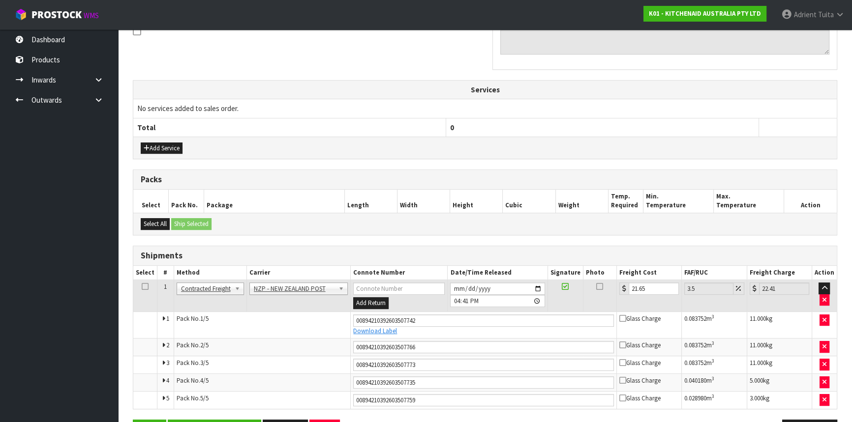
scroll to position [314, 0]
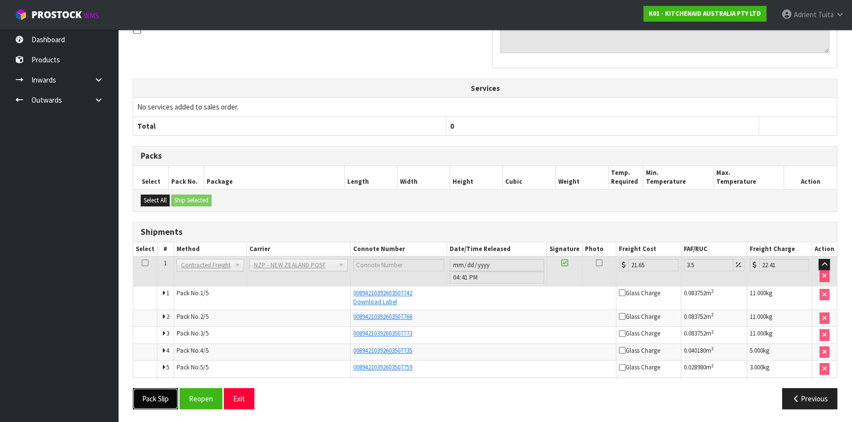
click at [148, 392] on button "Pack Slip" at bounding box center [155, 398] width 45 height 21
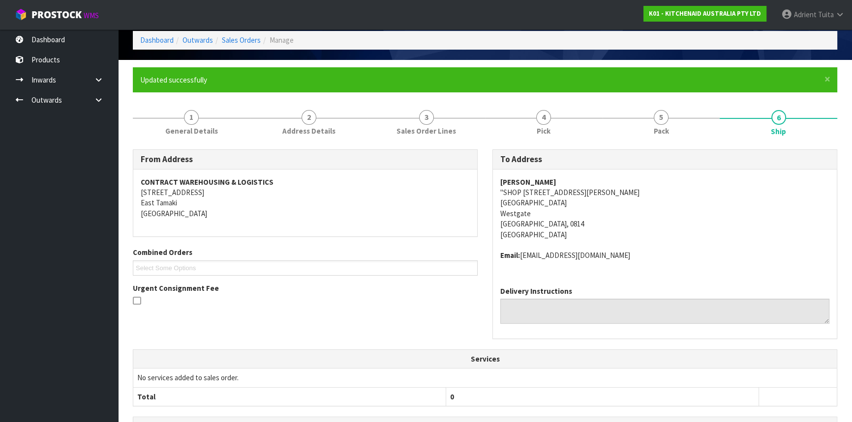
scroll to position [1, 0]
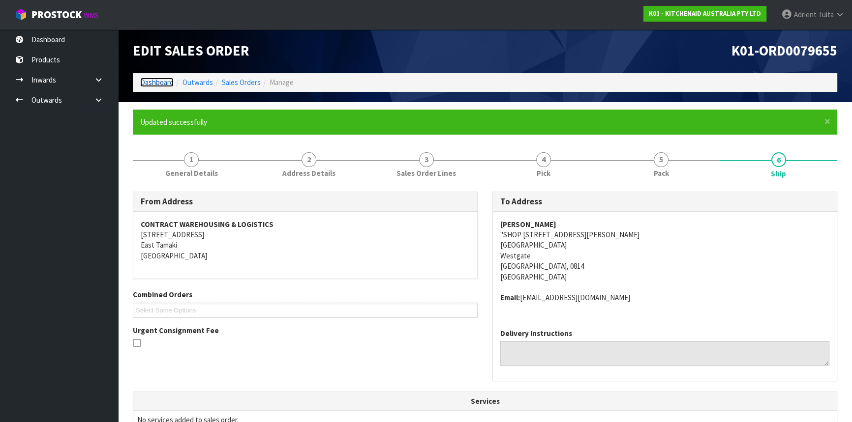
click at [160, 86] on link "Dashboard" at bounding box center [156, 82] width 33 height 9
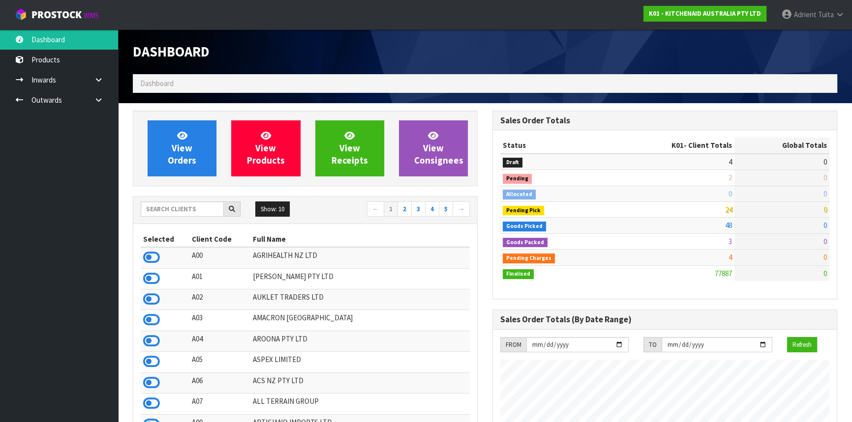
scroll to position [743, 359]
click at [811, 17] on span "Adrient" at bounding box center [805, 14] width 23 height 9
click at [811, 41] on link "Logout" at bounding box center [812, 38] width 78 height 13
